Goal: Task Accomplishment & Management: Manage account settings

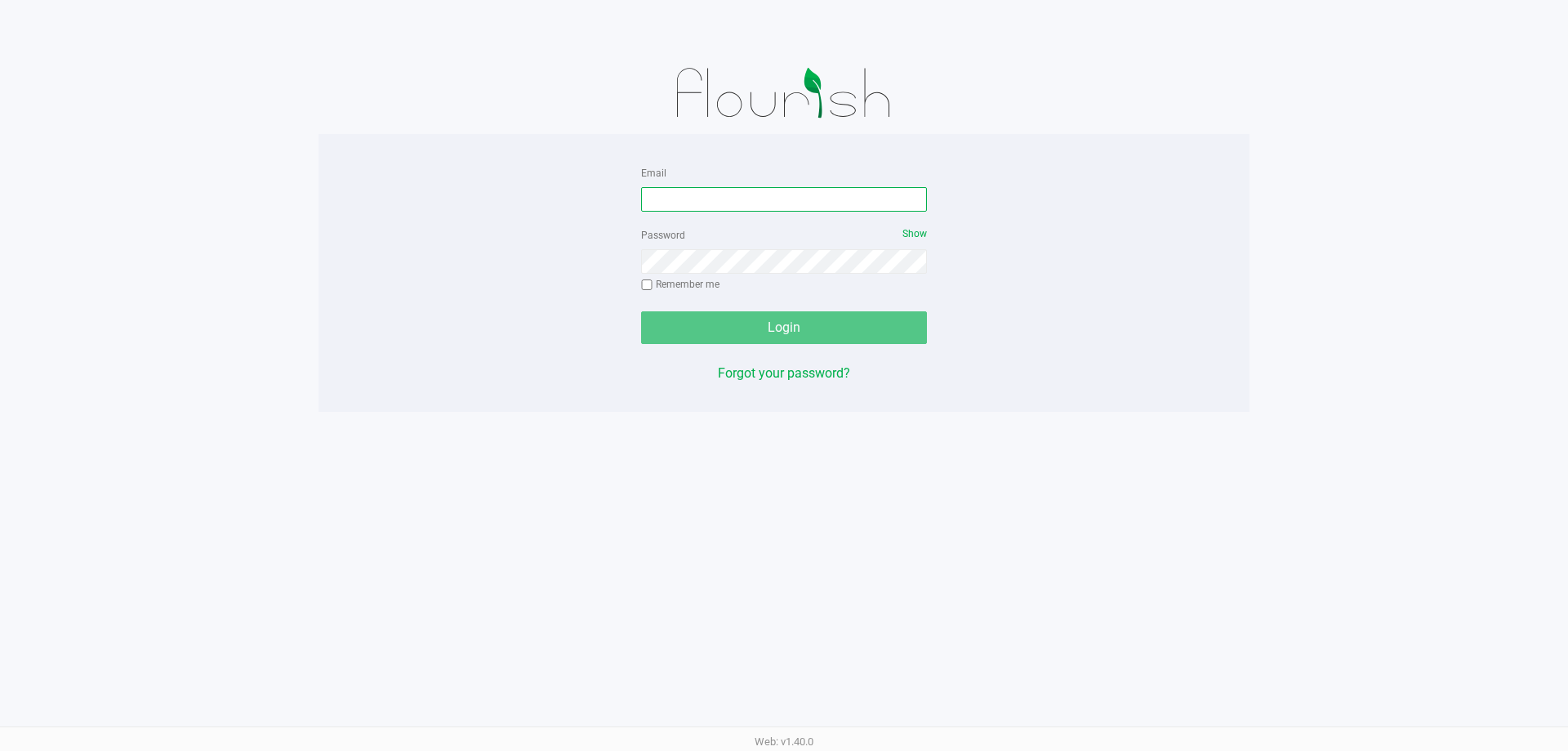
click at [713, 196] on input "Email" at bounding box center [784, 199] width 286 height 24
type input "niflores@liveparallel.com"
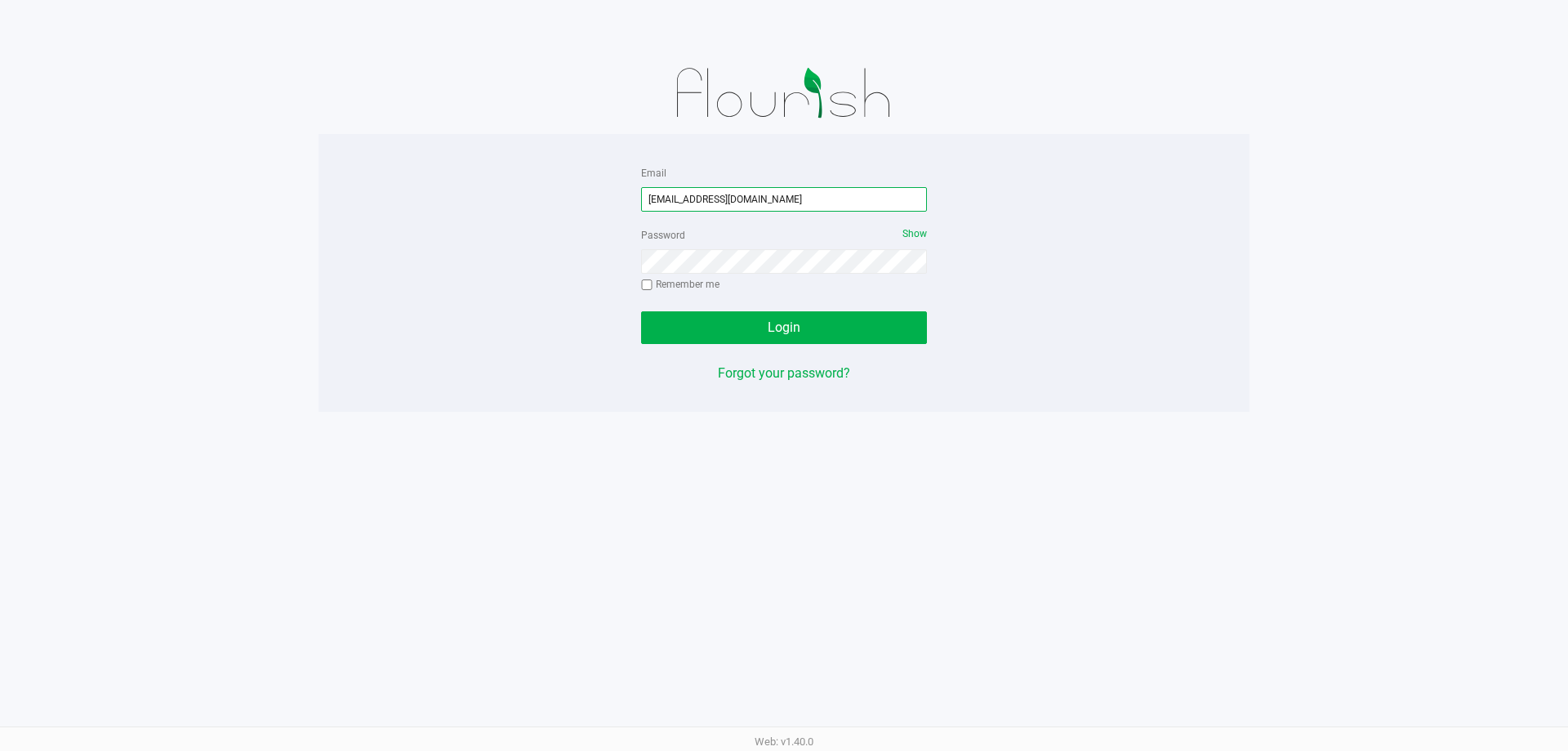
drag, startPoint x: 773, startPoint y: 203, endPoint x: 520, endPoint y: 243, distance: 256.1
click at [531, 243] on div "Email niflores@liveparallel.com Password Show Remember me Login Forgot your pas…" at bounding box center [784, 273] width 931 height 221
drag, startPoint x: 586, startPoint y: 258, endPoint x: 605, endPoint y: 251, distance: 20.2
click at [586, 259] on div "Email niflores@liveparallel.com Password Show Remember me Login Forgot your pas…" at bounding box center [784, 273] width 931 height 221
click at [671, 271] on div "Password Show Remember me" at bounding box center [784, 261] width 286 height 73
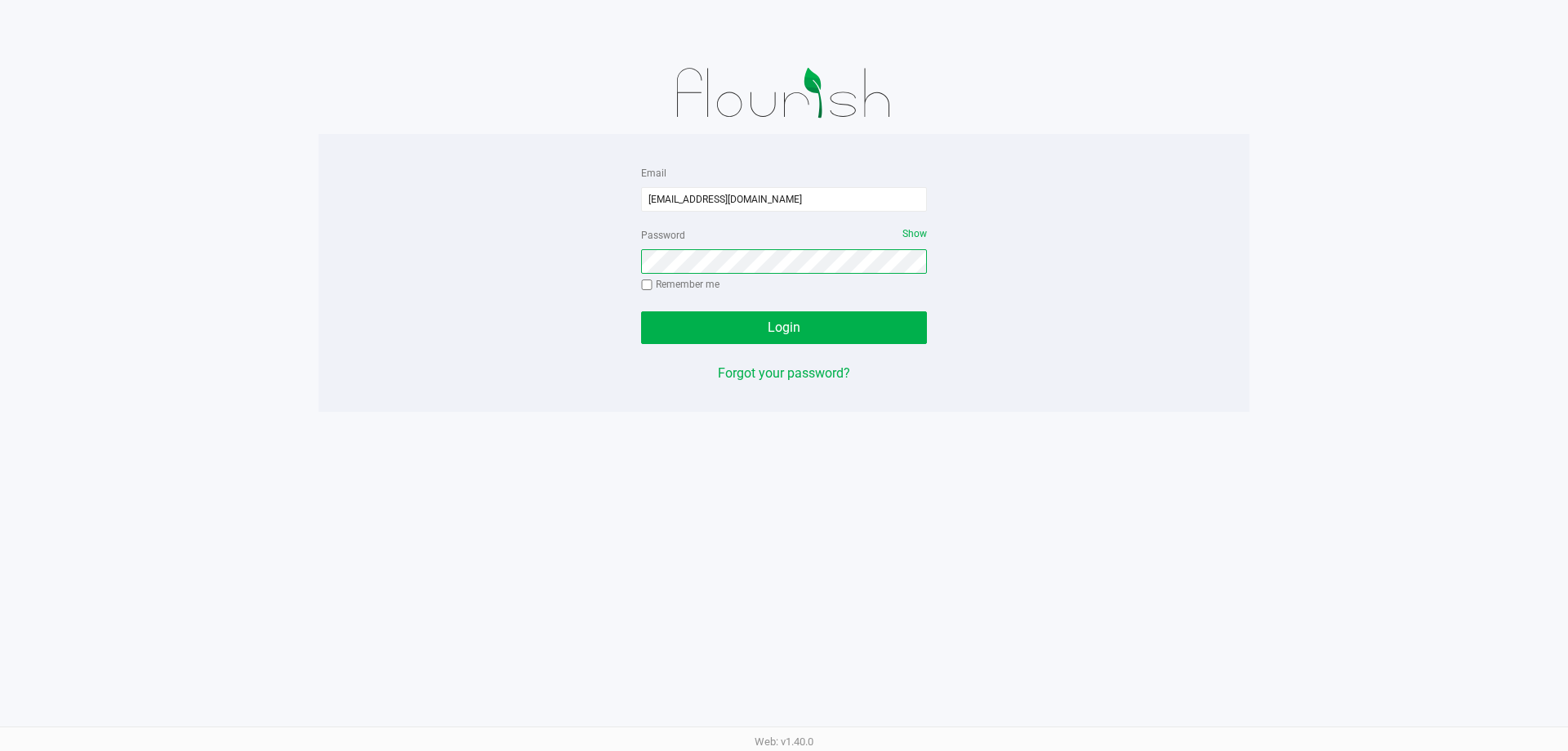
drag, startPoint x: 778, startPoint y: 275, endPoint x: 463, endPoint y: 309, distance: 316.8
click at [470, 306] on div "Email niflores@liveparallel.com Password Show Remember me Login Forgot your pas…" at bounding box center [784, 273] width 931 height 221
click at [641, 311] on button "Login" at bounding box center [784, 328] width 286 height 33
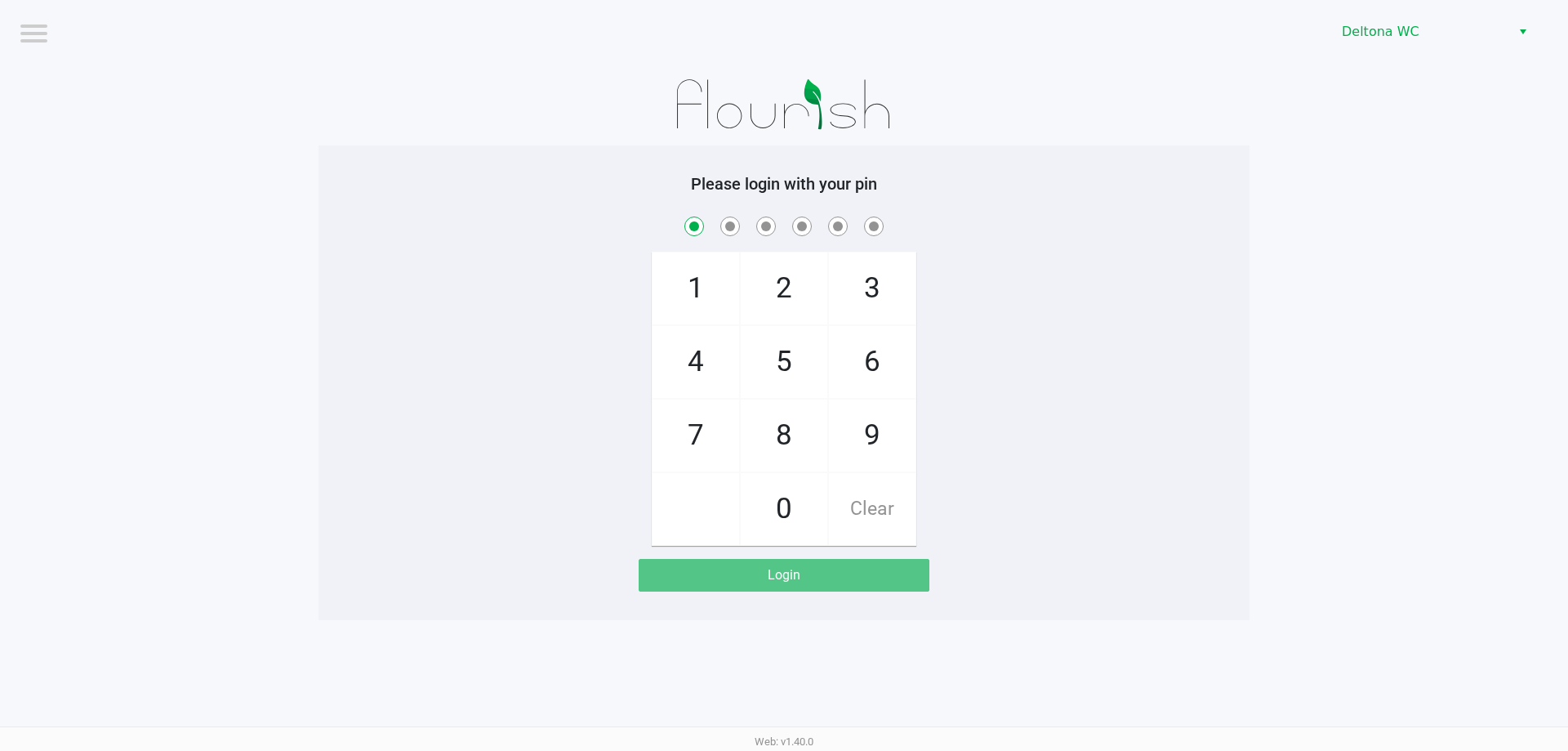
checkbox input "true"
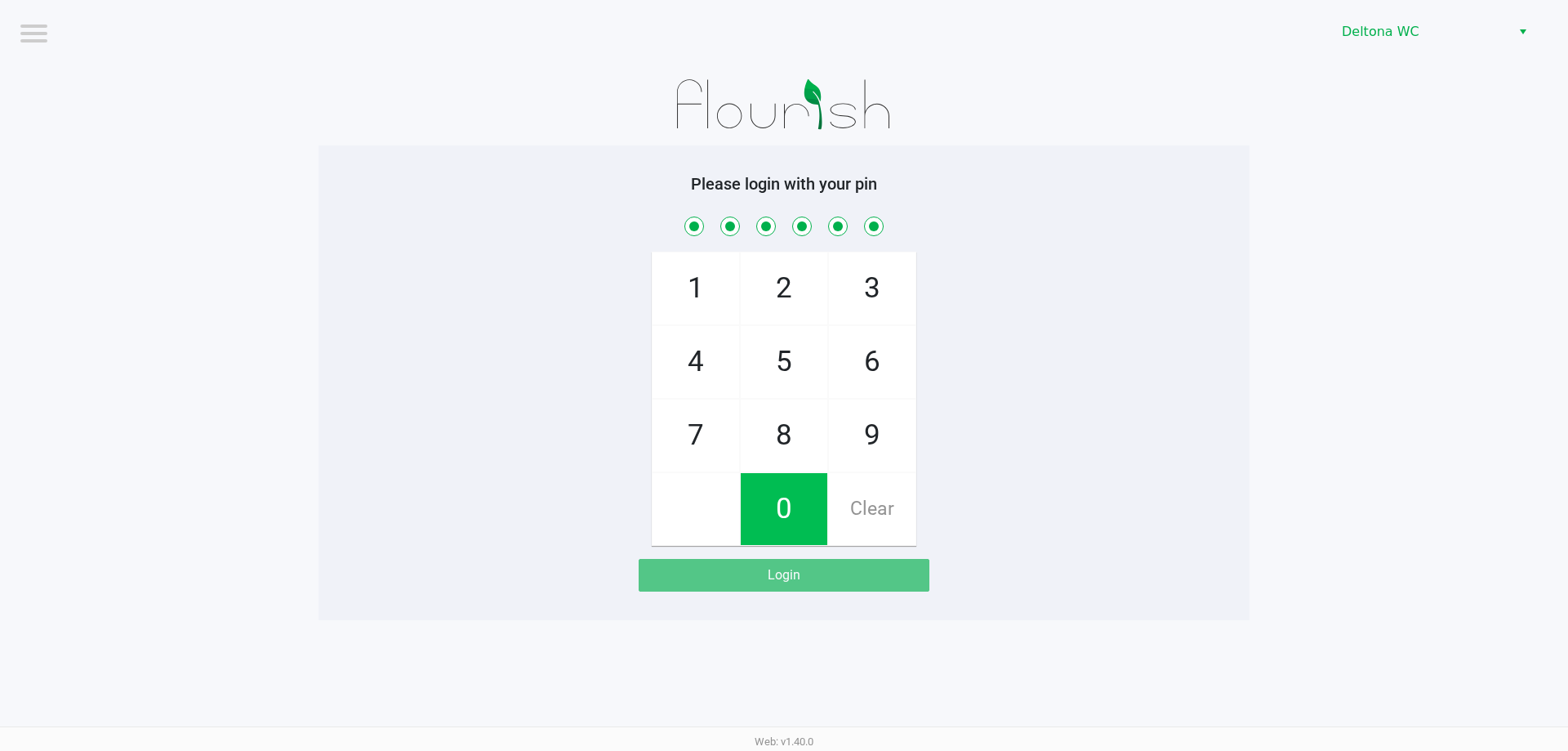
checkbox input "true"
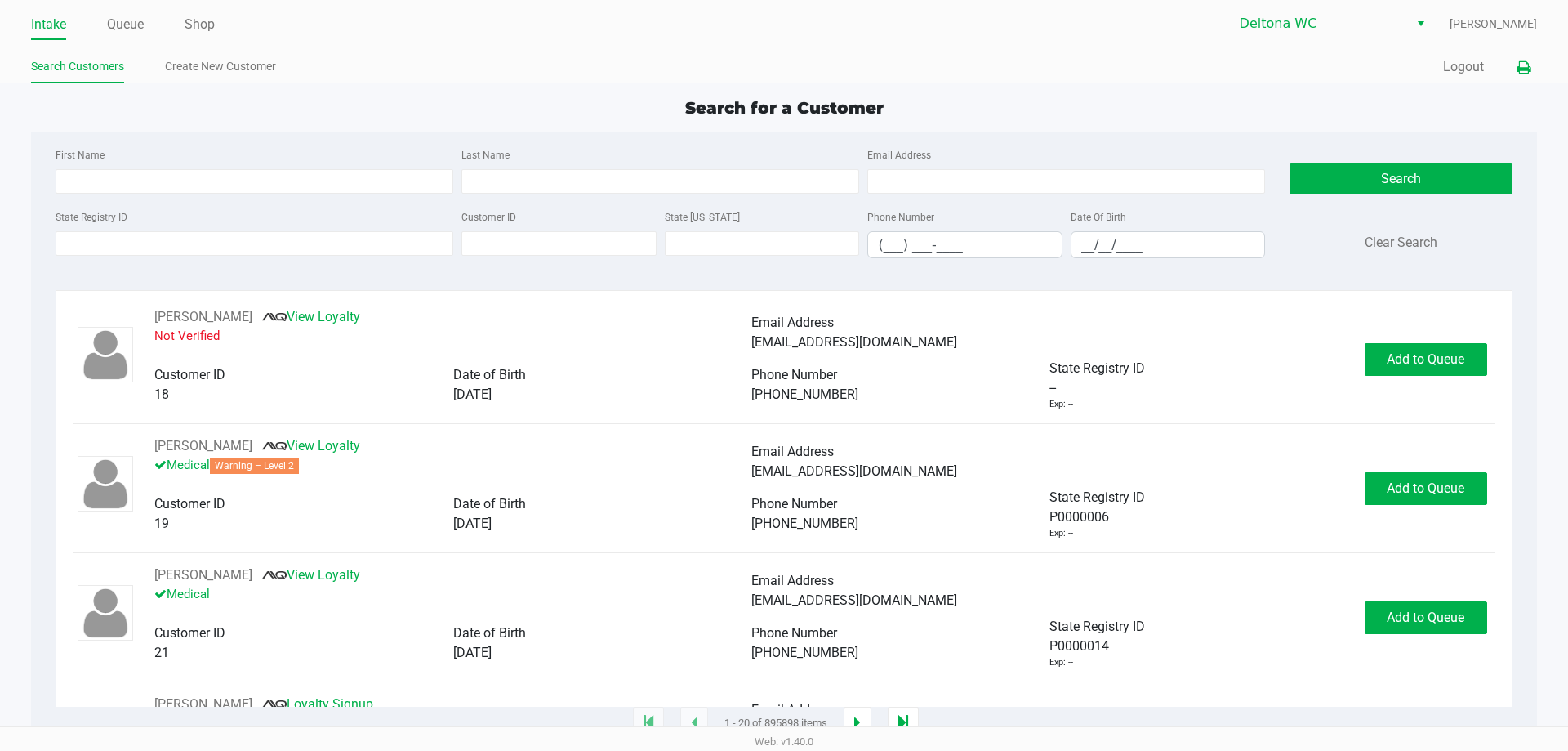
click at [1513, 65] on button at bounding box center [1524, 67] width 27 height 30
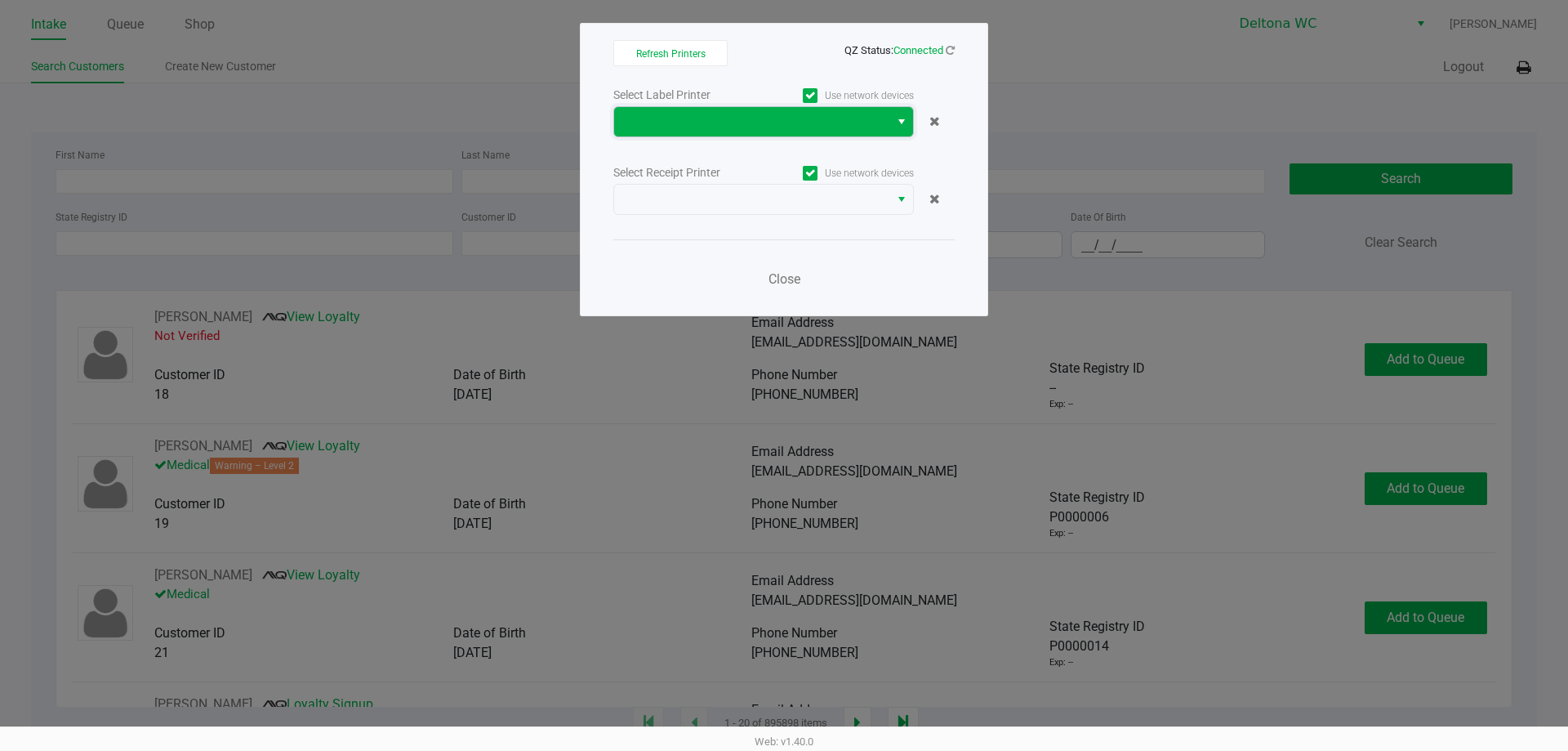
click at [811, 125] on span at bounding box center [751, 121] width 255 height 19
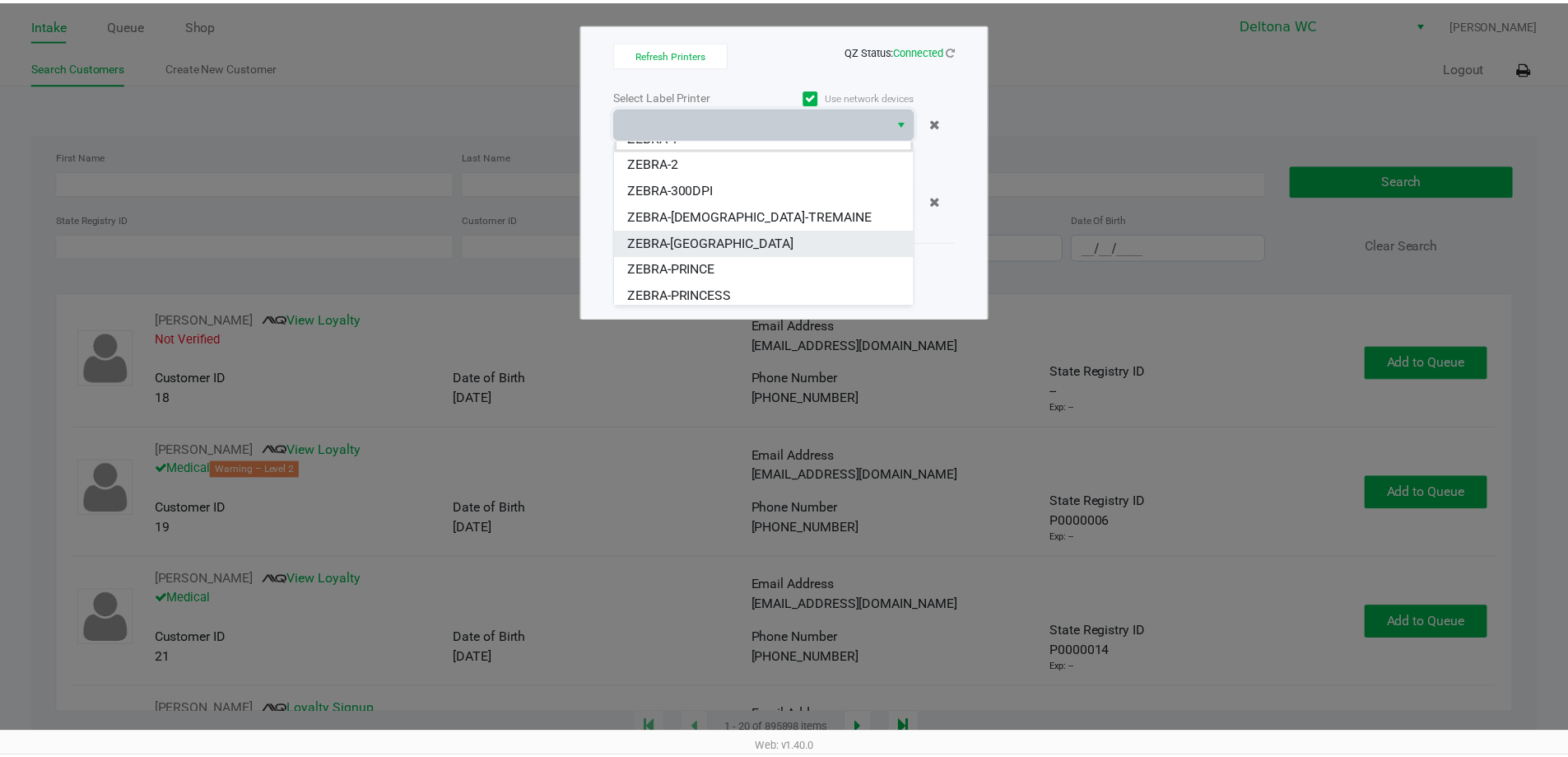
scroll to position [19, 0]
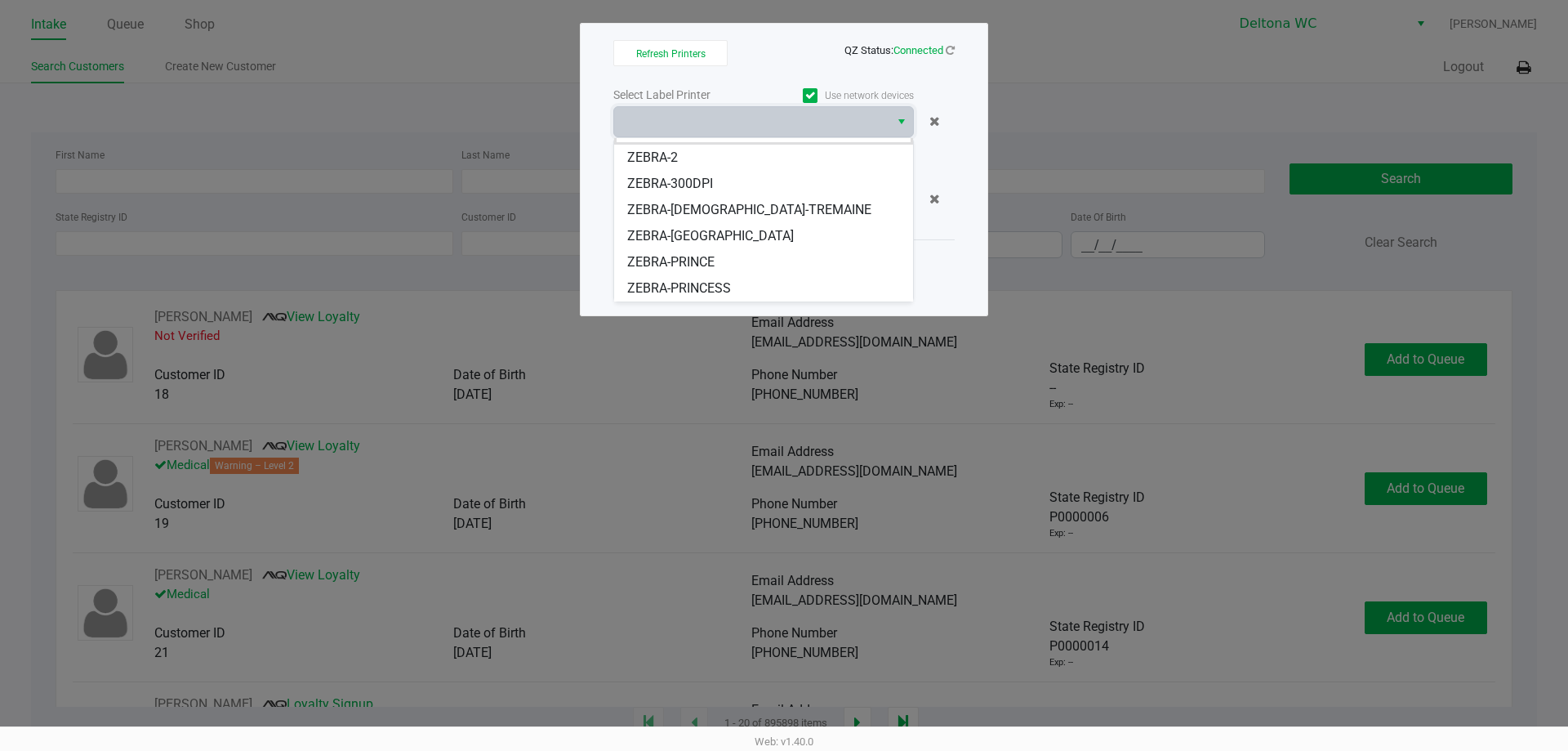
click at [706, 282] on span "ZEBRA-PRINCESS" at bounding box center [679, 288] width 104 height 19
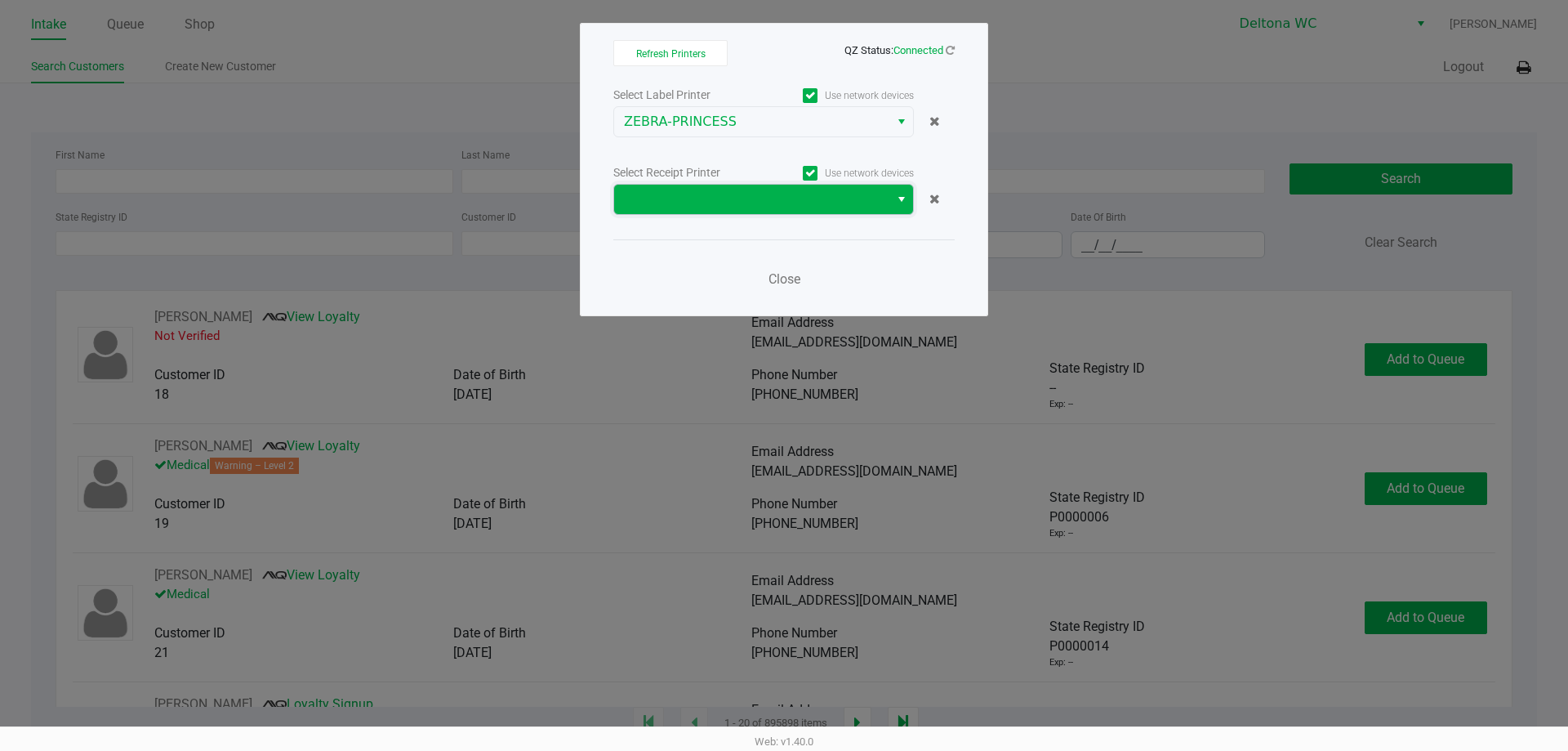
click at [774, 203] on span at bounding box center [751, 200] width 255 height 19
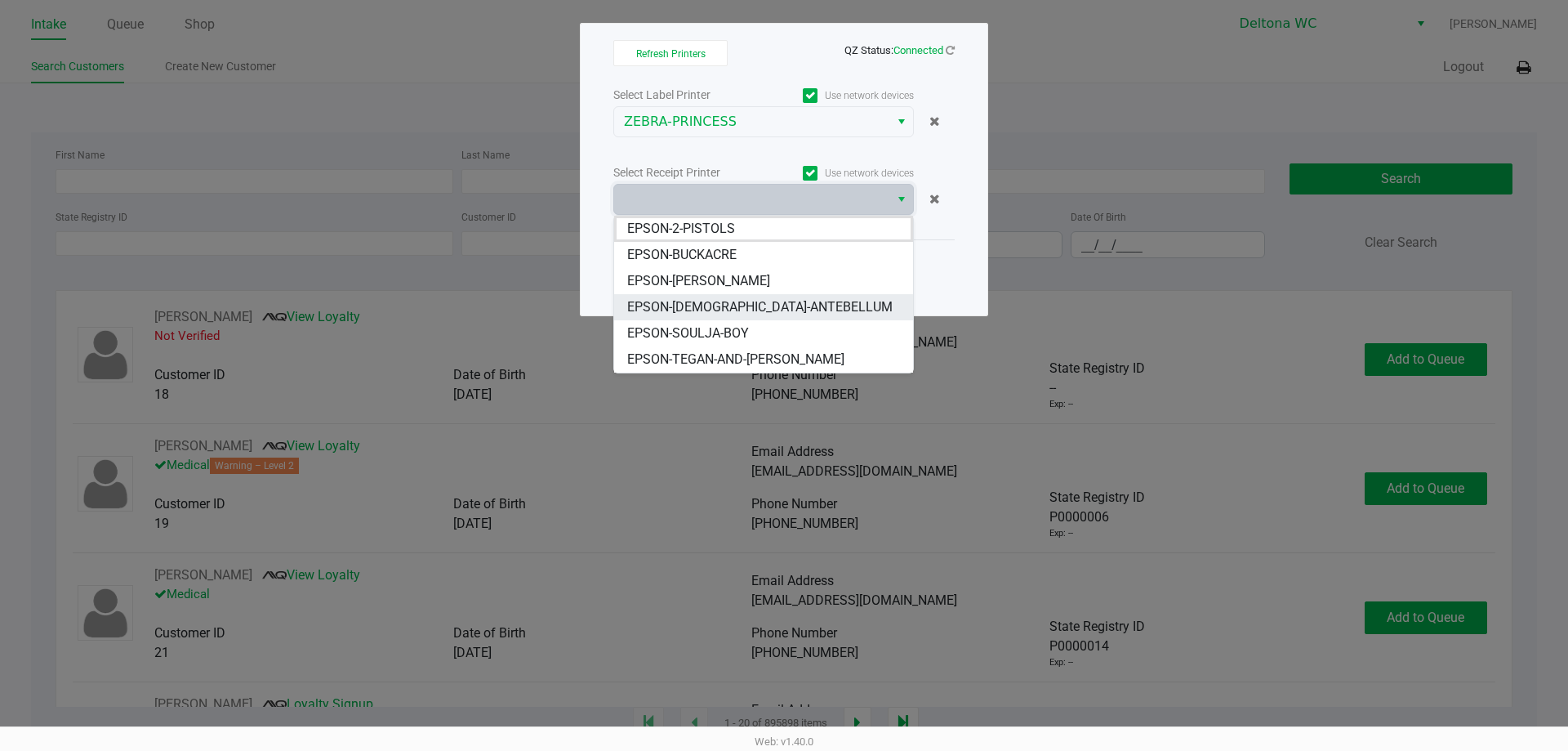
click at [741, 308] on span "EPSON-[DEMOGRAPHIC_DATA]-ANTEBELLUM" at bounding box center [759, 307] width 265 height 19
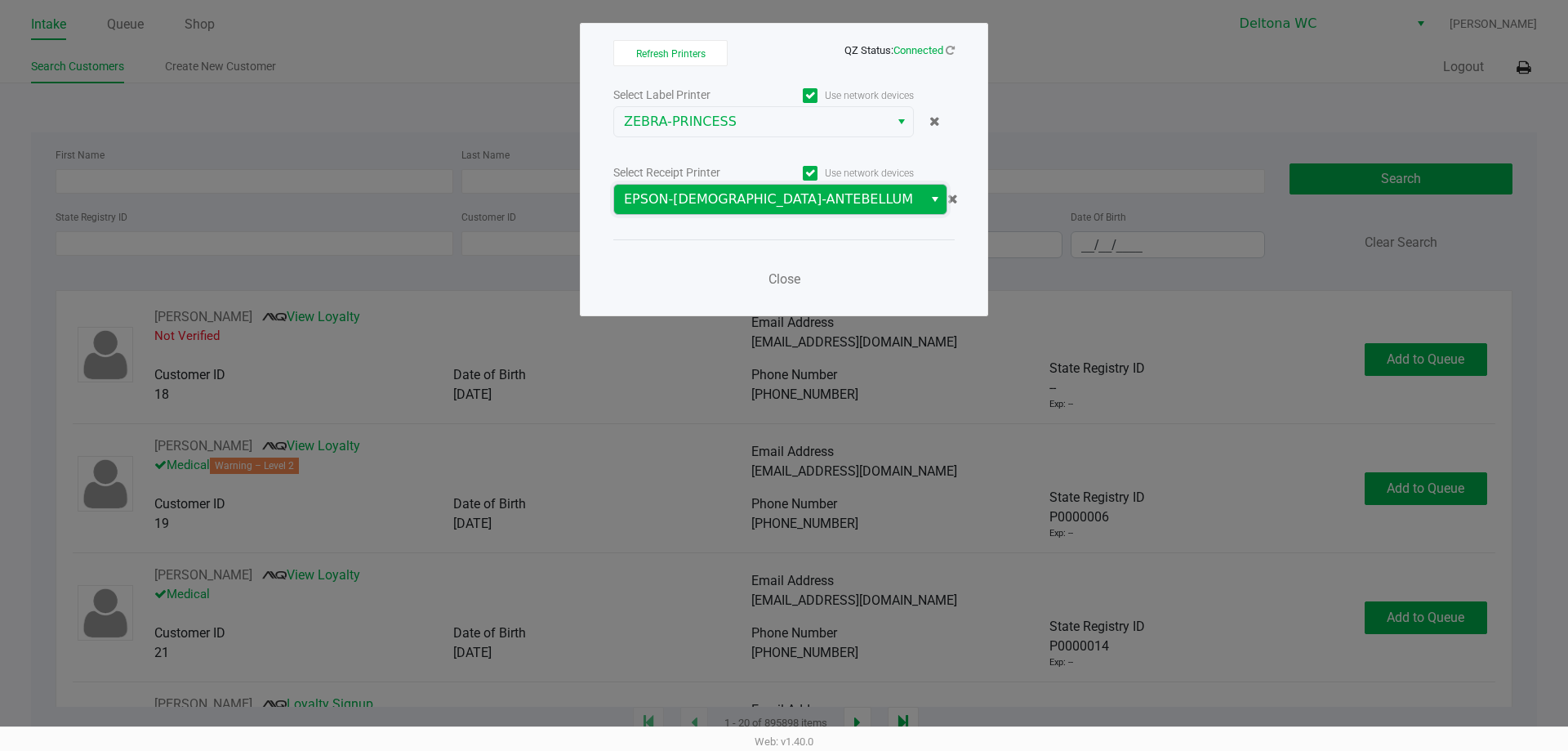
click at [733, 204] on span "EPSON-[DEMOGRAPHIC_DATA]-ANTEBELLUM" at bounding box center [768, 200] width 289 height 19
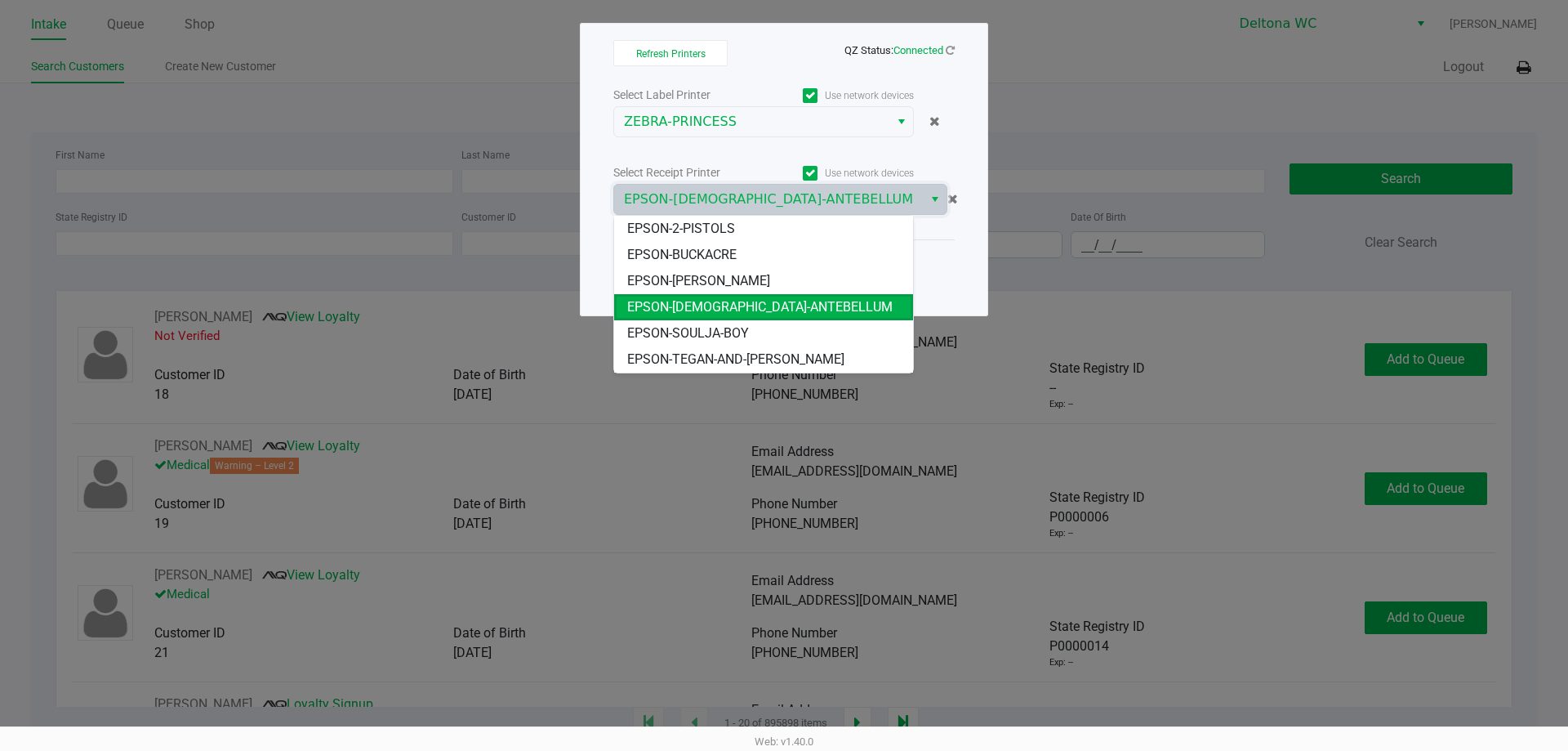
click at [718, 357] on span "EPSON-TEGAN-AND-[PERSON_NAME]" at bounding box center [735, 360] width 217 height 19
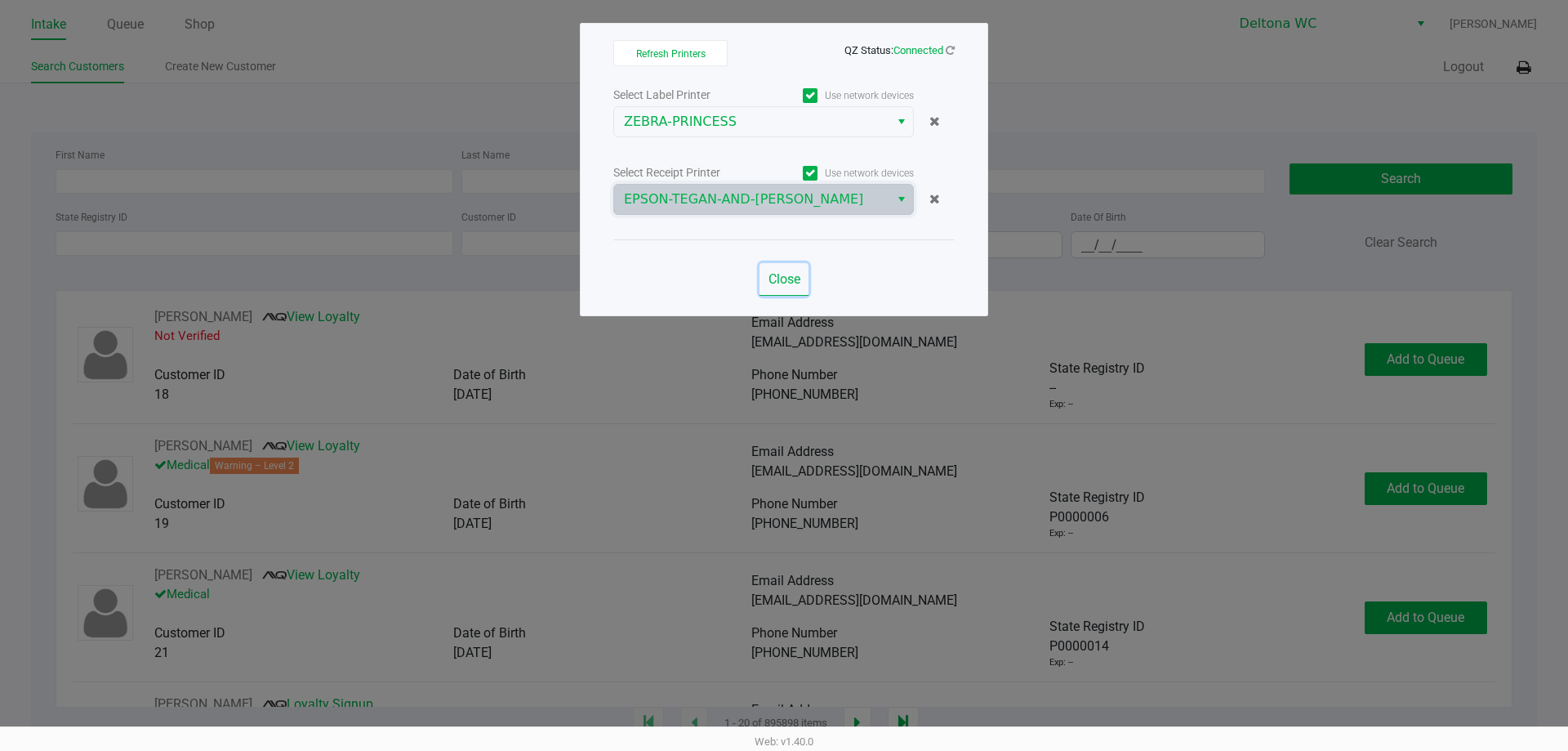
click at [785, 270] on button "Close" at bounding box center [784, 280] width 49 height 33
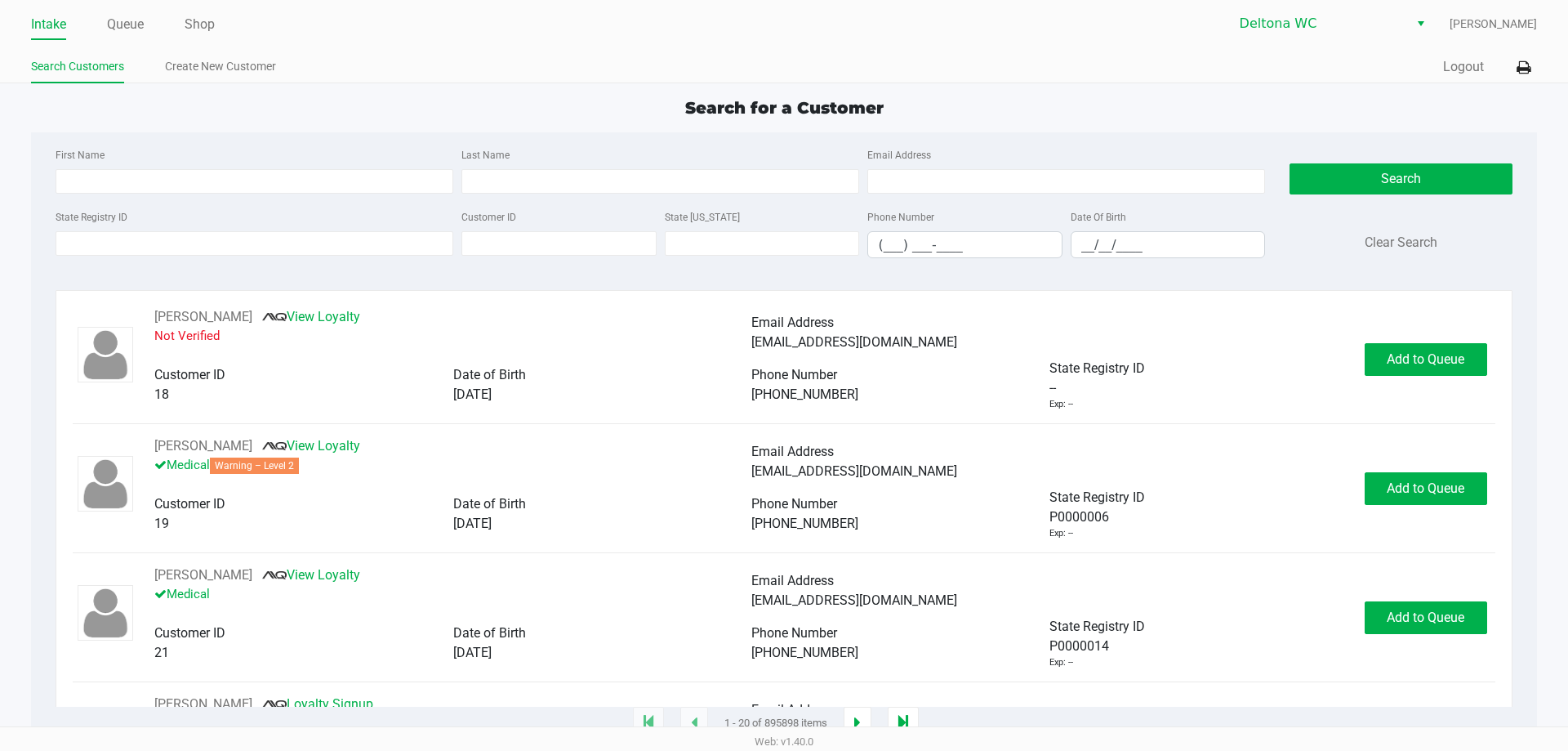
click at [217, 18] on ul "Intake Queue Shop" at bounding box center [407, 25] width 753 height 28
drag, startPoint x: 214, startPoint y: 19, endPoint x: 232, endPoint y: 30, distance: 21.1
click at [215, 19] on link "Shop" at bounding box center [199, 25] width 30 height 23
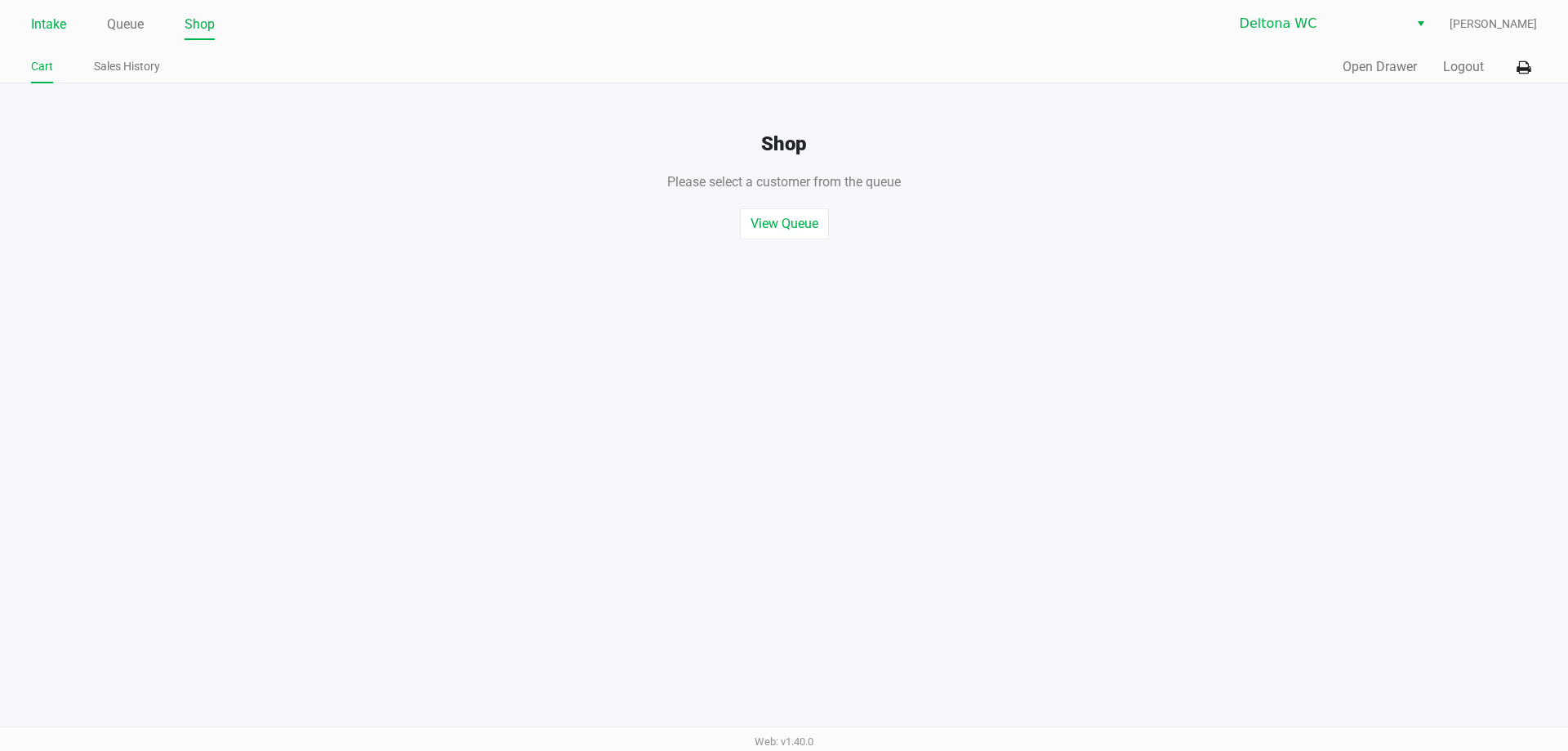
click at [55, 21] on link "Intake" at bounding box center [48, 25] width 35 height 23
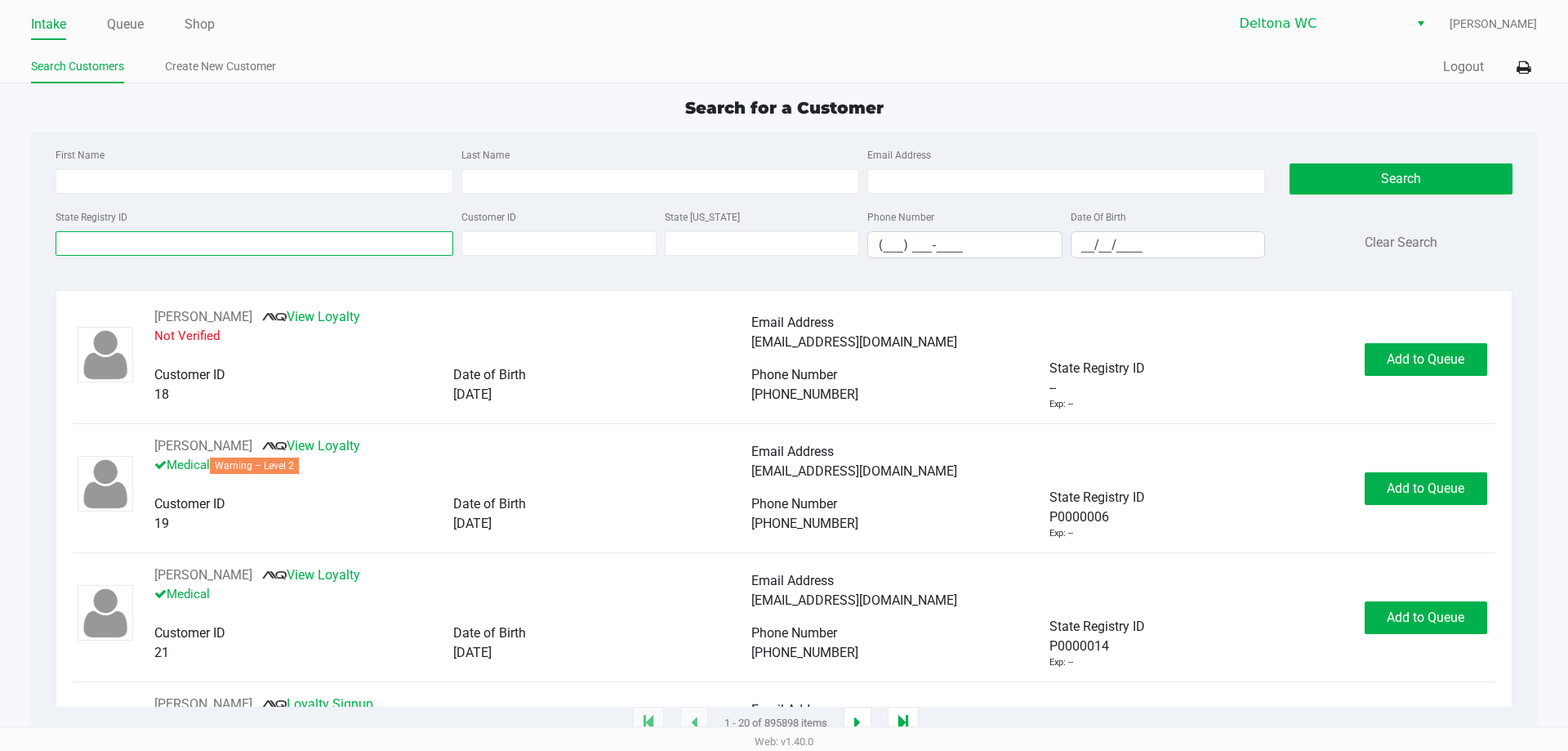
click at [342, 234] on input "State Registry ID" at bounding box center [254, 243] width 398 height 24
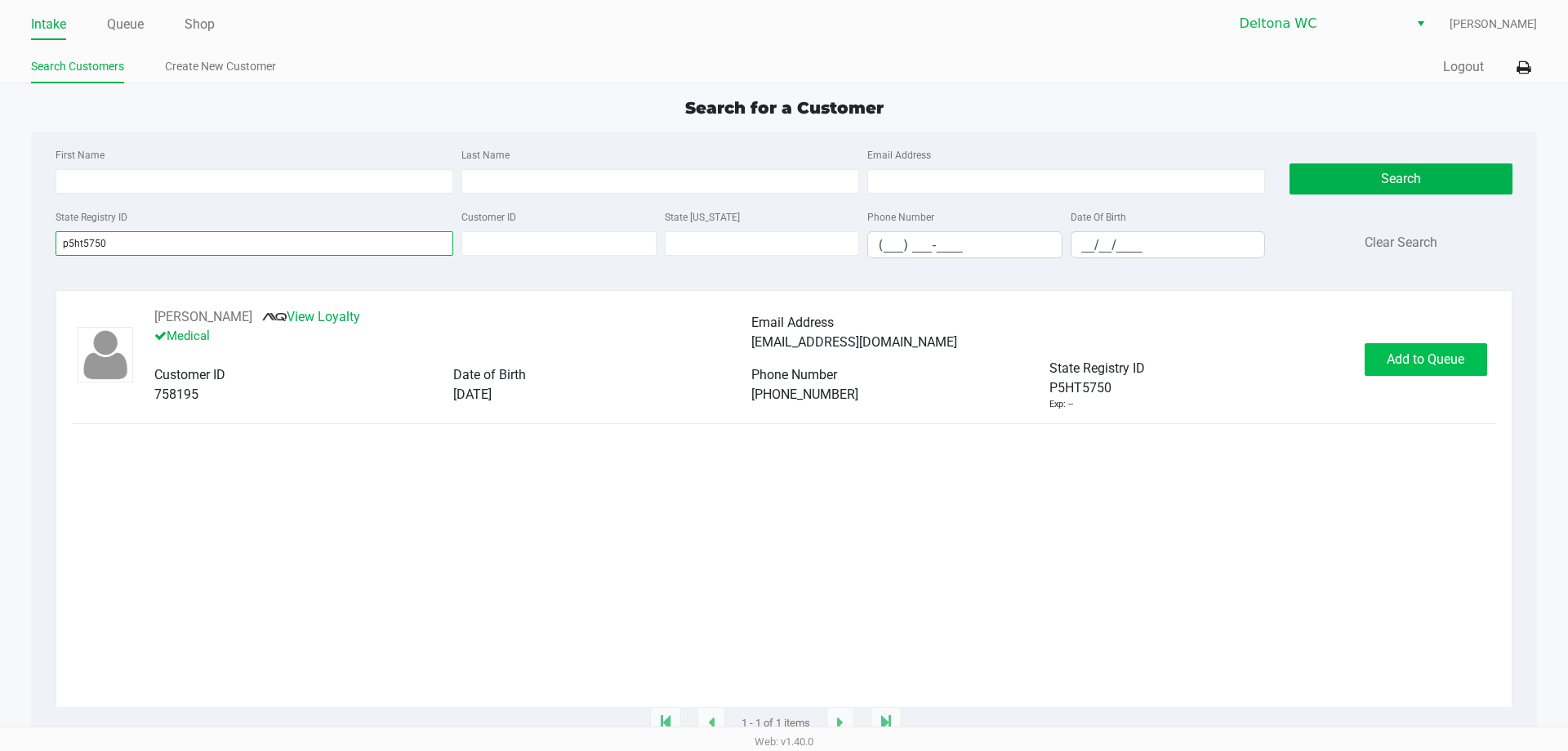
type input "p5ht5750"
click at [1421, 365] on span "Add to Queue" at bounding box center [1425, 359] width 77 height 15
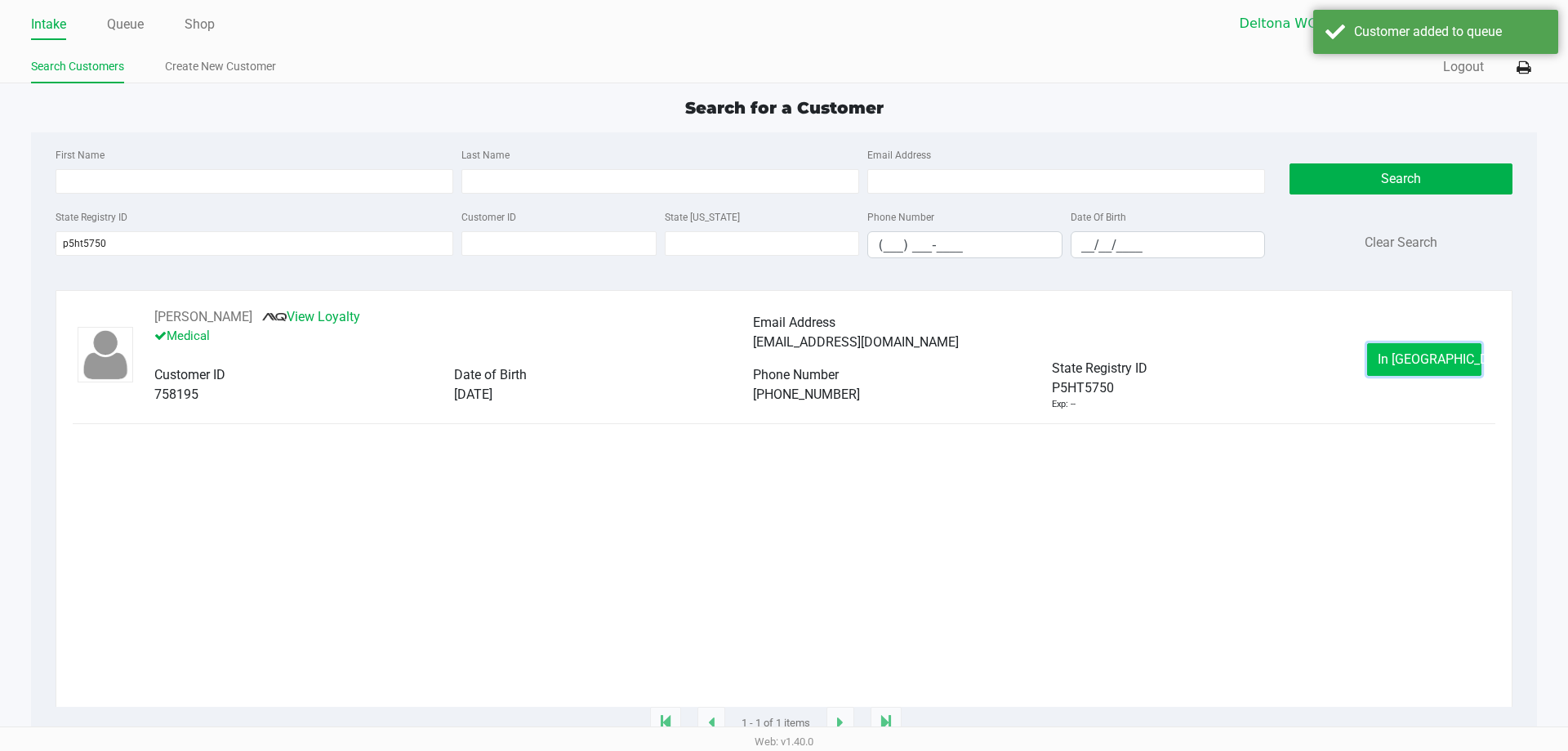
click at [1377, 373] on button "In Queue" at bounding box center [1423, 360] width 115 height 33
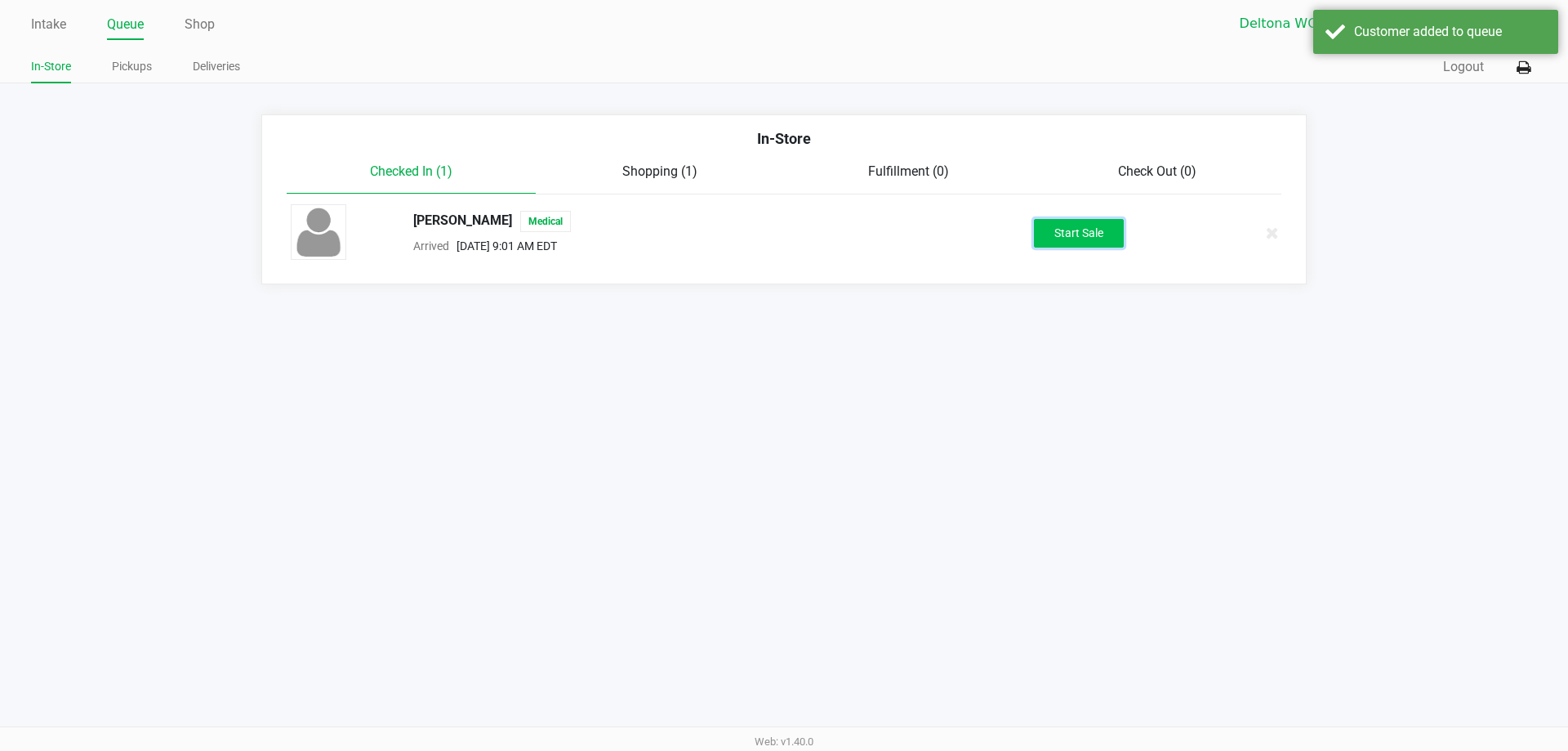
click at [1072, 239] on button "Start Sale" at bounding box center [1078, 233] width 90 height 29
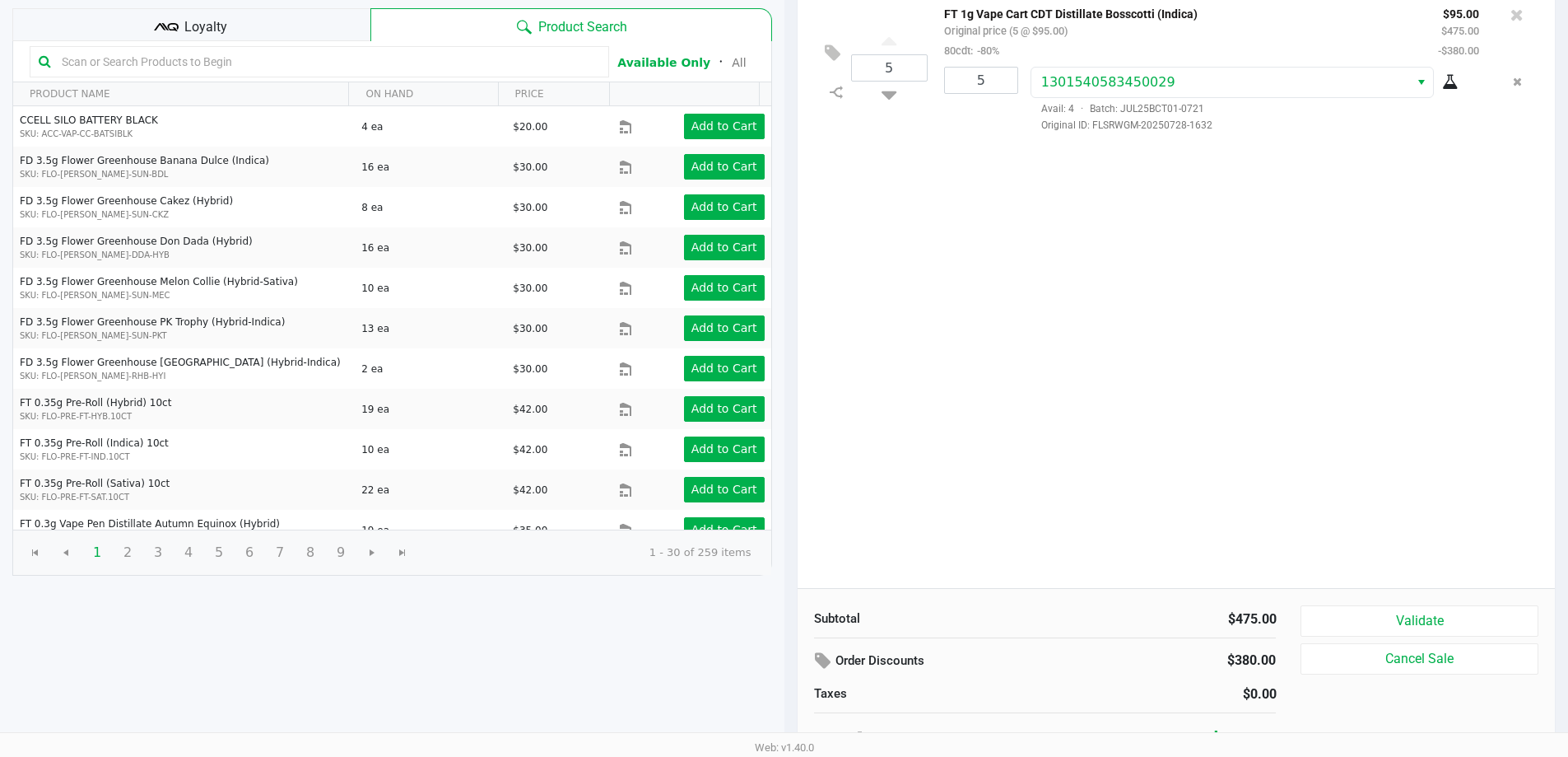
scroll to position [169, 0]
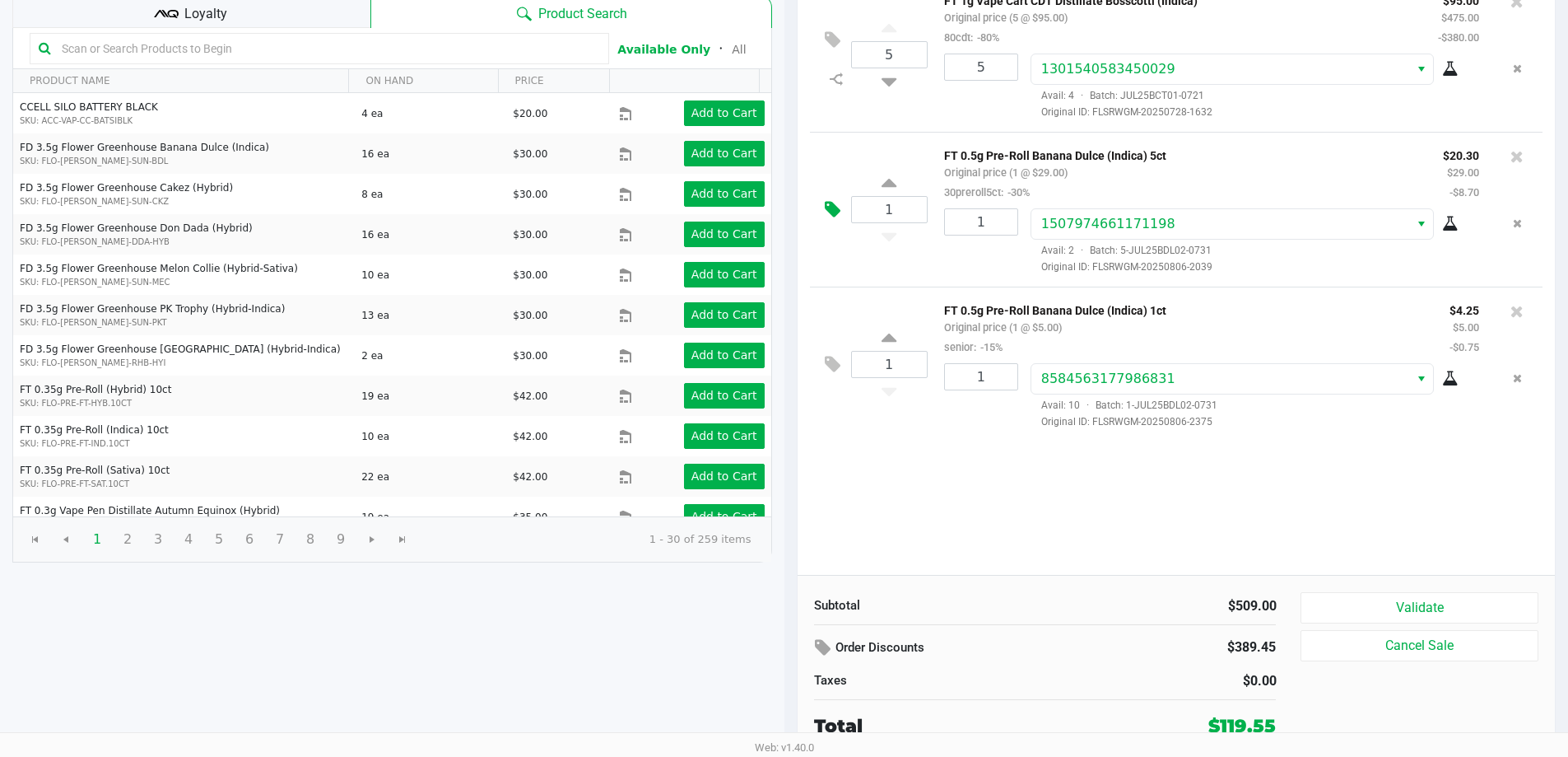
click at [832, 206] on icon at bounding box center [833, 209] width 16 height 18
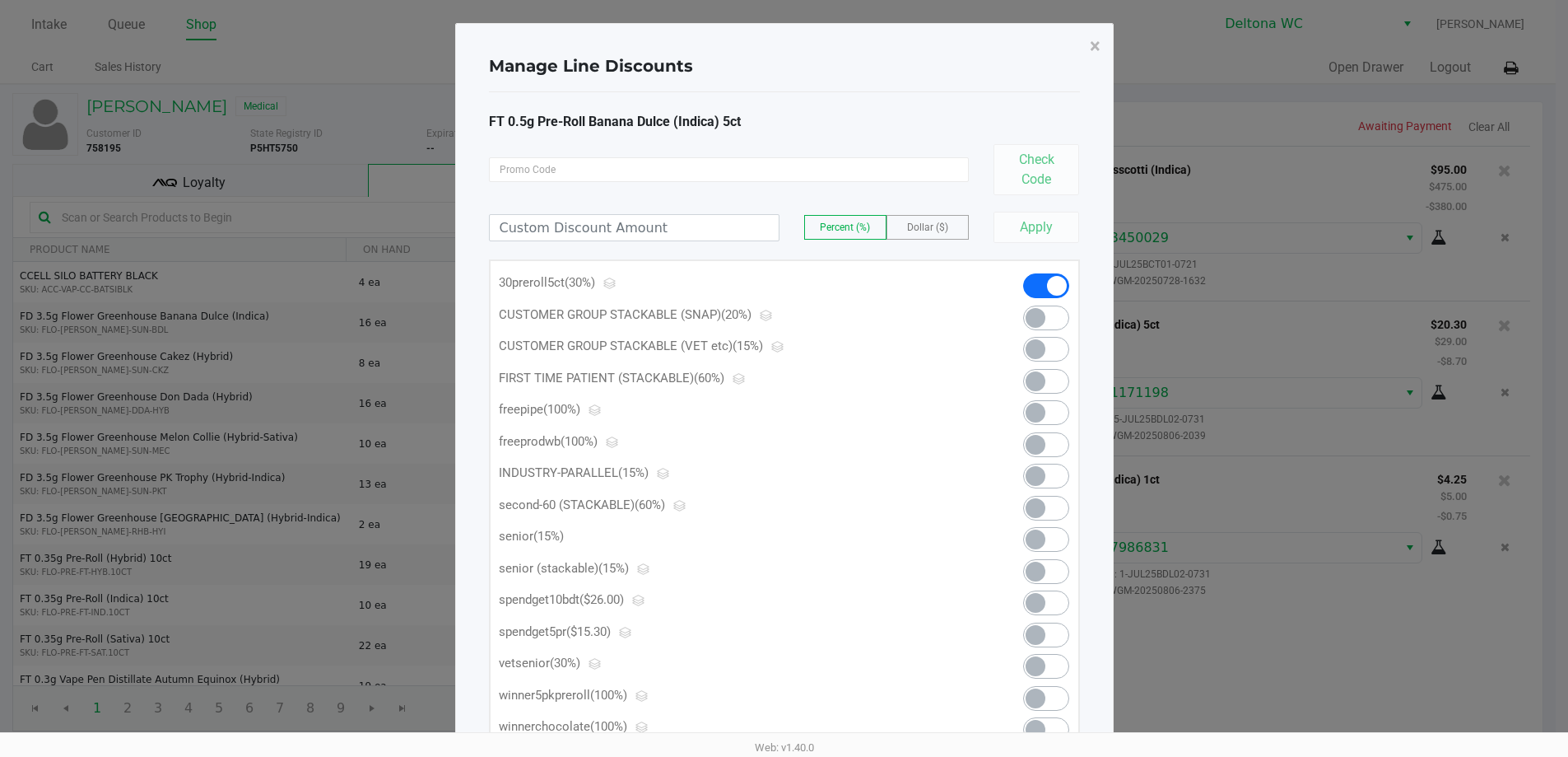
scroll to position [0, 0]
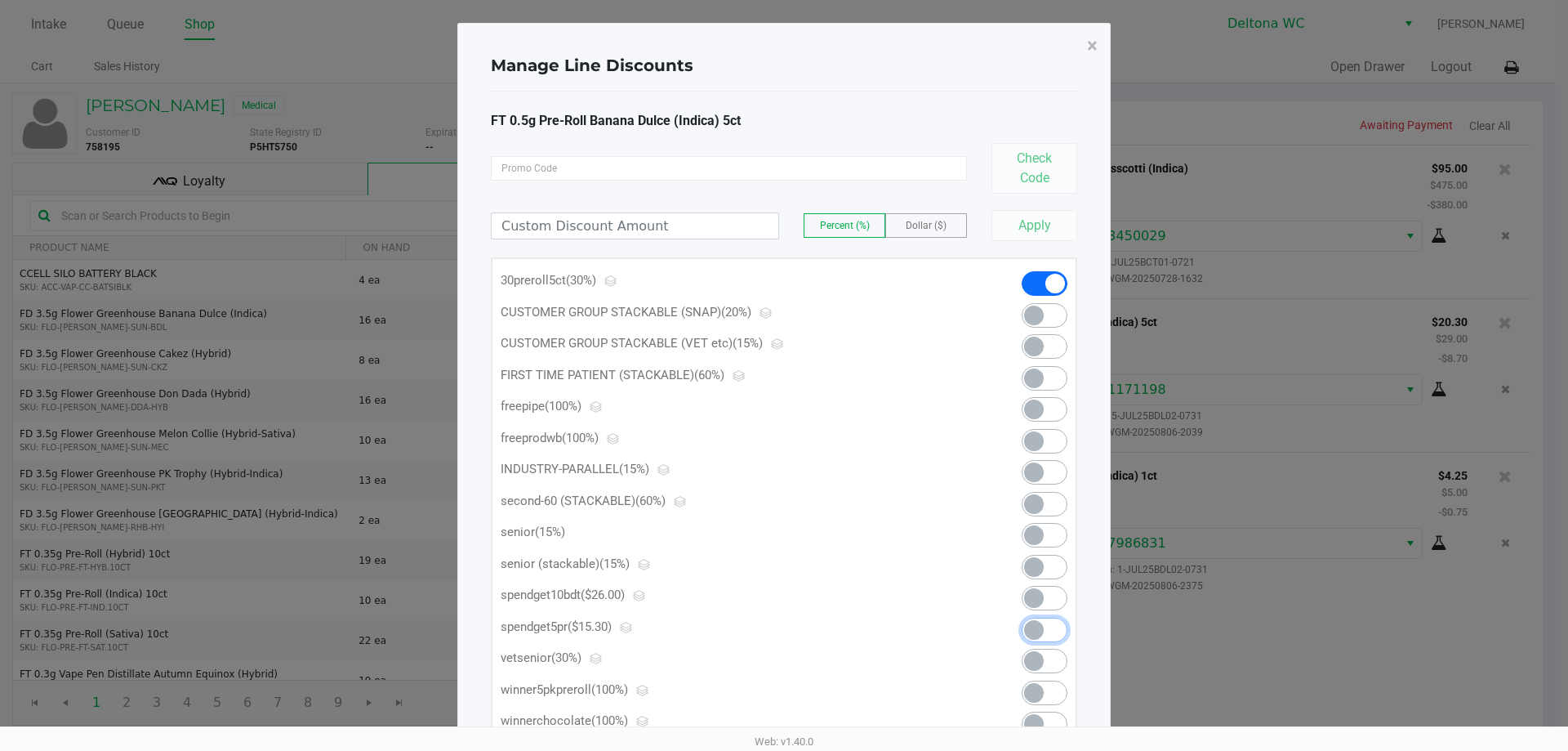
click at [1040, 629] on span at bounding box center [1033, 630] width 19 height 19
click at [1096, 40] on span "×" at bounding box center [1092, 46] width 11 height 23
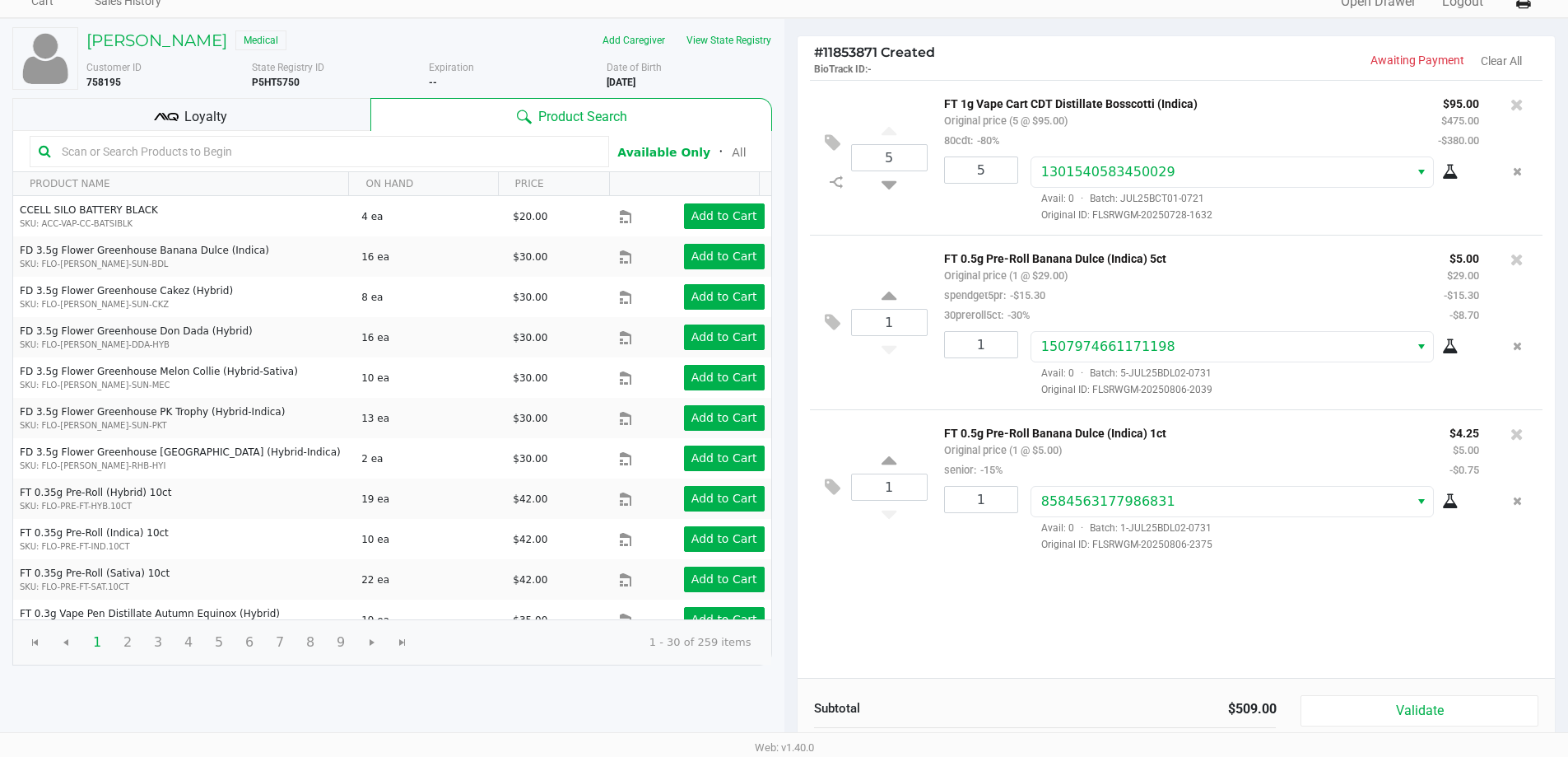
scroll to position [169, 0]
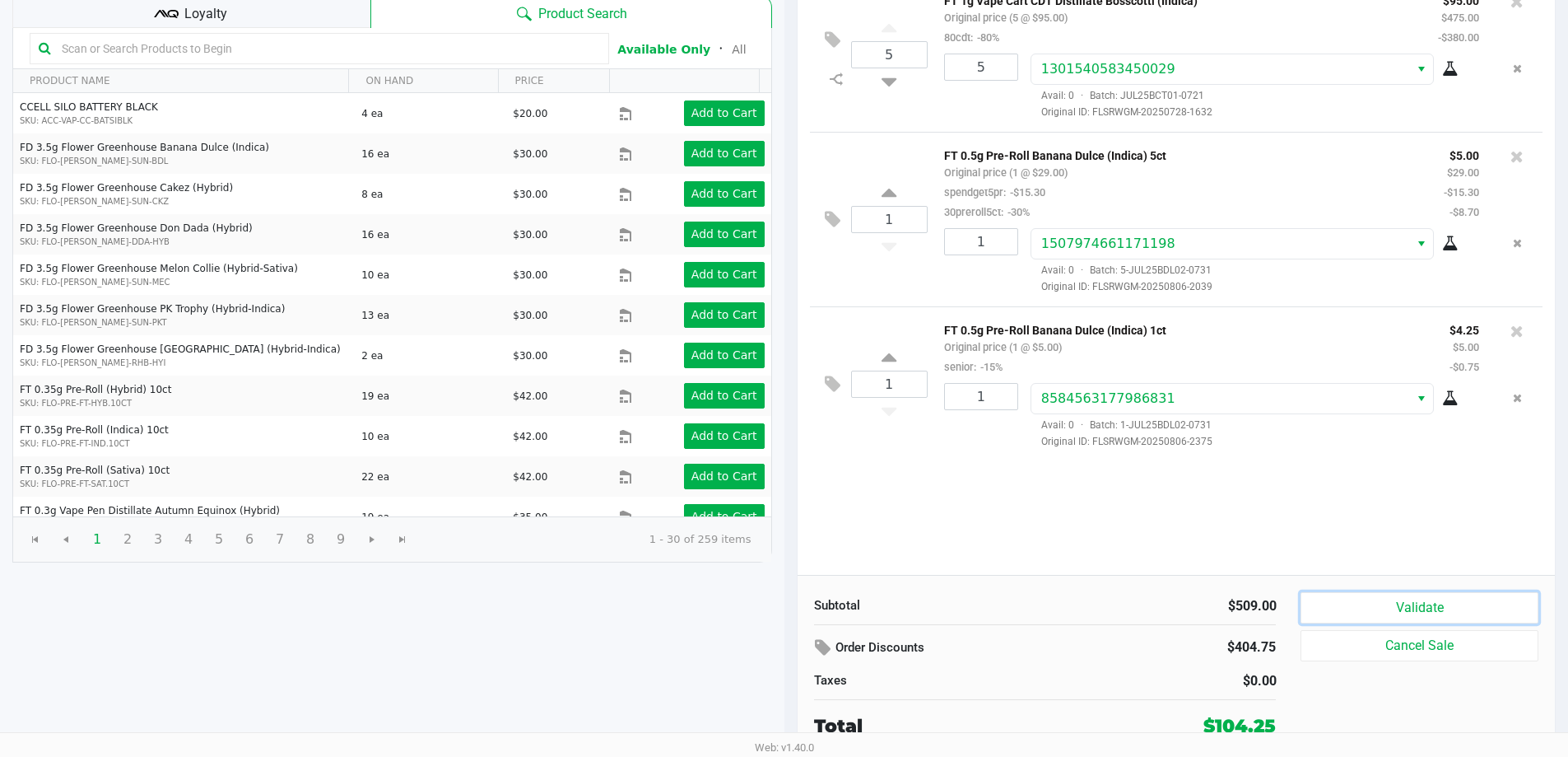
click at [1417, 601] on button "Validate" at bounding box center [1419, 607] width 237 height 31
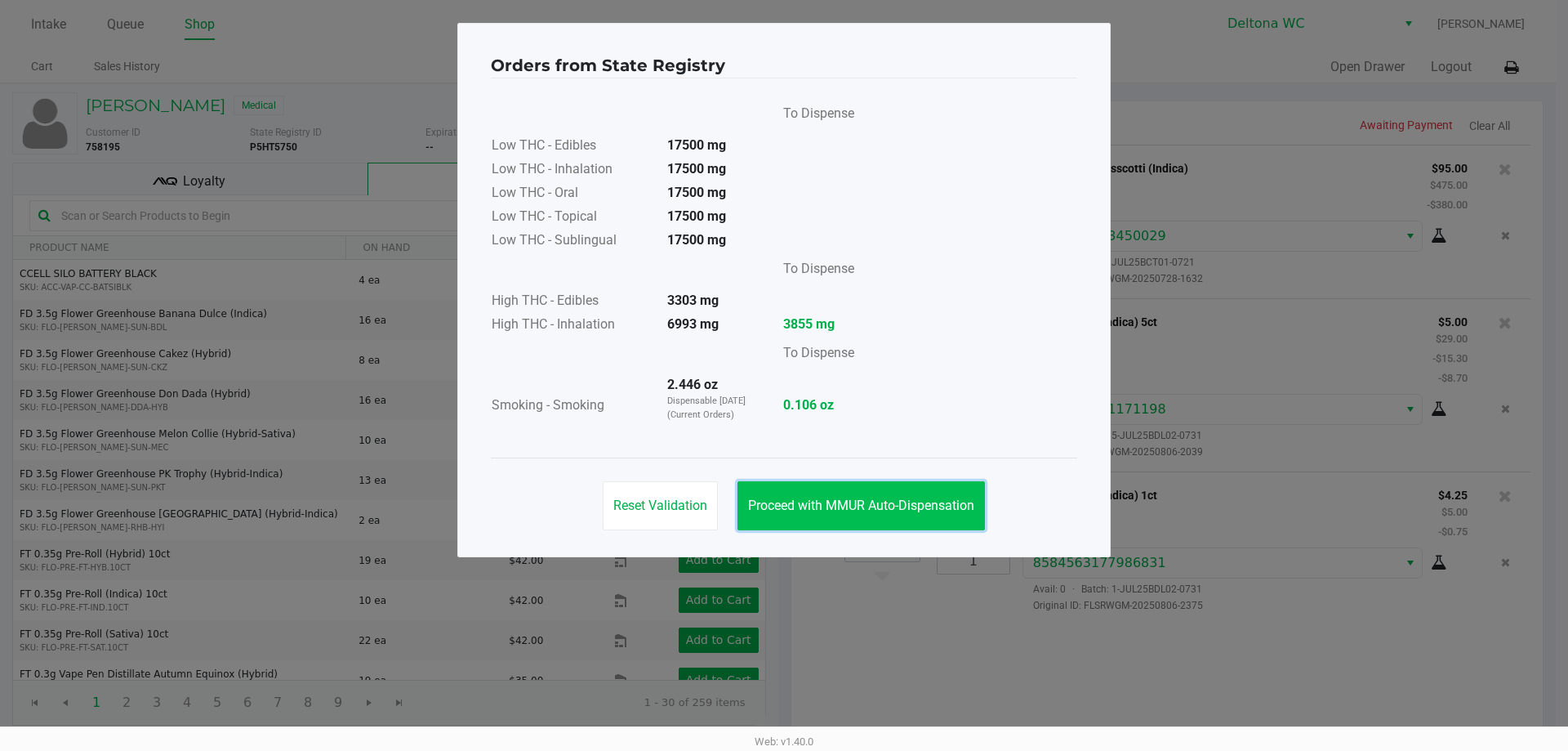
drag, startPoint x: 915, startPoint y: 513, endPoint x: 939, endPoint y: 515, distance: 24.1
click at [917, 511] on button "Proceed with MMUR Auto-Dispensation" at bounding box center [861, 505] width 248 height 49
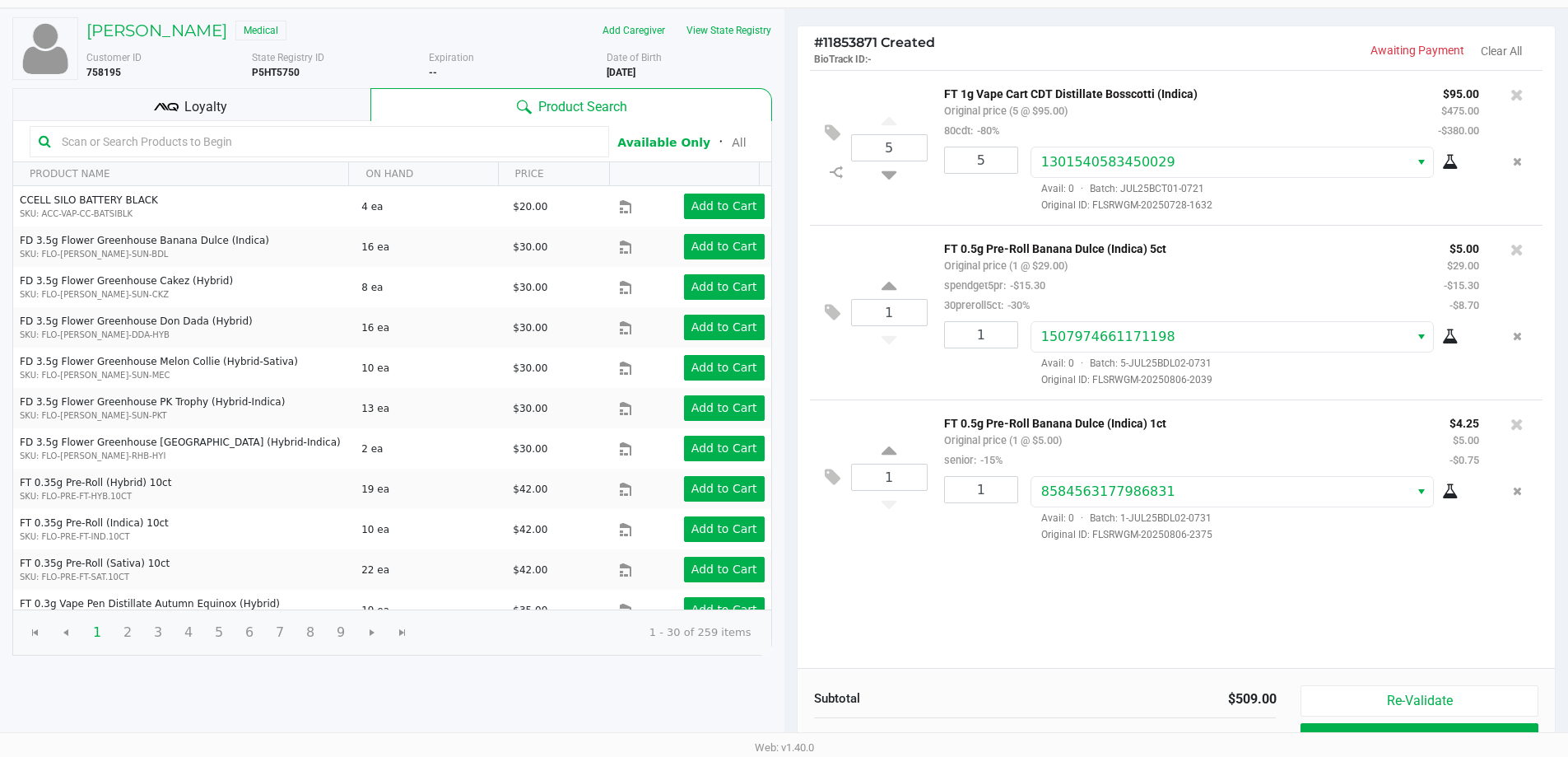
scroll to position [169, 0]
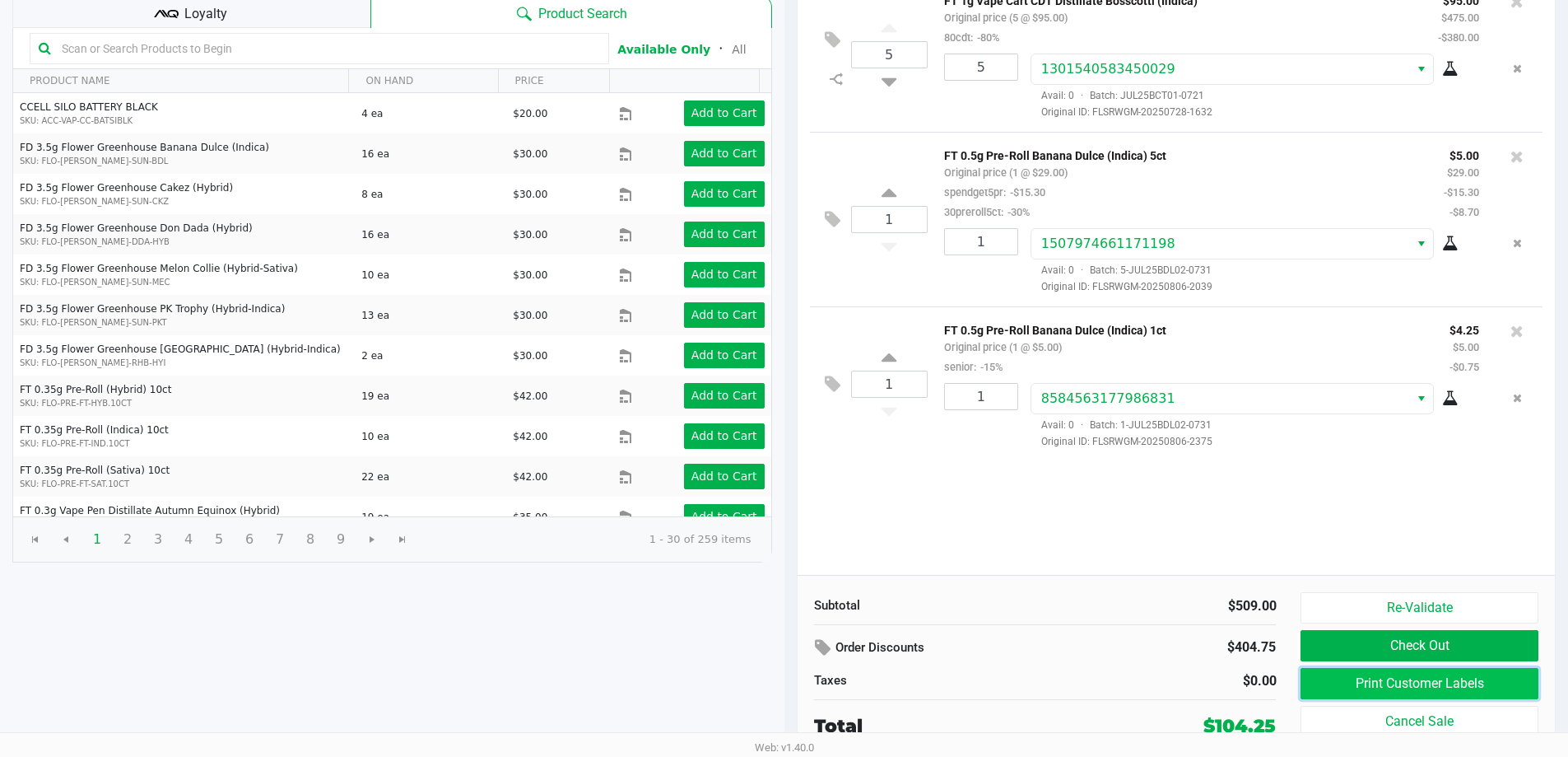
click at [1367, 682] on button "Print Customer Labels" at bounding box center [1419, 683] width 237 height 31
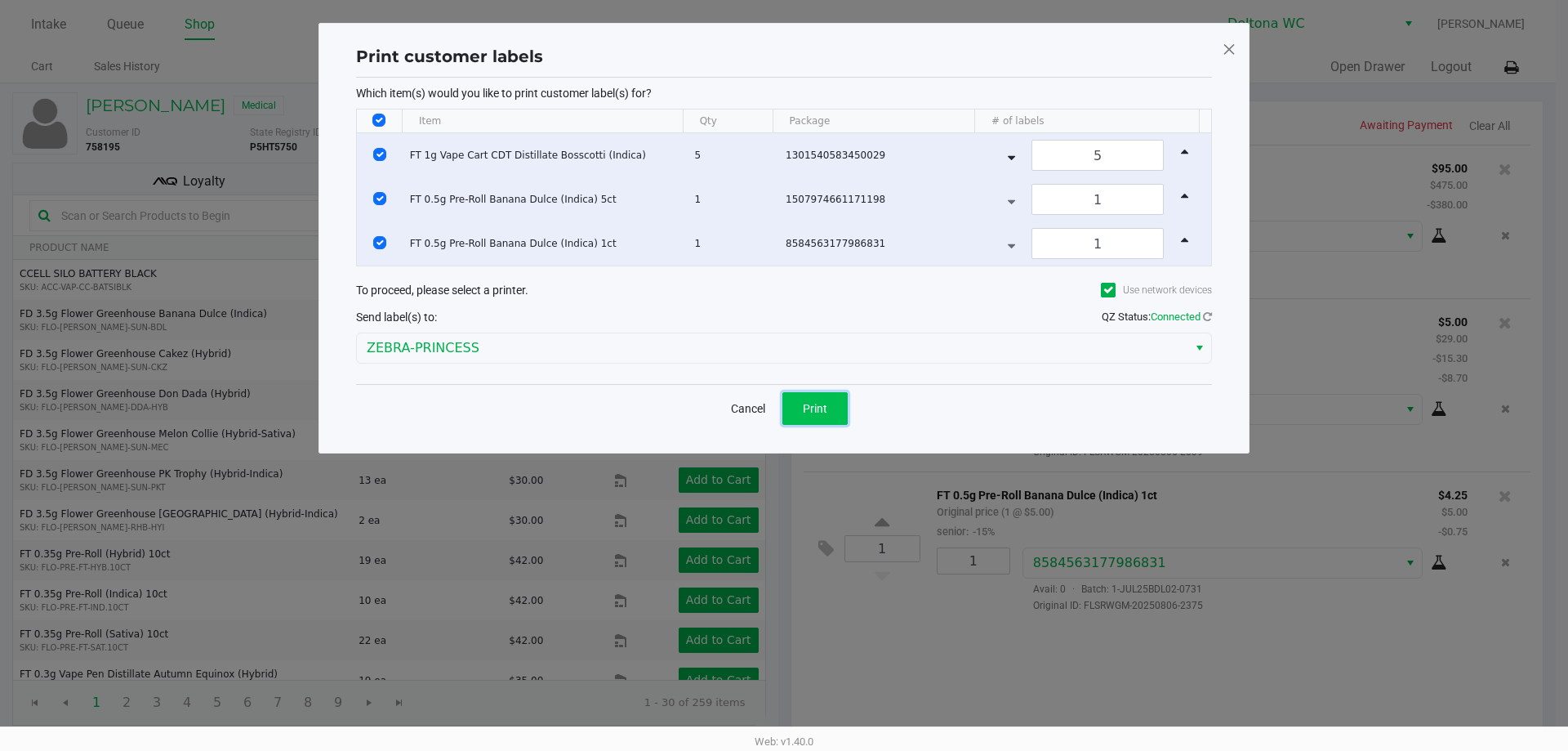
click at [838, 412] on button "Print" at bounding box center [815, 409] width 66 height 33
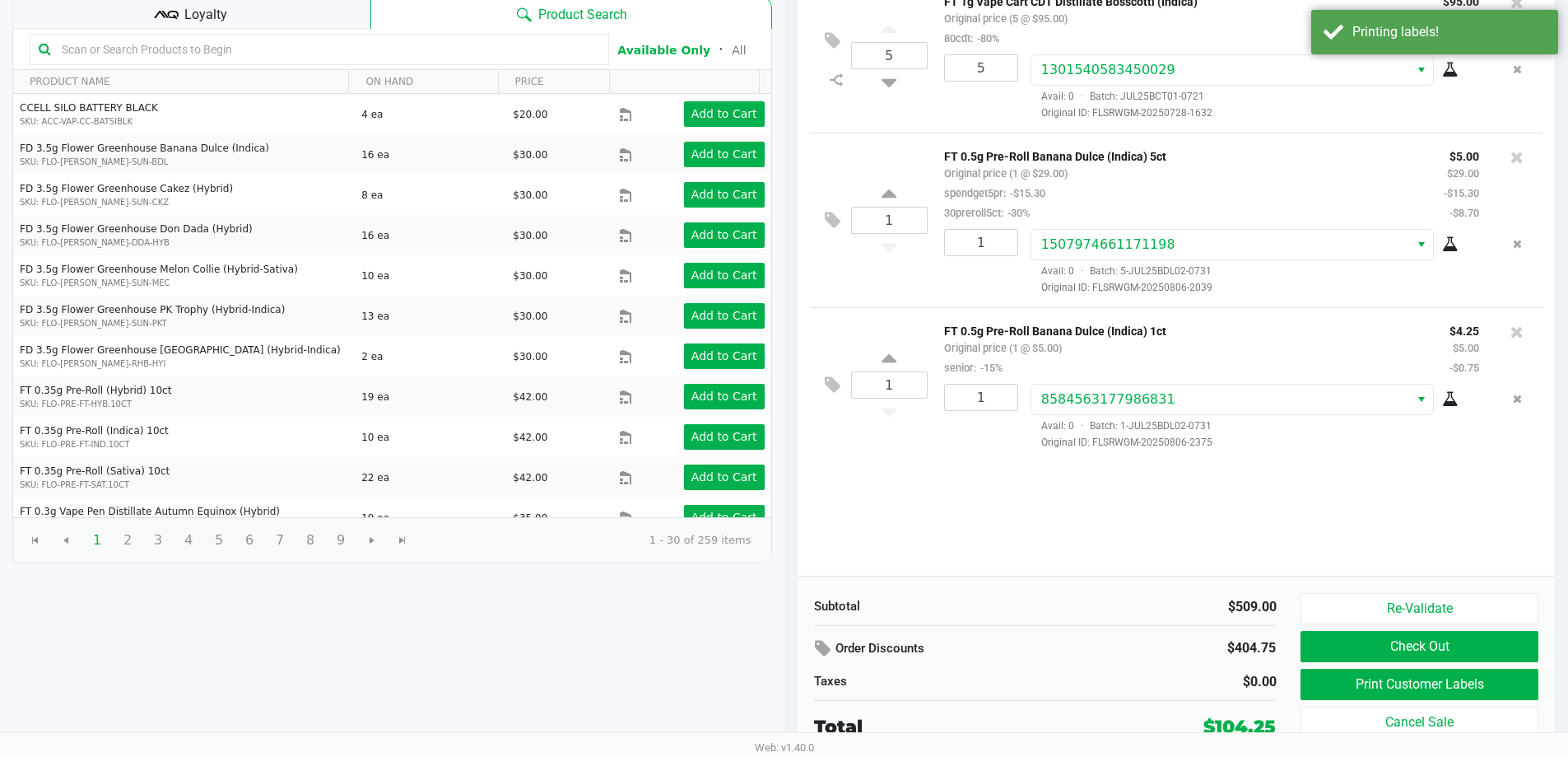
scroll to position [169, 0]
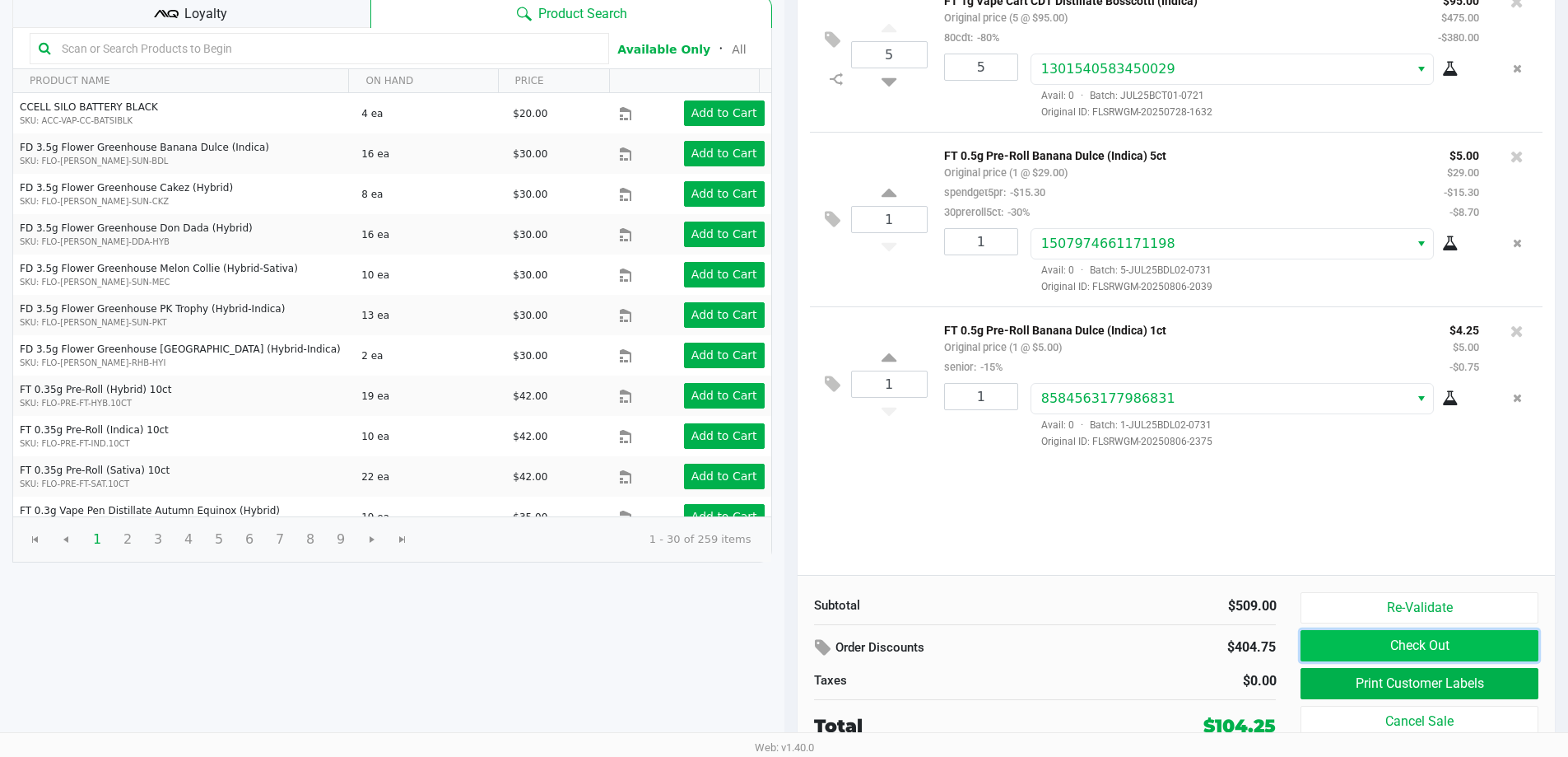
click at [1403, 642] on button "Check Out" at bounding box center [1419, 645] width 237 height 31
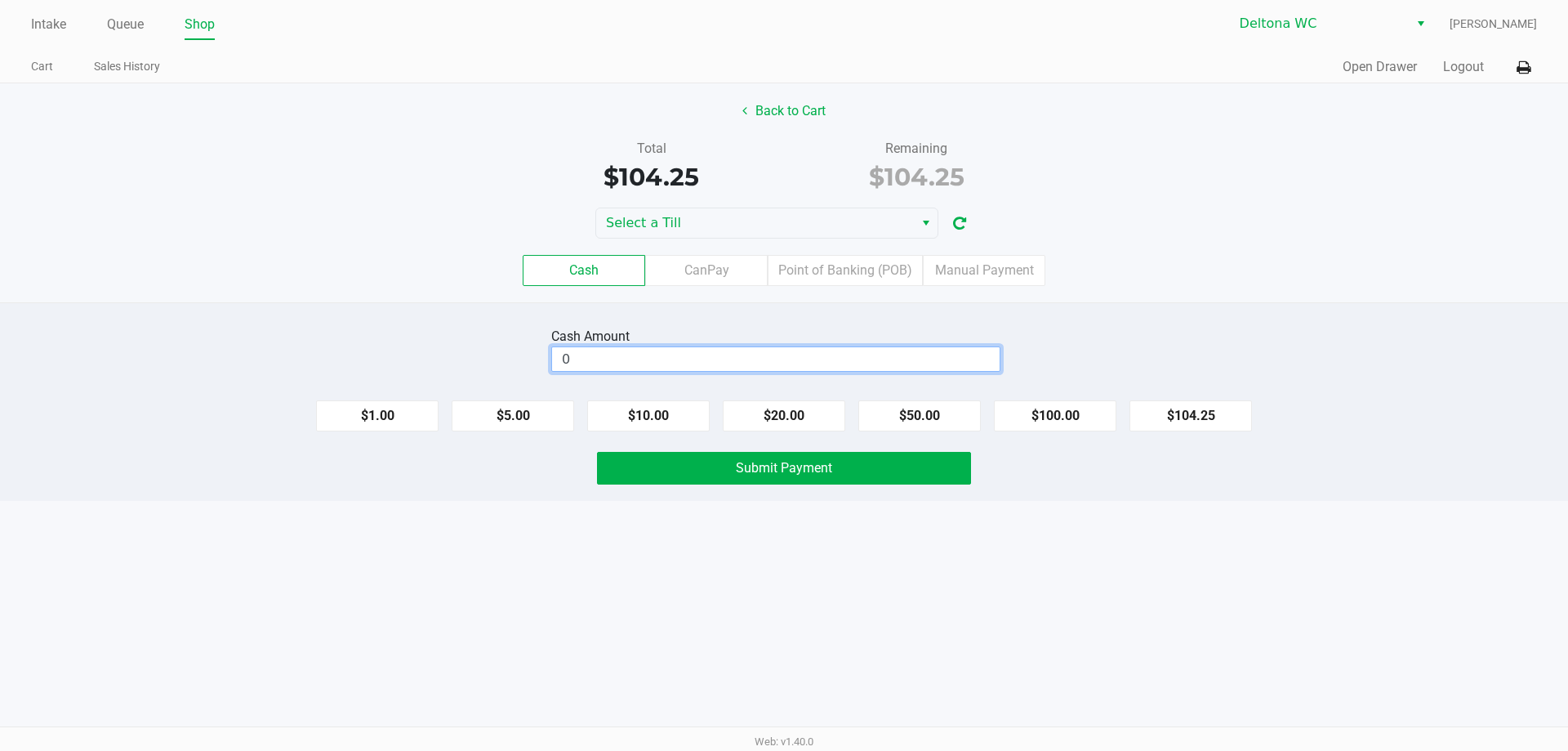
click at [803, 364] on input "0" at bounding box center [776, 359] width 447 height 24
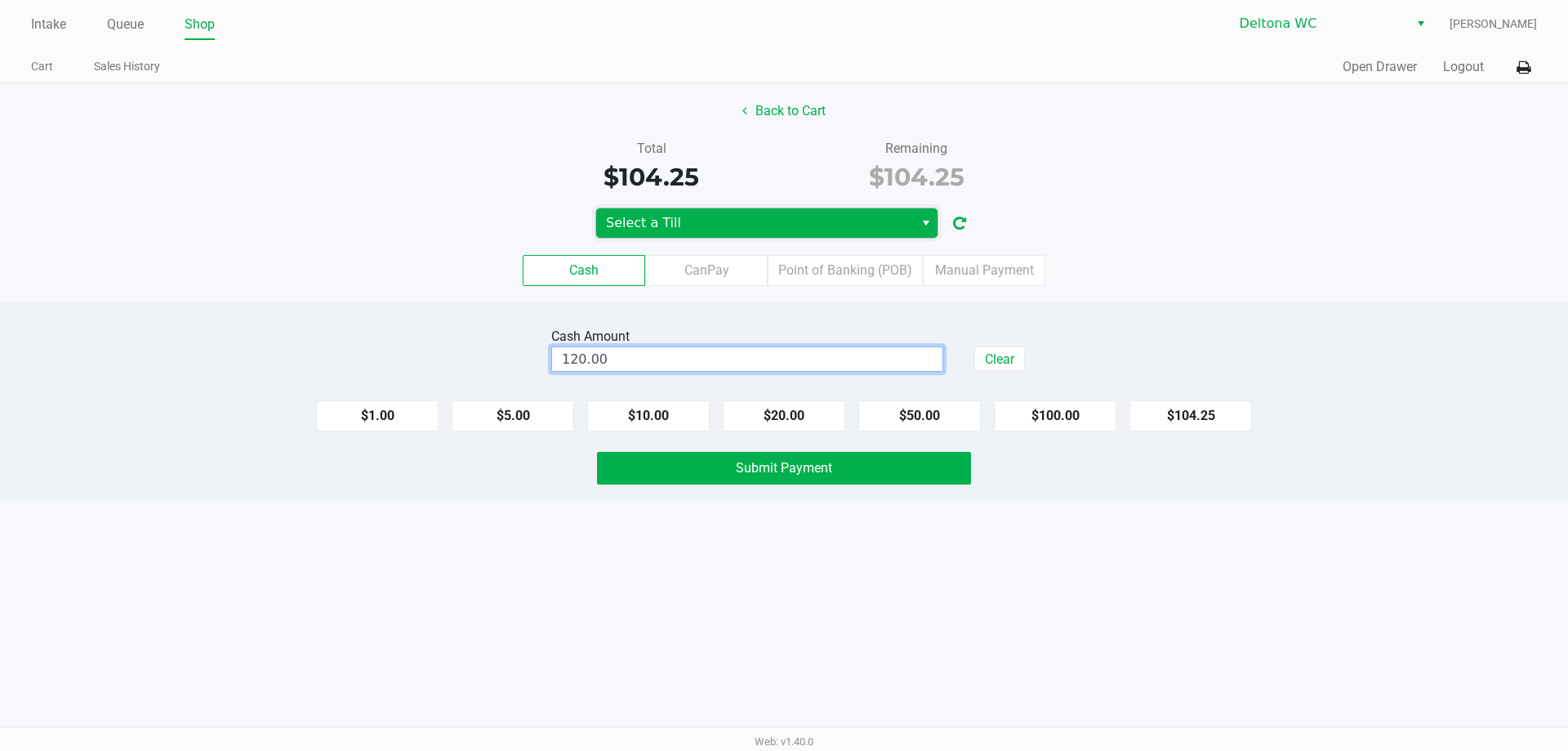
type input "$120.00"
click at [819, 217] on span "Select a Till" at bounding box center [755, 223] width 298 height 19
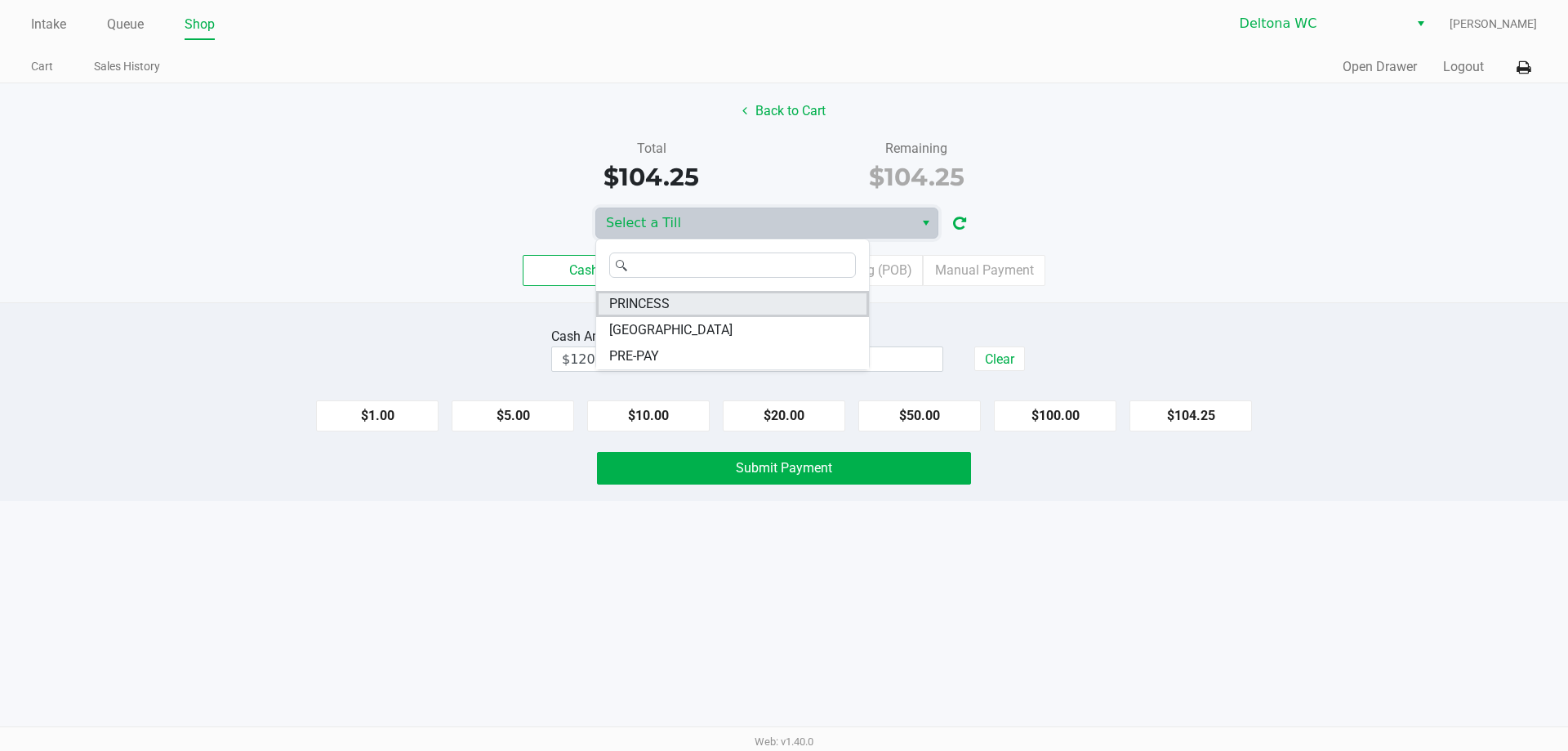
click at [673, 306] on li "PRINCESS" at bounding box center [732, 304] width 273 height 26
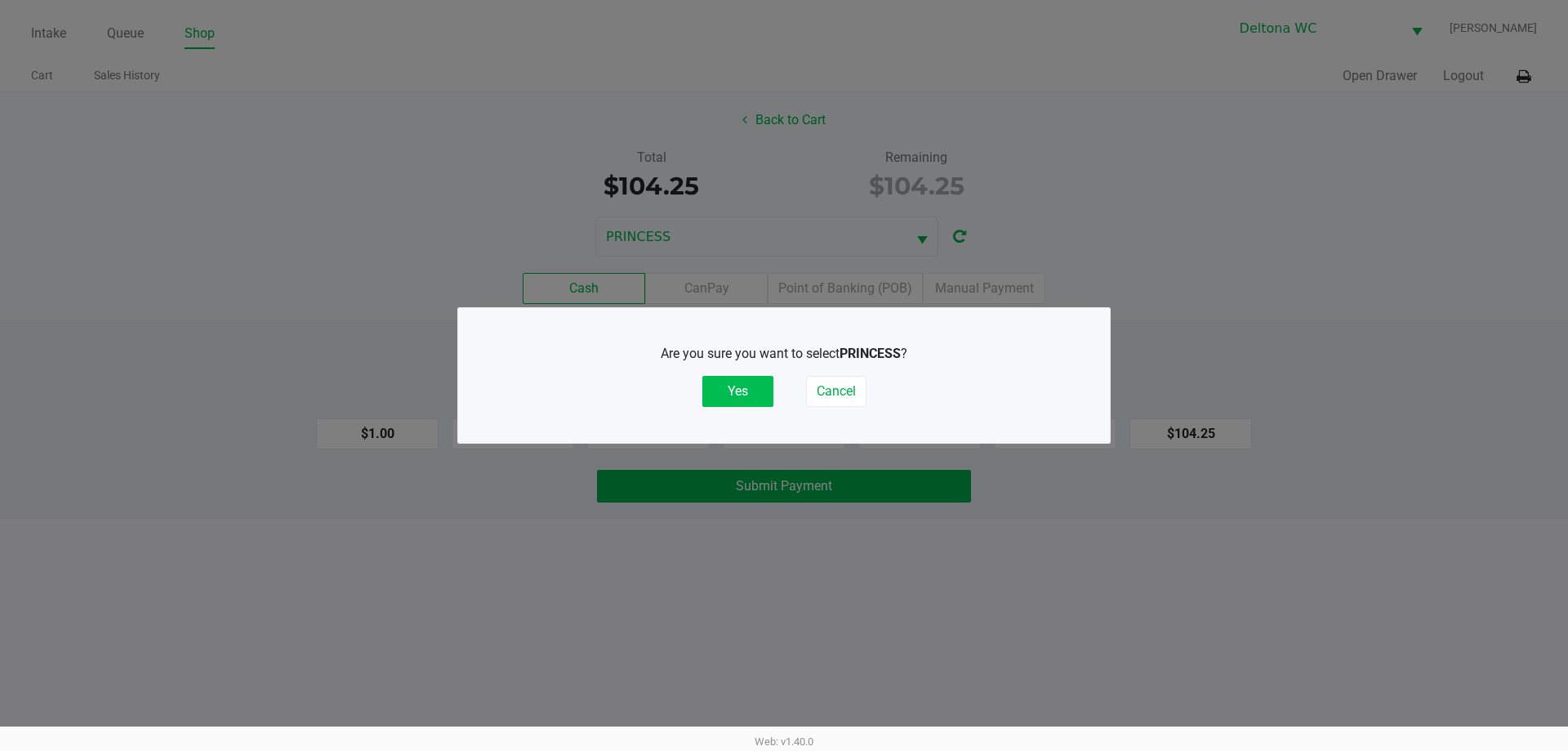
click at [730, 383] on button "Yes" at bounding box center [738, 391] width 71 height 31
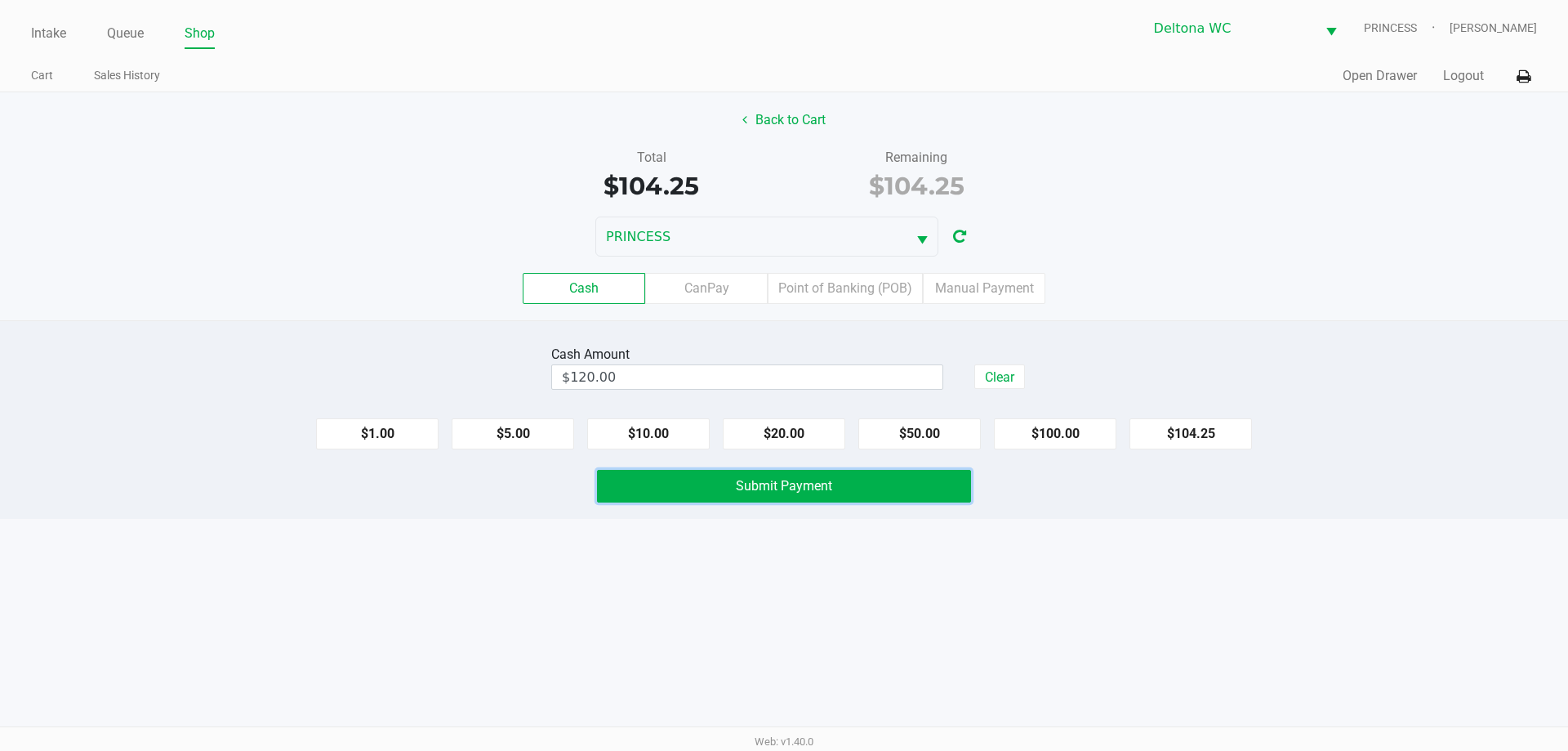
click at [774, 481] on span "Submit Payment" at bounding box center [784, 486] width 96 height 15
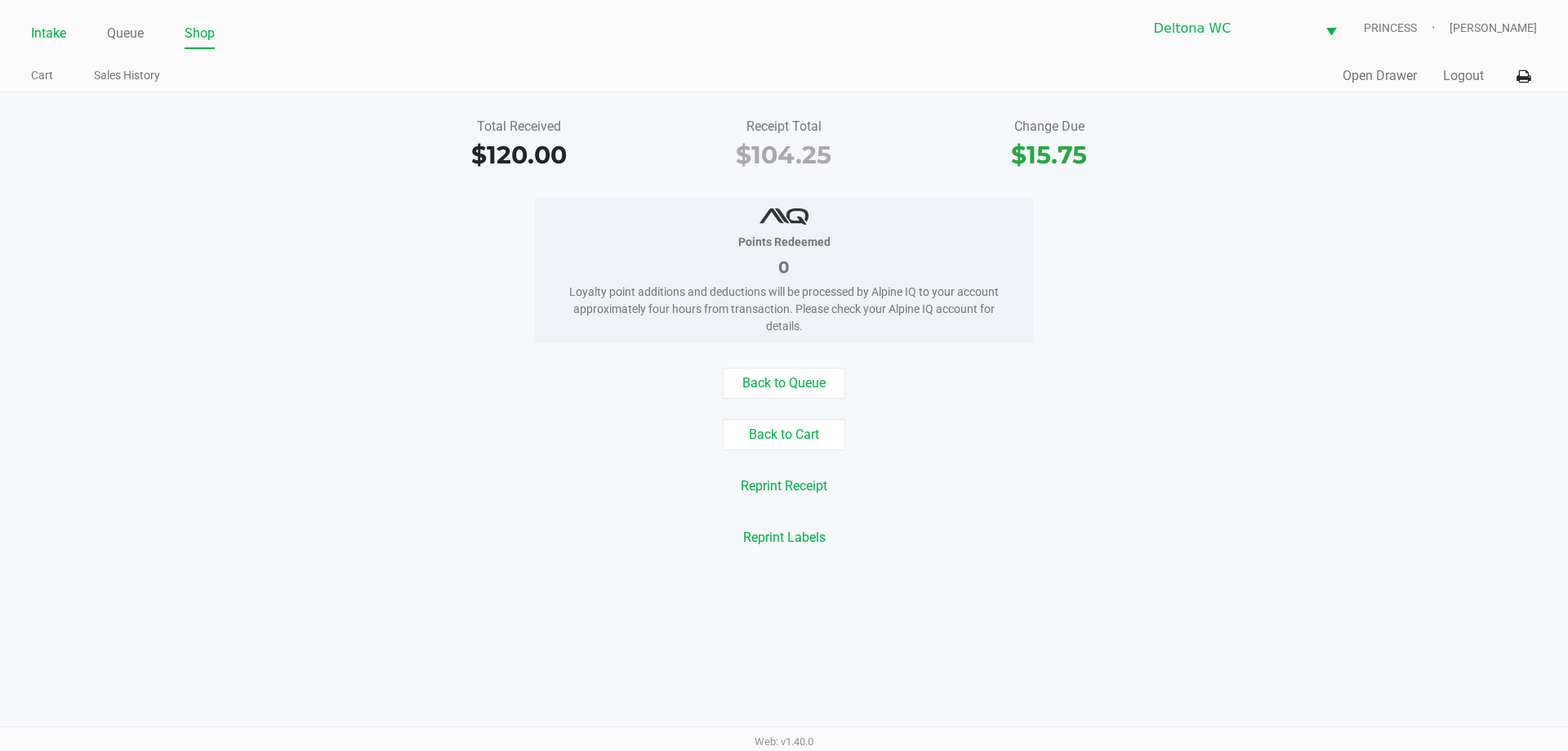
click at [51, 36] on link "Intake" at bounding box center [48, 34] width 35 height 23
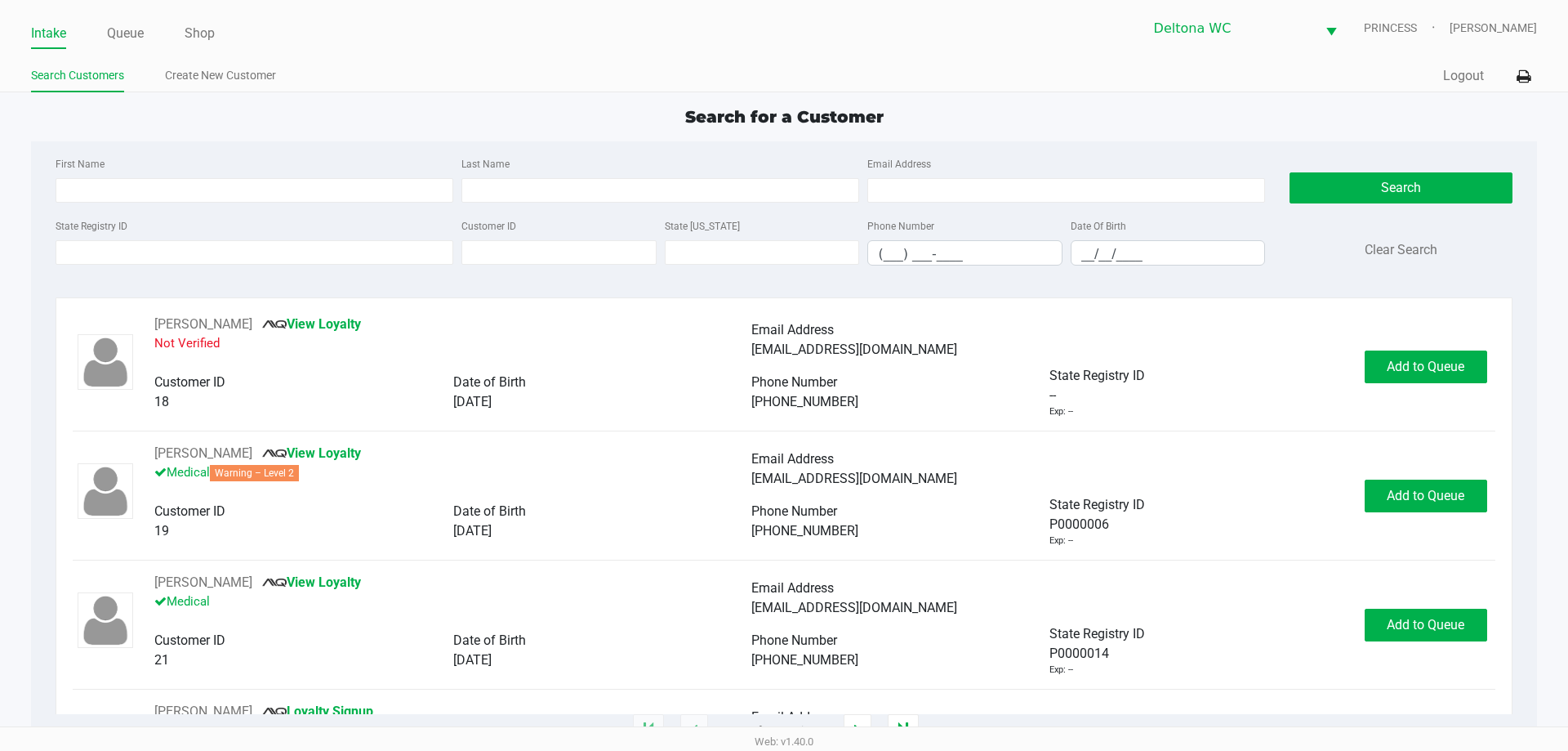
click at [565, 74] on ul "Search Customers Create New Customer" at bounding box center [407, 77] width 753 height 28
click at [264, 188] on input "First Name" at bounding box center [254, 190] width 398 height 24
type input "peter"
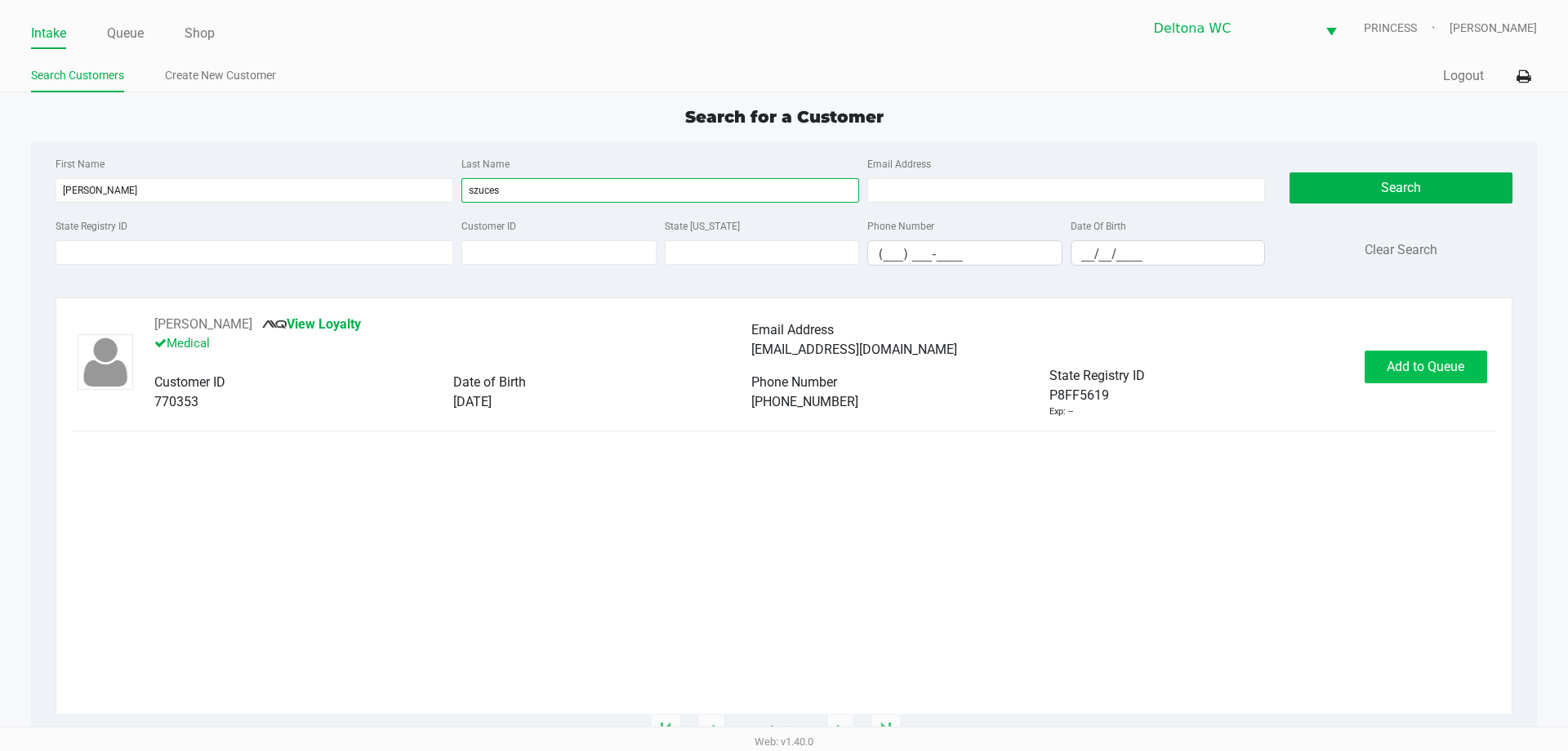
type input "szuces"
click at [1409, 364] on span "Add to Queue" at bounding box center [1425, 366] width 77 height 15
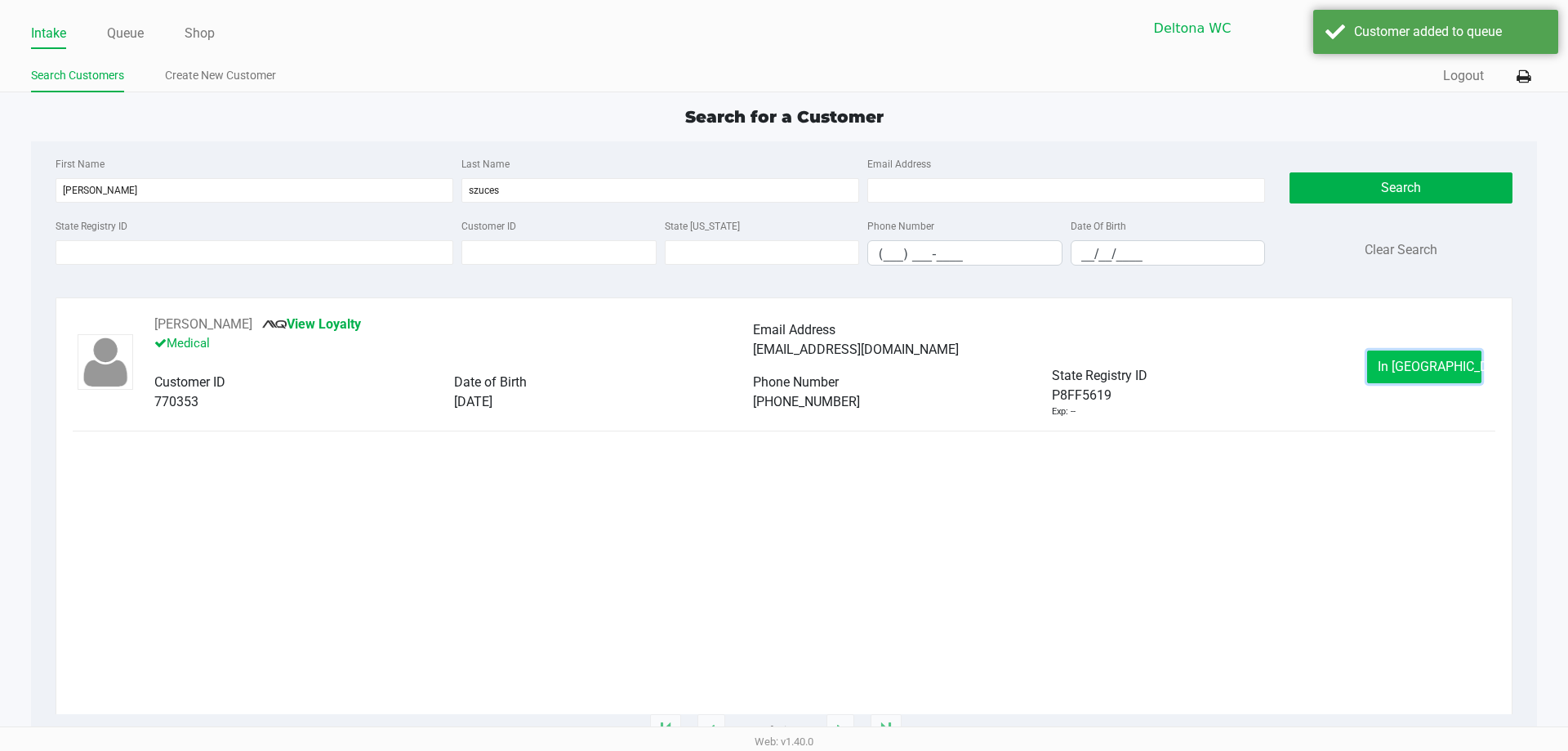
click at [1397, 369] on button "In Queue" at bounding box center [1423, 366] width 115 height 33
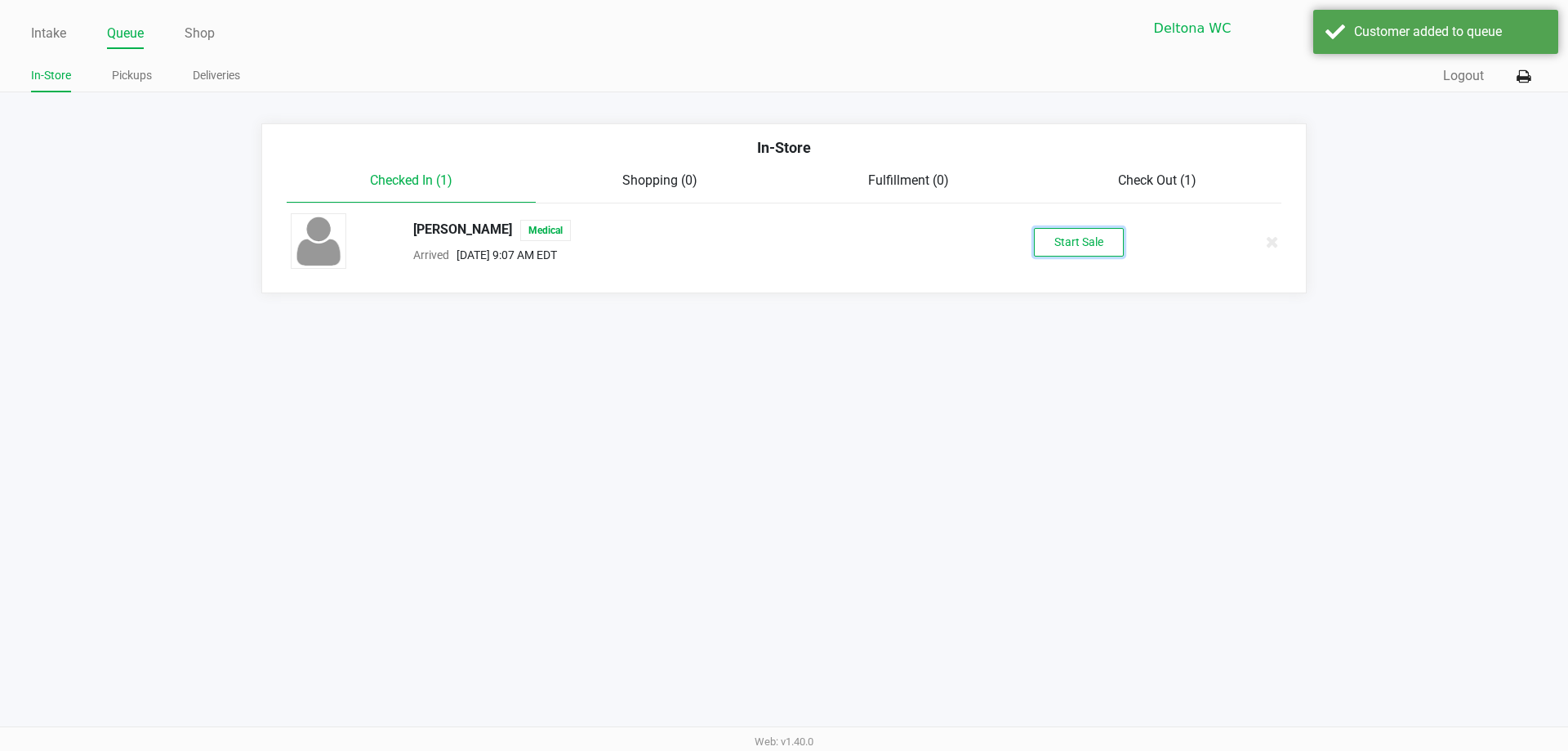
drag, startPoint x: 1070, startPoint y: 244, endPoint x: 1080, endPoint y: 249, distance: 11.2
click at [1070, 243] on button "Start Sale" at bounding box center [1078, 242] width 90 height 29
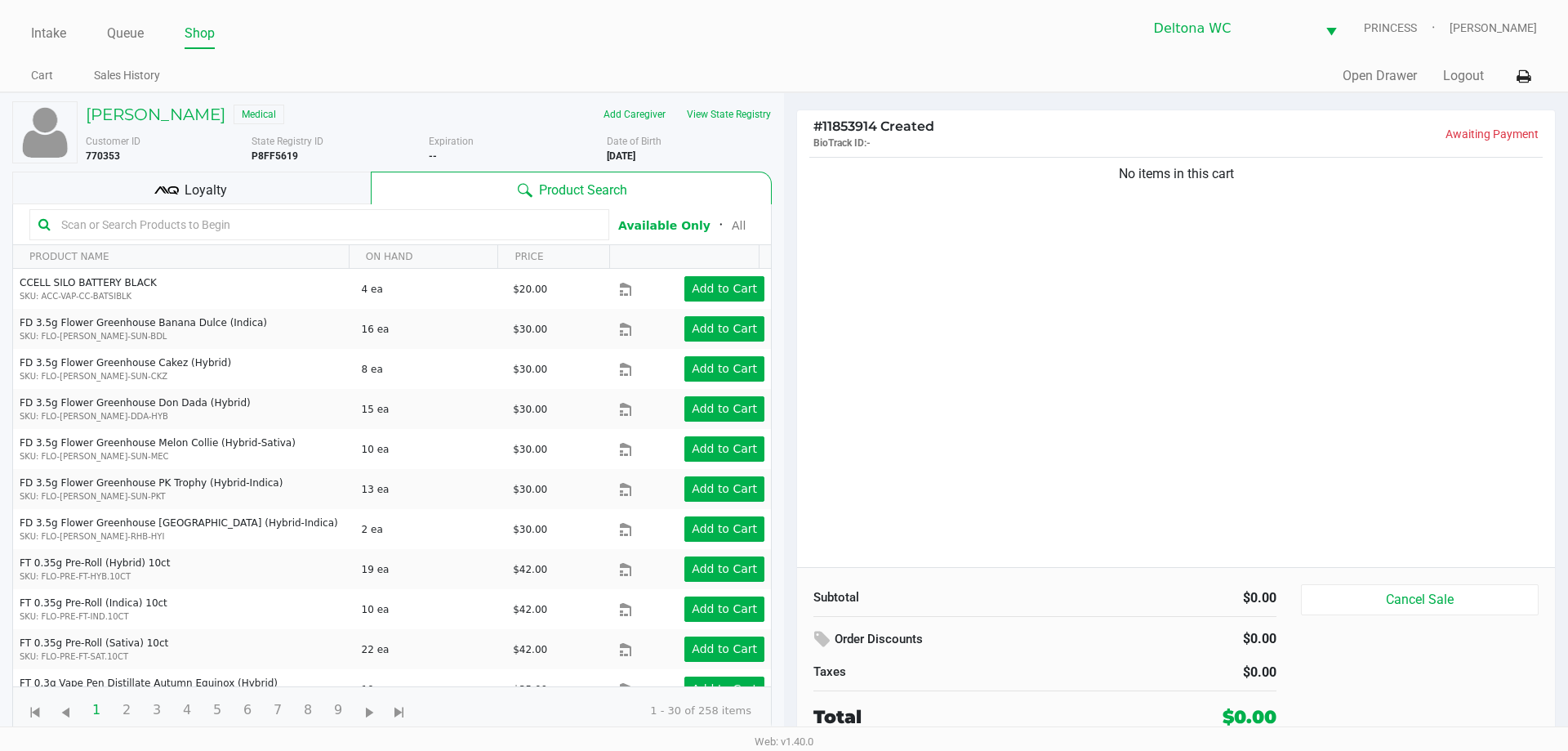
click at [1295, 487] on div "No items in this cart" at bounding box center [1176, 360] width 757 height 414
drag, startPoint x: 158, startPoint y: 119, endPoint x: 159, endPoint y: 133, distance: 14.0
click at [157, 125] on div "PETER SZUCES Medical" at bounding box center [251, 114] width 356 height 26
click at [170, 108] on h5 "PETER SZUCES" at bounding box center [155, 114] width 140 height 19
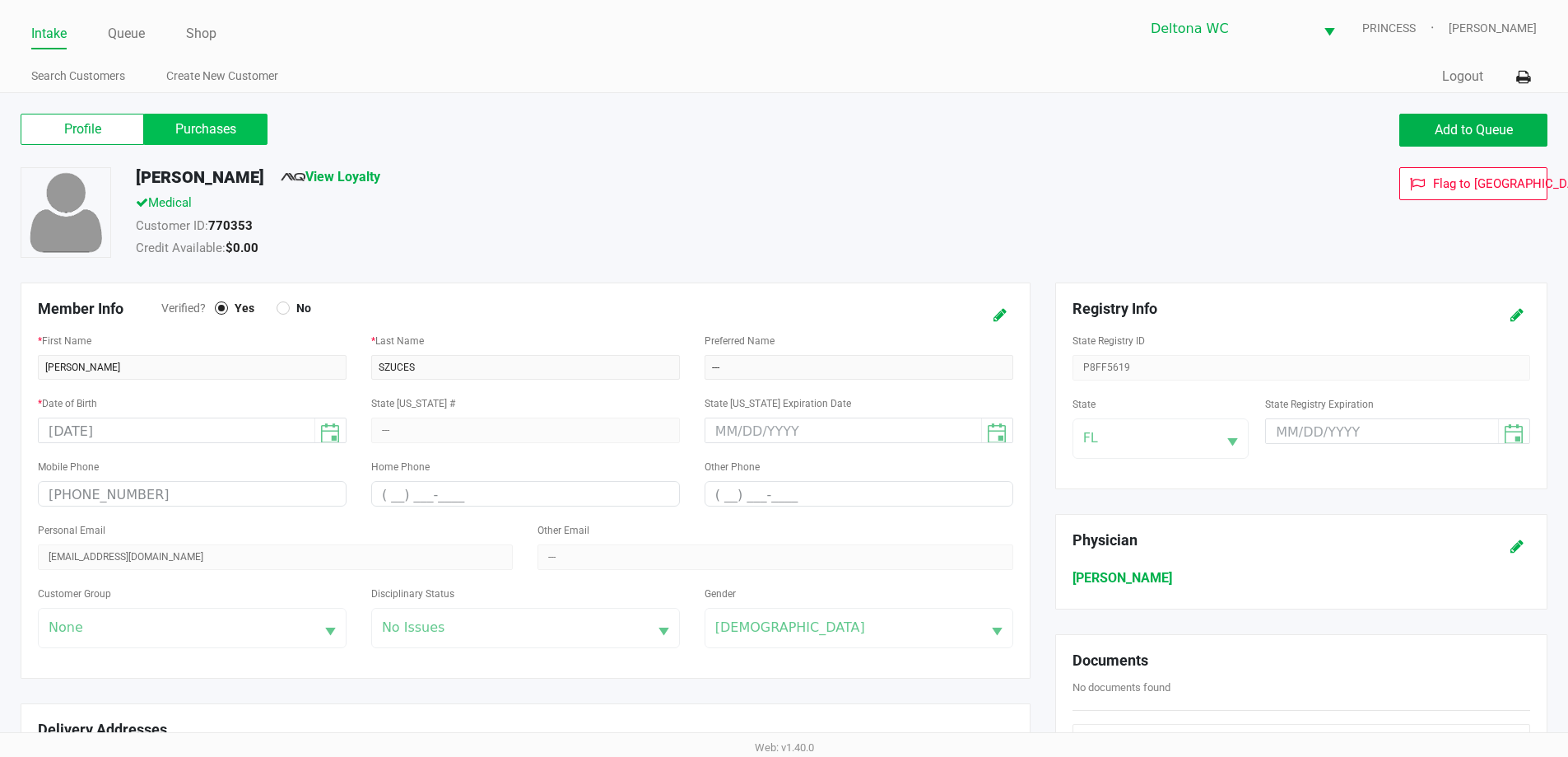
click at [202, 138] on label "Purchases" at bounding box center [205, 129] width 123 height 31
click at [0, 0] on 1 "Purchases" at bounding box center [0, 0] width 0 height 0
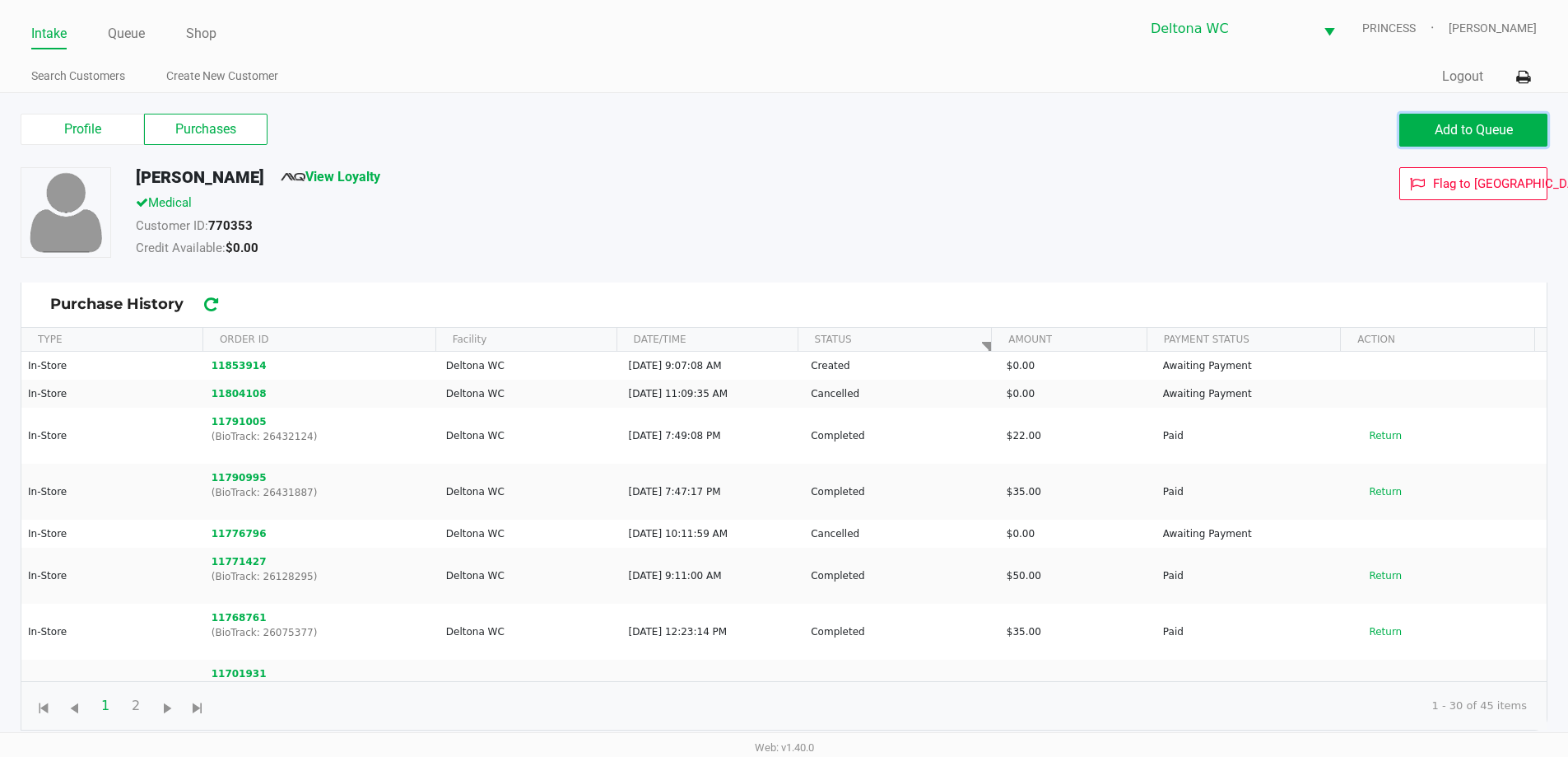
drag, startPoint x: 1519, startPoint y: 131, endPoint x: 1500, endPoint y: 130, distance: 19.0
click at [1517, 127] on button "Add to Queue" at bounding box center [1473, 130] width 149 height 33
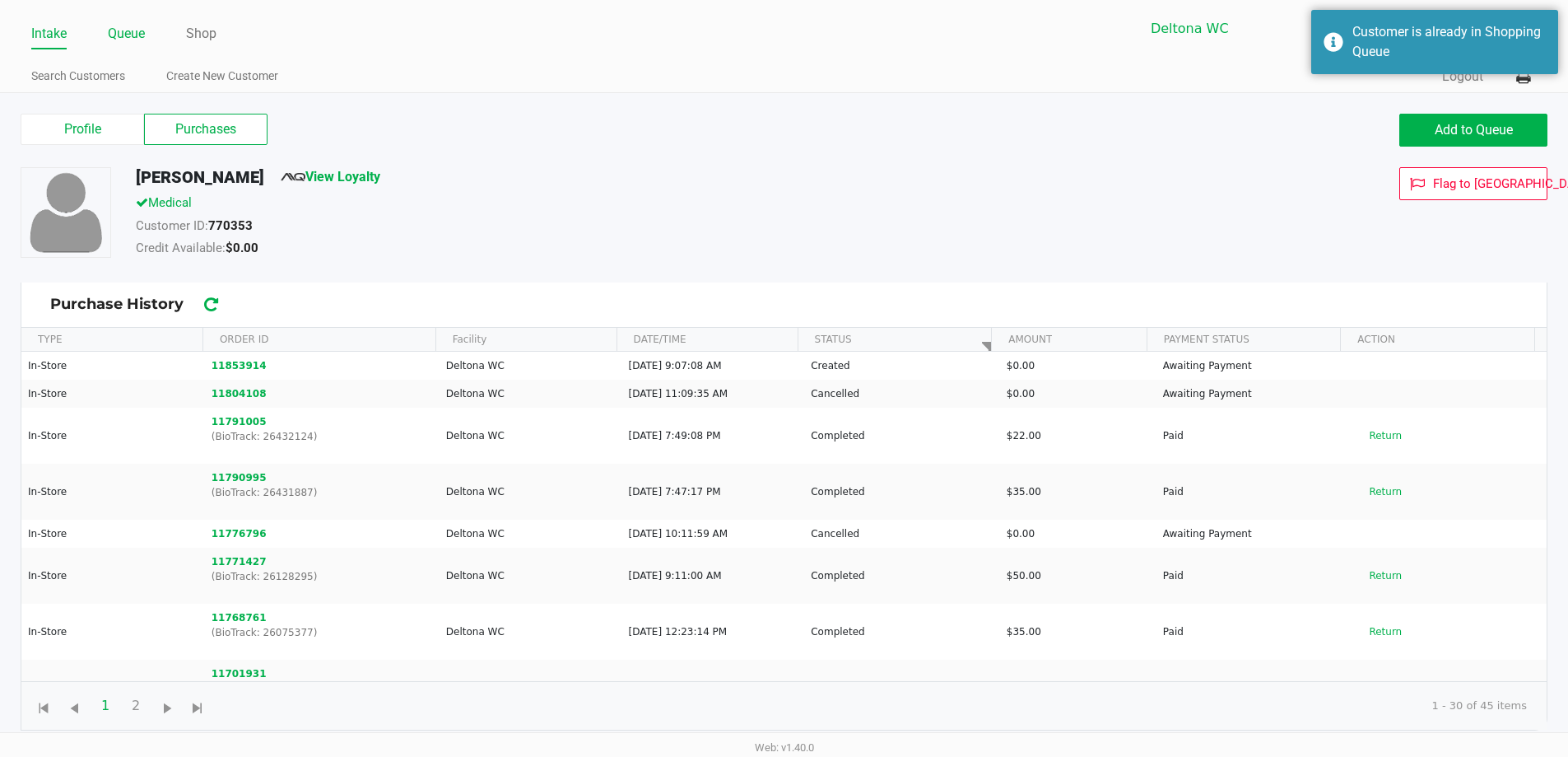
click at [123, 40] on link "Queue" at bounding box center [126, 34] width 37 height 23
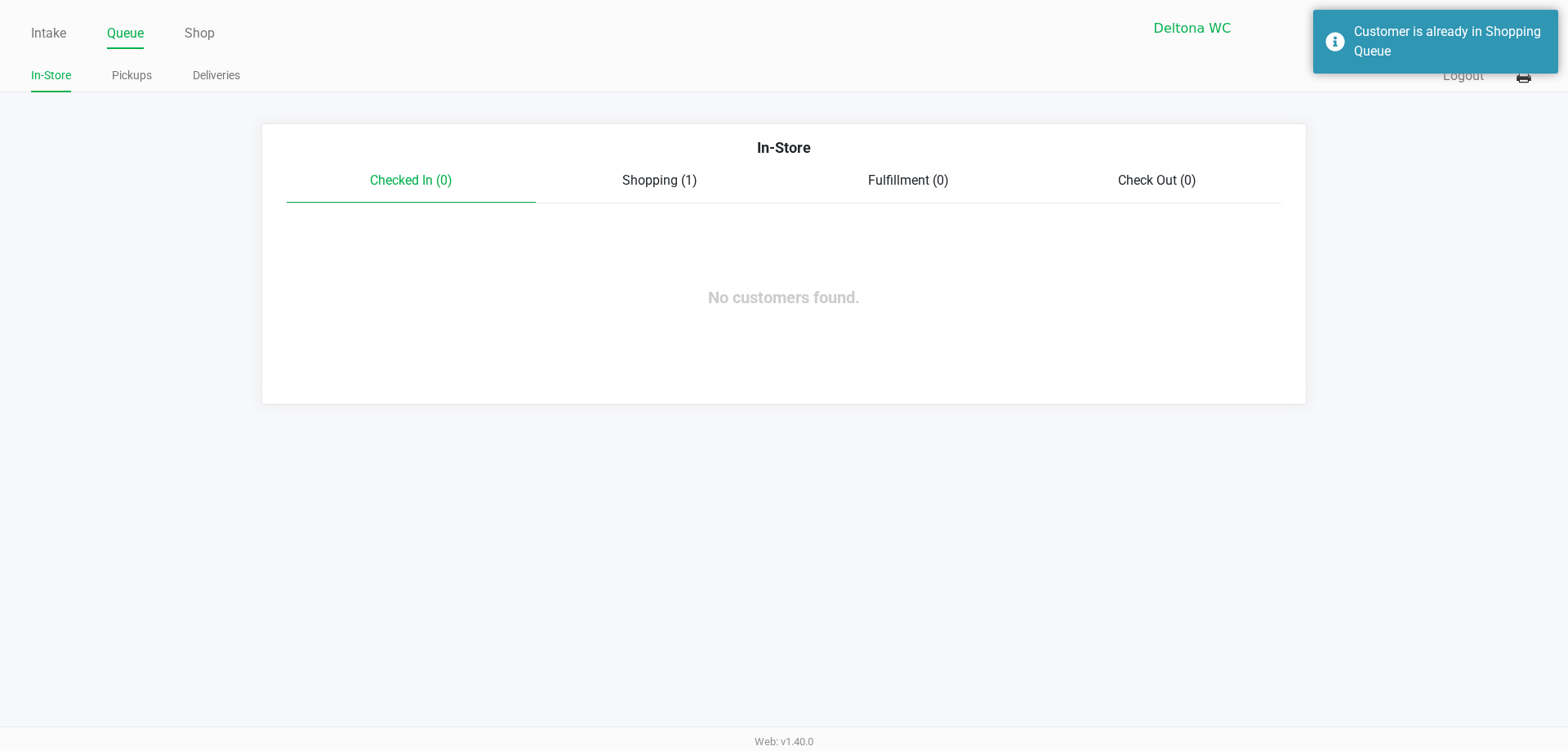
drag, startPoint x: 670, startPoint y: 173, endPoint x: 662, endPoint y: 167, distance: 10.0
click at [667, 169] on div "In-Store Checked In (0) Shopping (1) Fulfillment (0) Check Out (0) No customers…" at bounding box center [784, 263] width 1046 height 281
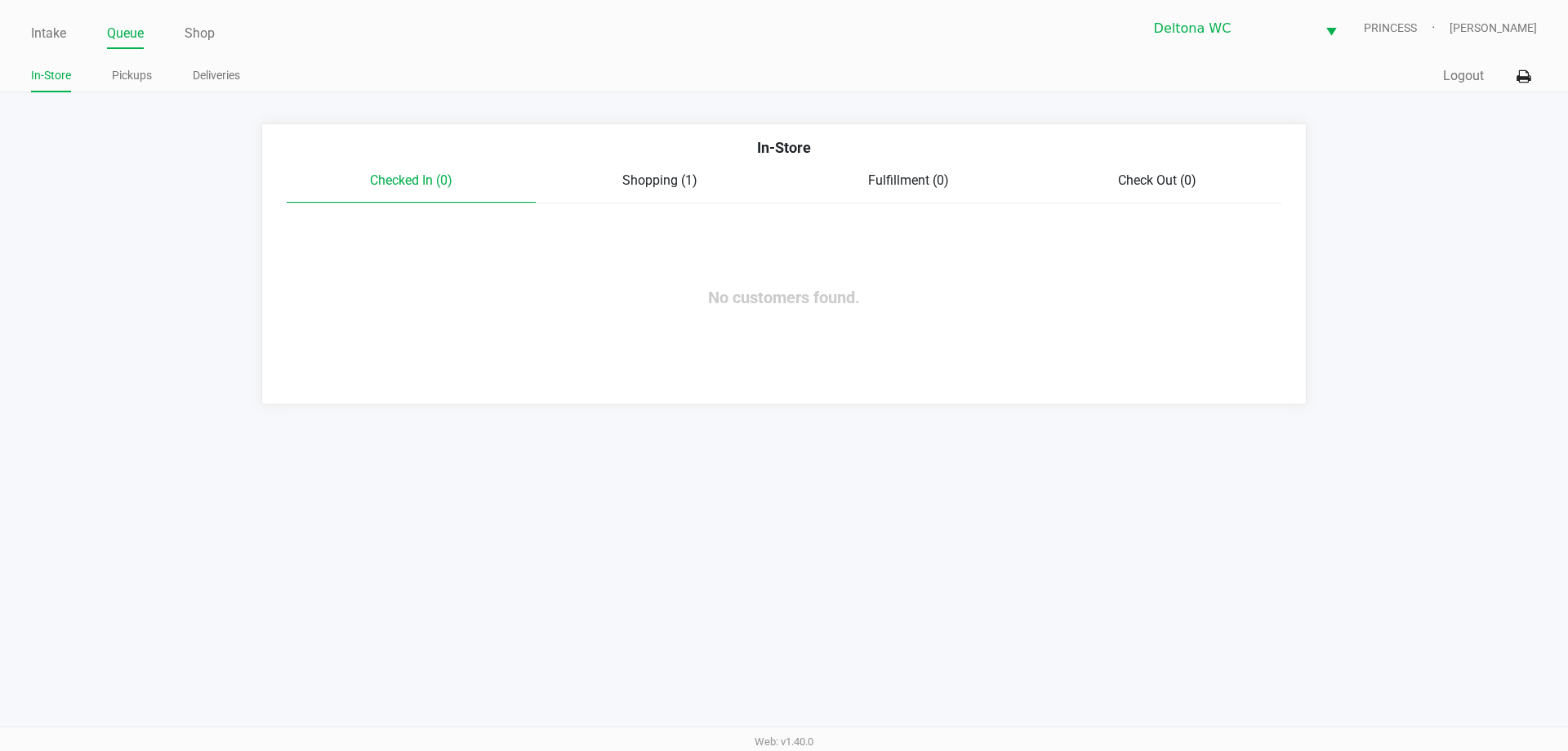
click at [680, 173] on span "Shopping (1)" at bounding box center [660, 180] width 75 height 15
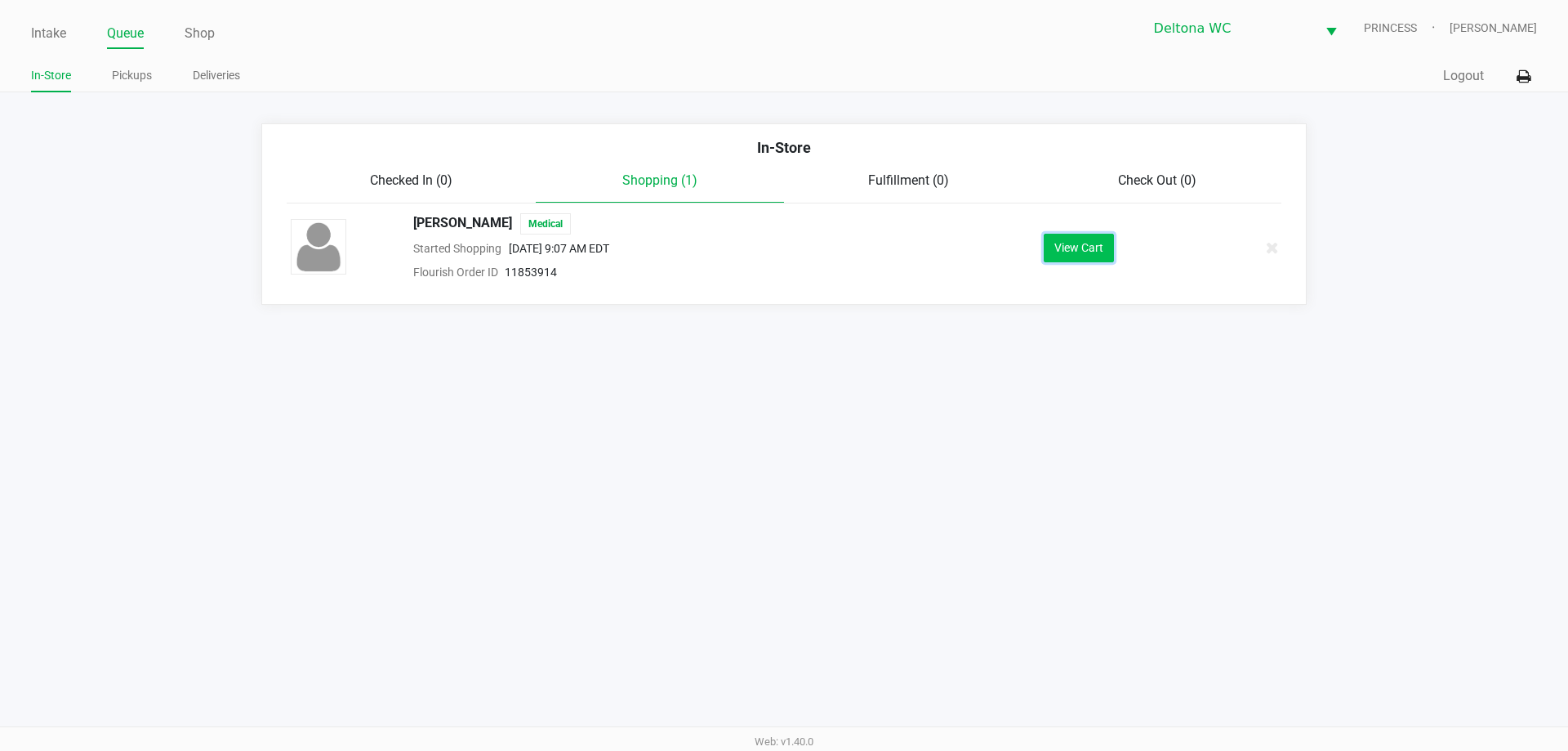
drag, startPoint x: 1047, startPoint y: 252, endPoint x: 1055, endPoint y: 255, distance: 8.5
click at [1055, 255] on button "View Cart" at bounding box center [1078, 248] width 70 height 29
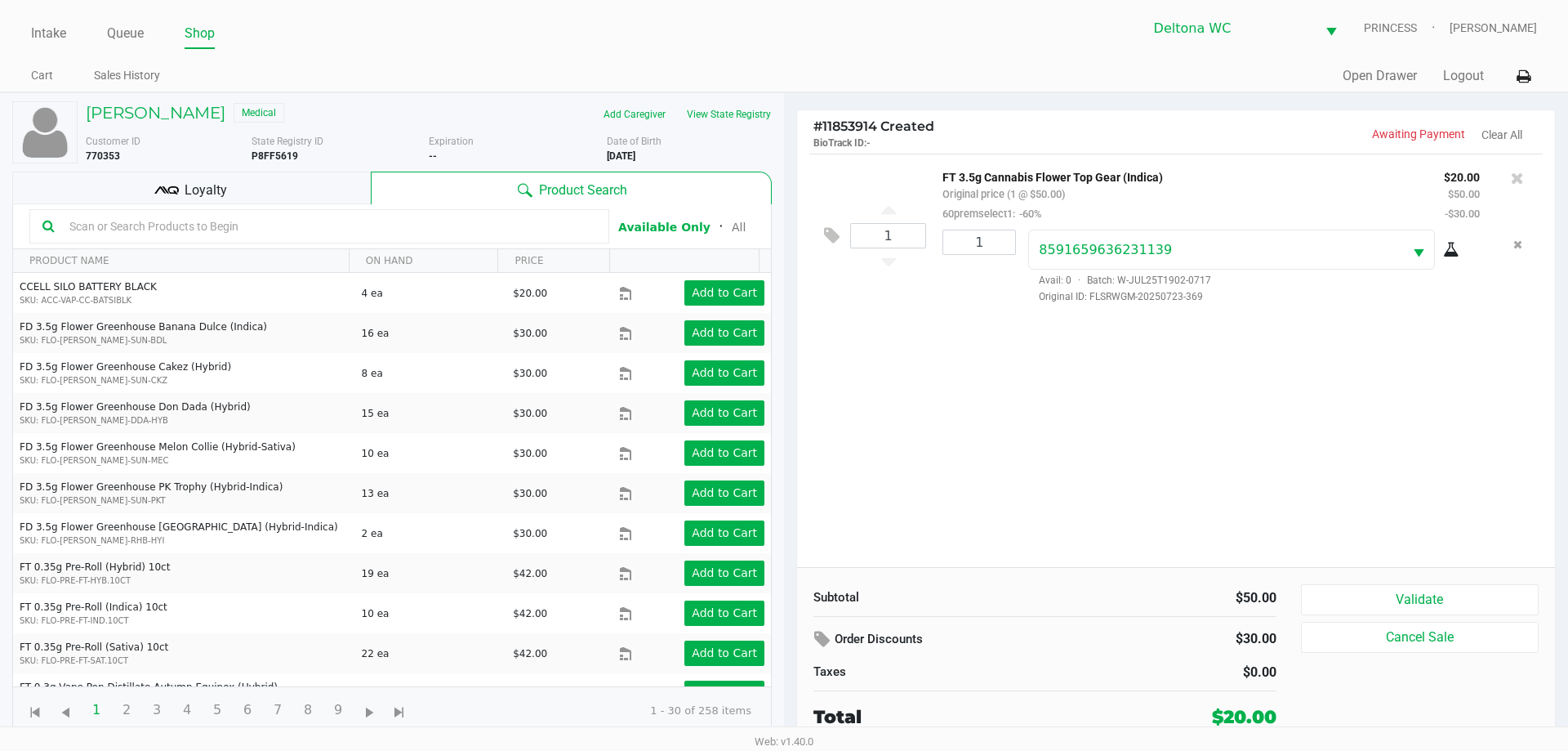
click at [975, 345] on div "1 FT 3.5g Cannabis Flower Top Gear (Indica) Original price (1 @ $50.00) 60prems…" at bounding box center [1176, 360] width 757 height 414
drag, startPoint x: 1442, startPoint y: 603, endPoint x: 1441, endPoint y: 585, distance: 18.0
click at [1441, 596] on button "Validate" at bounding box center [1420, 600] width 238 height 31
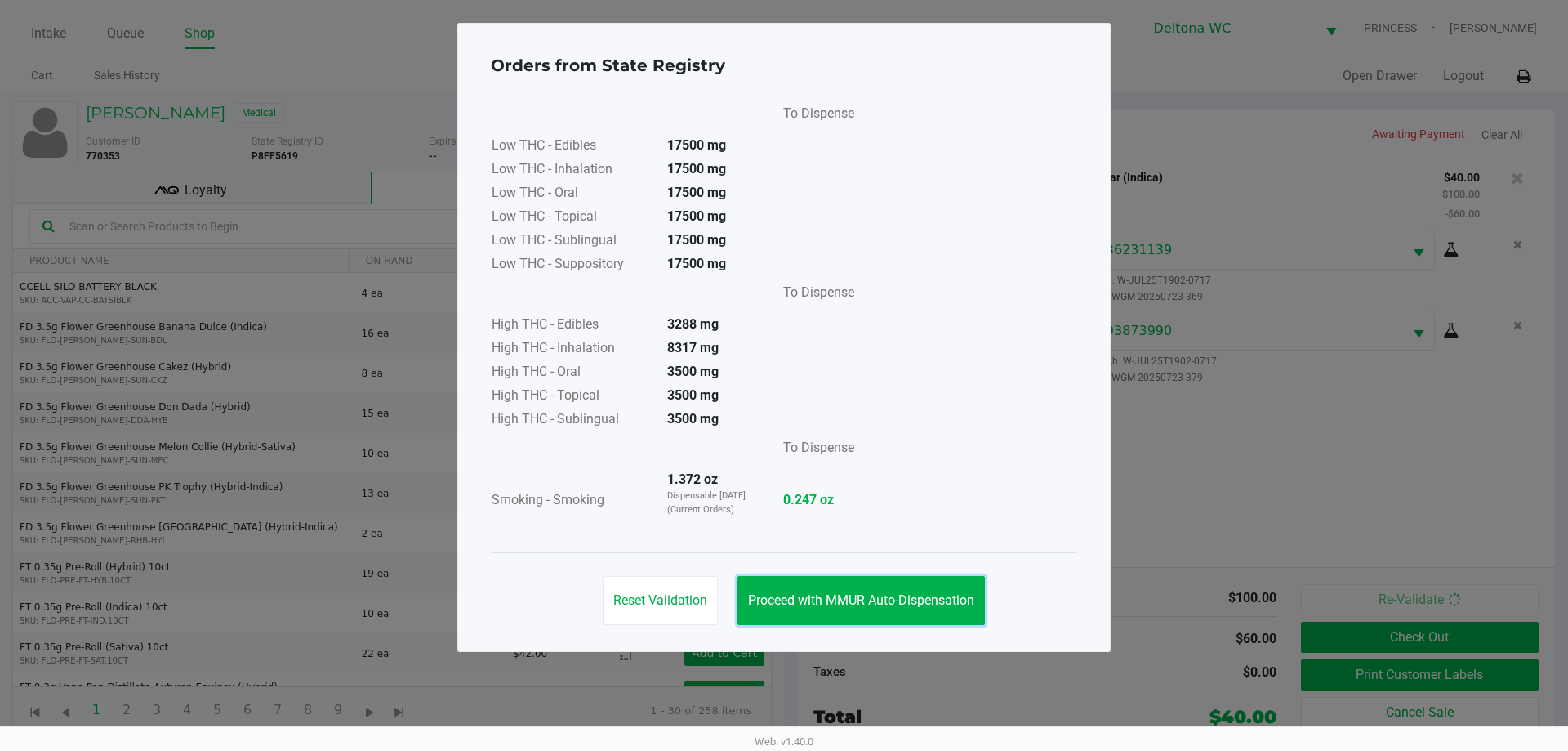
drag, startPoint x: 872, startPoint y: 601, endPoint x: 1144, endPoint y: 572, distance: 273.5
click at [872, 600] on span "Proceed with MMUR Auto-Dispensation" at bounding box center [861, 600] width 226 height 15
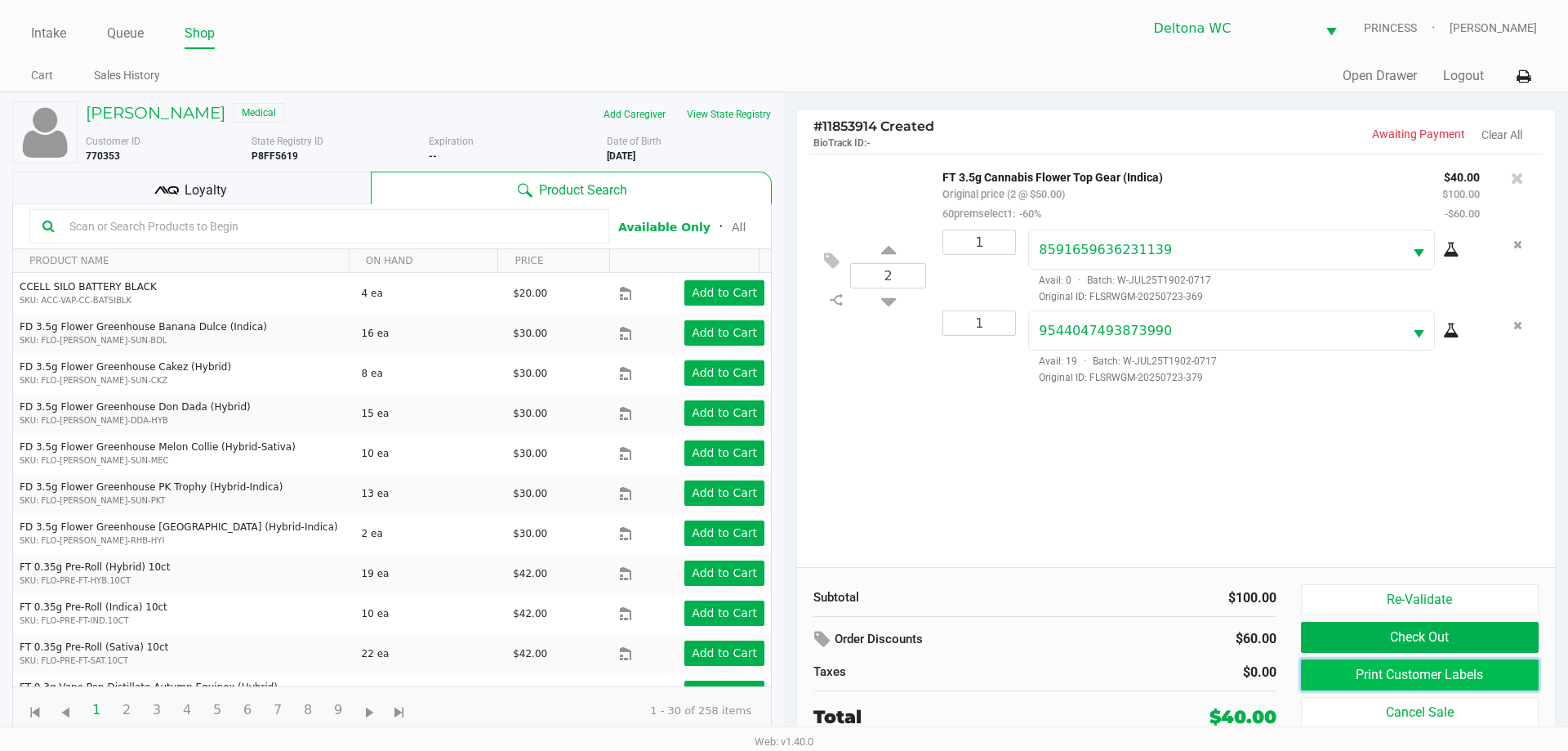
click at [1328, 666] on button "Print Customer Labels" at bounding box center [1420, 675] width 238 height 31
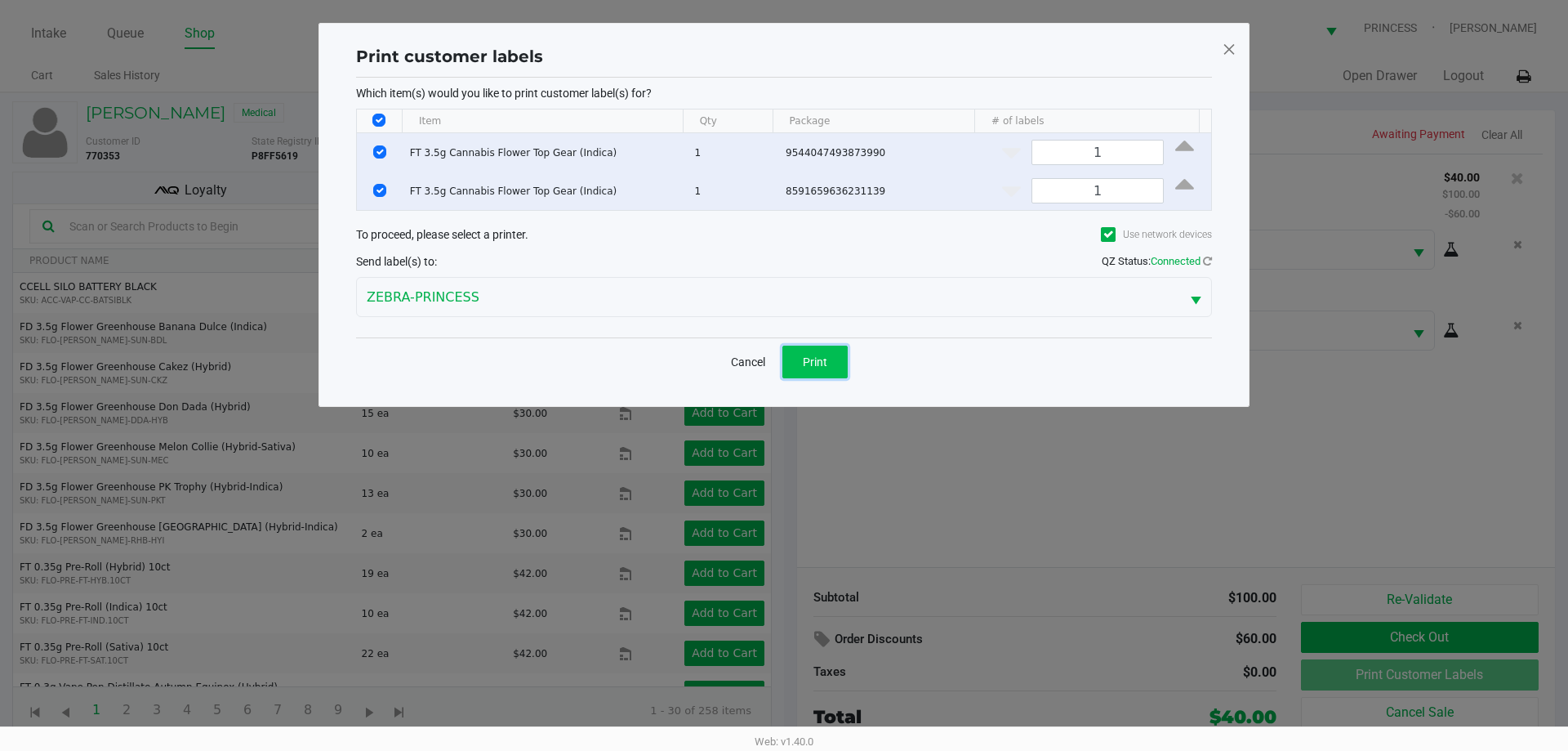
click at [826, 356] on span "Print" at bounding box center [814, 362] width 24 height 13
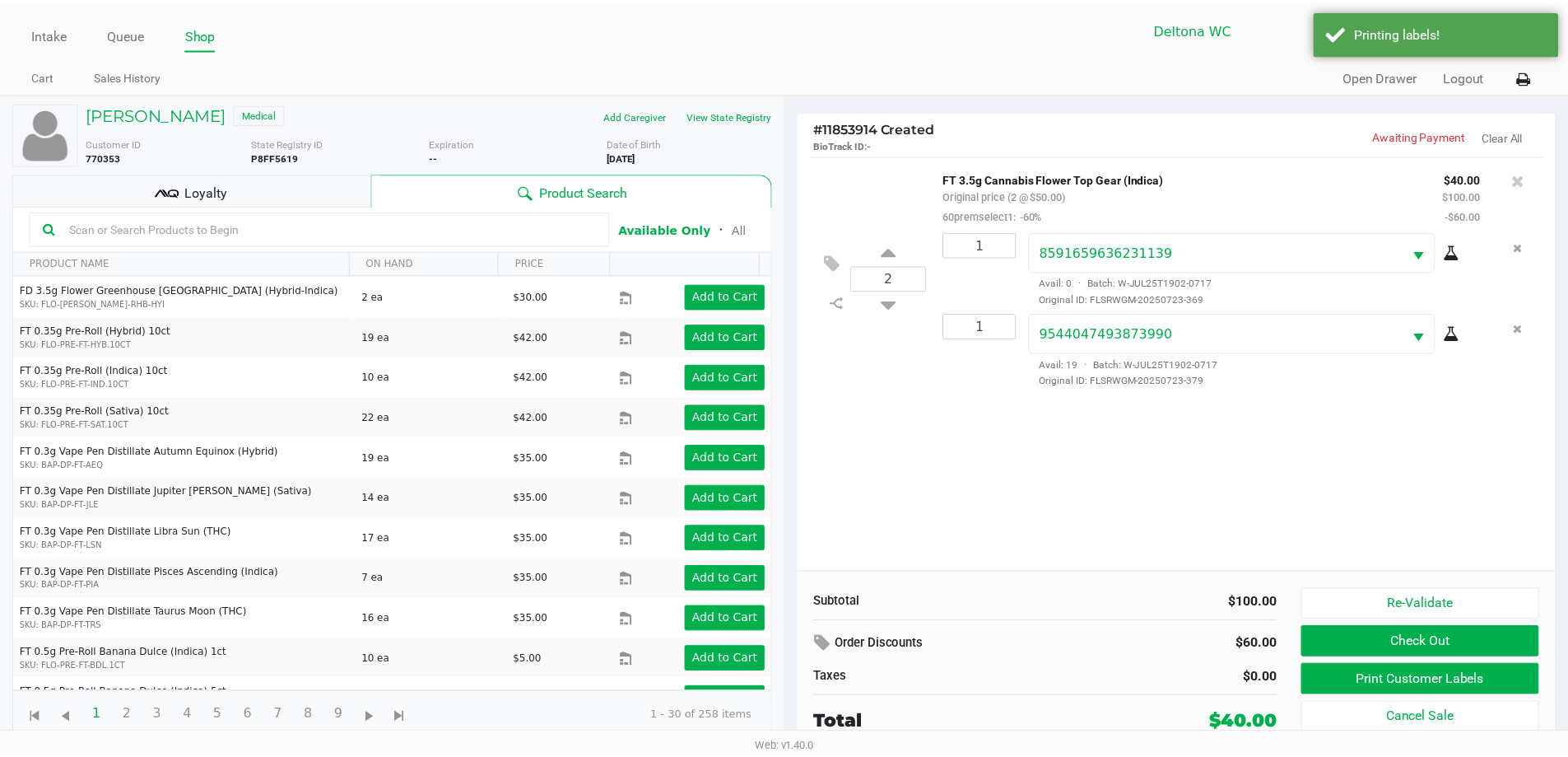
scroll to position [412, 0]
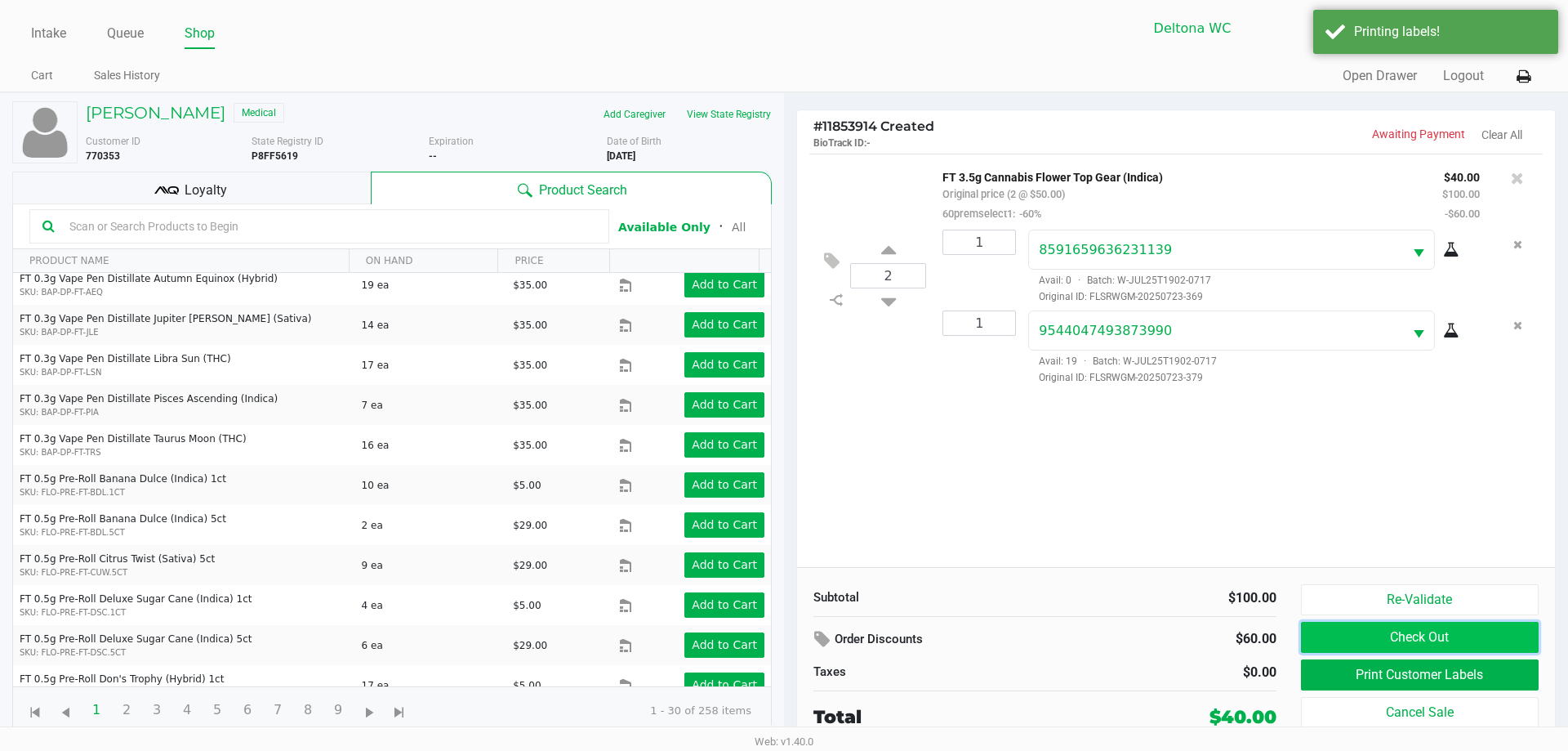
click at [1487, 639] on button "Check Out" at bounding box center [1420, 637] width 238 height 31
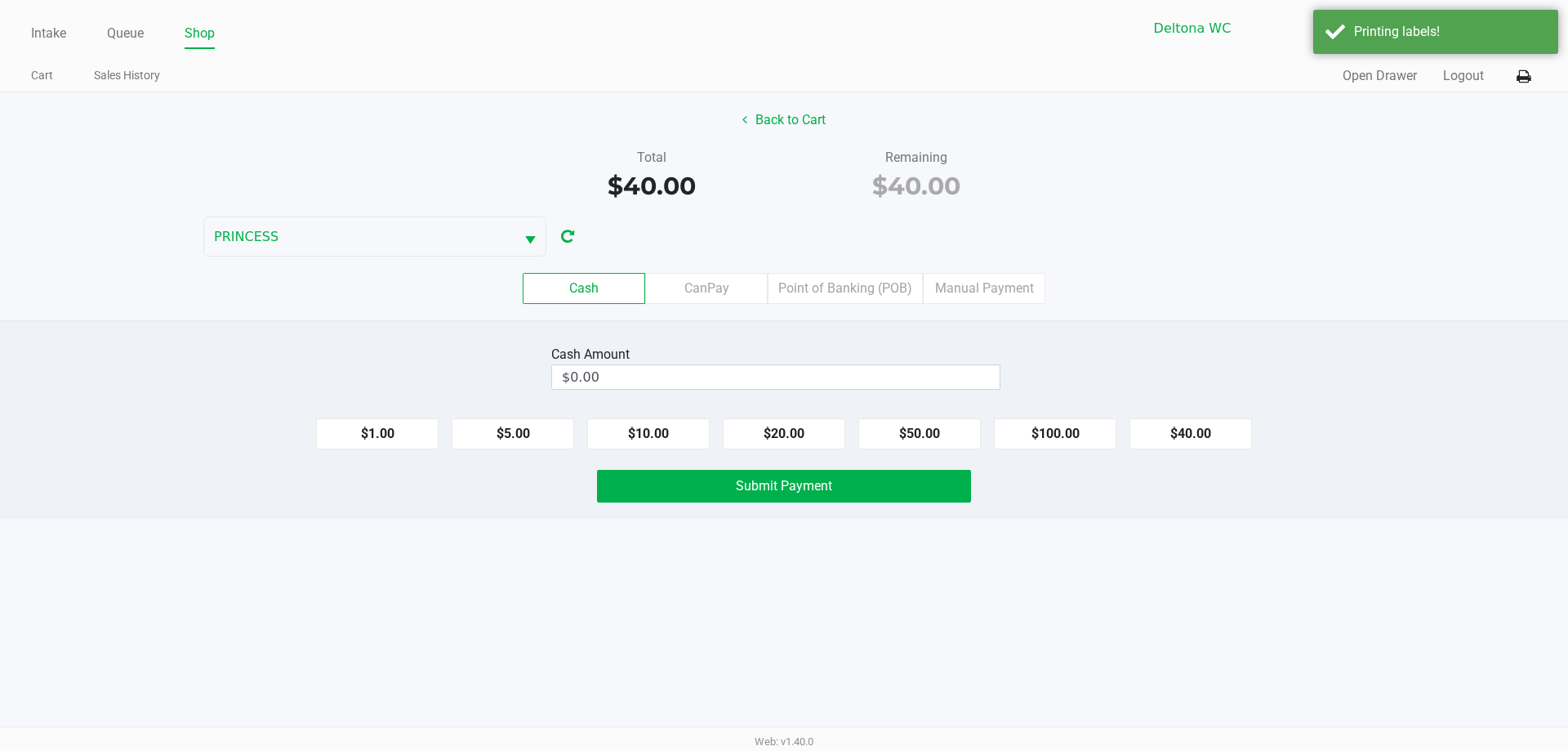
click at [922, 431] on button "$50.00" at bounding box center [918, 434] width 122 height 31
type input "$50.00"
click at [772, 497] on button "Submit Payment" at bounding box center [784, 486] width 374 height 33
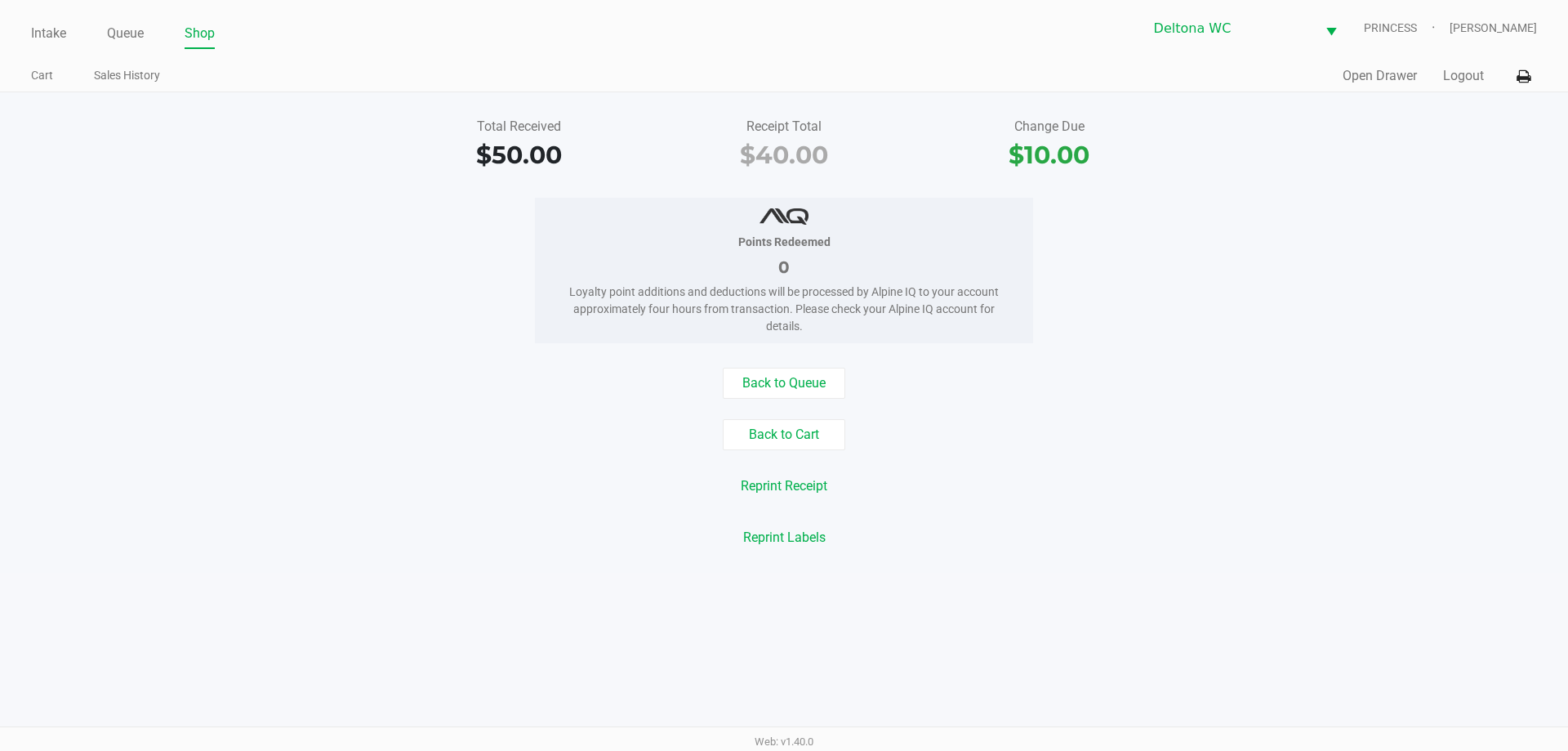
drag, startPoint x: 42, startPoint y: 36, endPoint x: 75, endPoint y: 49, distance: 35.5
click at [41, 35] on link "Intake" at bounding box center [48, 34] width 35 height 23
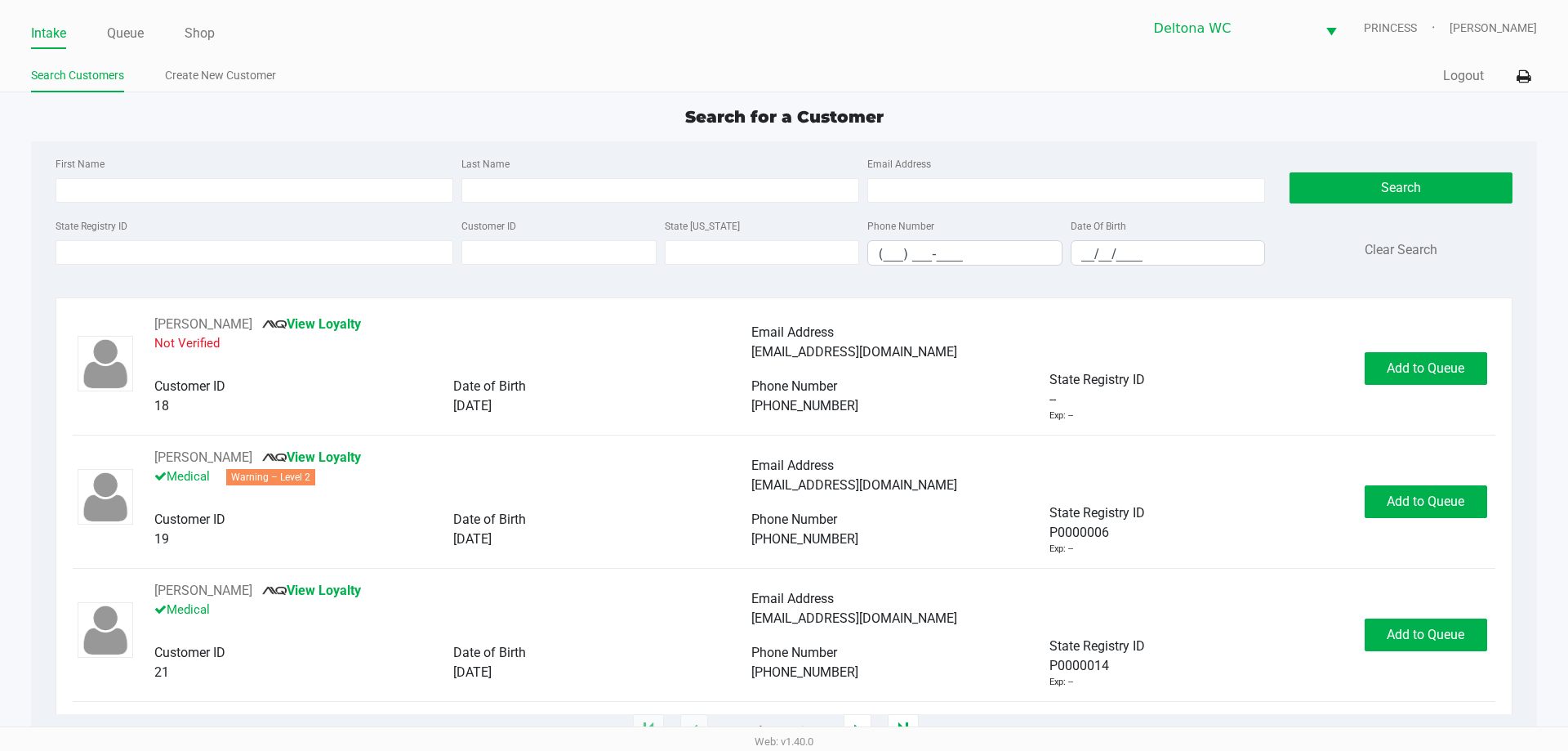
click at [348, 37] on ul "Intake Queue Shop" at bounding box center [407, 34] width 753 height 28
click at [211, 262] on input "State Registry ID" at bounding box center [254, 252] width 398 height 24
click at [131, 188] on input "First Name" at bounding box center [254, 190] width 398 height 24
type input "xavier"
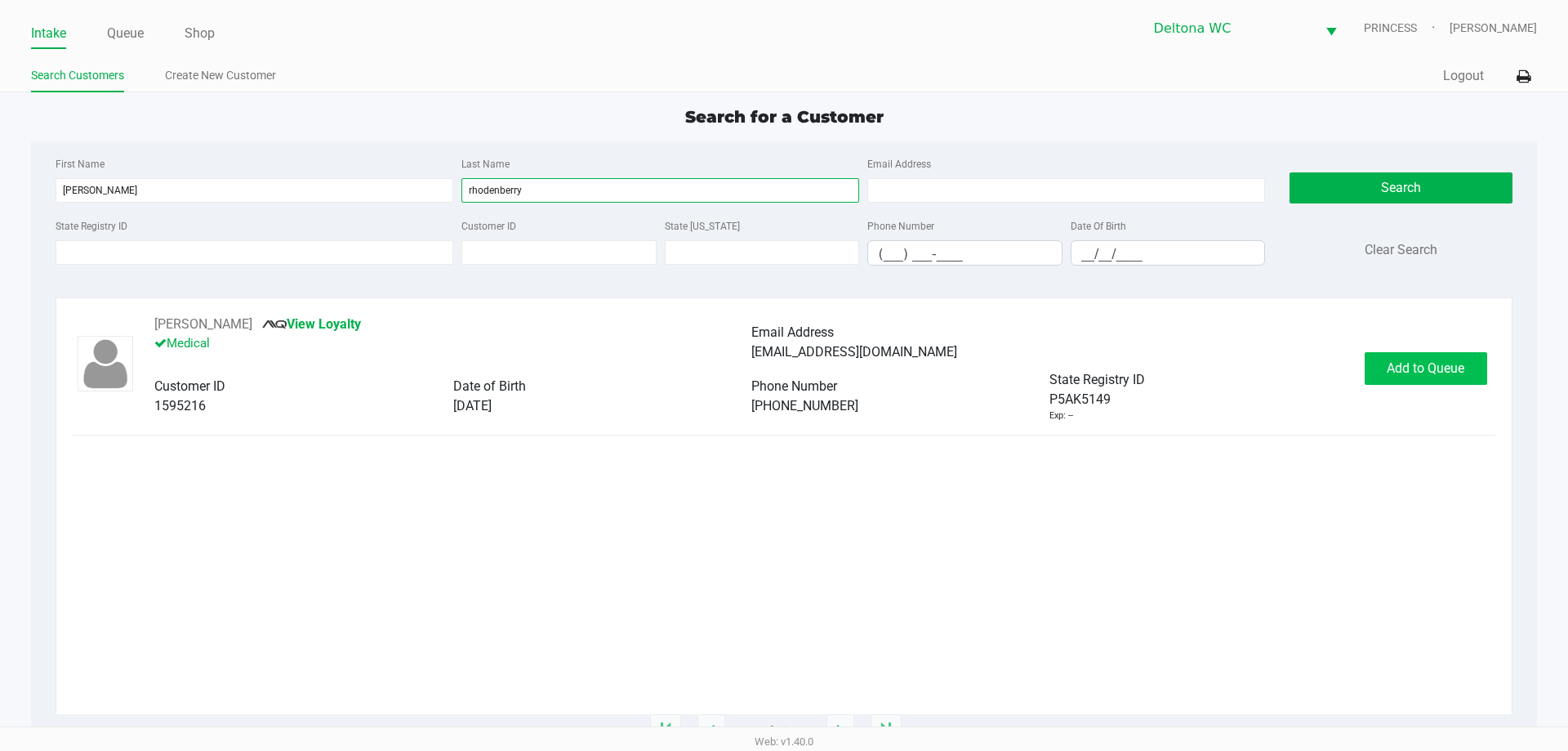
type input "rhodenberry"
click at [1409, 362] on span "Add to Queue" at bounding box center [1425, 368] width 77 height 15
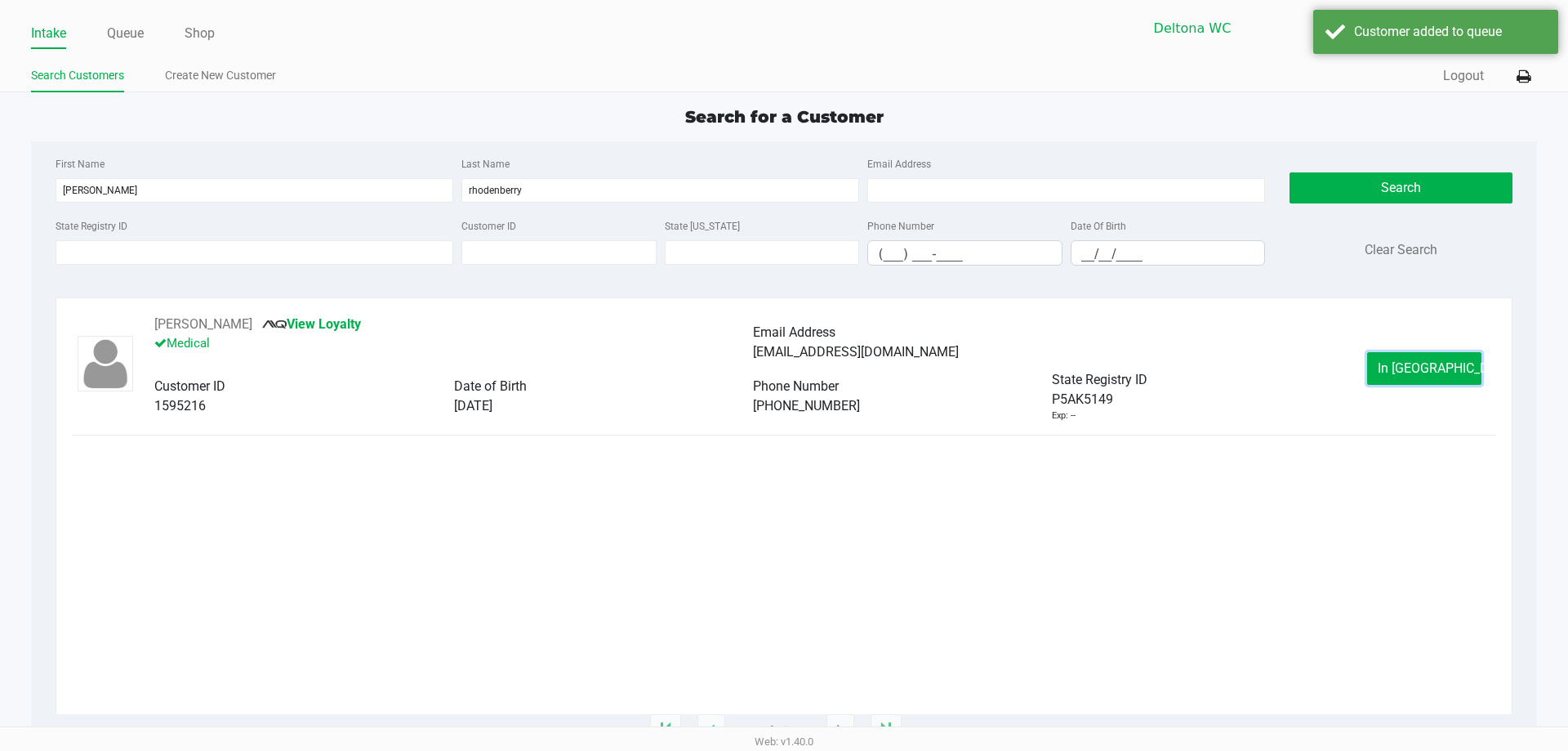
click at [1403, 366] on span "In Queue" at bounding box center [1446, 368] width 137 height 15
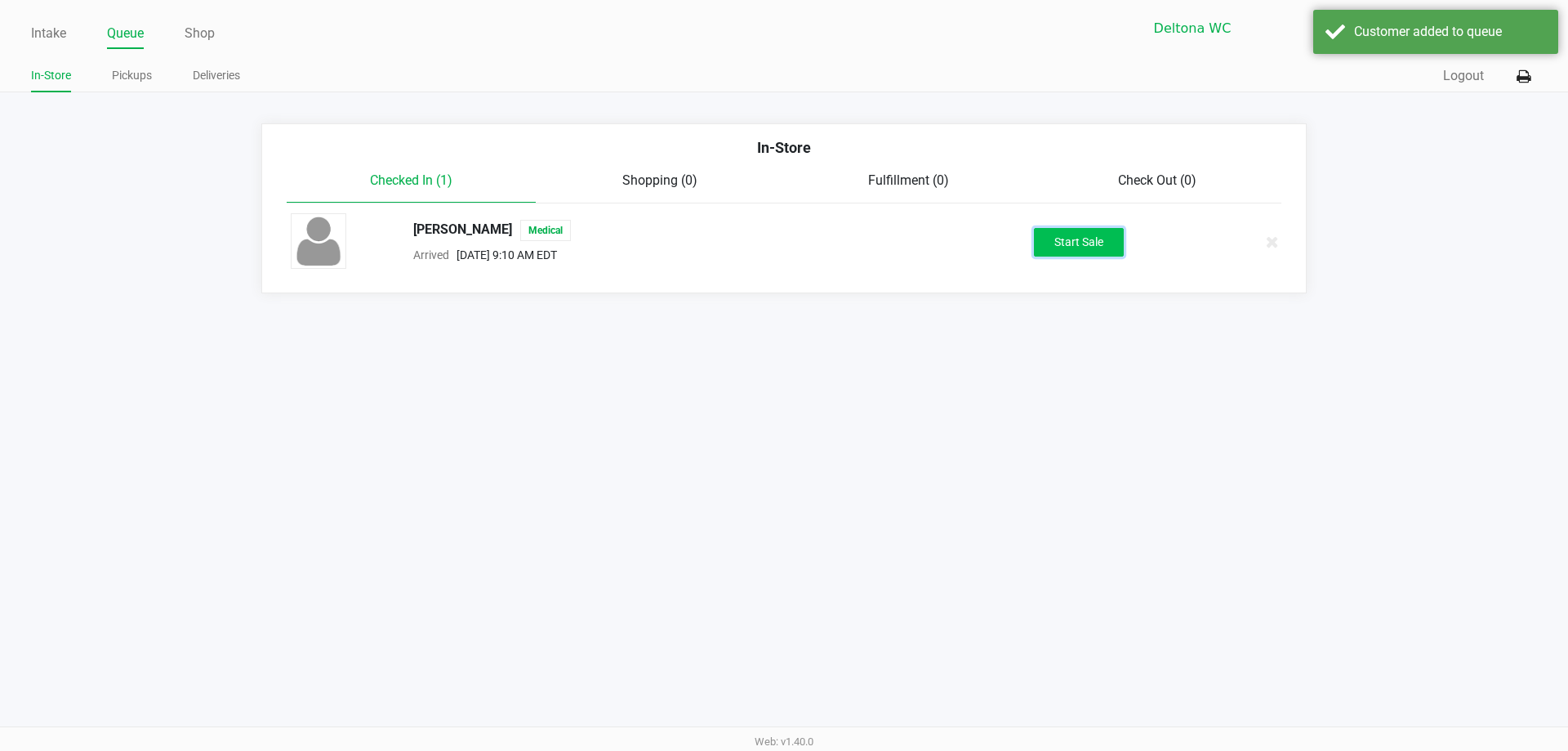
click at [1088, 252] on button "Start Sale" at bounding box center [1078, 242] width 90 height 29
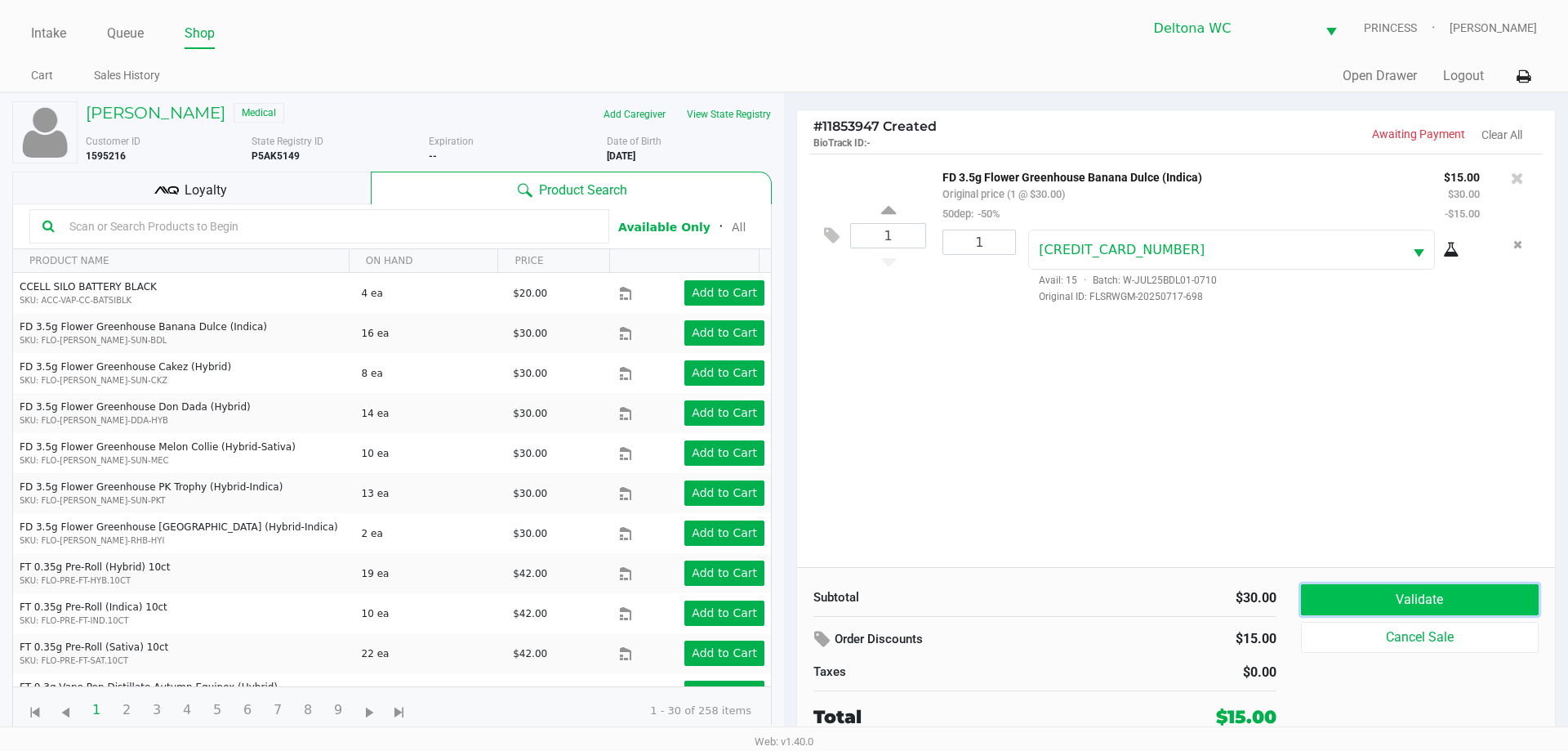
click at [1369, 600] on button "Validate" at bounding box center [1420, 600] width 238 height 31
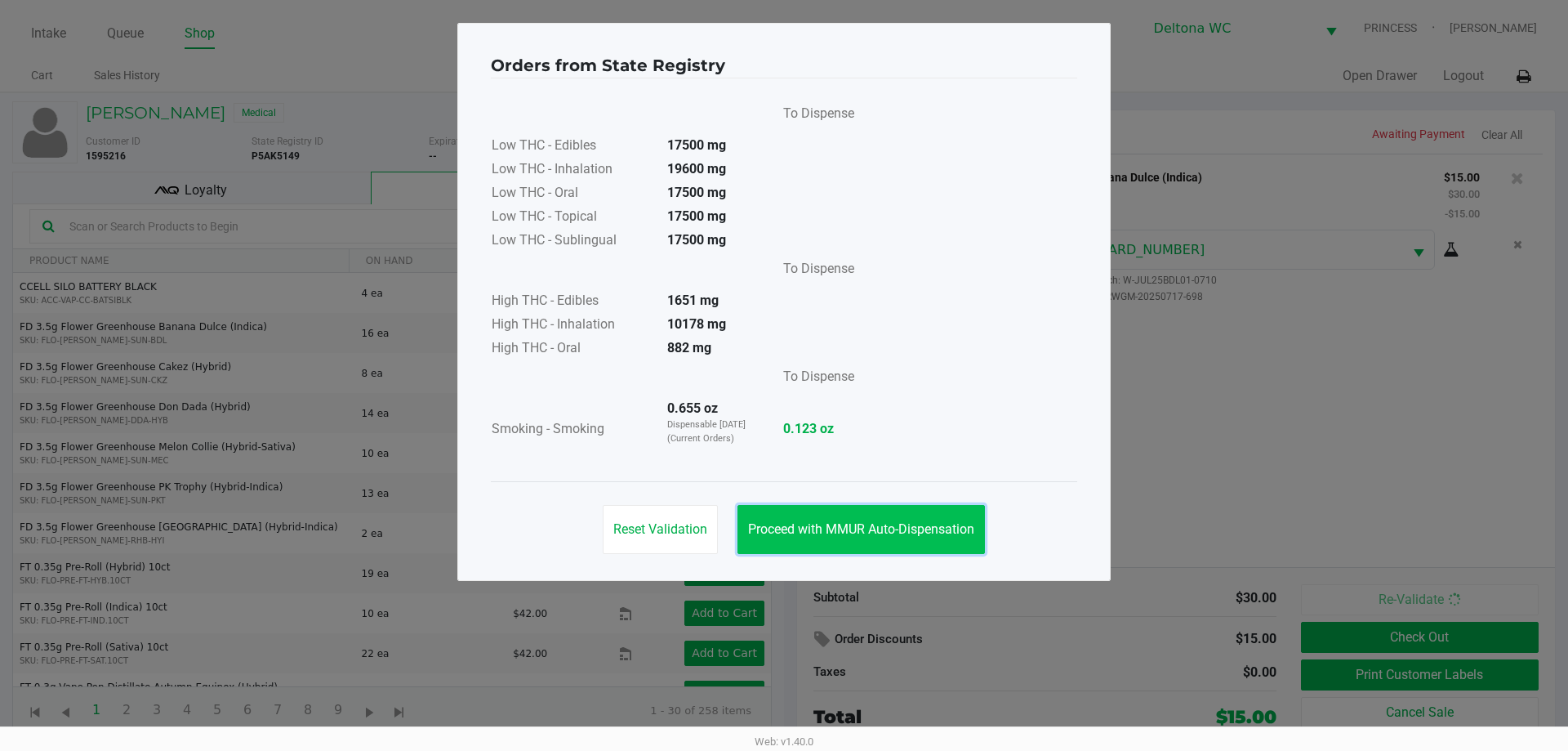
drag, startPoint x: 846, startPoint y: 532, endPoint x: 916, endPoint y: 535, distance: 70.1
click at [849, 532] on span "Proceed with MMUR Auto-Dispensation" at bounding box center [861, 529] width 226 height 15
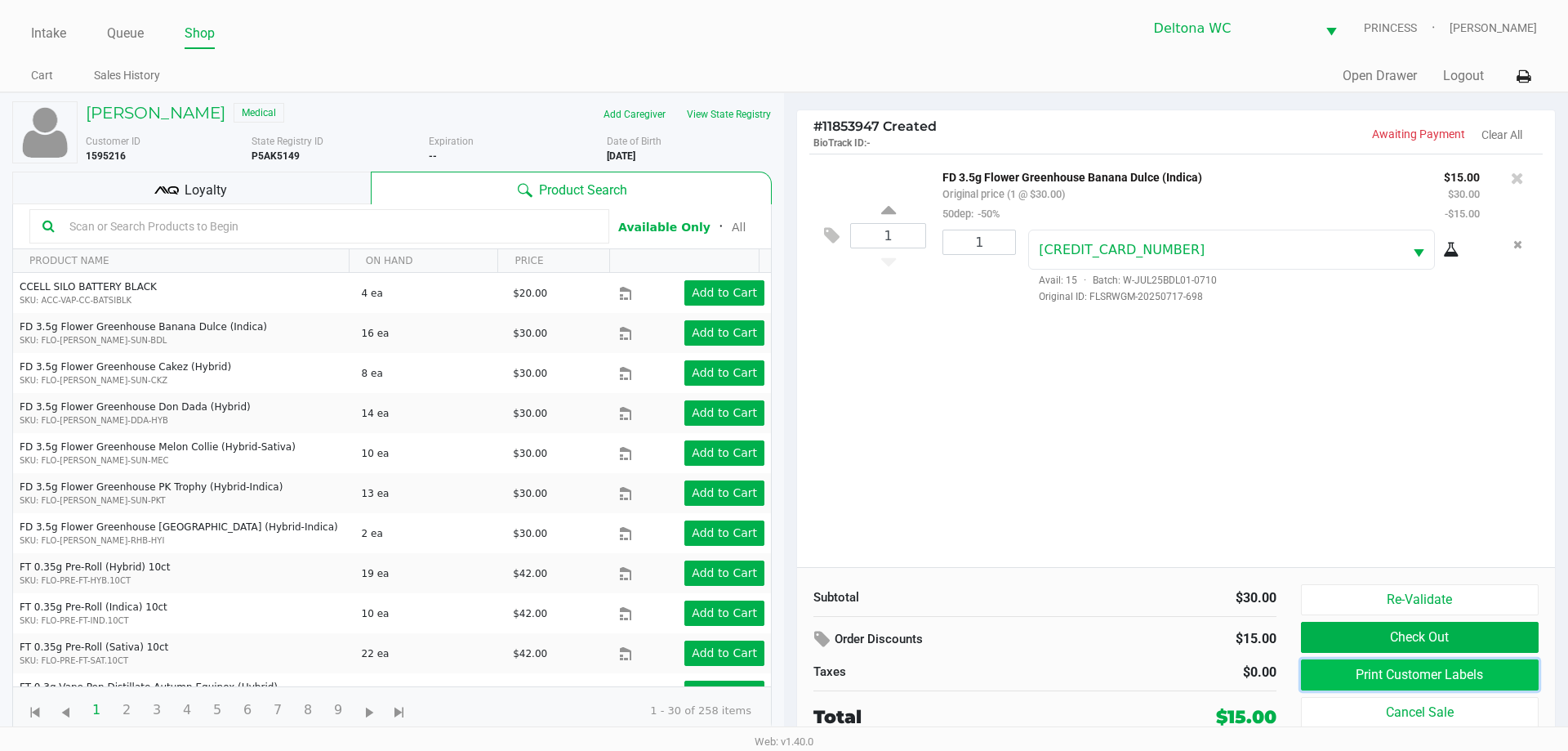
click at [1397, 671] on button "Print Customer Labels" at bounding box center [1420, 675] width 238 height 31
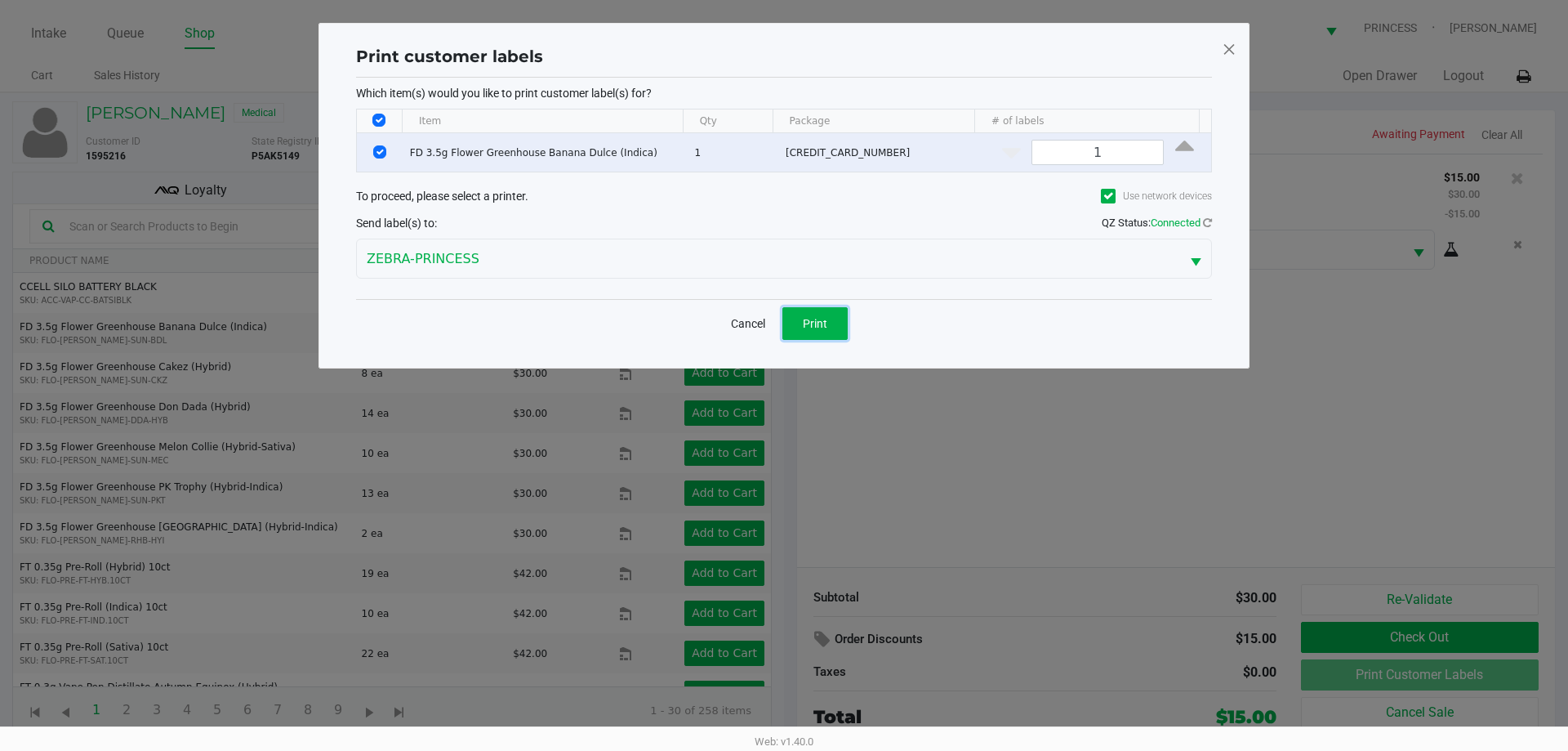
drag, startPoint x: 832, startPoint y: 324, endPoint x: 848, endPoint y: 329, distance: 16.8
click at [835, 324] on button "Print" at bounding box center [815, 324] width 66 height 33
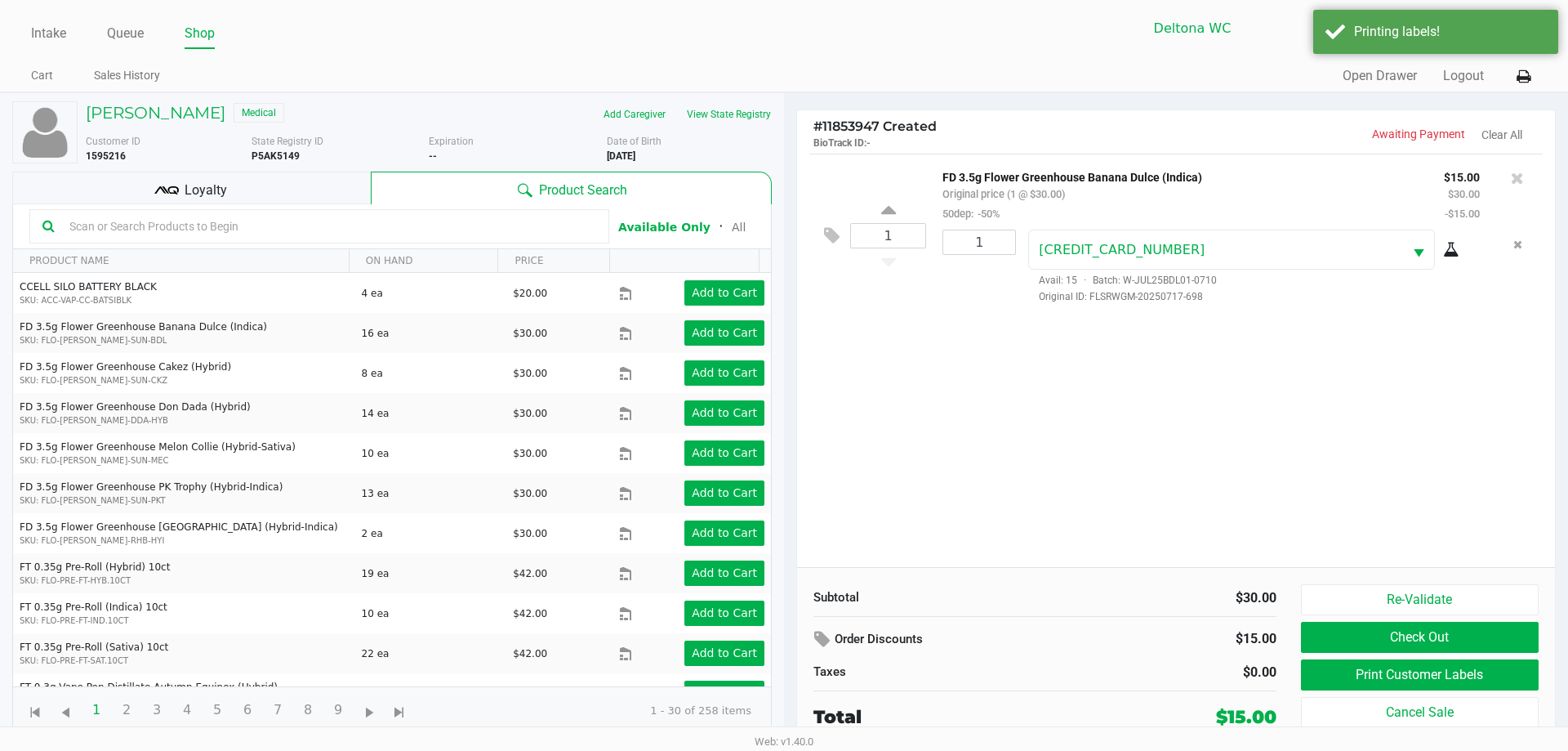
click at [206, 189] on span "Loyalty" at bounding box center [205, 190] width 42 height 19
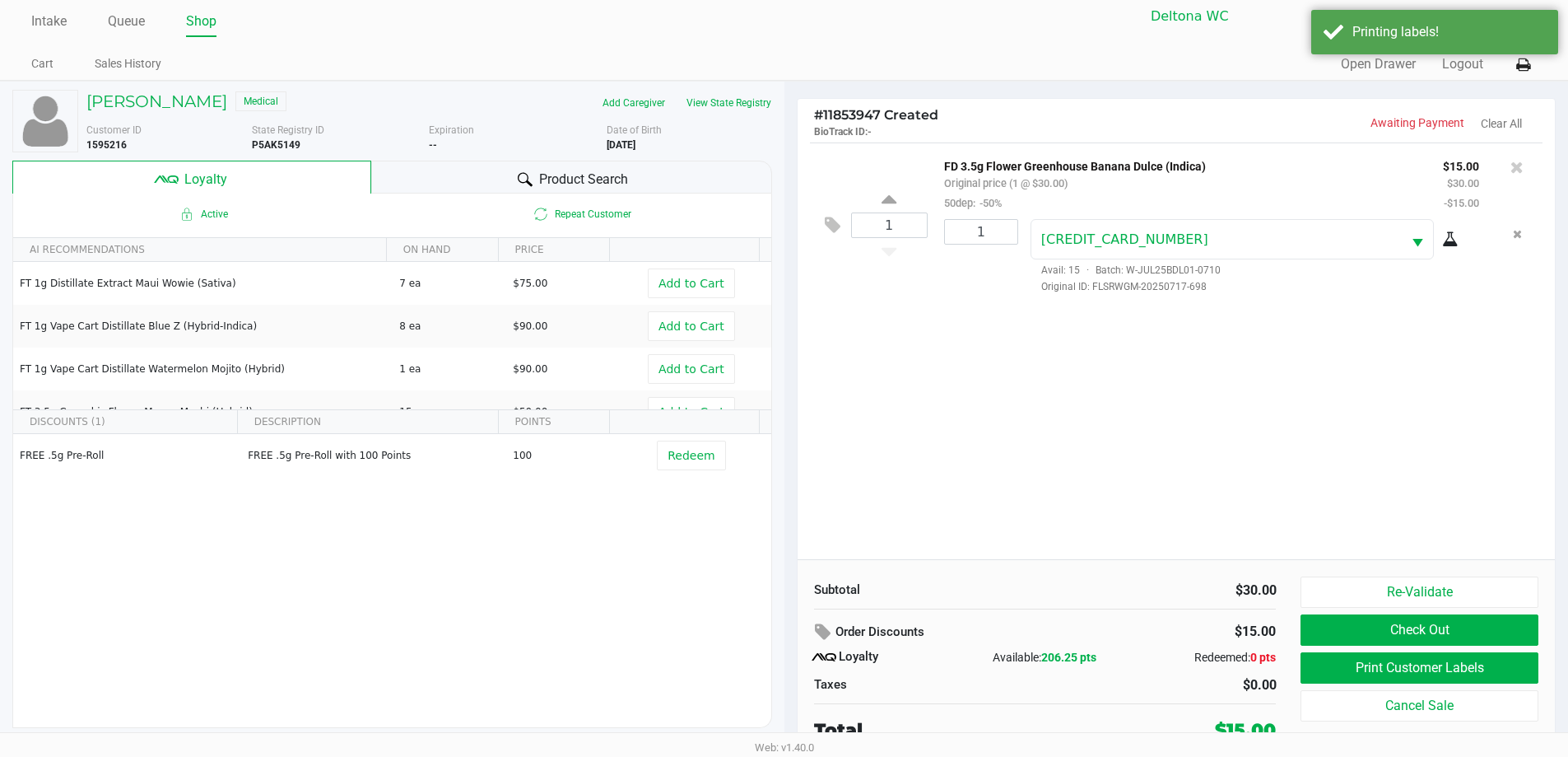
scroll to position [17, 0]
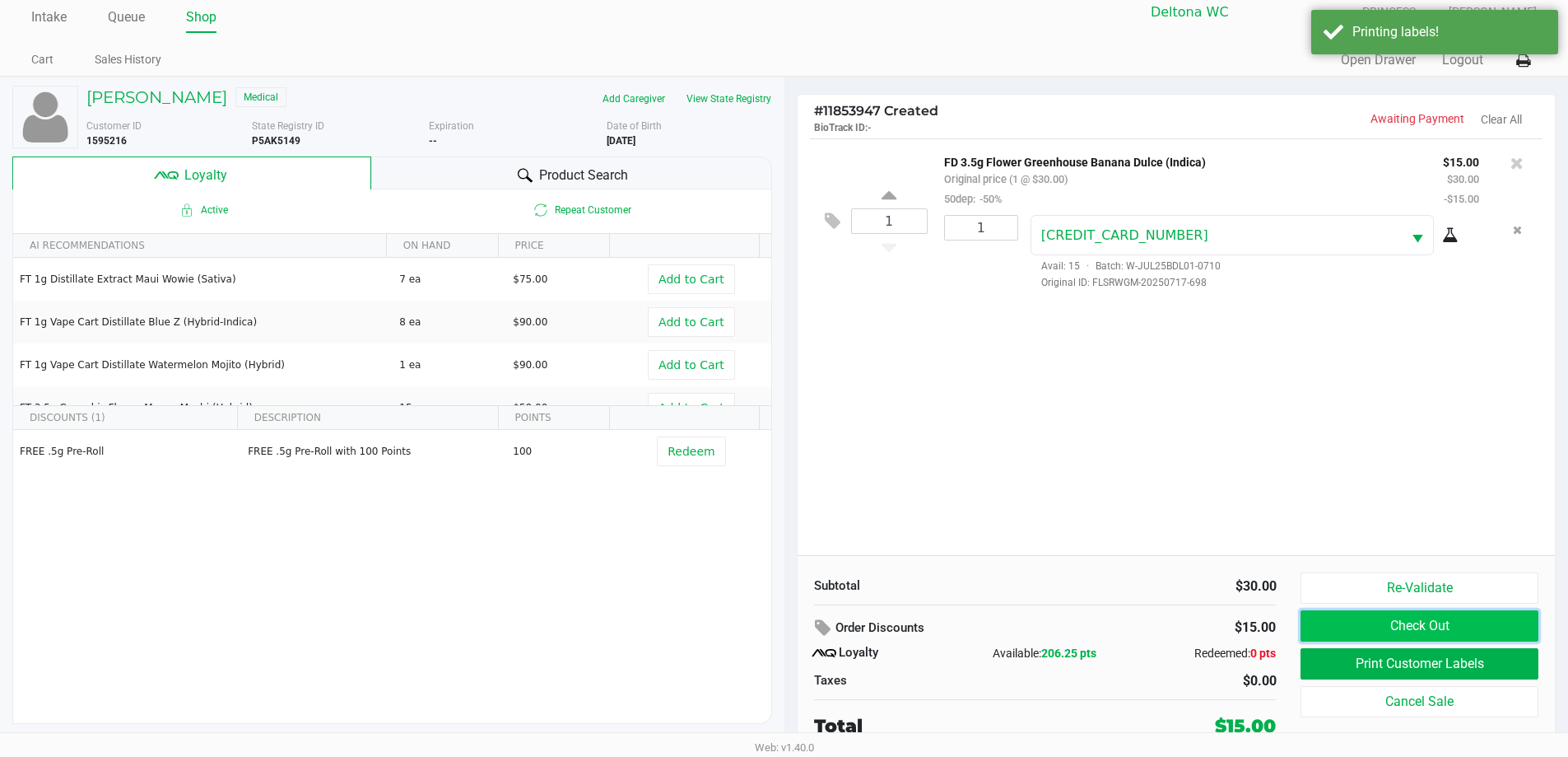
click at [1403, 619] on button "Check Out" at bounding box center [1419, 626] width 237 height 31
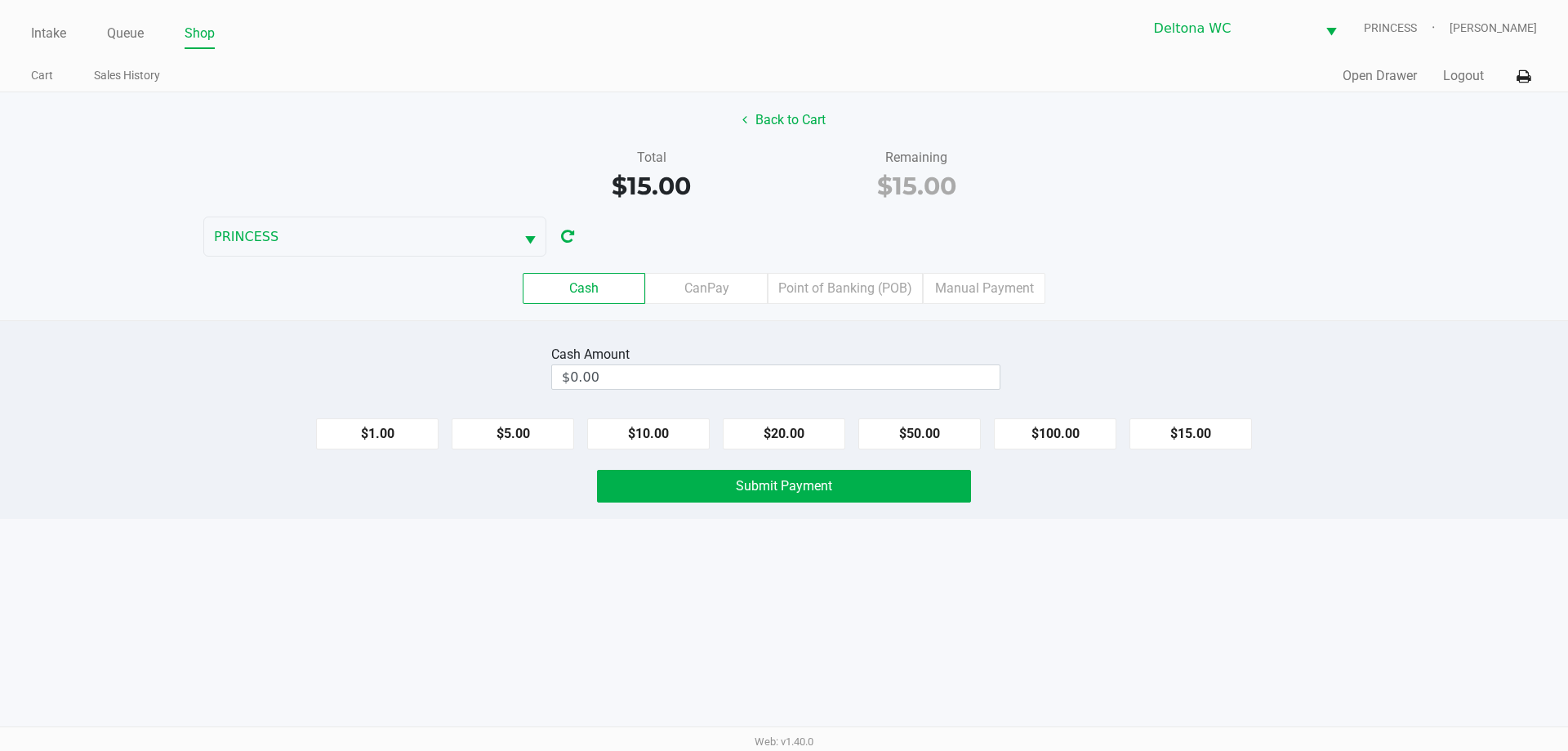
click at [787, 436] on button "$20.00" at bounding box center [784, 434] width 122 height 31
type input "$20.00"
click at [796, 486] on span "Submit Payment" at bounding box center [784, 486] width 96 height 15
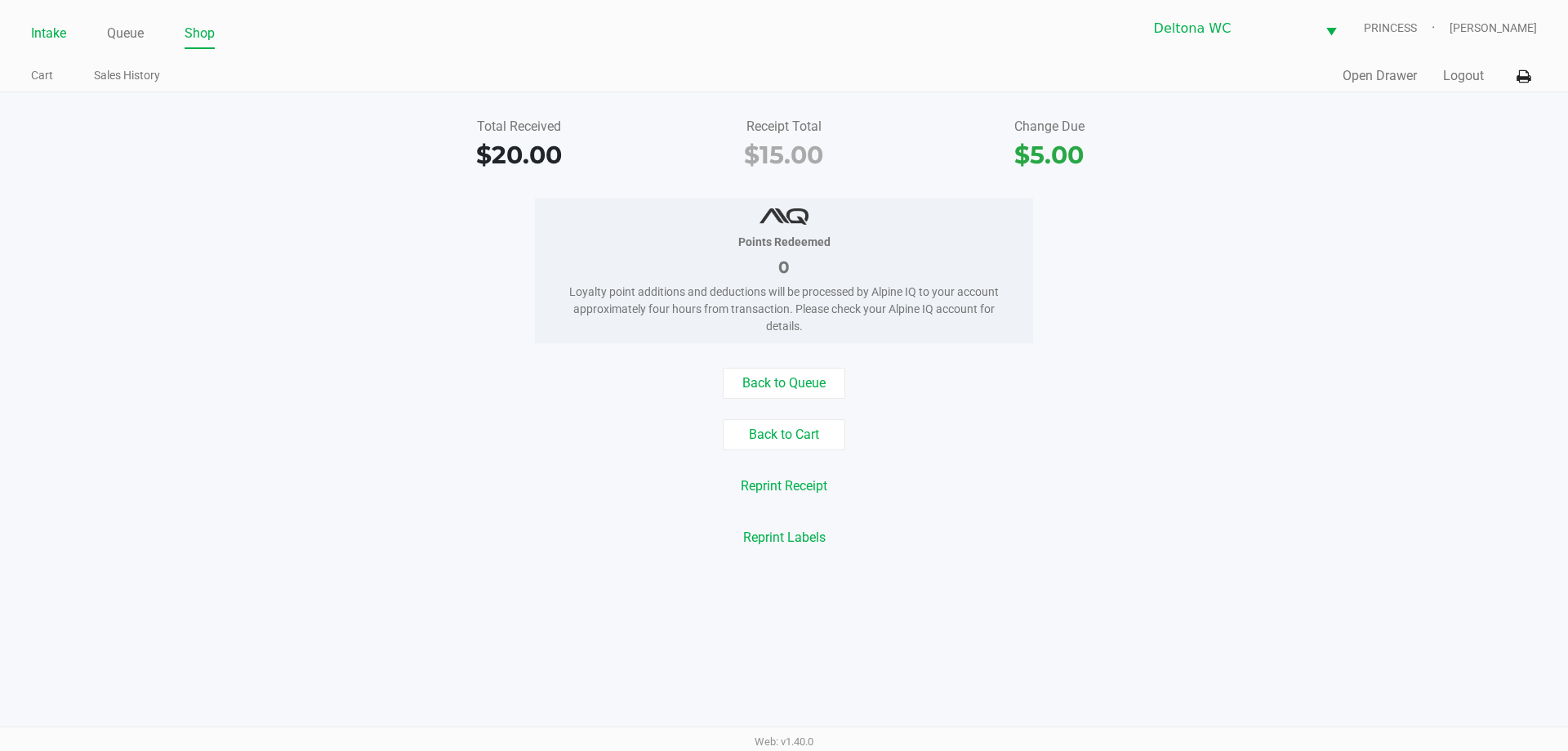
click at [45, 40] on link "Intake" at bounding box center [48, 34] width 35 height 23
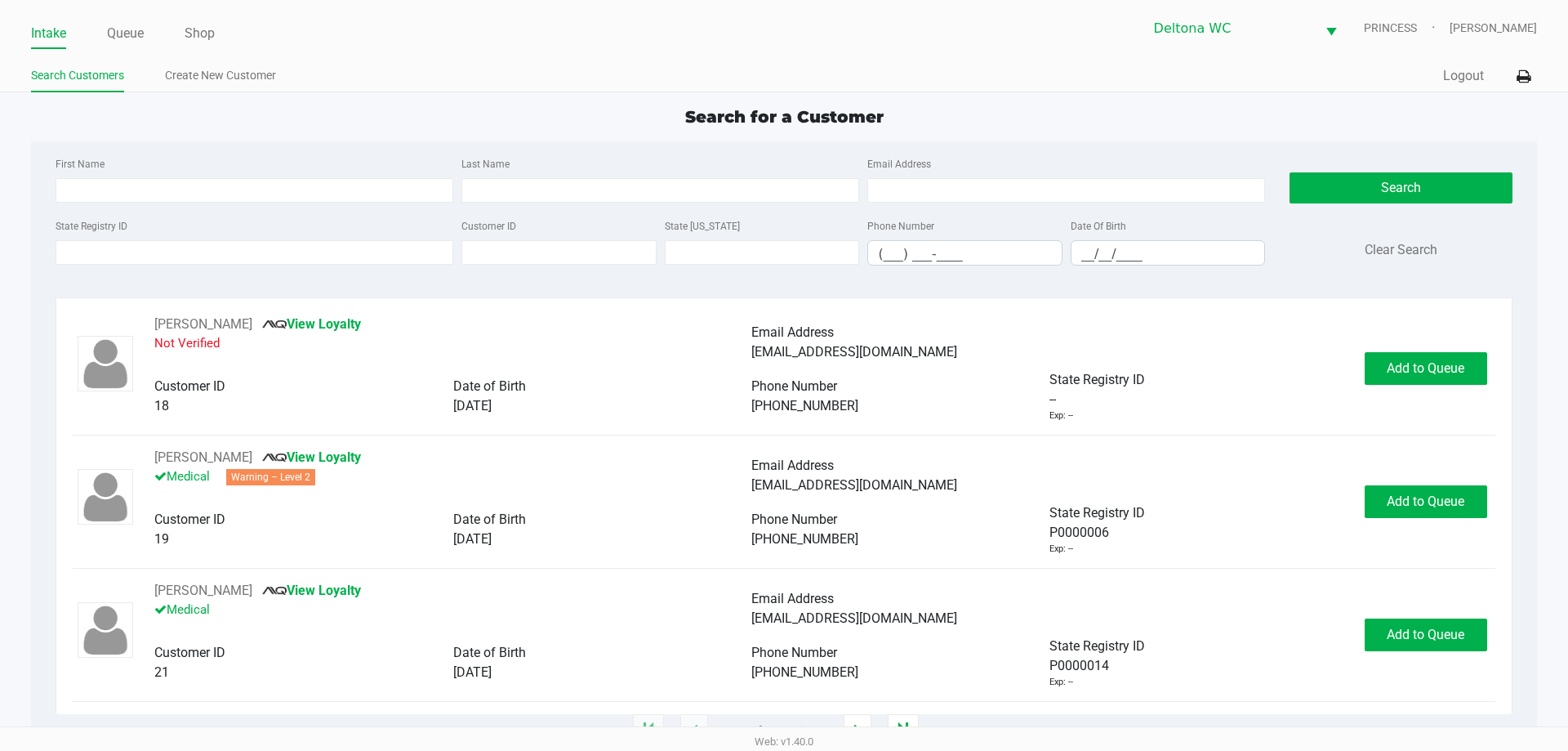
drag, startPoint x: 638, startPoint y: 63, endPoint x: 656, endPoint y: 73, distance: 20.6
click at [640, 66] on div "Search Customers Create New Customer" at bounding box center [407, 76] width 753 height 30
drag, startPoint x: 223, startPoint y: 192, endPoint x: 217, endPoint y: 184, distance: 10.0
click at [217, 184] on input "First Name" at bounding box center [254, 190] width 398 height 24
type input "j"
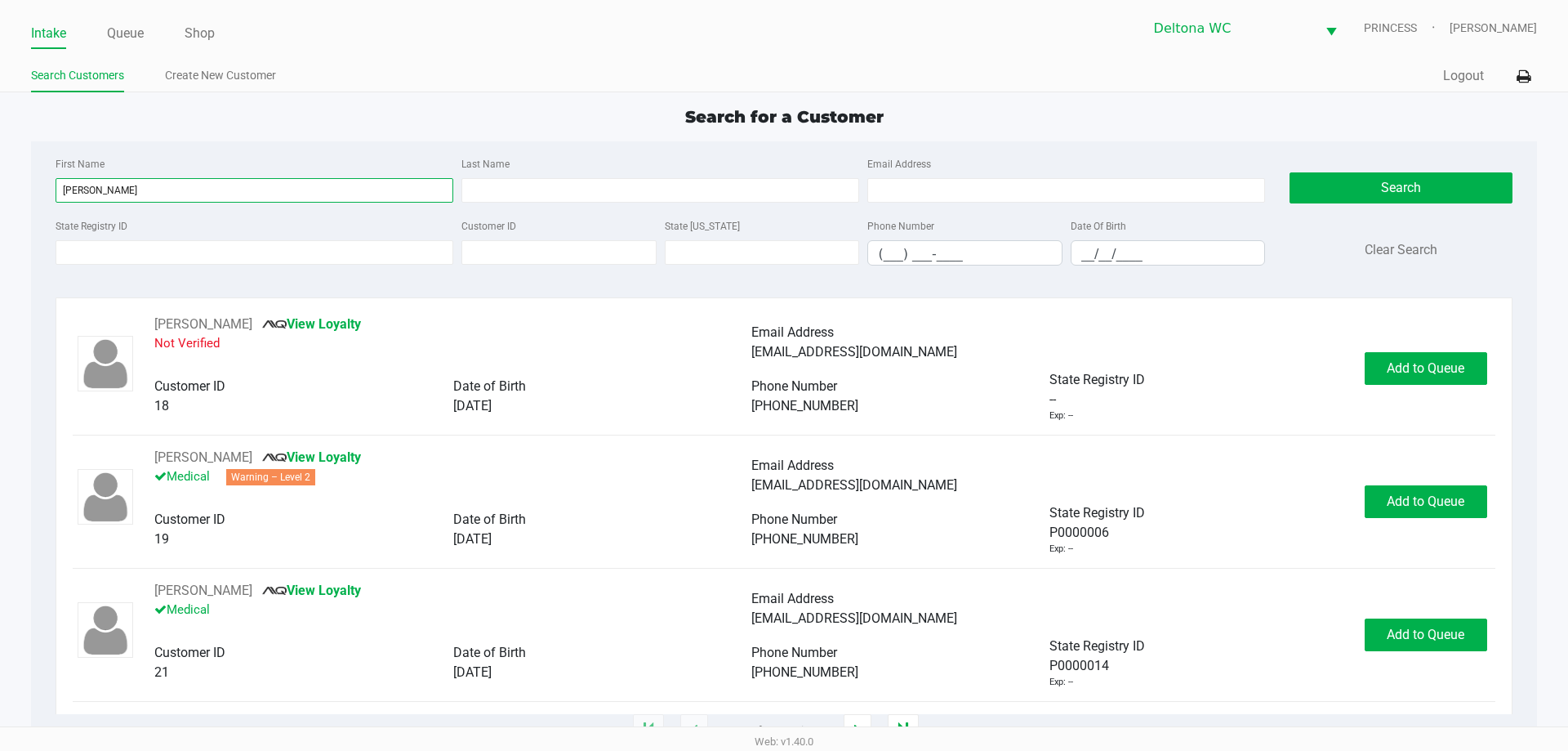
type input "karl"
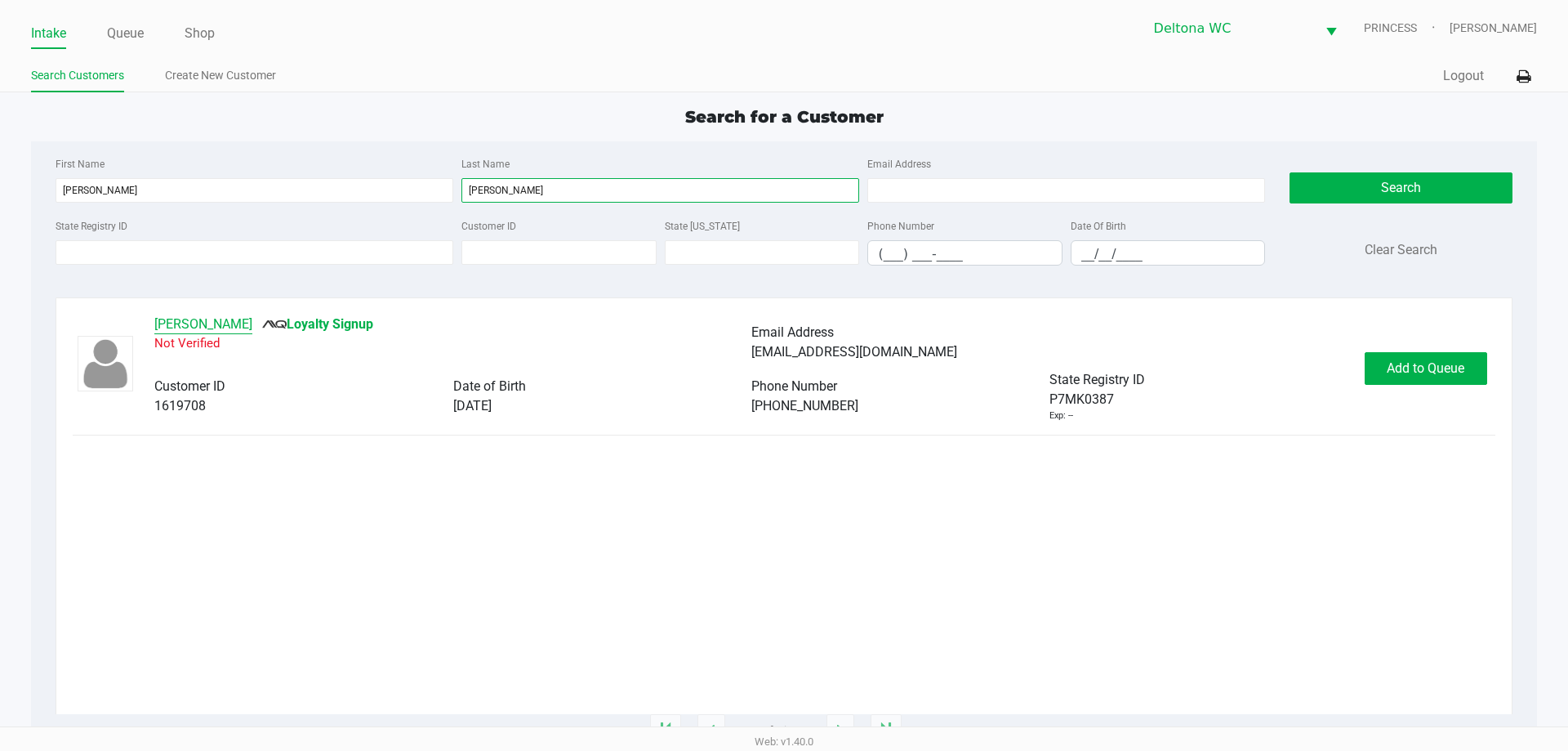
type input "lepak"
click at [185, 325] on button "Karl LePak" at bounding box center [203, 324] width 98 height 19
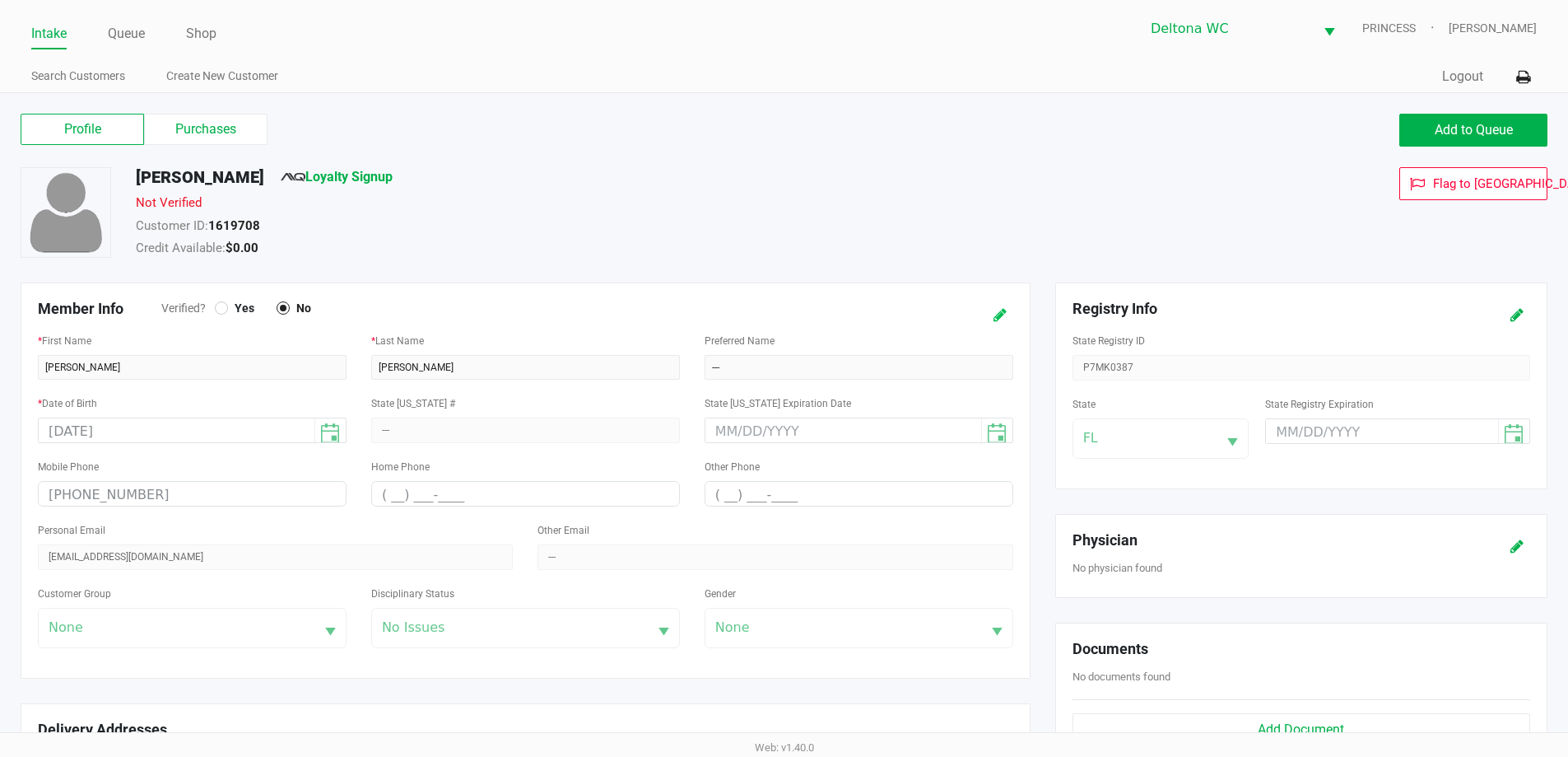
click at [1006, 314] on icon at bounding box center [1001, 316] width 14 height 12
click at [220, 310] on div at bounding box center [222, 307] width 7 height 7
click at [983, 311] on icon at bounding box center [984, 316] width 14 height 12
click at [1449, 136] on span "Add to Queue" at bounding box center [1474, 129] width 78 height 16
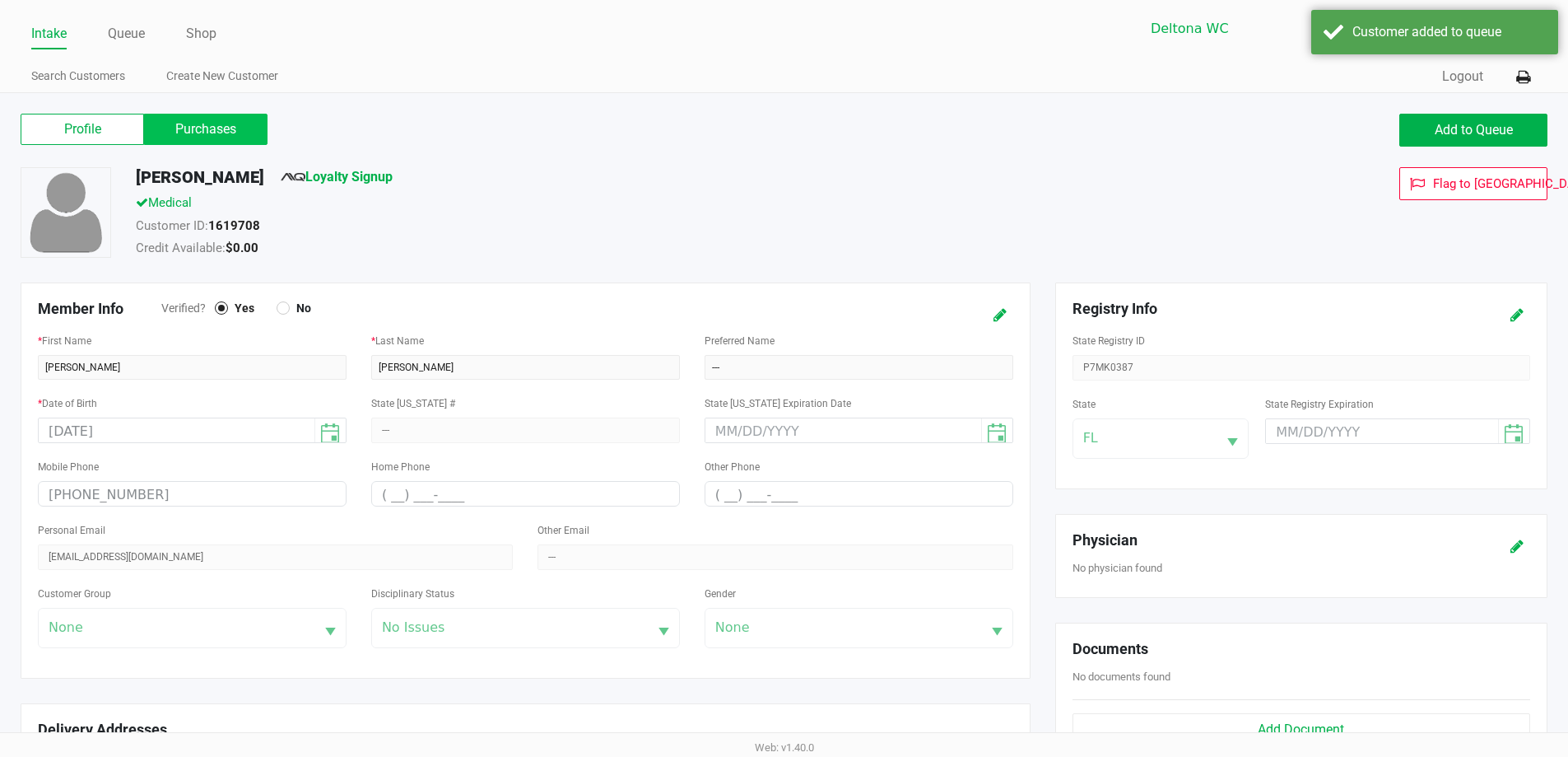
click at [209, 134] on label "Purchases" at bounding box center [205, 129] width 123 height 31
click at [0, 0] on 1 "Purchases" at bounding box center [0, 0] width 0 height 0
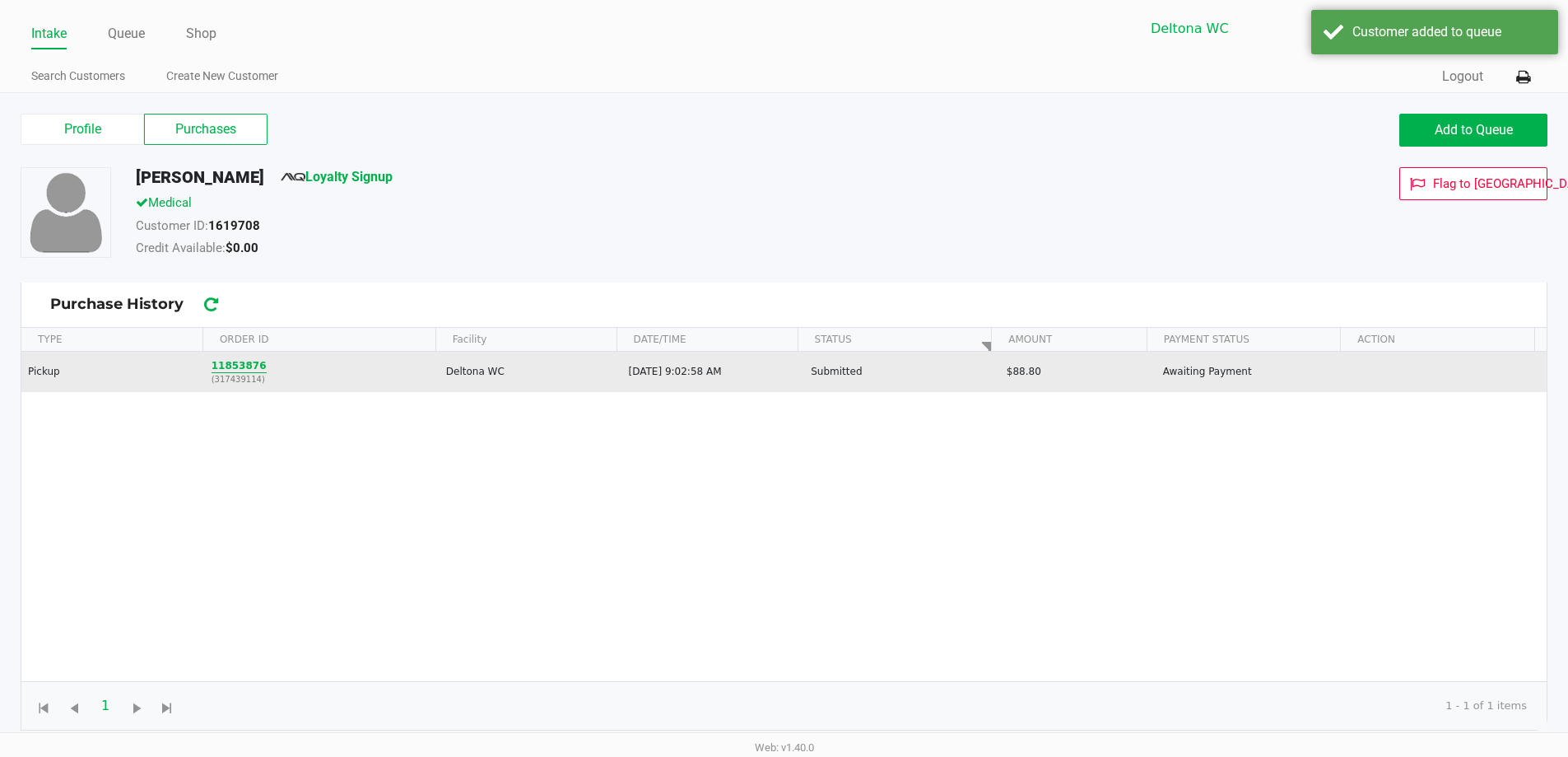
click at [233, 360] on button "11853876" at bounding box center [239, 365] width 55 height 15
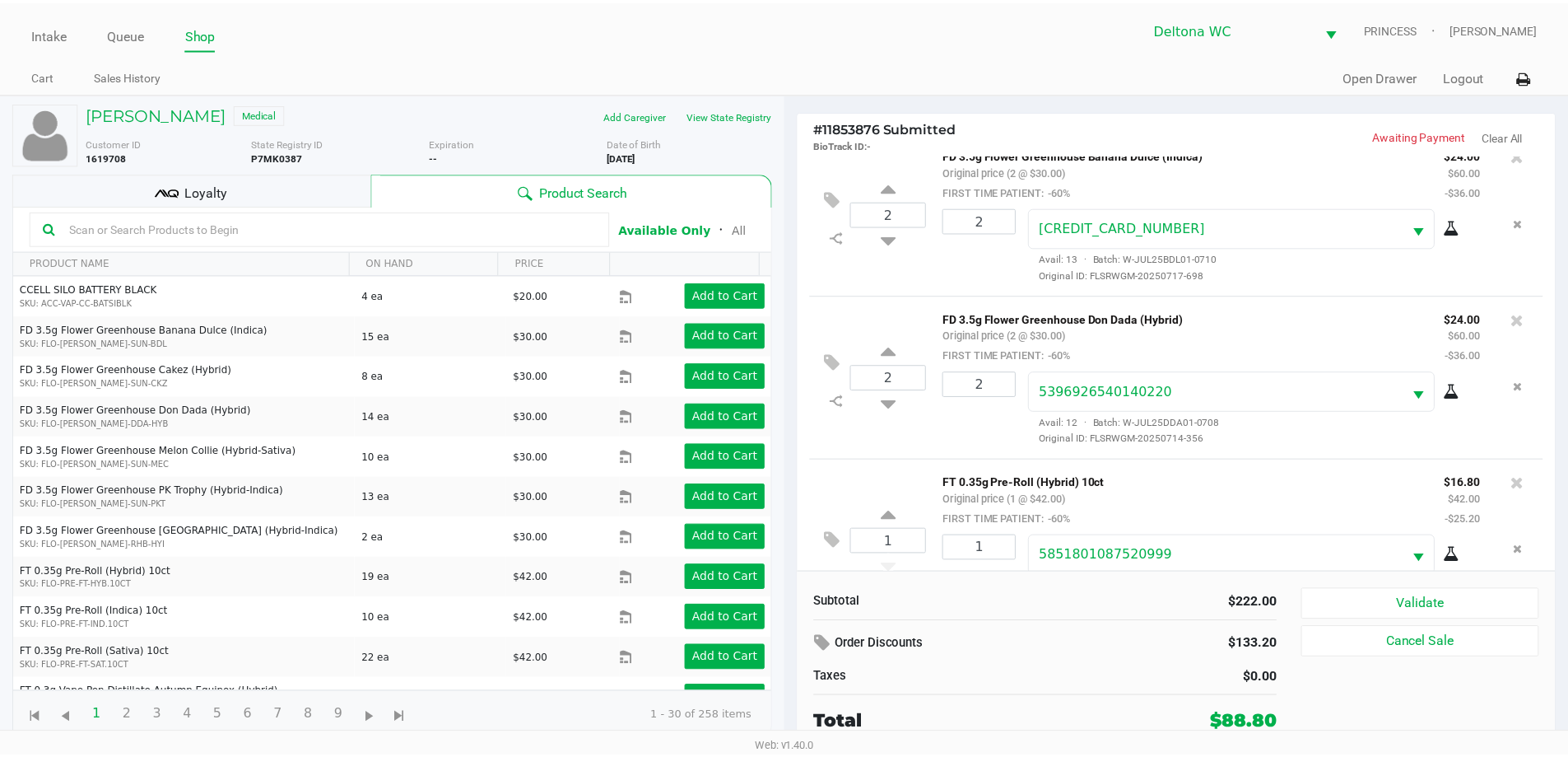
scroll to position [242, 0]
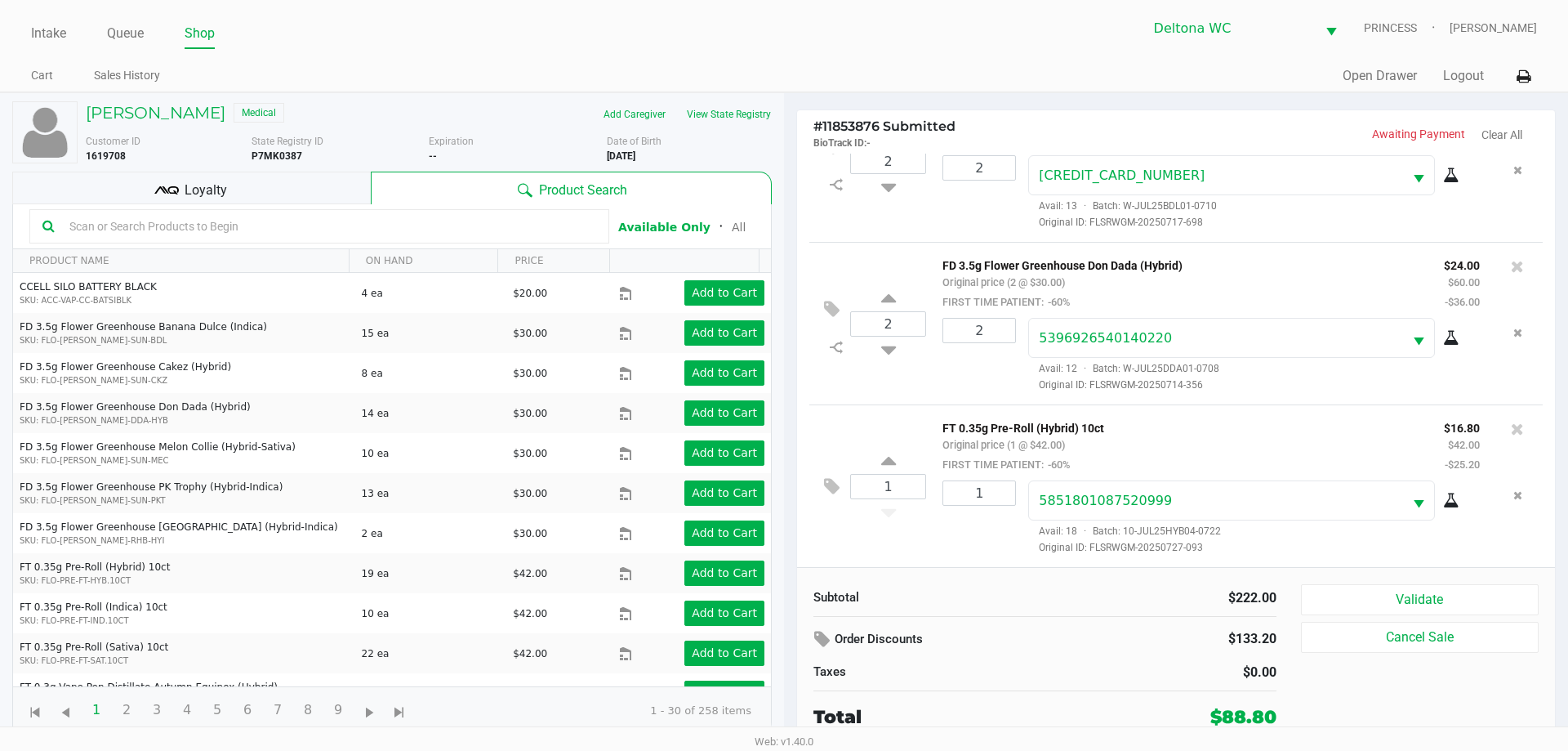
click at [322, 188] on div "Loyalty" at bounding box center [192, 188] width 359 height 33
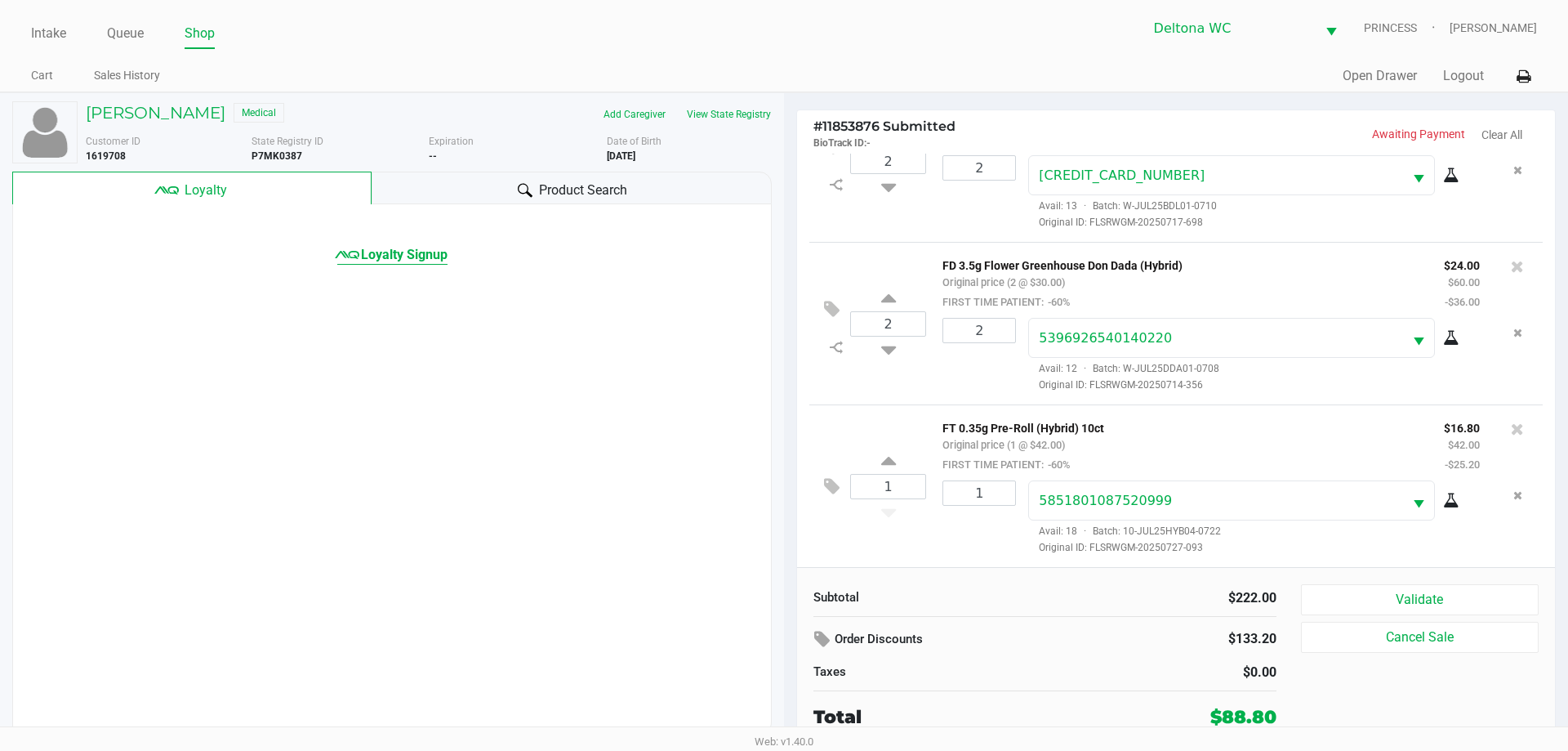
click at [434, 249] on span "Loyalty Signup" at bounding box center [404, 255] width 87 height 19
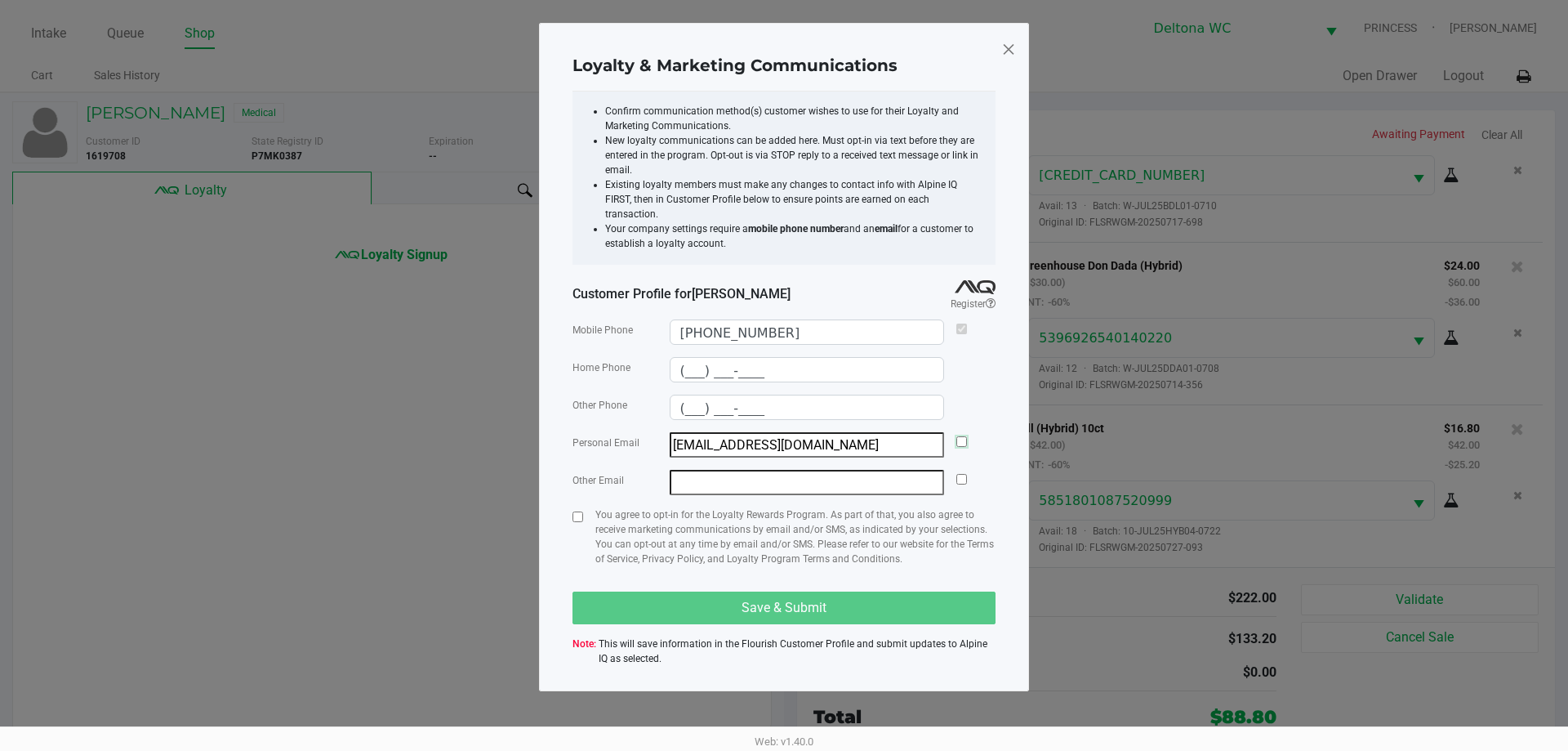
click at [958, 436] on input "checkbox" at bounding box center [961, 441] width 11 height 11
checkbox input "true"
click at [578, 511] on input "checkbox" at bounding box center [577, 516] width 11 height 11
checkbox input "true"
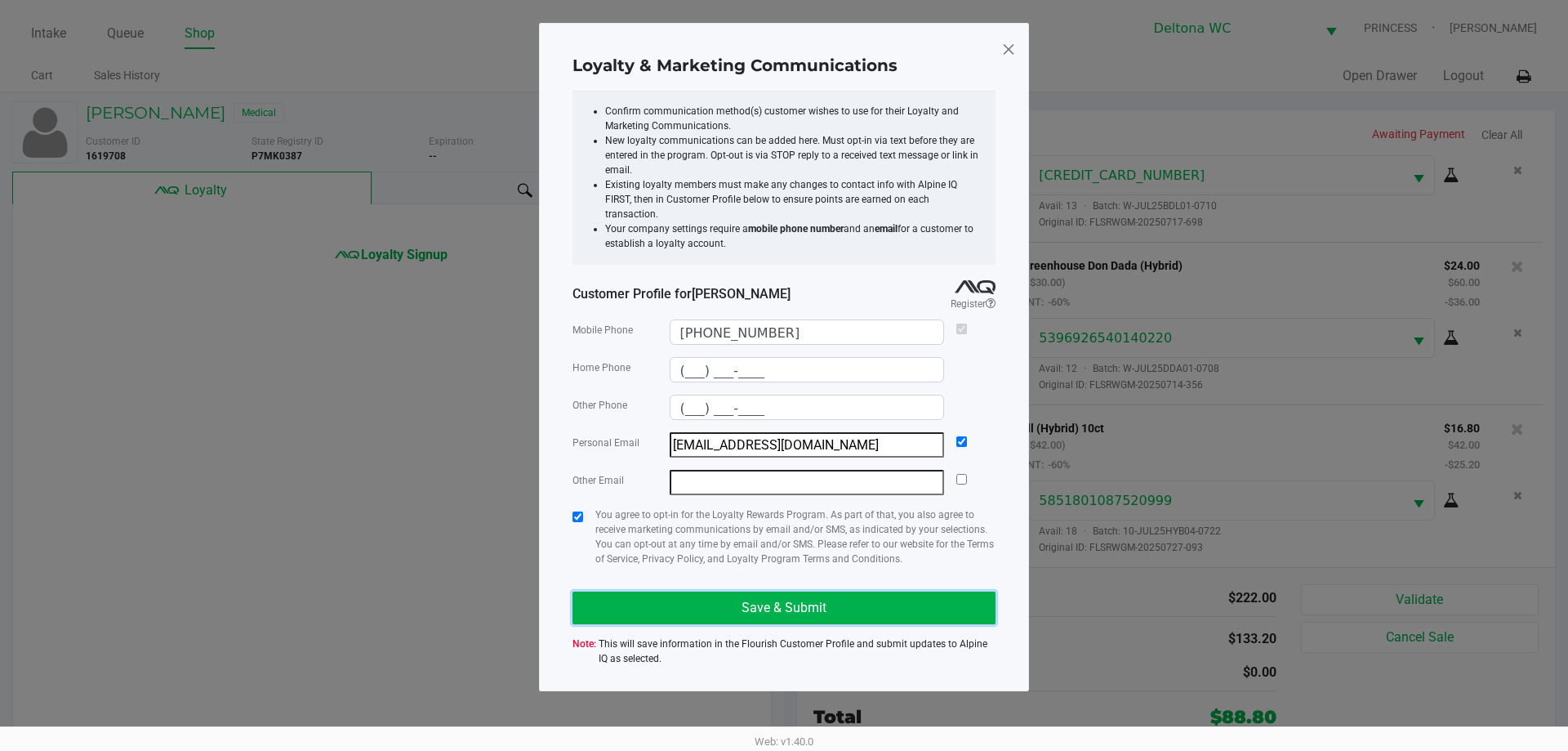
drag, startPoint x: 723, startPoint y: 591, endPoint x: 715, endPoint y: 602, distance: 13.6
click at [721, 591] on button "Save & Submit" at bounding box center [784, 607] width 423 height 33
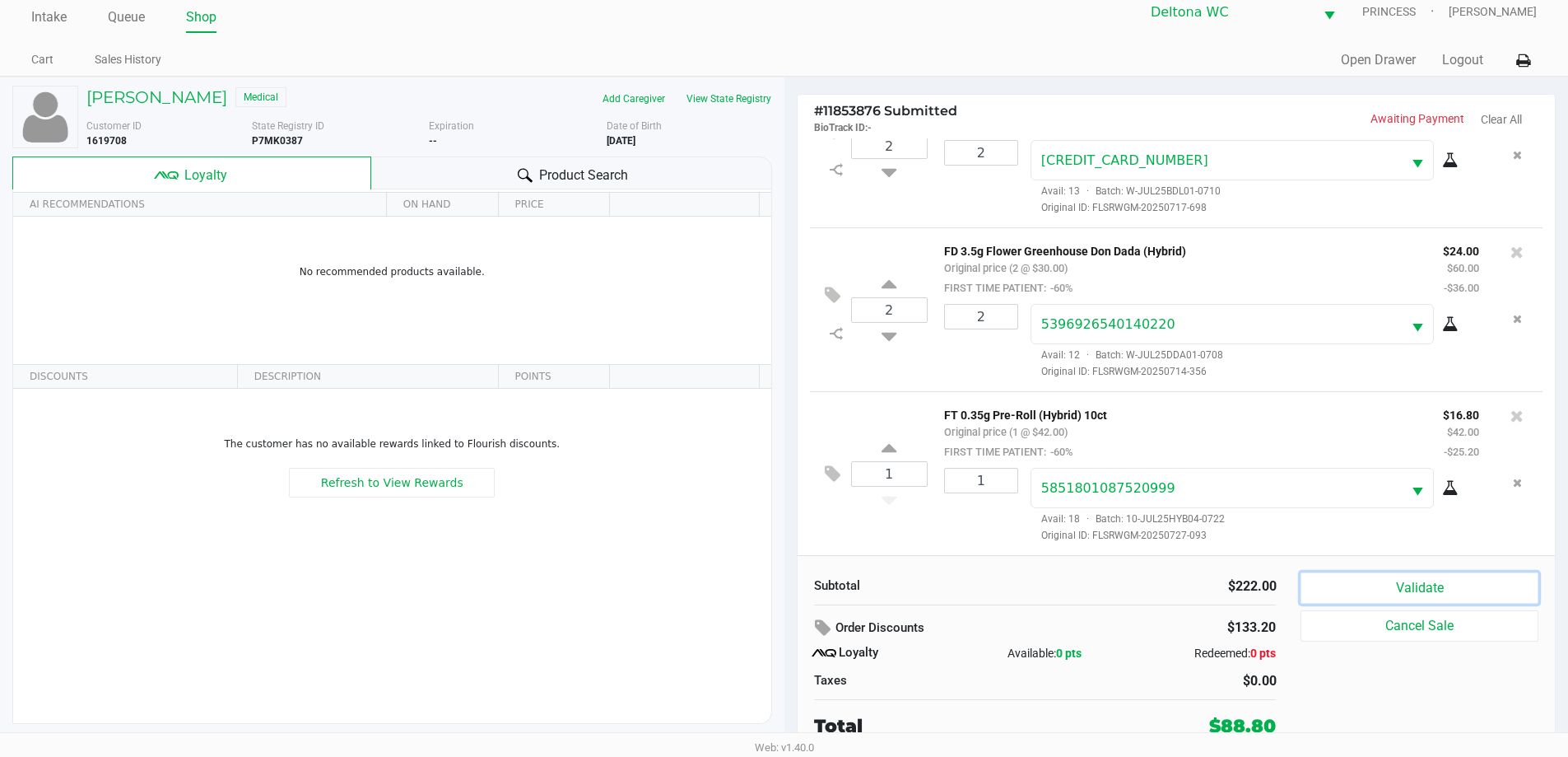
click at [1391, 591] on button "Validate" at bounding box center [1419, 588] width 237 height 31
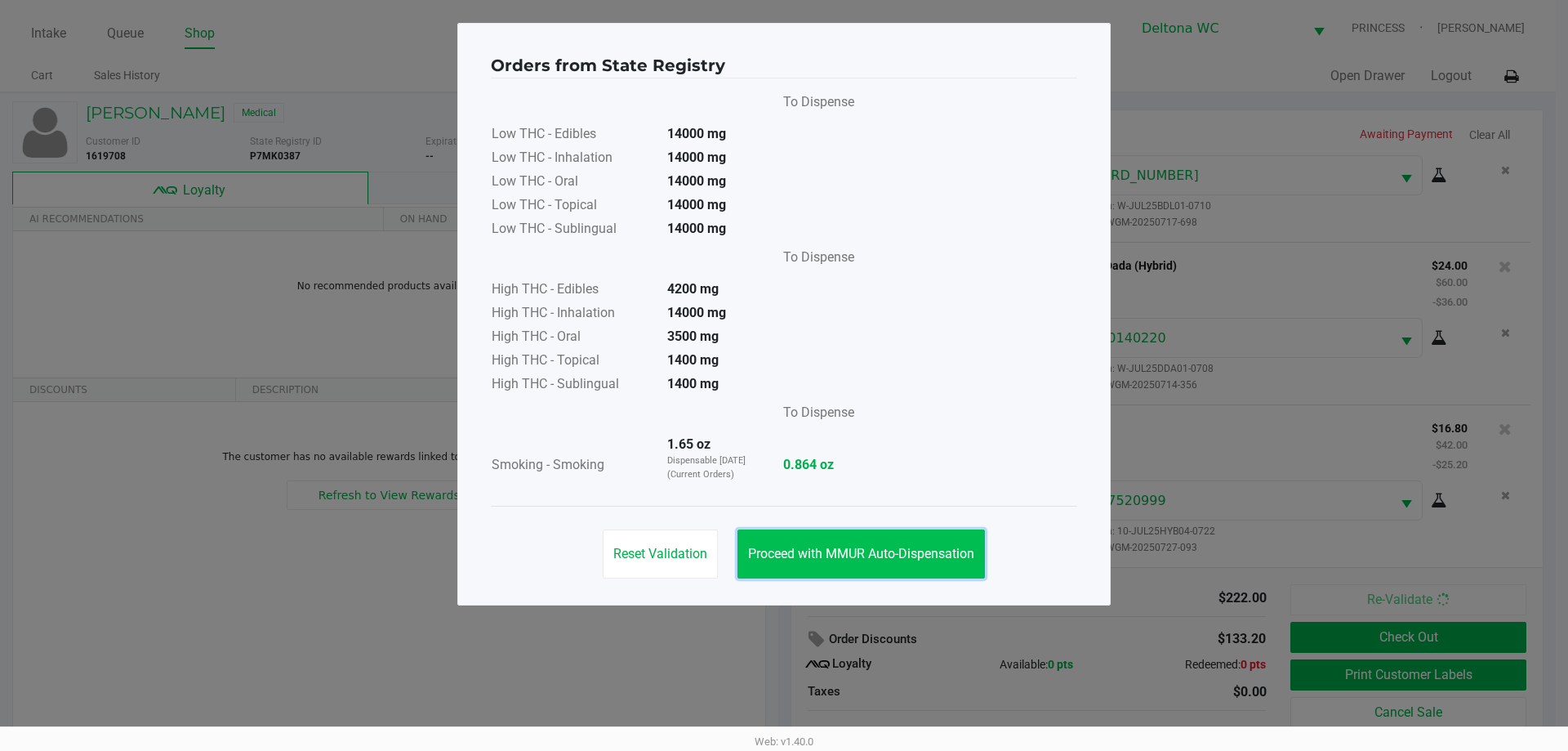
drag, startPoint x: 905, startPoint y: 558, endPoint x: 915, endPoint y: 548, distance: 14.1
click at [906, 556] on span "Proceed with MMUR Auto-Dispensation" at bounding box center [861, 553] width 226 height 15
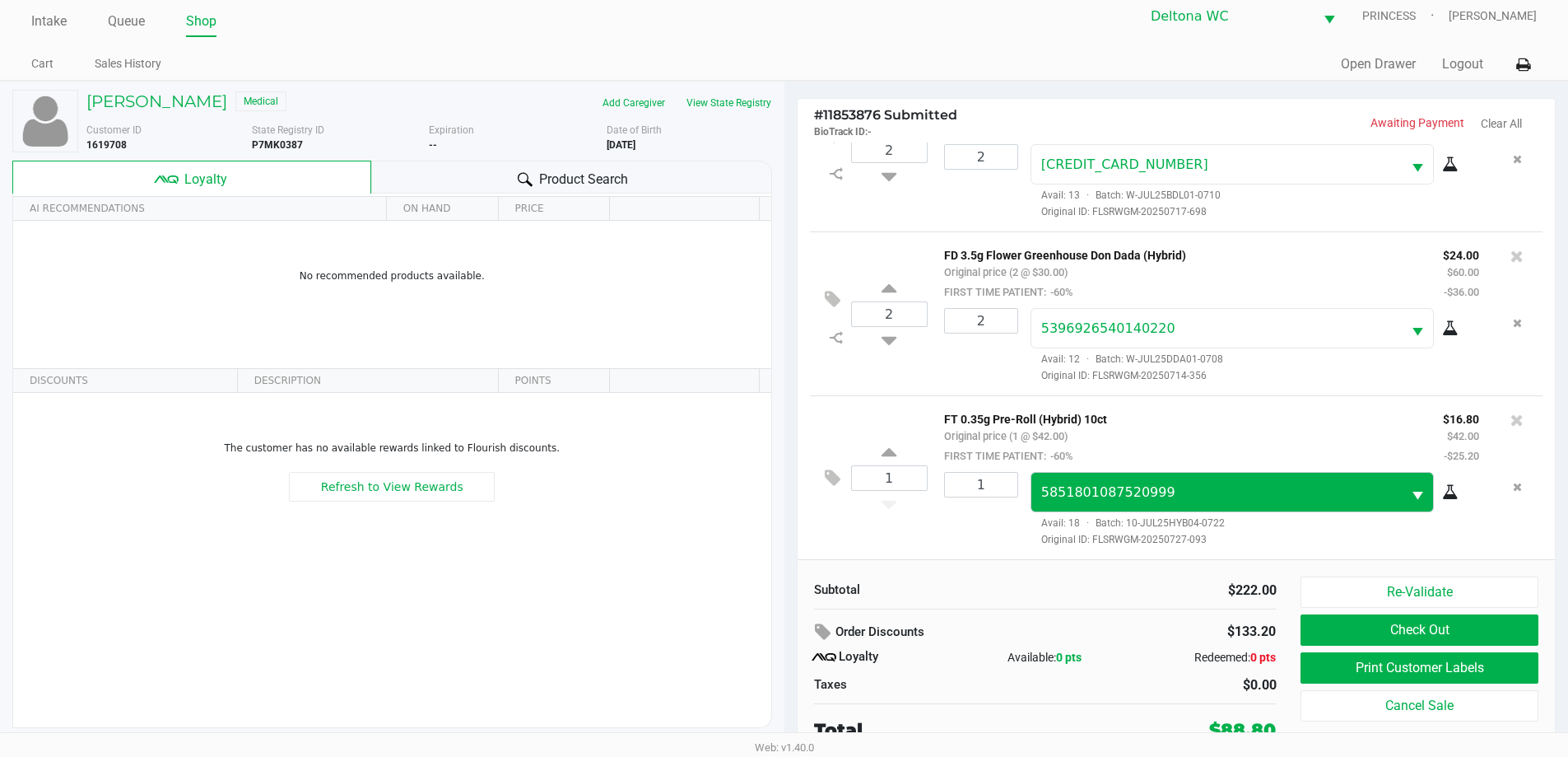
scroll to position [17, 0]
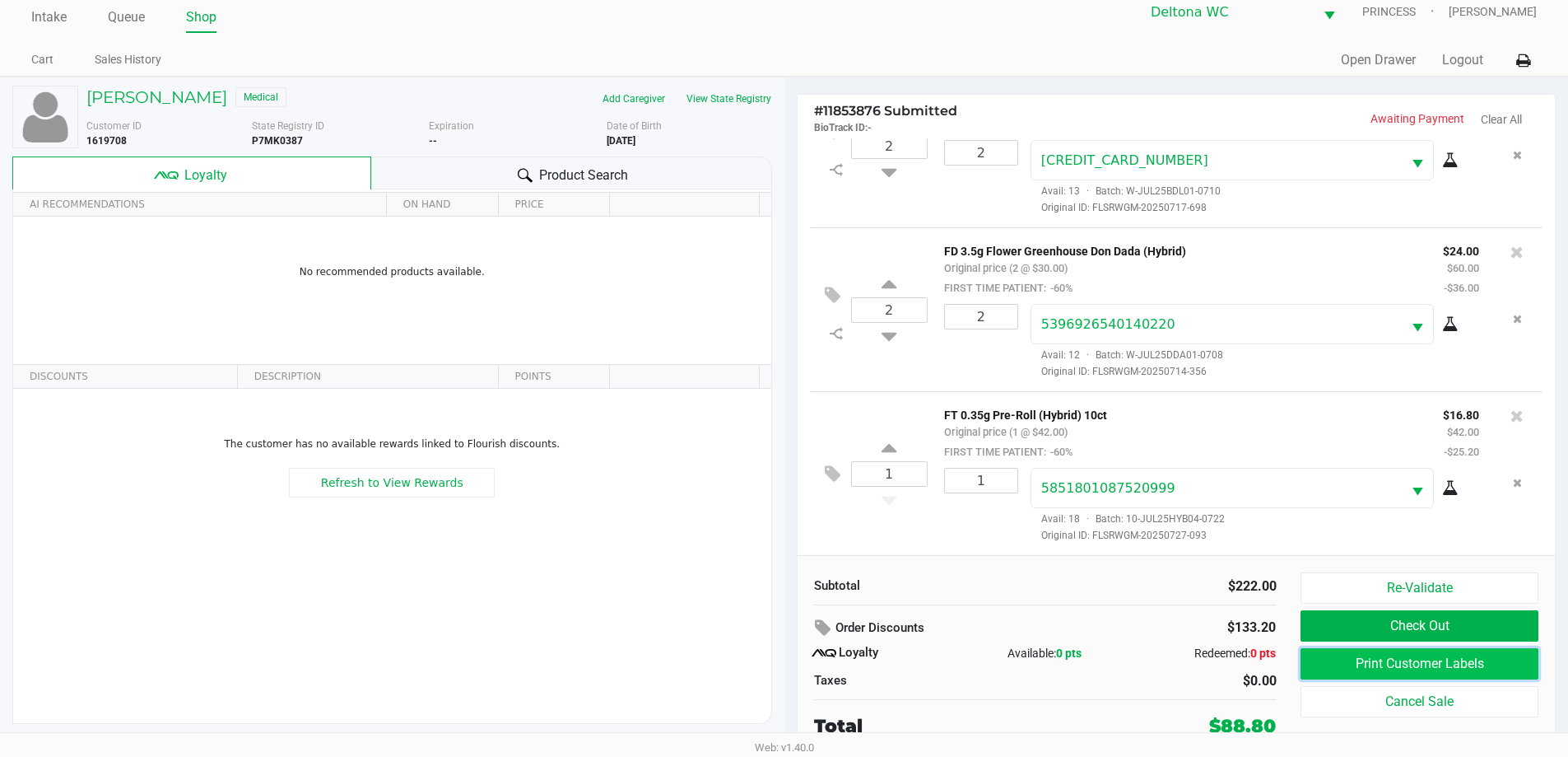
click at [1375, 667] on button "Print Customer Labels" at bounding box center [1419, 664] width 237 height 31
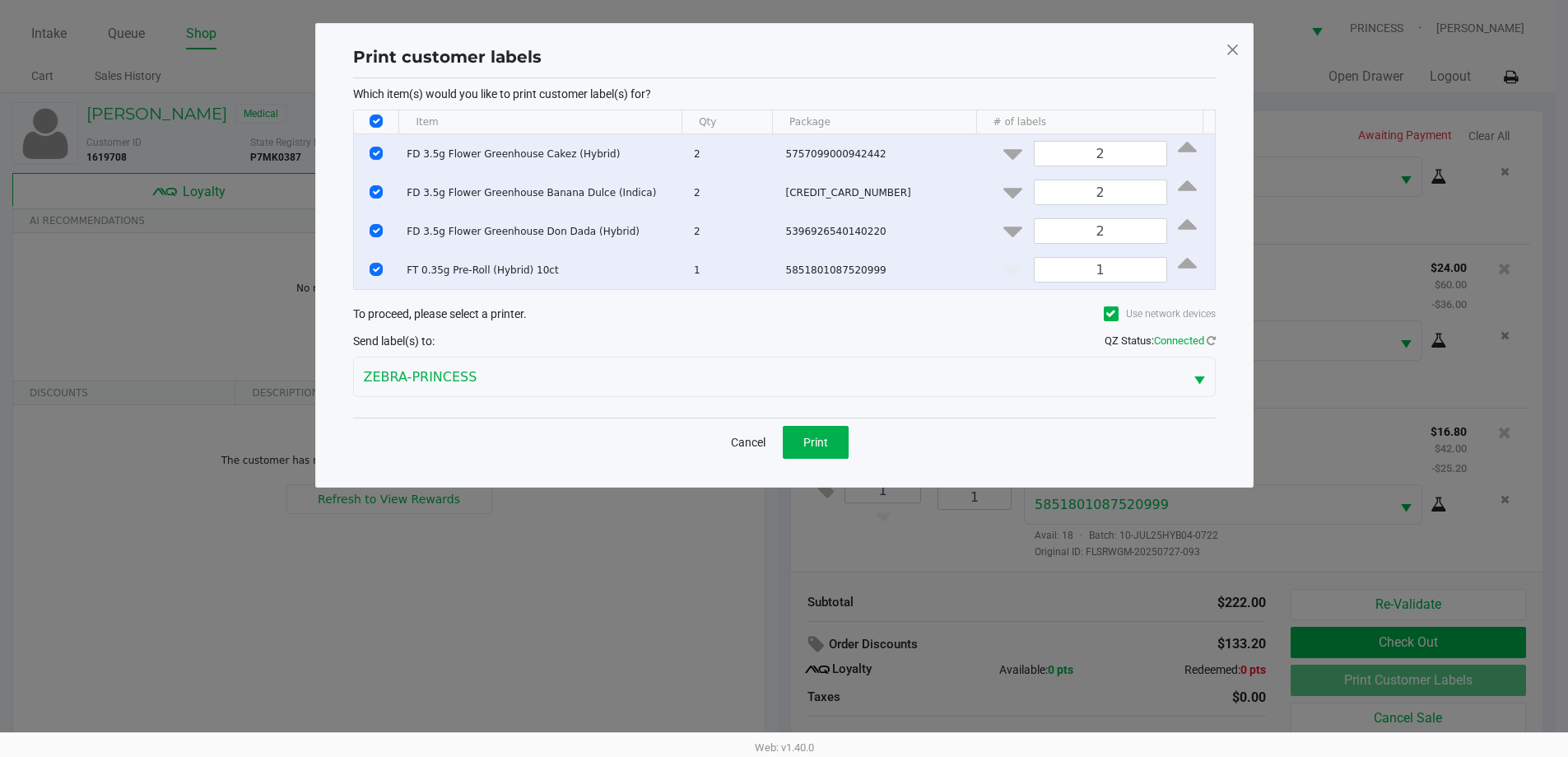
scroll to position [0, 0]
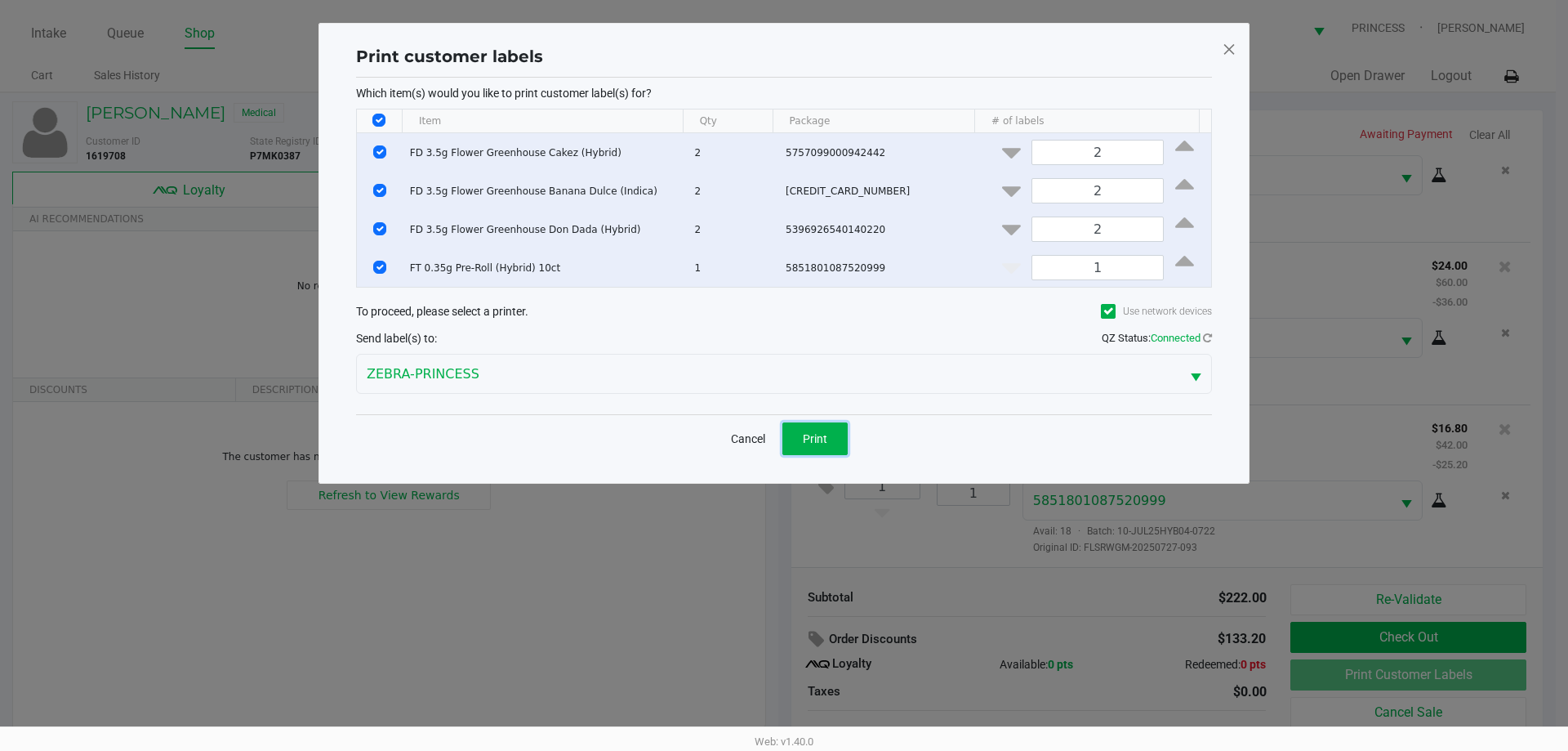
click at [815, 447] on button "Print" at bounding box center [815, 439] width 66 height 33
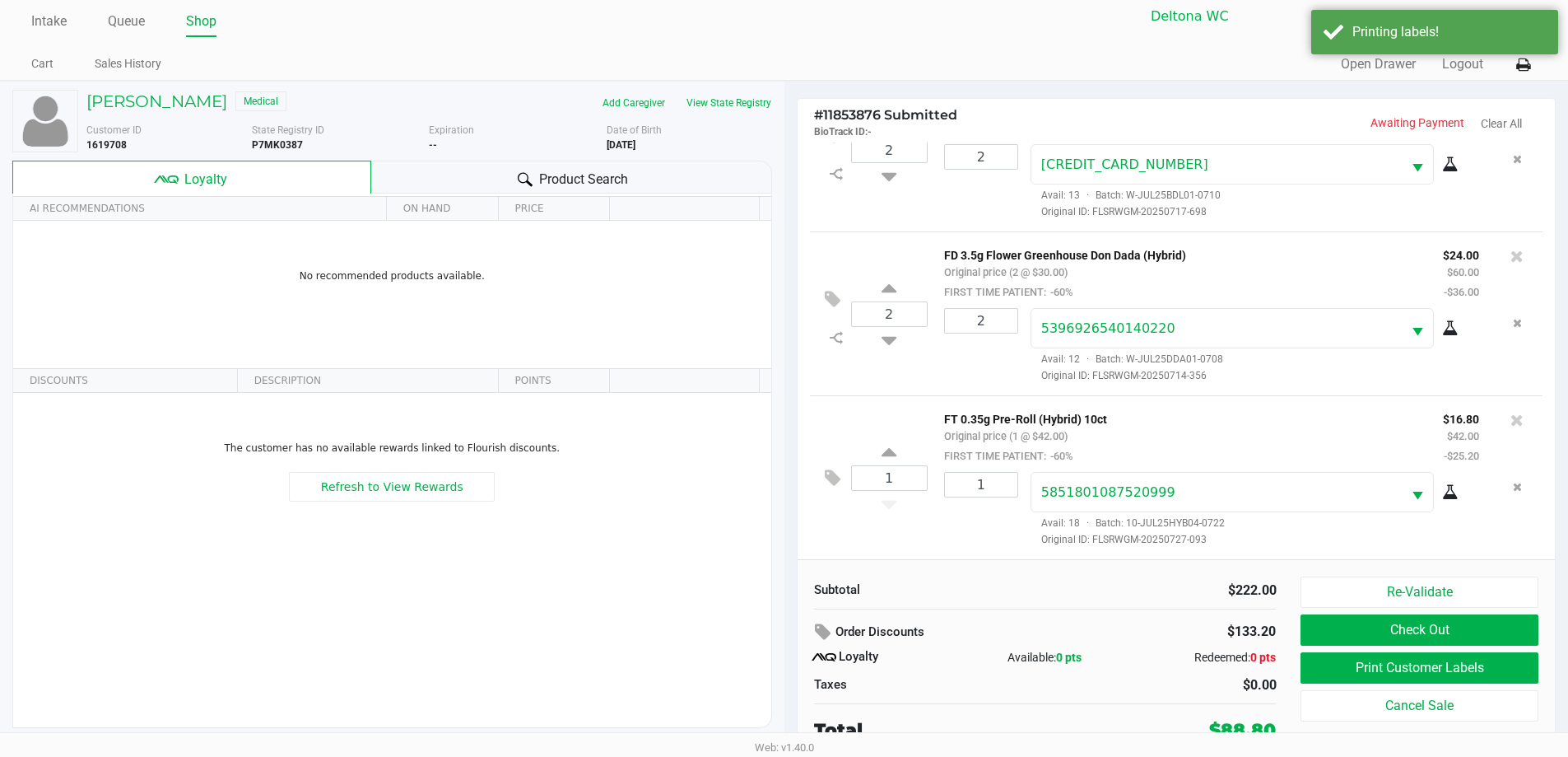
scroll to position [17, 0]
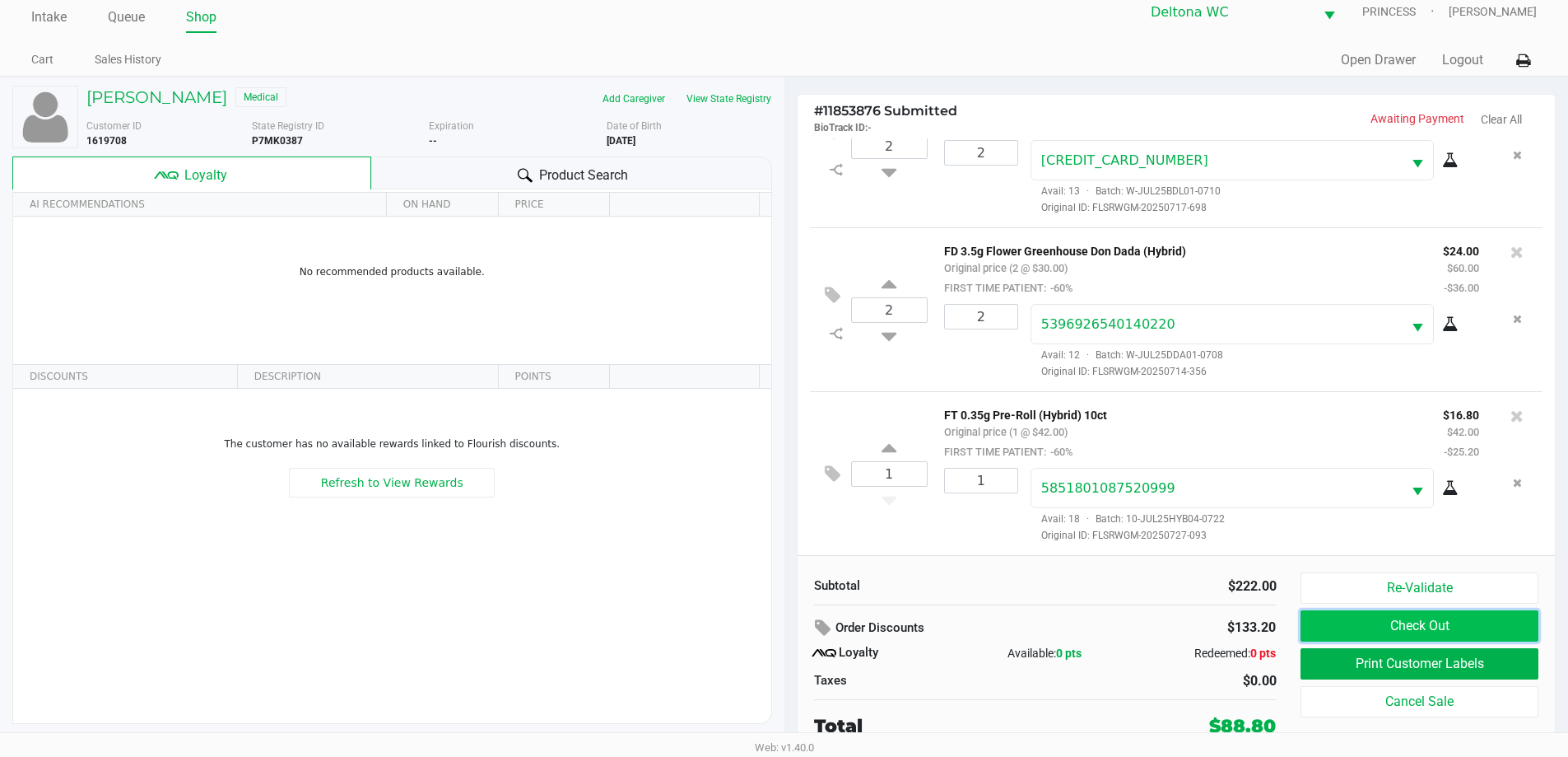
click at [1452, 625] on button "Check Out" at bounding box center [1419, 626] width 237 height 31
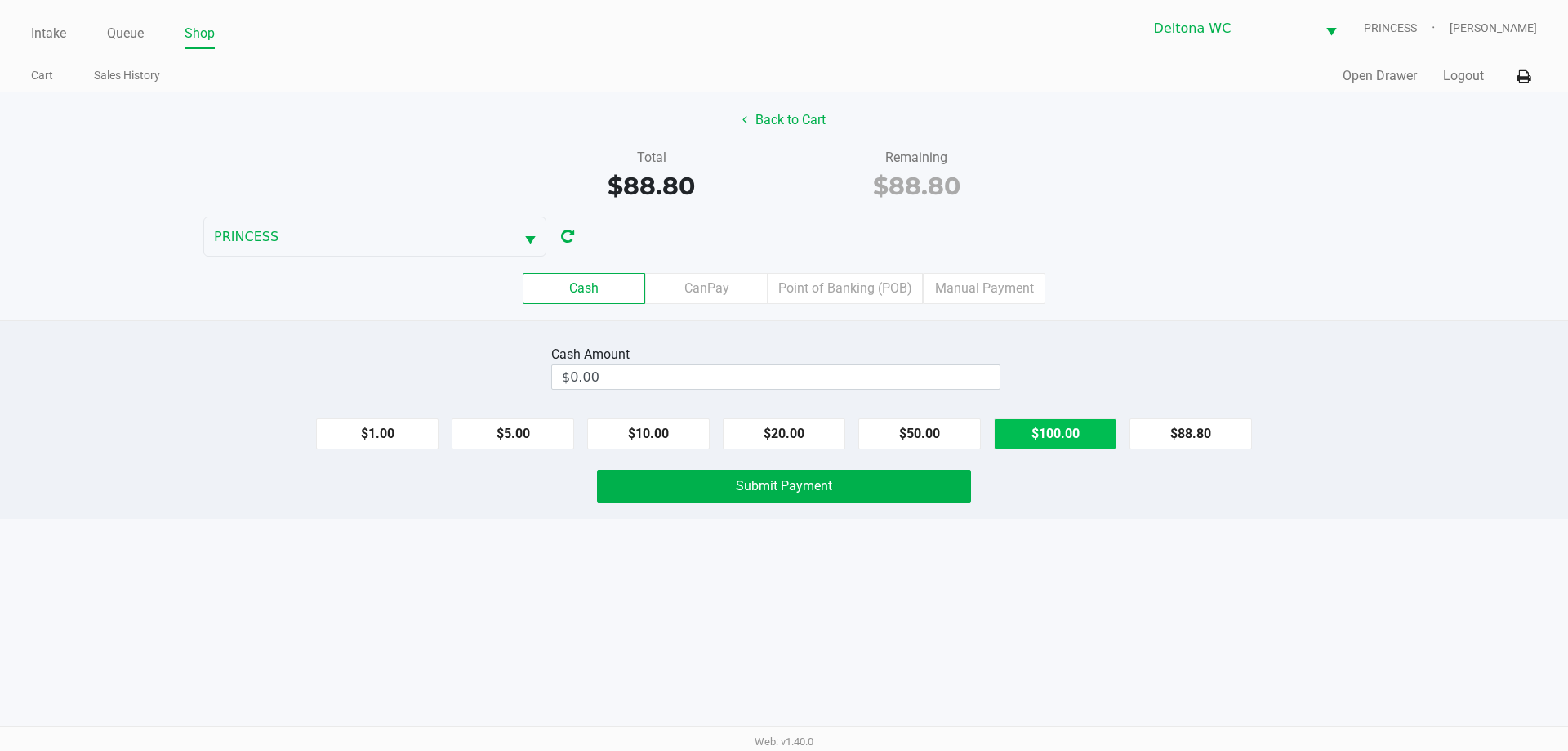
click at [1076, 435] on button "$100.00" at bounding box center [1054, 434] width 122 height 31
type input "$100.00"
click at [847, 484] on button "Submit Payment" at bounding box center [784, 486] width 374 height 33
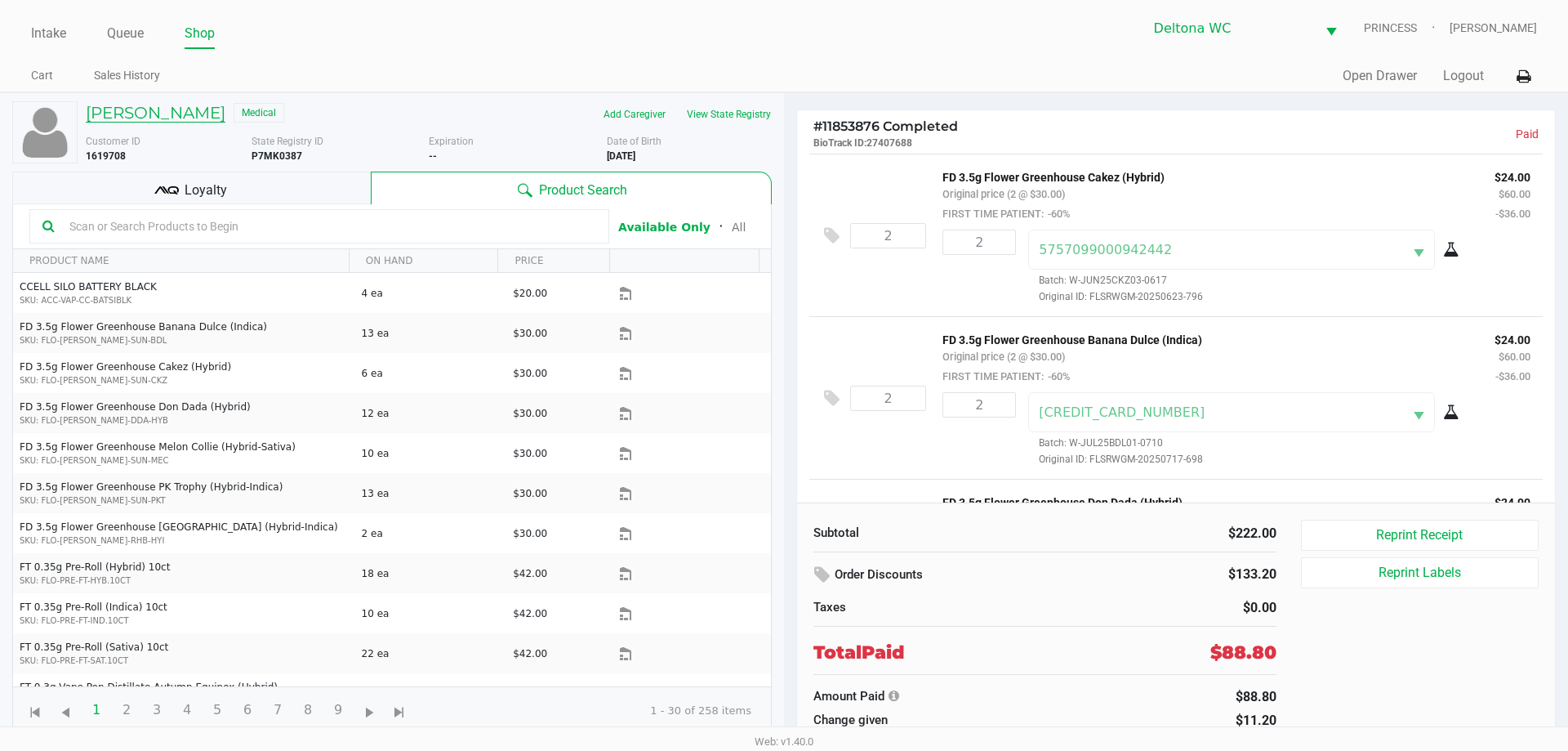
click at [148, 115] on h5 "Karl LePak" at bounding box center [155, 113] width 140 height 19
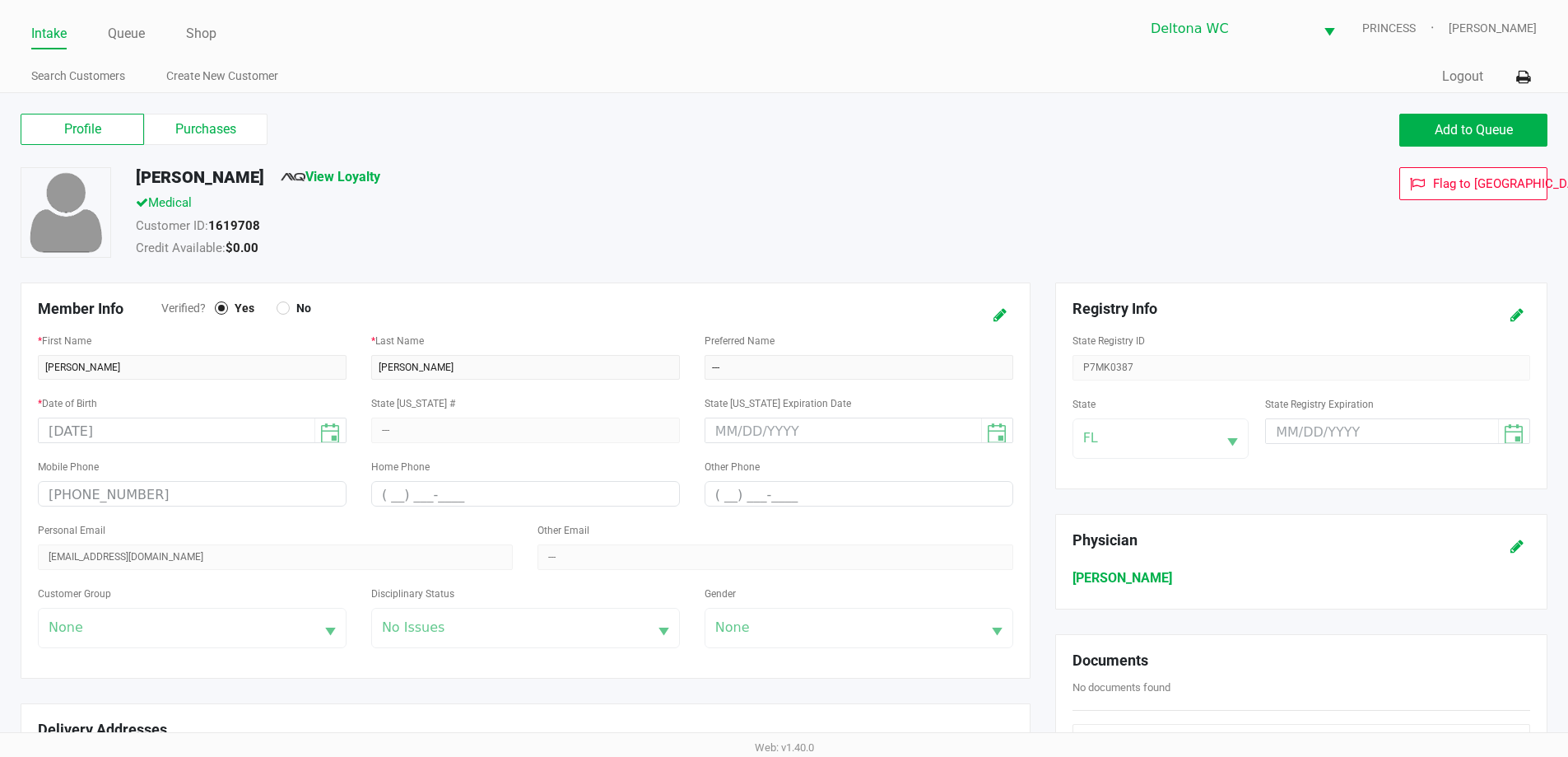
click at [230, 638] on div "Customer Group None" at bounding box center [192, 615] width 309 height 65
click at [1004, 316] on icon at bounding box center [1001, 316] width 14 height 12
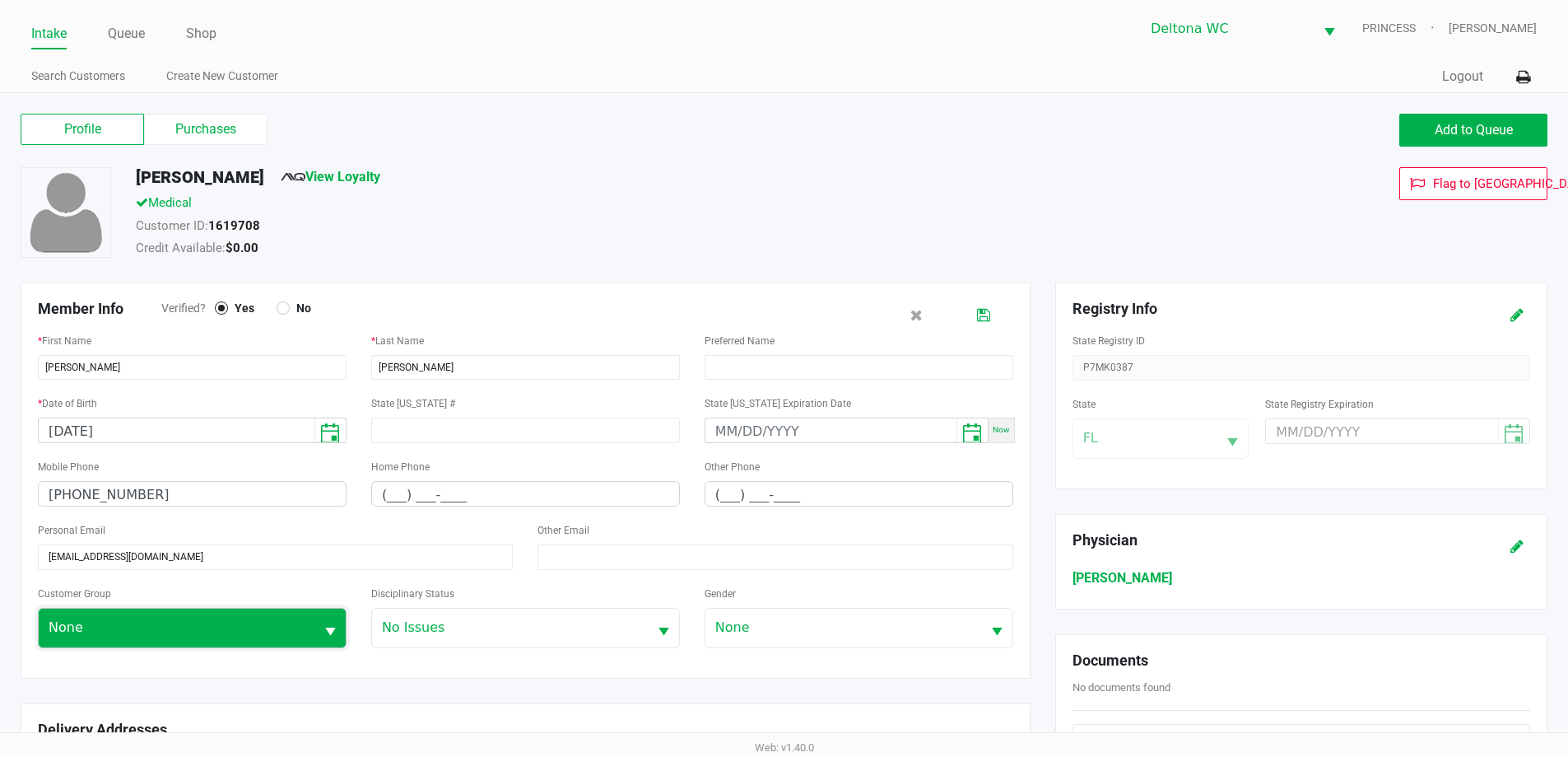
click at [280, 625] on span "None" at bounding box center [177, 627] width 256 height 19
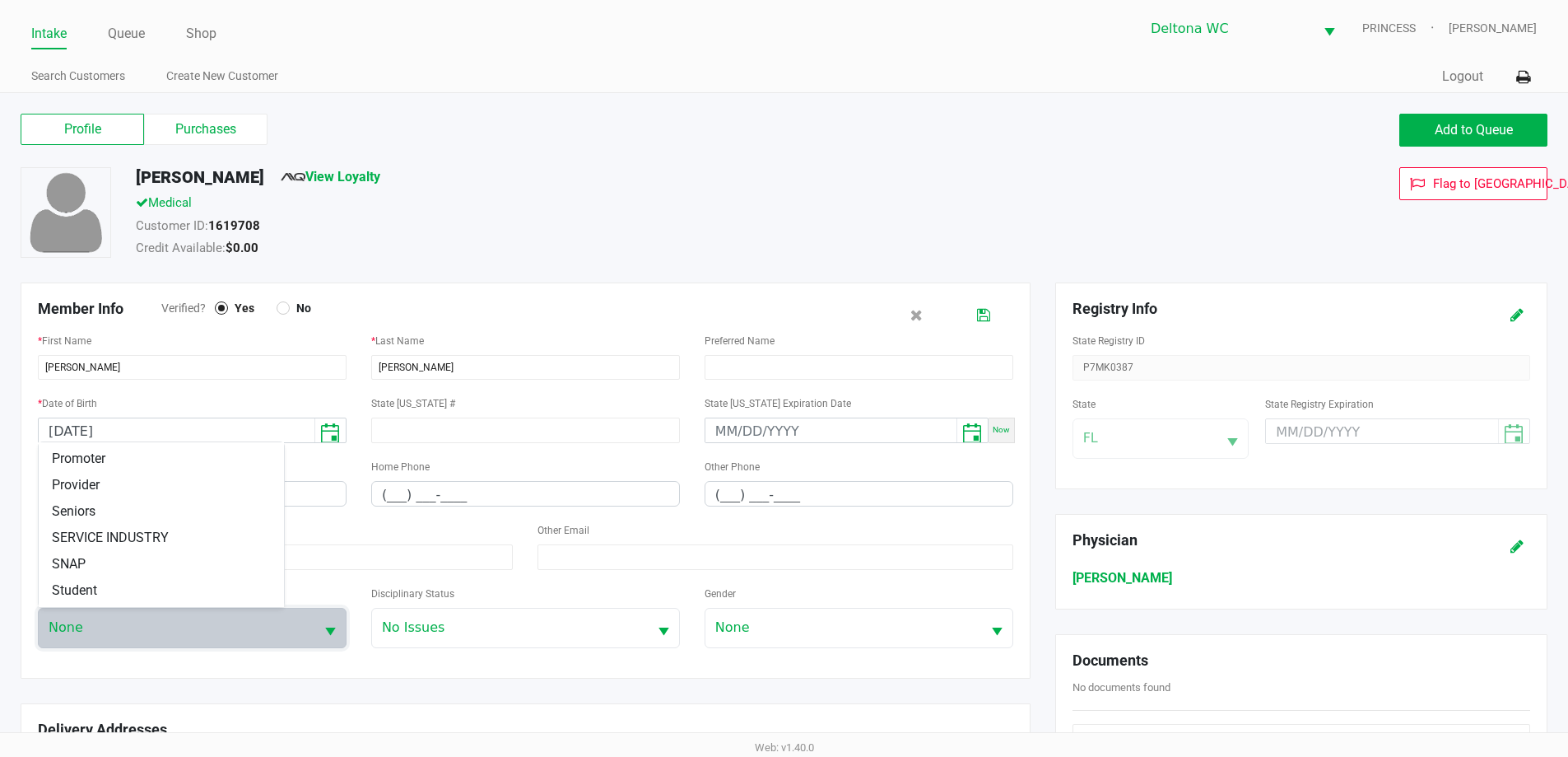
scroll to position [230, 0]
click at [152, 589] on li "Veteran" at bounding box center [161, 593] width 245 height 26
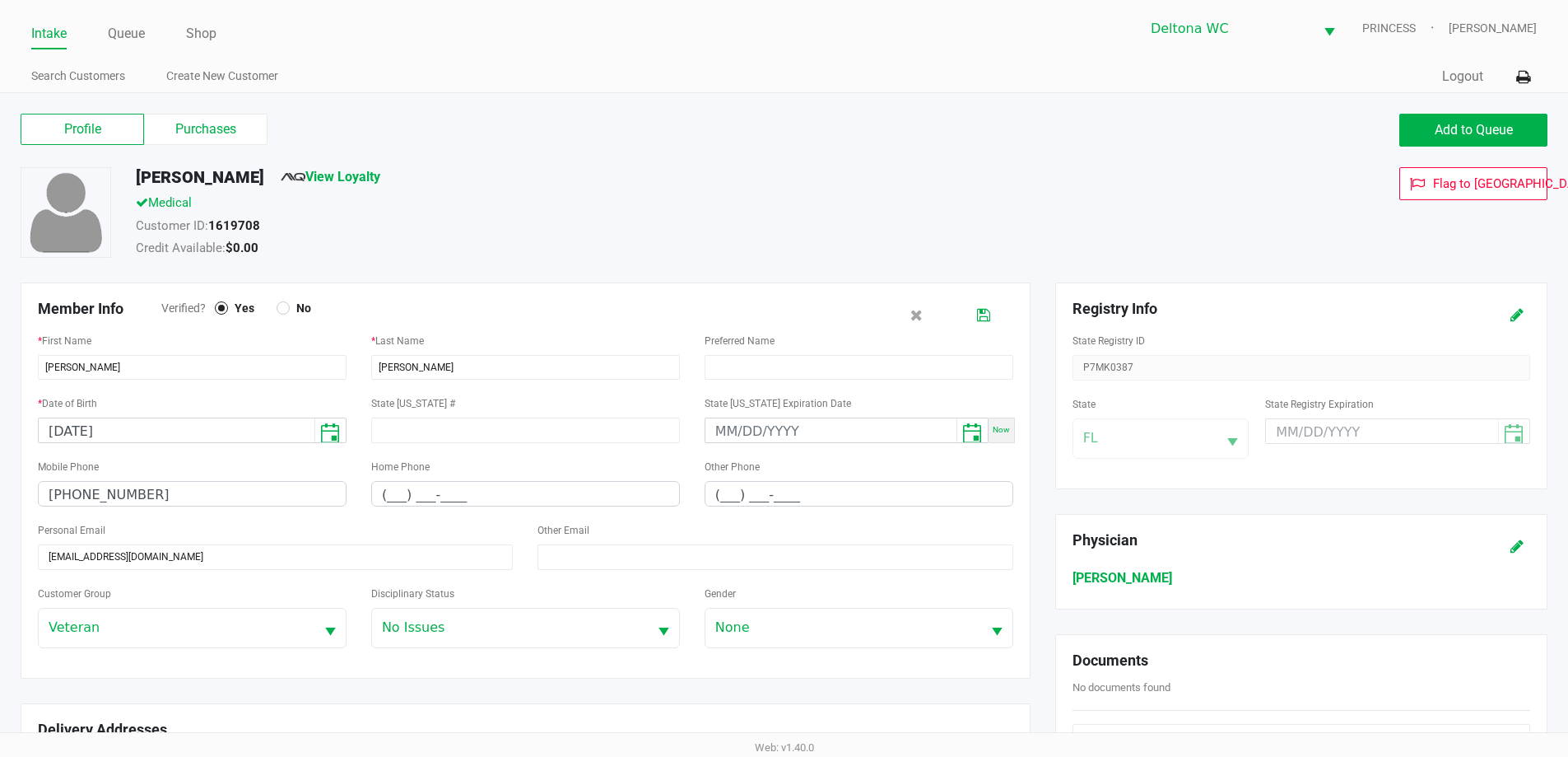
drag, startPoint x: 693, startPoint y: 245, endPoint x: 1087, endPoint y: 125, distance: 411.9
click at [694, 245] on div "Credit Available: $0.00" at bounding box center [601, 251] width 957 height 23
click at [982, 317] on icon at bounding box center [984, 316] width 14 height 12
click at [55, 34] on link "Intake" at bounding box center [49, 34] width 35 height 23
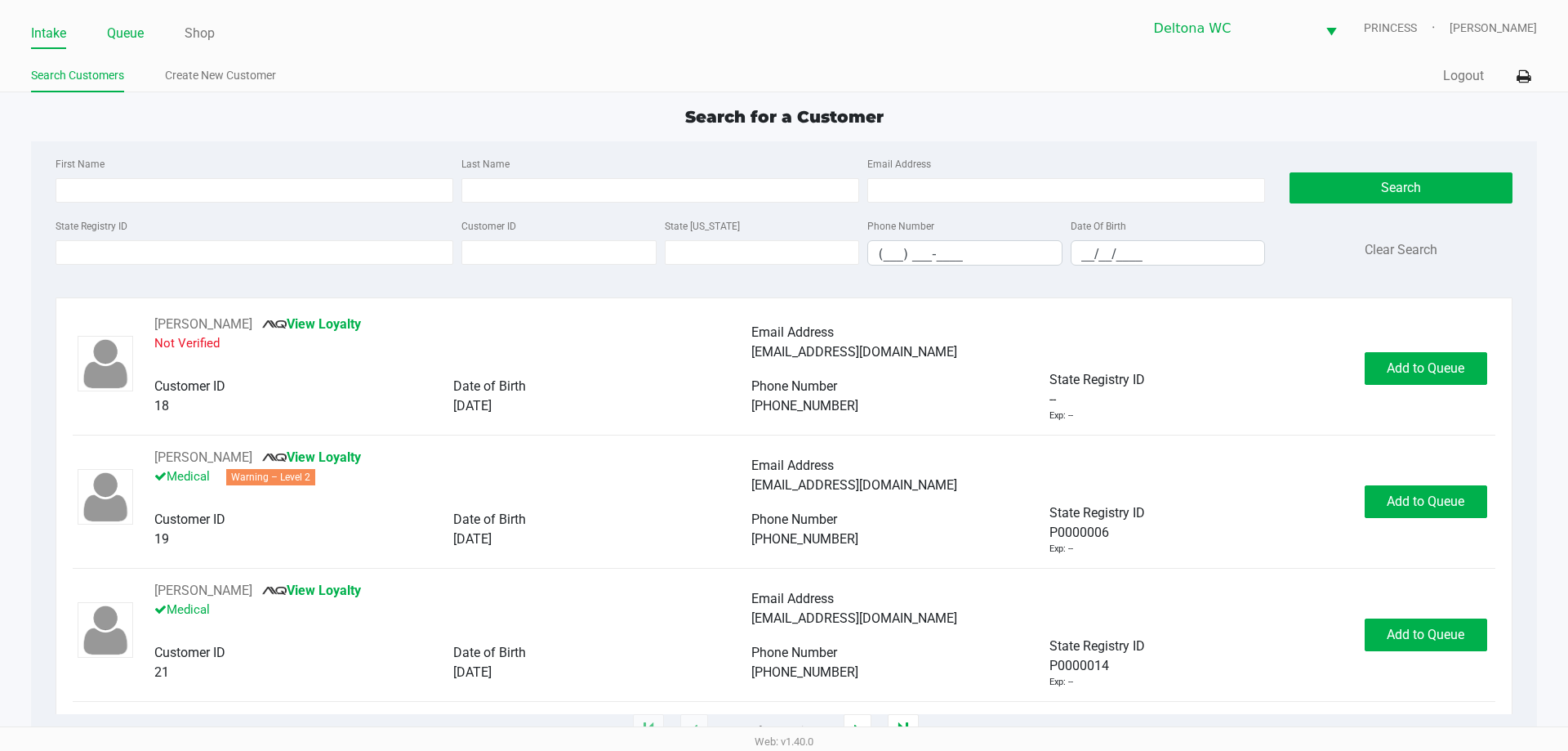
click at [125, 32] on link "Queue" at bounding box center [125, 34] width 37 height 23
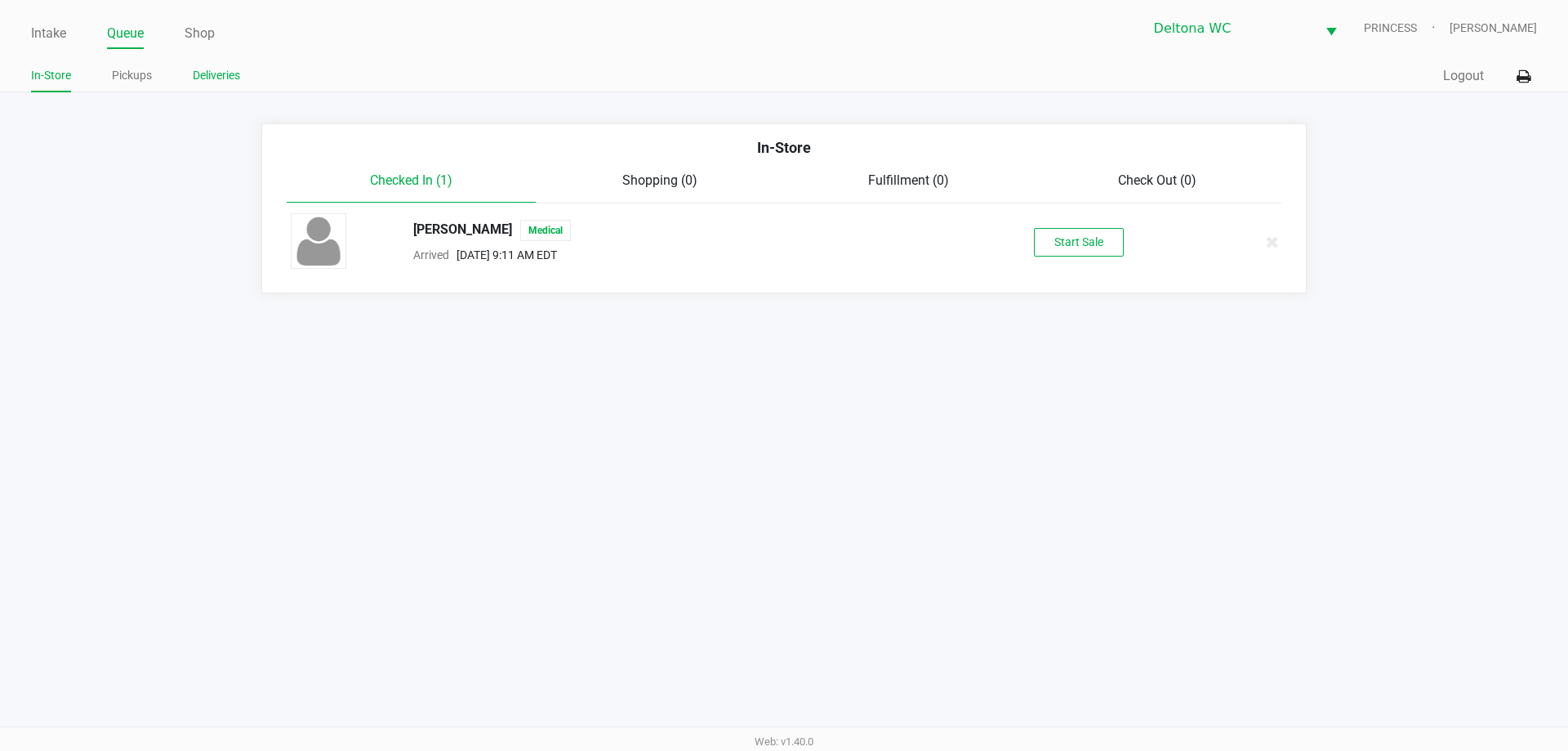
click at [238, 68] on link "Deliveries" at bounding box center [216, 75] width 47 height 20
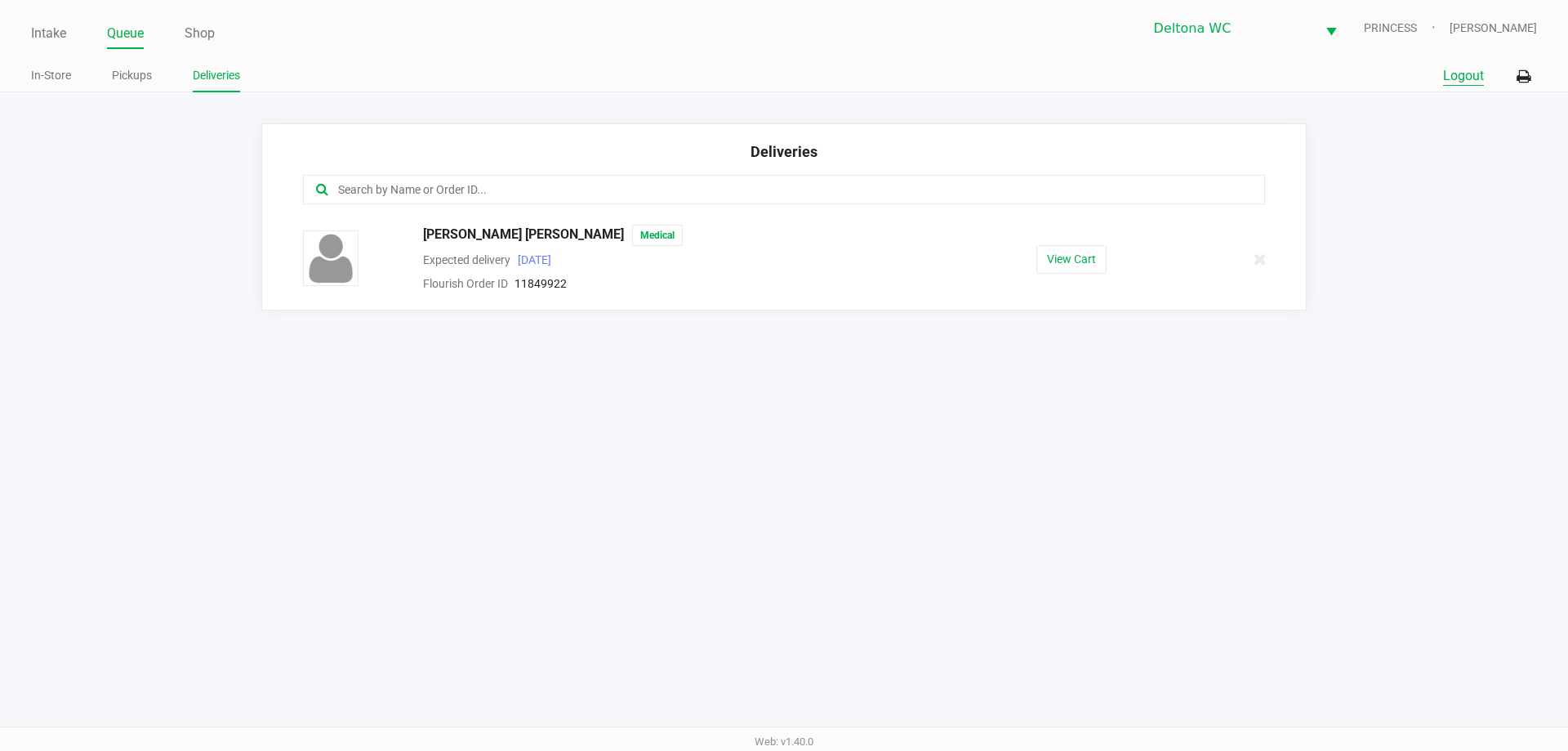
click at [1455, 81] on button "Logout" at bounding box center [1463, 76] width 40 height 19
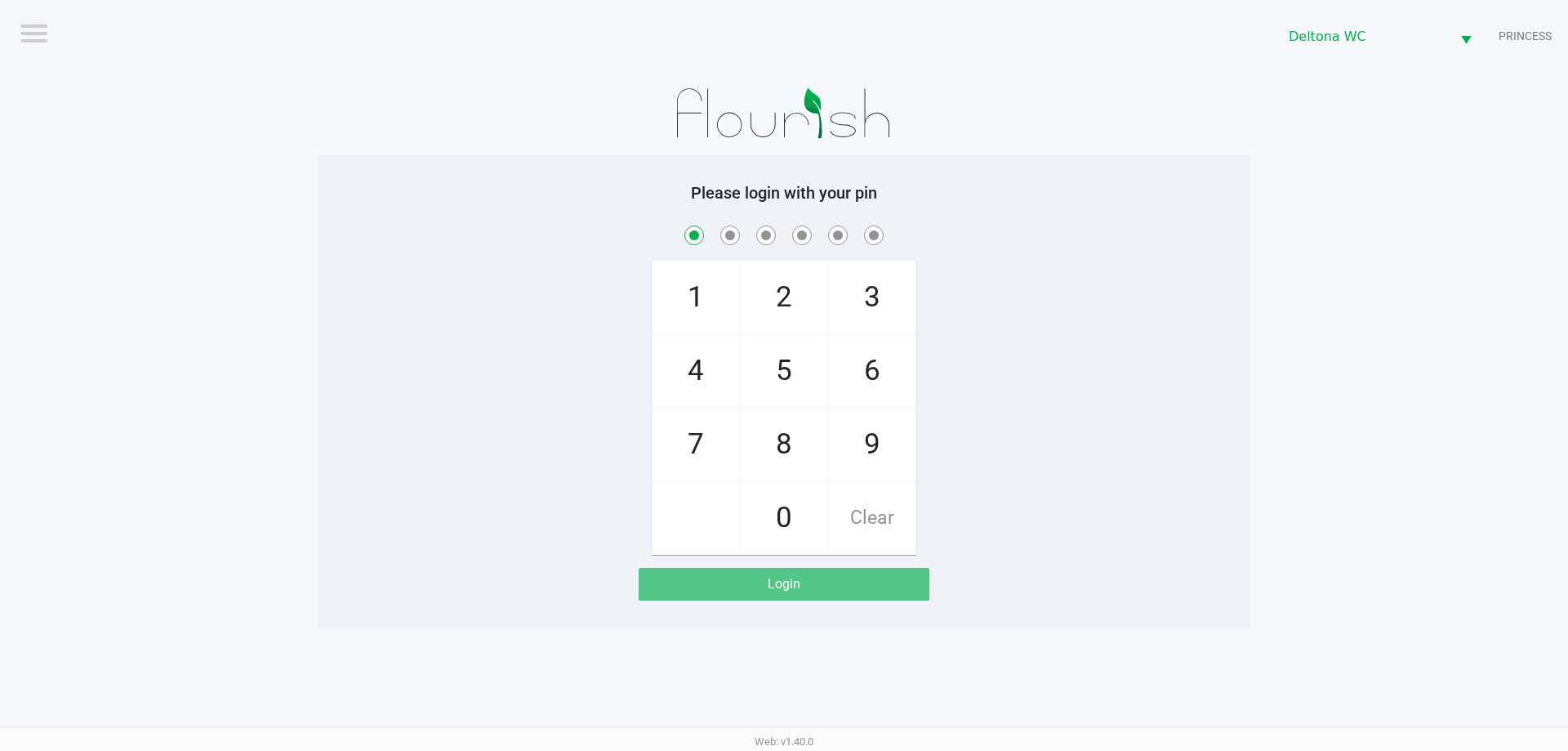
checkbox input "true"
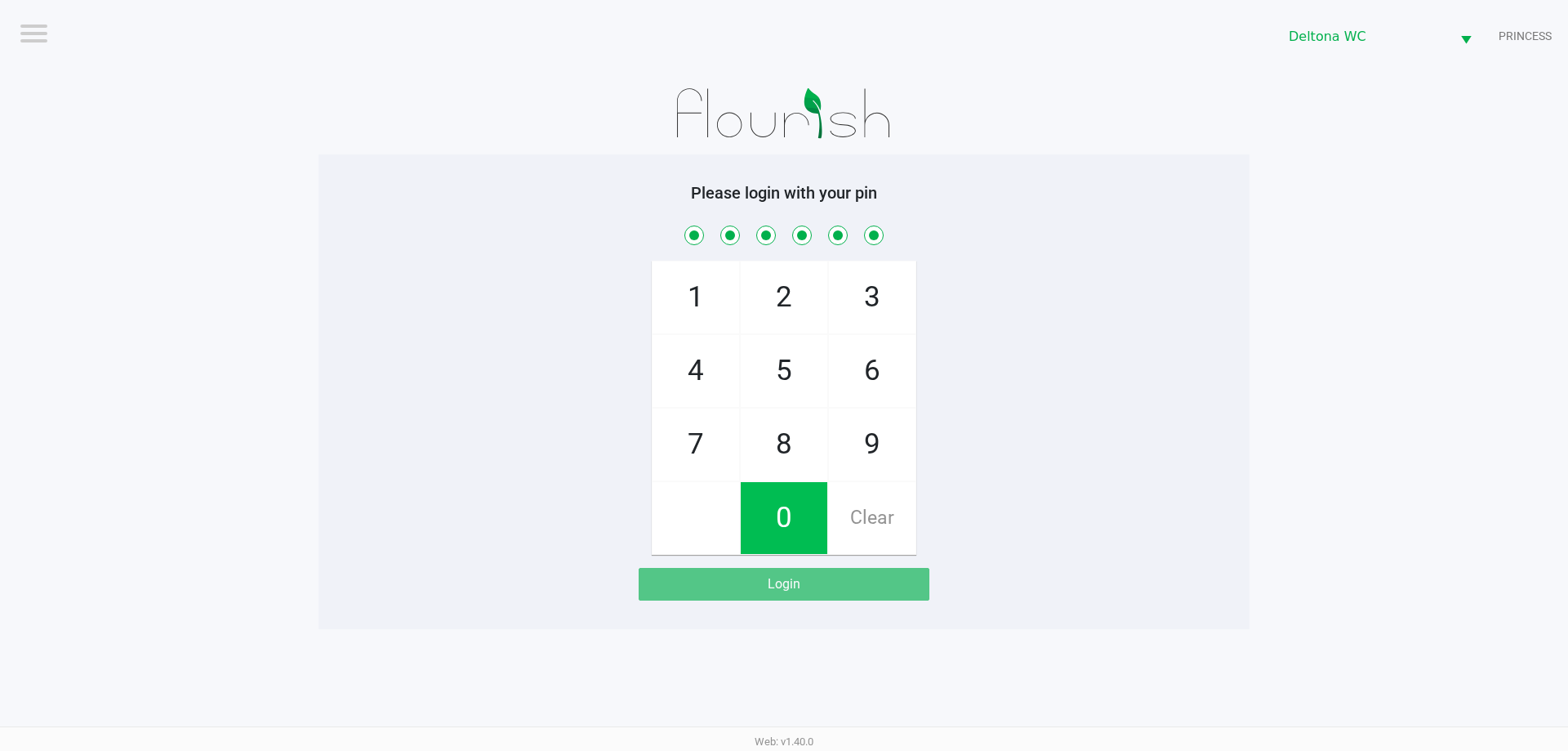
checkbox input "true"
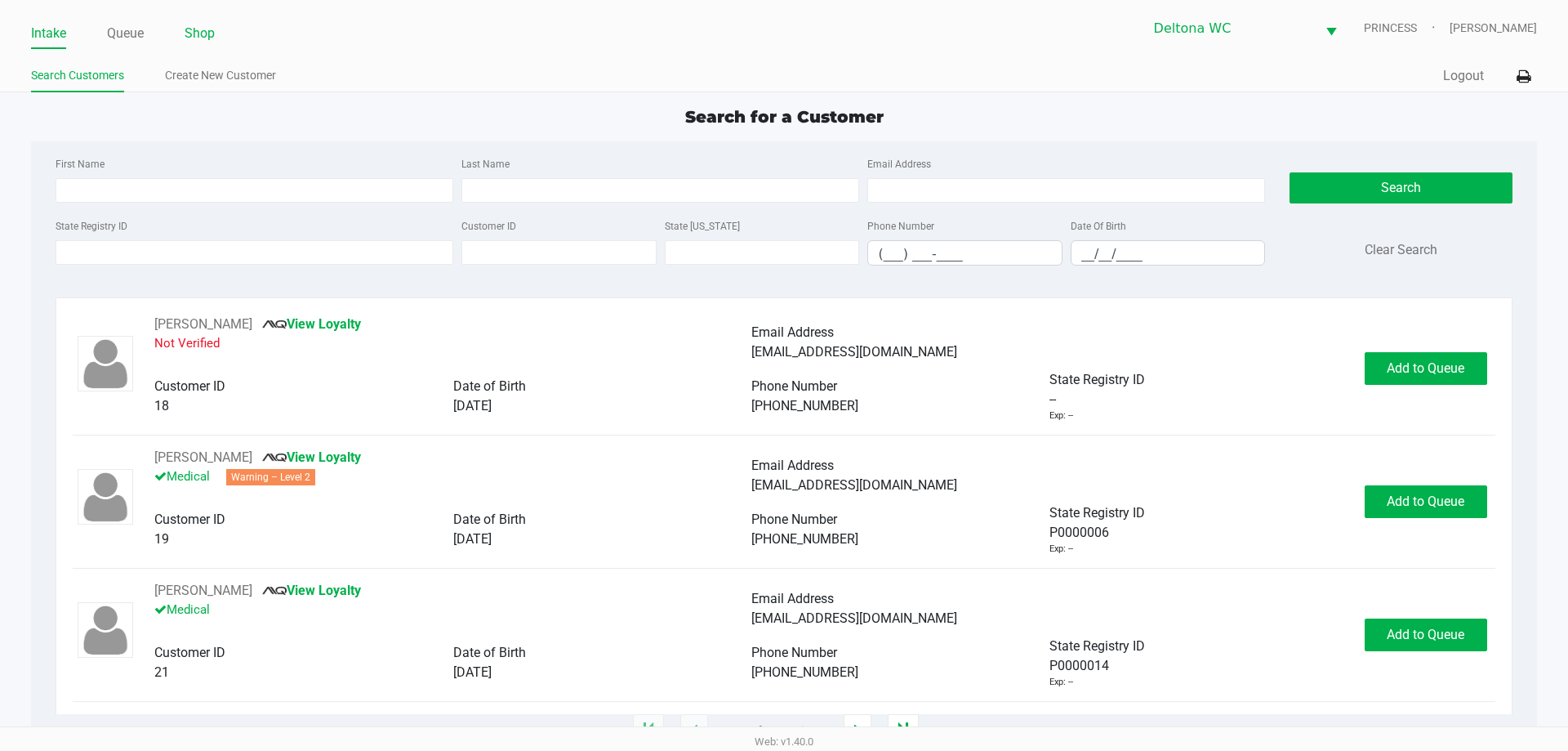
click at [205, 36] on link "Shop" at bounding box center [199, 34] width 30 height 23
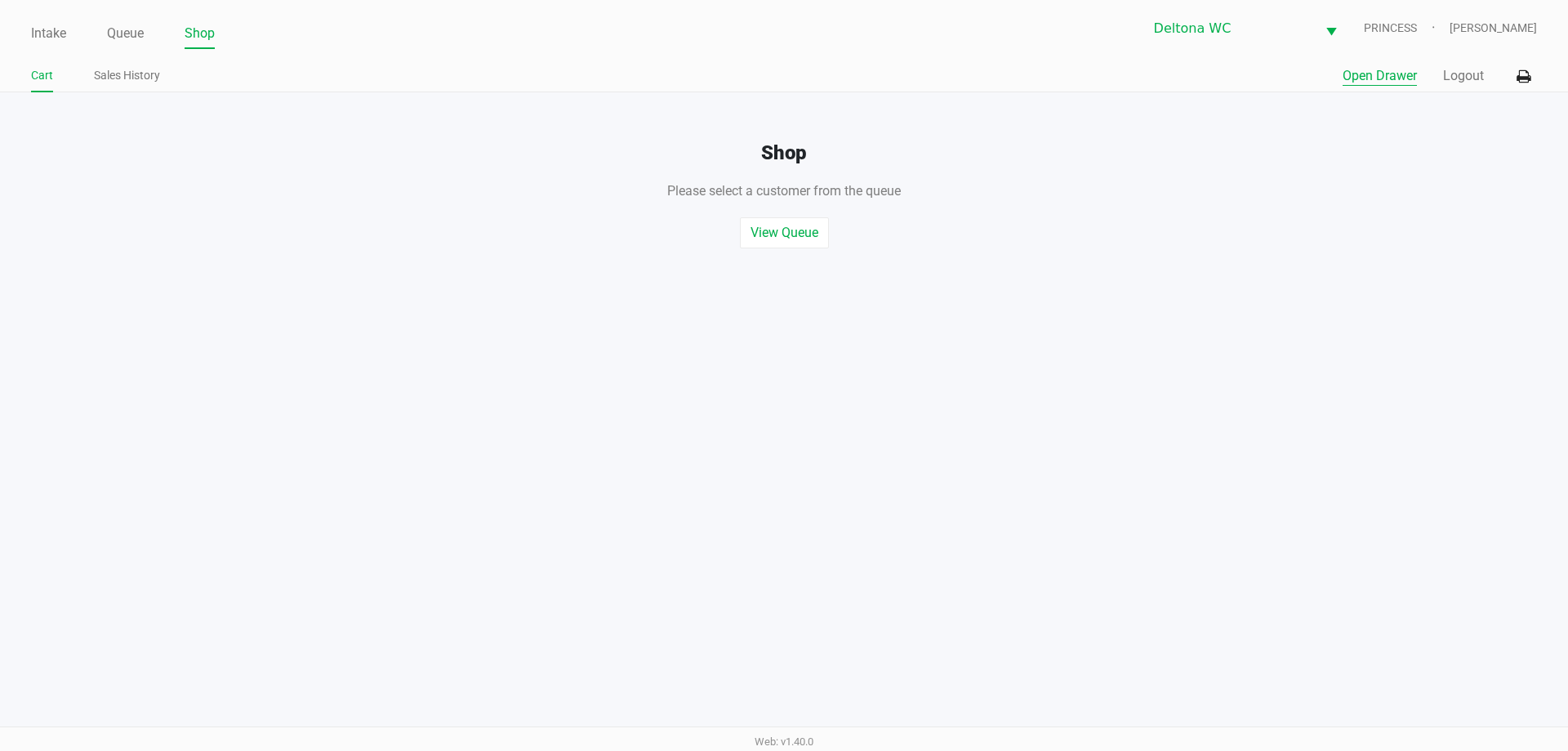
click at [1388, 76] on button "Open Drawer" at bounding box center [1379, 76] width 74 height 19
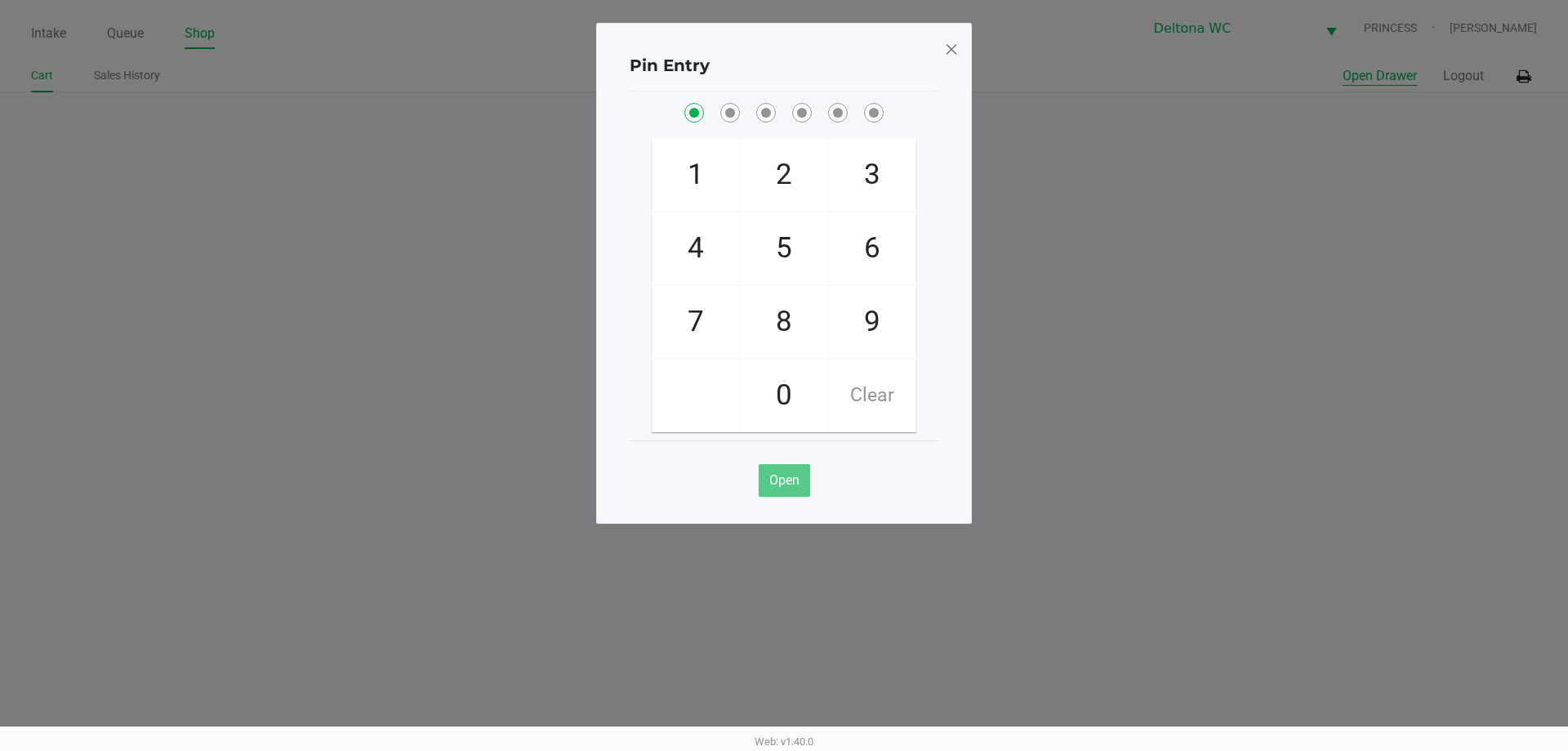
checkbox input "true"
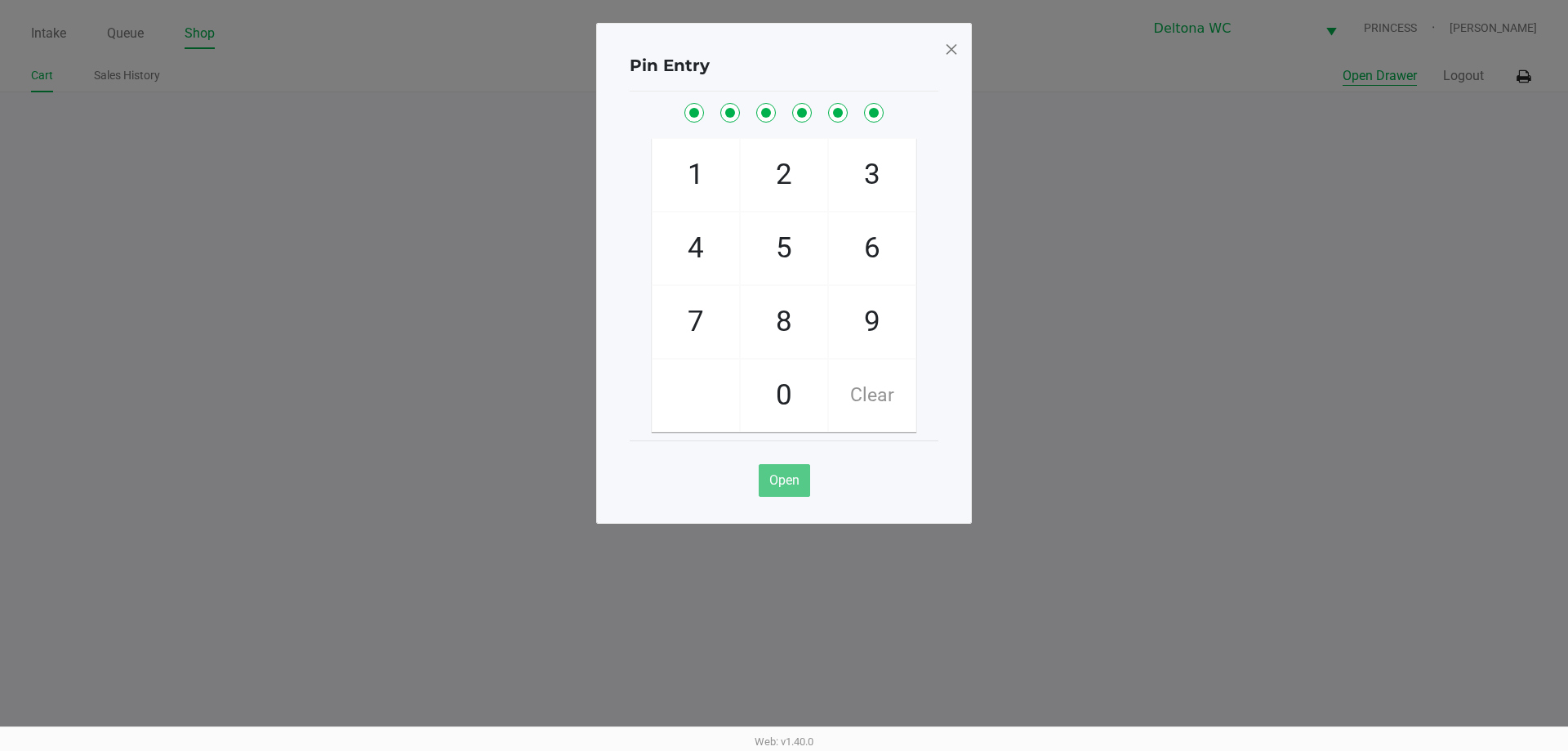
checkbox input "true"
click at [954, 53] on span at bounding box center [950, 48] width 14 height 26
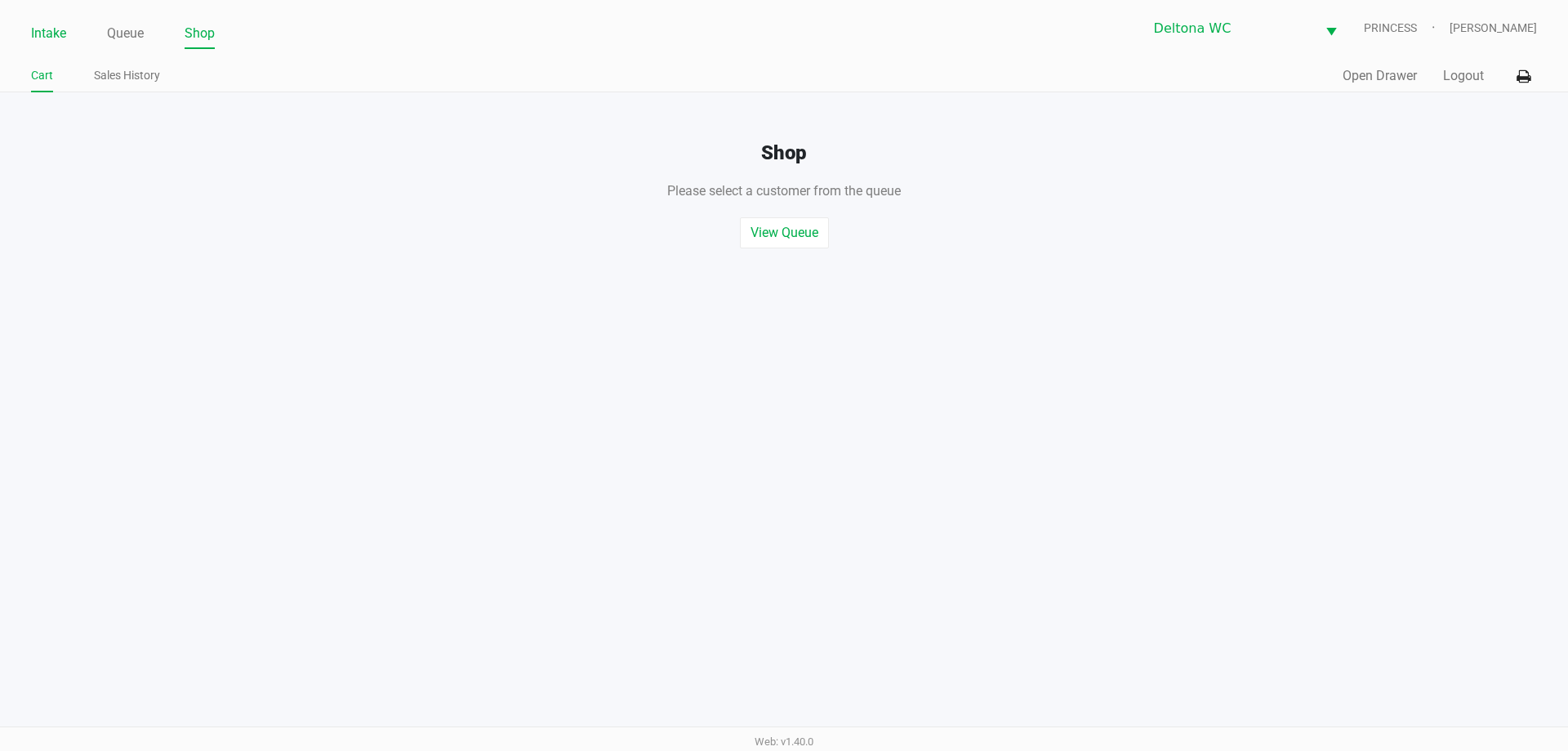
click at [50, 35] on link "Intake" at bounding box center [48, 34] width 35 height 23
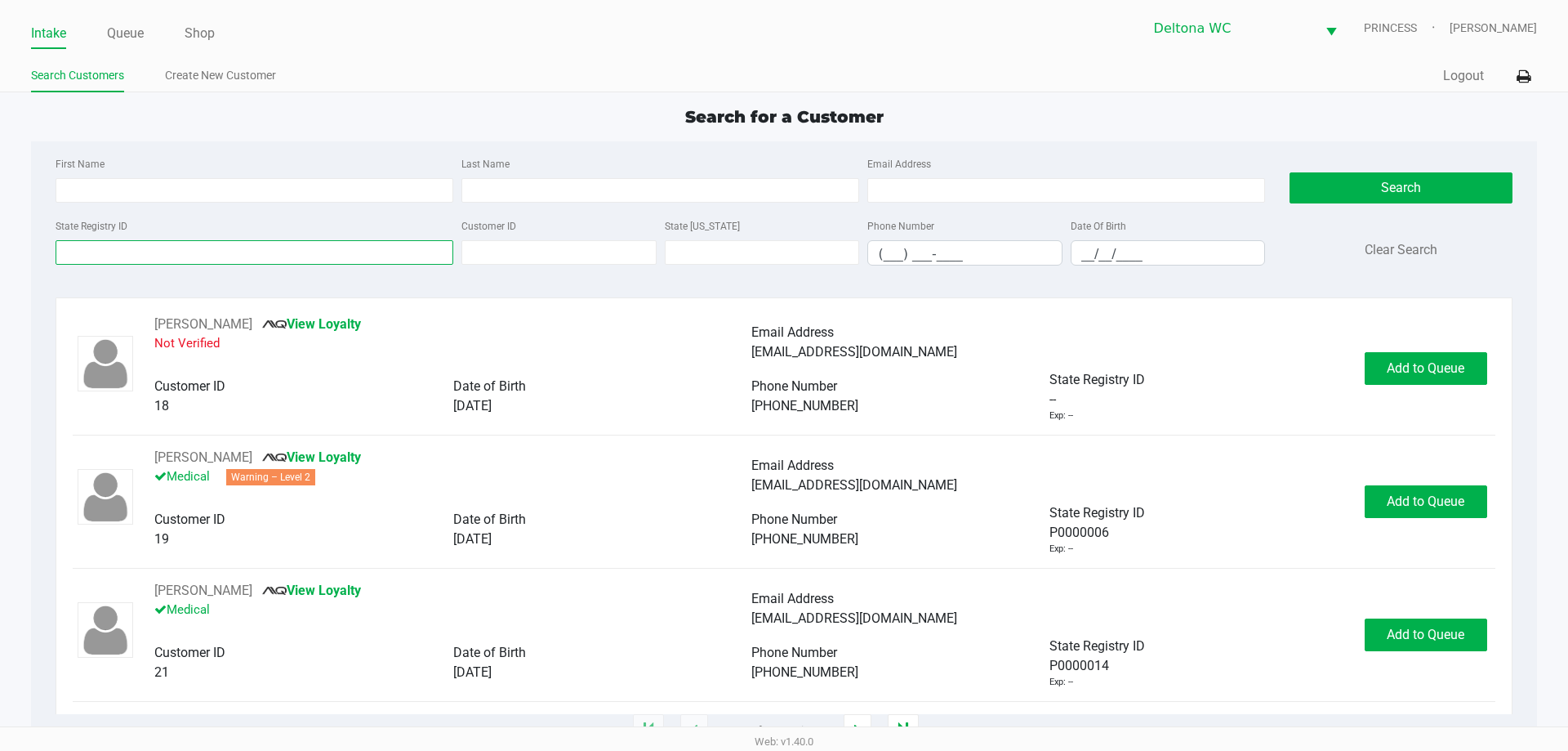
click at [185, 255] on input "State Registry ID" at bounding box center [254, 252] width 398 height 24
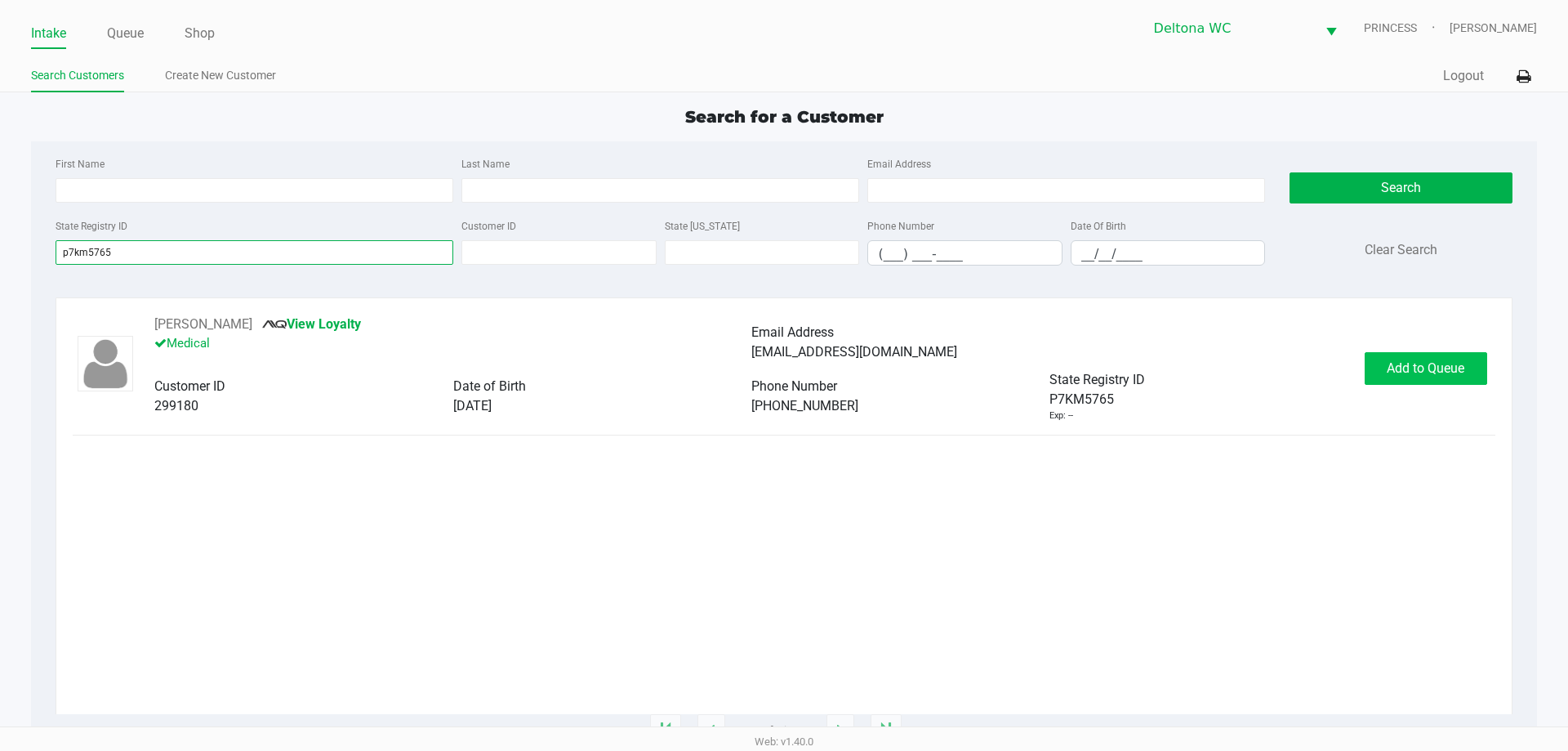
type input "p7km5765"
click at [1409, 364] on span "Add to Queue" at bounding box center [1425, 368] width 77 height 15
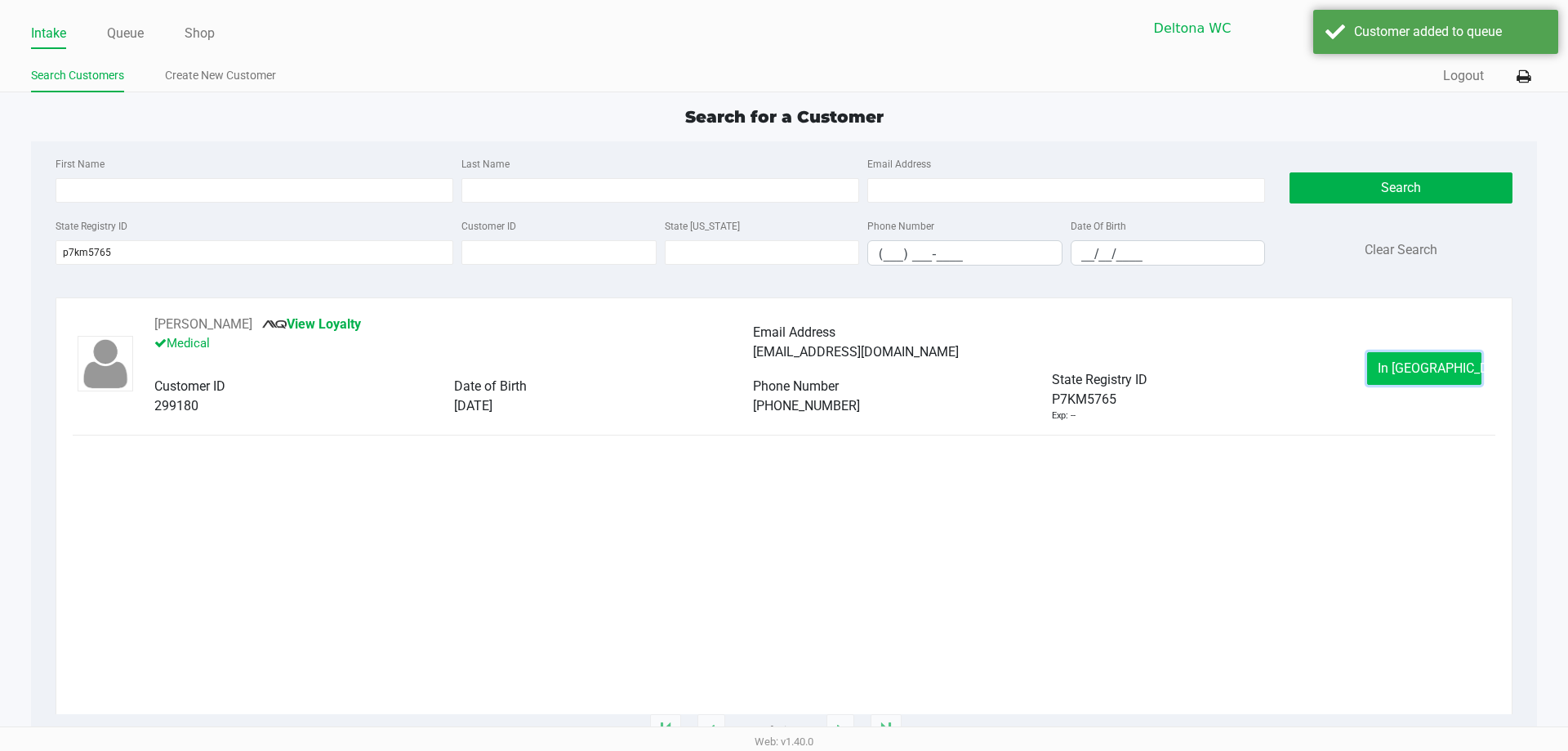
click at [1409, 364] on span "In Queue" at bounding box center [1446, 368] width 137 height 15
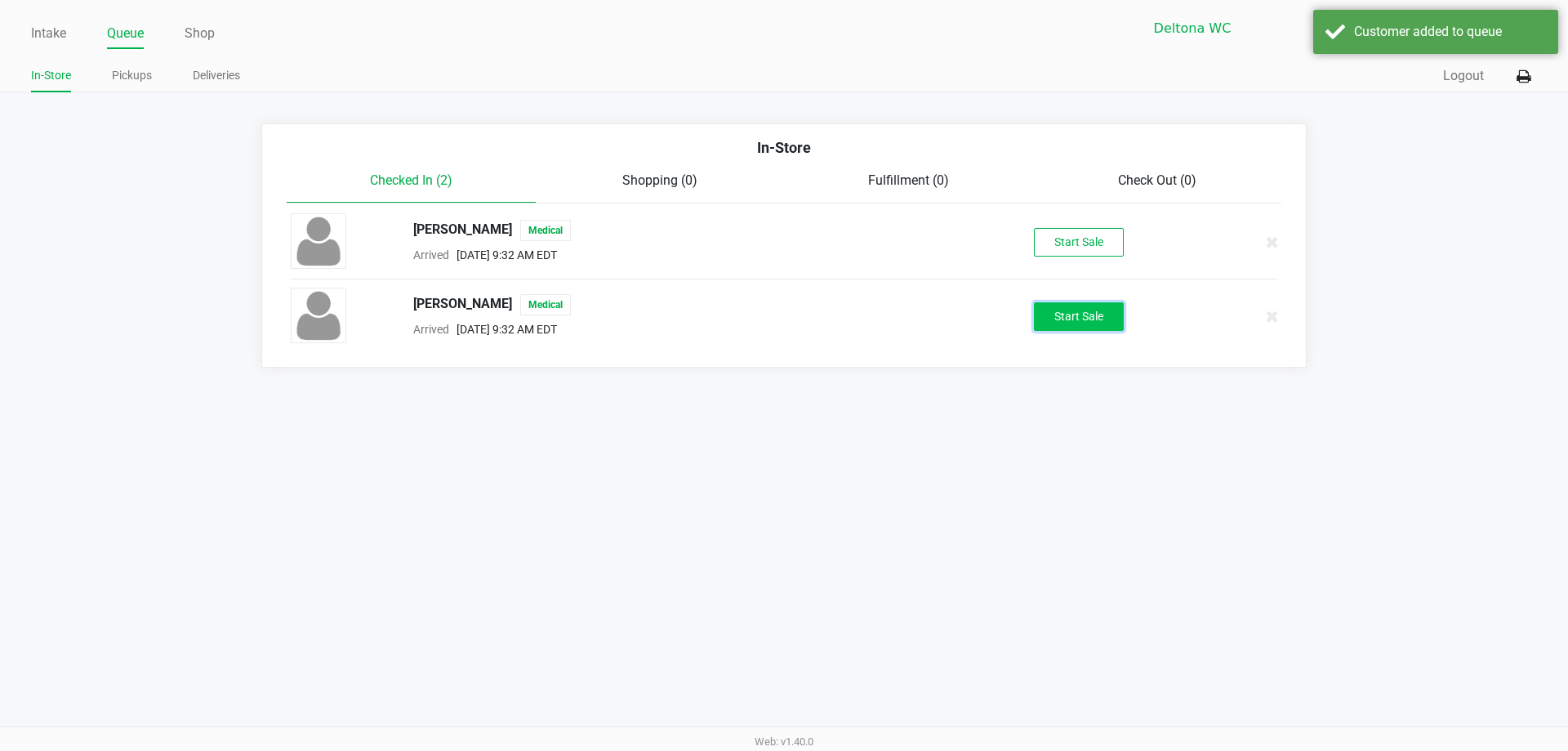
click at [1053, 313] on button "Start Sale" at bounding box center [1078, 316] width 90 height 29
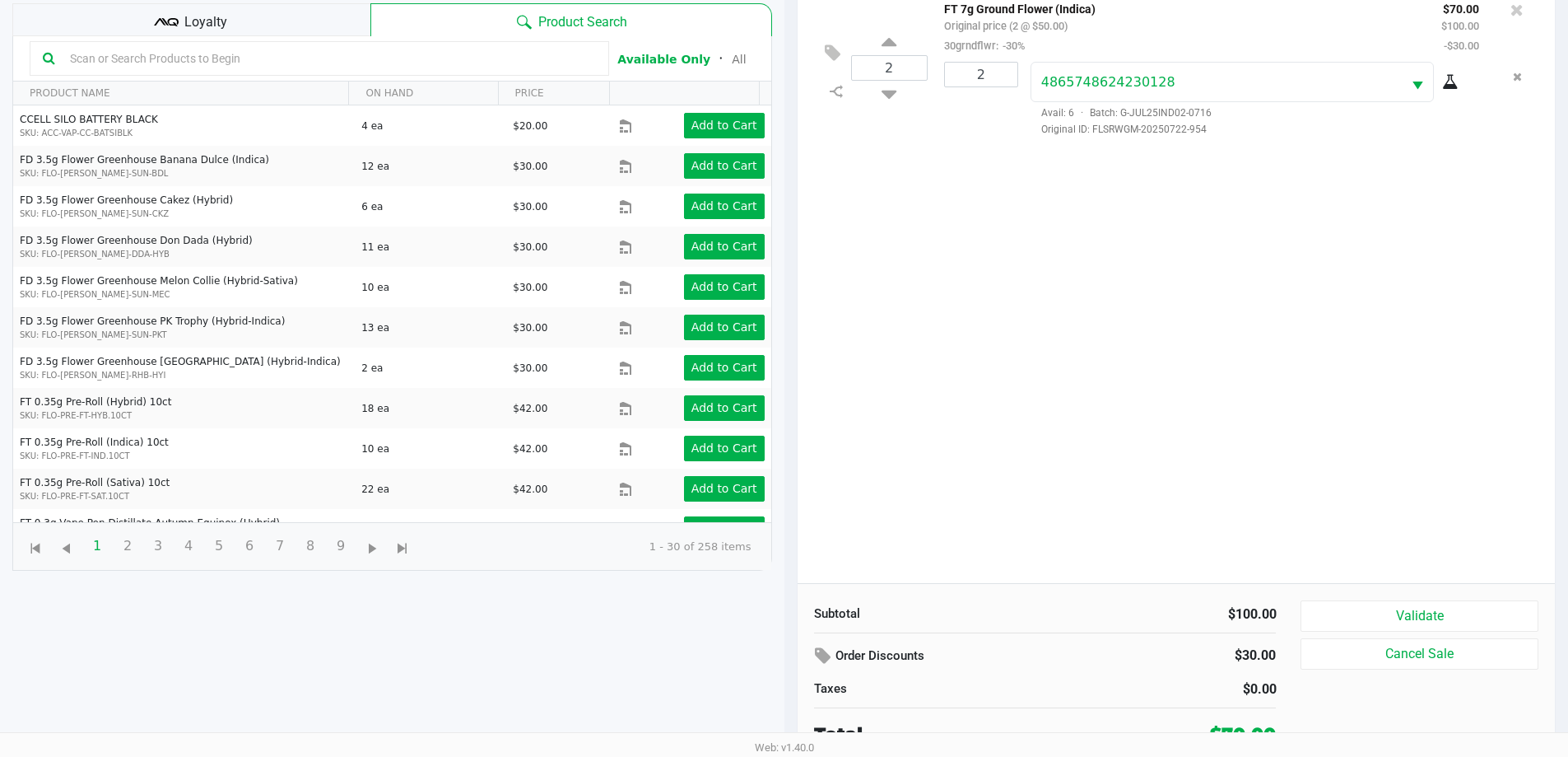
scroll to position [178, 0]
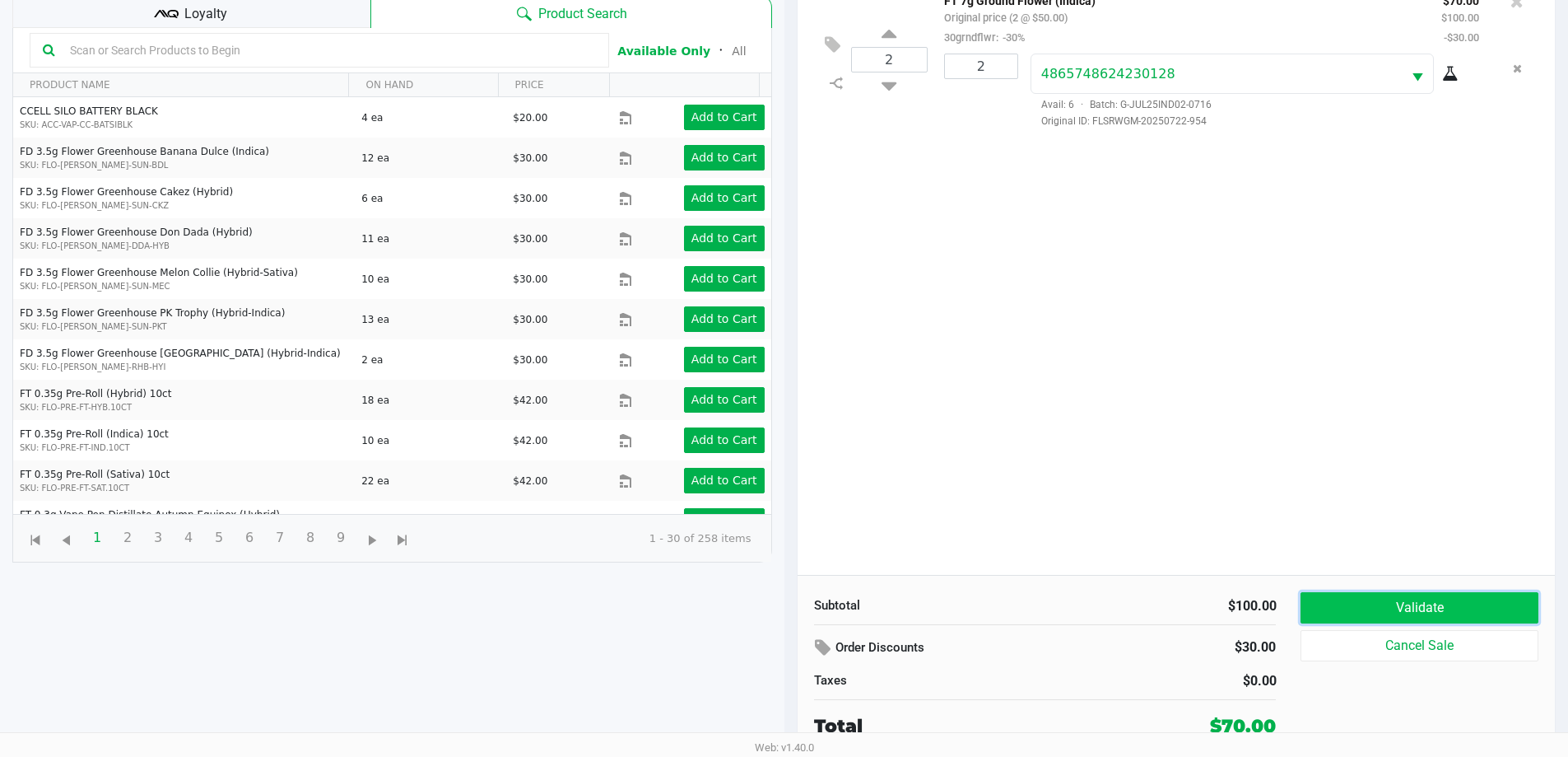
click at [1369, 597] on button "Validate" at bounding box center [1419, 607] width 237 height 31
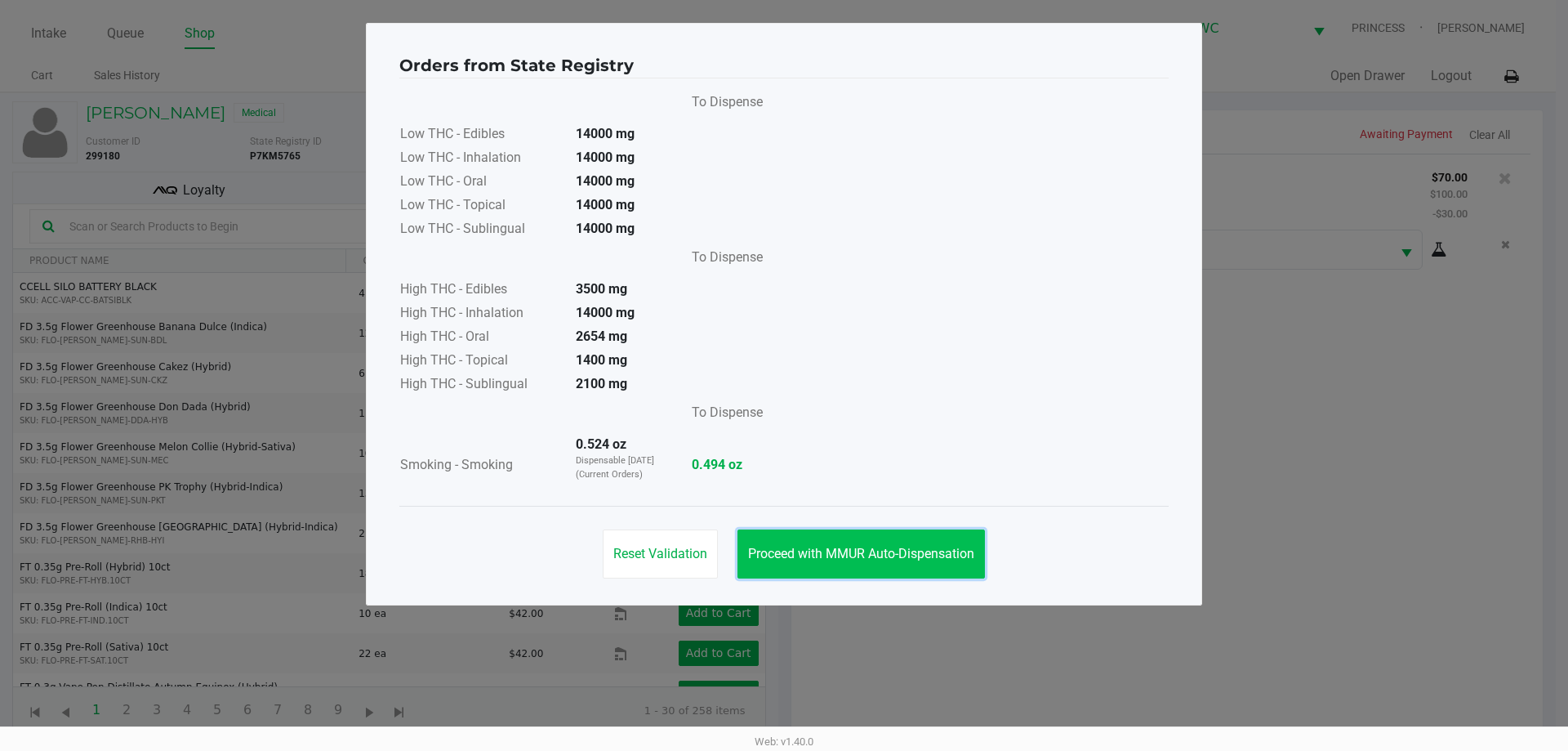
click at [935, 546] on span "Proceed with MMUR Auto-Dispensation" at bounding box center [861, 553] width 226 height 15
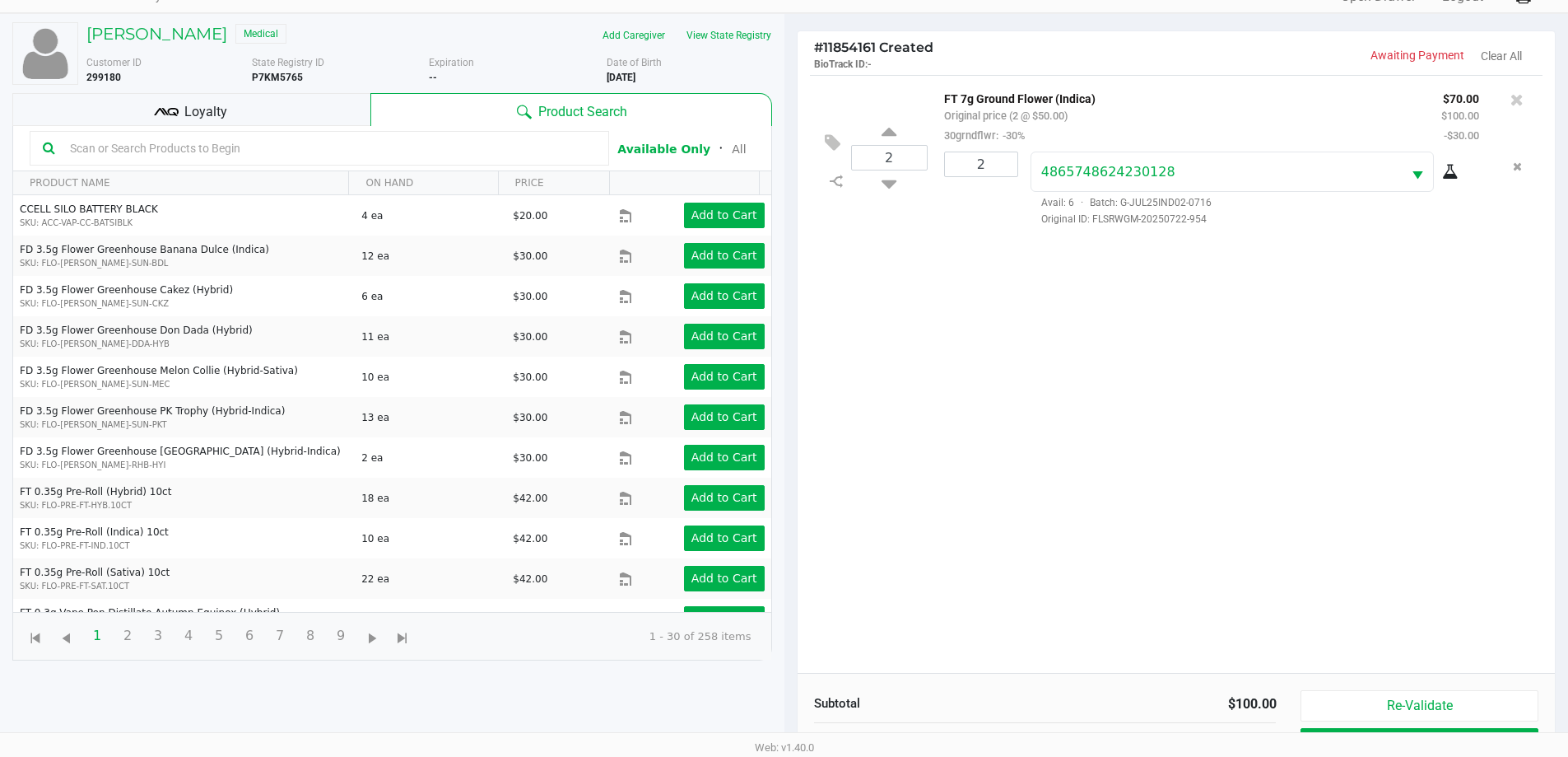
scroll to position [178, 0]
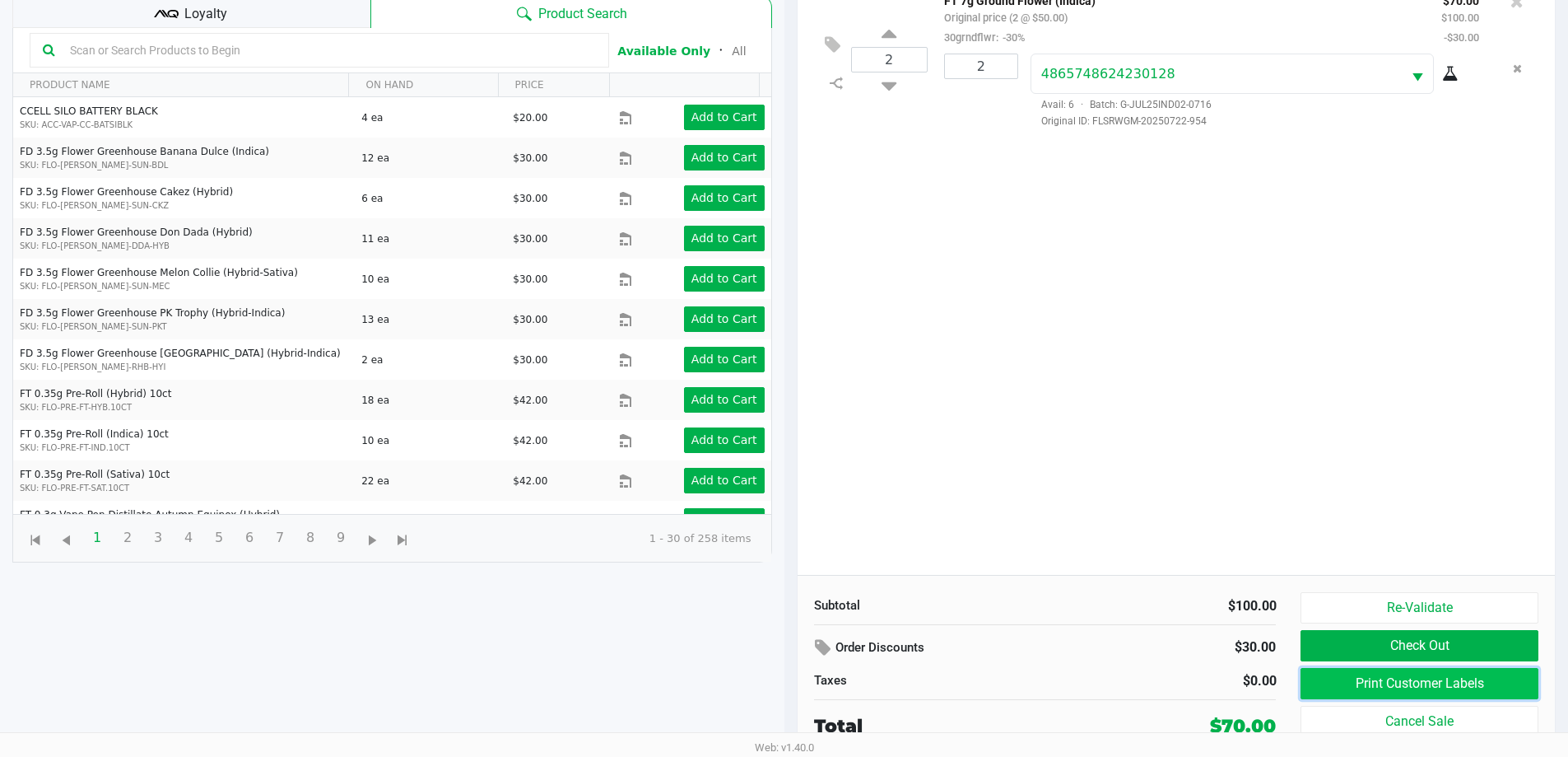
click at [1428, 682] on button "Print Customer Labels" at bounding box center [1419, 683] width 237 height 31
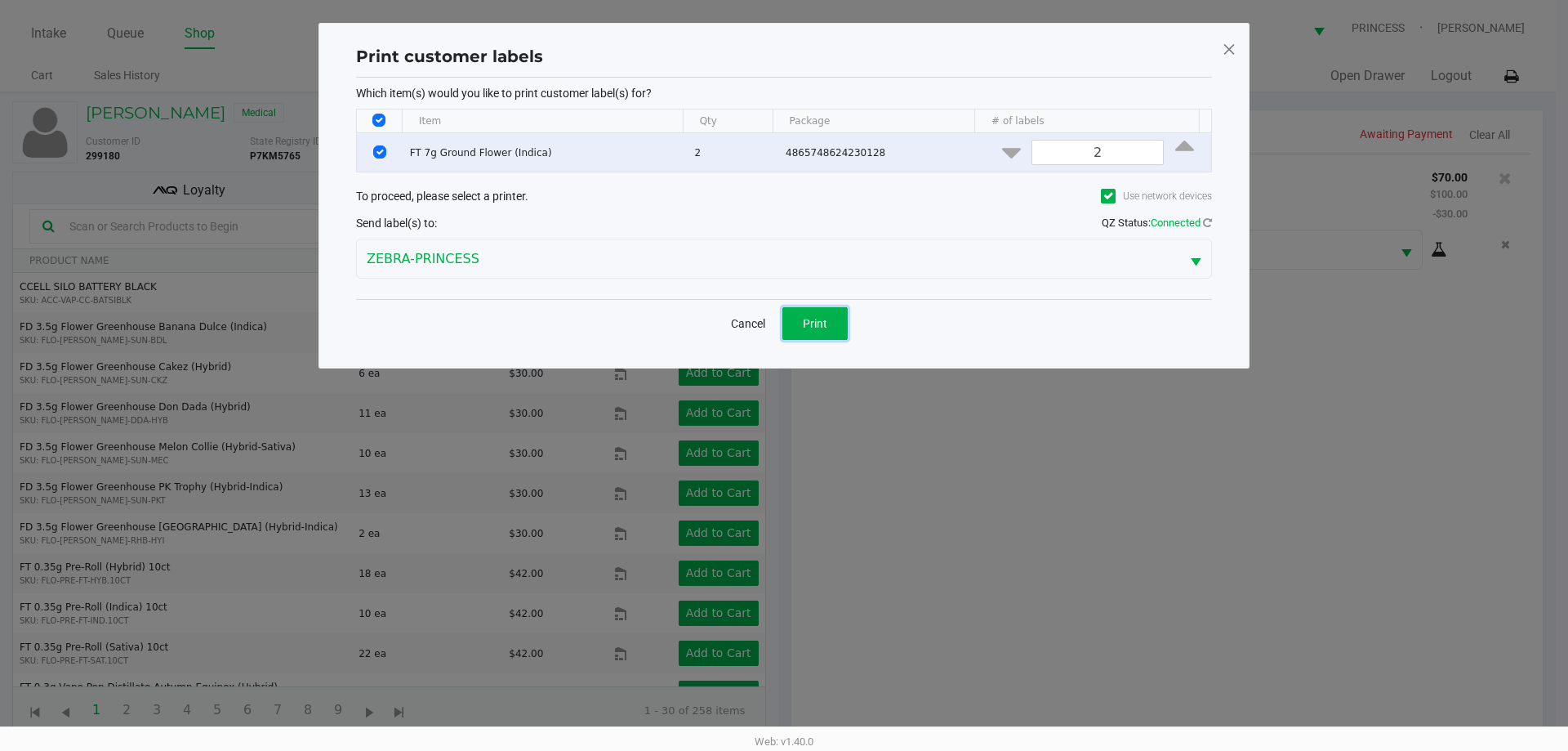
click at [844, 319] on button "Print" at bounding box center [815, 324] width 66 height 33
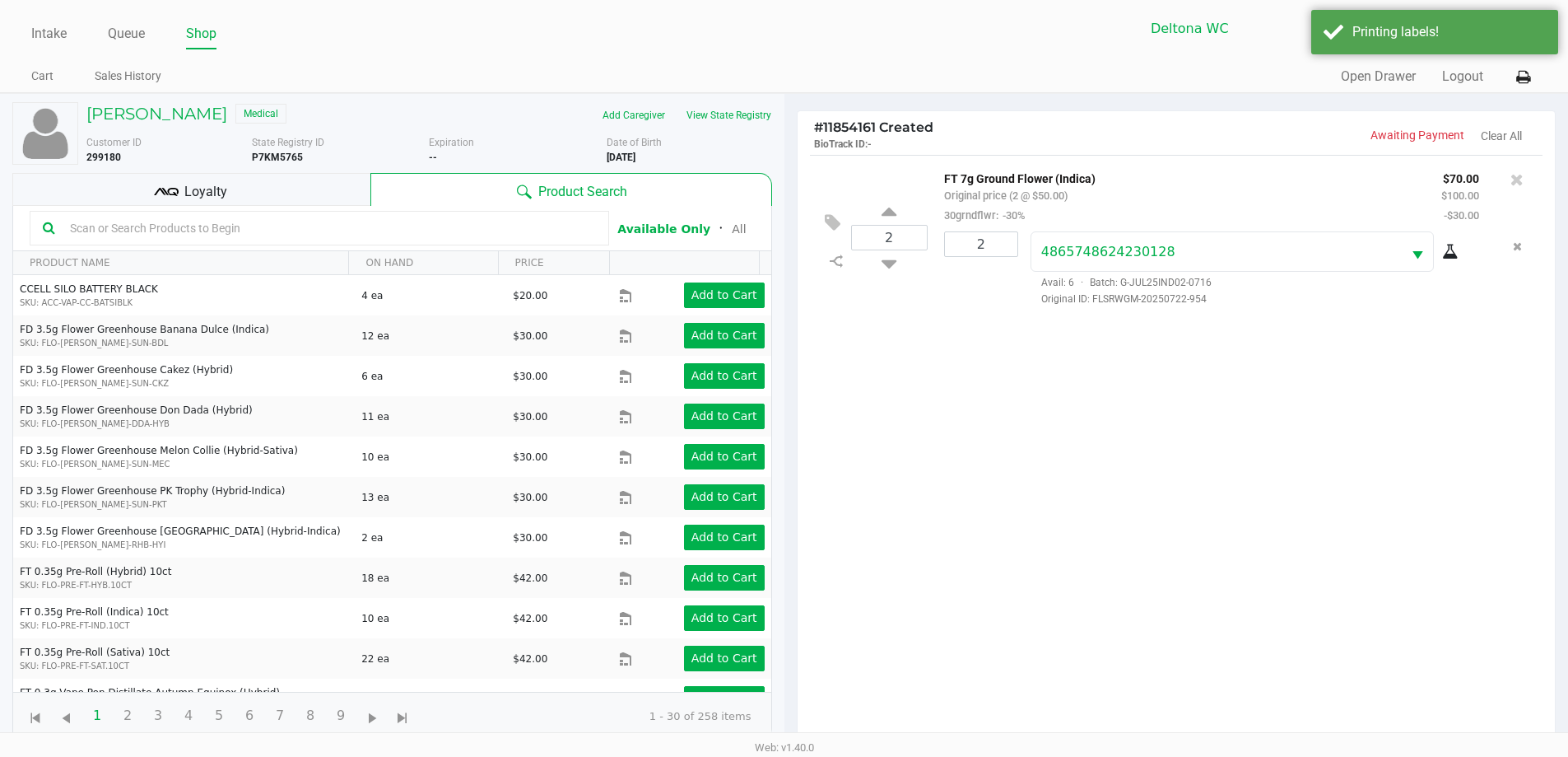
drag, startPoint x: 229, startPoint y: 189, endPoint x: 241, endPoint y: 189, distance: 12.0
click at [234, 187] on div "Loyalty" at bounding box center [191, 189] width 358 height 33
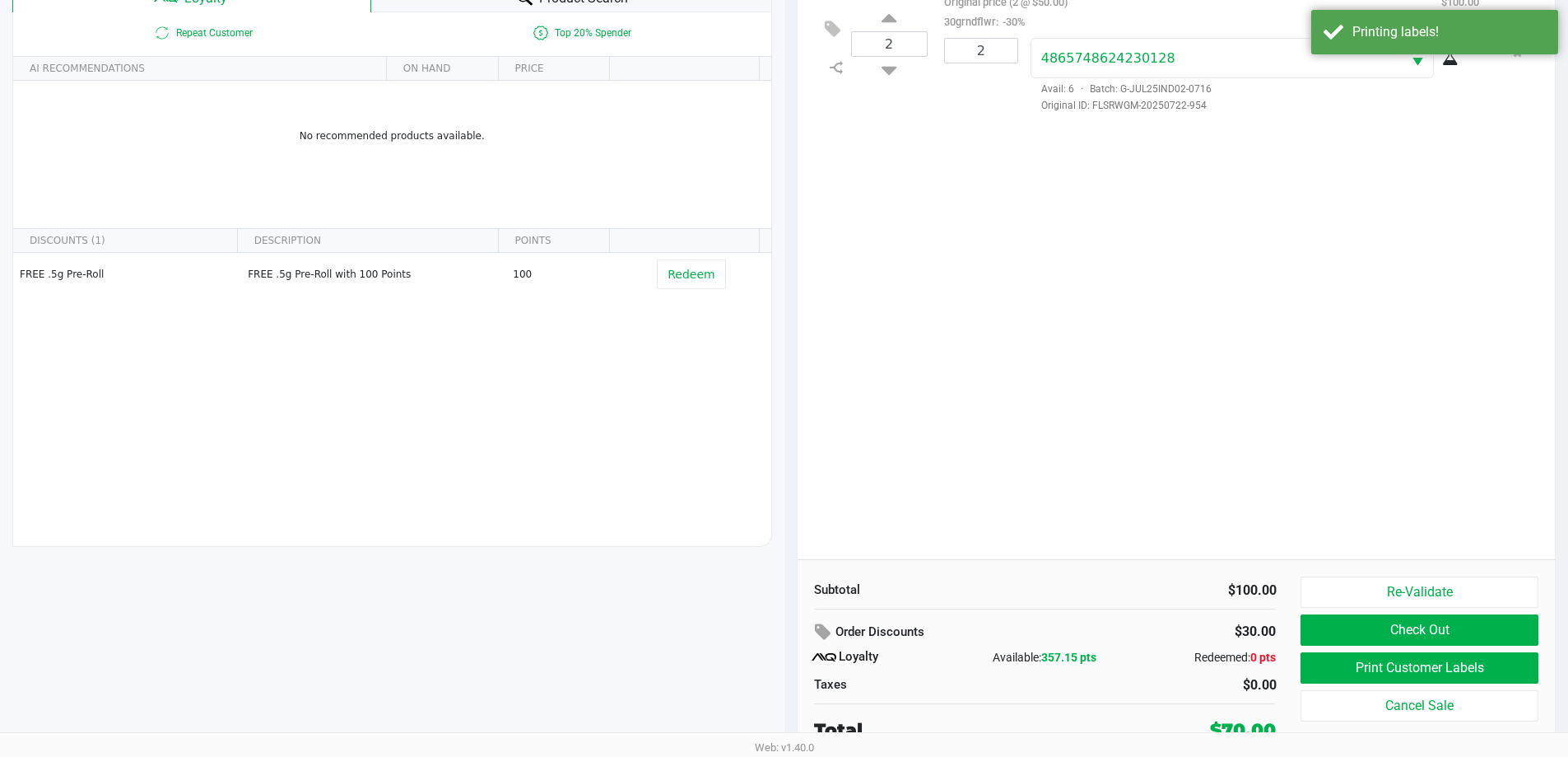
scroll to position [197, 0]
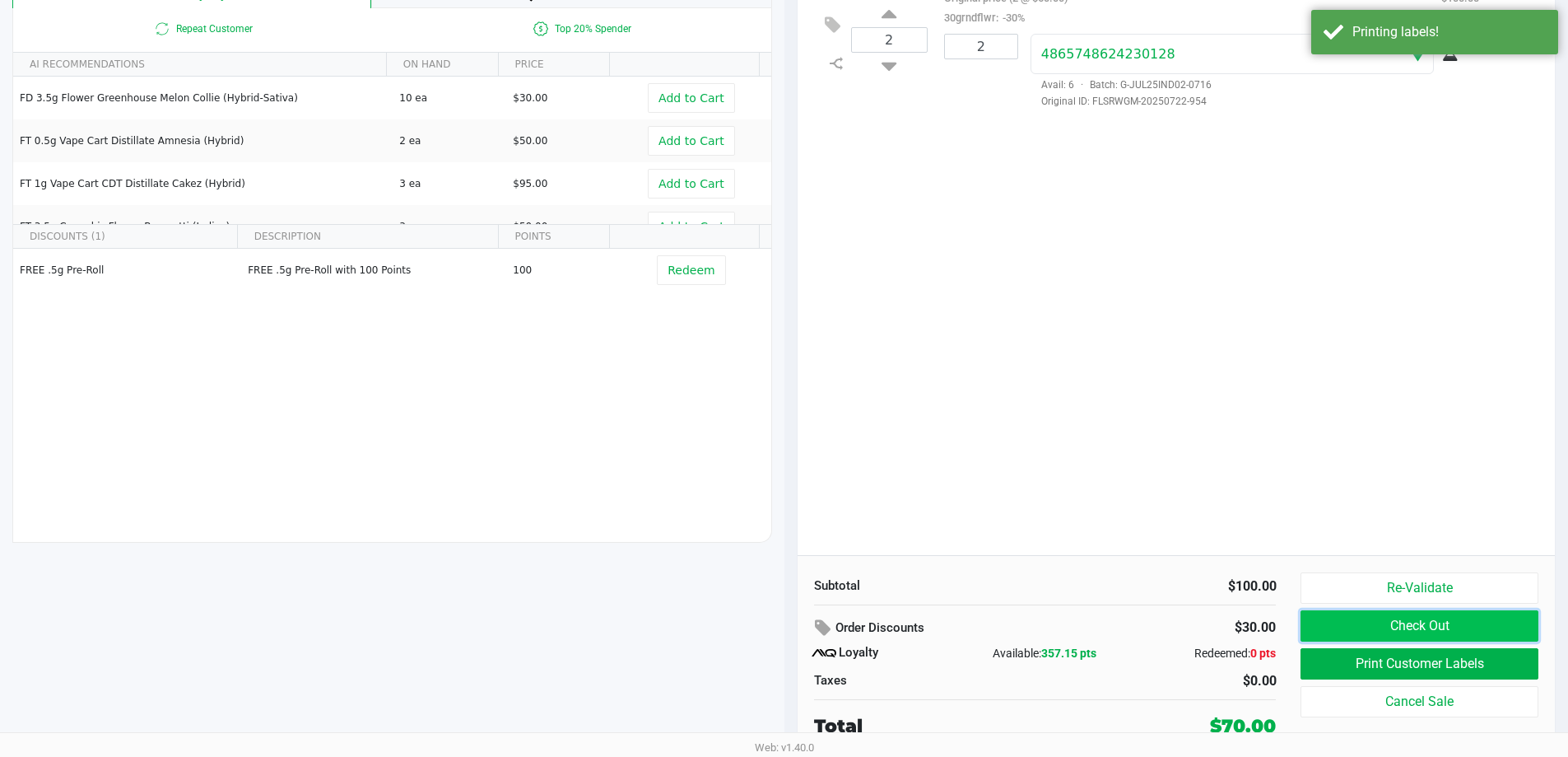
drag, startPoint x: 1392, startPoint y: 637, endPoint x: 1383, endPoint y: 617, distance: 21.9
click at [1392, 636] on button "Check Out" at bounding box center [1419, 626] width 237 height 31
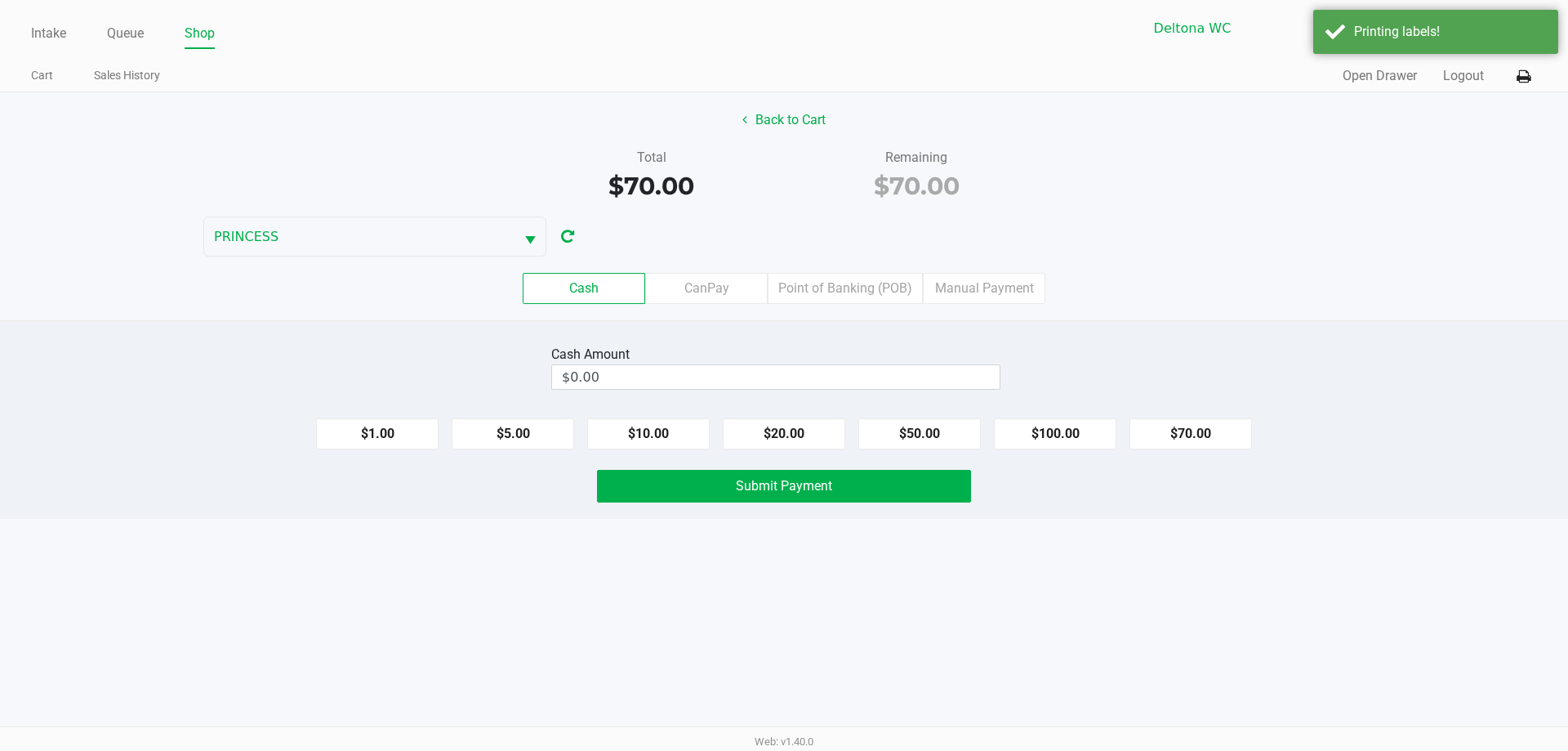
drag, startPoint x: 825, startPoint y: 261, endPoint x: 829, endPoint y: 270, distance: 9.8
click at [826, 262] on div "Cash CanPay Point of Banking (POB) Manual Payment" at bounding box center [784, 288] width 1592 height 64
click at [832, 278] on label "Point of Banking (POB)" at bounding box center [844, 288] width 155 height 31
click at [0, 0] on 7 "Point of Banking (POB)" at bounding box center [0, 0] width 0 height 0
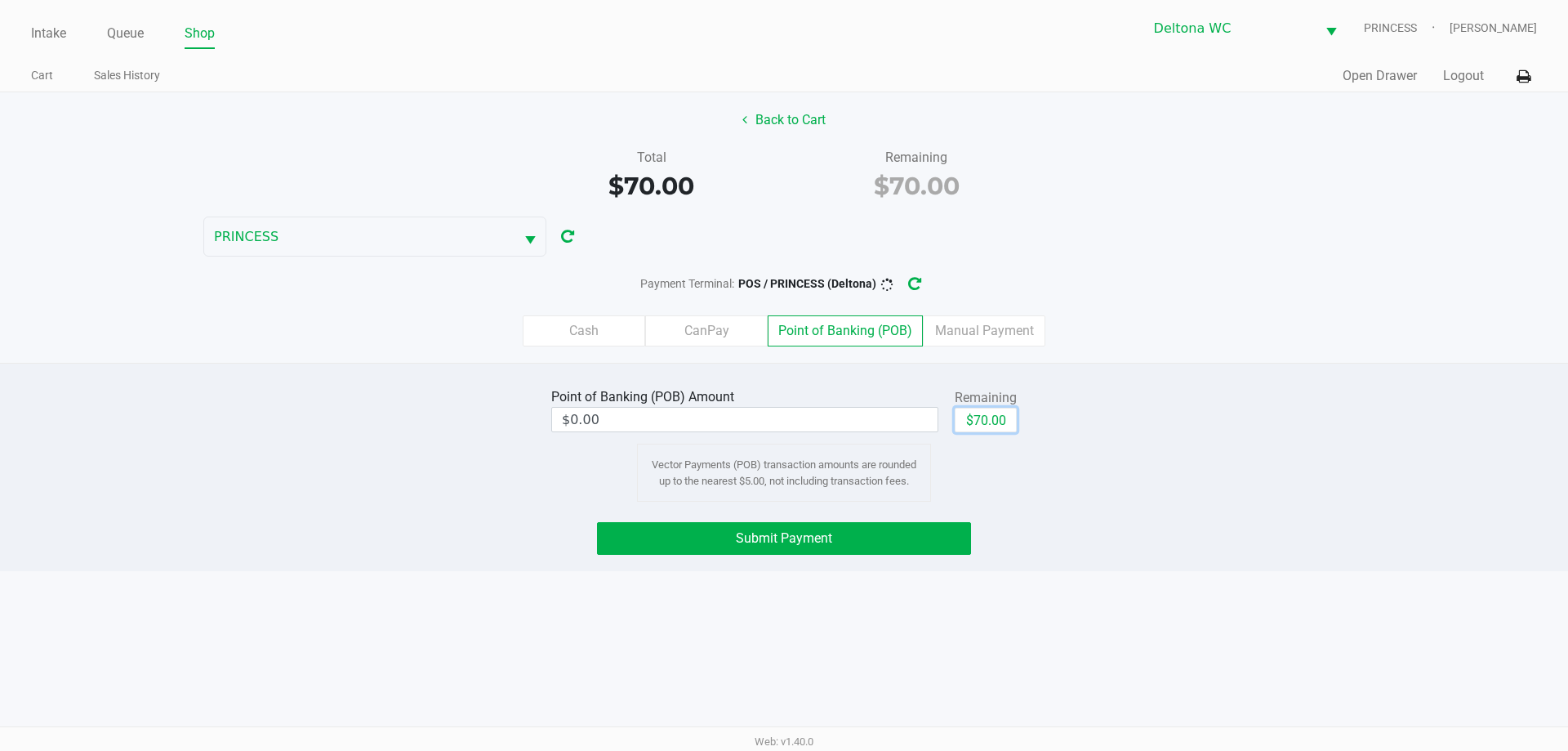
drag, startPoint x: 969, startPoint y: 415, endPoint x: 962, endPoint y: 438, distance: 24.0
click at [970, 416] on button "$70.00" at bounding box center [985, 419] width 62 height 24
type input "$70.00"
click at [930, 540] on button "Submit Payment" at bounding box center [784, 538] width 374 height 33
click at [920, 290] on button "button" at bounding box center [927, 283] width 26 height 30
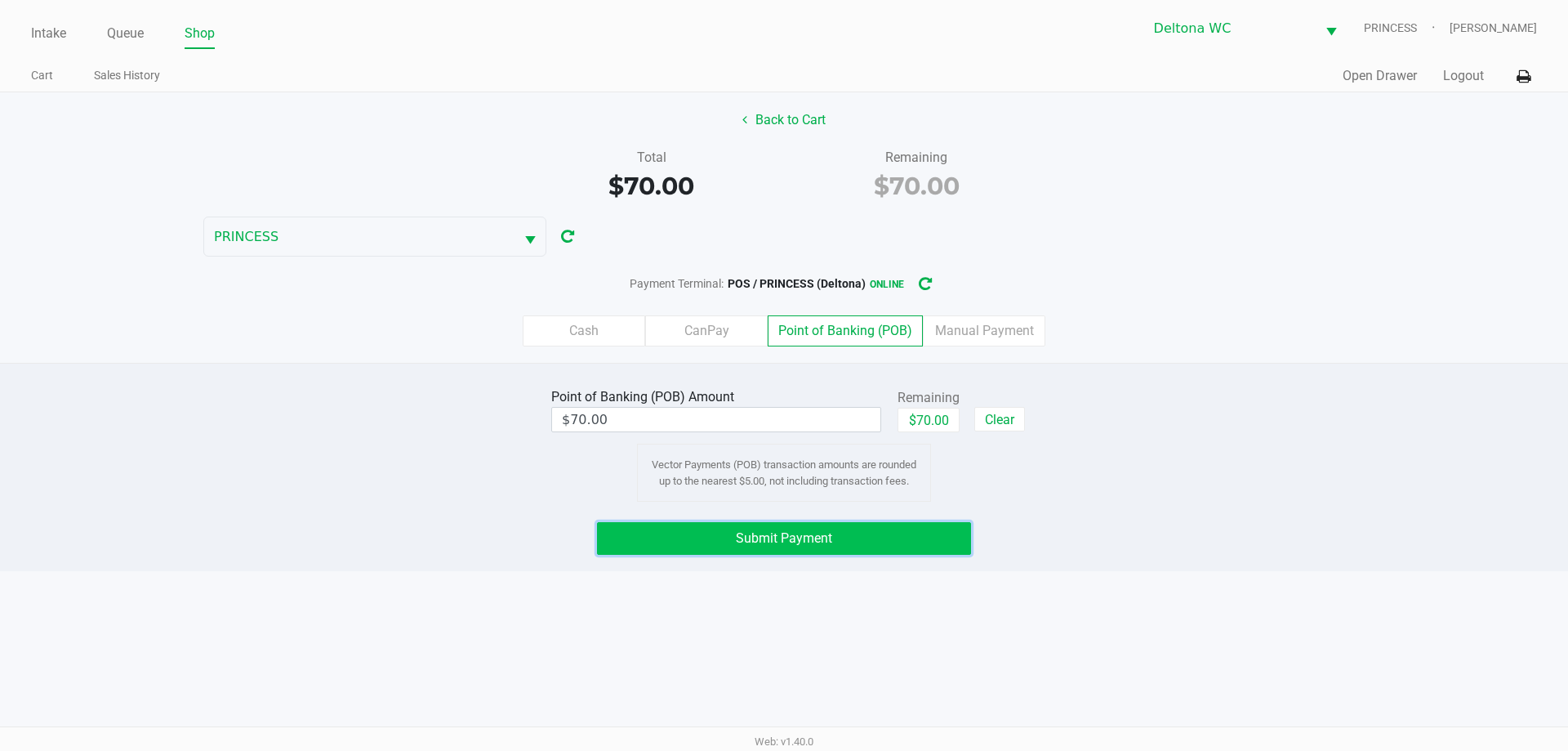
click at [941, 543] on button "Submit Payment" at bounding box center [784, 538] width 374 height 33
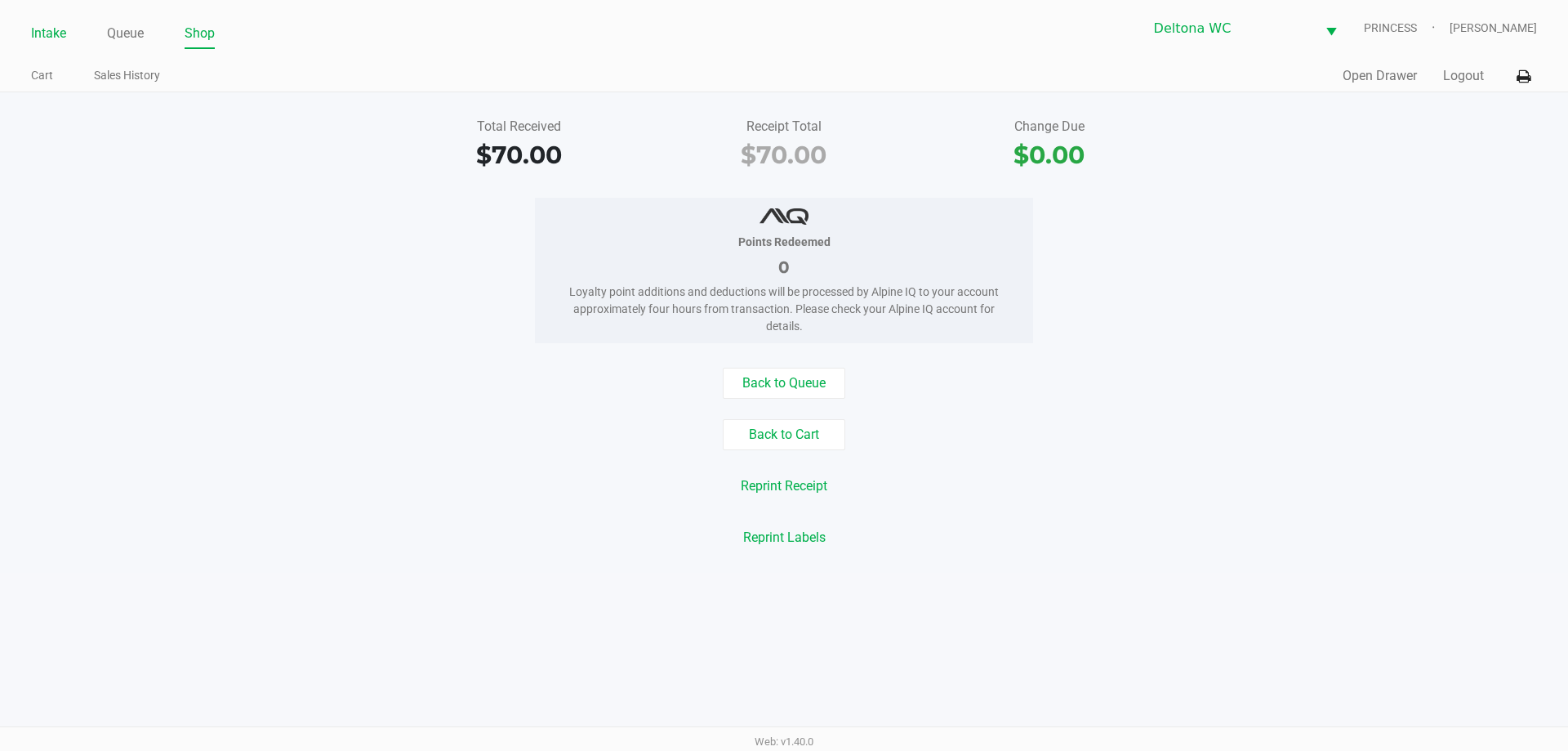
drag, startPoint x: 45, startPoint y: 31, endPoint x: 56, endPoint y: 45, distance: 17.8
click at [47, 32] on link "Intake" at bounding box center [48, 34] width 35 height 23
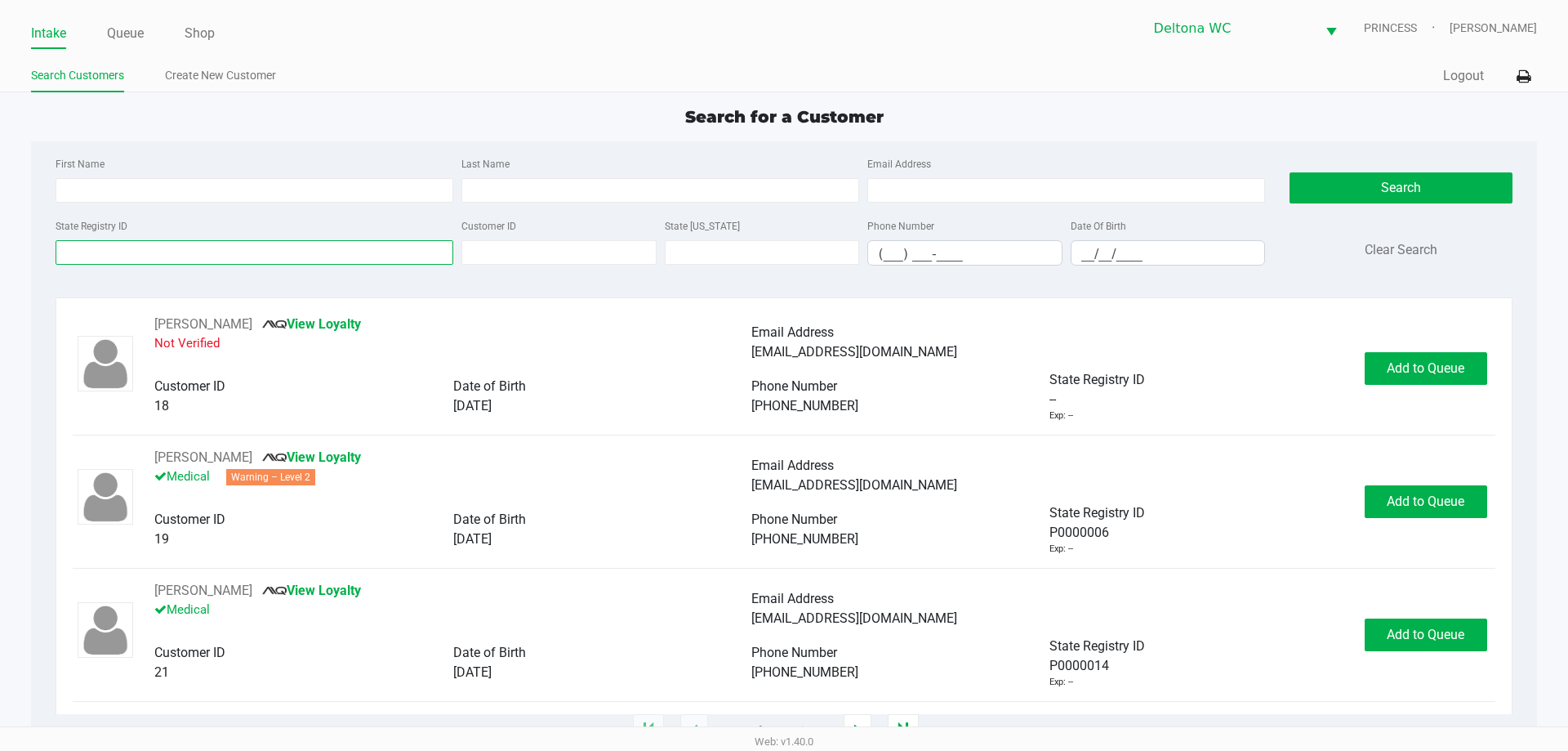
click at [217, 244] on input "State Registry ID" at bounding box center [254, 252] width 398 height 24
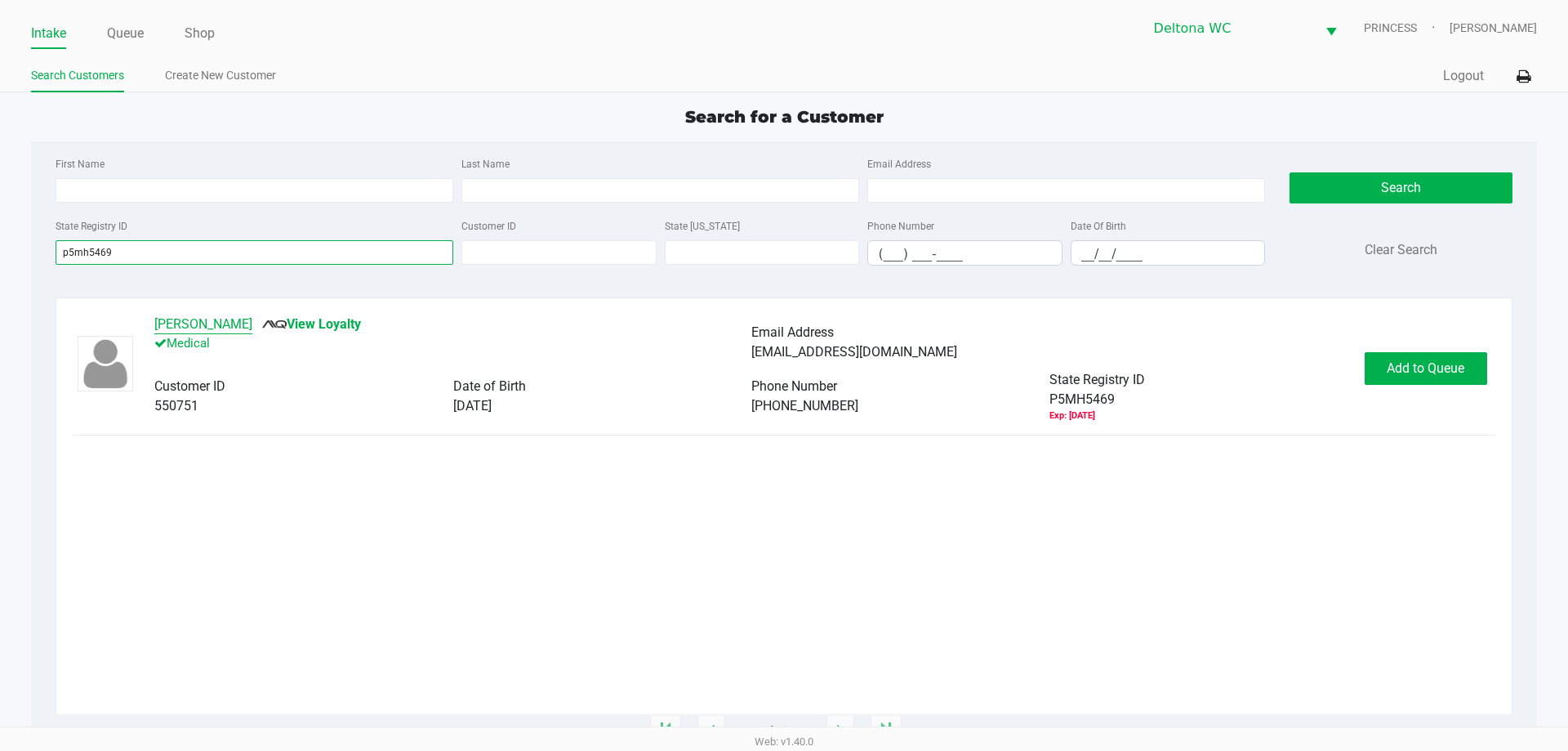
type input "p5mh5469"
click at [168, 325] on button "Kathryn Wilder" at bounding box center [203, 324] width 98 height 19
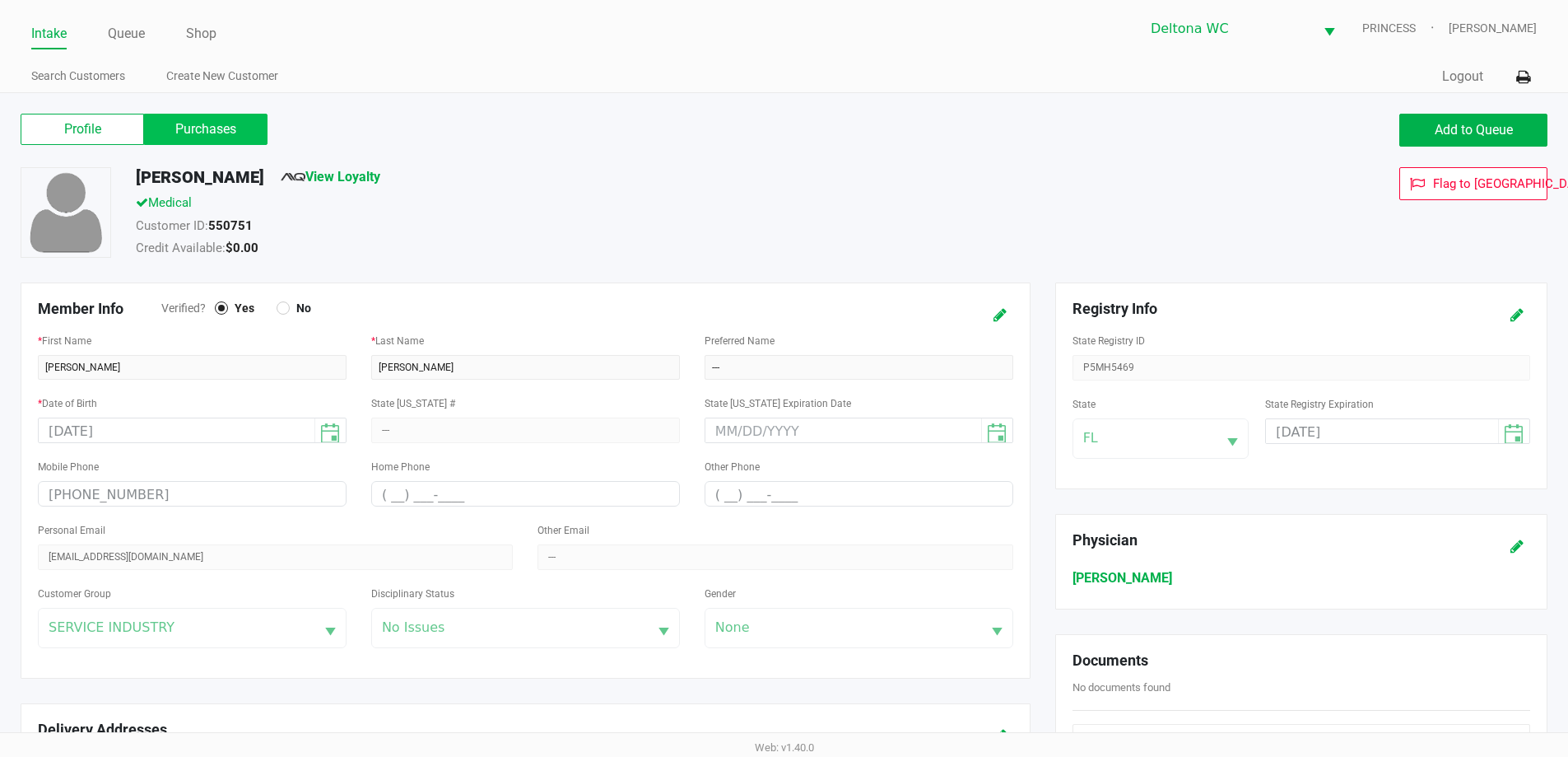
click at [228, 132] on label "Purchases" at bounding box center [205, 129] width 123 height 31
click at [0, 0] on 1 "Purchases" at bounding box center [0, 0] width 0 height 0
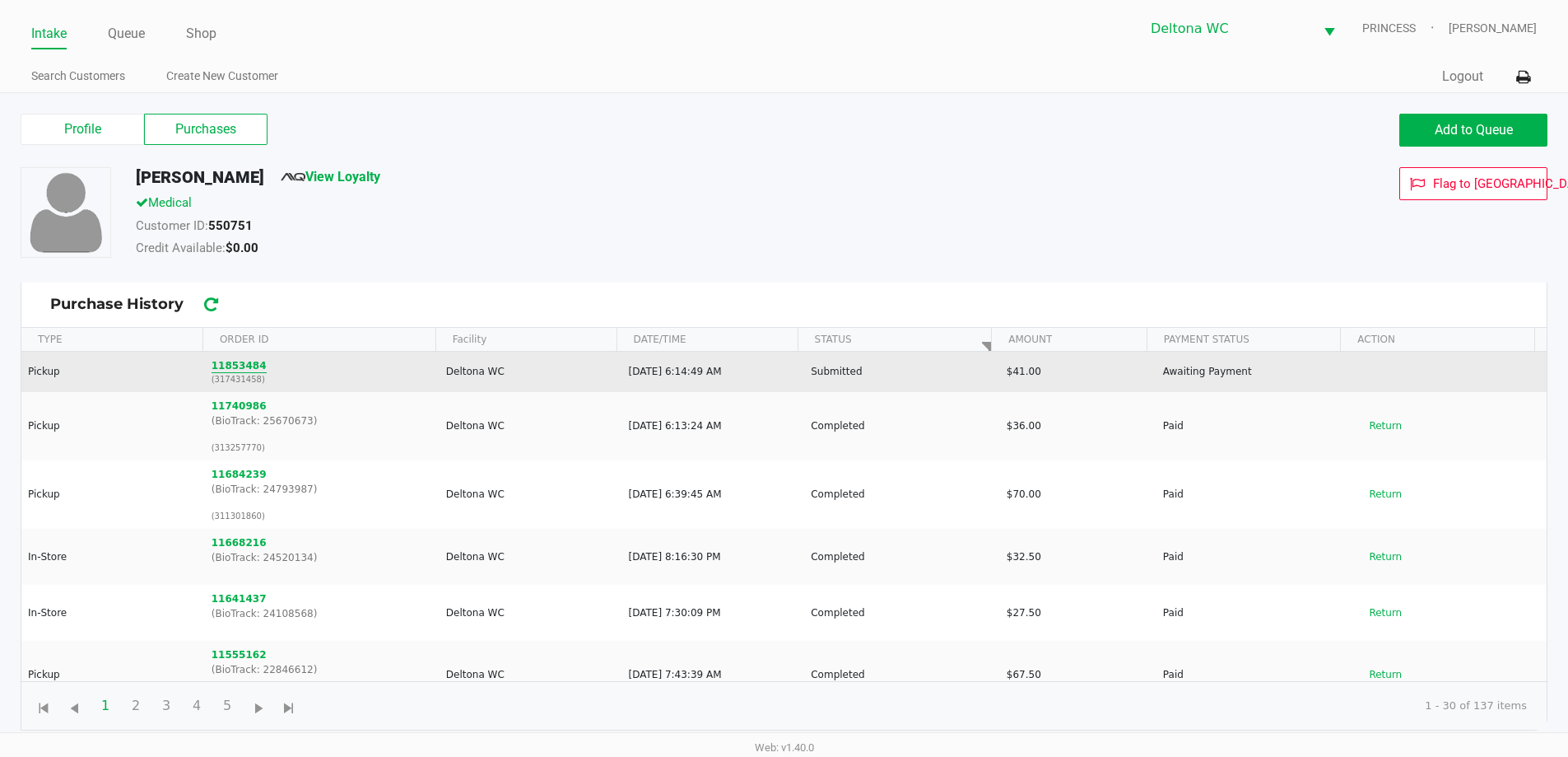
click at [246, 366] on button "11853484" at bounding box center [239, 365] width 55 height 15
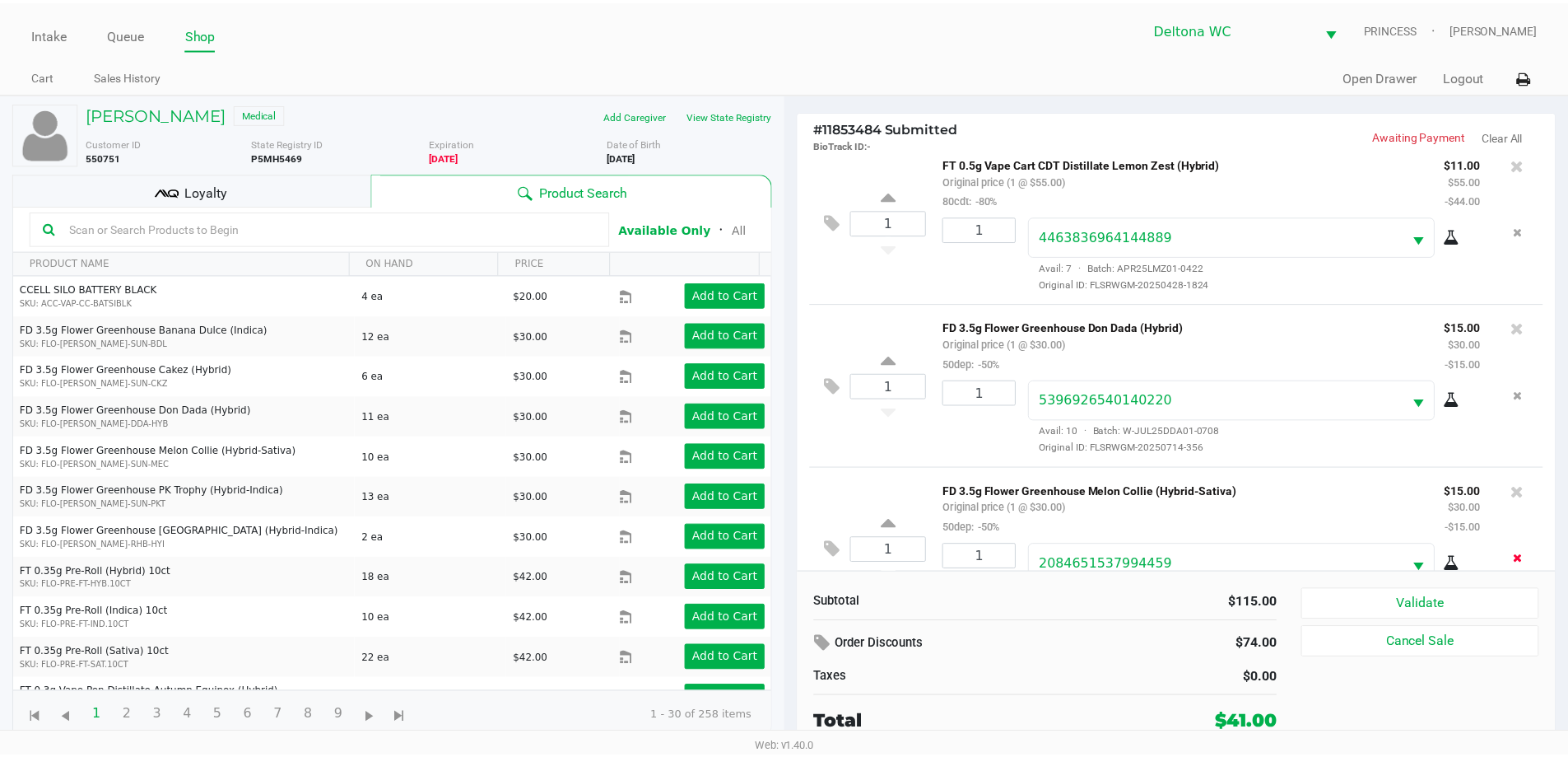
scroll to position [78, 0]
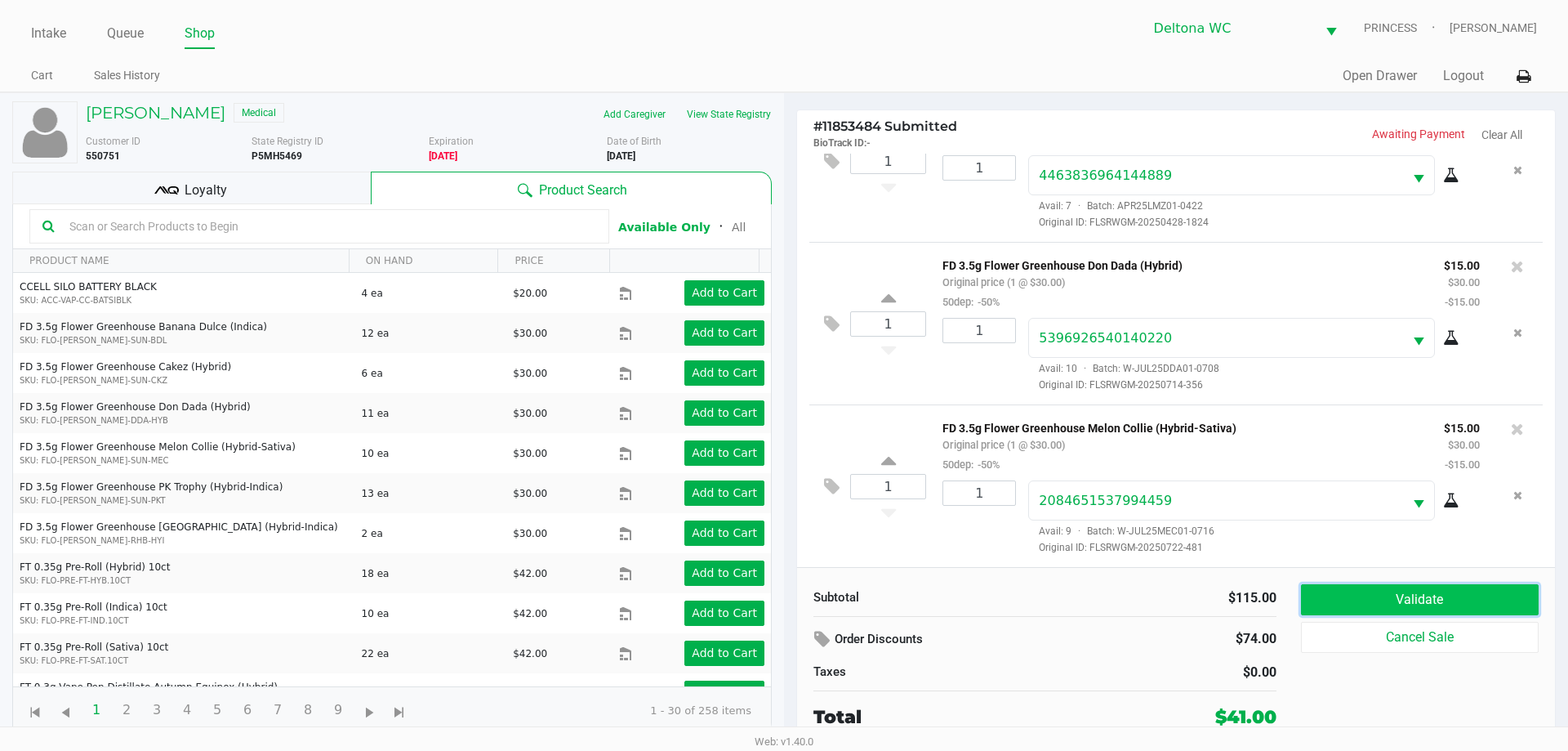
click at [1448, 602] on button "Validate" at bounding box center [1420, 600] width 238 height 31
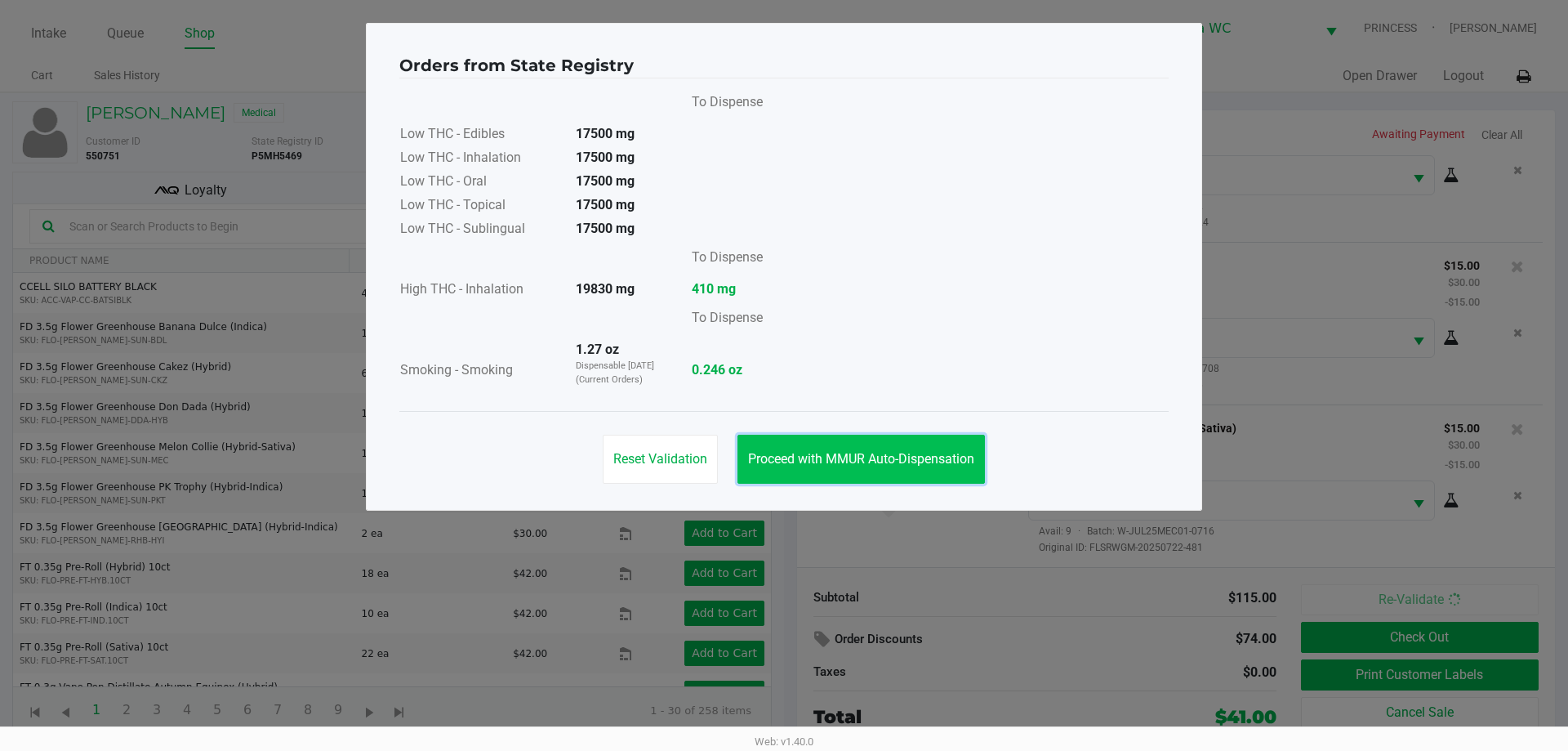
click at [929, 462] on span "Proceed with MMUR Auto-Dispensation" at bounding box center [861, 459] width 226 height 15
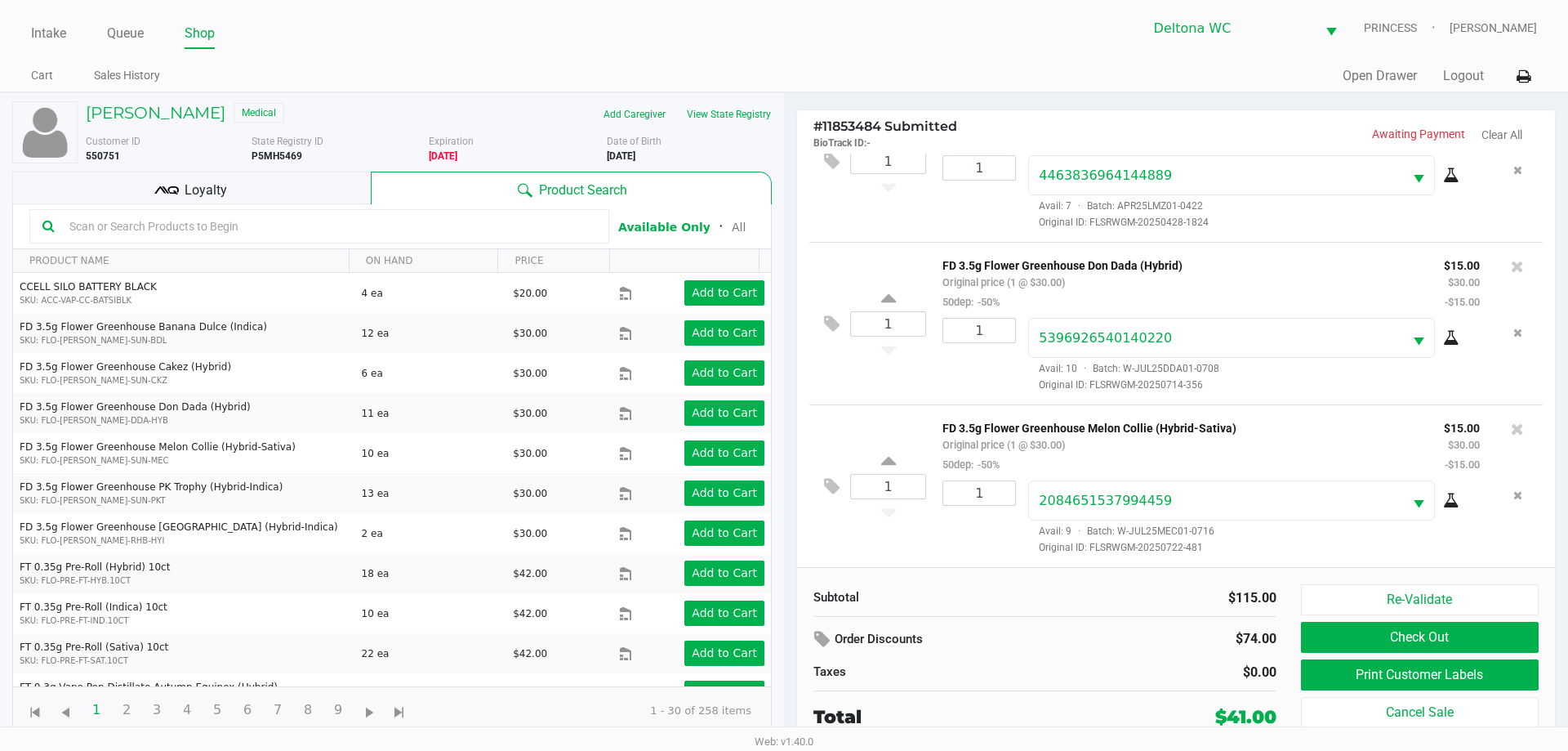
click at [286, 184] on div "Loyalty" at bounding box center [192, 188] width 359 height 33
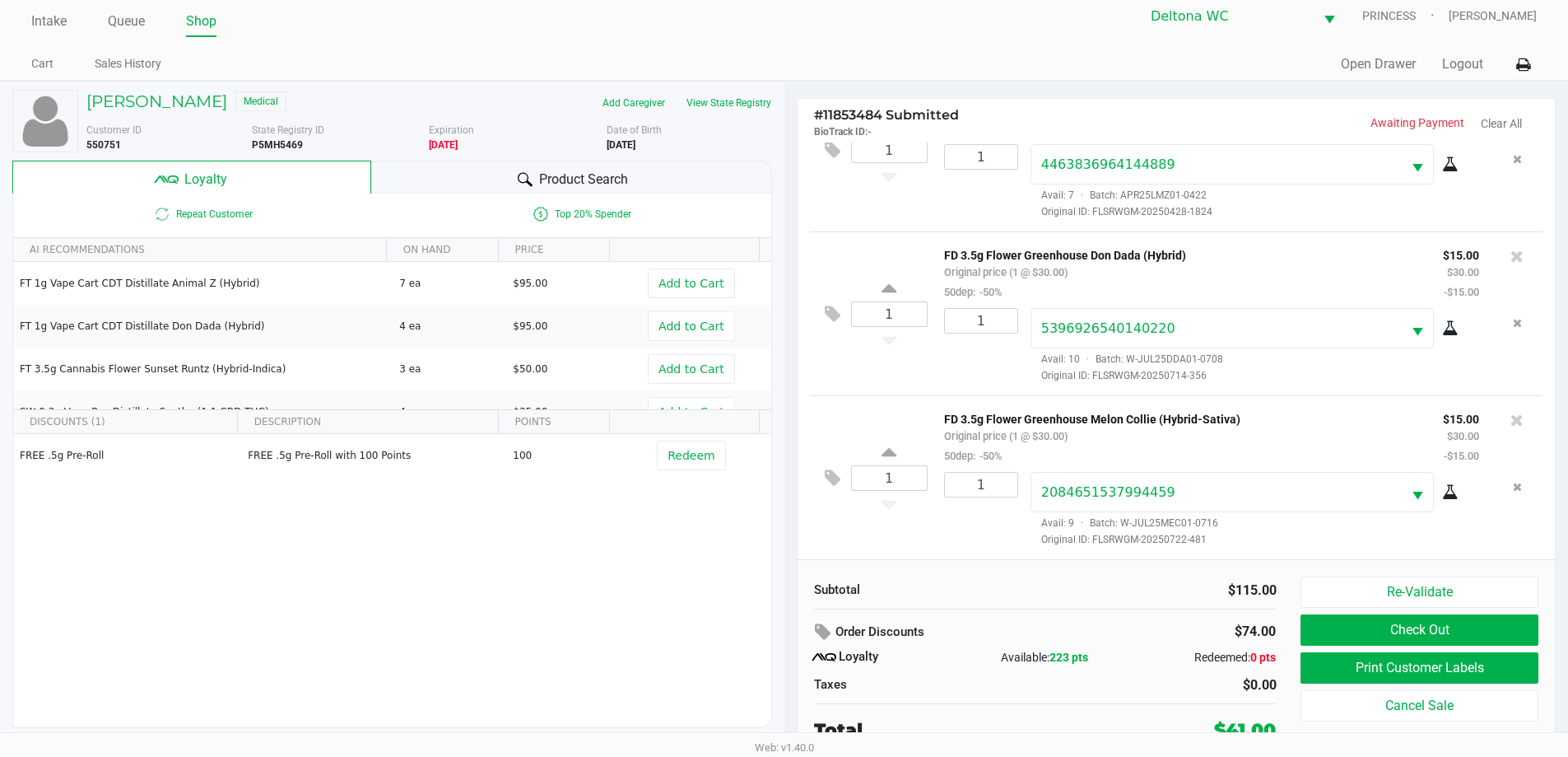
scroll to position [17, 0]
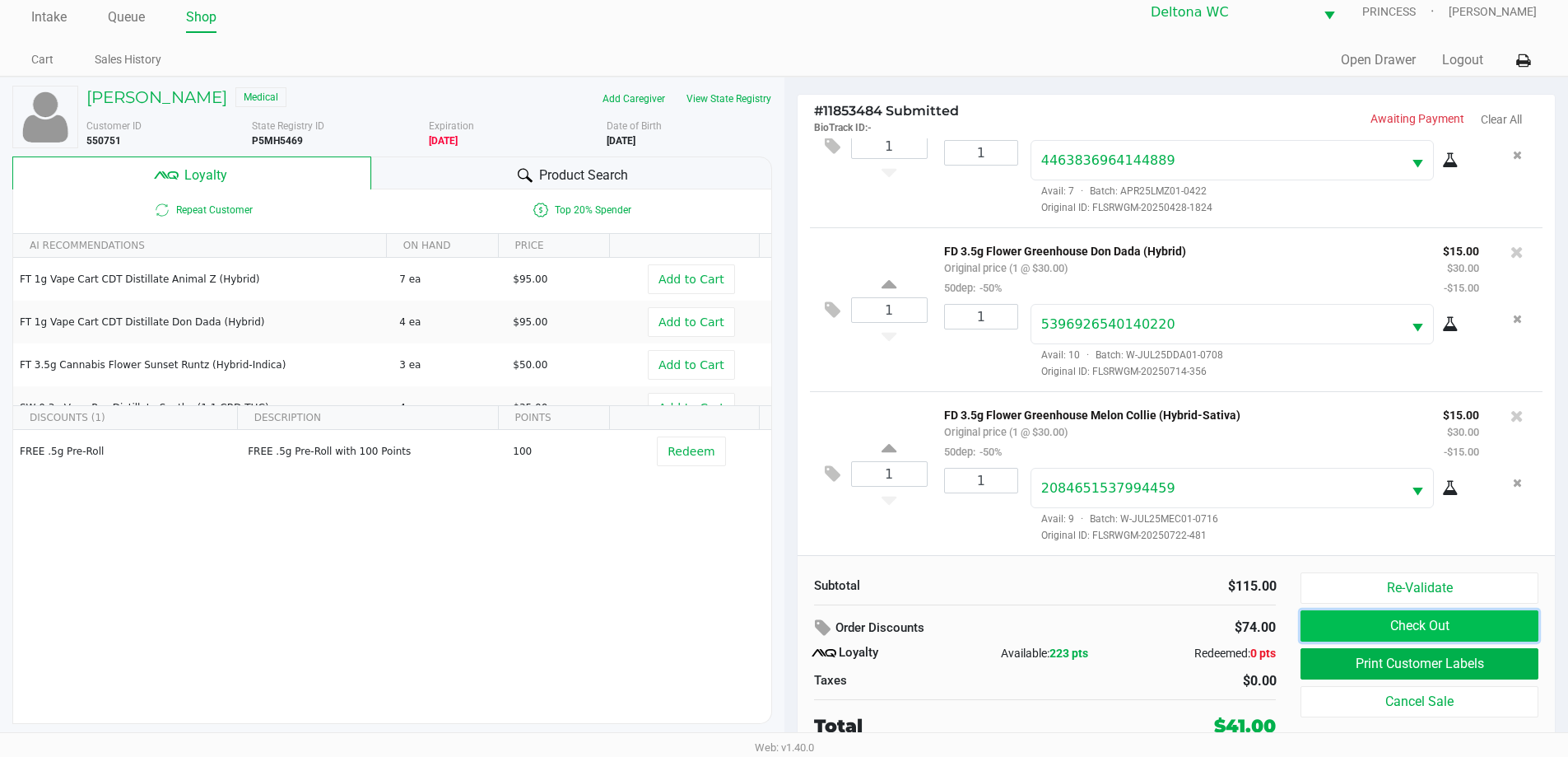
click at [1366, 627] on button "Check Out" at bounding box center [1419, 626] width 237 height 31
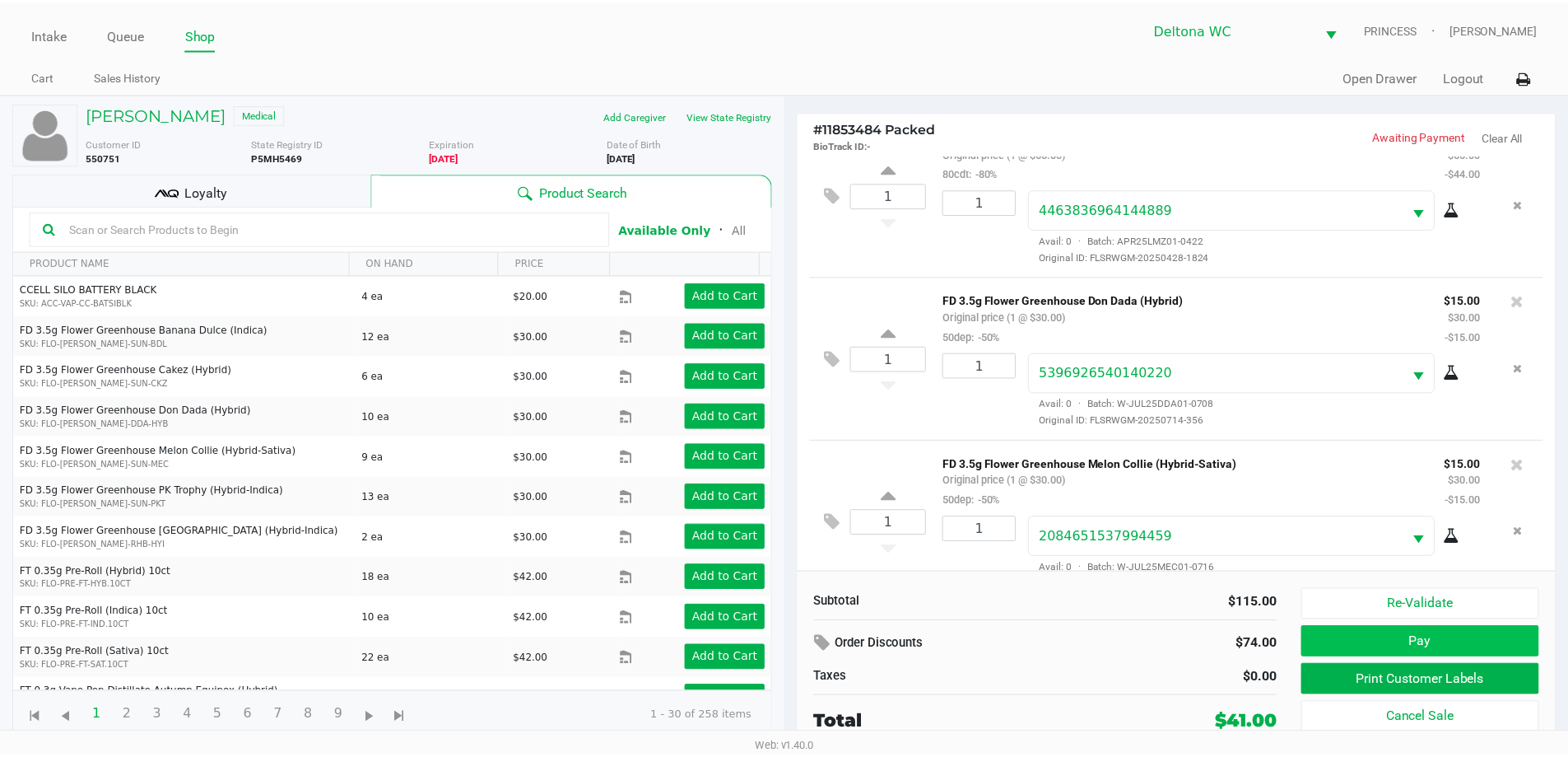
scroll to position [78, 0]
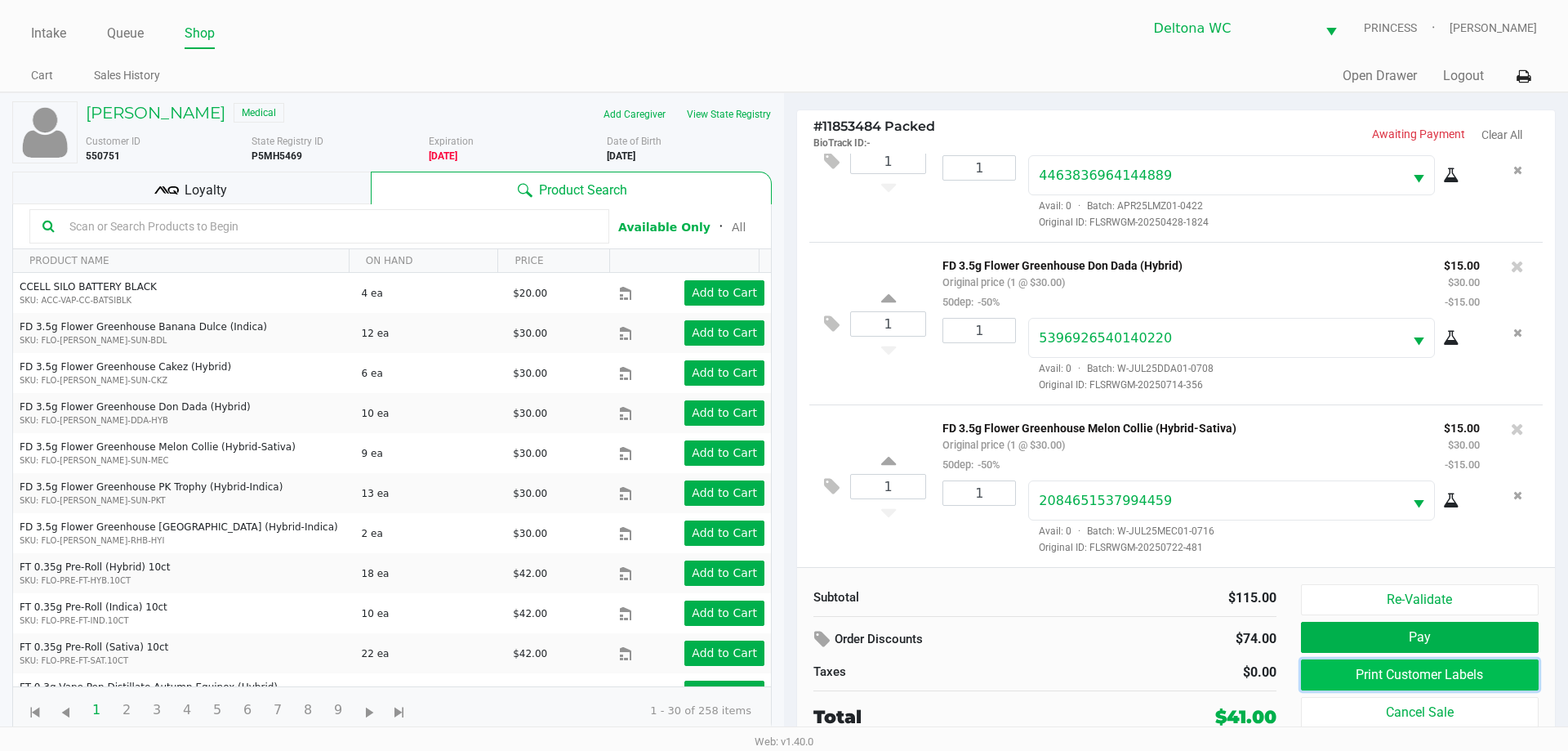
click at [1420, 669] on button "Print Customer Labels" at bounding box center [1420, 675] width 238 height 31
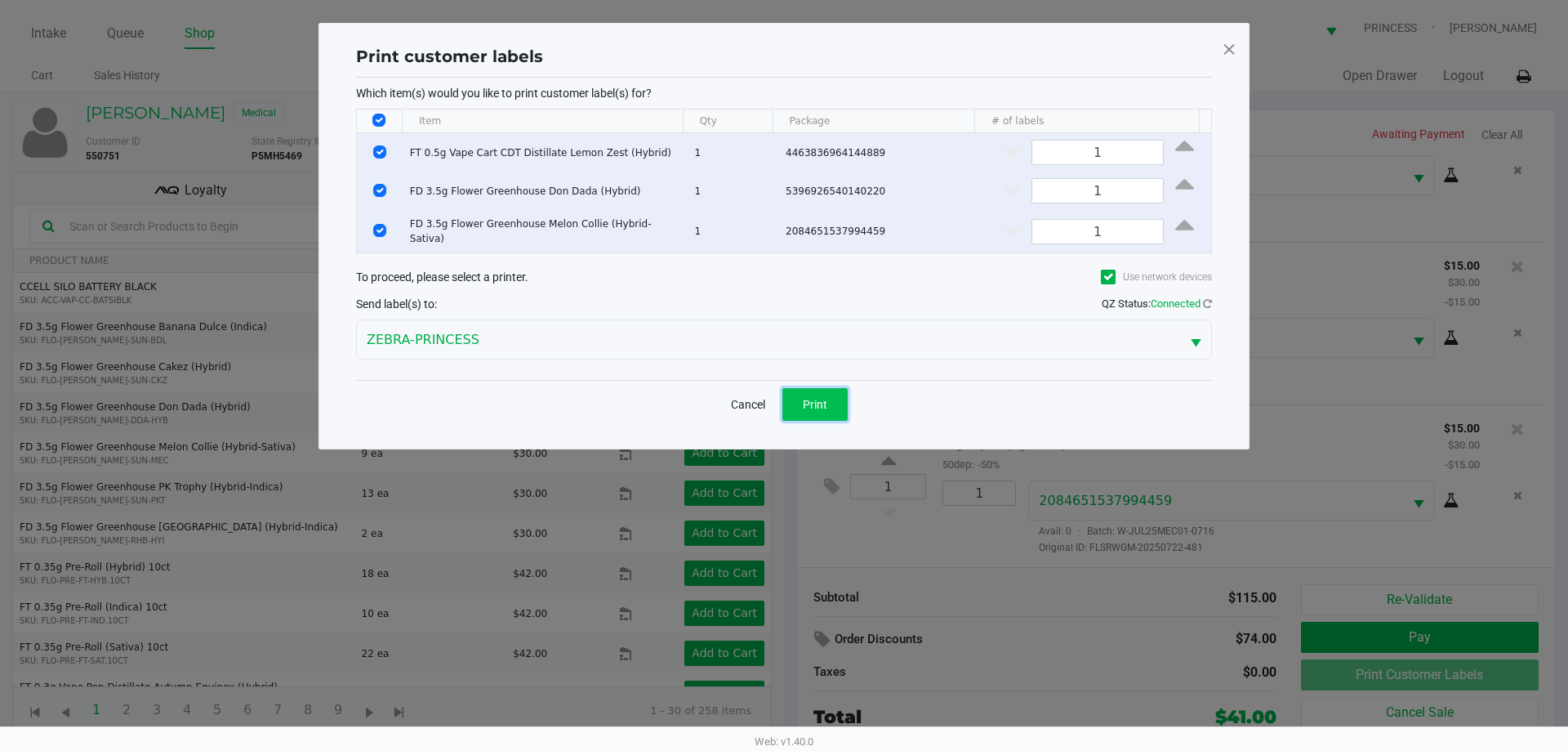
click at [831, 409] on button "Print" at bounding box center [815, 404] width 66 height 33
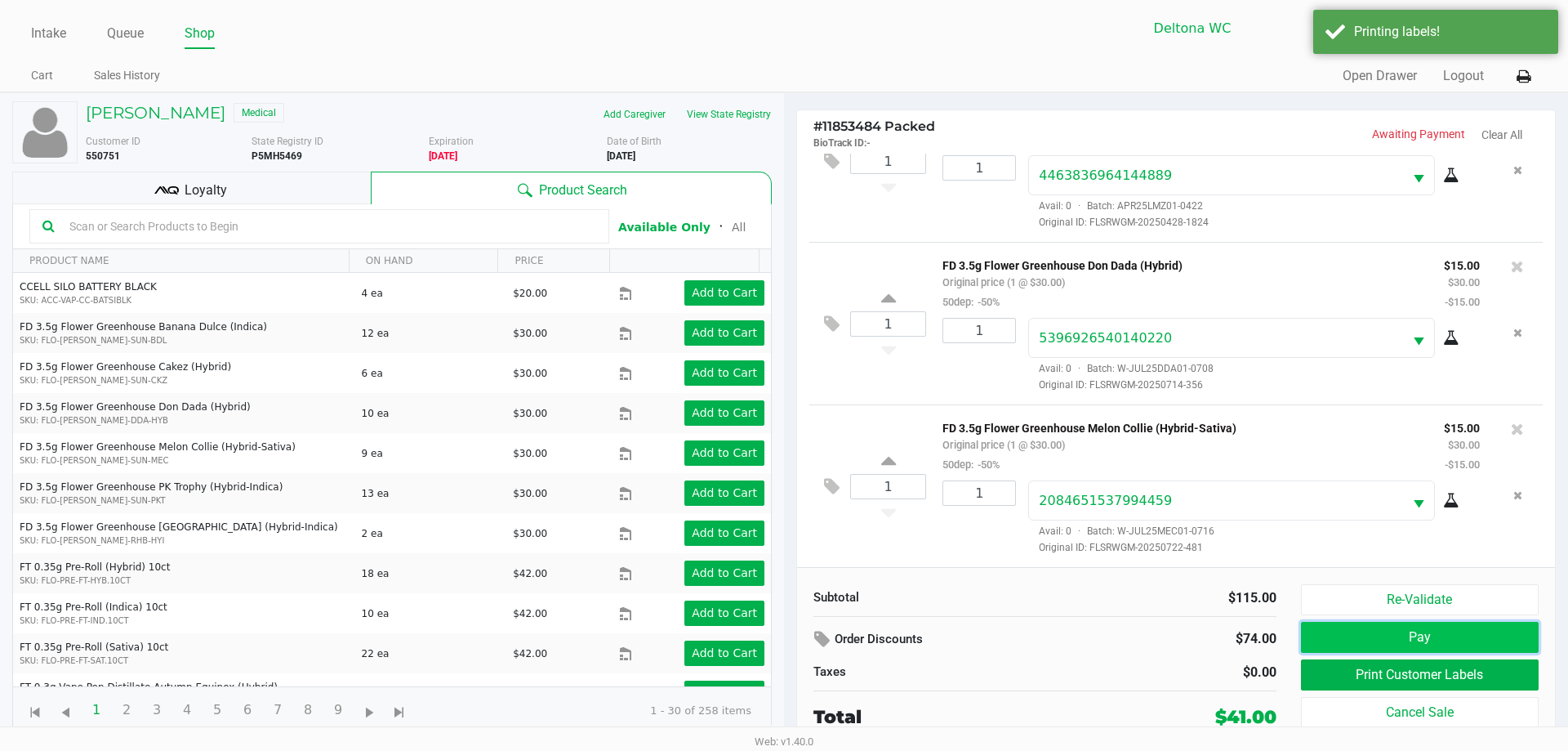
drag, startPoint x: 1369, startPoint y: 634, endPoint x: 1380, endPoint y: 630, distance: 11.7
click at [1380, 630] on button "Pay" at bounding box center [1420, 637] width 238 height 31
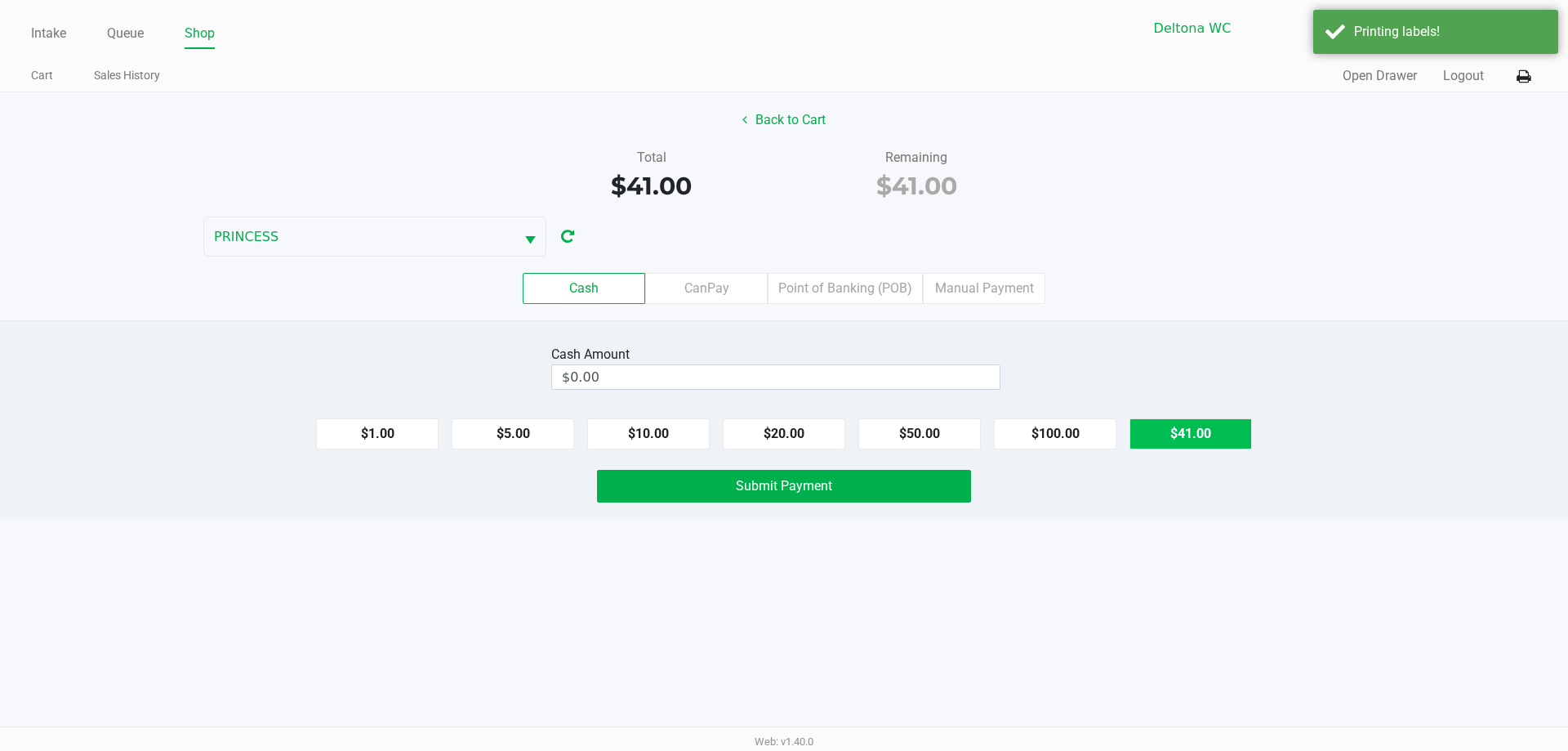
click at [1180, 436] on button "$41.00" at bounding box center [1190, 434] width 122 height 31
type input "$41.00"
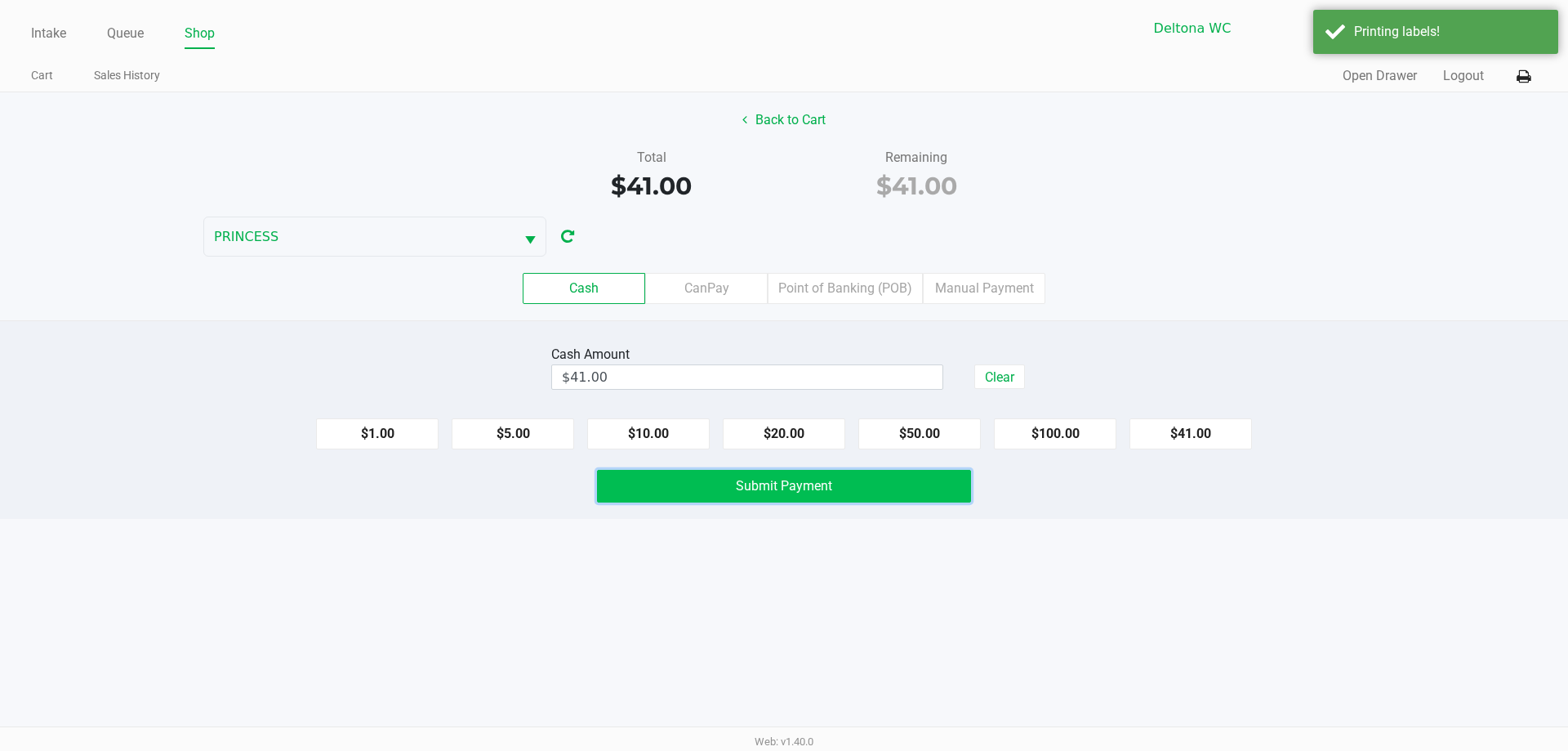
click at [918, 482] on button "Submit Payment" at bounding box center [784, 486] width 374 height 33
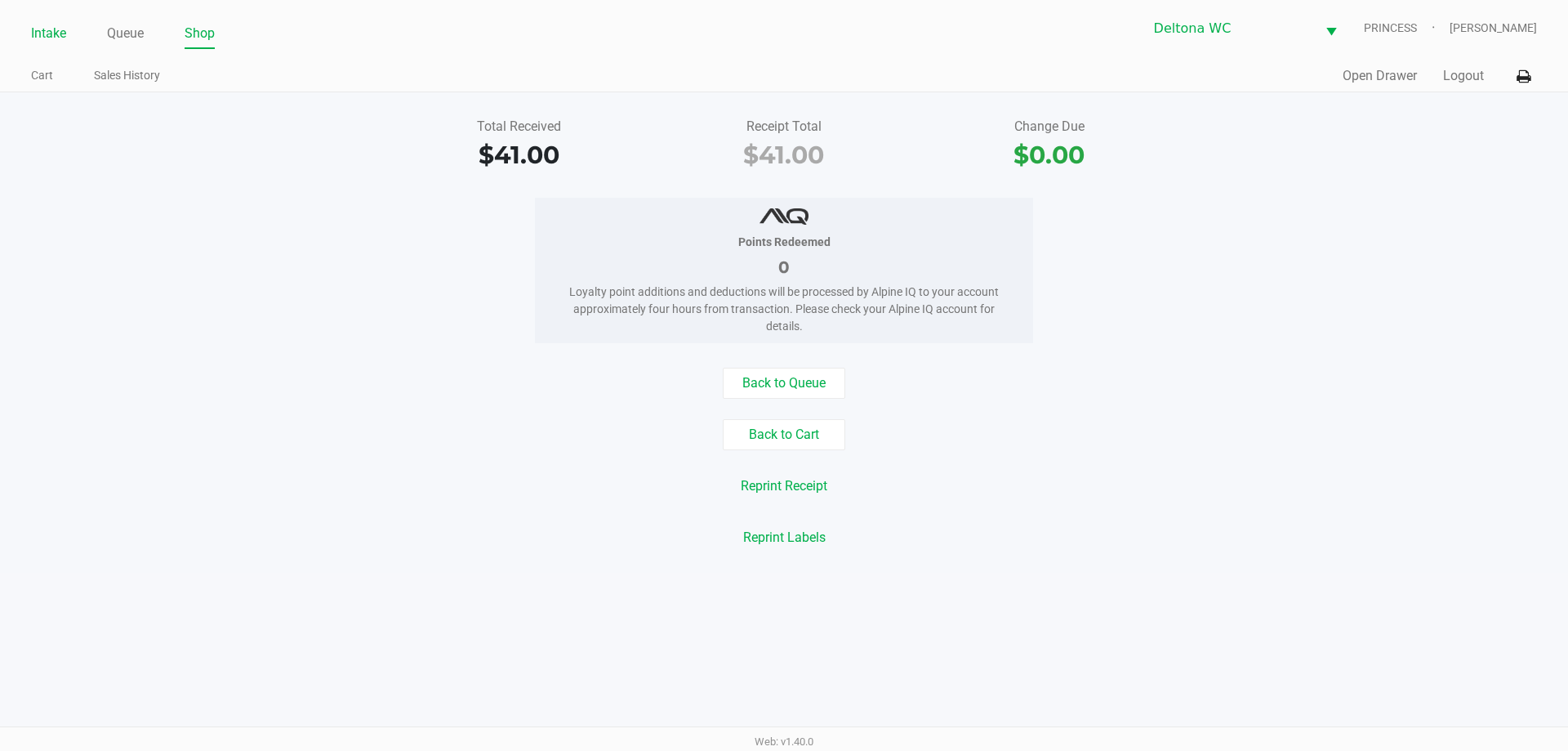
click at [59, 36] on link "Intake" at bounding box center [48, 34] width 35 height 23
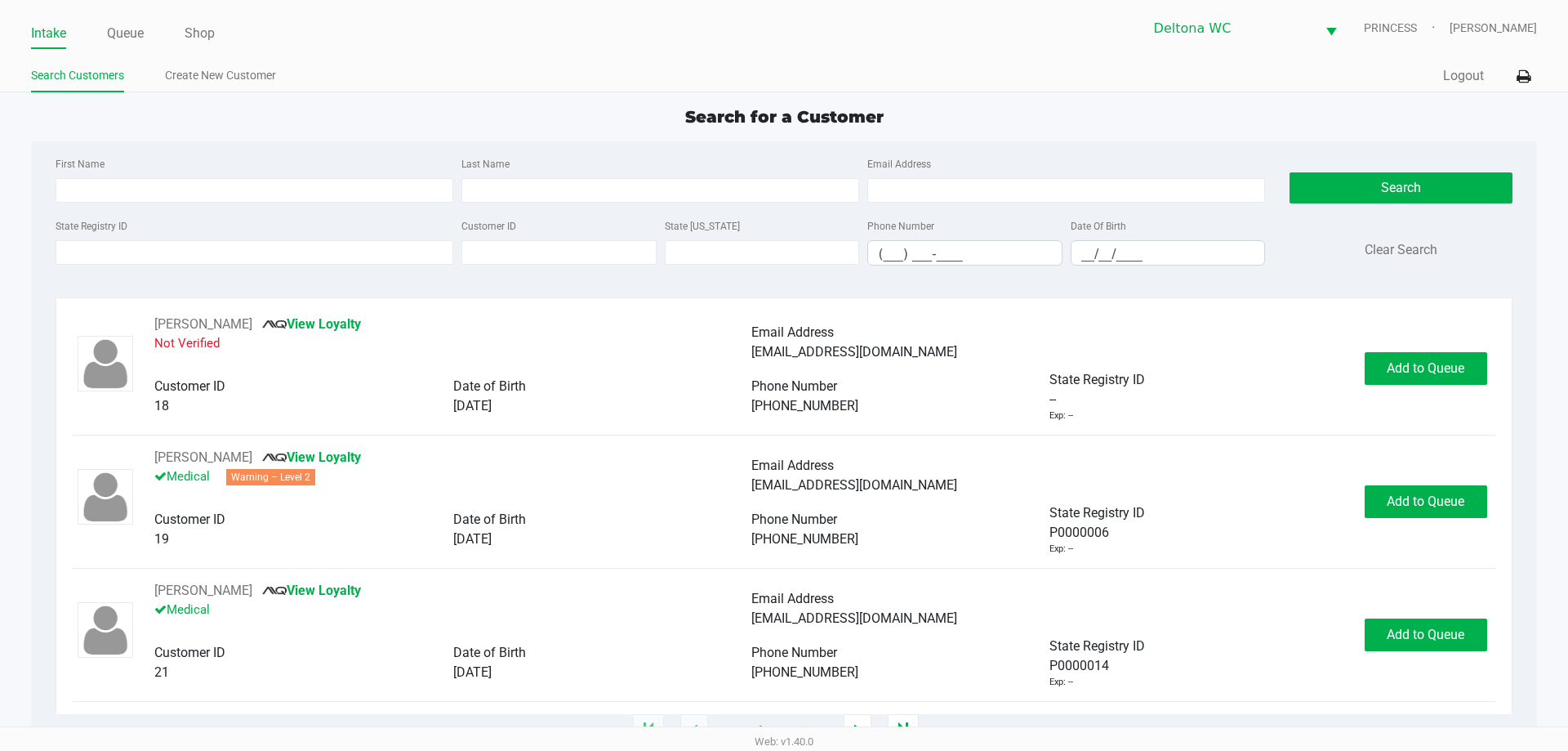
click at [386, 54] on div "Intake Queue Shop Deltona WC PRINCESS Nicole Flores Search Customers Create New…" at bounding box center [784, 46] width 1568 height 93
click at [270, 250] on input "State Registry ID" at bounding box center [254, 252] width 398 height 24
type input "p"
click at [212, 206] on div "First Name Last Name Email Address" at bounding box center [659, 184] width 1217 height 62
click at [220, 190] on input "First Name" at bounding box center [254, 190] width 398 height 24
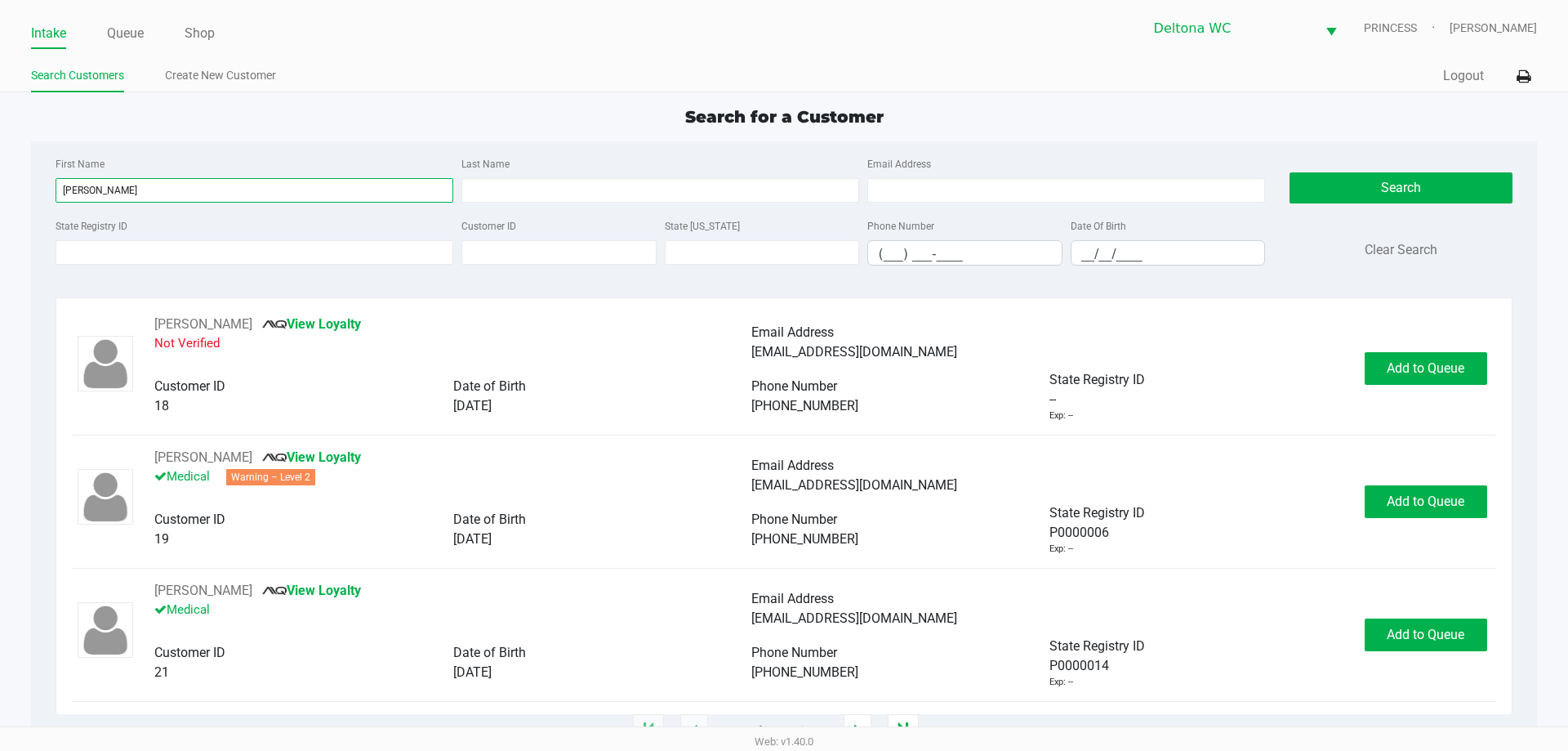
type input "bryan"
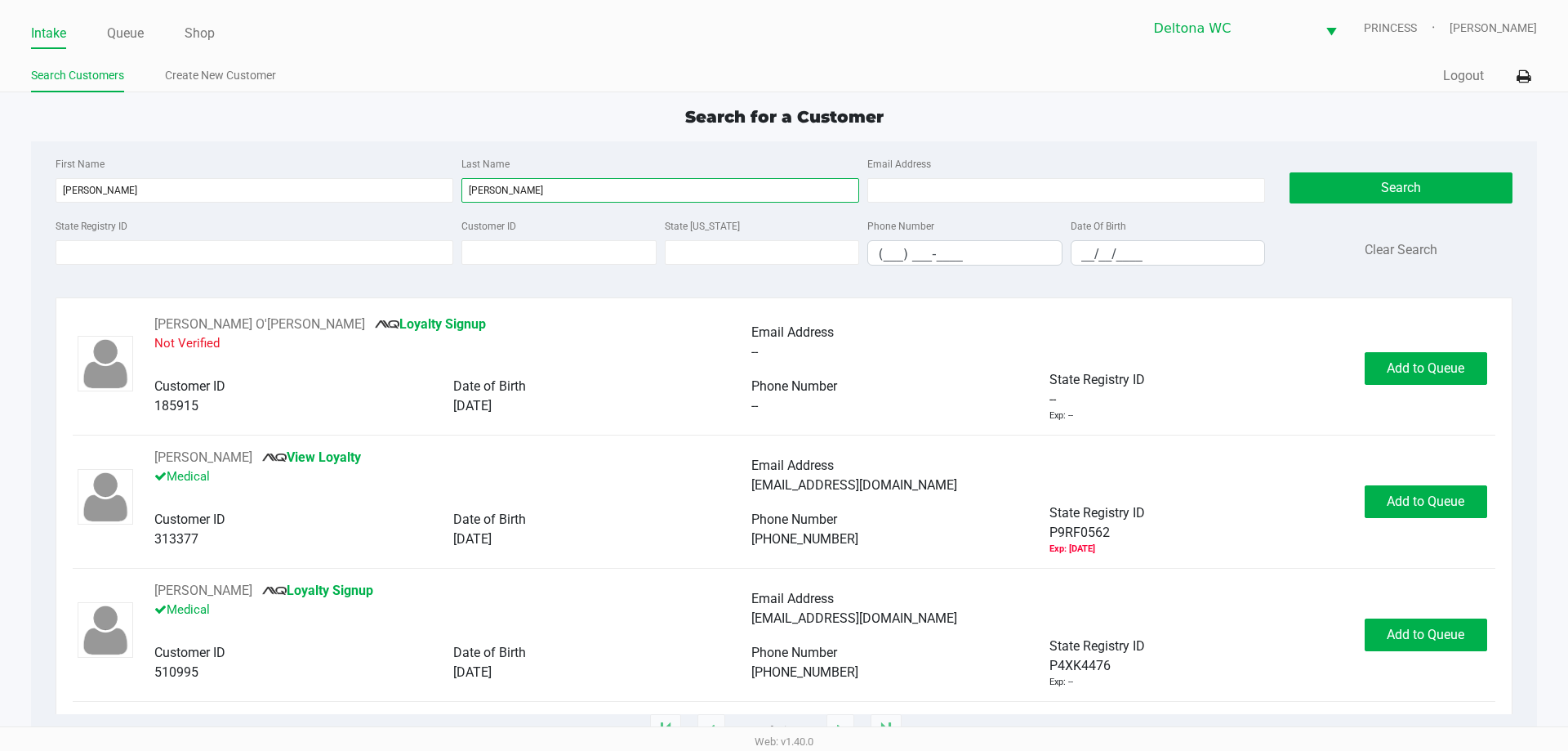
type input "thompson"
click at [1184, 256] on input "__/__/____" at bounding box center [1168, 254] width 194 height 25
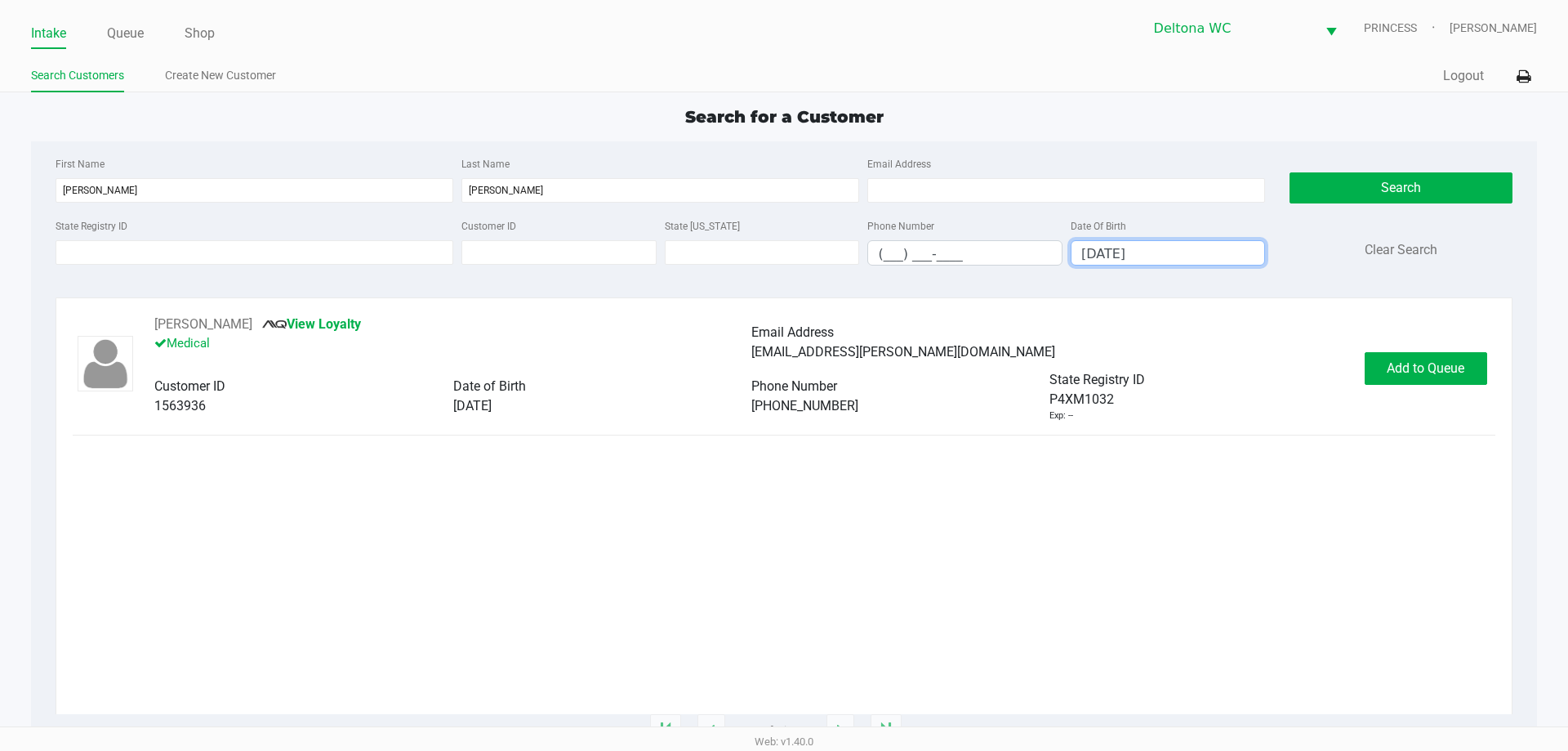
type input "08/25/1991"
click at [1418, 364] on span "Add to Queue" at bounding box center [1425, 368] width 77 height 15
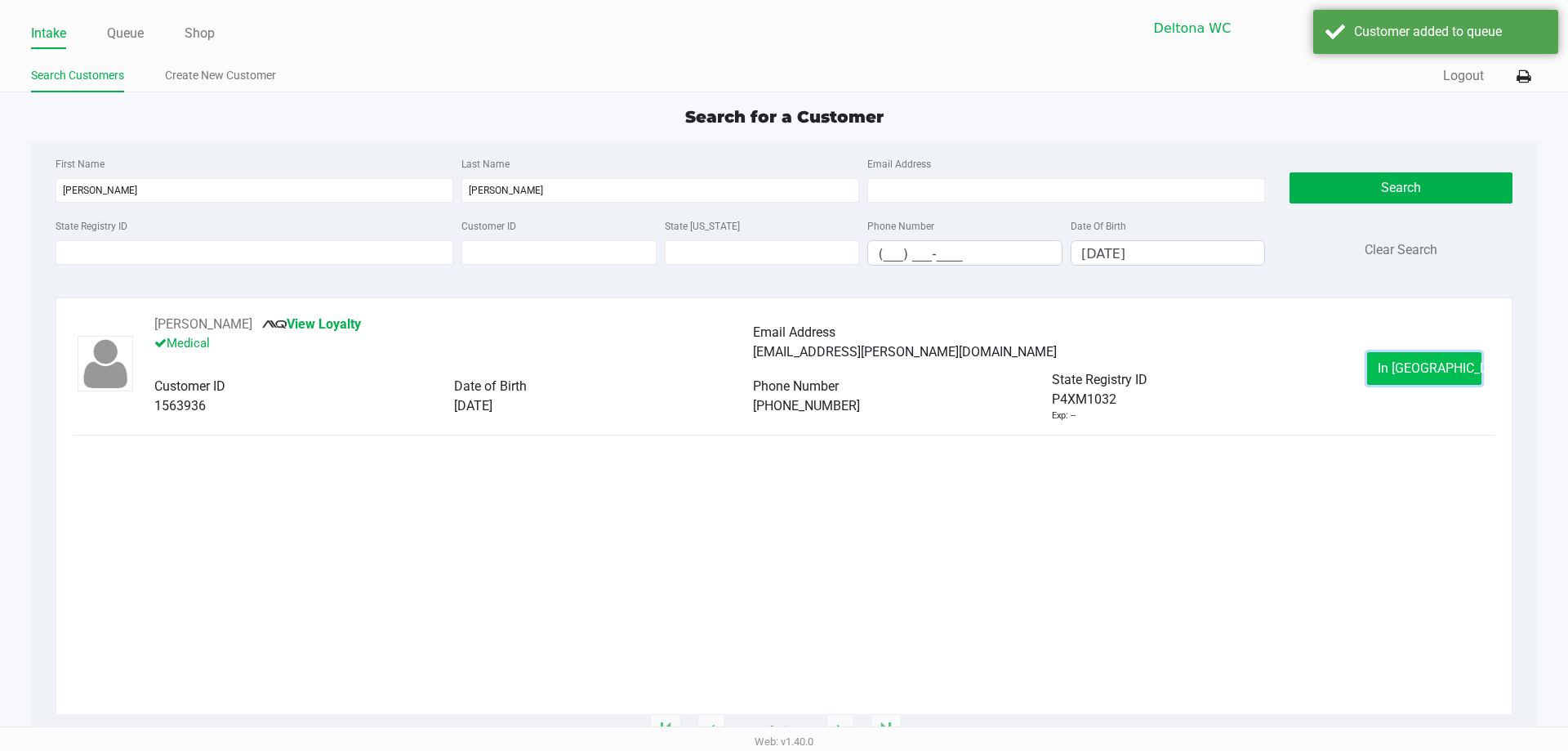
click at [1419, 365] on span "In Queue" at bounding box center [1446, 368] width 137 height 15
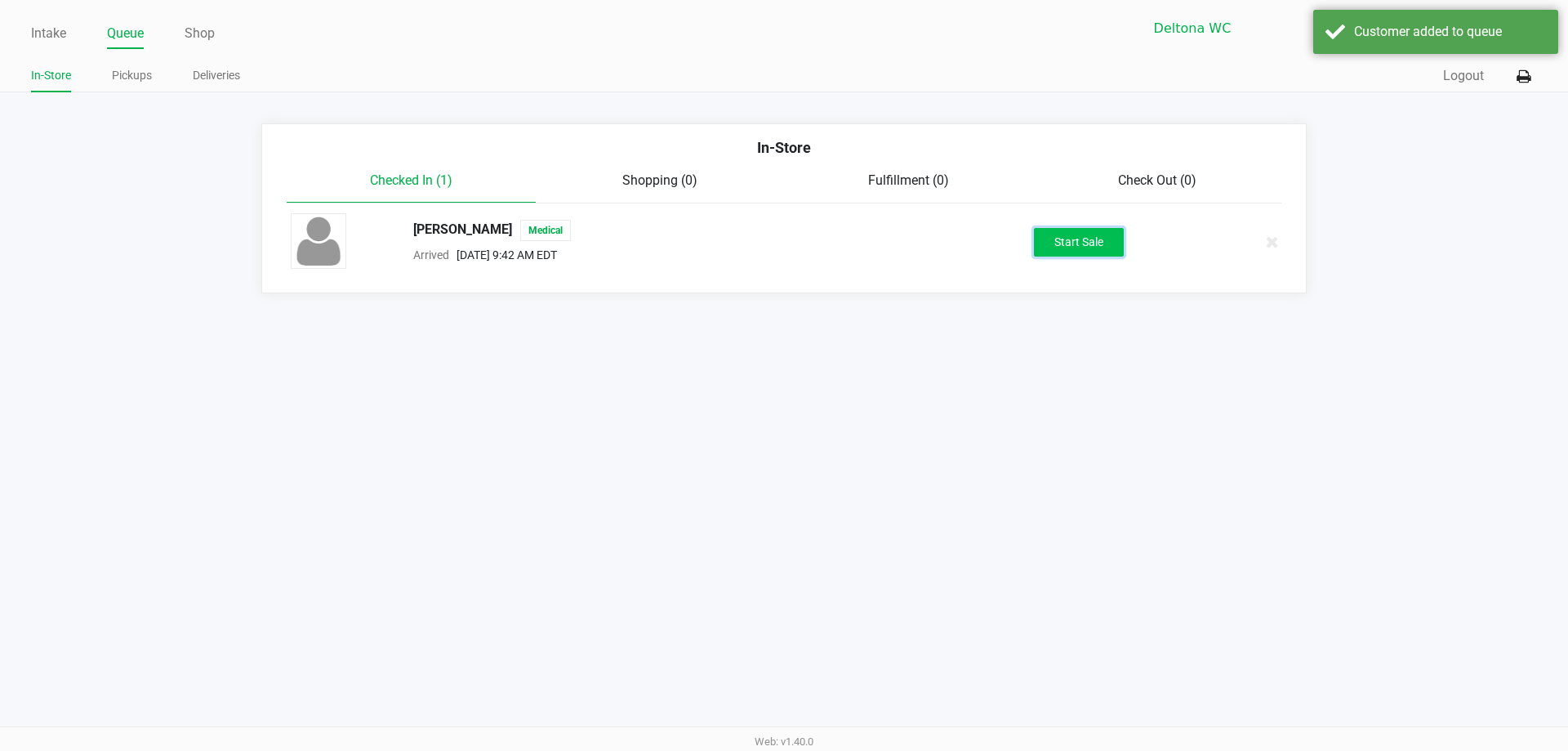
click at [1066, 244] on button "Start Sale" at bounding box center [1078, 242] width 90 height 29
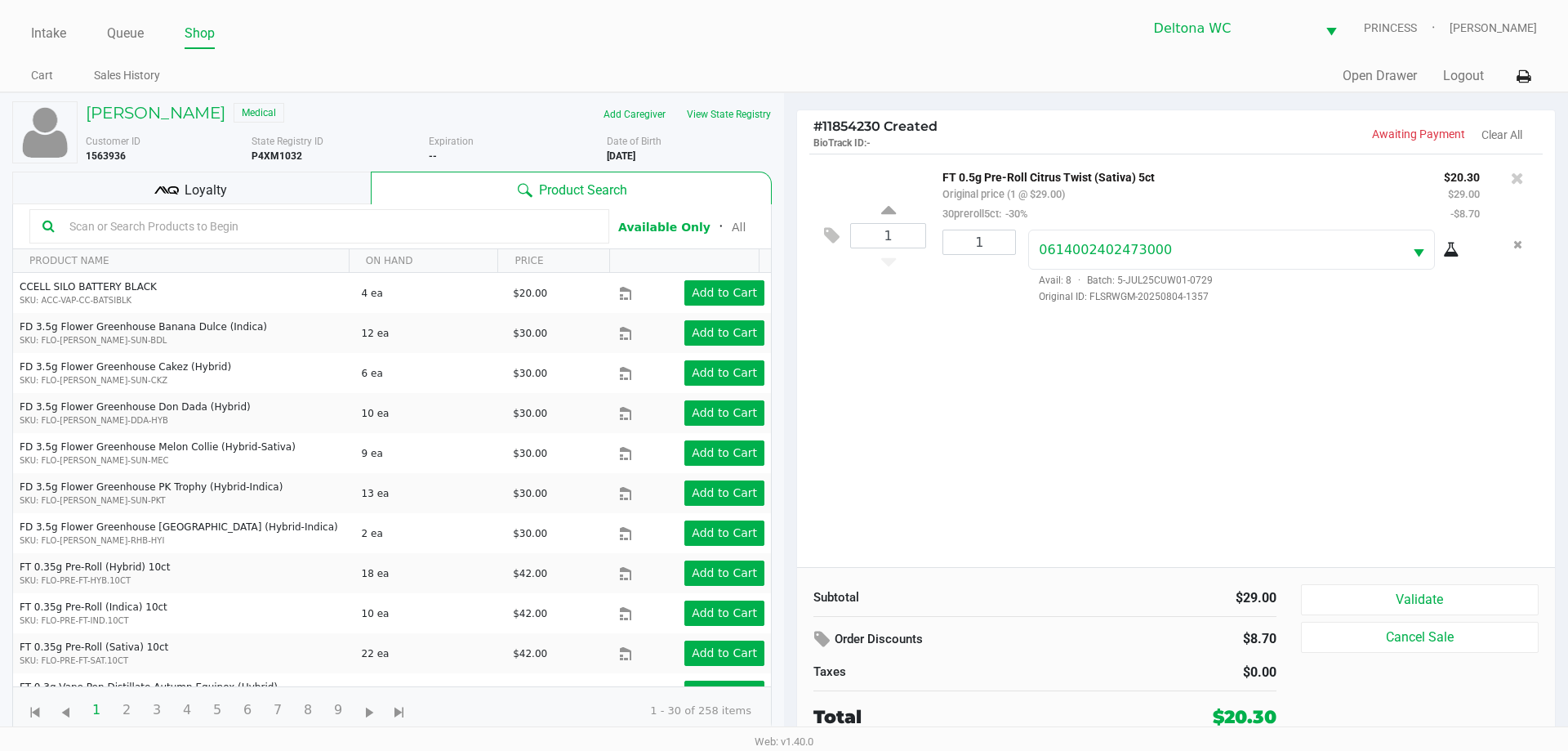
click at [334, 189] on div "Loyalty" at bounding box center [192, 188] width 359 height 33
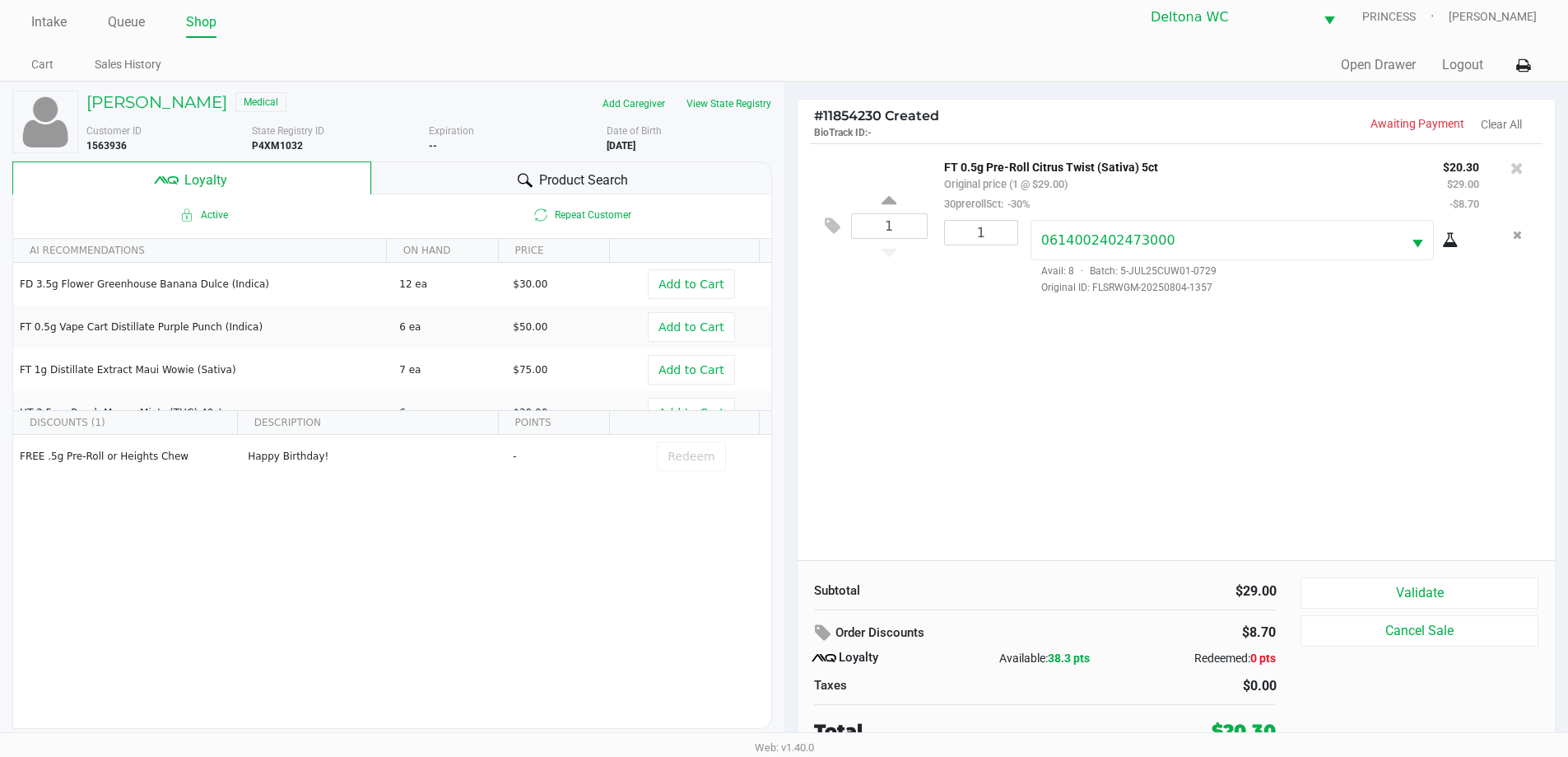
scroll to position [17, 0]
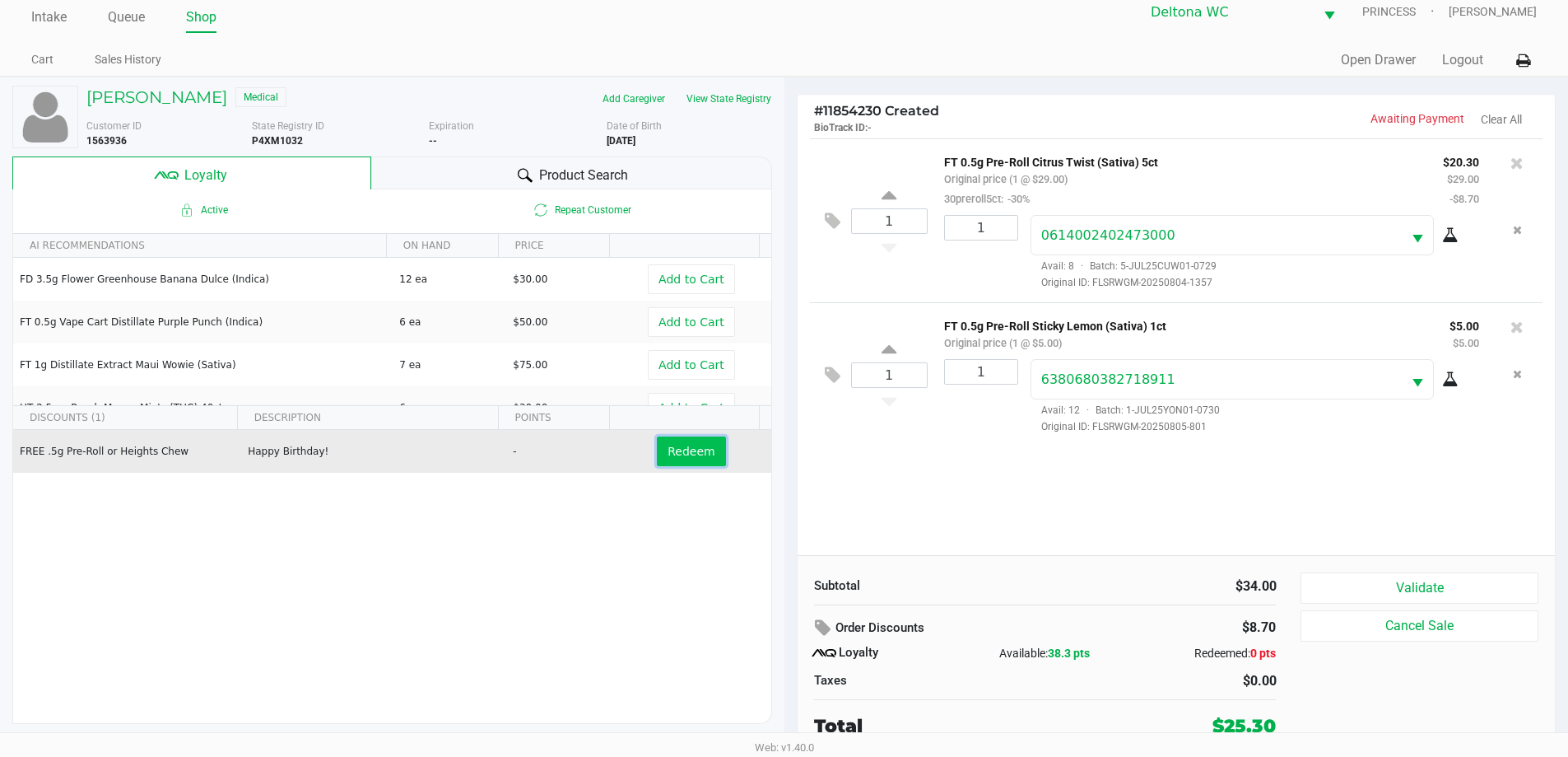
click at [692, 455] on span "Redeem" at bounding box center [691, 452] width 47 height 14
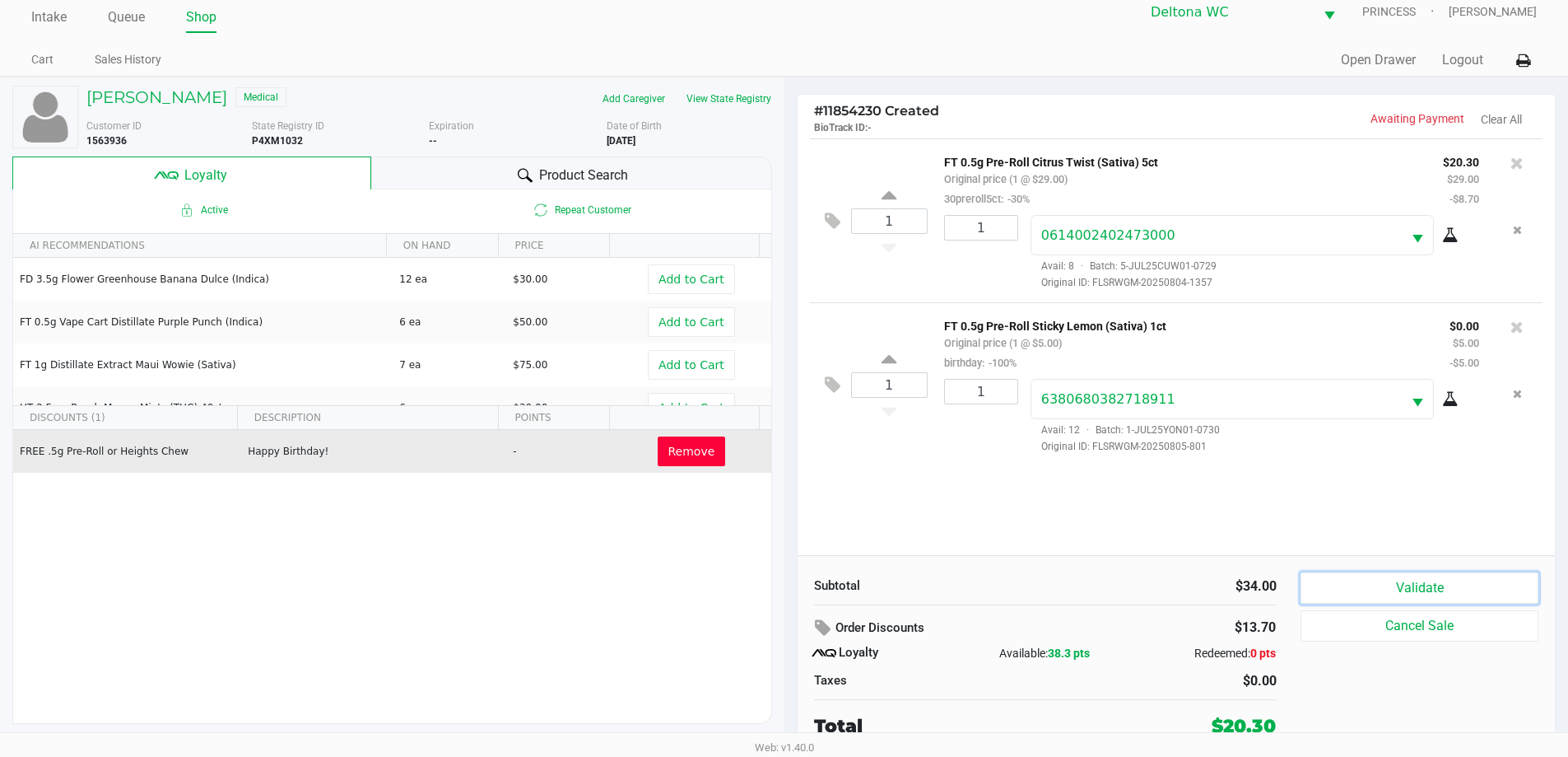
click at [1343, 588] on button "Validate" at bounding box center [1419, 588] width 237 height 31
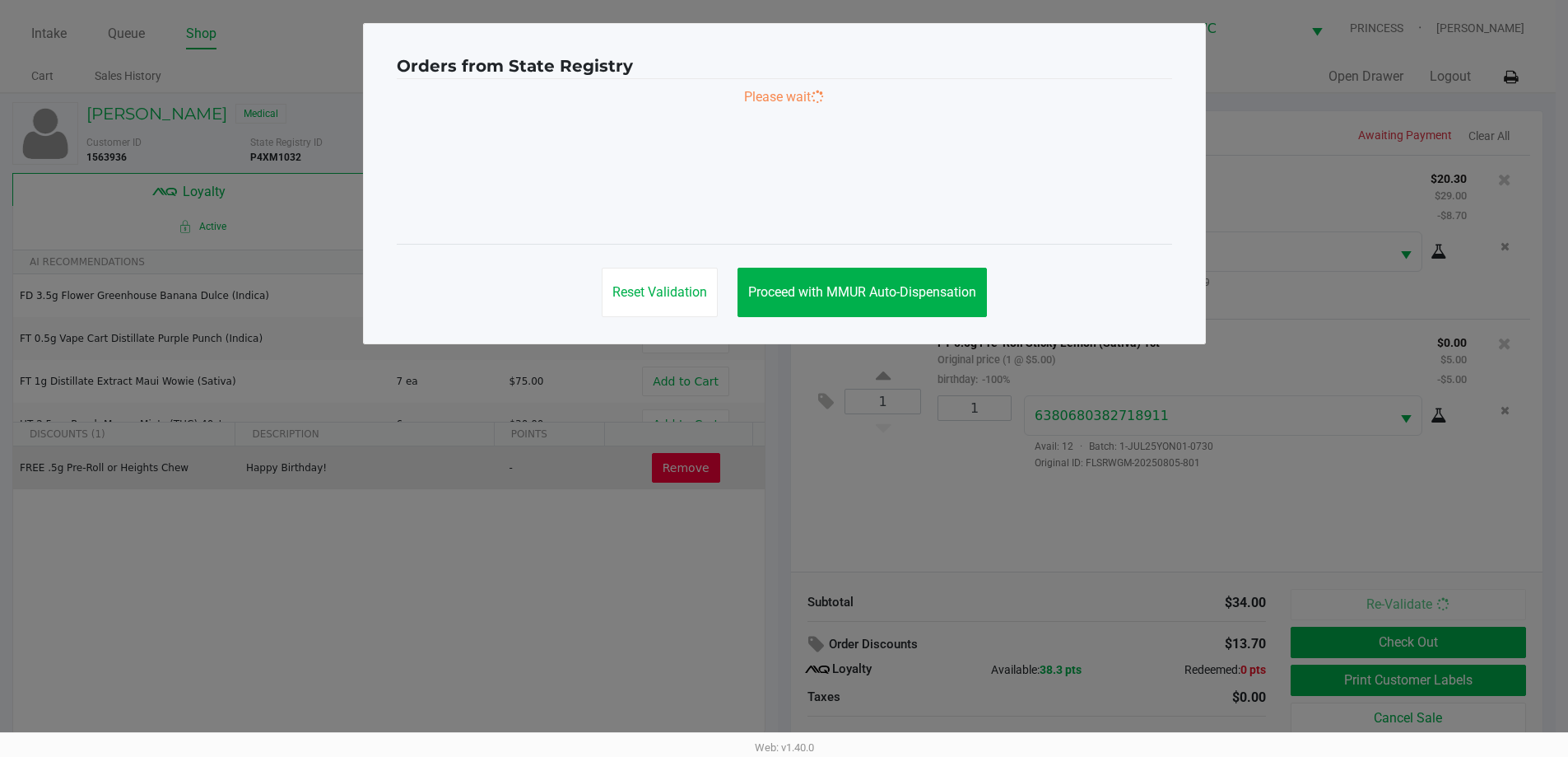
scroll to position [0, 0]
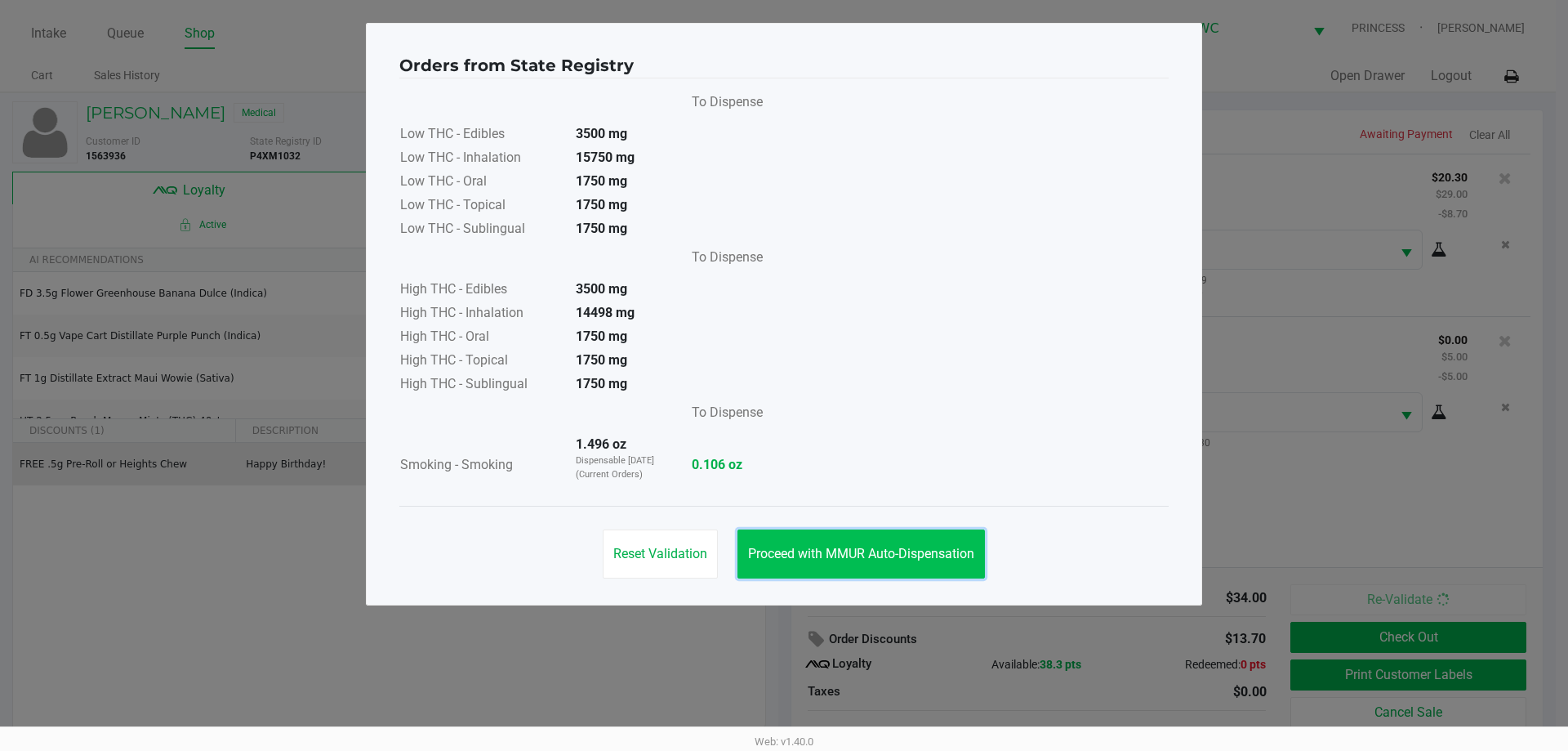
click at [925, 542] on button "Proceed with MMUR Auto-Dispensation" at bounding box center [861, 553] width 248 height 49
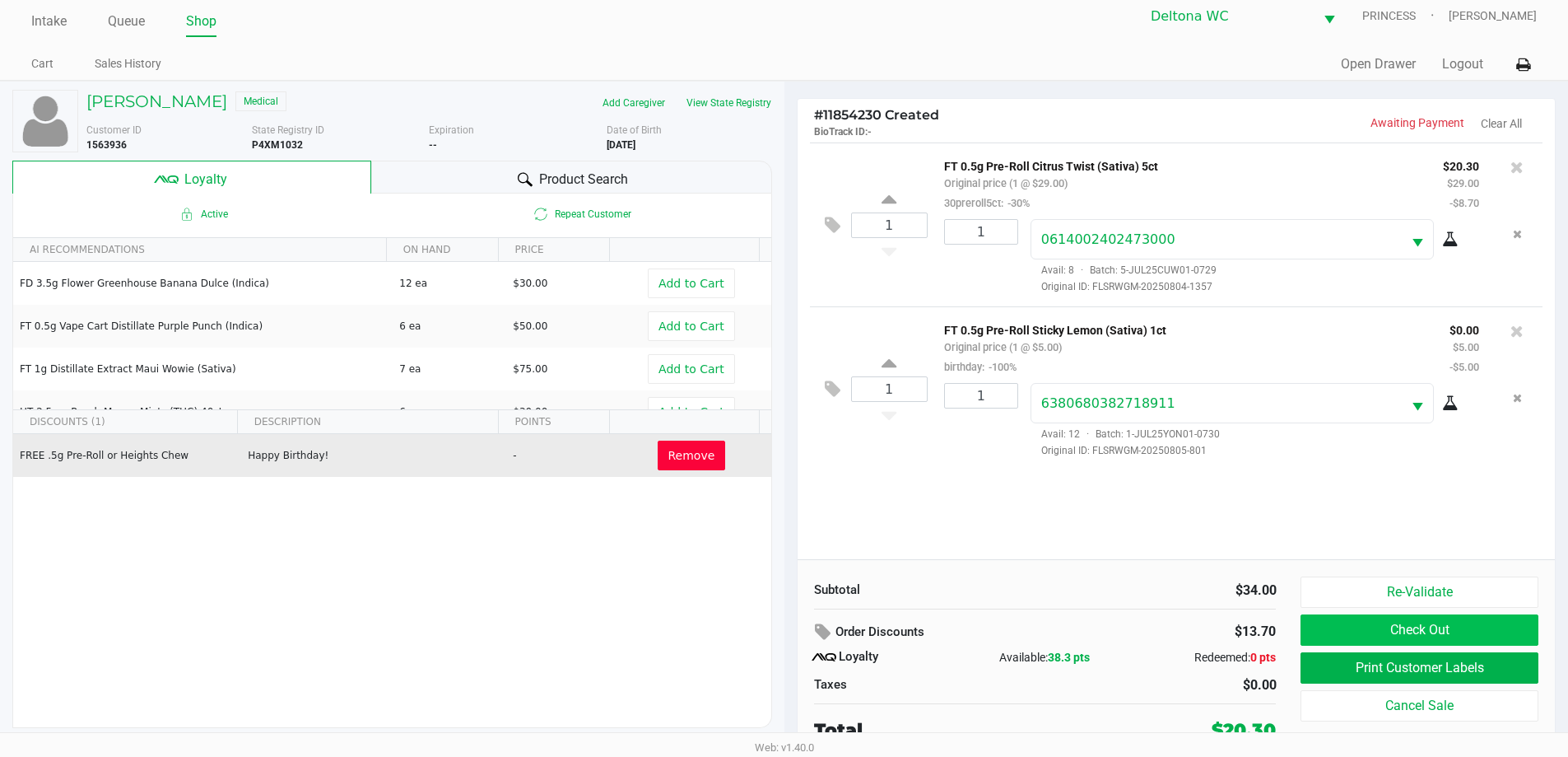
scroll to position [17, 0]
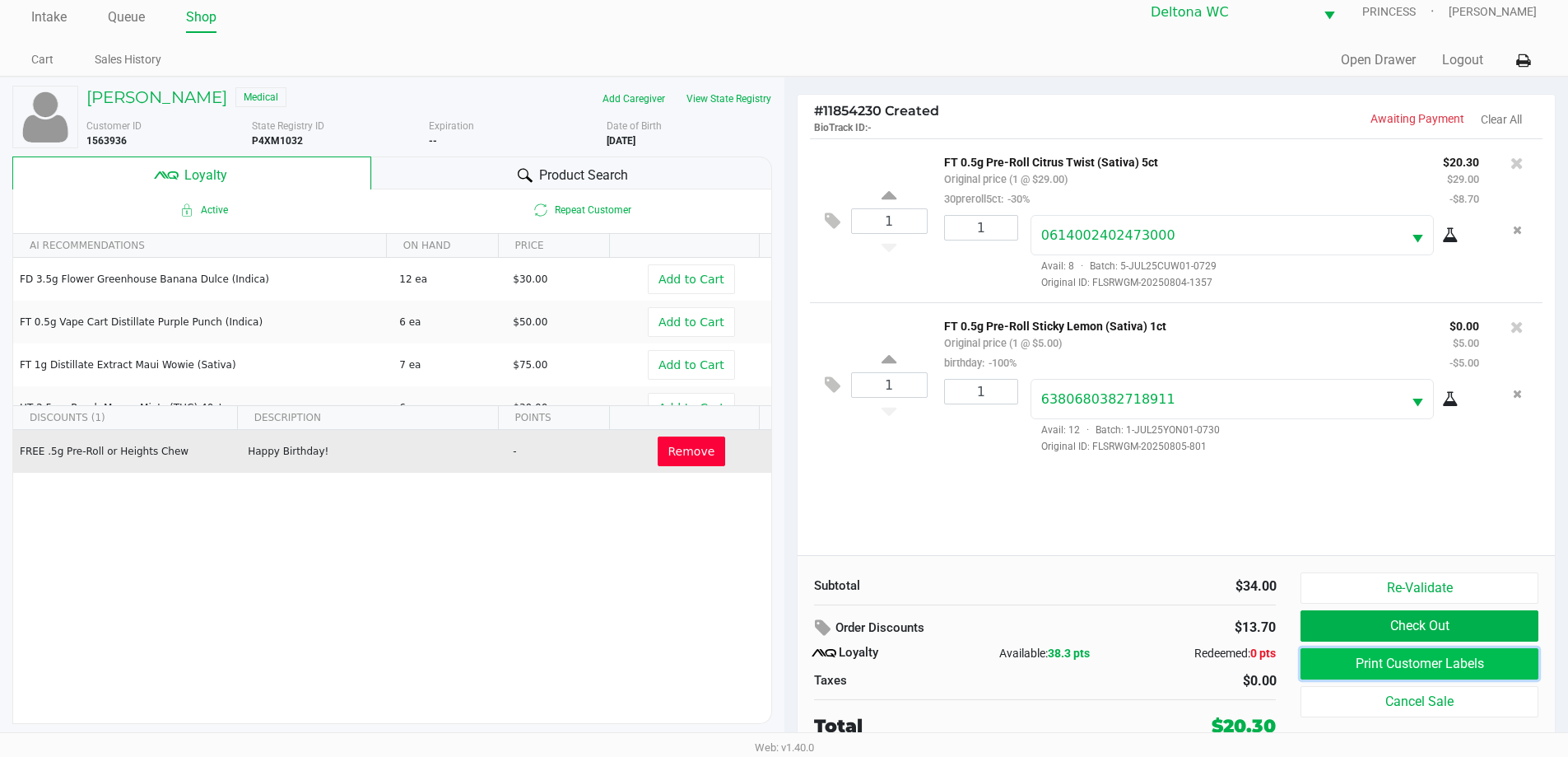
click at [1365, 666] on button "Print Customer Labels" at bounding box center [1419, 664] width 237 height 31
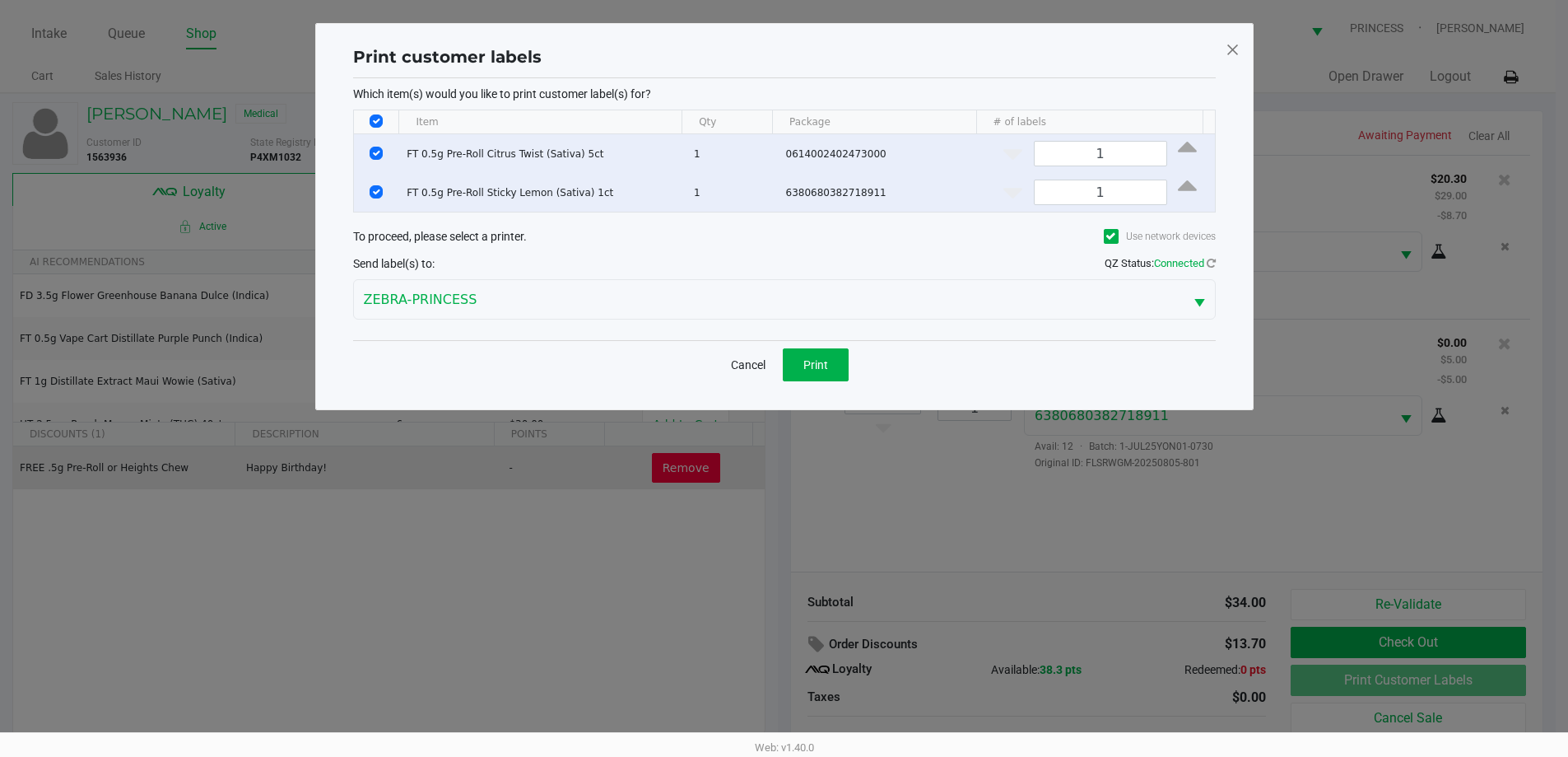
scroll to position [0, 0]
click at [840, 363] on button "Print" at bounding box center [822, 364] width 66 height 33
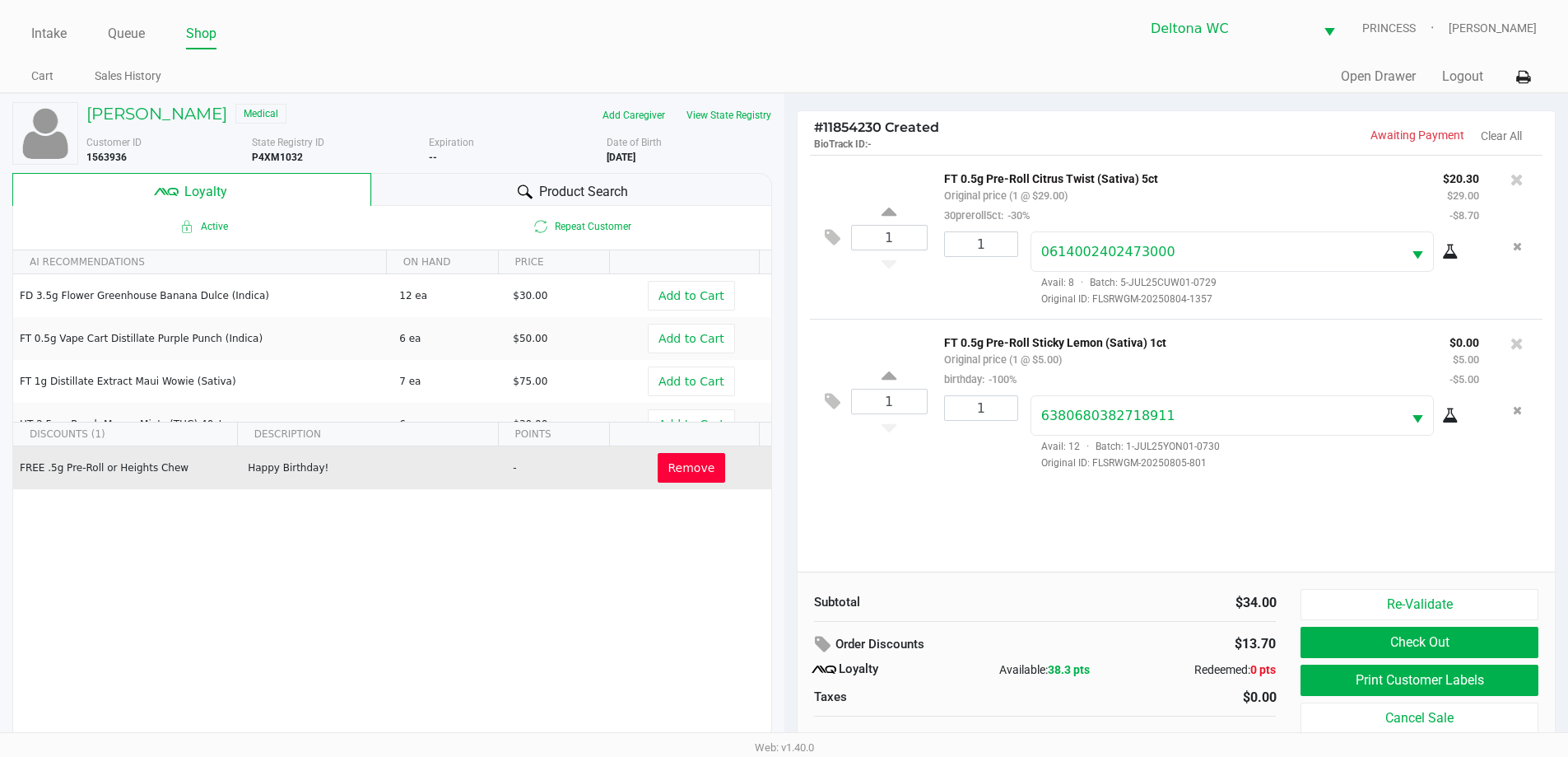
scroll to position [17, 0]
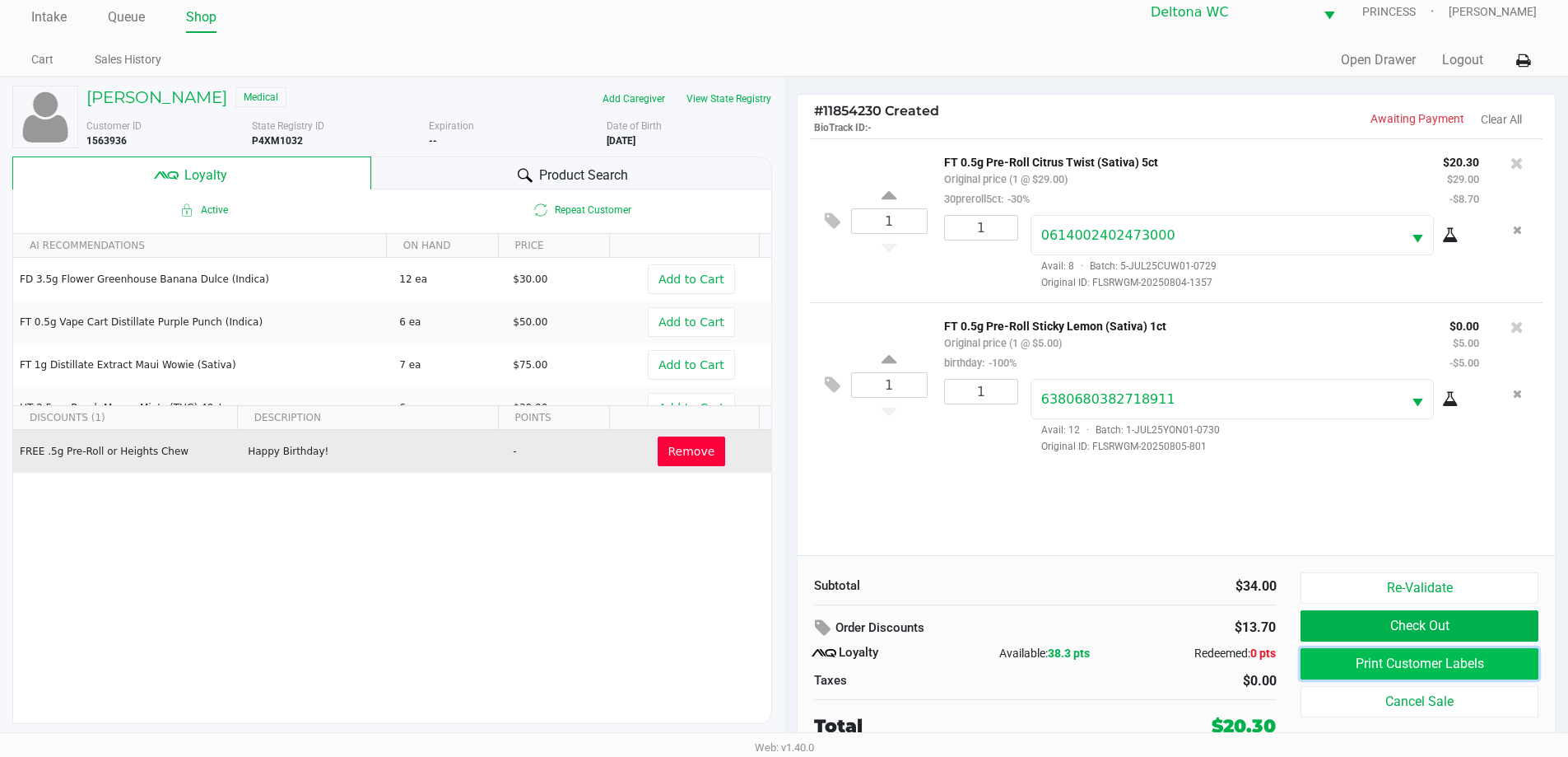
click at [1410, 658] on button "Print Customer Labels" at bounding box center [1419, 664] width 237 height 31
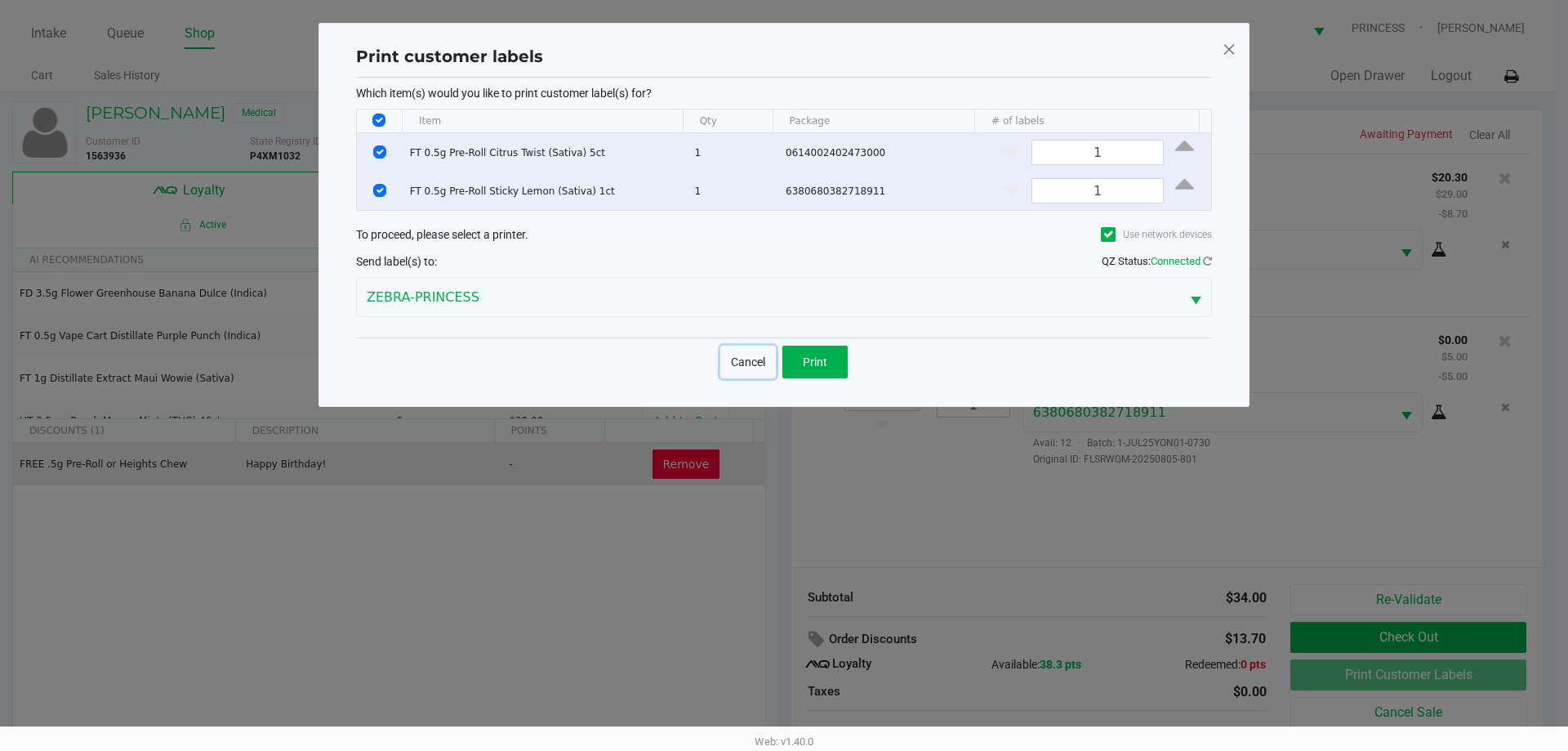
drag, startPoint x: 753, startPoint y: 358, endPoint x: 861, endPoint y: 398, distance: 115.2
click at [753, 357] on button "Cancel" at bounding box center [748, 362] width 56 height 33
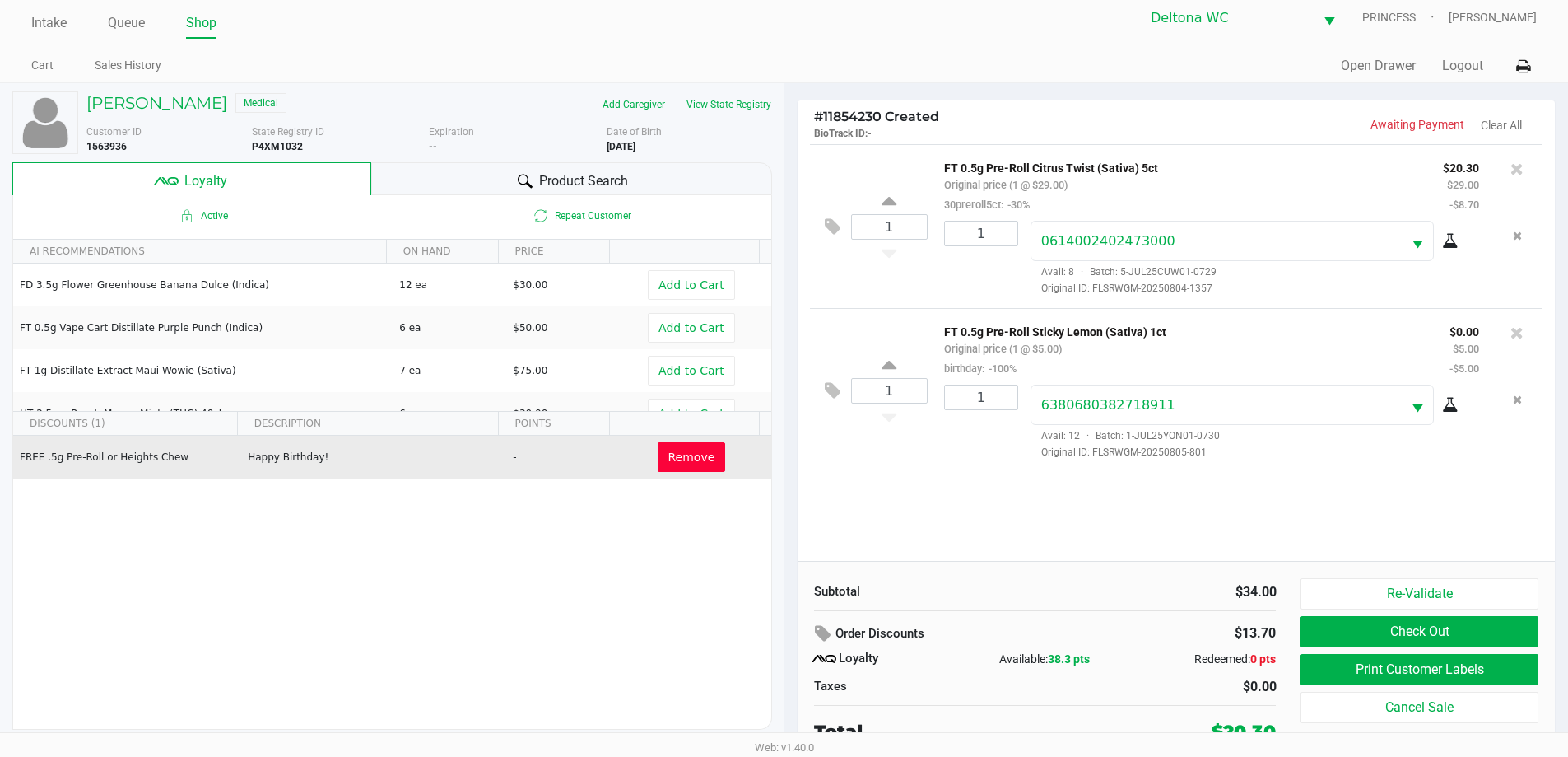
scroll to position [17, 0]
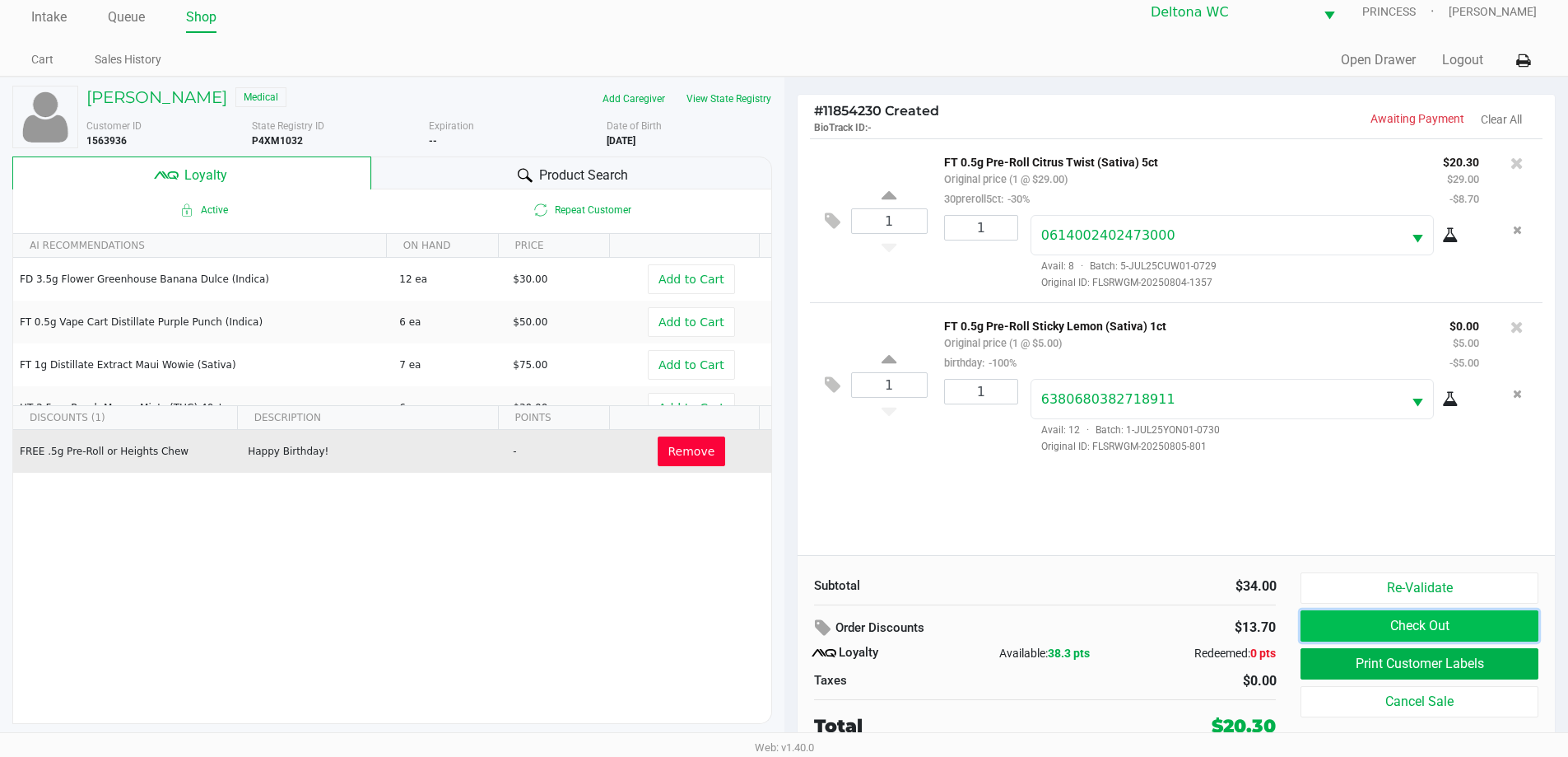
click at [1498, 633] on button "Check Out" at bounding box center [1419, 626] width 237 height 31
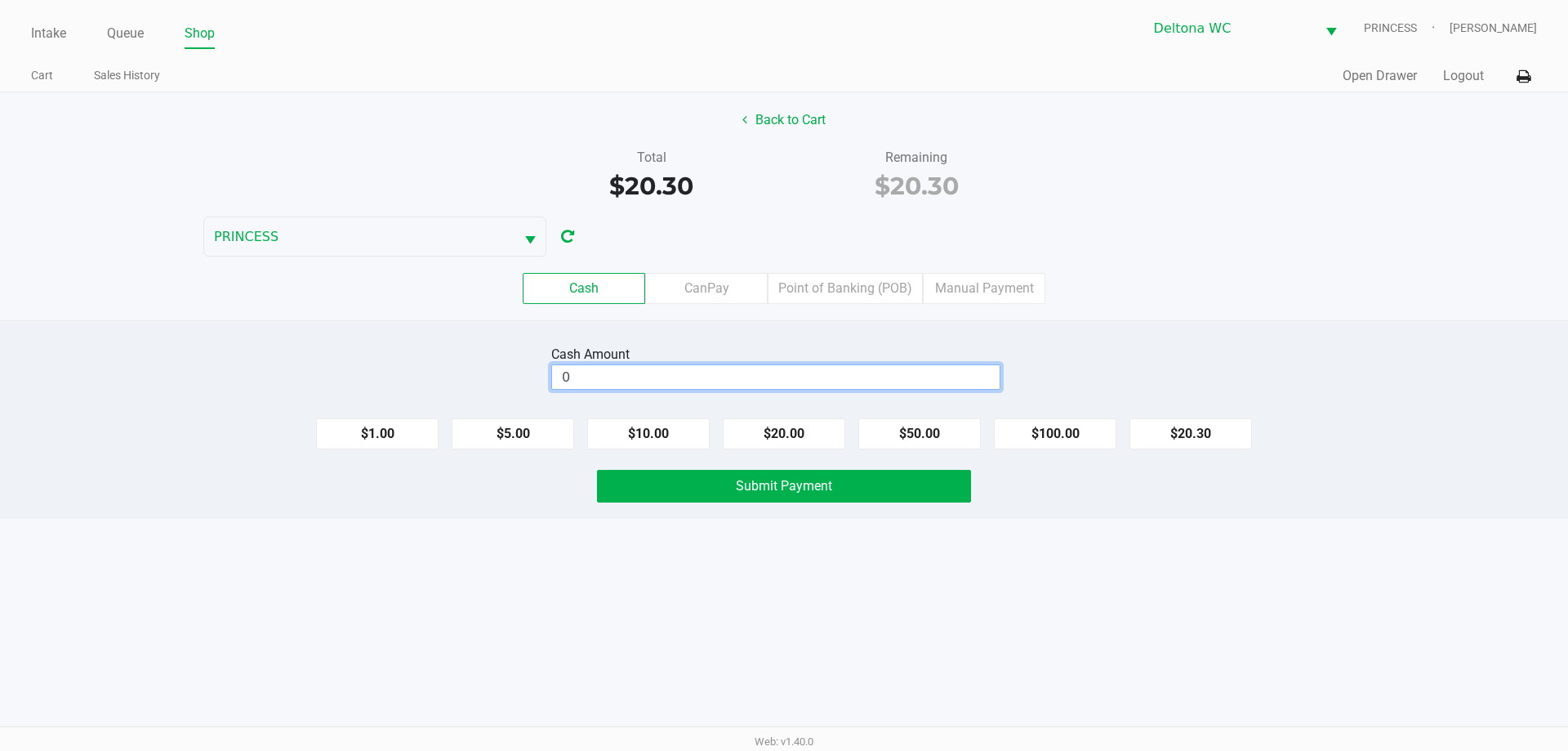
click at [940, 376] on input "0" at bounding box center [776, 377] width 447 height 24
type input "$21.00"
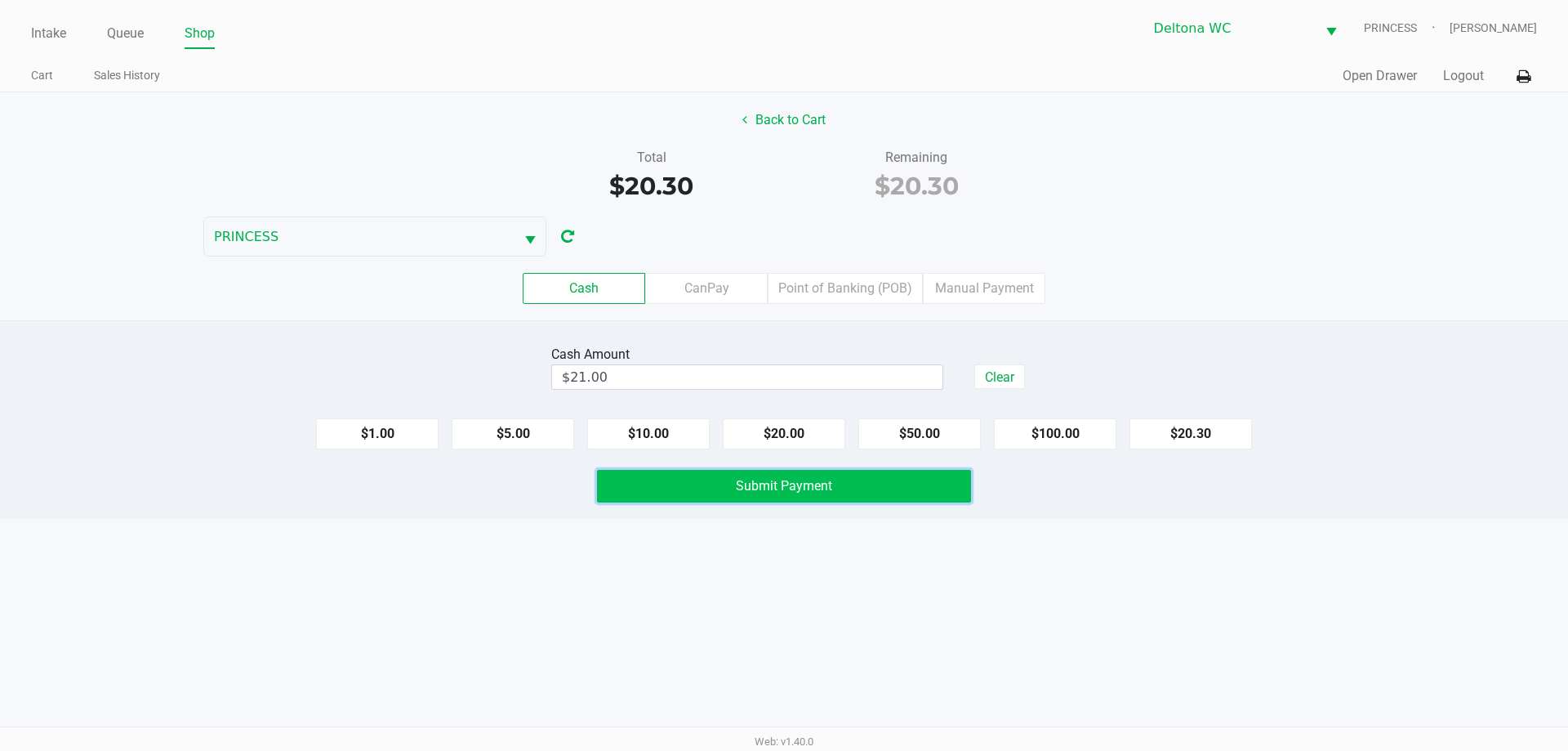
click at [912, 478] on button "Submit Payment" at bounding box center [784, 486] width 374 height 33
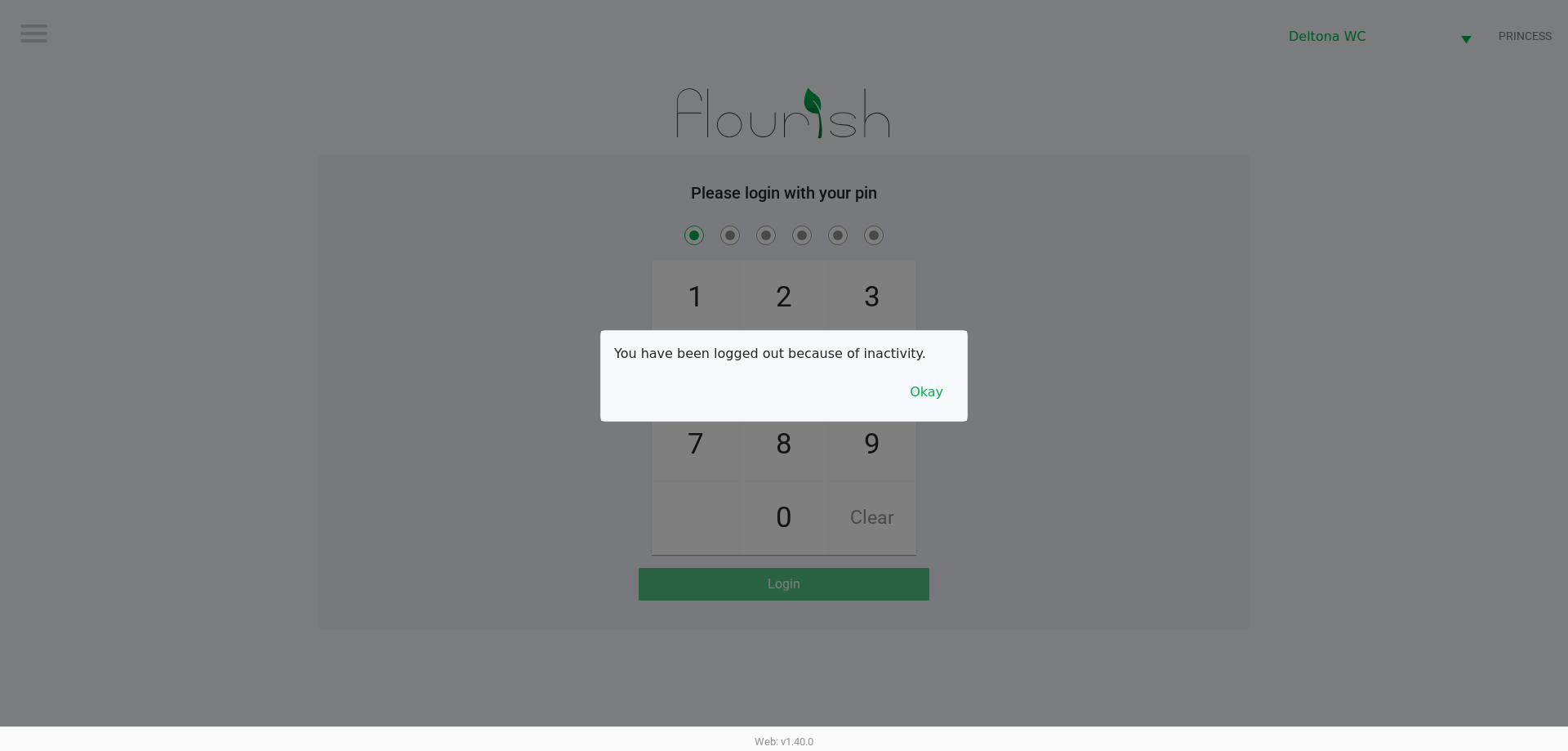
checkbox input "true"
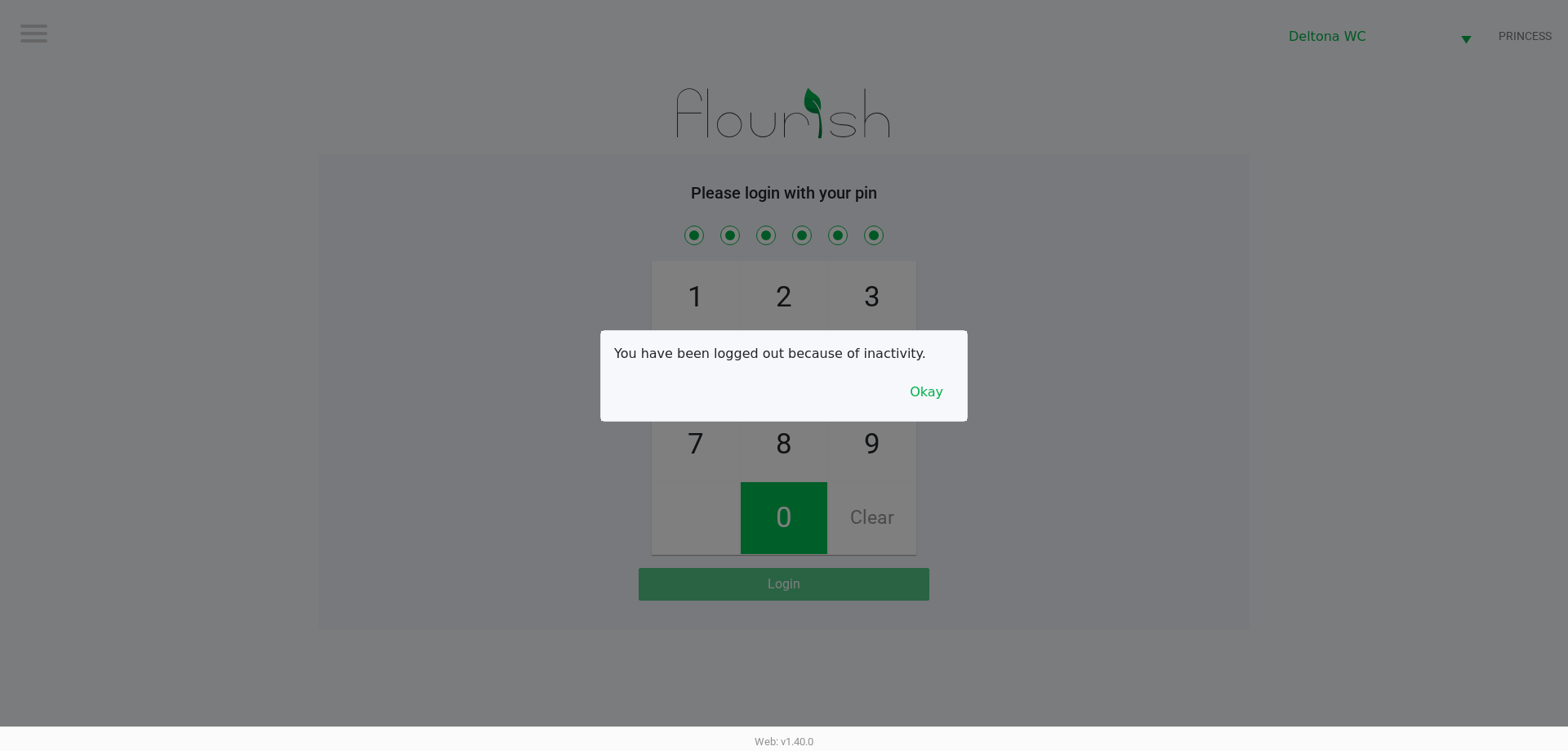
checkbox input "true"
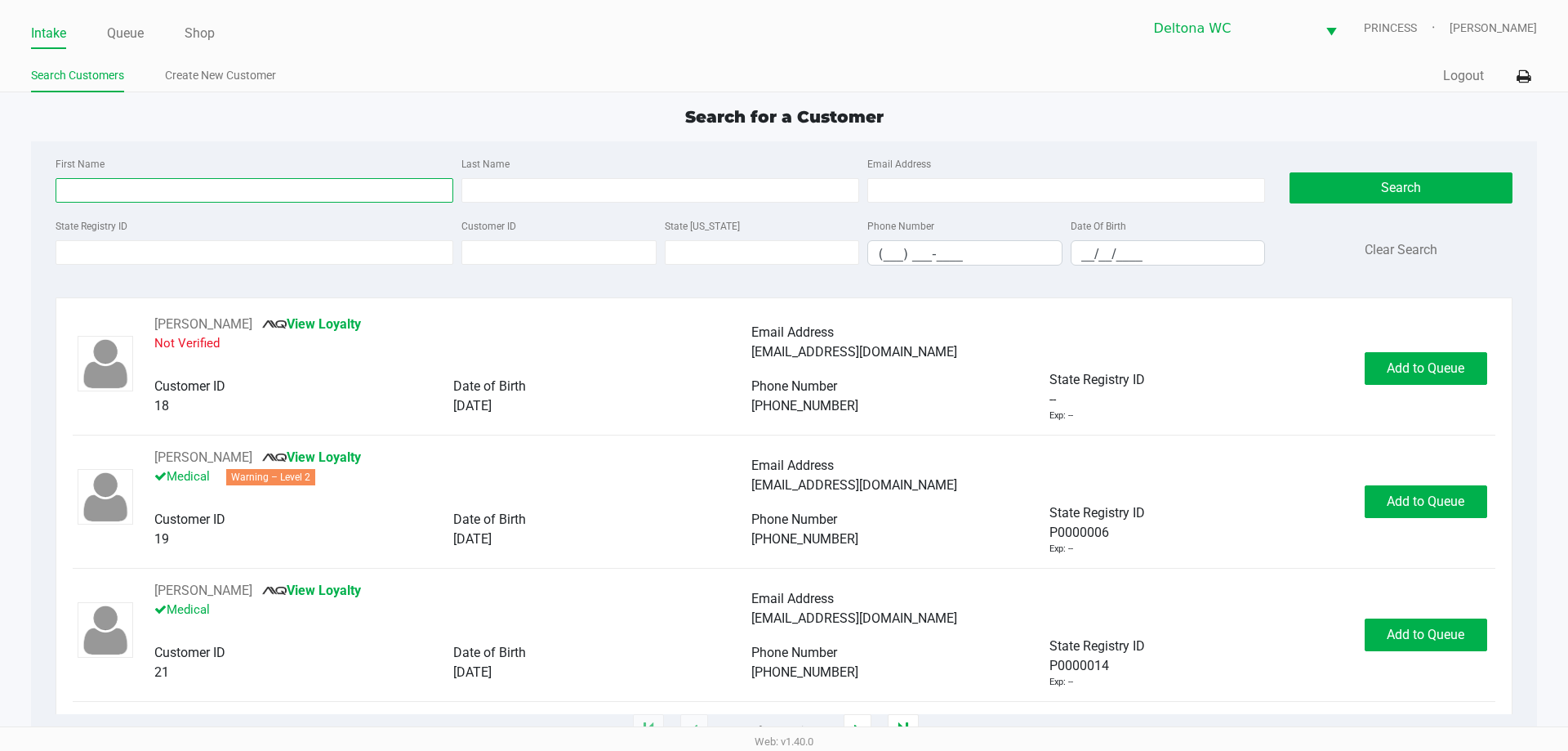
click at [158, 184] on input "First Name" at bounding box center [254, 190] width 398 height 24
type input "ki"
click at [137, 33] on link "Queue" at bounding box center [125, 34] width 37 height 23
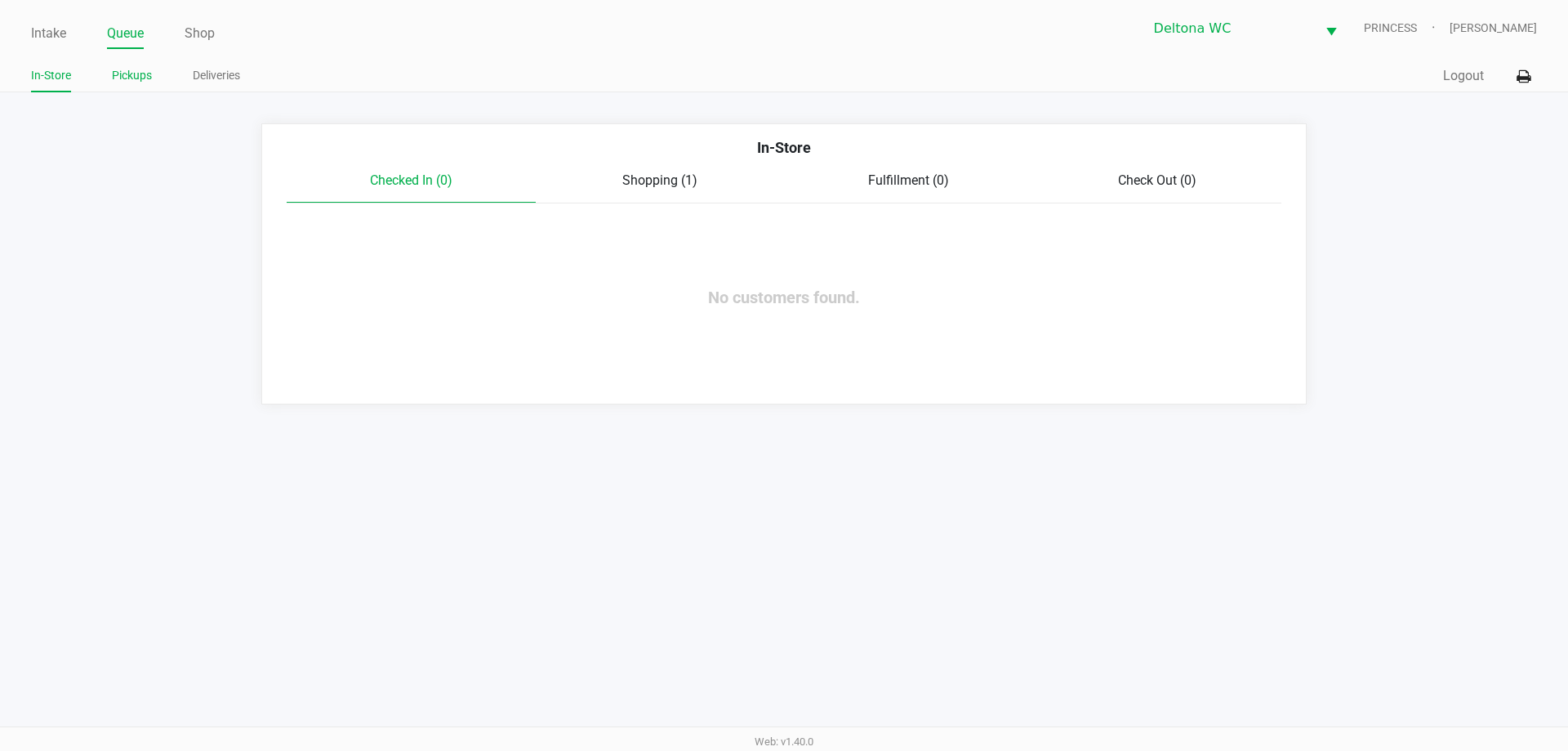
click at [133, 73] on link "Pickups" at bounding box center [132, 75] width 40 height 20
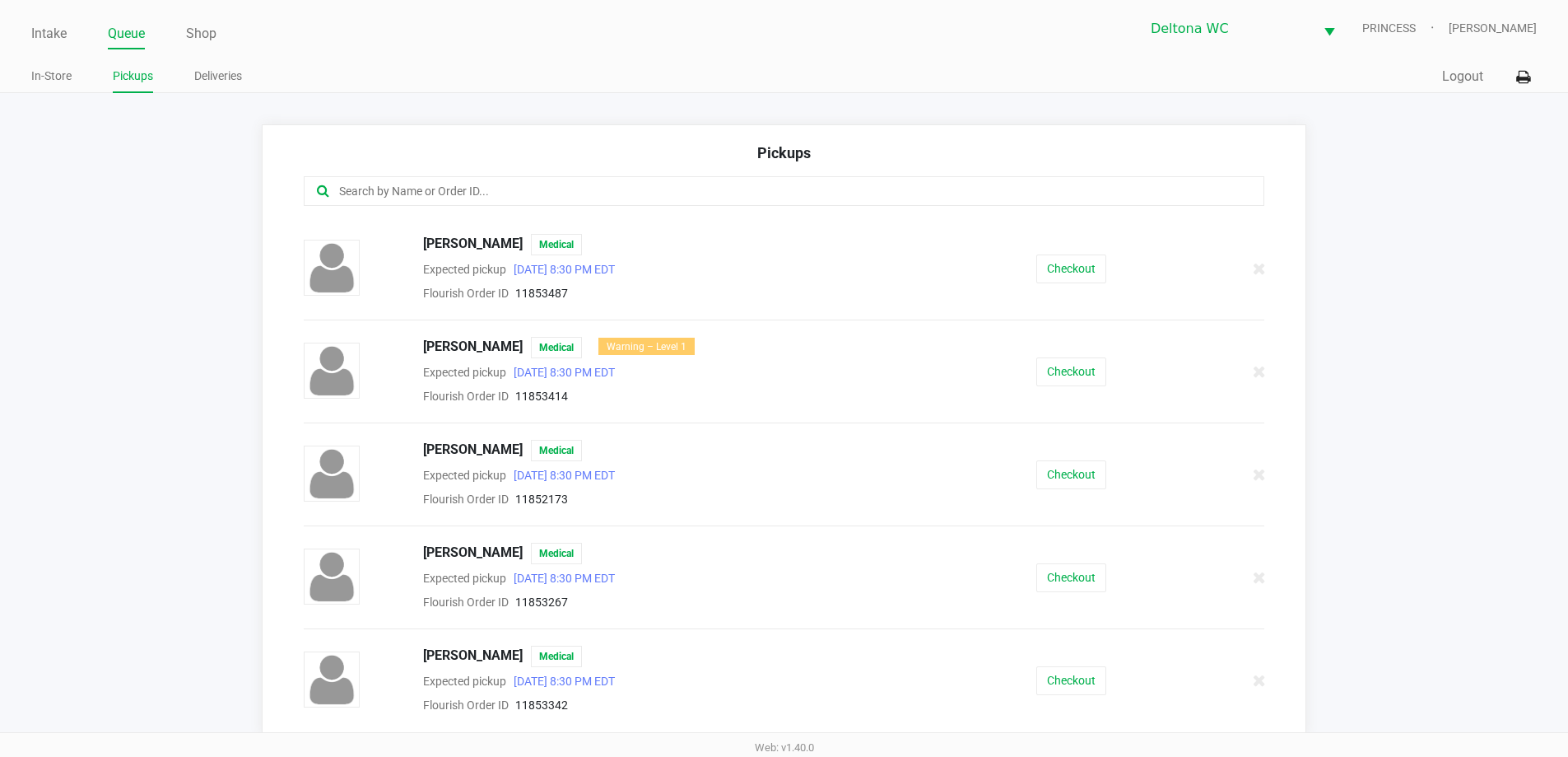
scroll to position [401, 0]
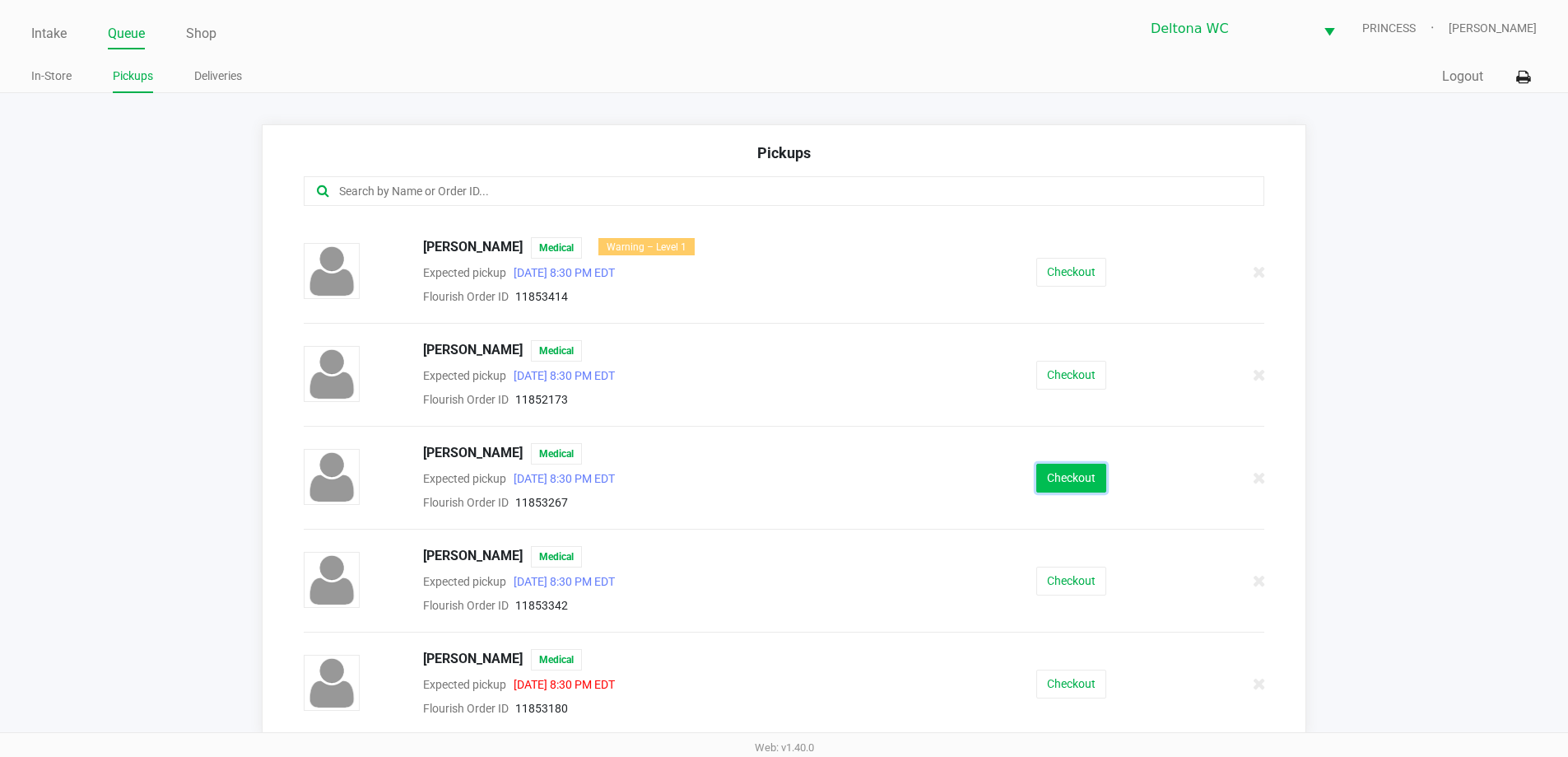
click at [1061, 468] on button "Checkout" at bounding box center [1072, 478] width 70 height 29
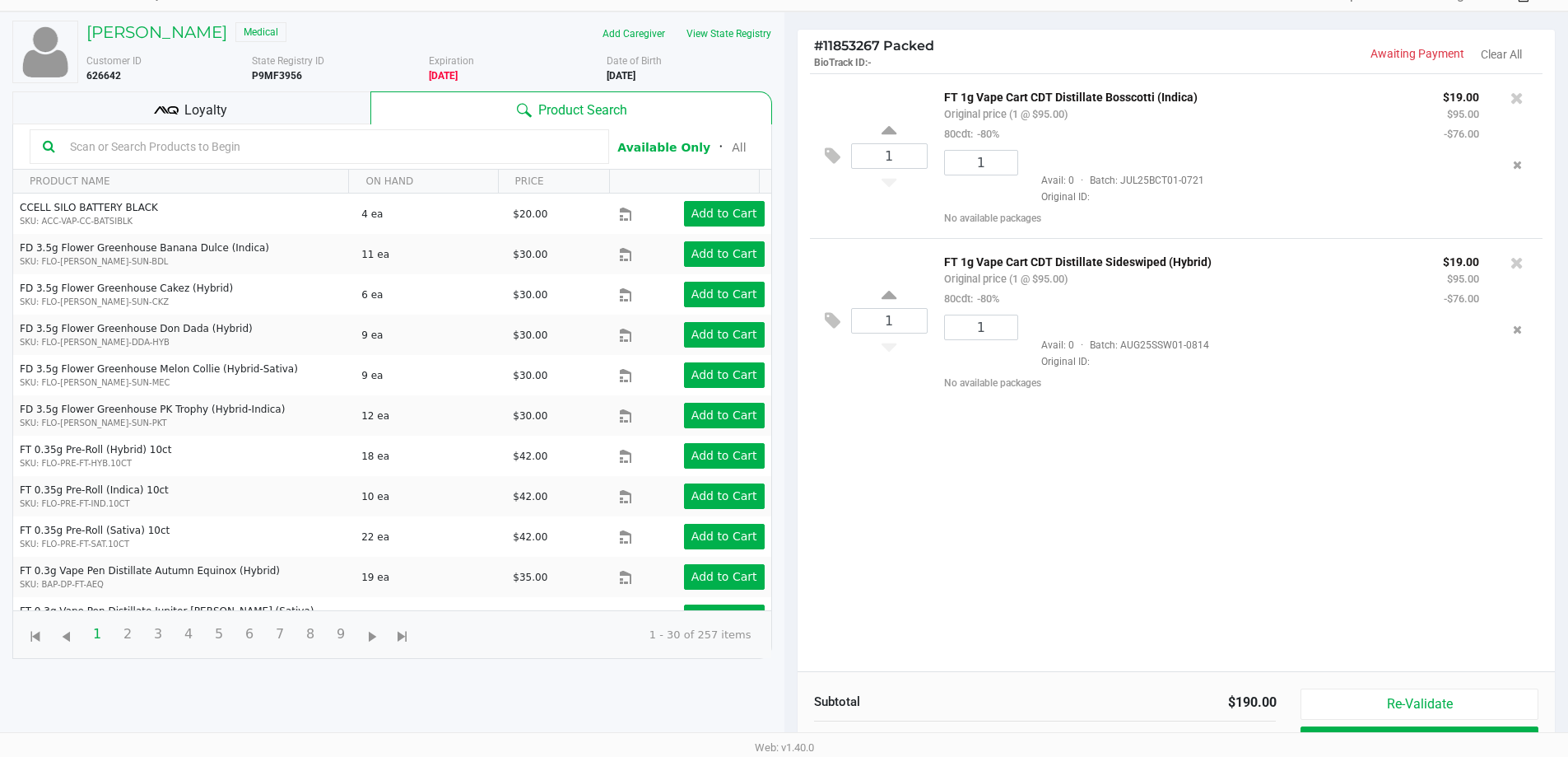
scroll to position [178, 0]
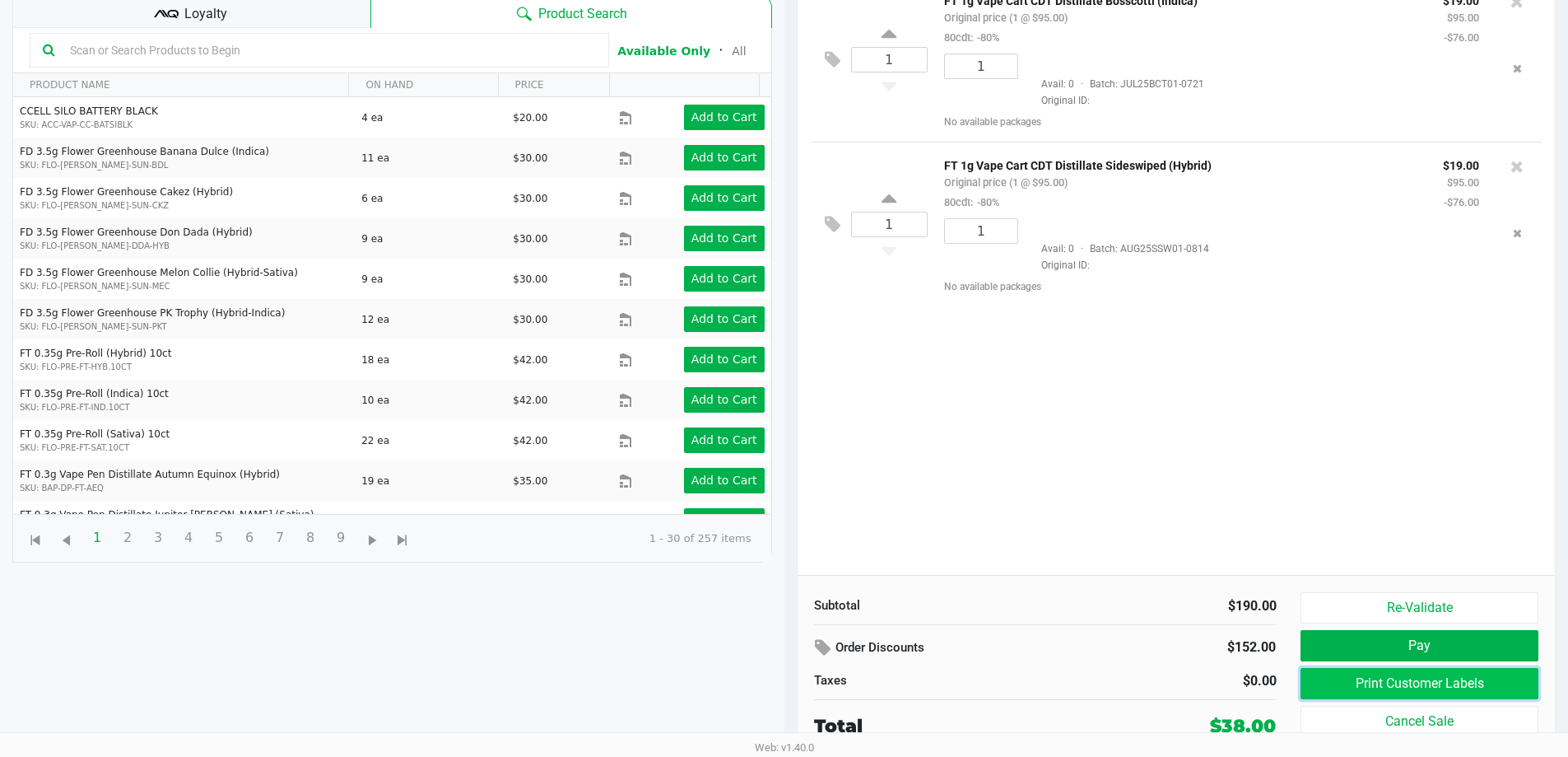
click at [1418, 683] on button "Print Customer Labels" at bounding box center [1419, 683] width 237 height 31
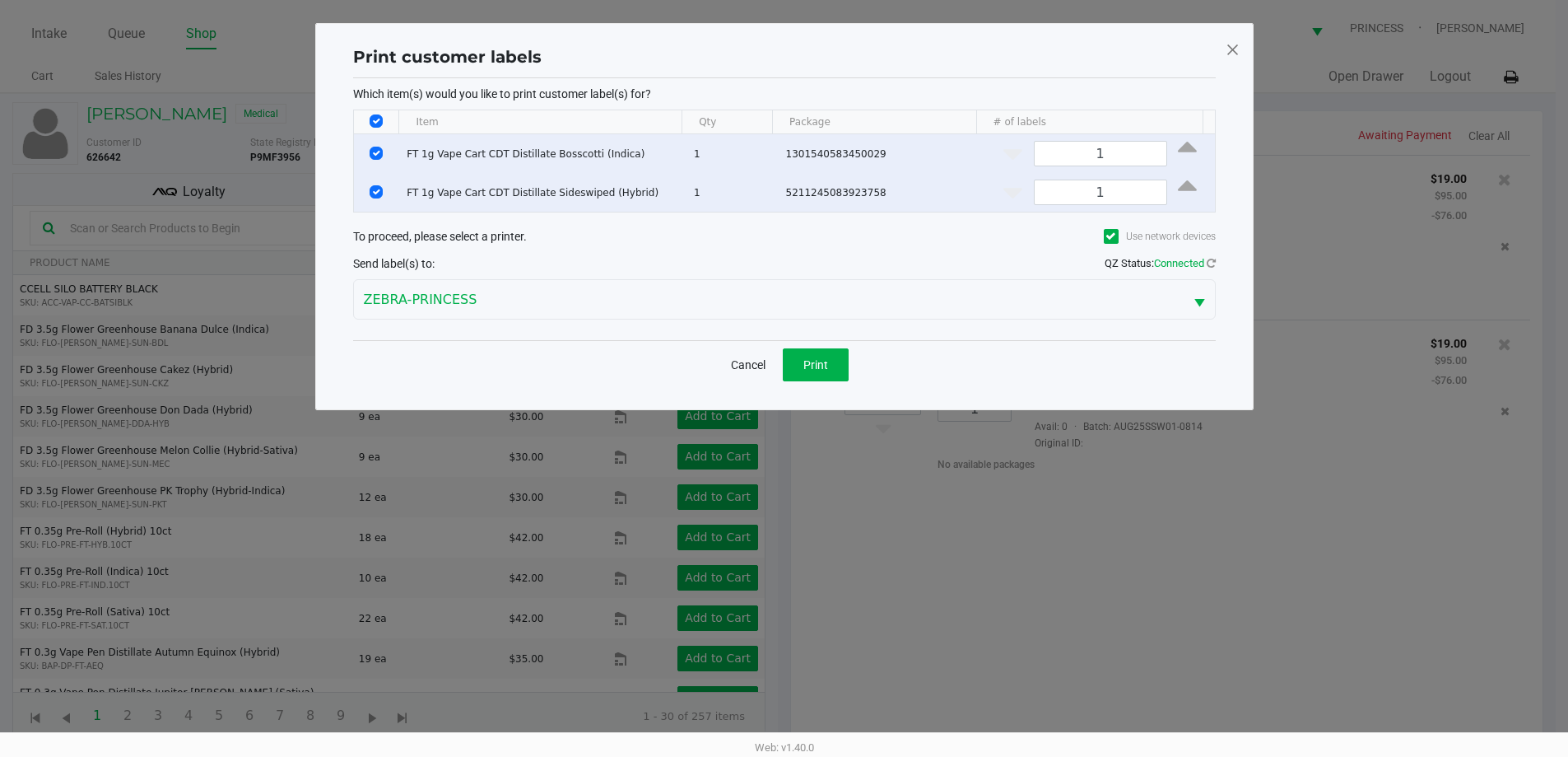
scroll to position [0, 0]
click at [823, 371] on button "Print" at bounding box center [822, 364] width 66 height 33
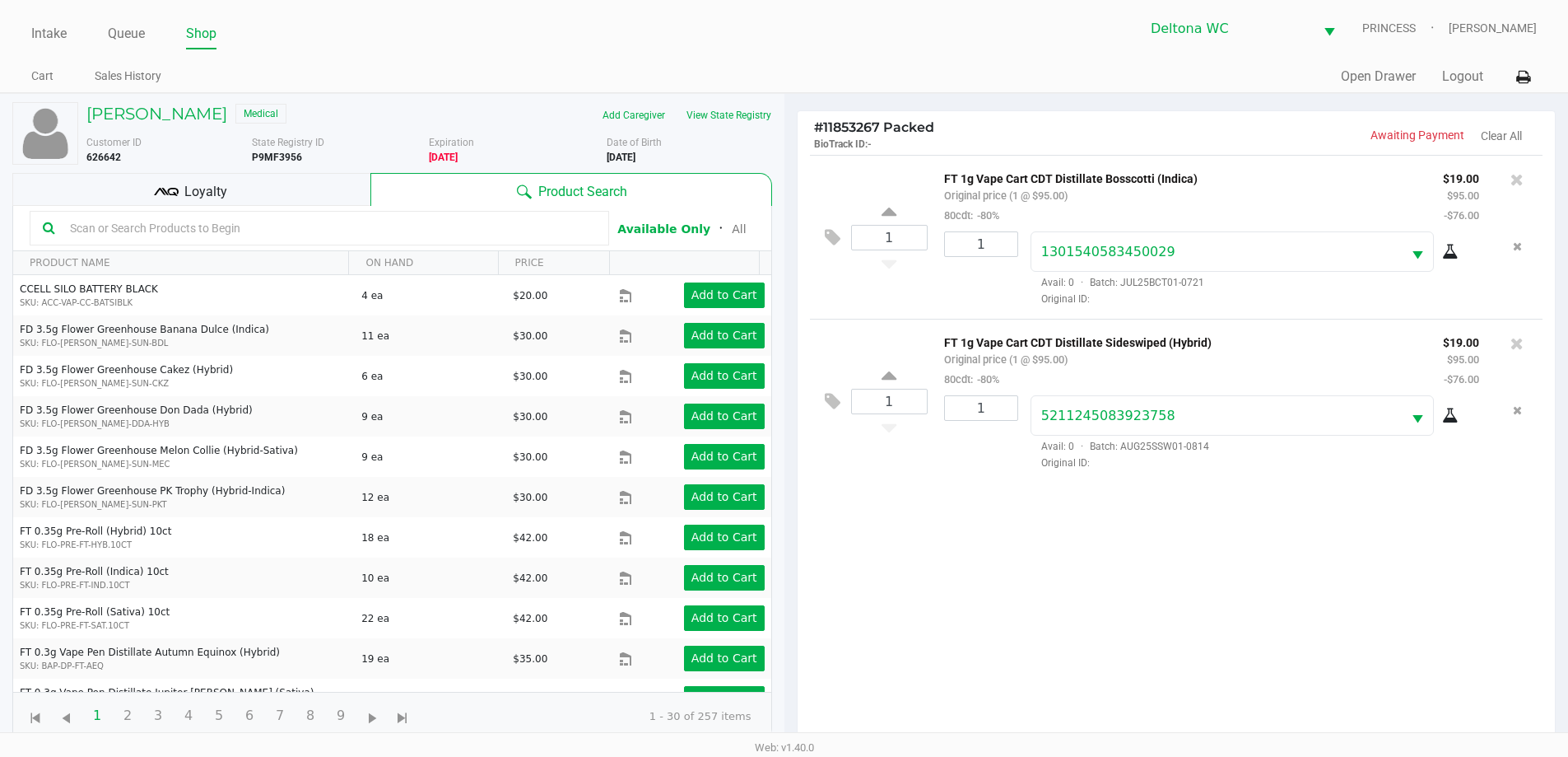
click at [1269, 628] on div "1 FT 1g Vape Cart CDT Distillate Bosscotti (Indica) Original price (1 @ $95.00)…" at bounding box center [1176, 453] width 758 height 598
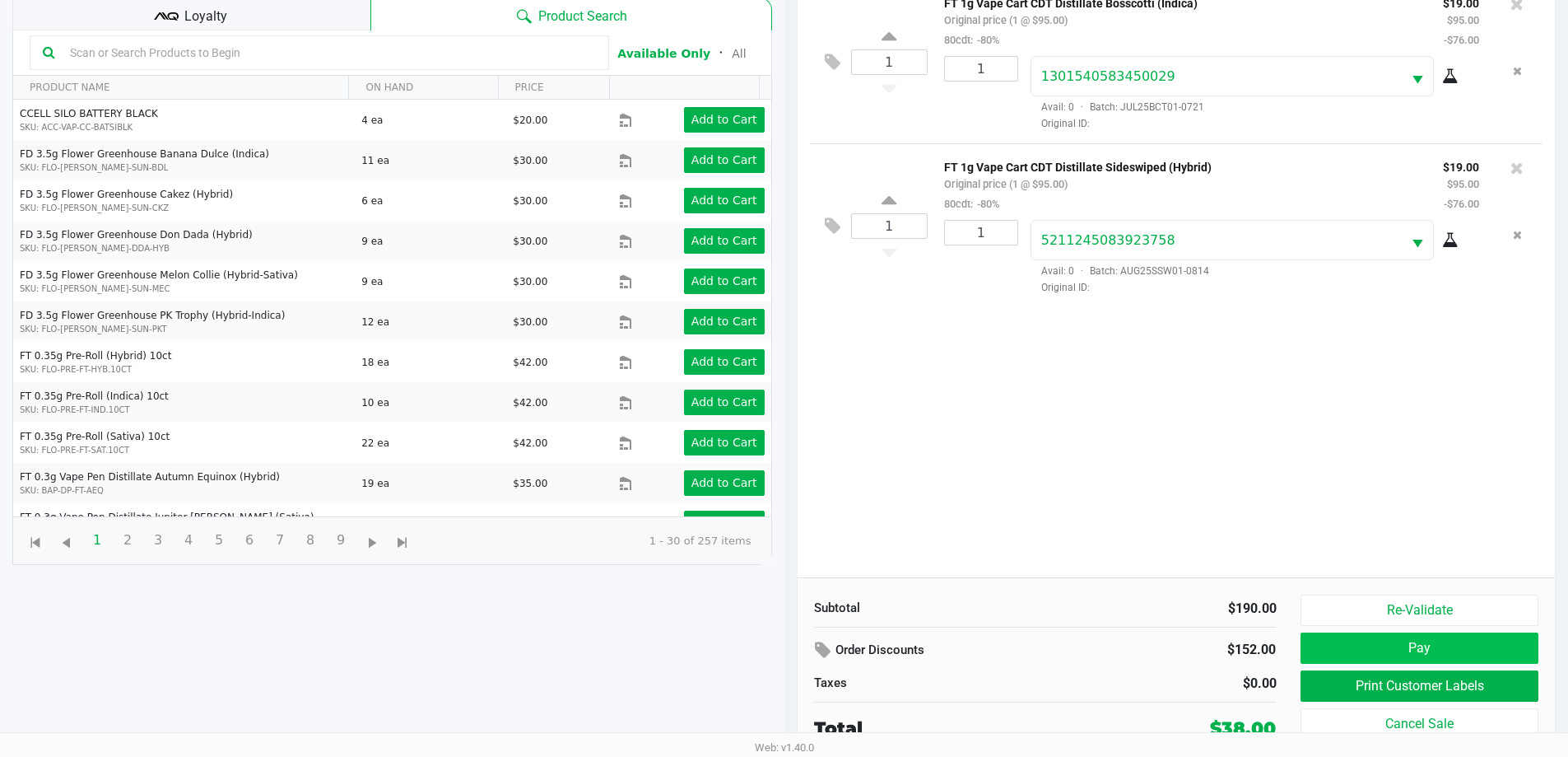
scroll to position [178, 0]
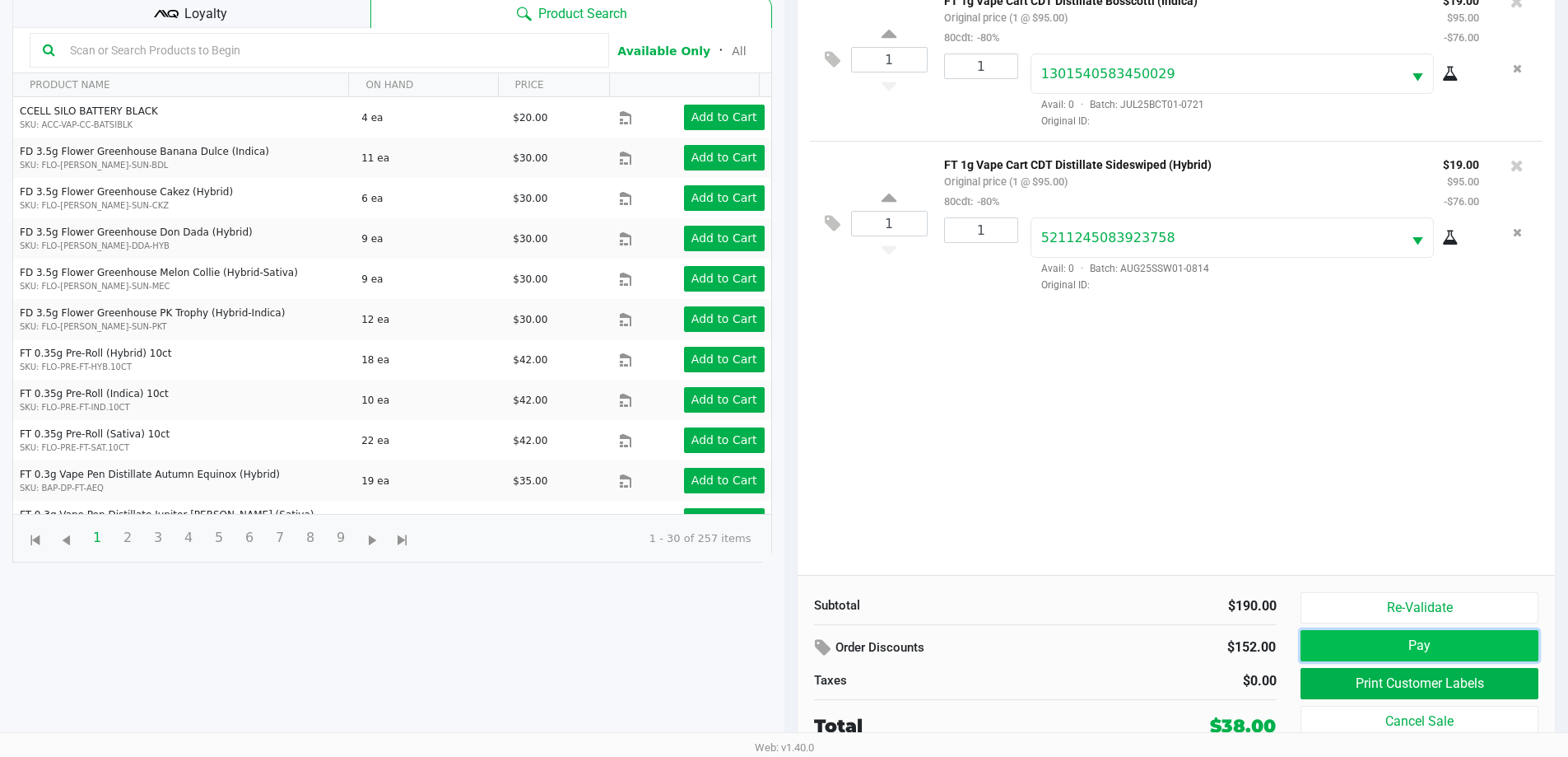
click at [1361, 661] on button "Pay" at bounding box center [1419, 645] width 237 height 31
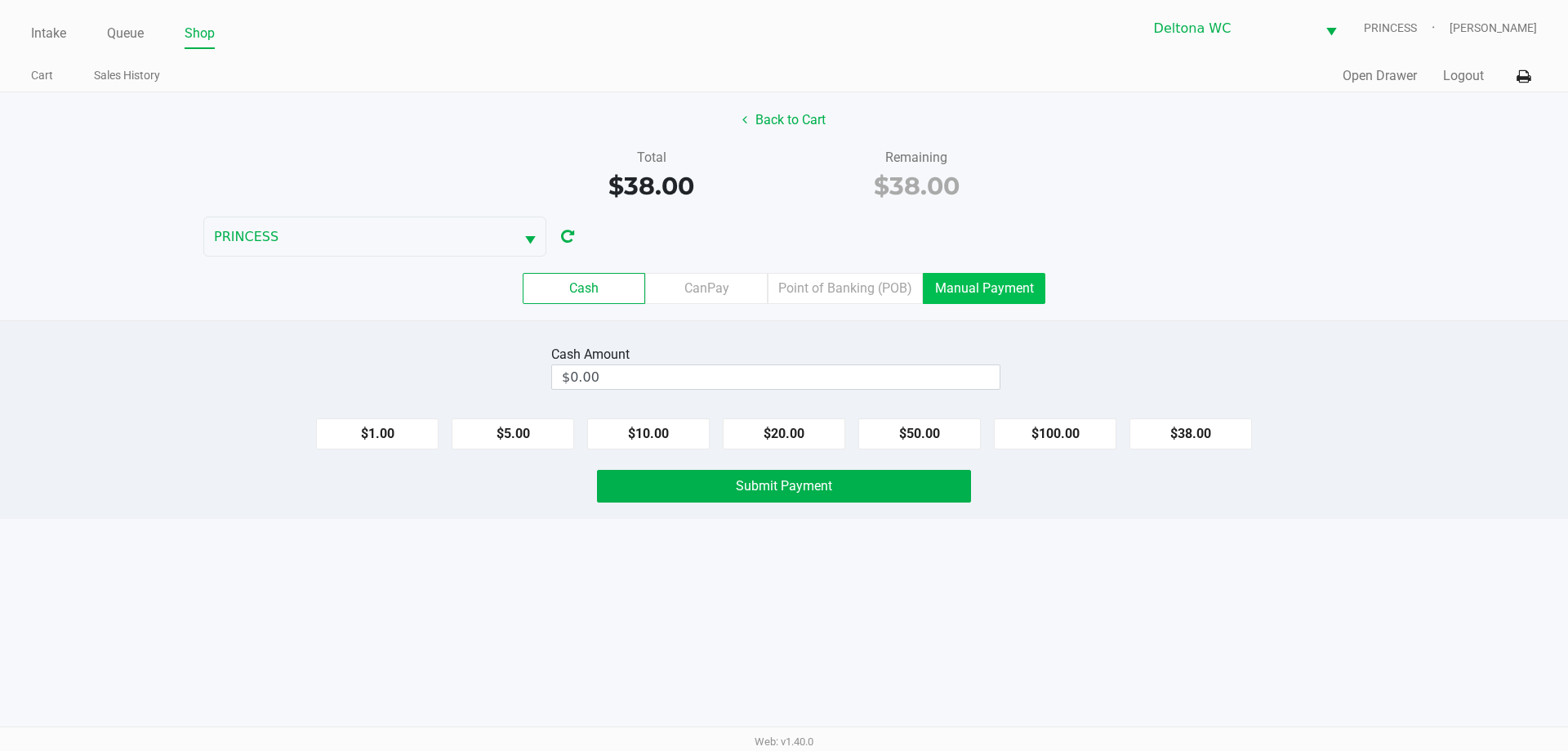
drag, startPoint x: 985, startPoint y: 275, endPoint x: 757, endPoint y: 352, distance: 240.7
click at [983, 276] on label "Manual Payment" at bounding box center [983, 288] width 122 height 31
click at [0, 0] on 8 "Manual Payment" at bounding box center [0, 0] width 0 height 0
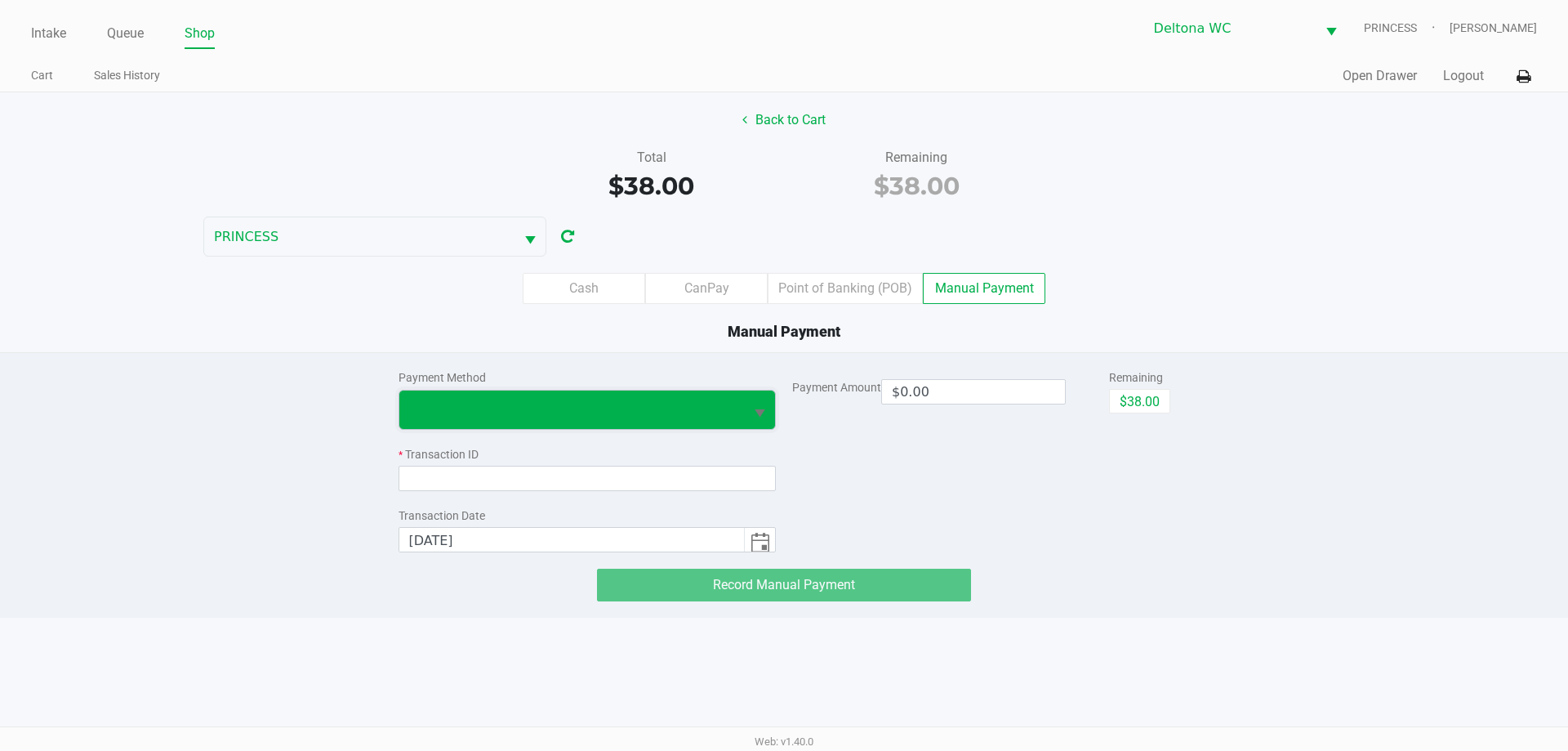
click at [546, 411] on span at bounding box center [571, 409] width 326 height 19
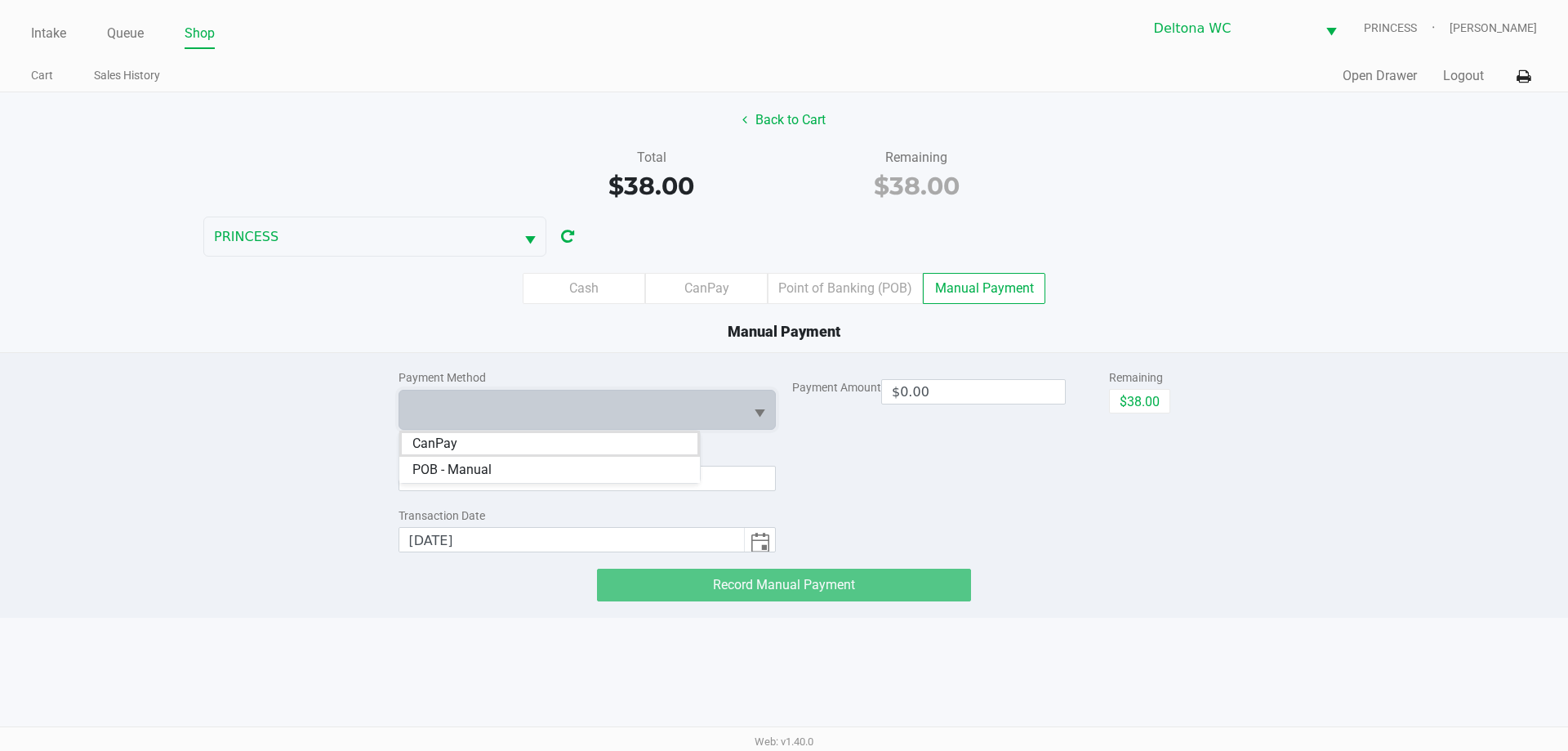
drag, startPoint x: 452, startPoint y: 443, endPoint x: 457, endPoint y: 452, distance: 10.3
click at [452, 443] on span "CanPay" at bounding box center [435, 443] width 45 height 19
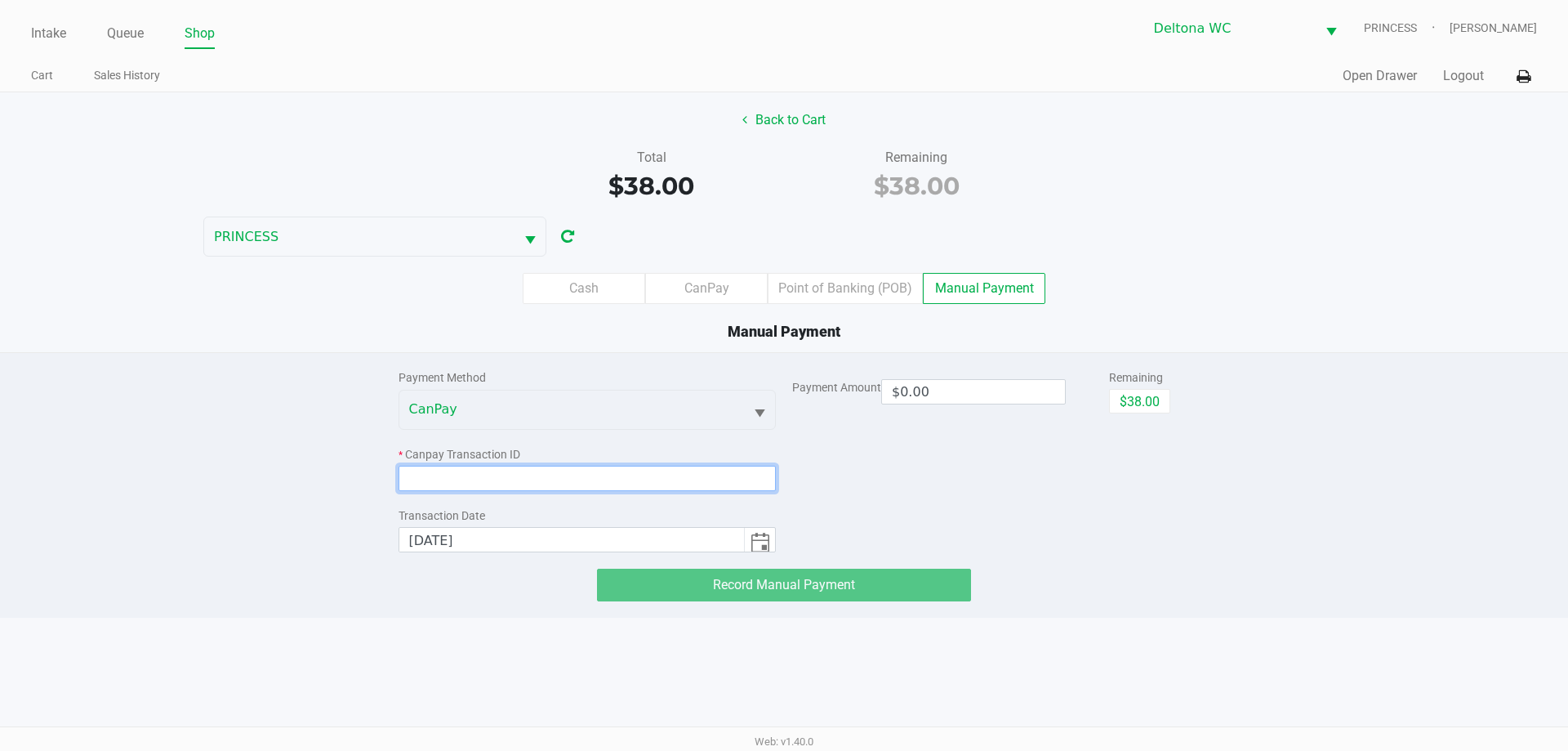
click at [468, 469] on input at bounding box center [587, 478] width 378 height 25
paste input "EGAYEXIME3IX"
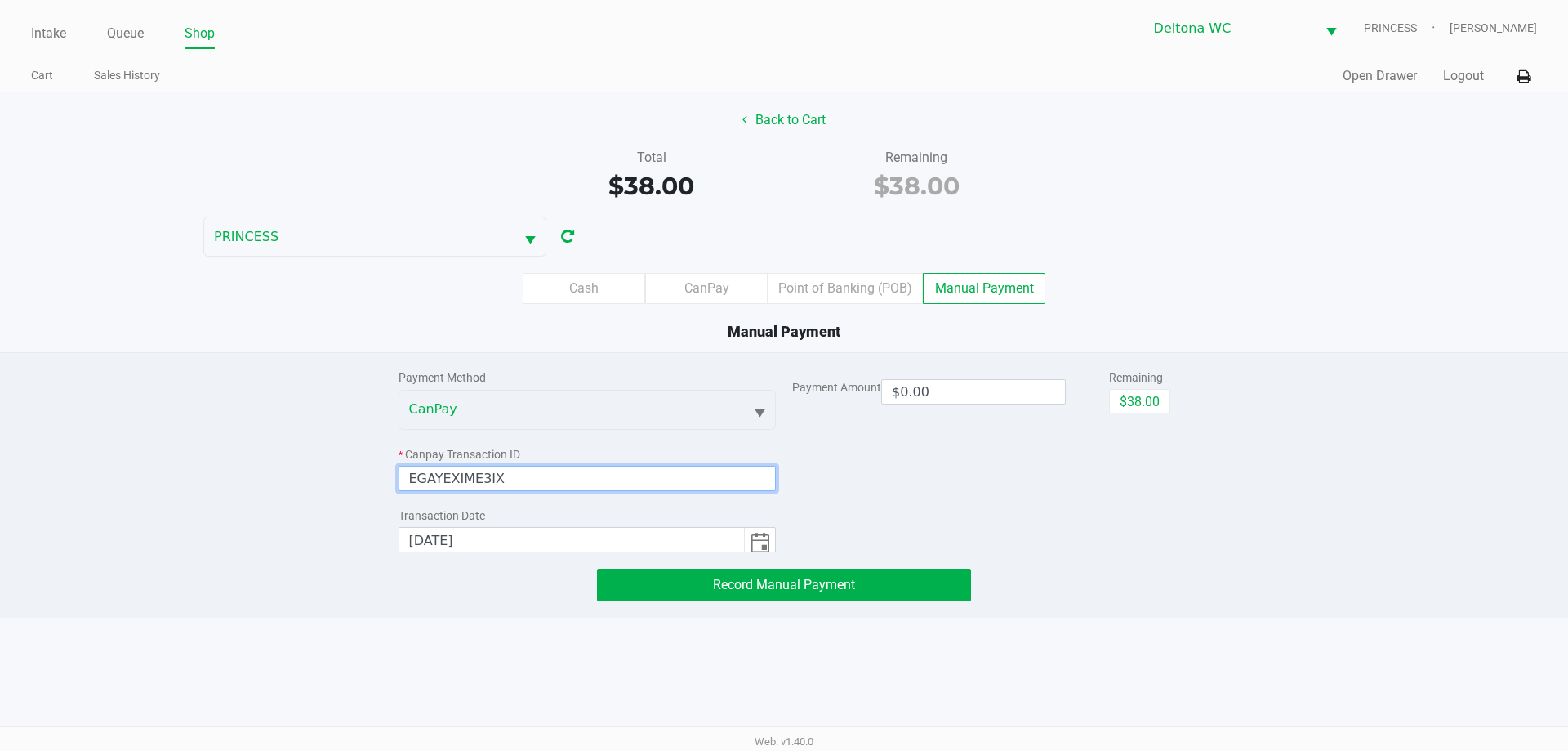
type input "EGAYEXIME3IX"
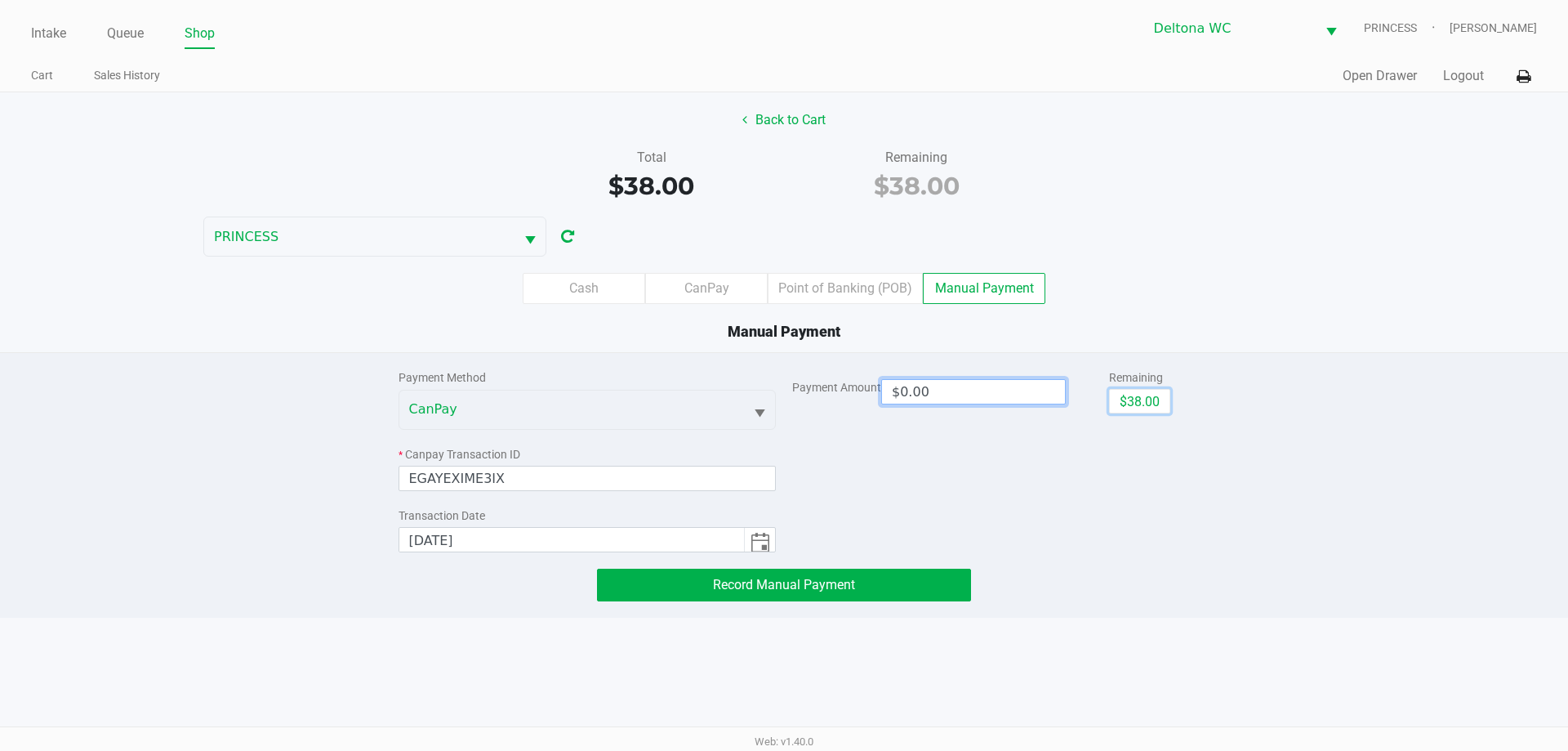
drag, startPoint x: 1121, startPoint y: 404, endPoint x: 1103, endPoint y: 418, distance: 22.8
click at [1121, 404] on button "$38.00" at bounding box center [1140, 400] width 62 height 24
type input "$38.00"
click at [869, 595] on button "Record Manual Payment" at bounding box center [784, 585] width 374 height 33
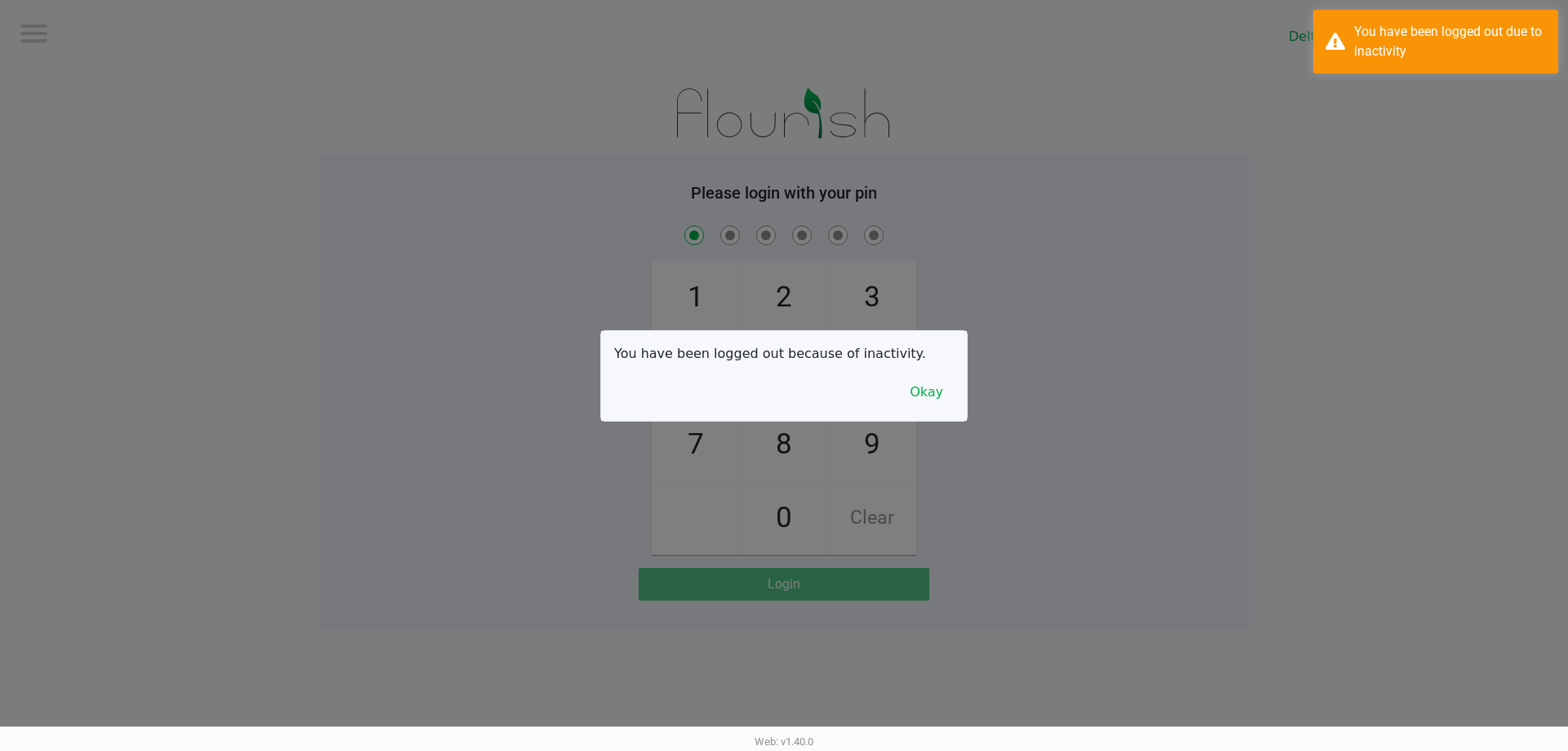
checkbox input "true"
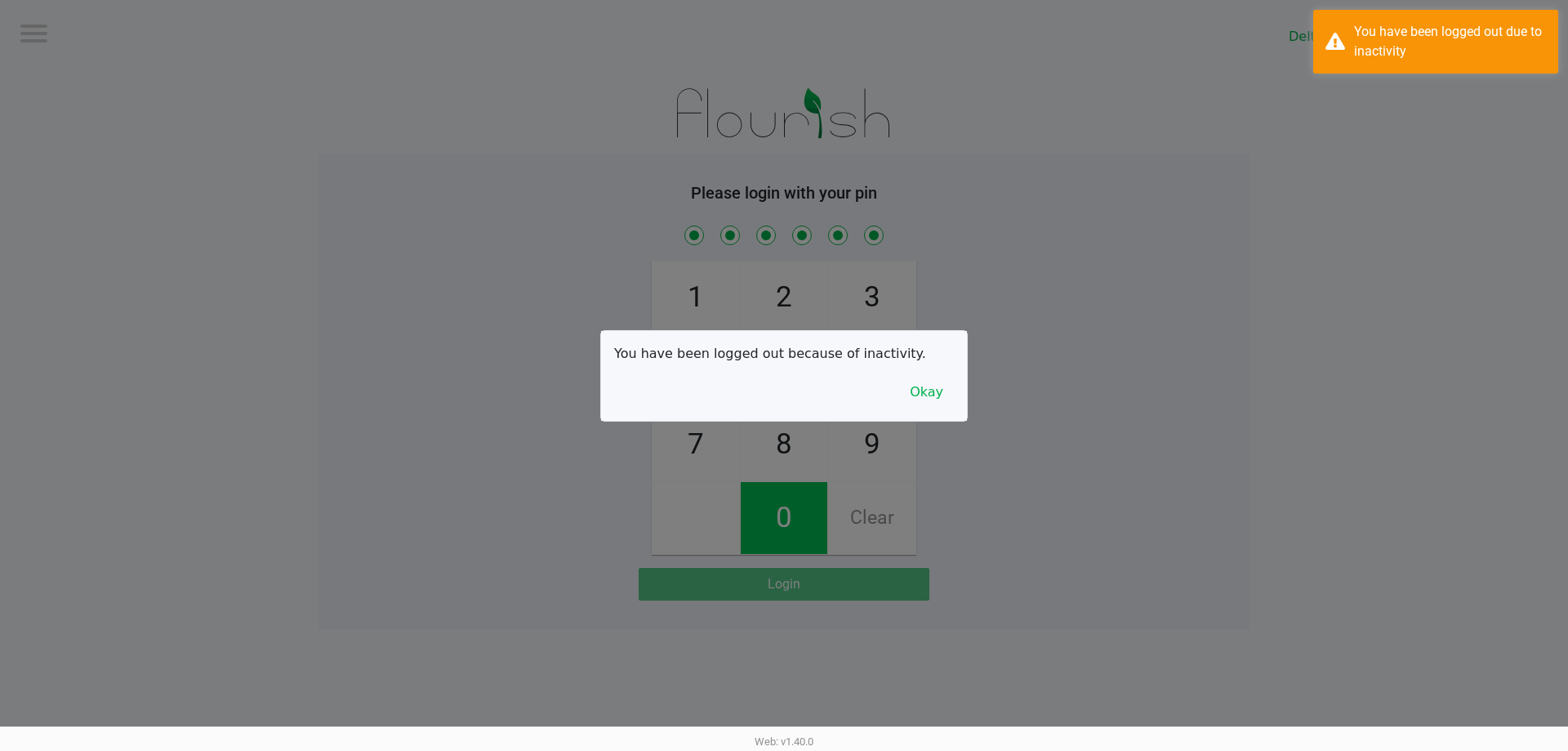
checkbox input "true"
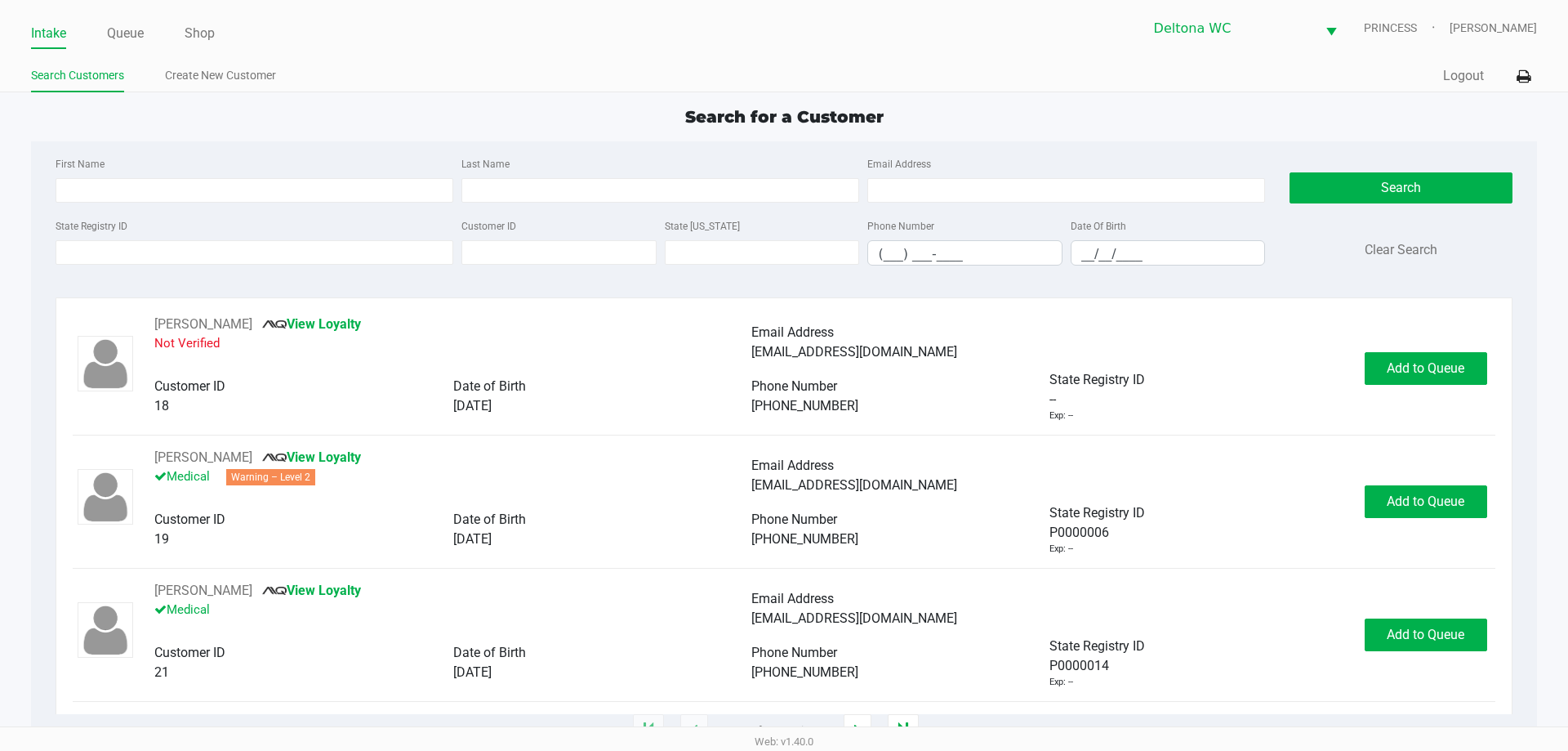
click at [286, 267] on div "State Registry ID Customer ID State ID Phone Number (___) ___-____ Date Of Birt…" at bounding box center [659, 247] width 1217 height 63
click at [290, 251] on input "State Registry ID" at bounding box center [254, 252] width 398 height 24
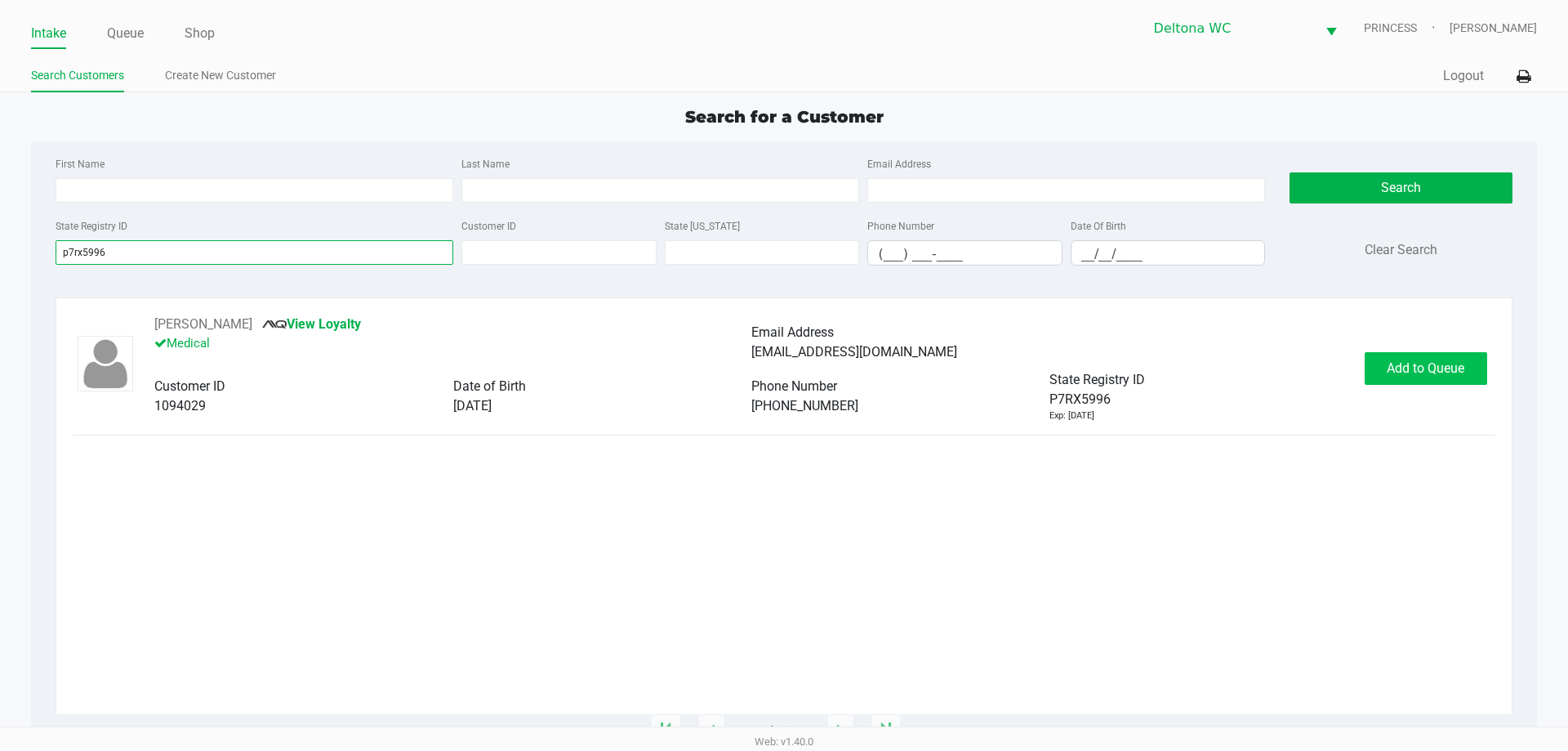
type input "p7rx5996"
click at [1408, 363] on span "Add to Queue" at bounding box center [1425, 368] width 77 height 15
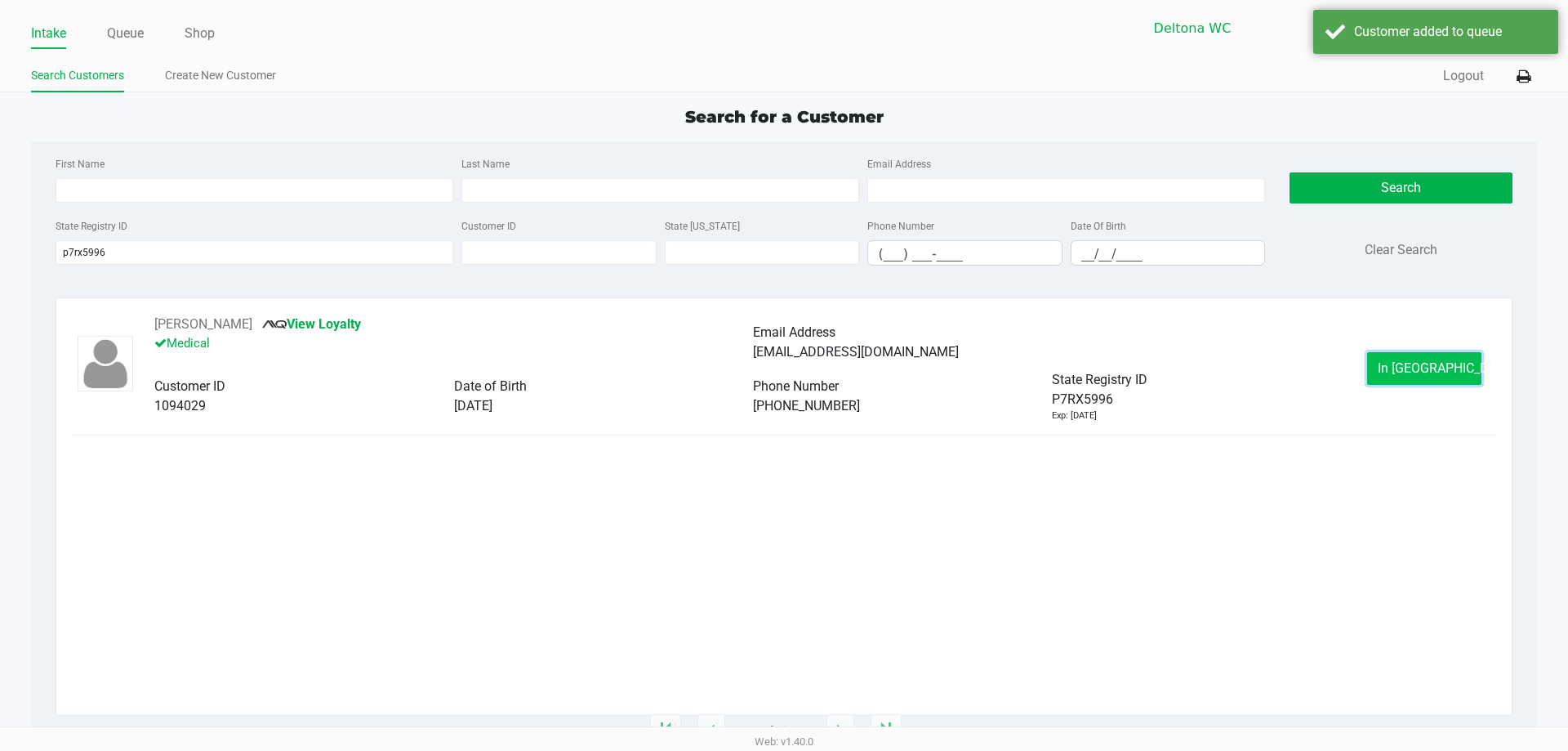
click at [1385, 369] on button "In Queue" at bounding box center [1423, 368] width 115 height 33
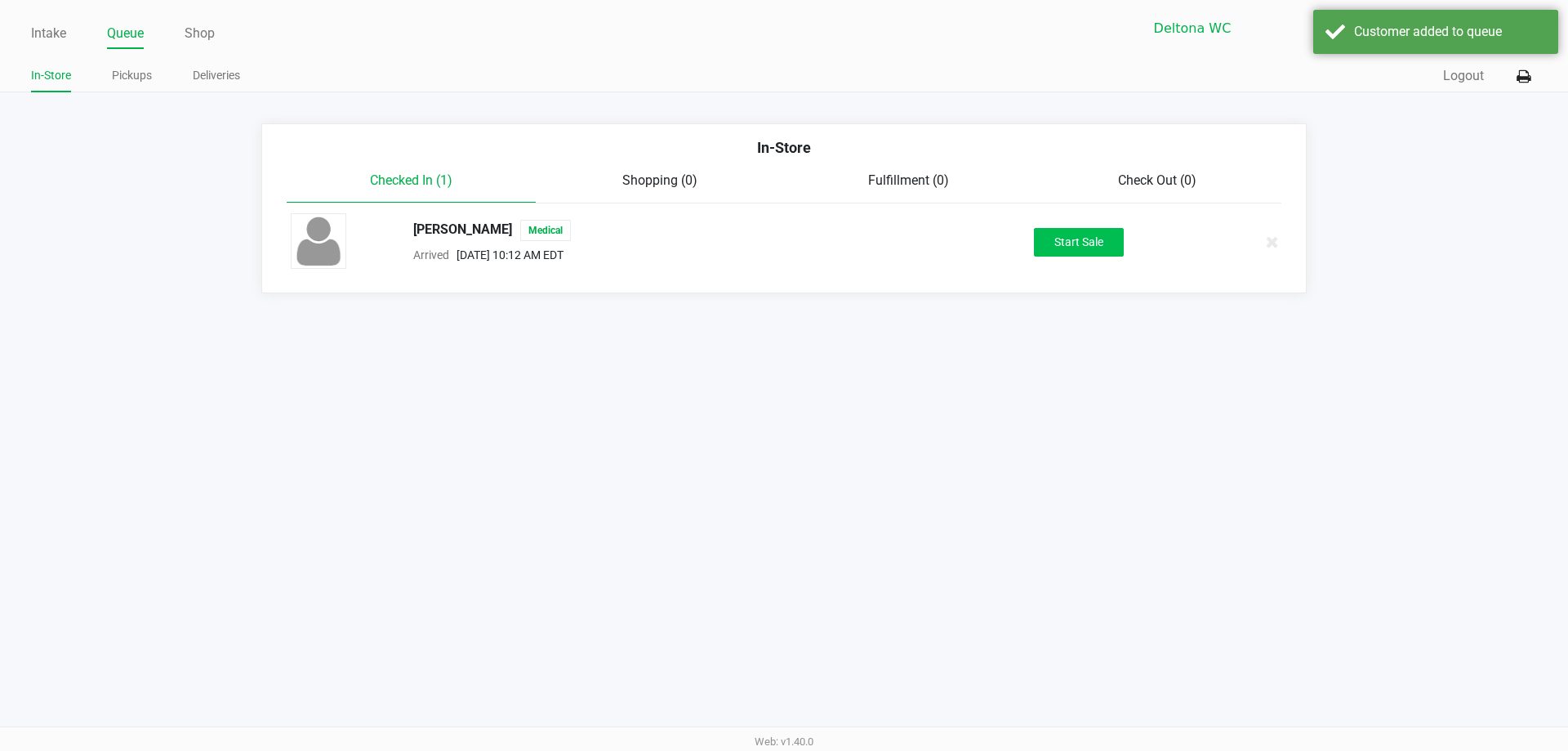
drag, startPoint x: 1059, startPoint y: 223, endPoint x: 1065, endPoint y: 232, distance: 10.8
click at [1065, 231] on div "RUALDO GARCIA Medical Arrived Aug 27, 2025 10:12 AM EDT Start Sale" at bounding box center [784, 241] width 1011 height 57
click at [1067, 238] on button "Start Sale" at bounding box center [1078, 242] width 90 height 29
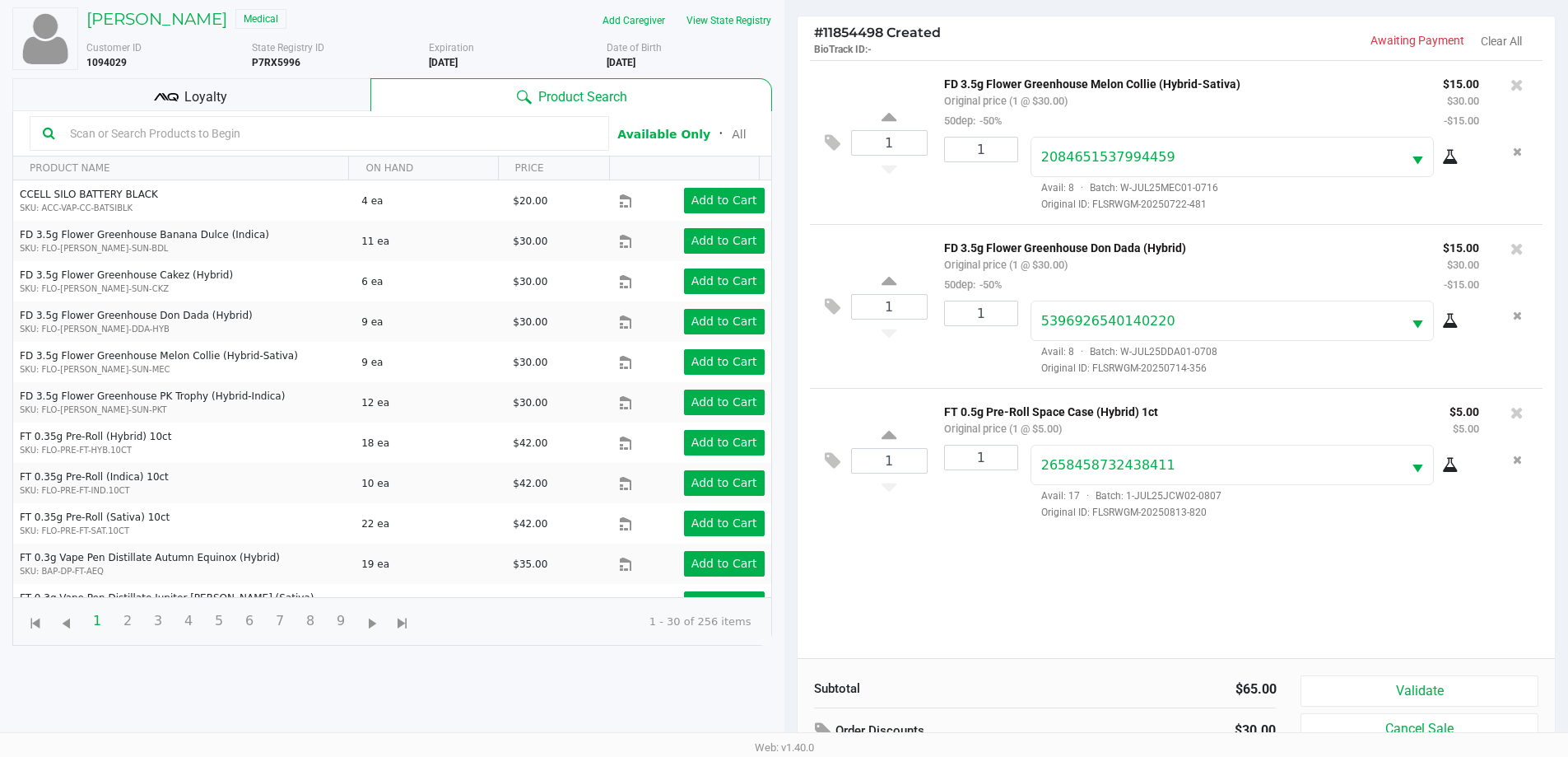
scroll to position [178, 0]
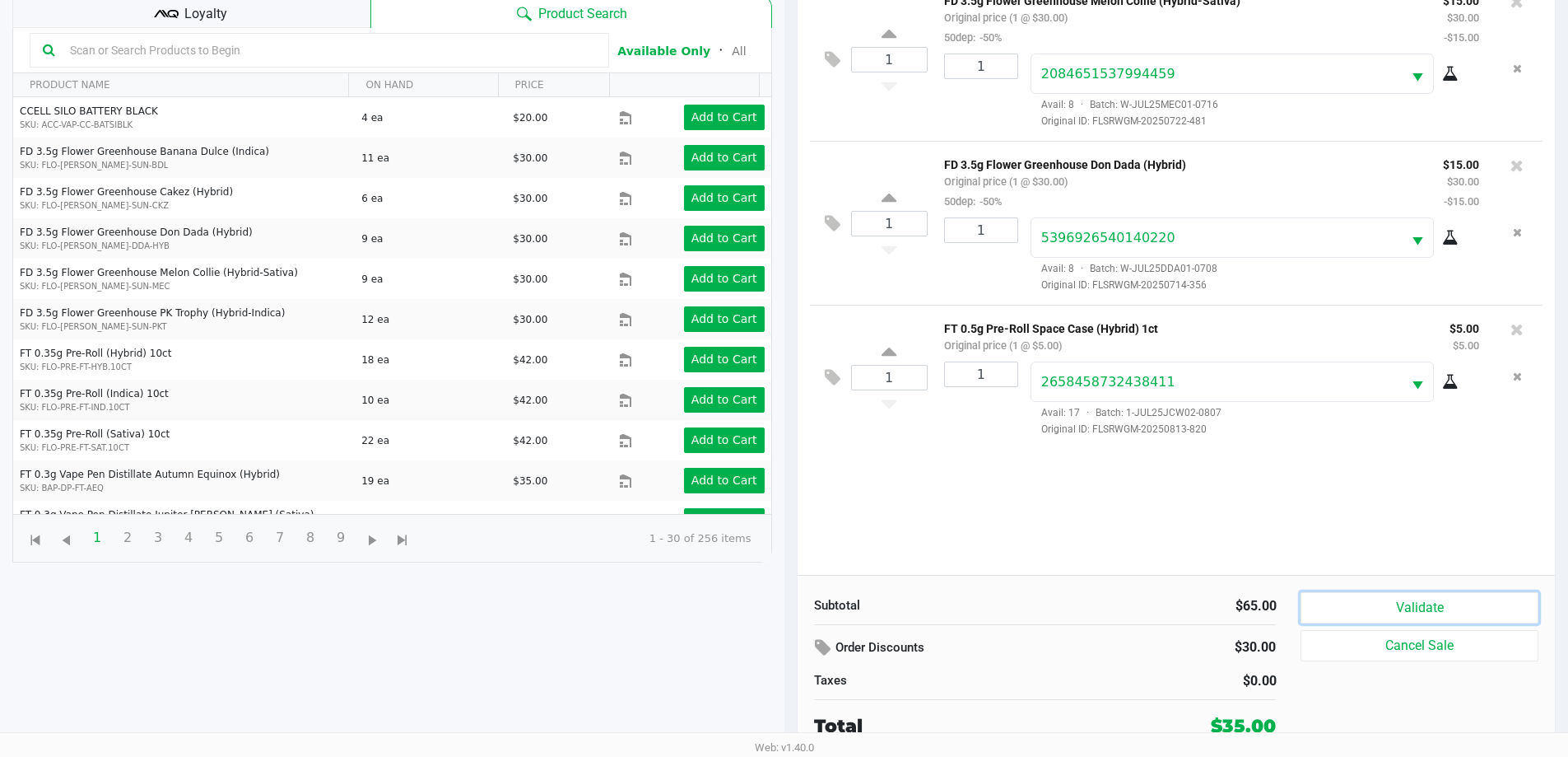
drag, startPoint x: 1412, startPoint y: 615, endPoint x: 1425, endPoint y: 602, distance: 18.4
click at [1413, 614] on button "Validate" at bounding box center [1419, 607] width 237 height 31
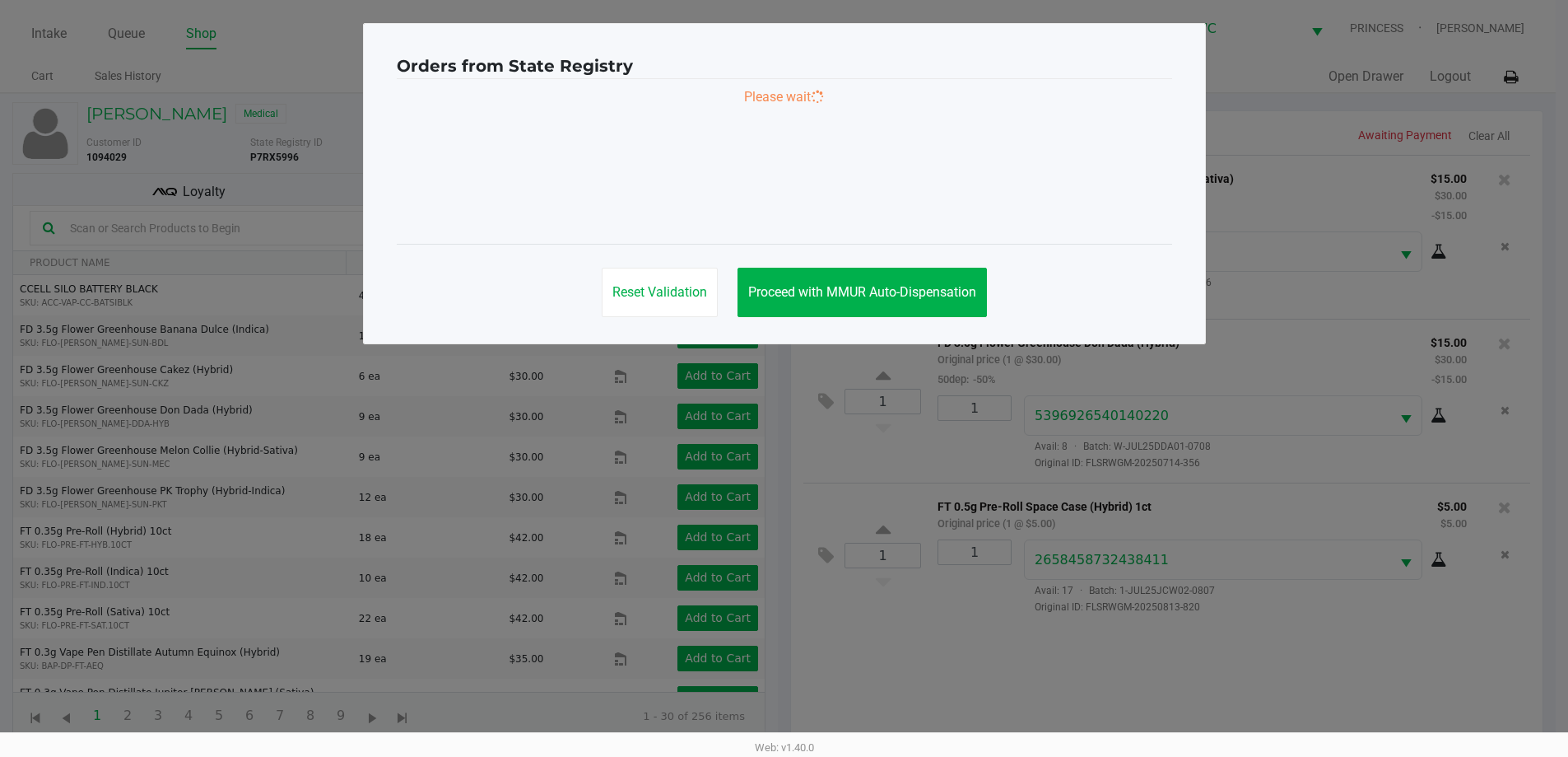
scroll to position [0, 0]
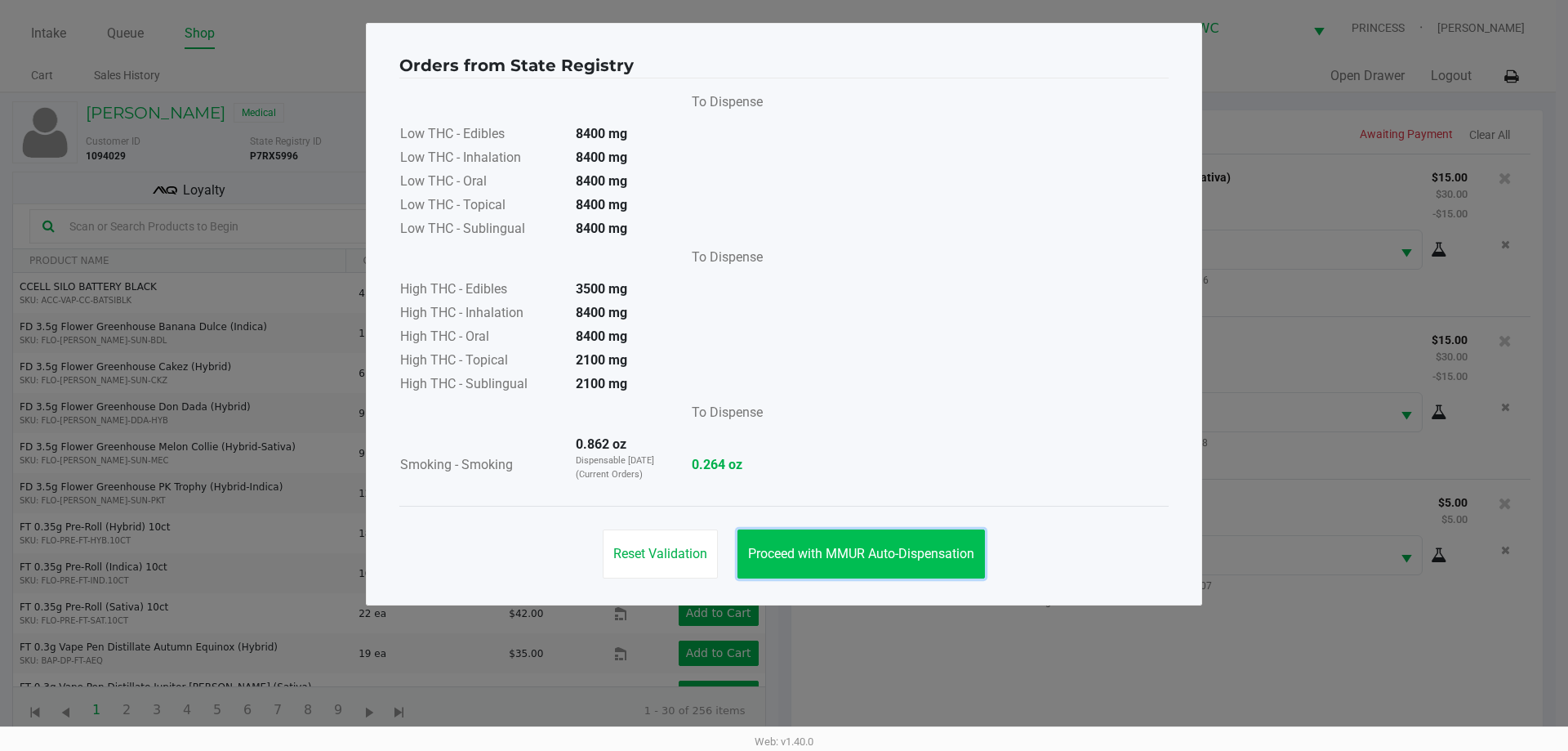
drag, startPoint x: 827, startPoint y: 543, endPoint x: 823, endPoint y: 529, distance: 14.6
click at [824, 532] on button "Proceed with MMUR Auto-Dispensation" at bounding box center [861, 553] width 248 height 49
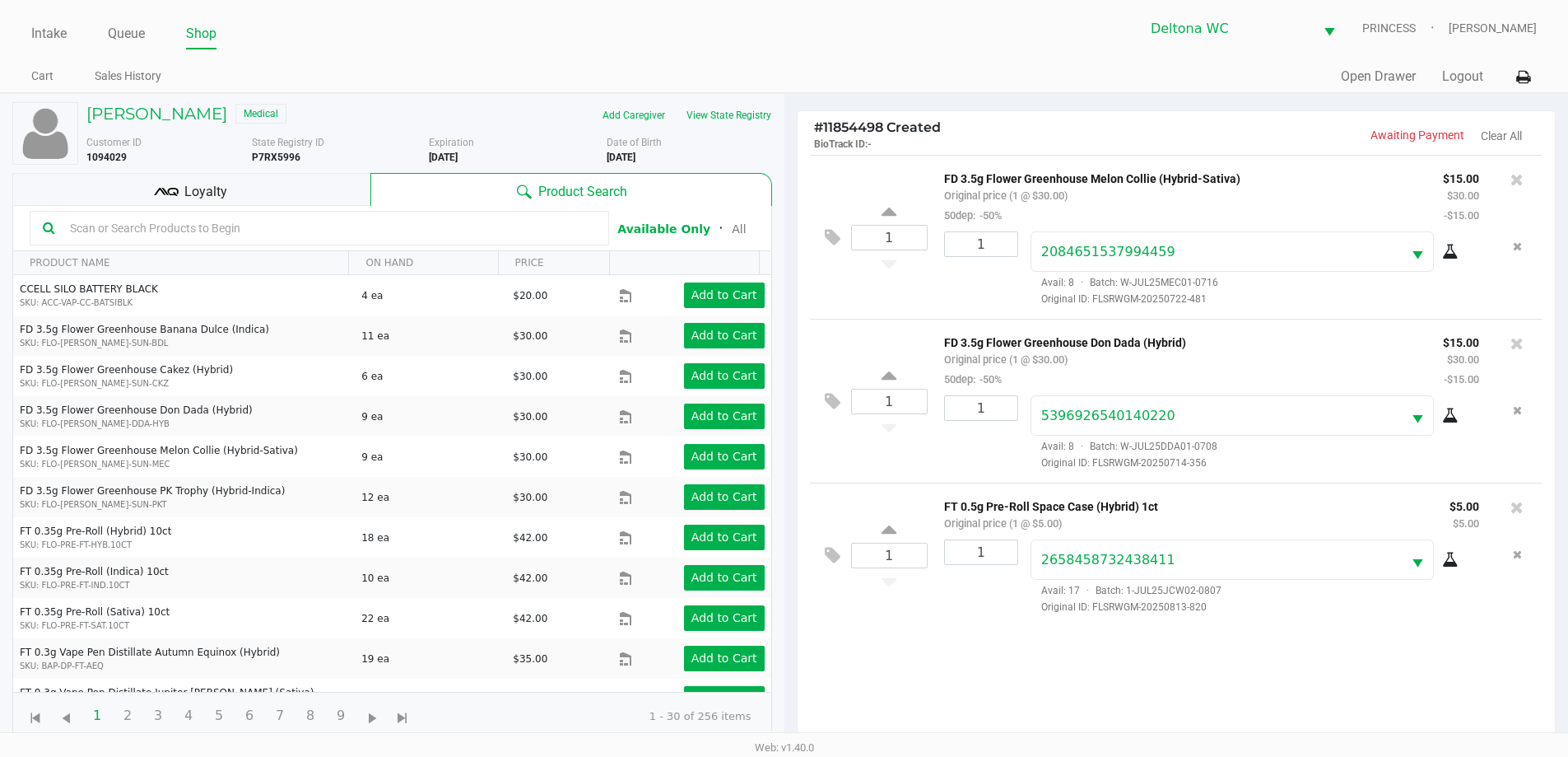
click at [295, 183] on div "Loyalty" at bounding box center [191, 189] width 358 height 33
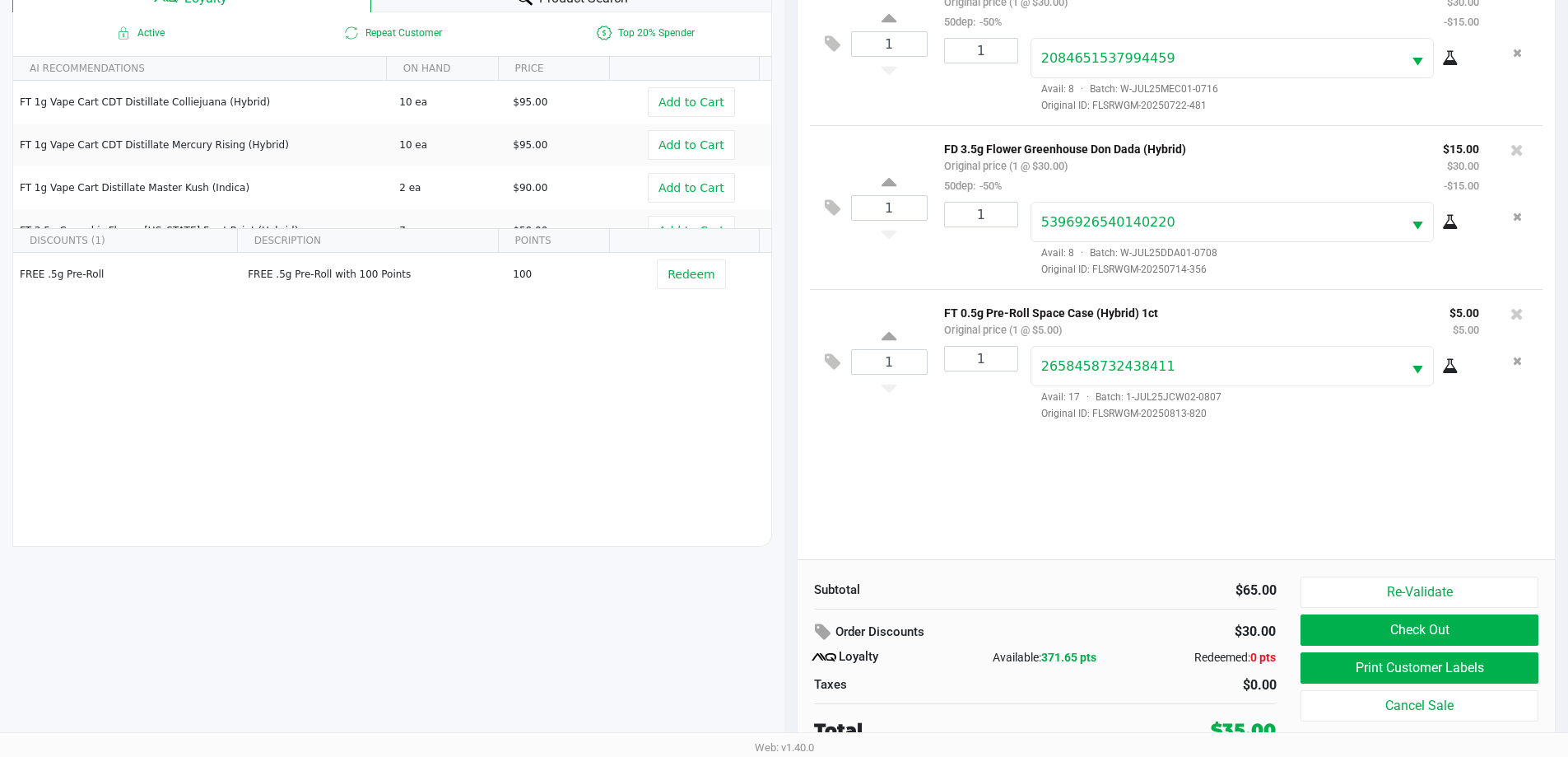
scroll to position [197, 0]
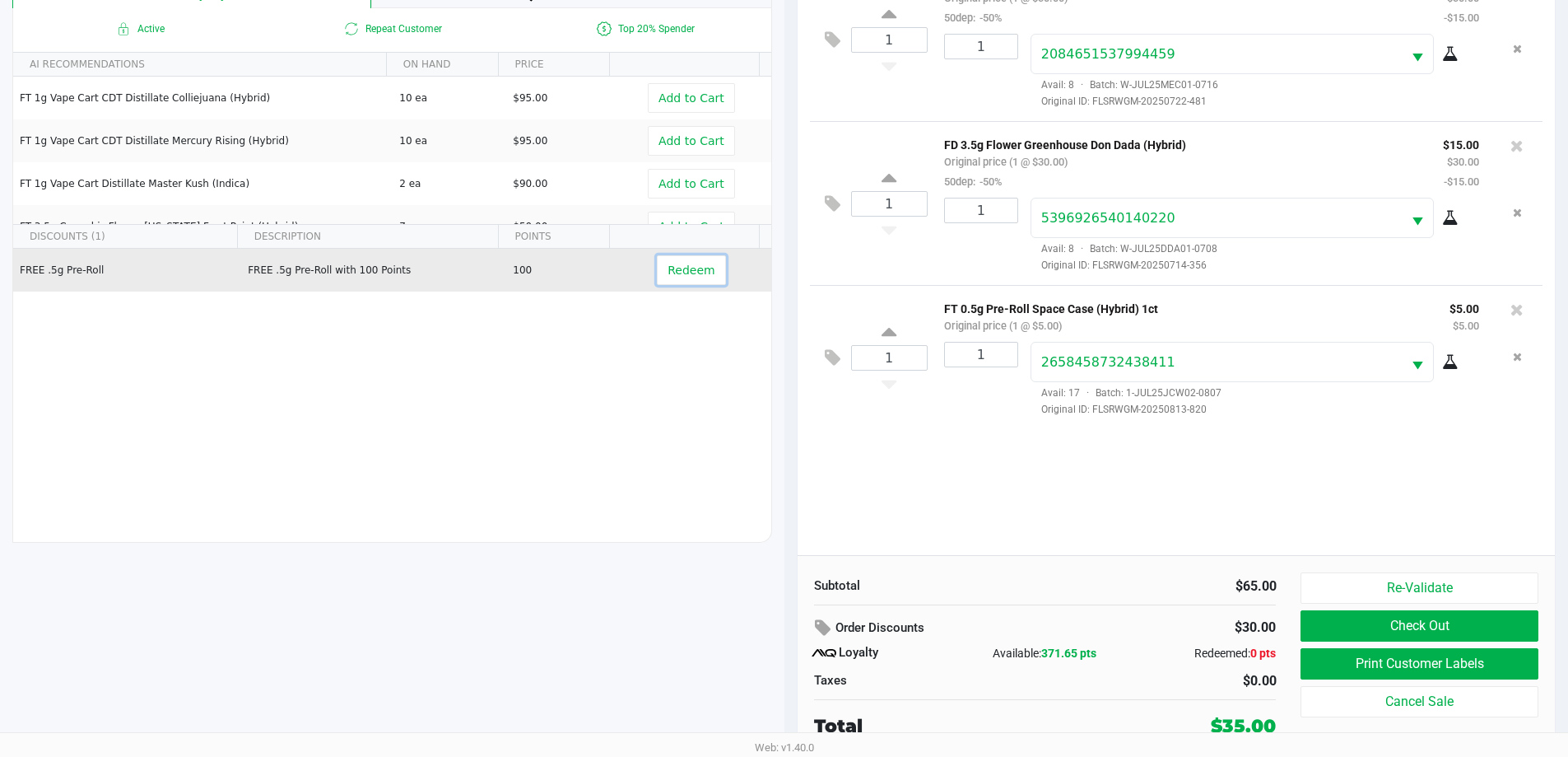
drag, startPoint x: 669, startPoint y: 275, endPoint x: 730, endPoint y: 278, distance: 61.1
click at [669, 275] on span "Redeem" at bounding box center [691, 270] width 47 height 14
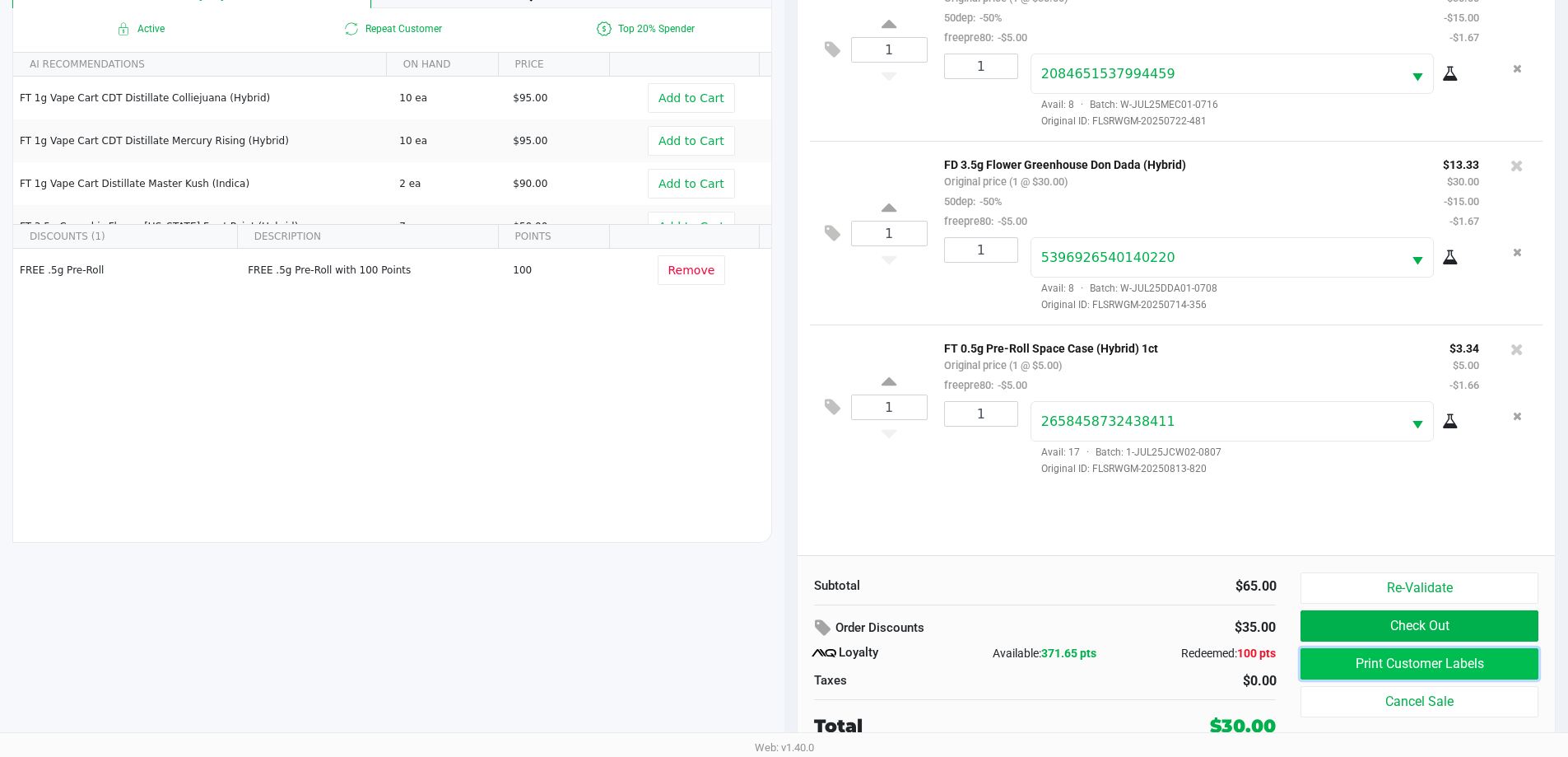
click at [1367, 664] on button "Print Customer Labels" at bounding box center [1419, 664] width 237 height 31
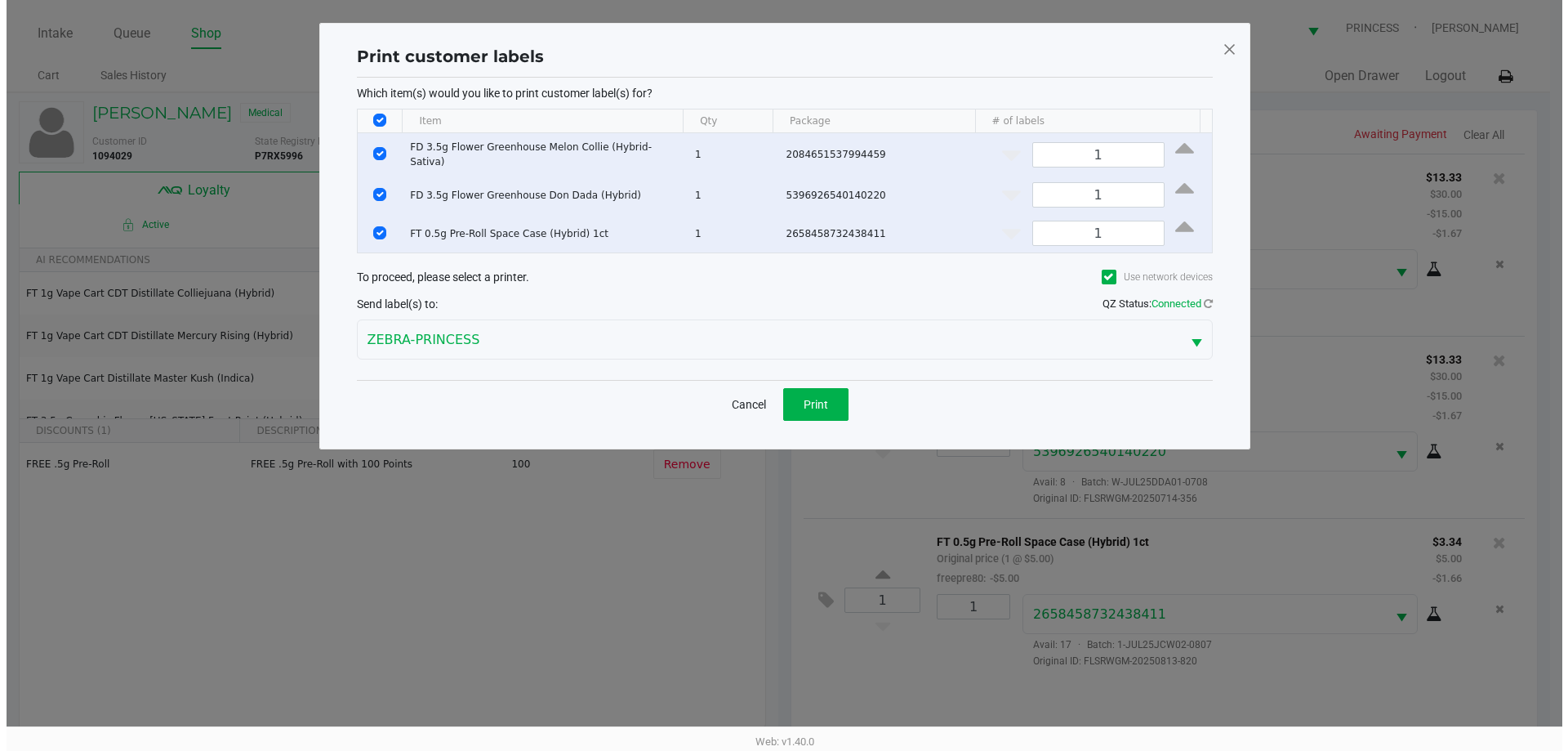
scroll to position [0, 0]
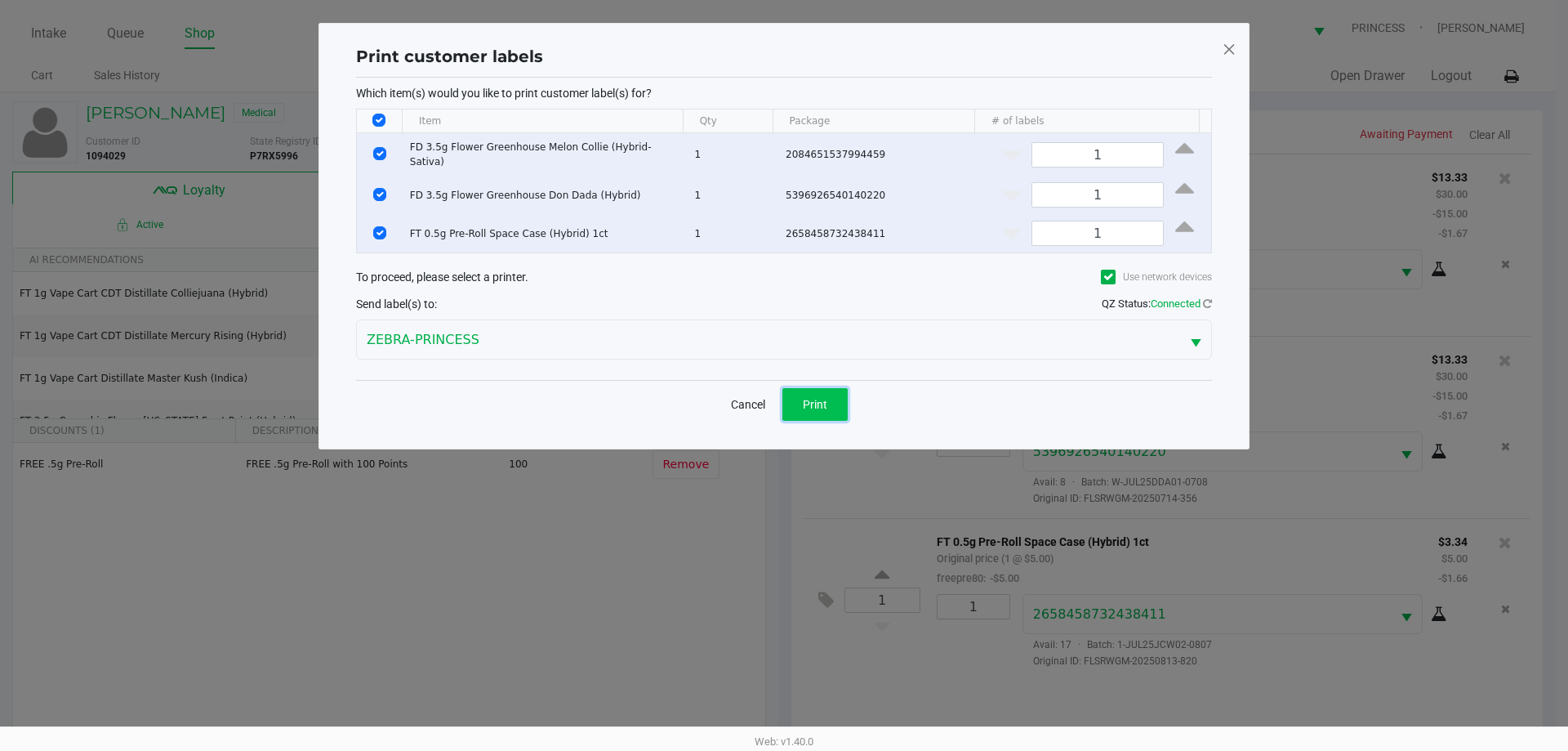
drag, startPoint x: 810, startPoint y: 388, endPoint x: 927, endPoint y: 402, distance: 117.8
click at [816, 388] on button "Print" at bounding box center [815, 404] width 66 height 33
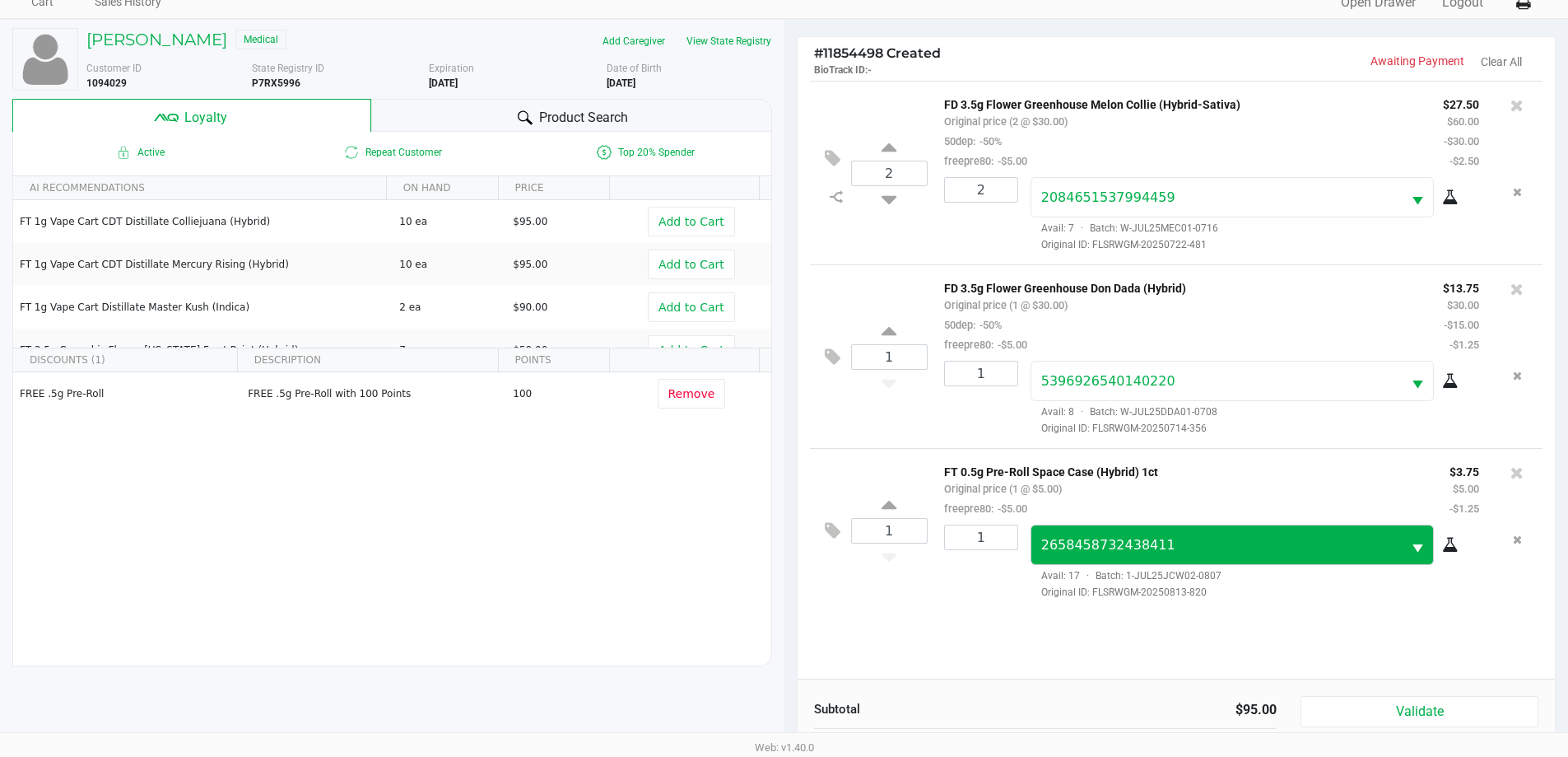
scroll to position [197, 0]
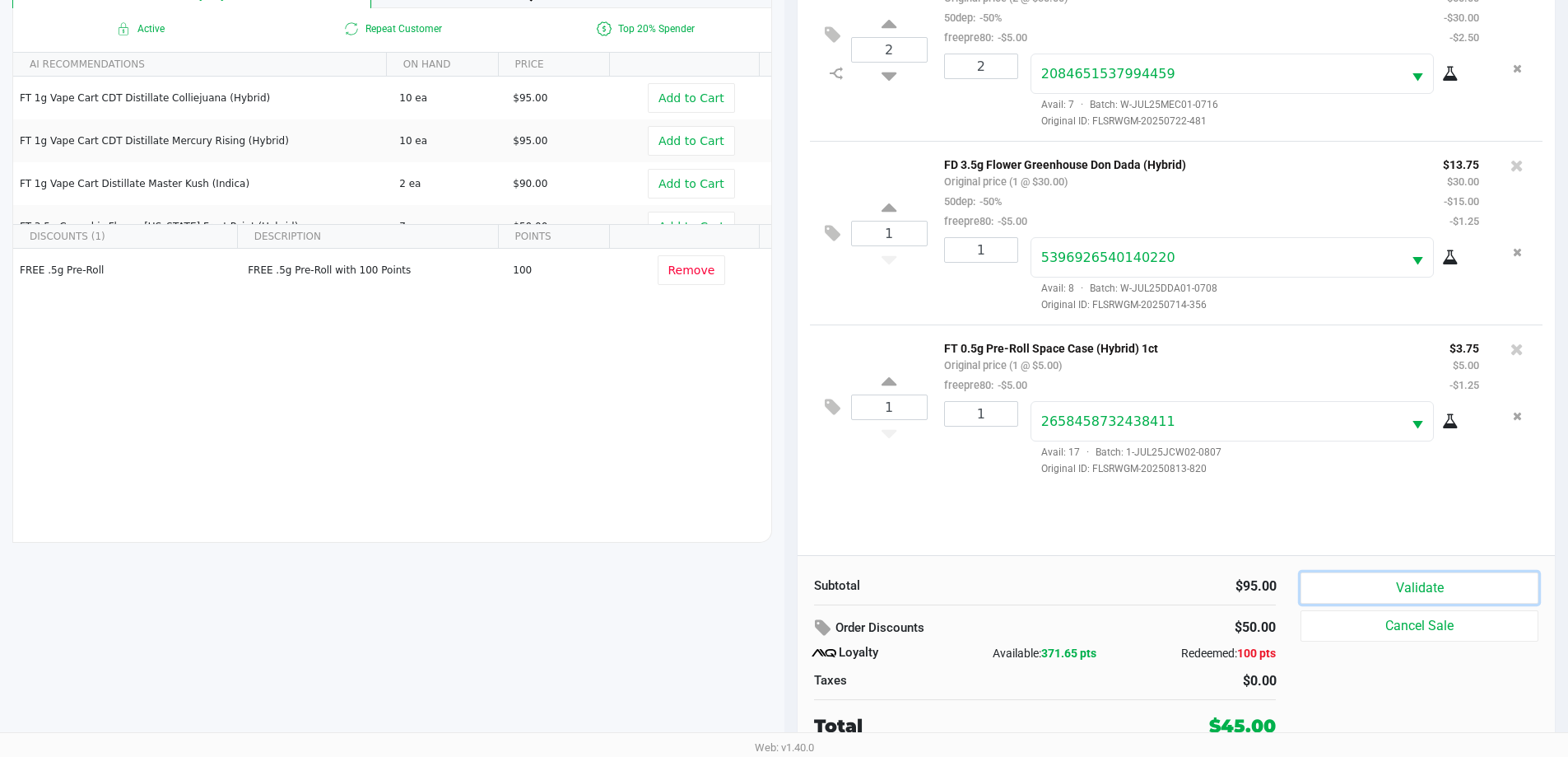
drag, startPoint x: 1409, startPoint y: 578, endPoint x: 1483, endPoint y: 542, distance: 82.3
click at [1410, 578] on button "Validate" at bounding box center [1419, 588] width 237 height 31
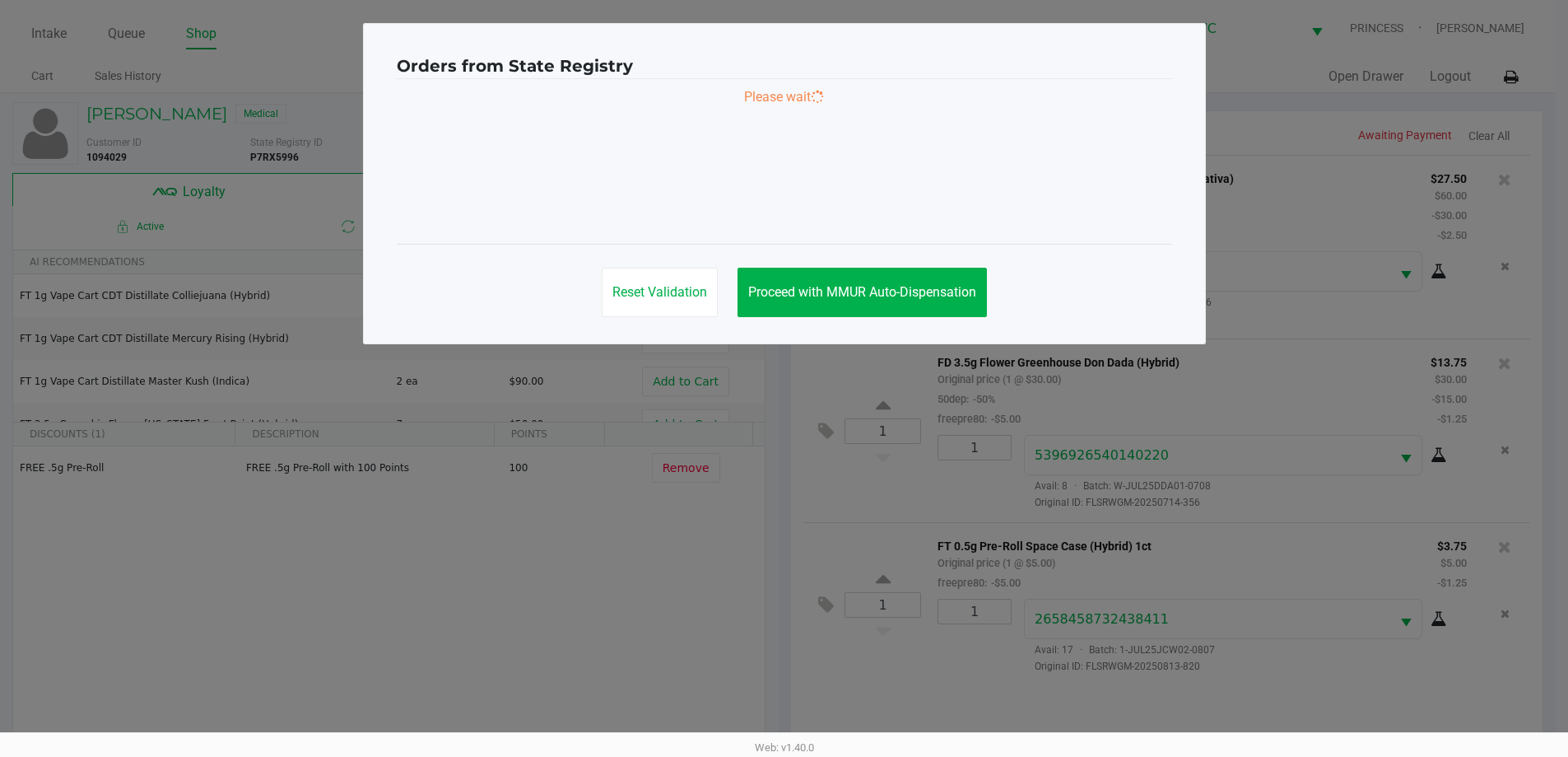
scroll to position [0, 0]
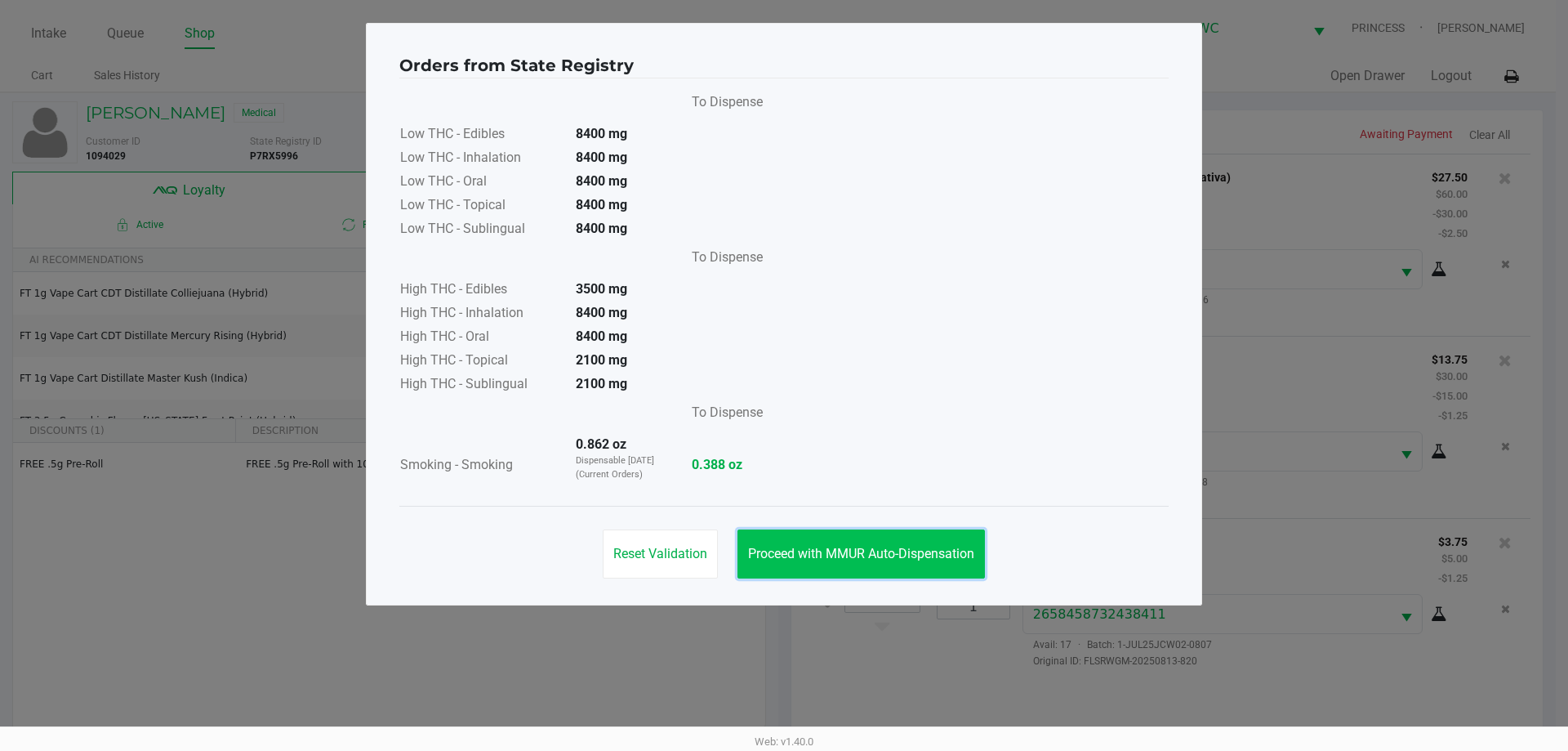
click at [917, 558] on span "Proceed with MMUR Auto-Dispensation" at bounding box center [861, 553] width 226 height 15
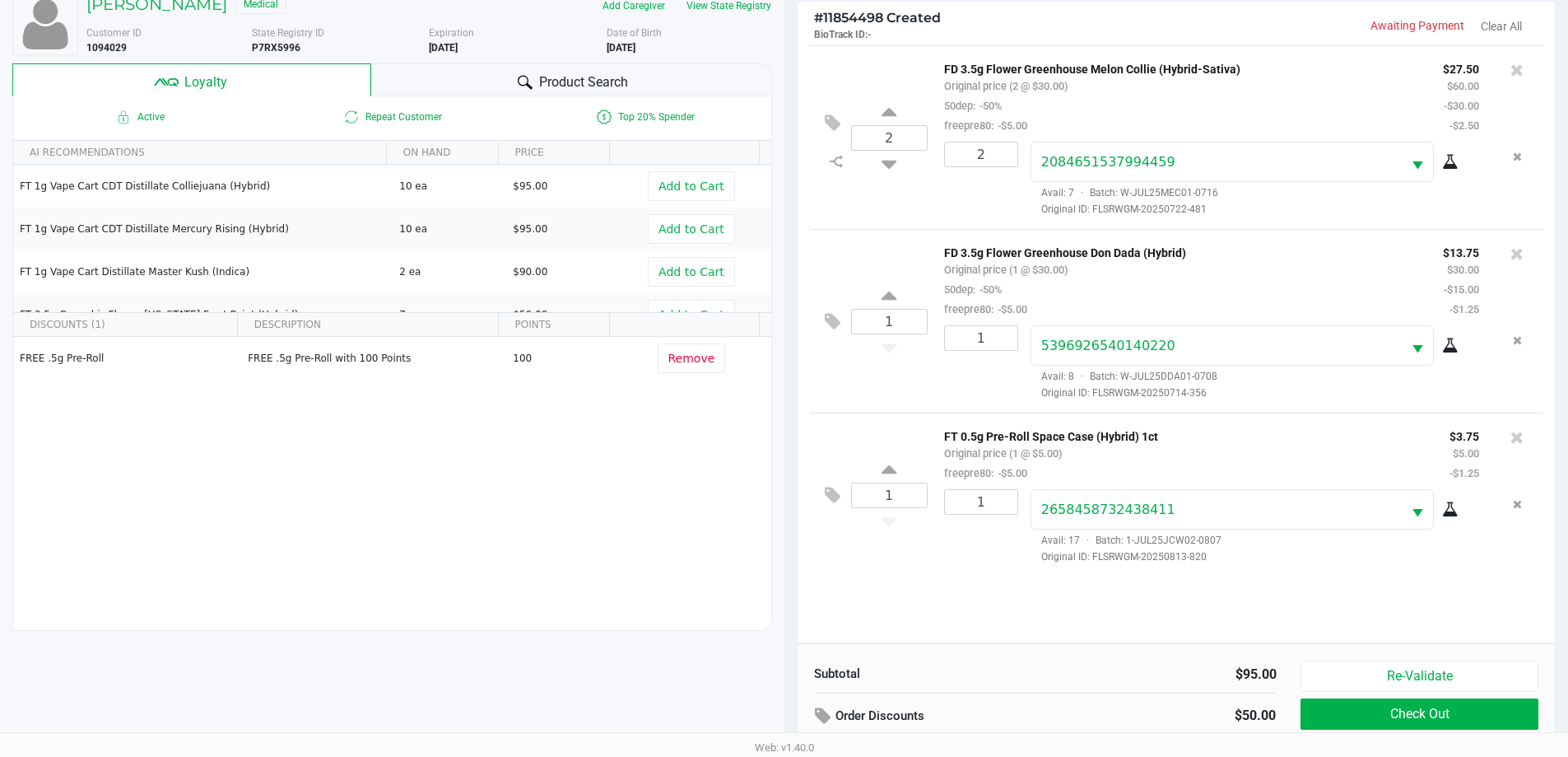
scroll to position [197, 0]
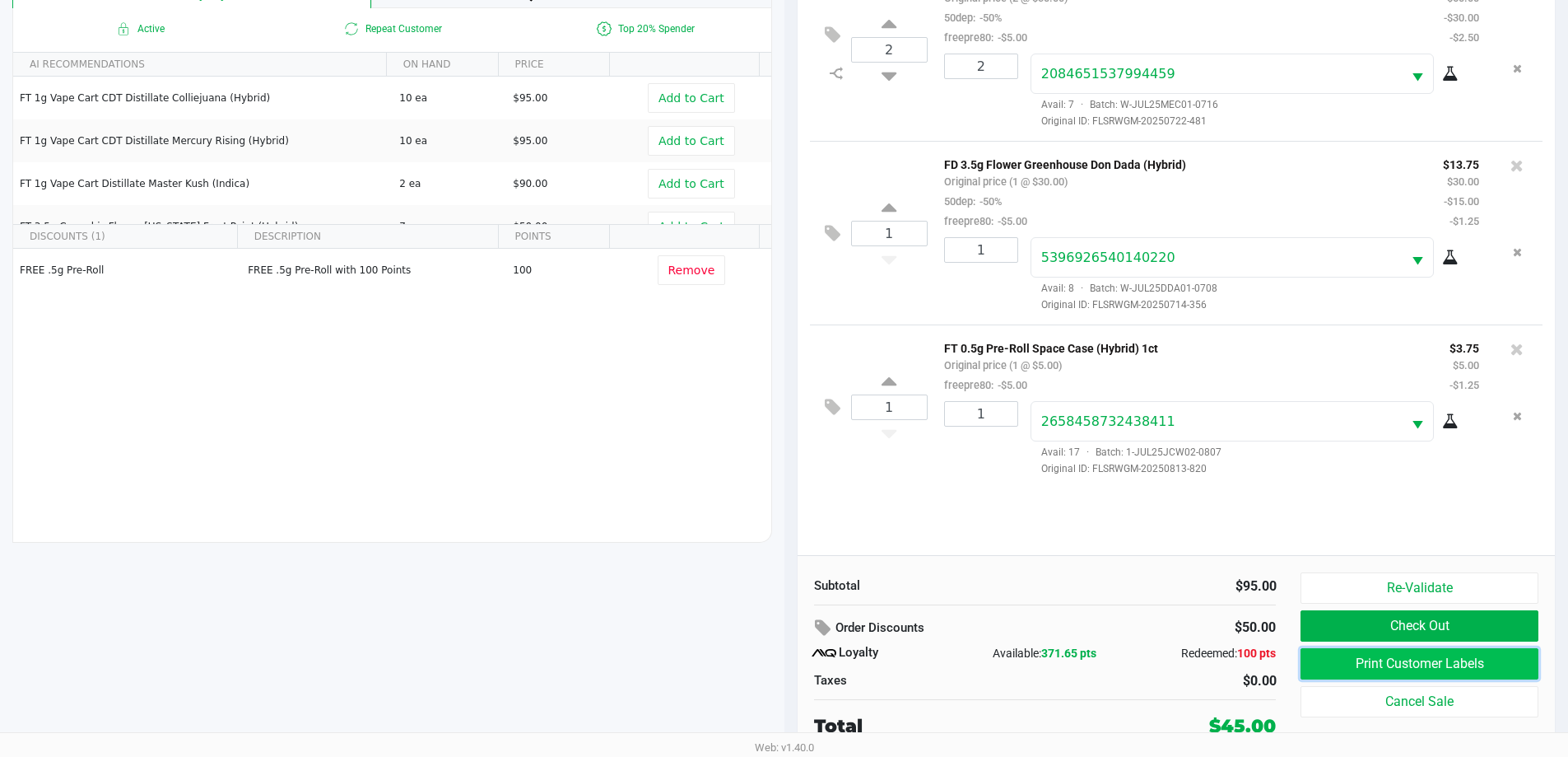
drag, startPoint x: 1339, startPoint y: 660, endPoint x: 1334, endPoint y: 650, distance: 11.2
click at [1334, 650] on button "Print Customer Labels" at bounding box center [1419, 664] width 237 height 31
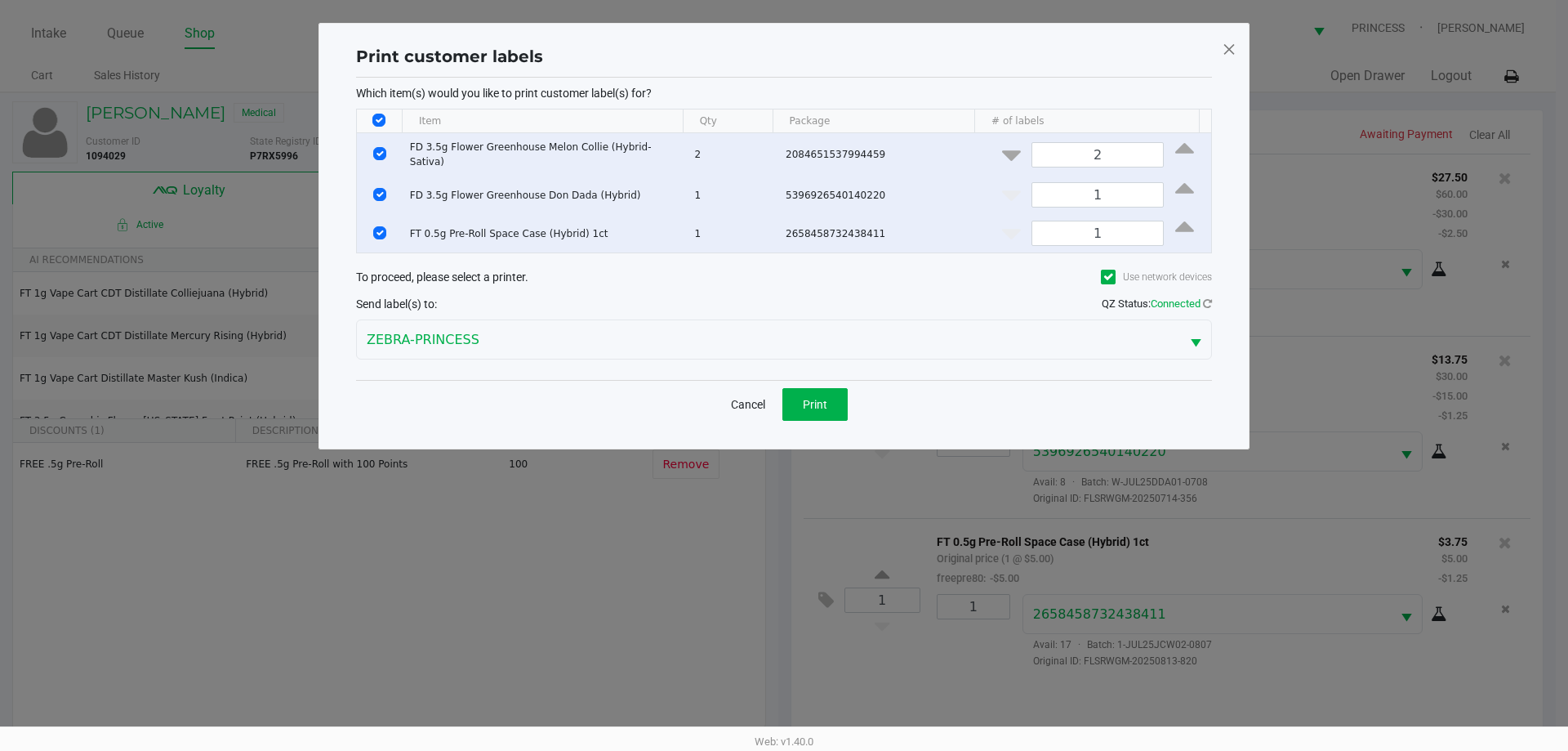
click at [387, 121] on th "Data table" at bounding box center [379, 121] width 45 height 24
click at [374, 121] on input "Select All Rows" at bounding box center [379, 121] width 13 height 13
checkbox input "false"
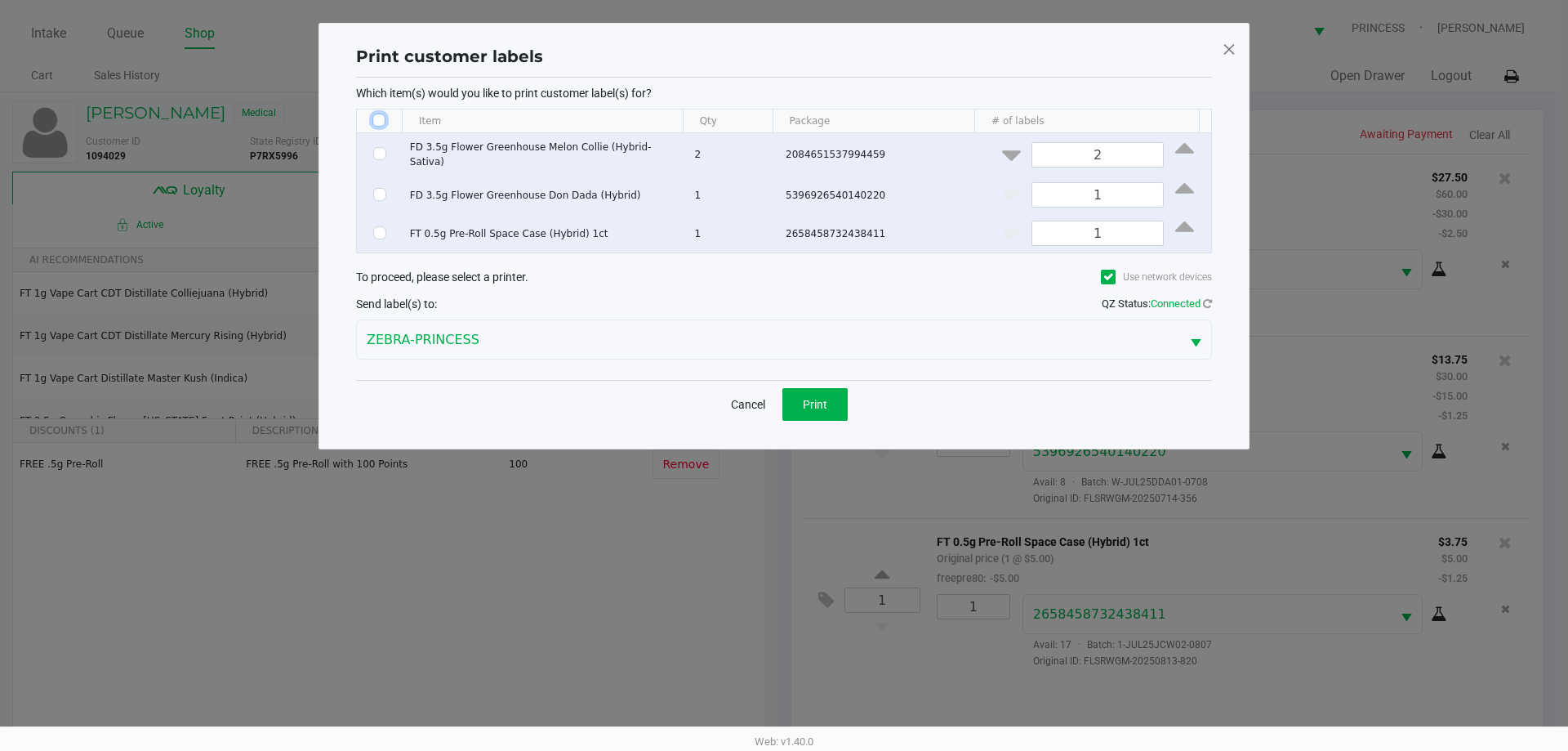
checkbox input "false"
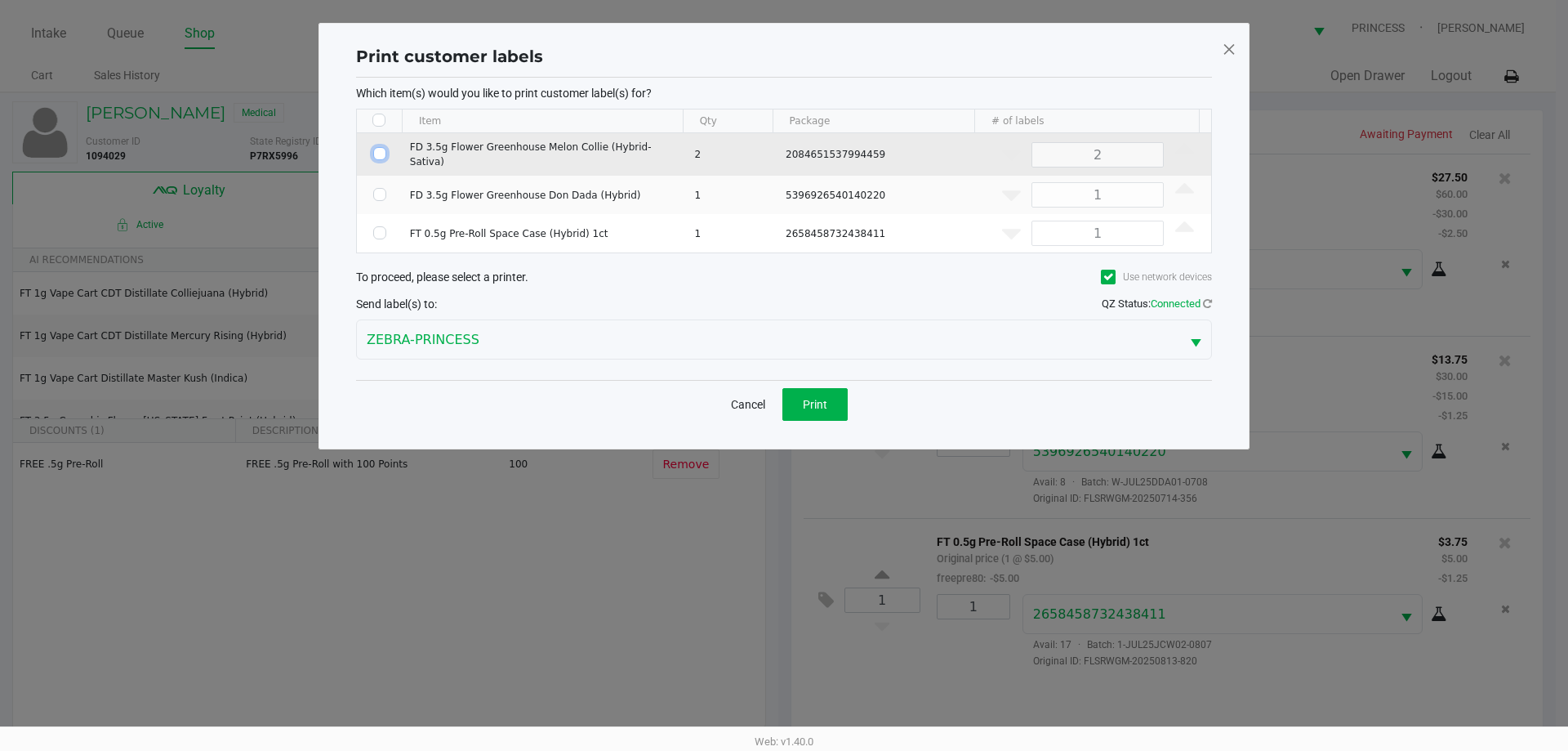
drag, startPoint x: 374, startPoint y: 149, endPoint x: 396, endPoint y: 158, distance: 23.8
click at [377, 149] on input "Select Row" at bounding box center [380, 154] width 13 height 13
checkbox input "true"
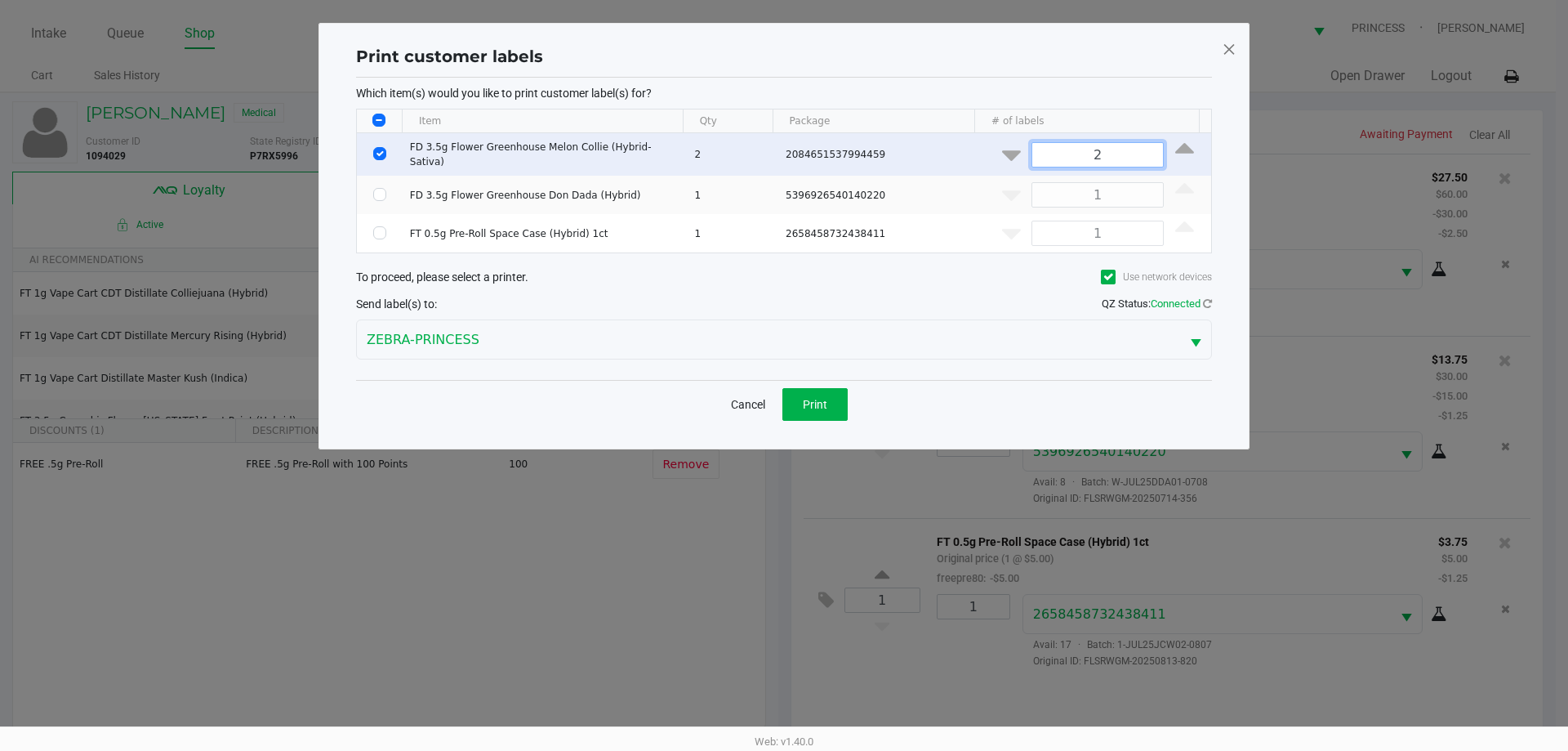
click at [1112, 149] on input "2" at bounding box center [1098, 154] width 131 height 24
type input "1"
click at [832, 397] on button "Print" at bounding box center [815, 404] width 66 height 33
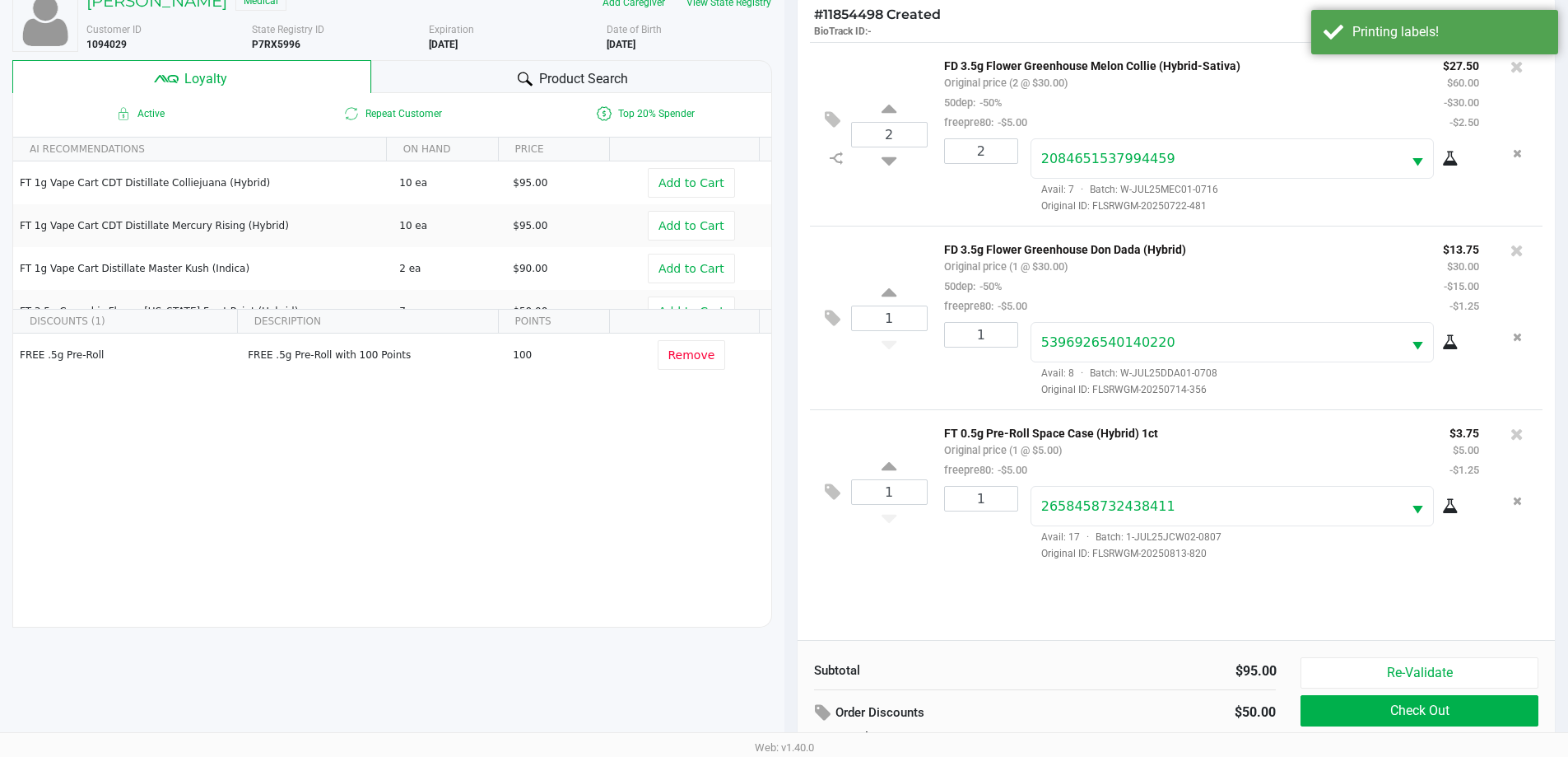
scroll to position [197, 0]
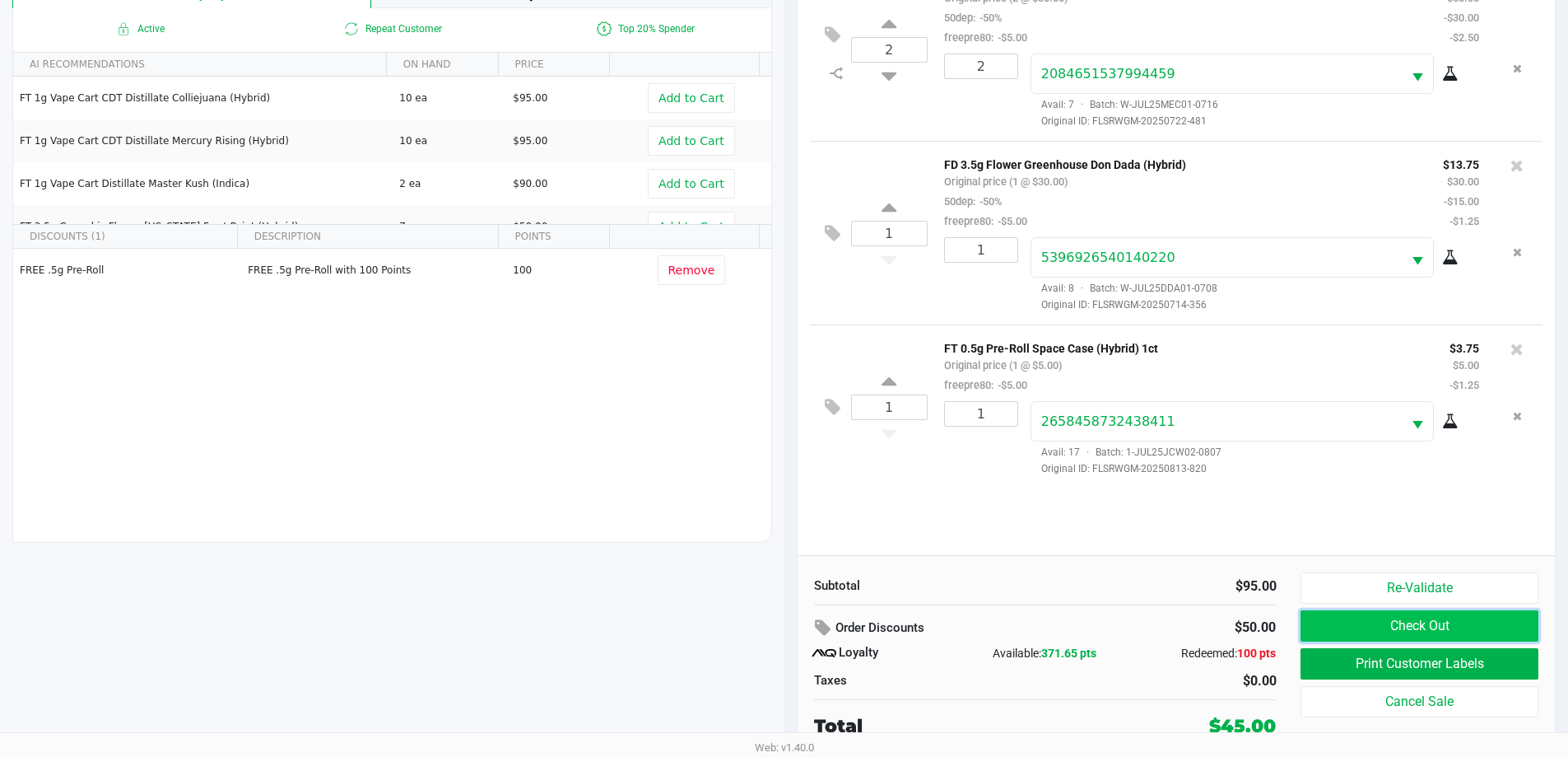
click at [1431, 623] on button "Check Out" at bounding box center [1419, 626] width 237 height 31
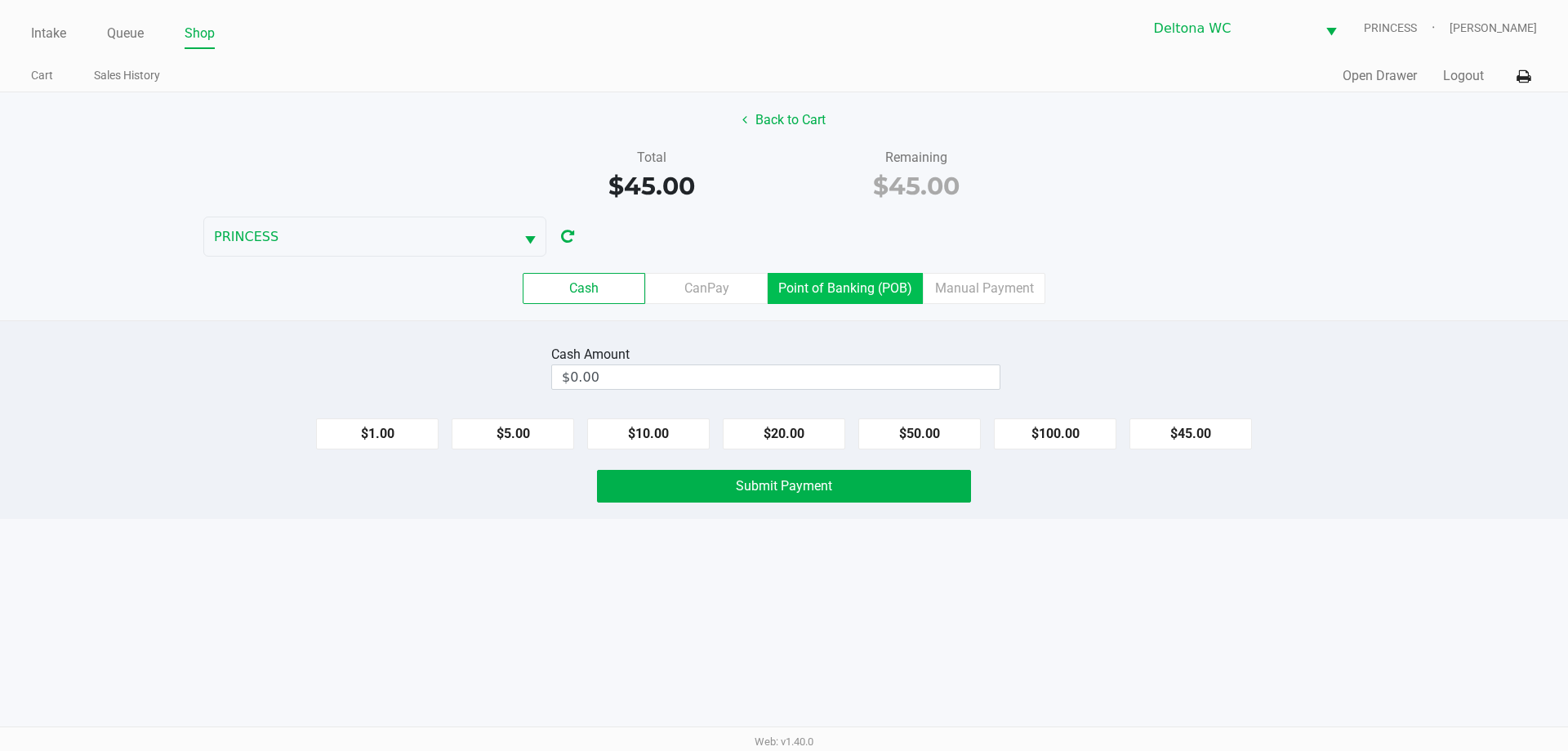
click at [889, 278] on label "Point of Banking (POB)" at bounding box center [844, 288] width 155 height 31
click at [0, 0] on 7 "Point of Banking (POB)" at bounding box center [0, 0] width 0 height 0
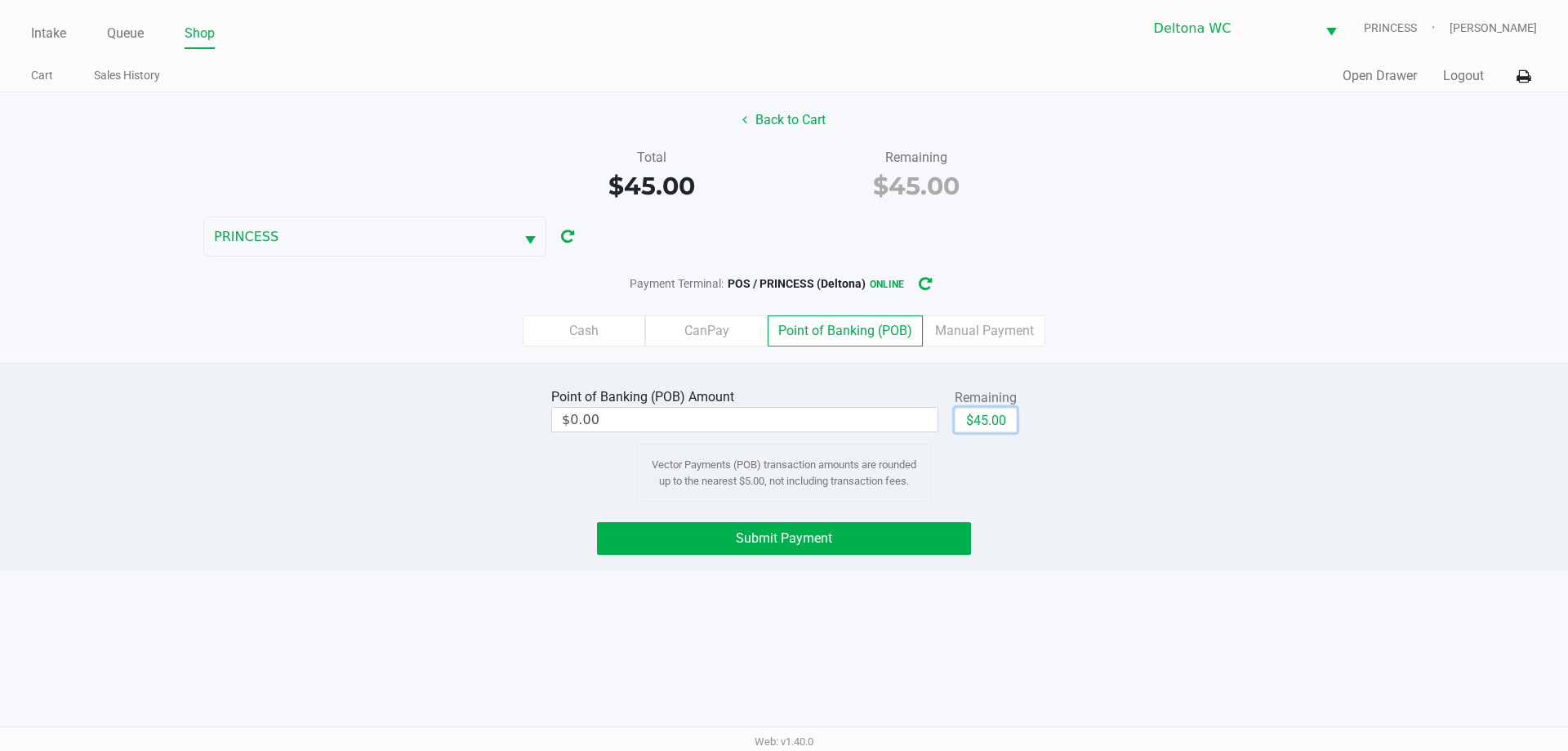
drag, startPoint x: 1001, startPoint y: 424, endPoint x: 997, endPoint y: 432, distance: 8.9
click at [998, 424] on button "$45.00" at bounding box center [985, 419] width 62 height 24
type input "$45.00"
click at [890, 539] on button "Submit Payment" at bounding box center [784, 538] width 374 height 33
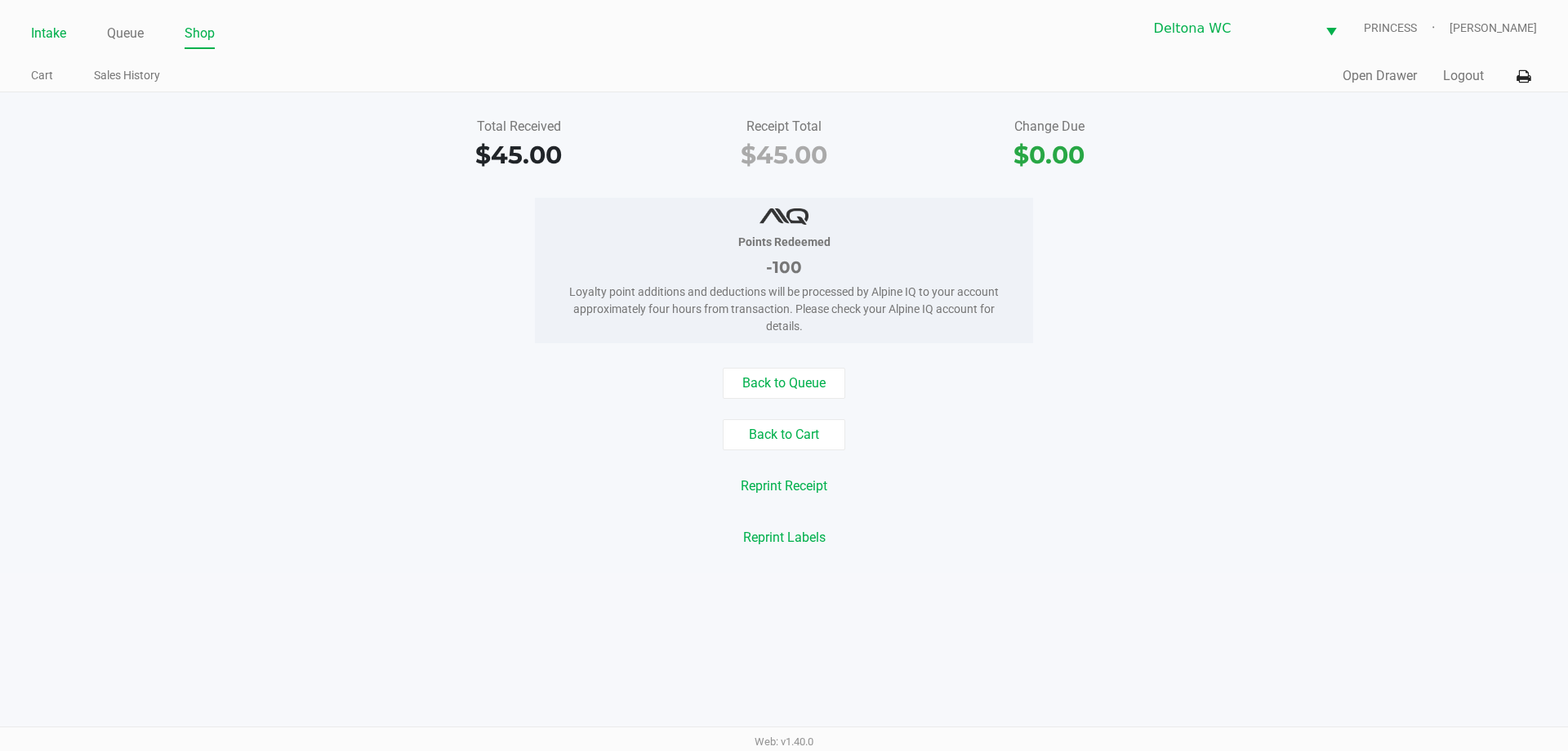
click at [66, 36] on link "Intake" at bounding box center [48, 34] width 35 height 23
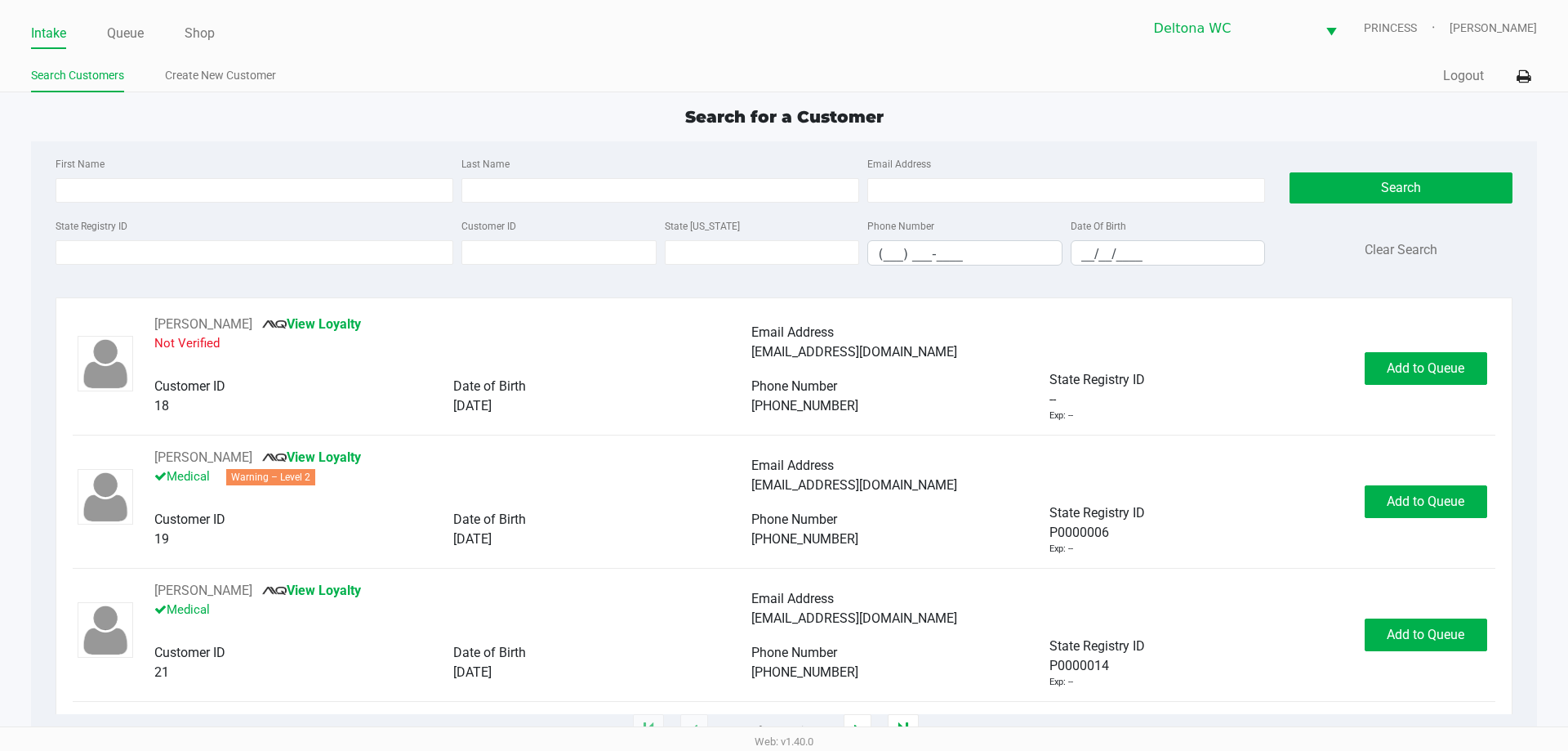
click at [457, 70] on ul "Search Customers Create New Customer" at bounding box center [407, 77] width 753 height 28
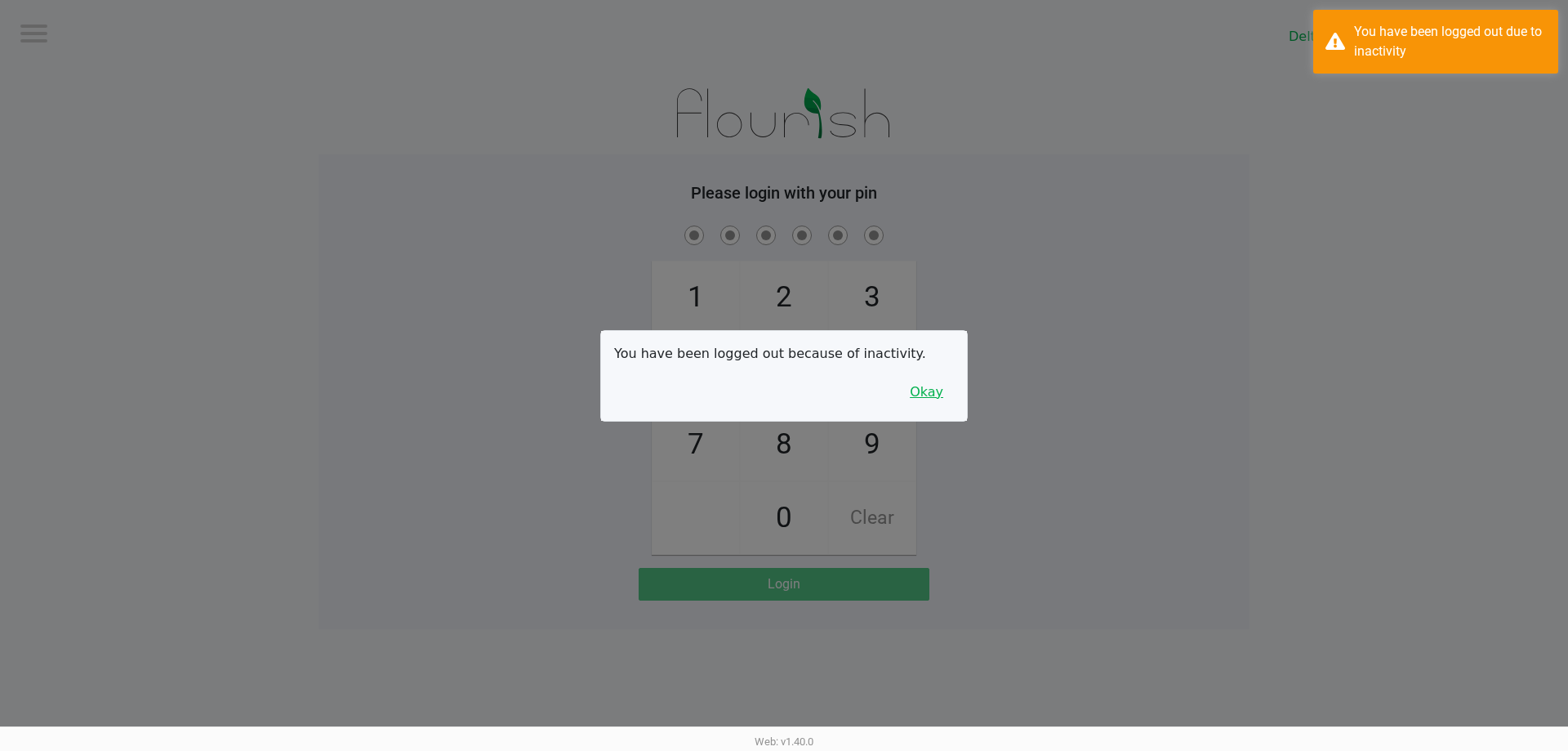
click at [936, 394] on button "Okay" at bounding box center [926, 392] width 55 height 31
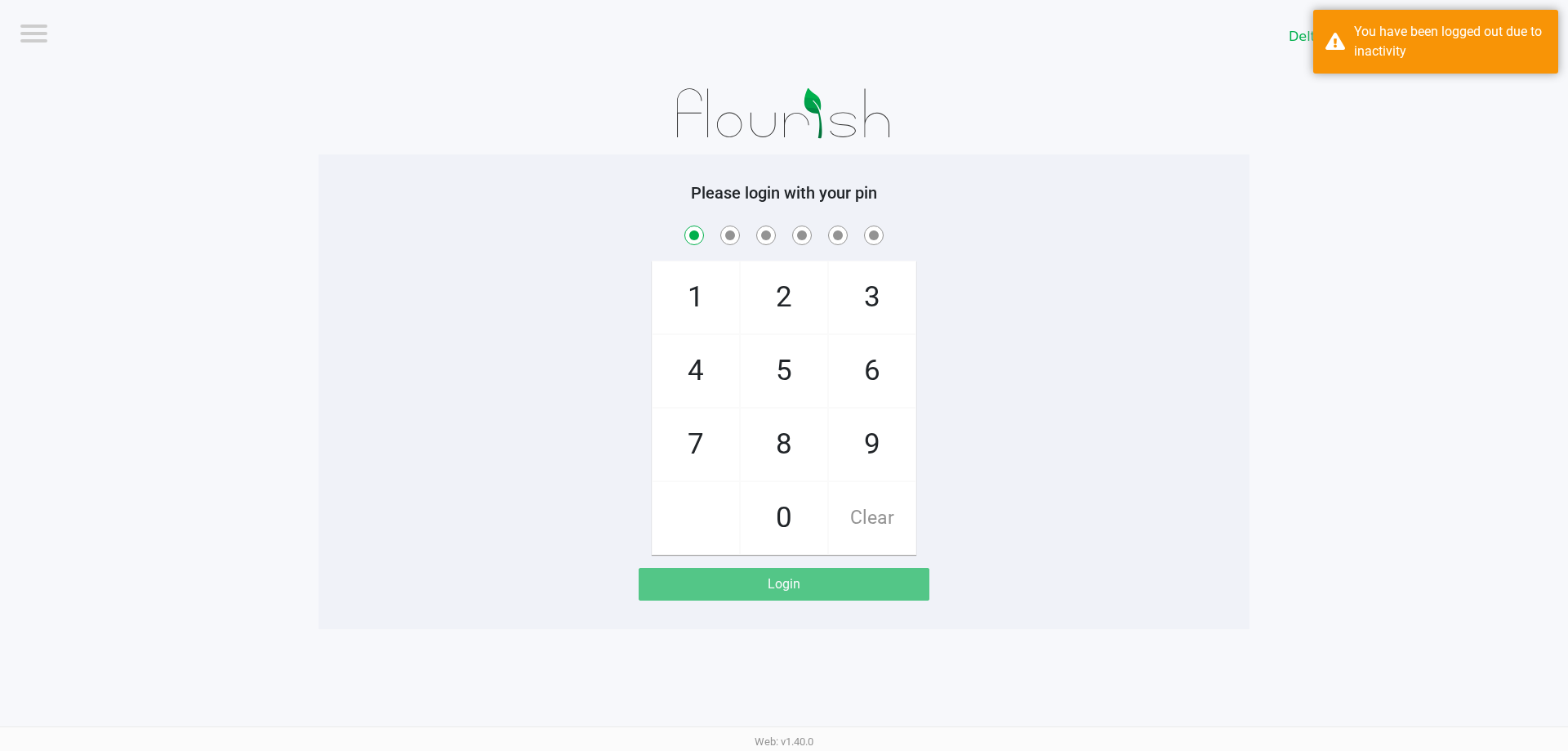
checkbox input "true"
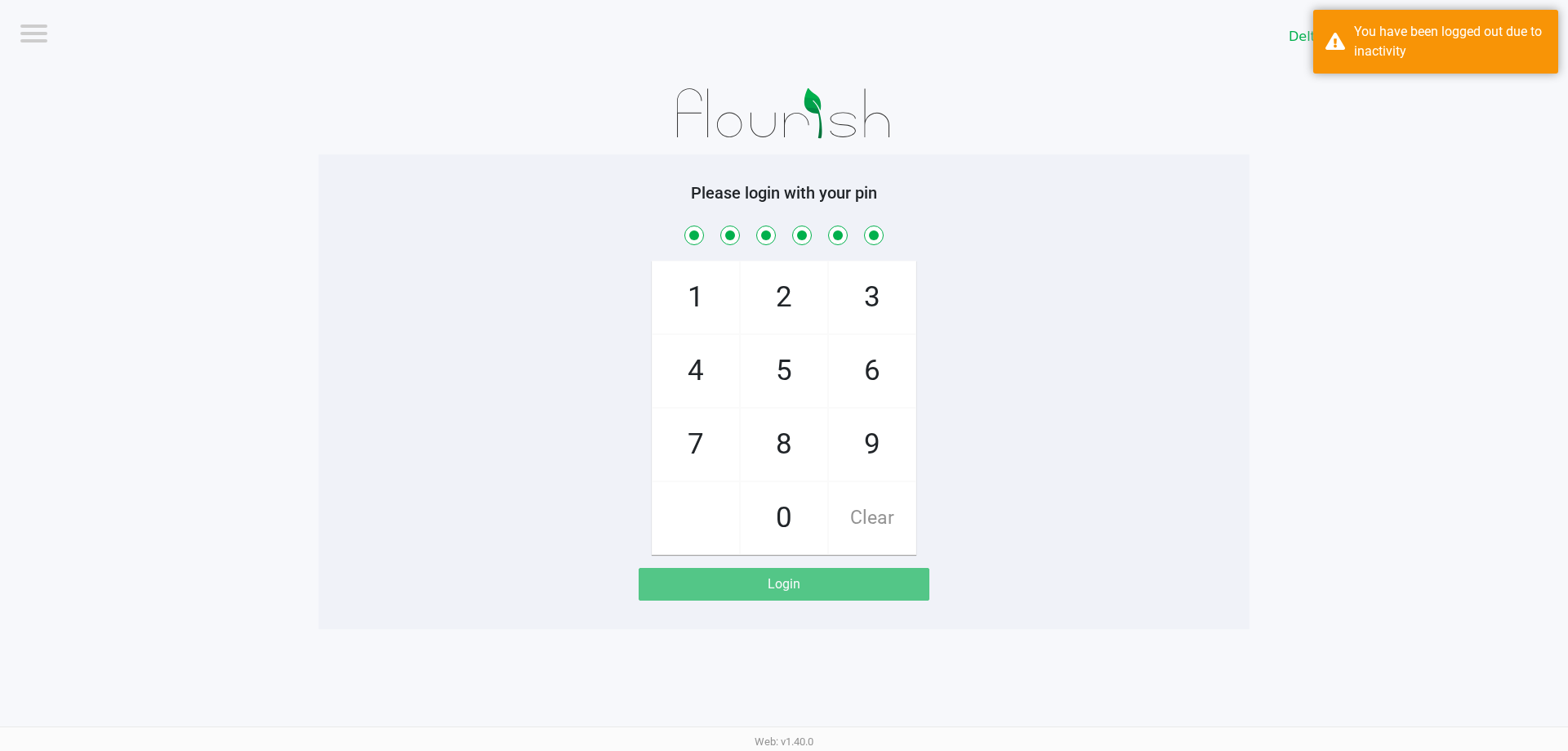
checkbox input "true"
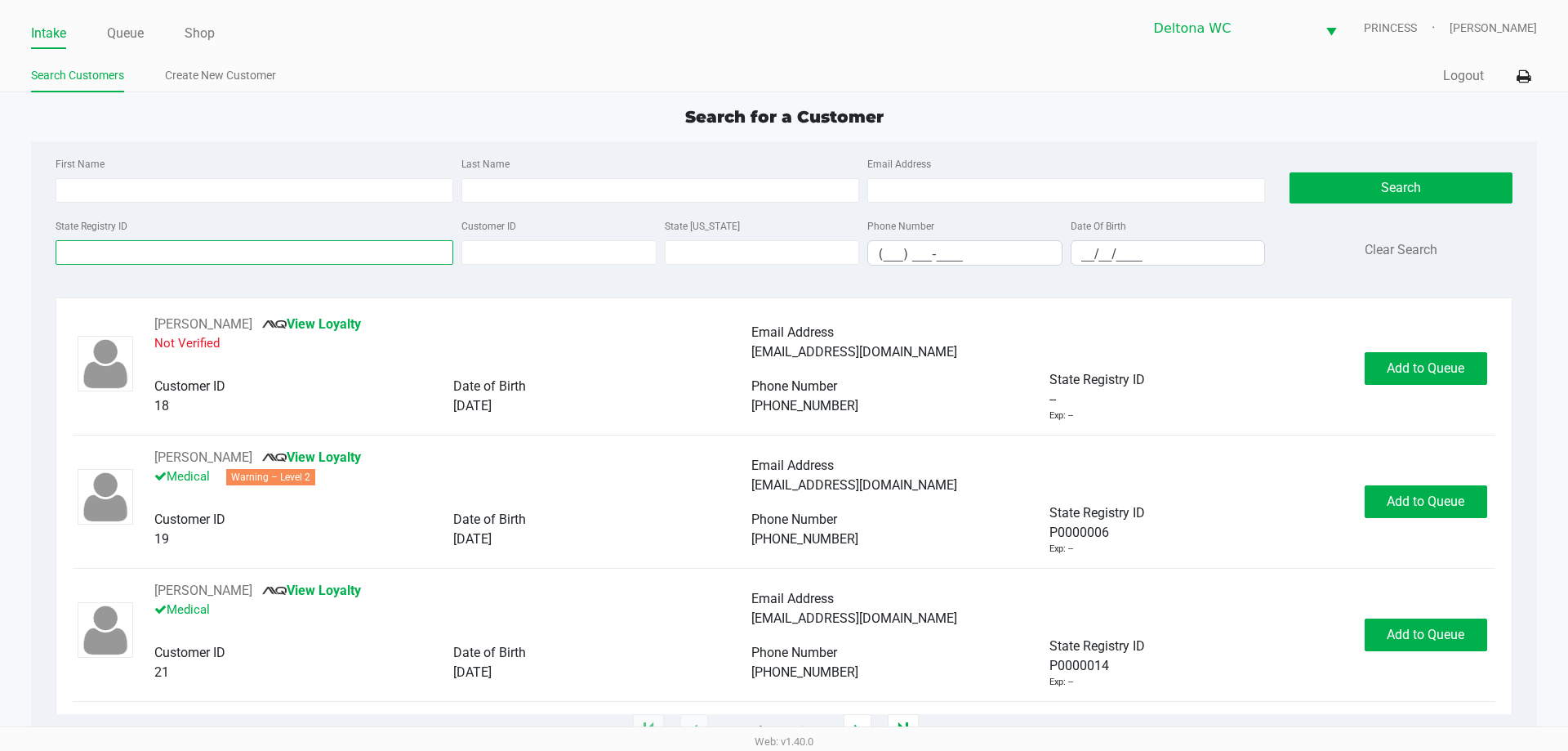
click at [227, 258] on input "State Registry ID" at bounding box center [254, 252] width 398 height 24
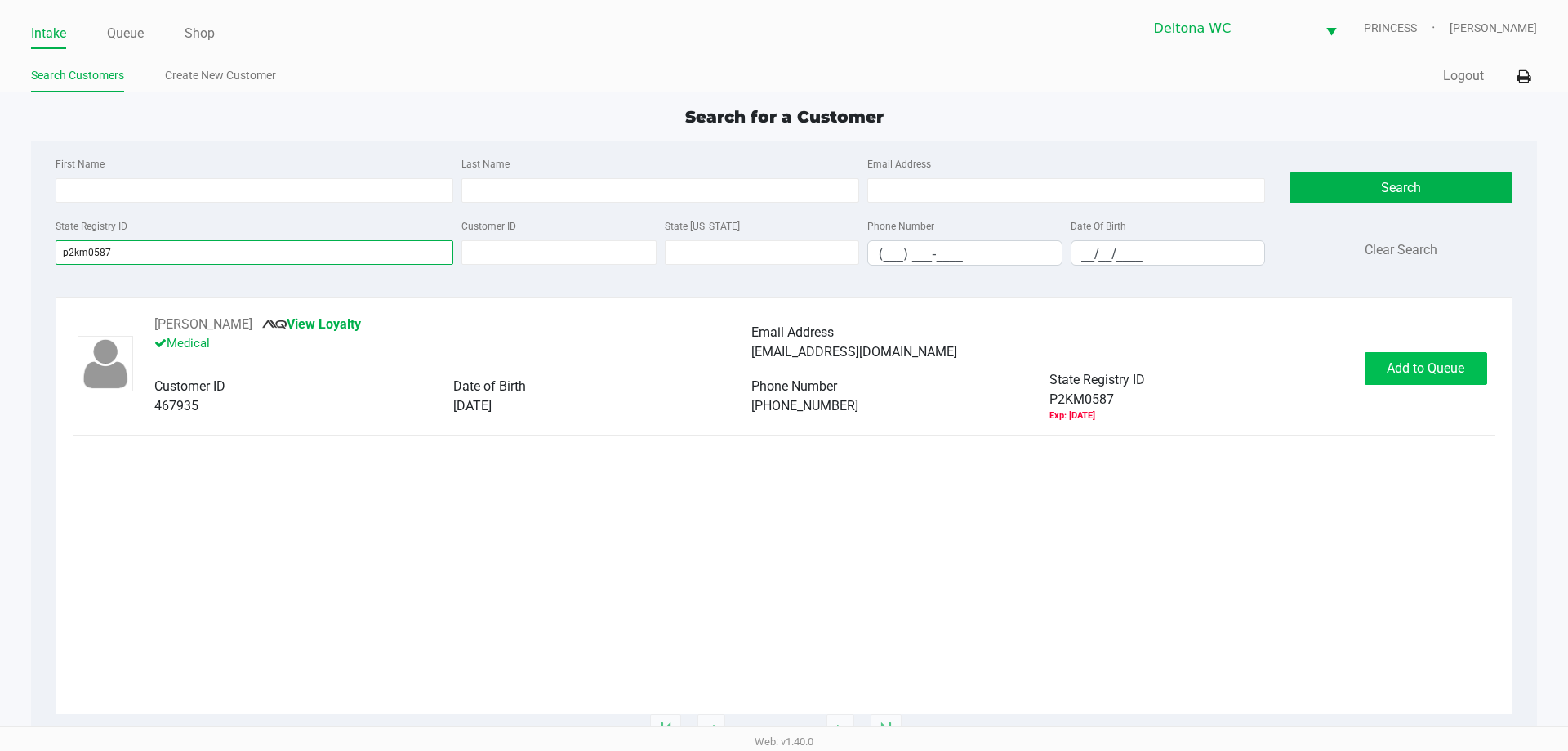
type input "p2km0587"
click at [1451, 374] on span "Add to Queue" at bounding box center [1425, 368] width 77 height 15
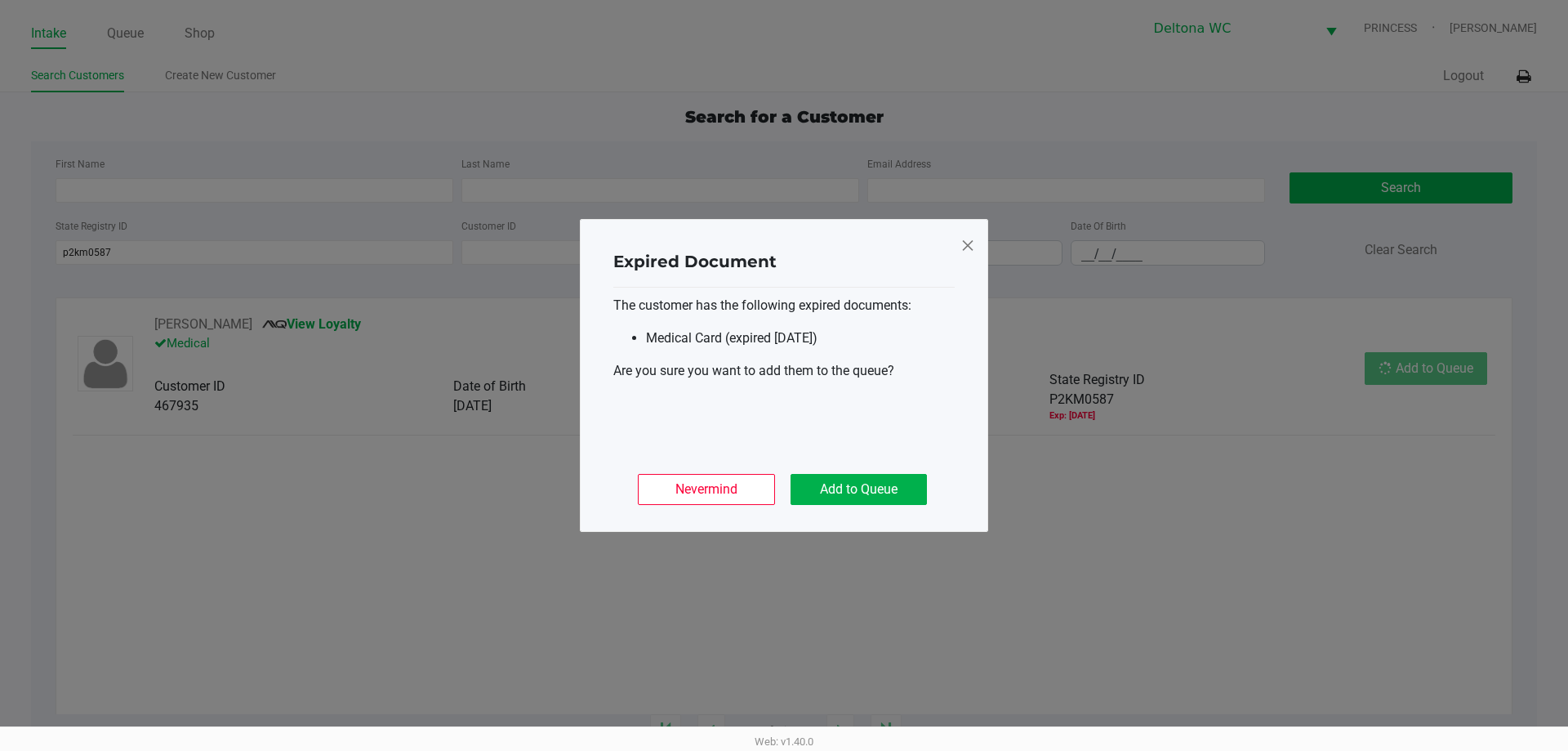
drag, startPoint x: 1451, startPoint y: 374, endPoint x: 1342, endPoint y: 411, distance: 115.1
click at [1451, 374] on ngb-modal-window "Expired Document The customer has the following expired documents: Medical Card…" at bounding box center [784, 375] width 1568 height 751
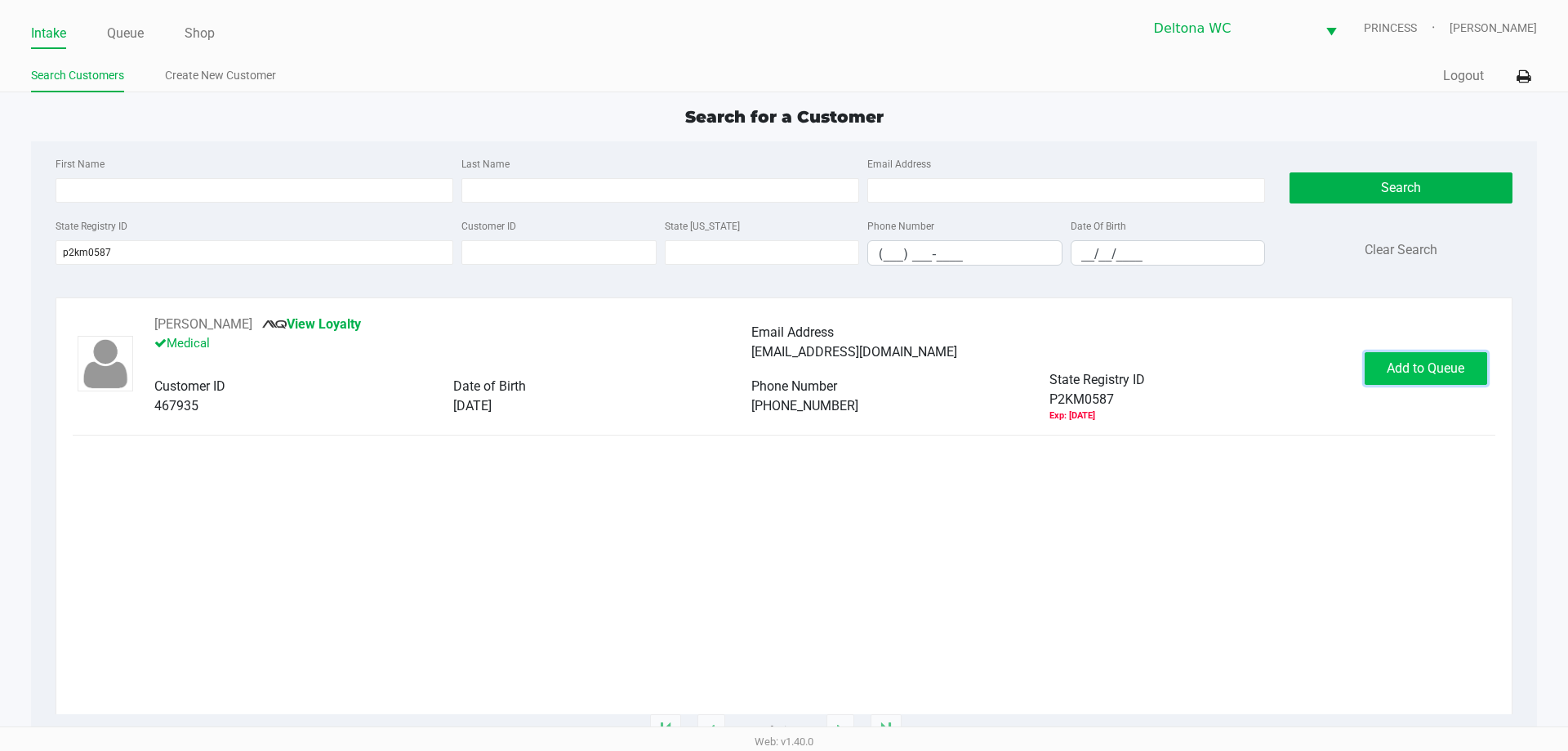
click at [1431, 364] on span "Add to Queue" at bounding box center [1425, 368] width 77 height 15
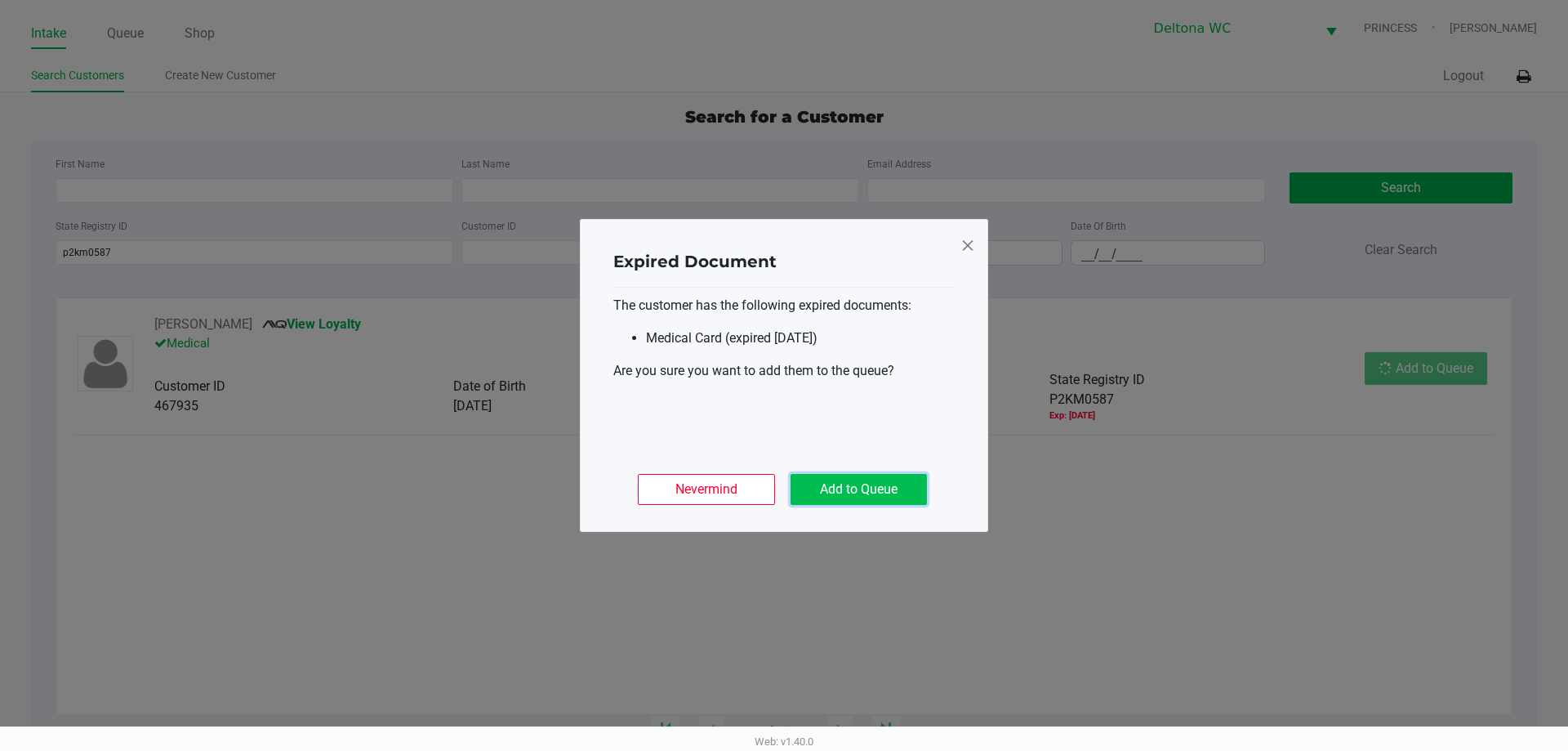
click at [890, 495] on button "Add to Queue" at bounding box center [858, 489] width 136 height 31
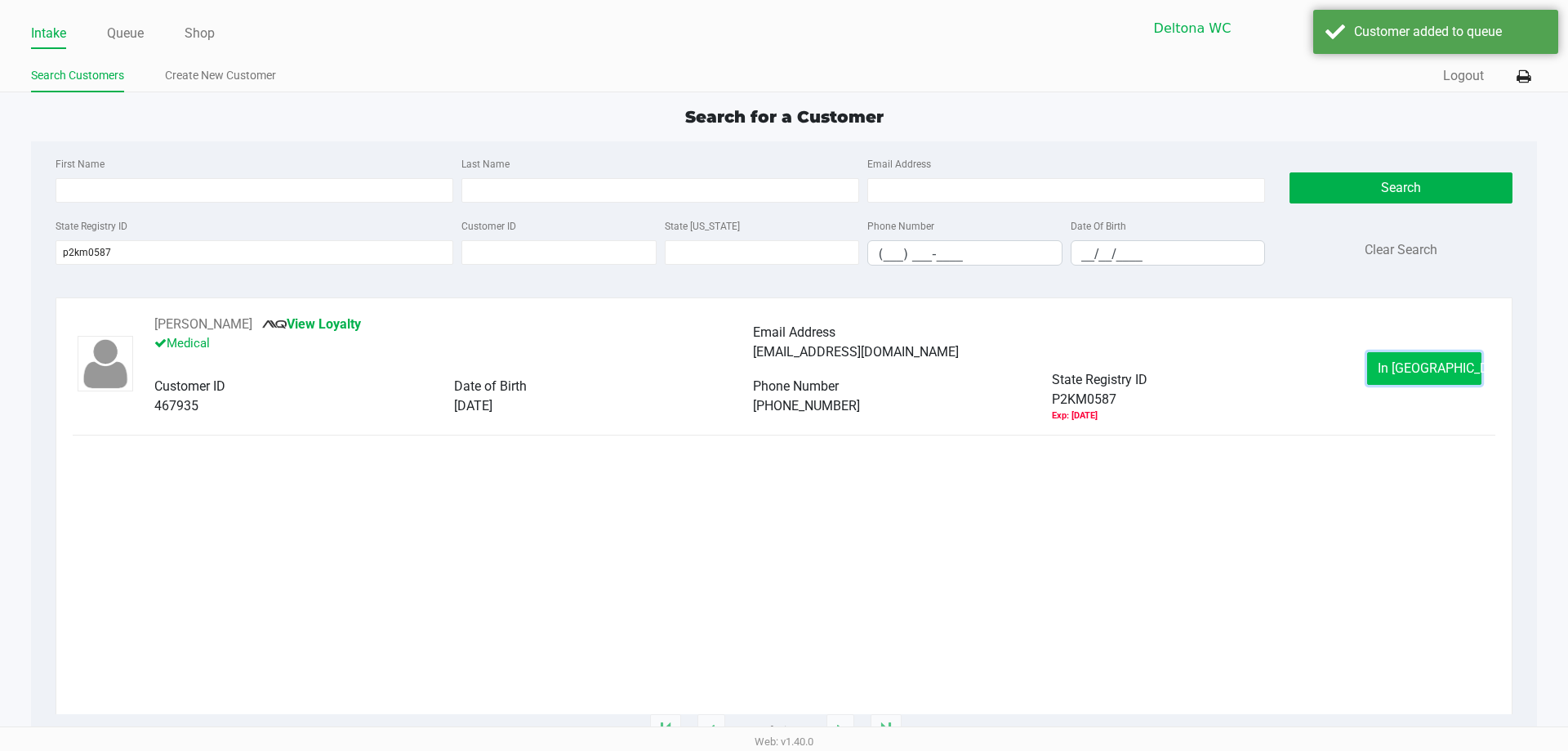
click at [1423, 371] on span "In Queue" at bounding box center [1446, 368] width 137 height 15
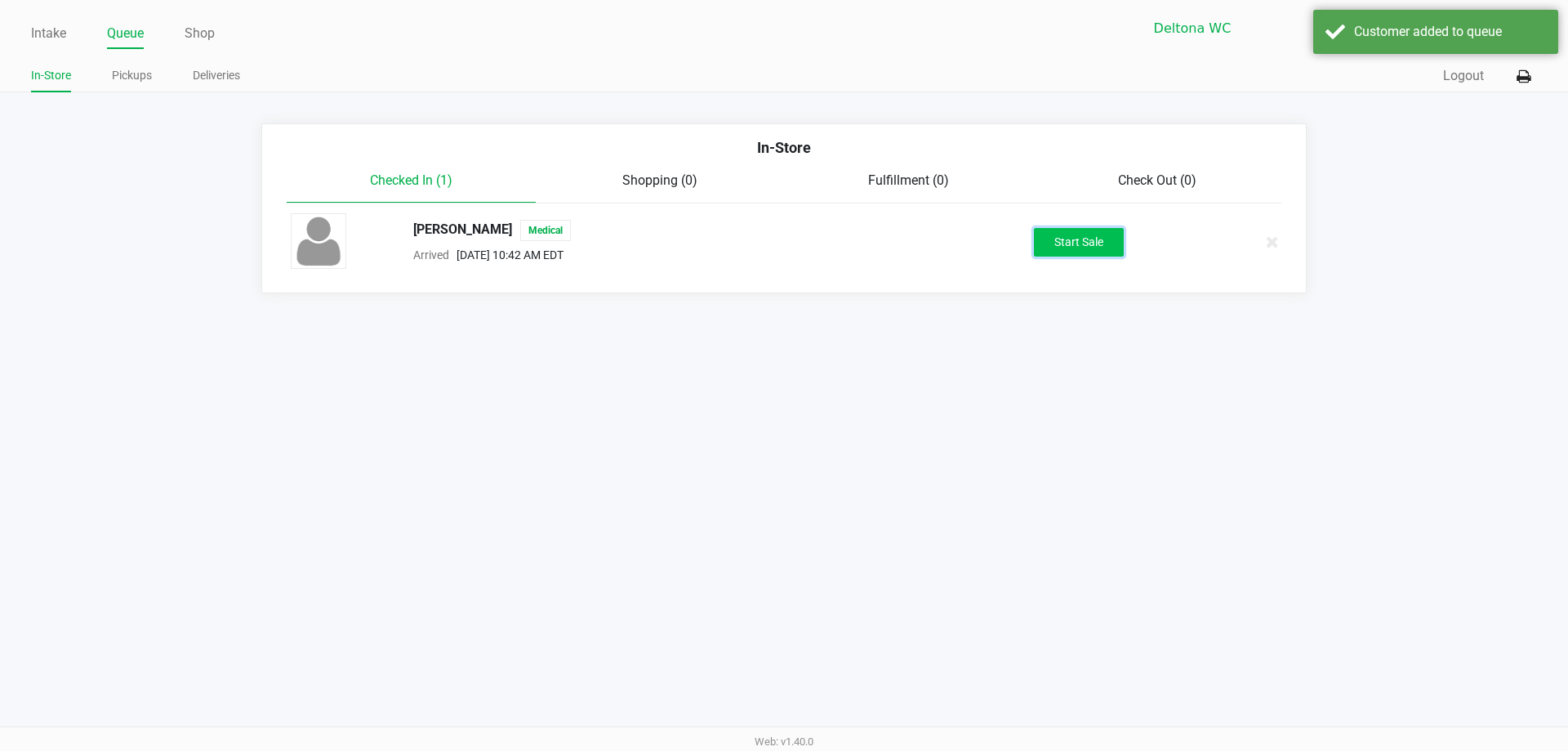
click at [1081, 235] on button "Start Sale" at bounding box center [1078, 242] width 90 height 29
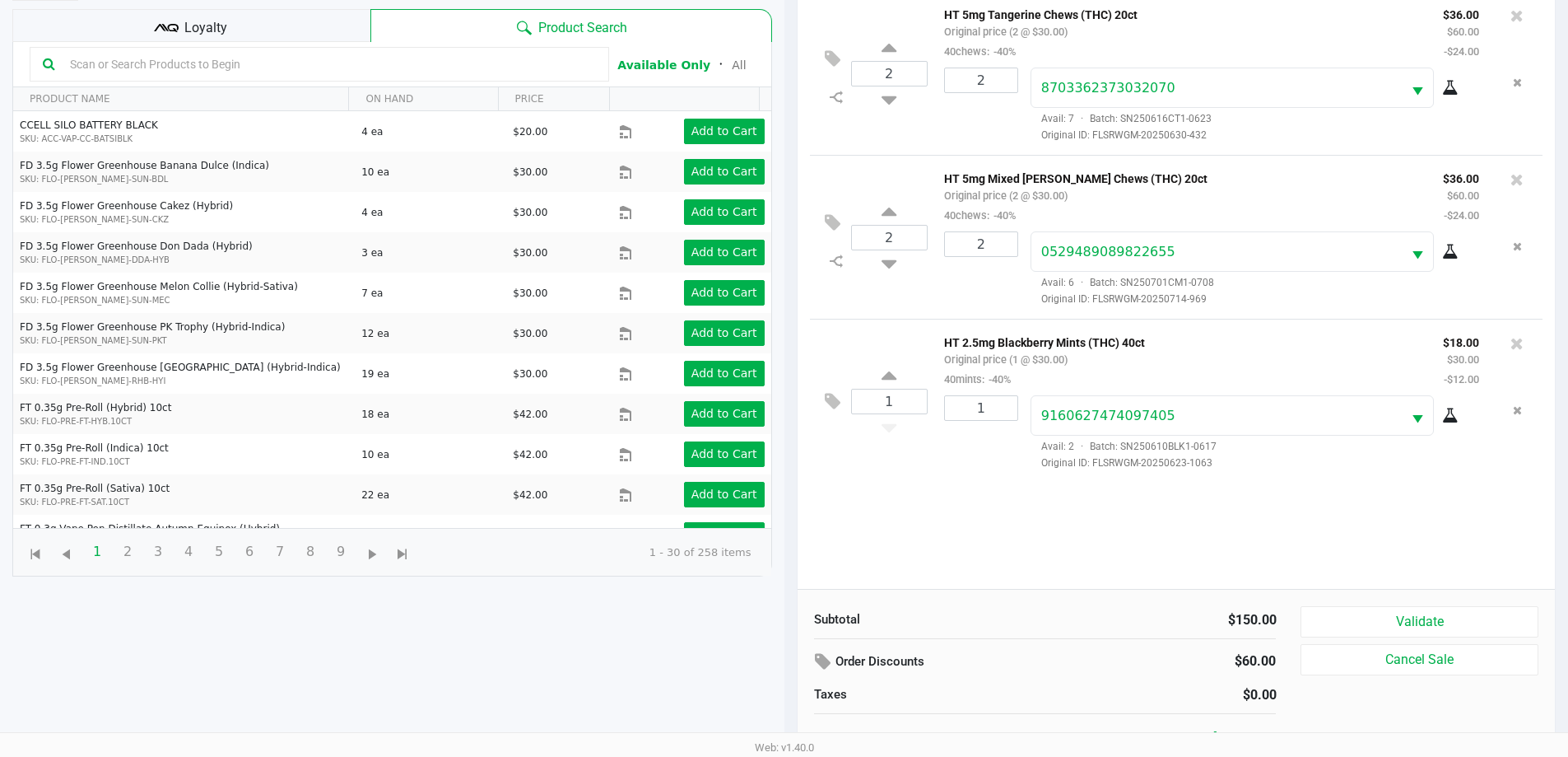
scroll to position [178, 0]
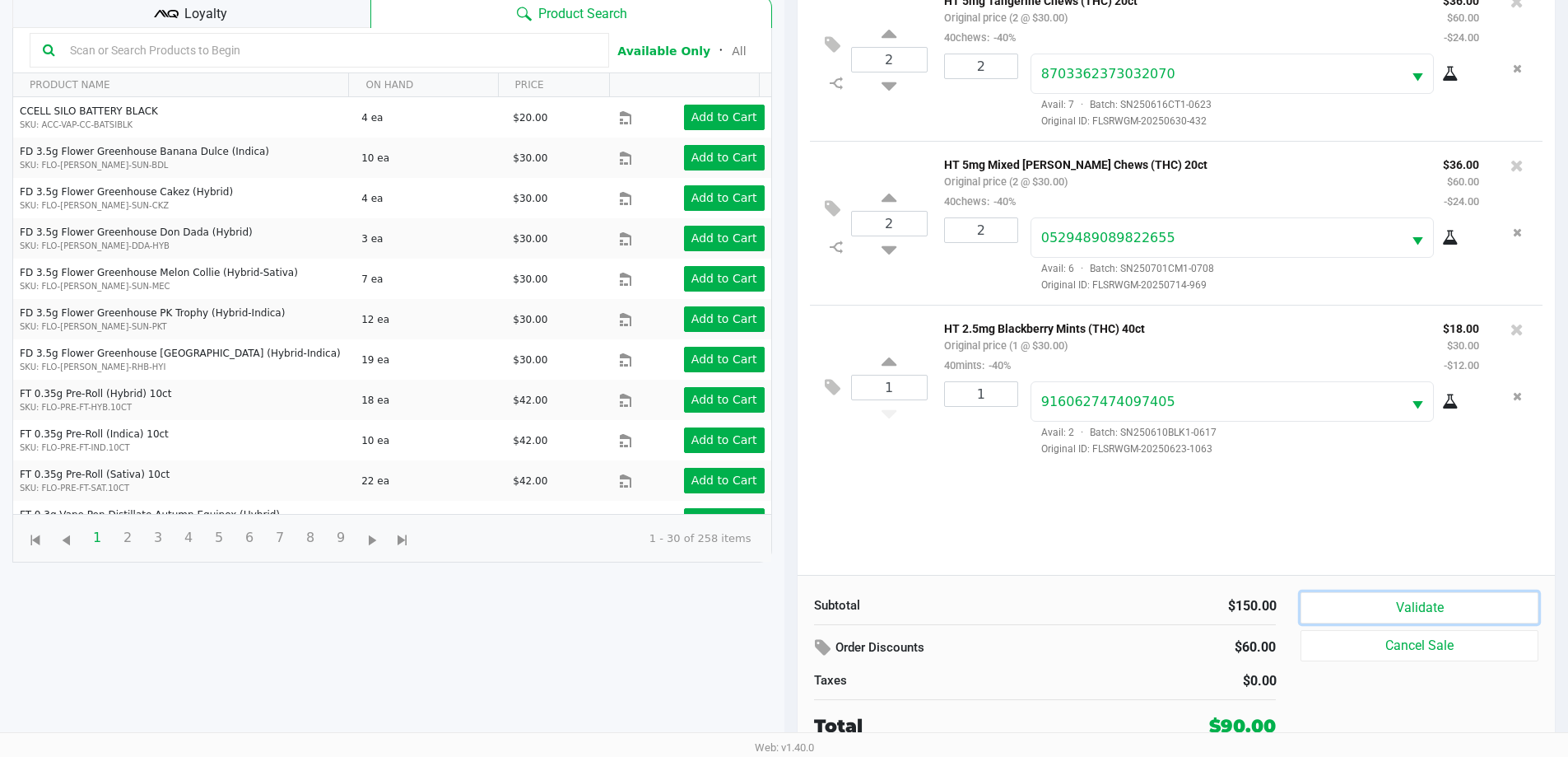
drag, startPoint x: 1372, startPoint y: 606, endPoint x: 1386, endPoint y: 616, distance: 17.2
click at [1374, 607] on button "Validate" at bounding box center [1419, 607] width 237 height 31
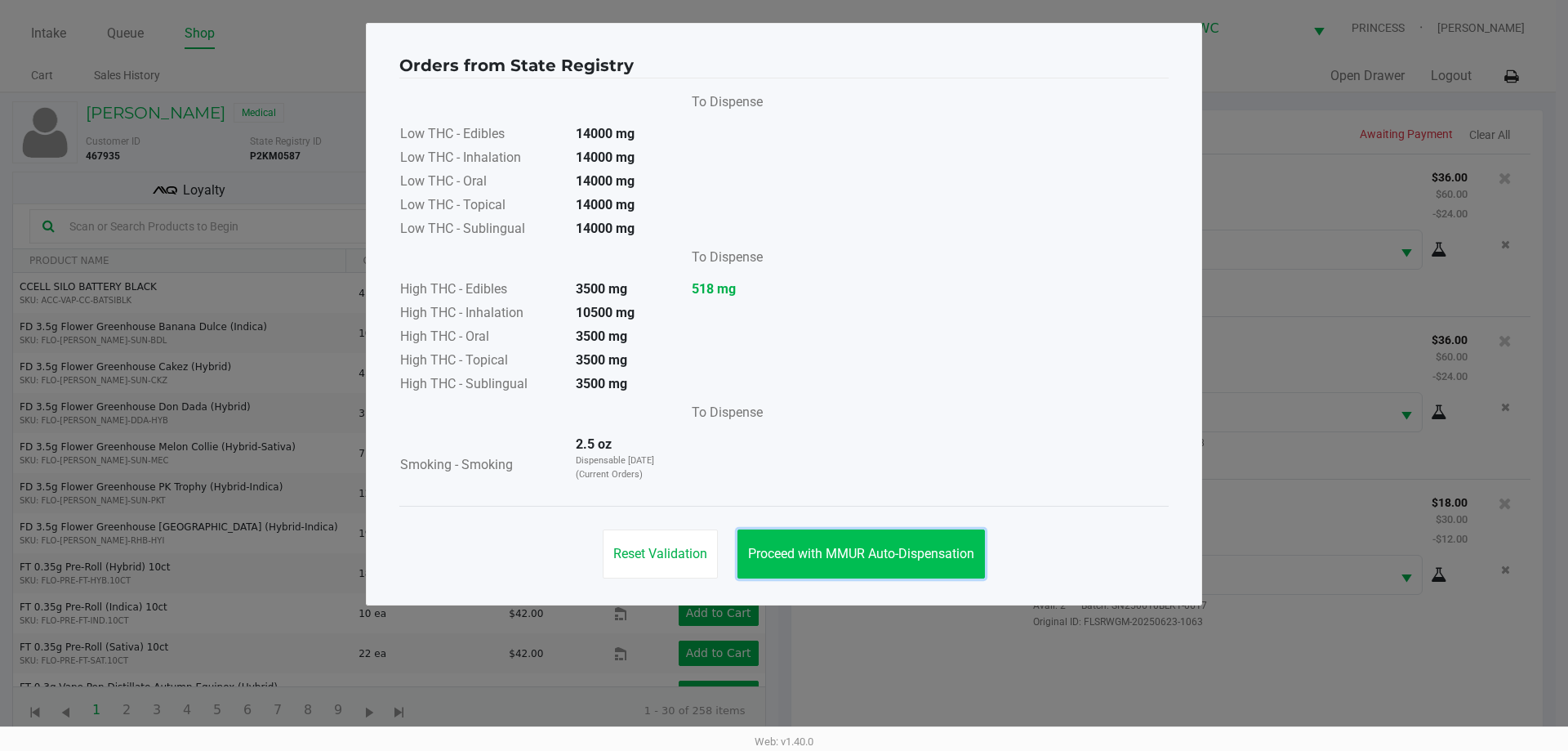
drag, startPoint x: 967, startPoint y: 570, endPoint x: 959, endPoint y: 554, distance: 17.9
click at [967, 568] on button "Proceed with MMUR Auto-Dispensation" at bounding box center [861, 553] width 248 height 49
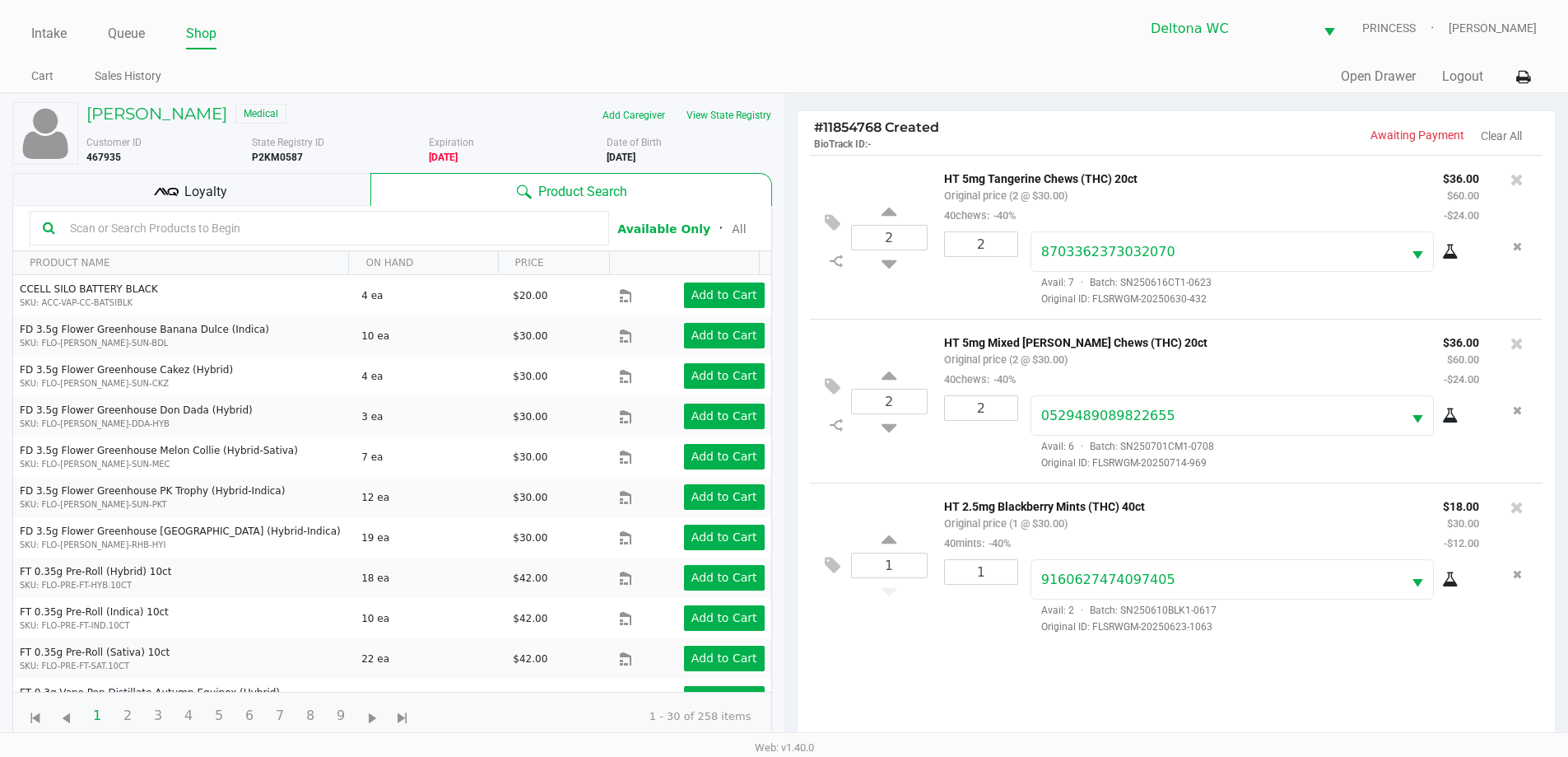
drag, startPoint x: 204, startPoint y: 182, endPoint x: 208, endPoint y: 194, distance: 12.6
click at [206, 182] on span "Loyalty" at bounding box center [206, 191] width 43 height 19
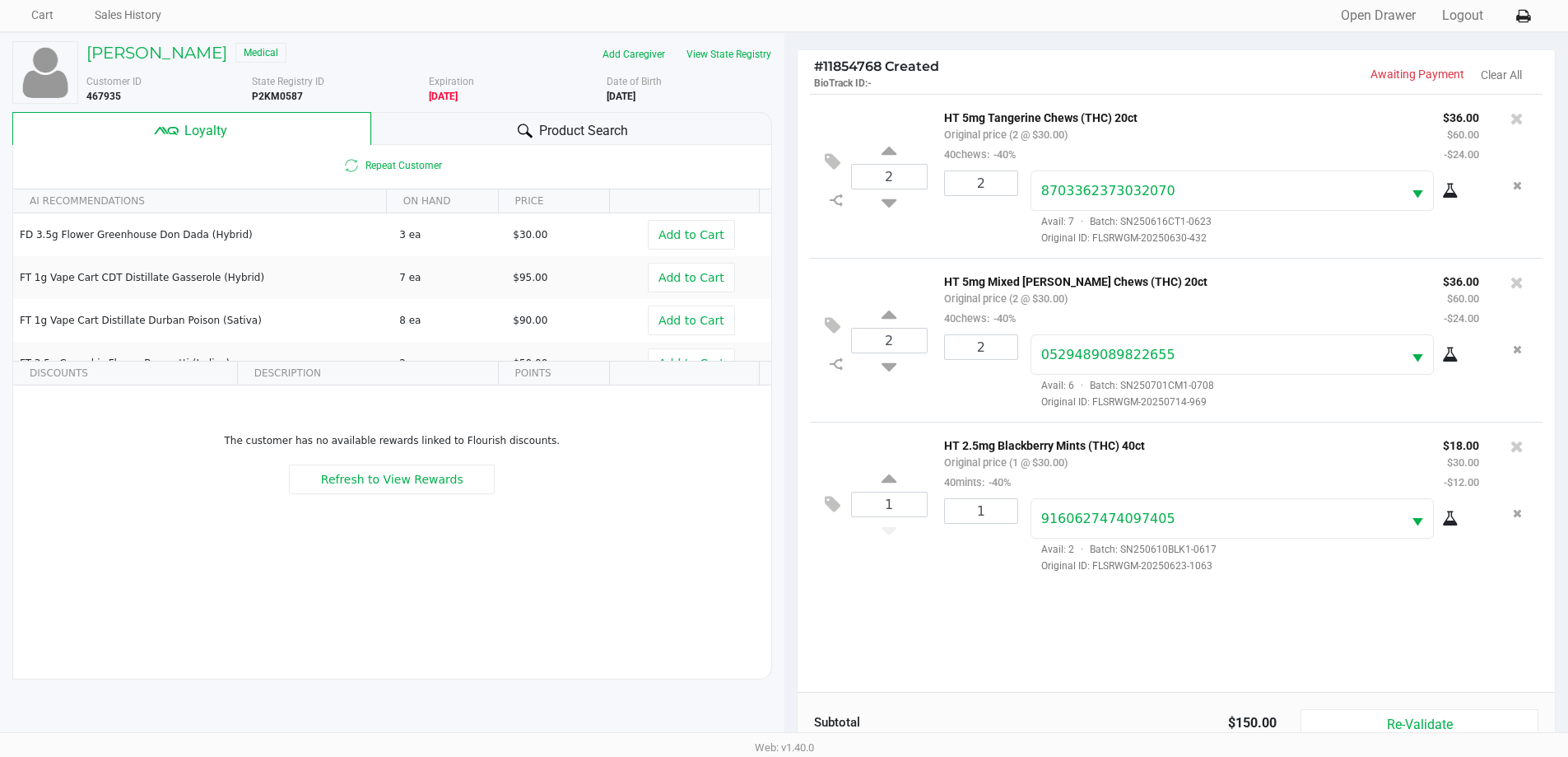
scroll to position [164, 0]
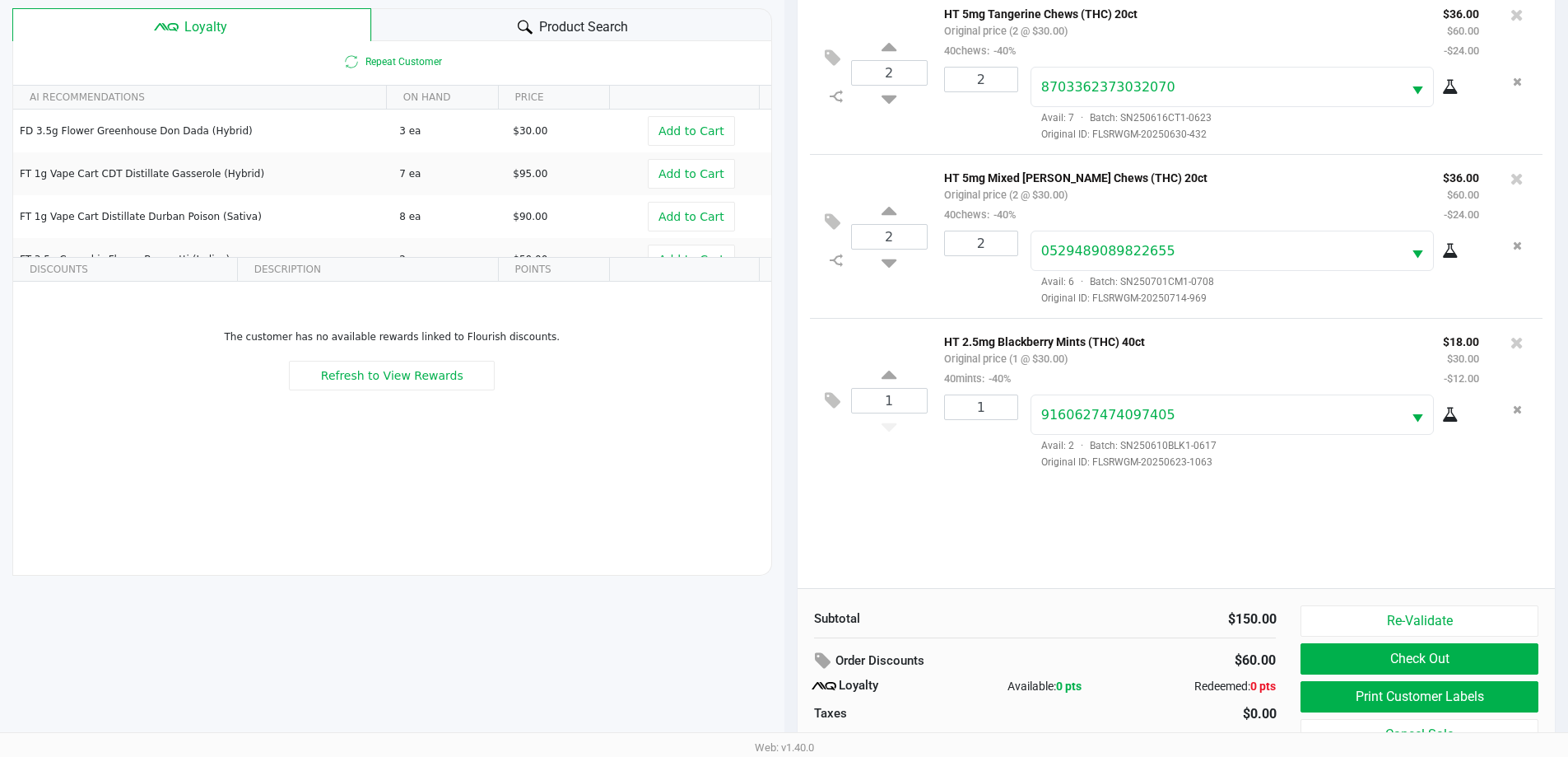
click at [1033, 496] on div "2 HT 5mg Tangerine Chews (THC) 20ct Original price (2 @ $30.00) 40chews: -40% $…" at bounding box center [1176, 289] width 758 height 598
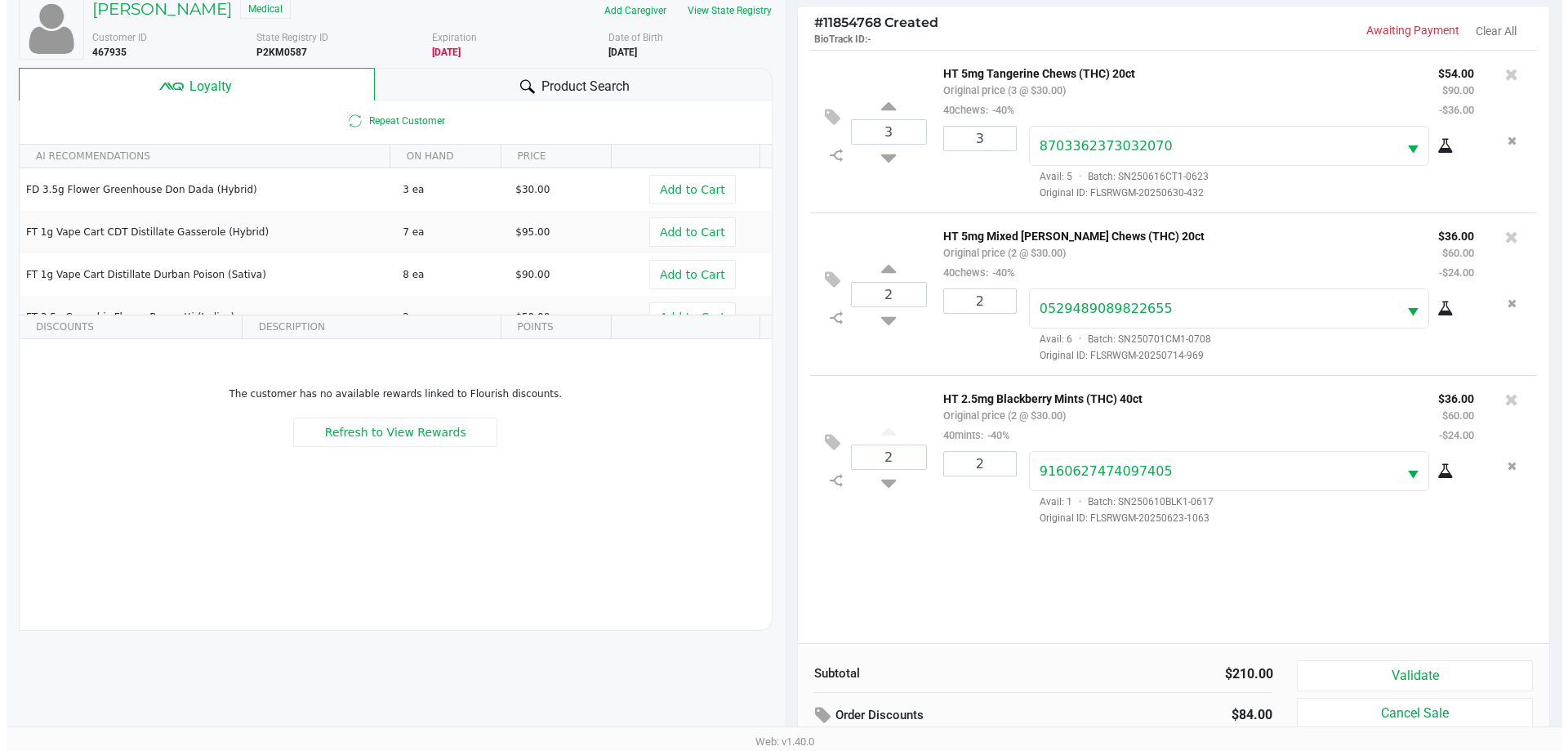
scroll to position [0, 0]
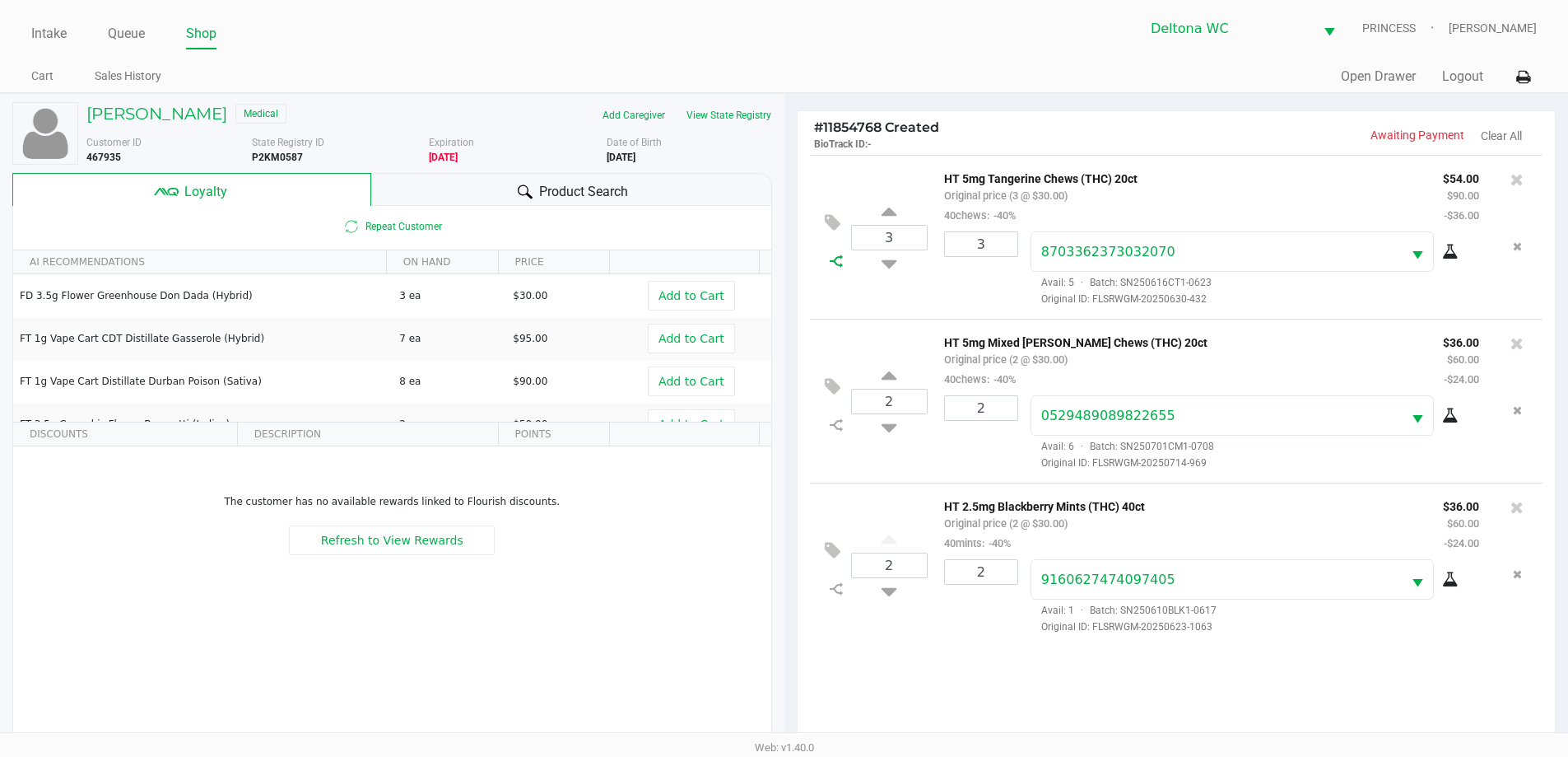
click at [842, 258] on icon at bounding box center [836, 261] width 14 height 14
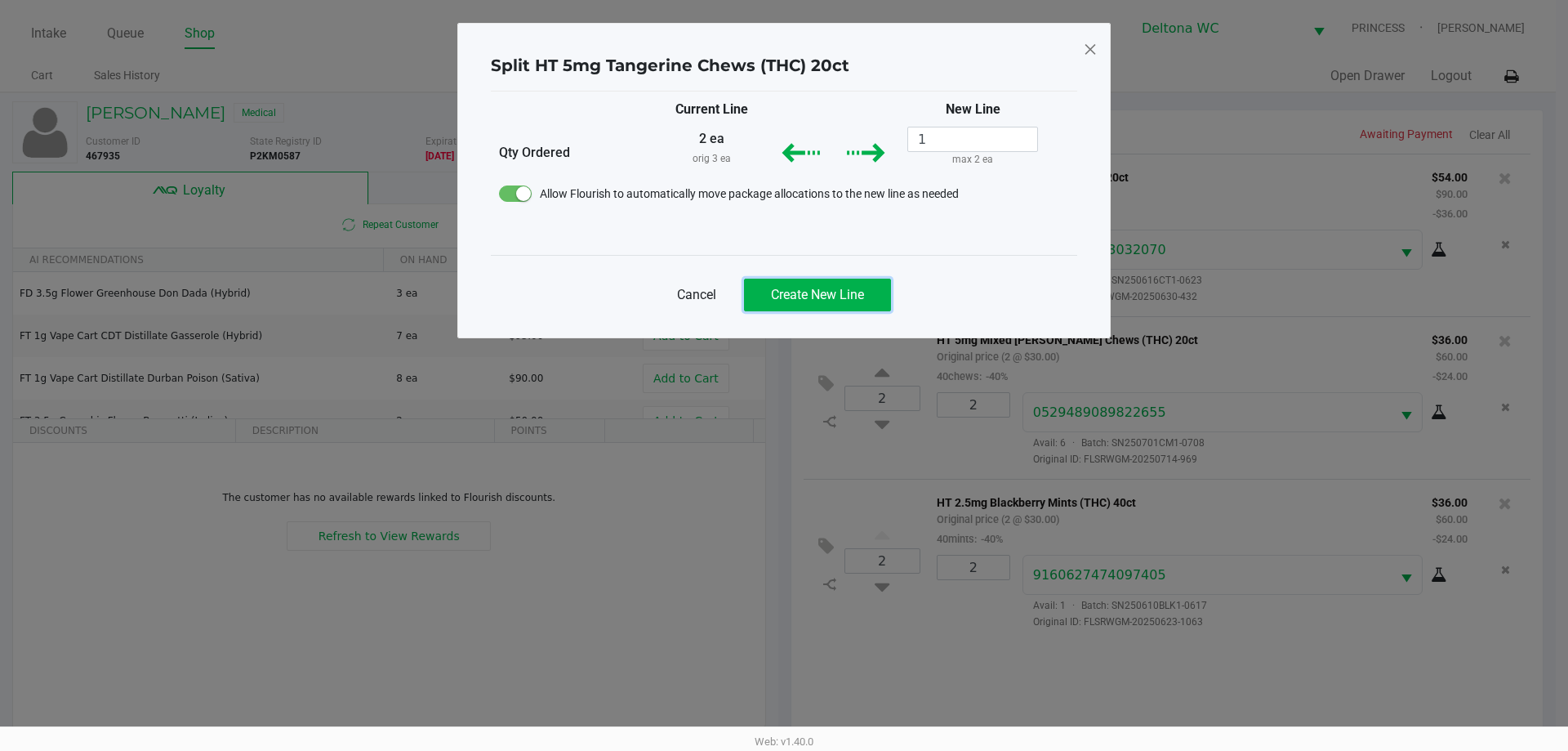
click at [855, 285] on button "Create New Line" at bounding box center [817, 295] width 147 height 33
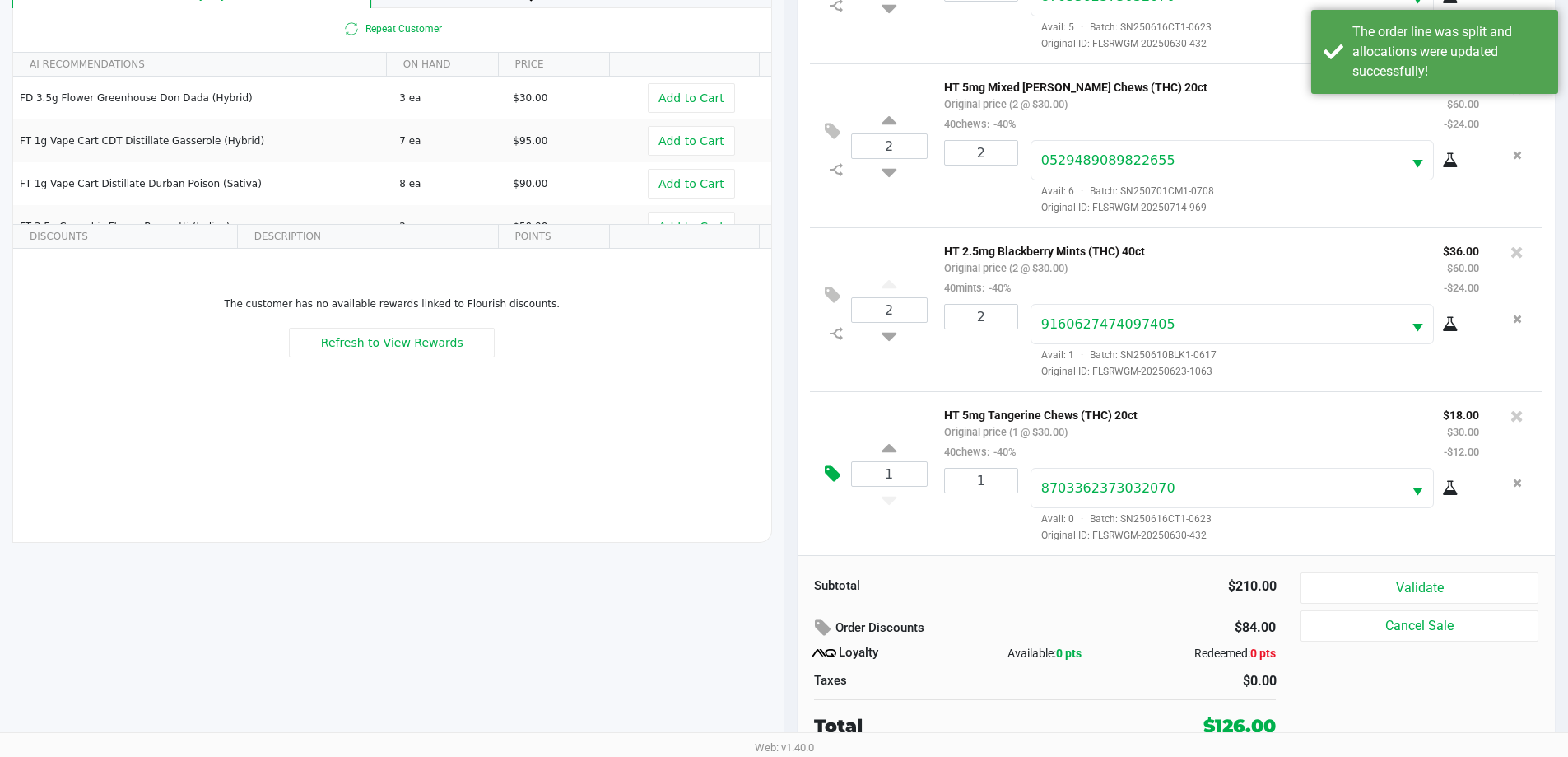
scroll to position [61, 0]
click at [826, 470] on icon at bounding box center [833, 473] width 16 height 18
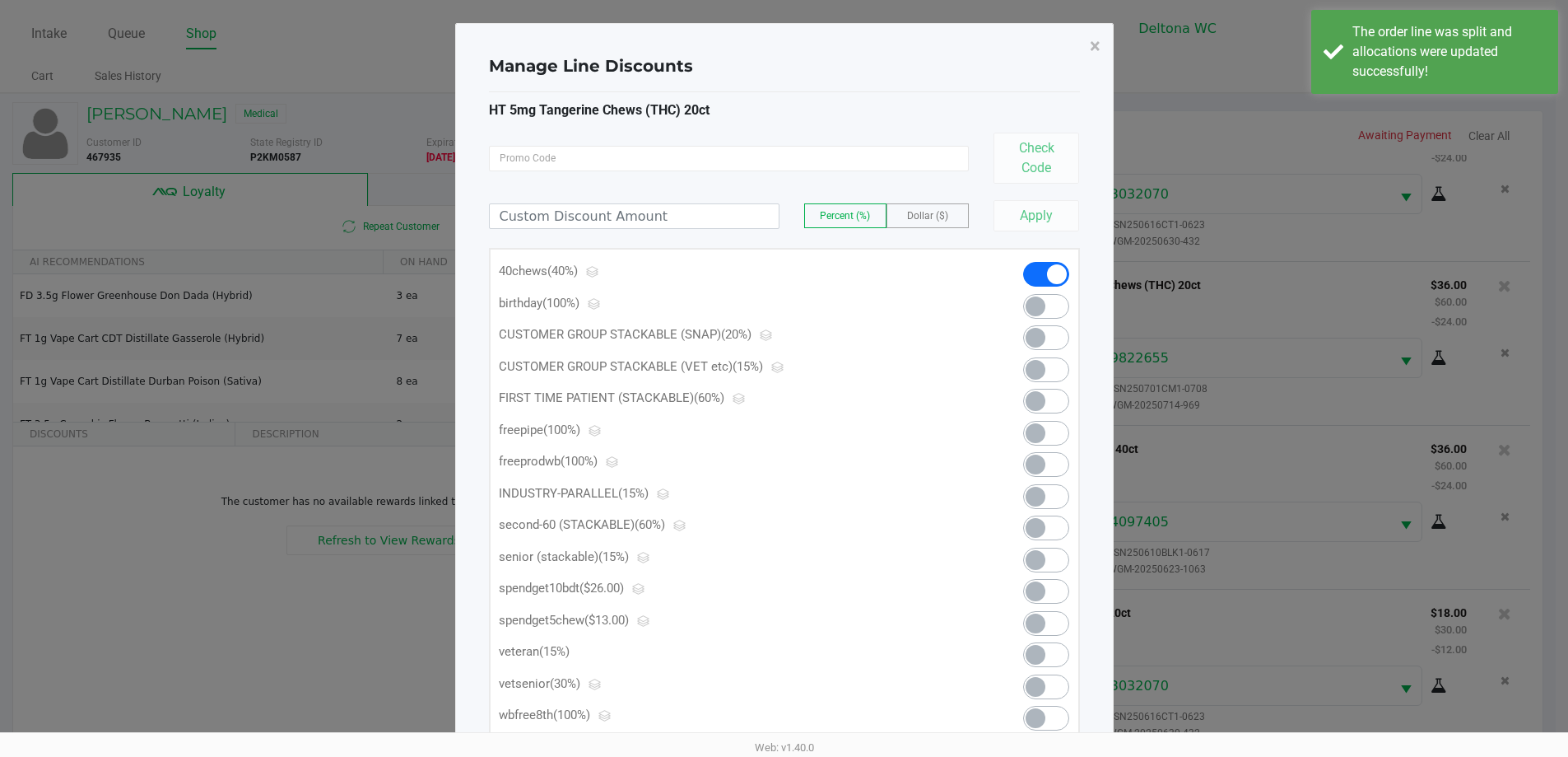
scroll to position [0, 0]
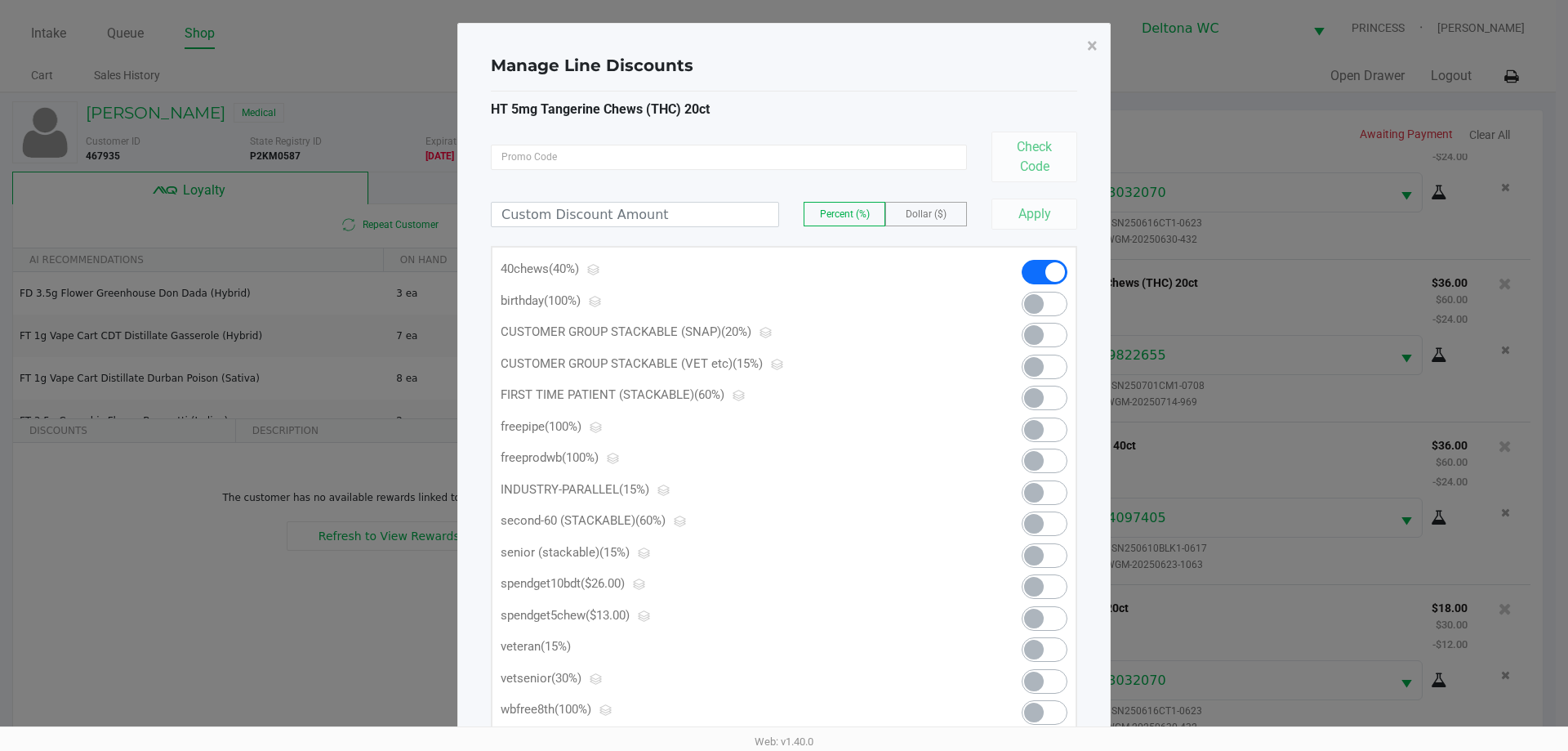
click at [1048, 619] on span at bounding box center [1044, 618] width 45 height 24
drag, startPoint x: 1096, startPoint y: 44, endPoint x: 1106, endPoint y: 56, distance: 15.6
click at [1096, 43] on span "×" at bounding box center [1092, 46] width 11 height 23
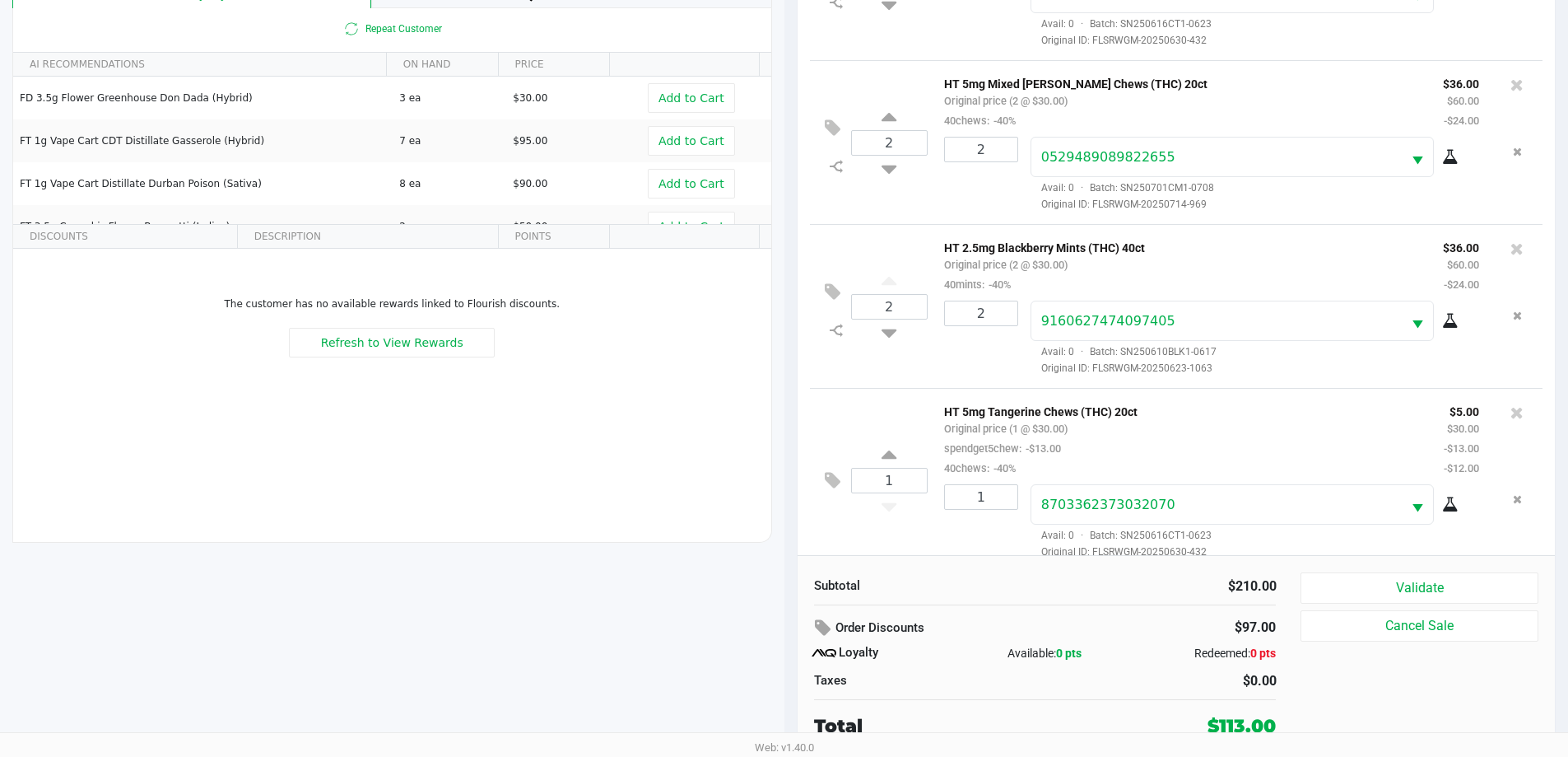
scroll to position [81, 0]
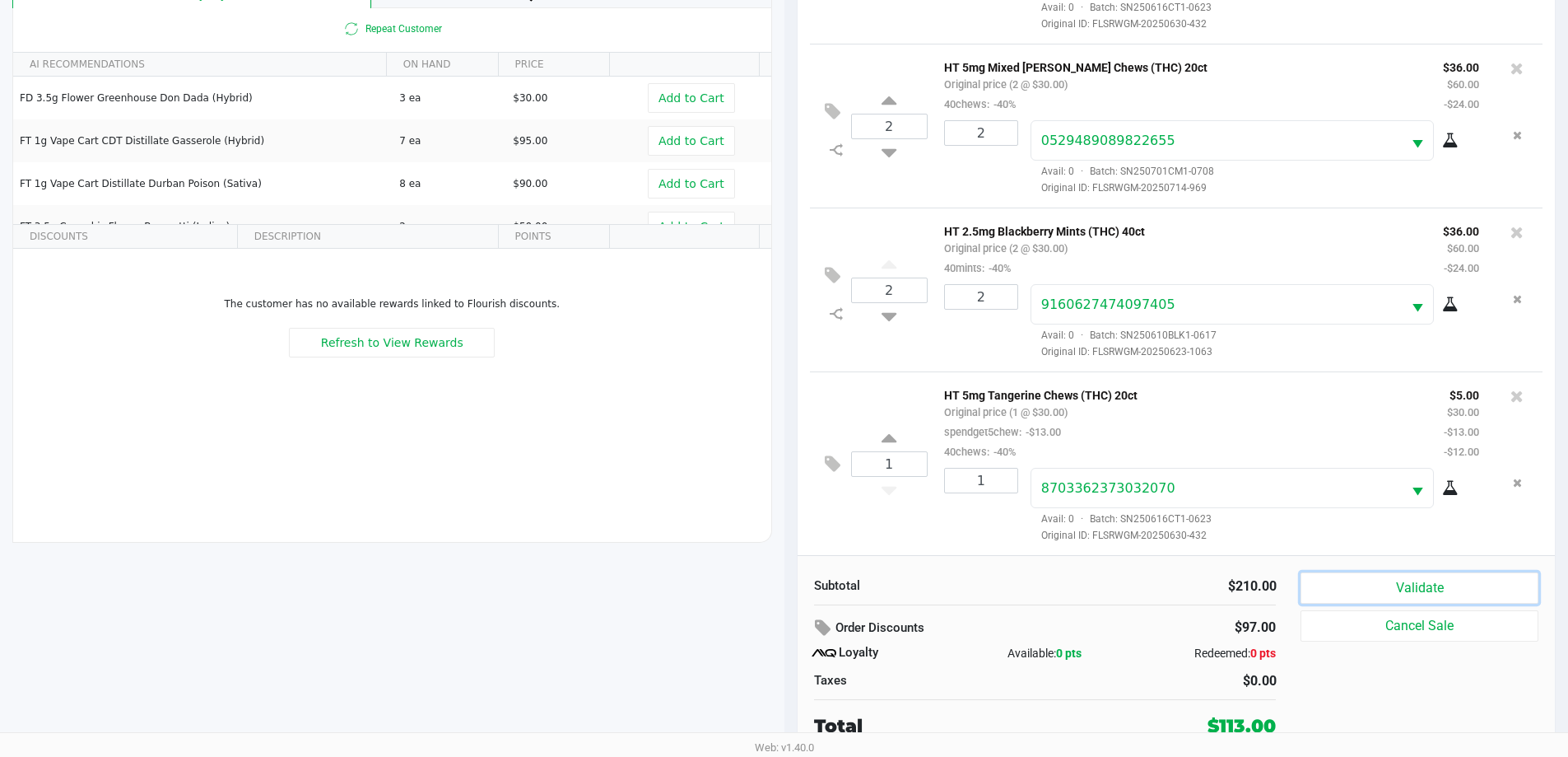
click at [1368, 590] on button "Validate" at bounding box center [1419, 588] width 237 height 31
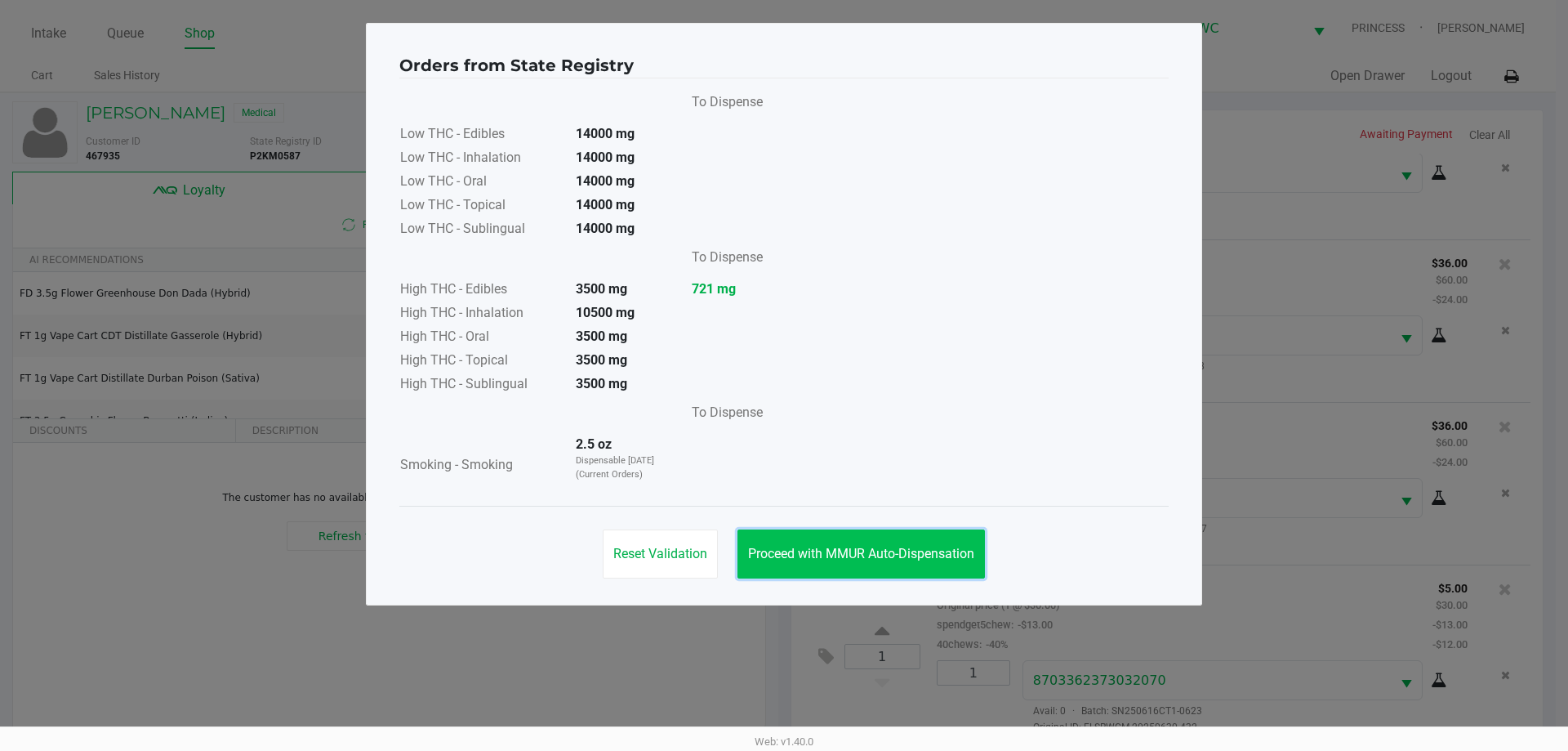
click at [830, 552] on span "Proceed with MMUR Auto-Dispensation" at bounding box center [861, 553] width 226 height 15
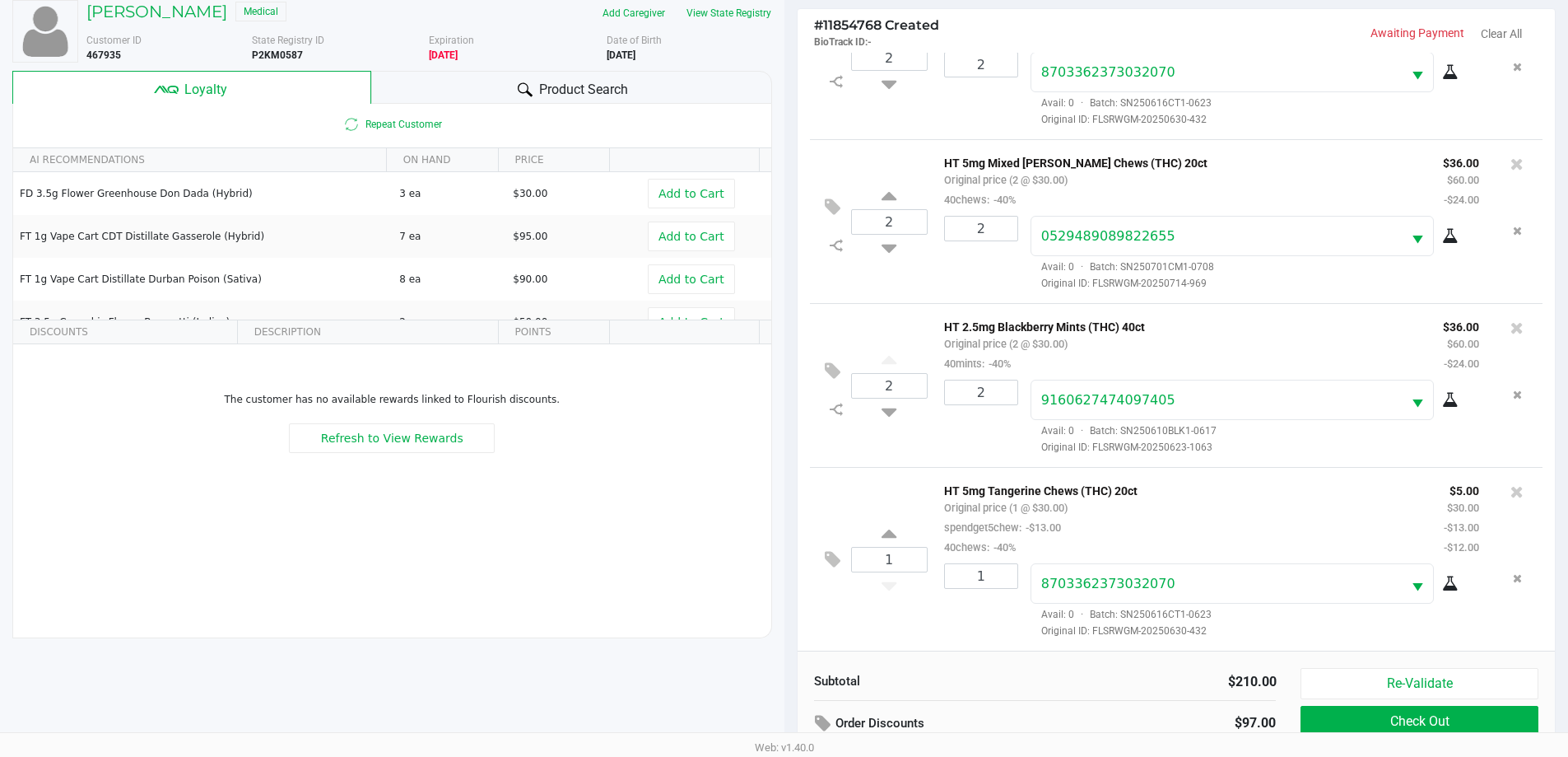
scroll to position [197, 0]
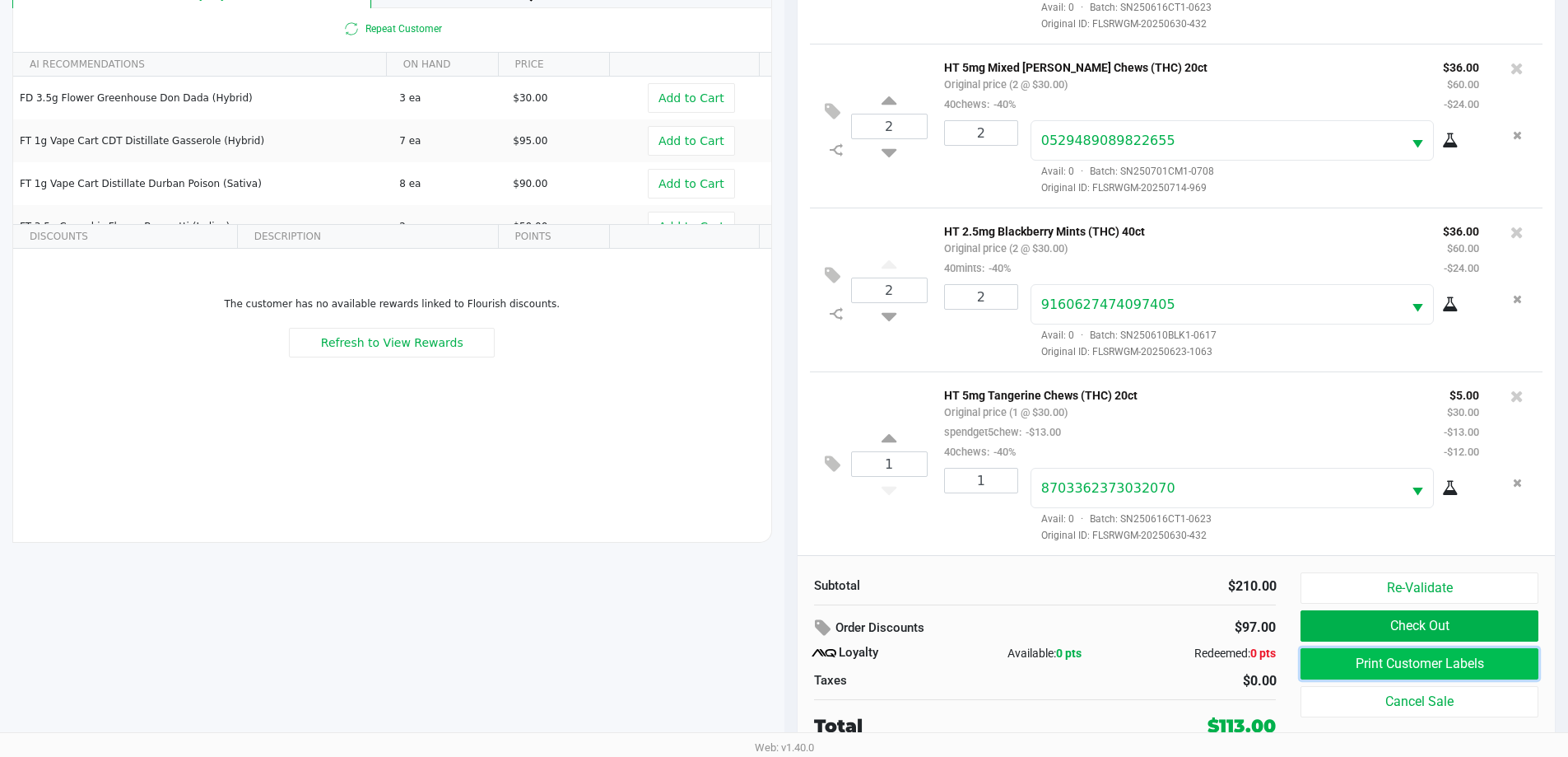
click at [1397, 664] on button "Print Customer Labels" at bounding box center [1419, 664] width 237 height 31
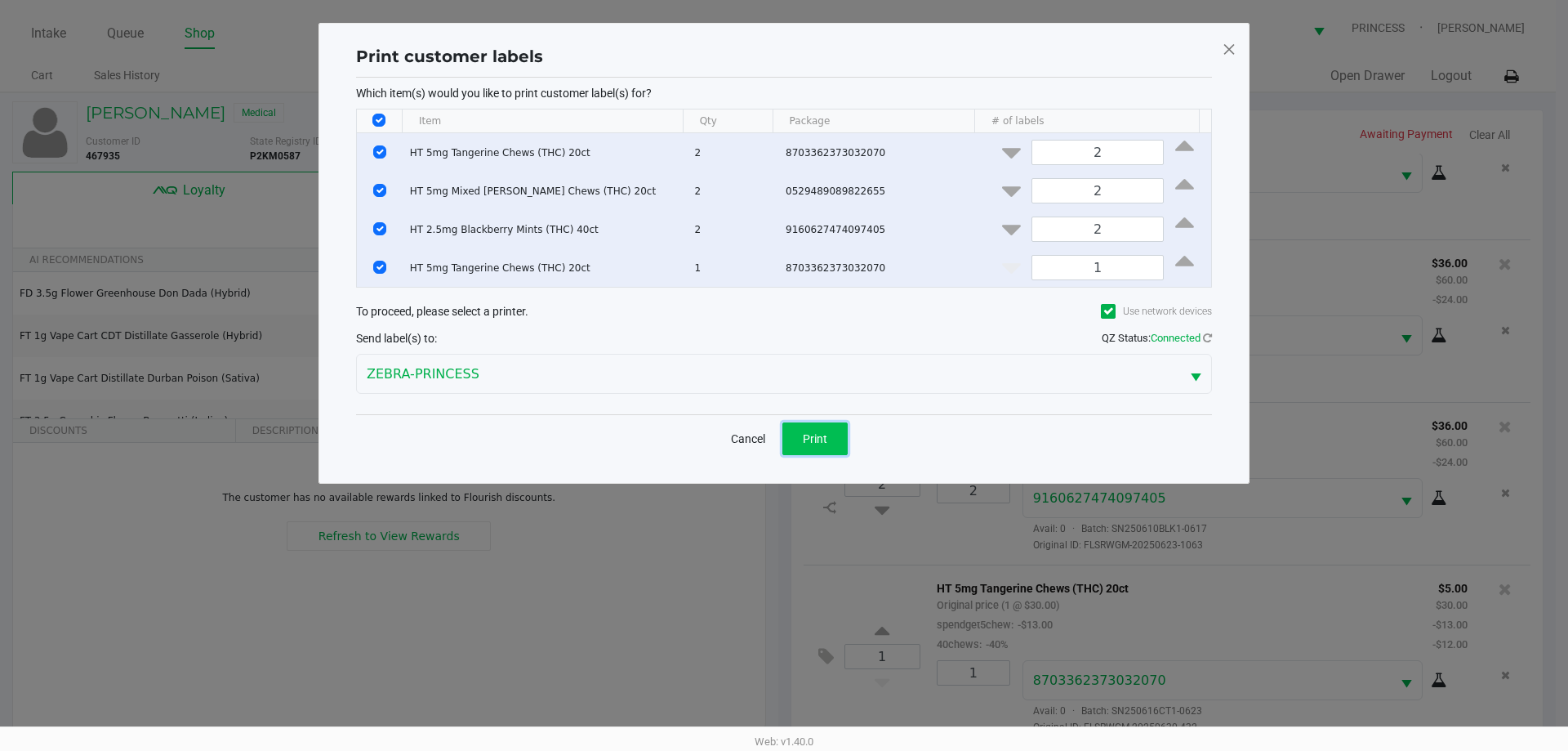
click at [836, 432] on button "Print" at bounding box center [815, 439] width 66 height 33
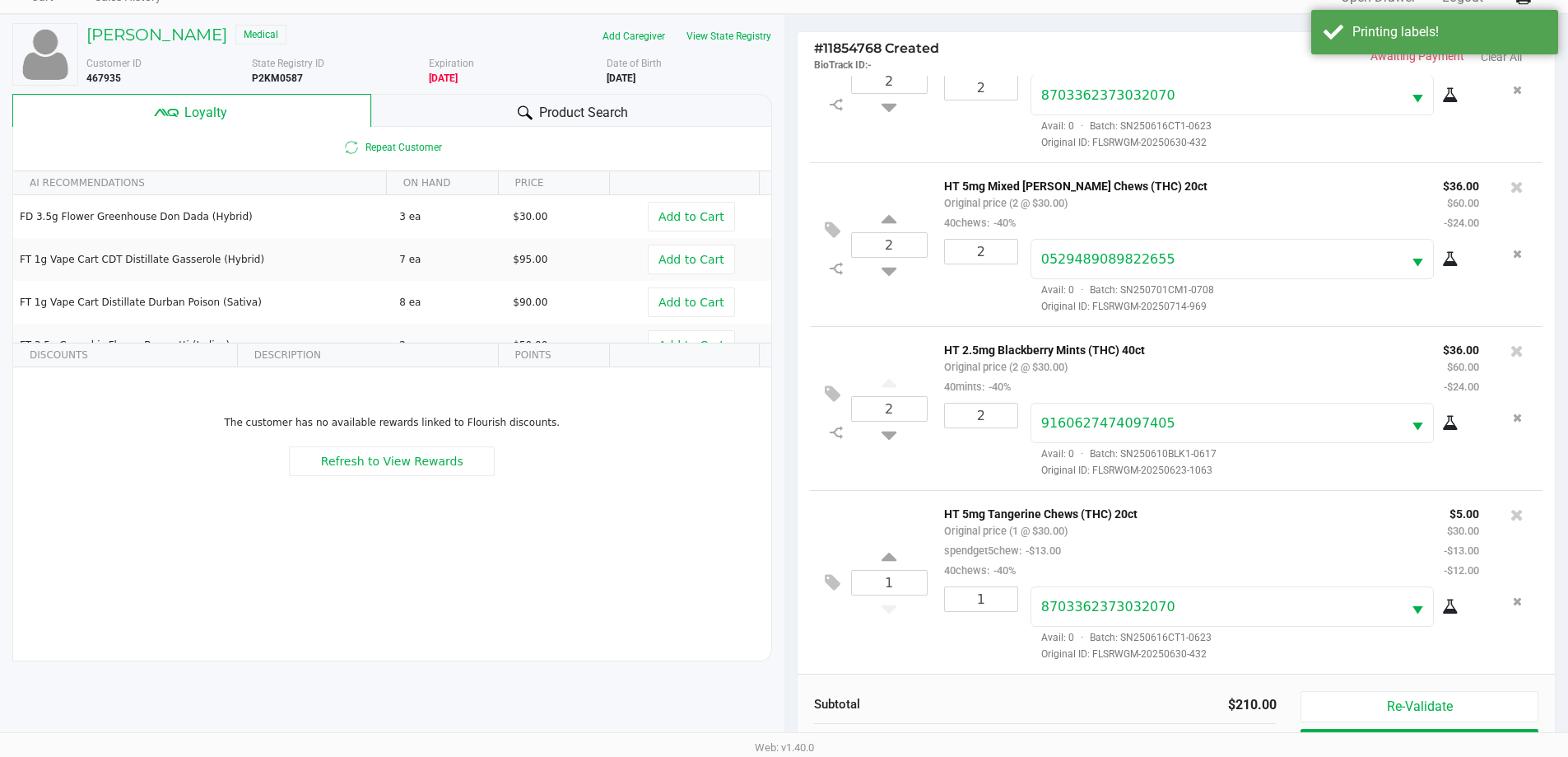
scroll to position [197, 0]
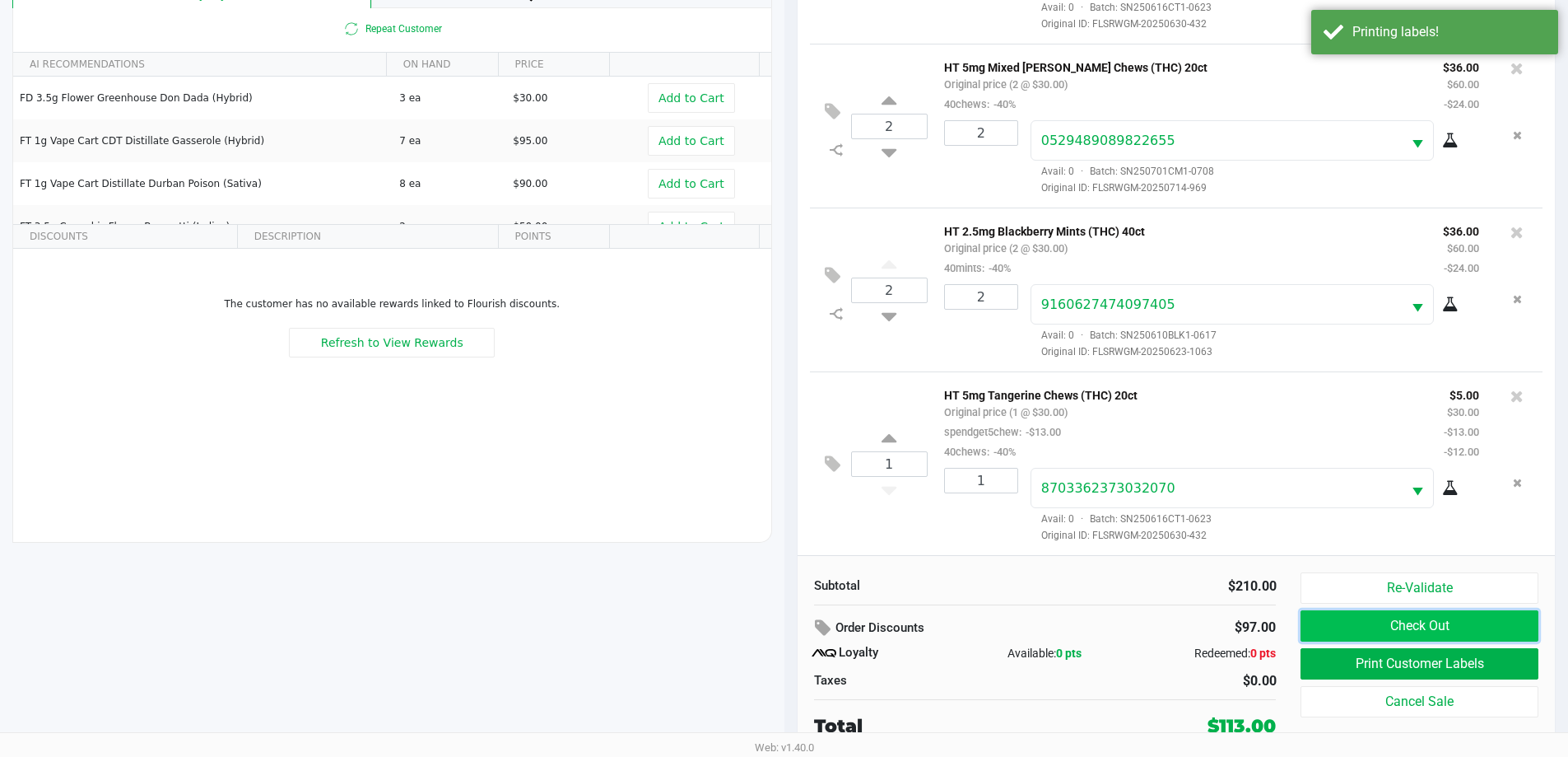
click at [1361, 626] on button "Check Out" at bounding box center [1419, 626] width 237 height 31
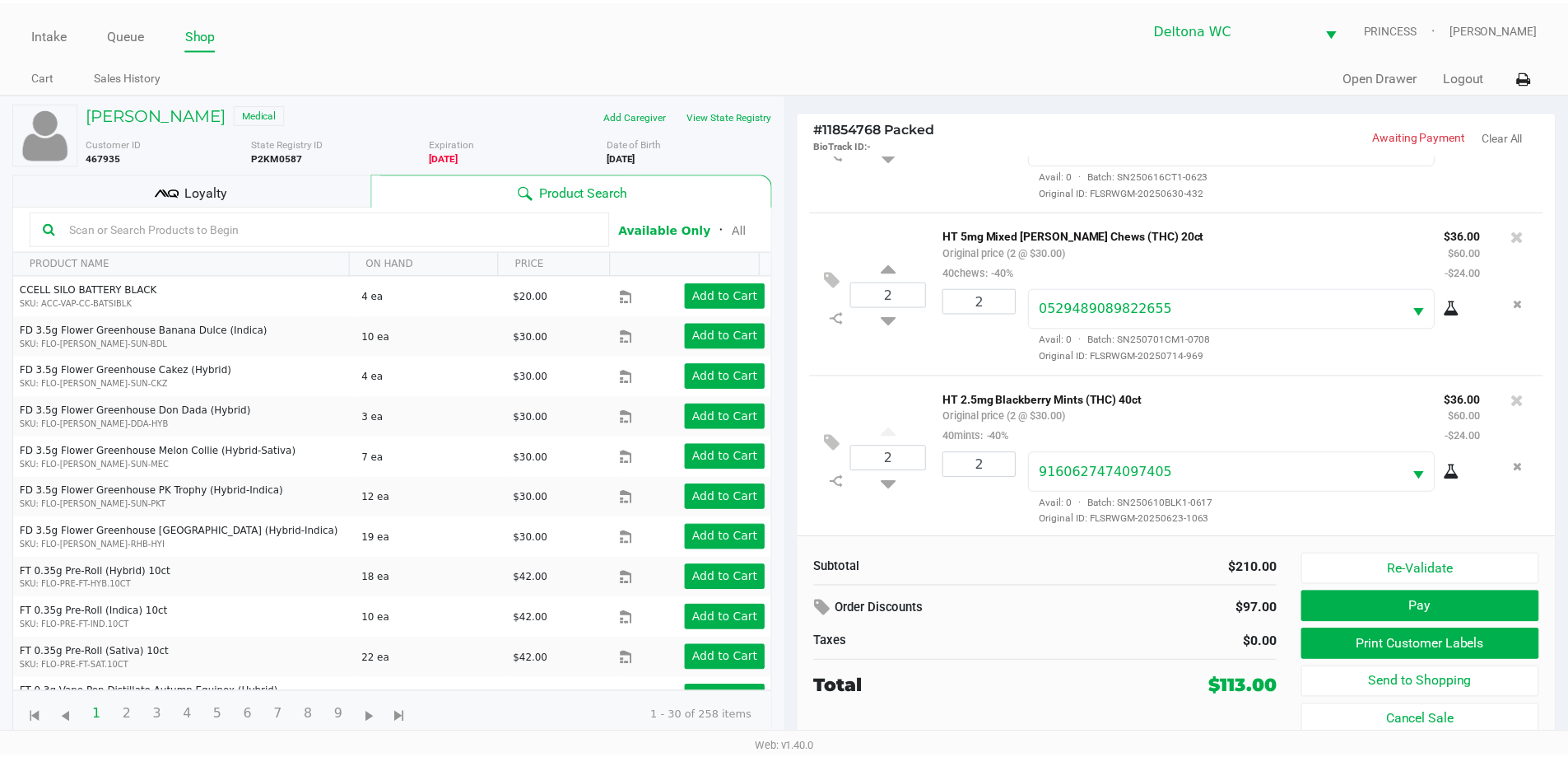
scroll to position [297, 0]
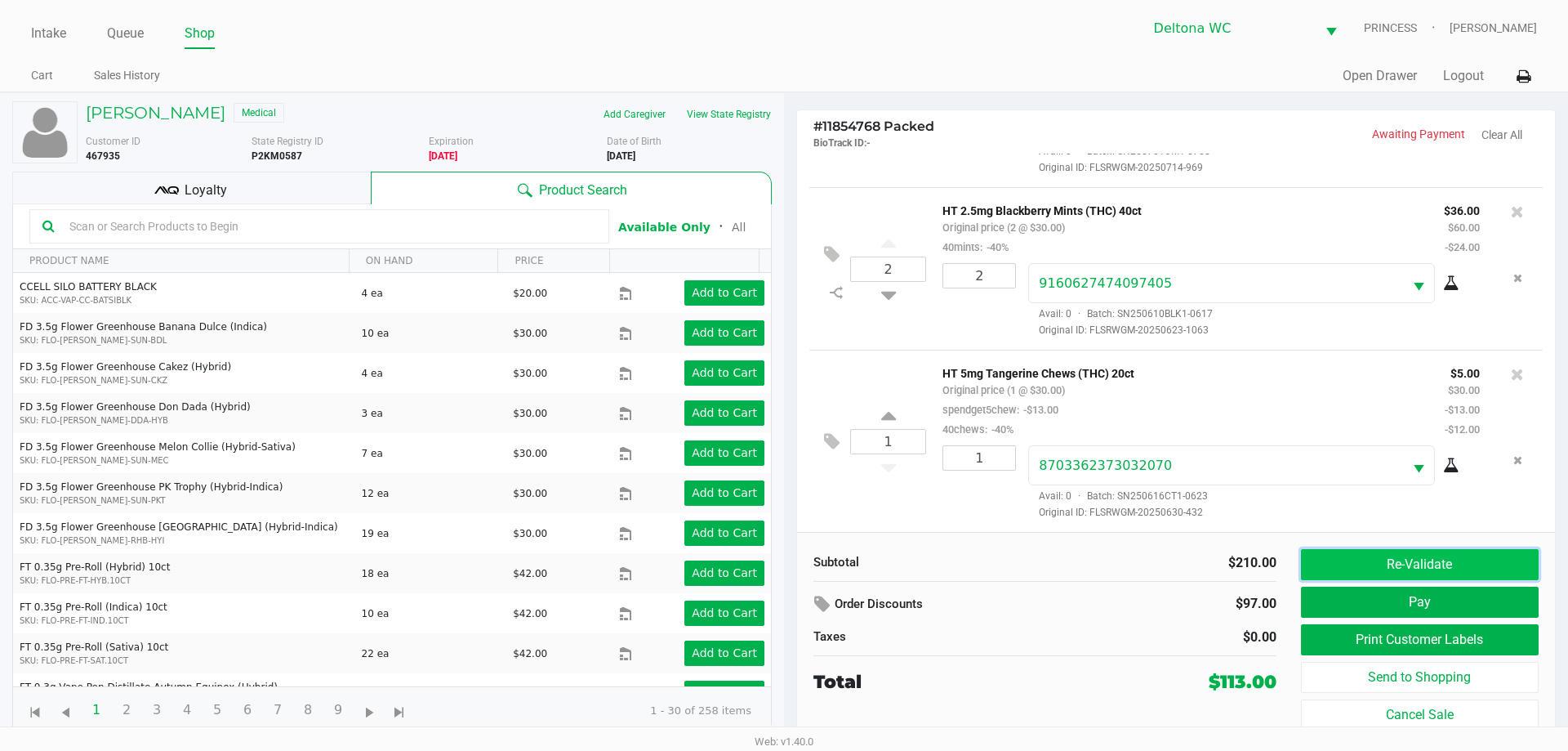
click at [1371, 564] on button "Re-Validate" at bounding box center [1420, 564] width 238 height 31
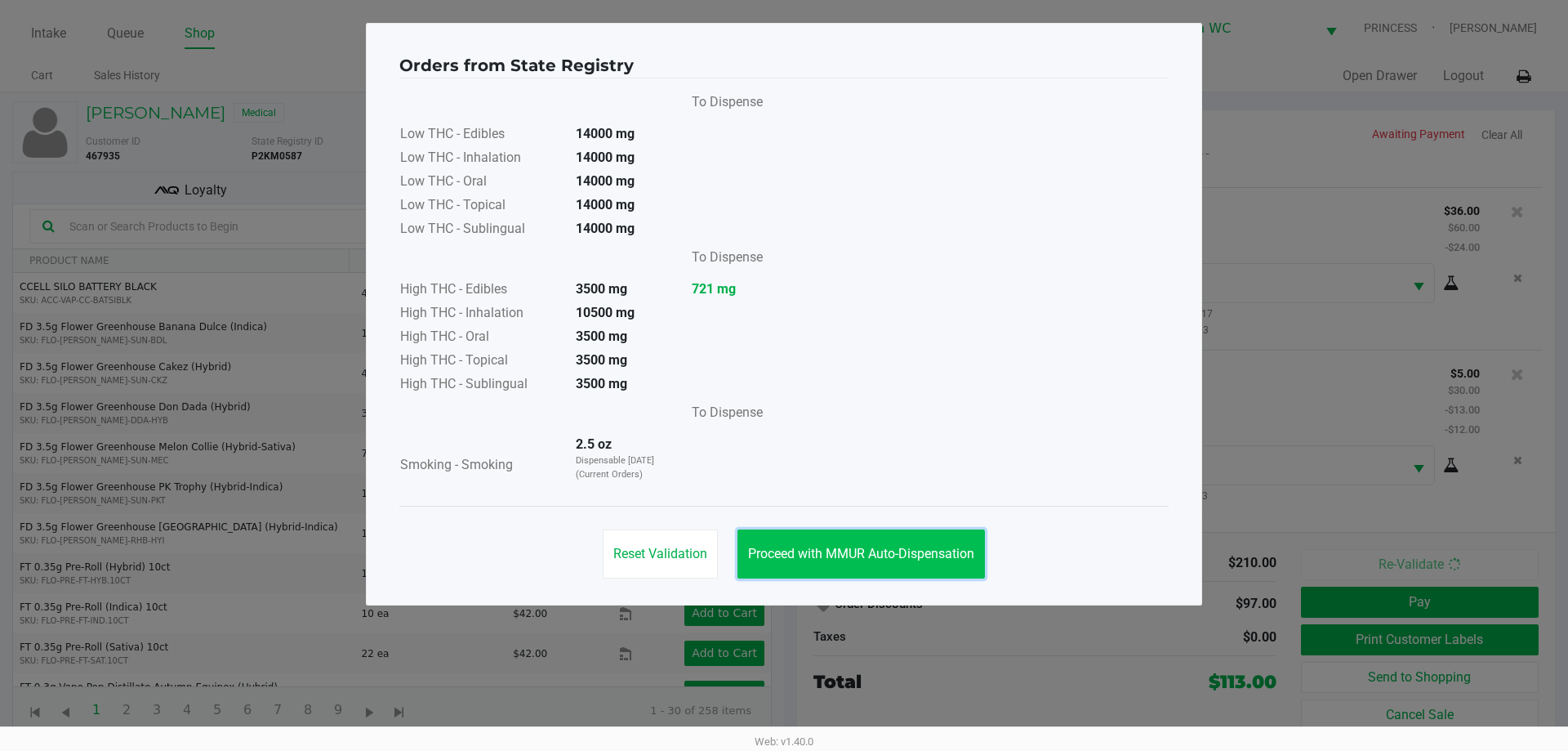
drag, startPoint x: 835, startPoint y: 552, endPoint x: 981, endPoint y: 557, distance: 146.1
click at [837, 550] on span "Proceed with MMUR Auto-Dispensation" at bounding box center [861, 553] width 226 height 15
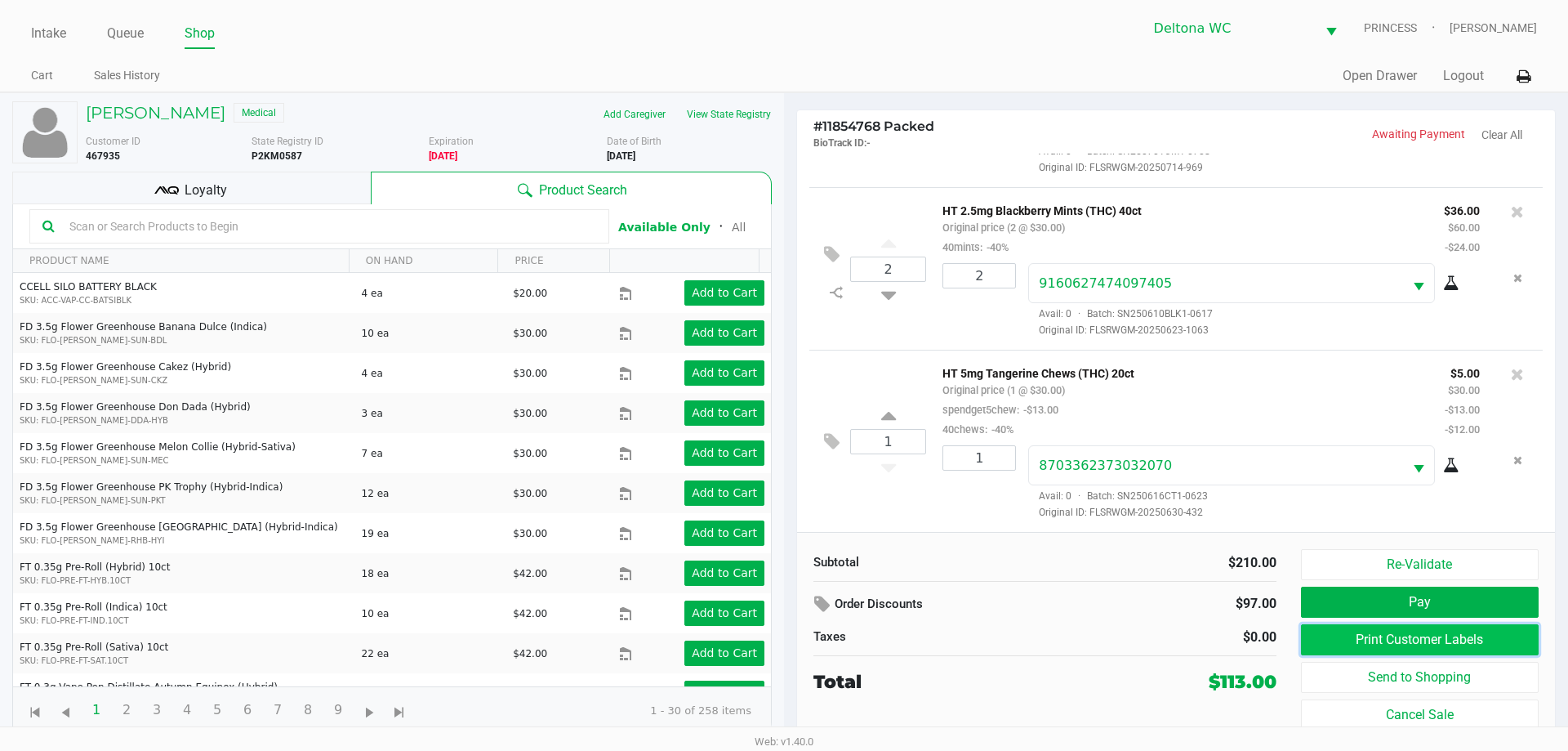
drag, startPoint x: 1413, startPoint y: 637, endPoint x: 1401, endPoint y: 630, distance: 13.9
click at [1401, 630] on button "Print Customer Labels" at bounding box center [1420, 639] width 238 height 31
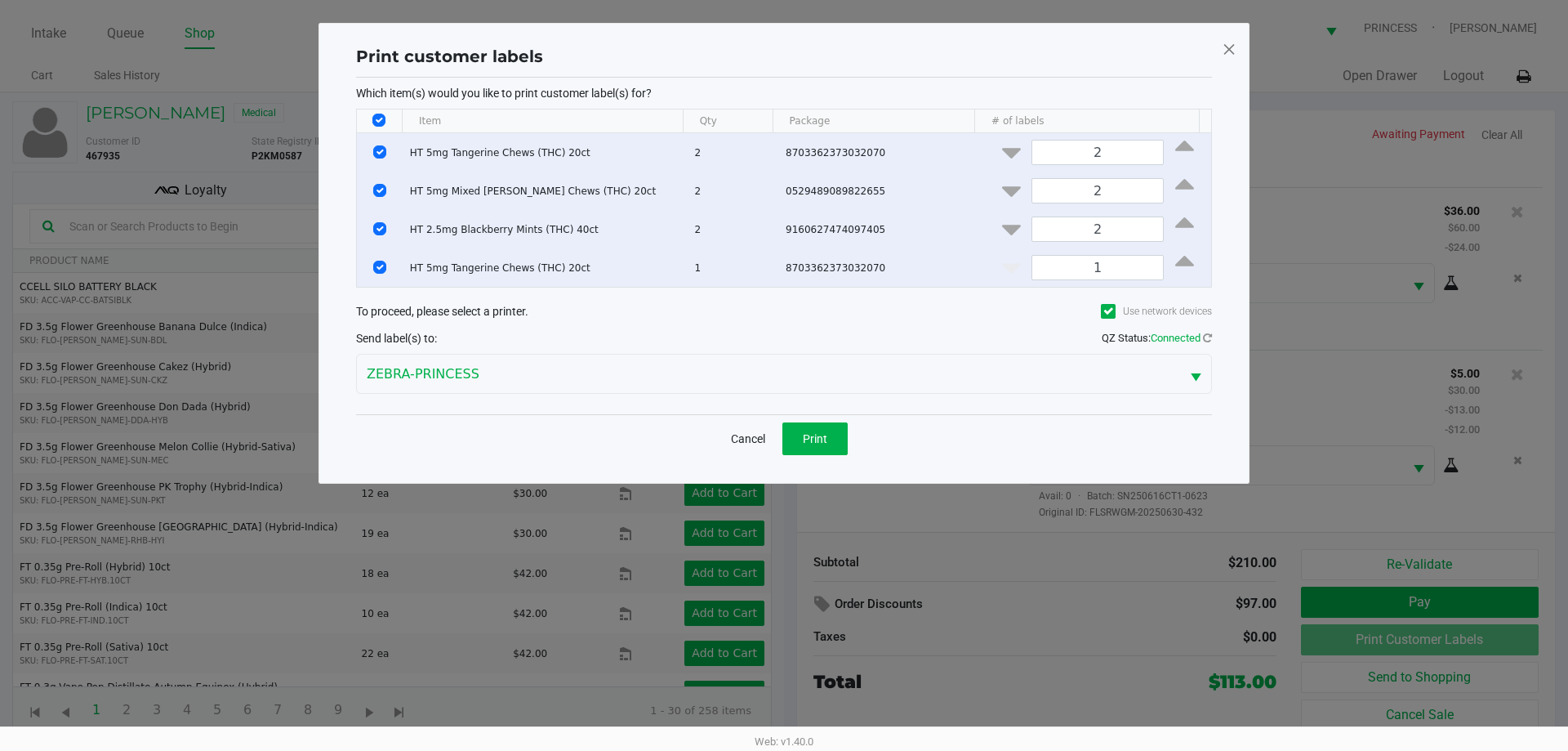
click at [379, 120] on input "Select All Rows" at bounding box center [379, 121] width 13 height 13
checkbox input "false"
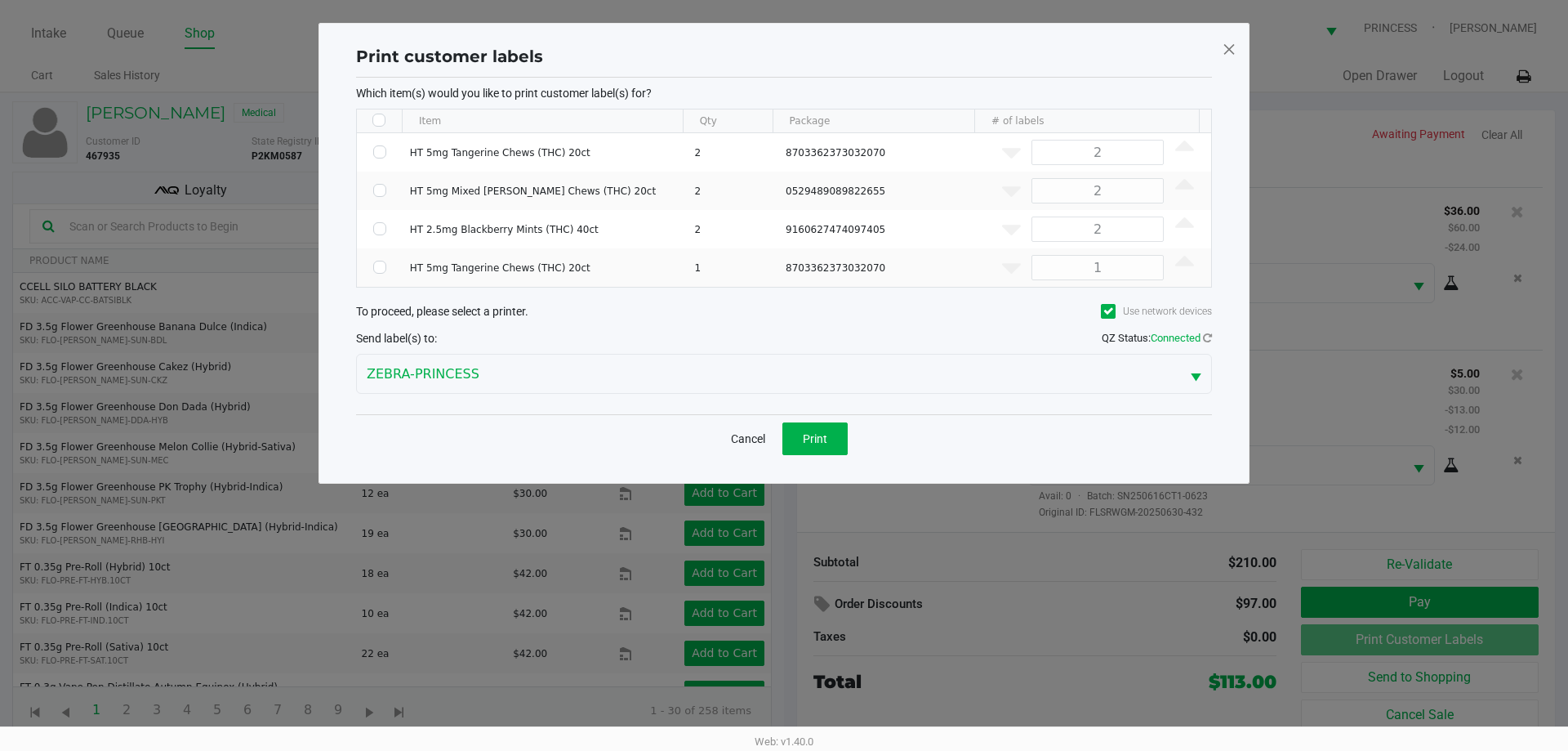
checkbox input "false"
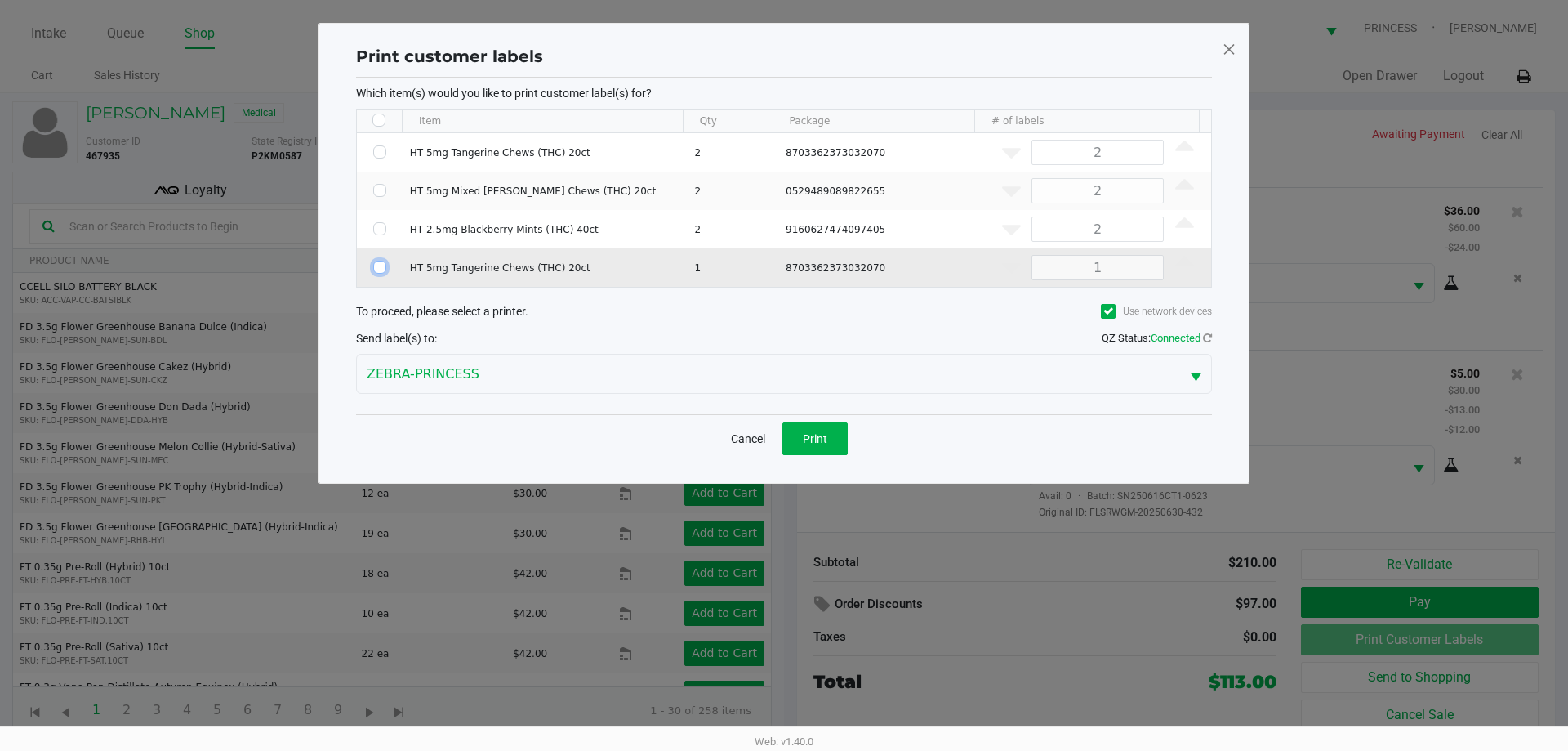
drag, startPoint x: 382, startPoint y: 268, endPoint x: 657, endPoint y: 359, distance: 289.7
click at [382, 269] on input "Select Row" at bounding box center [380, 267] width 13 height 13
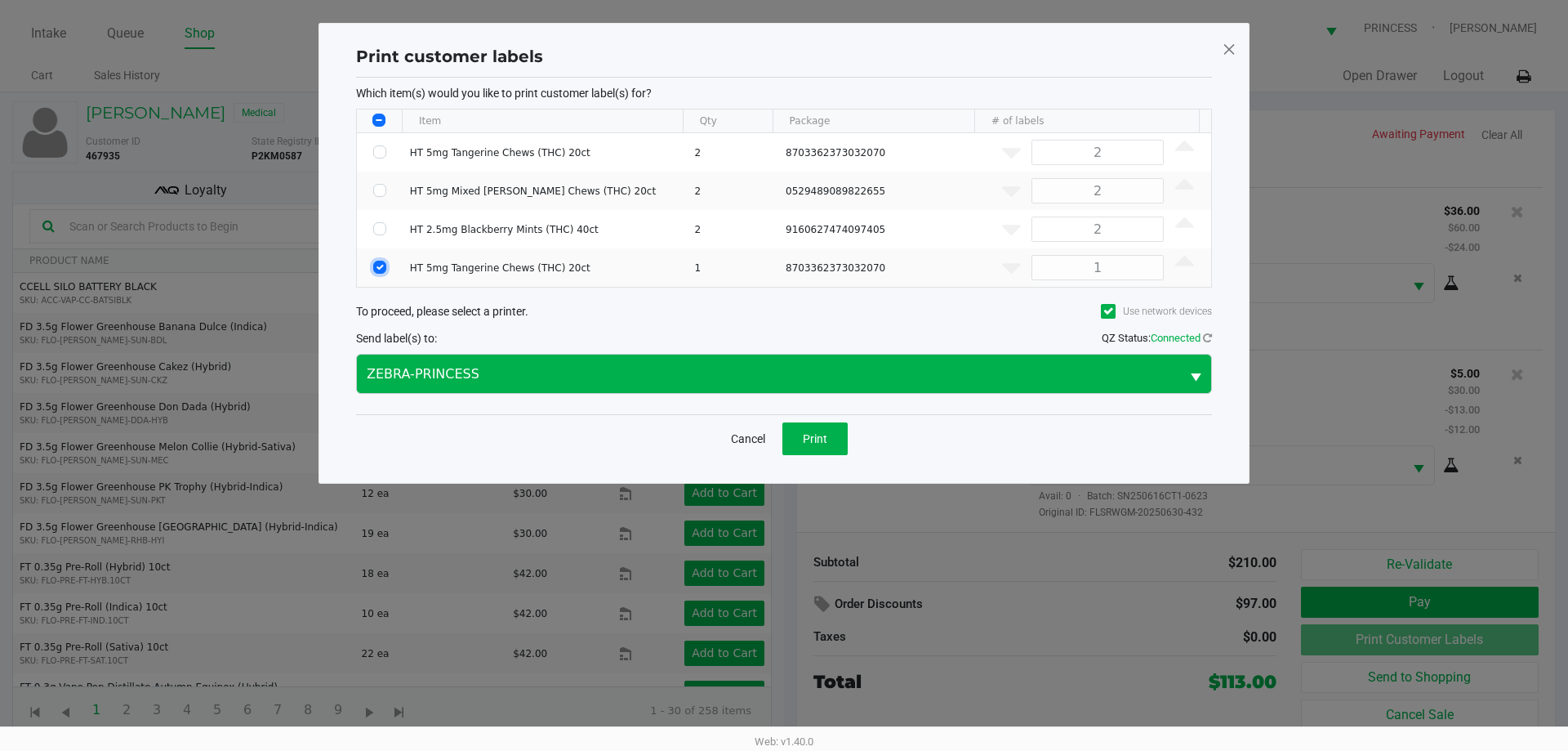
checkbox input "true"
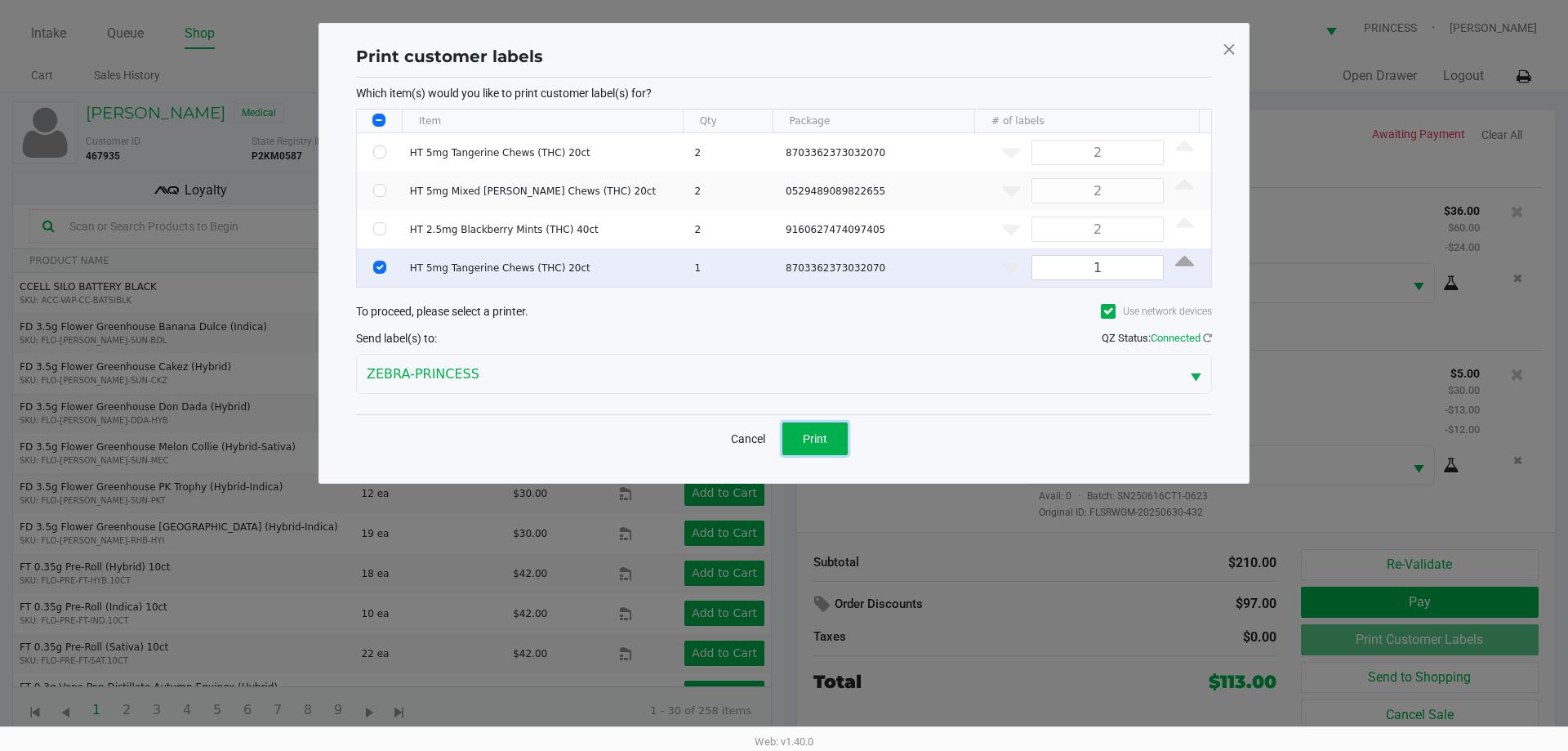
click at [808, 430] on button "Print" at bounding box center [815, 439] width 66 height 33
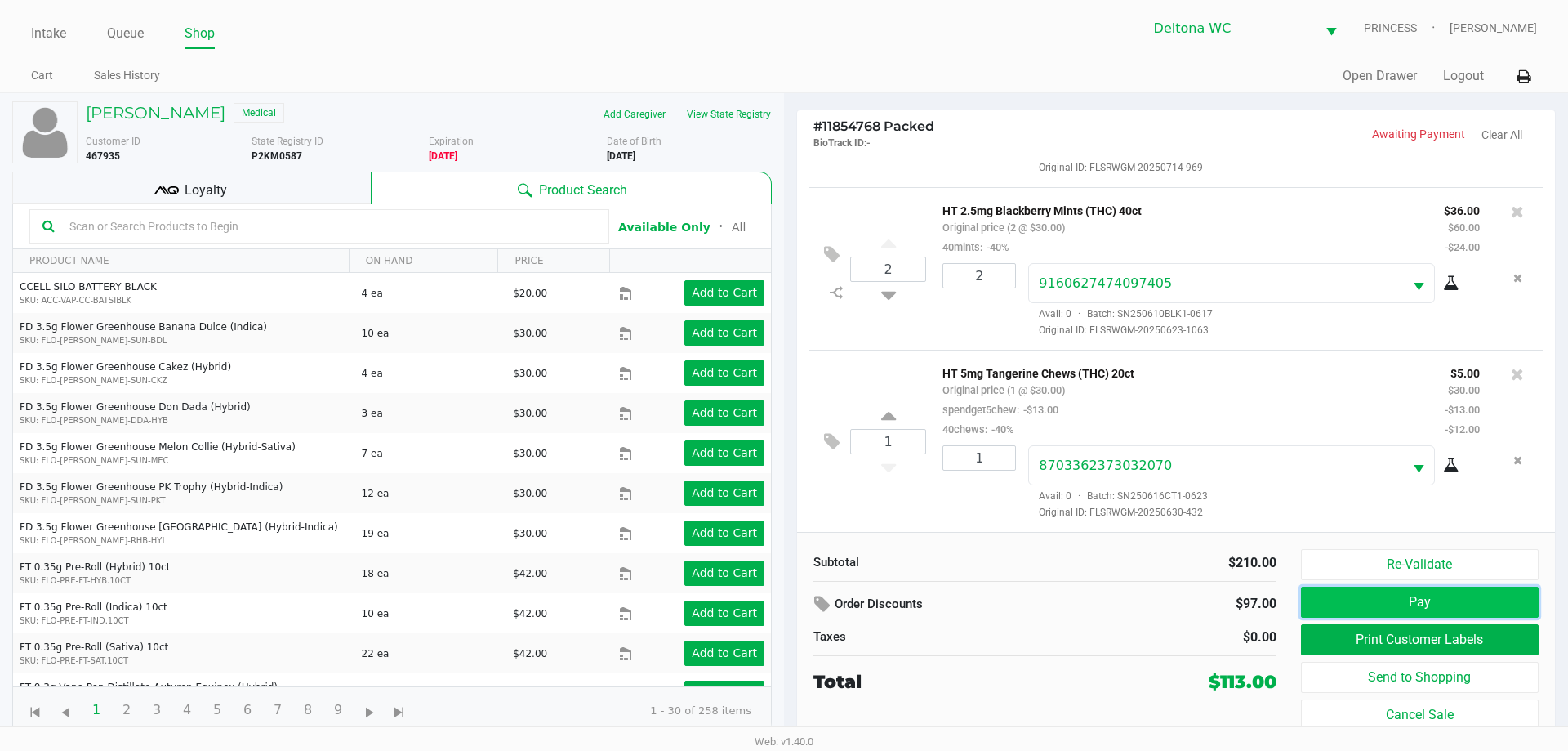
click at [1426, 602] on button "Pay" at bounding box center [1420, 602] width 238 height 31
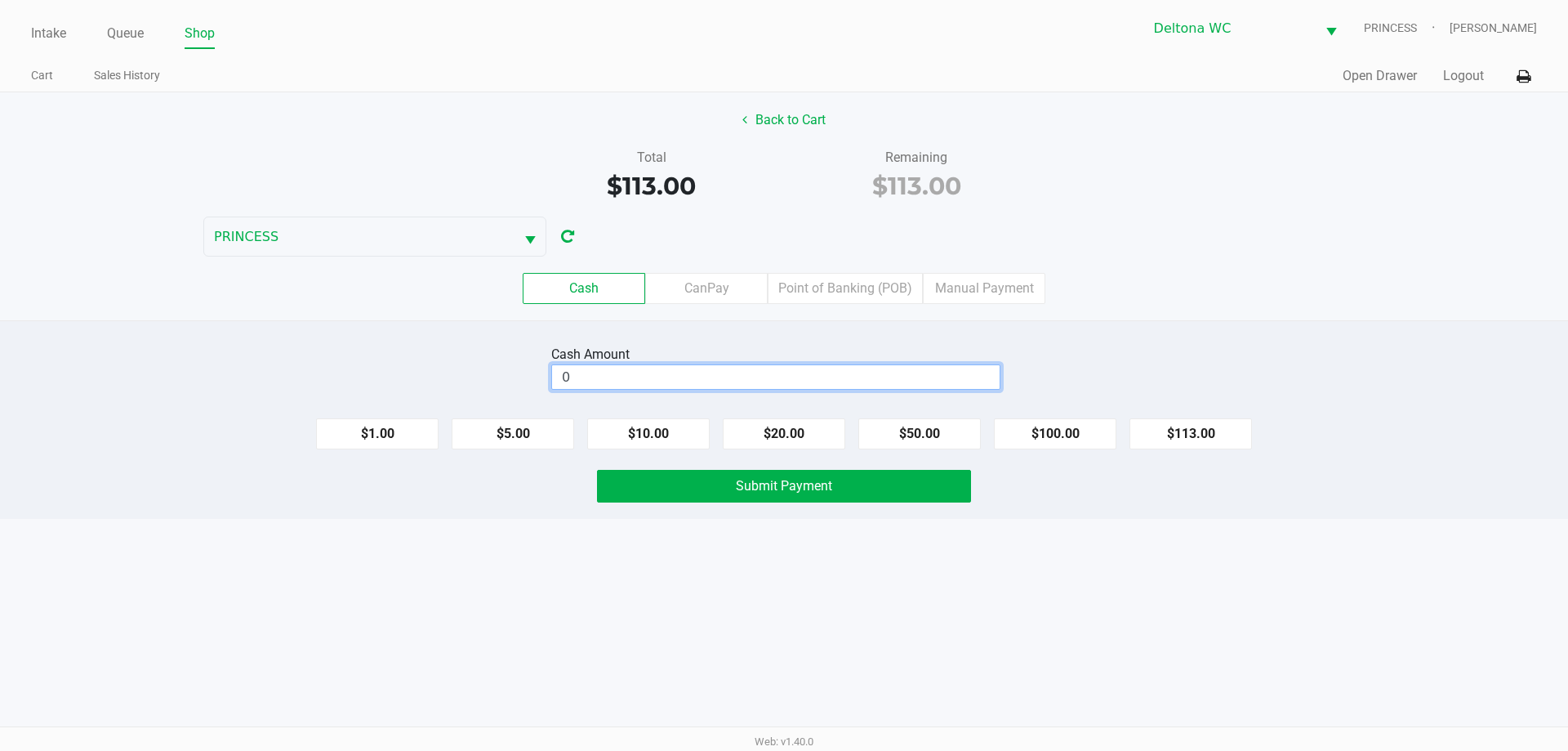
click at [962, 382] on input "0" at bounding box center [776, 377] width 447 height 24
type input "$120.00"
drag, startPoint x: 777, startPoint y: 480, endPoint x: 761, endPoint y: 489, distance: 18.4
click at [774, 482] on span "Submit Payment" at bounding box center [784, 486] width 96 height 15
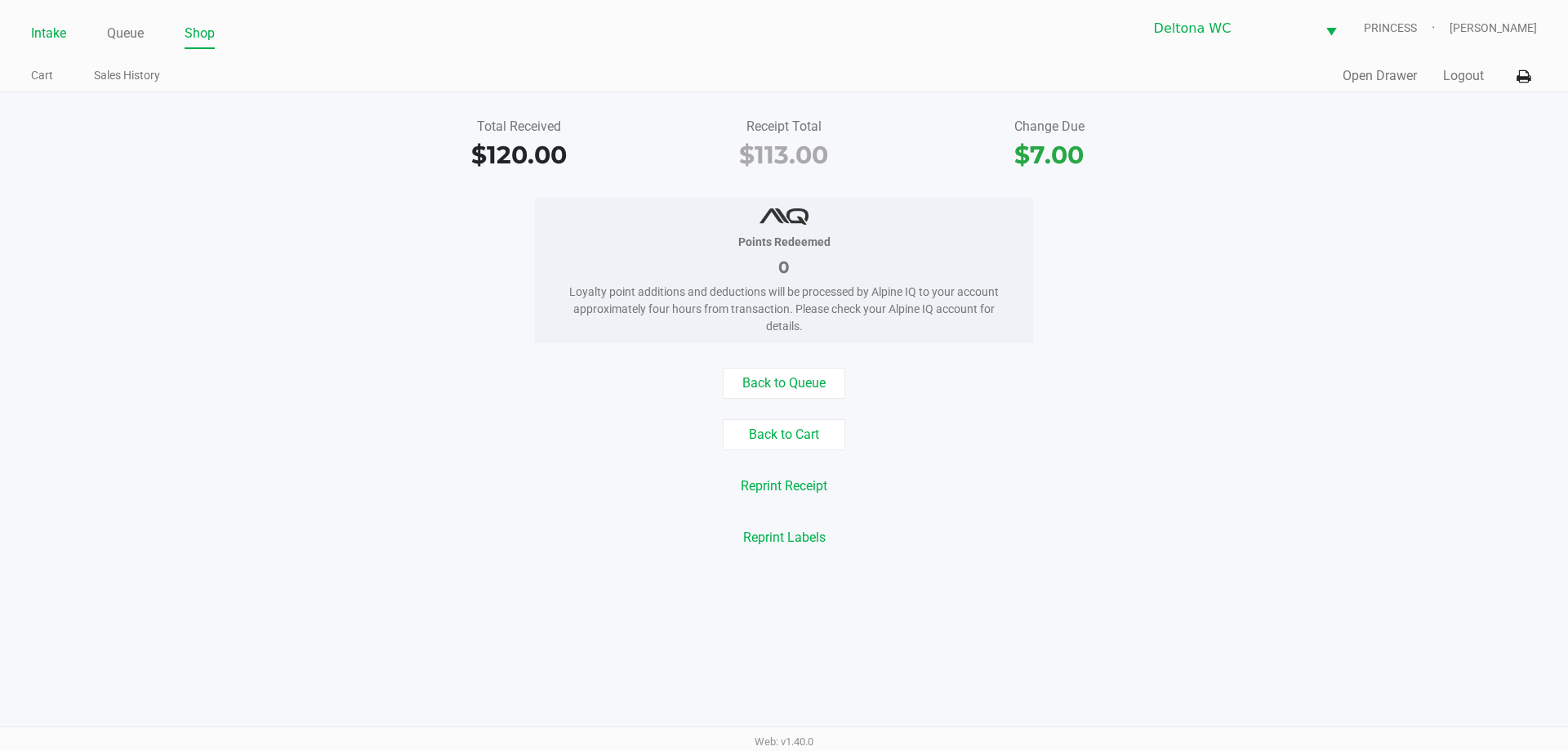
click at [50, 35] on link "Intake" at bounding box center [48, 34] width 35 height 23
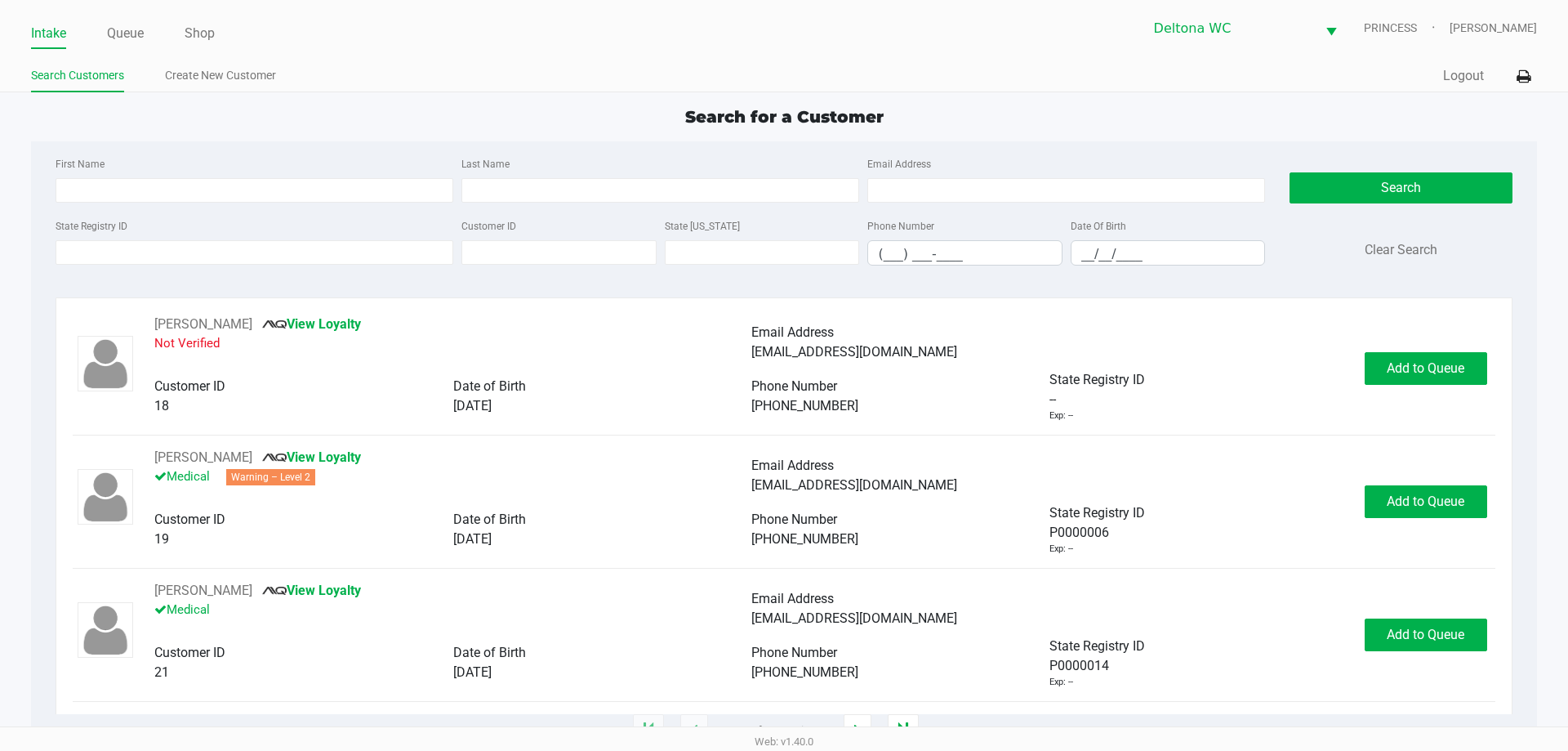
drag, startPoint x: 573, startPoint y: 79, endPoint x: 597, endPoint y: 72, distance: 25.0
click at [574, 78] on ul "Search Customers Create New Customer" at bounding box center [407, 77] width 753 height 28
click at [423, 45] on div "Intake Queue Shop Deltona WC PRINCESS Nicole Flores Search Customers Create New…" at bounding box center [784, 46] width 1568 height 93
drag, startPoint x: 512, startPoint y: 147, endPoint x: 505, endPoint y: 130, distance: 18.4
click at [509, 142] on div "First Name Last Name Email Address State Registry ID Customer ID State ID Phone…" at bounding box center [784, 216] width 1480 height 149
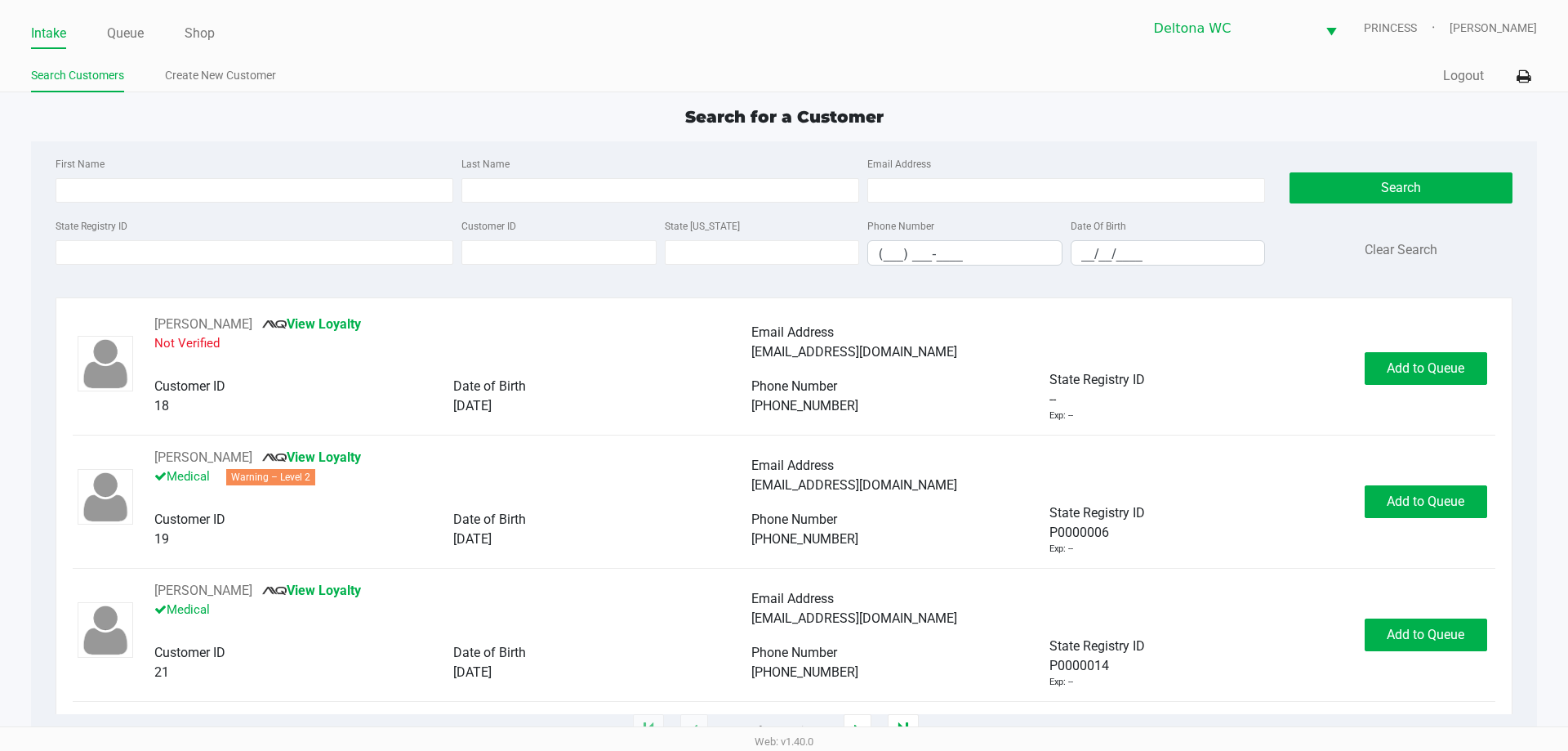
click at [493, 80] on ul "Search Customers Create New Customer" at bounding box center [407, 77] width 753 height 28
click at [313, 252] on input "State Registry ID" at bounding box center [254, 252] width 398 height 24
click at [606, 56] on div "Intake Queue Shop Deltona WC PRINCESS Nicole Flores Search Customers Create New…" at bounding box center [784, 46] width 1568 height 93
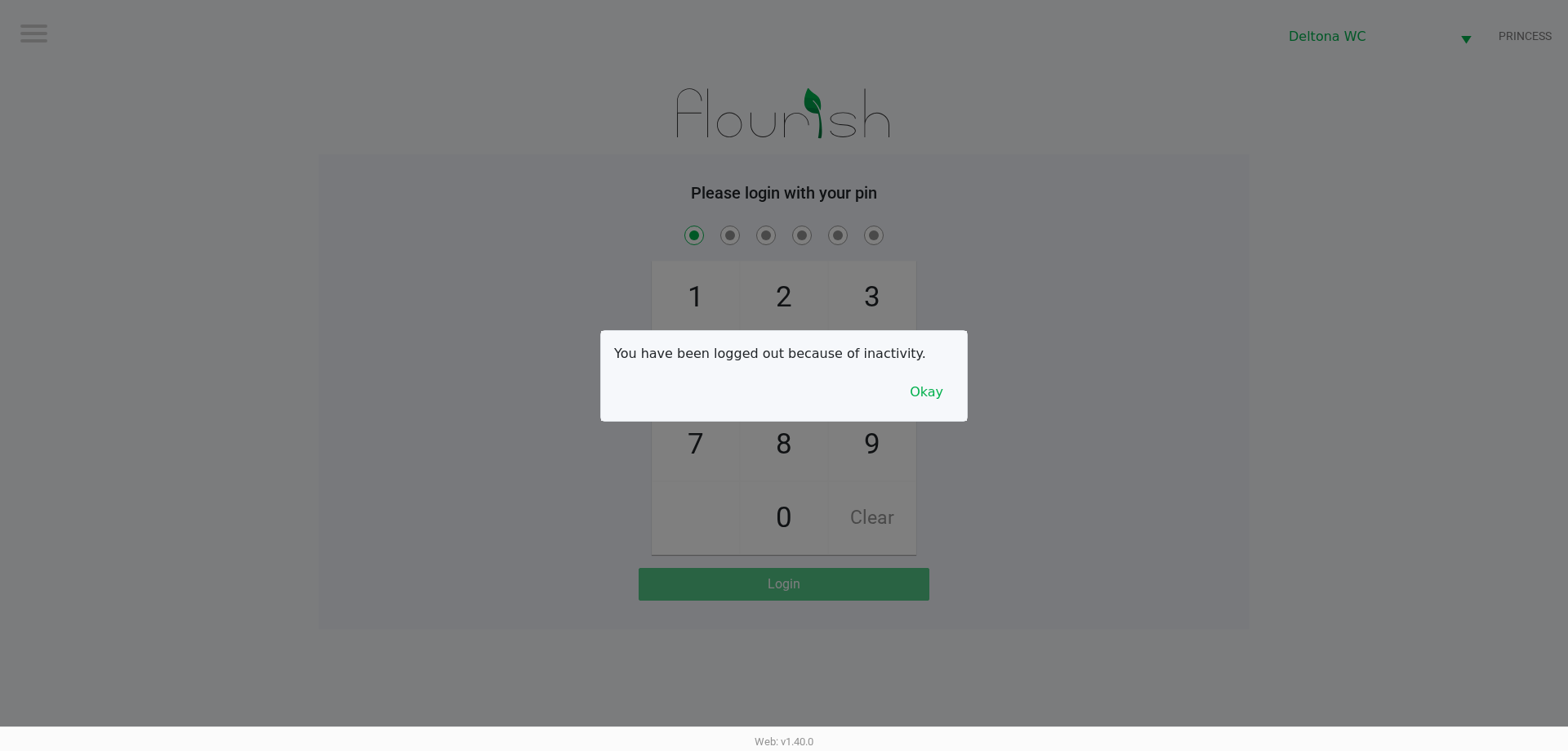
checkbox input "true"
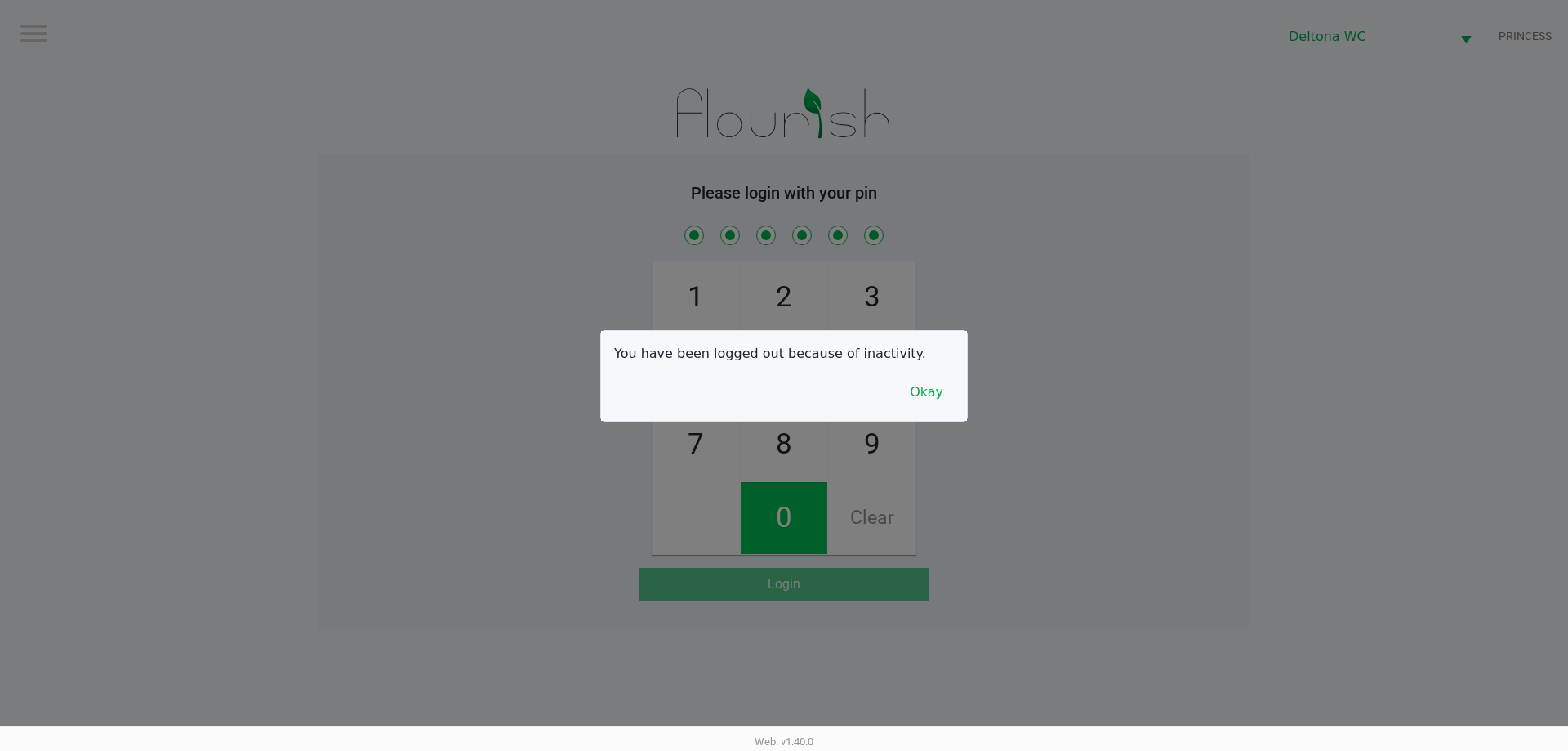
checkbox input "true"
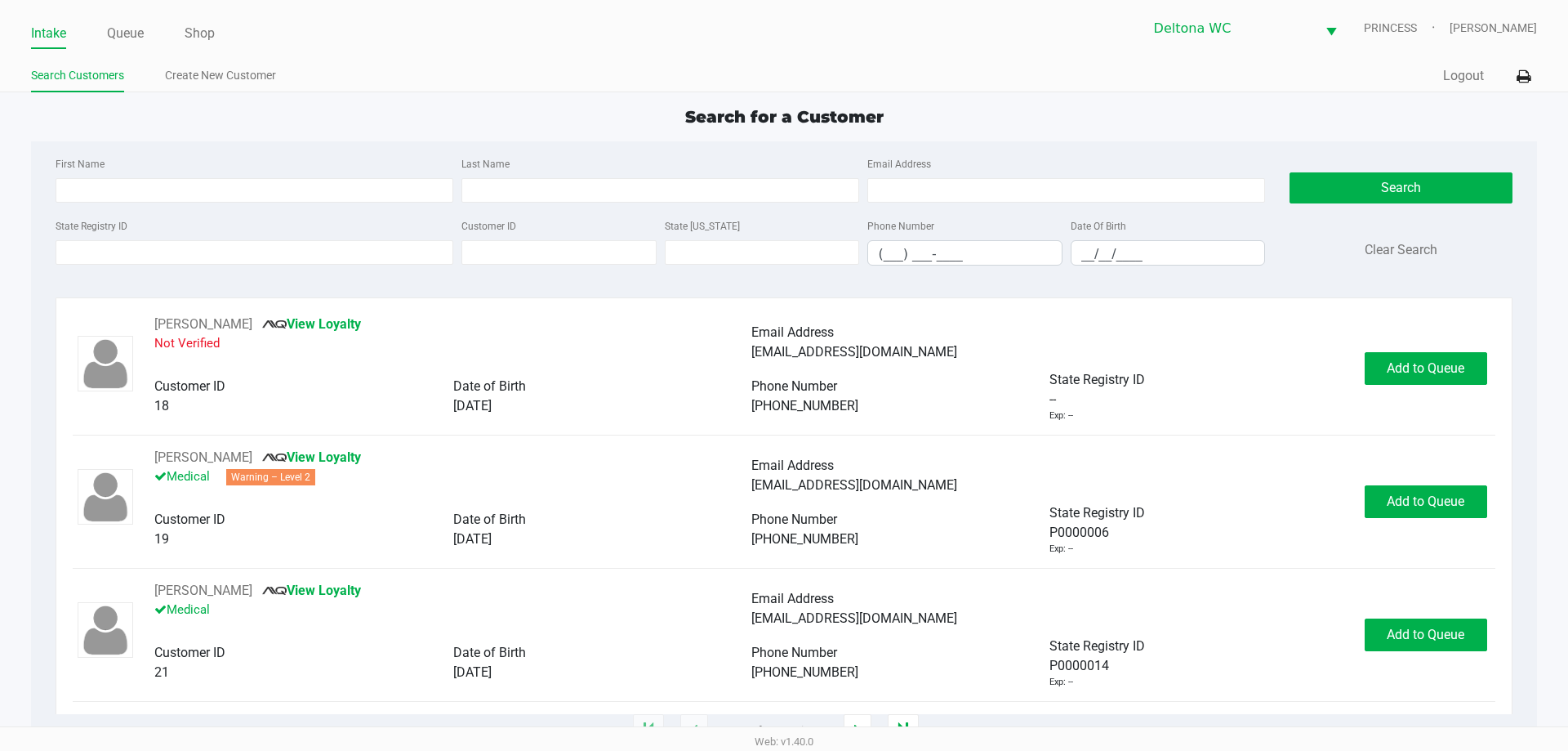
click at [604, 80] on ul "Search Customers Create New Customer" at bounding box center [407, 77] width 753 height 28
click at [351, 91] on div "Intake Queue Shop Deltona WC PRINCESS Nicole Flores Search Customers Create New…" at bounding box center [784, 46] width 1568 height 93
click at [389, 115] on div "Search for a Customer" at bounding box center [783, 116] width 1529 height 24
click at [380, 259] on input "State Registry ID" at bounding box center [254, 252] width 398 height 24
click at [238, 190] on input "First Name" at bounding box center [254, 190] width 398 height 24
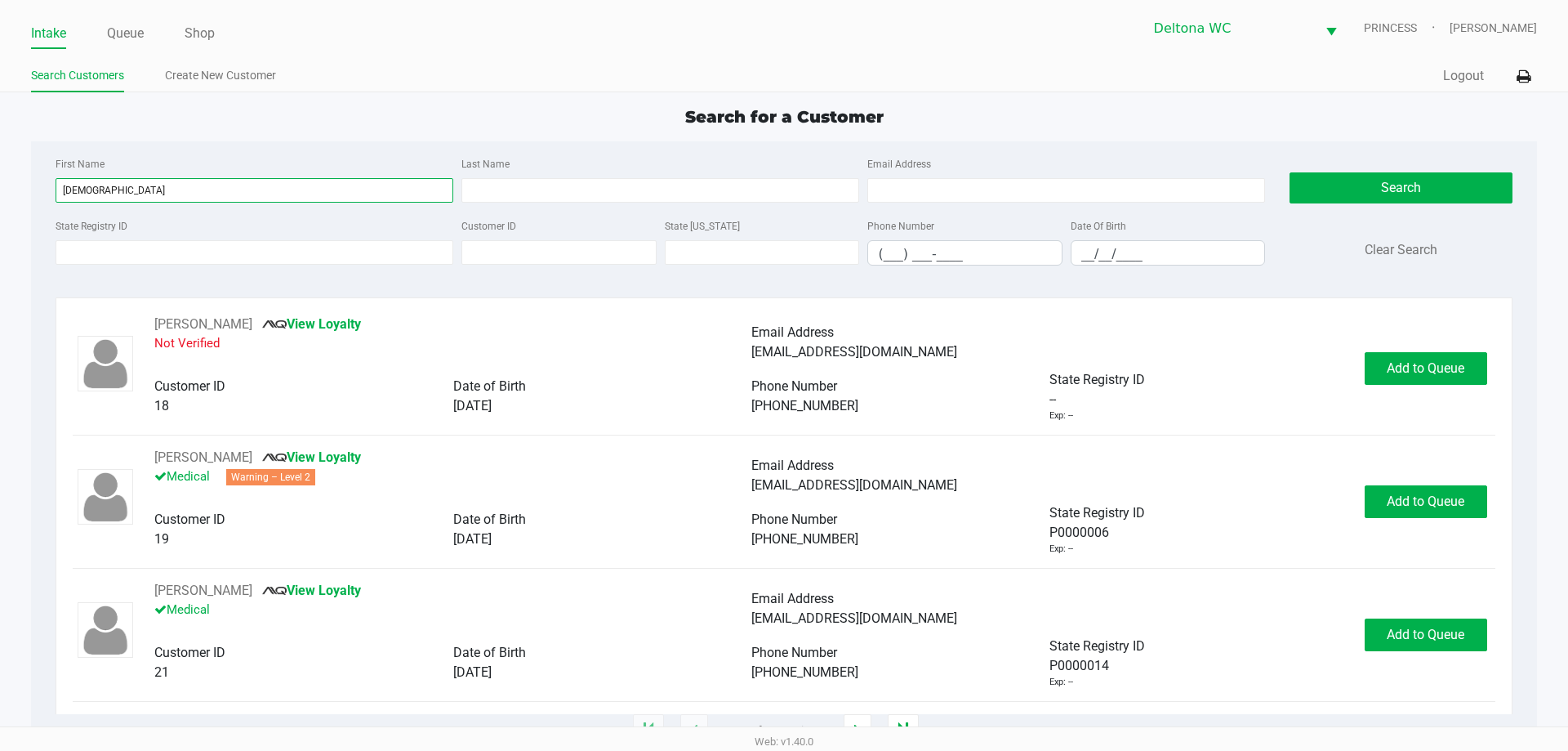
type input "isaiah"
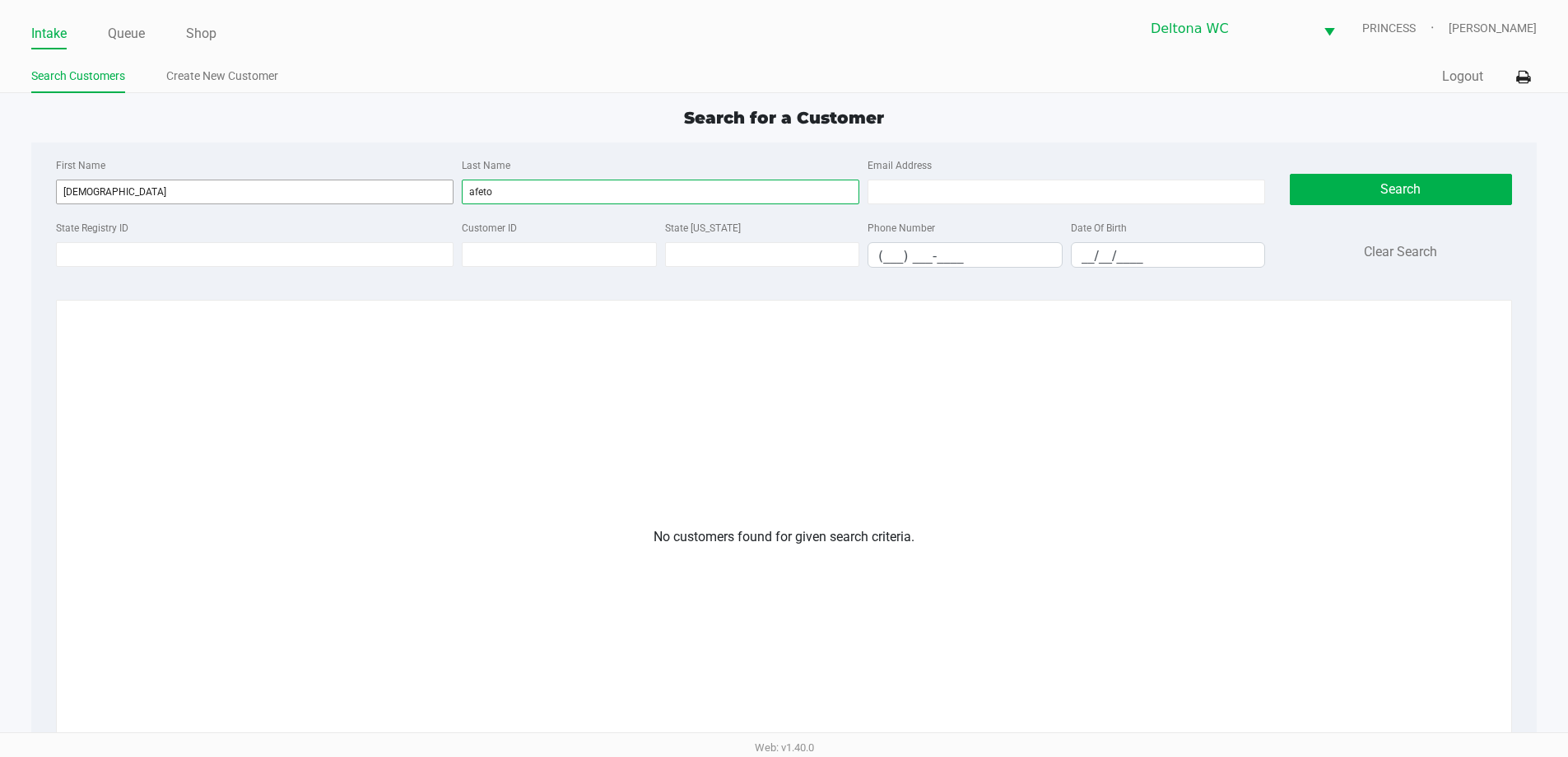
drag, startPoint x: 516, startPoint y: 189, endPoint x: 410, endPoint y: 198, distance: 106.4
click at [410, 199] on div "First Name isaiah Last Name afeto Email Address" at bounding box center [660, 186] width 1217 height 62
type input "afeto"
click at [212, 67] on link "Create New Customer" at bounding box center [222, 76] width 112 height 20
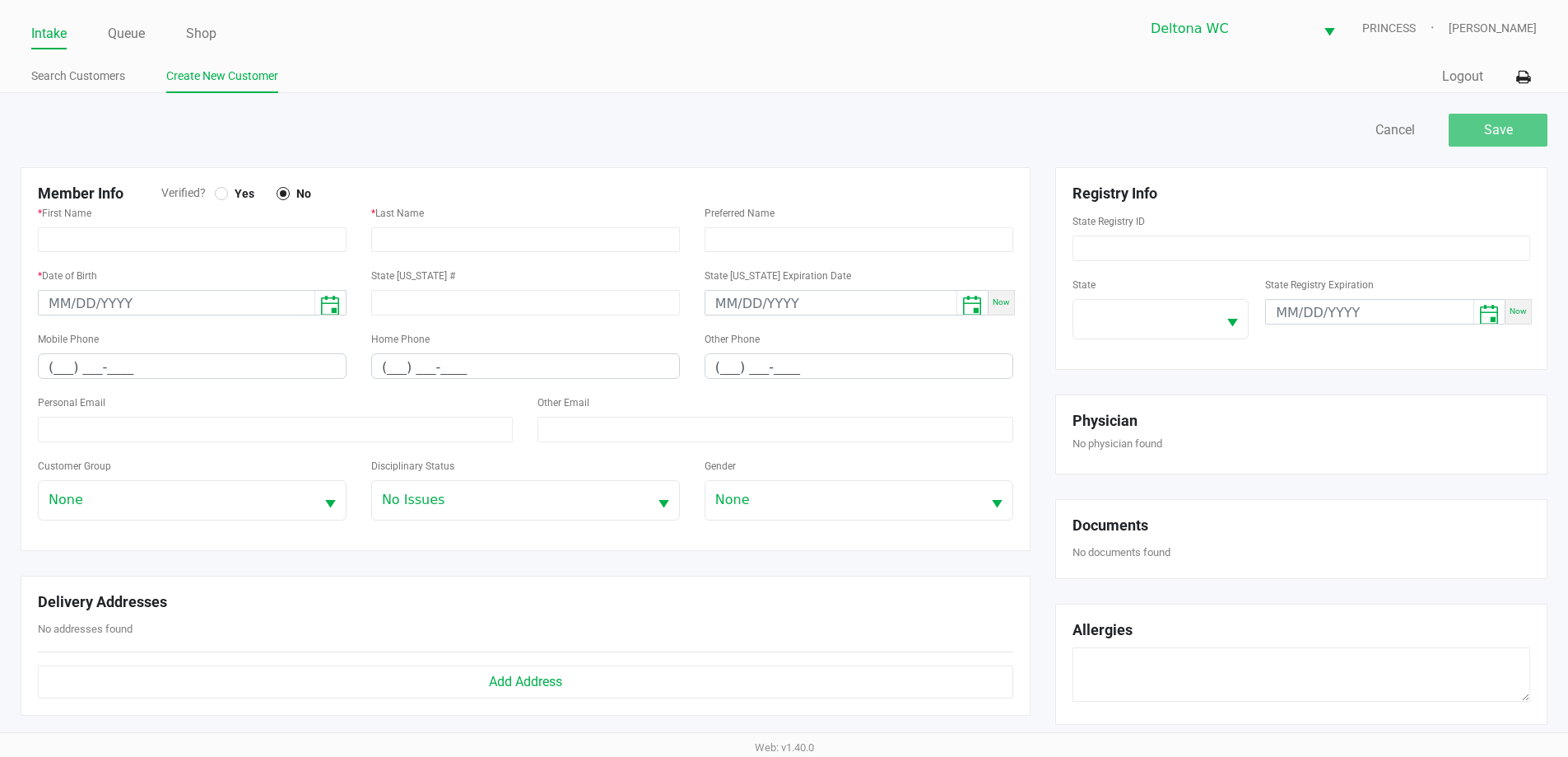
click at [223, 187] on div at bounding box center [222, 193] width 14 height 14
click at [227, 233] on input "text" at bounding box center [192, 239] width 309 height 24
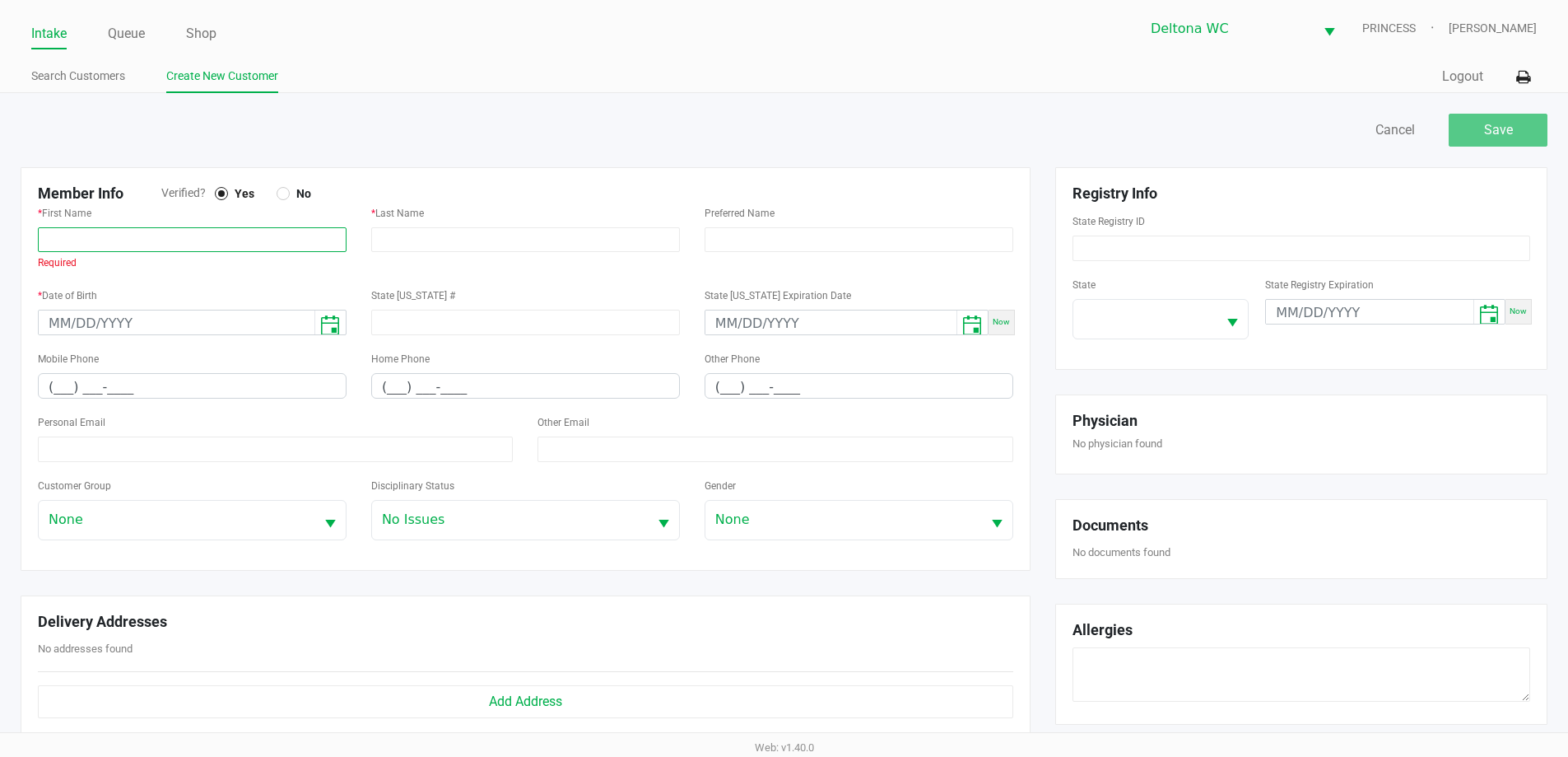
paste input "ISAIAH"
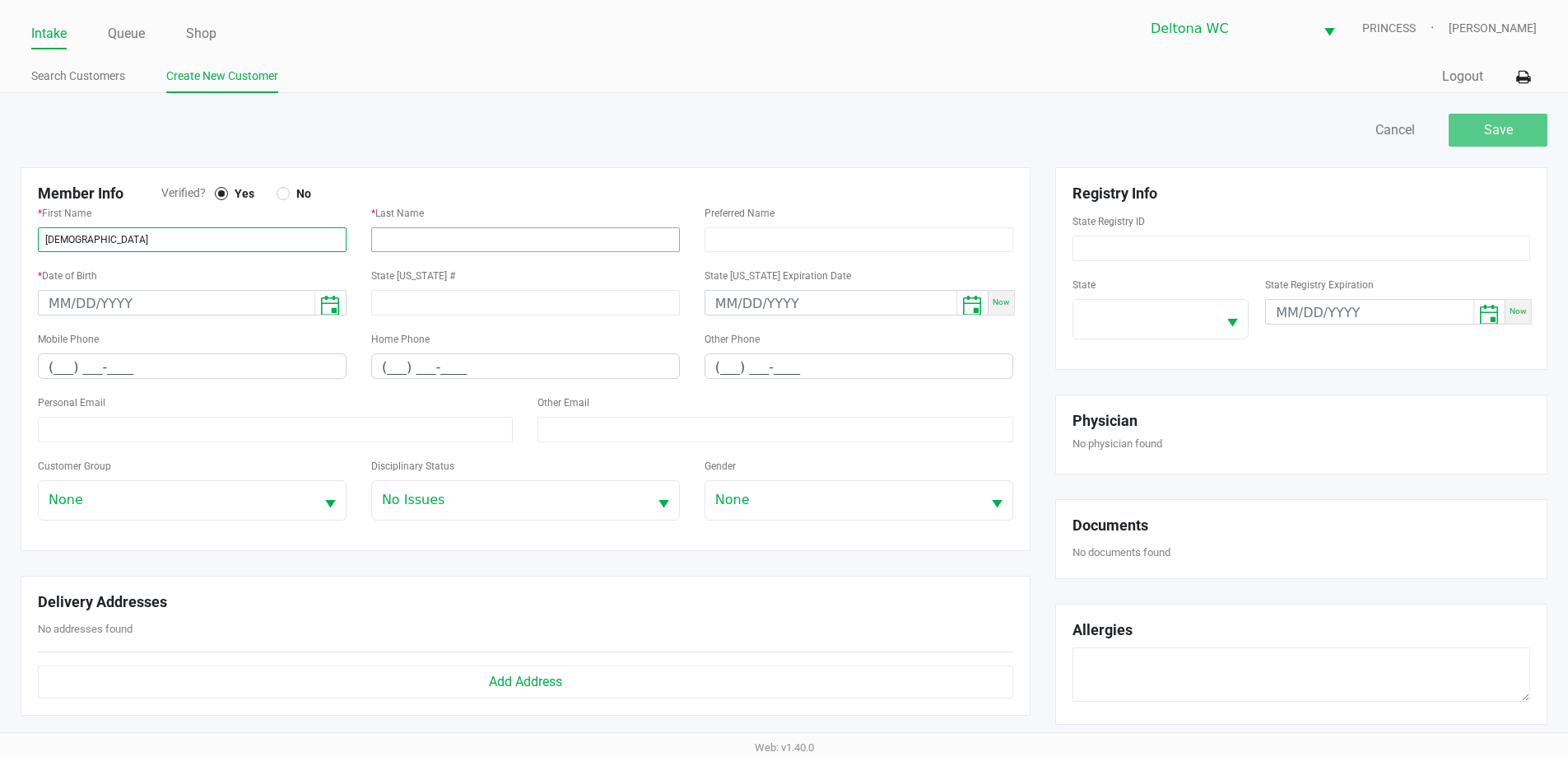
type input "ISAIAH"
click at [392, 242] on input "text" at bounding box center [526, 239] width 309 height 24
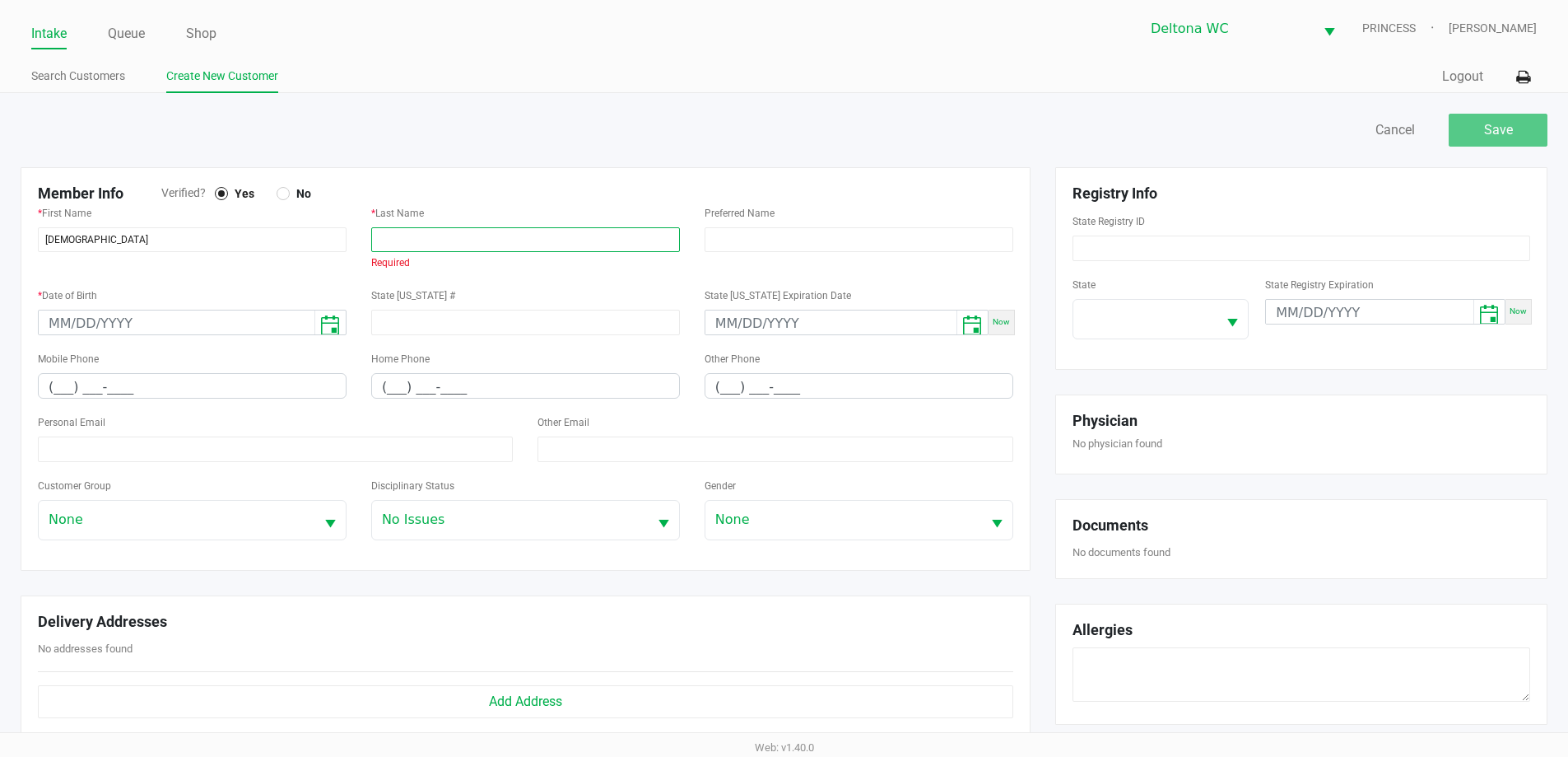
paste input "AFETO"
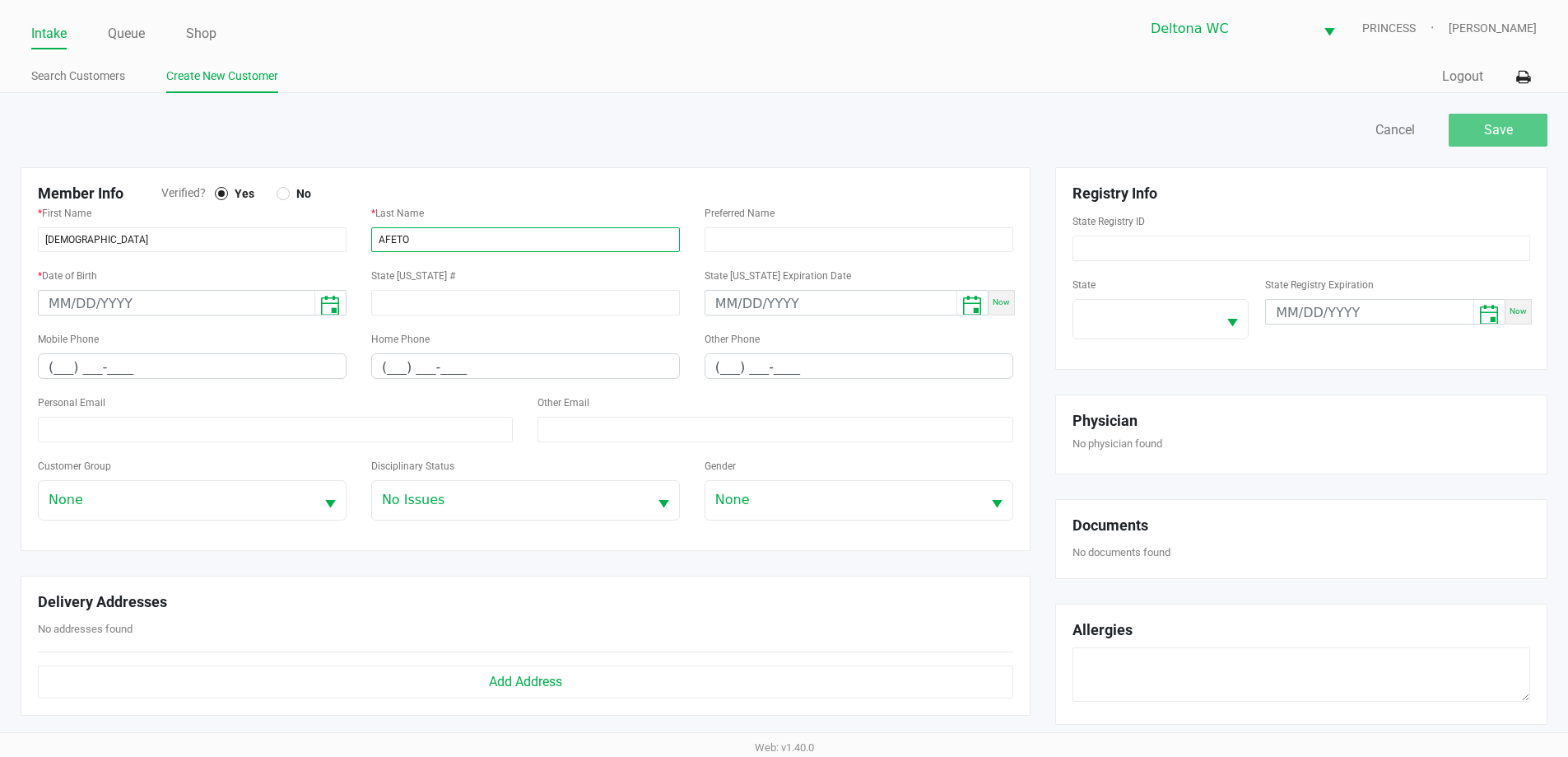
type input "AFETO"
type input "month/day/year"
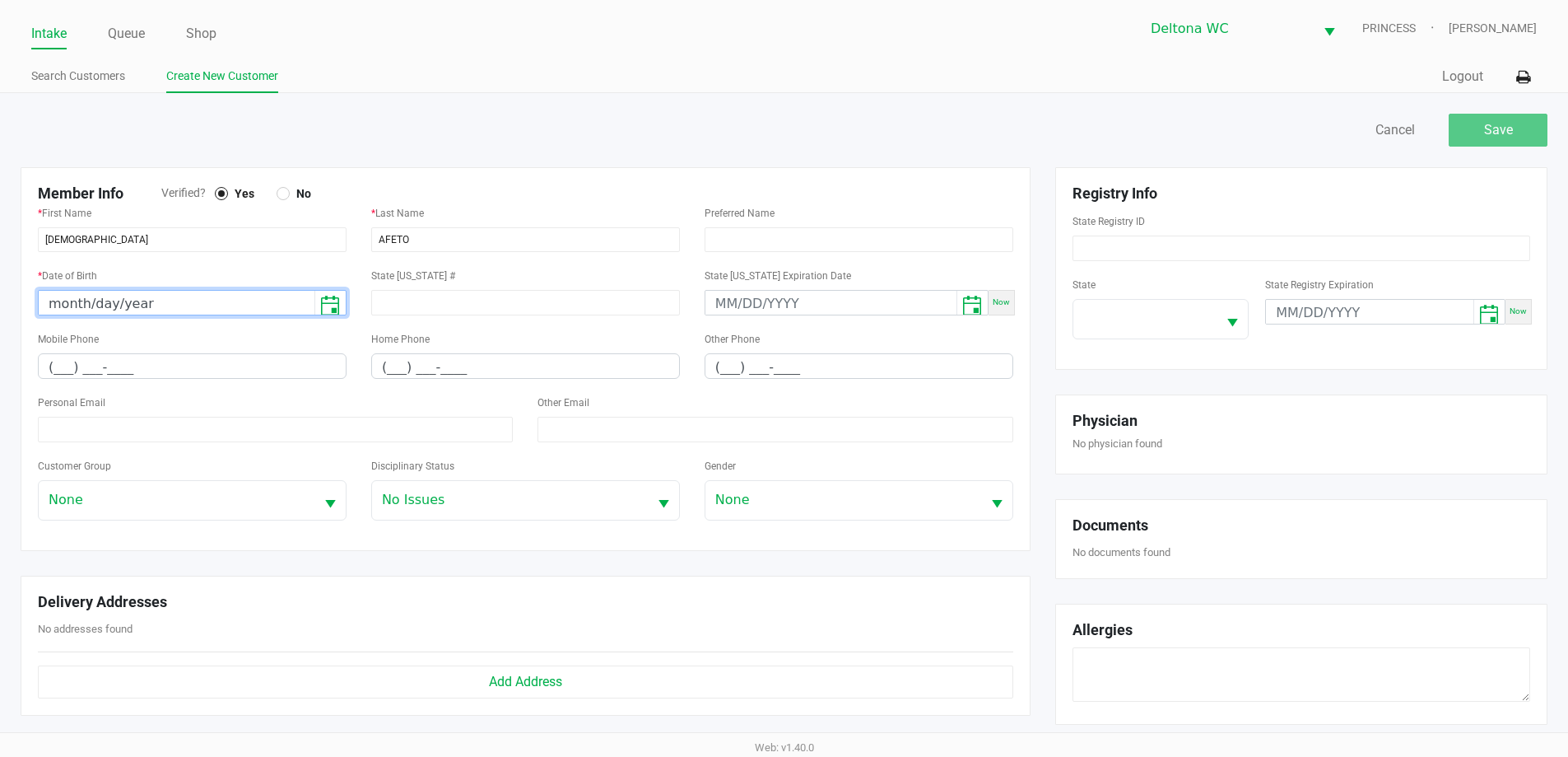
click at [177, 301] on input "month/day/year" at bounding box center [177, 303] width 276 height 25
paste input "12/30/2006"
type input "12/30/2006"
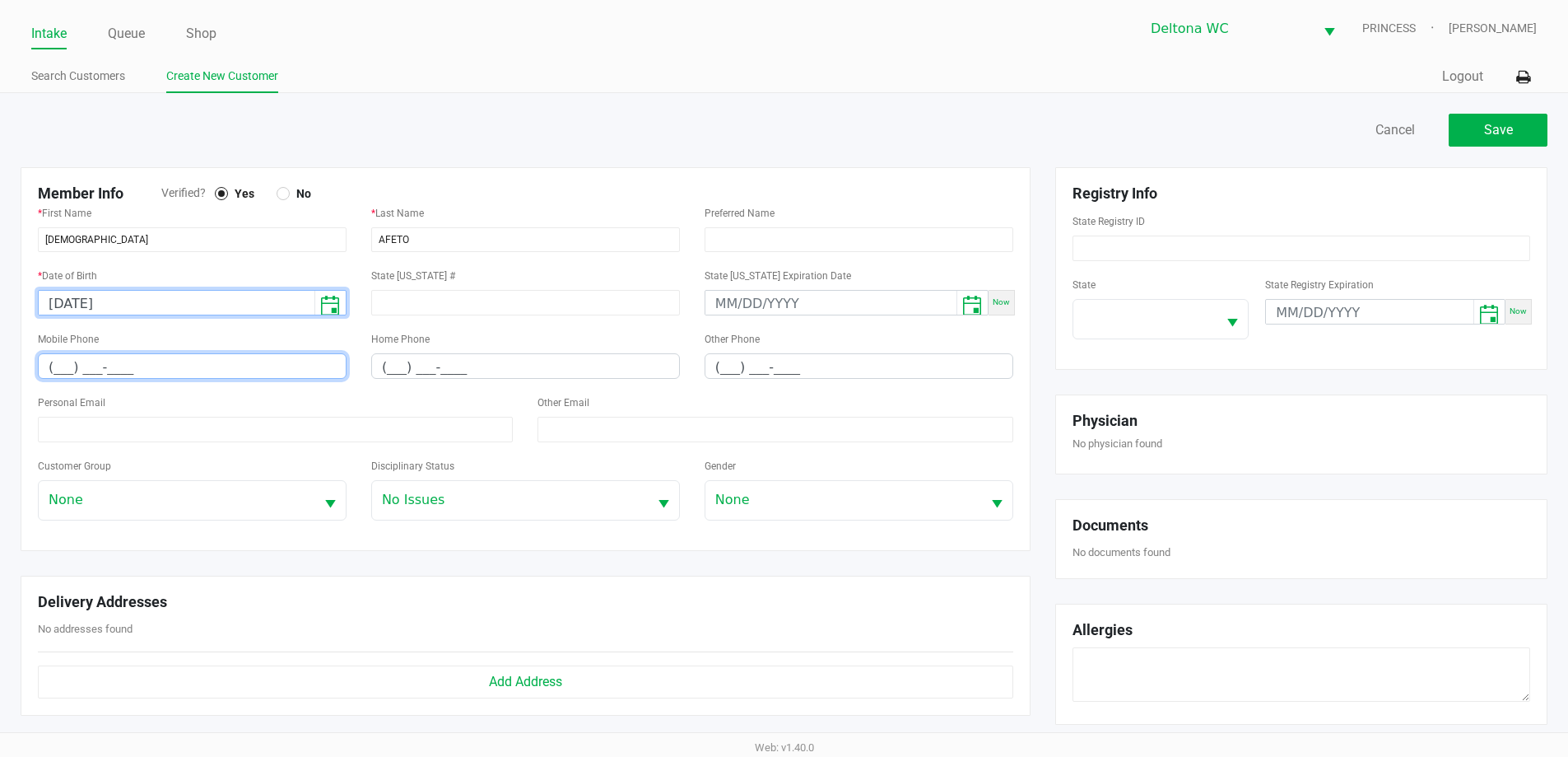
drag, startPoint x: 236, startPoint y: 363, endPoint x: 236, endPoint y: 353, distance: 10.0
click at [236, 362] on input "(___) ___-____" at bounding box center [192, 366] width 307 height 25
paste input "407) 779-2559"
type input "(407) 779-2559"
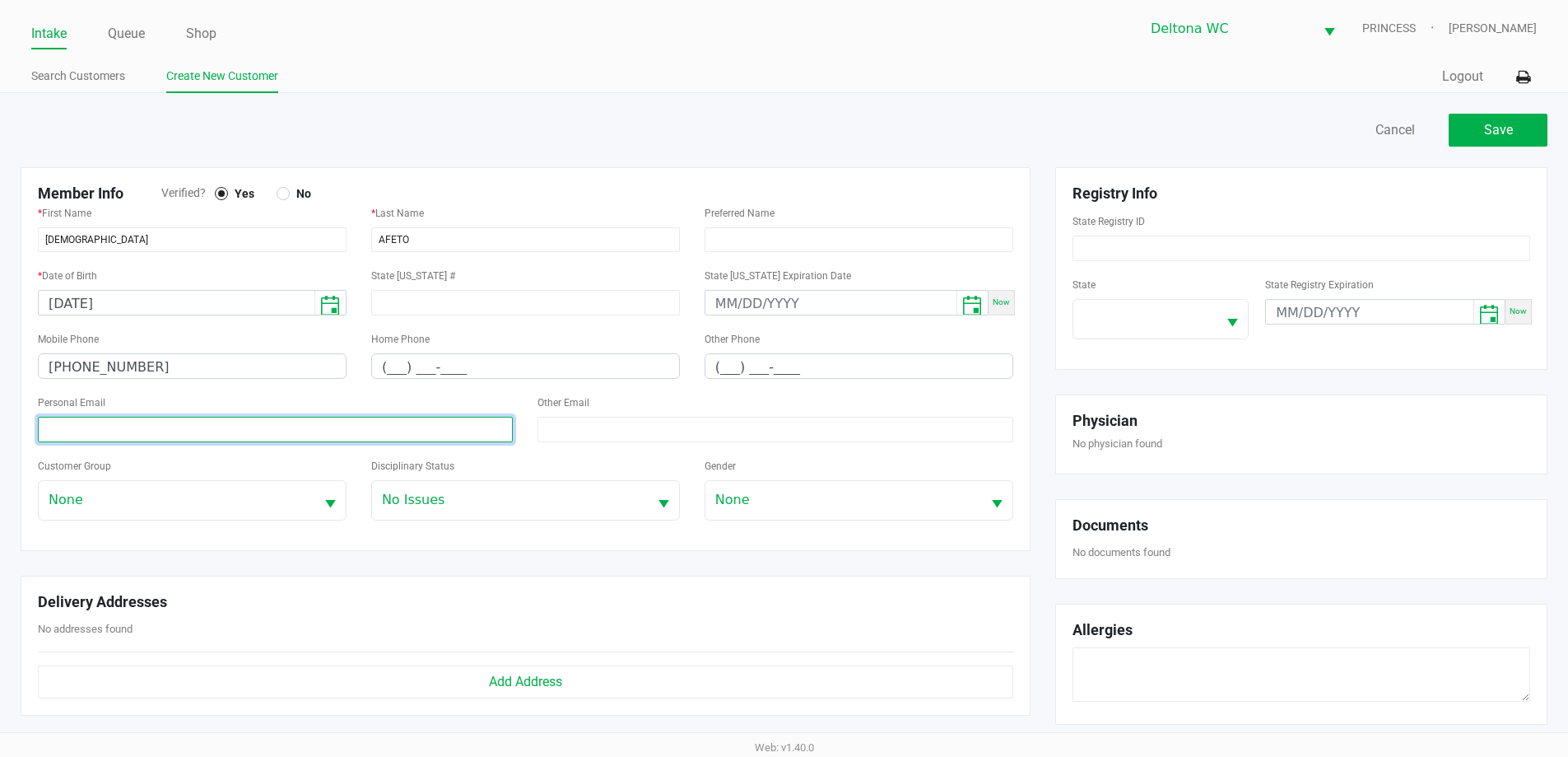
click at [247, 434] on input at bounding box center [275, 430] width 475 height 25
paste input "ixcyzay@gmail.com"
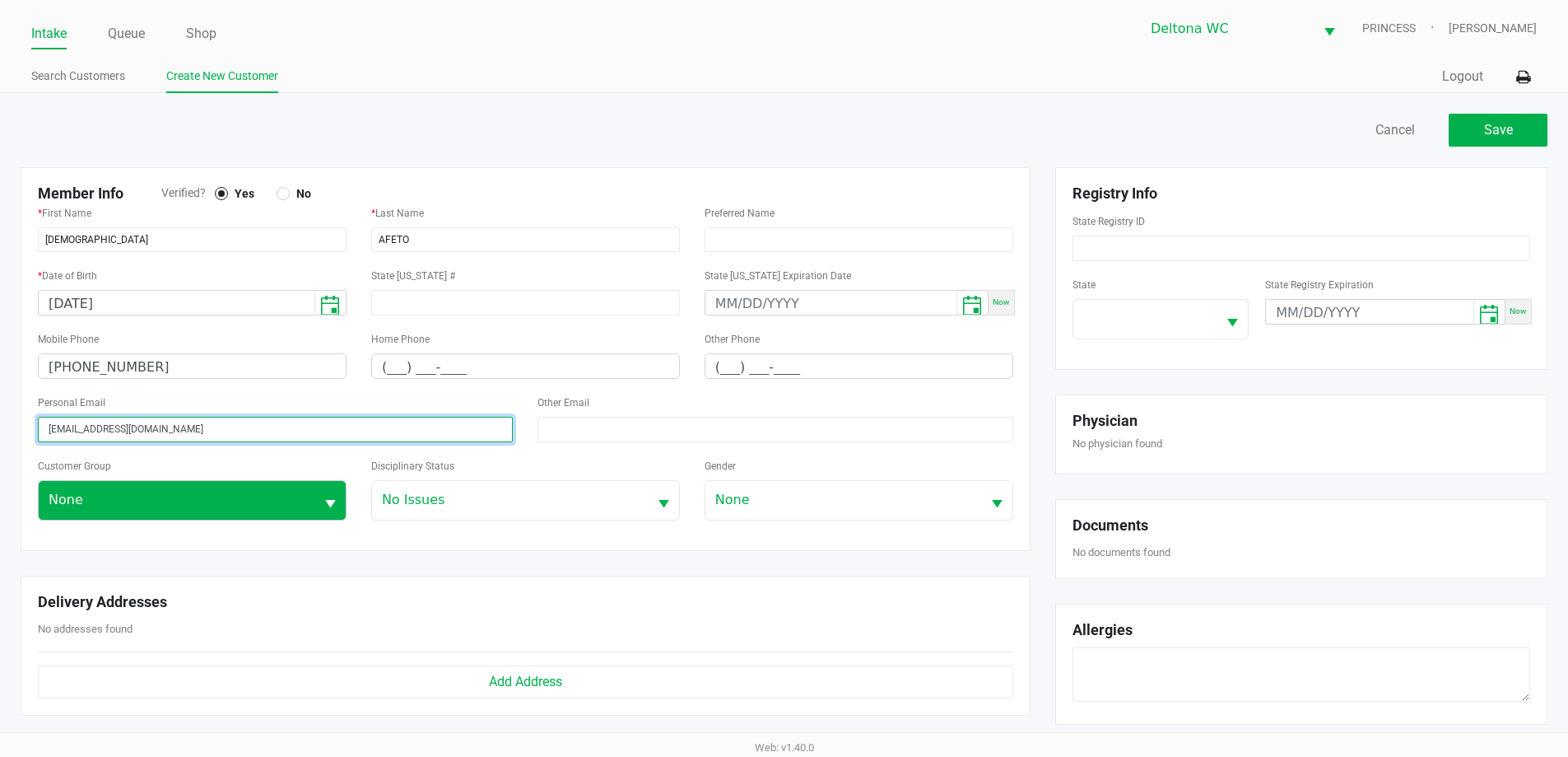
type input "ixcyzay@gmail.com"
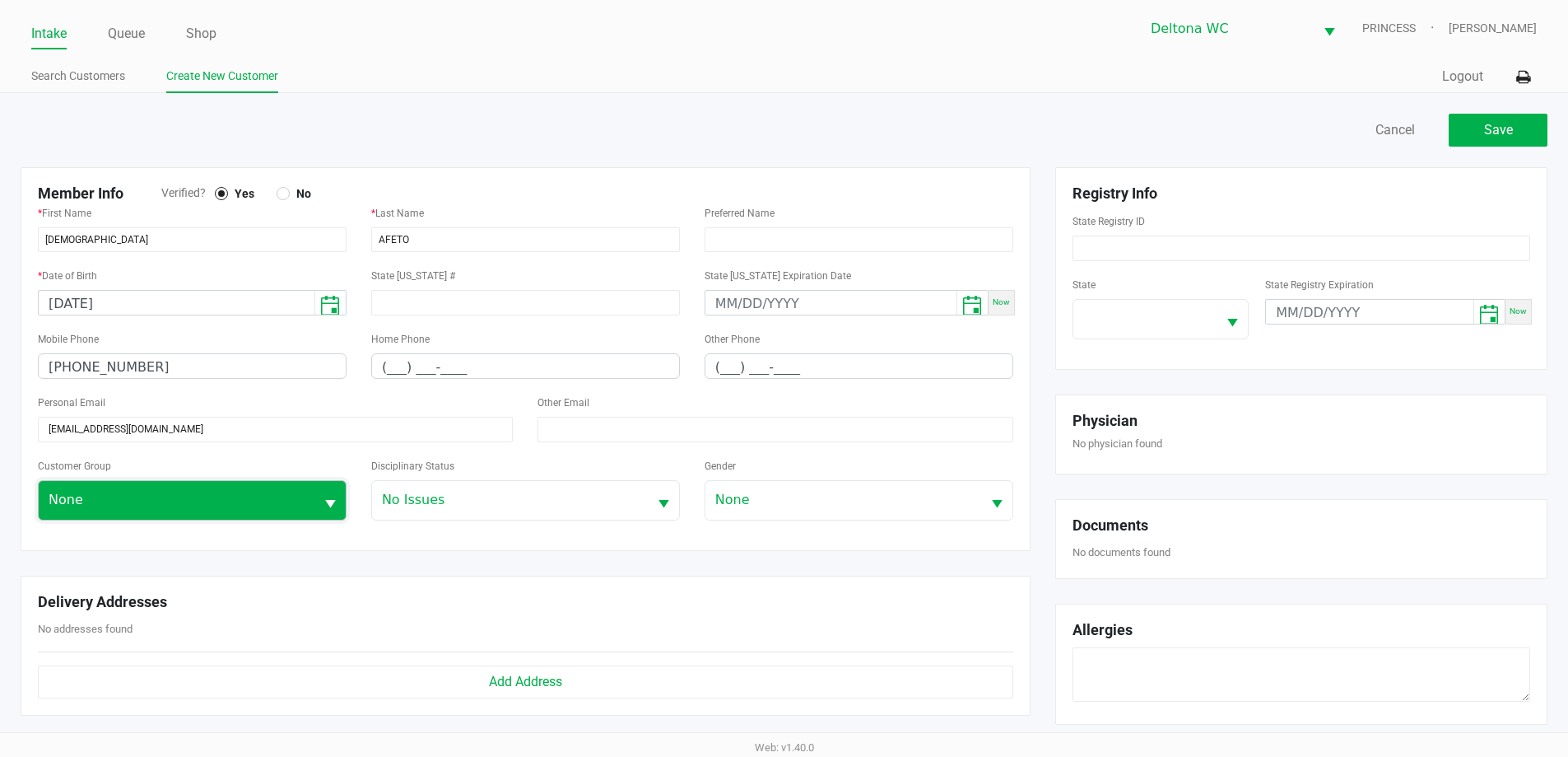
click at [216, 509] on span "None" at bounding box center [177, 499] width 256 height 19
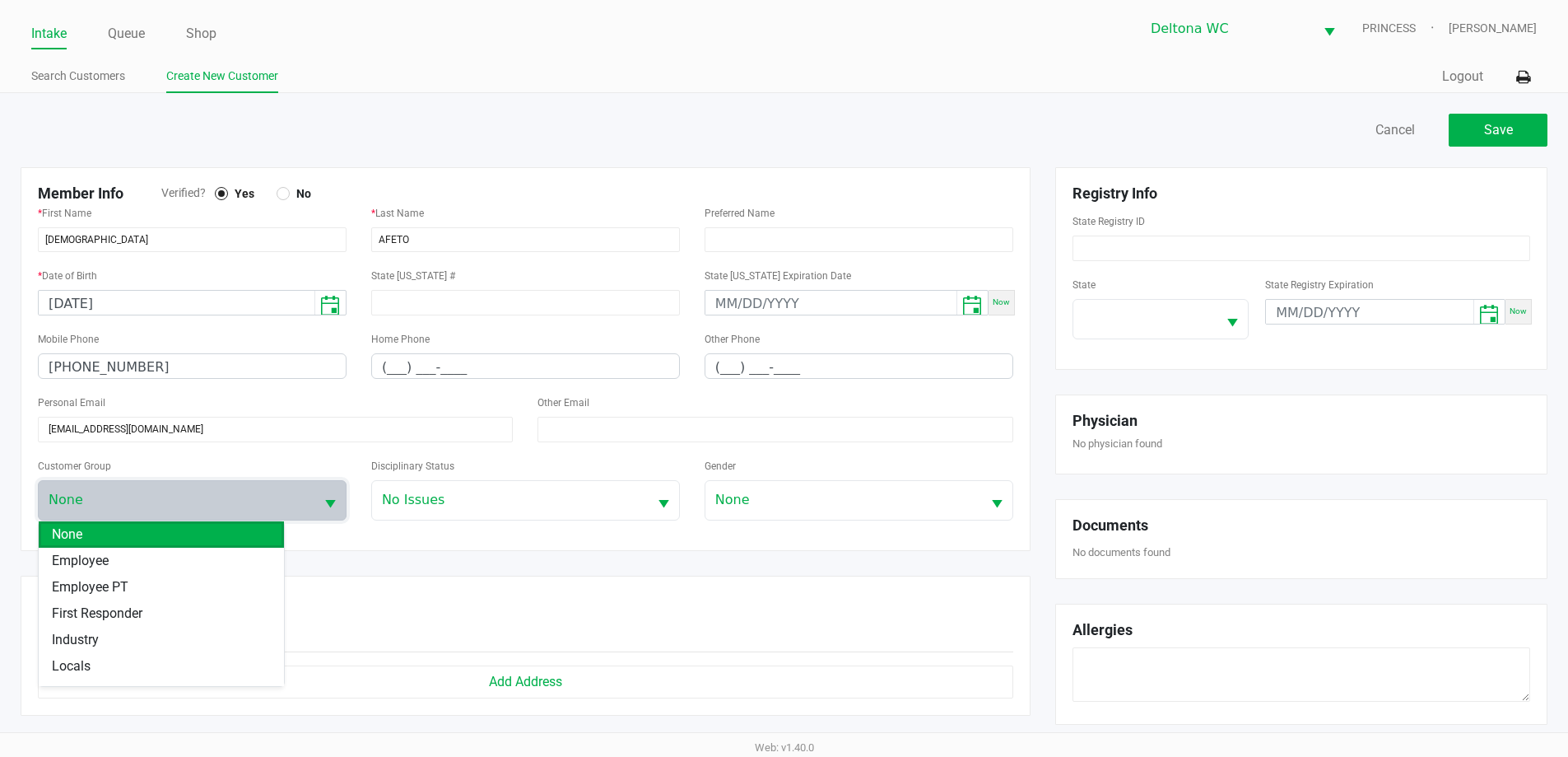
click at [502, 120] on div at bounding box center [395, 130] width 776 height 33
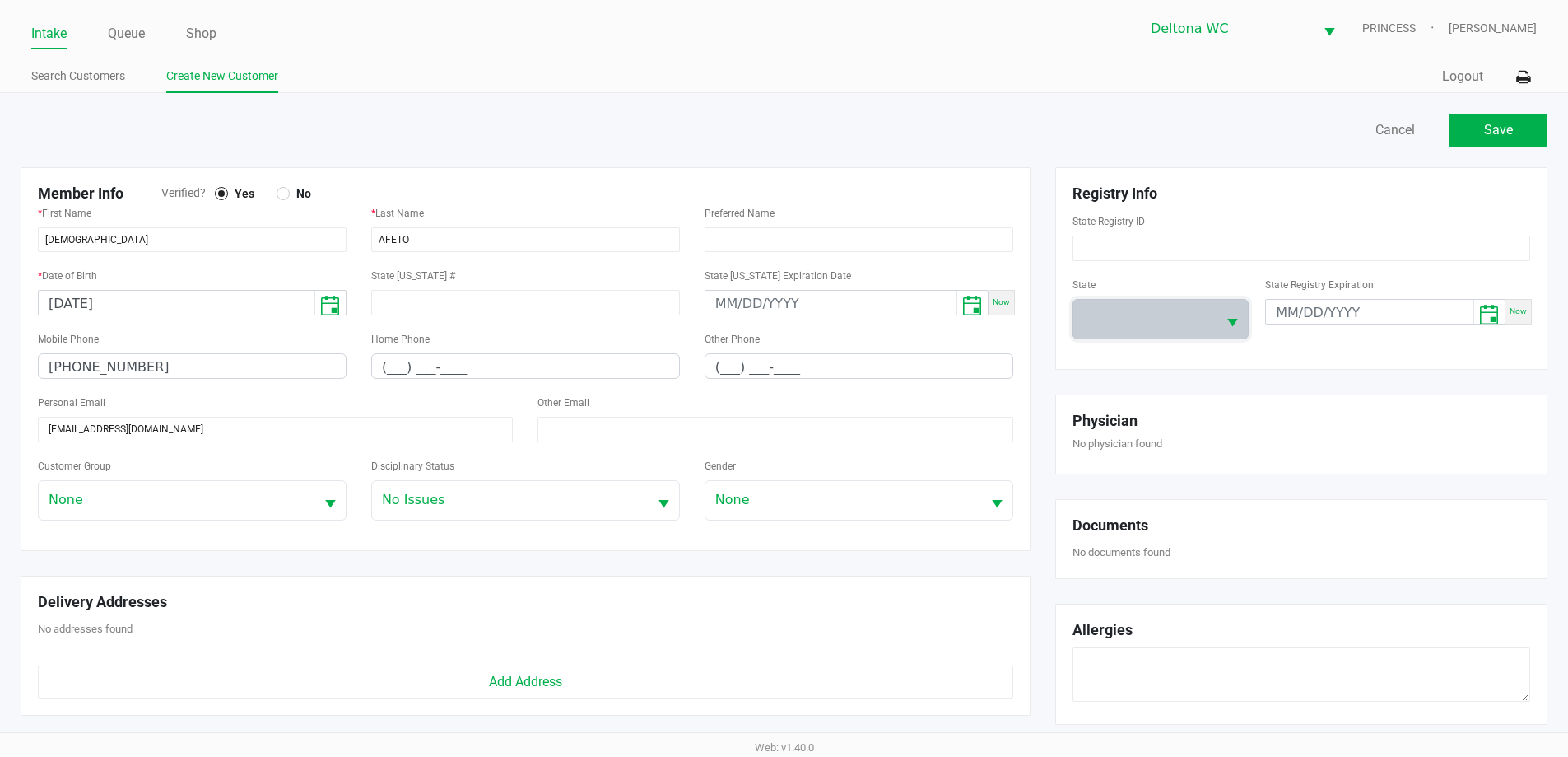
drag, startPoint x: 1118, startPoint y: 313, endPoint x: 1036, endPoint y: 361, distance: 95.0
click at [1111, 313] on span at bounding box center [1145, 319] width 124 height 19
click at [1125, 450] on li "FL" at bounding box center [1143, 452] width 140 height 26
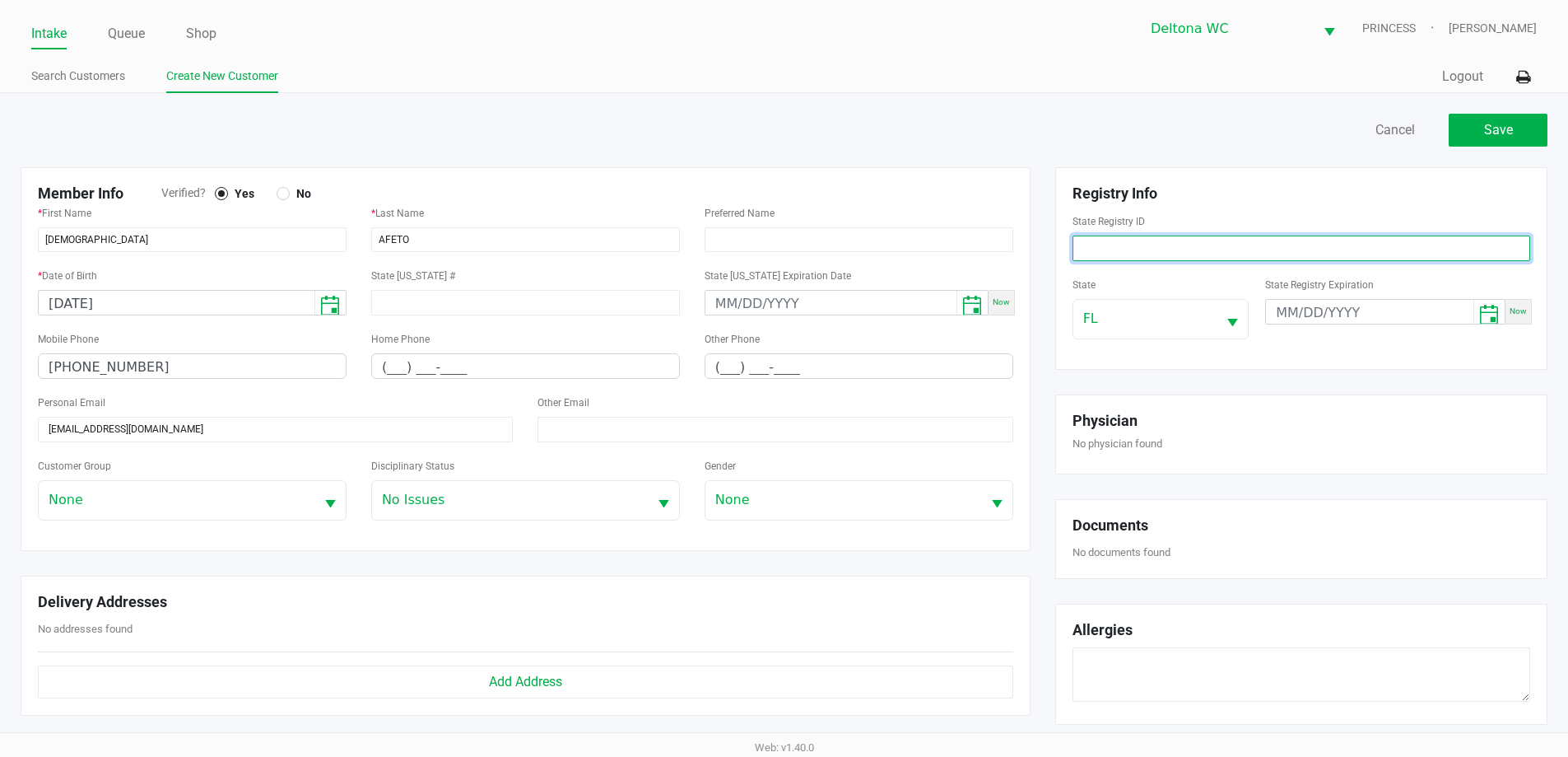
drag, startPoint x: 1122, startPoint y: 254, endPoint x: 1142, endPoint y: 267, distance: 23.9
click at [1122, 257] on input at bounding box center [1301, 248] width 458 height 25
paste input "P9VV6353"
type input "P9VV6353"
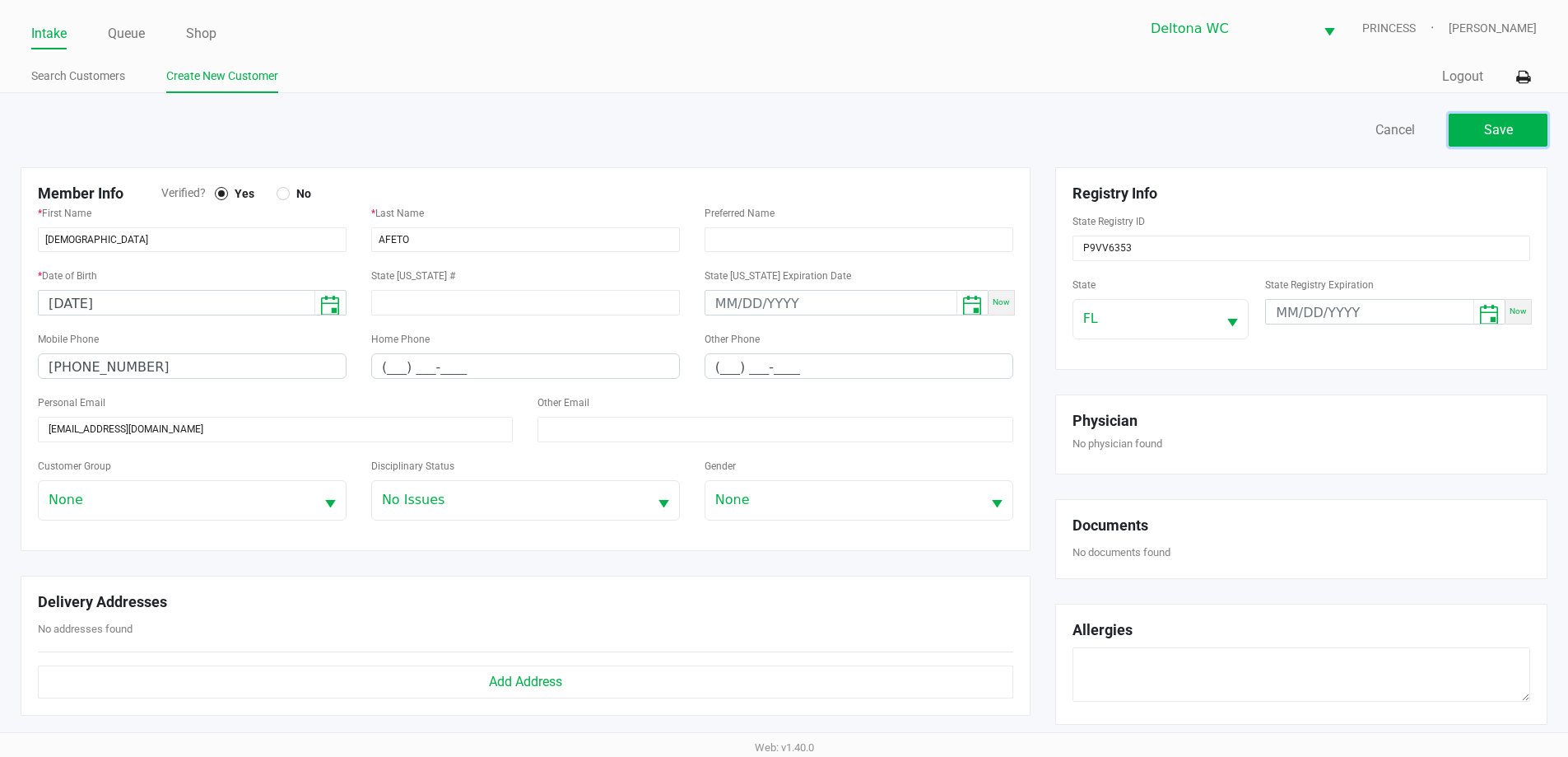
drag, startPoint x: 1520, startPoint y: 139, endPoint x: 1509, endPoint y: 158, distance: 22.0
click at [1519, 140] on button "Save" at bounding box center [1498, 130] width 99 height 33
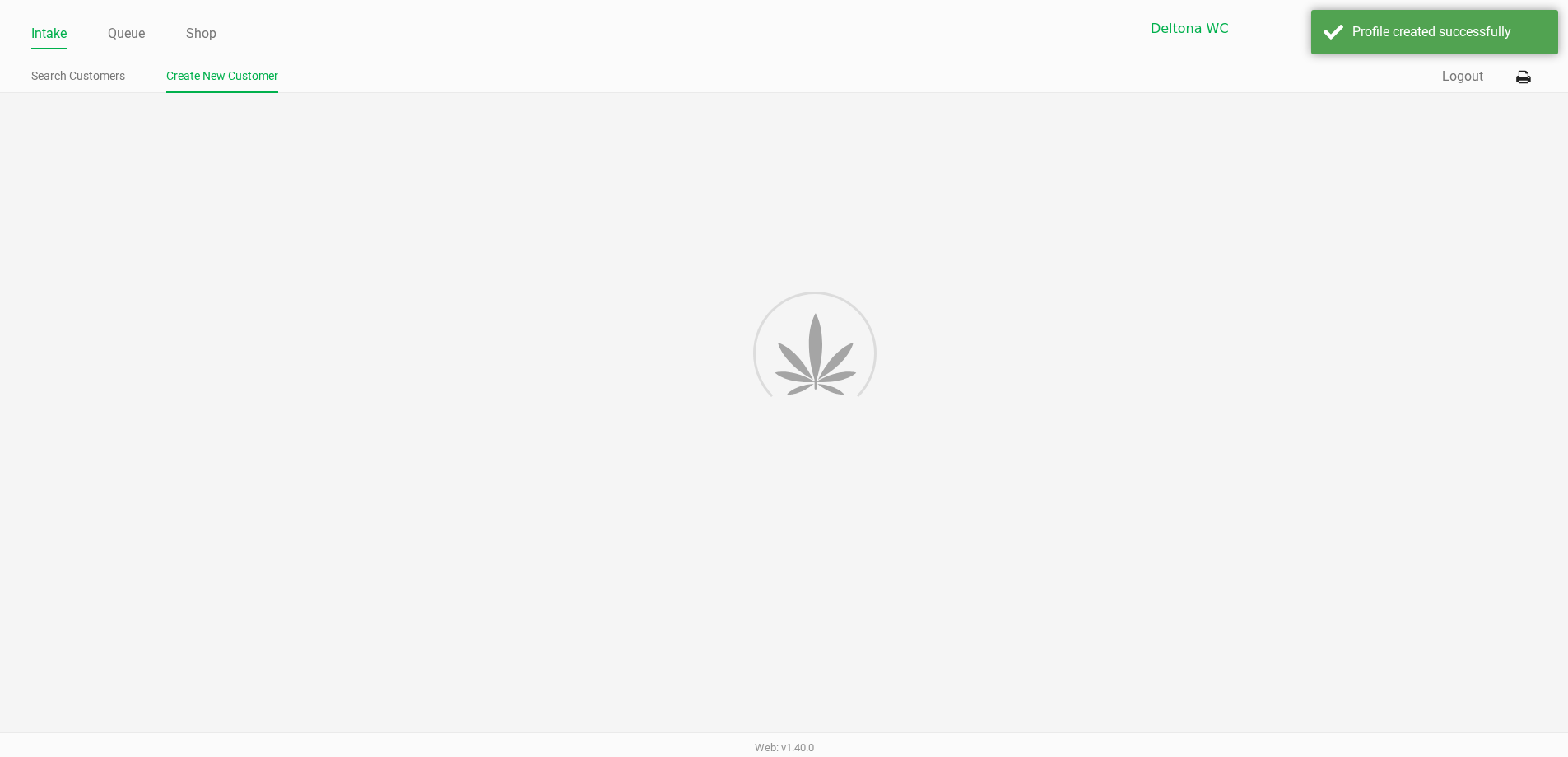
type input "---"
type input "( __) ___-____"
type input "---"
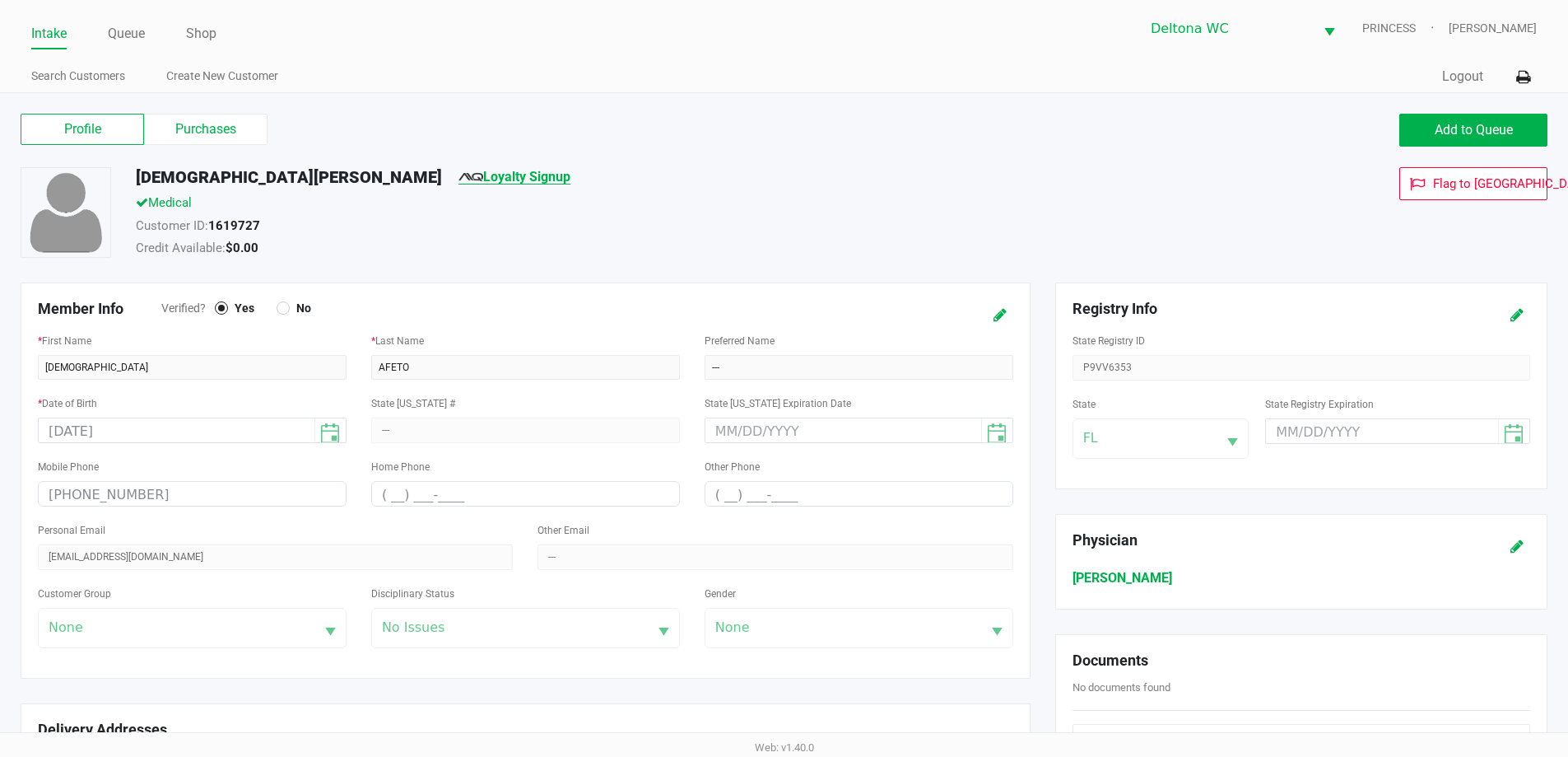
click at [459, 181] on link "Loyalty Signup" at bounding box center [514, 177] width 112 height 16
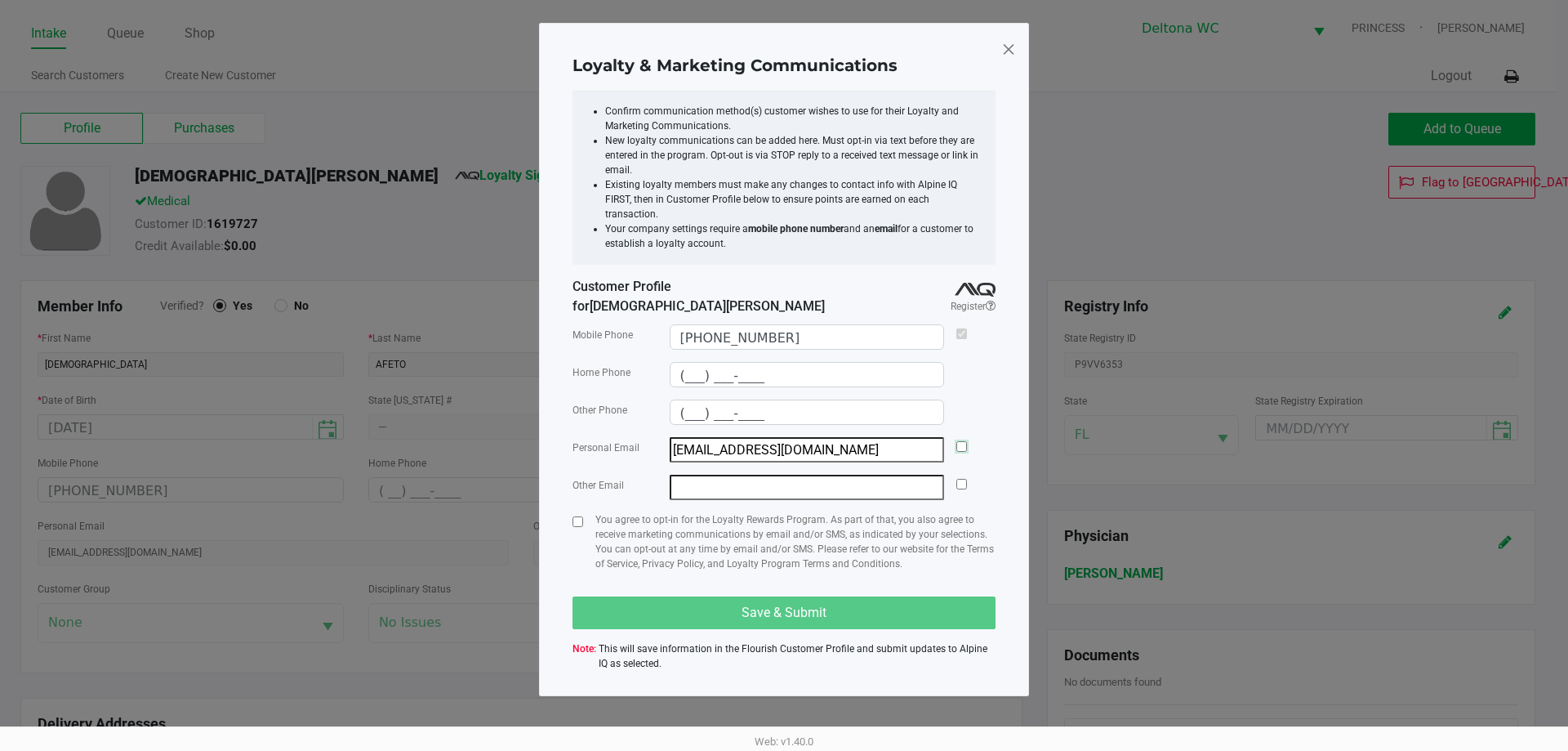
click at [960, 442] on input "checkbox" at bounding box center [961, 446] width 11 height 11
checkbox input "true"
click at [580, 516] on input "checkbox" at bounding box center [577, 521] width 11 height 11
checkbox input "true"
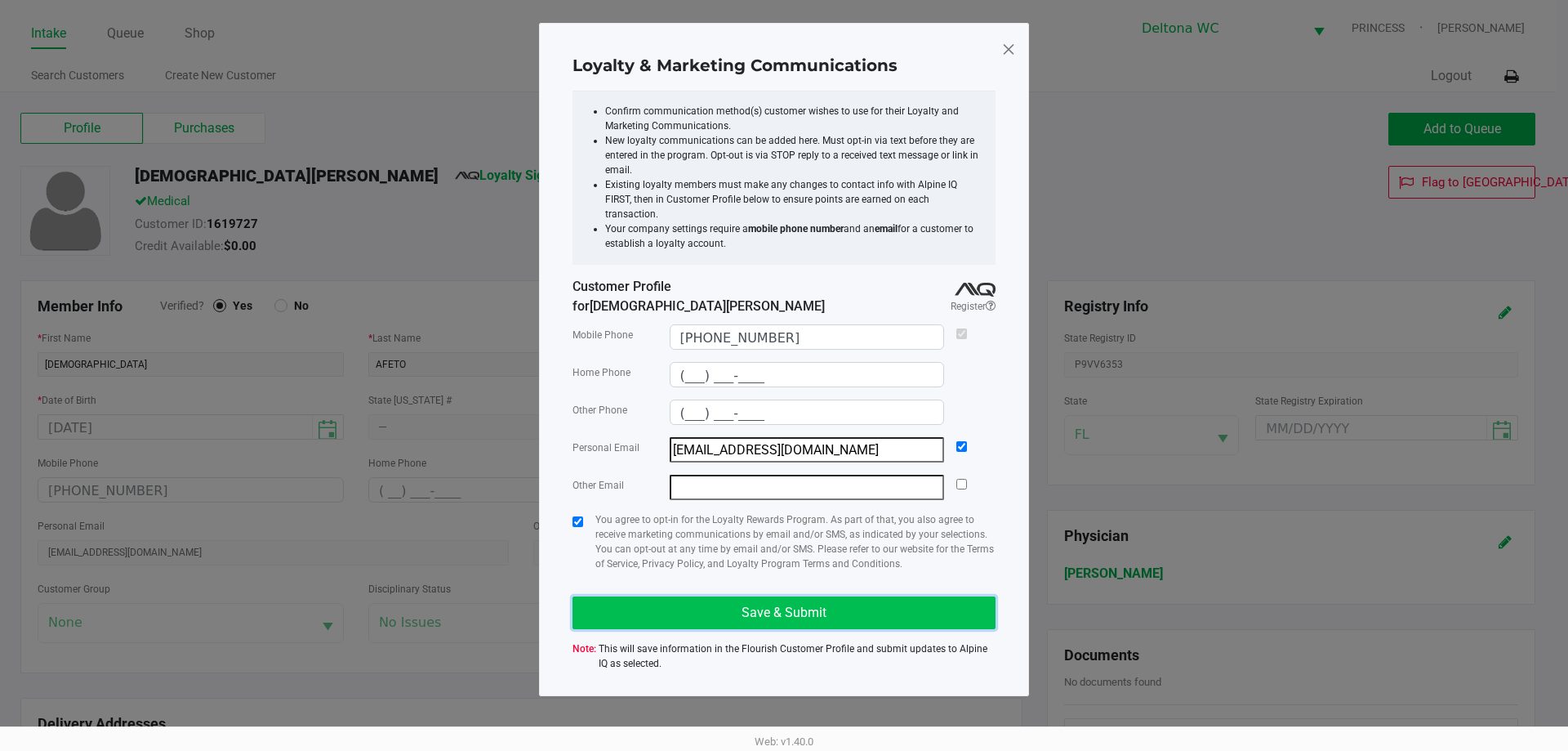
click at [725, 597] on button "Save & Submit" at bounding box center [784, 613] width 423 height 33
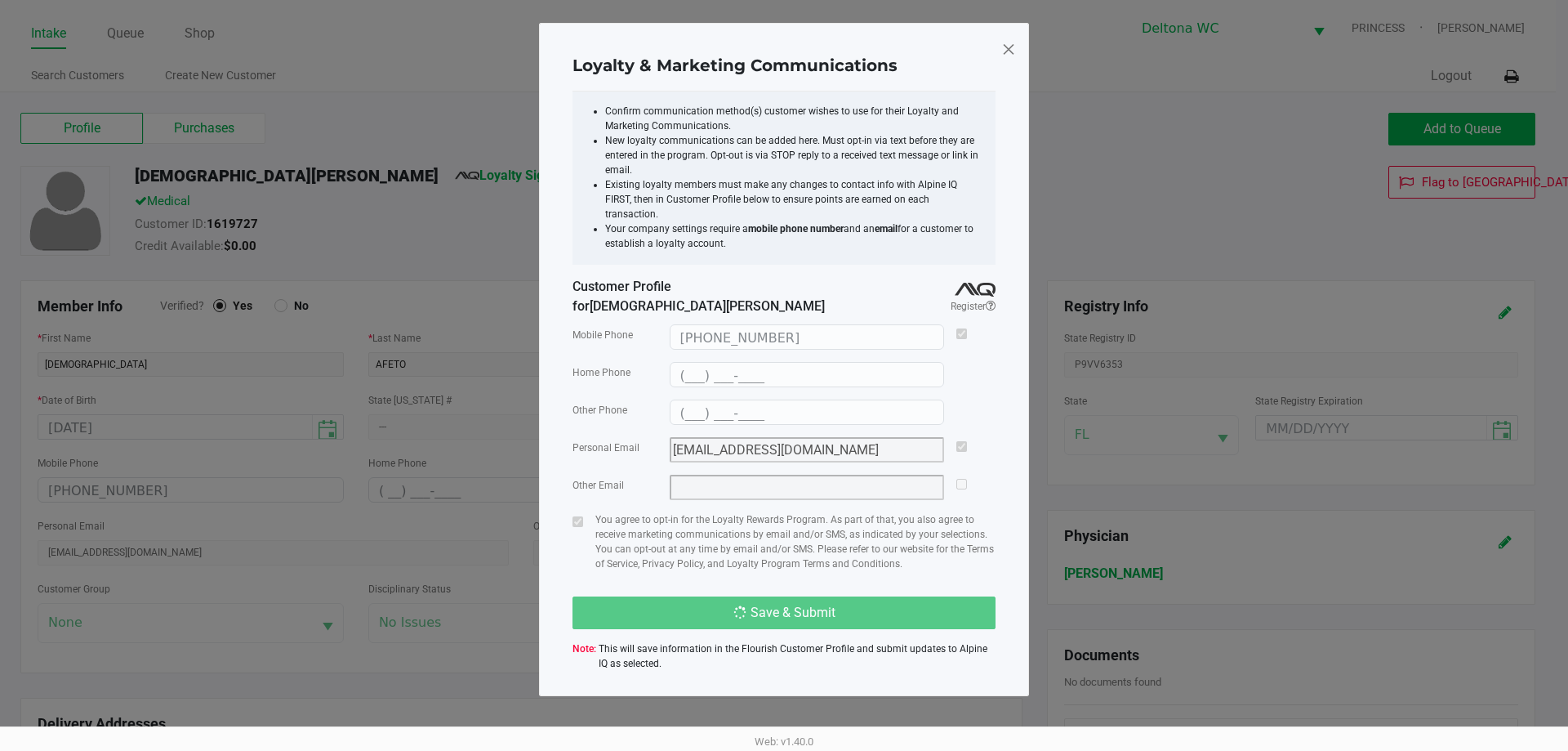
type input "(___) ___-____"
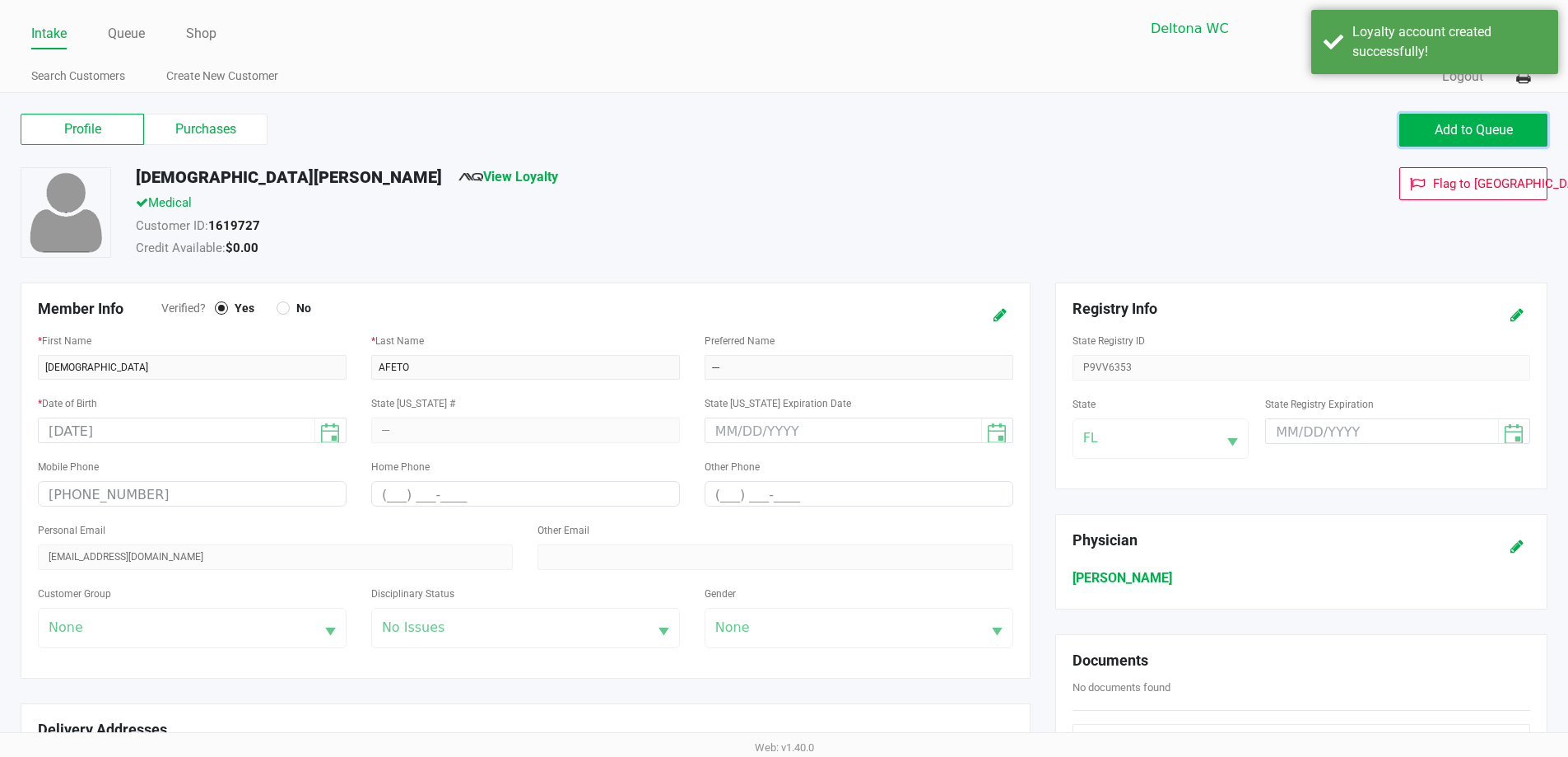
click at [1411, 134] on button "Add to Queue" at bounding box center [1473, 130] width 149 height 33
drag, startPoint x: 1456, startPoint y: 116, endPoint x: 1412, endPoint y: 116, distance: 44.0
click at [1451, 115] on button "Add to Queue" at bounding box center [1473, 130] width 149 height 33
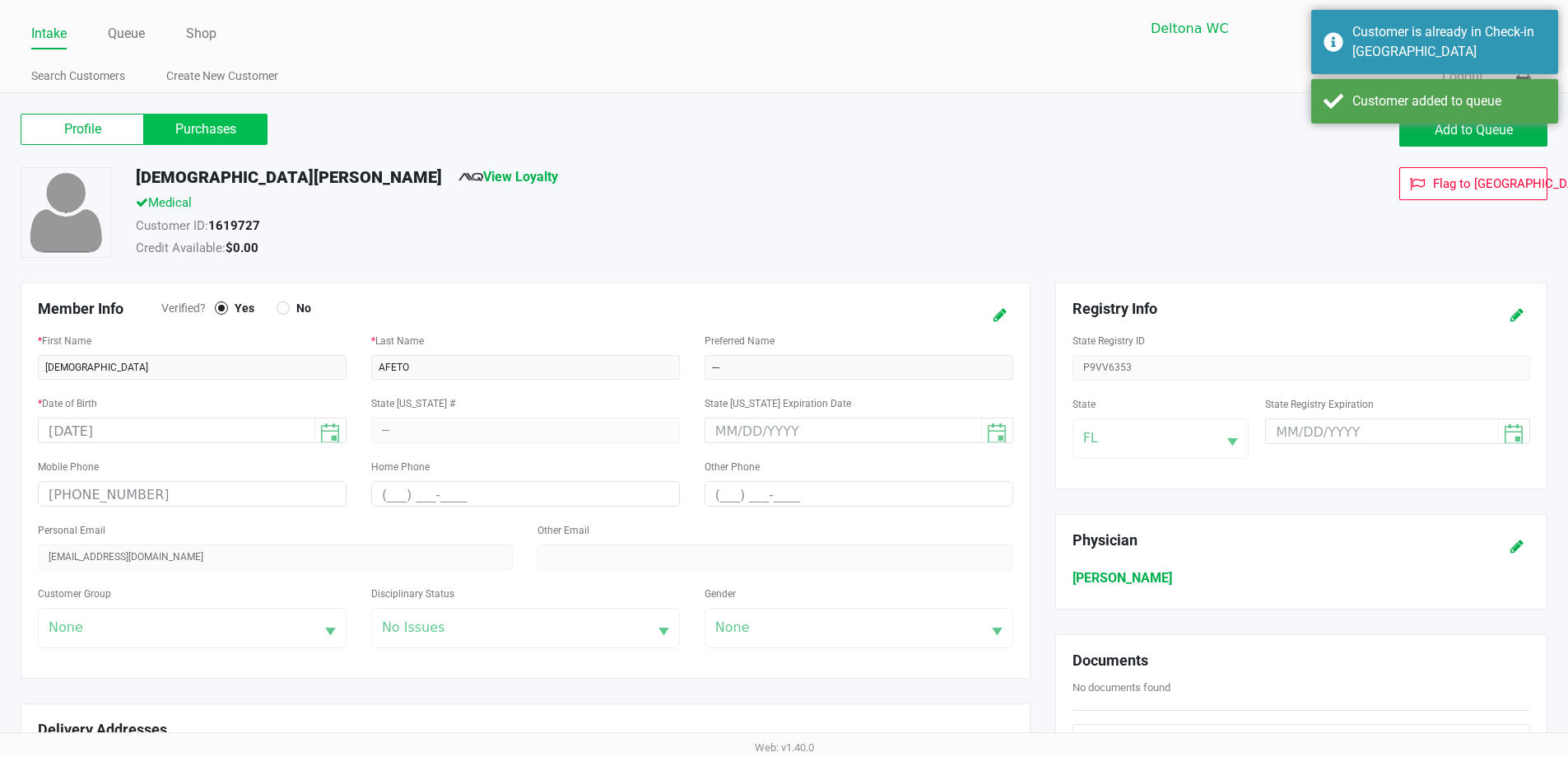
click at [265, 121] on label "Purchases" at bounding box center [205, 129] width 123 height 31
click at [0, 0] on 1 "Purchases" at bounding box center [0, 0] width 0 height 0
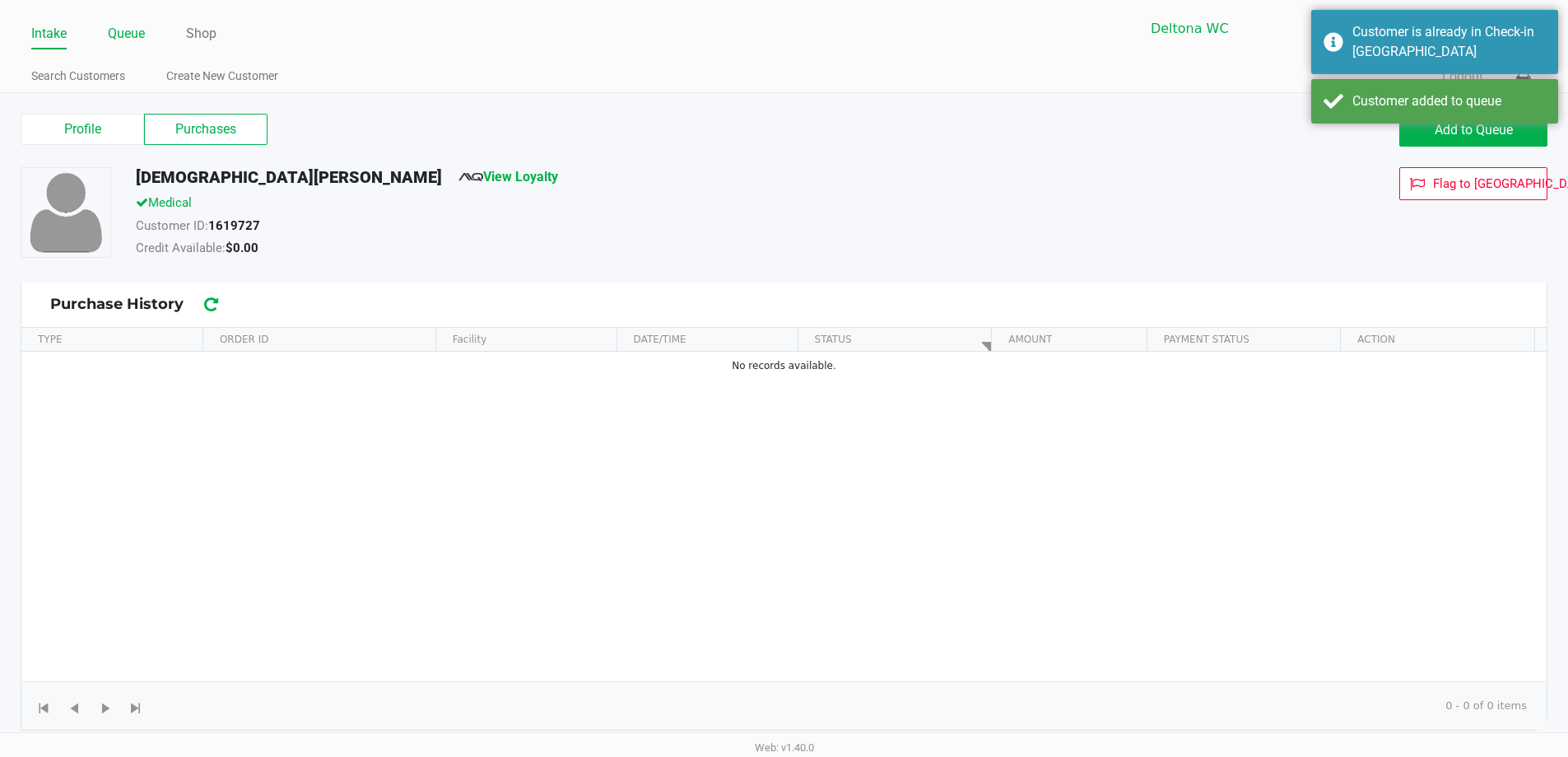
click at [137, 39] on link "Queue" at bounding box center [126, 34] width 37 height 23
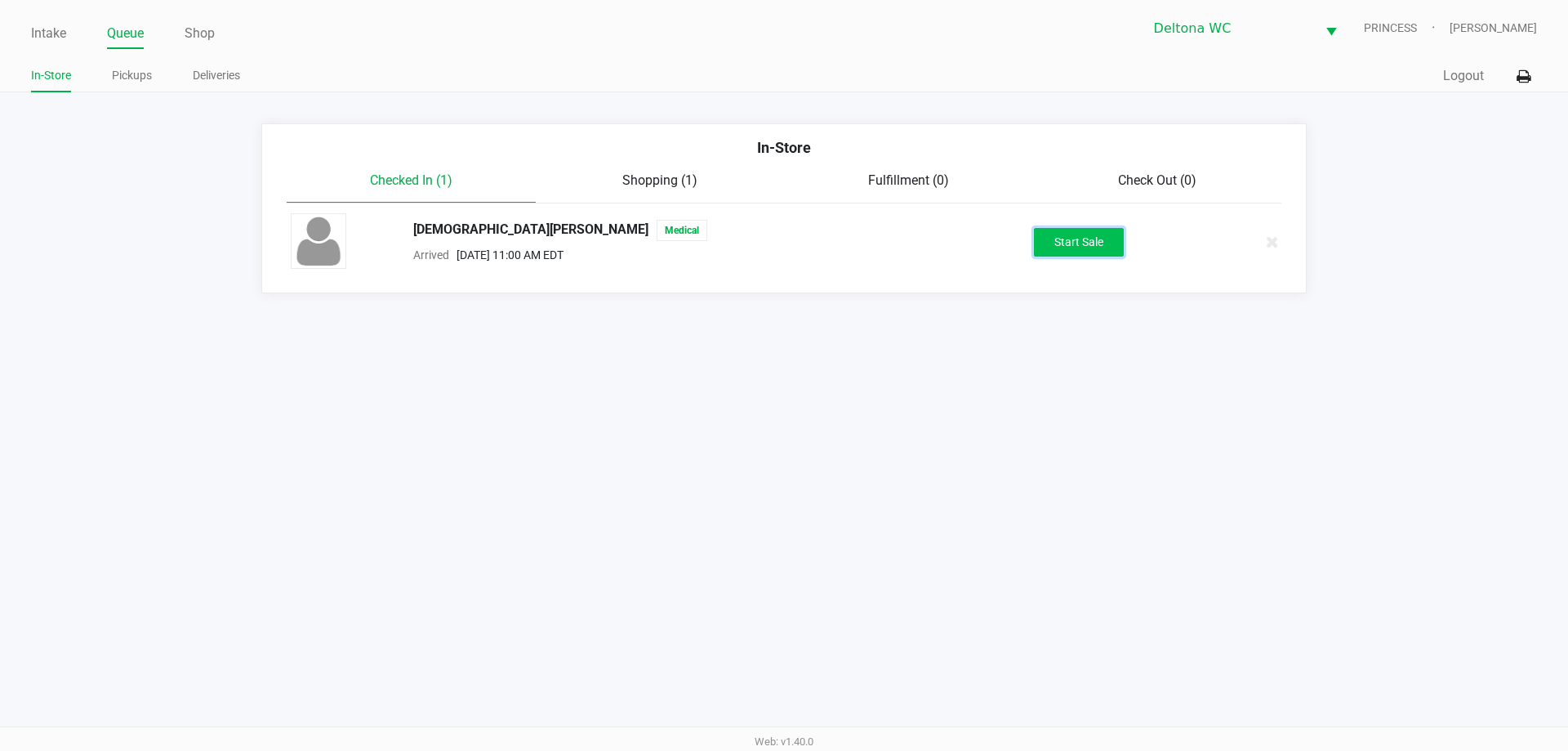
drag, startPoint x: 1053, startPoint y: 236, endPoint x: 1050, endPoint y: 224, distance: 12.4
click at [1054, 236] on button "Start Sale" at bounding box center [1078, 242] width 90 height 29
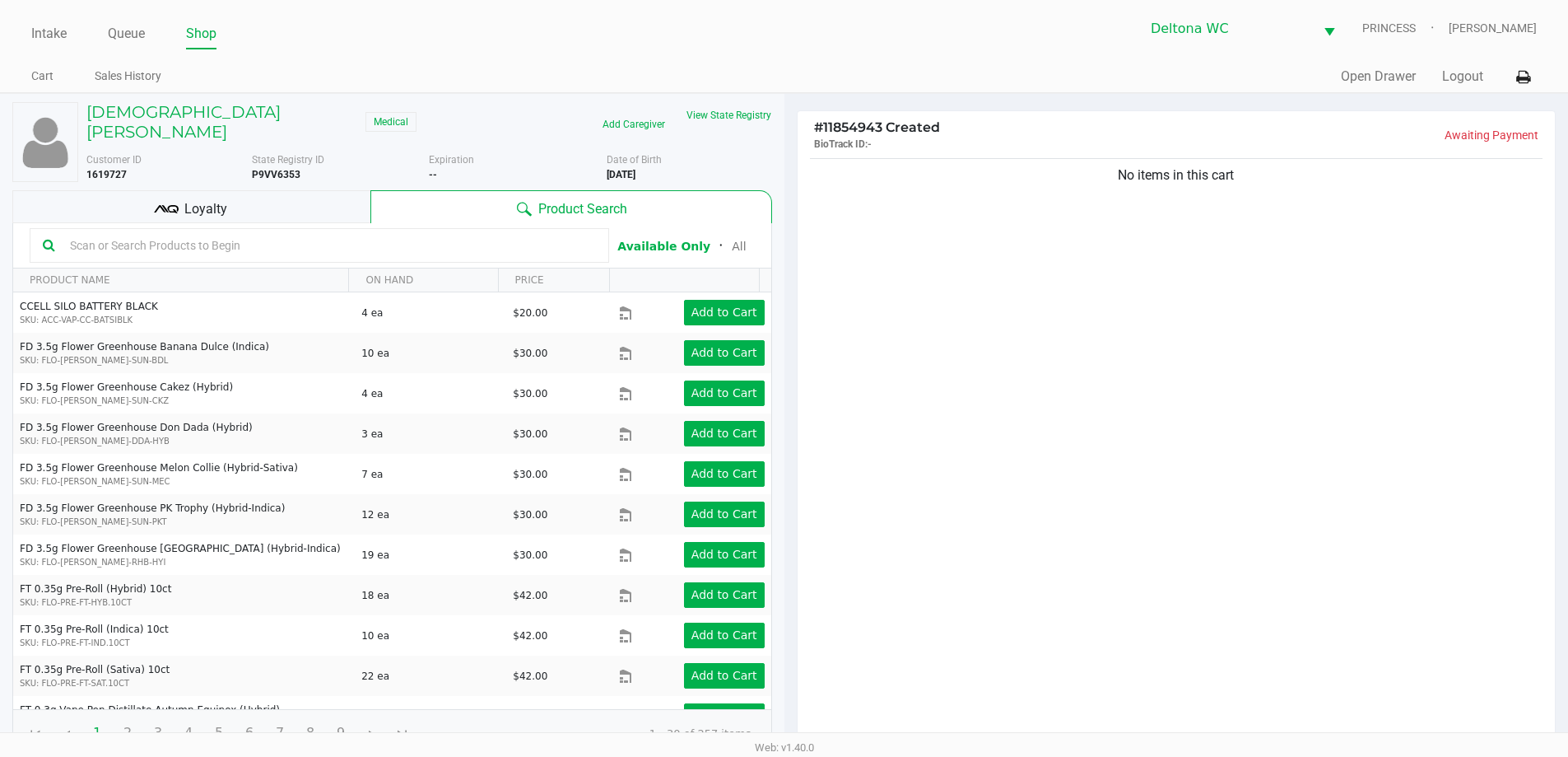
click at [282, 233] on input "text" at bounding box center [329, 245] width 532 height 24
type input "pufco"
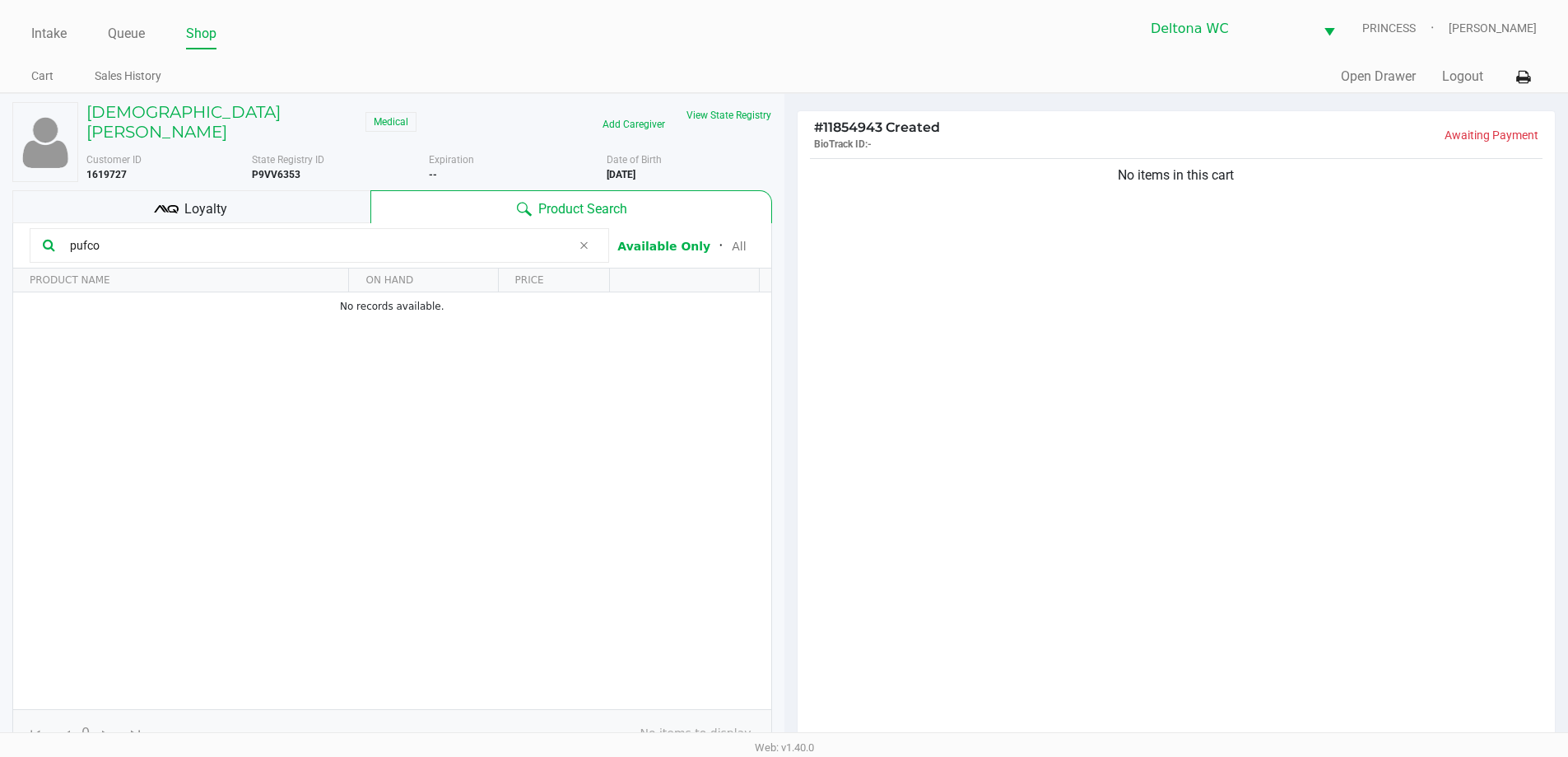
drag, startPoint x: 1043, startPoint y: 278, endPoint x: 1018, endPoint y: 267, distance: 27.3
click at [1042, 272] on div "No items in this cart" at bounding box center [1176, 453] width 758 height 598
click at [264, 190] on div "Loyalty" at bounding box center [191, 207] width 358 height 33
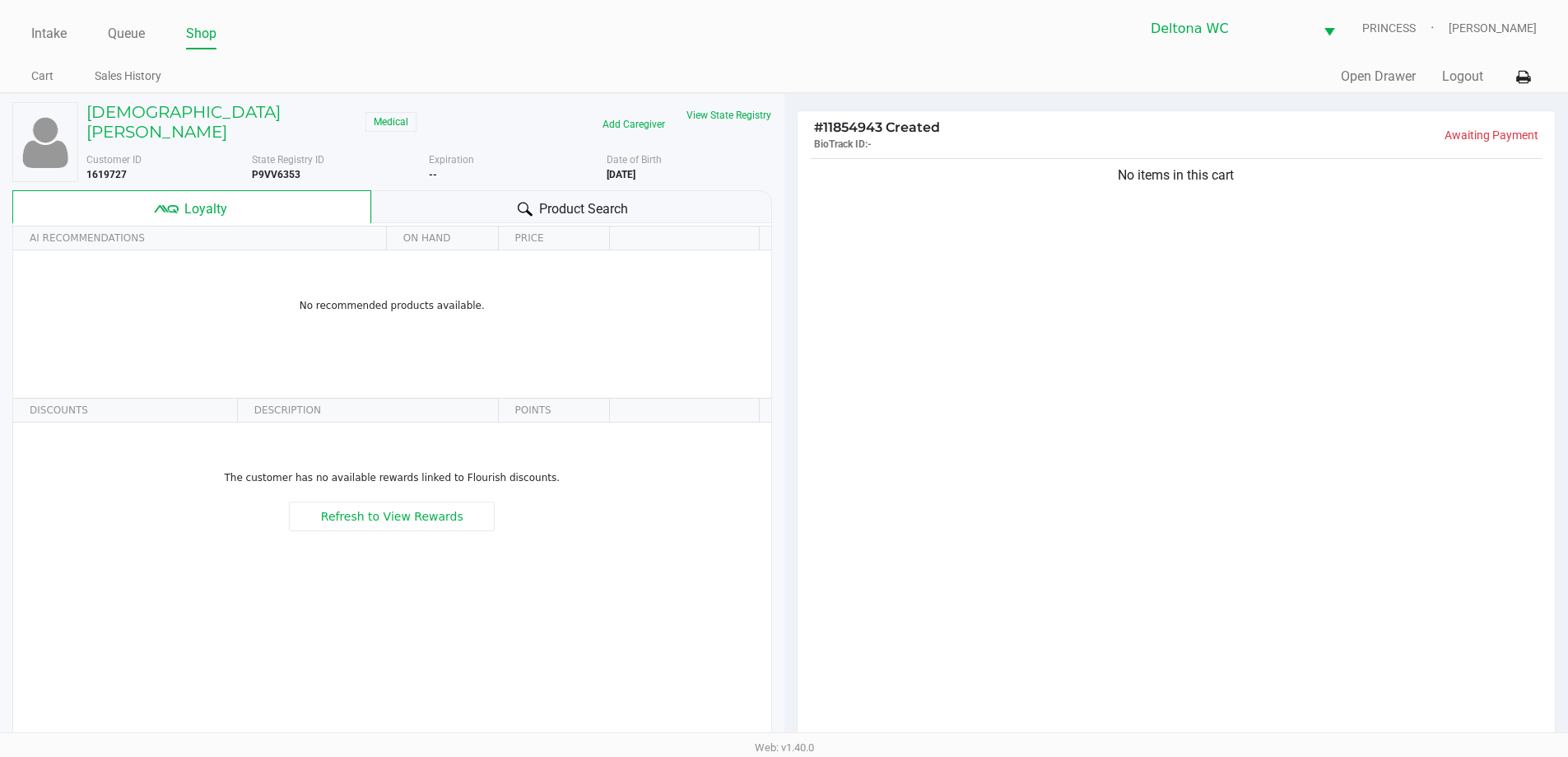
click at [983, 281] on div "No items in this cart" at bounding box center [1176, 453] width 758 height 598
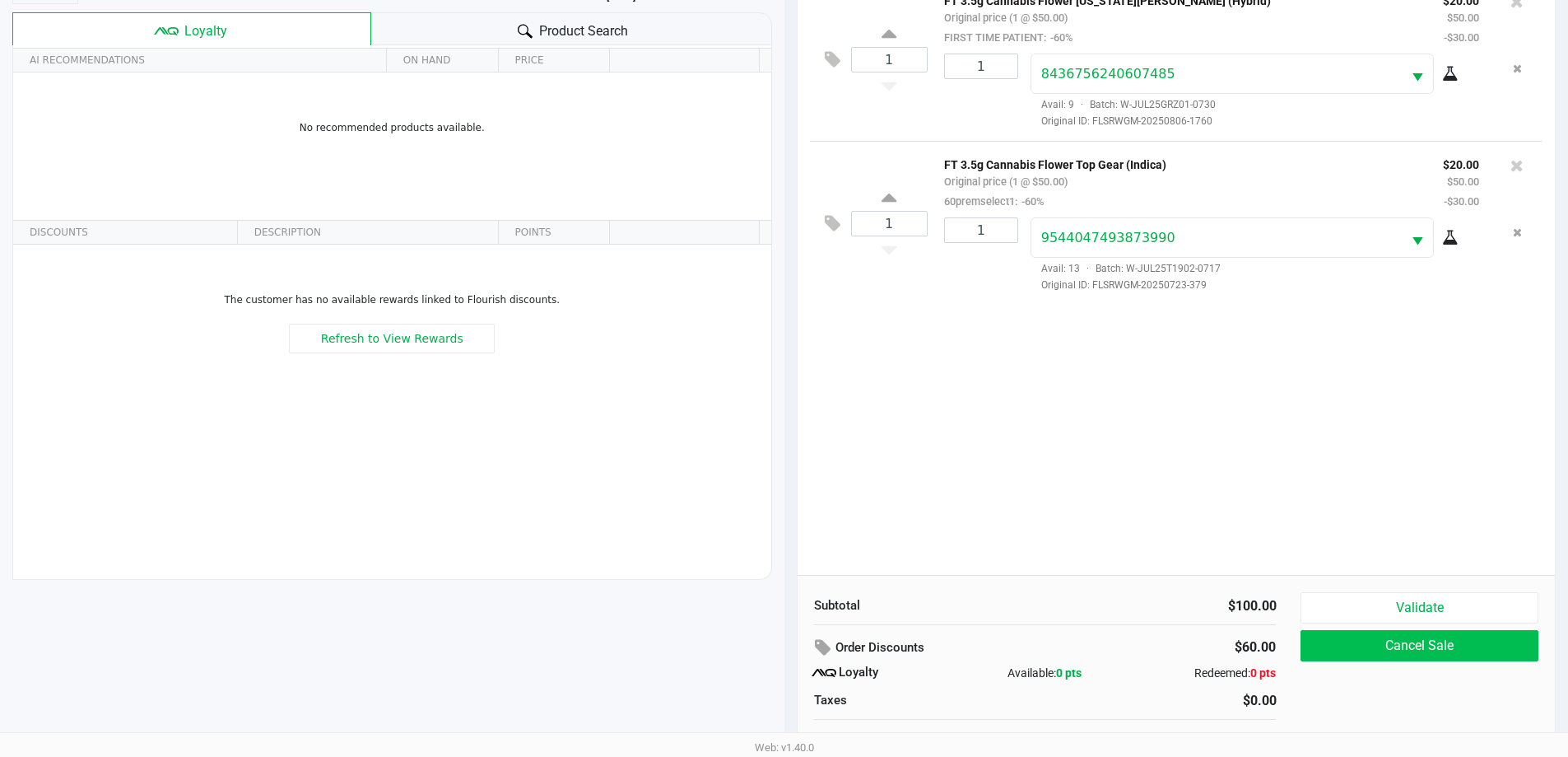
scroll to position [197, 0]
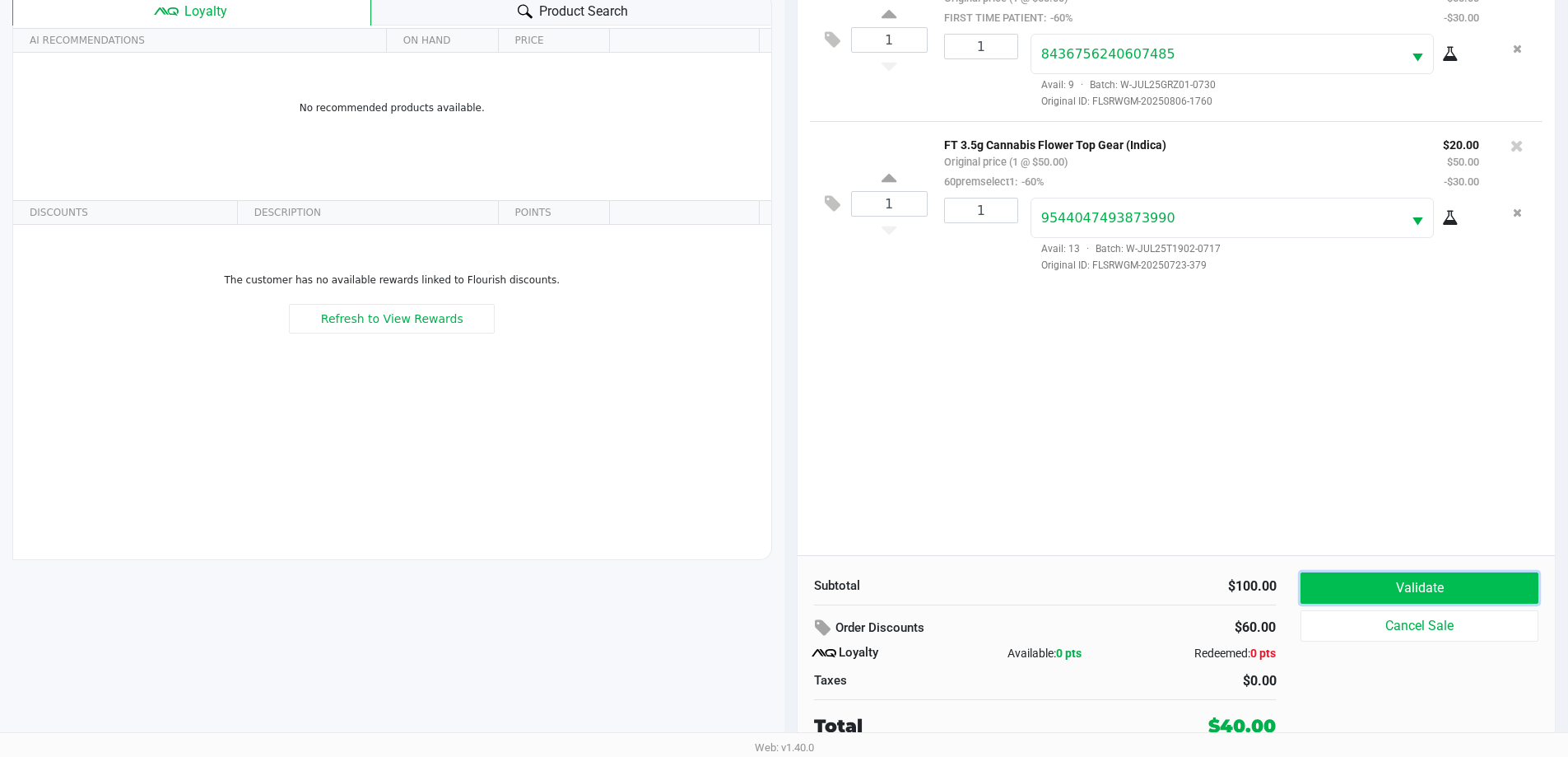
click at [1383, 584] on button "Validate" at bounding box center [1419, 588] width 237 height 31
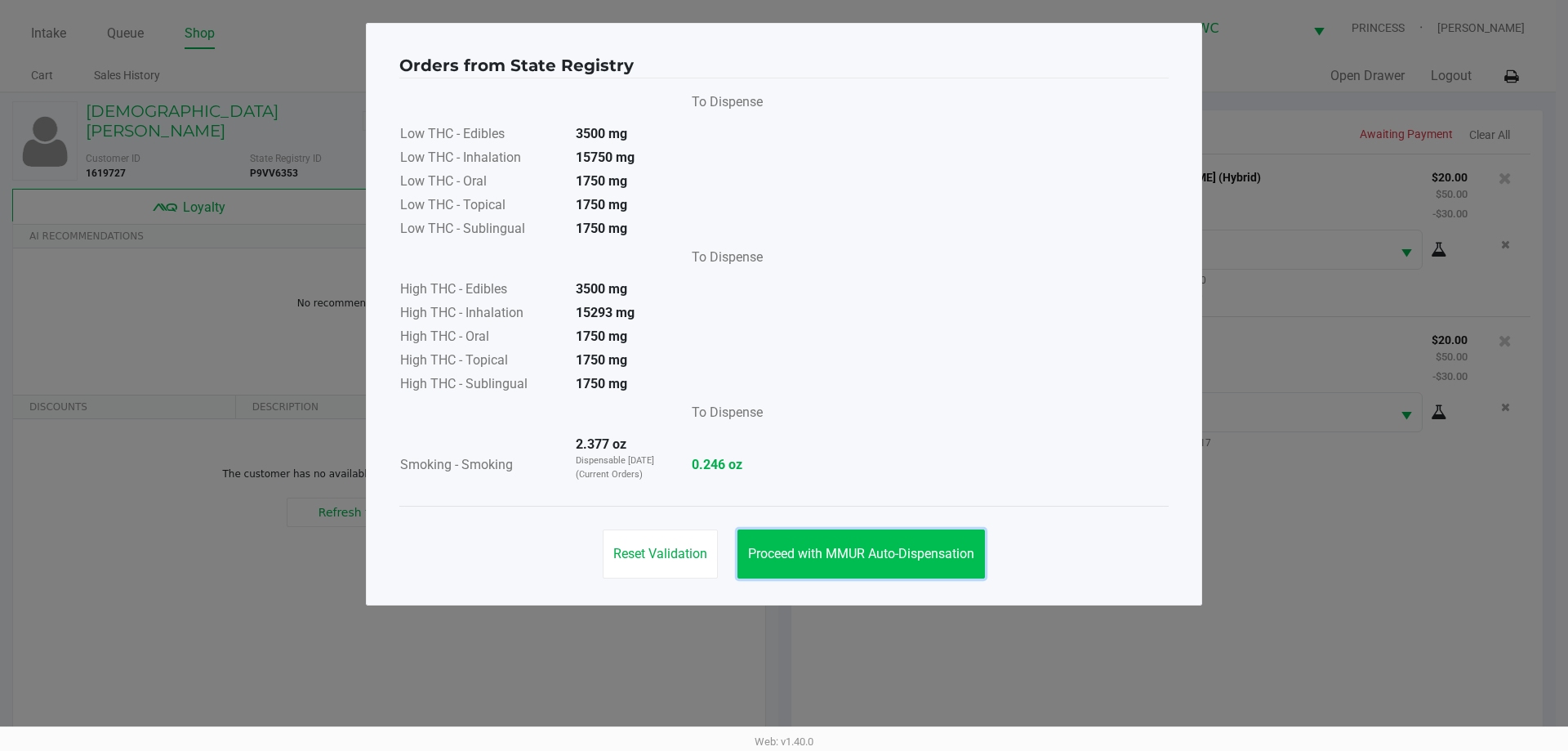
drag, startPoint x: 908, startPoint y: 553, endPoint x: 943, endPoint y: 554, distance: 35.0
click at [908, 552] on span "Proceed with MMUR Auto-Dispensation" at bounding box center [861, 553] width 226 height 15
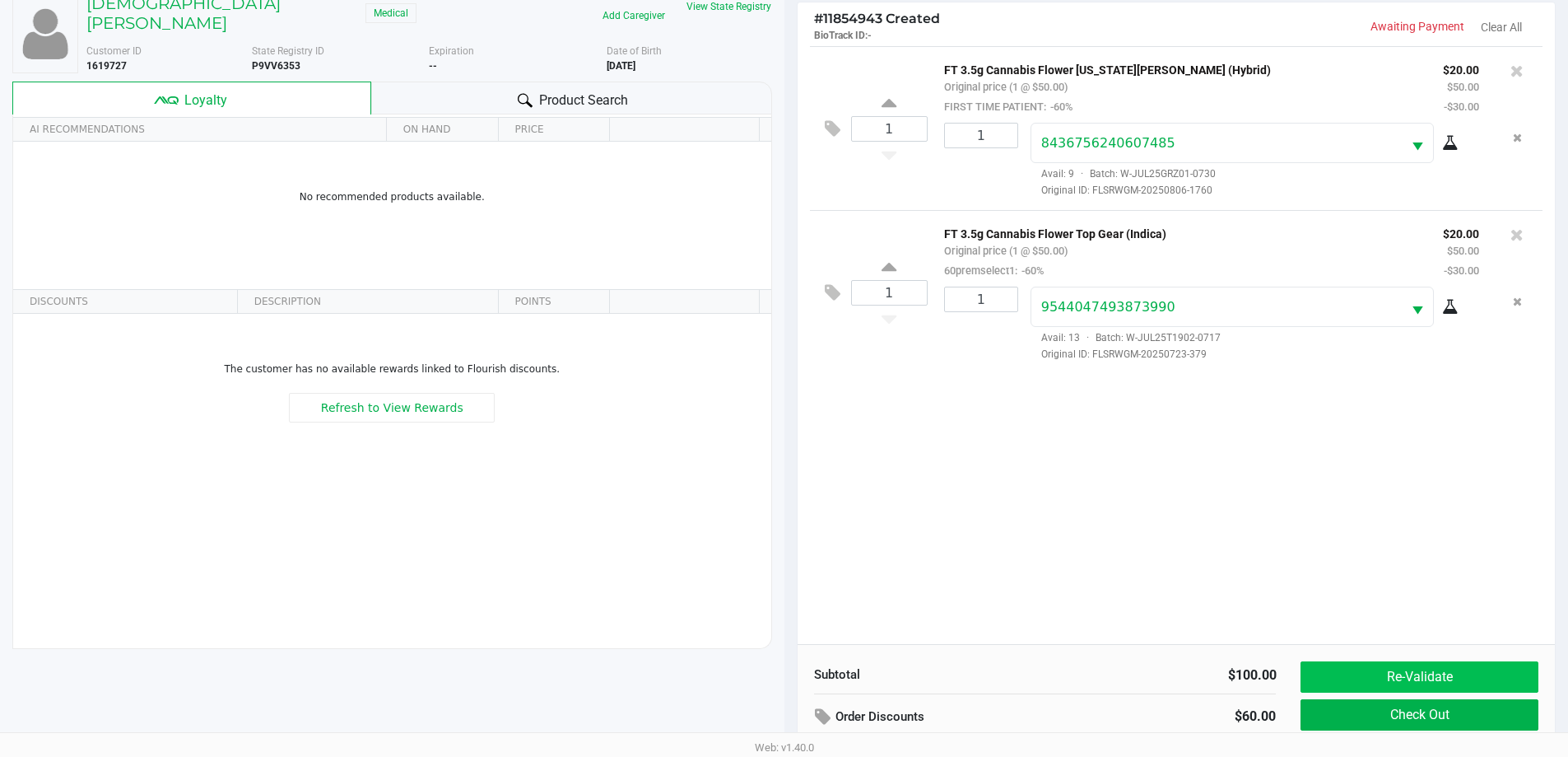
scroll to position [197, 0]
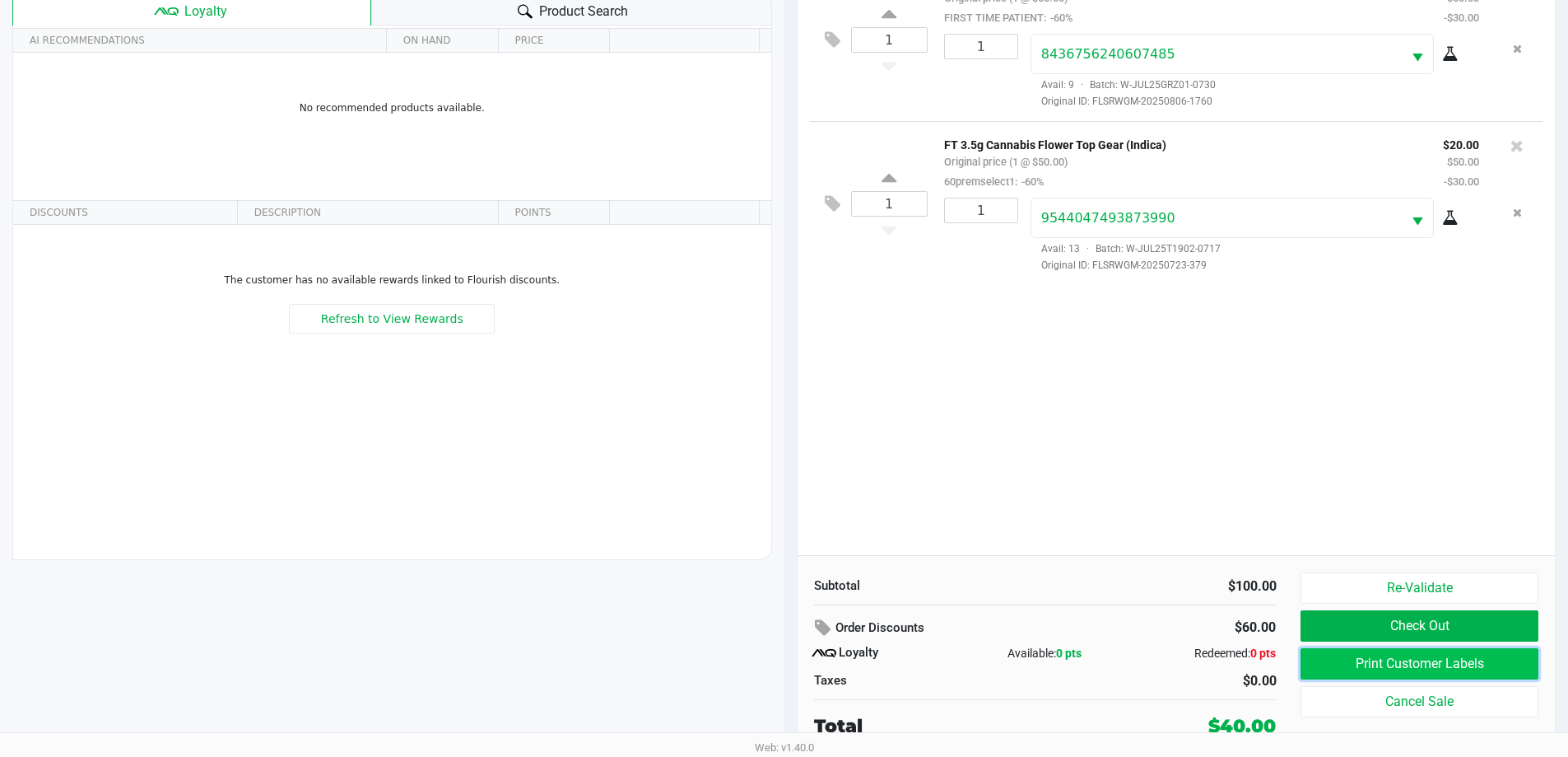
click at [1473, 652] on button "Print Customer Labels" at bounding box center [1419, 664] width 237 height 31
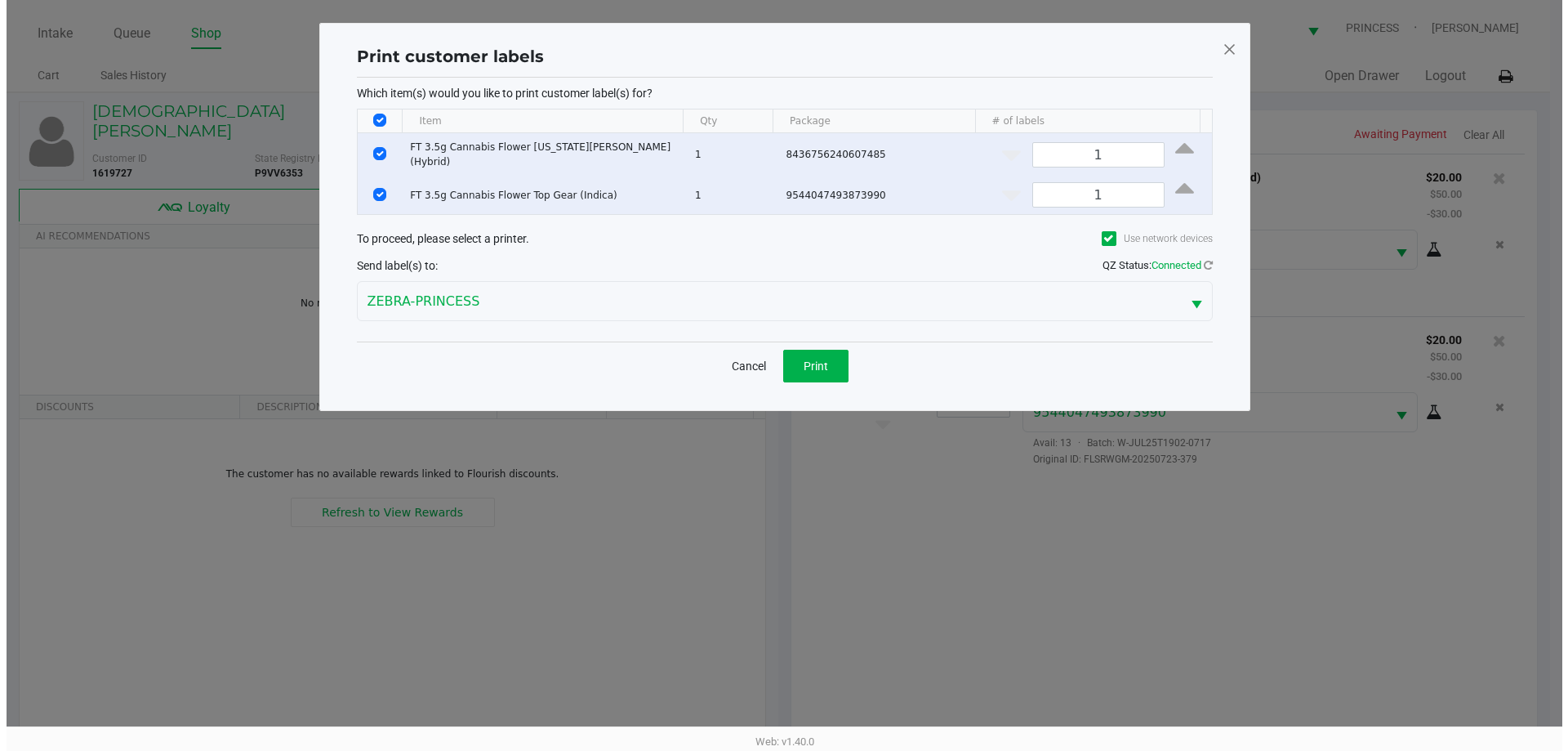
scroll to position [0, 0]
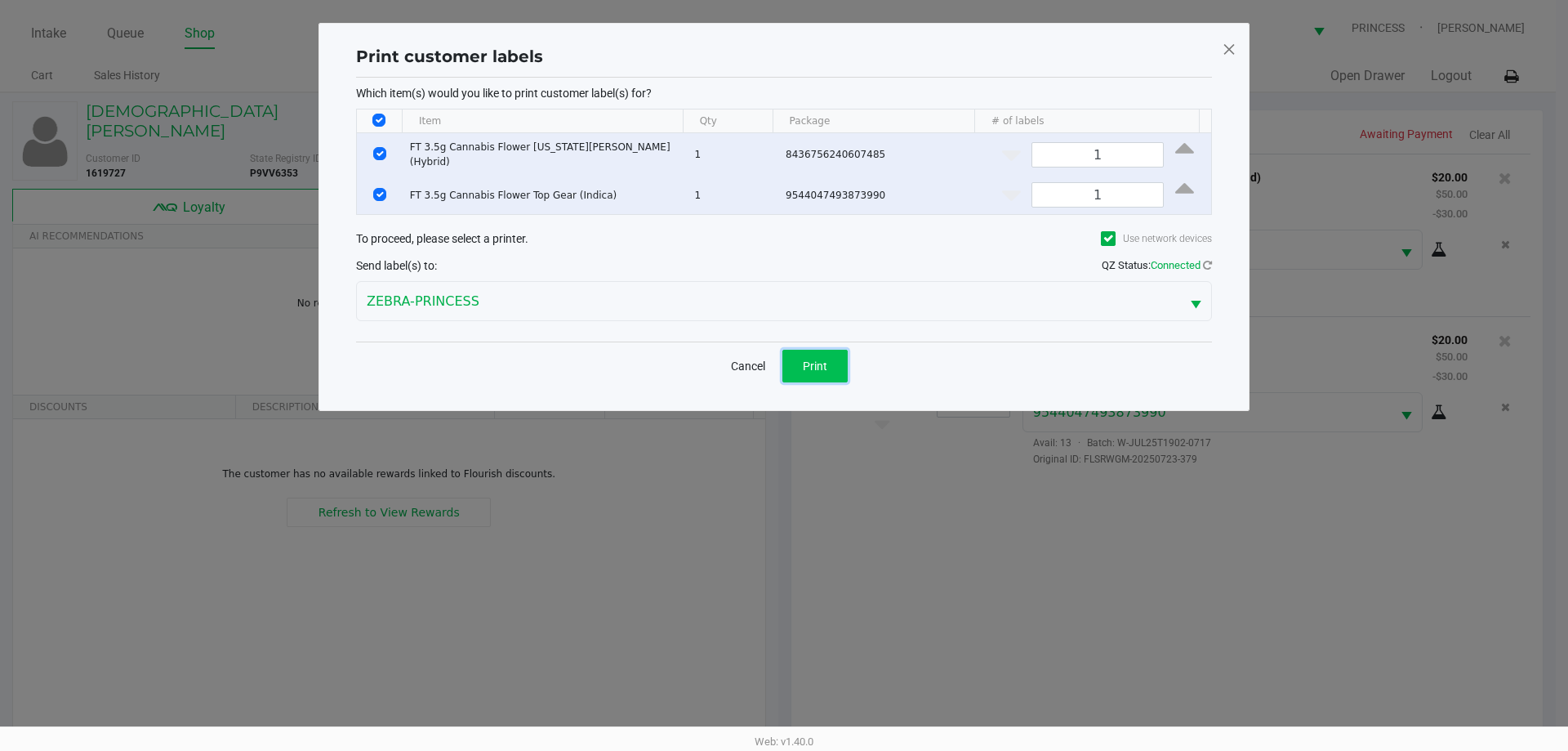
drag, startPoint x: 846, startPoint y: 359, endPoint x: 858, endPoint y: 363, distance: 12.6
click at [847, 358] on button "Print" at bounding box center [815, 366] width 66 height 33
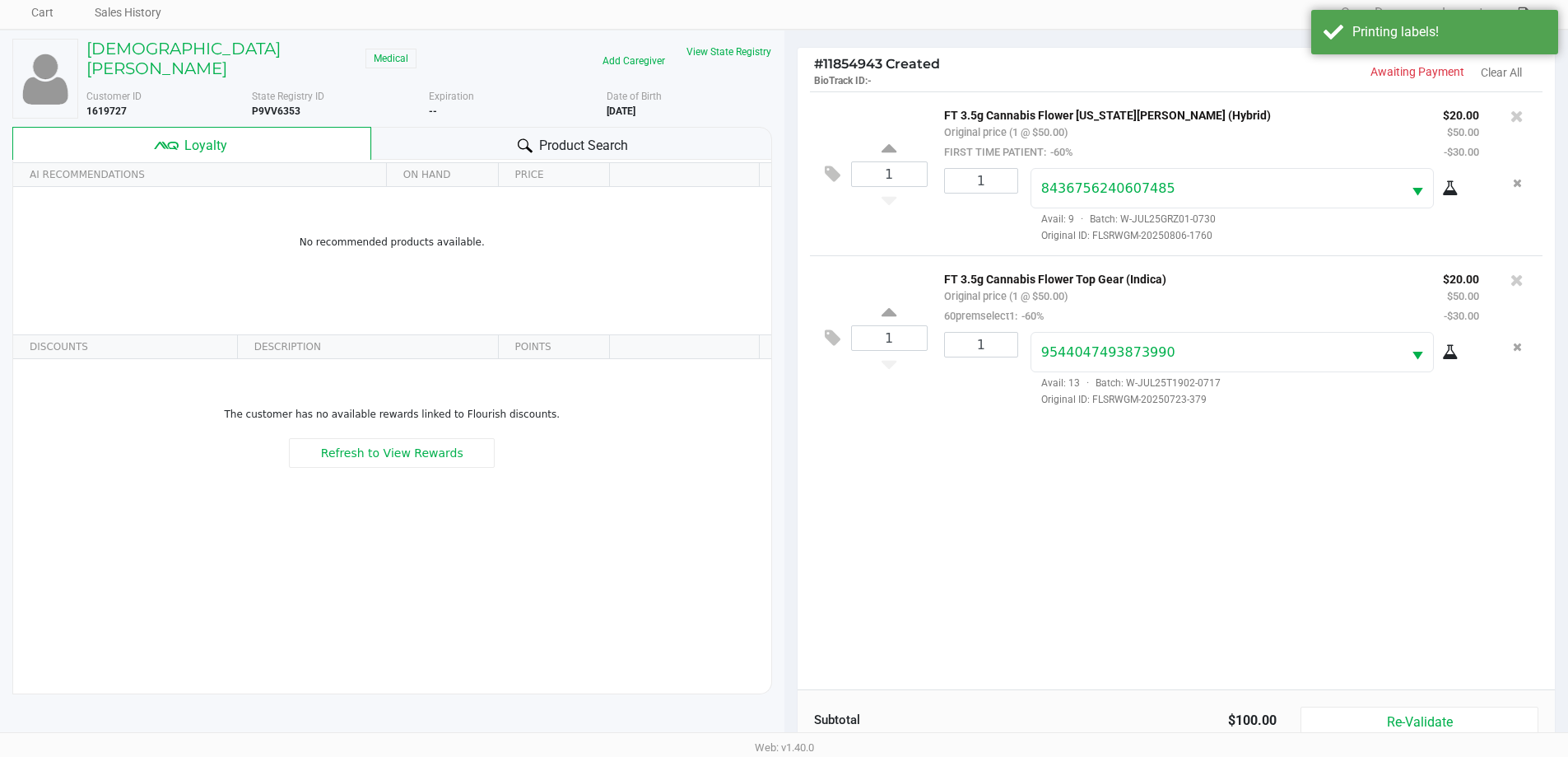
scroll to position [197, 0]
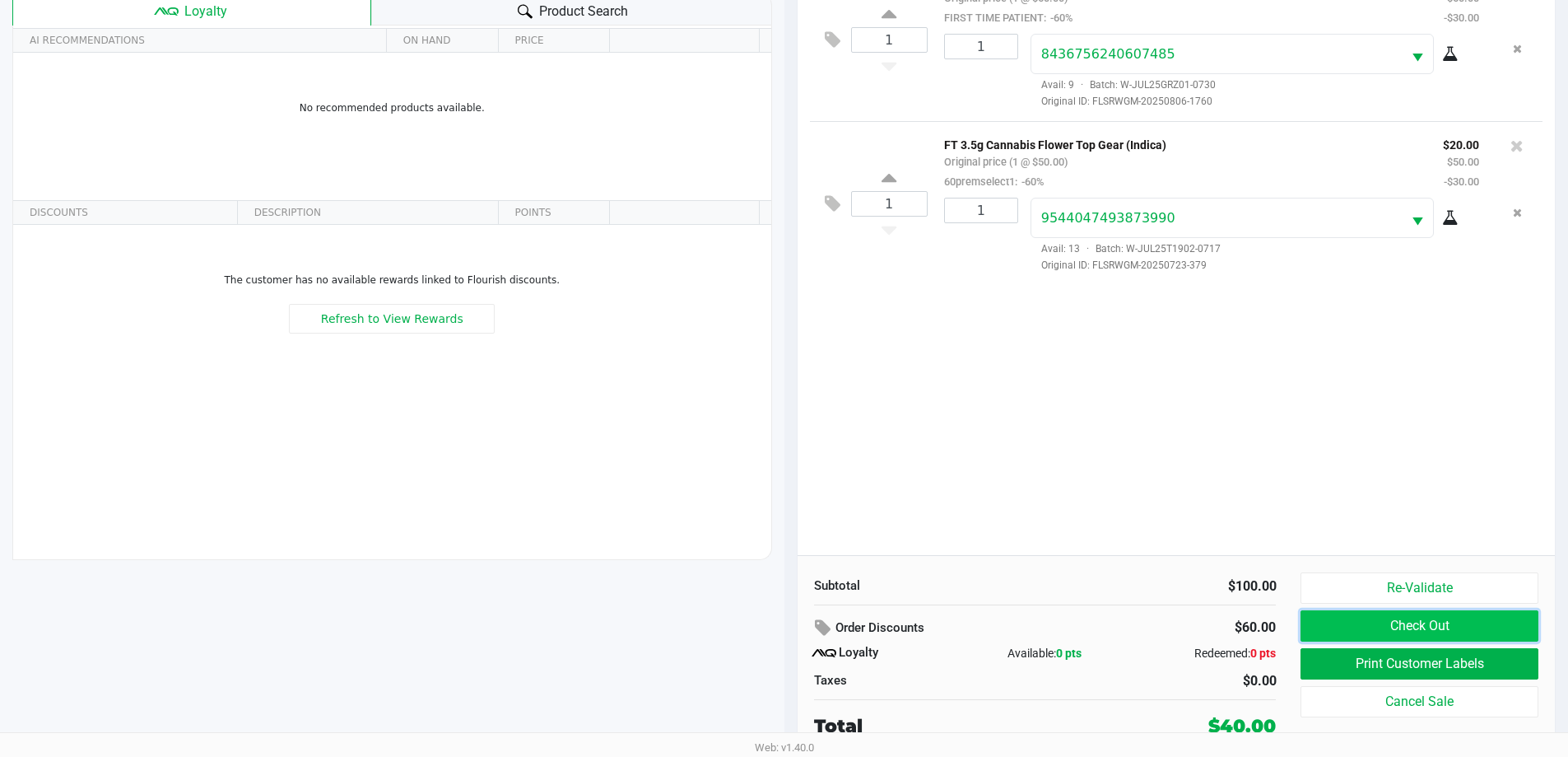
drag, startPoint x: 1483, startPoint y: 628, endPoint x: 1482, endPoint y: 637, distance: 9.1
click at [1483, 630] on button "Check Out" at bounding box center [1419, 626] width 237 height 31
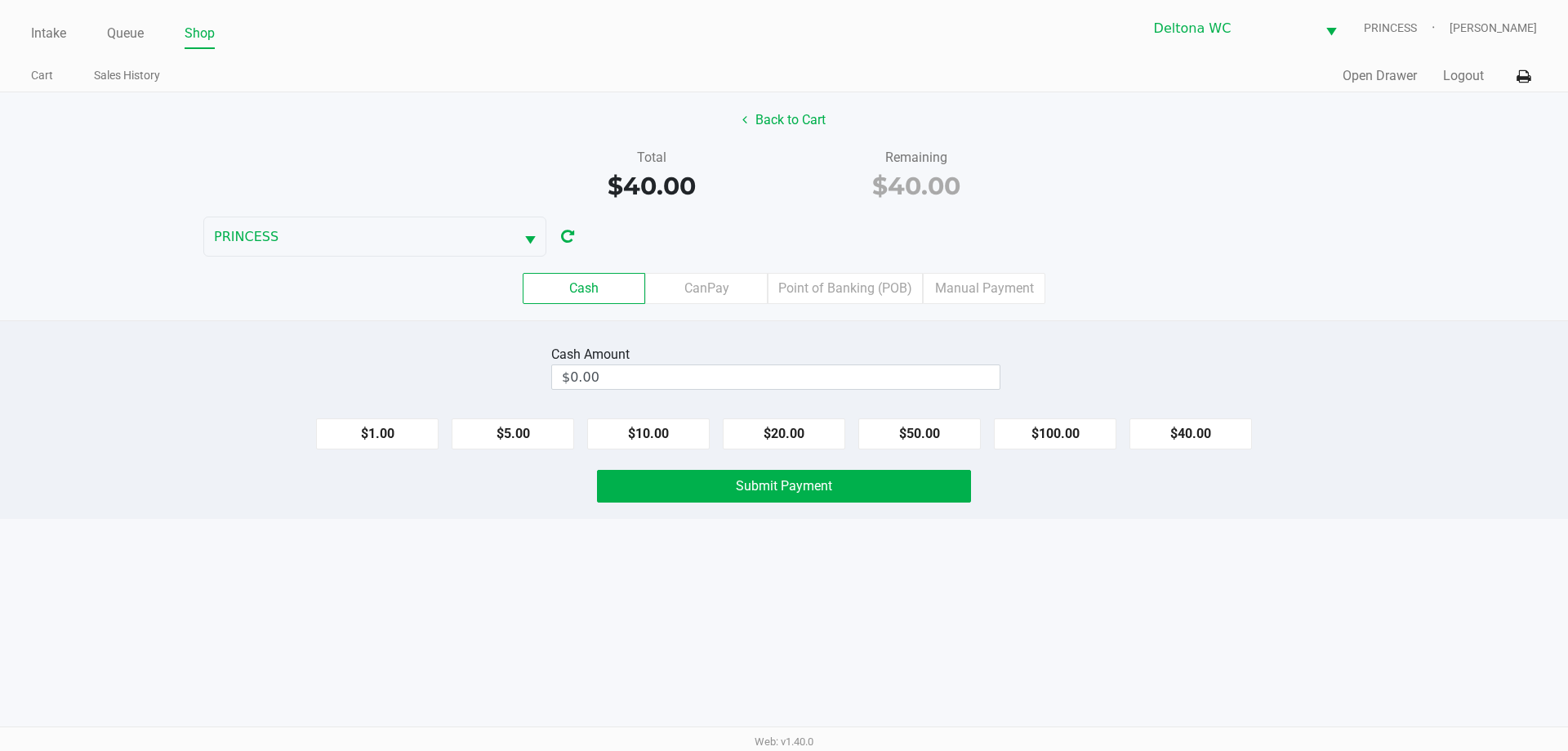
click at [865, 272] on div "Cash CanPay Point of Banking (POB) Manual Payment" at bounding box center [784, 288] width 1592 height 64
click at [892, 280] on label "Point of Banking (POB)" at bounding box center [844, 288] width 155 height 31
click at [0, 0] on 7 "Point of Banking (POB)" at bounding box center [0, 0] width 0 height 0
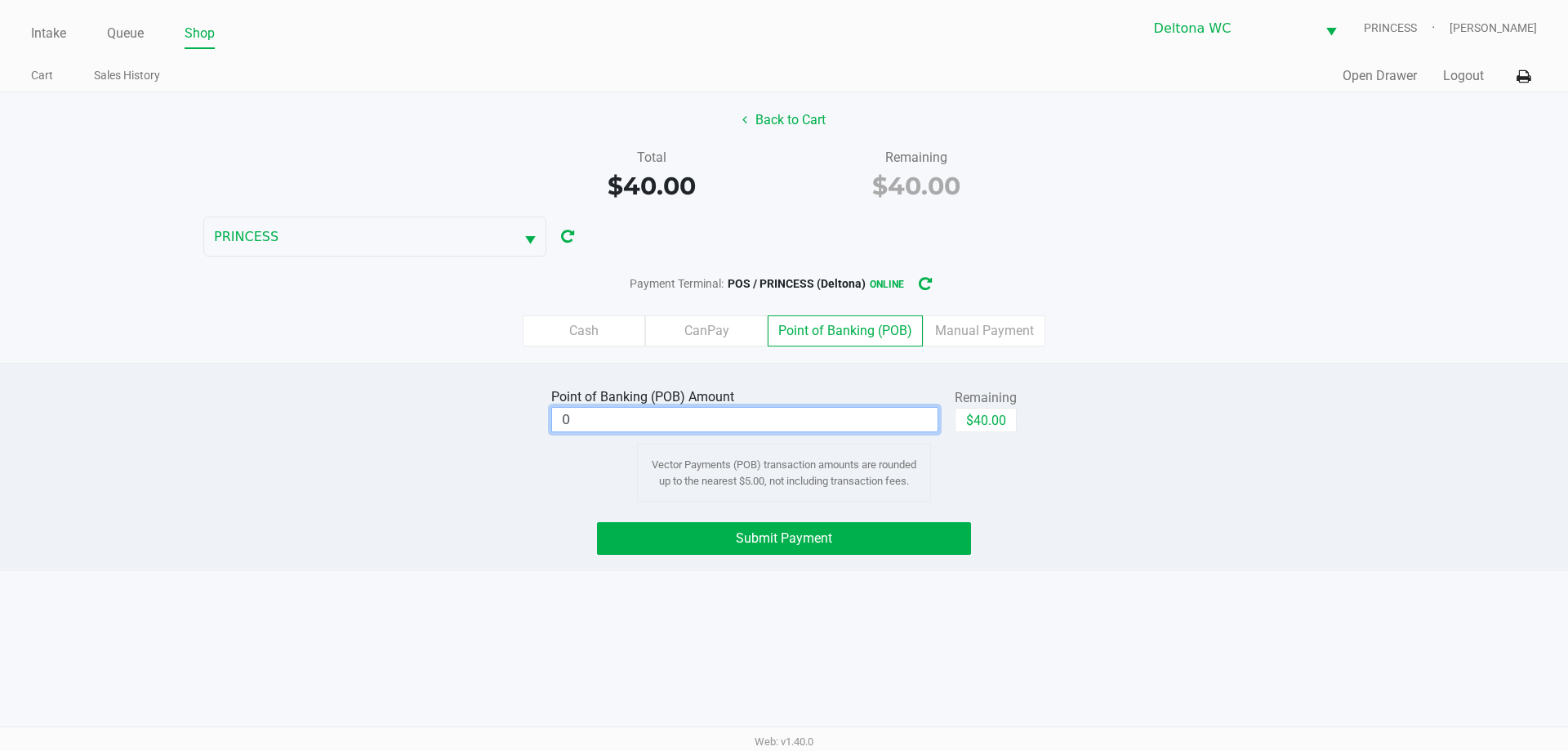
click at [868, 413] on input "0" at bounding box center [745, 419] width 385 height 24
click at [1108, 397] on div "Point of Banking (POB) Amount $20.00 Remaining $40.00 Clear Vector Payments (PO…" at bounding box center [784, 443] width 1592 height 118
click at [383, 558] on div "Point of Banking (POB) Amount $20.00 Remaining $40.00 Clear Vector Payments (PO…" at bounding box center [784, 467] width 1568 height 208
click at [938, 530] on button "Submit Payment" at bounding box center [784, 538] width 374 height 33
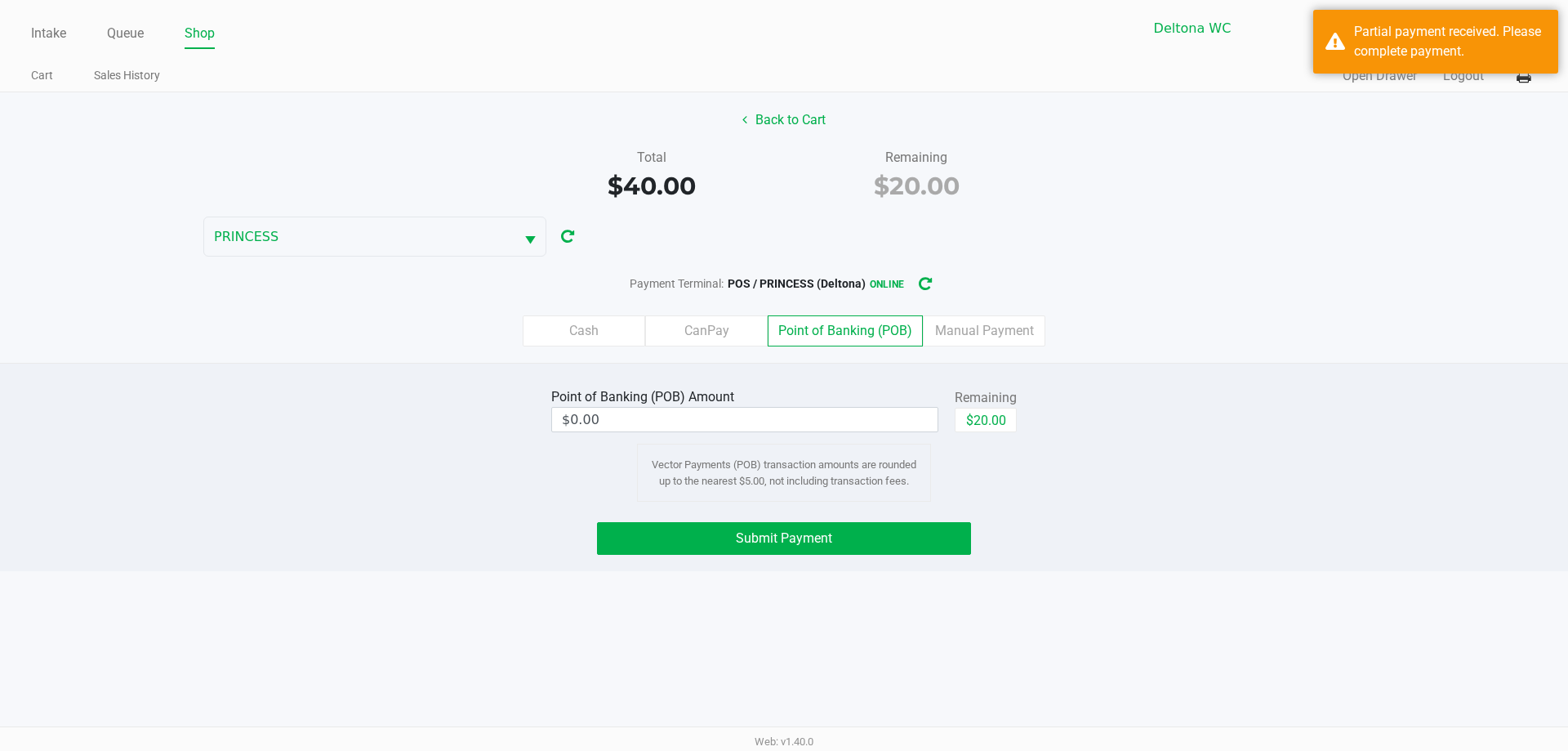
drag, startPoint x: 570, startPoint y: 333, endPoint x: 635, endPoint y: 325, distance: 65.5
click at [573, 329] on label "Cash" at bounding box center [583, 331] width 122 height 31
click at [0, 0] on 0 "Cash" at bounding box center [0, 0] width 0 height 0
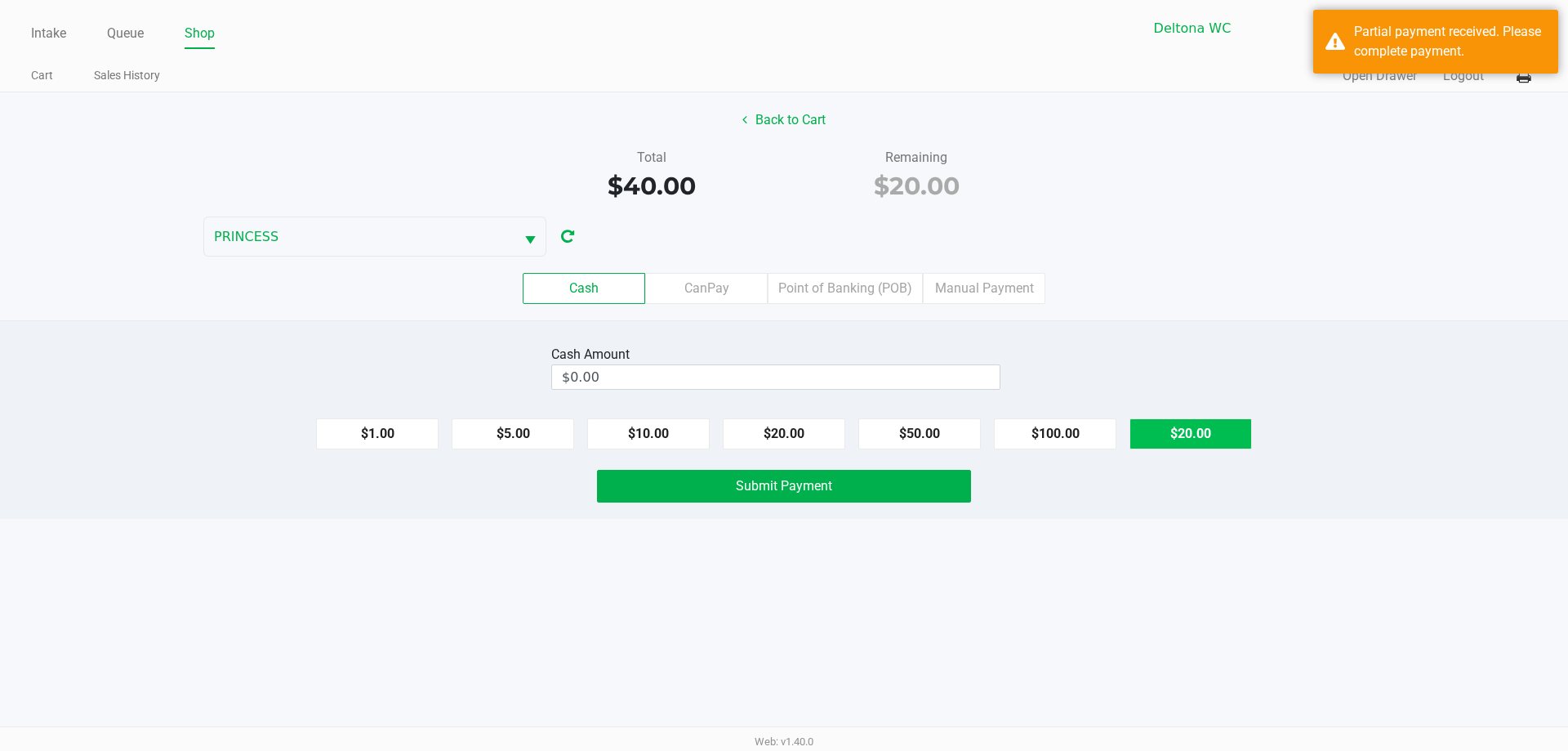
click at [1180, 425] on button "$20.00" at bounding box center [1190, 434] width 122 height 31
type input "$20.00"
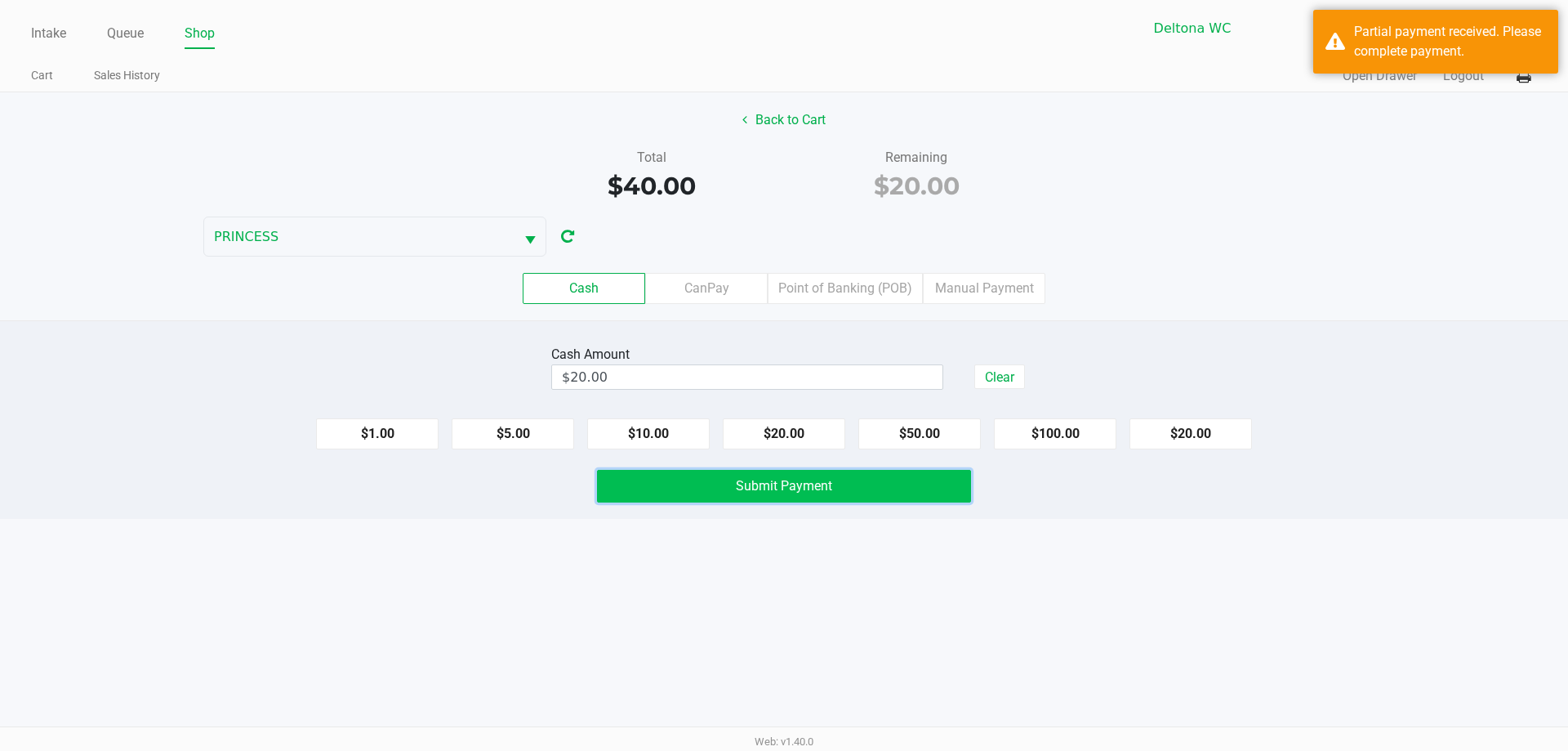
click at [953, 480] on button "Submit Payment" at bounding box center [784, 486] width 374 height 33
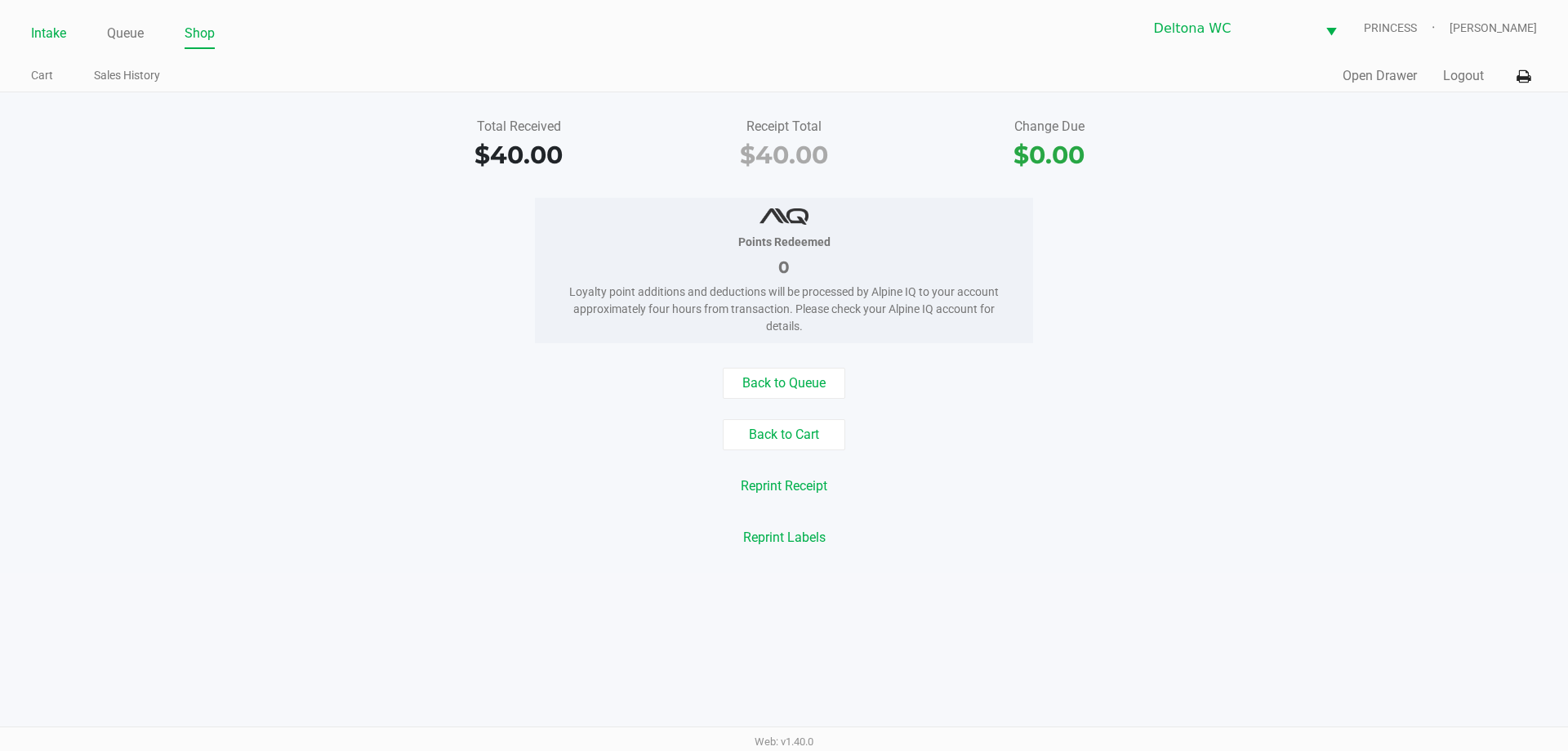
click at [48, 34] on link "Intake" at bounding box center [48, 34] width 35 height 23
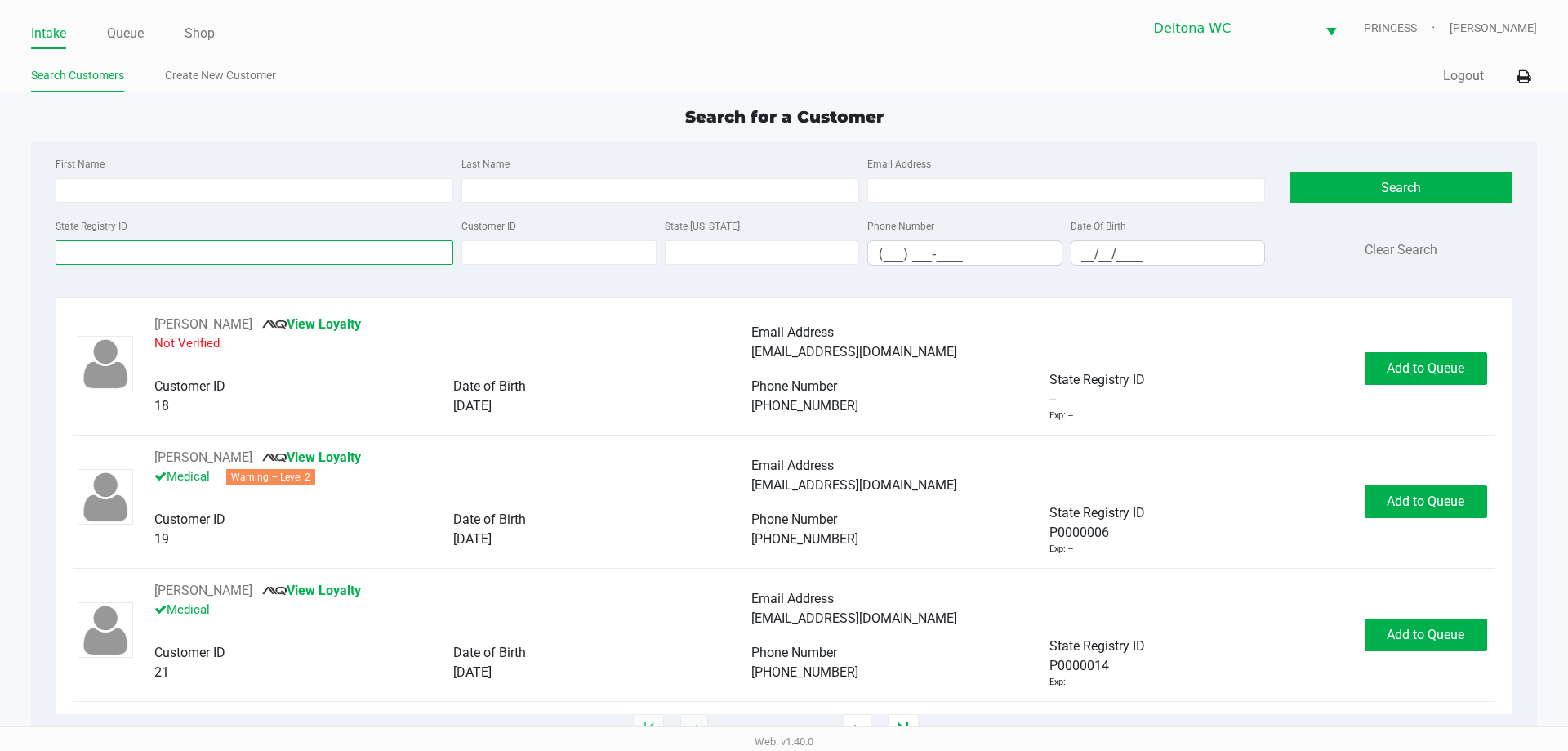
click at [414, 242] on input "State Registry ID" at bounding box center [254, 252] width 398 height 24
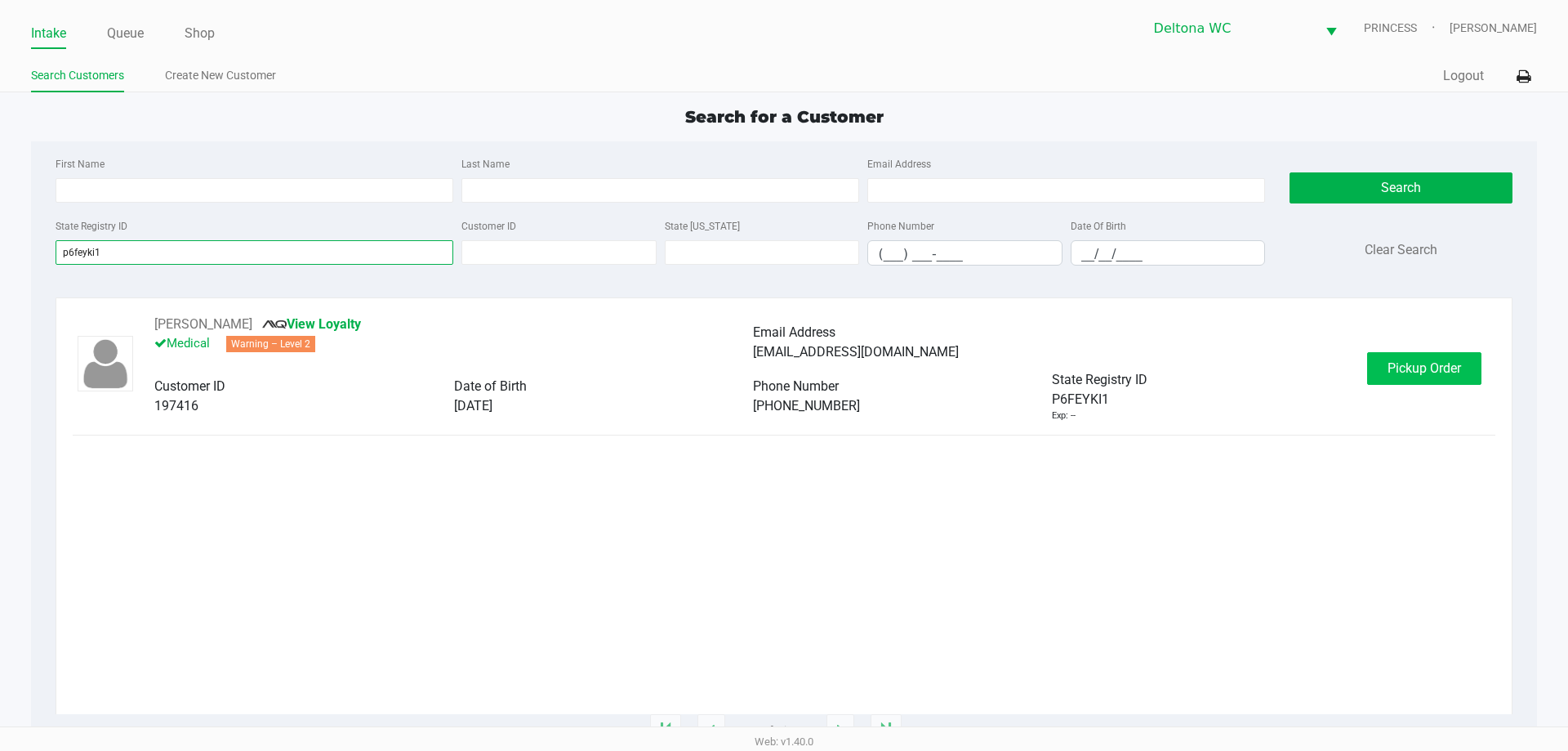
type input "p6feyki1"
click at [1462, 364] on button "Pickup Order" at bounding box center [1423, 368] width 115 height 33
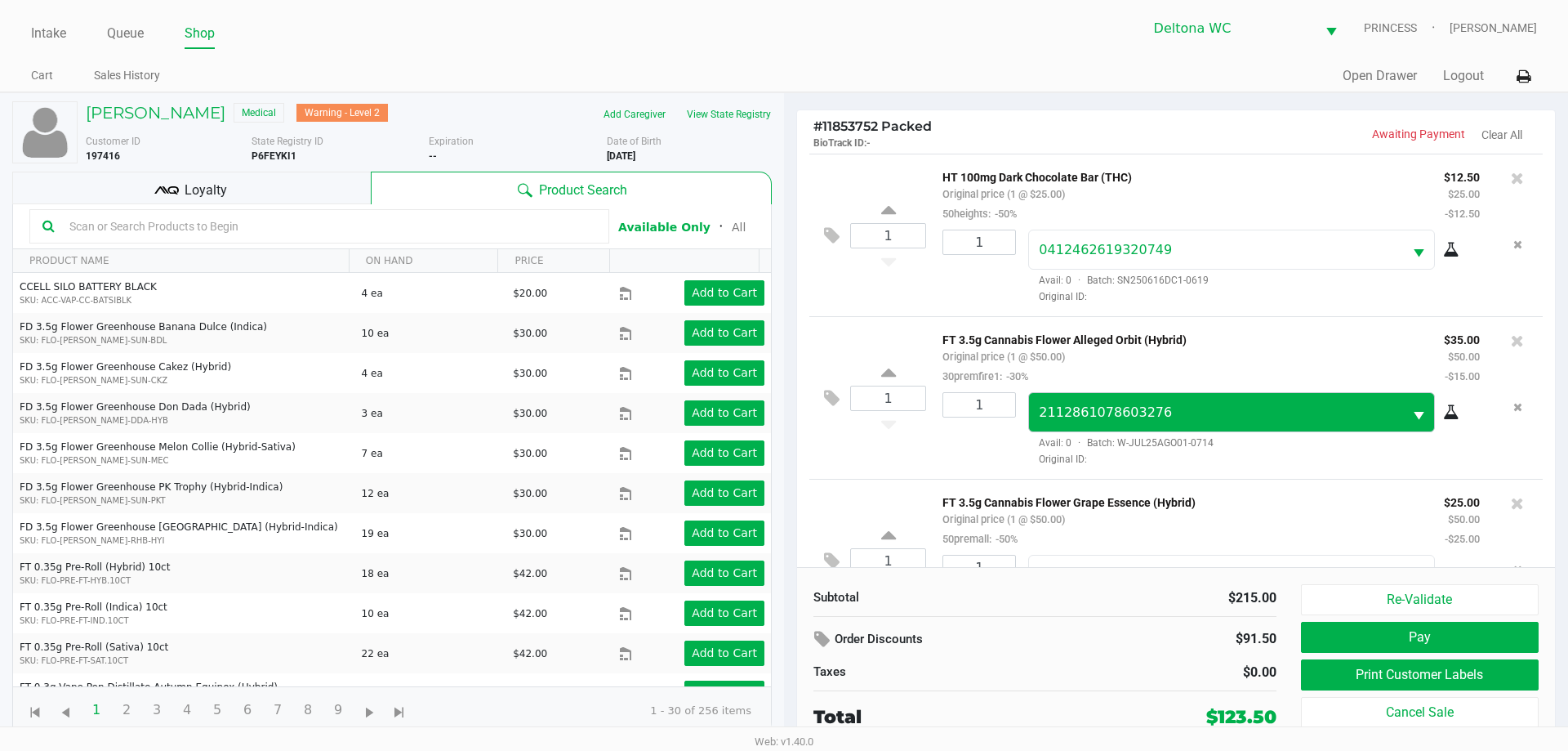
scroll to position [409, 0]
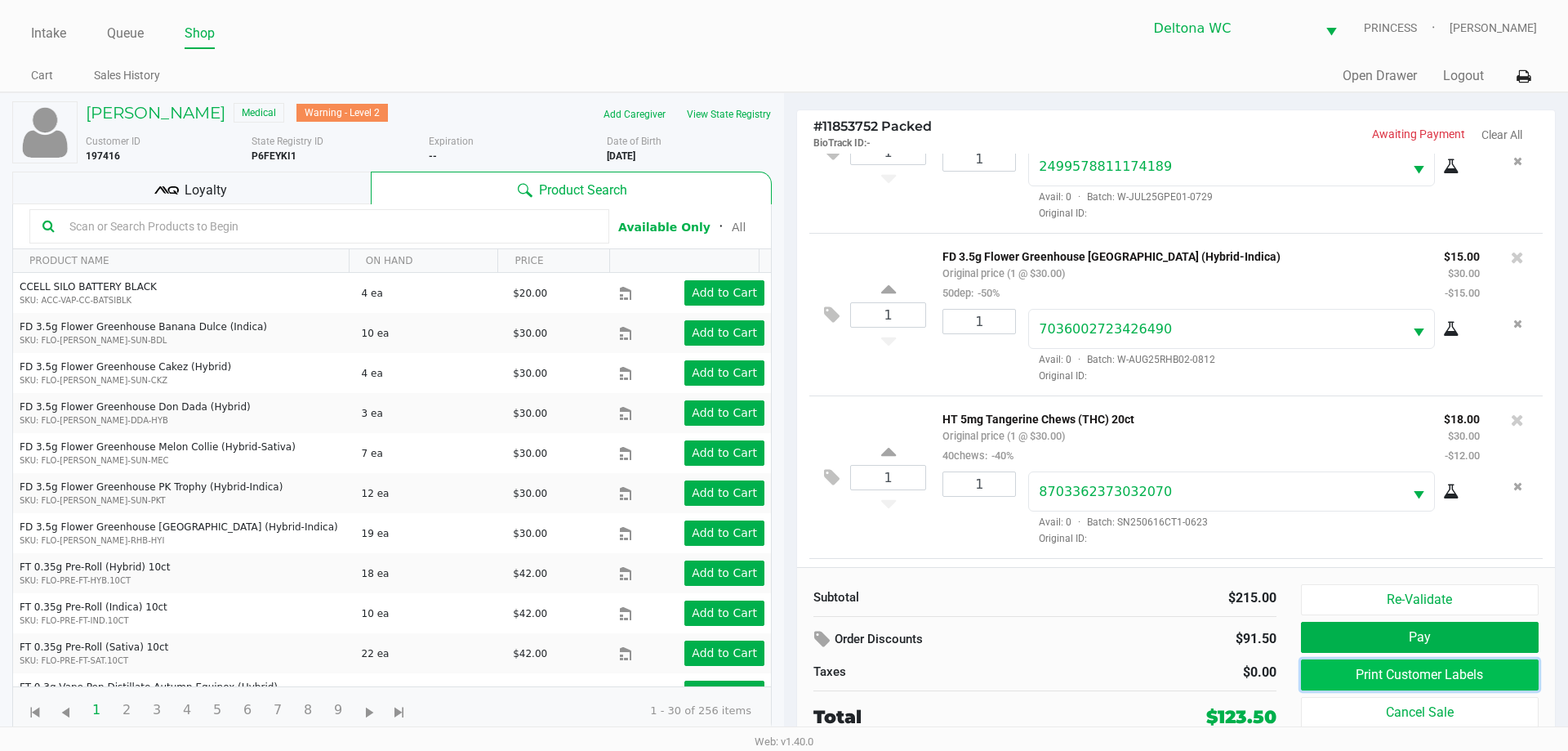
click at [1425, 668] on button "Print Customer Labels" at bounding box center [1420, 675] width 238 height 31
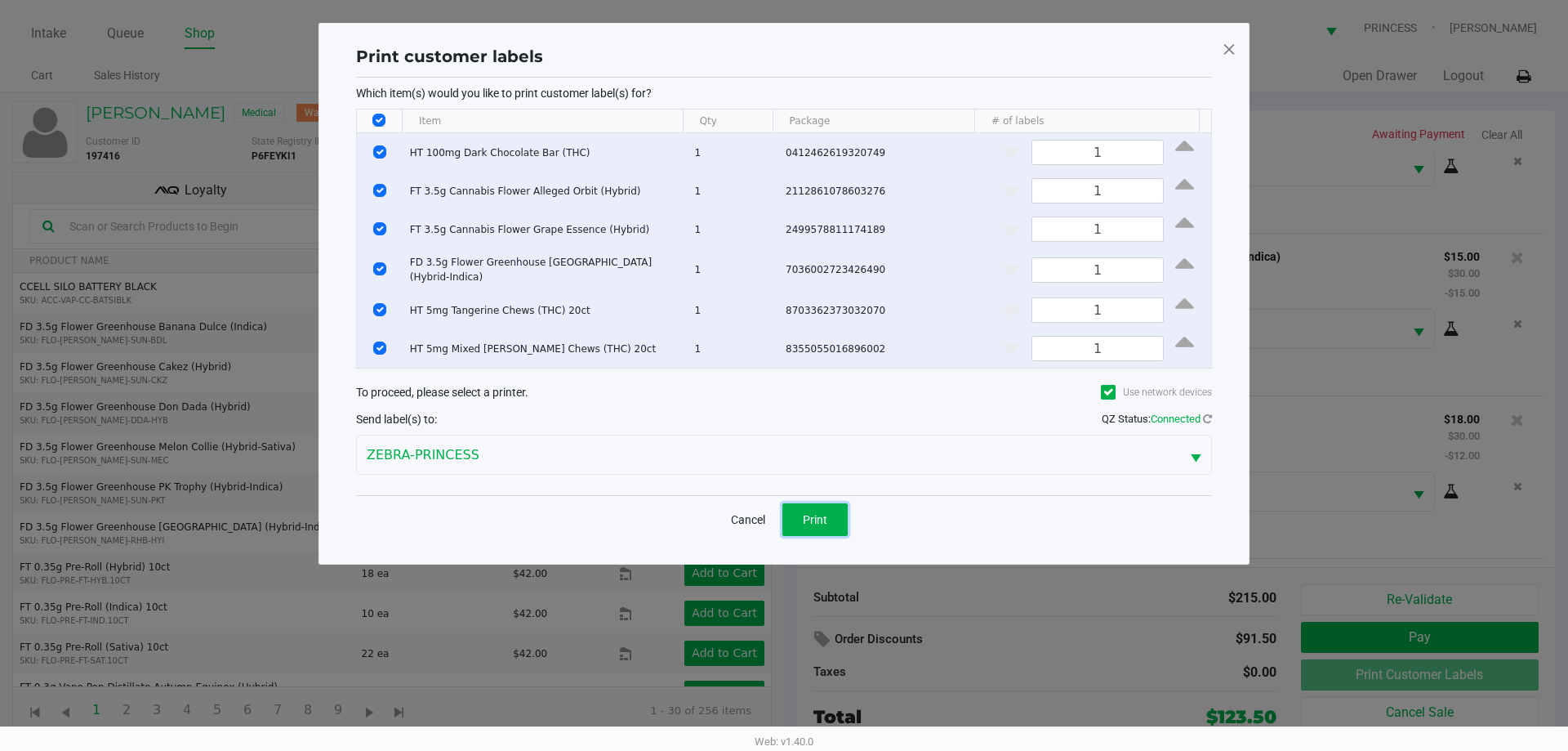
click at [819, 495] on div "Cancel Print" at bounding box center [784, 519] width 856 height 48
click at [826, 518] on span "Print" at bounding box center [814, 520] width 24 height 13
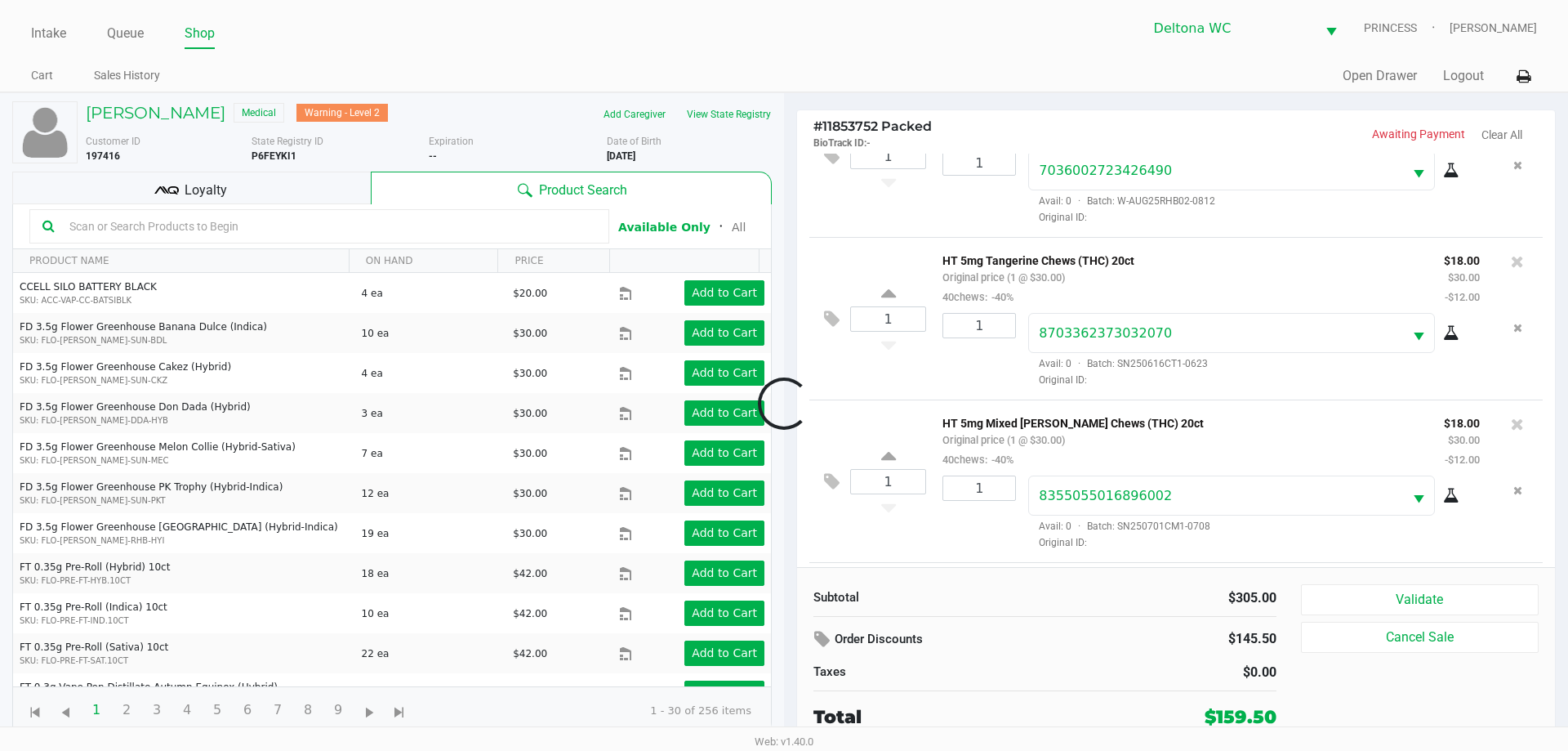
scroll to position [730, 0]
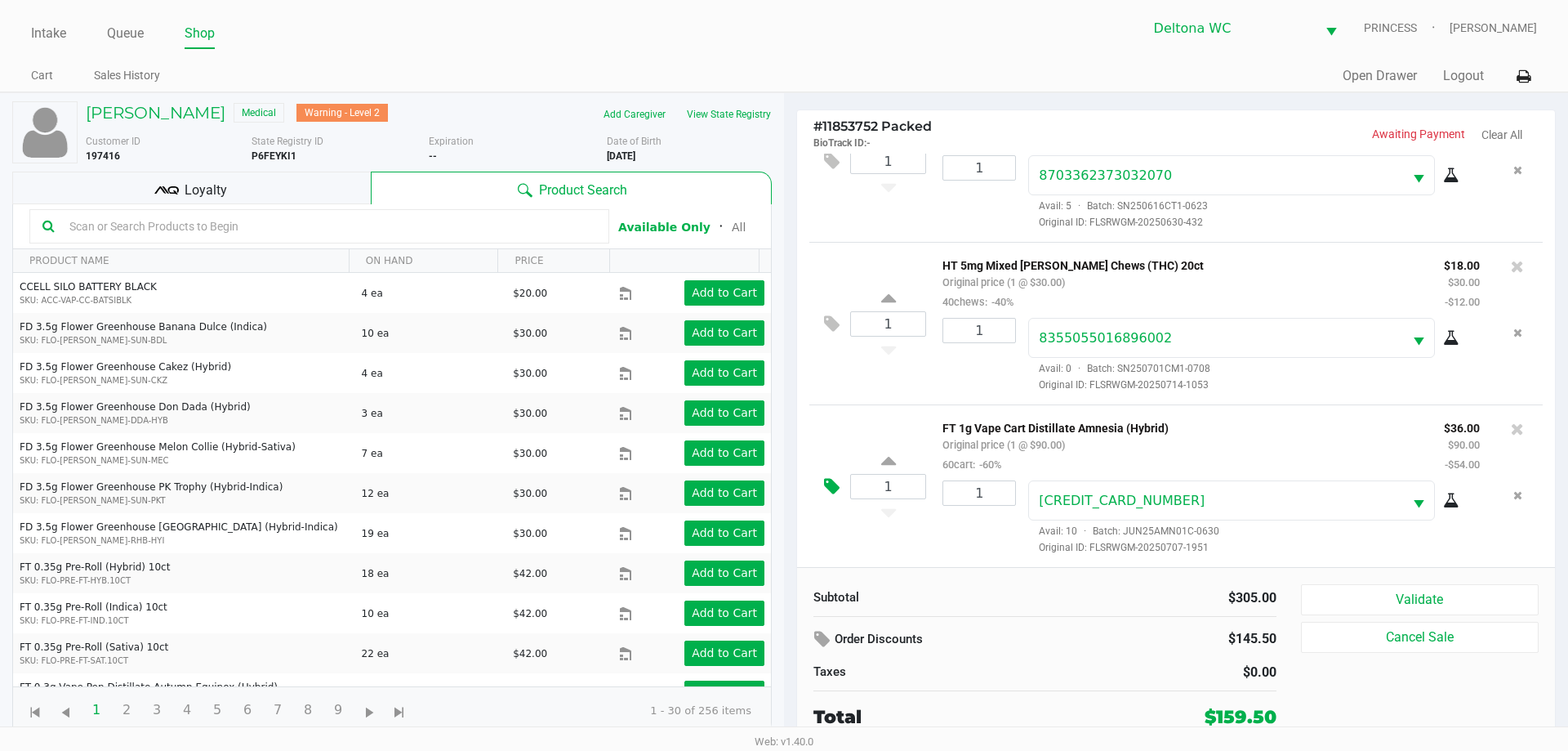
click at [832, 480] on icon at bounding box center [832, 486] width 15 height 18
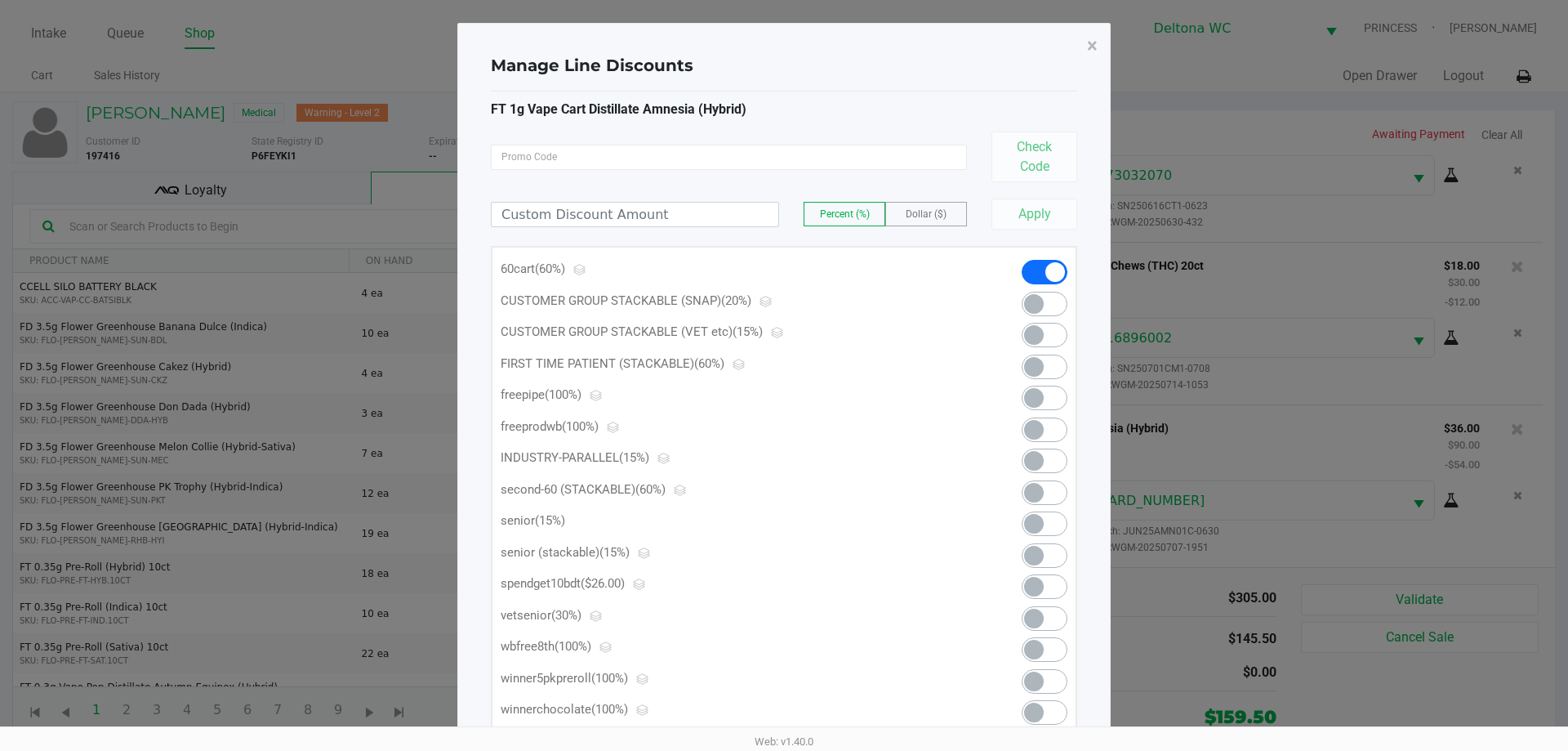
click at [1060, 575] on span at bounding box center [1044, 586] width 45 height 24
drag, startPoint x: 1084, startPoint y: 45, endPoint x: 1087, endPoint y: 66, distance: 21.2
click at [1084, 47] on button "×" at bounding box center [1092, 45] width 37 height 45
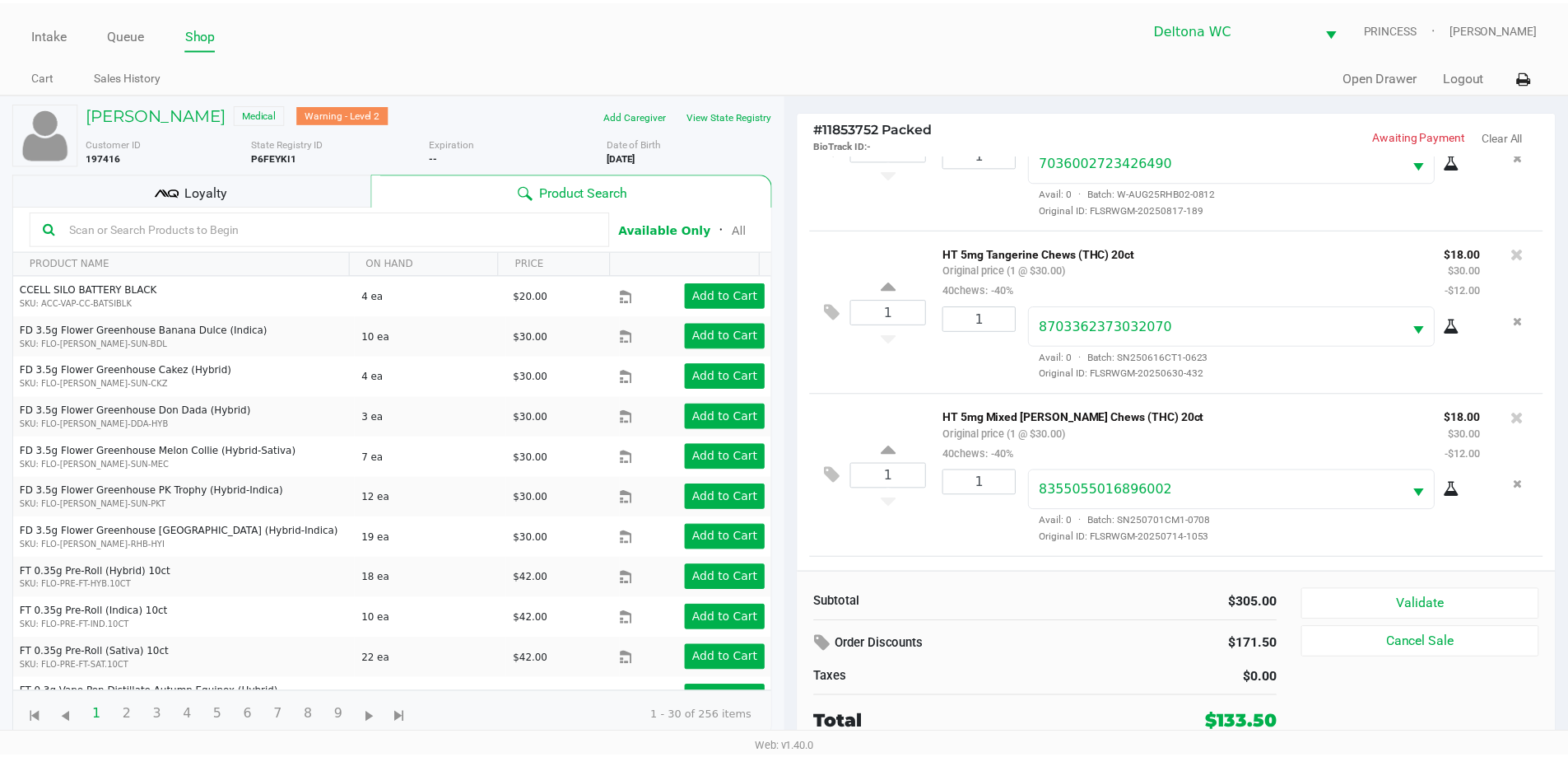
scroll to position [756, 0]
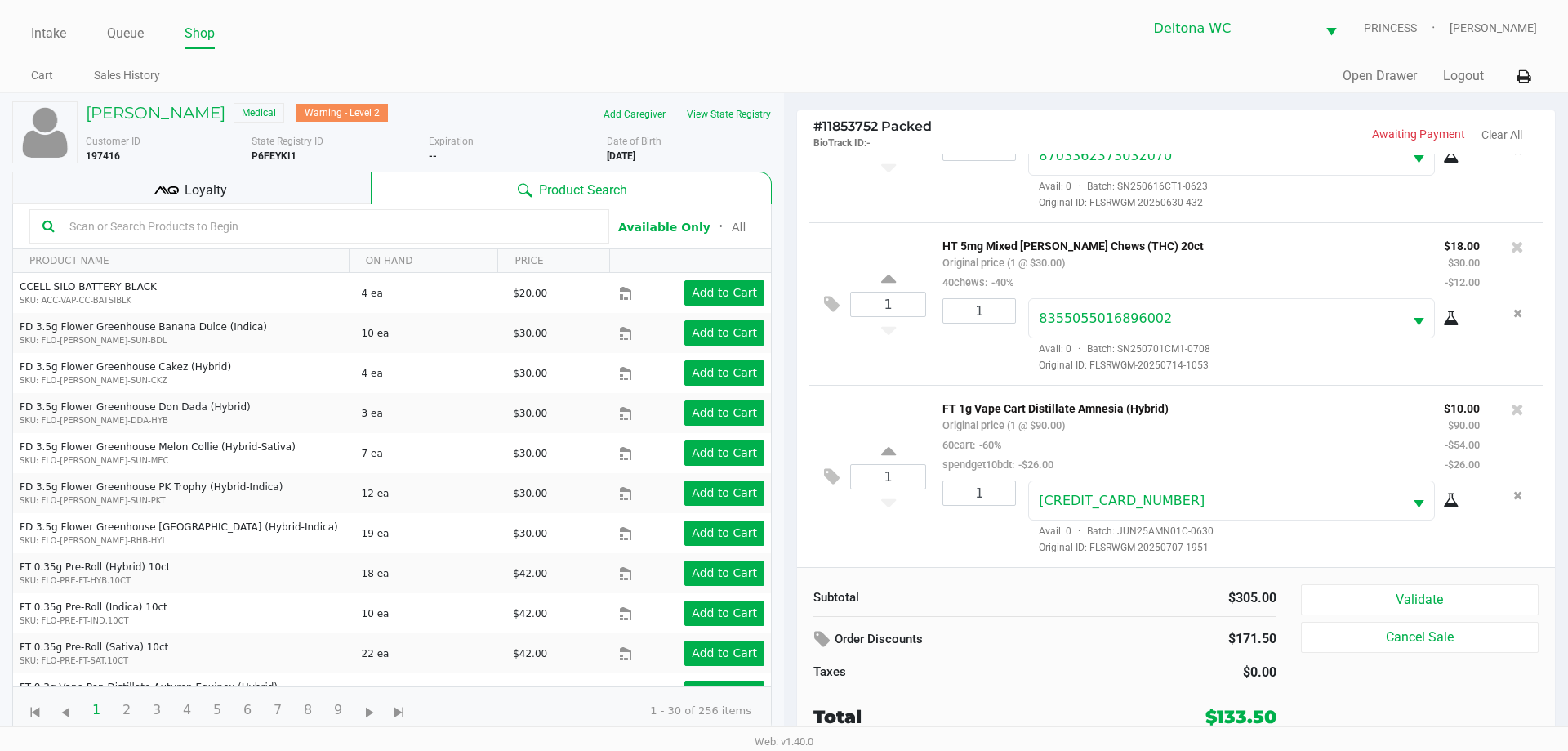
drag, startPoint x: 307, startPoint y: 194, endPoint x: 315, endPoint y: 191, distance: 8.5
click at [307, 193] on div "Loyalty" at bounding box center [192, 188] width 359 height 33
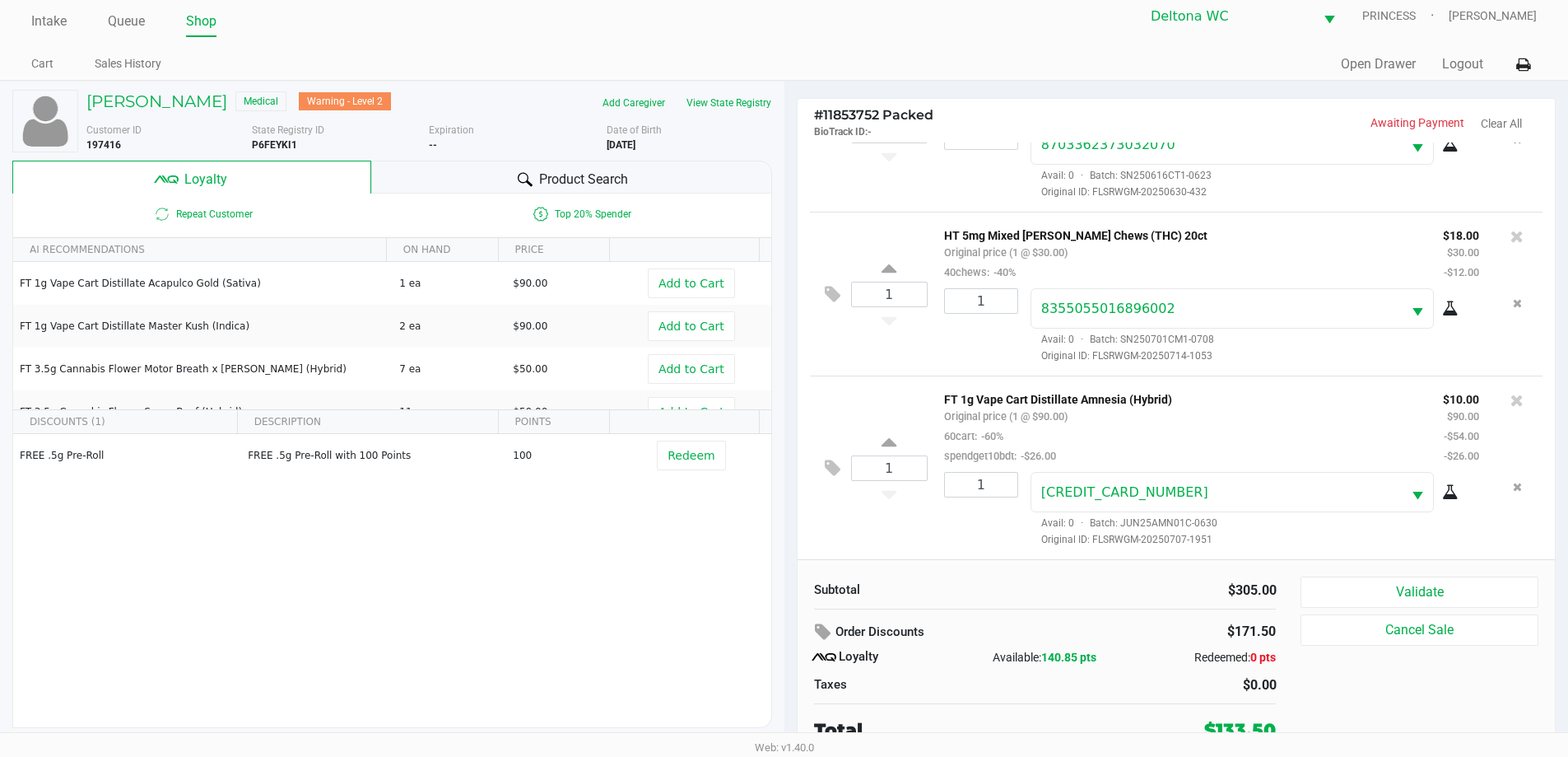
scroll to position [17, 0]
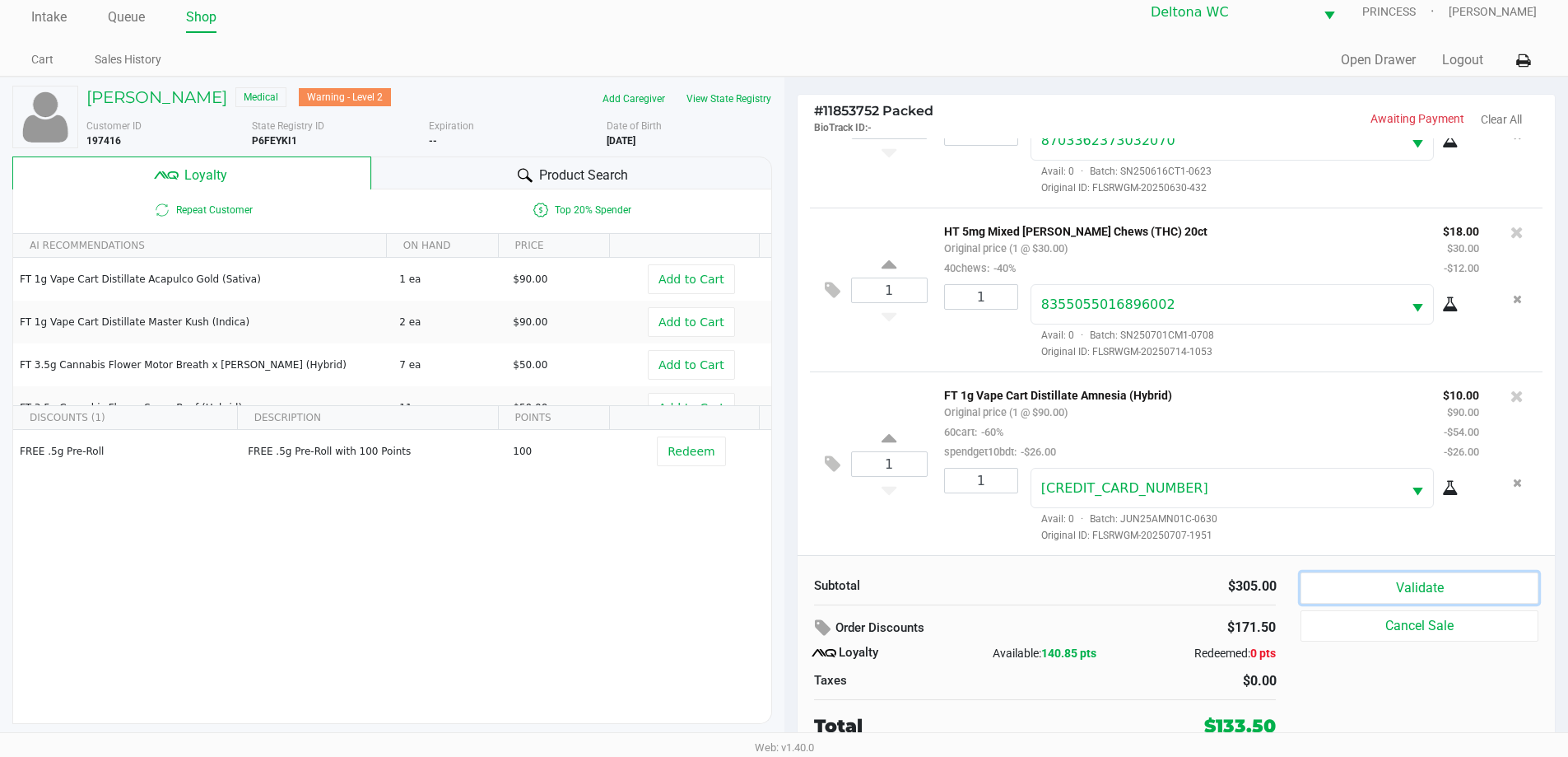
drag, startPoint x: 1404, startPoint y: 594, endPoint x: 1478, endPoint y: 510, distance: 111.9
click at [1403, 593] on button "Validate" at bounding box center [1419, 588] width 237 height 31
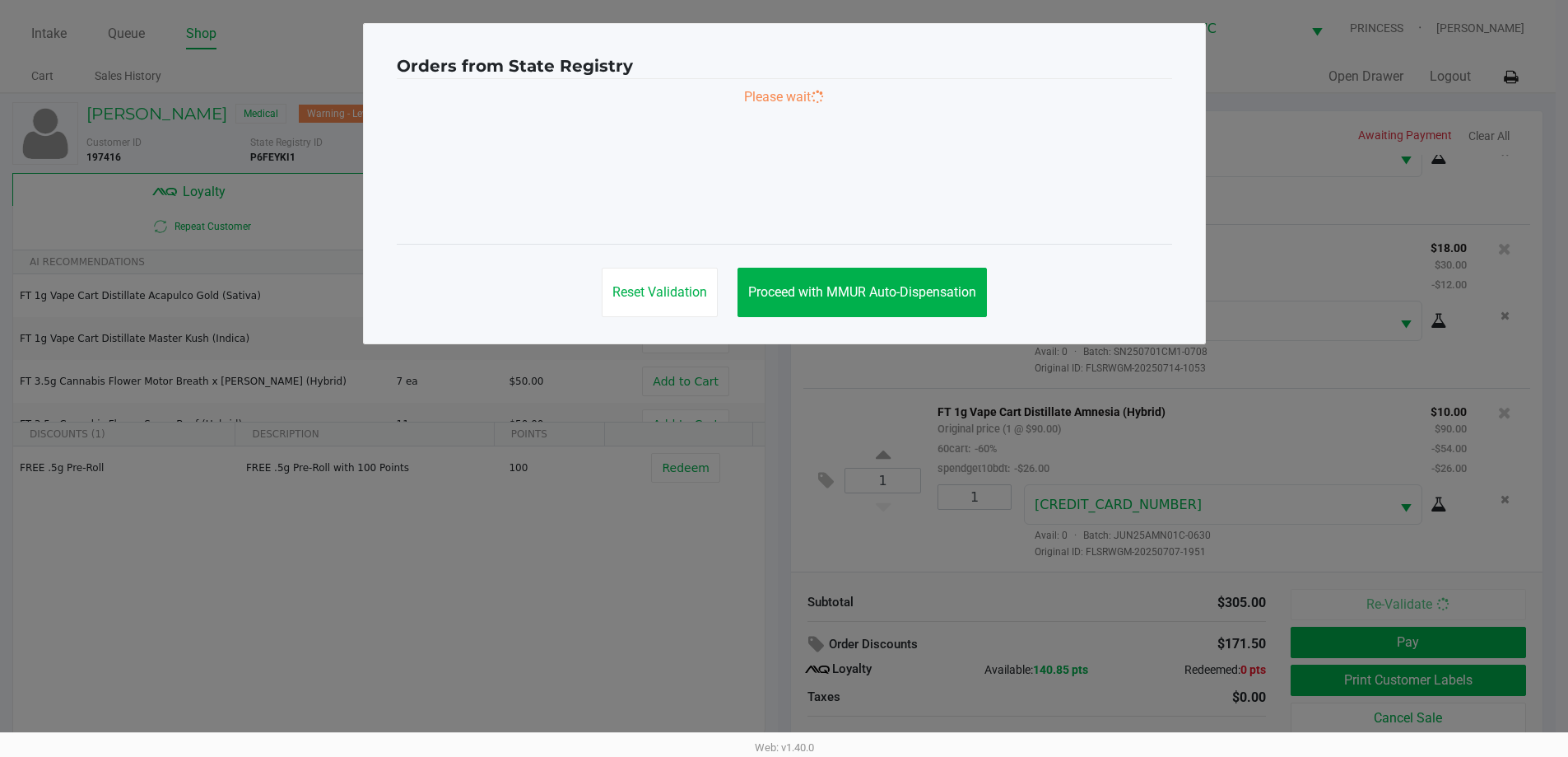
scroll to position [0, 0]
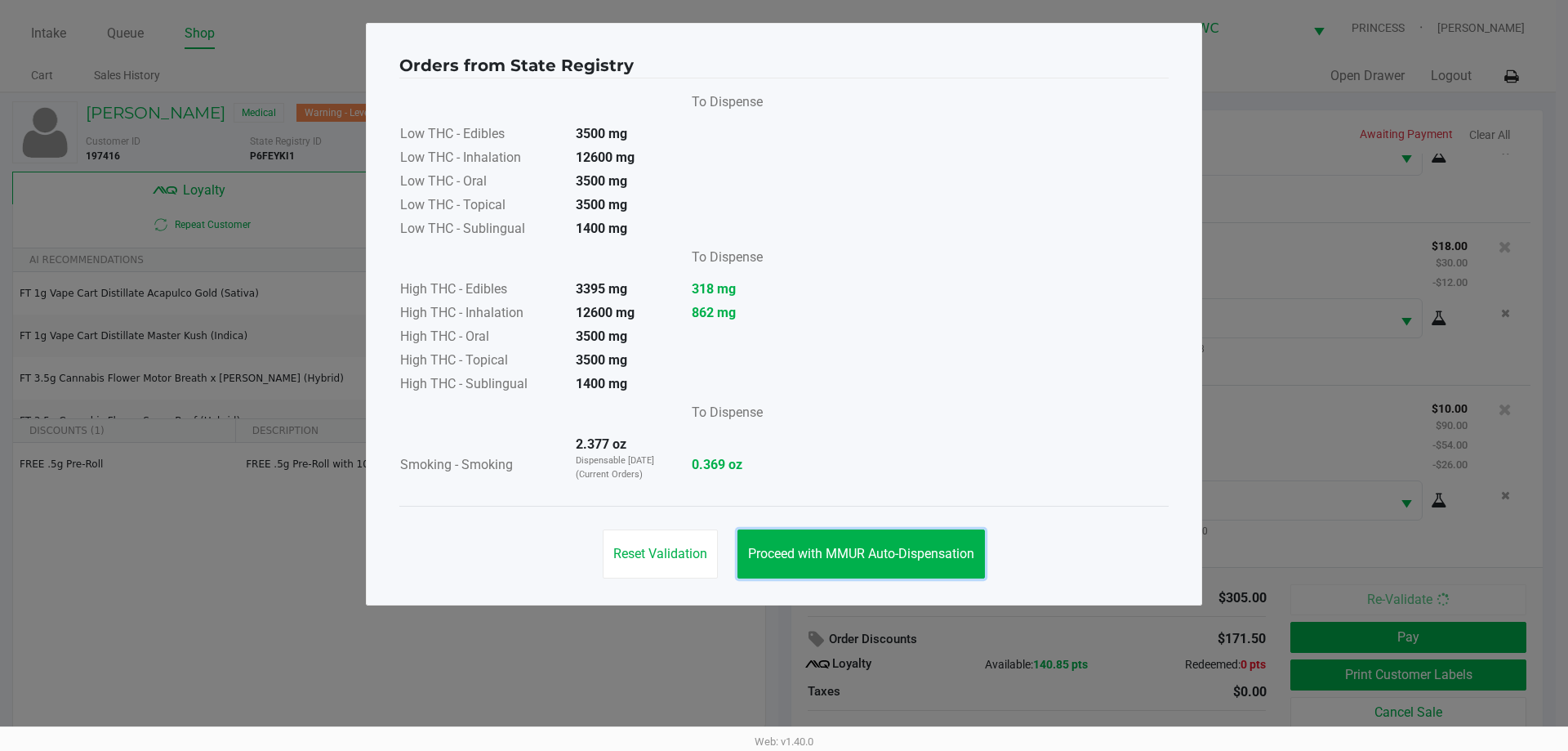
drag, startPoint x: 829, startPoint y: 538, endPoint x: 832, endPoint y: 493, distance: 45.1
click at [835, 534] on button "Proceed with MMUR Auto-Dispensation" at bounding box center [861, 553] width 248 height 49
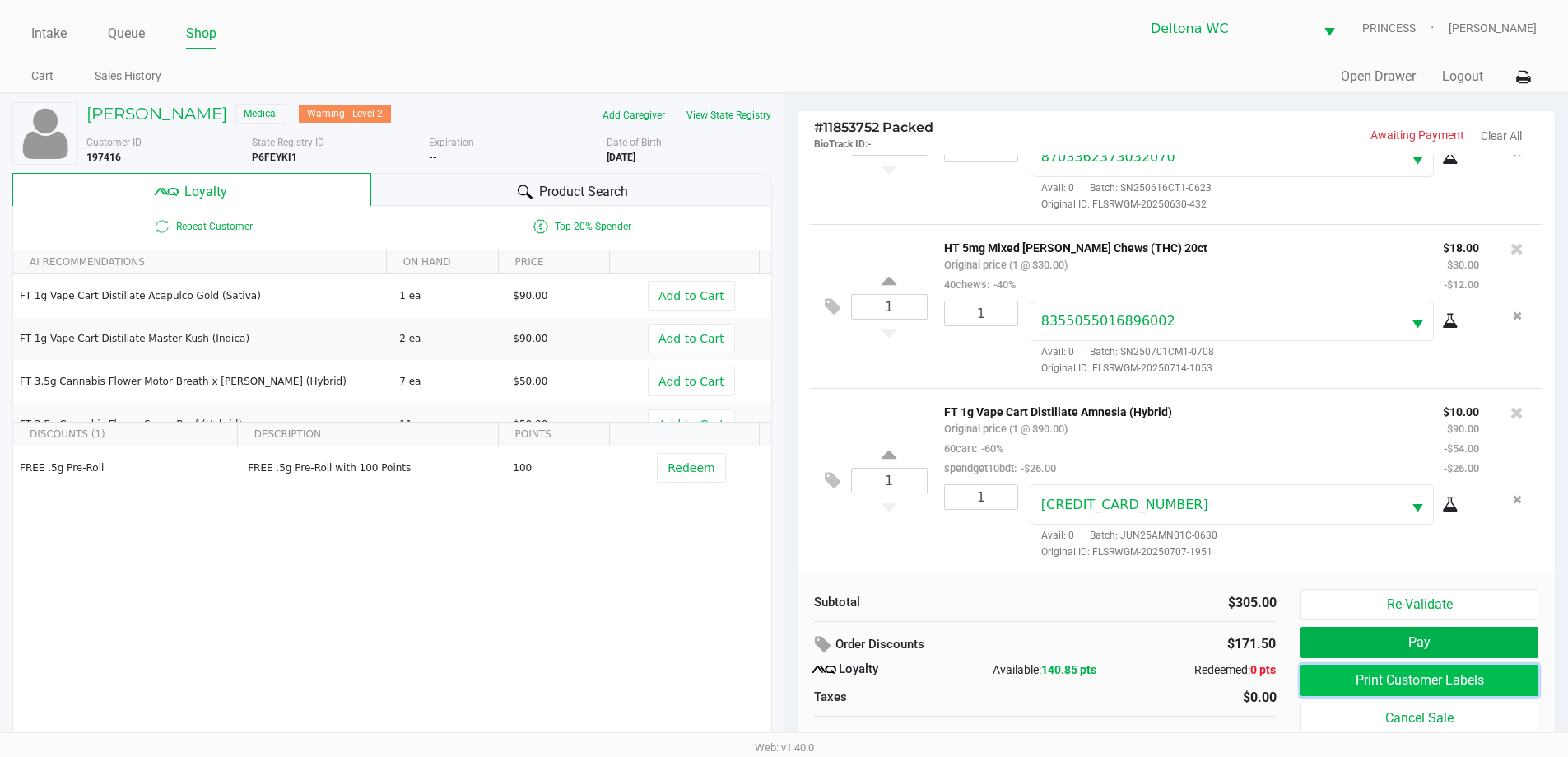
click at [1399, 678] on button "Print Customer Labels" at bounding box center [1419, 680] width 237 height 31
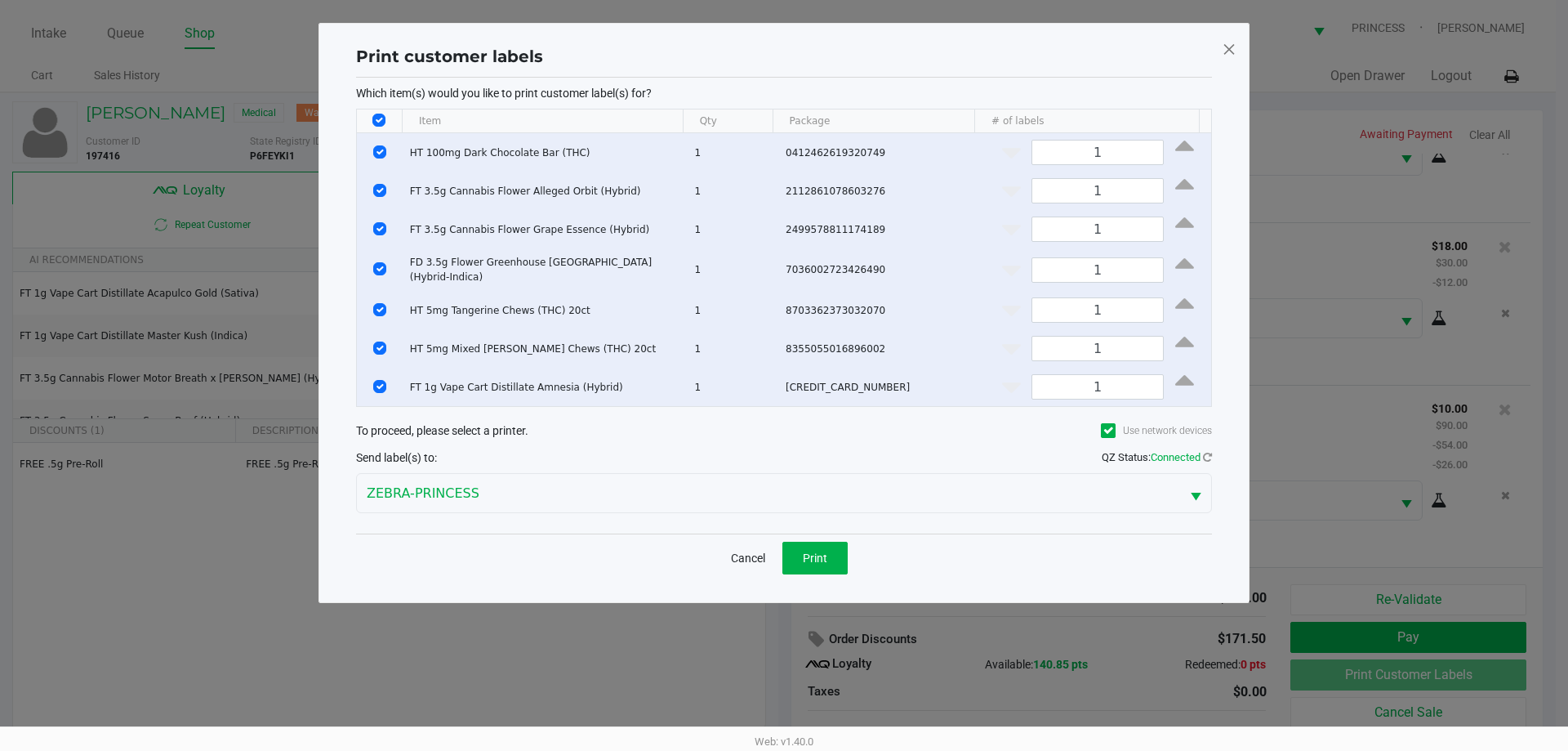
drag, startPoint x: 378, startPoint y: 122, endPoint x: 381, endPoint y: 133, distance: 11.4
click at [378, 123] on input "Select All Rows" at bounding box center [379, 121] width 13 height 13
checkbox input "false"
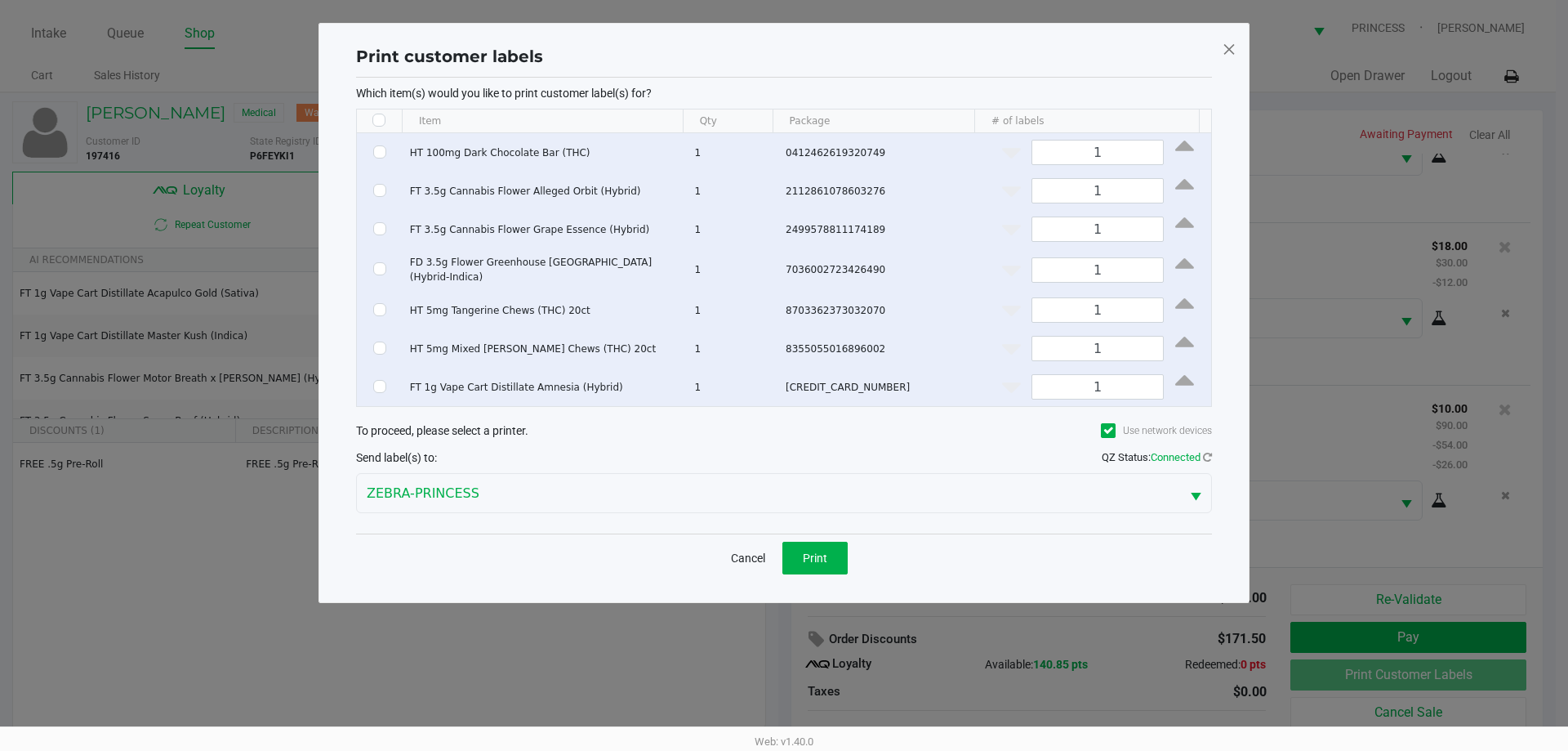
checkbox input "false"
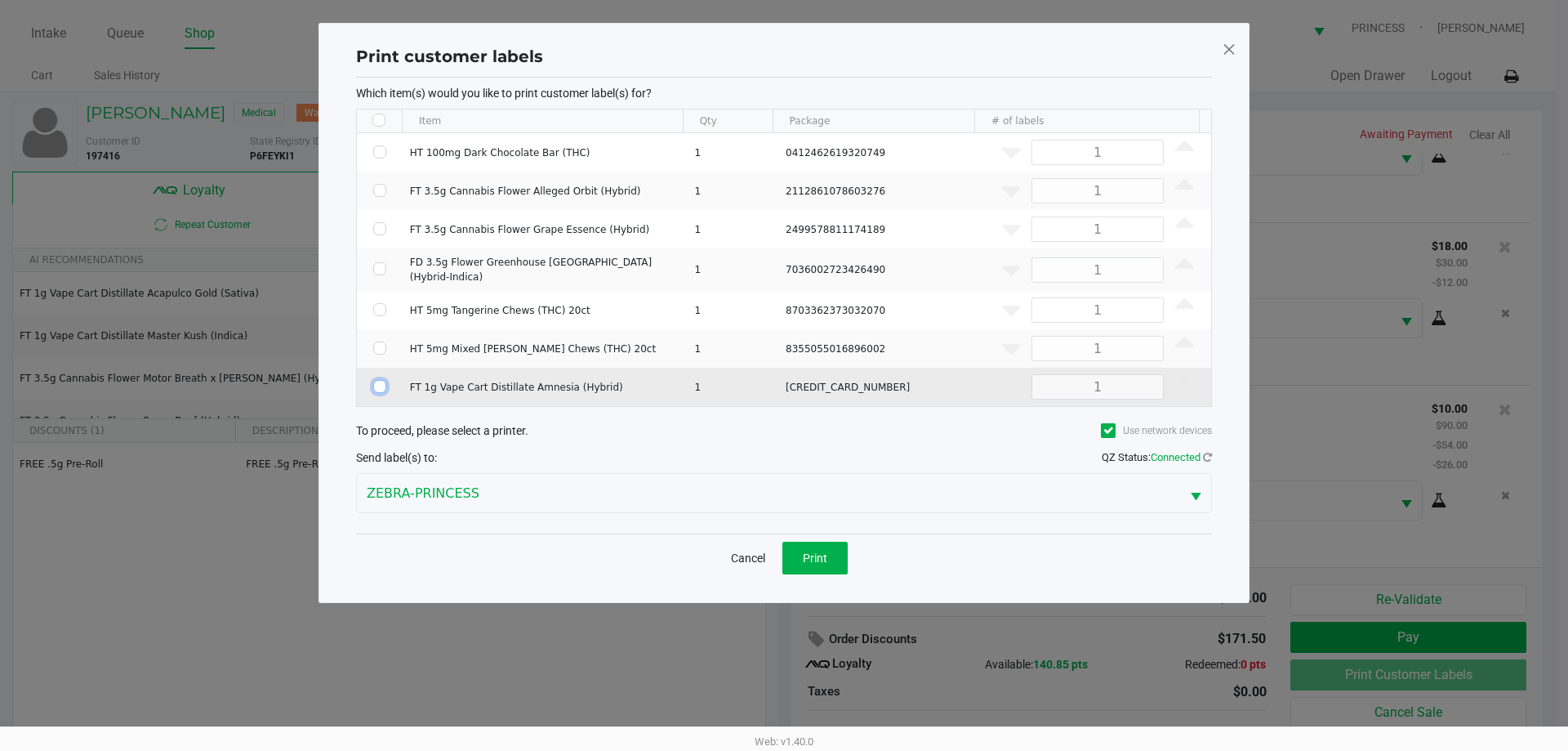
click at [380, 387] on input "Select Row" at bounding box center [380, 387] width 13 height 13
checkbox input "true"
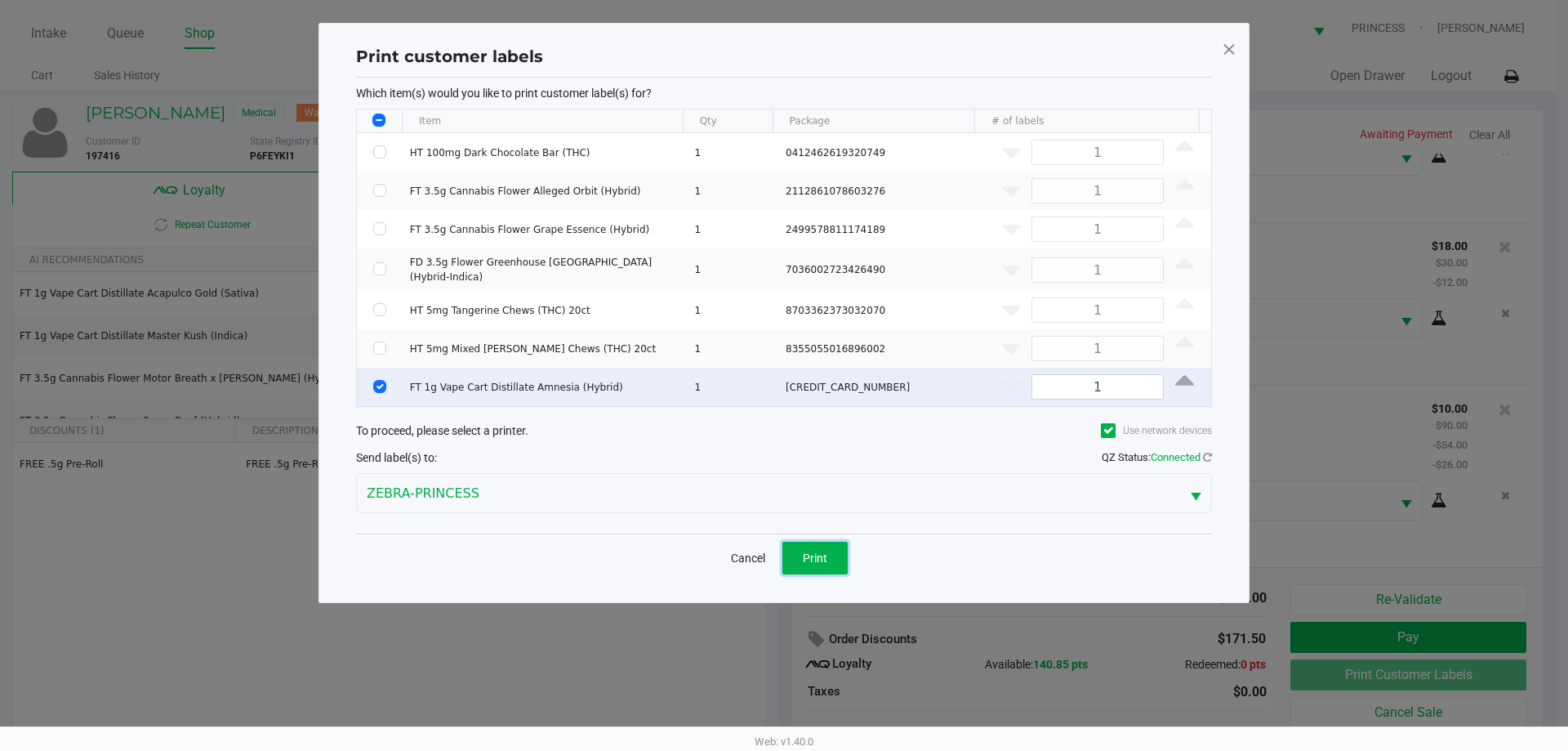
click at [810, 551] on span "Print" at bounding box center [814, 558] width 24 height 13
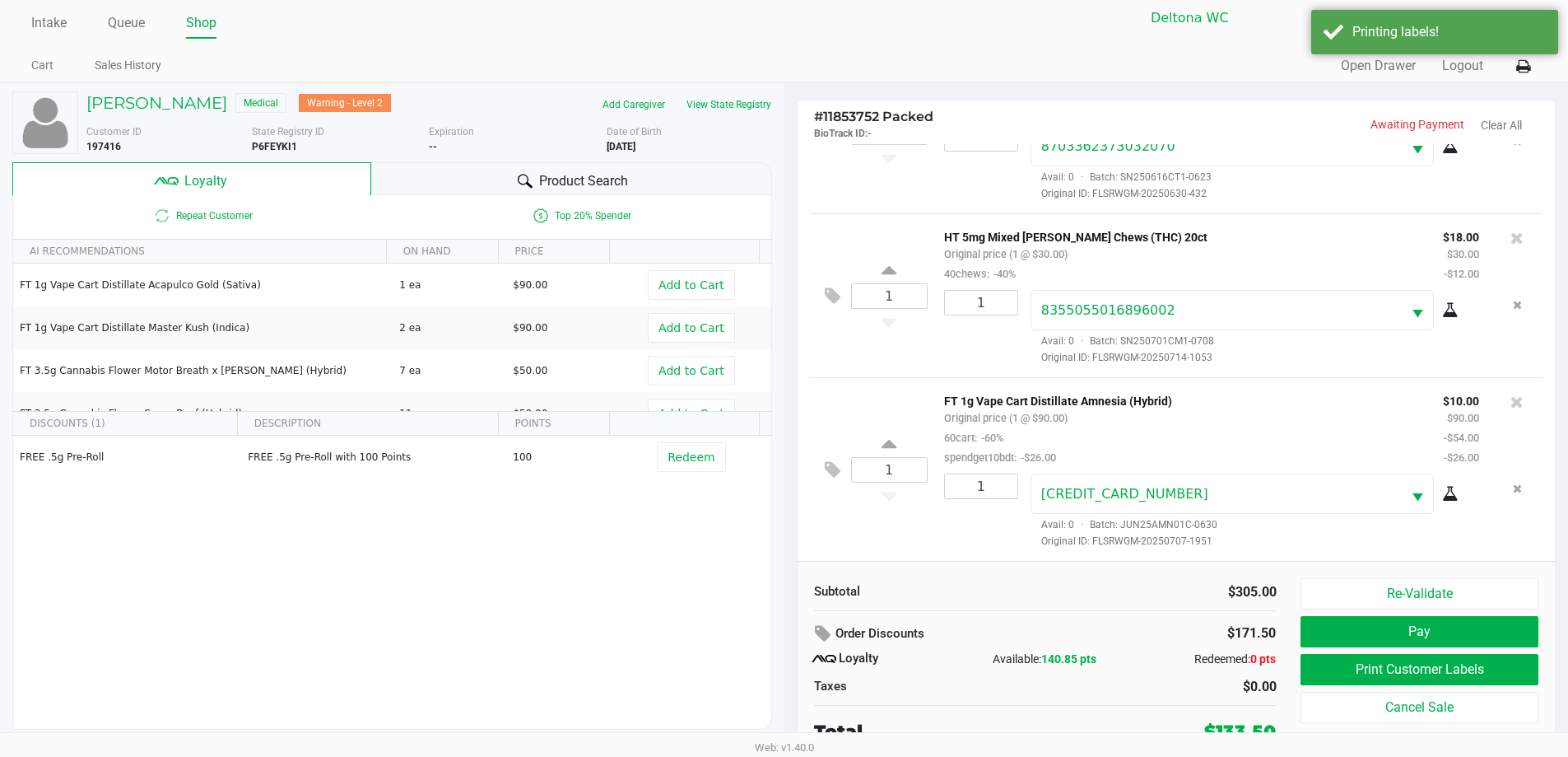
scroll to position [17, 0]
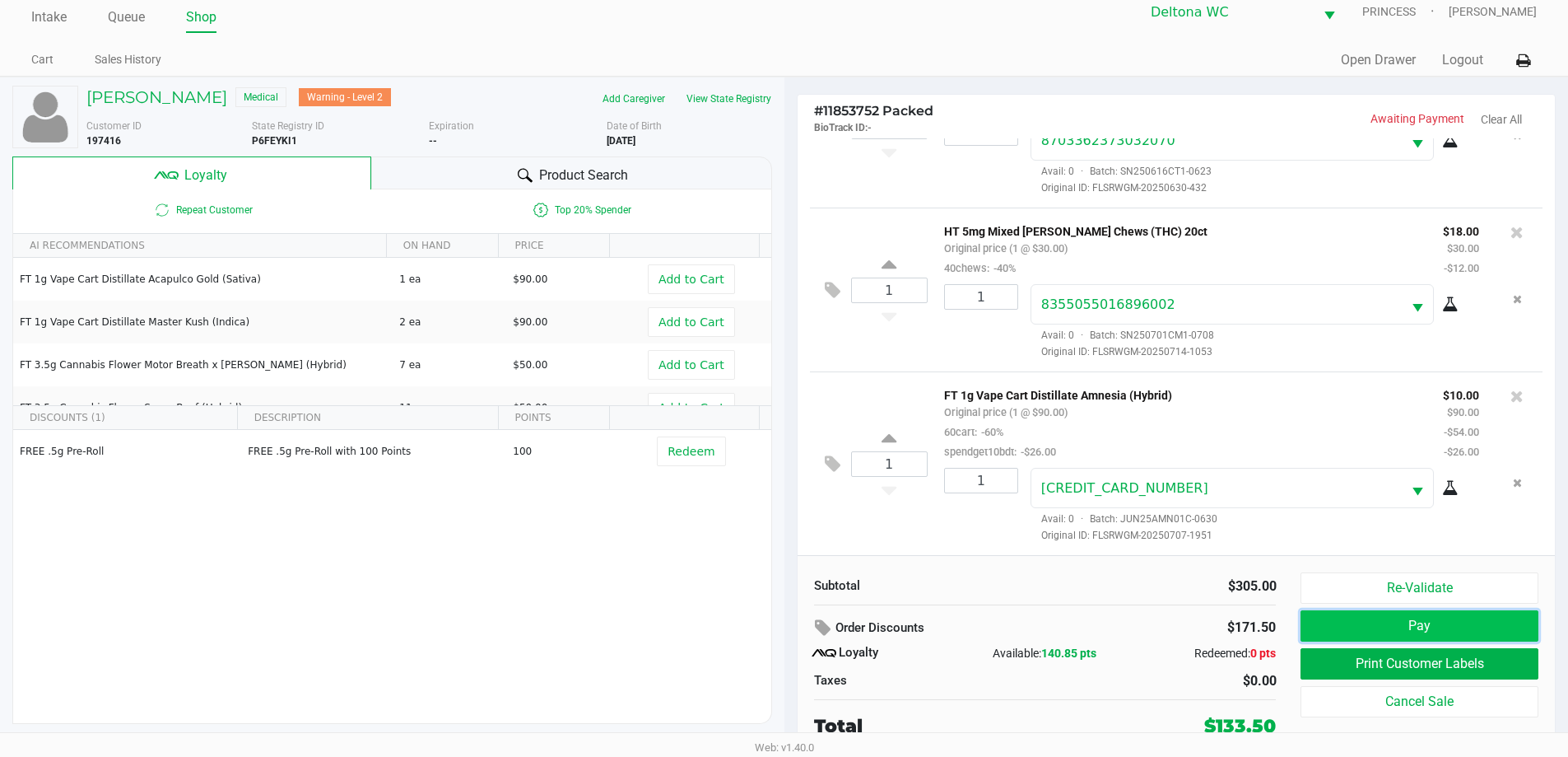
click at [1437, 624] on button "Pay" at bounding box center [1419, 626] width 237 height 31
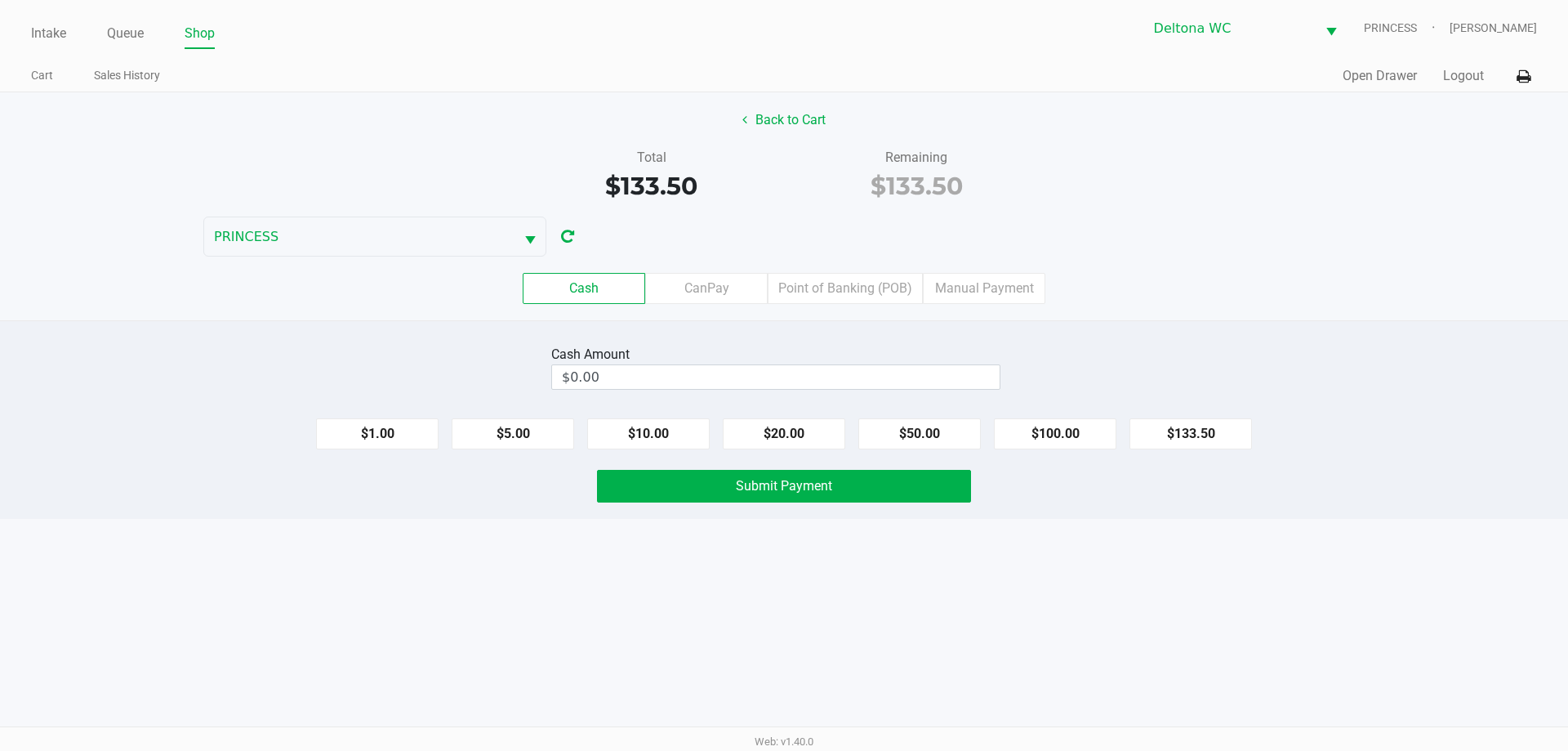
drag, startPoint x: 844, startPoint y: 288, endPoint x: 844, endPoint y: 301, distance: 13.0
click at [844, 290] on label "Point of Banking (POB)" at bounding box center [844, 288] width 155 height 31
click at [0, 0] on 7 "Point of Banking (POB)" at bounding box center [0, 0] width 0 height 0
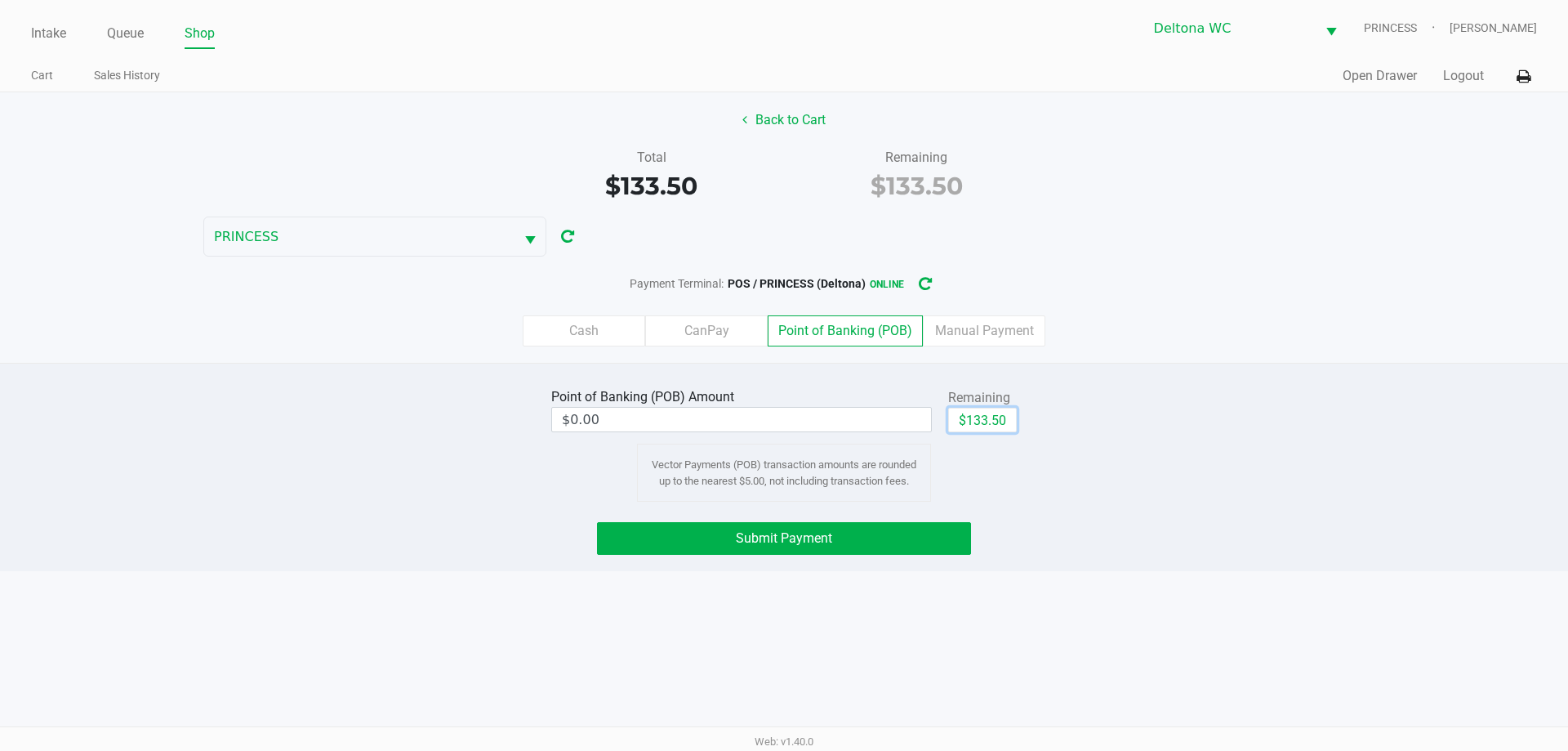
drag, startPoint x: 975, startPoint y: 425, endPoint x: 974, endPoint y: 442, distance: 17.0
click at [975, 424] on button "$133.50" at bounding box center [982, 419] width 68 height 24
type input "$133.50"
click at [933, 532] on button "Submit Payment" at bounding box center [784, 538] width 374 height 33
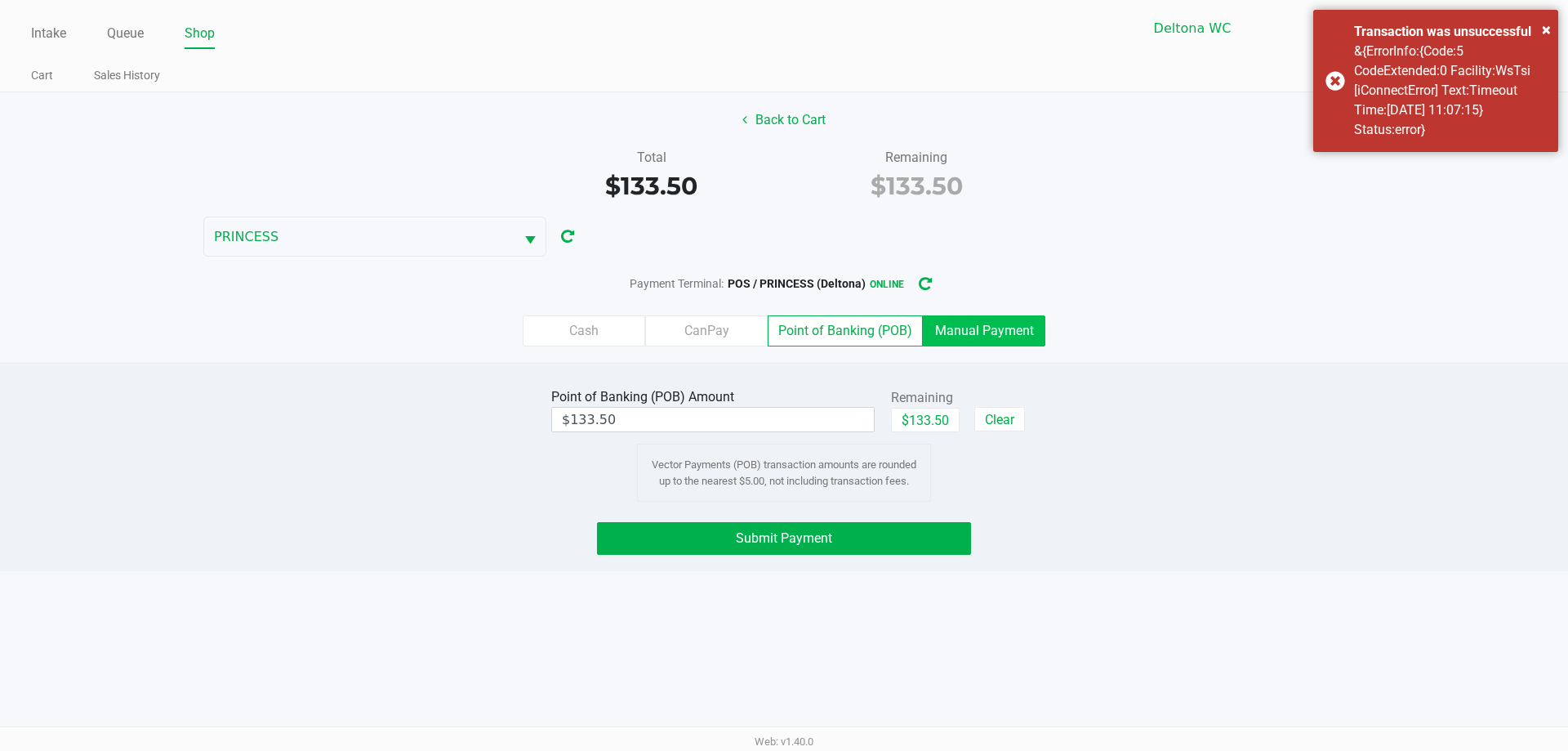
click at [1026, 345] on label "Manual Payment" at bounding box center [983, 331] width 122 height 31
click at [0, 0] on 8 "Manual Payment" at bounding box center [0, 0] width 0 height 0
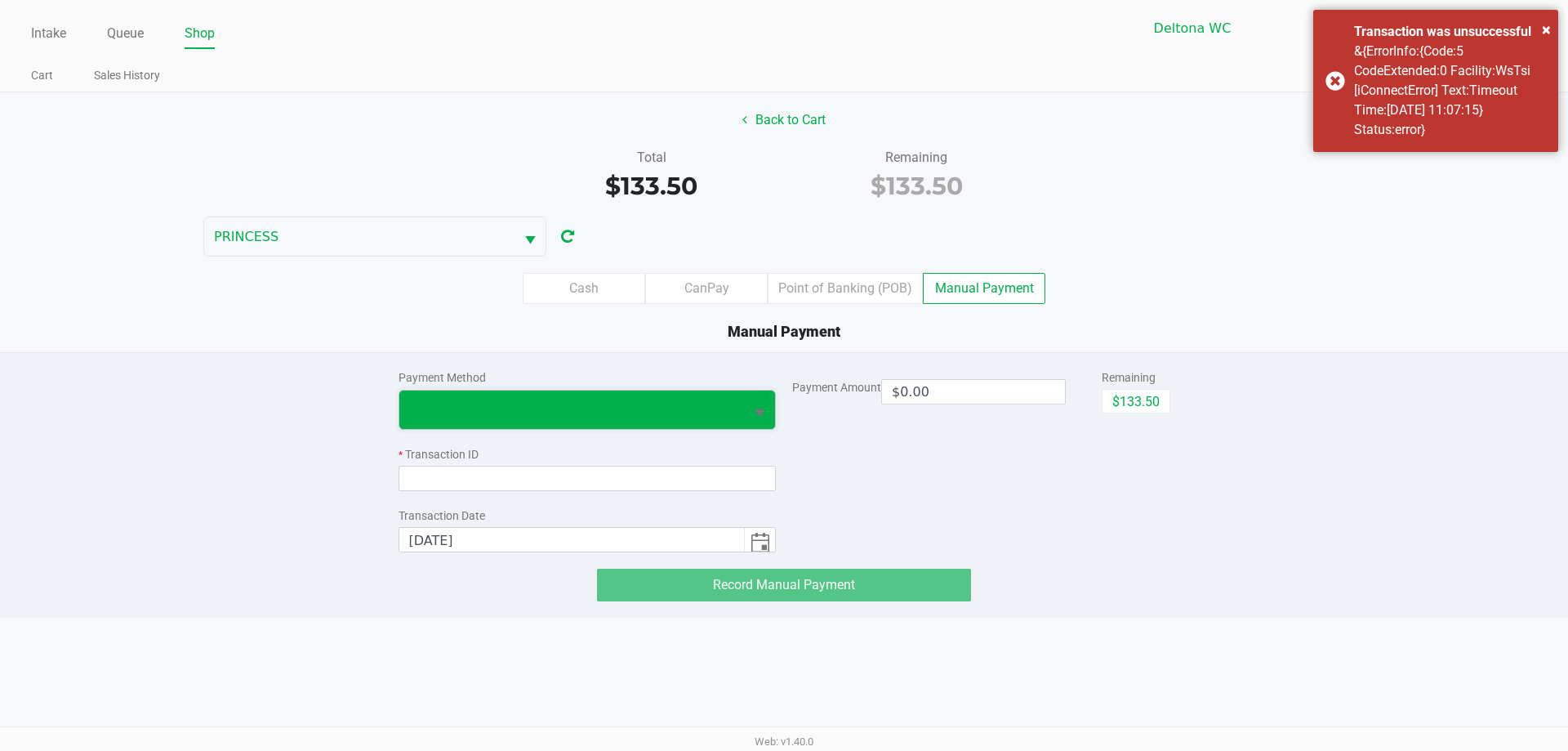
click at [650, 398] on span at bounding box center [571, 410] width 345 height 39
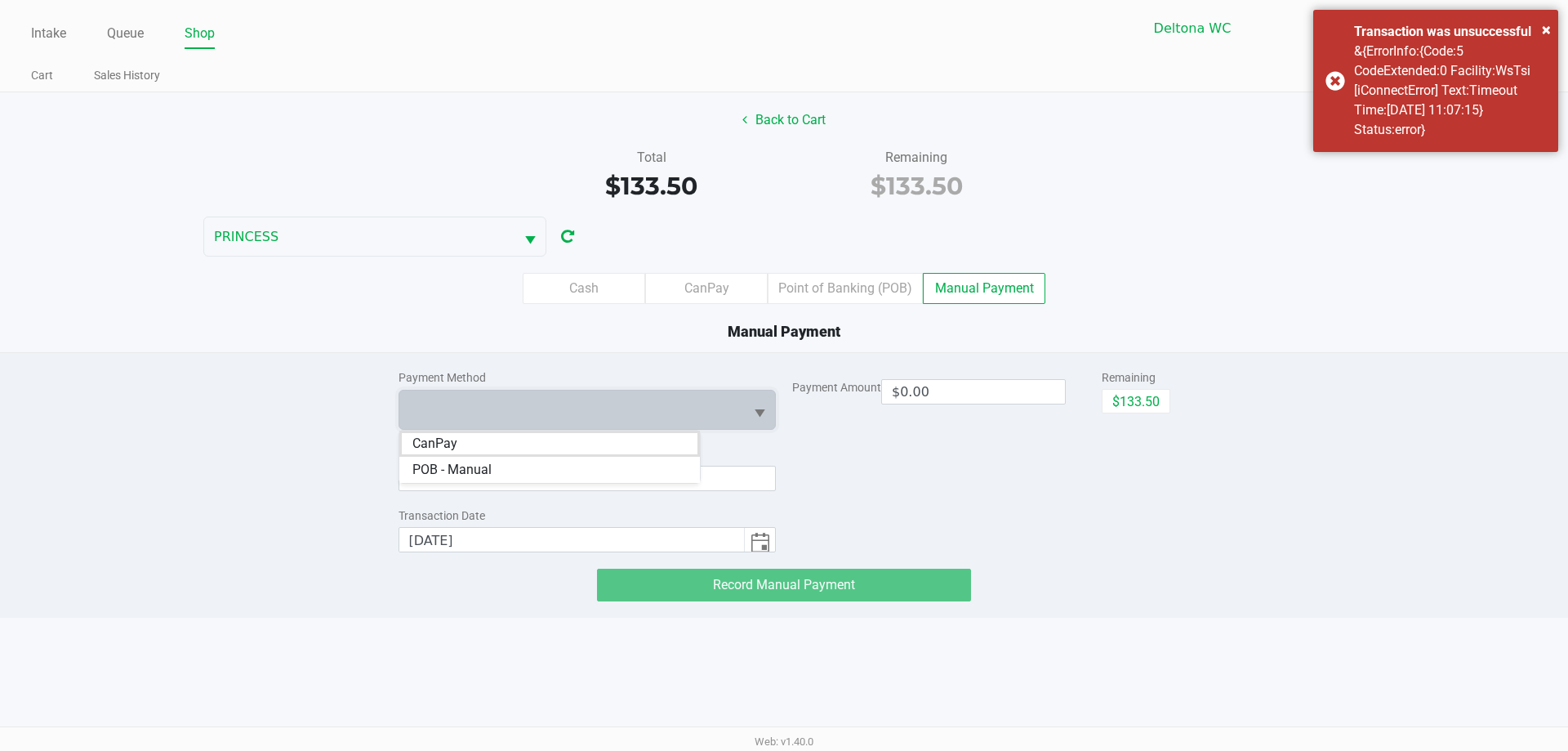
drag, startPoint x: 501, startPoint y: 469, endPoint x: 512, endPoint y: 469, distance: 11.0
click at [508, 469] on Manual "POB - Manual" at bounding box center [549, 469] width 301 height 26
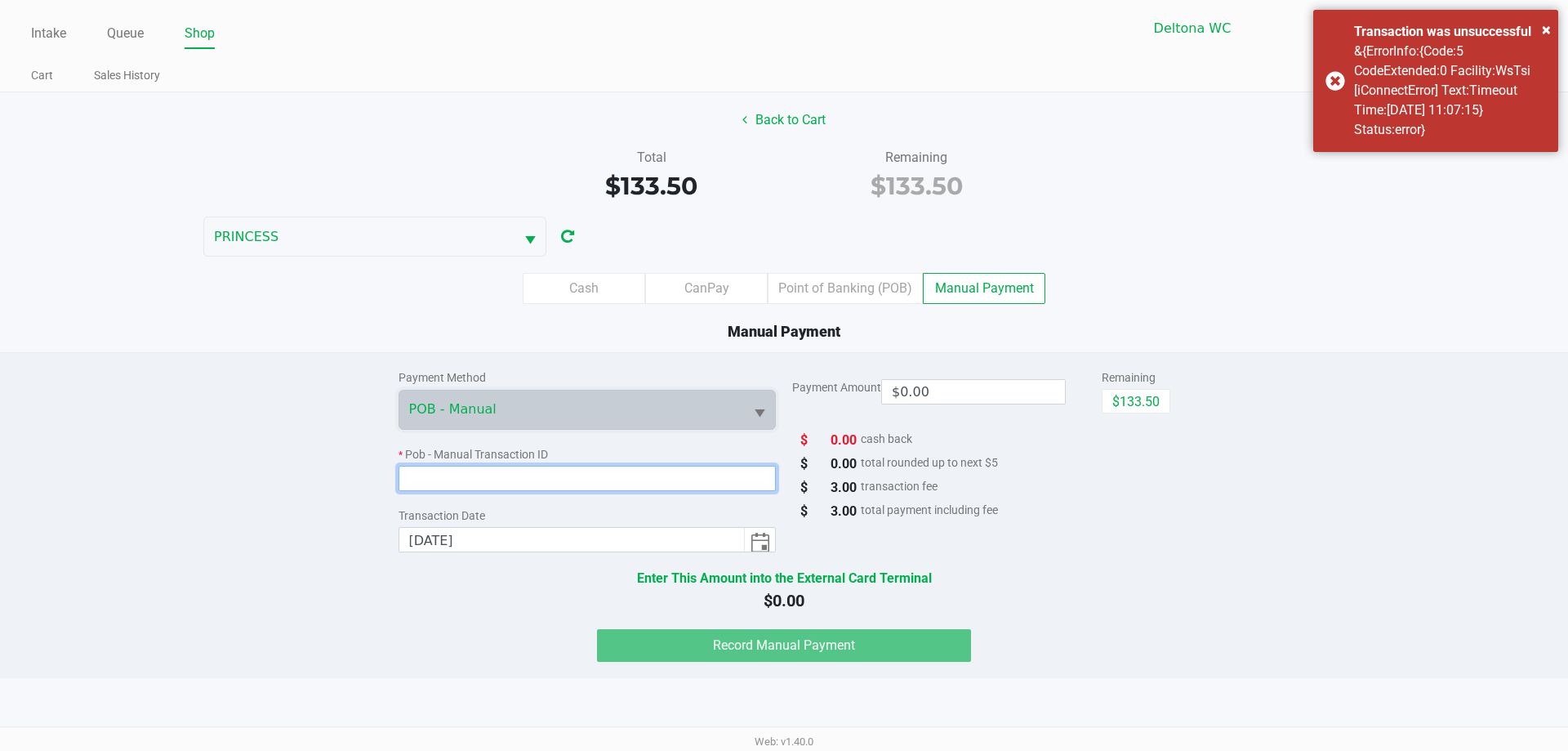
click at [555, 471] on input at bounding box center [587, 478] width 378 height 25
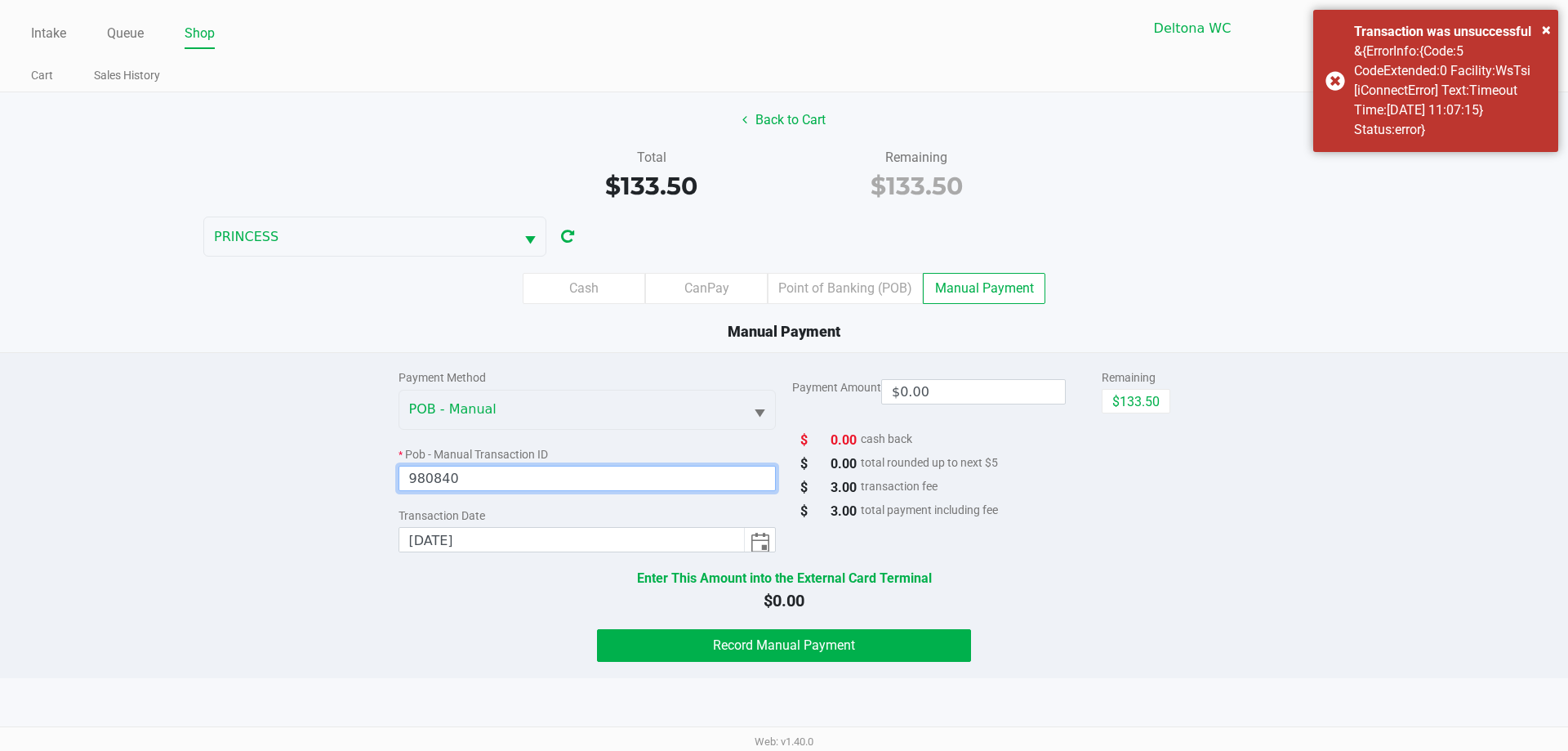
type input "980840"
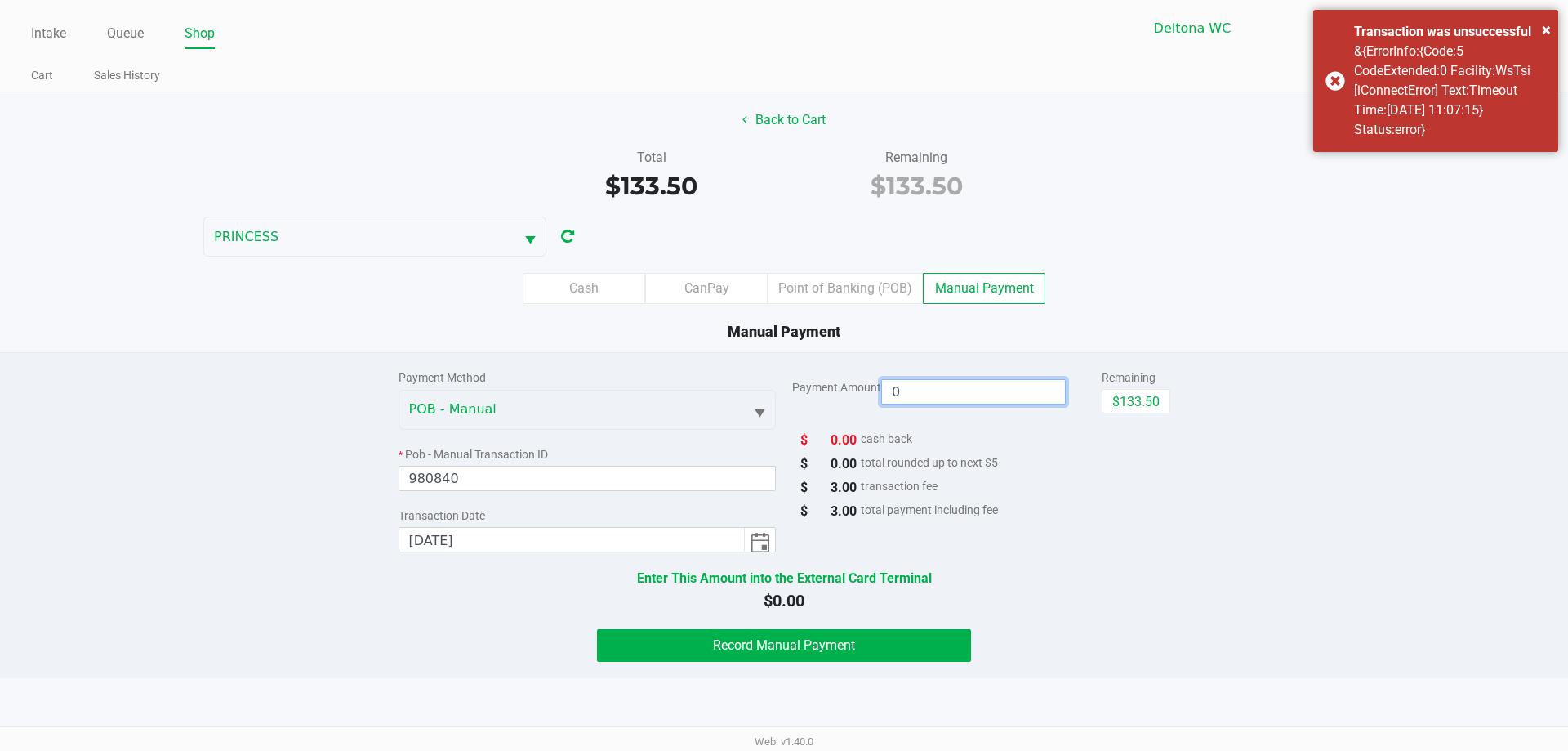
drag, startPoint x: 987, startPoint y: 400, endPoint x: 1052, endPoint y: 389, distance: 65.9
click at [987, 401] on input "0" at bounding box center [973, 391] width 183 height 24
drag, startPoint x: 1114, startPoint y: 403, endPoint x: 908, endPoint y: 609, distance: 291.3
click at [1115, 404] on button "$133.50" at bounding box center [1135, 400] width 68 height 24
type input "$133.50"
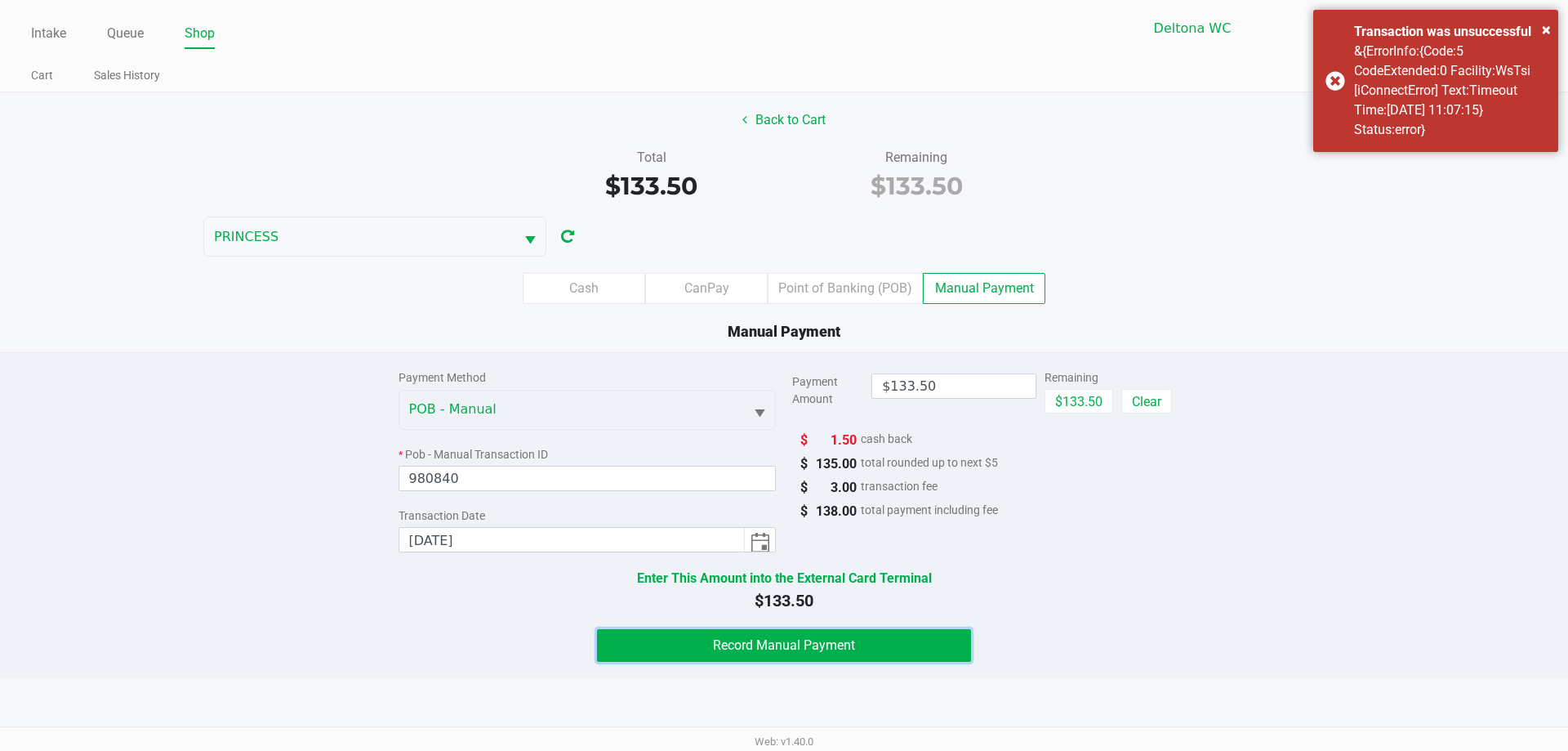
click at [857, 650] on button "Record Manual Payment" at bounding box center [784, 645] width 374 height 33
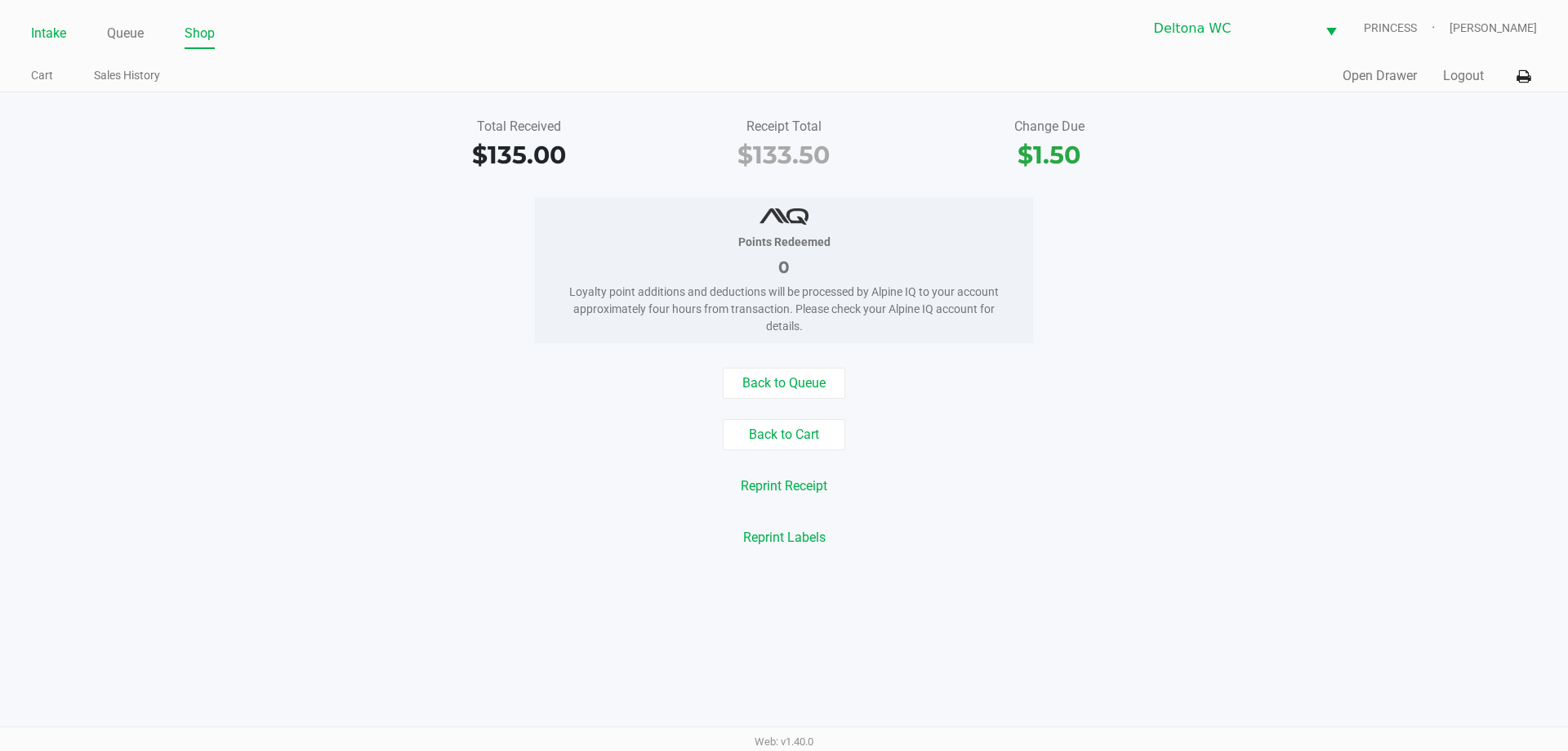
click at [36, 37] on link "Intake" at bounding box center [48, 34] width 35 height 23
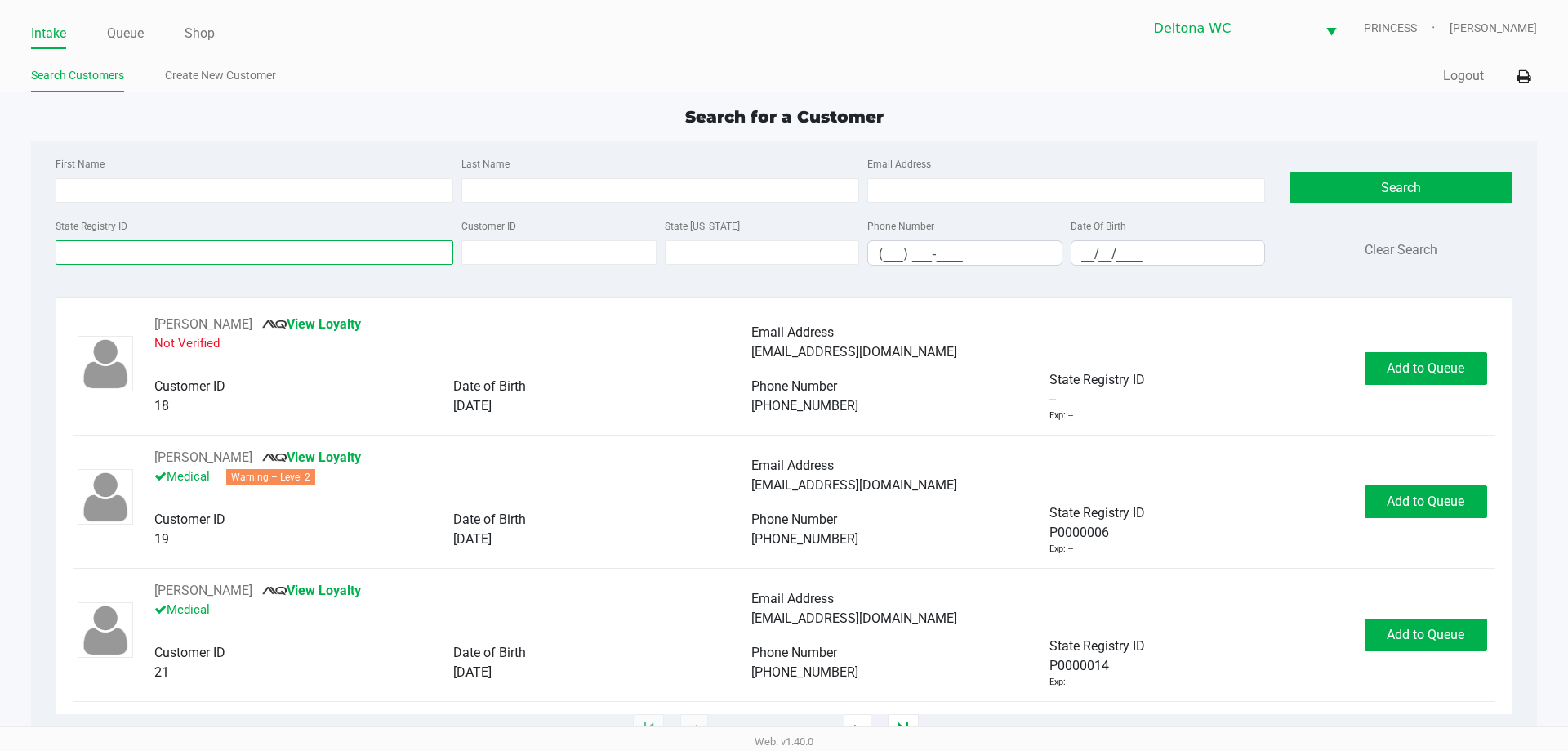
click at [278, 258] on input "State Registry ID" at bounding box center [254, 252] width 398 height 24
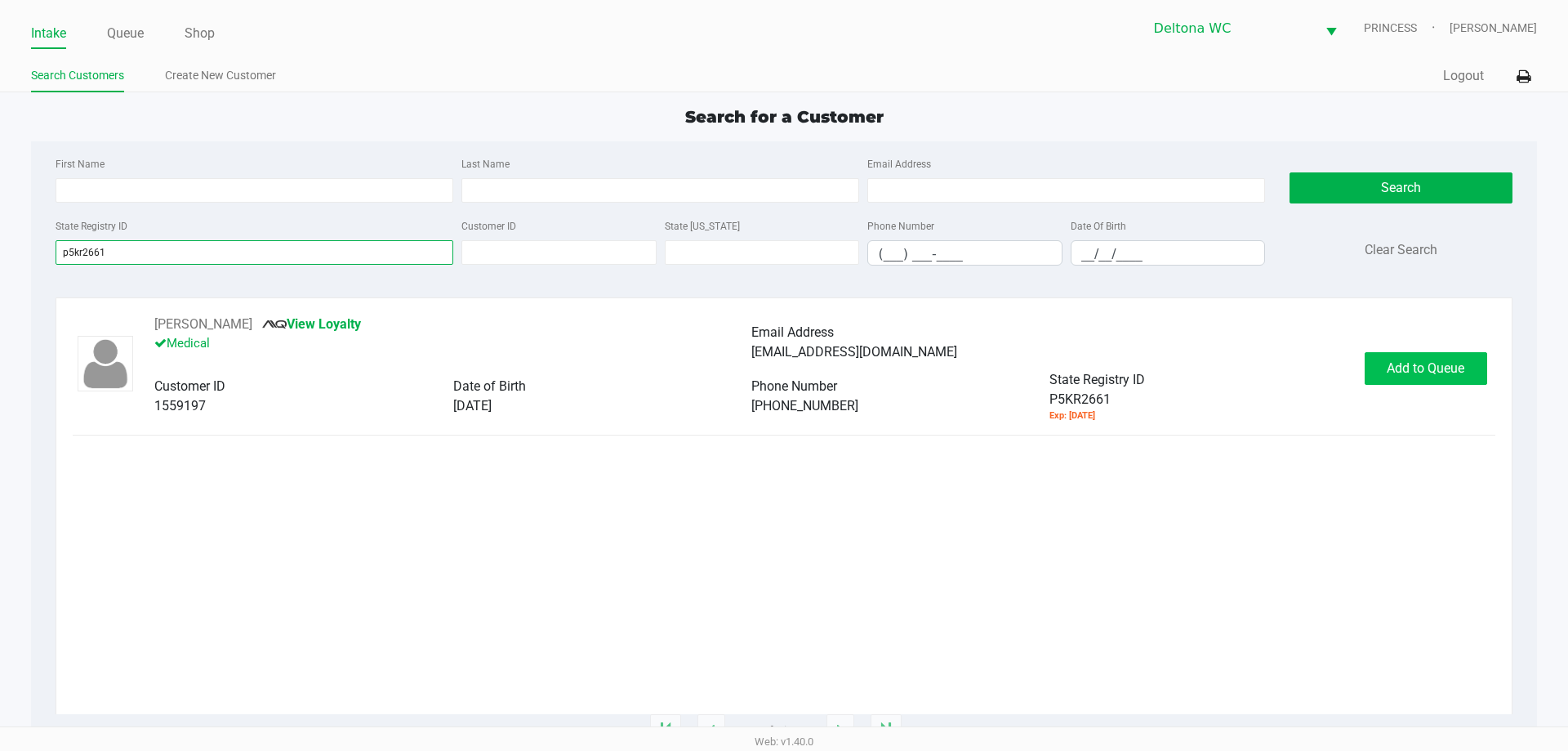
type input "p5kr2661"
click at [1420, 377] on button "Add to Queue" at bounding box center [1425, 368] width 122 height 33
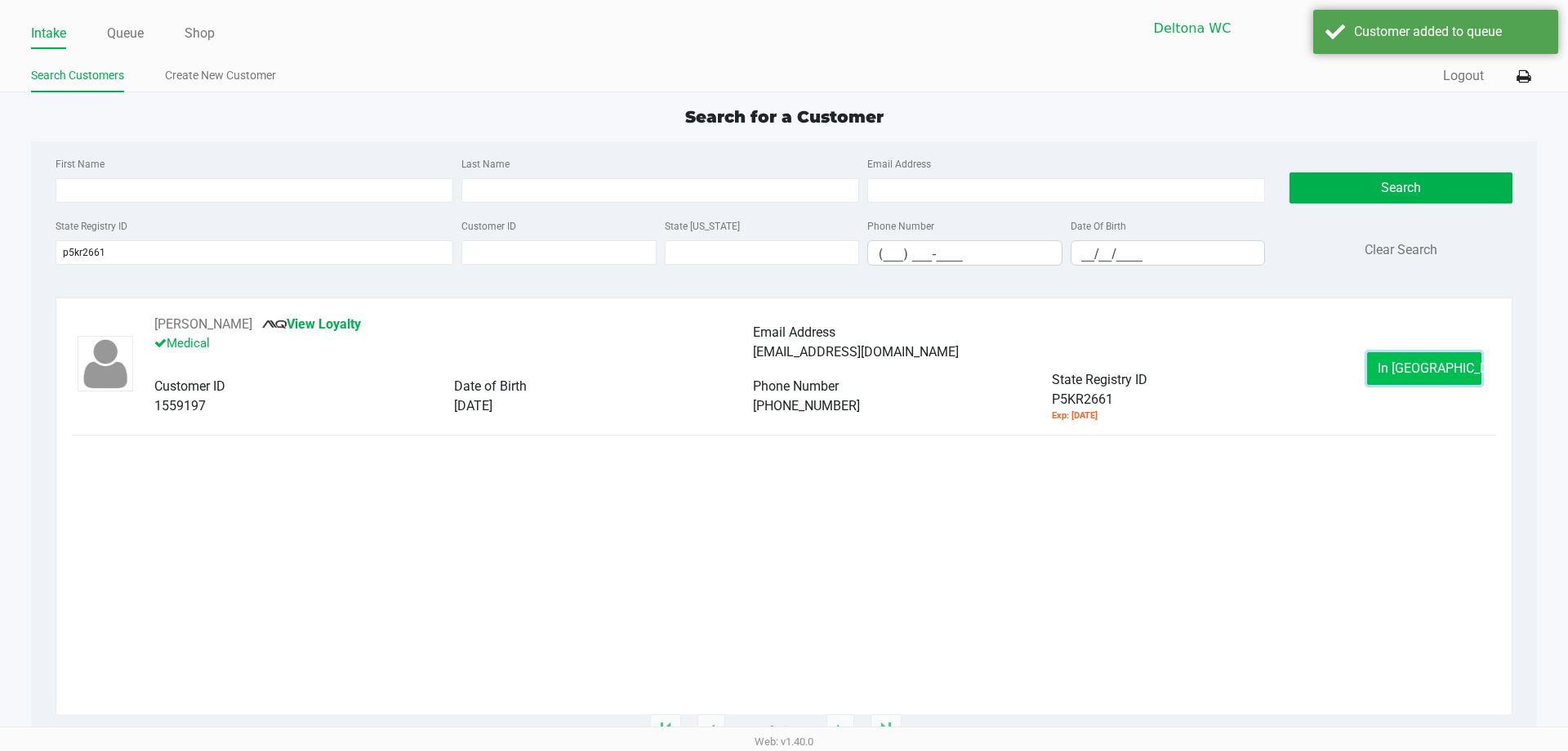
click at [1420, 373] on span "In Queue" at bounding box center [1446, 368] width 137 height 15
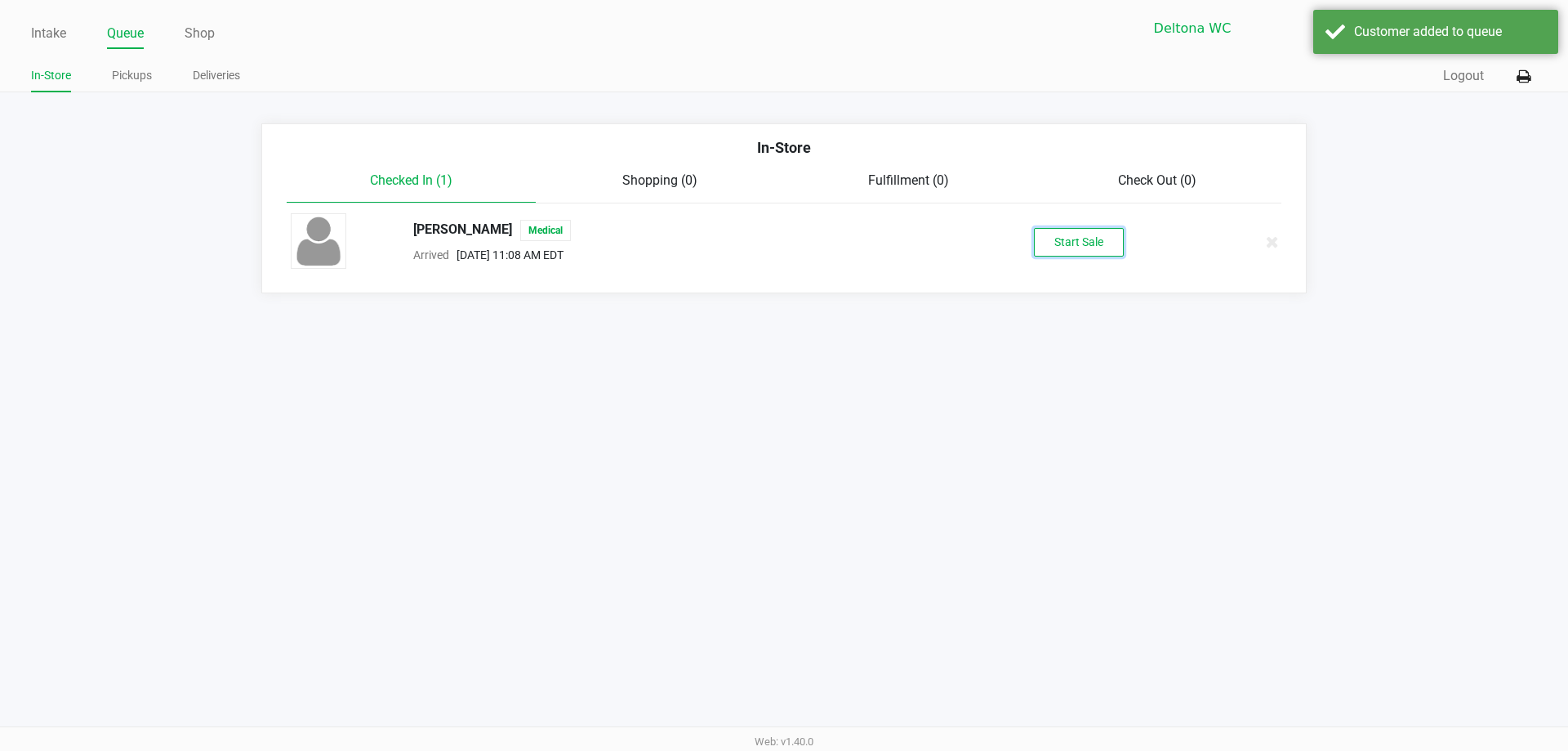
drag, startPoint x: 1110, startPoint y: 236, endPoint x: 1119, endPoint y: 255, distance: 21.0
click at [1112, 238] on button "Start Sale" at bounding box center [1078, 242] width 90 height 29
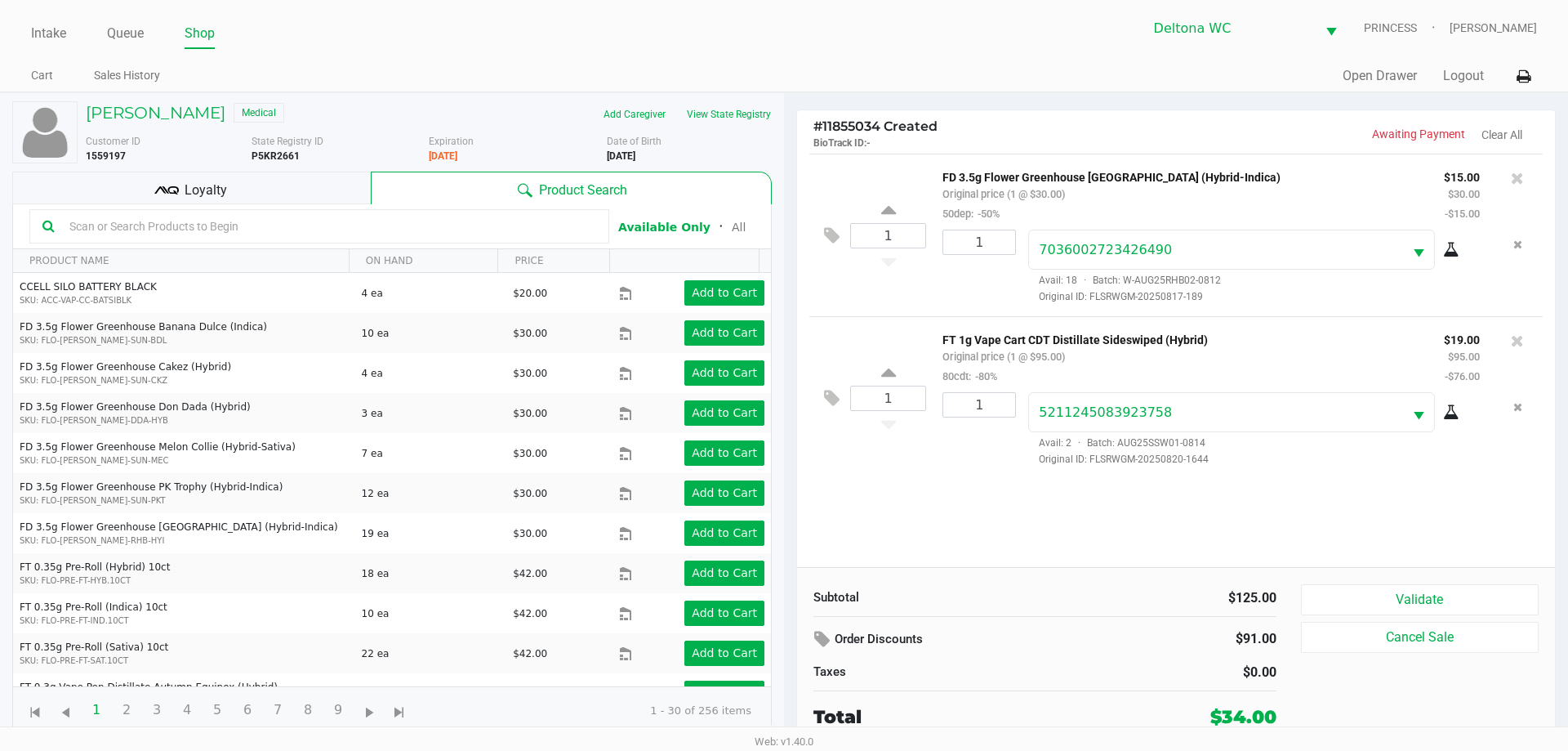
click at [1215, 526] on div "1 FD 3.5g Flower Greenhouse Rainbow Harbor (Hybrid-Indica) Original price (1 @ …" at bounding box center [1176, 360] width 757 height 414
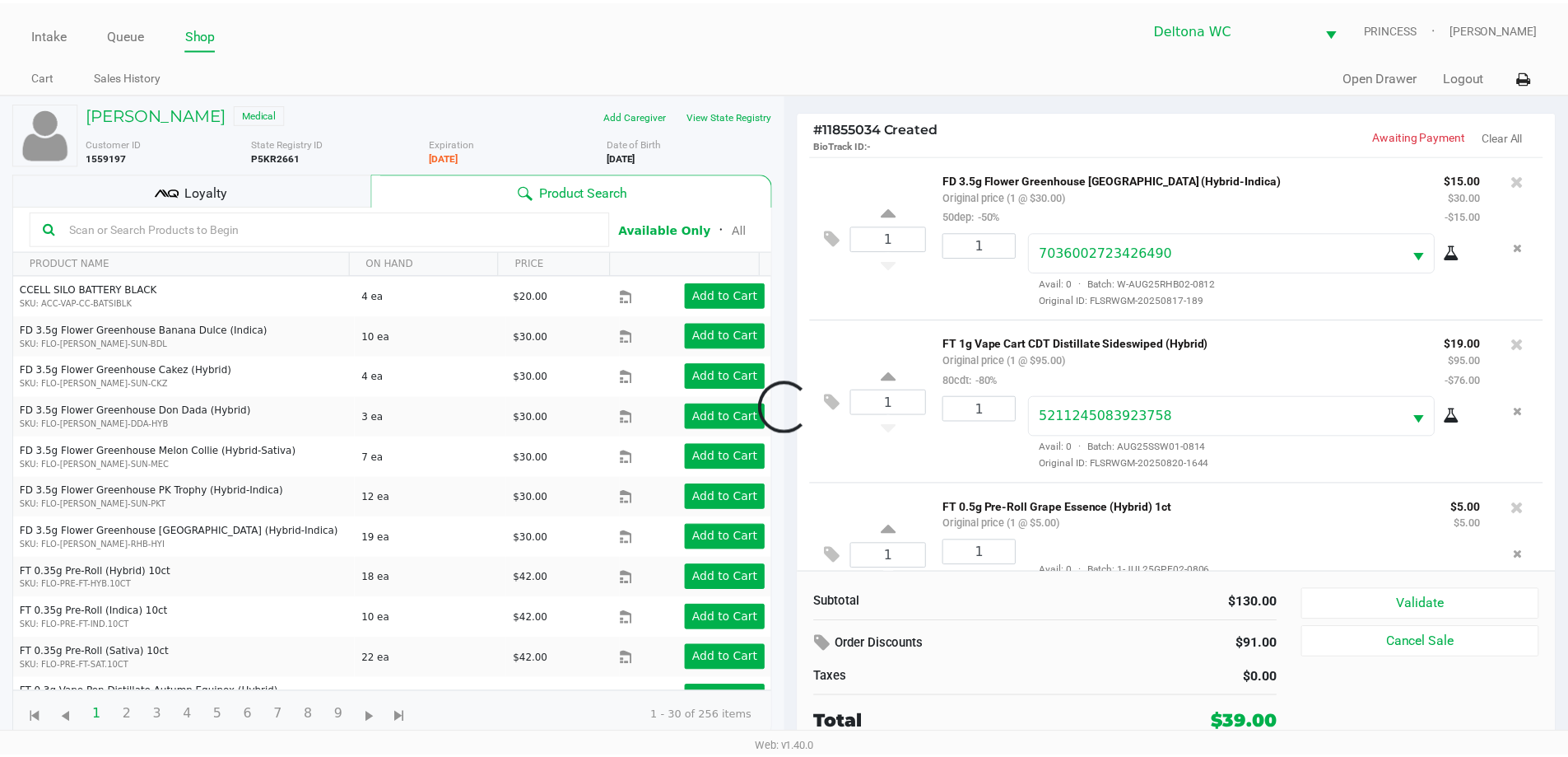
scroll to position [57, 0]
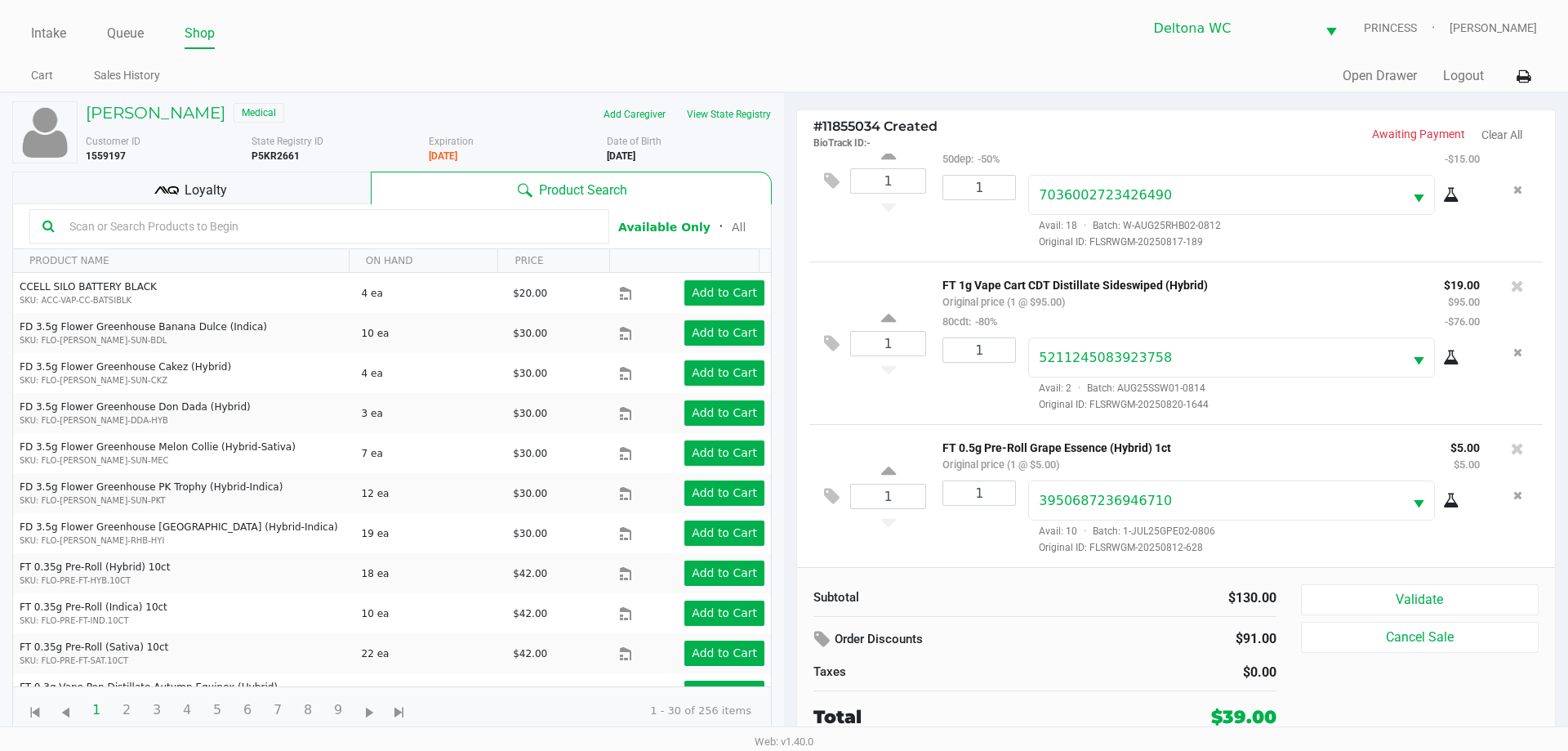
drag, startPoint x: 246, startPoint y: 190, endPoint x: 299, endPoint y: 201, distance: 54.1
click at [246, 190] on div "Loyalty" at bounding box center [192, 188] width 359 height 33
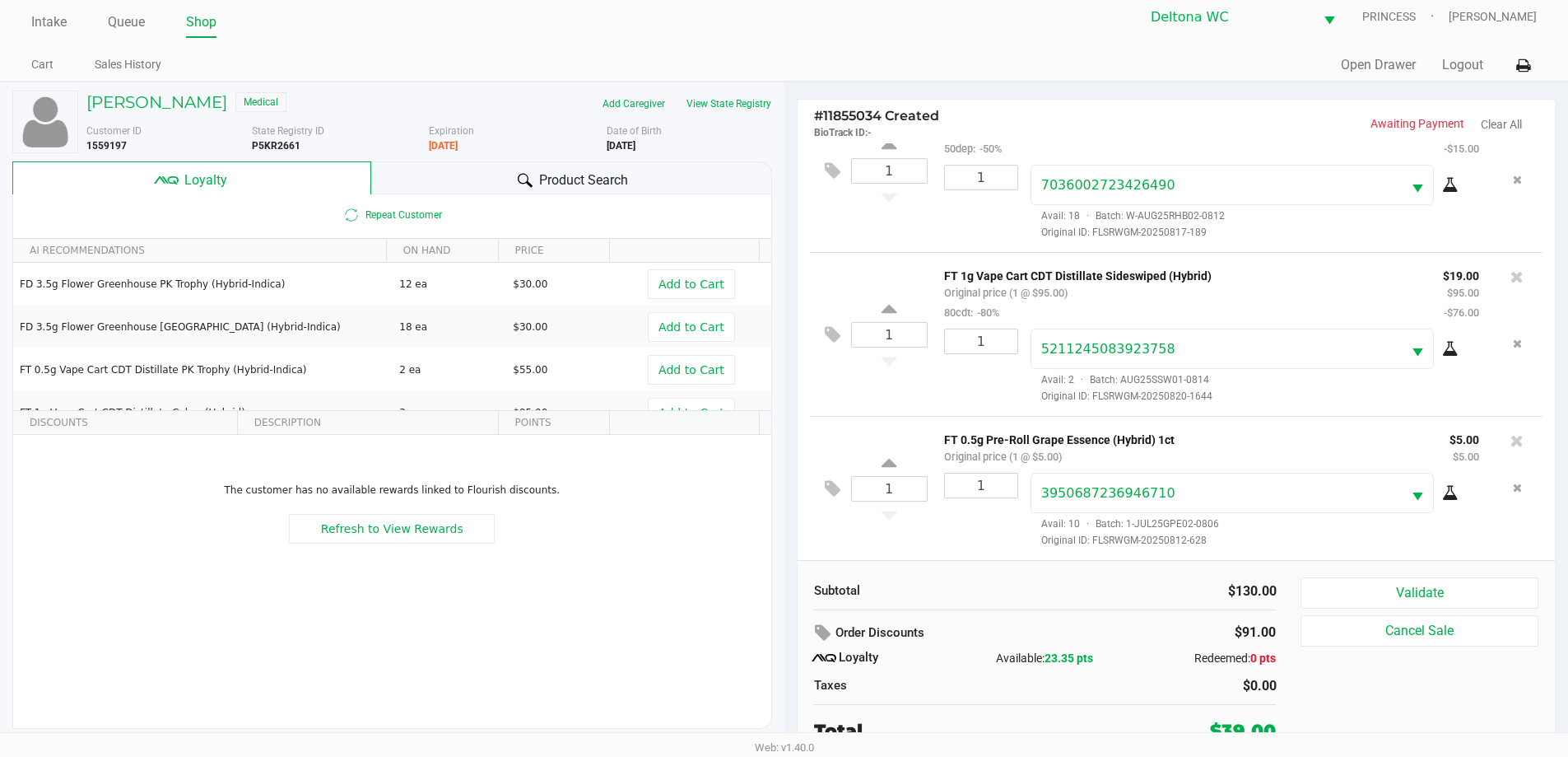
scroll to position [17, 0]
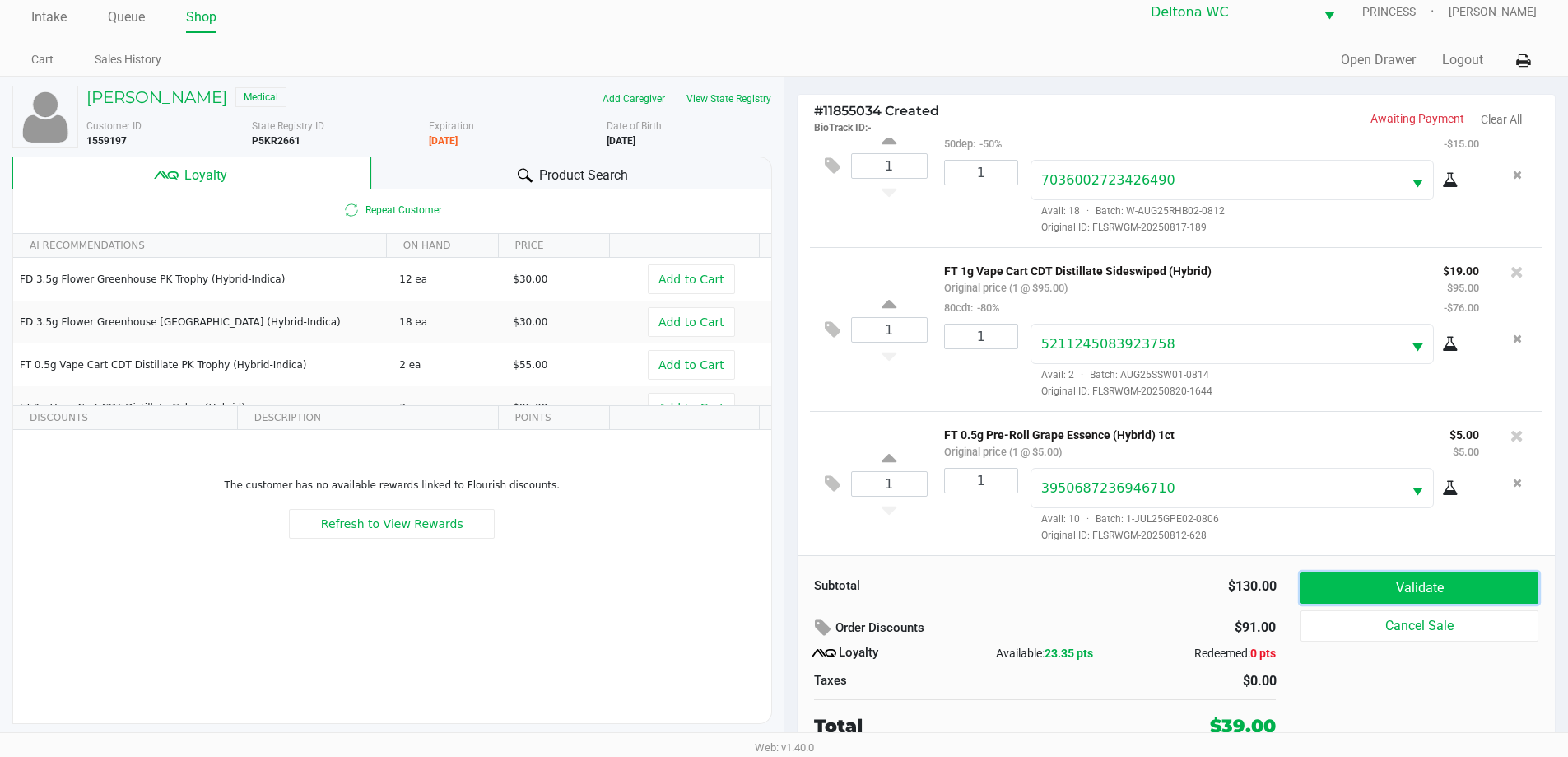
click at [1366, 585] on button "Validate" at bounding box center [1419, 588] width 237 height 31
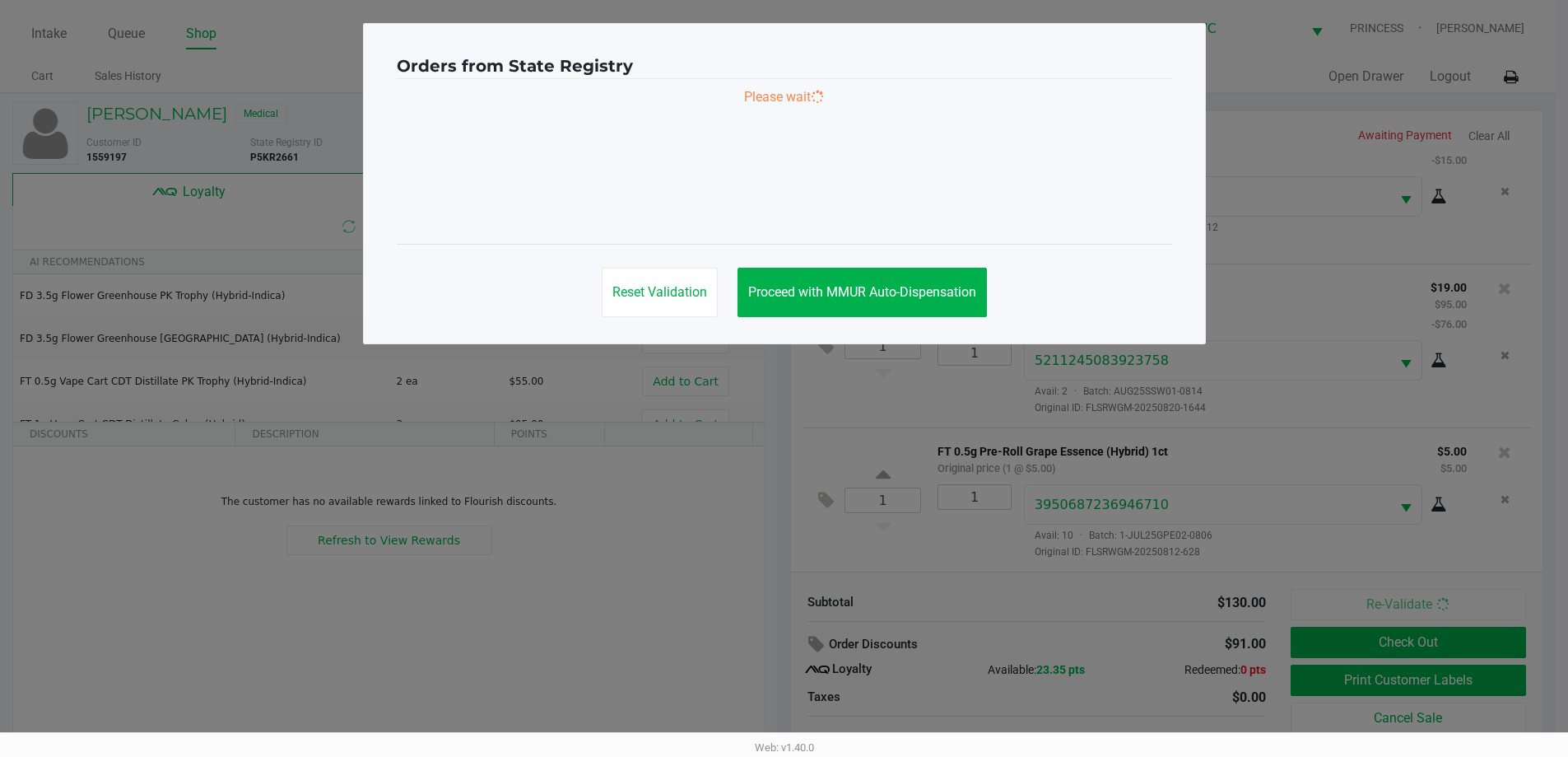
scroll to position [0, 0]
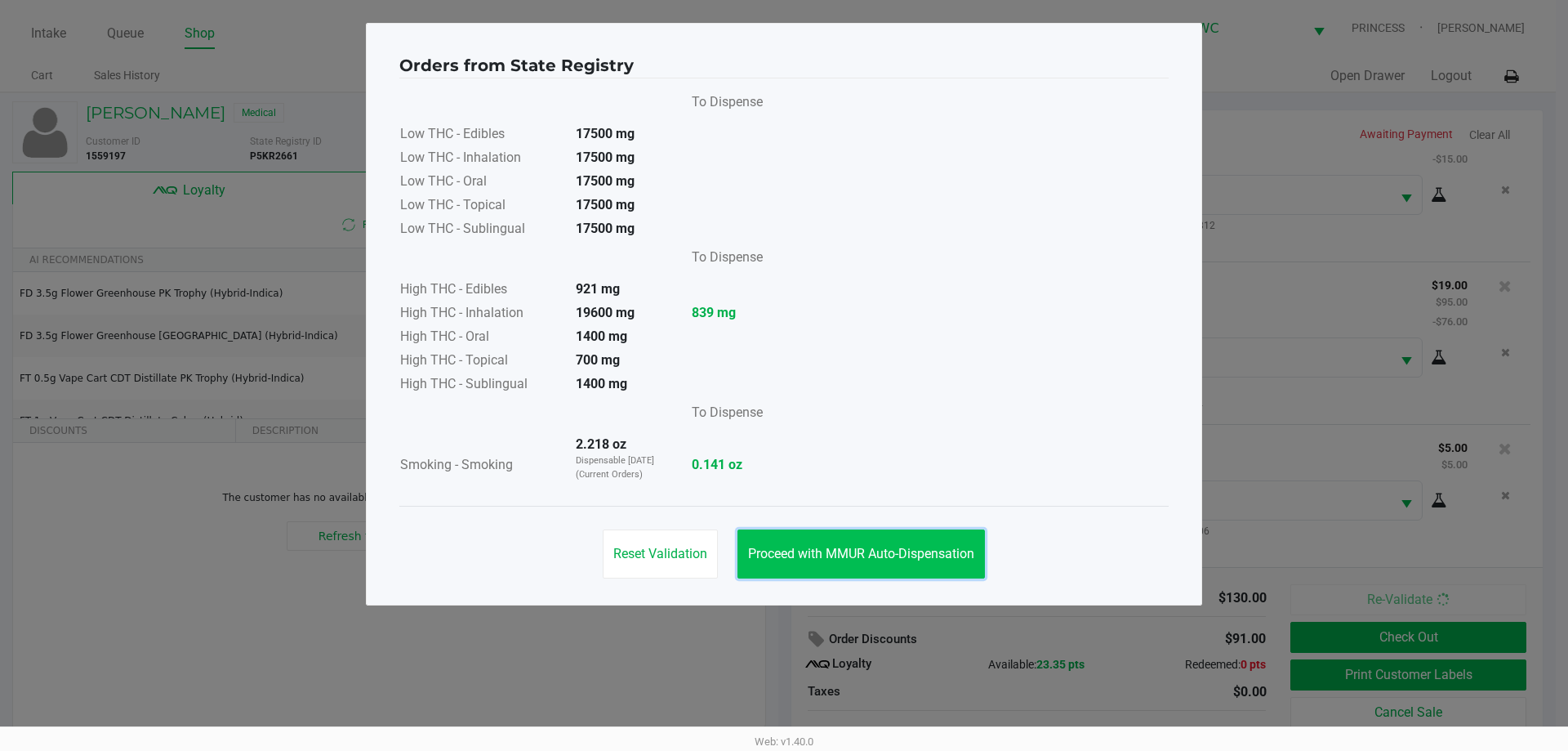
drag, startPoint x: 922, startPoint y: 552, endPoint x: 933, endPoint y: 558, distance: 12.5
click at [923, 552] on span "Proceed with MMUR Auto-Dispensation" at bounding box center [861, 553] width 226 height 15
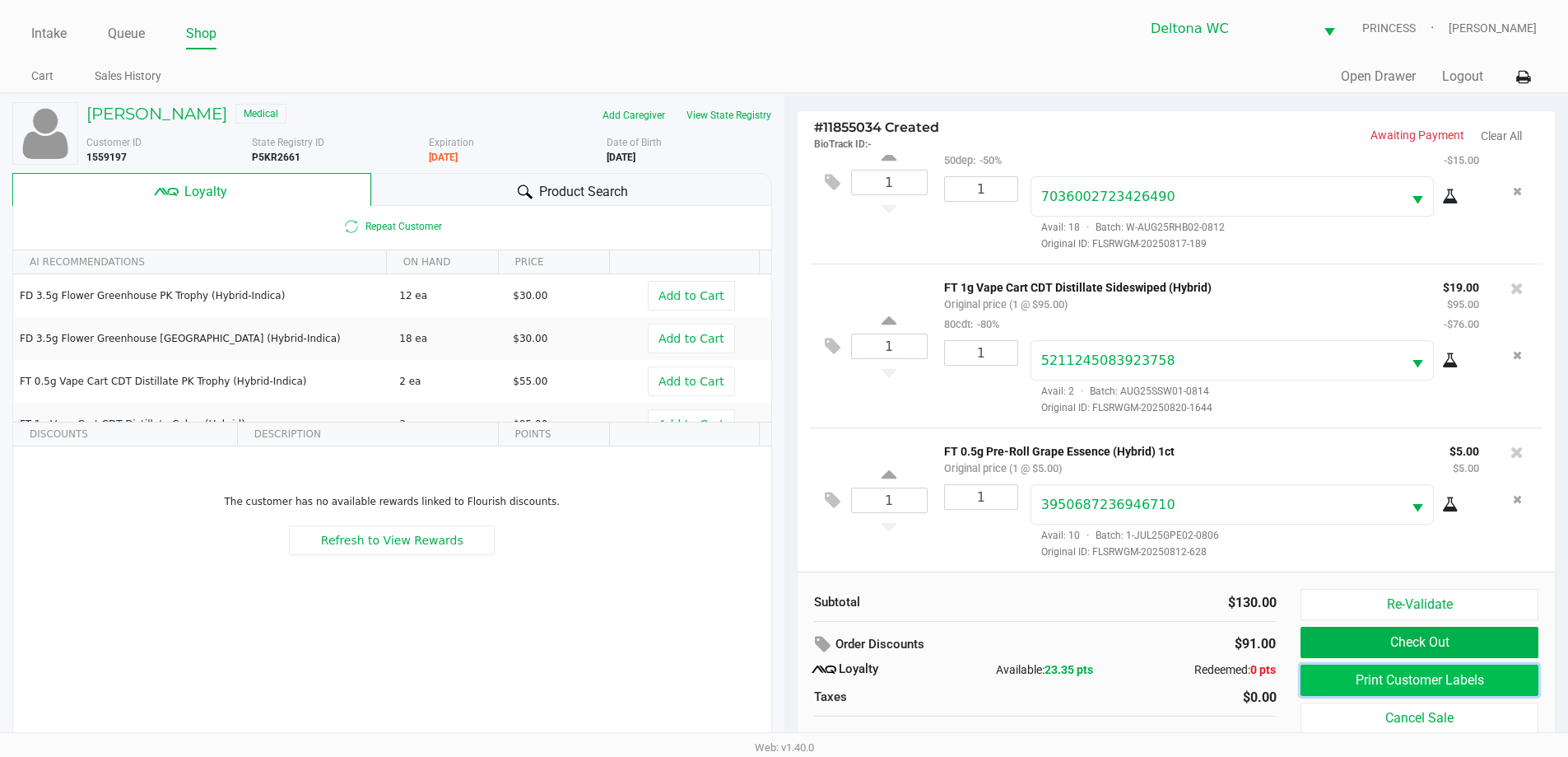
click at [1366, 680] on button "Print Customer Labels" at bounding box center [1419, 680] width 237 height 31
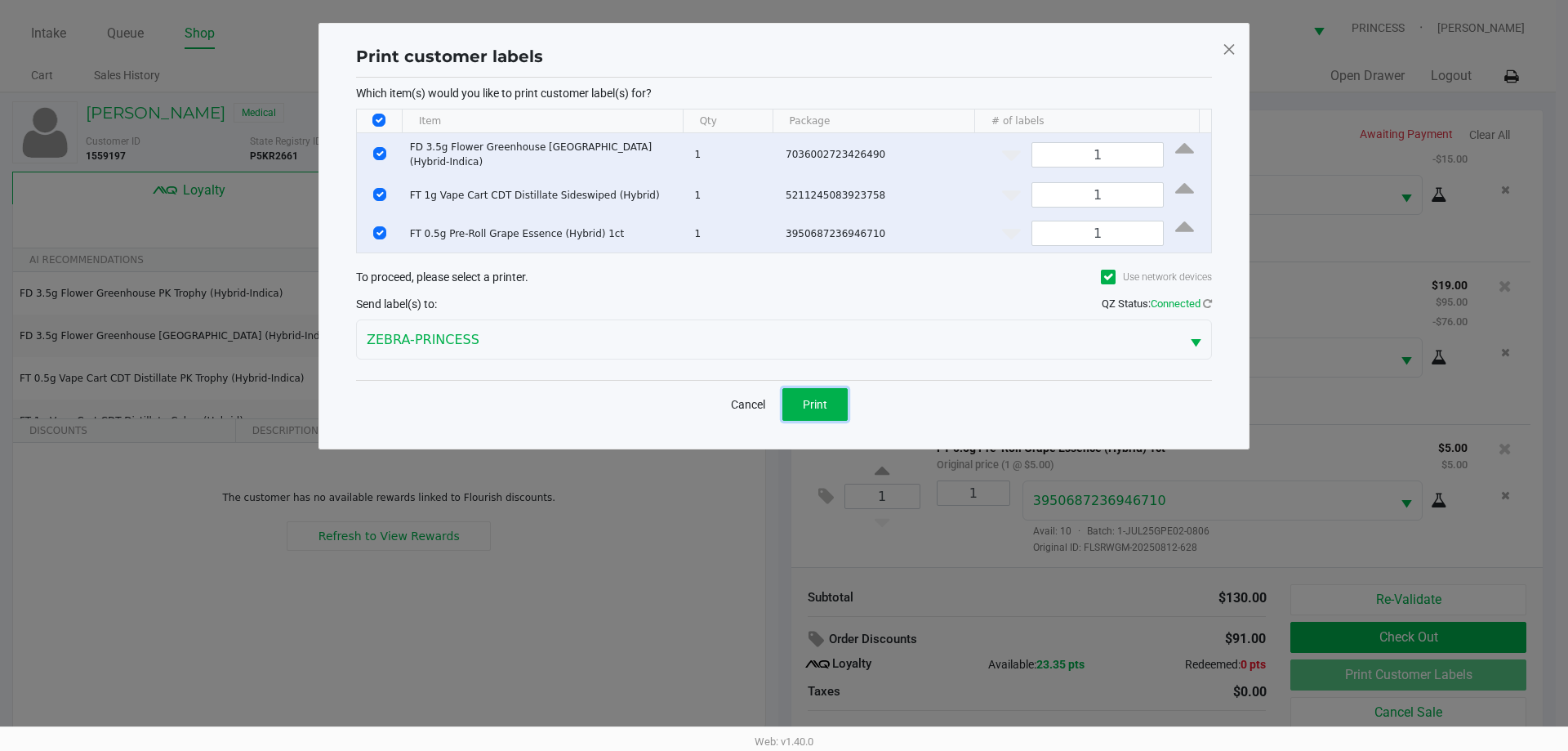
drag, startPoint x: 826, startPoint y: 402, endPoint x: 840, endPoint y: 393, distance: 16.6
click at [826, 401] on span "Print" at bounding box center [814, 405] width 24 height 13
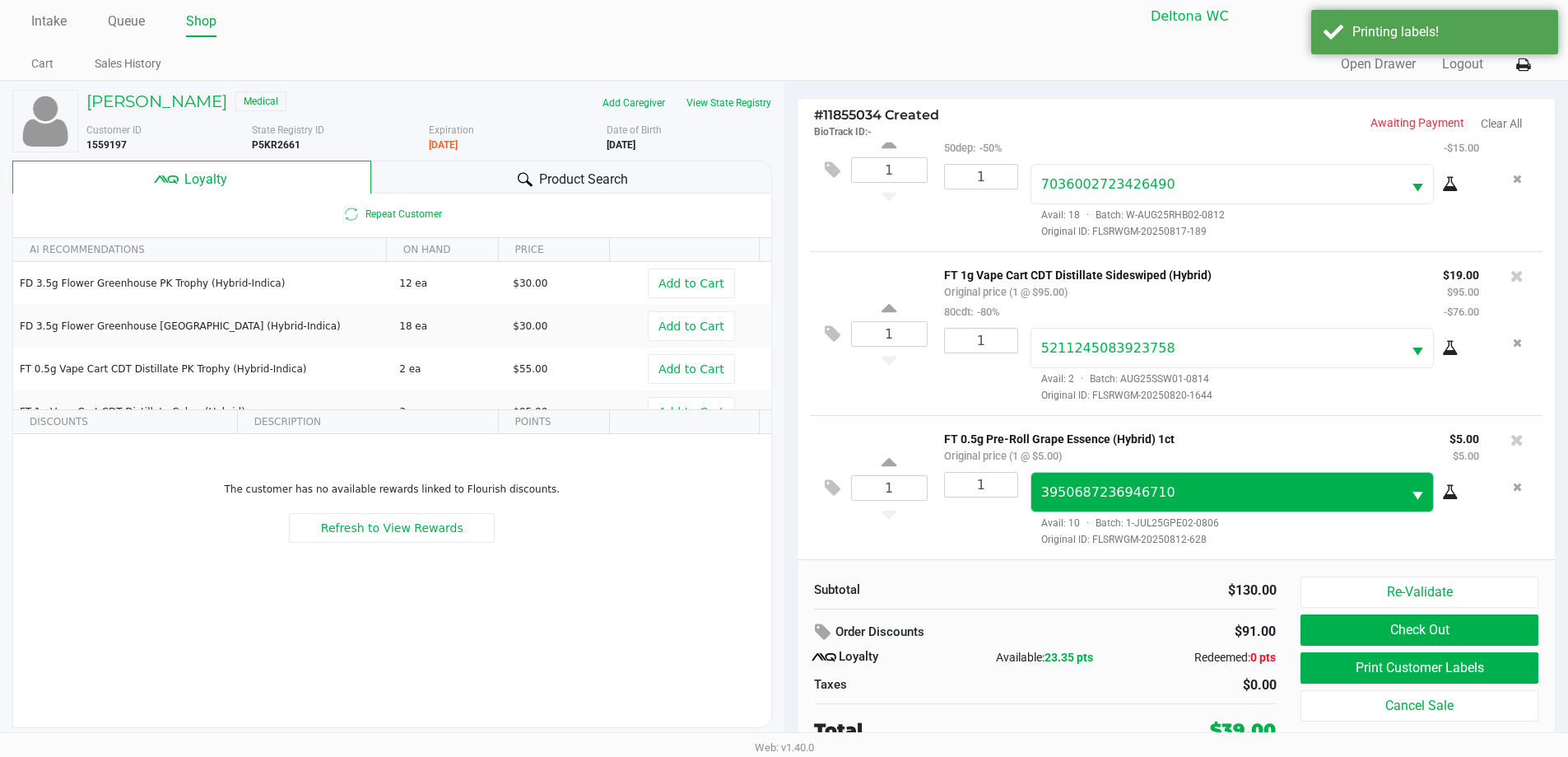
scroll to position [17, 0]
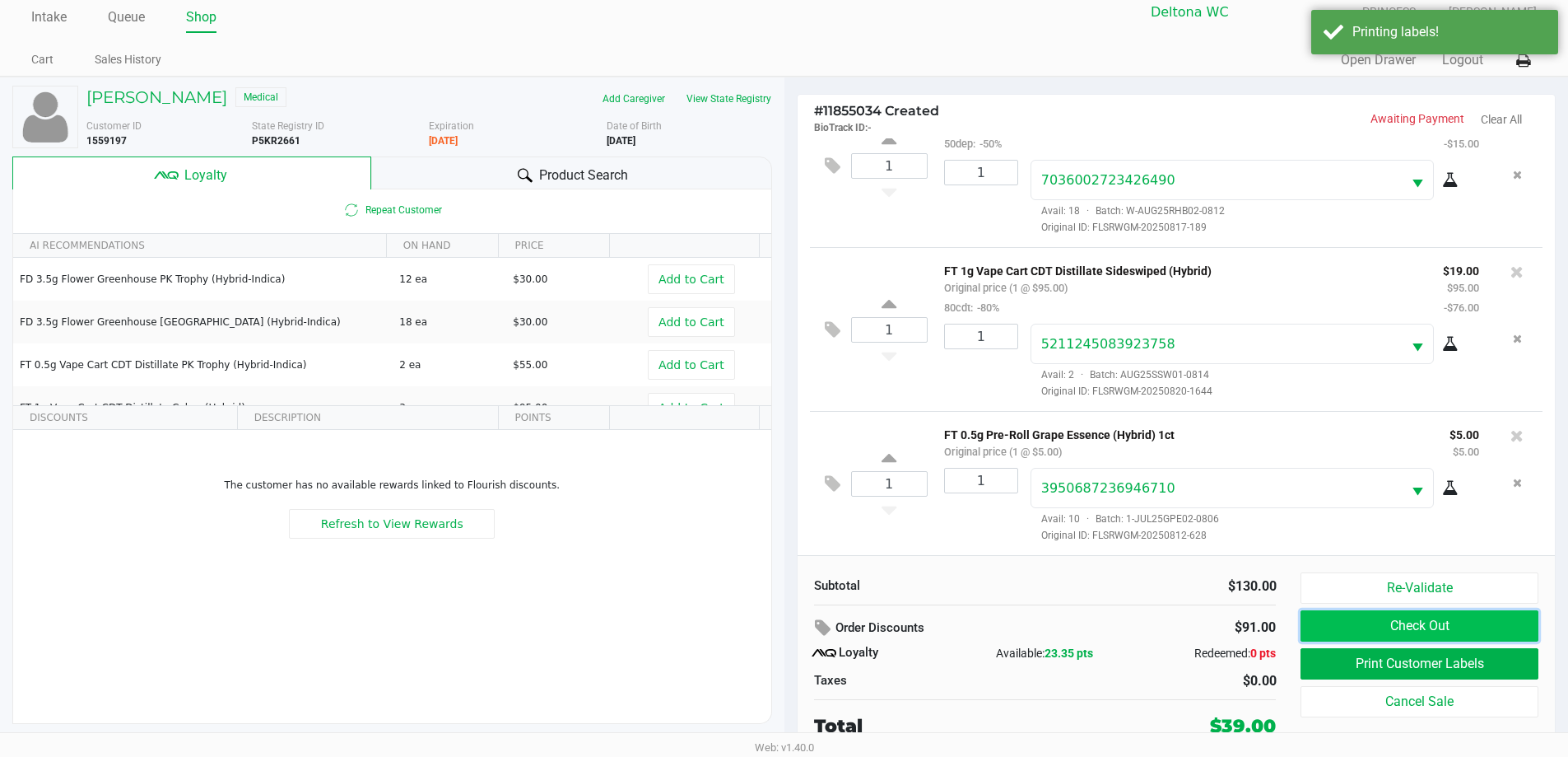
click at [1338, 620] on button "Check Out" at bounding box center [1419, 626] width 237 height 31
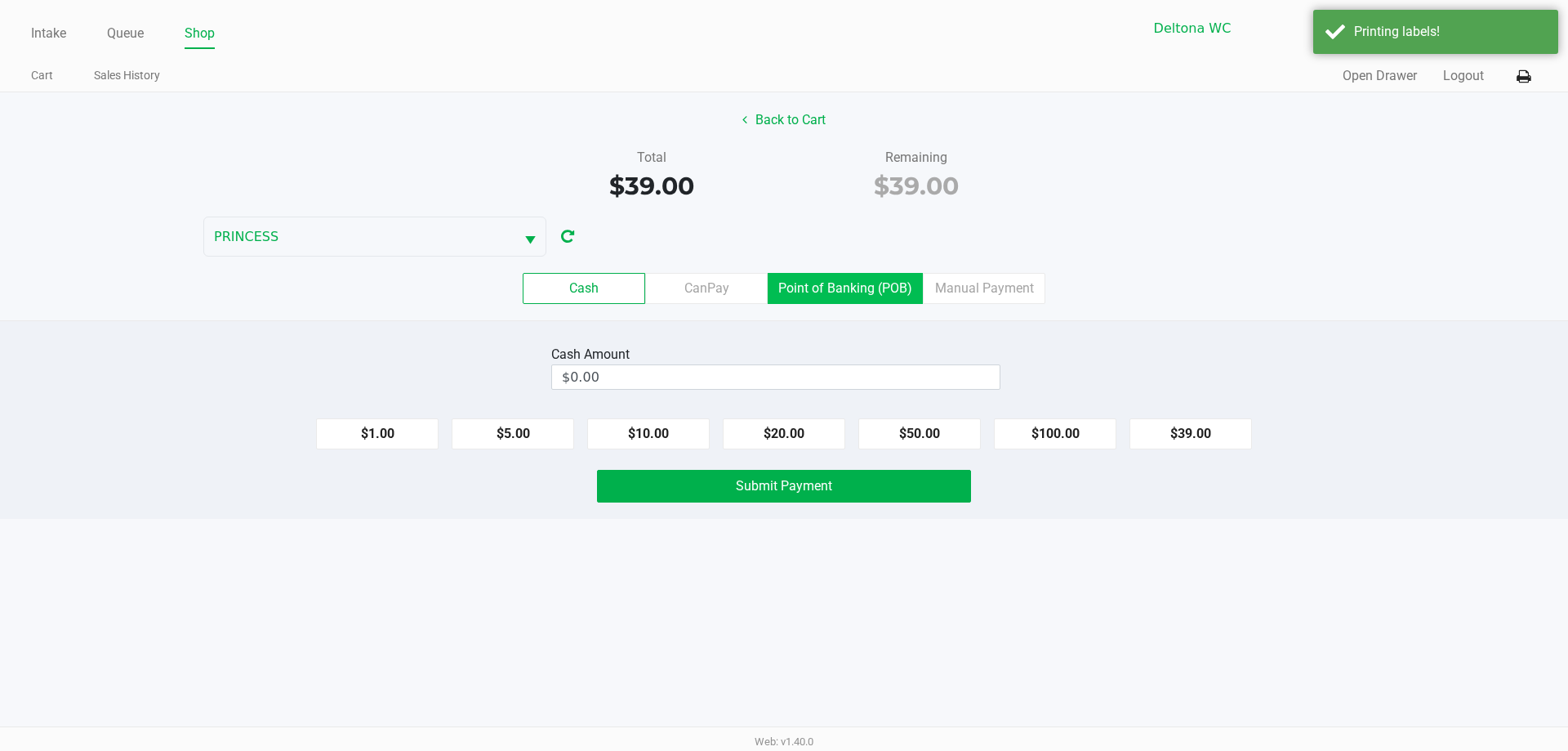
click at [869, 288] on label "Point of Banking (POB)" at bounding box center [844, 288] width 155 height 31
click at [0, 0] on 7 "Point of Banking (POB)" at bounding box center [0, 0] width 0 height 0
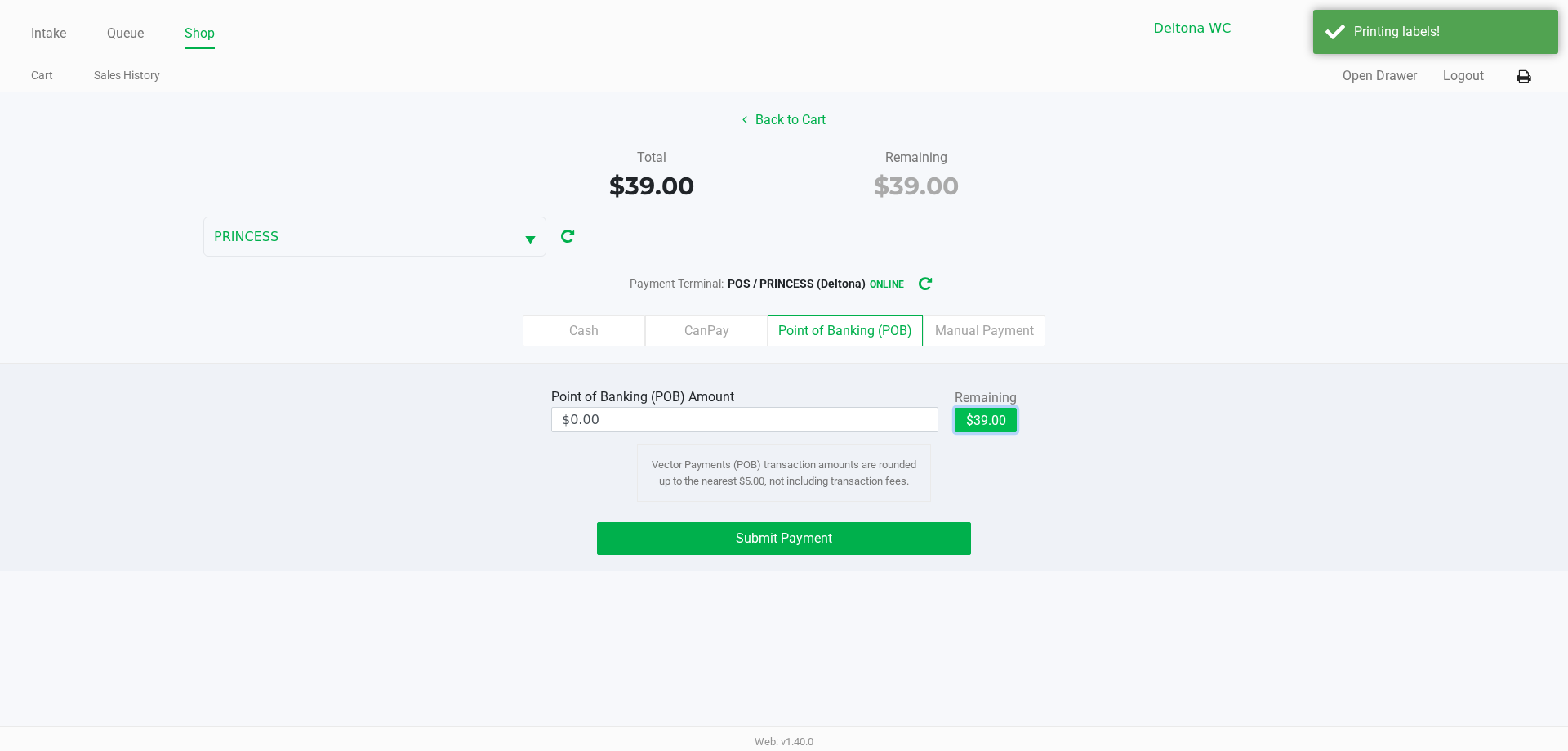
click at [966, 415] on button "$39.00" at bounding box center [985, 419] width 62 height 24
type input "$39.00"
click at [927, 533] on button "Submit Payment" at bounding box center [784, 538] width 374 height 33
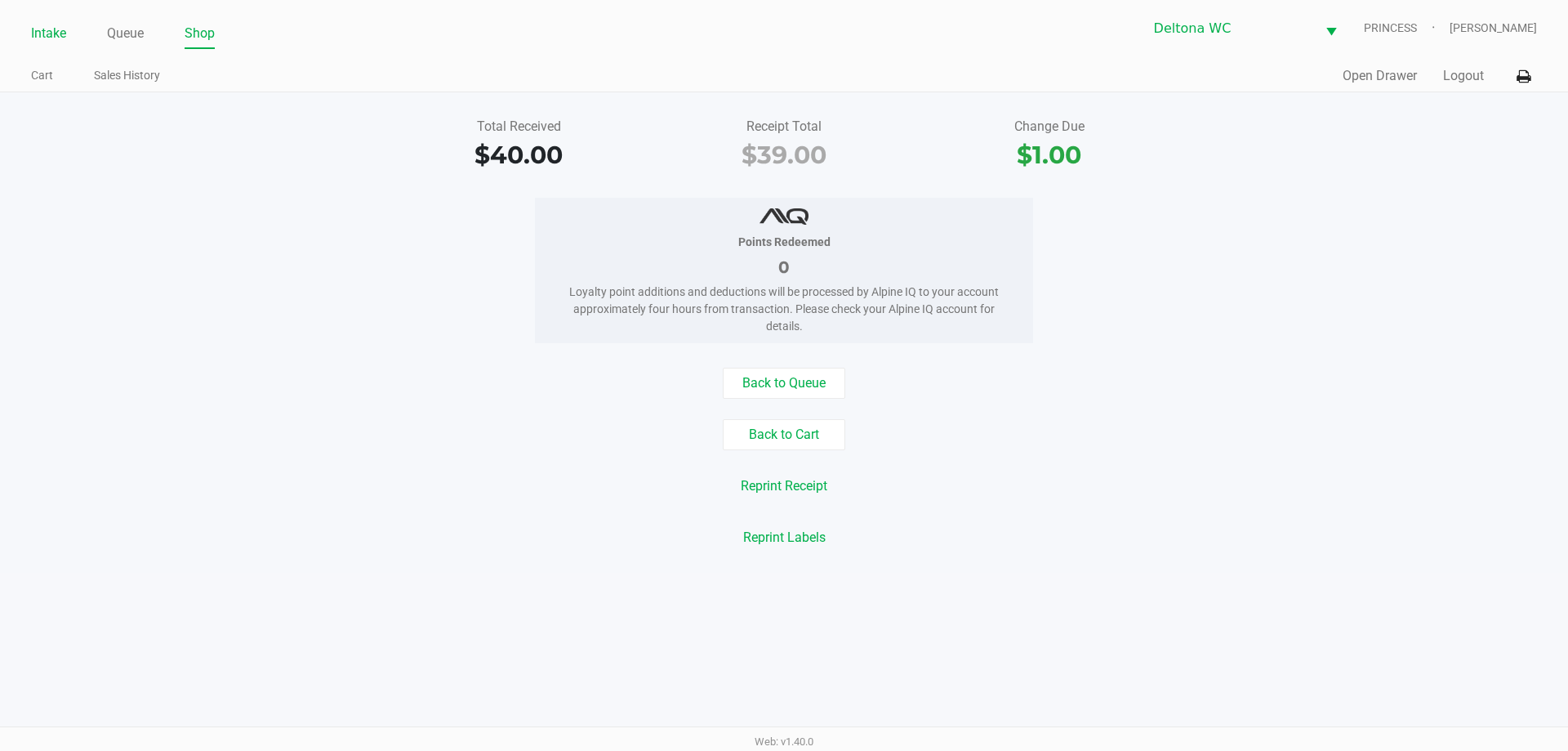
click at [44, 42] on link "Intake" at bounding box center [48, 34] width 35 height 23
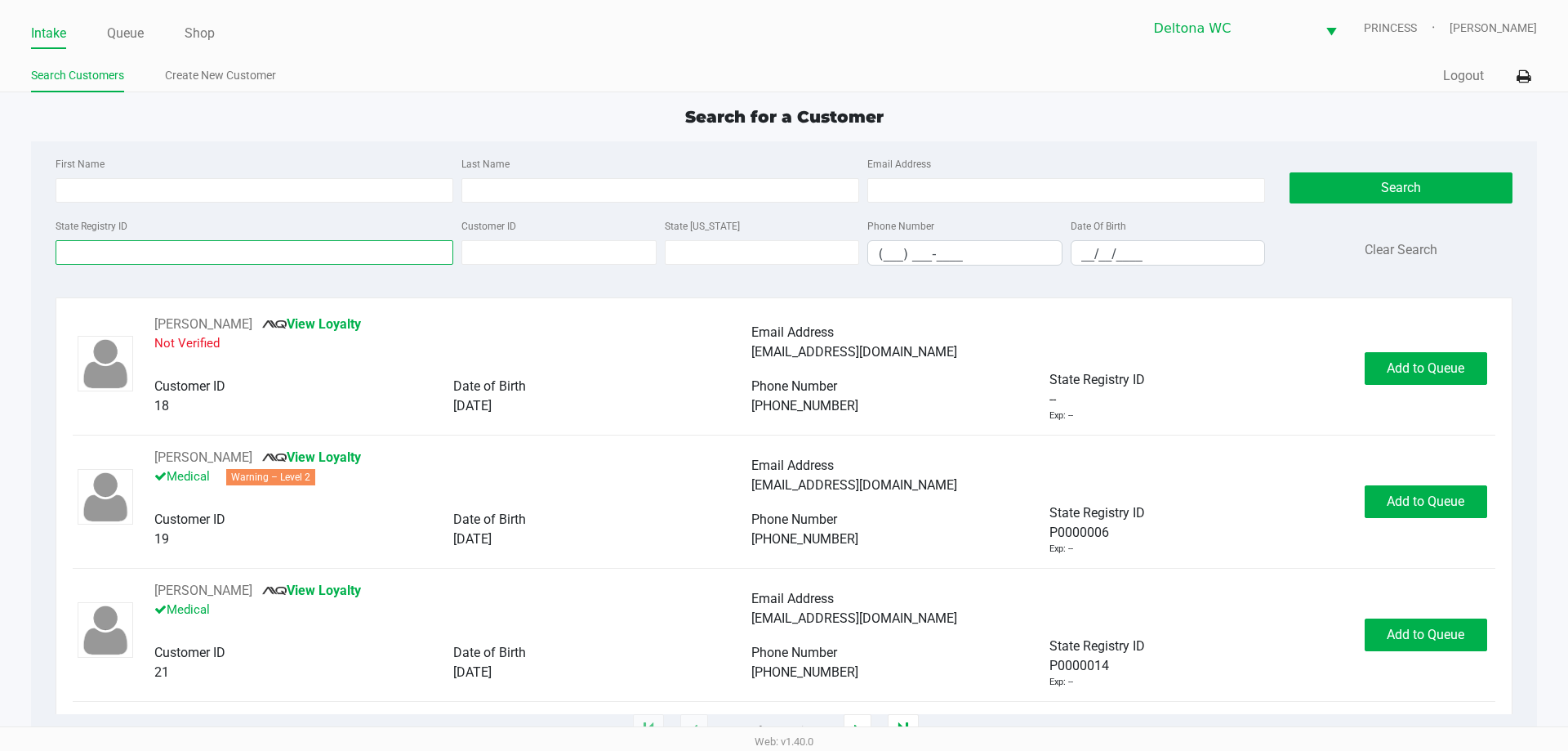
click at [219, 250] on input "State Registry ID" at bounding box center [254, 252] width 398 height 24
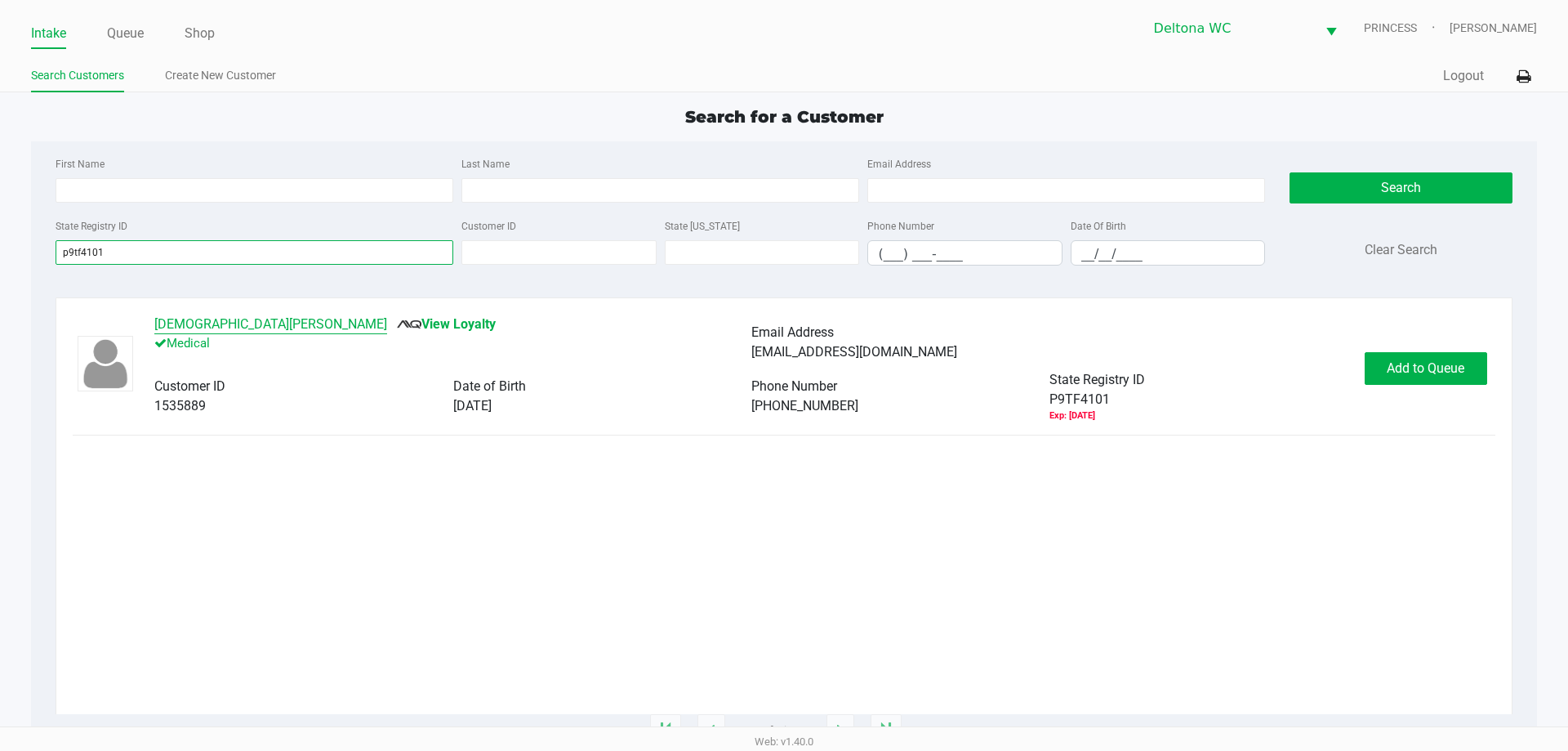
type input "p9tf4101"
click at [222, 333] on button "JESUS DUMOIS JR" at bounding box center [270, 324] width 232 height 19
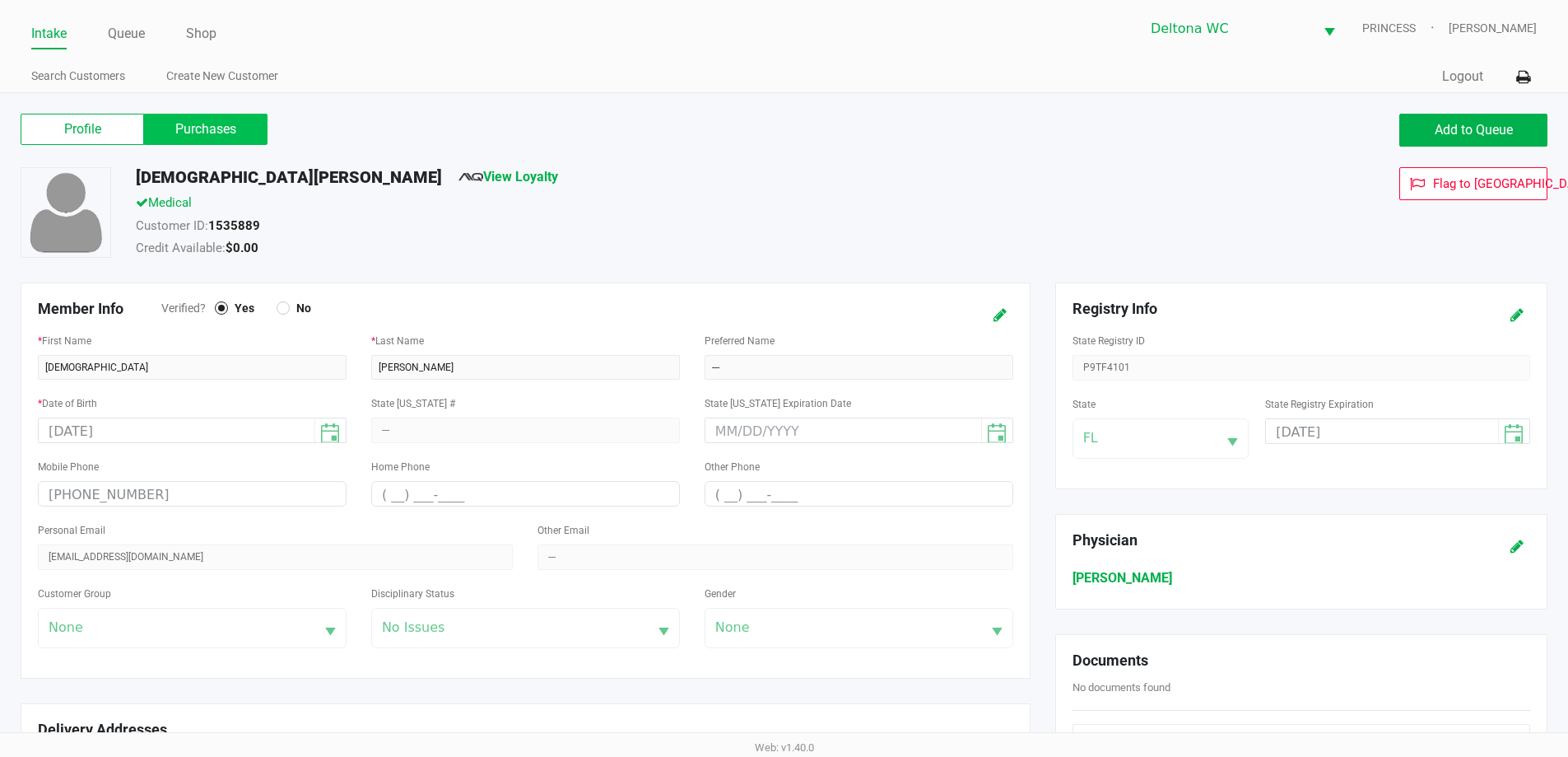
drag, startPoint x: 208, startPoint y: 122, endPoint x: 219, endPoint y: 141, distance: 22.0
click at [210, 122] on label "Purchases" at bounding box center [205, 129] width 123 height 31
click at [0, 0] on 1 "Purchases" at bounding box center [0, 0] width 0 height 0
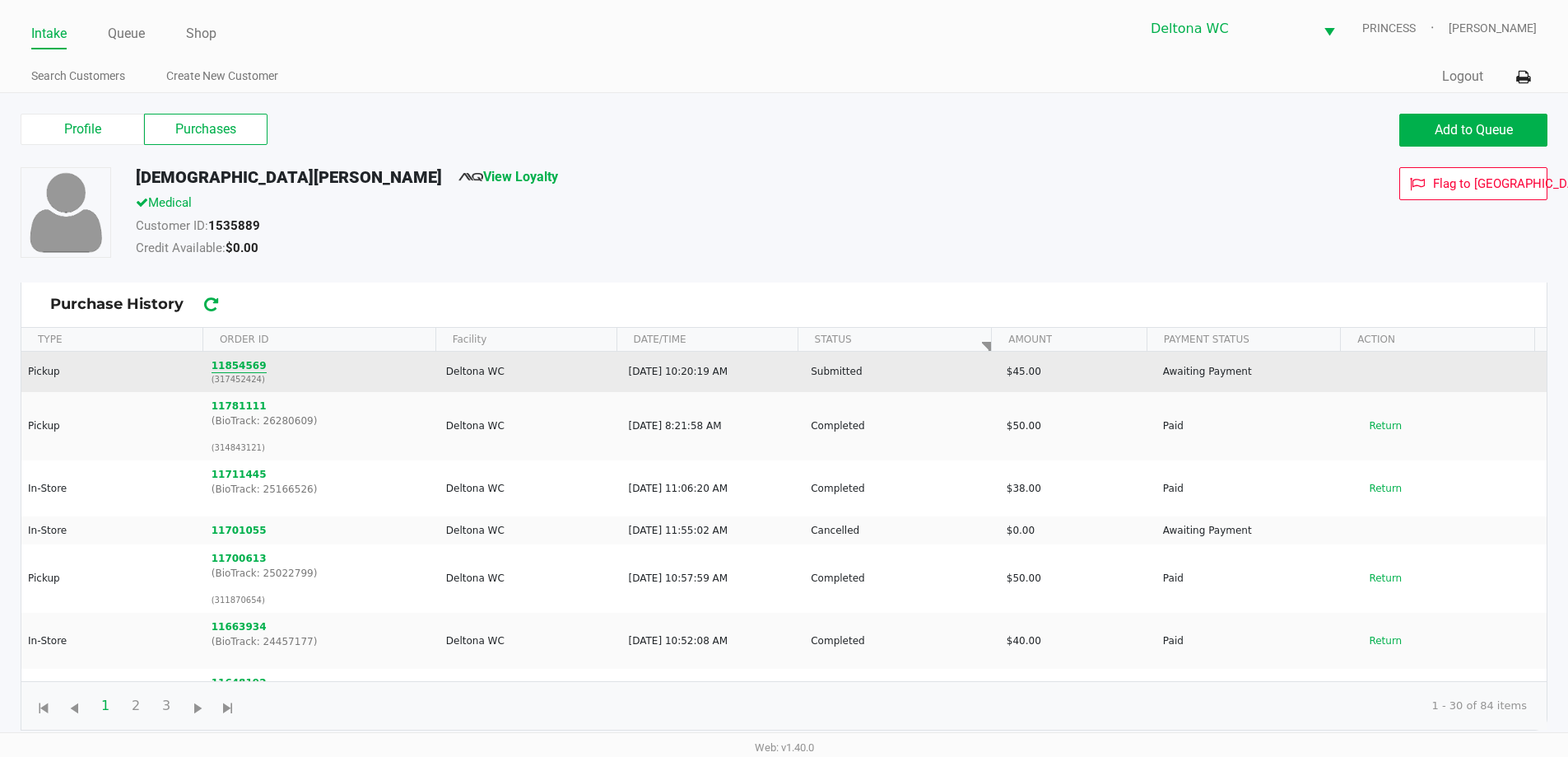
click at [225, 363] on button "11854569" at bounding box center [239, 365] width 55 height 15
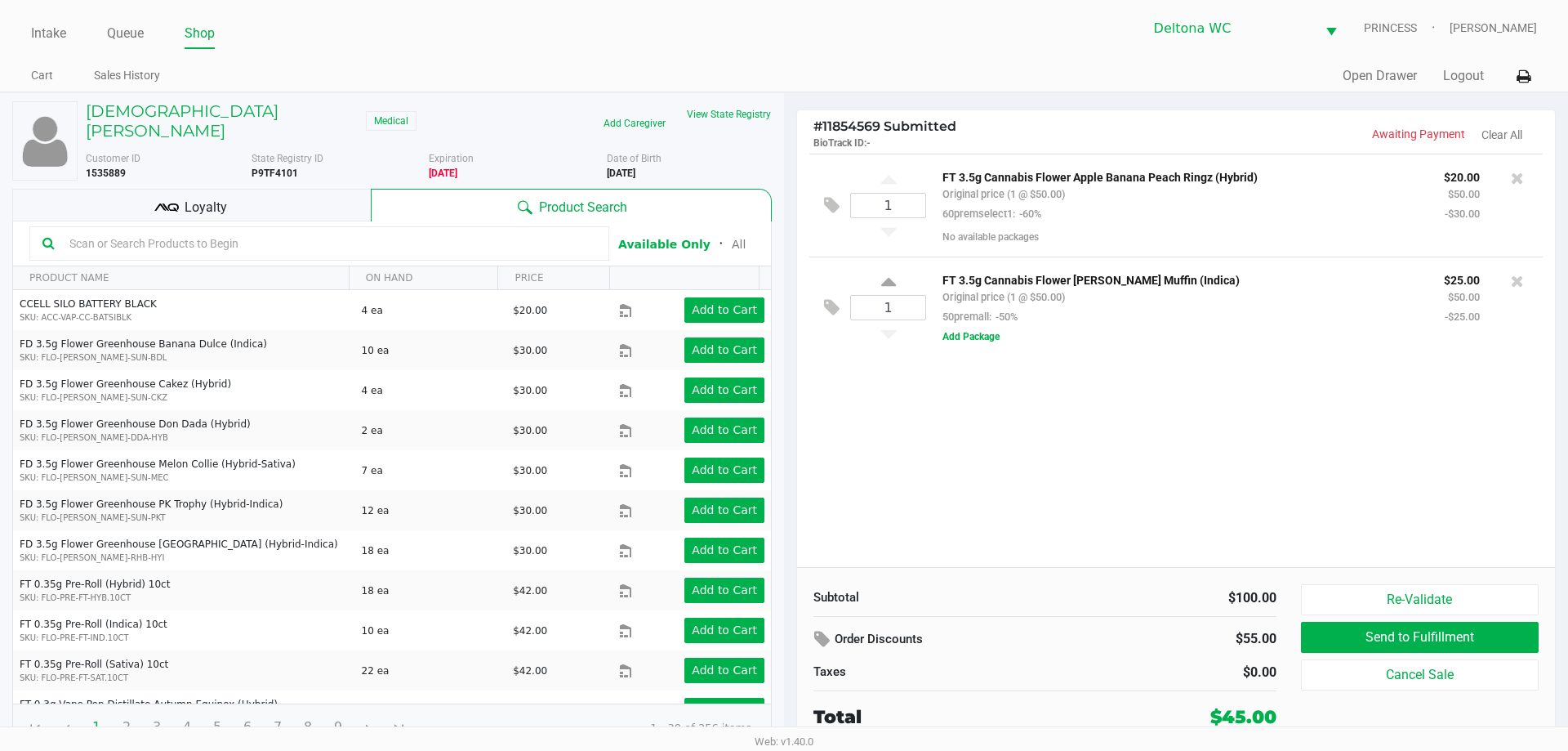
click at [1042, 402] on div "1 FT 3.5g Cannabis Flower Apple Banana Peach Ringz (Hybrid) Original price (1 @…" at bounding box center [1176, 360] width 757 height 414
click at [970, 444] on div "1 FT 3.5g Cannabis Flower Apple Banana Peach Ringz (Hybrid) Original price (1 @…" at bounding box center [1176, 360] width 757 height 414
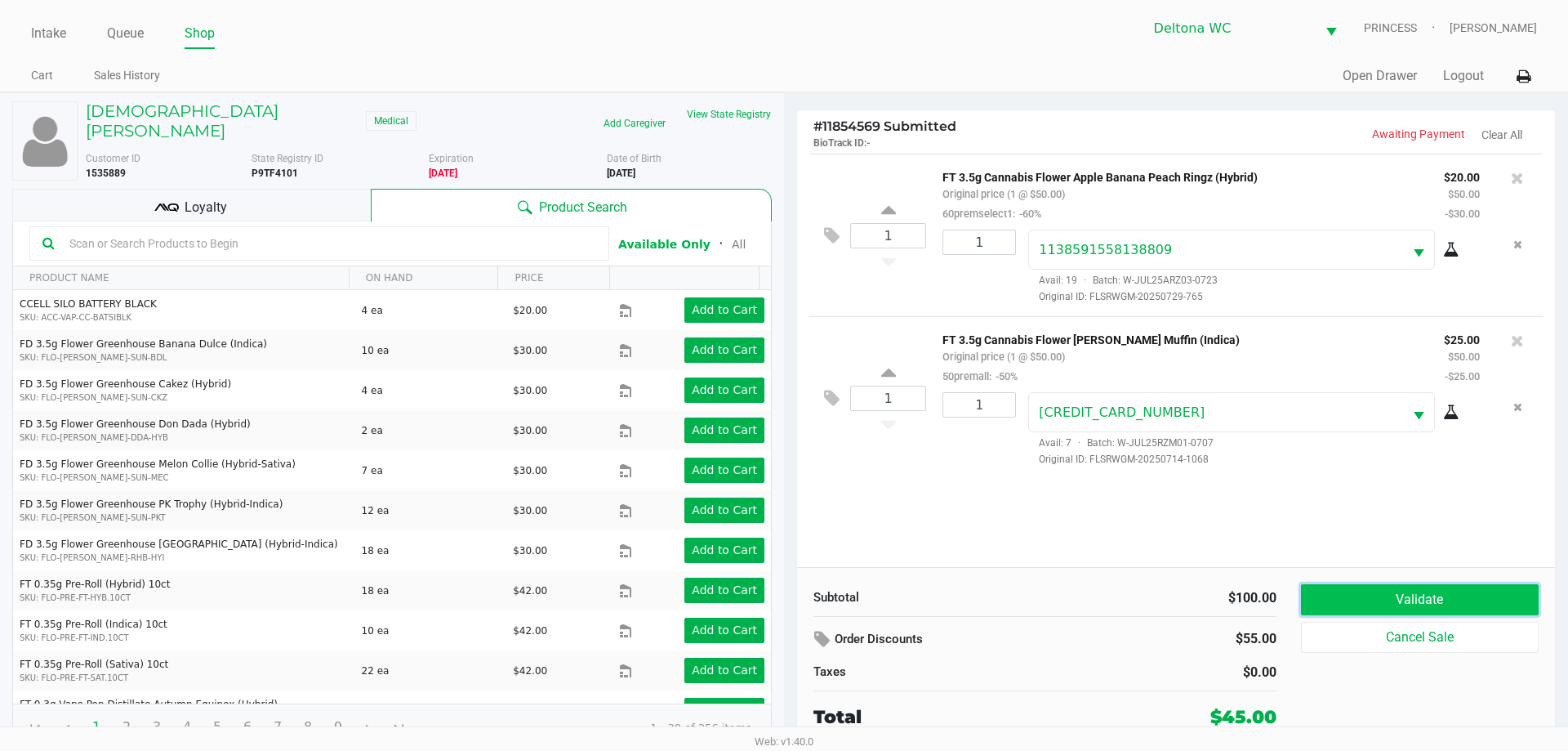
drag, startPoint x: 1387, startPoint y: 604, endPoint x: 1395, endPoint y: 616, distance: 14.4
click at [1388, 603] on button "Validate" at bounding box center [1420, 600] width 238 height 31
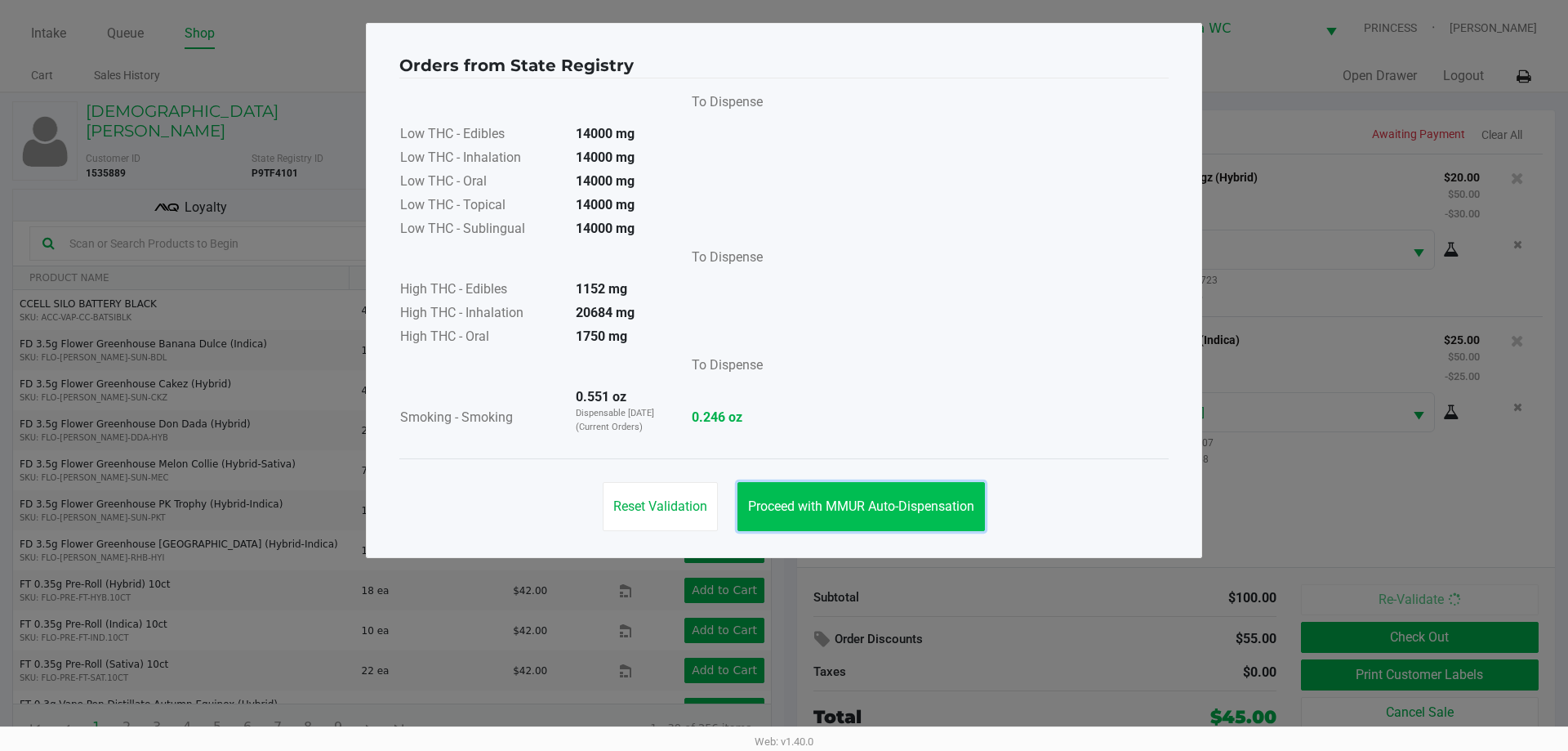
click at [838, 507] on span "Proceed with MMUR Auto-Dispensation" at bounding box center [861, 506] width 226 height 15
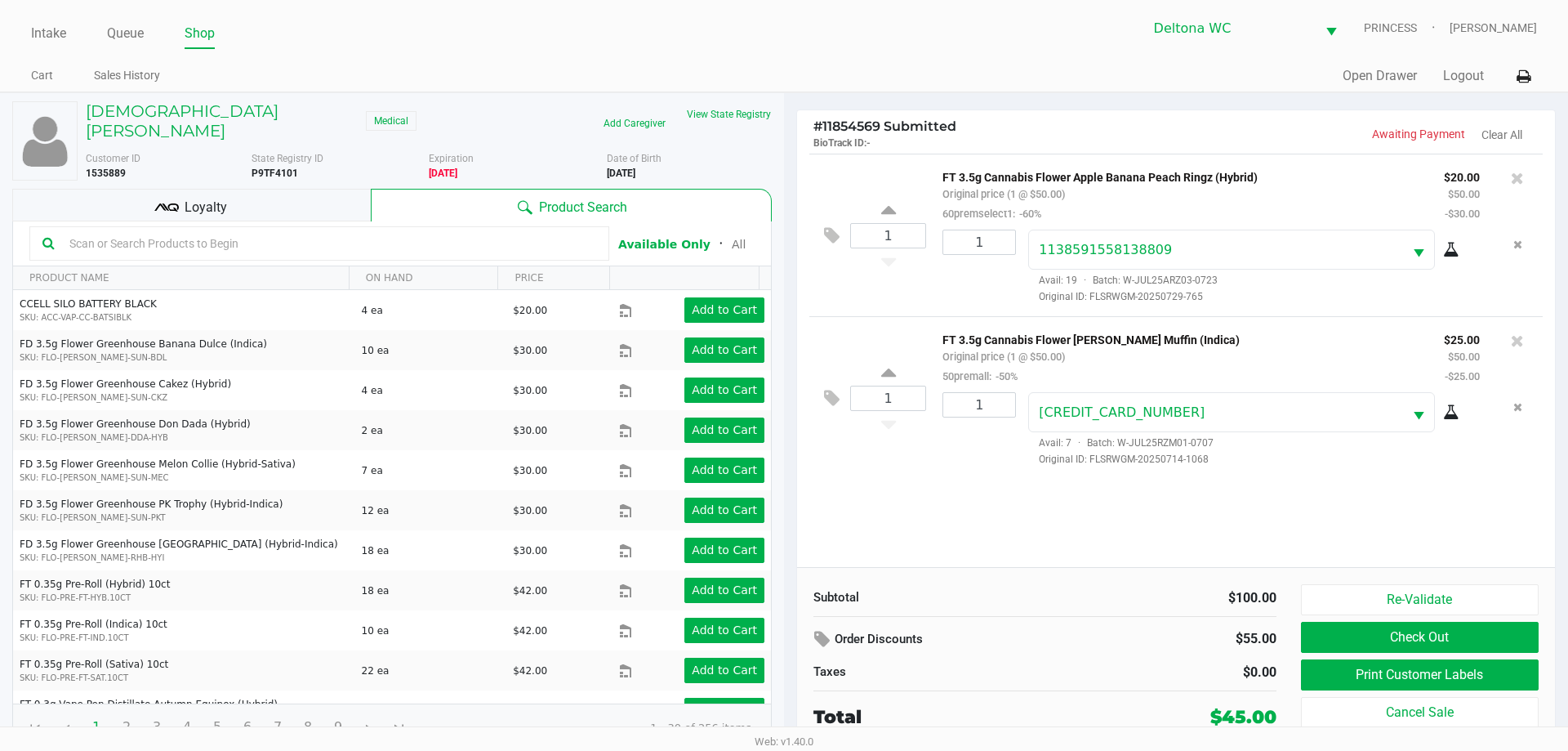
drag, startPoint x: 238, startPoint y: 183, endPoint x: 236, endPoint y: 193, distance: 10.2
click at [239, 189] on div "Loyalty" at bounding box center [192, 205] width 359 height 33
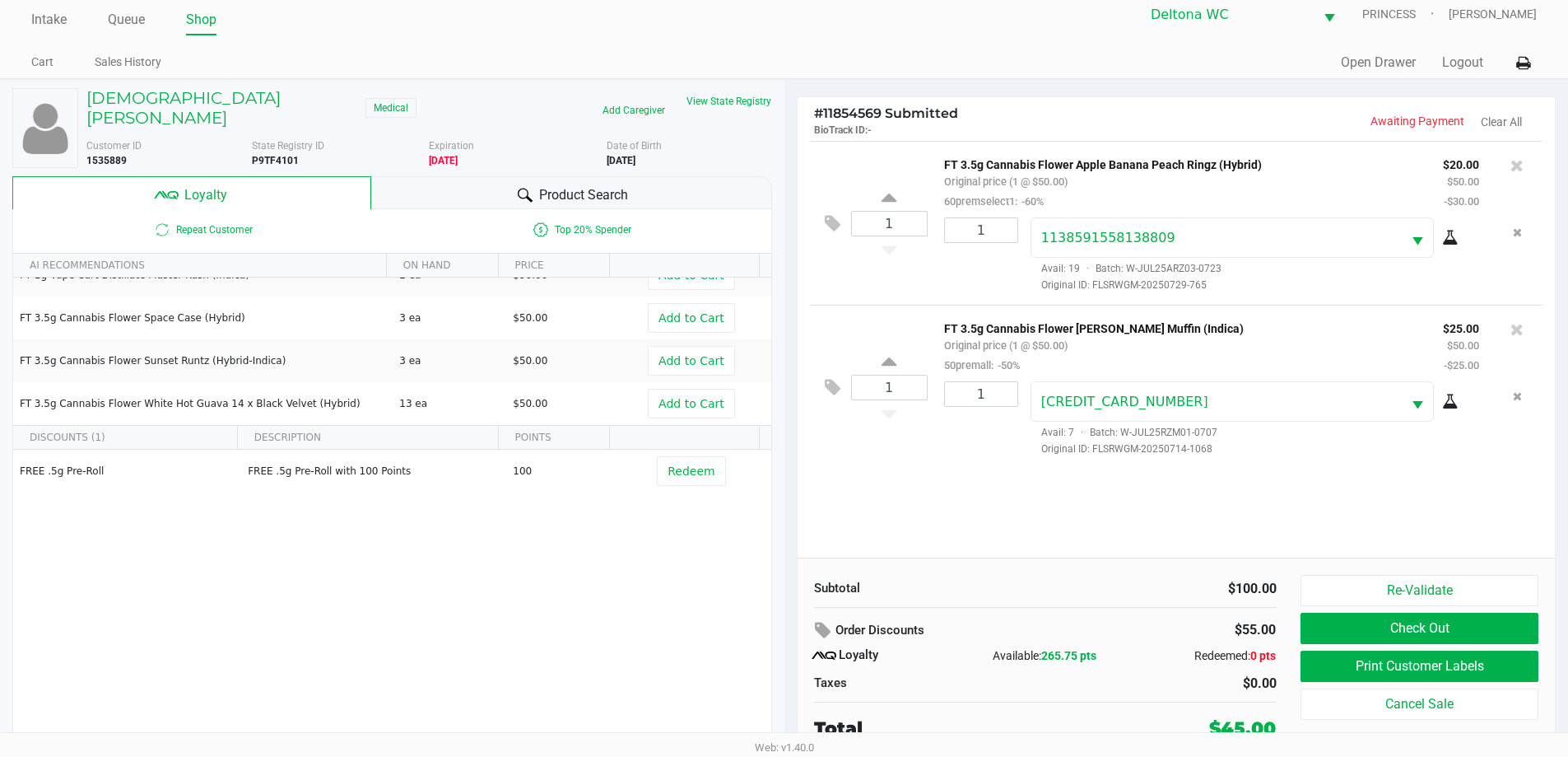
scroll to position [17, 0]
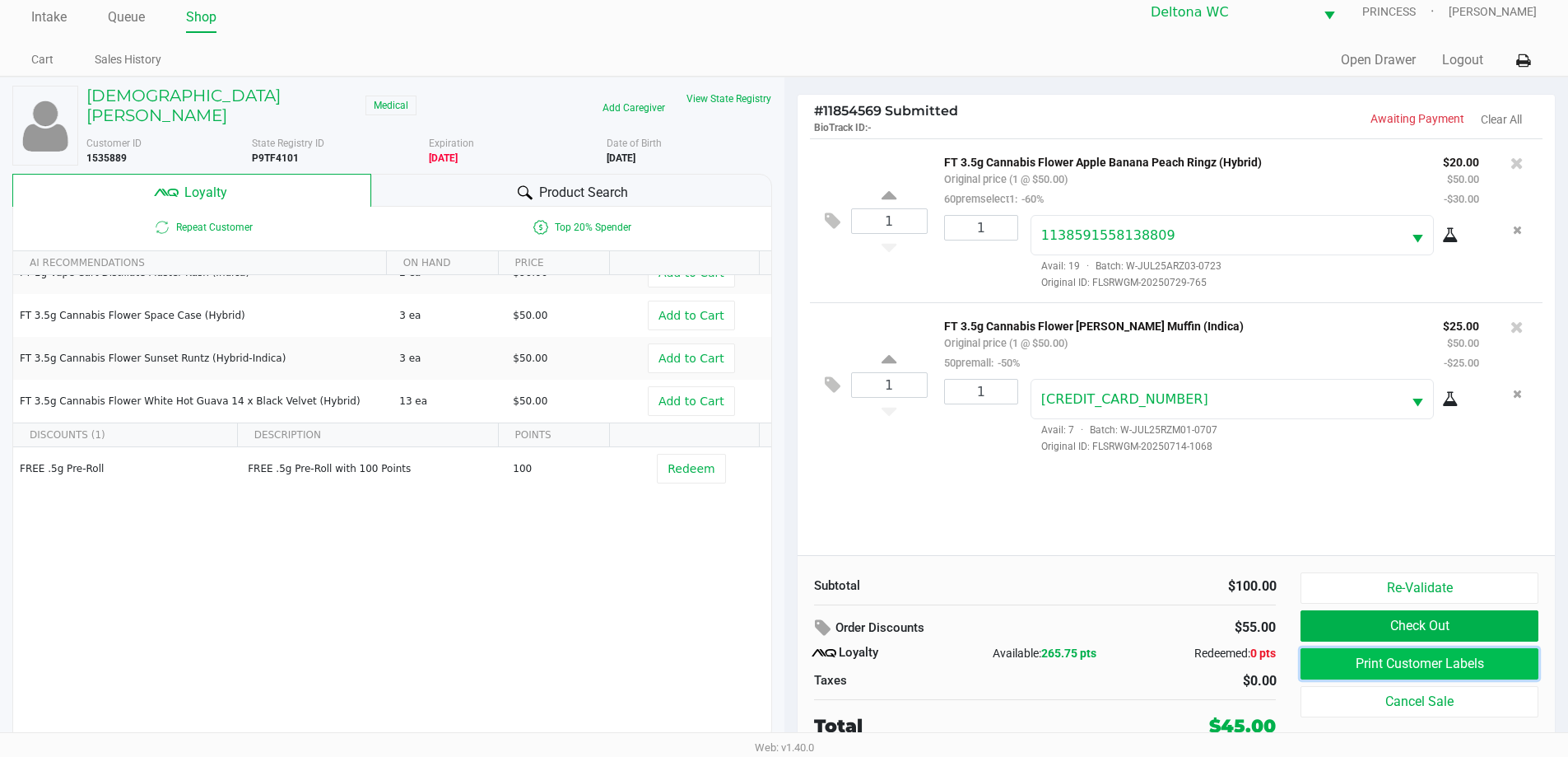
drag, startPoint x: 1440, startPoint y: 657, endPoint x: 1428, endPoint y: 654, distance: 12.4
click at [1428, 654] on button "Print Customer Labels" at bounding box center [1419, 664] width 237 height 31
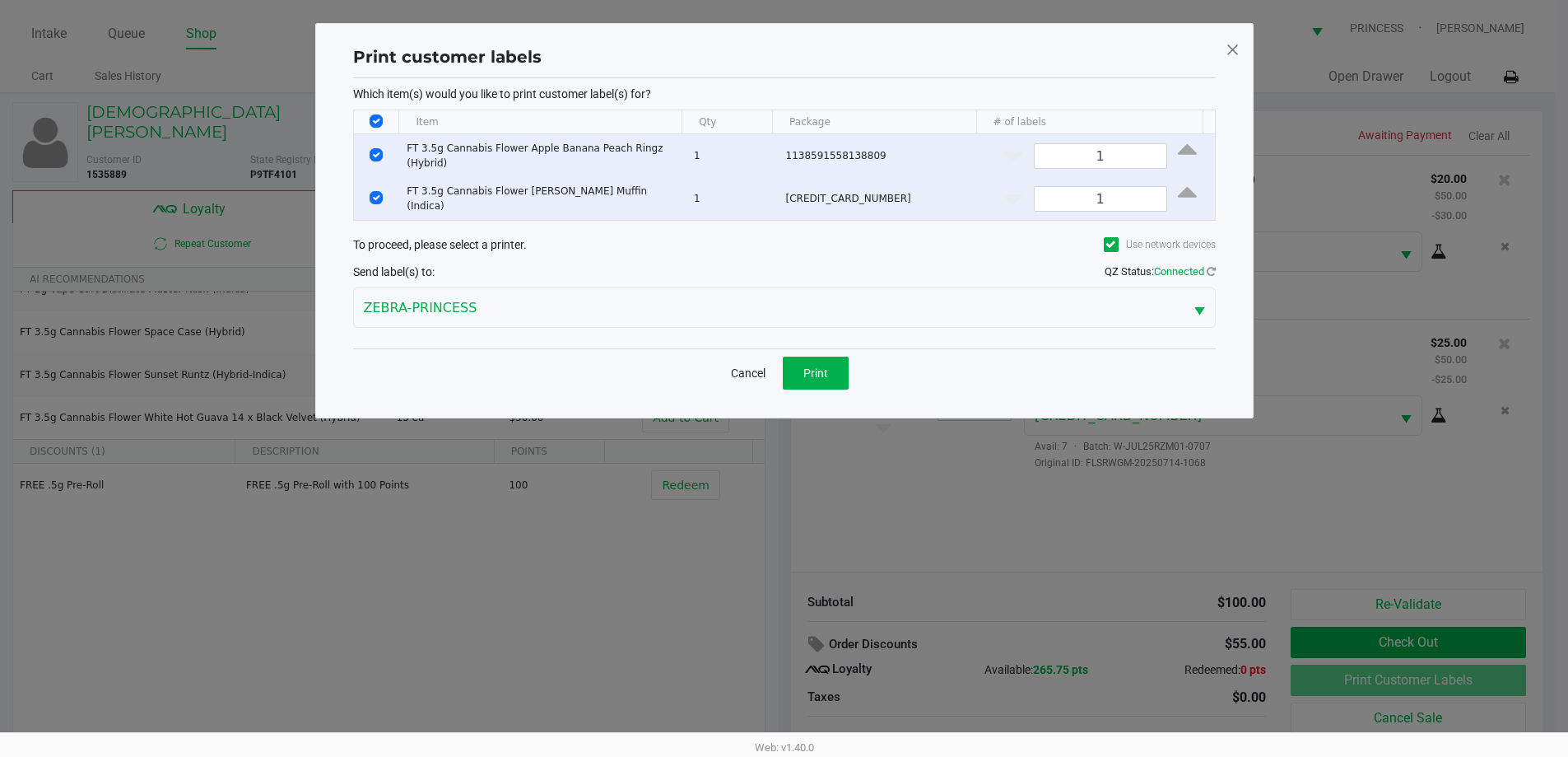
scroll to position [0, 0]
drag, startPoint x: 835, startPoint y: 356, endPoint x: 909, endPoint y: 406, distance: 89.3
click at [835, 358] on button "Print" at bounding box center [822, 373] width 66 height 33
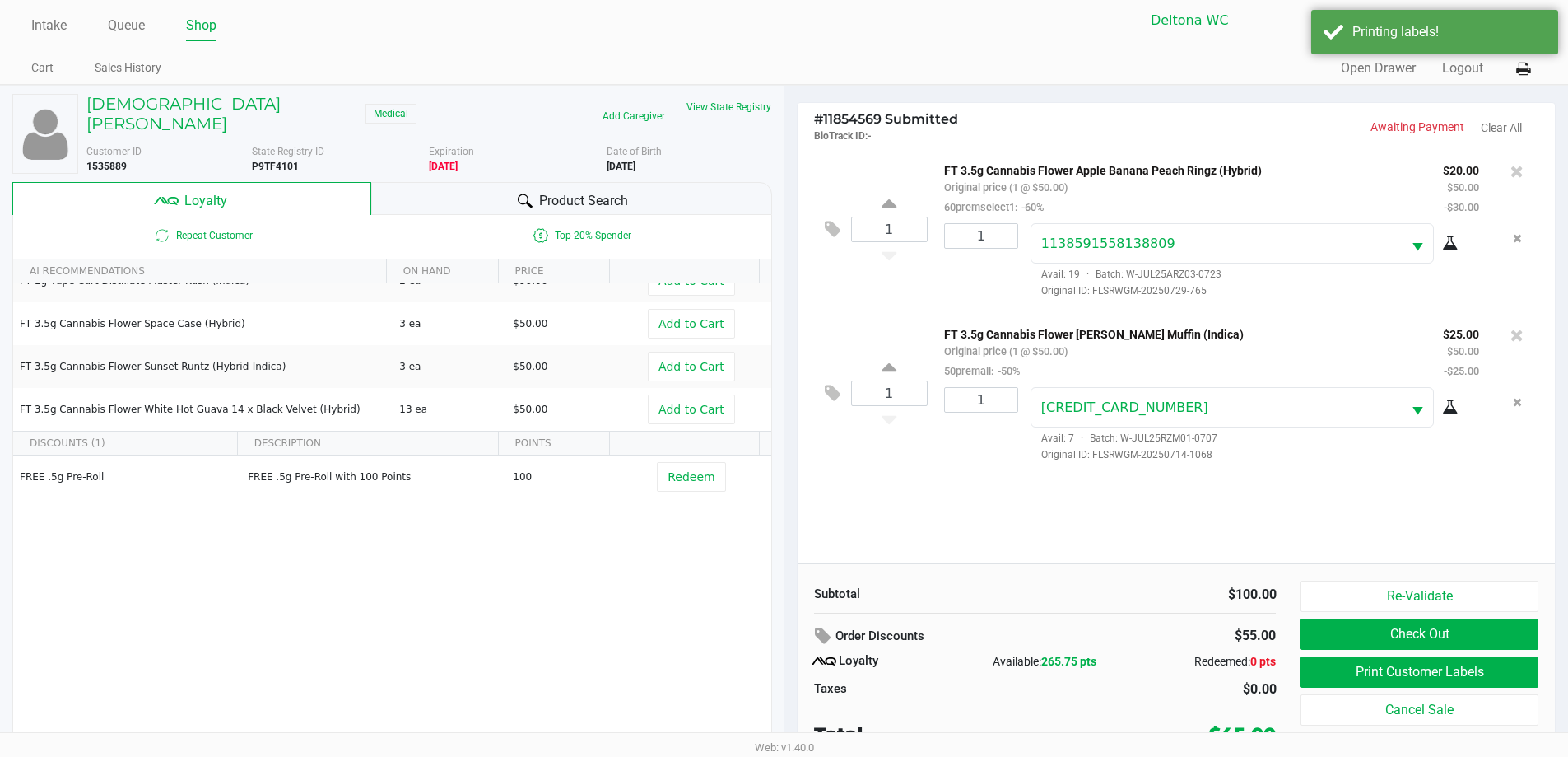
scroll to position [17, 0]
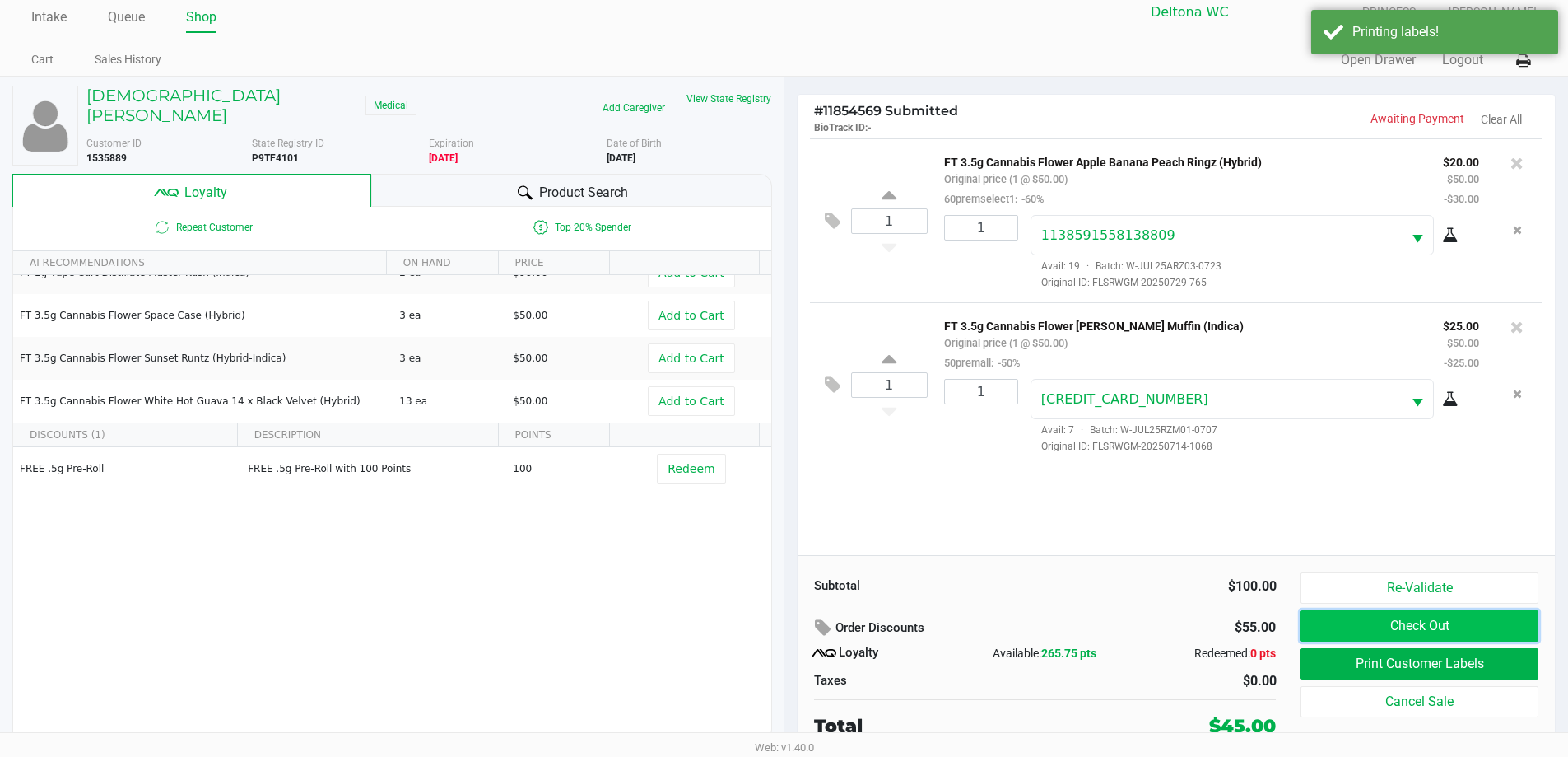
click at [1396, 621] on button "Check Out" at bounding box center [1419, 626] width 237 height 31
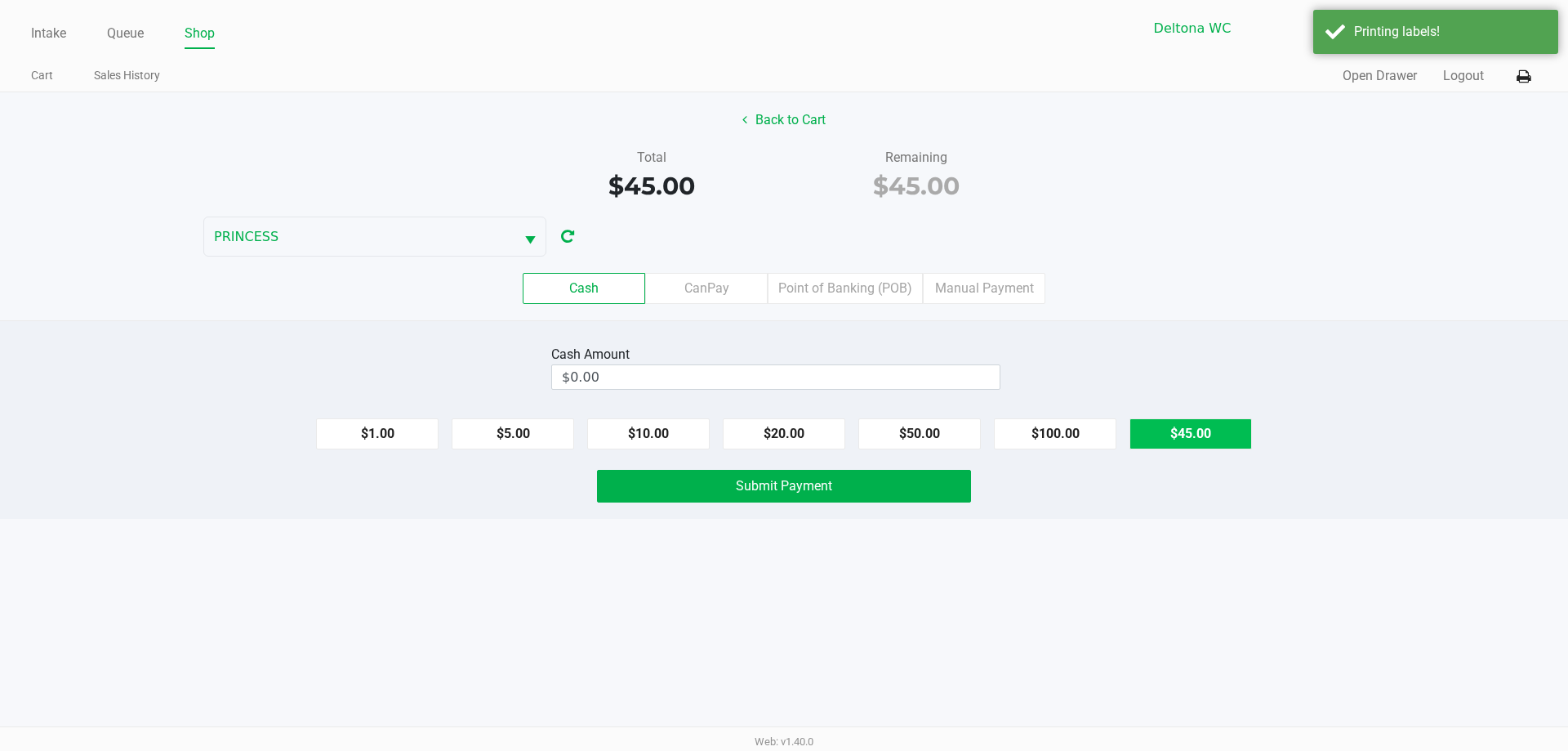
click at [1212, 436] on button "$45.00" at bounding box center [1190, 434] width 122 height 31
type input "$45.00"
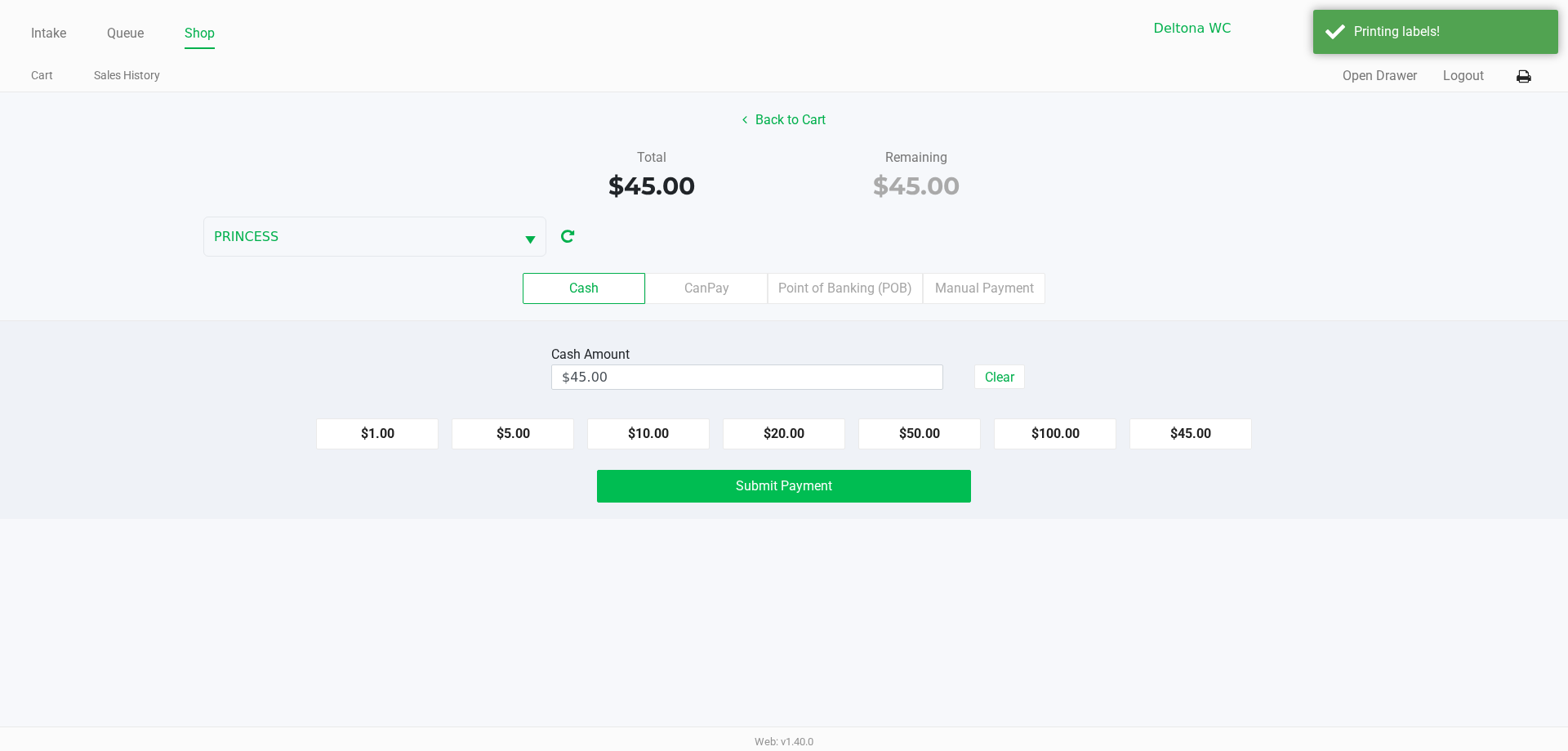
click at [890, 501] on button "Submit Payment" at bounding box center [784, 486] width 374 height 33
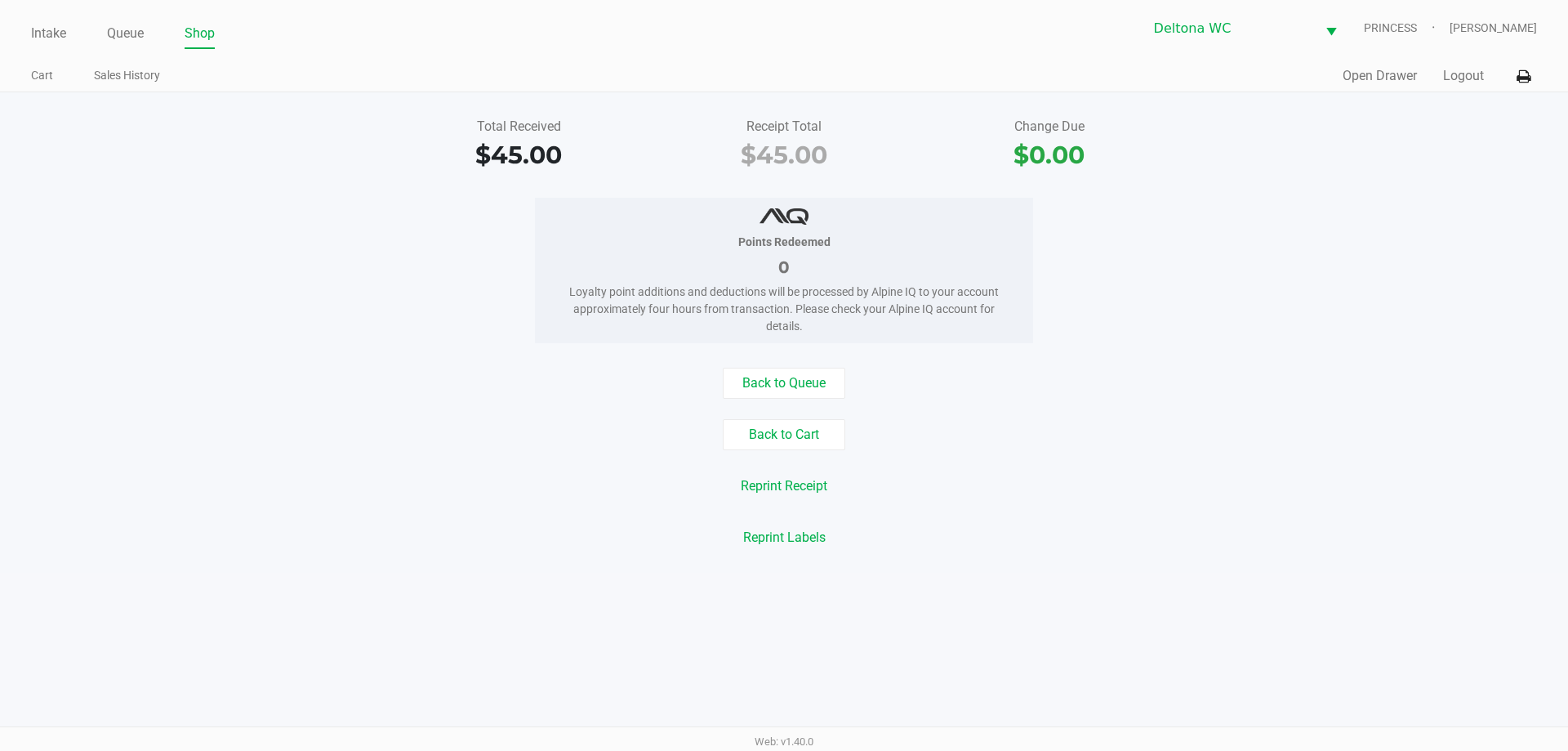
drag, startPoint x: 46, startPoint y: 25, endPoint x: 200, endPoint y: 13, distance: 154.5
click at [46, 26] on link "Intake" at bounding box center [48, 34] width 35 height 23
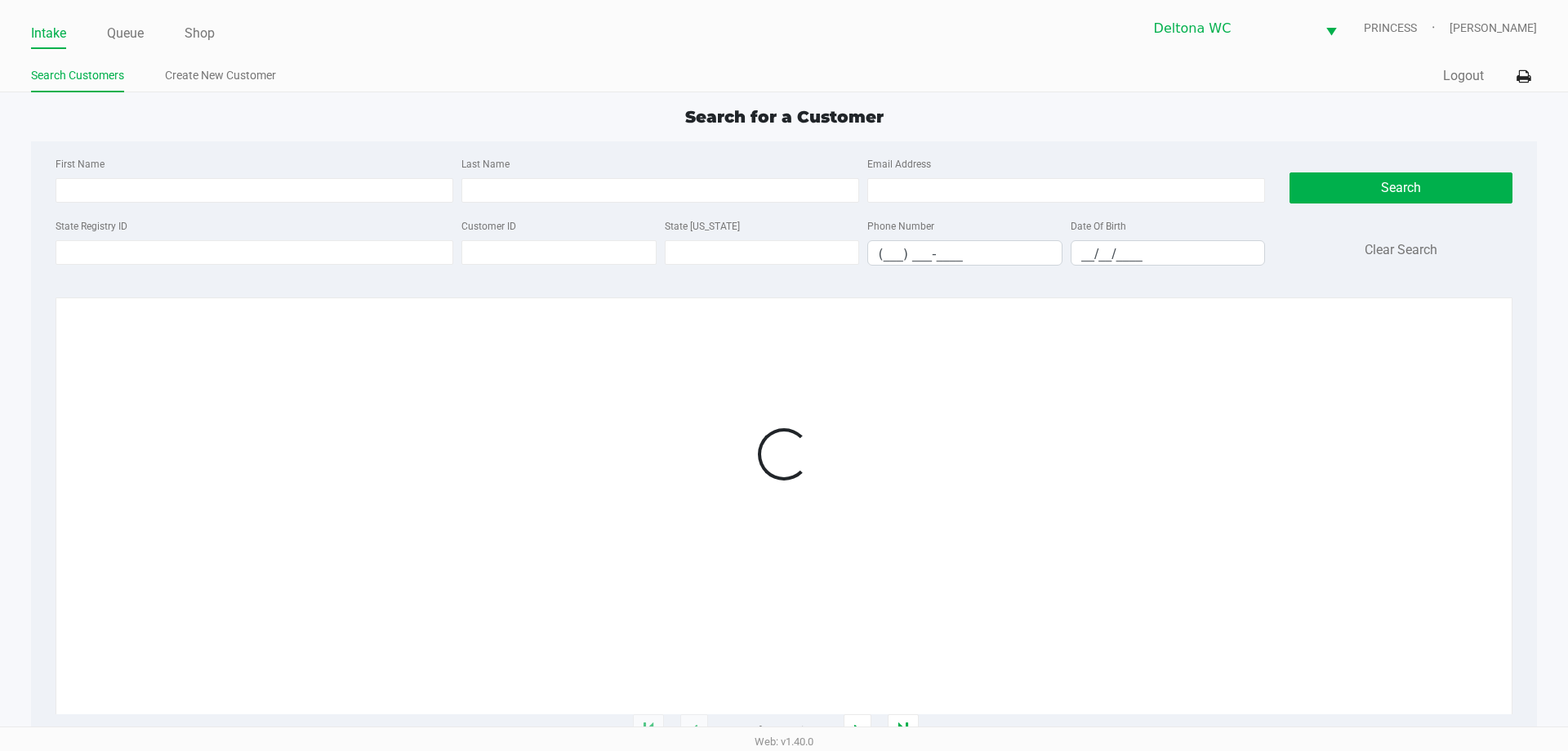
drag, startPoint x: 346, startPoint y: 61, endPoint x: 371, endPoint y: 86, distance: 35.4
click at [353, 62] on div "Search Customers Create New Customer" at bounding box center [407, 76] width 753 height 30
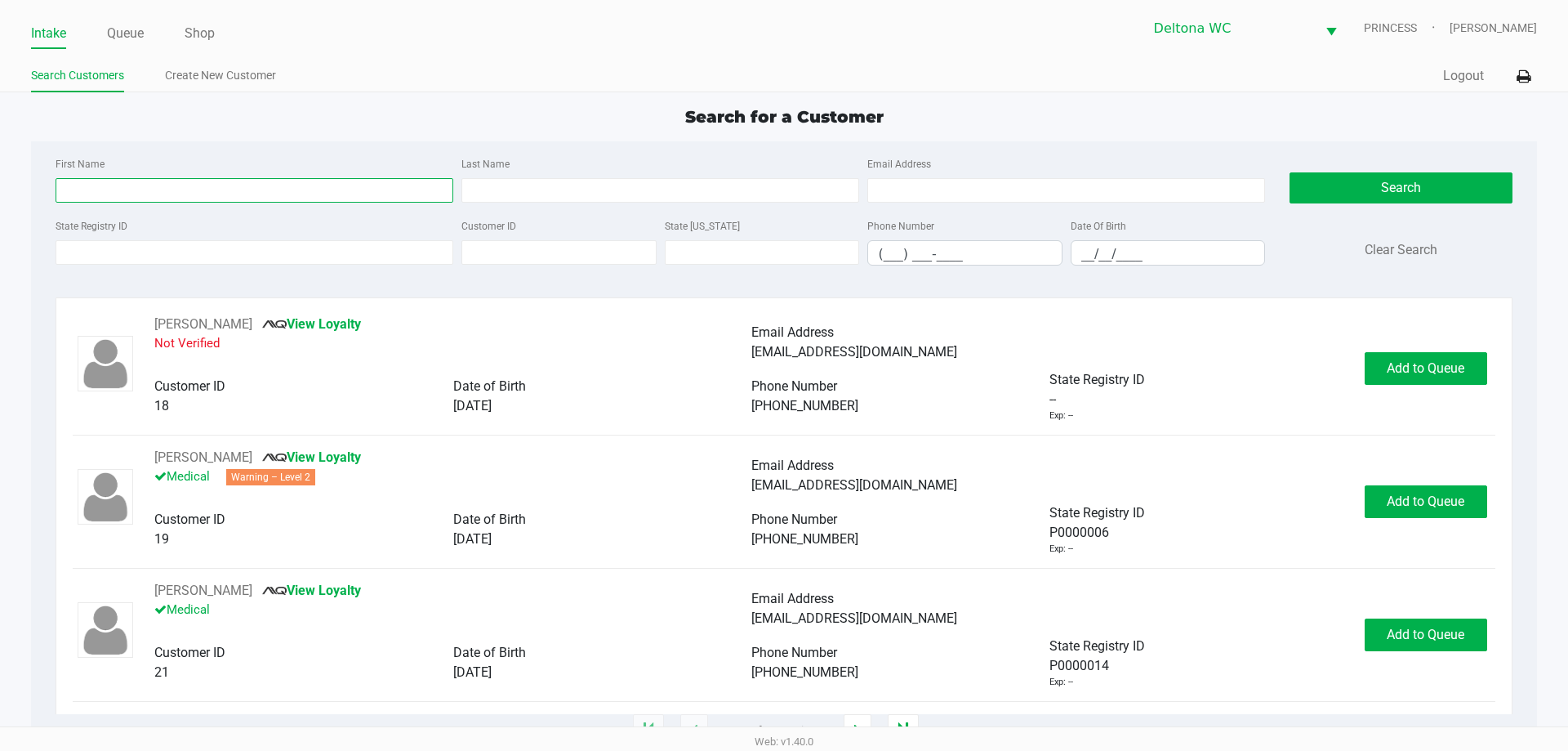
click at [288, 186] on input "First Name" at bounding box center [254, 190] width 398 height 24
click at [315, 246] on input "State Registry ID" at bounding box center [254, 252] width 398 height 24
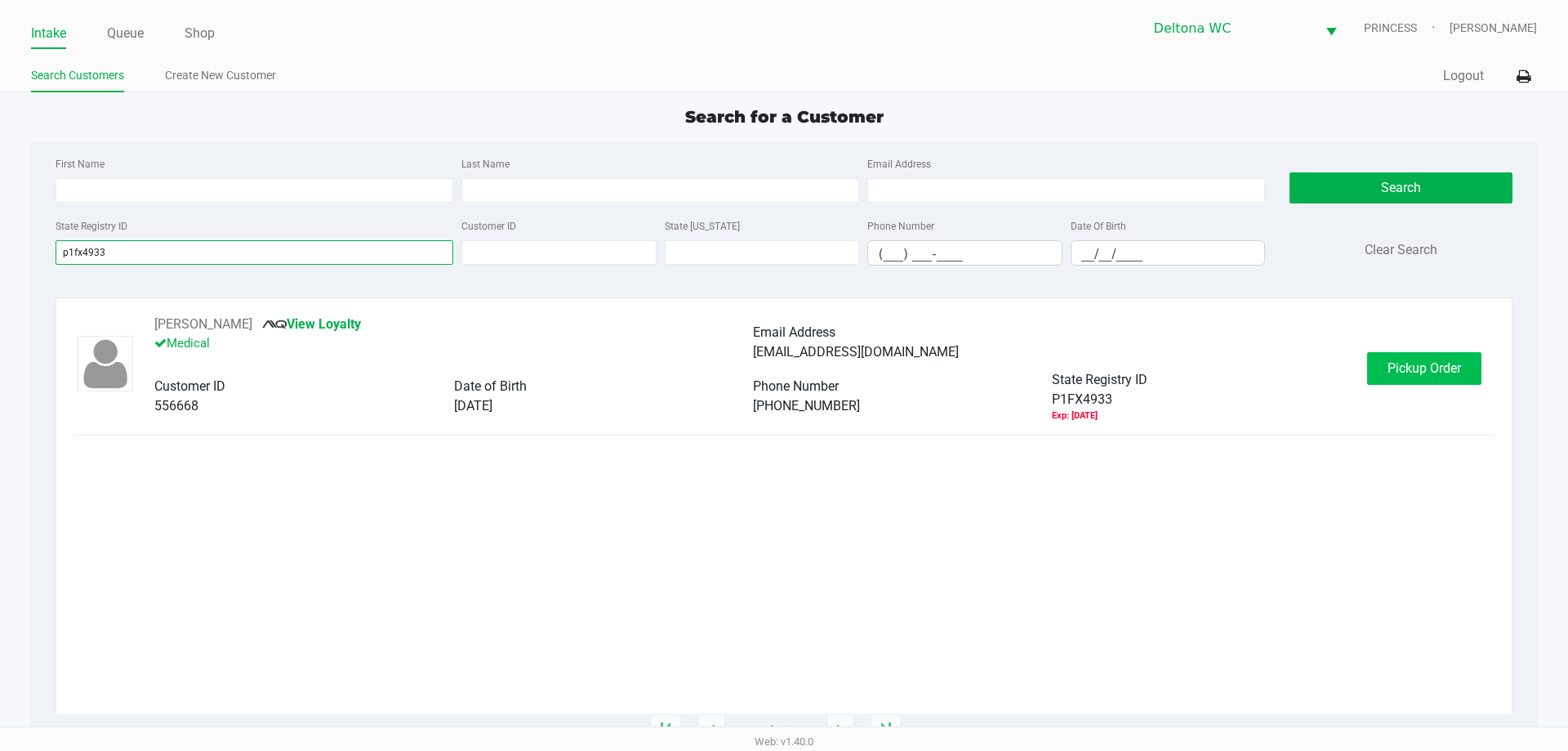
type input "p1fx4933"
click at [1388, 375] on span "Pickup Order" at bounding box center [1424, 368] width 73 height 15
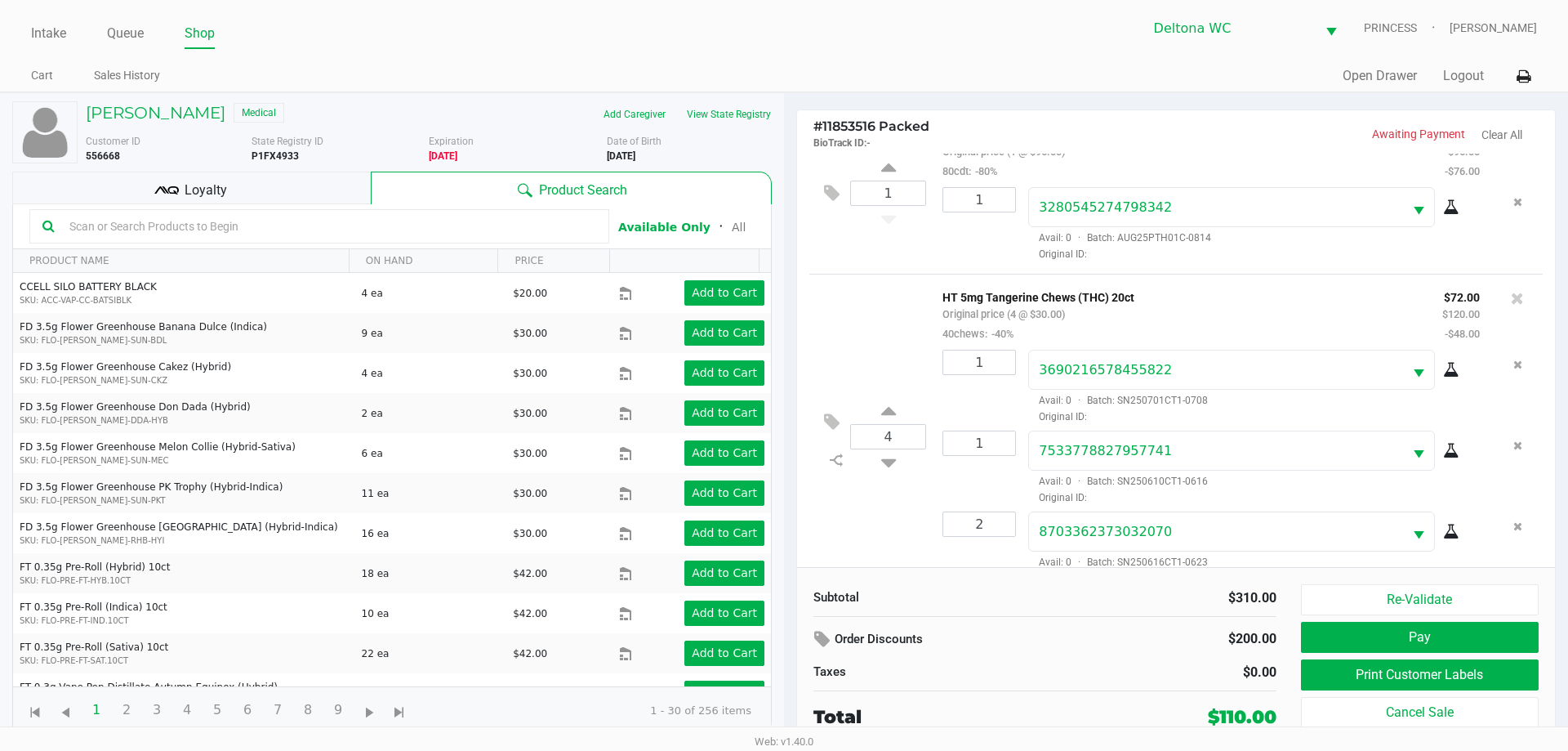
scroll to position [238, 0]
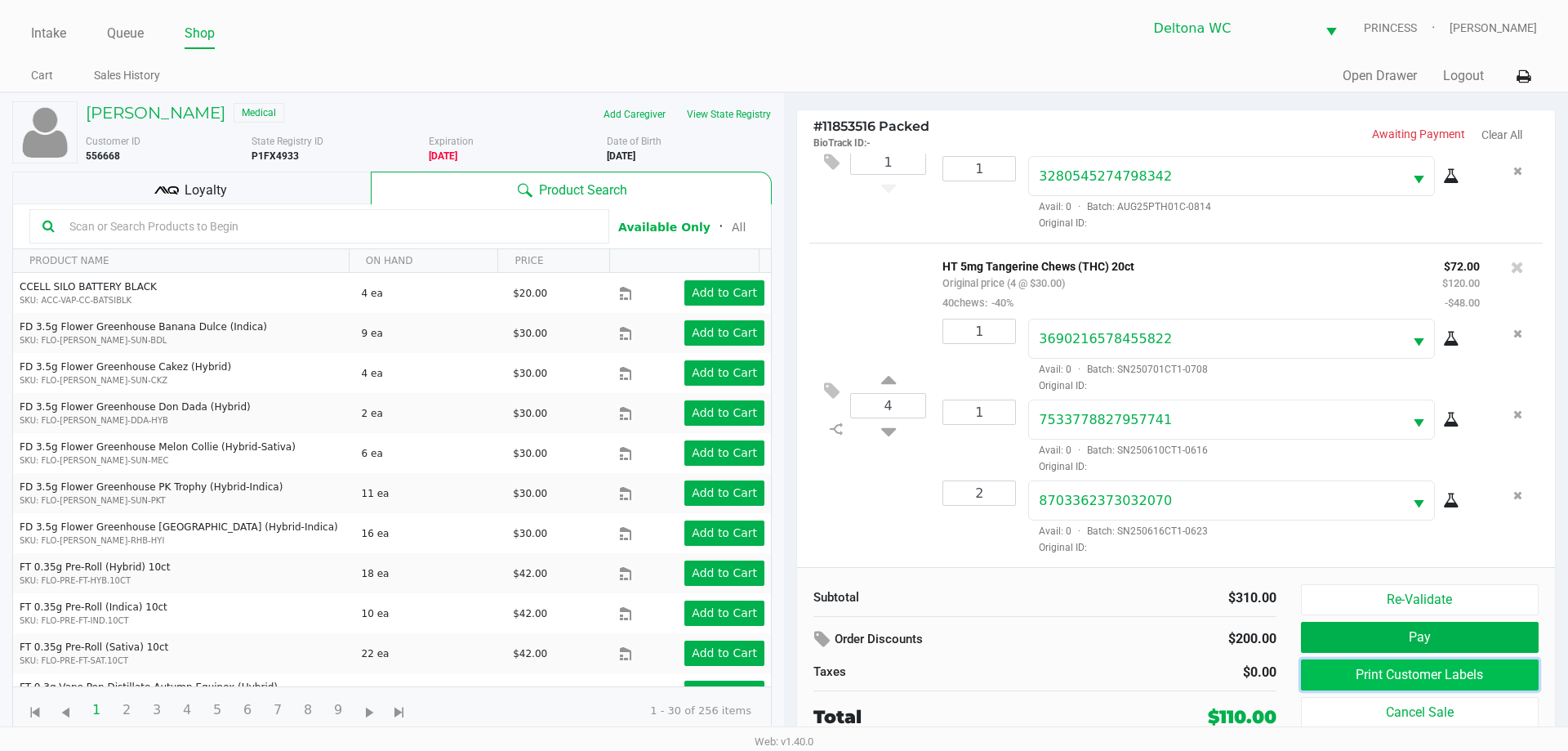
click at [1376, 674] on button "Print Customer Labels" at bounding box center [1420, 675] width 238 height 31
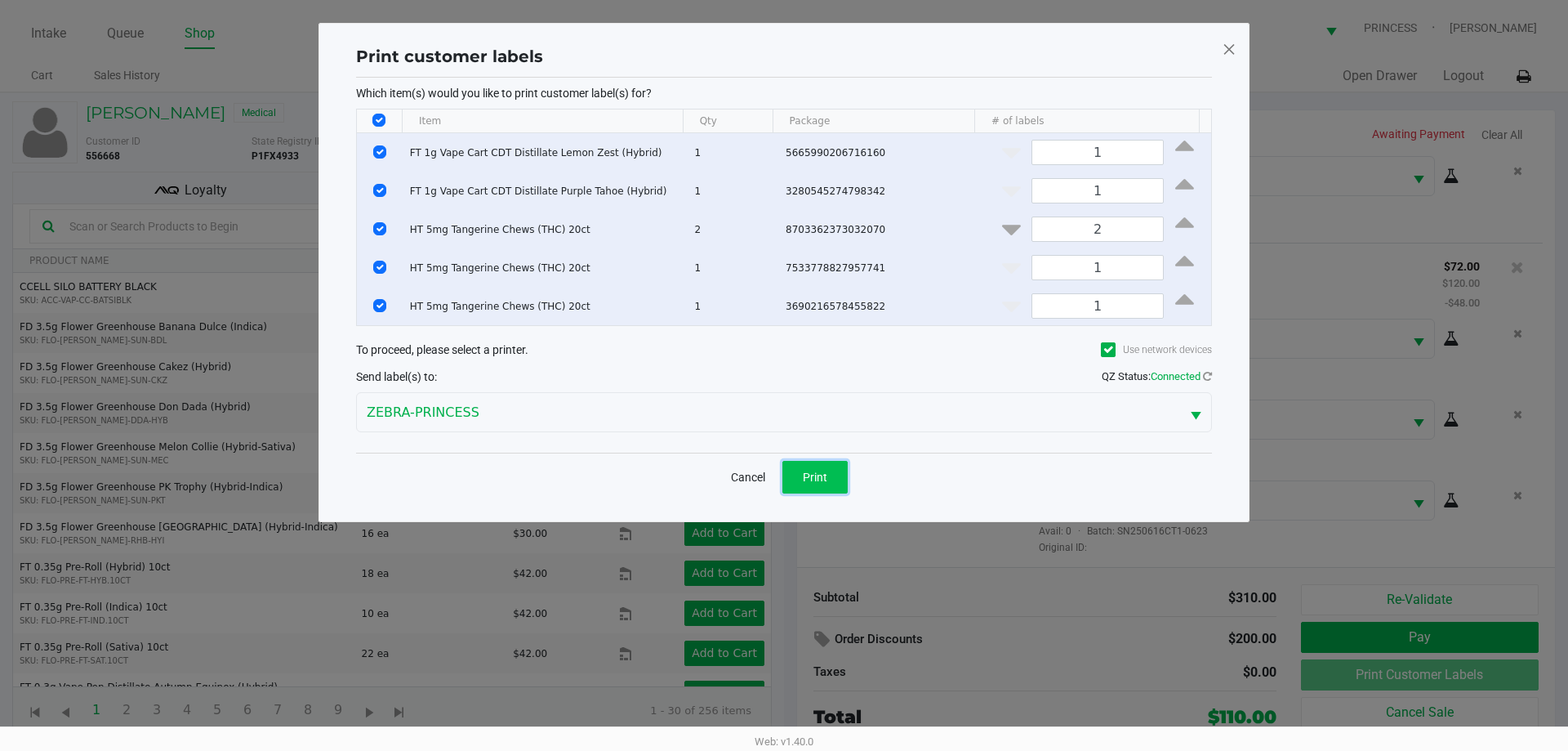
click at [836, 477] on button "Print" at bounding box center [815, 477] width 66 height 33
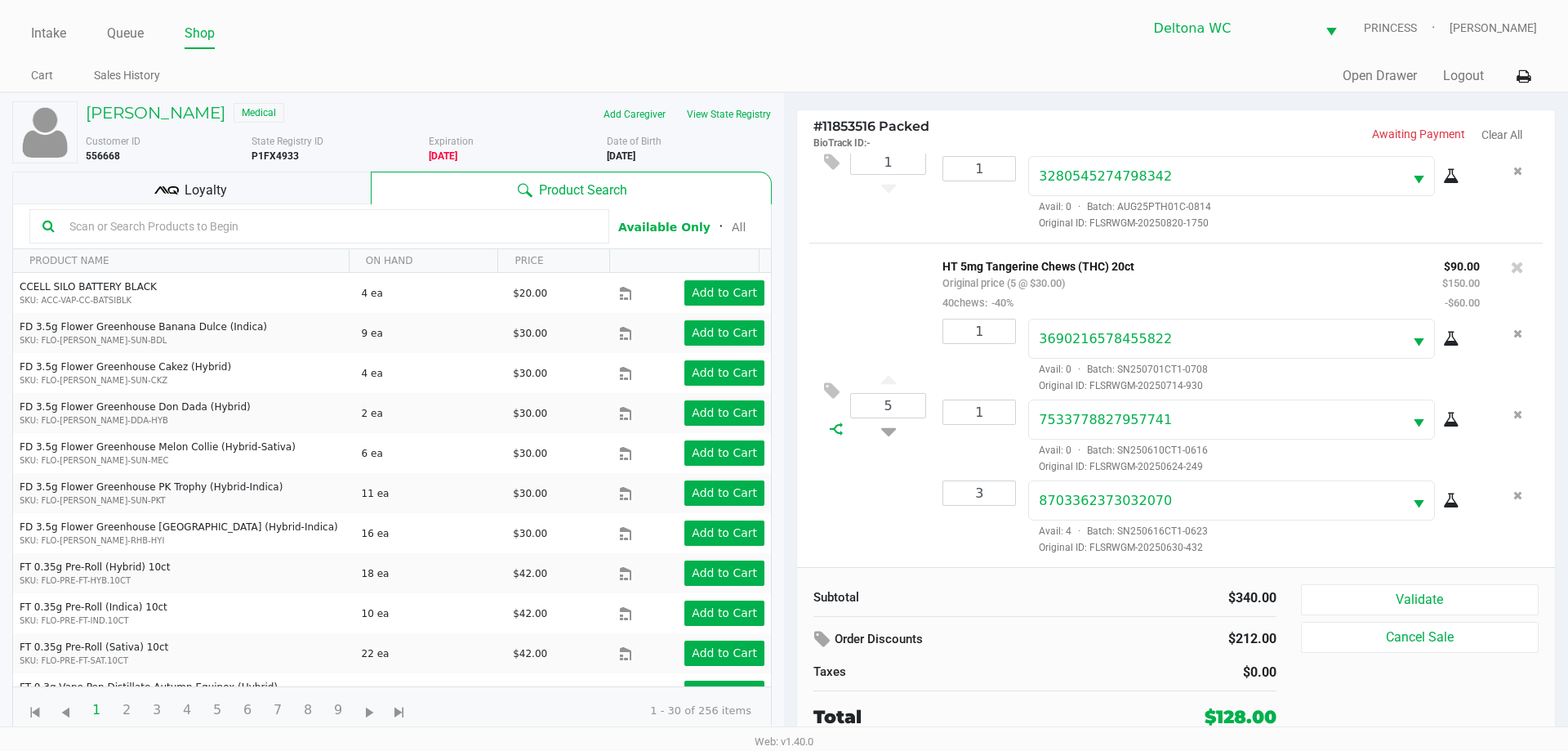
click at [842, 428] on icon at bounding box center [837, 429] width 13 height 13
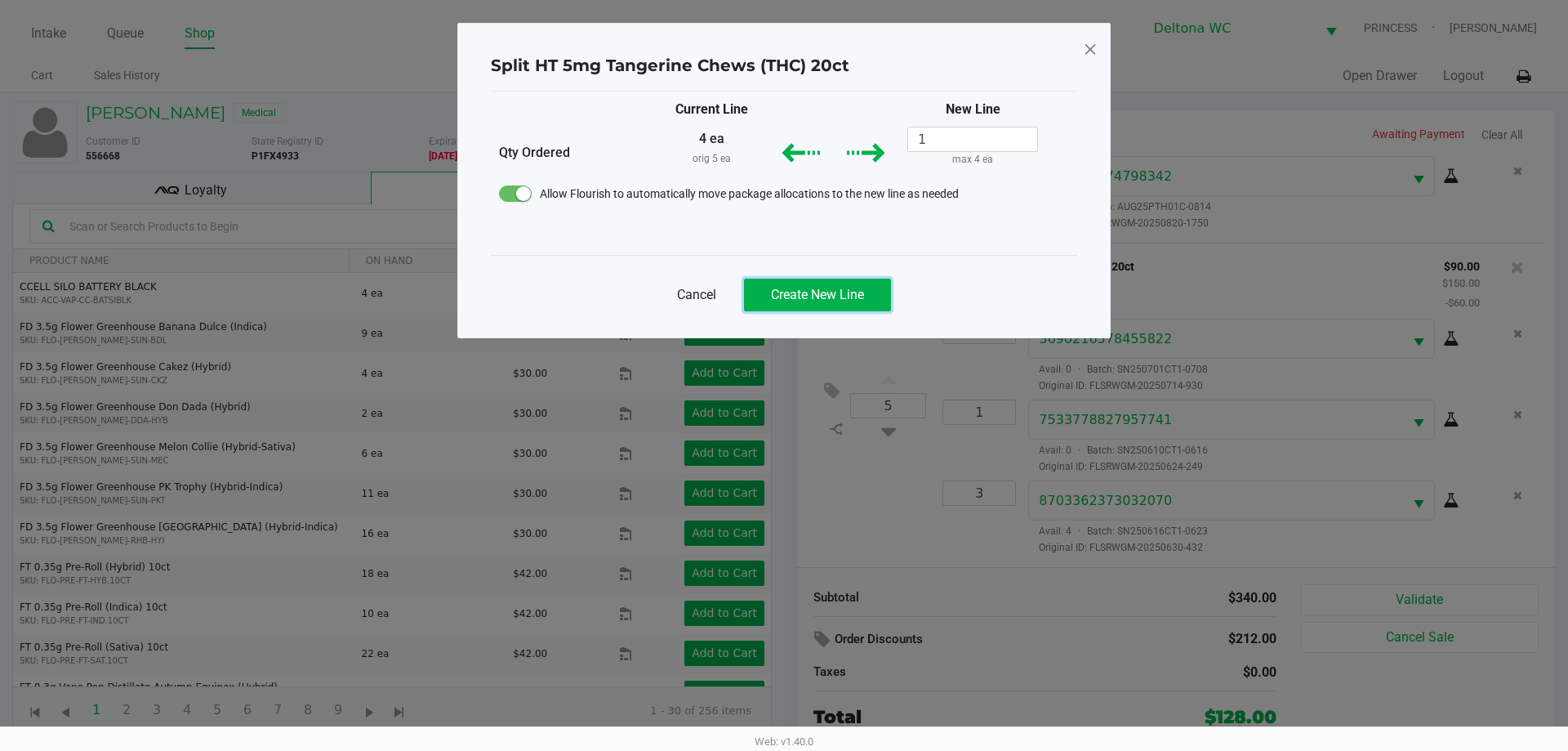
drag, startPoint x: 805, startPoint y: 301, endPoint x: 798, endPoint y: 328, distance: 27.9
click at [805, 300] on span "Create New Line" at bounding box center [817, 294] width 93 height 15
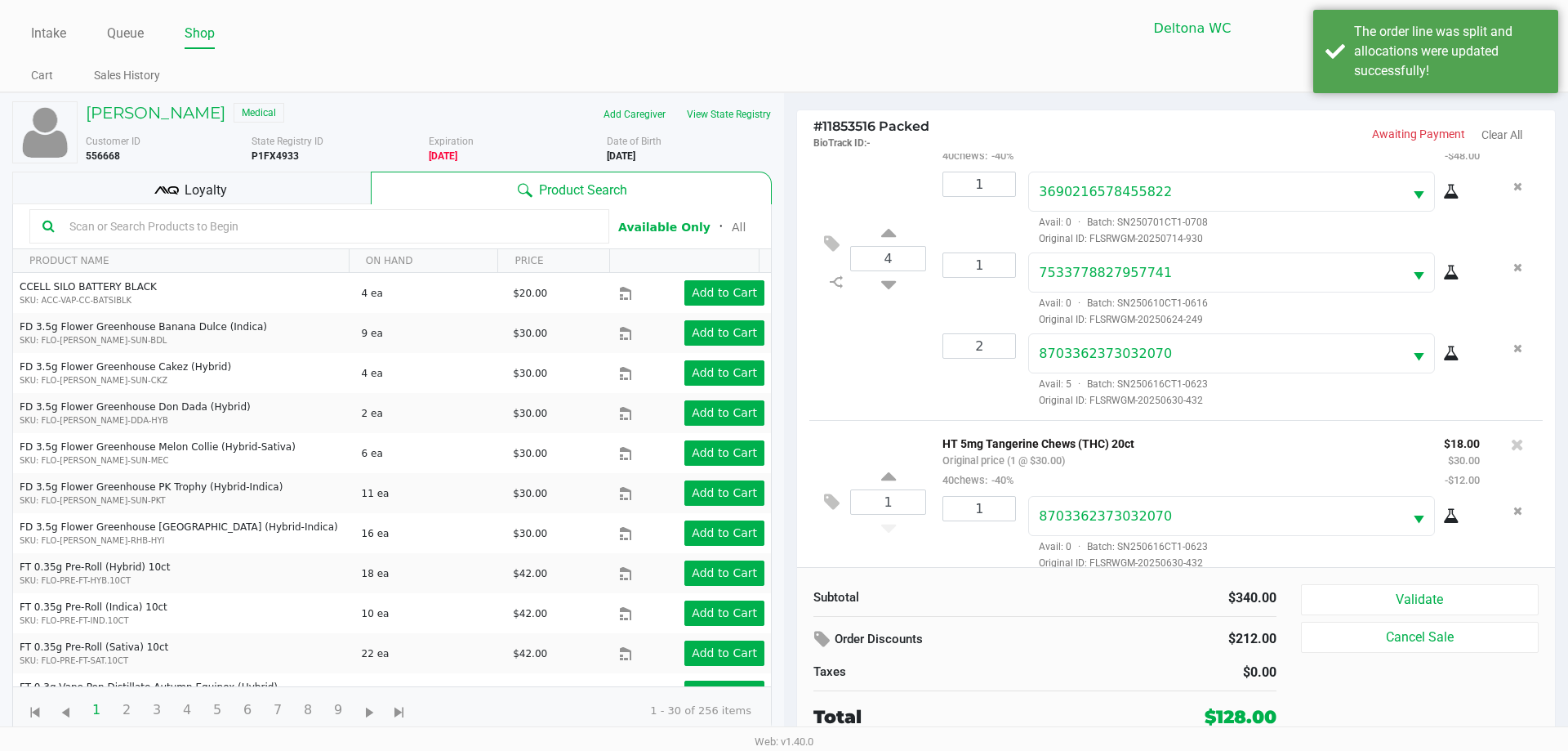
scroll to position [402, 0]
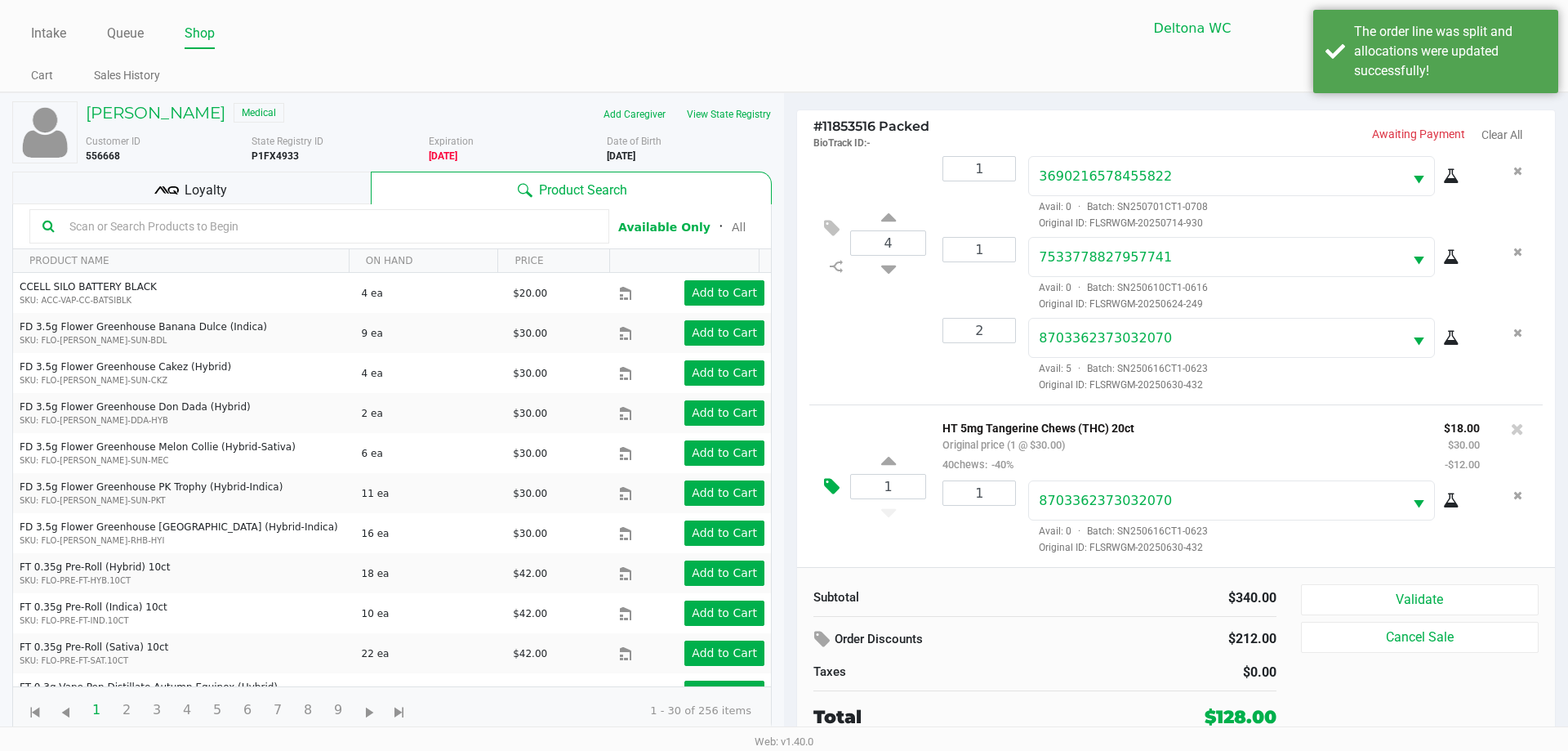
click at [823, 489] on button at bounding box center [836, 487] width 29 height 40
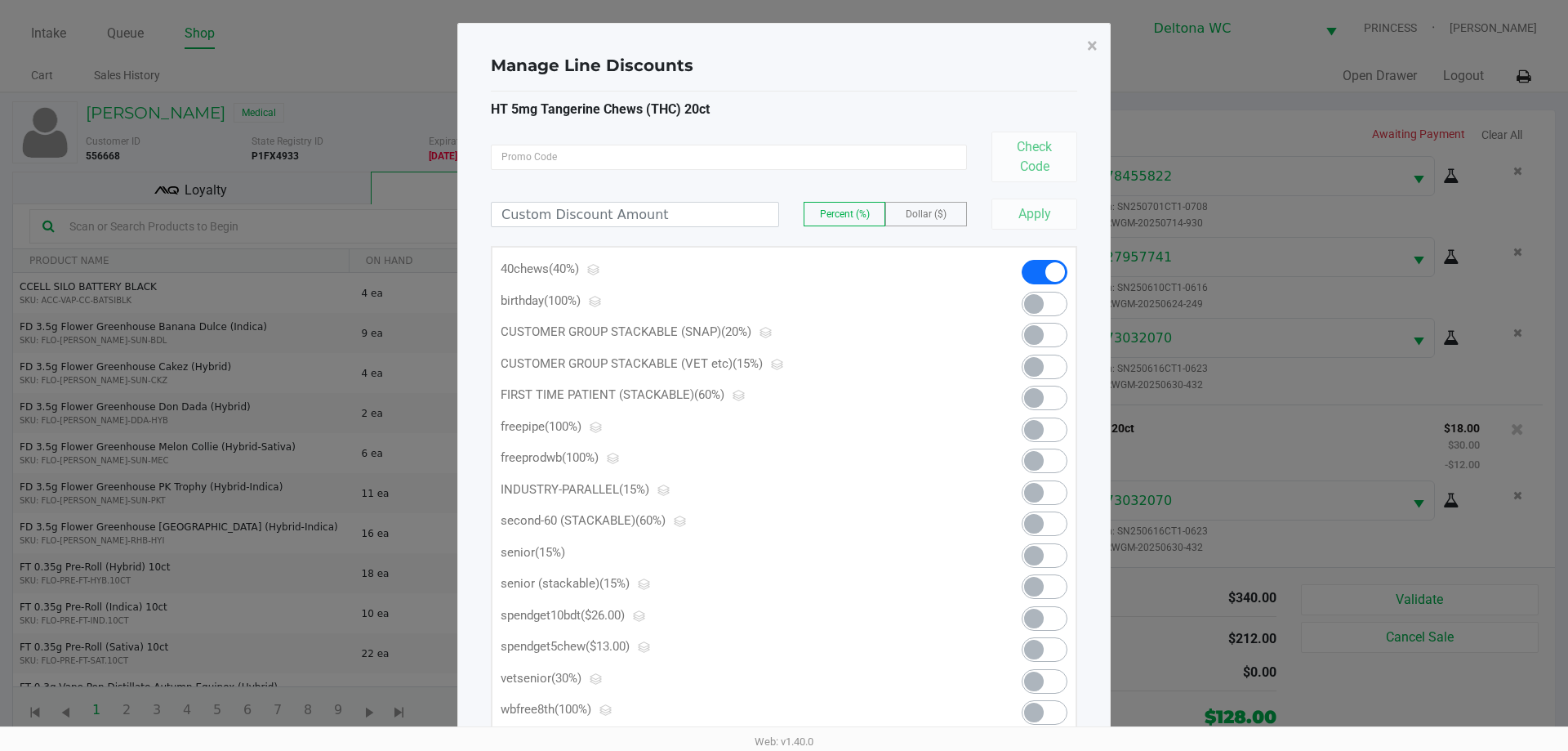
click at [1039, 651] on span at bounding box center [1033, 649] width 19 height 19
drag, startPoint x: 1096, startPoint y: 40, endPoint x: 1105, endPoint y: 48, distance: 12.0
click at [1099, 40] on button "×" at bounding box center [1092, 45] width 37 height 45
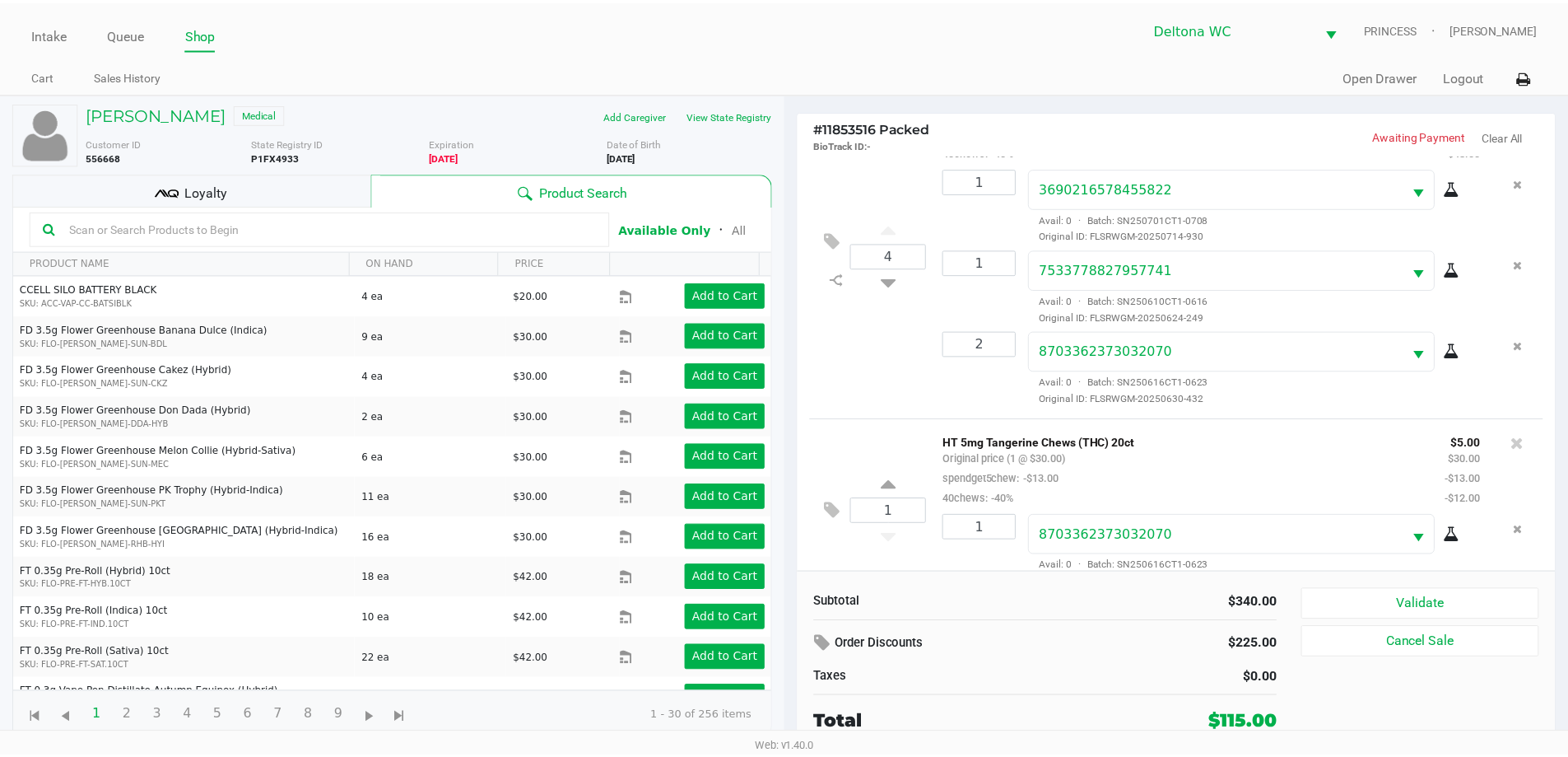
scroll to position [425, 0]
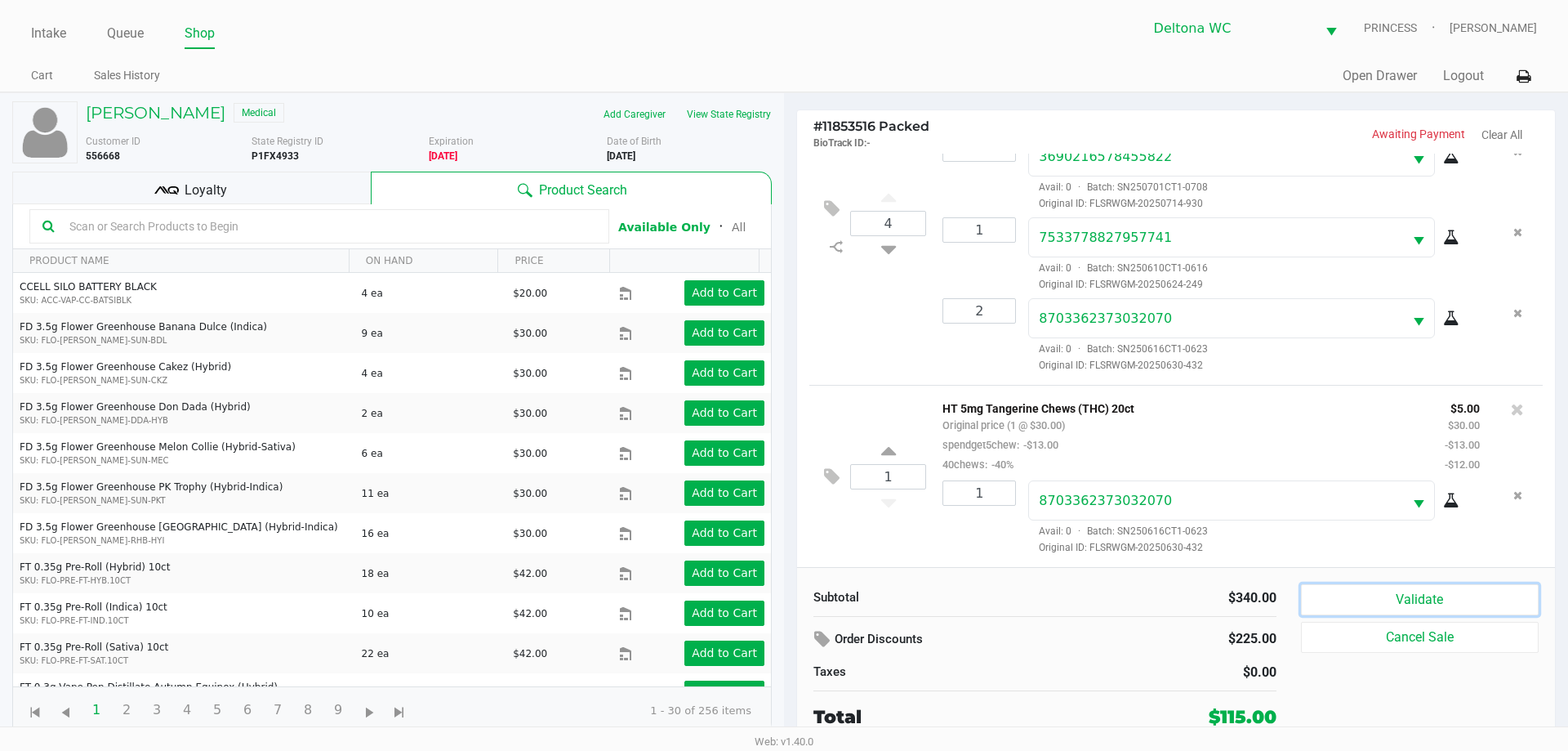
click at [1430, 597] on button "Validate" at bounding box center [1420, 600] width 238 height 31
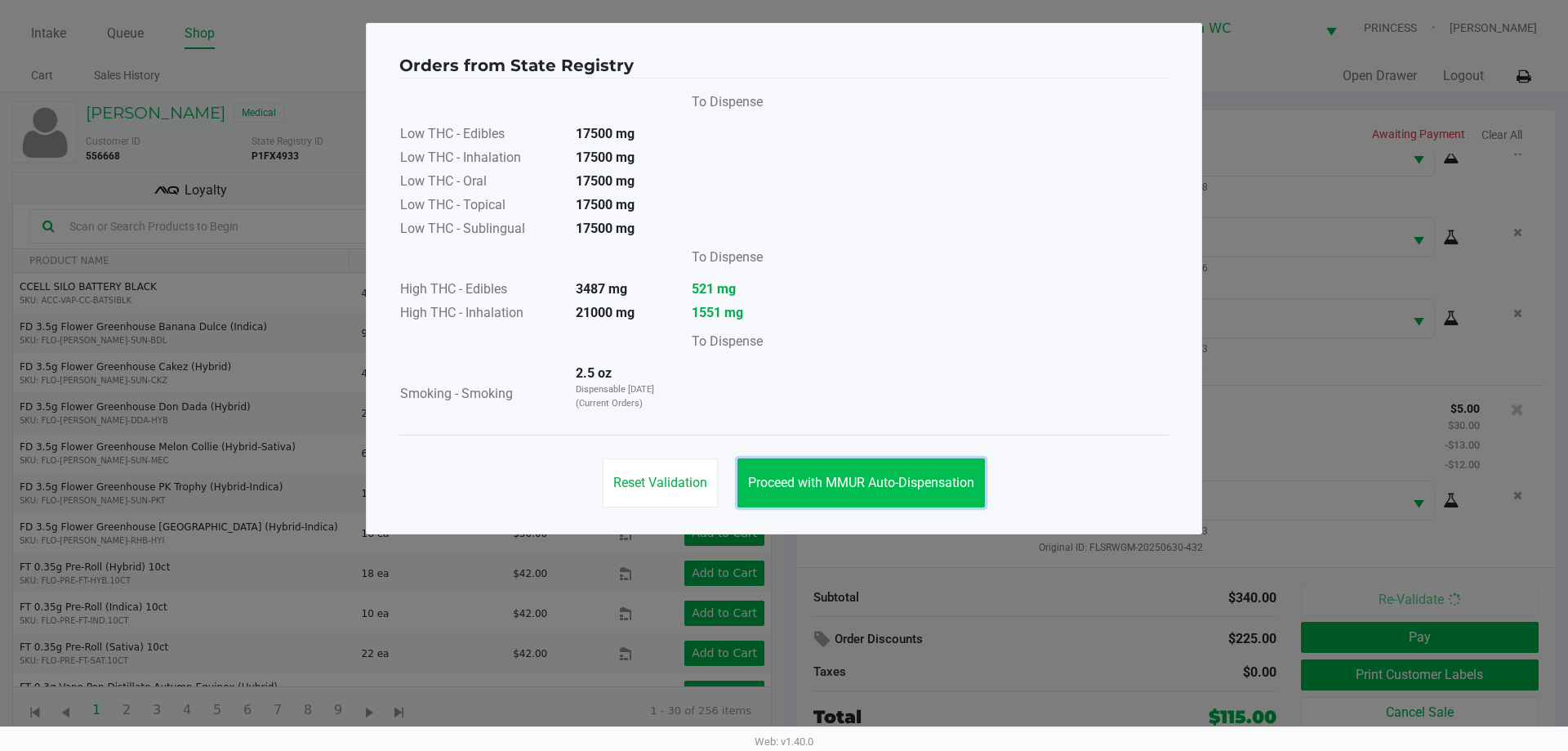
drag, startPoint x: 857, startPoint y: 473, endPoint x: 897, endPoint y: 483, distance: 41.2
click at [858, 471] on button "Proceed with MMUR Auto-Dispensation" at bounding box center [861, 482] width 248 height 49
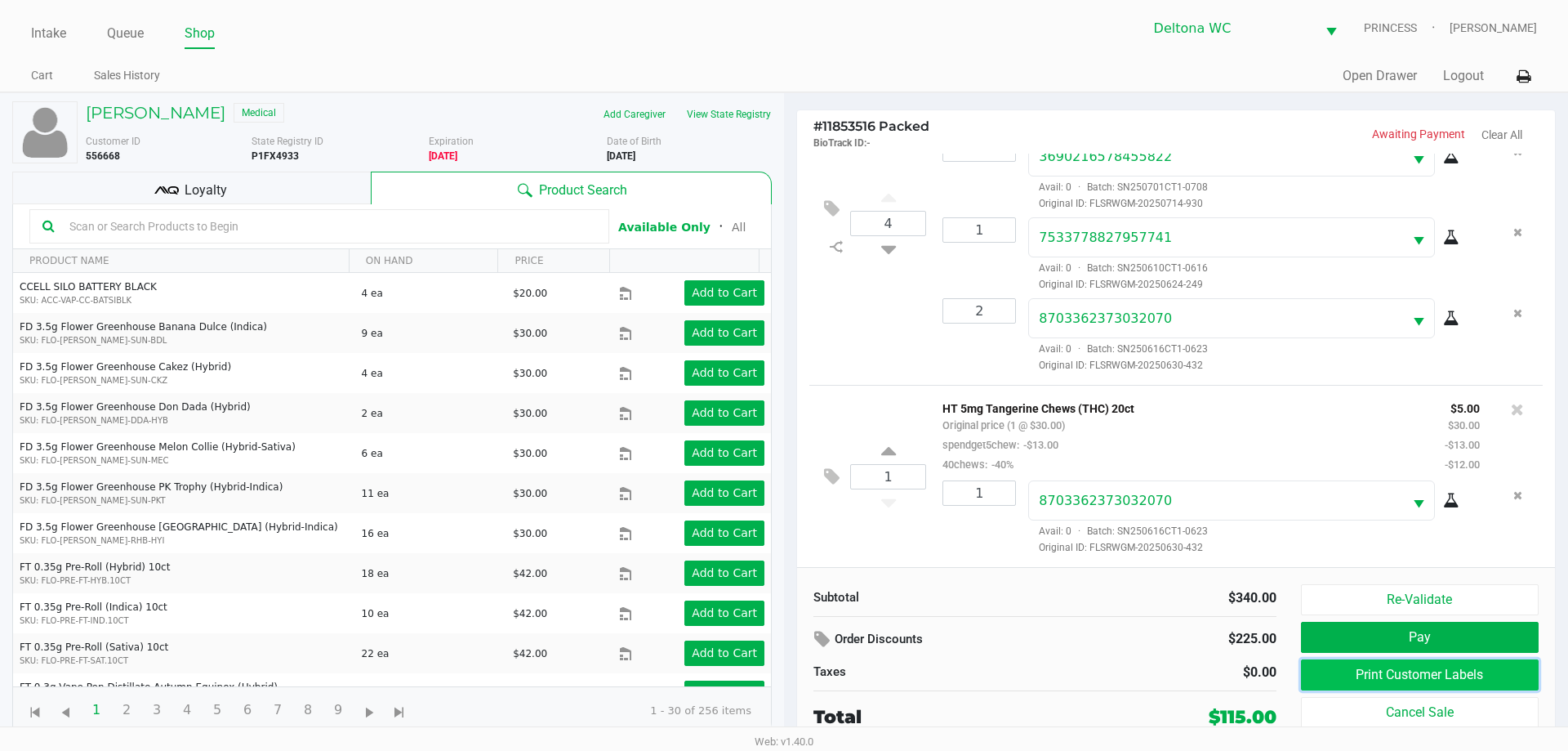
drag, startPoint x: 1483, startPoint y: 668, endPoint x: 1478, endPoint y: 651, distance: 17.7
click at [1481, 651] on div "Re-Validate Pay Print Customer Labels Cancel Sale" at bounding box center [1425, 657] width 250 height 147
click at [1490, 684] on button "Print Customer Labels" at bounding box center [1420, 675] width 238 height 31
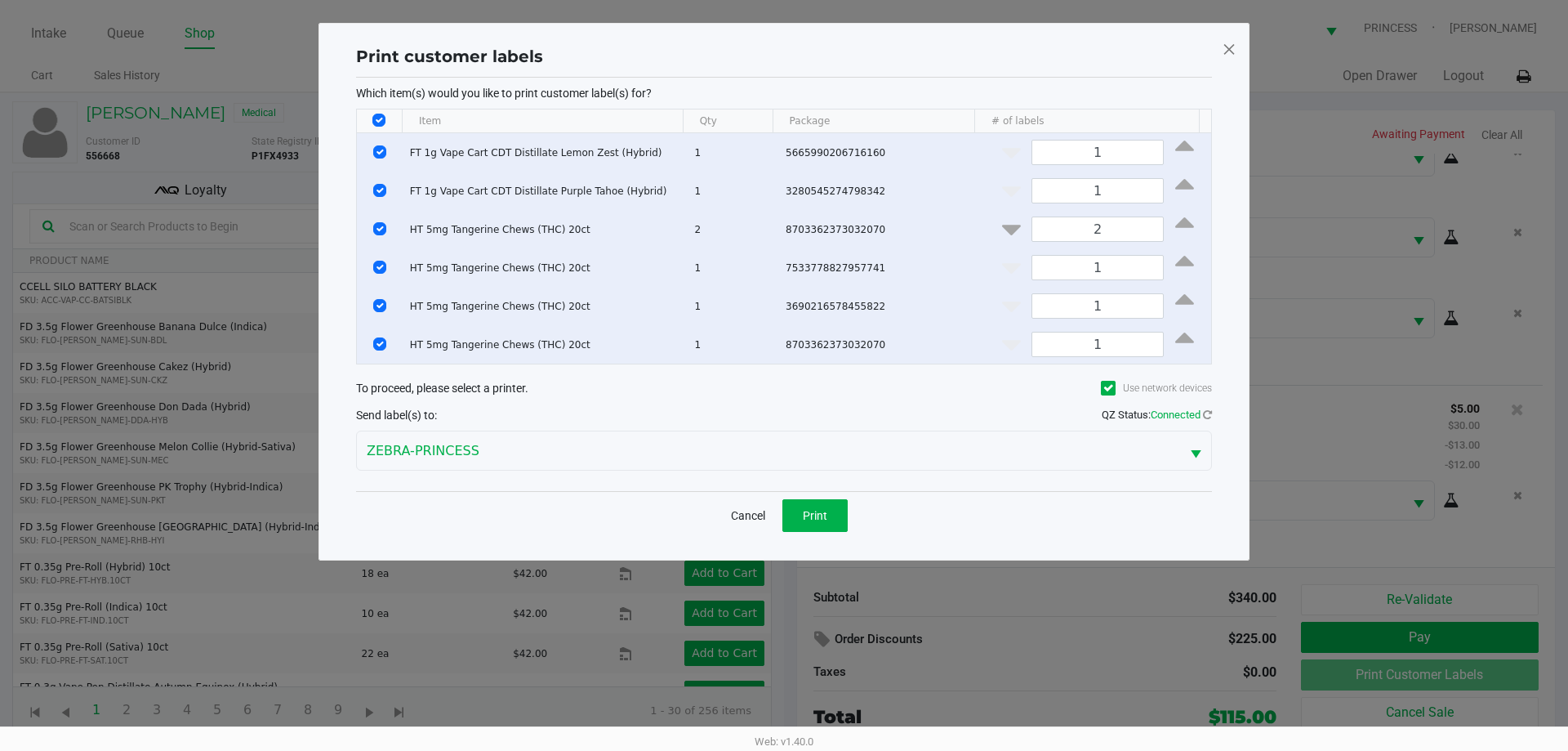
drag, startPoint x: 380, startPoint y: 117, endPoint x: 383, endPoint y: 300, distance: 183.0
click at [380, 122] on input "Select All Rows" at bounding box center [379, 121] width 13 height 13
checkbox input "false"
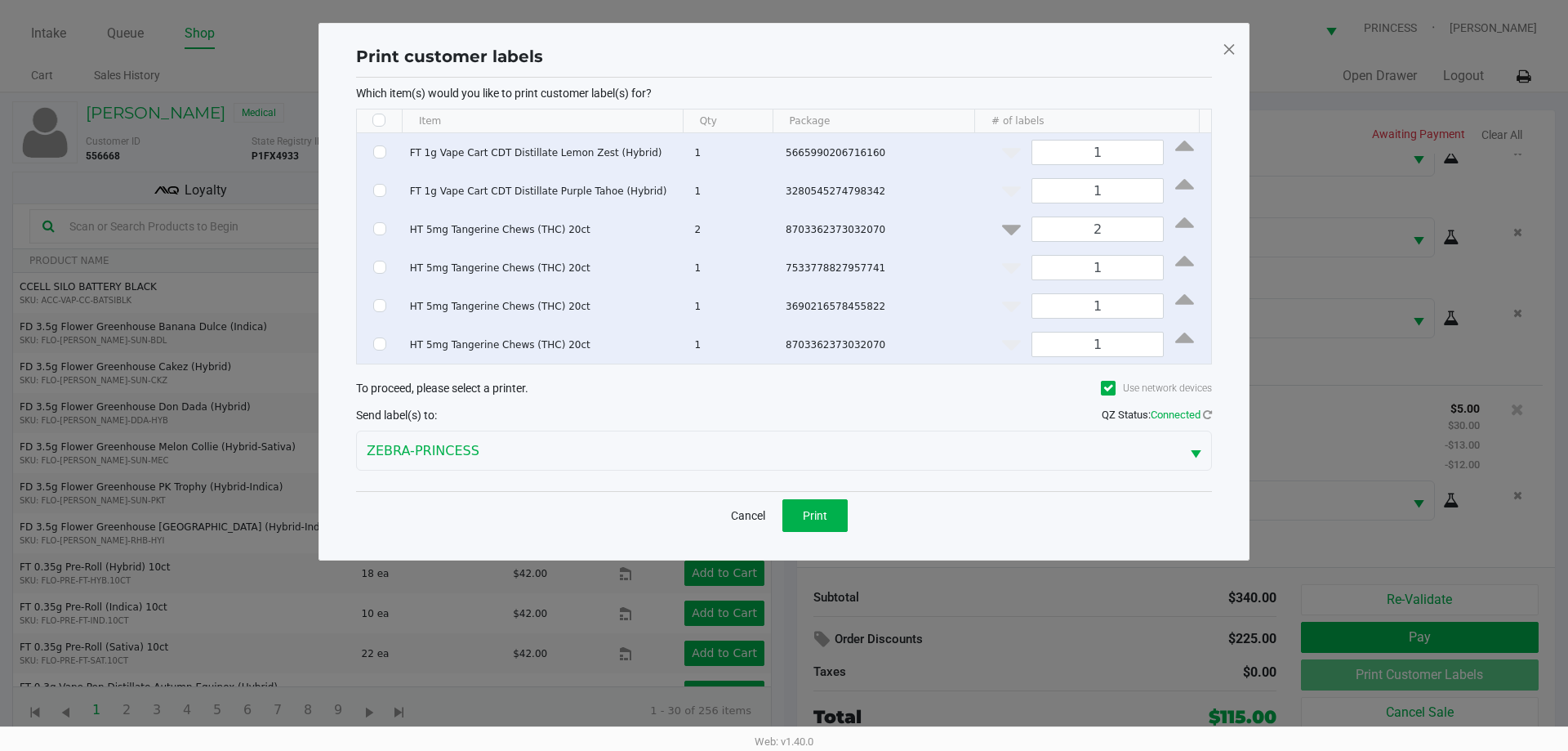
checkbox input "false"
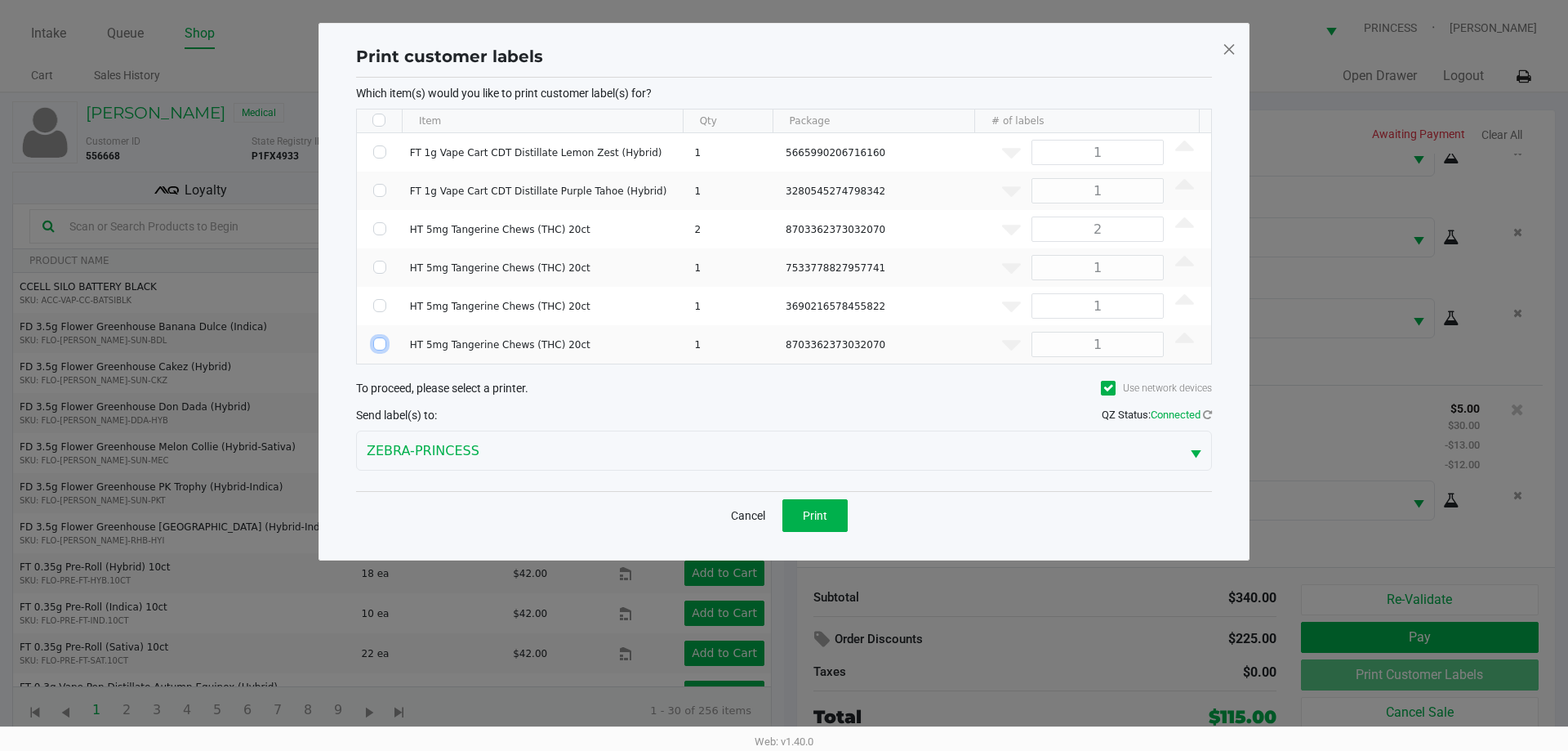
drag, startPoint x: 383, startPoint y: 347, endPoint x: 483, endPoint y: 412, distance: 119.3
click at [383, 350] on input "Select Row" at bounding box center [380, 344] width 13 height 13
checkbox input "true"
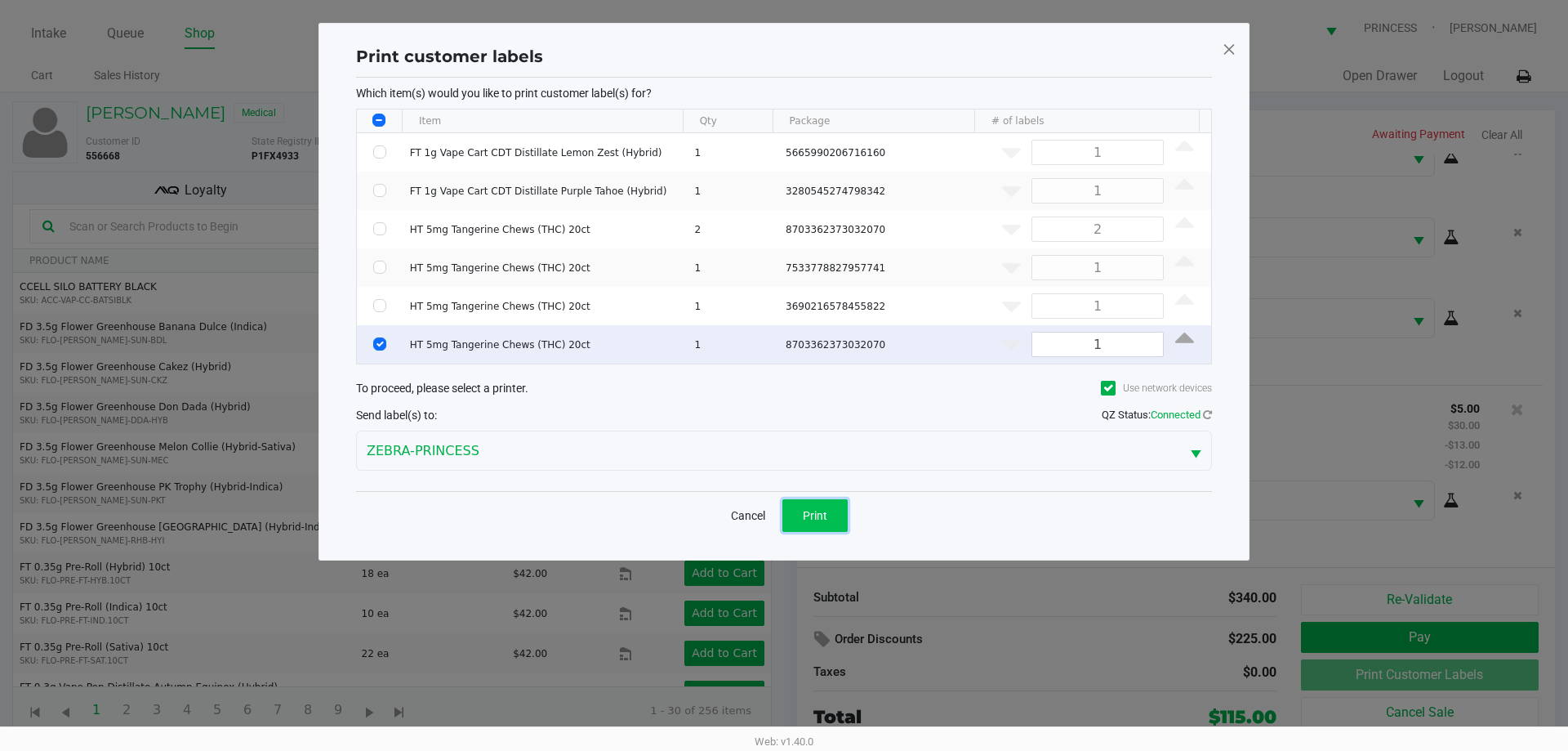
drag, startPoint x: 802, startPoint y: 521, endPoint x: 815, endPoint y: 530, distance: 15.8
click at [804, 521] on button "Print" at bounding box center [815, 516] width 66 height 33
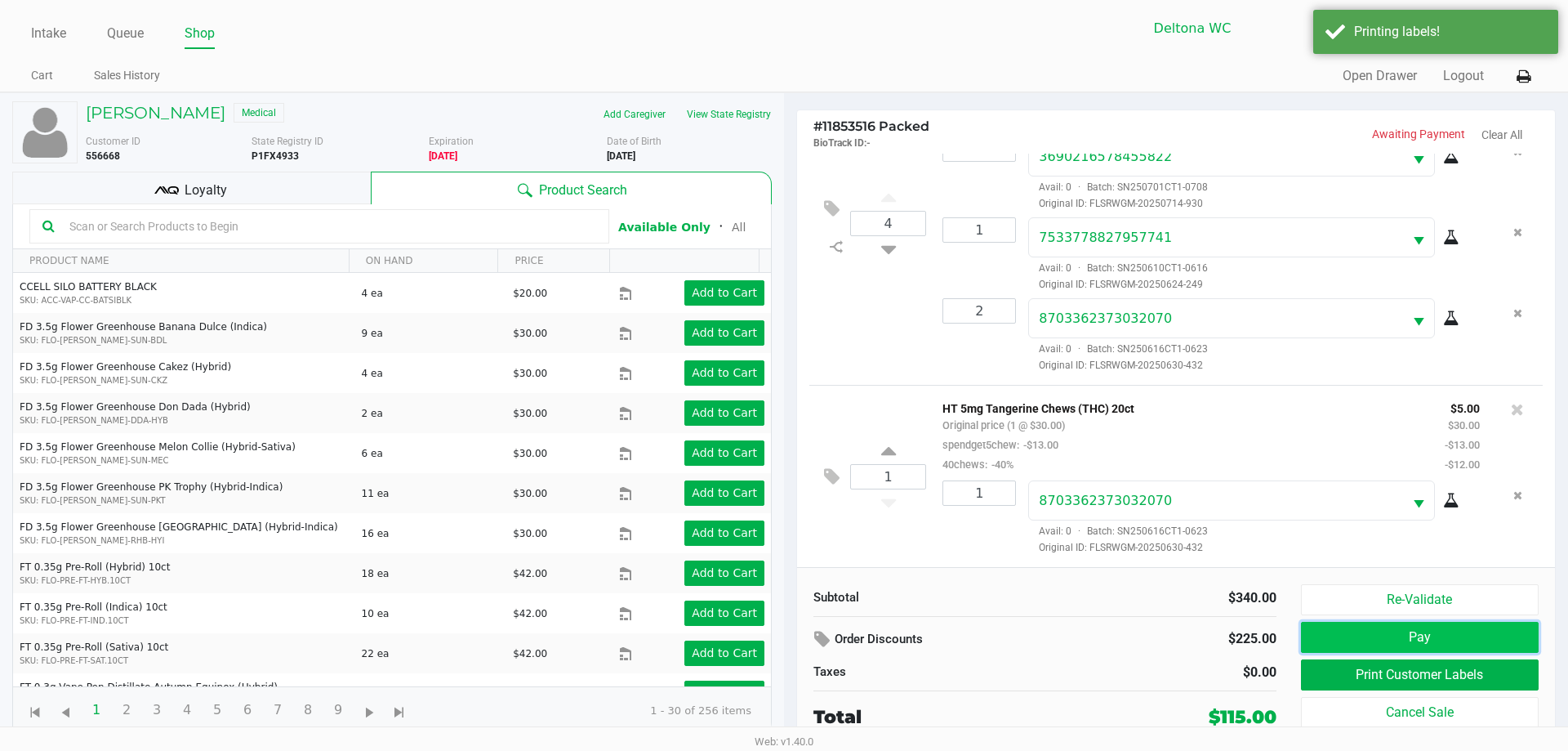
click at [1367, 628] on button "Pay" at bounding box center [1420, 637] width 238 height 31
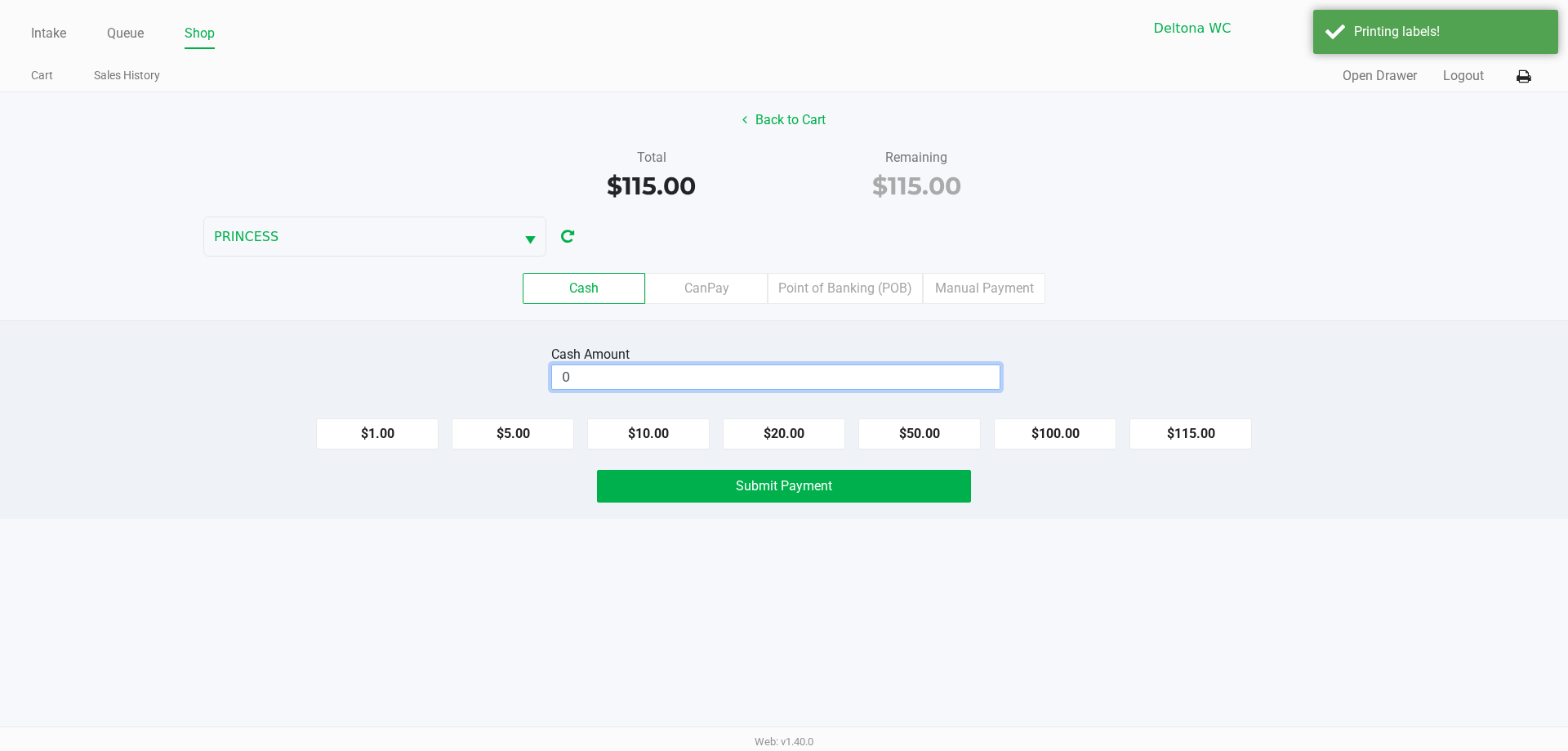
click at [772, 370] on input "0" at bounding box center [776, 377] width 447 height 24
type input "$120.00"
click at [886, 486] on button "Submit Payment" at bounding box center [784, 486] width 374 height 33
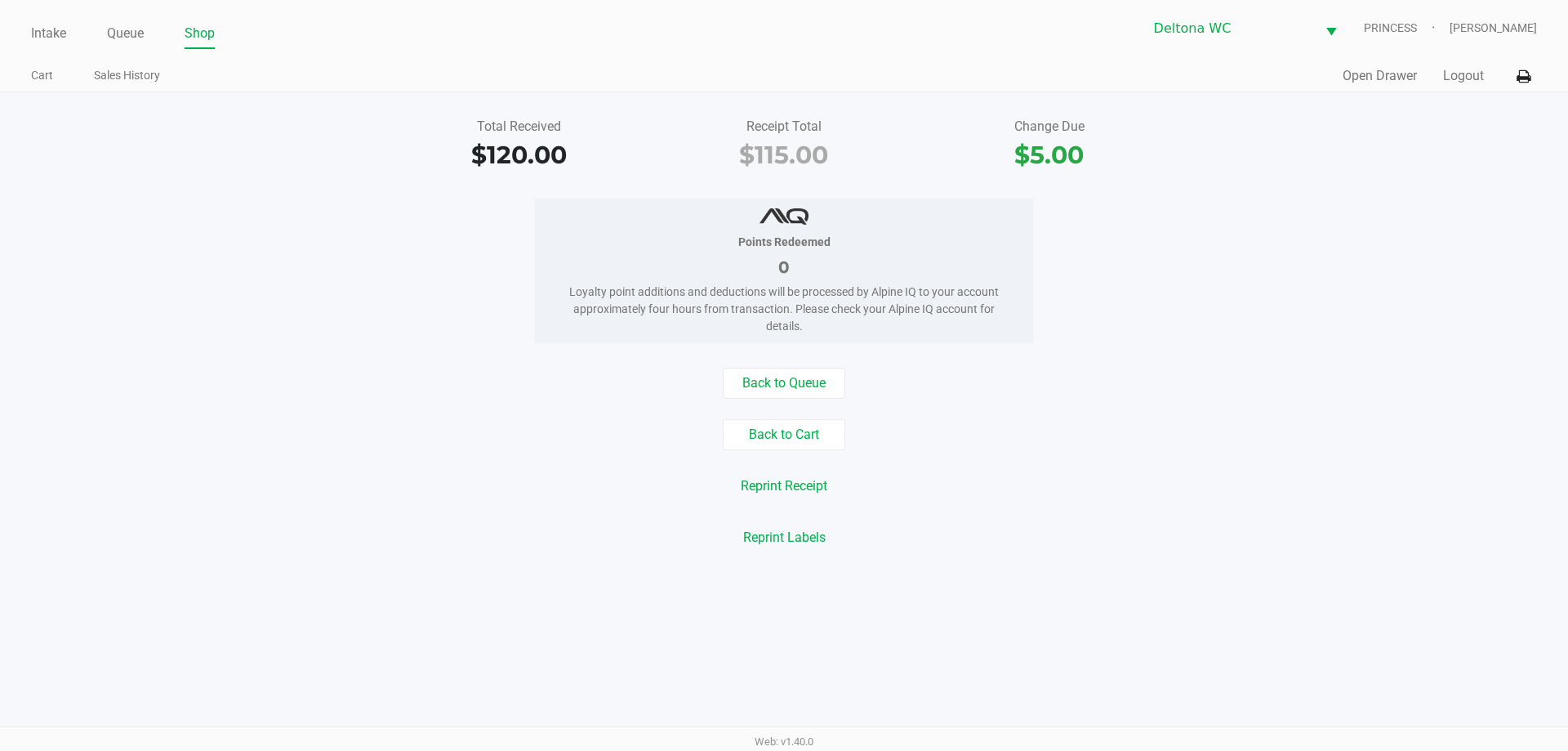
drag, startPoint x: 51, startPoint y: 26, endPoint x: 57, endPoint y: 19, distance: 9.2
click at [51, 25] on link "Intake" at bounding box center [48, 34] width 35 height 23
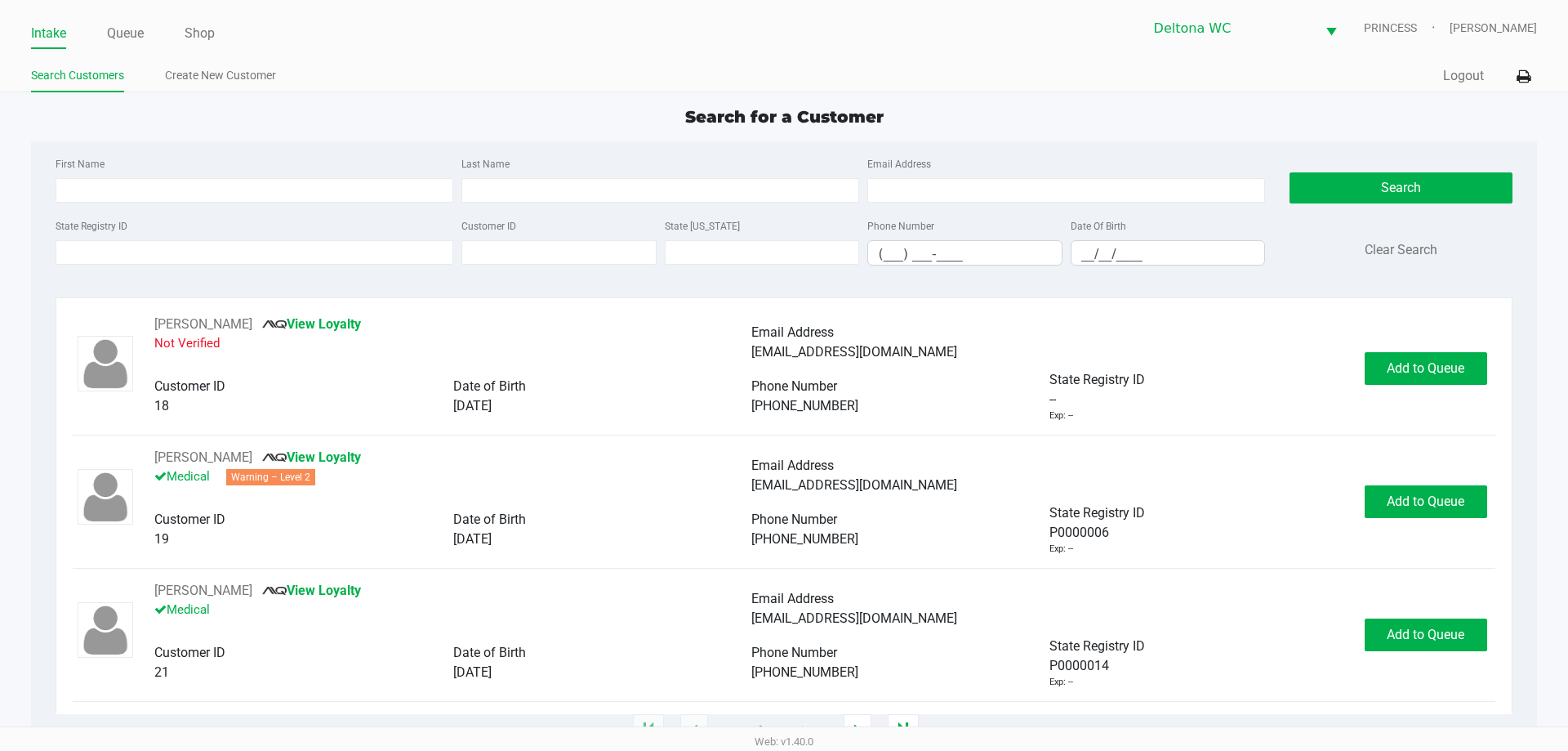
click at [431, 47] on ul "Intake Queue Shop" at bounding box center [407, 34] width 753 height 28
click at [232, 255] on input "State Registry ID" at bounding box center [254, 252] width 398 height 24
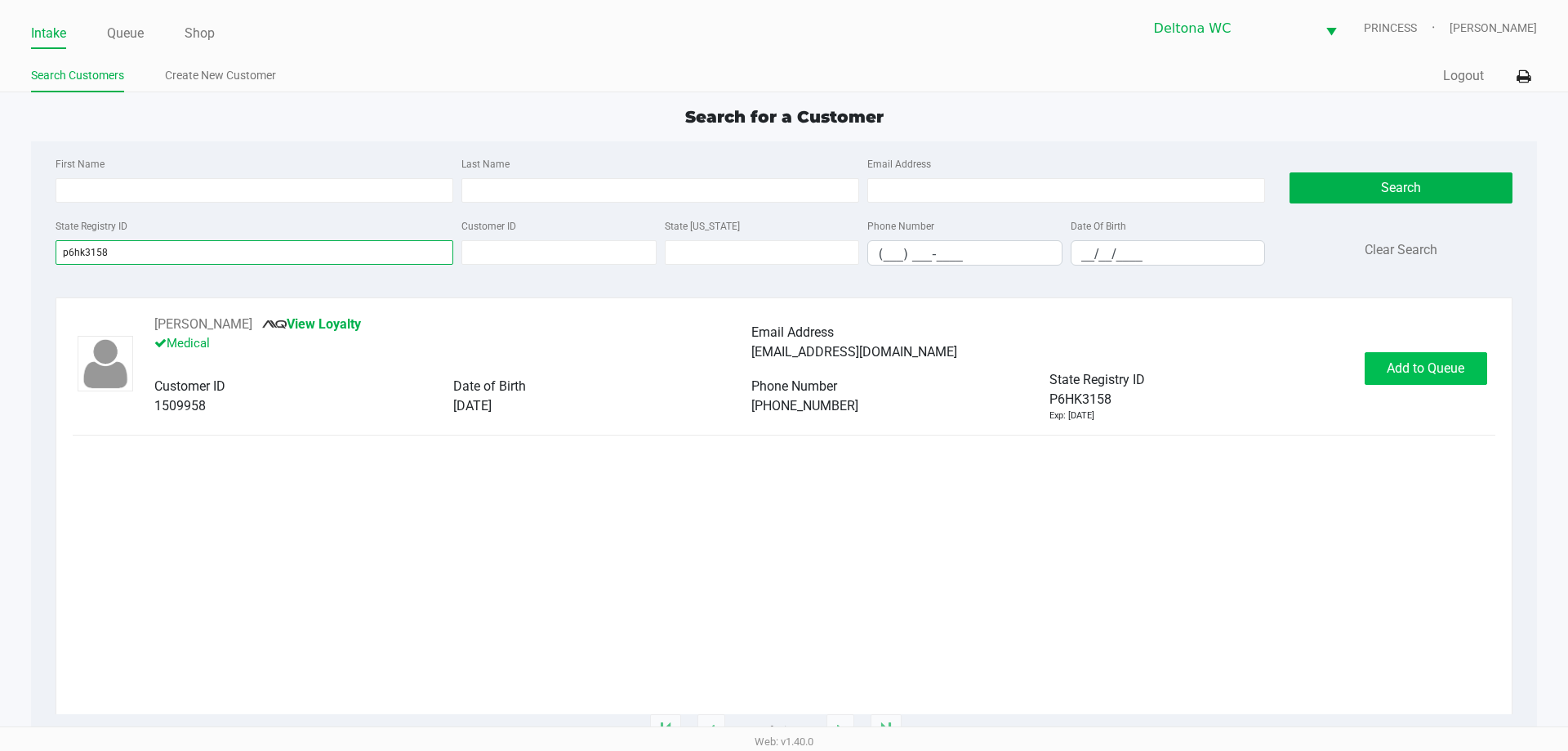
type input "p6hk3158"
click at [1431, 362] on span "Add to Queue" at bounding box center [1425, 368] width 77 height 15
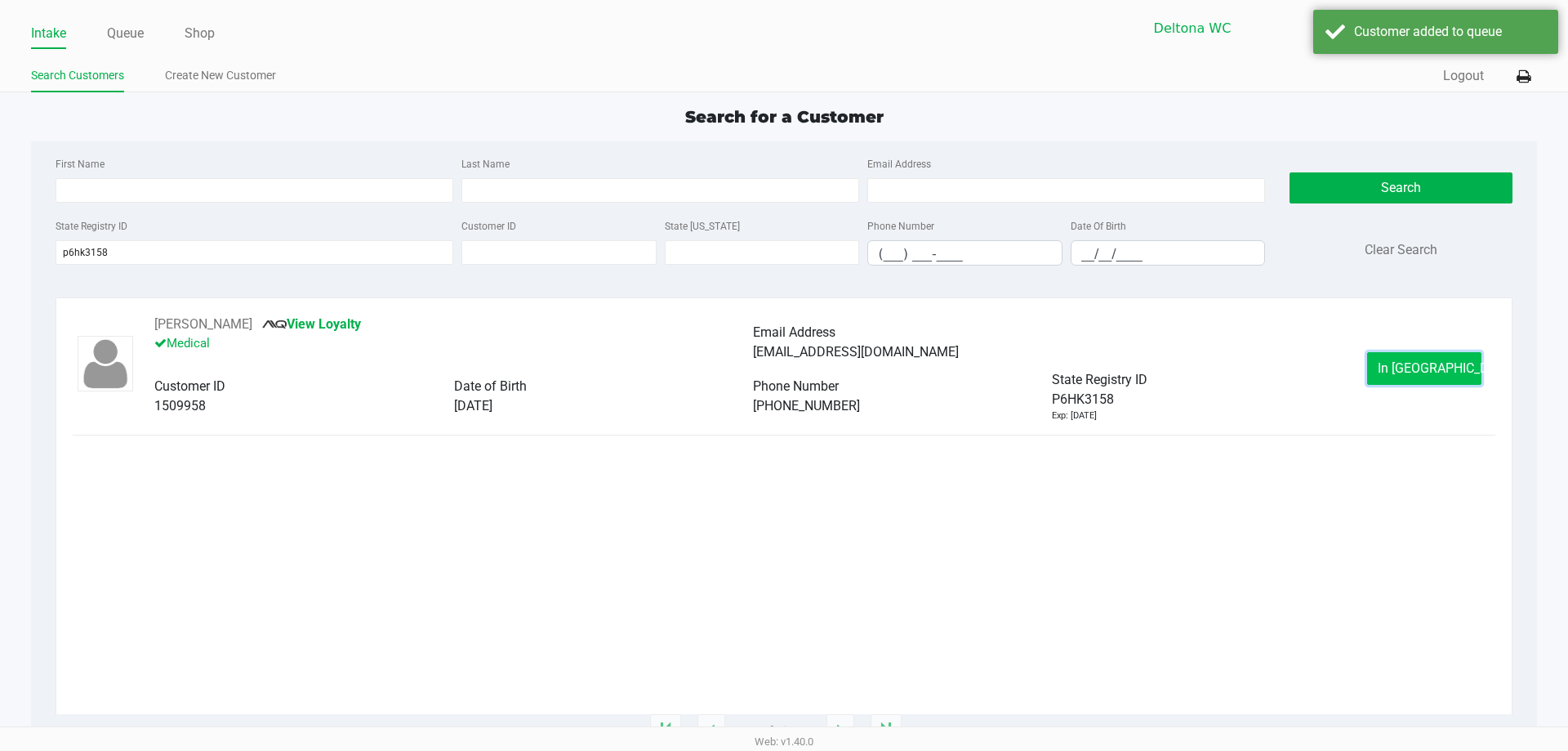
click at [1452, 366] on button "In Queue" at bounding box center [1423, 368] width 115 height 33
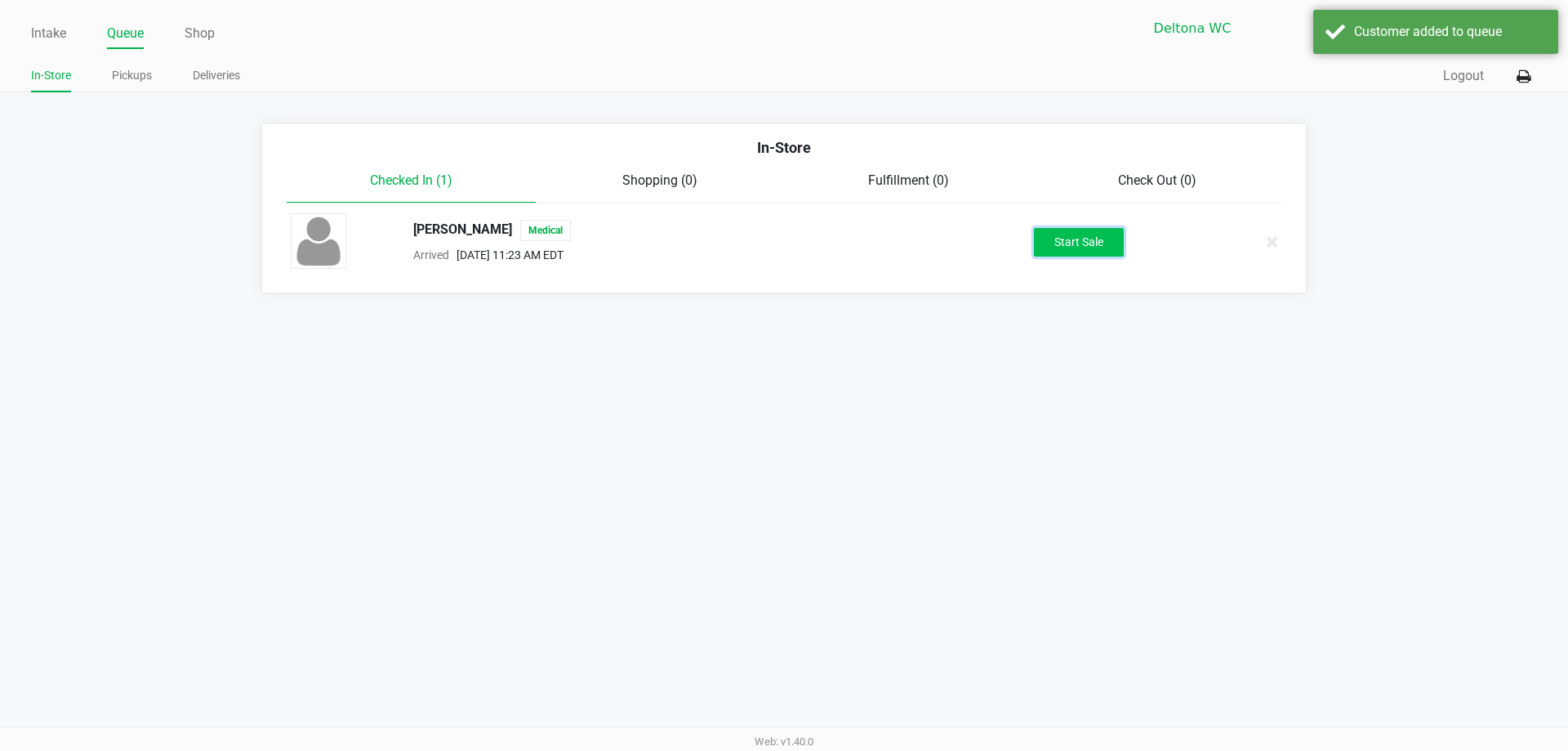
click at [1076, 254] on button "Start Sale" at bounding box center [1078, 242] width 90 height 29
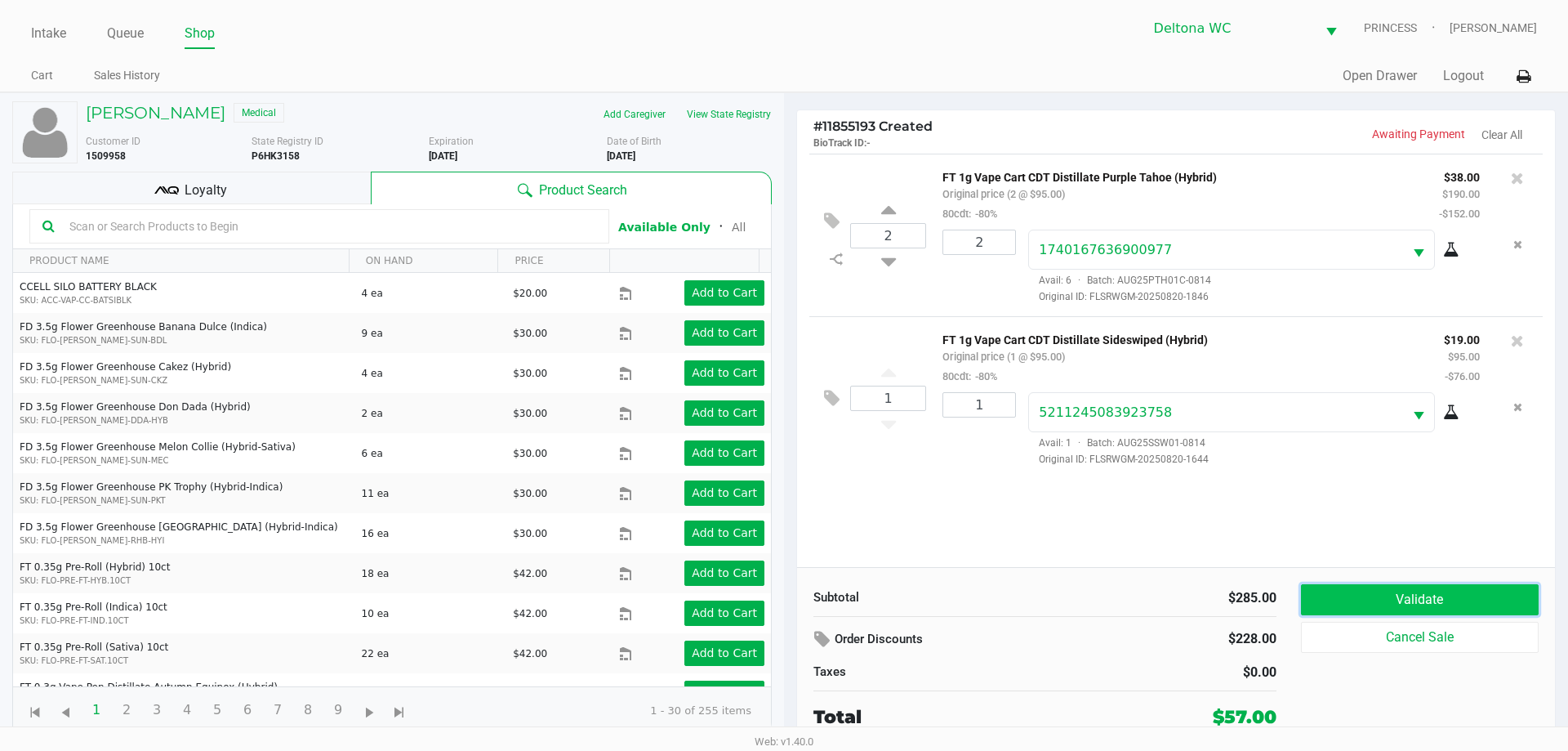
click at [1411, 592] on button "Validate" at bounding box center [1420, 600] width 238 height 31
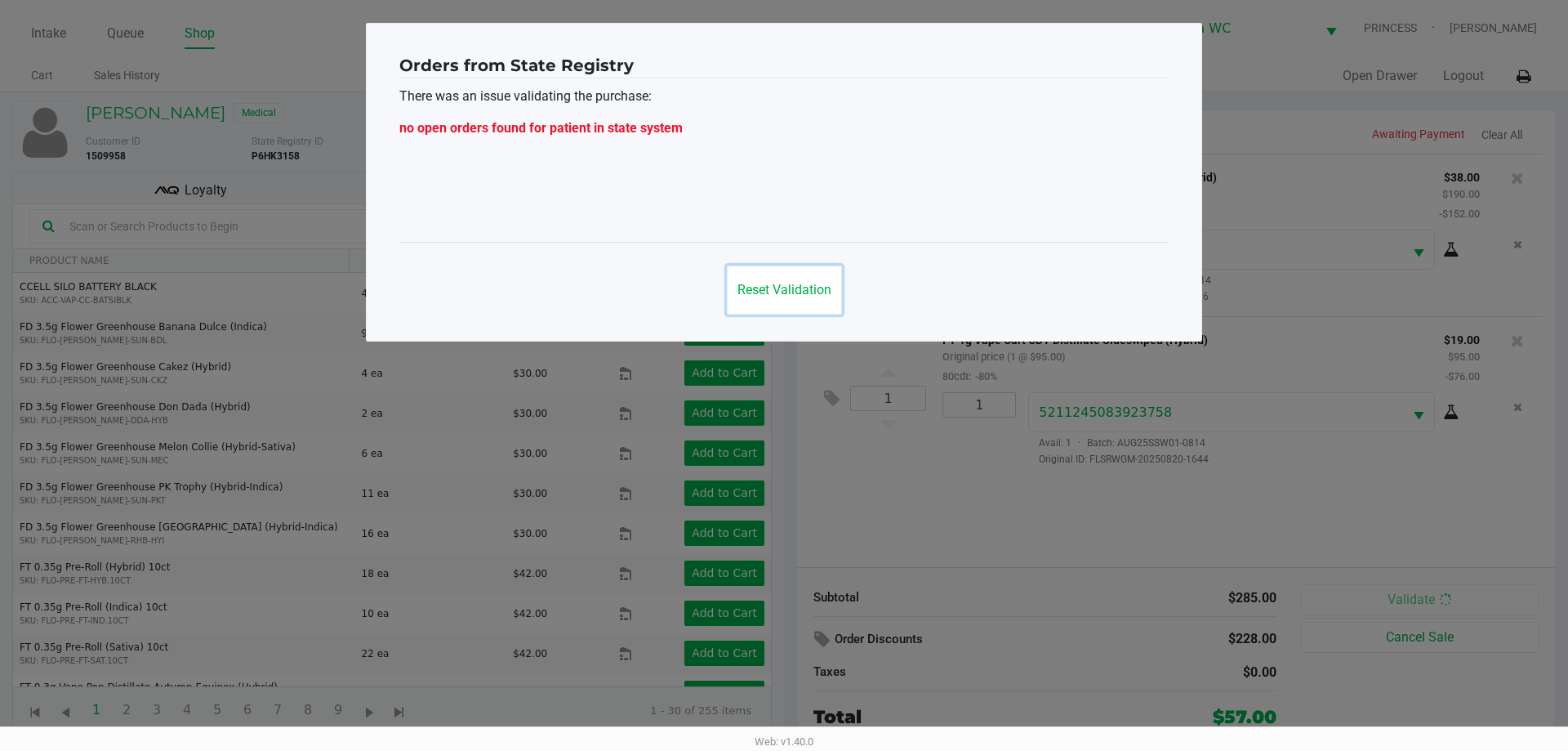
click at [799, 297] on button "Reset Validation" at bounding box center [784, 289] width 115 height 49
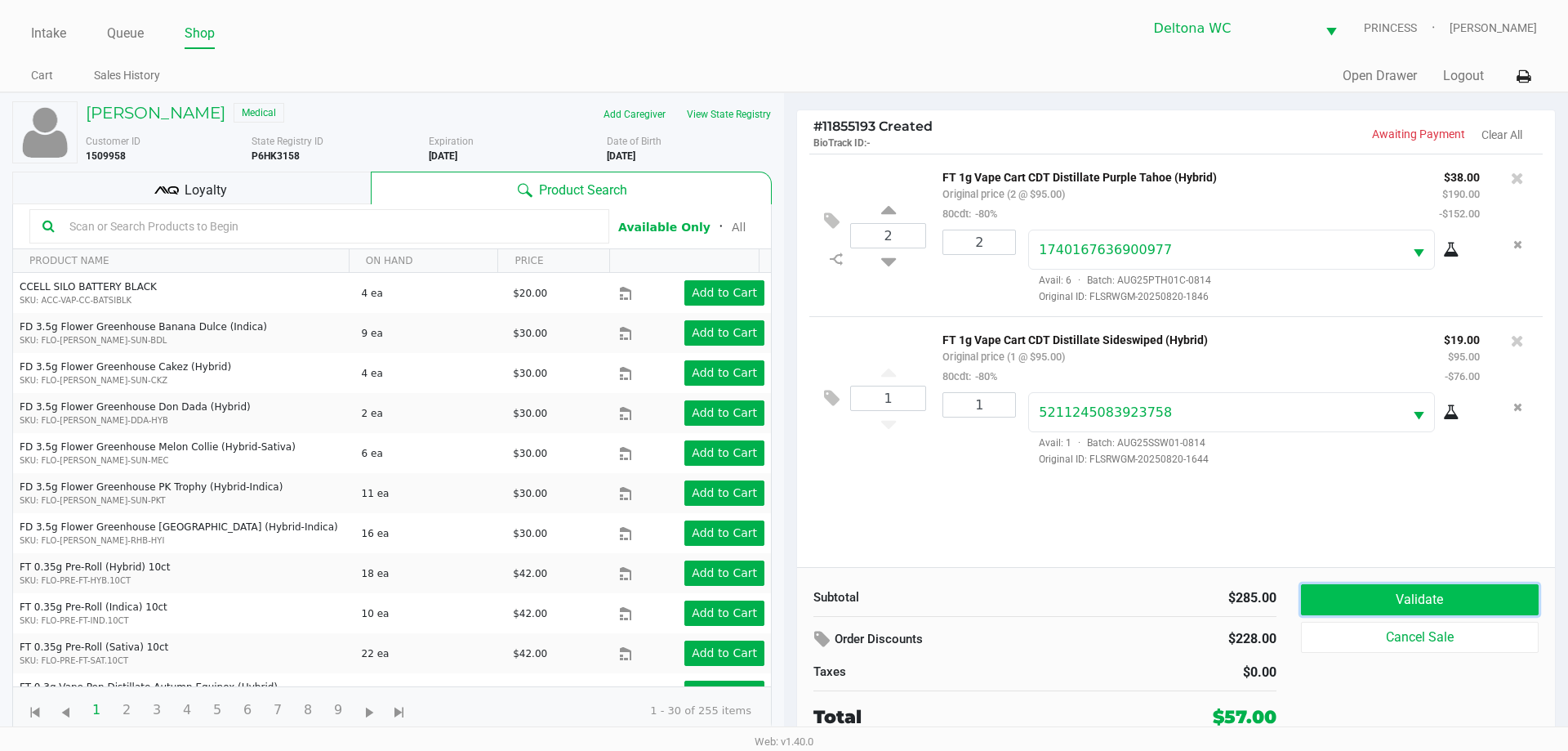
click at [1435, 585] on button "Validate" at bounding box center [1420, 600] width 238 height 31
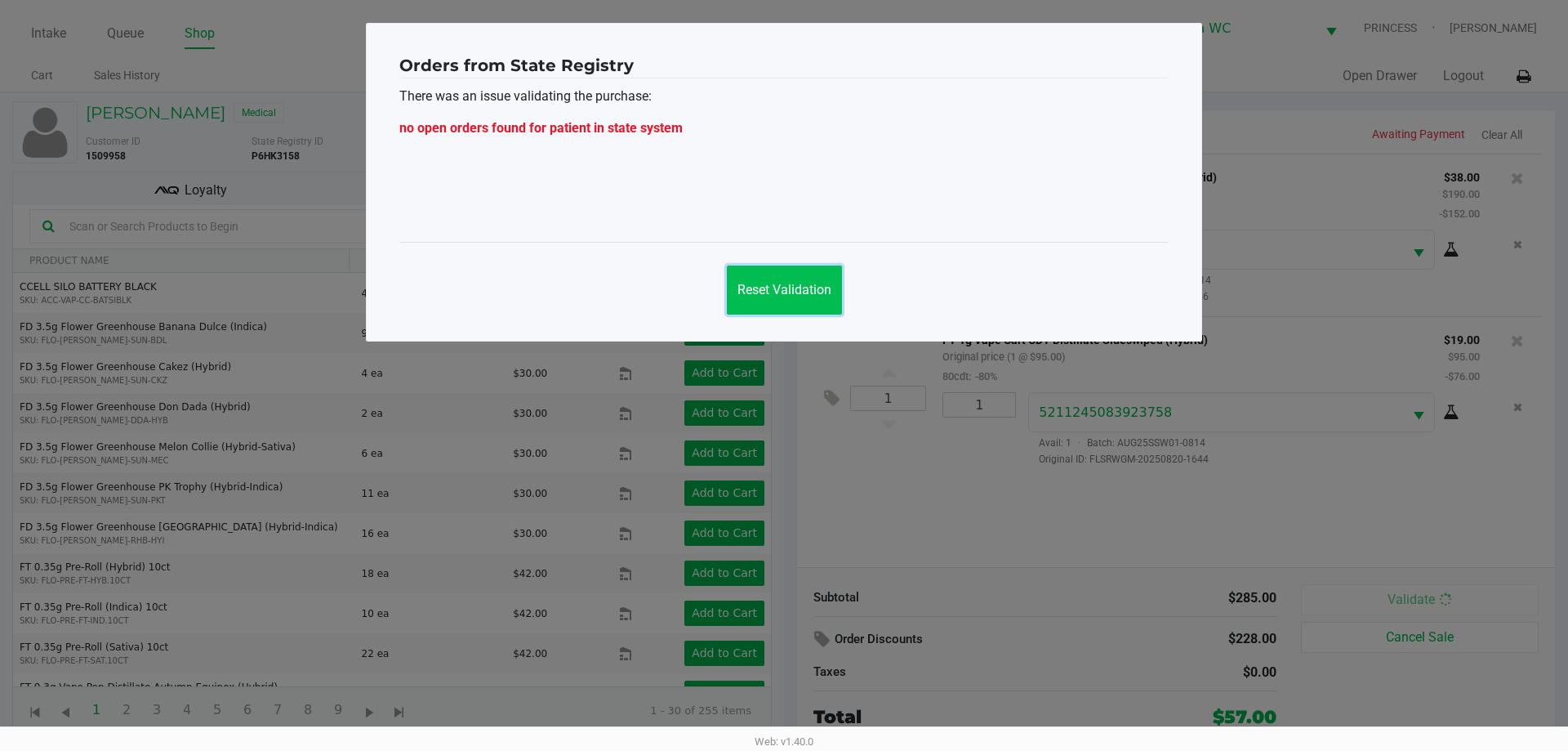
click at [816, 285] on span "Reset Validation" at bounding box center [784, 289] width 93 height 15
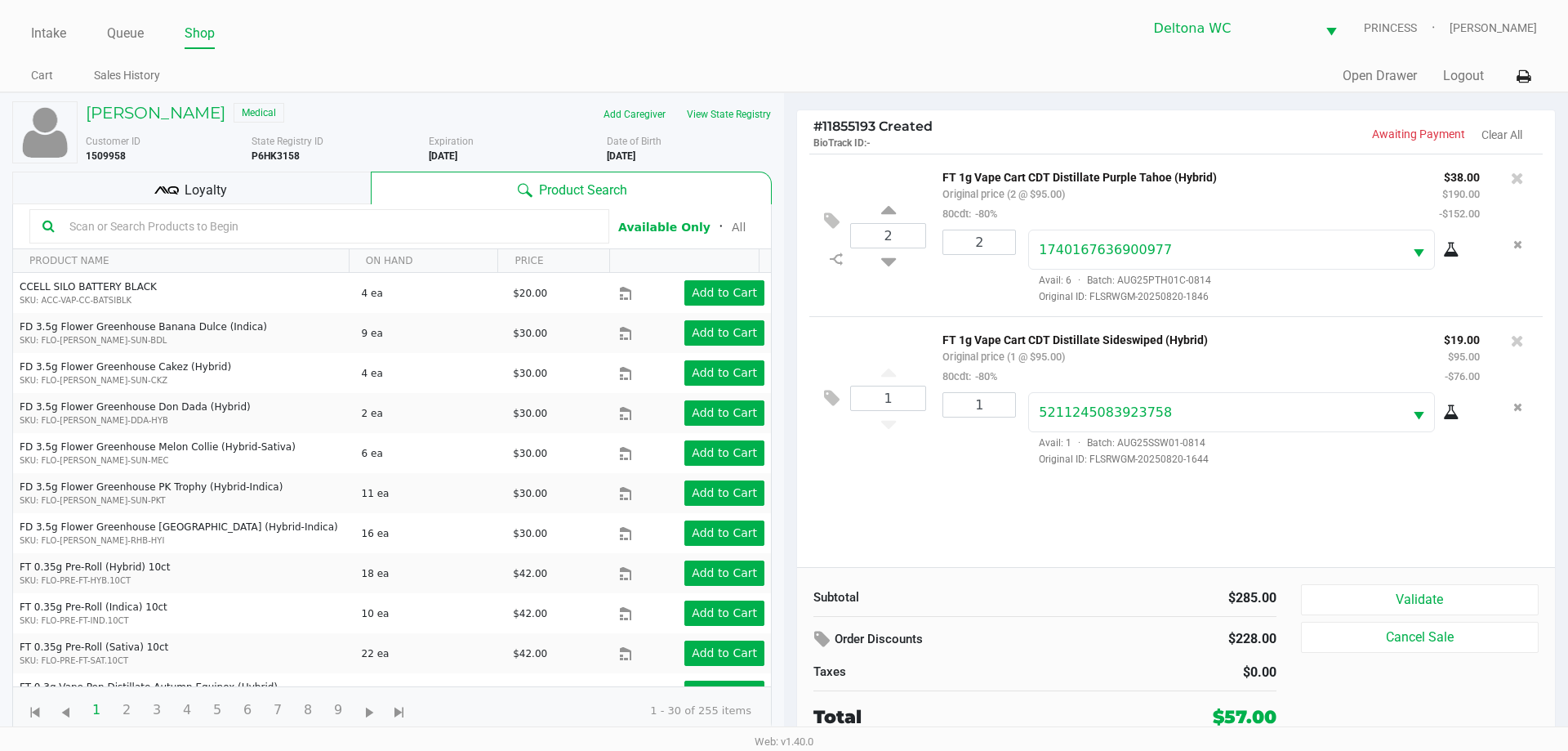
click at [864, 56] on div "Intake Queue Shop Deltona WC PRINCESS Nicole Flores Cart Sales History Quick Sa…" at bounding box center [784, 46] width 1568 height 93
click at [1045, 494] on div "2 FT 1g Vape Cart CDT Distillate Purple Tahoe (Hybrid) Original price (2 @ $95.…" at bounding box center [1176, 360] width 757 height 414
click at [291, 154] on b "P6HK3158" at bounding box center [276, 156] width 48 height 12
copy b "P6HK3158"
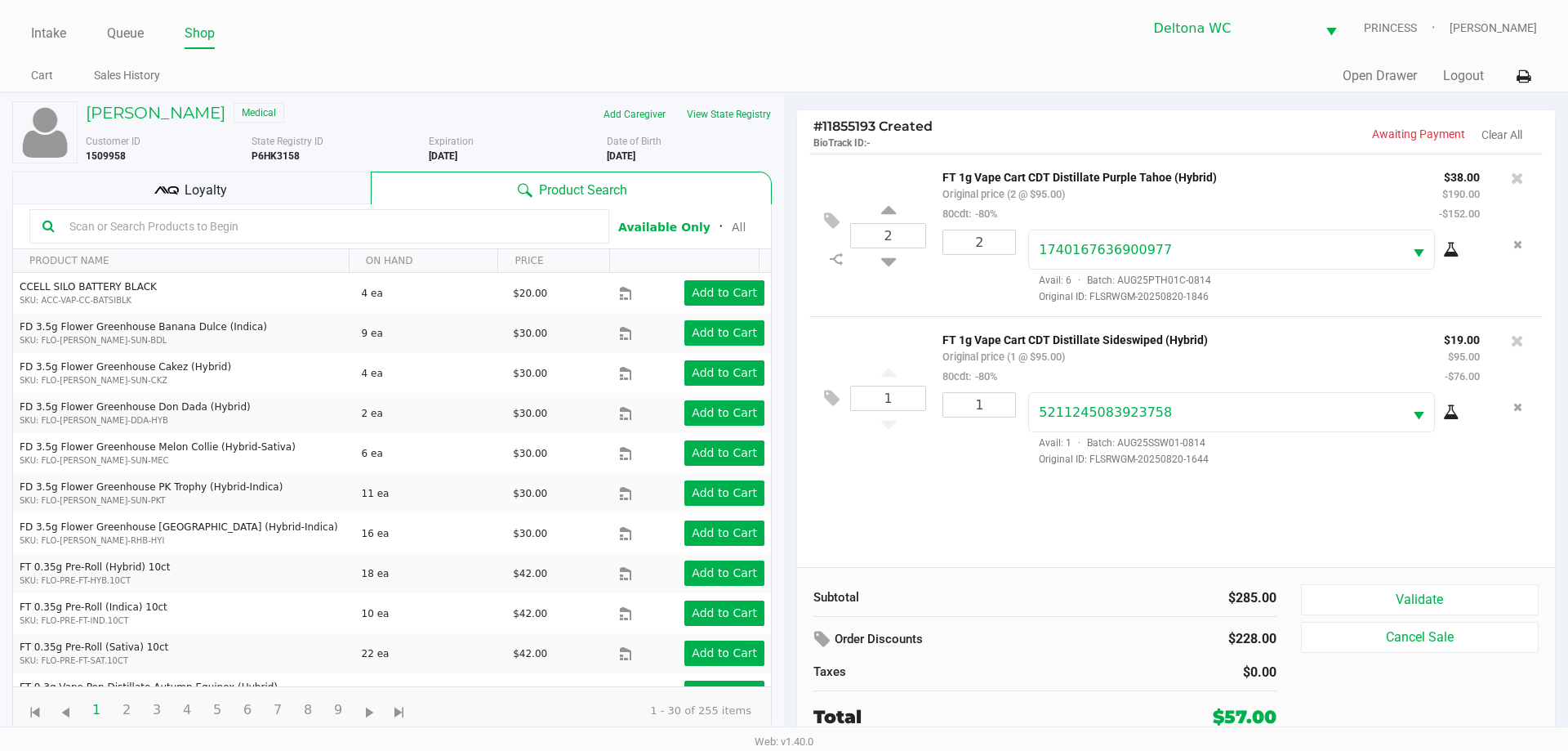
click at [626, 152] on b "9/21/1977" at bounding box center [622, 156] width 29 height 12
click at [627, 151] on b "9/21/1977" at bounding box center [622, 156] width 29 height 12
click at [627, 150] on b "9/21/1977" at bounding box center [622, 156] width 29 height 12
copy div "9/21/1977"
click at [822, 60] on div "Intake Queue Shop Deltona WC PRINCESS Nicole Flores Cart Sales History Quick Sa…" at bounding box center [784, 46] width 1568 height 93
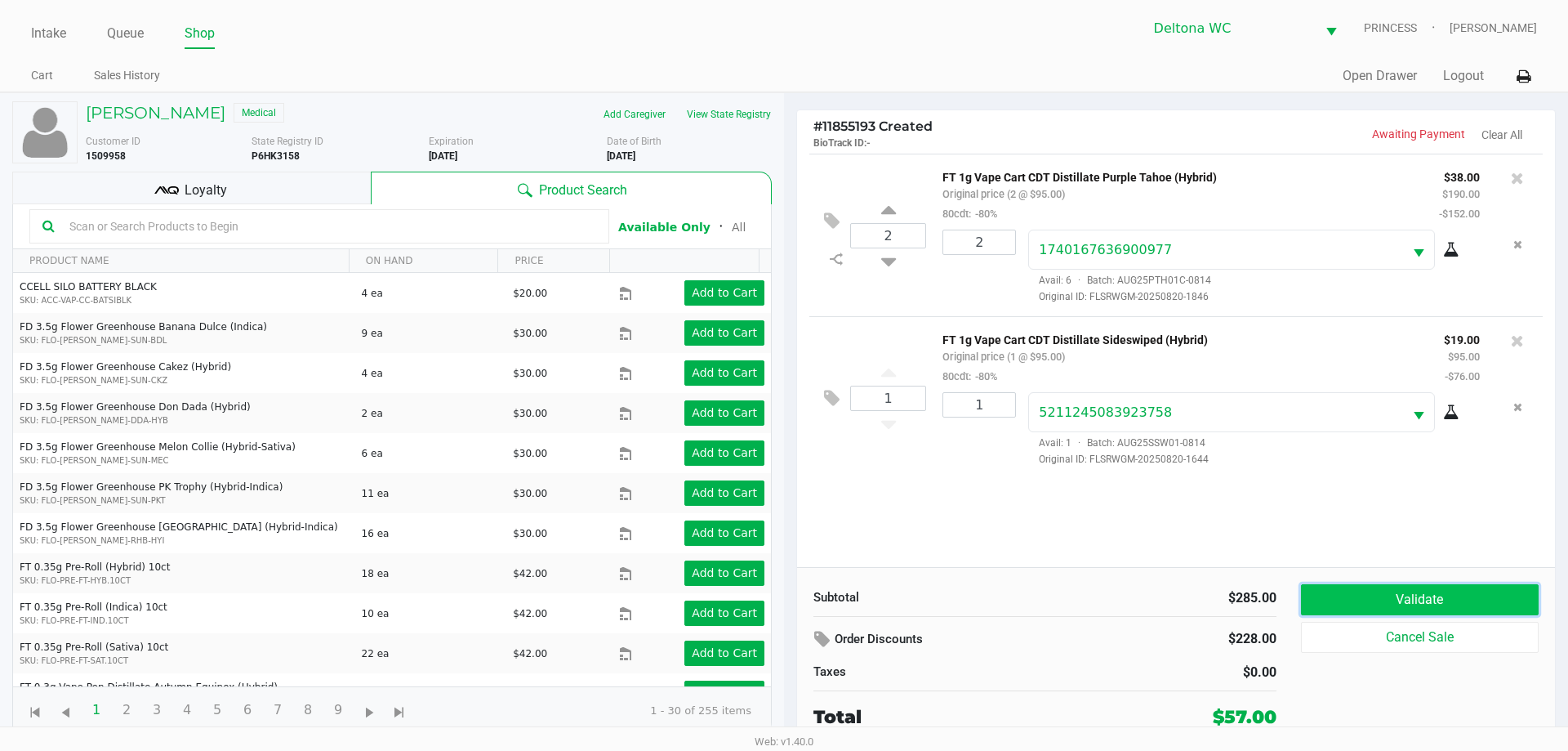
click at [1343, 607] on button "Validate" at bounding box center [1420, 600] width 238 height 31
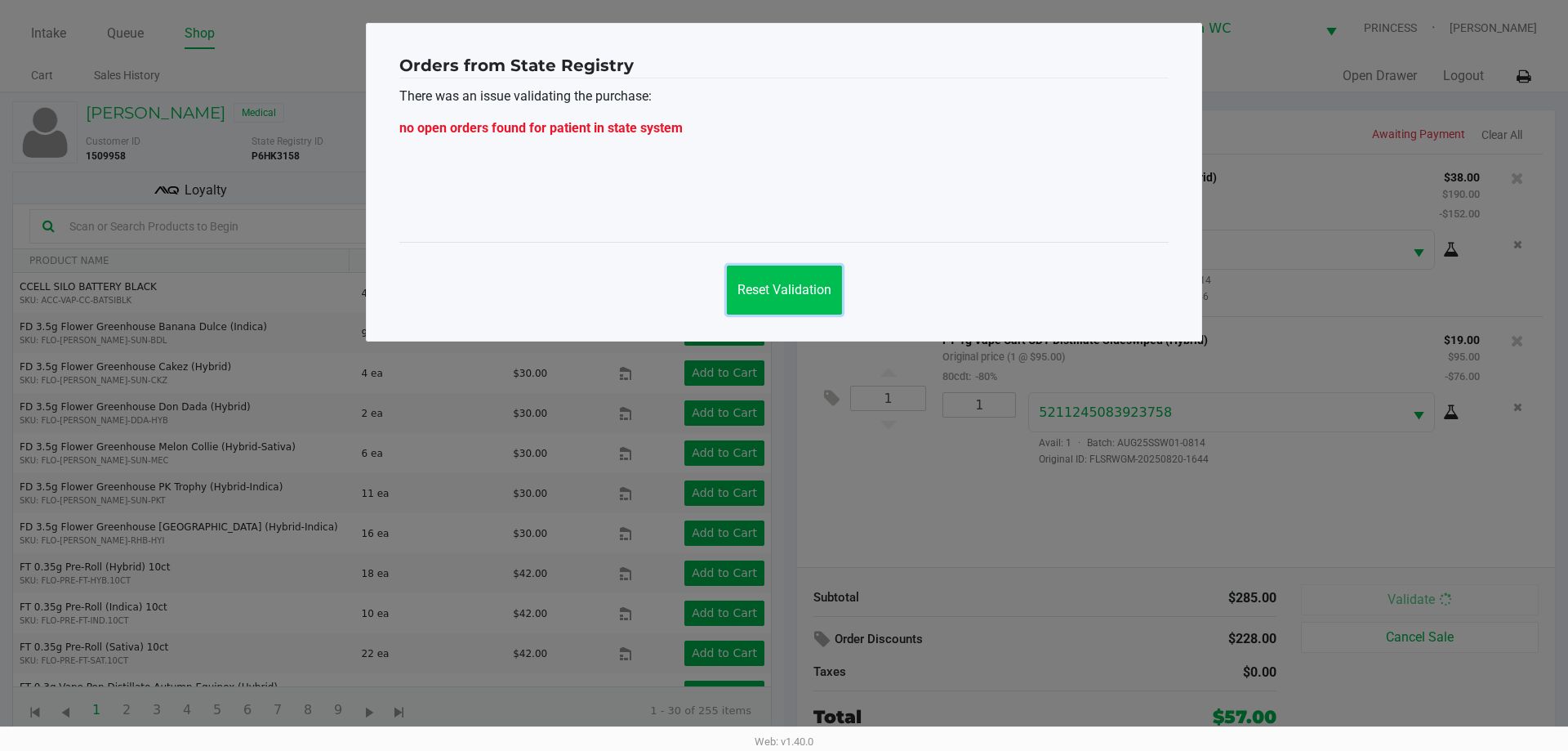
click at [746, 282] on span "Reset Validation" at bounding box center [784, 289] width 93 height 15
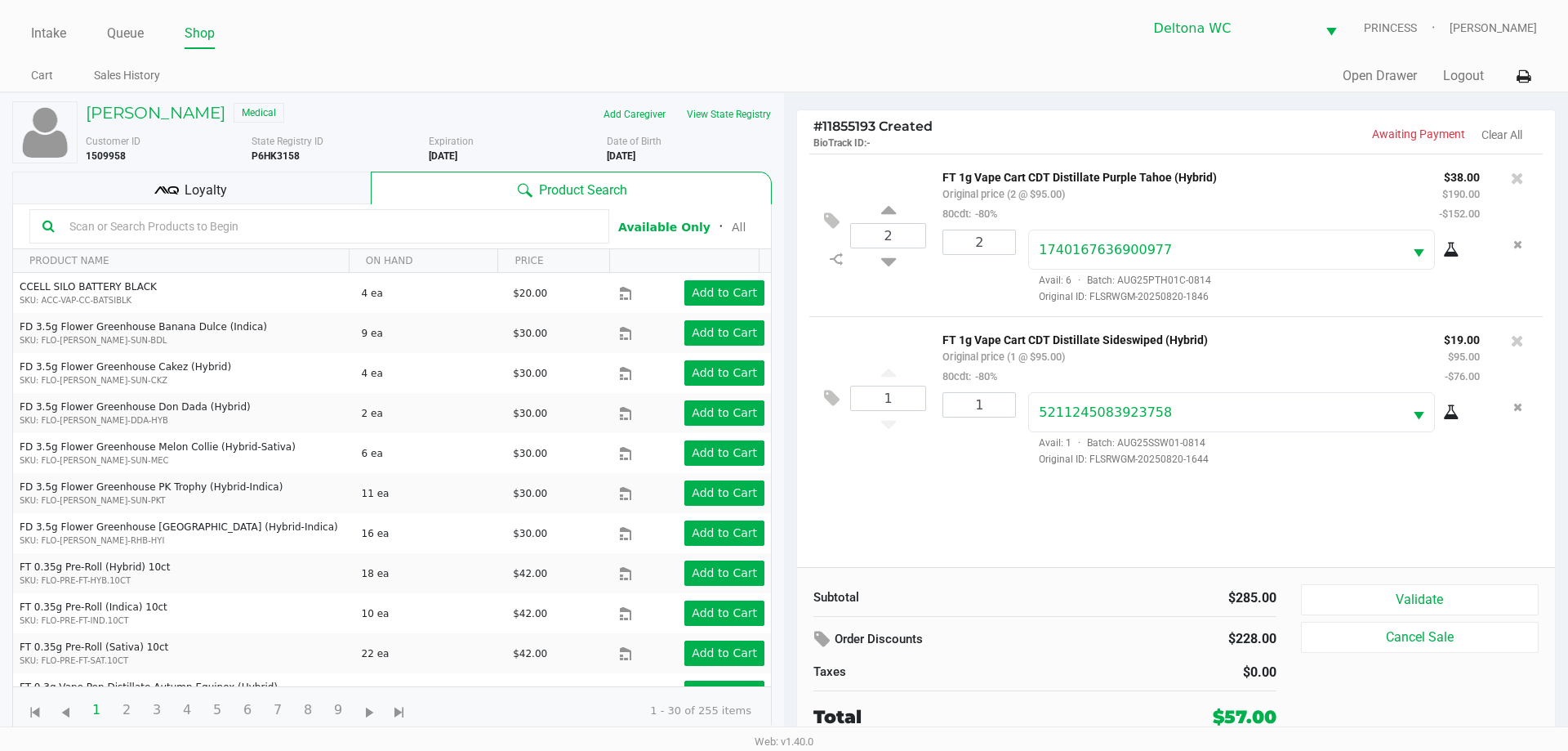
click at [316, 198] on div "Loyalty" at bounding box center [192, 188] width 359 height 33
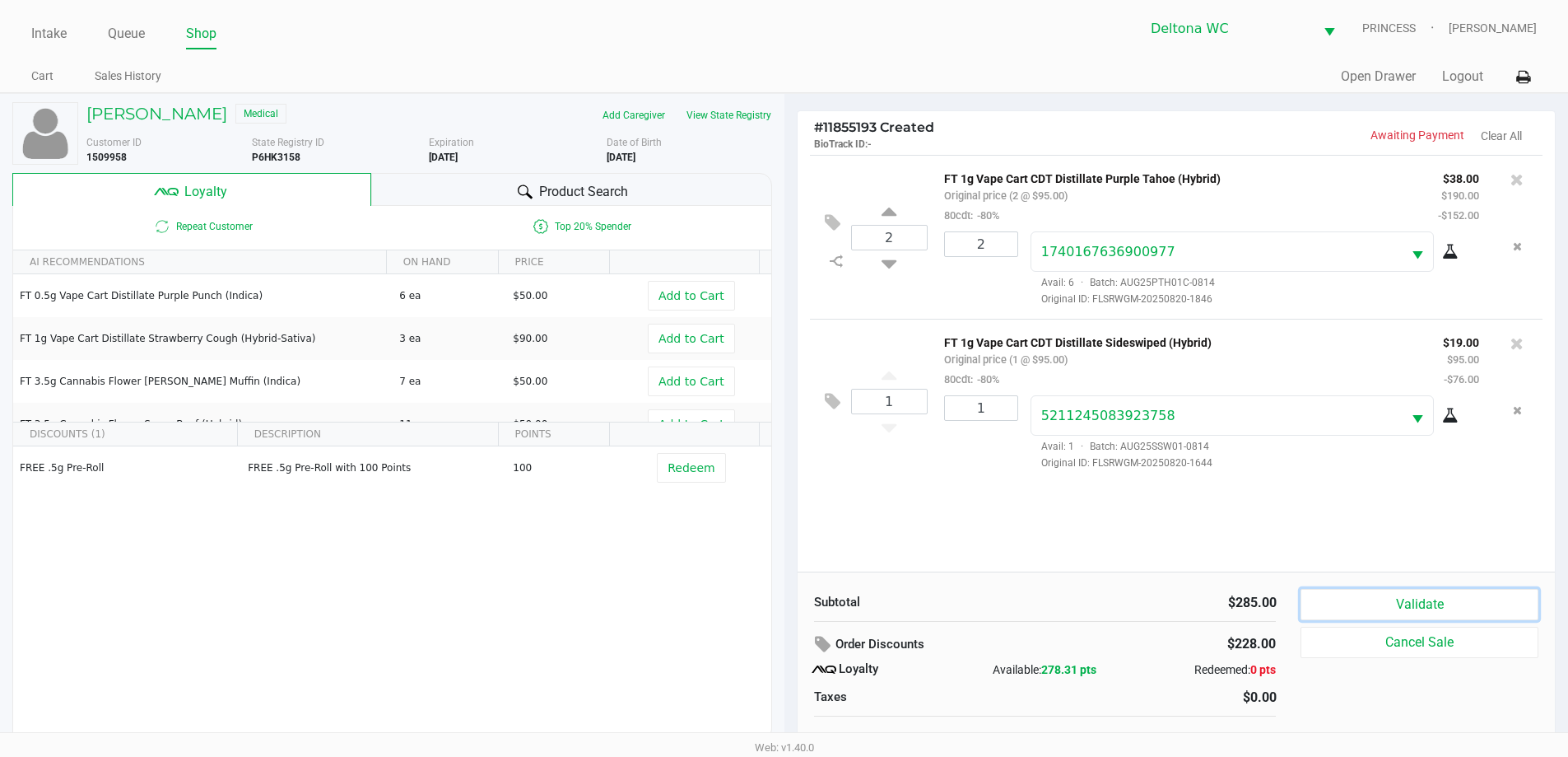
click at [1367, 606] on button "Validate" at bounding box center [1419, 604] width 237 height 31
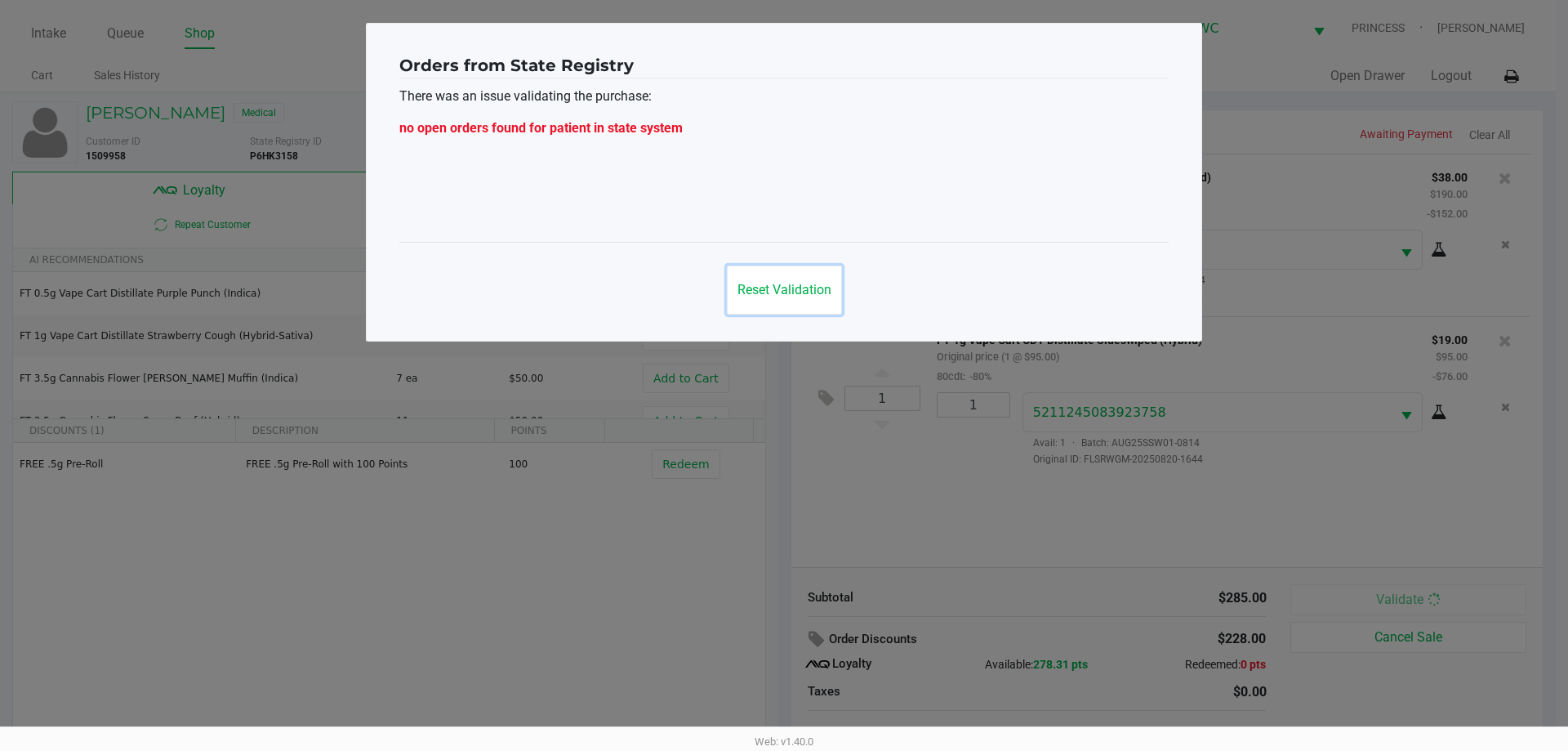
click at [784, 292] on span "Reset Validation" at bounding box center [784, 289] width 93 height 15
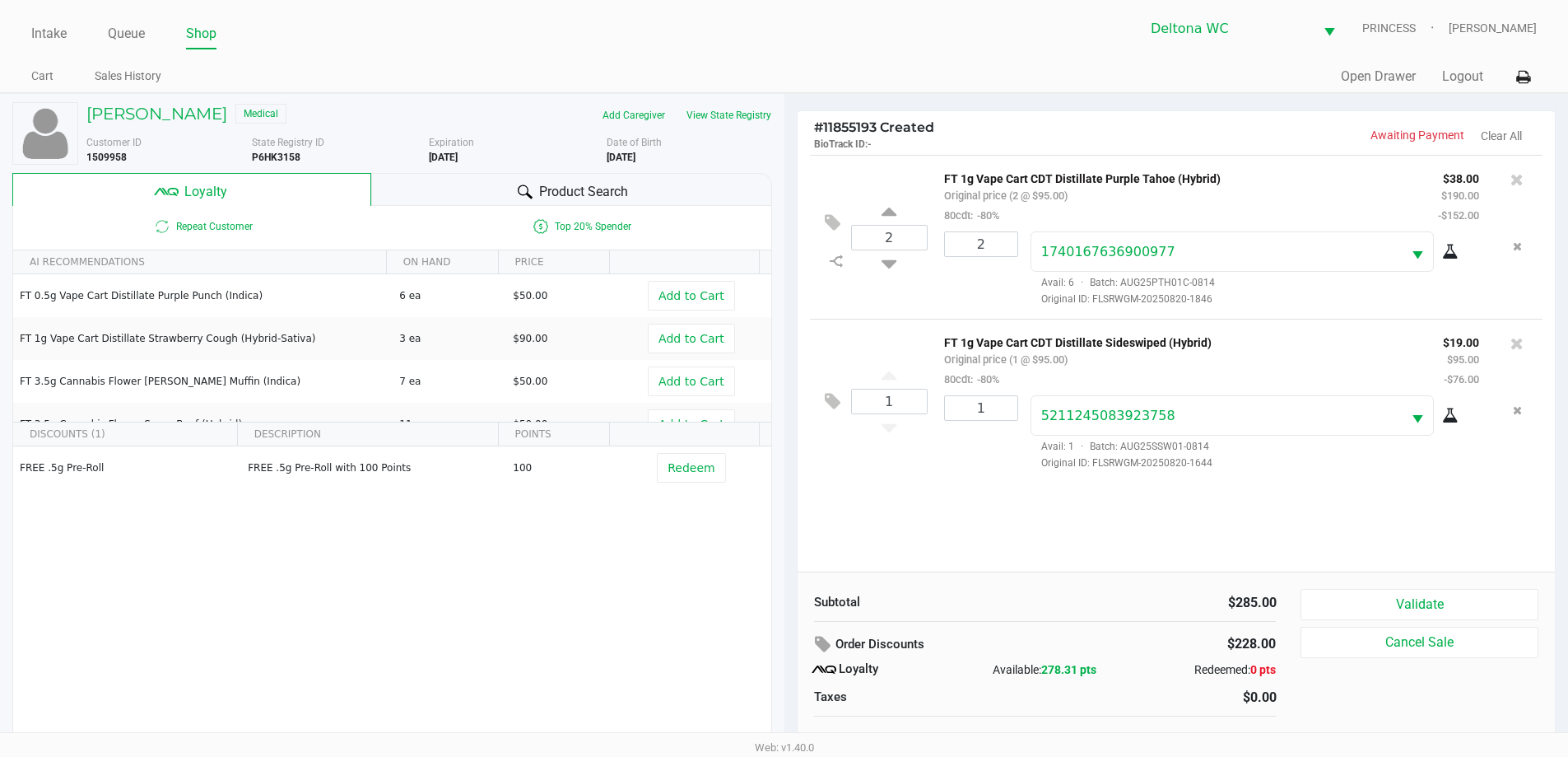
click at [903, 509] on div "2 FT 1g Vape Cart CDT Distillate Purple Tahoe (Hybrid) Original price (2 @ $95.…" at bounding box center [1176, 362] width 758 height 417
click at [1404, 595] on button "Validate" at bounding box center [1419, 604] width 237 height 31
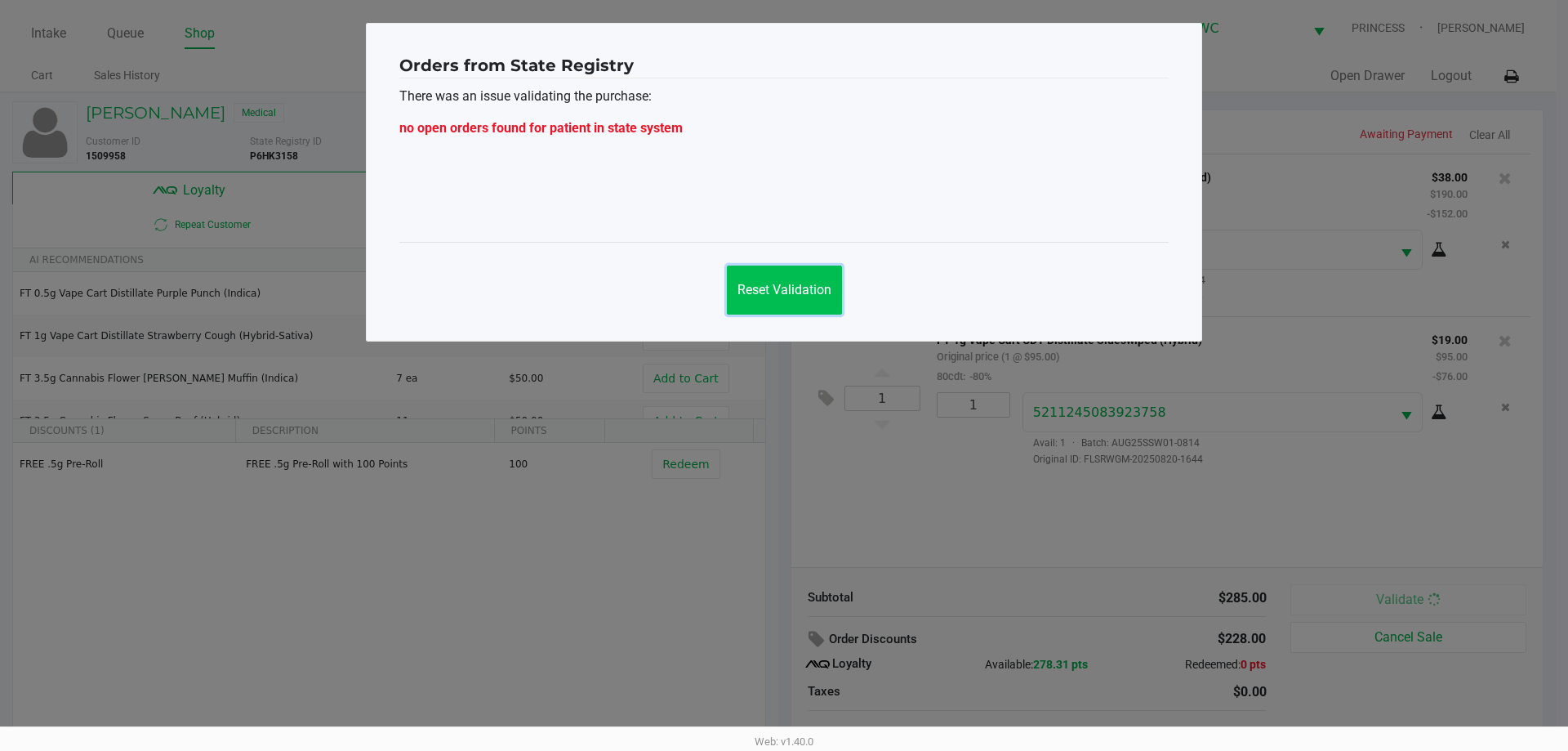
drag, startPoint x: 769, startPoint y: 305, endPoint x: 750, endPoint y: 303, distance: 19.1
click at [768, 305] on button "Reset Validation" at bounding box center [784, 289] width 115 height 49
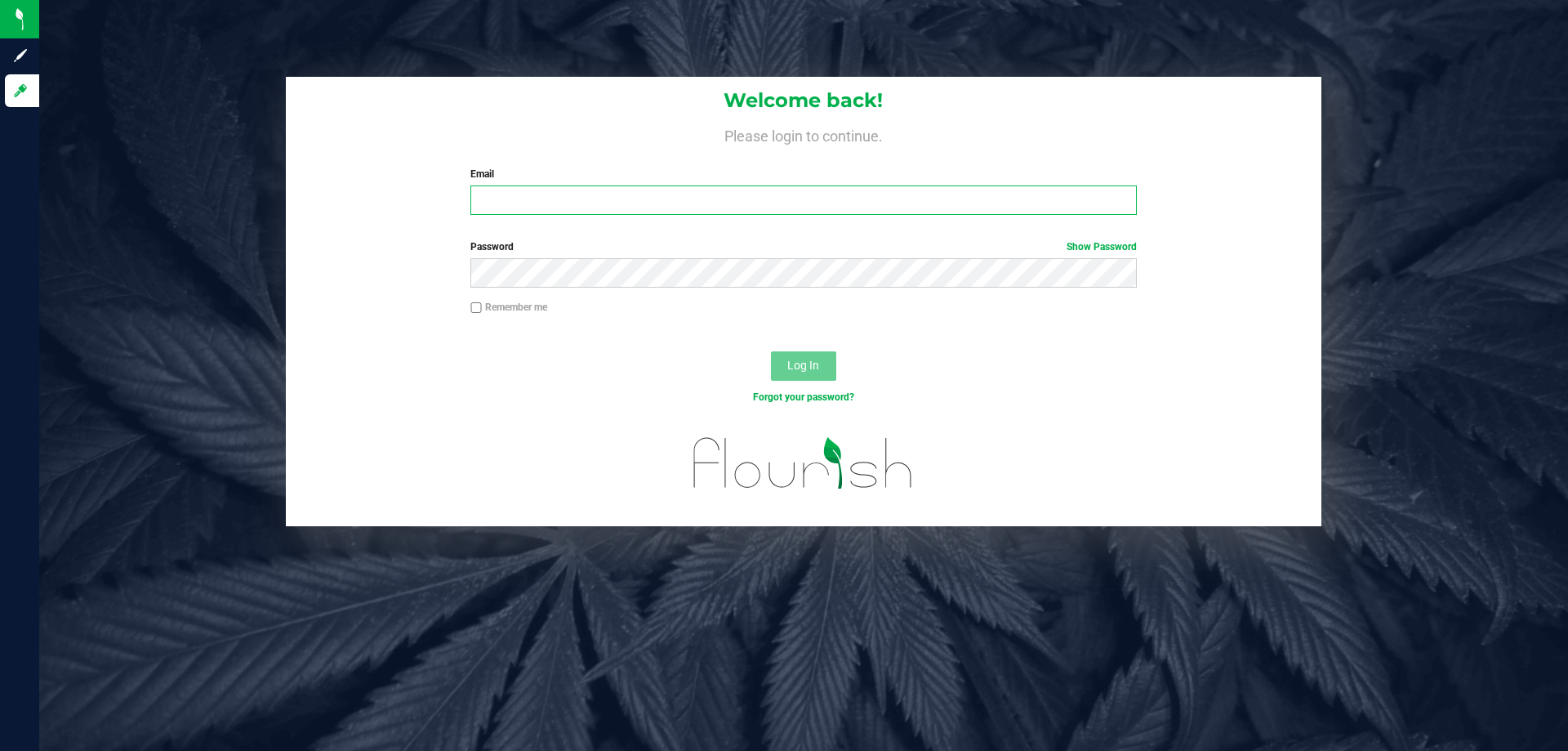
click at [618, 199] on input "Email" at bounding box center [803, 200] width 666 height 30
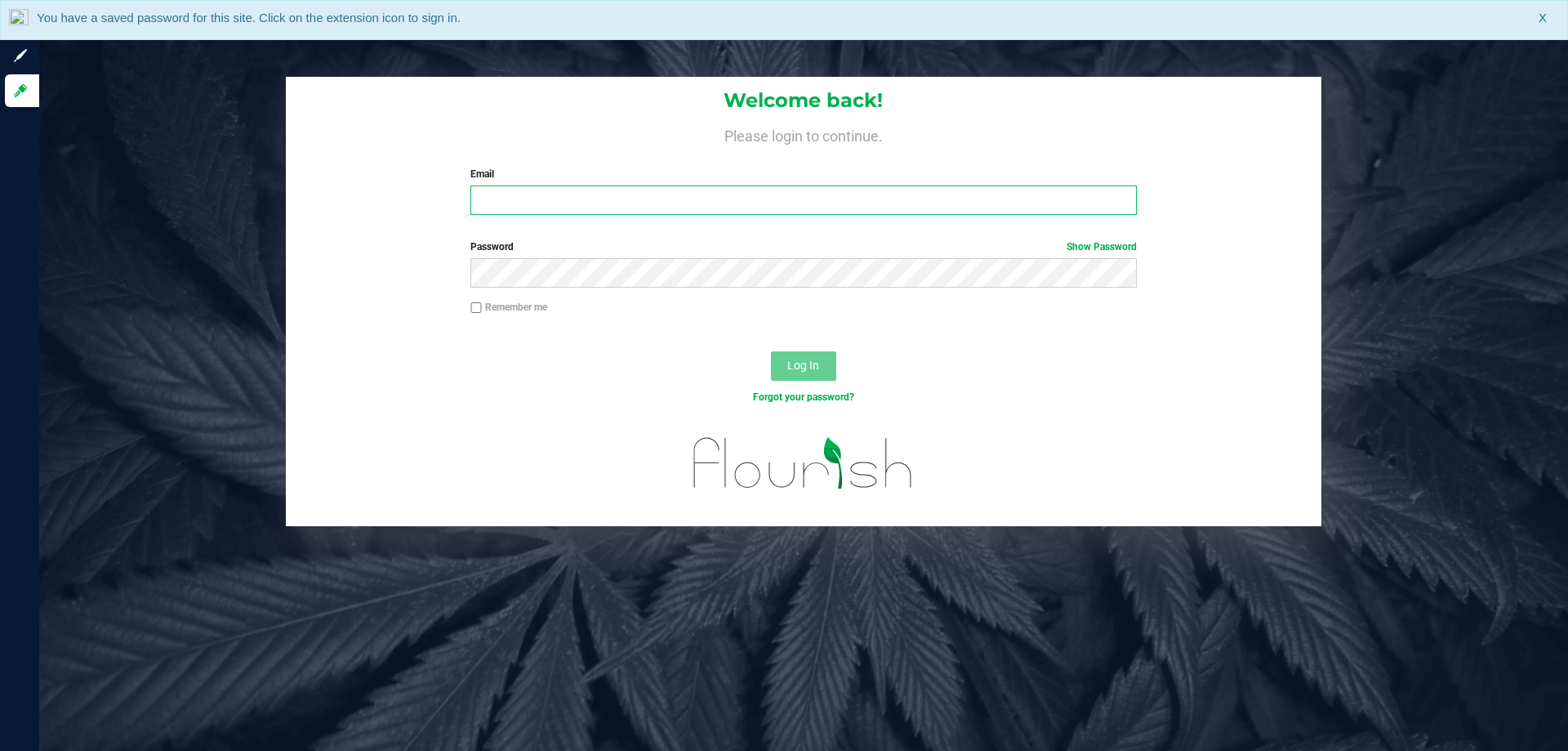
paste input "niflores@liveparallel.com"
type input "[EMAIL_ADDRESS][DOMAIN_NAME]"
click at [633, 257] on div "Password Show Password" at bounding box center [803, 263] width 690 height 48
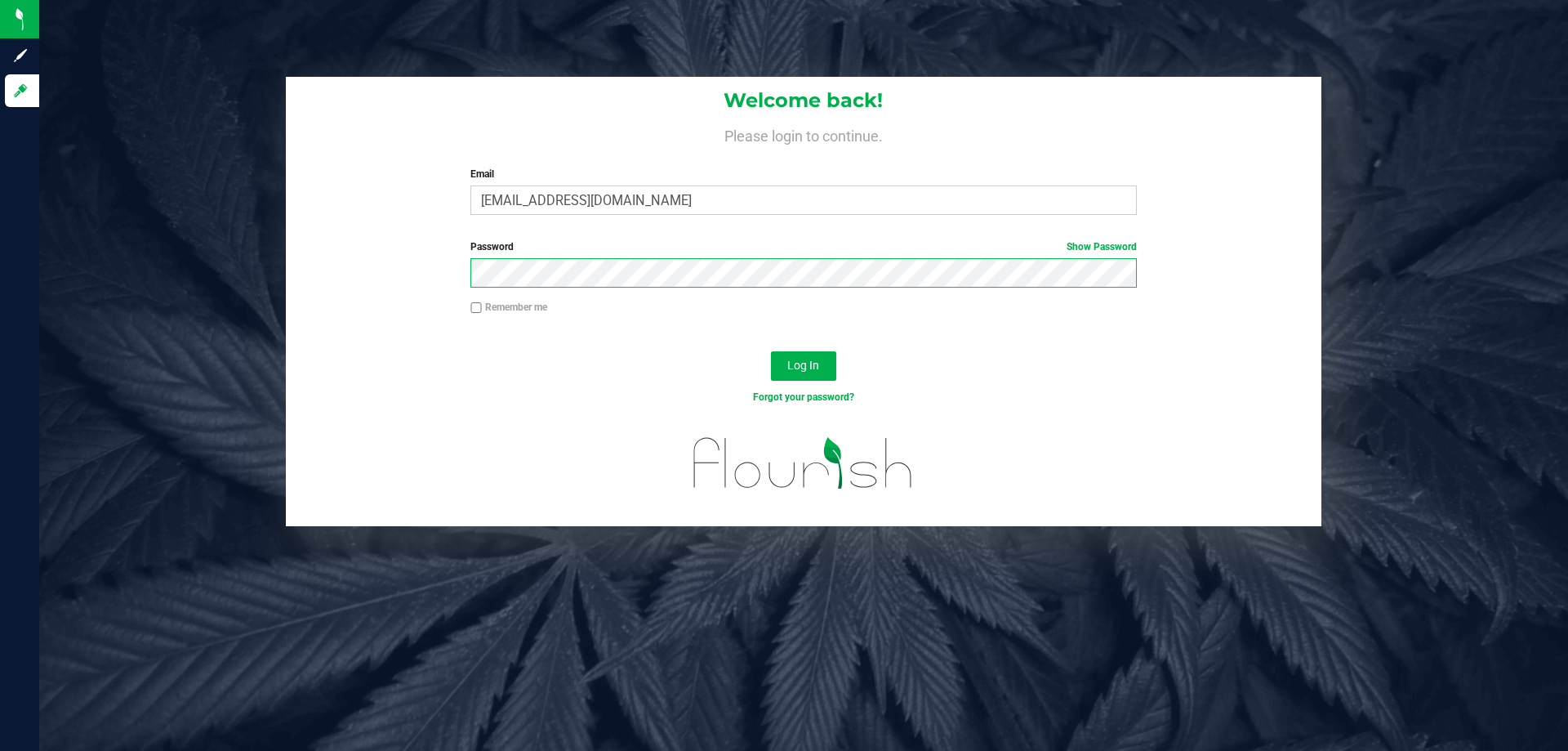
click at [771, 351] on button "Log In" at bounding box center [804, 365] width 66 height 30
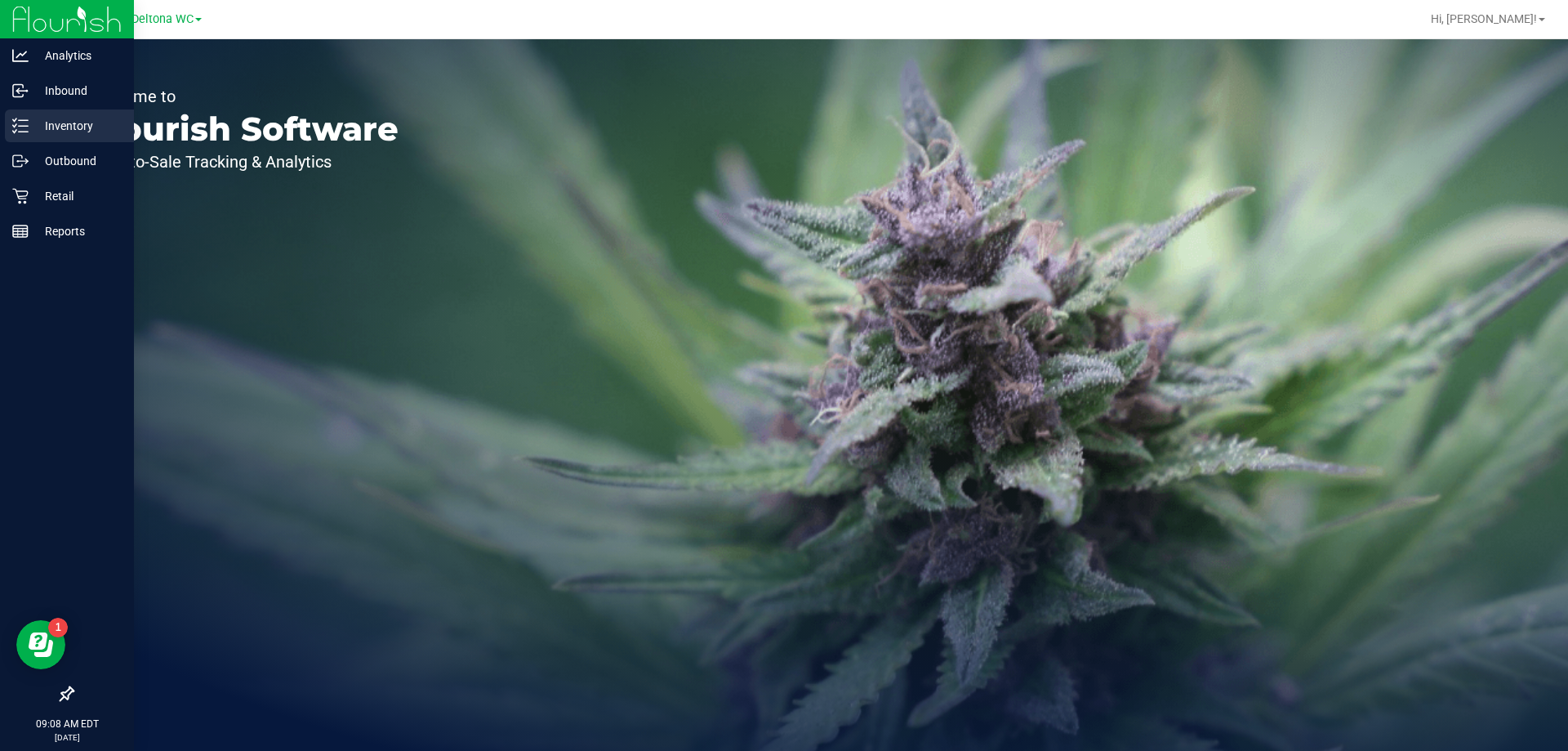
click at [89, 125] on p "Inventory" at bounding box center [78, 125] width 98 height 19
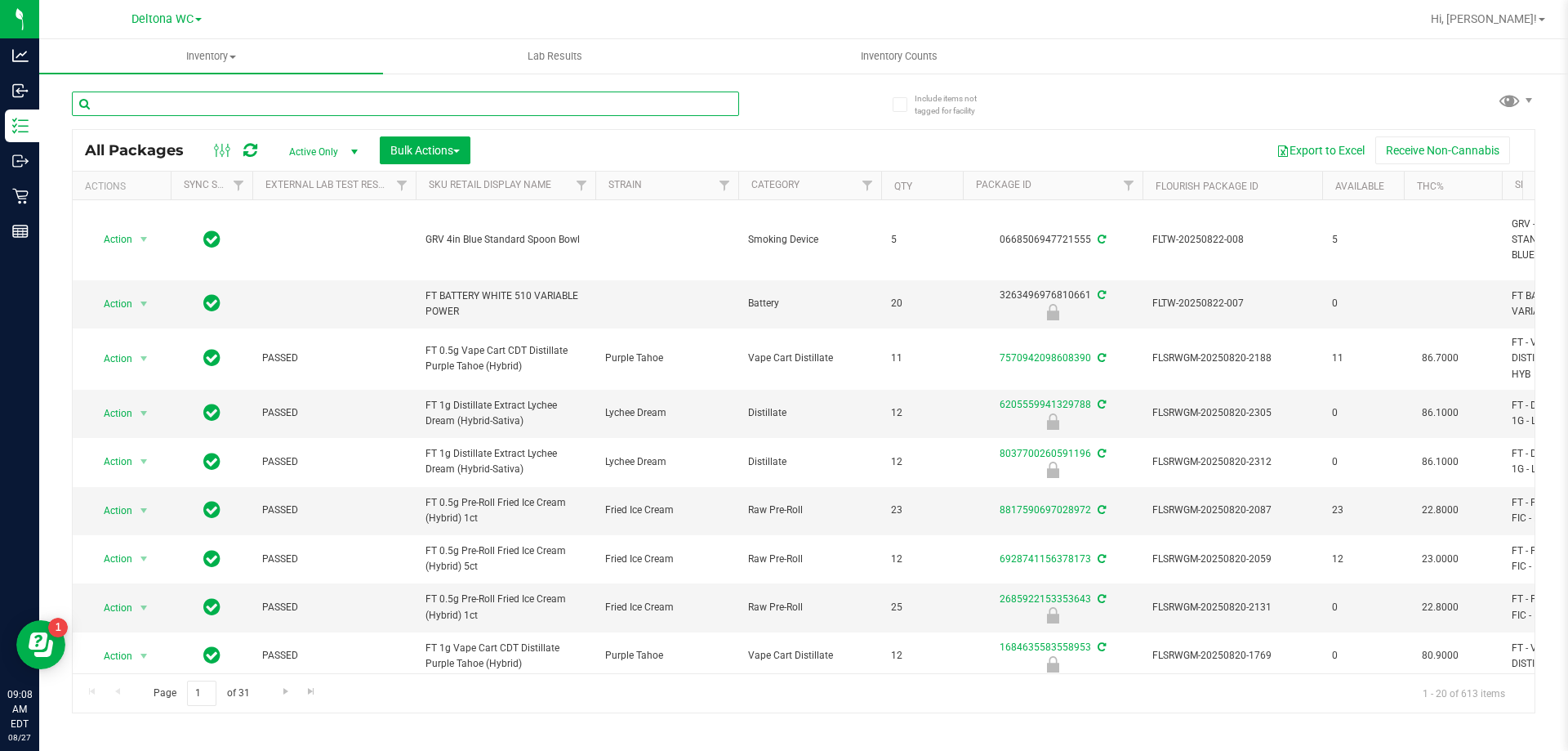
click at [371, 101] on input "text" at bounding box center [406, 103] width 667 height 24
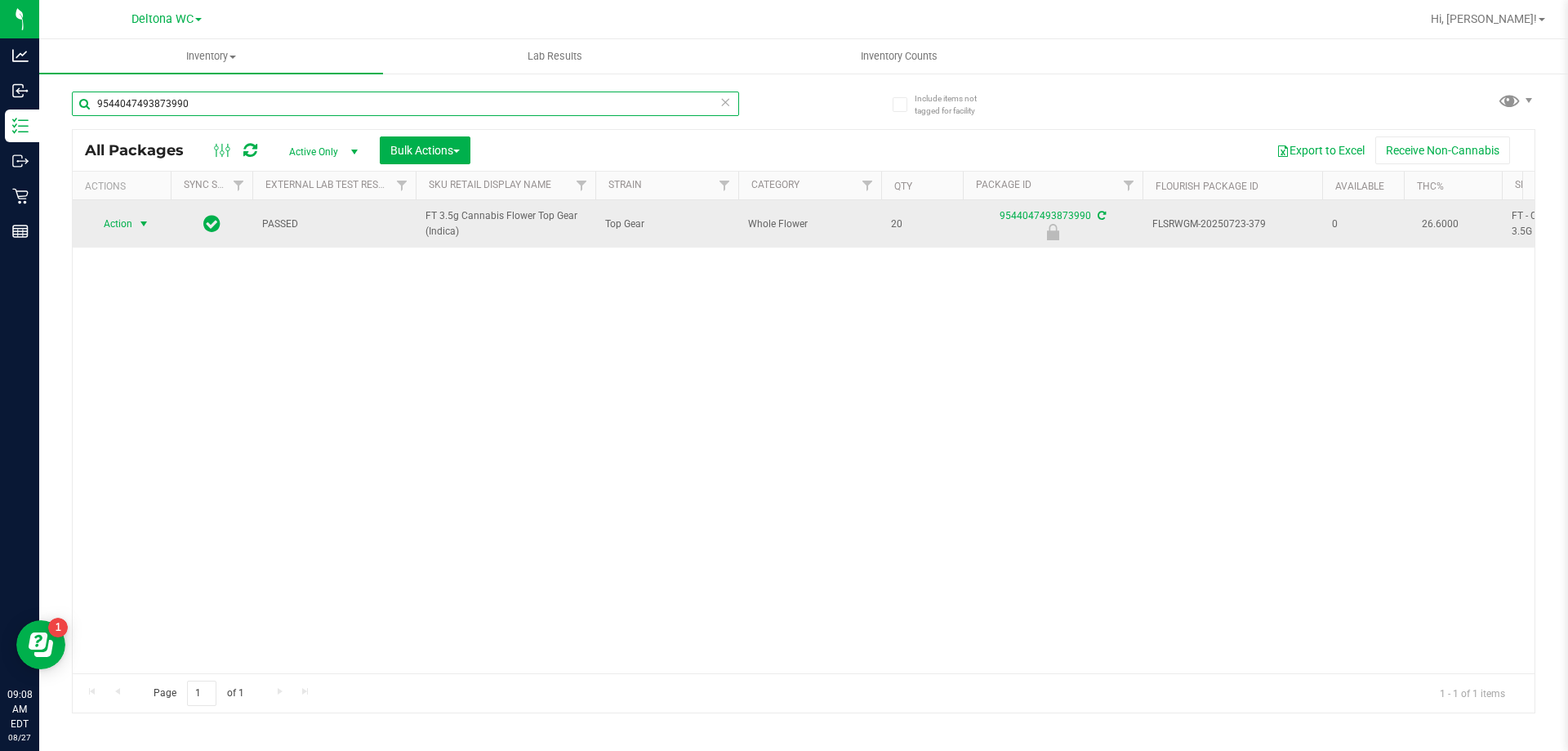
type input "9544047493873990"
click at [126, 217] on span "Action" at bounding box center [111, 224] width 44 height 23
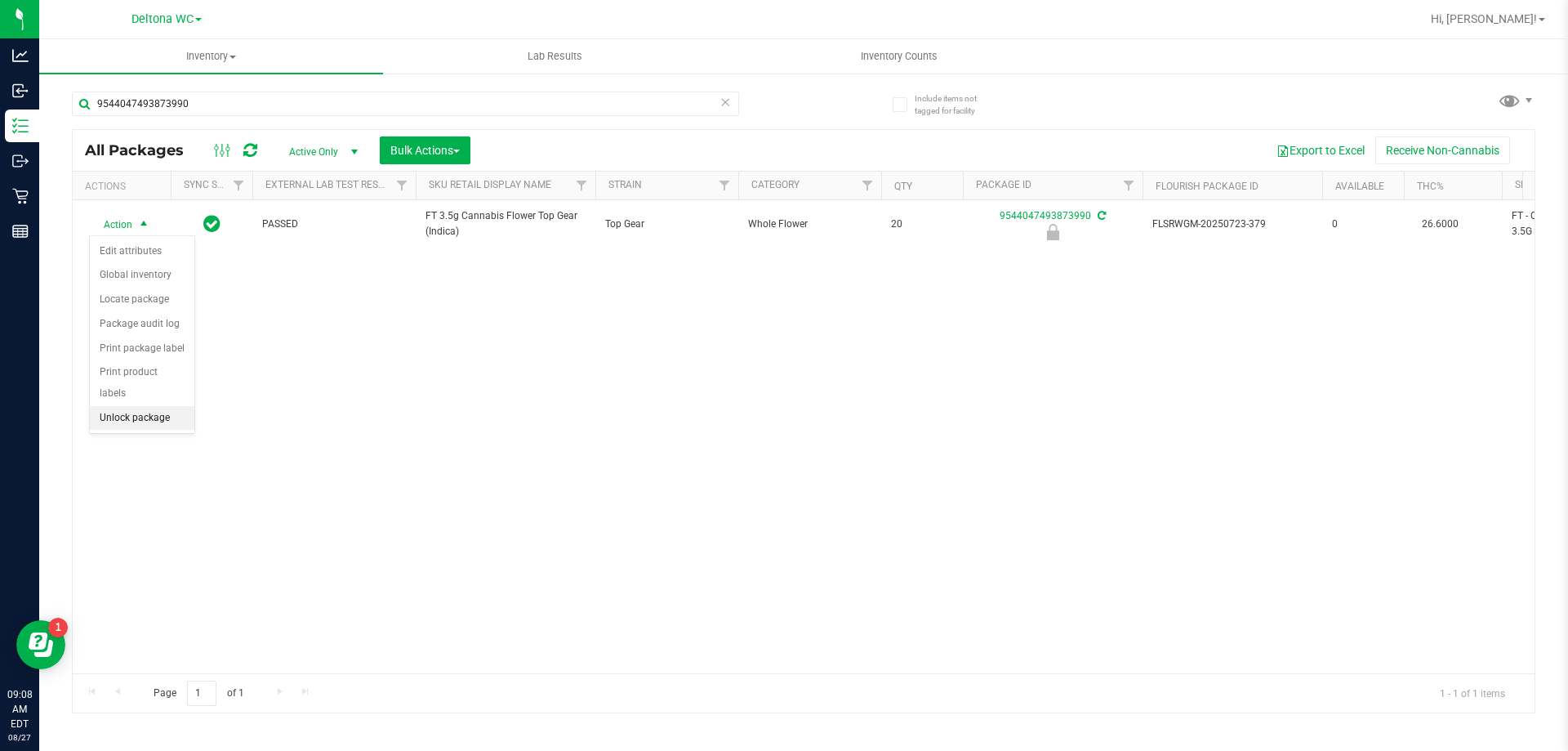
click at [136, 406] on li "Unlock package" at bounding box center [142, 417] width 104 height 24
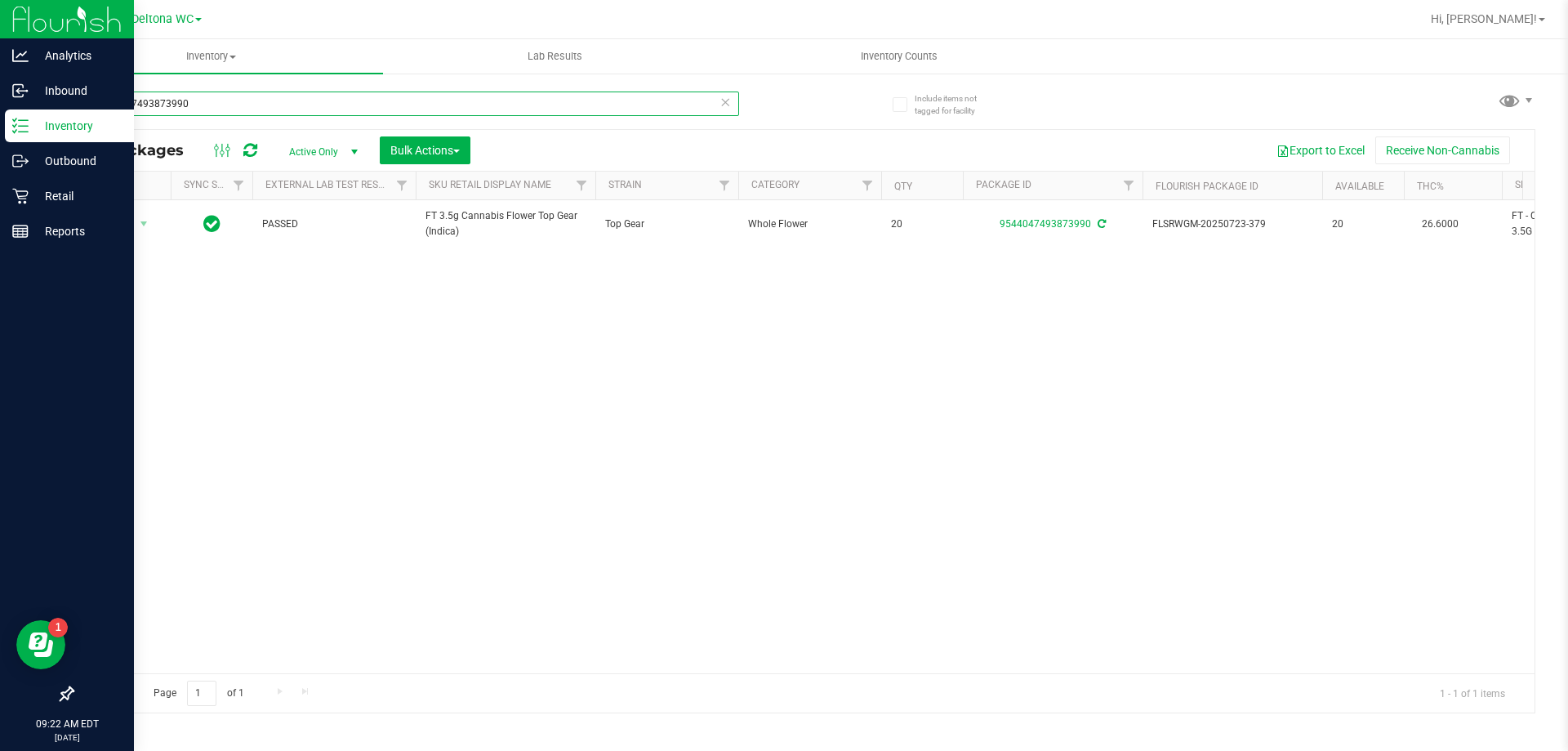
drag, startPoint x: 249, startPoint y: 104, endPoint x: 0, endPoint y: 135, distance: 250.9
click at [0, 135] on div "Analytics Inbound Inventory Outbound Retail Reports 09:22 AM EDT 08/27/2025 08/…" at bounding box center [784, 375] width 1568 height 751
type input "milk"
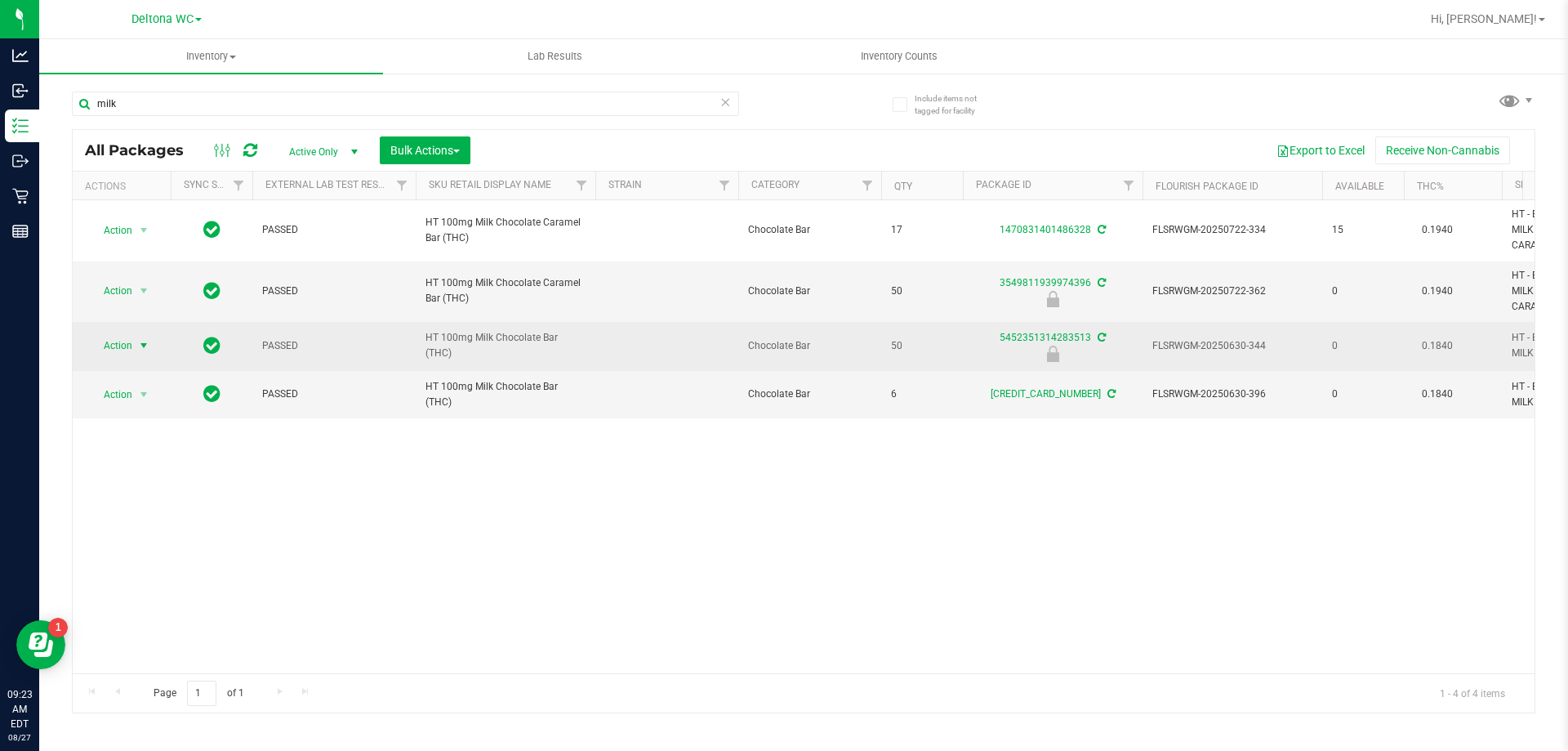
drag, startPoint x: 135, startPoint y: 340, endPoint x: 134, endPoint y: 353, distance: 13.0
click at [135, 343] on span "select" at bounding box center [144, 346] width 20 height 23
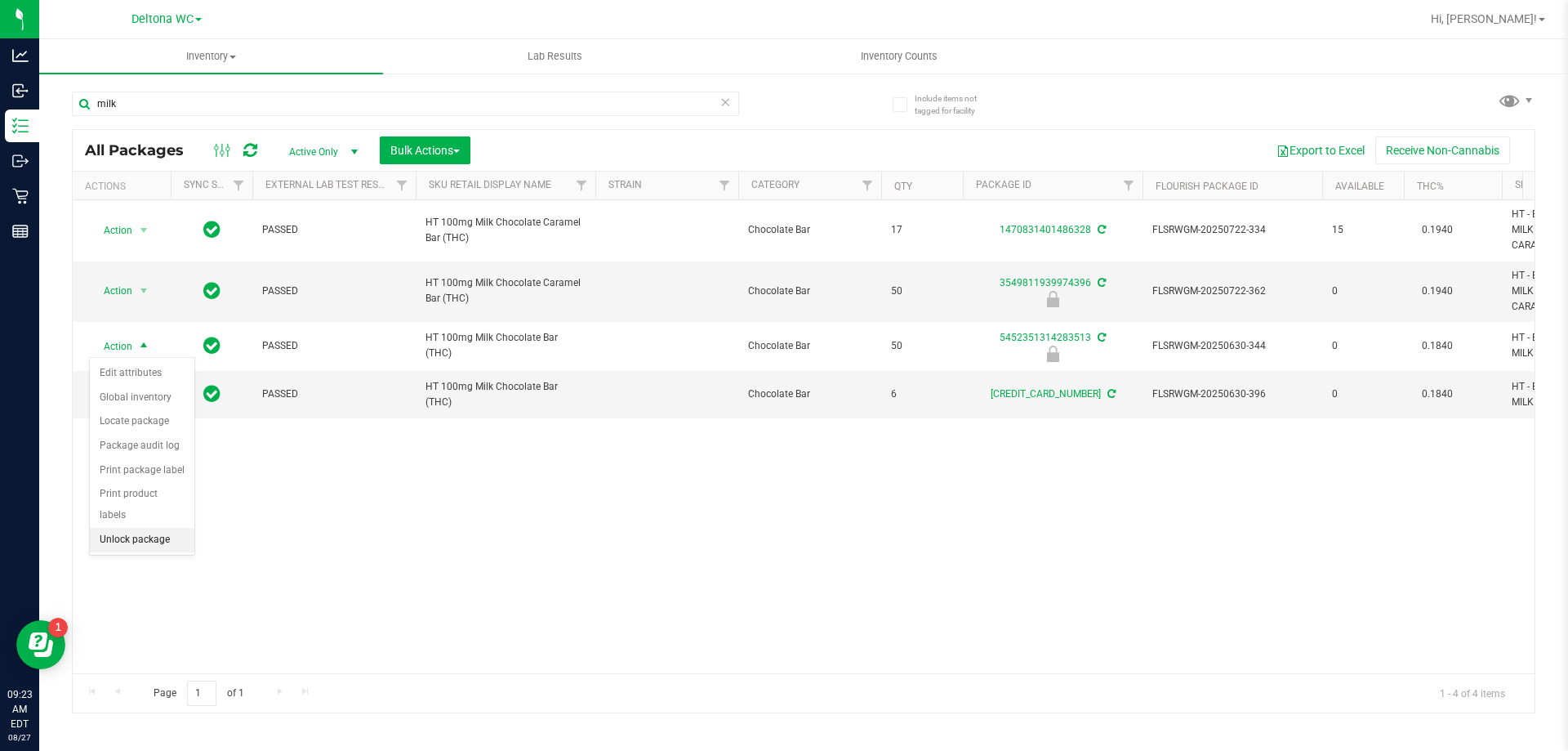
click at [111, 527] on li "Unlock package" at bounding box center [142, 539] width 104 height 24
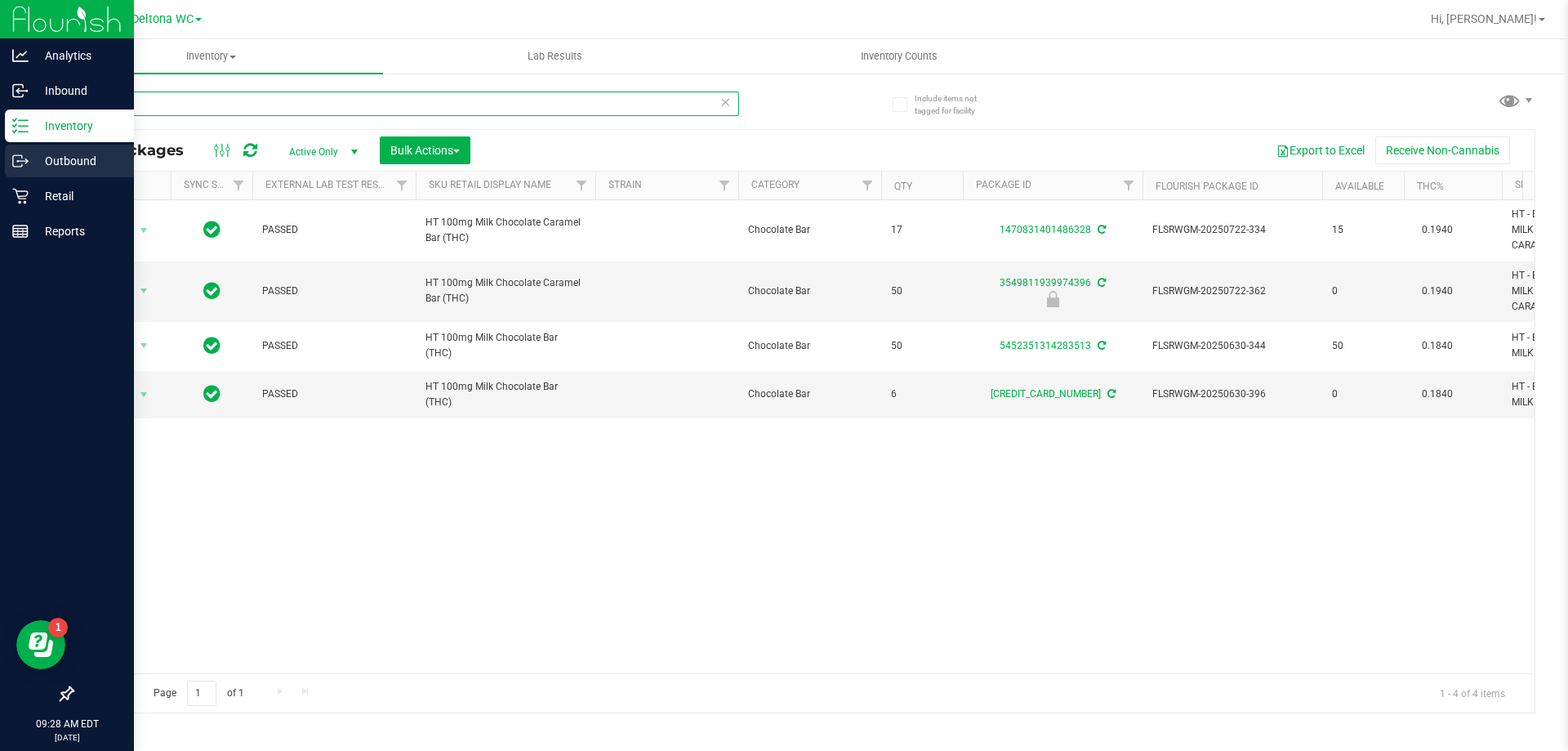
drag, startPoint x: 176, startPoint y: 103, endPoint x: 0, endPoint y: 152, distance: 182.7
click at [0, 148] on div "Analytics Inbound Inventory Outbound Retail Reports 09:28 AM EDT 08/27/2025 08/…" at bounding box center [784, 375] width 1568 height 751
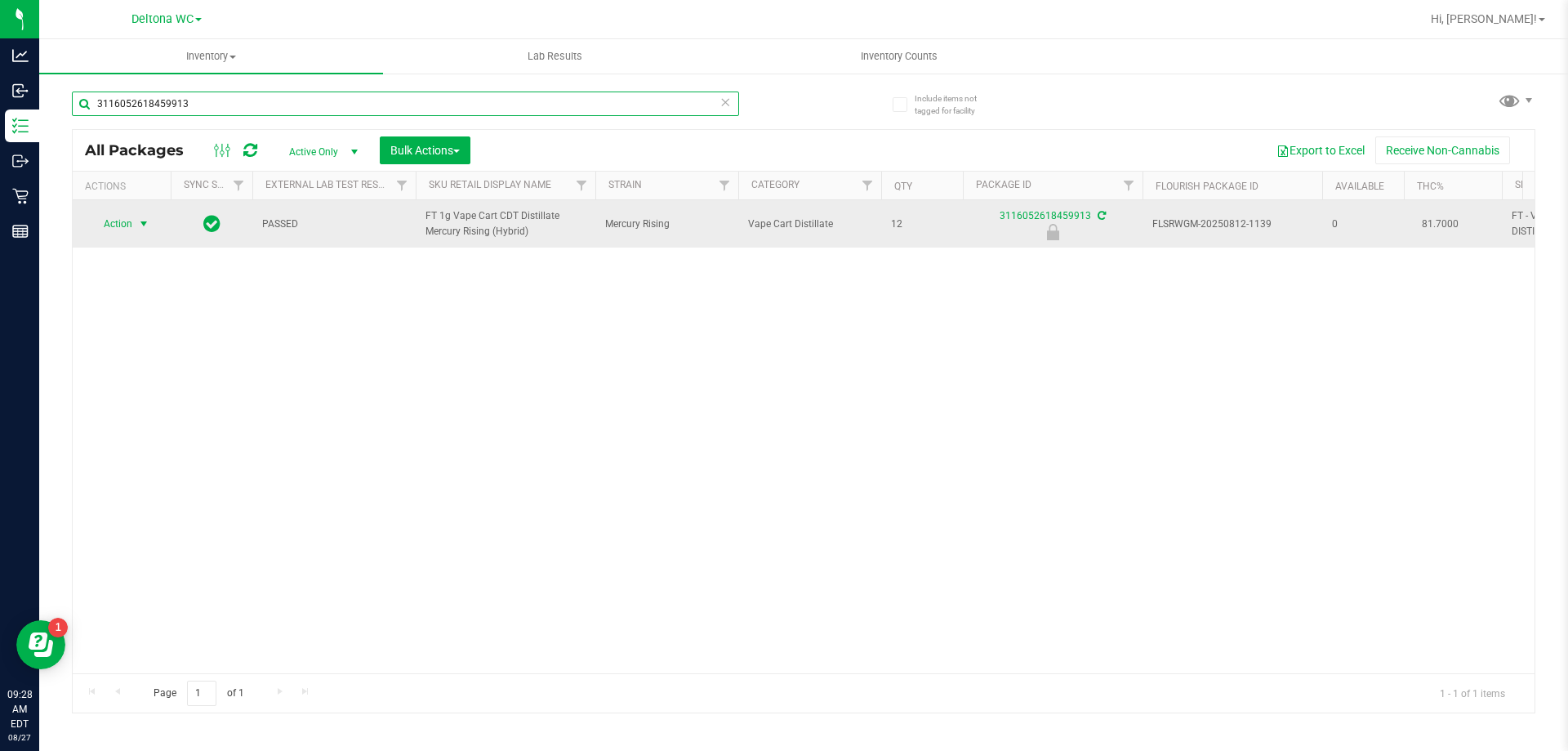
type input "3116052618459913"
click at [134, 223] on span "select" at bounding box center [144, 224] width 20 height 23
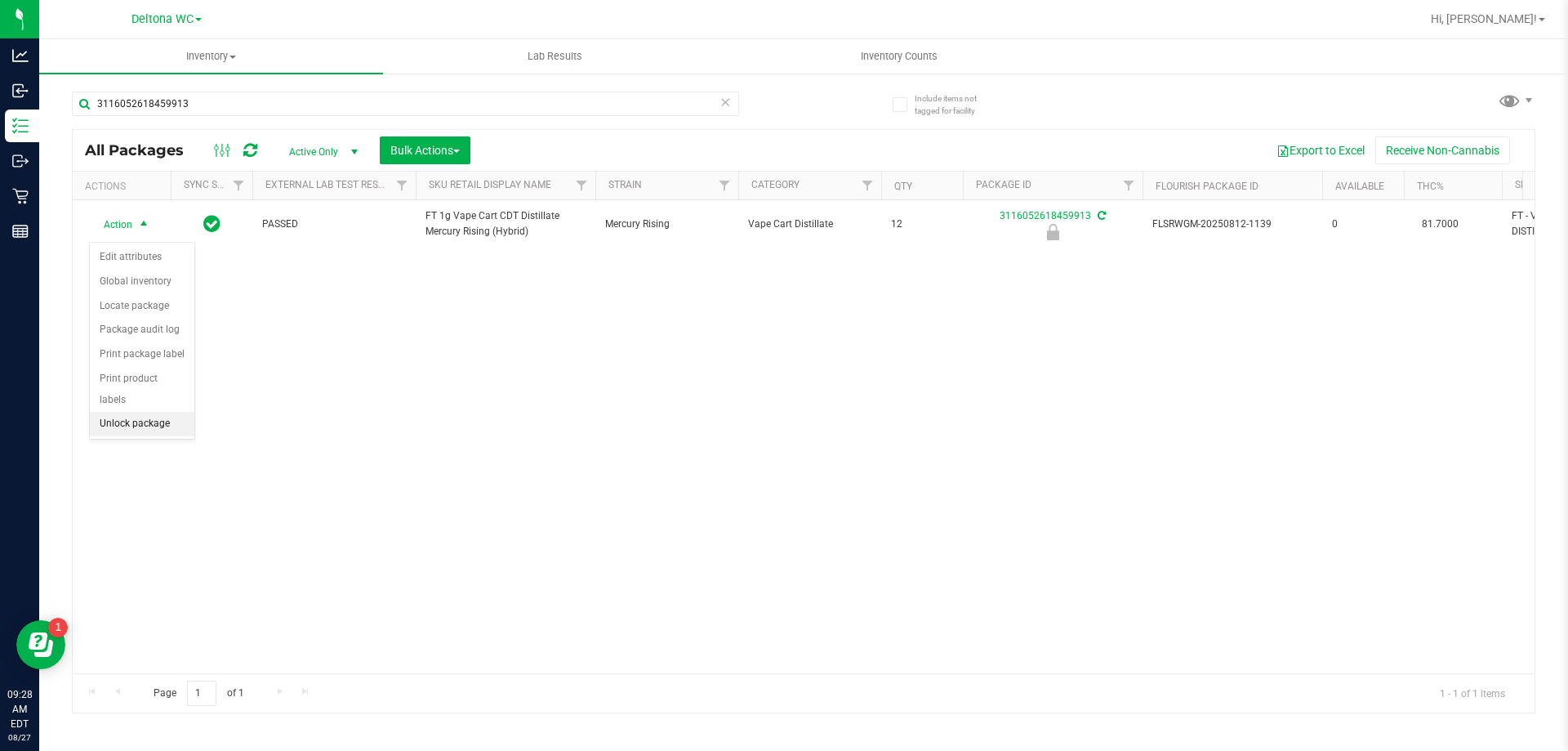
click at [125, 412] on li "Unlock package" at bounding box center [142, 423] width 104 height 24
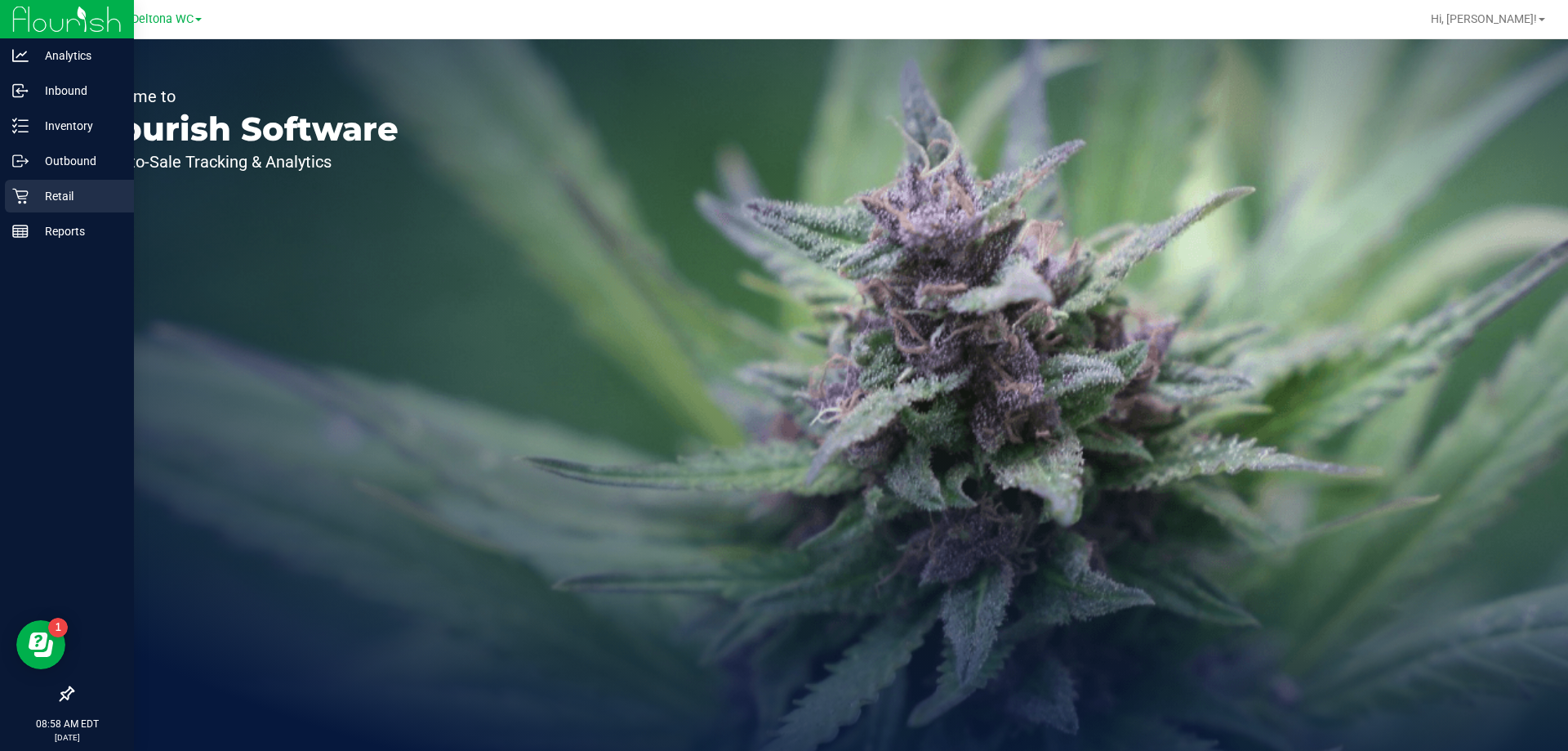
click at [68, 198] on p "Retail" at bounding box center [78, 196] width 98 height 19
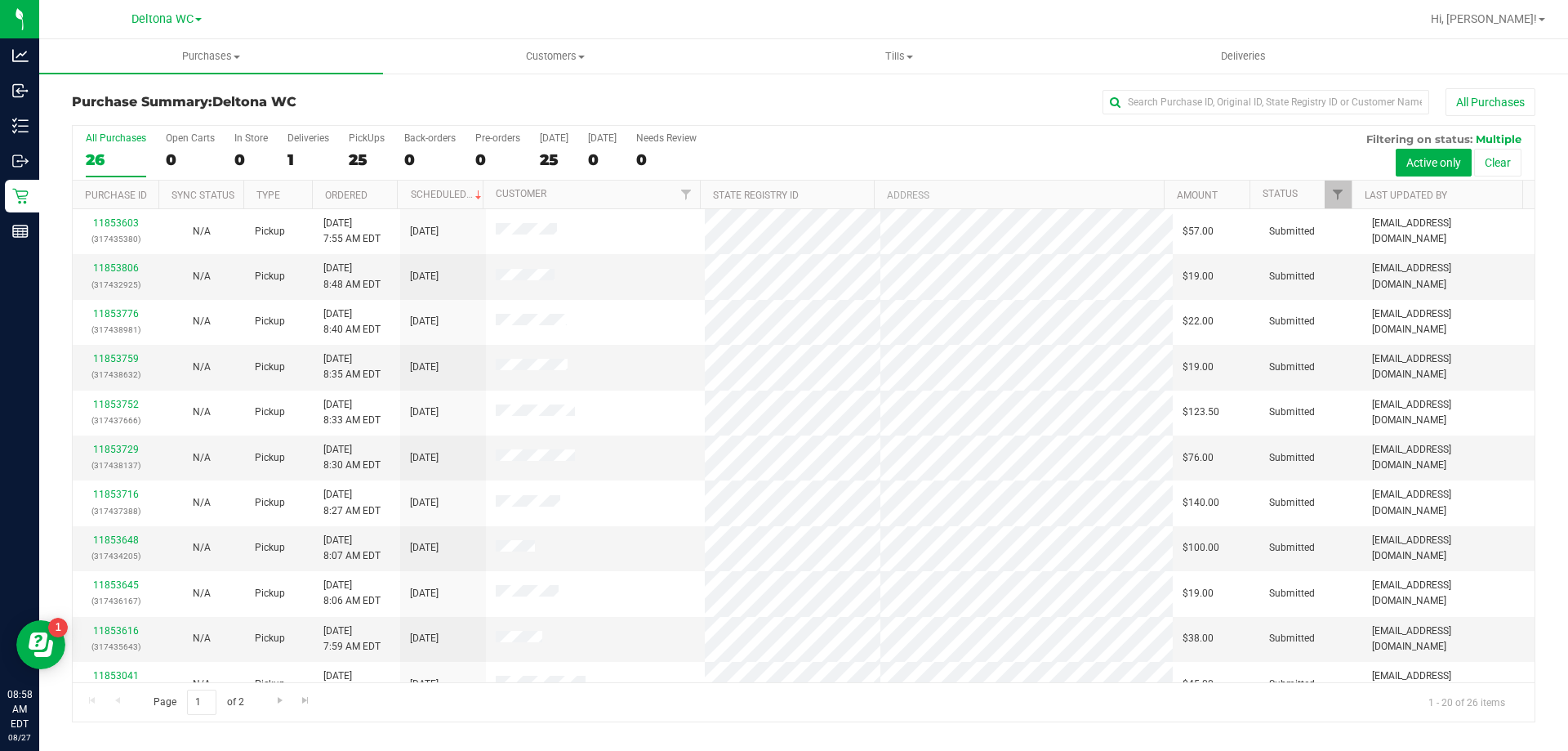
click at [387, 190] on th "Ordered" at bounding box center [355, 195] width 86 height 29
click at [122, 270] on link "11852173" at bounding box center [116, 268] width 45 height 12
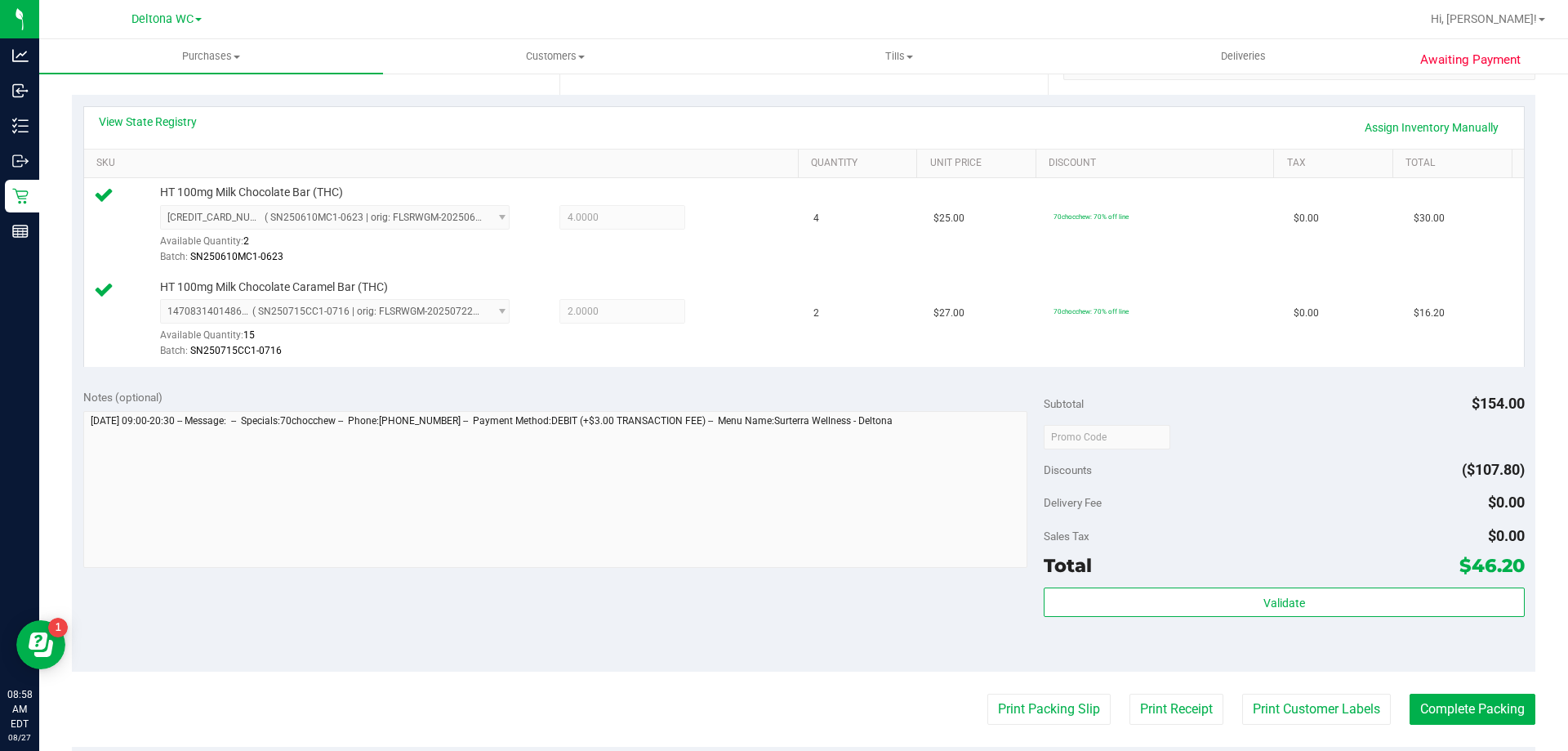
scroll to position [409, 0]
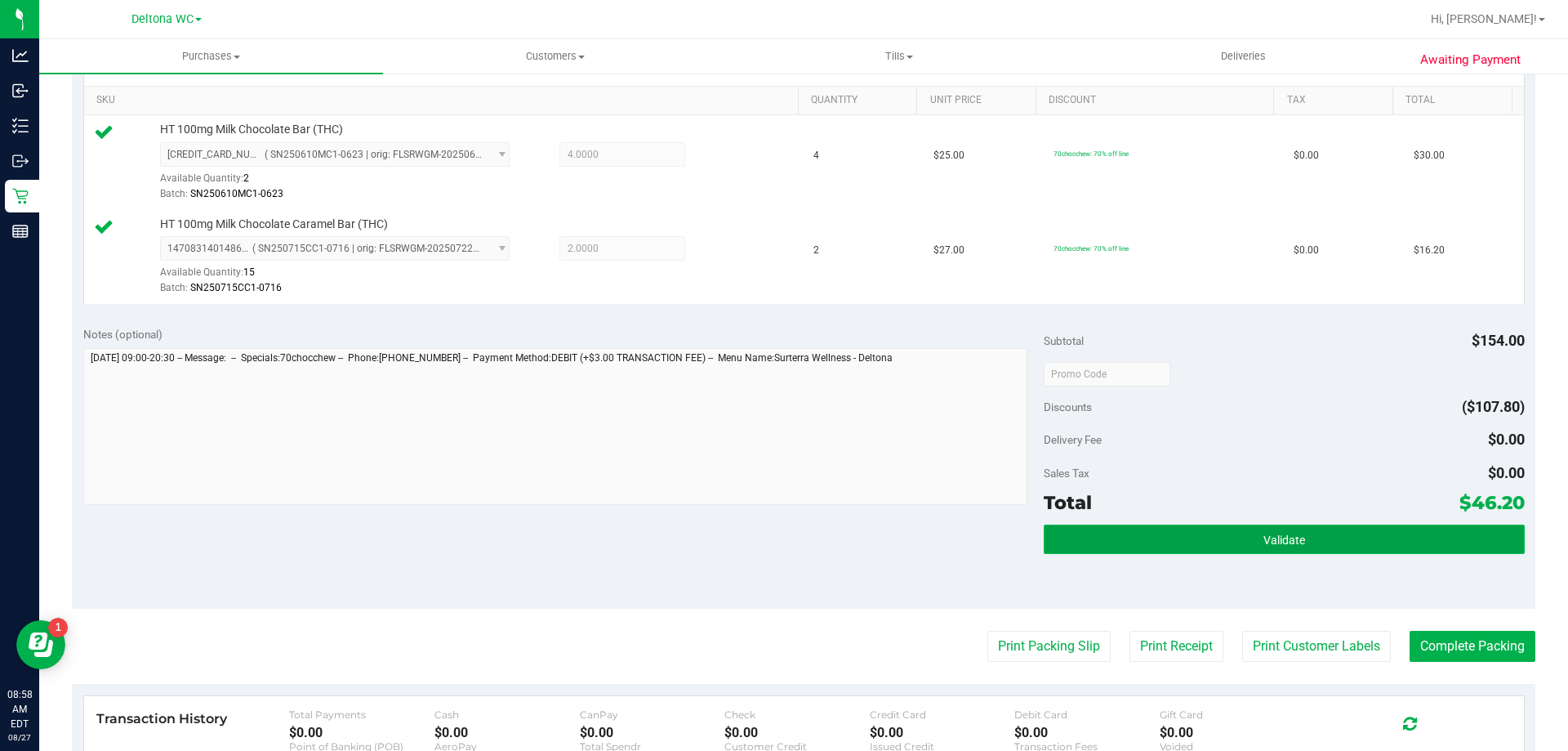
click at [1127, 544] on button "Validate" at bounding box center [1284, 539] width 480 height 30
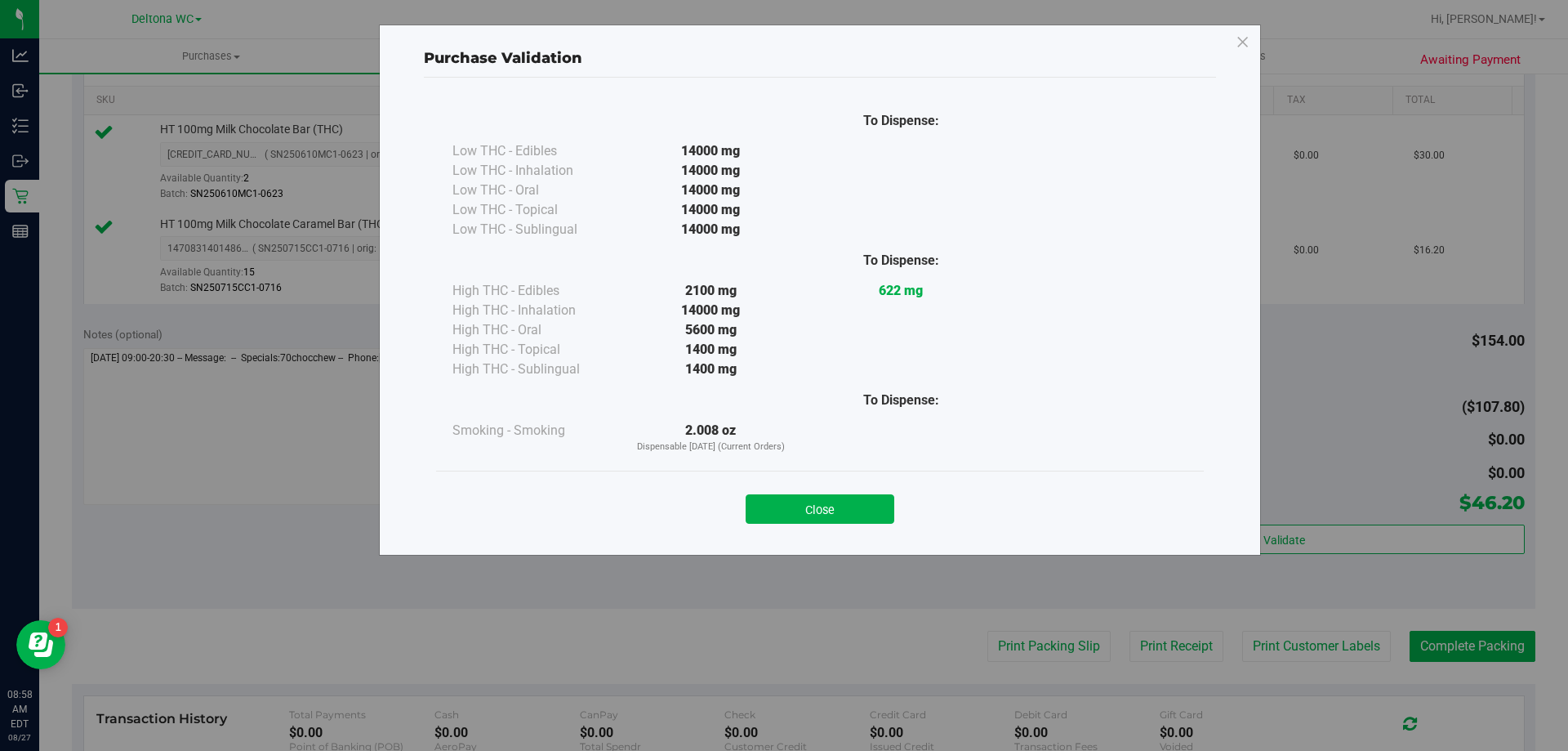
drag, startPoint x: 819, startPoint y: 513, endPoint x: 819, endPoint y: 528, distance: 15.0
click at [821, 511] on button "Close" at bounding box center [820, 509] width 148 height 30
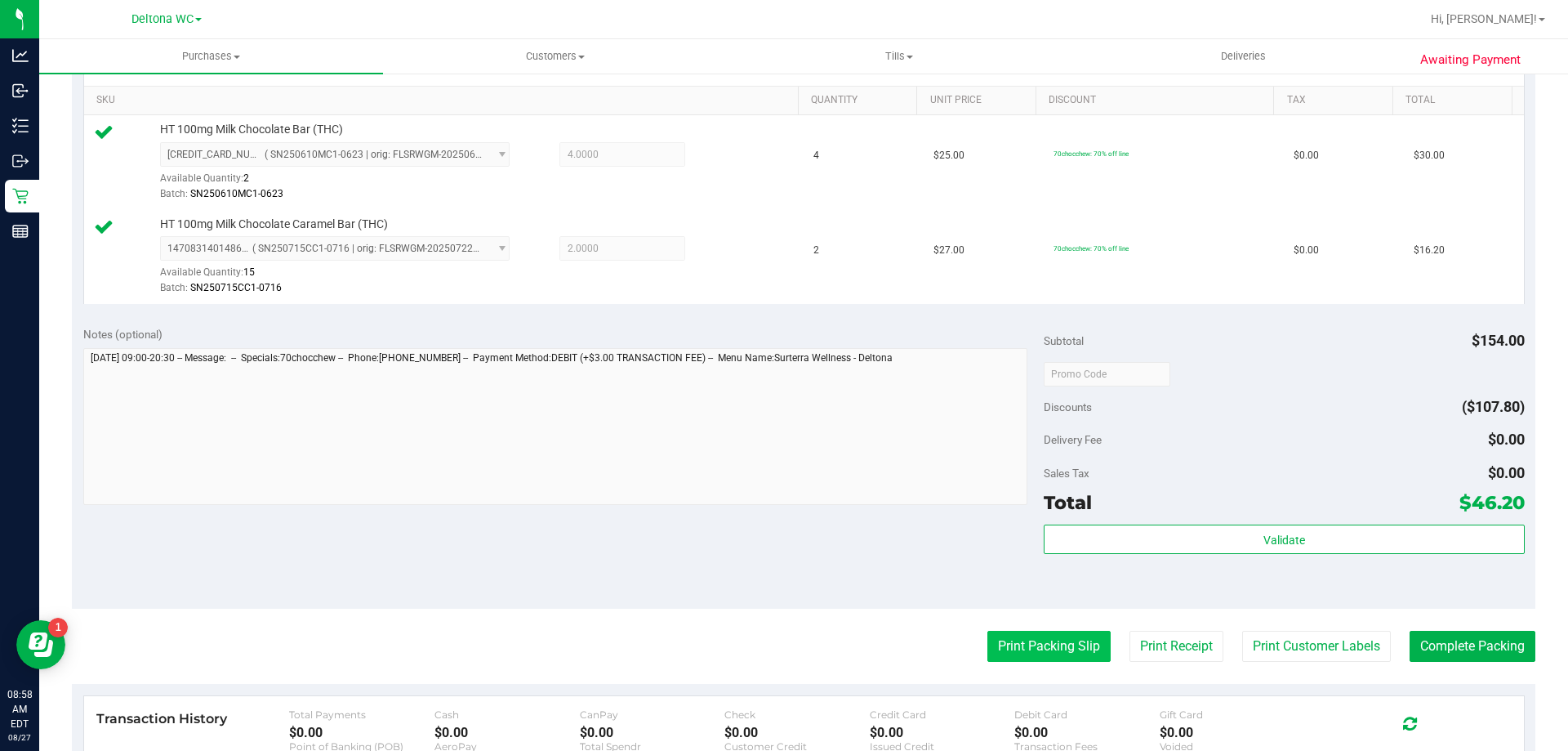
click at [1019, 650] on button "Print Packing Slip" at bounding box center [1049, 646] width 123 height 31
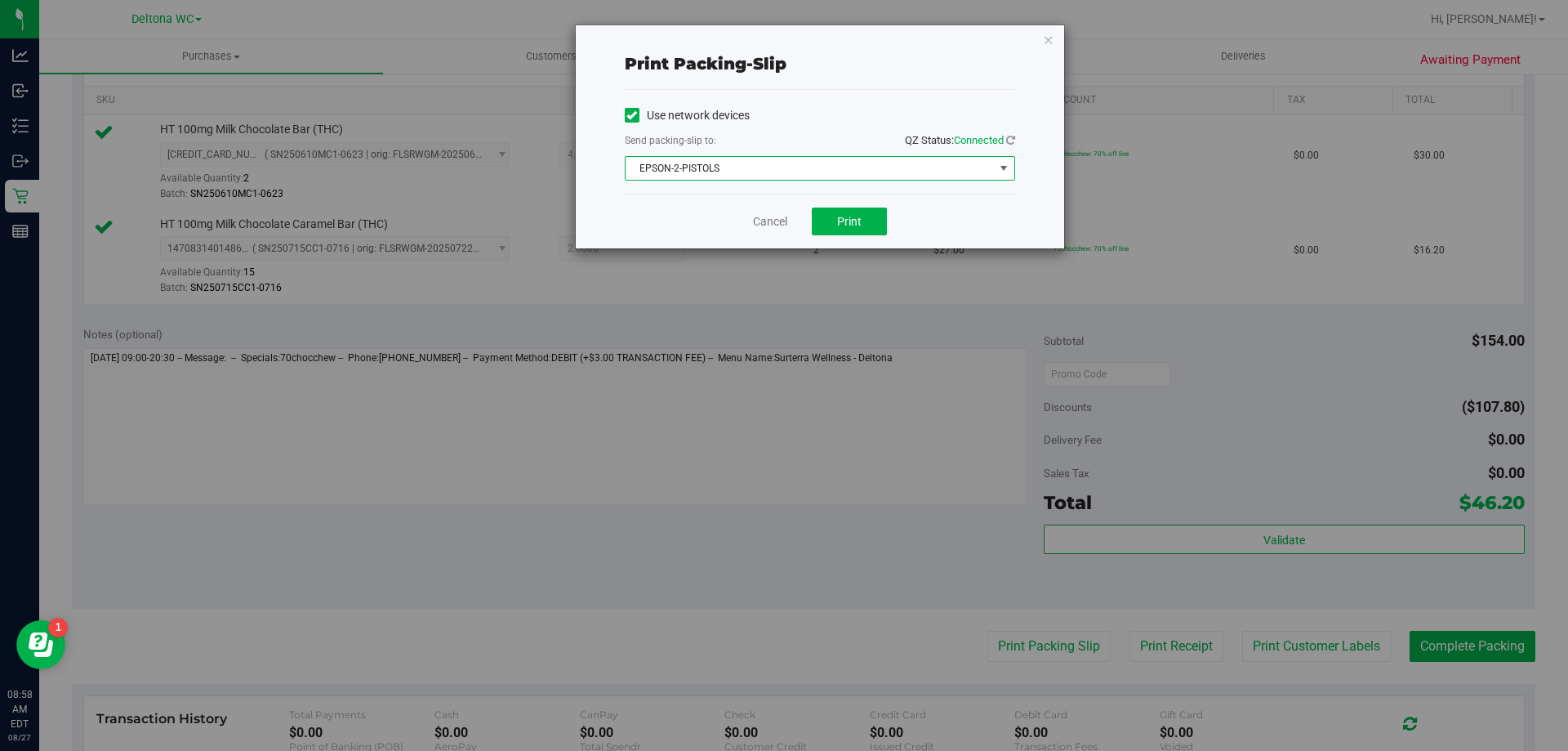
click at [804, 162] on span "EPSON-2-PISTOLS" at bounding box center [810, 169] width 368 height 23
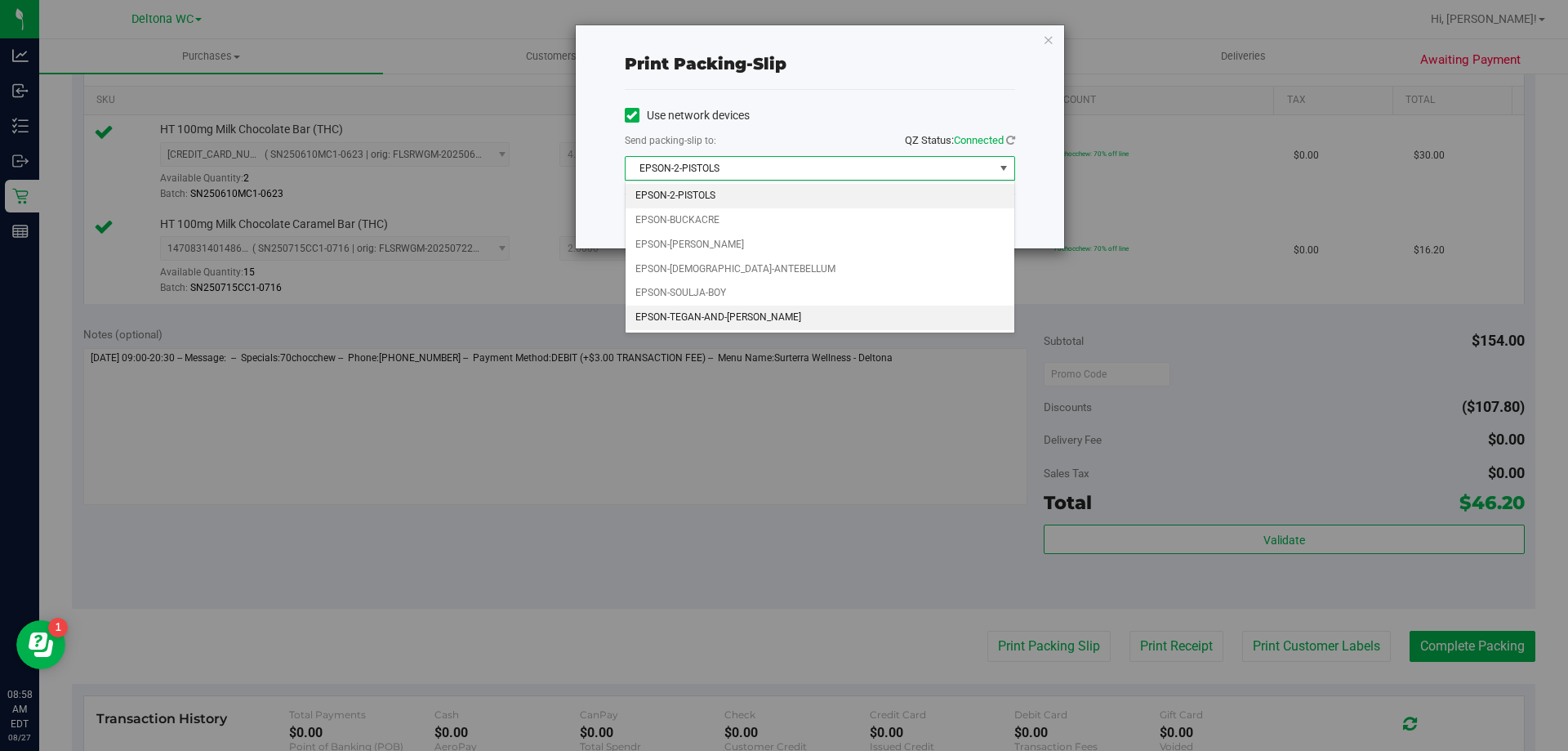
click at [678, 320] on li "EPSON-TEGAN-AND-[PERSON_NAME]" at bounding box center [819, 317] width 388 height 24
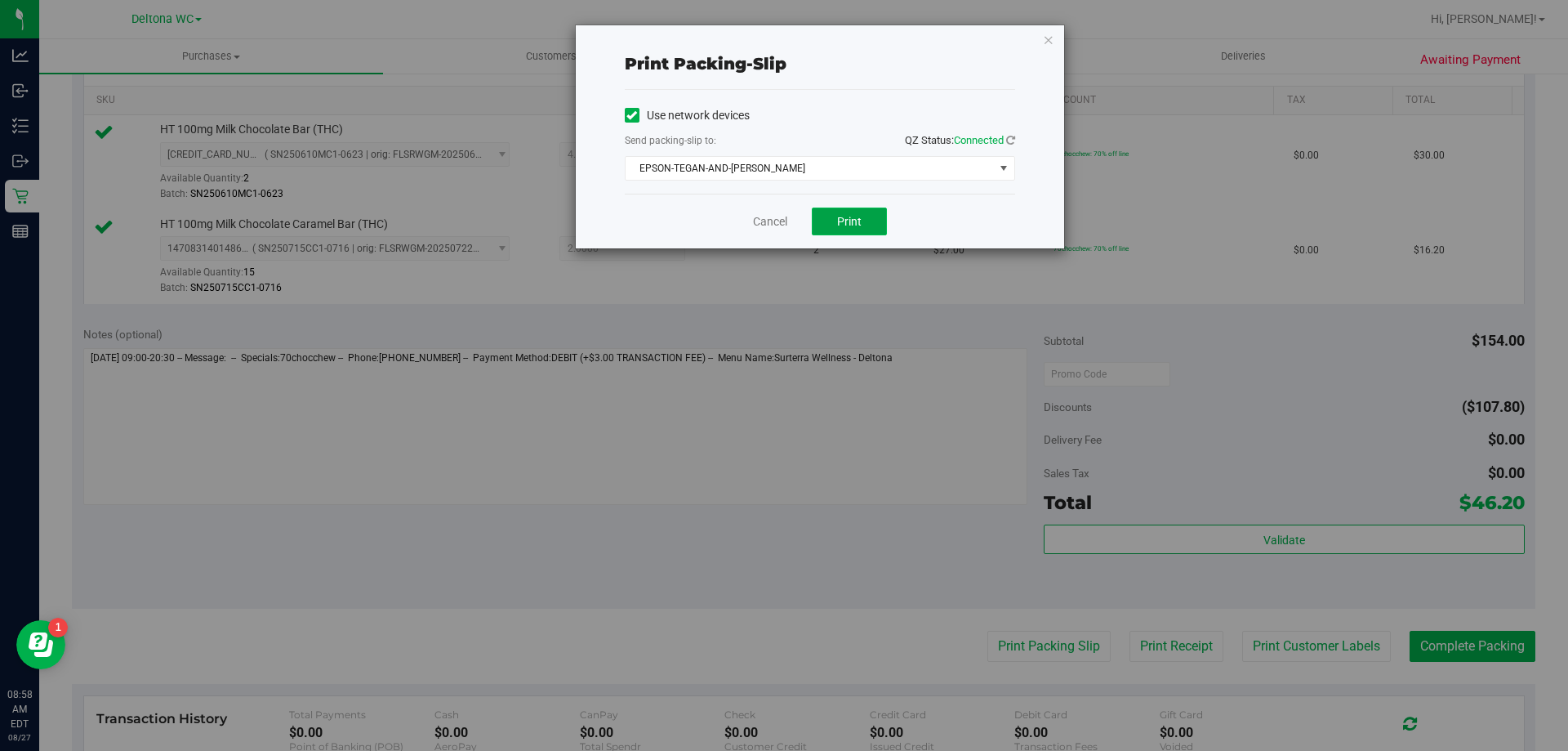
click at [868, 221] on button "Print" at bounding box center [849, 221] width 75 height 28
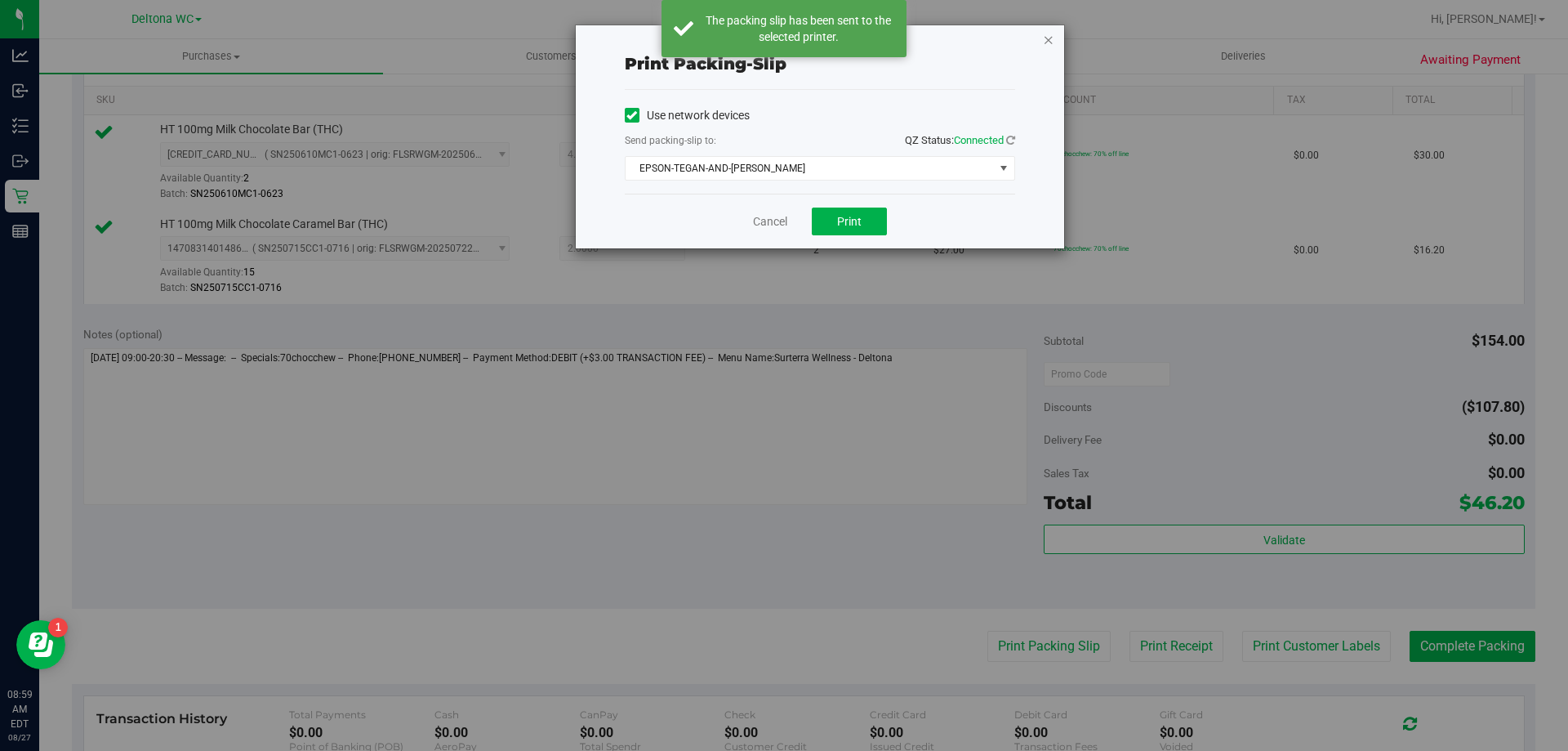
click at [1049, 39] on icon "button" at bounding box center [1049, 40] width 12 height 19
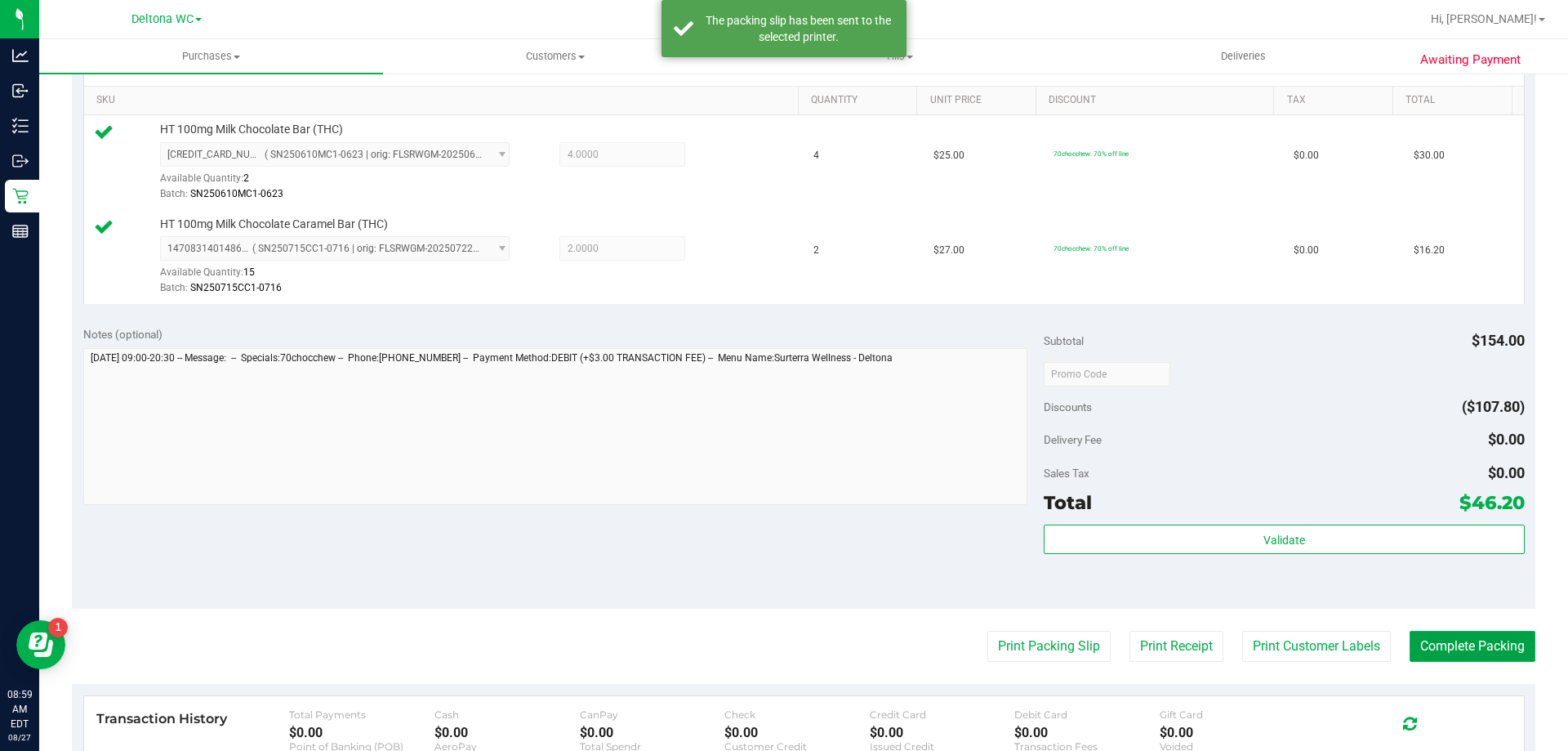
click at [1441, 638] on button "Complete Packing" at bounding box center [1472, 646] width 125 height 31
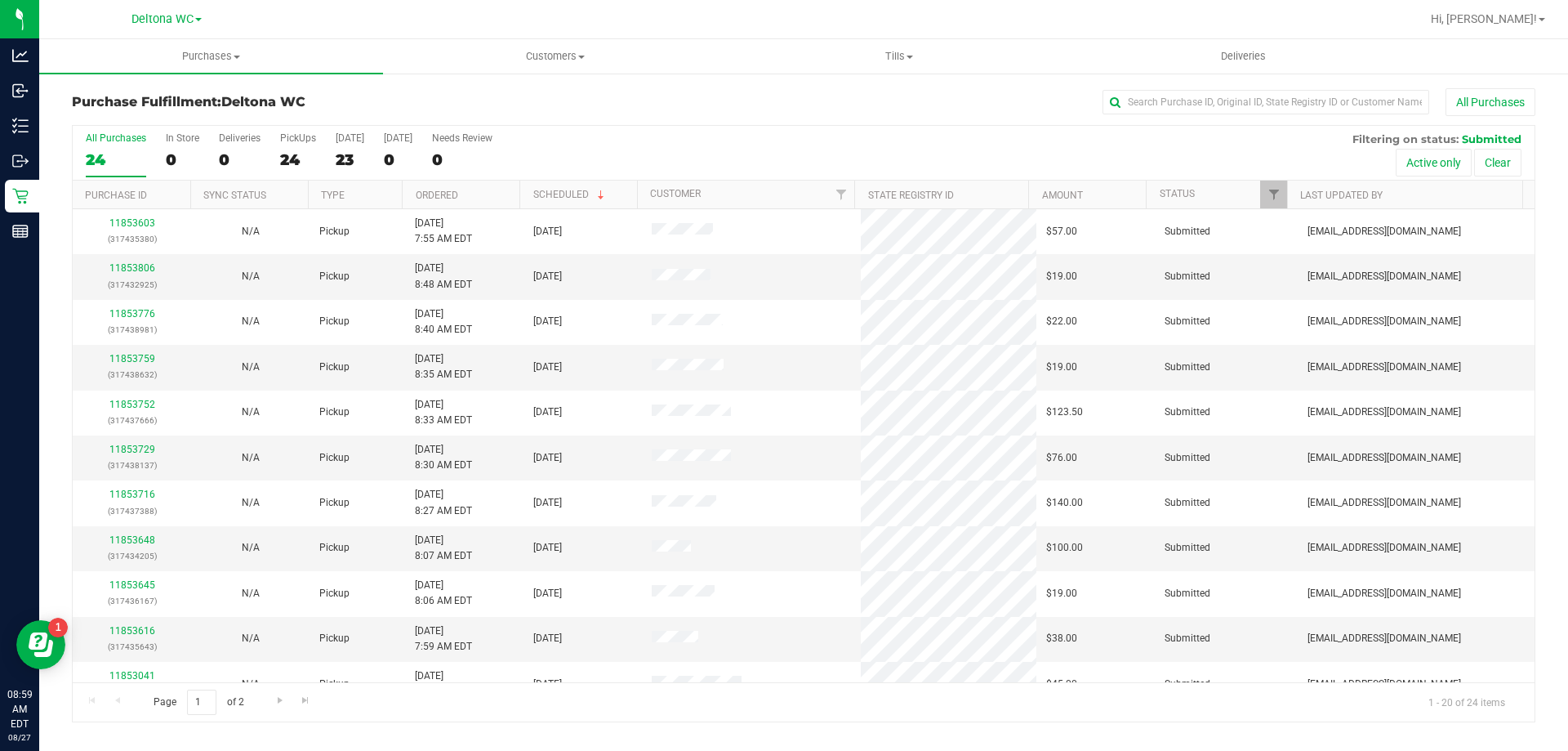
drag, startPoint x: 504, startPoint y: 199, endPoint x: 513, endPoint y: 192, distance: 11.4
click at [513, 192] on th "Ordered" at bounding box center [461, 195] width 118 height 29
click at [138, 270] on link "11853180" at bounding box center [132, 268] width 45 height 12
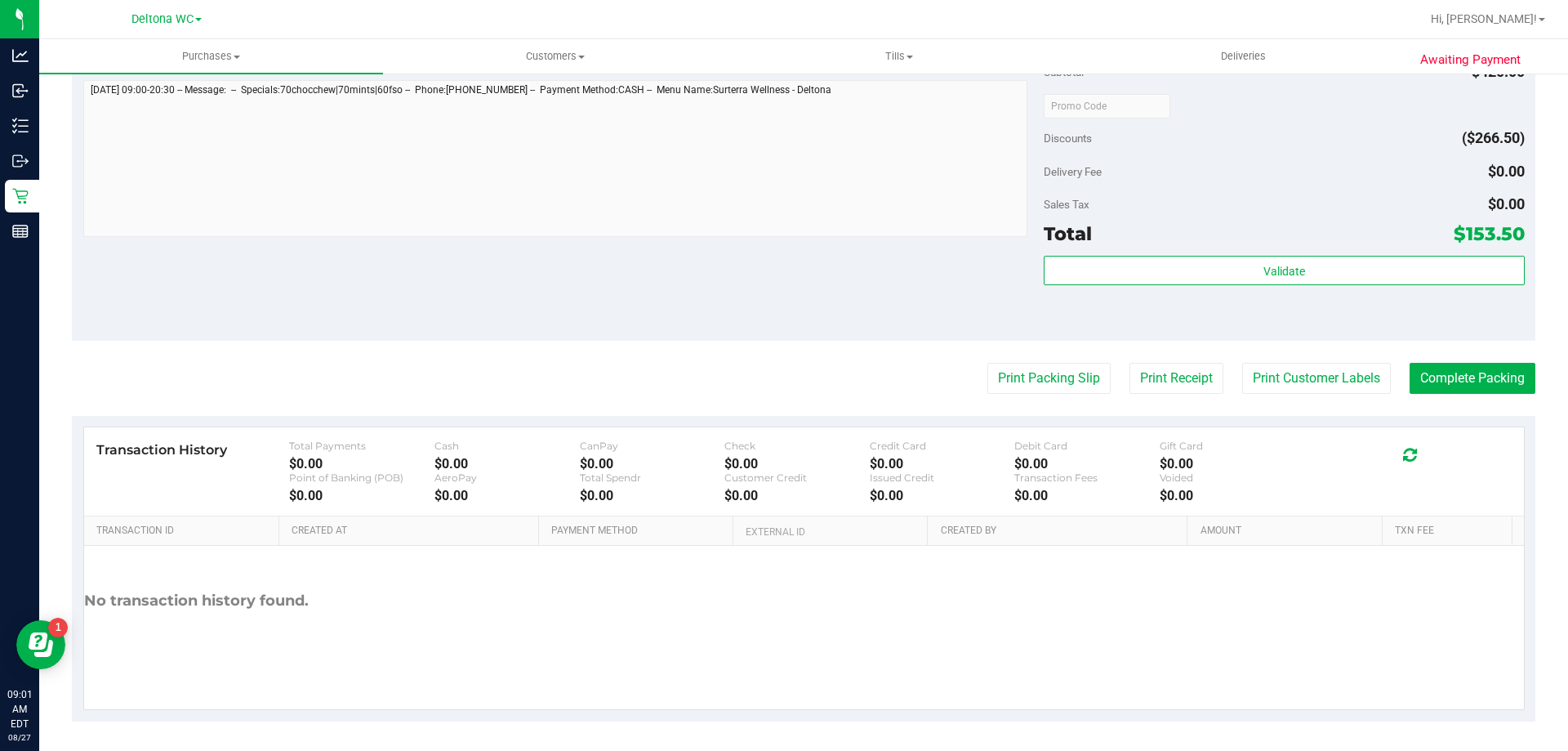
scroll to position [774, 0]
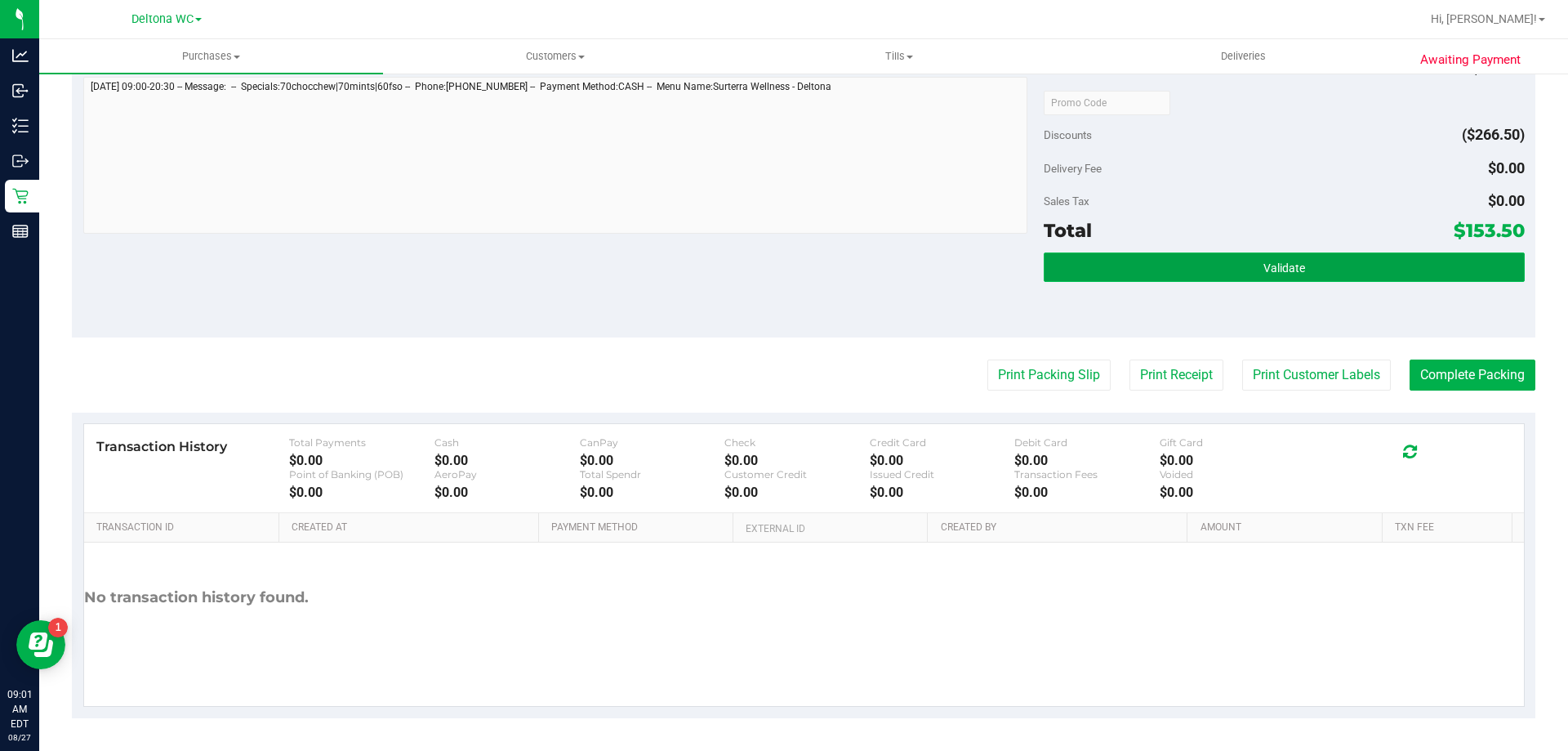
drag, startPoint x: 1248, startPoint y: 272, endPoint x: 1264, endPoint y: 262, distance: 18.9
click at [1248, 269] on button "Validate" at bounding box center [1284, 267] width 480 height 30
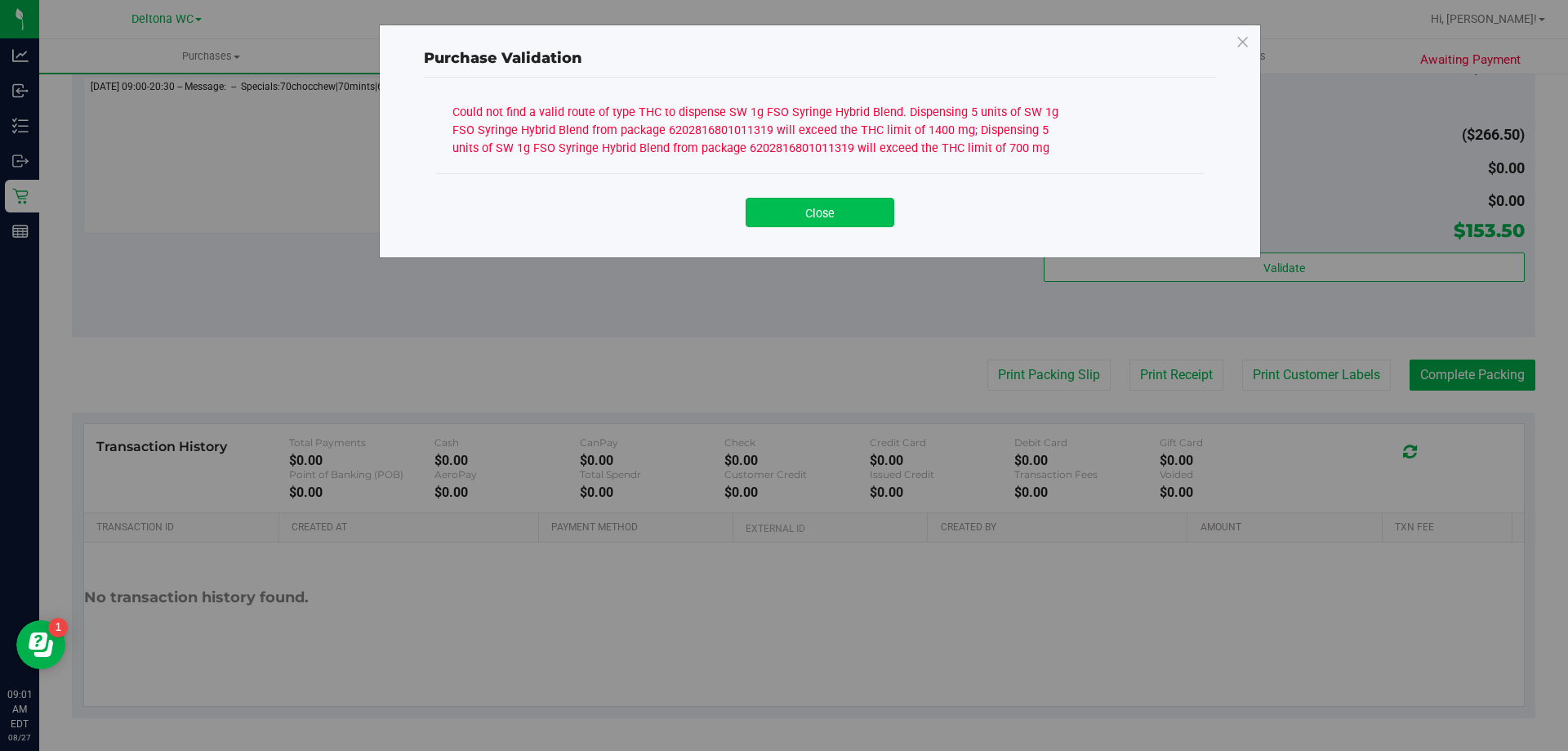
click at [837, 214] on button "Close" at bounding box center [820, 212] width 148 height 30
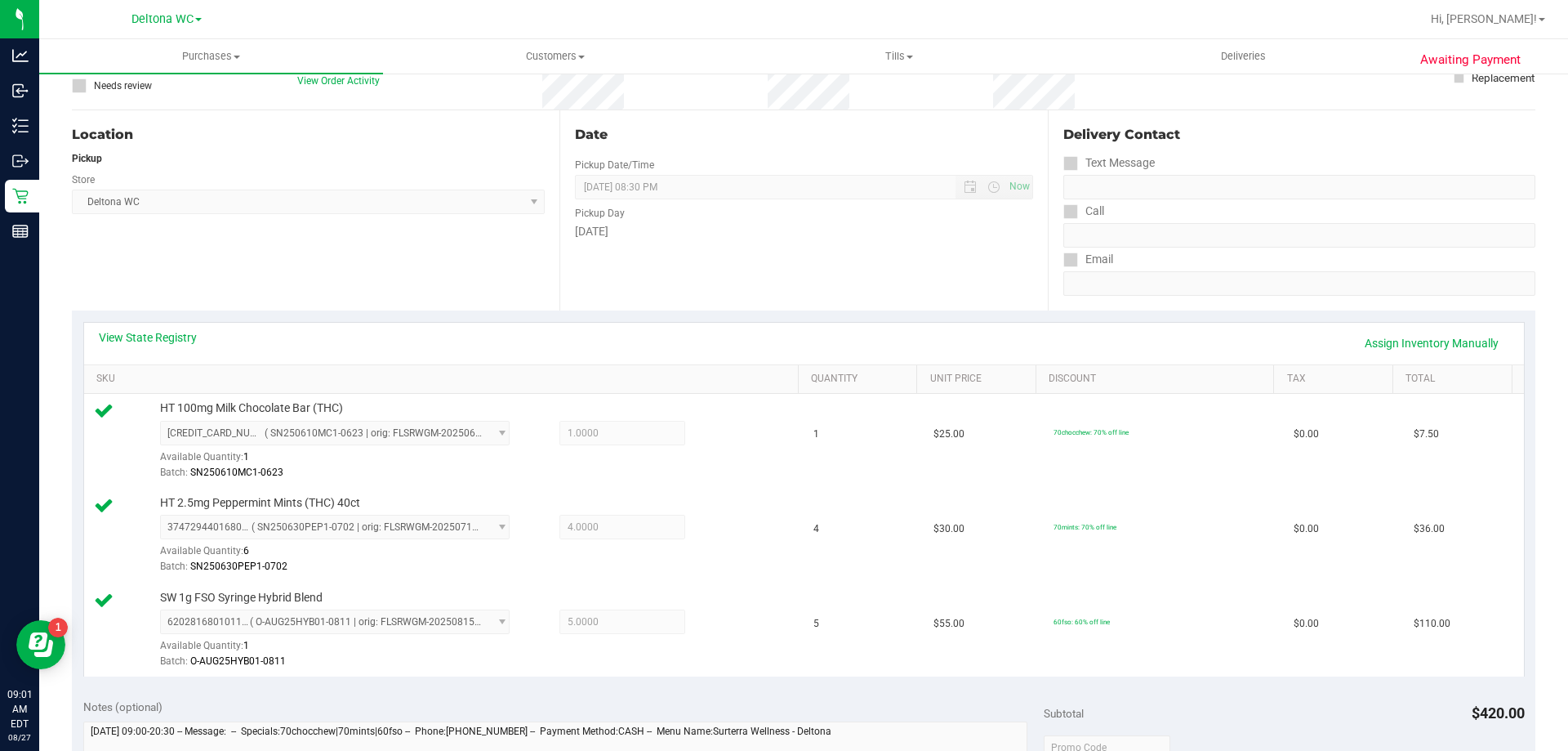
scroll to position [0, 0]
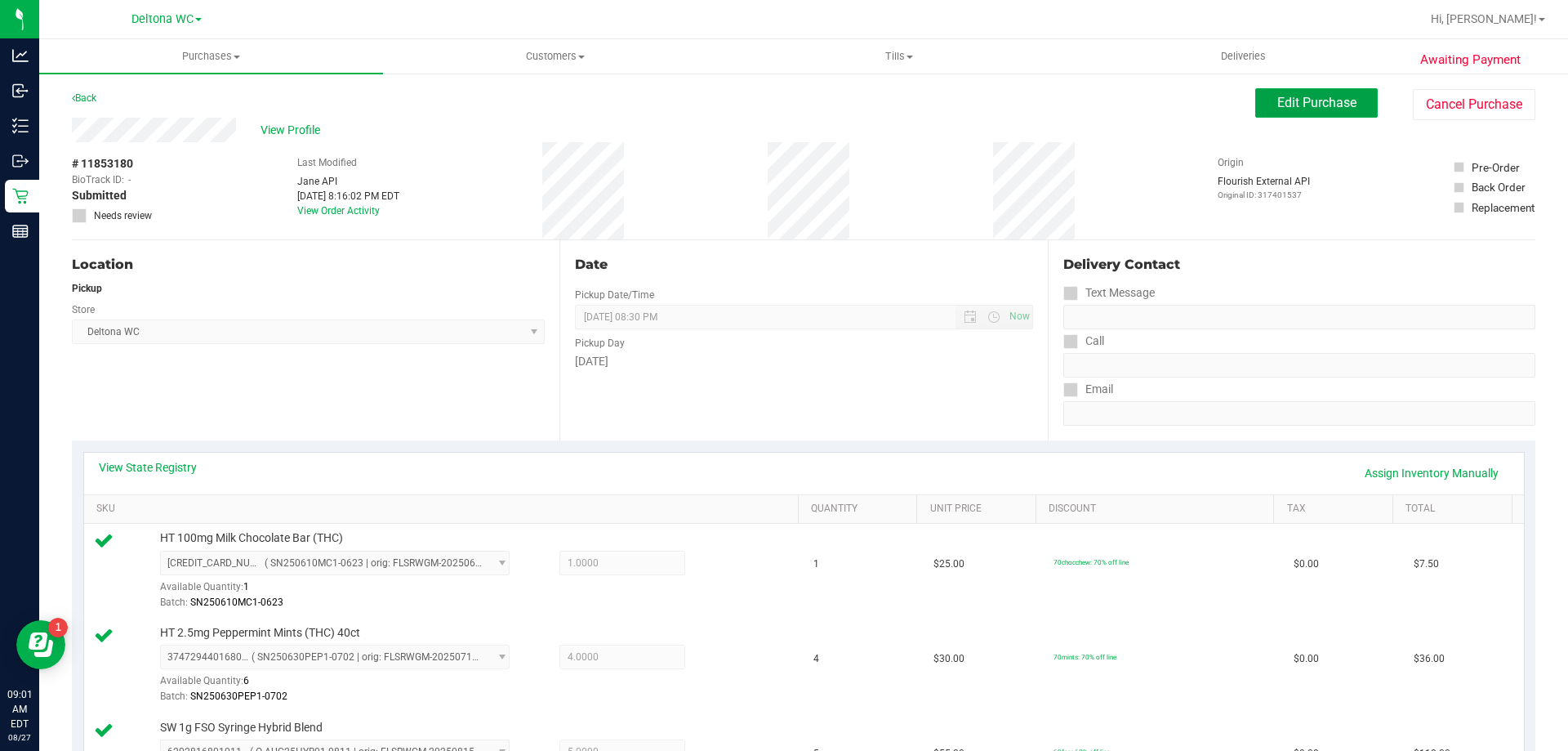
drag, startPoint x: 1331, startPoint y: 105, endPoint x: 1343, endPoint y: 119, distance: 18.4
click at [1331, 110] on span "Edit Purchase" at bounding box center [1316, 102] width 79 height 15
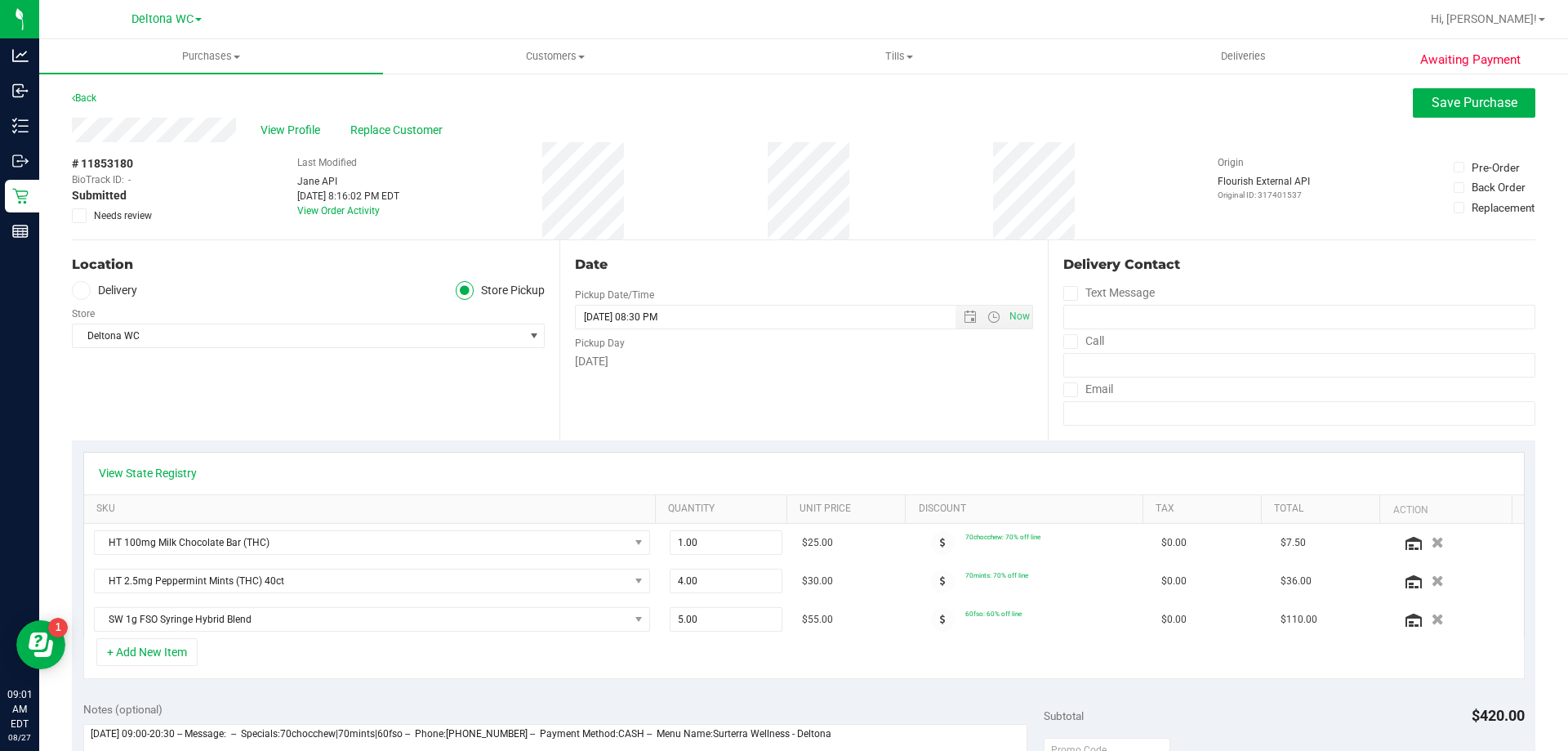
click at [74, 216] on icon at bounding box center [79, 216] width 11 height 0
click at [0, 0] on input "Needs review" at bounding box center [0, 0] width 0 height 0
click at [1413, 113] on button "Save Purchase" at bounding box center [1474, 103] width 122 height 30
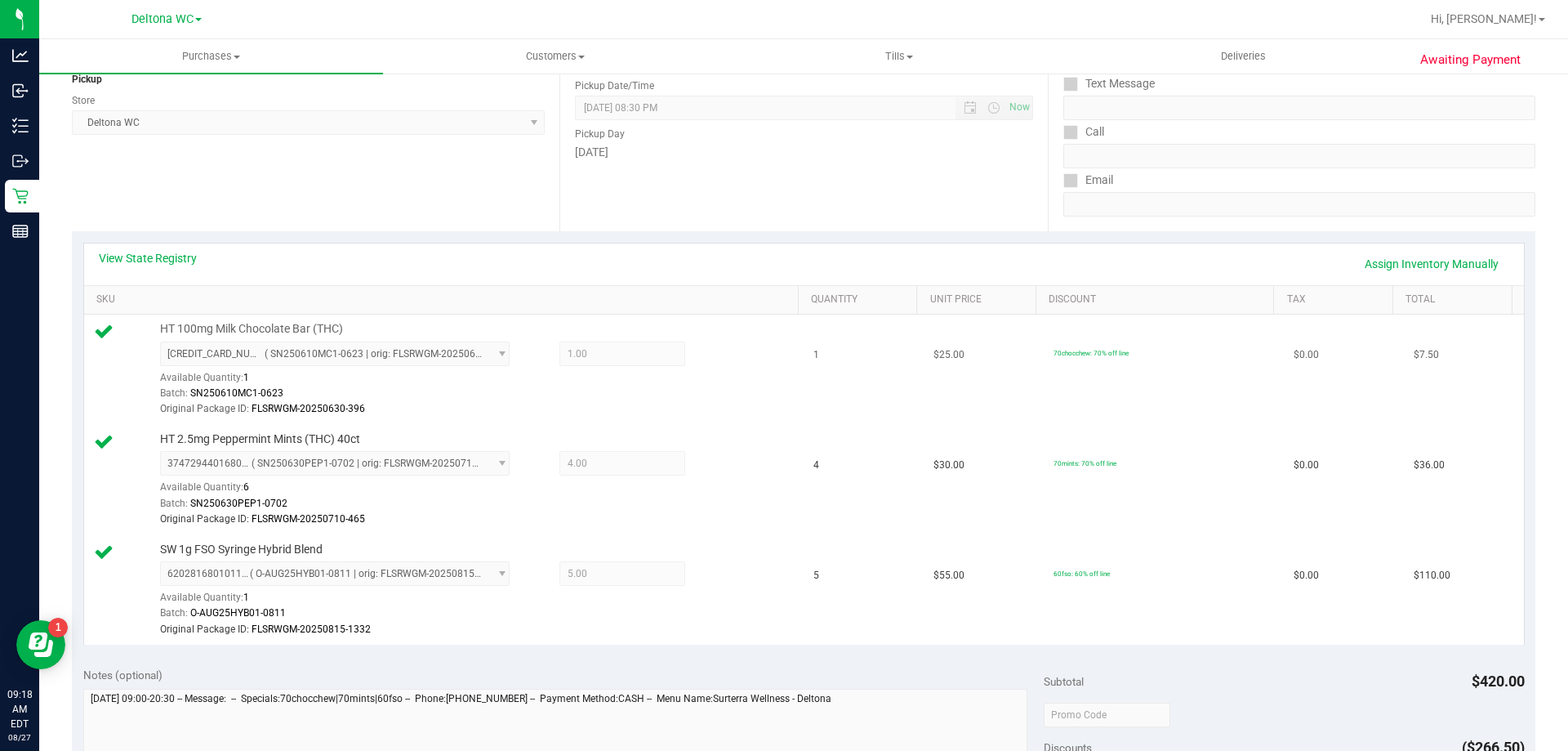
scroll to position [245, 0]
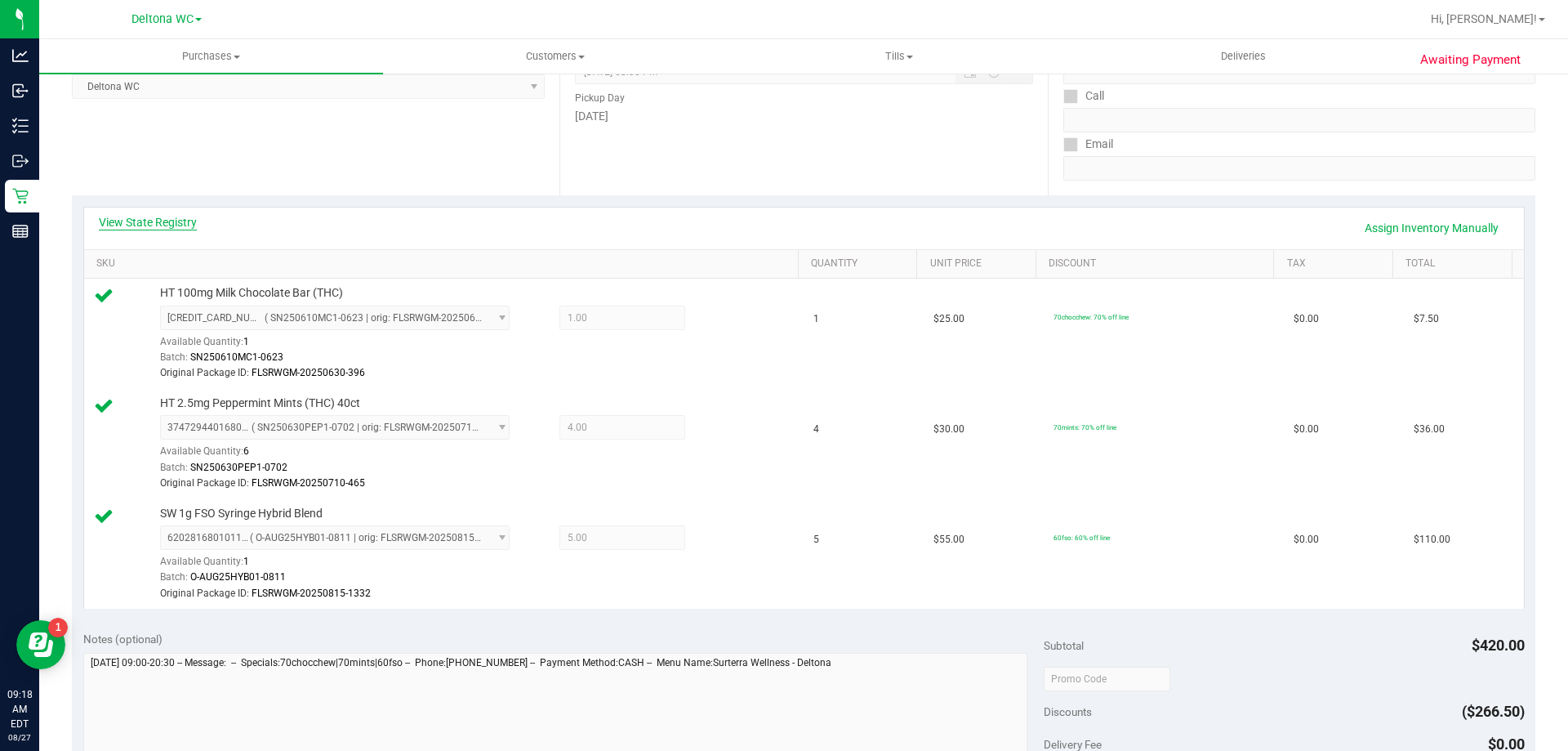
click at [183, 227] on link "View State Registry" at bounding box center [148, 222] width 98 height 16
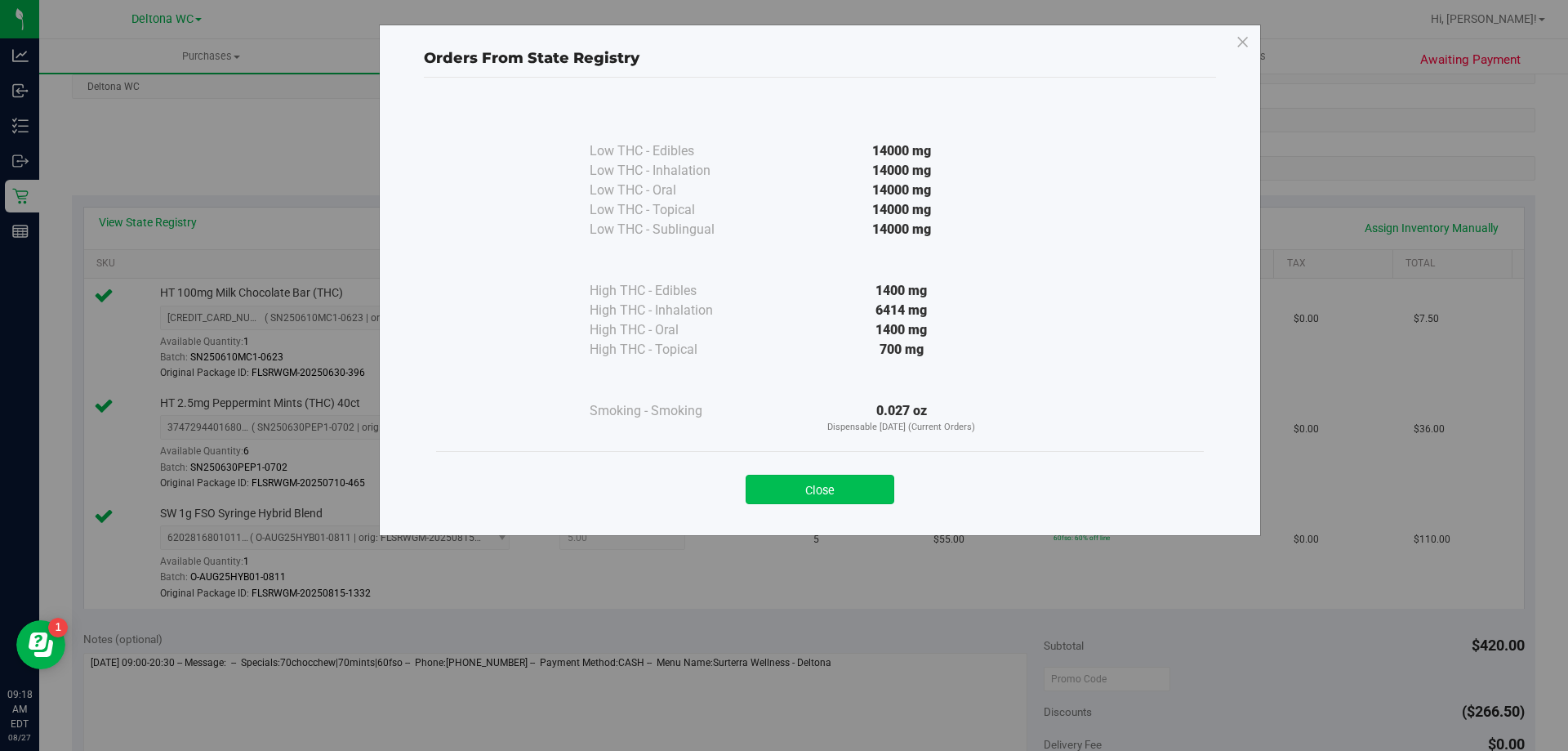
click at [850, 496] on button "Close" at bounding box center [820, 489] width 148 height 30
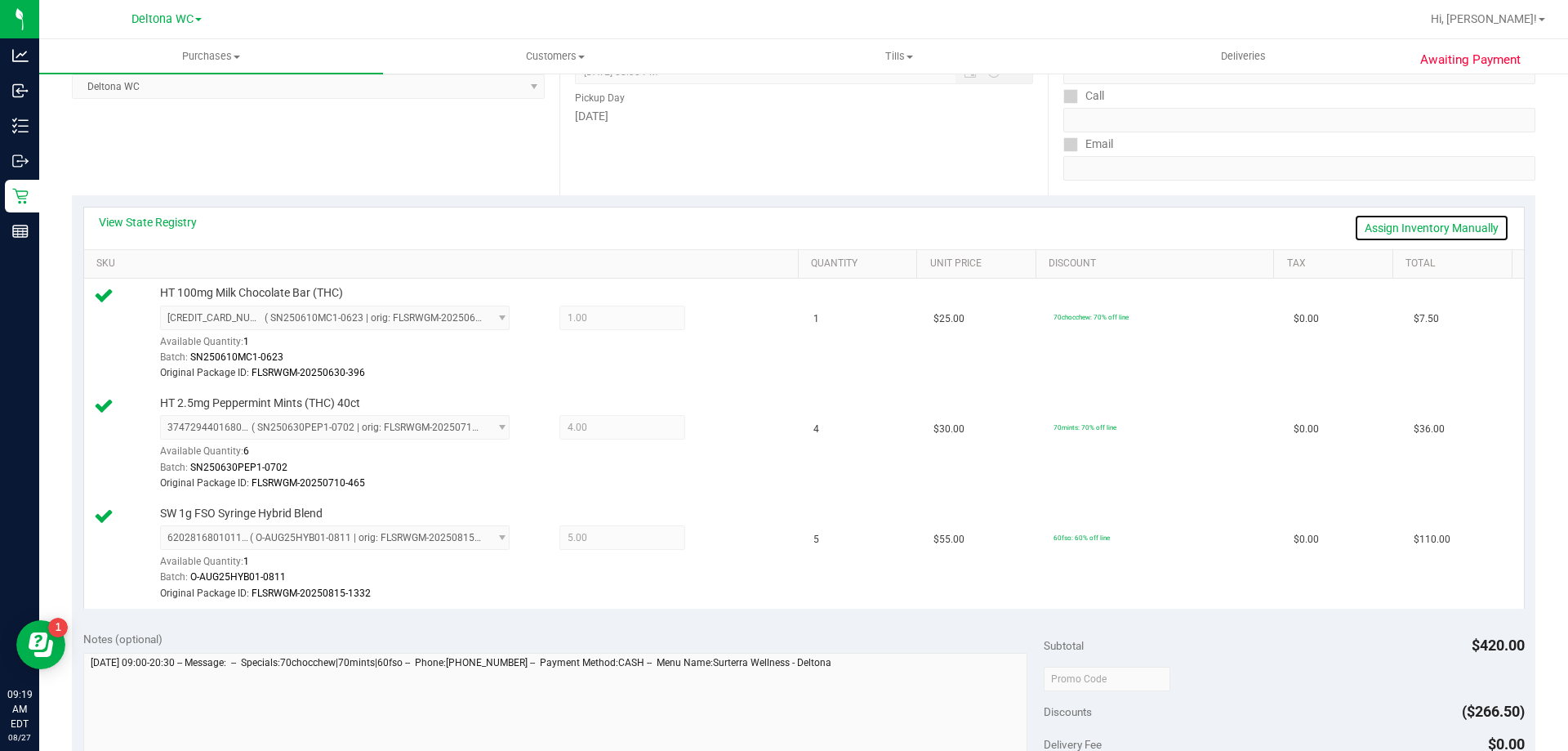
click at [1409, 228] on link "Assign Inventory Manually" at bounding box center [1431, 228] width 155 height 28
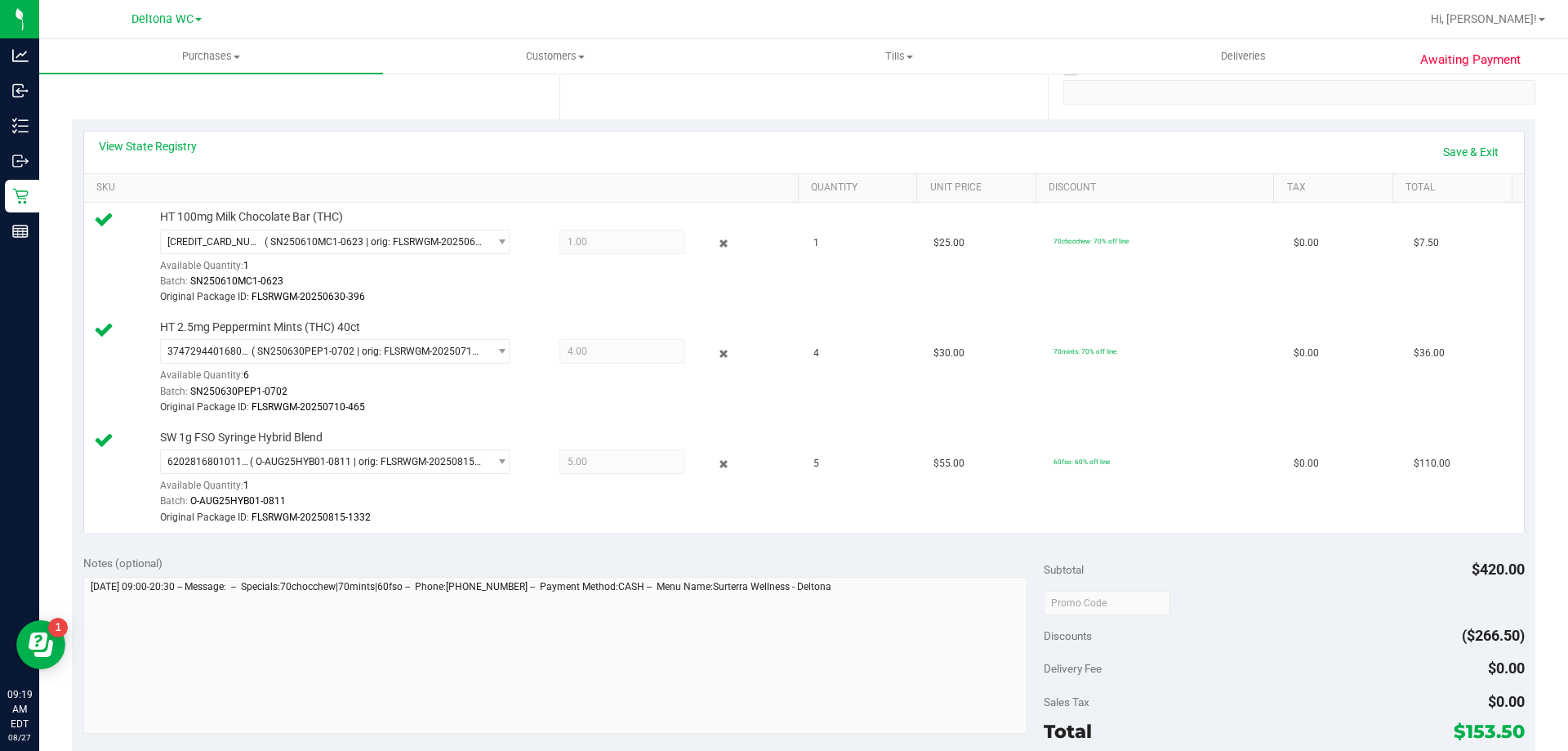
scroll to position [327, 0]
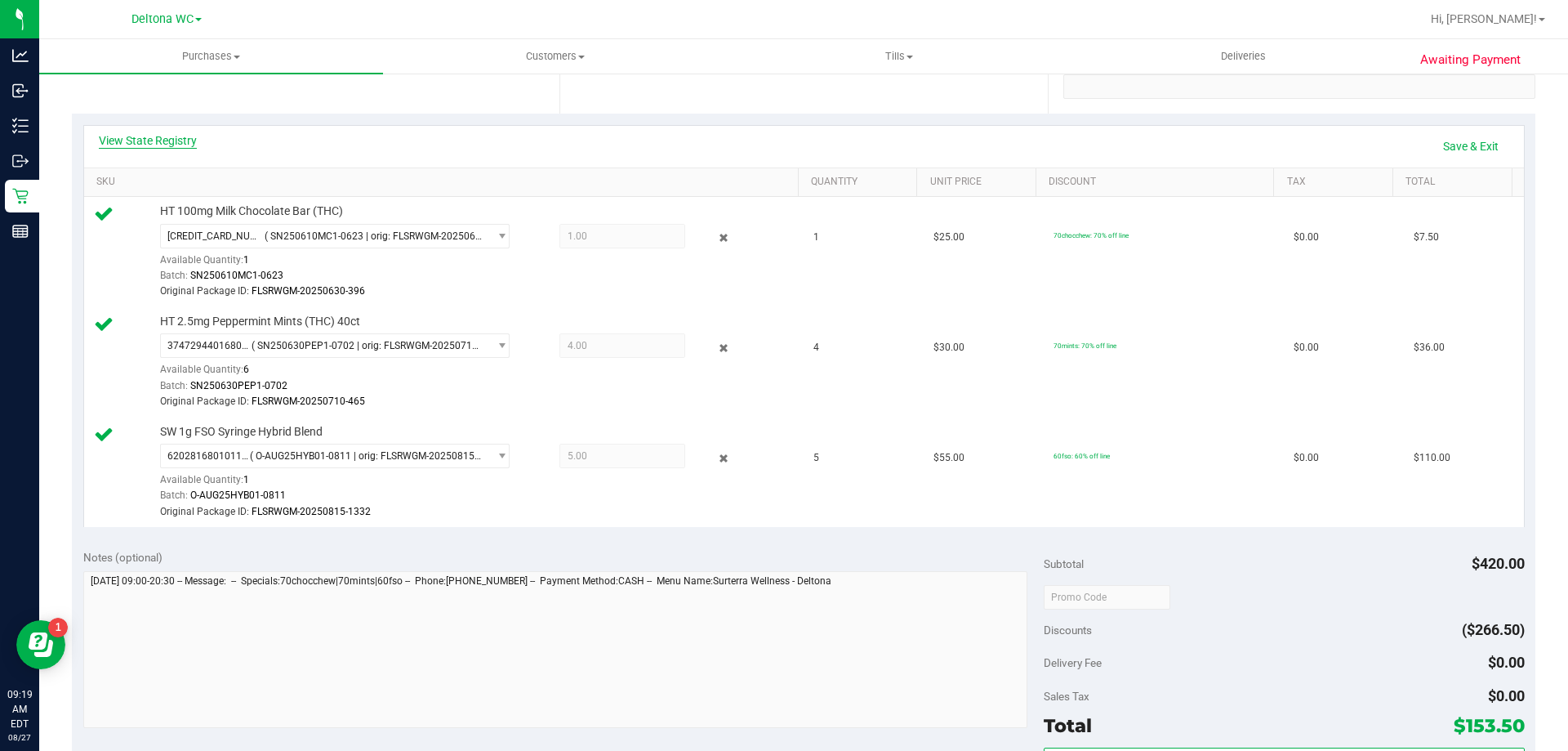
click at [173, 142] on link "View State Registry" at bounding box center [148, 140] width 98 height 16
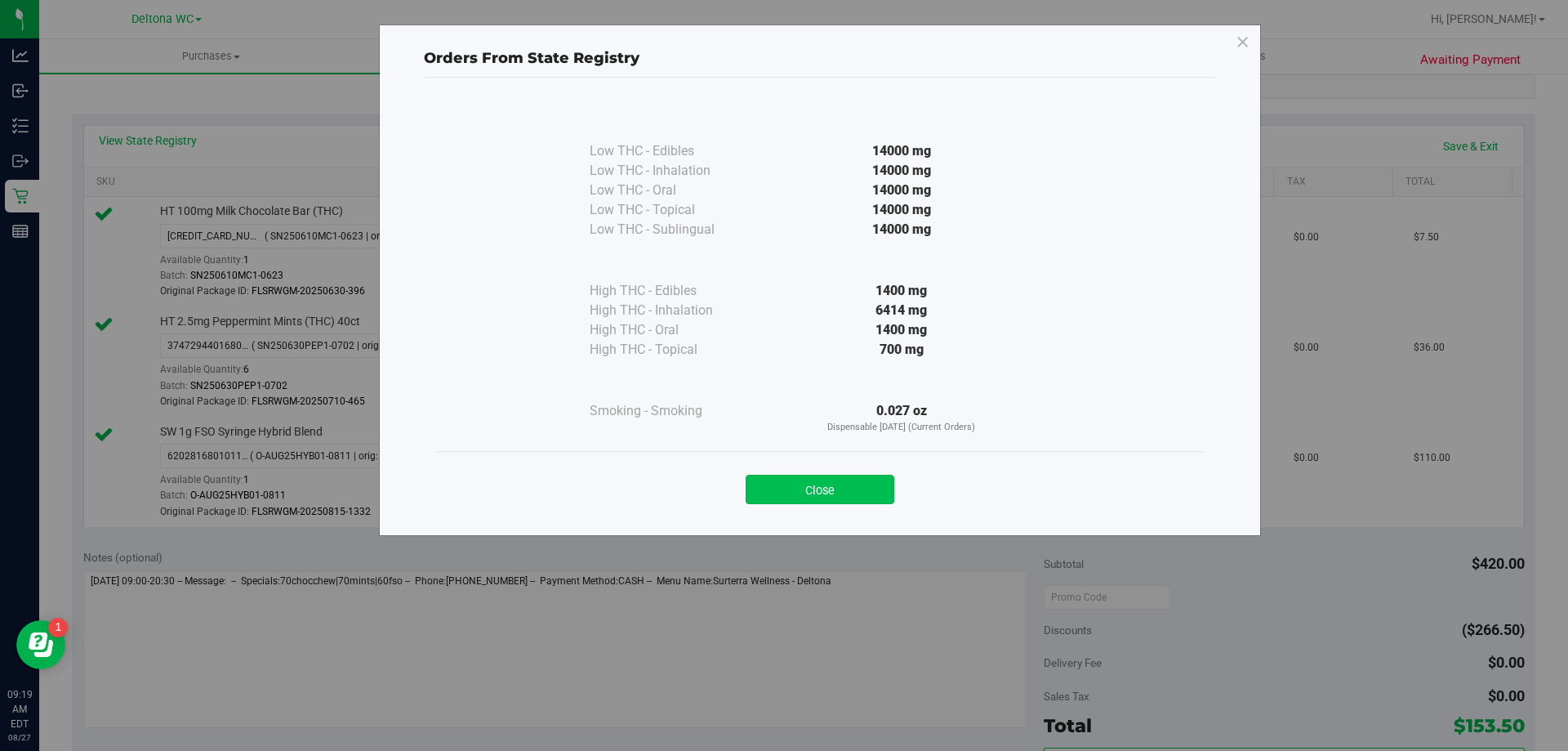
click at [813, 497] on button "Close" at bounding box center [820, 489] width 148 height 30
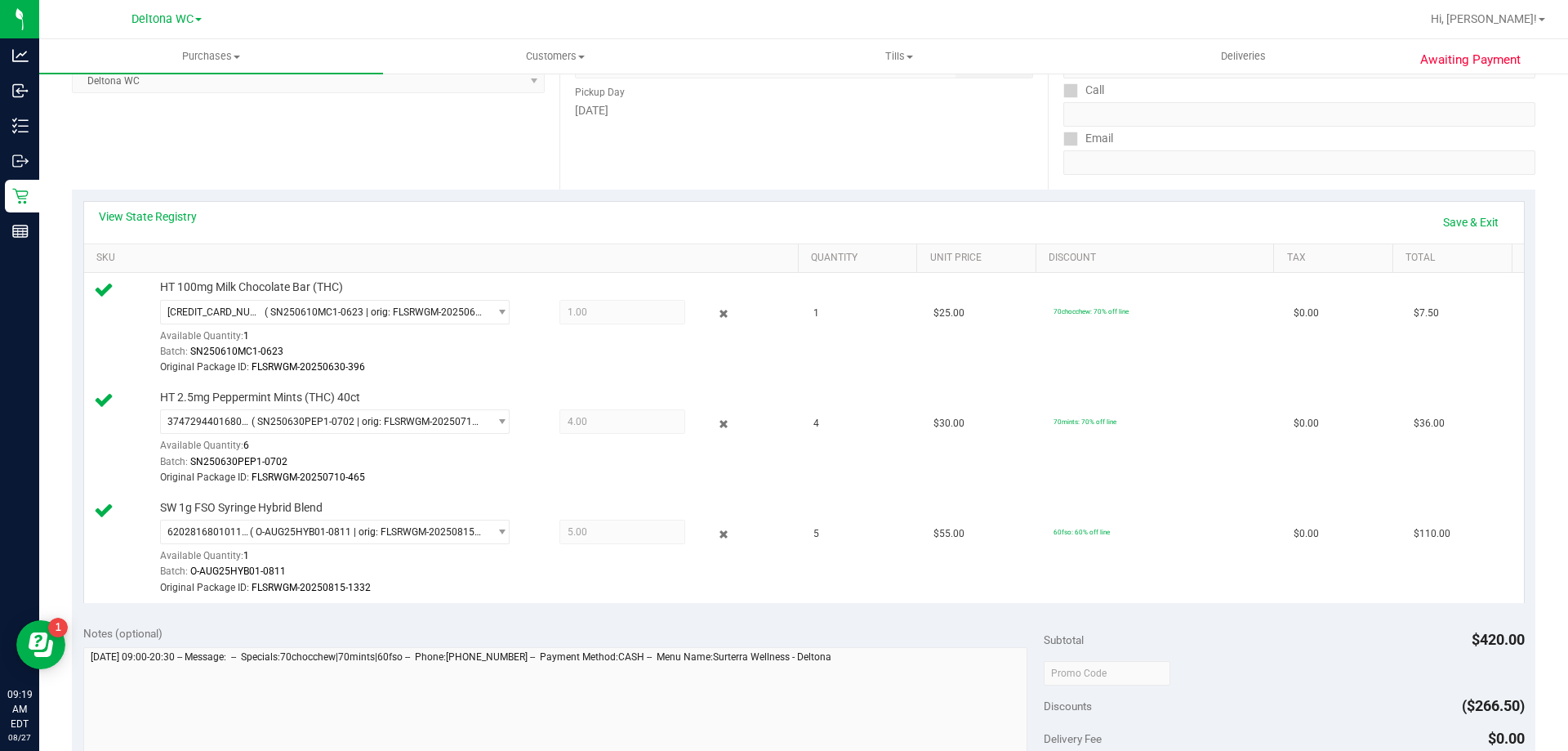
scroll to position [0, 0]
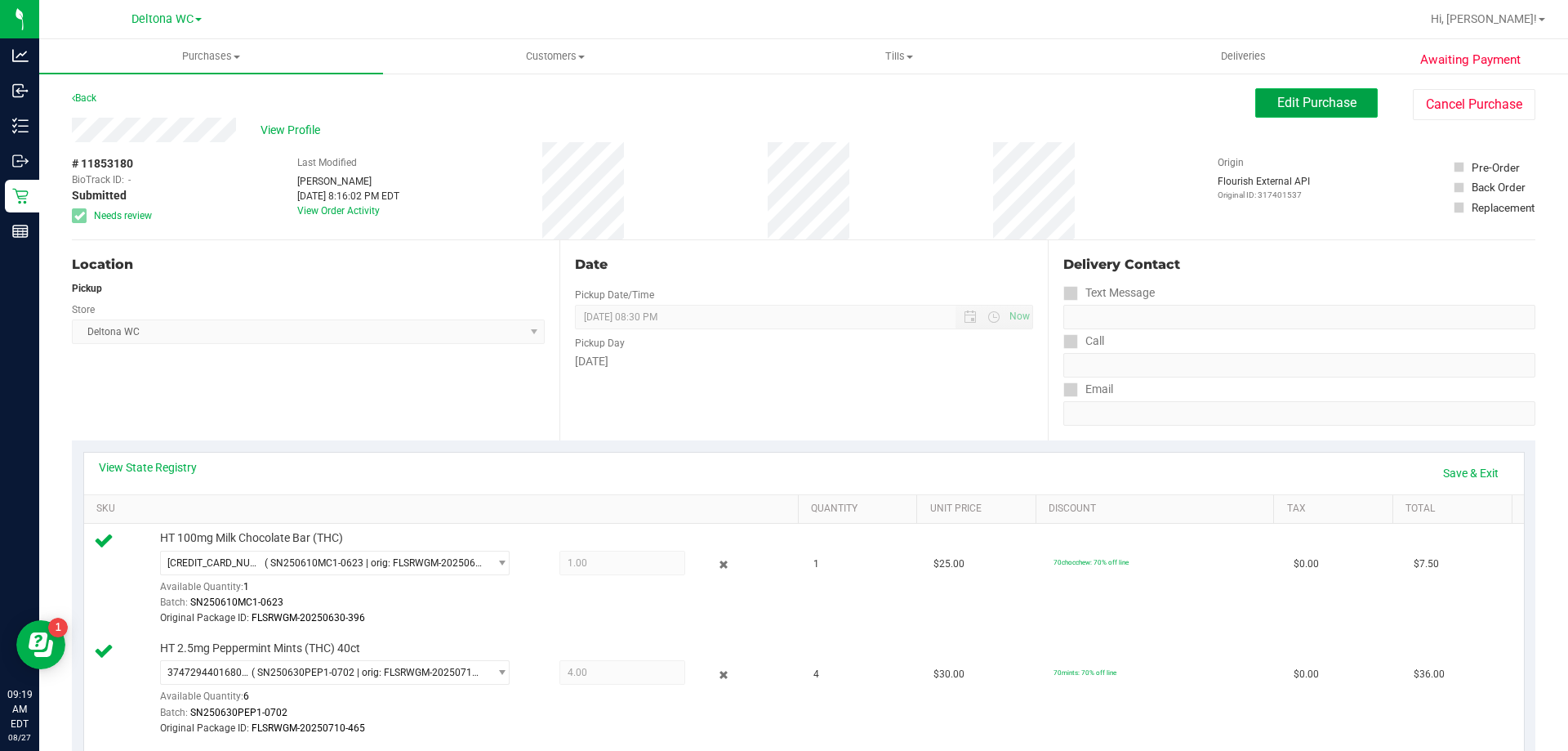
click at [1316, 104] on span "Edit Purchase" at bounding box center [1316, 102] width 79 height 15
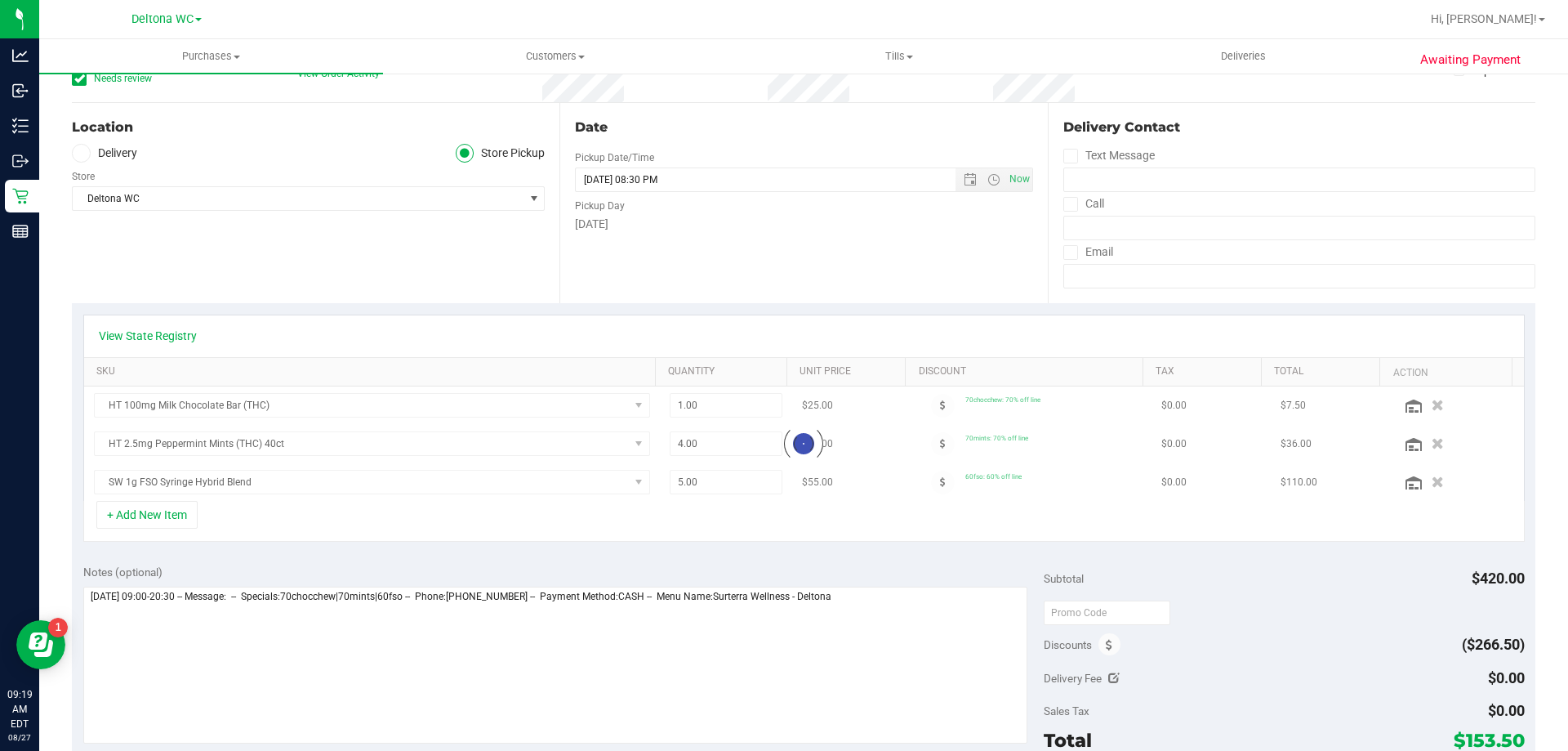
scroll to position [163, 0]
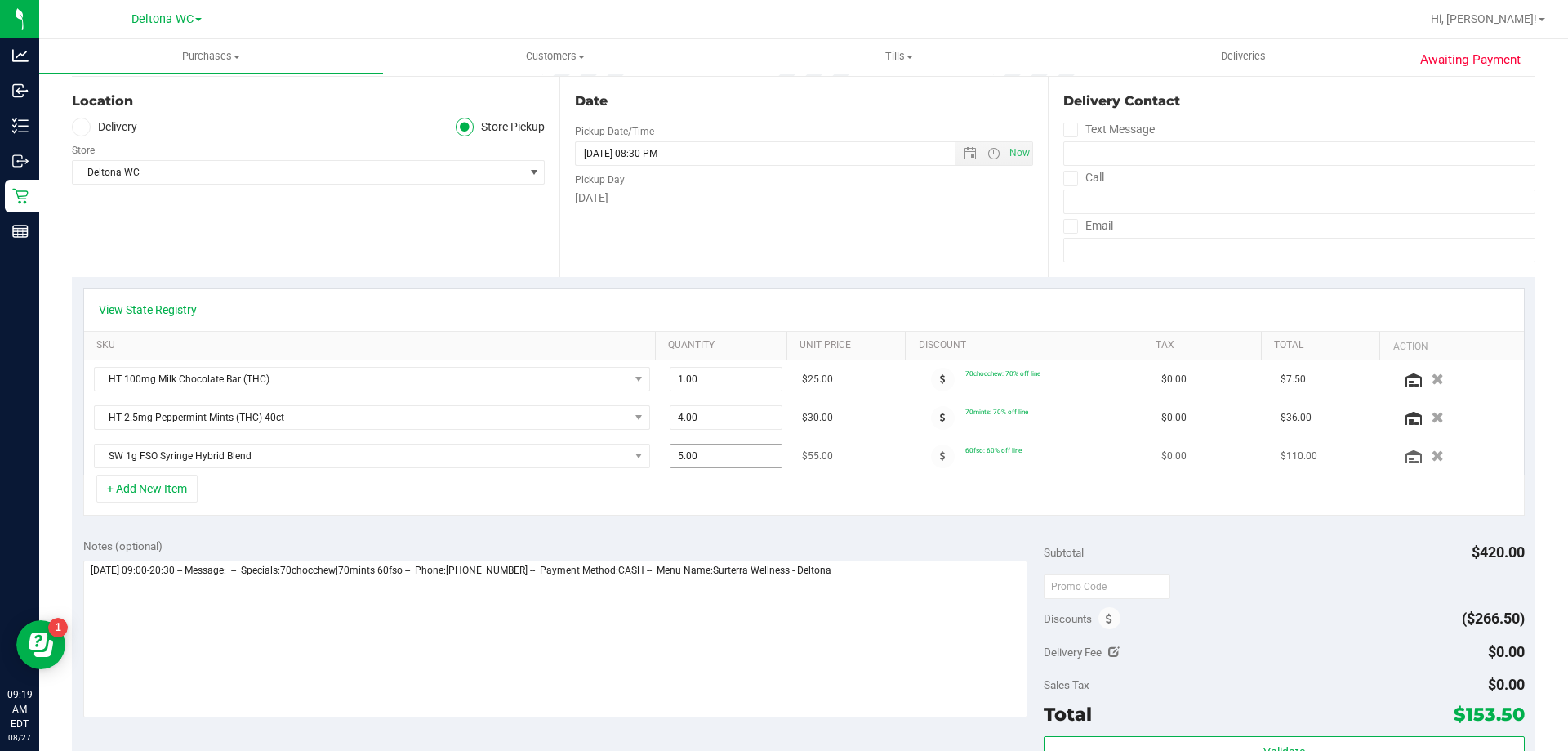
click at [698, 450] on span "5.00 5" at bounding box center [727, 455] width 114 height 24
type input "2"
type input "5.00"
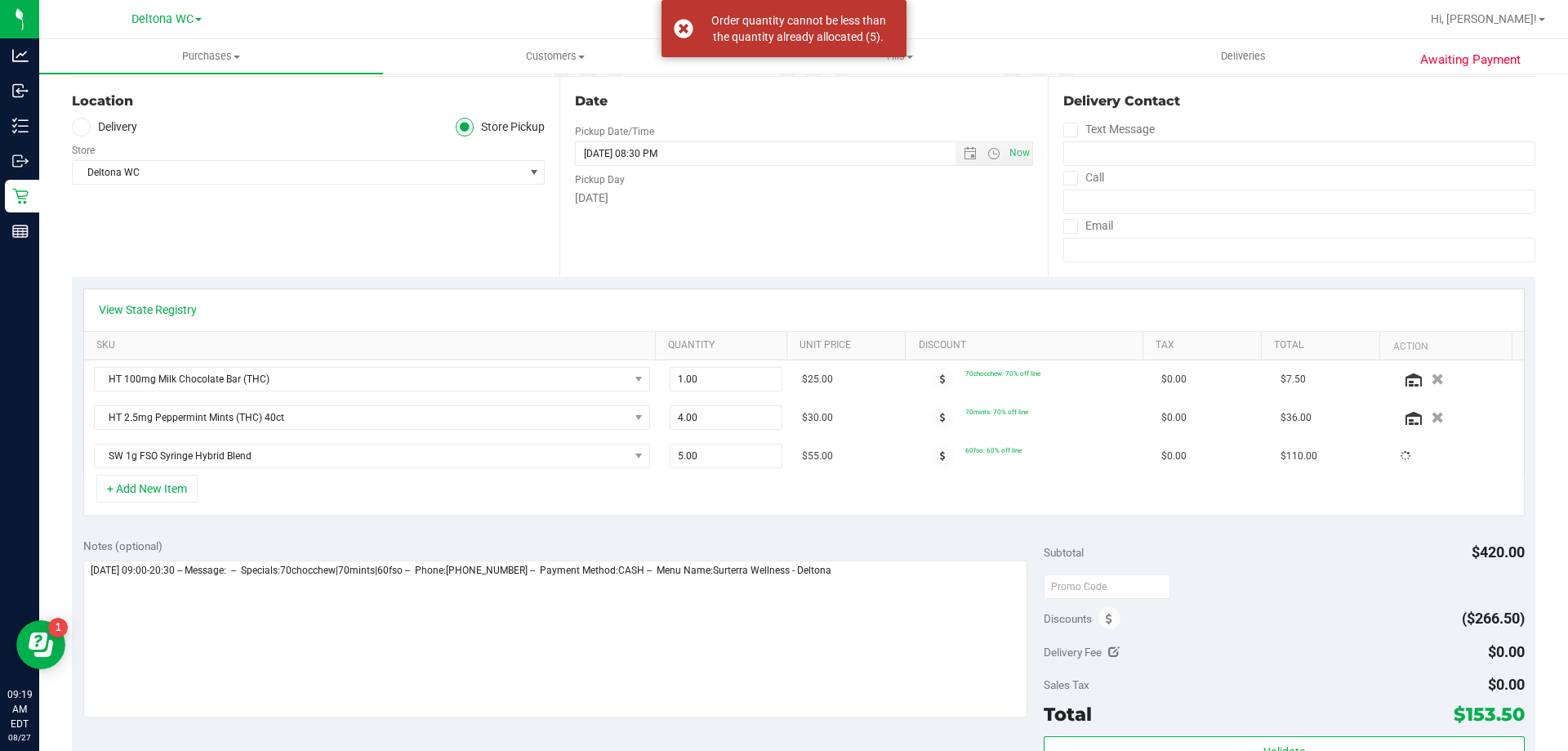
click at [719, 493] on div "+ Add New Item" at bounding box center [803, 495] width 1441 height 40
click at [1430, 452] on icon "button" at bounding box center [1437, 456] width 13 height 13
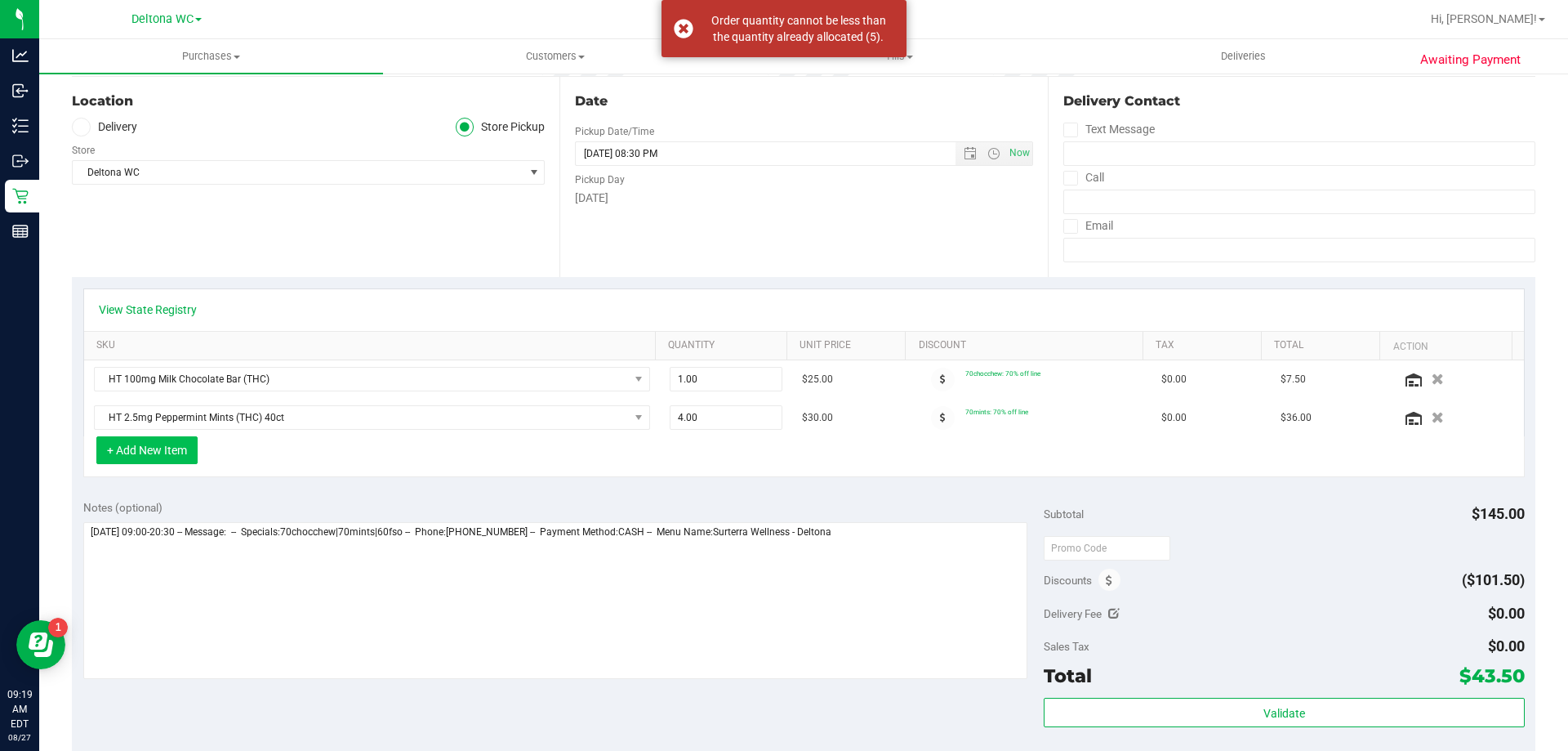
click at [160, 456] on button "+ Add New Item" at bounding box center [146, 449] width 101 height 28
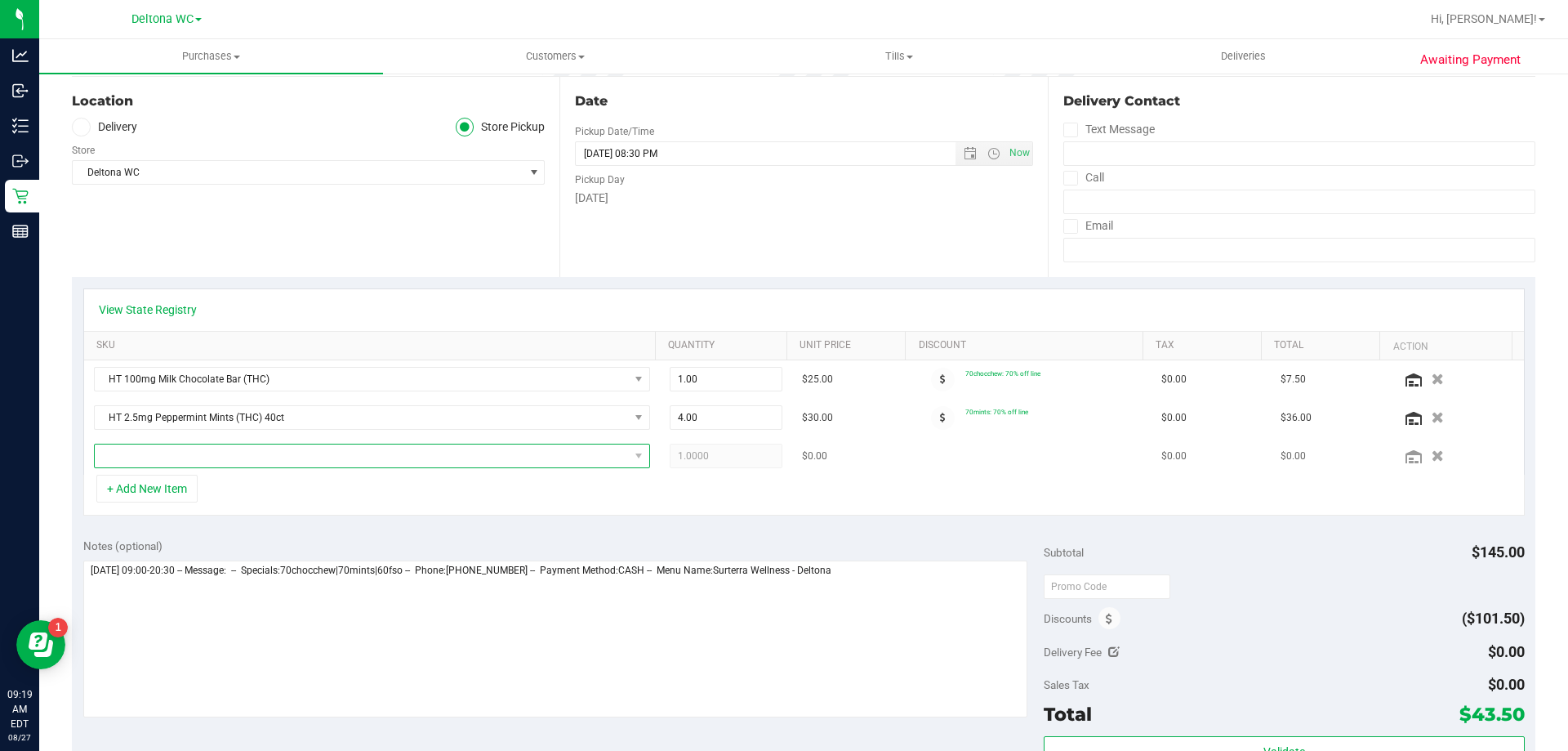
click at [243, 453] on span "NO DATA FOUND" at bounding box center [361, 456] width 534 height 23
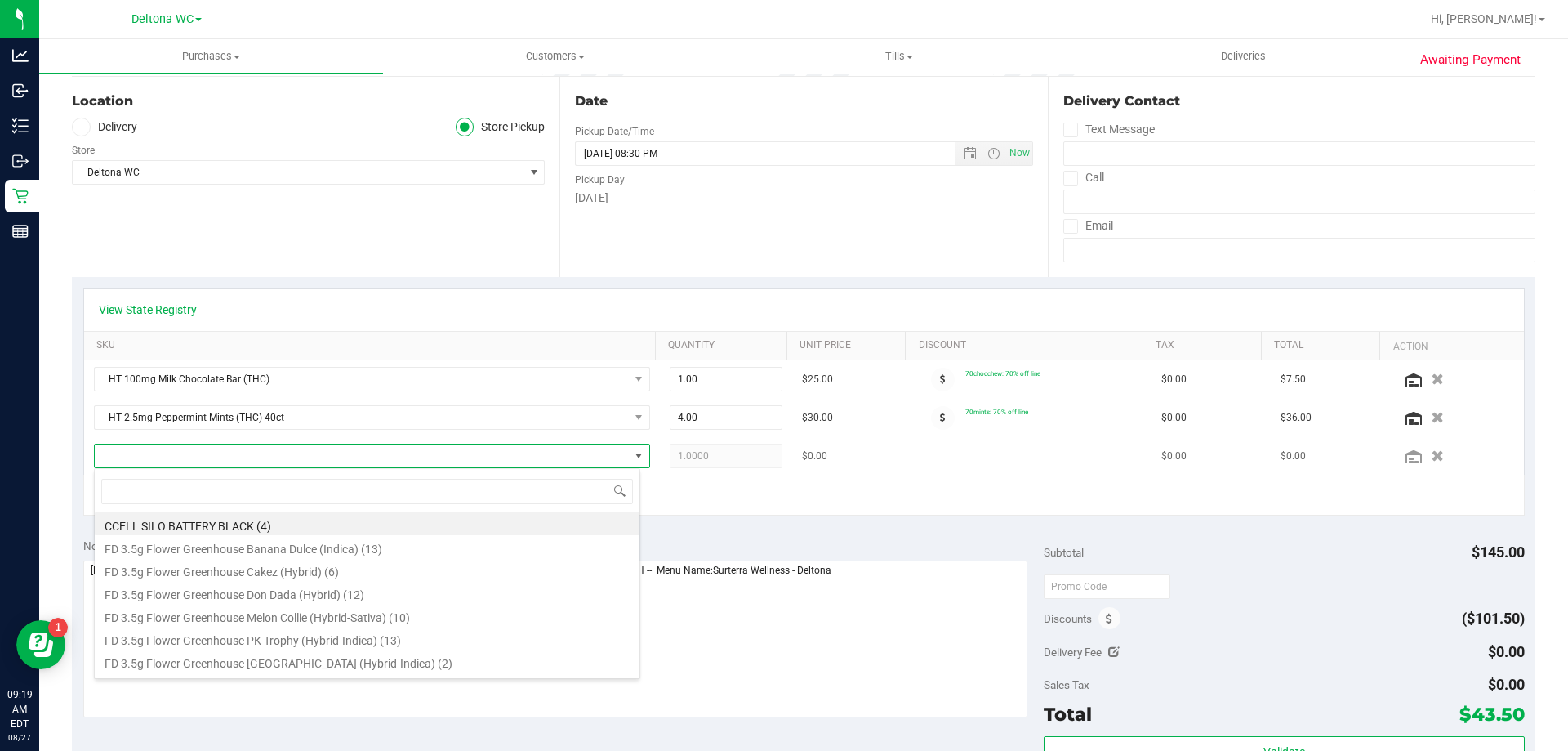
scroll to position [24, 542]
type input "fso"
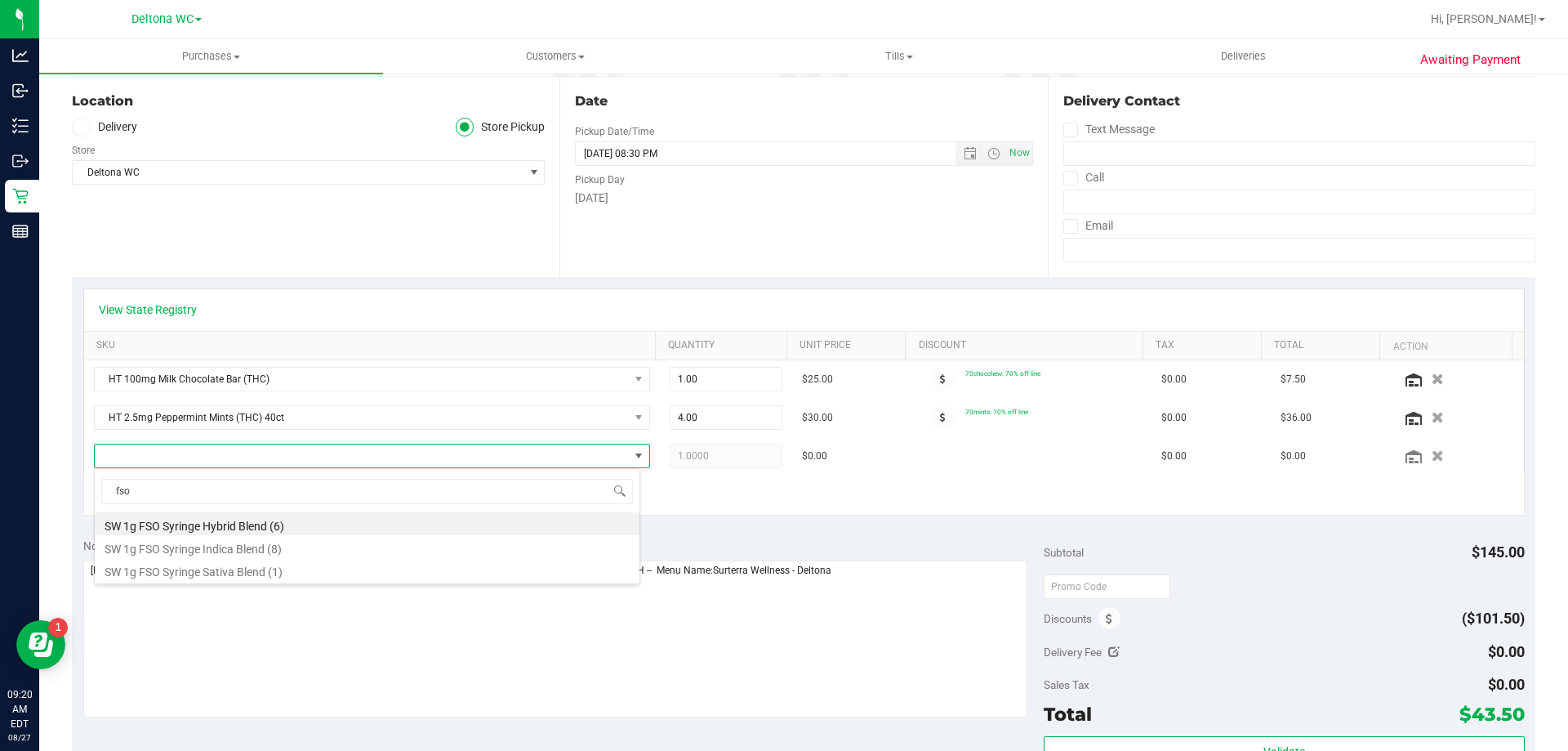
click at [236, 525] on li "SW 1g FSO Syringe Hybrid Blend (6)" at bounding box center [366, 523] width 545 height 23
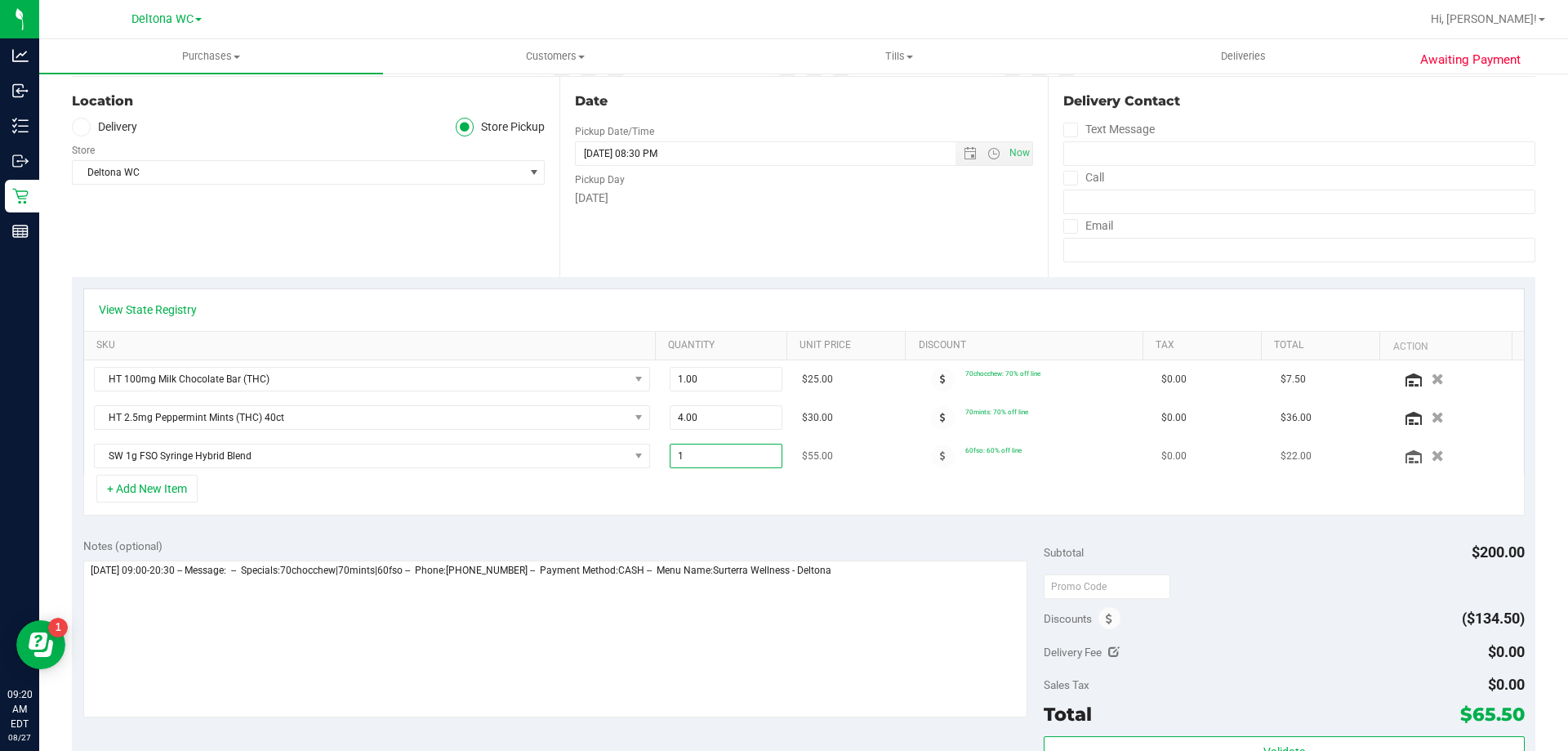
click at [688, 449] on span "1.00 1" at bounding box center [727, 455] width 114 height 24
type input "2"
type input "2.00"
drag, startPoint x: 858, startPoint y: 500, endPoint x: 874, endPoint y: 490, distance: 18.9
click at [860, 500] on div "+ Add New Item" at bounding box center [803, 495] width 1441 height 40
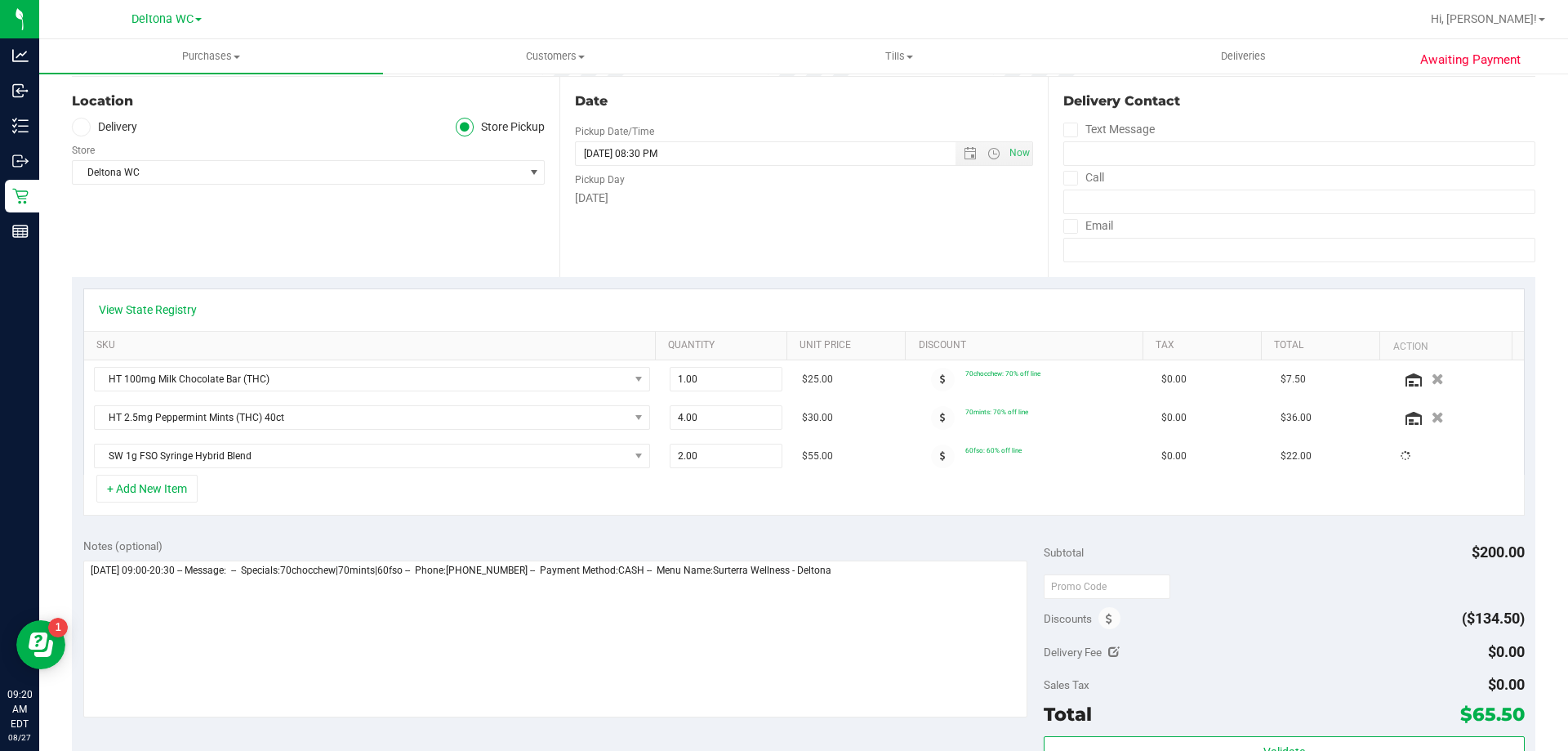
scroll to position [0, 0]
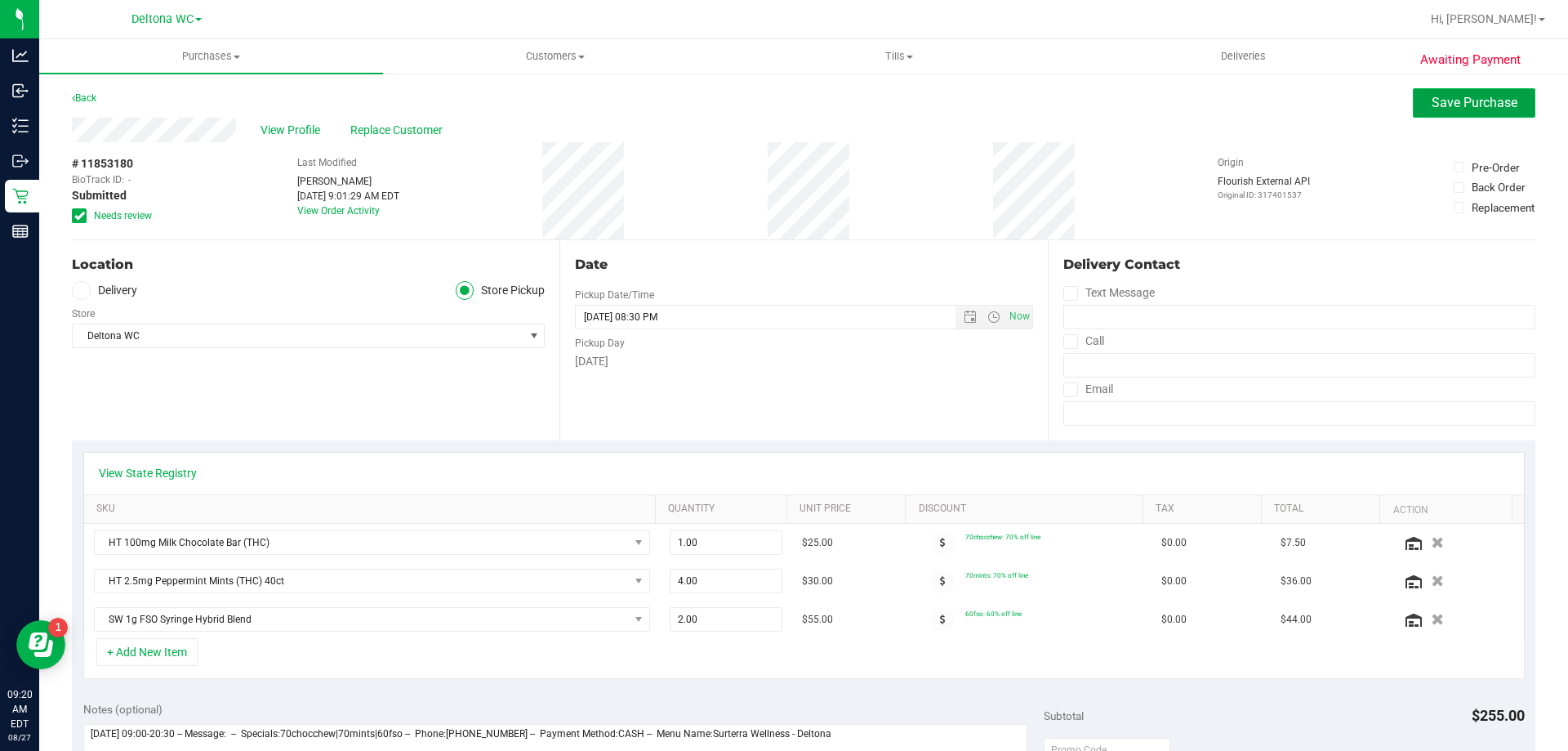
click at [1435, 97] on span "Save Purchase" at bounding box center [1474, 102] width 86 height 15
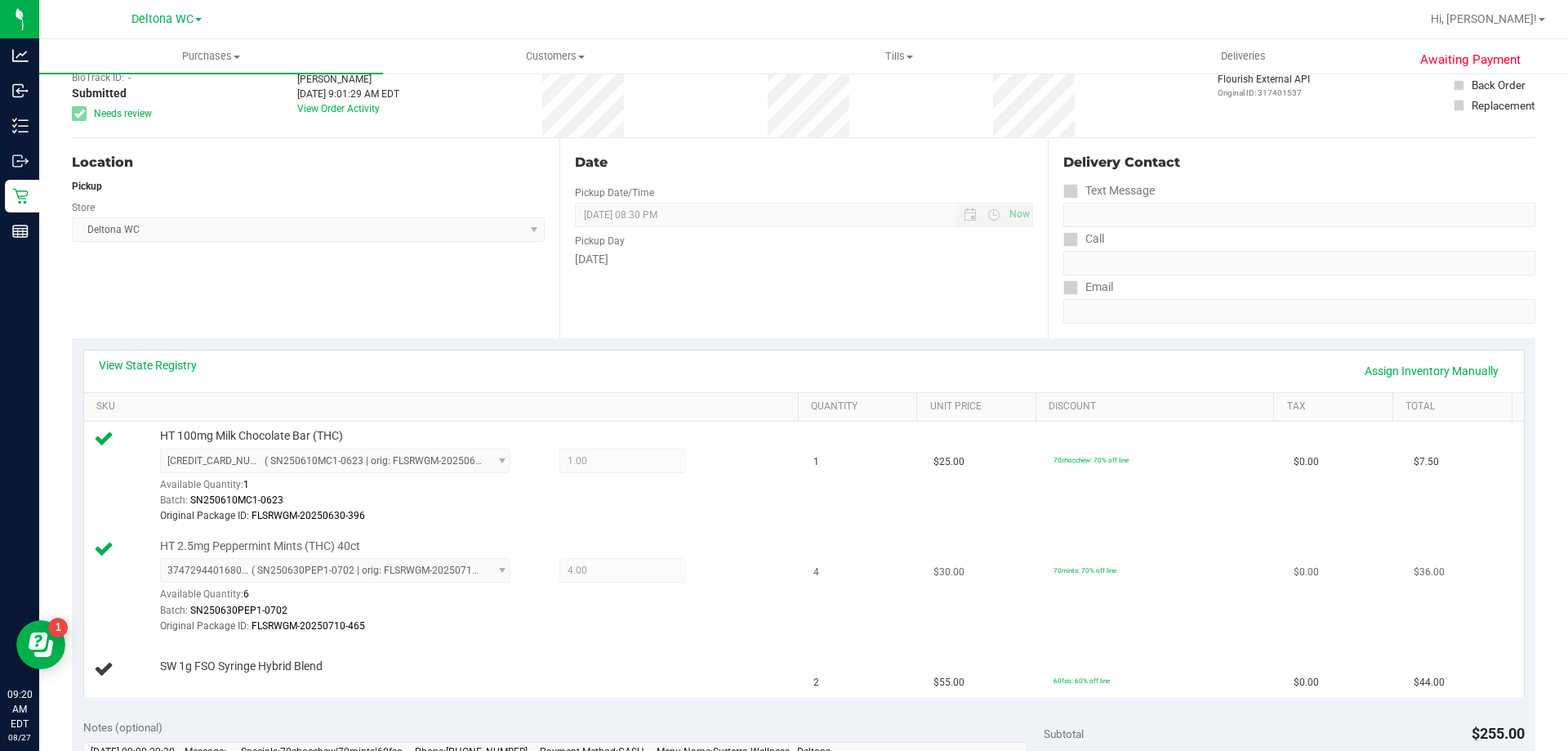
scroll to position [327, 0]
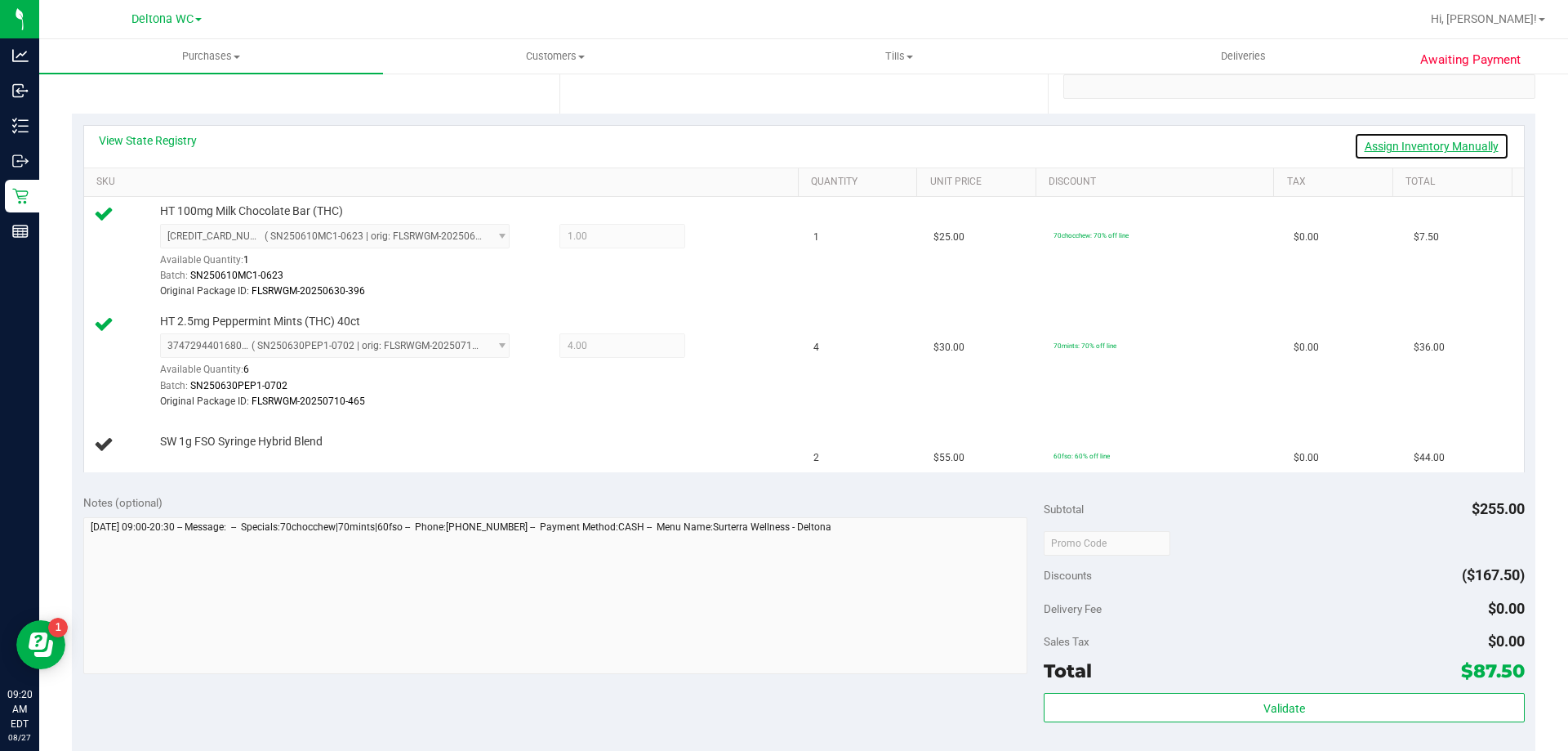
click at [1374, 142] on link "Assign Inventory Manually" at bounding box center [1431, 146] width 155 height 28
click at [203, 450] on link "Add Package" at bounding box center [189, 452] width 59 height 12
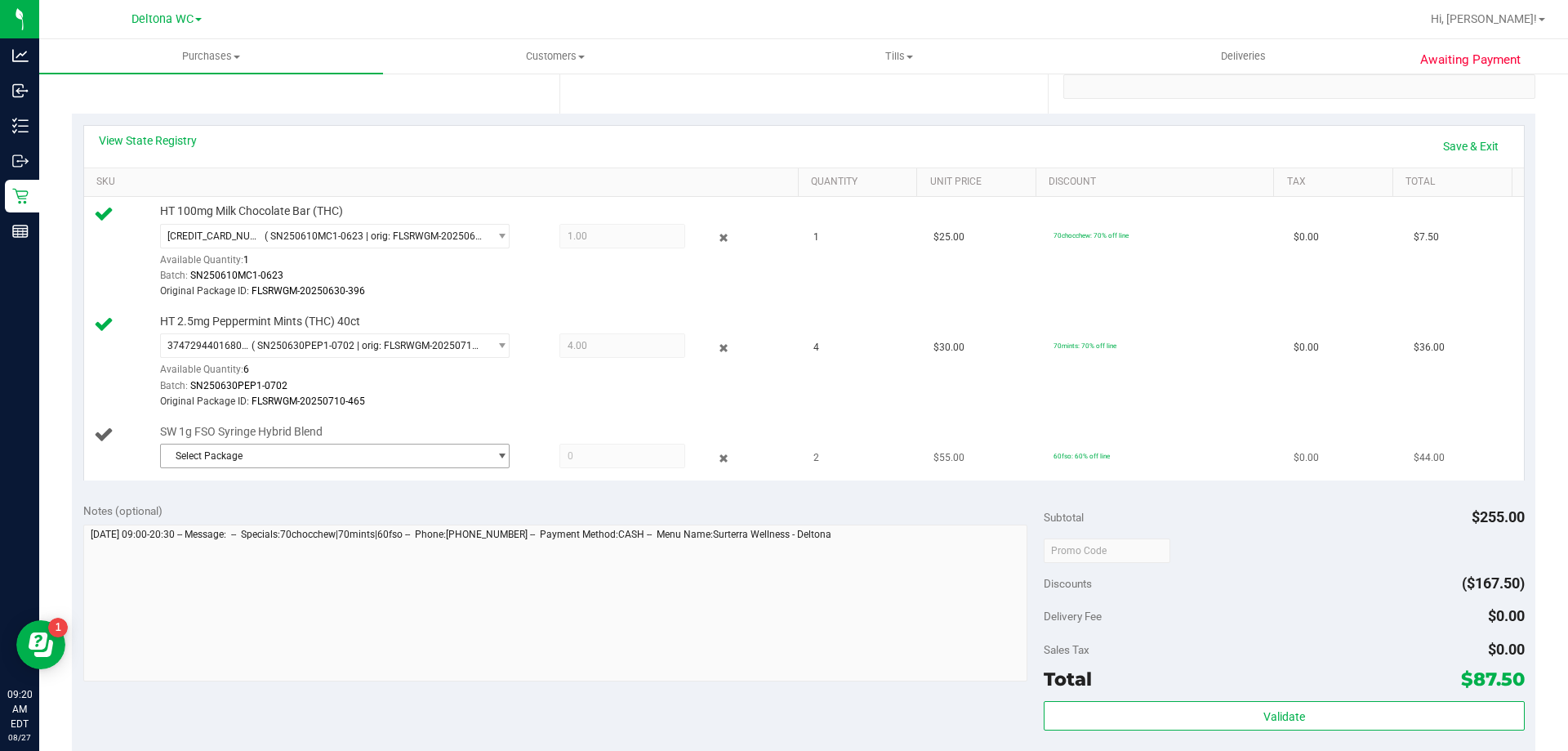
click at [244, 457] on span "Select Package" at bounding box center [325, 456] width 328 height 23
drag, startPoint x: 273, startPoint y: 528, endPoint x: 303, endPoint y: 525, distance: 30.1
click at [274, 527] on span "( O-AUG25HYB01-0811 | orig: FLSRWGM-20250815-1332 )" at bounding box center [391, 523] width 255 height 12
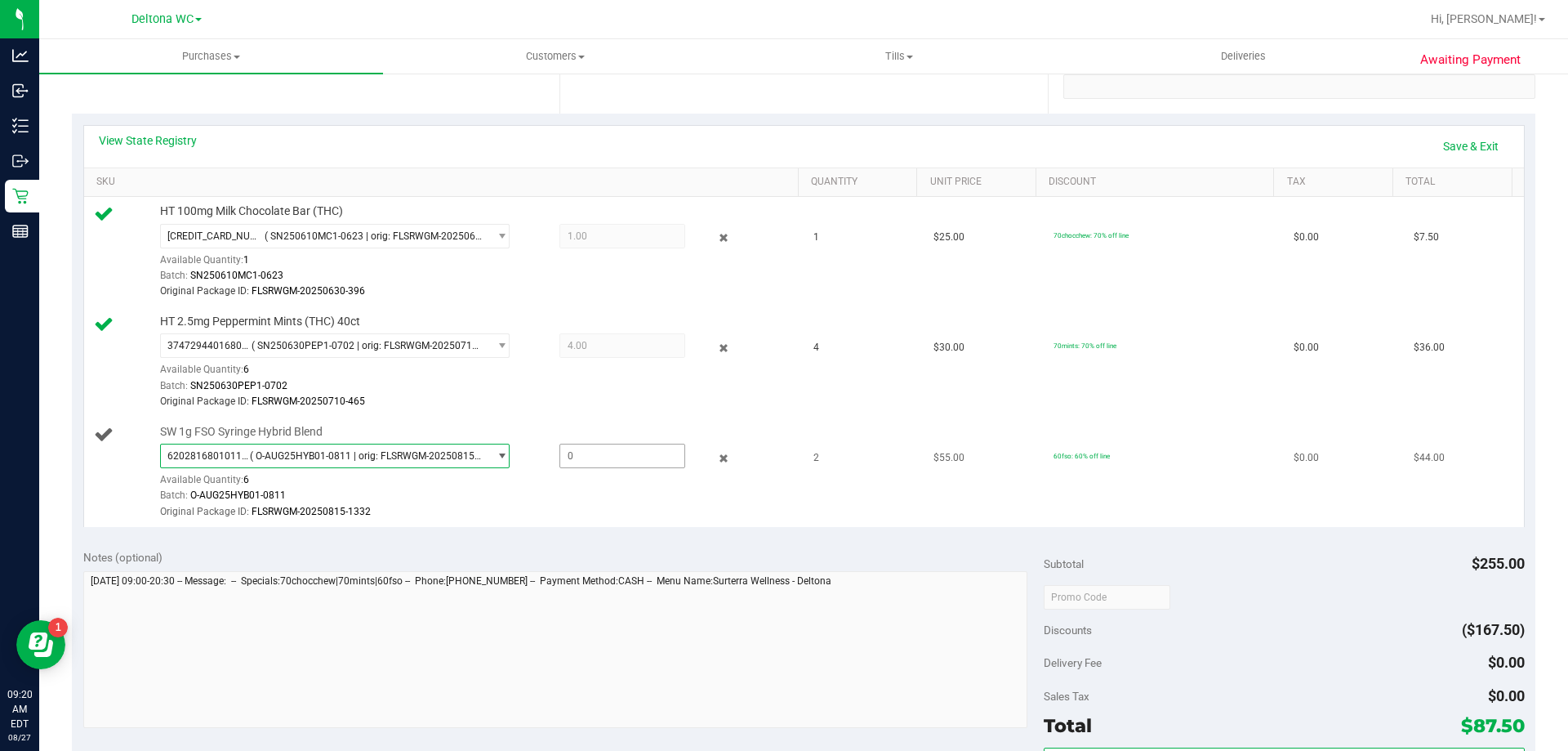
click at [575, 452] on span at bounding box center [622, 455] width 125 height 24
type input "2"
type input "2.0000"
drag, startPoint x: 685, startPoint y: 483, endPoint x: 695, endPoint y: 496, distance: 16.4
click at [688, 484] on div "6202816801011319 ( O-AUG25HYB01-0811 | orig: FLSRWGM-20250815-1332 ) 6202816801…" at bounding box center [475, 481] width 630 height 76
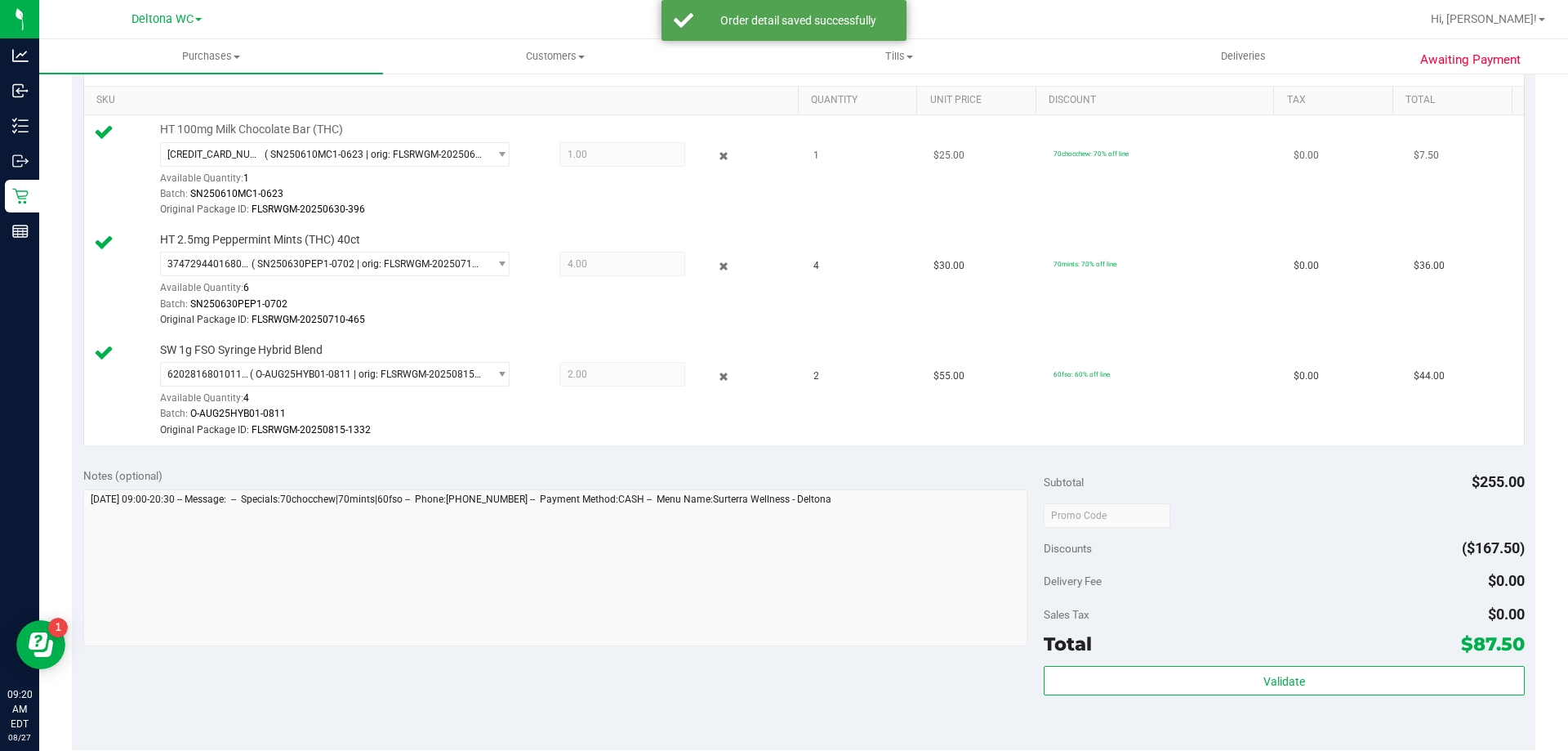
scroll to position [245, 0]
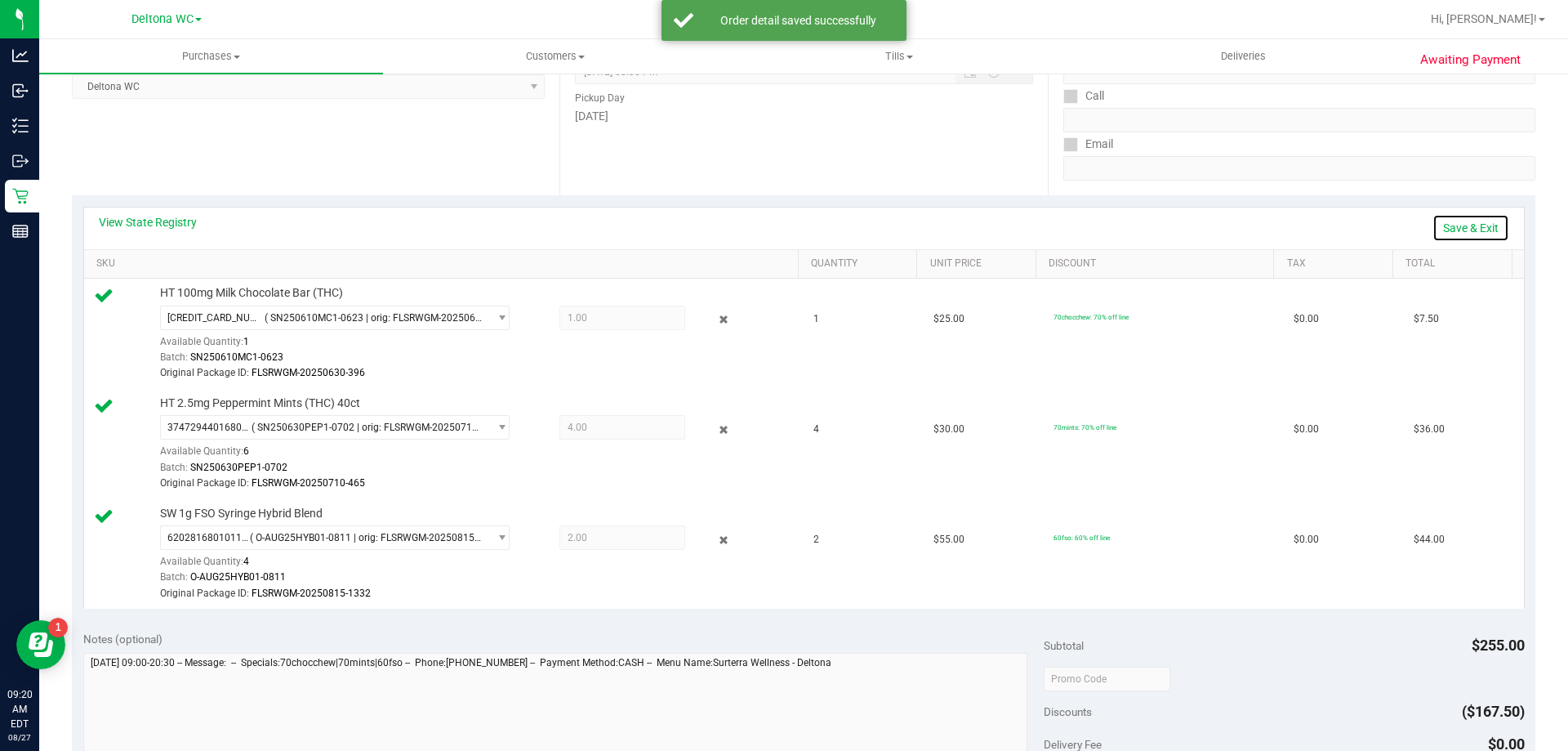
click at [1472, 229] on link "Save & Exit" at bounding box center [1471, 228] width 77 height 28
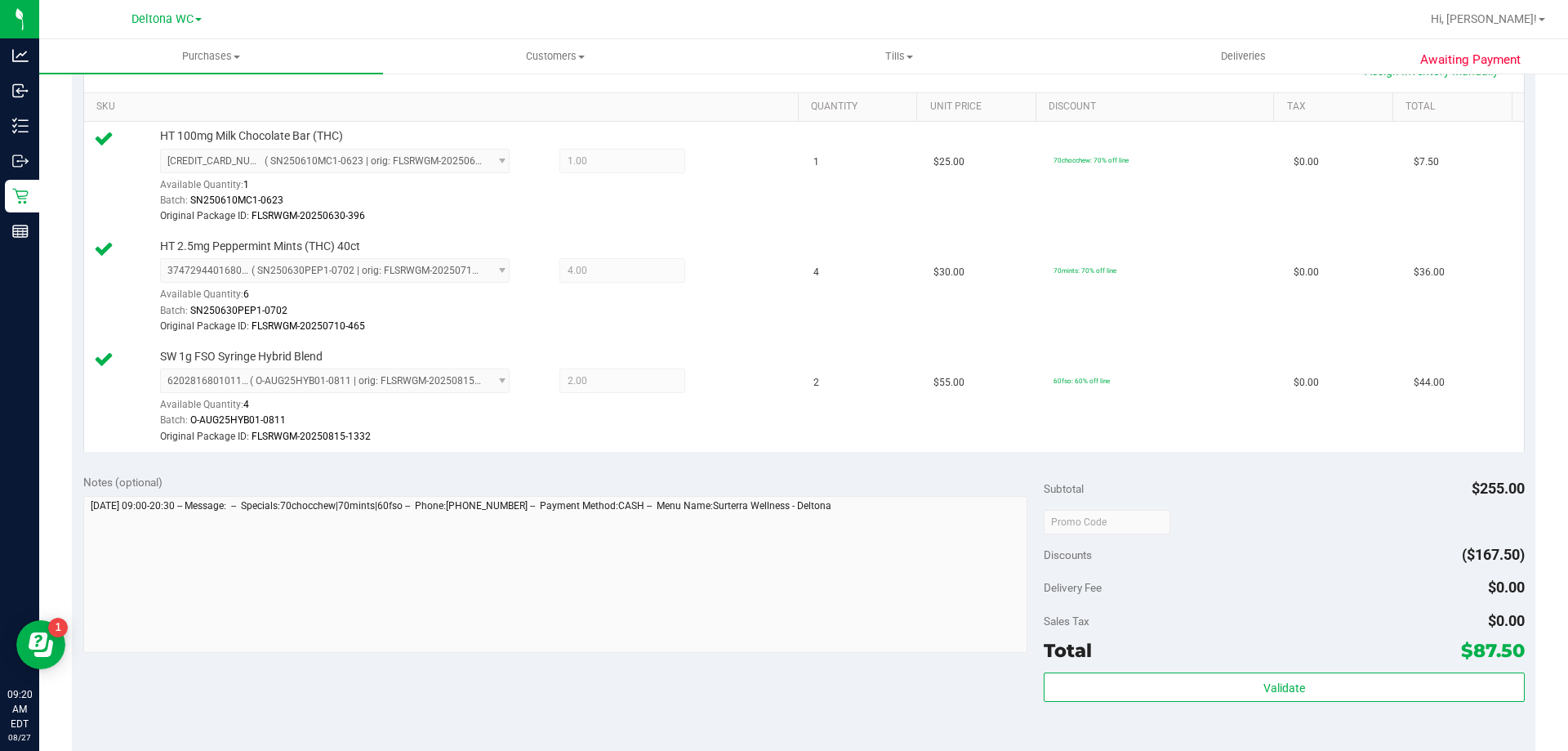
scroll to position [572, 0]
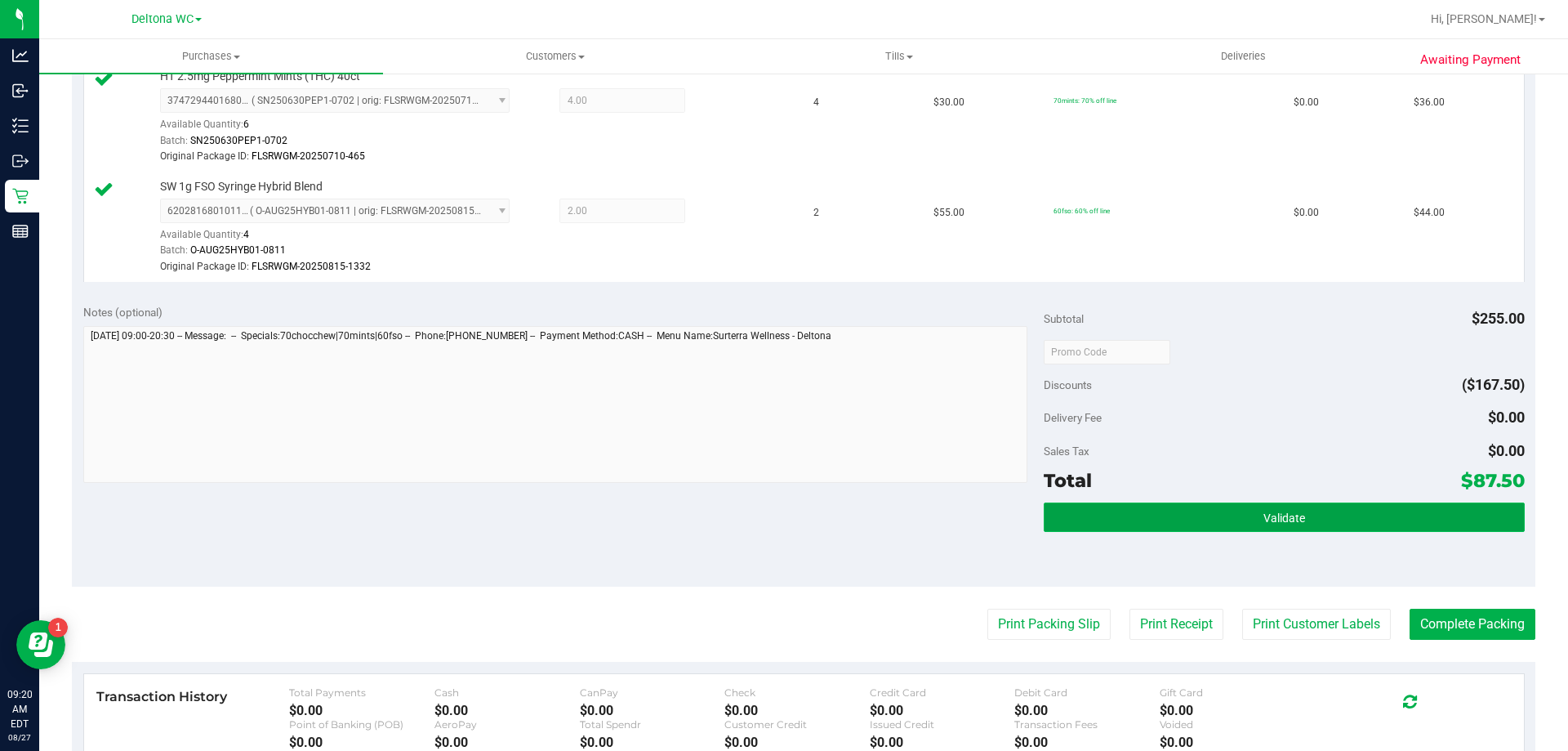
drag, startPoint x: 1134, startPoint y: 520, endPoint x: 1171, endPoint y: 525, distance: 37.3
click at [1137, 519] on button "Validate" at bounding box center [1284, 517] width 480 height 30
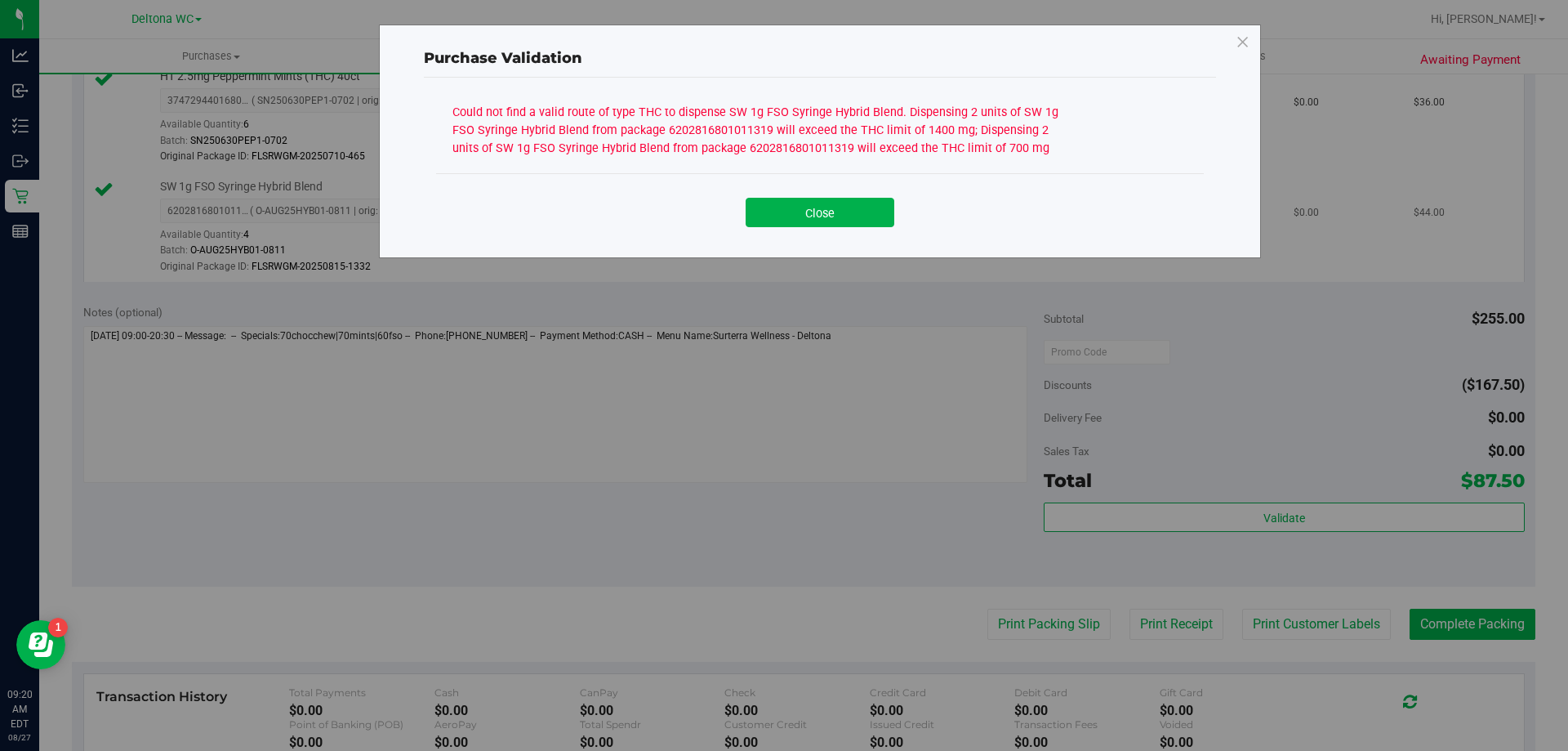
drag, startPoint x: 790, startPoint y: 221, endPoint x: 800, endPoint y: 226, distance: 11.2
click at [790, 221] on button "Close" at bounding box center [820, 212] width 148 height 30
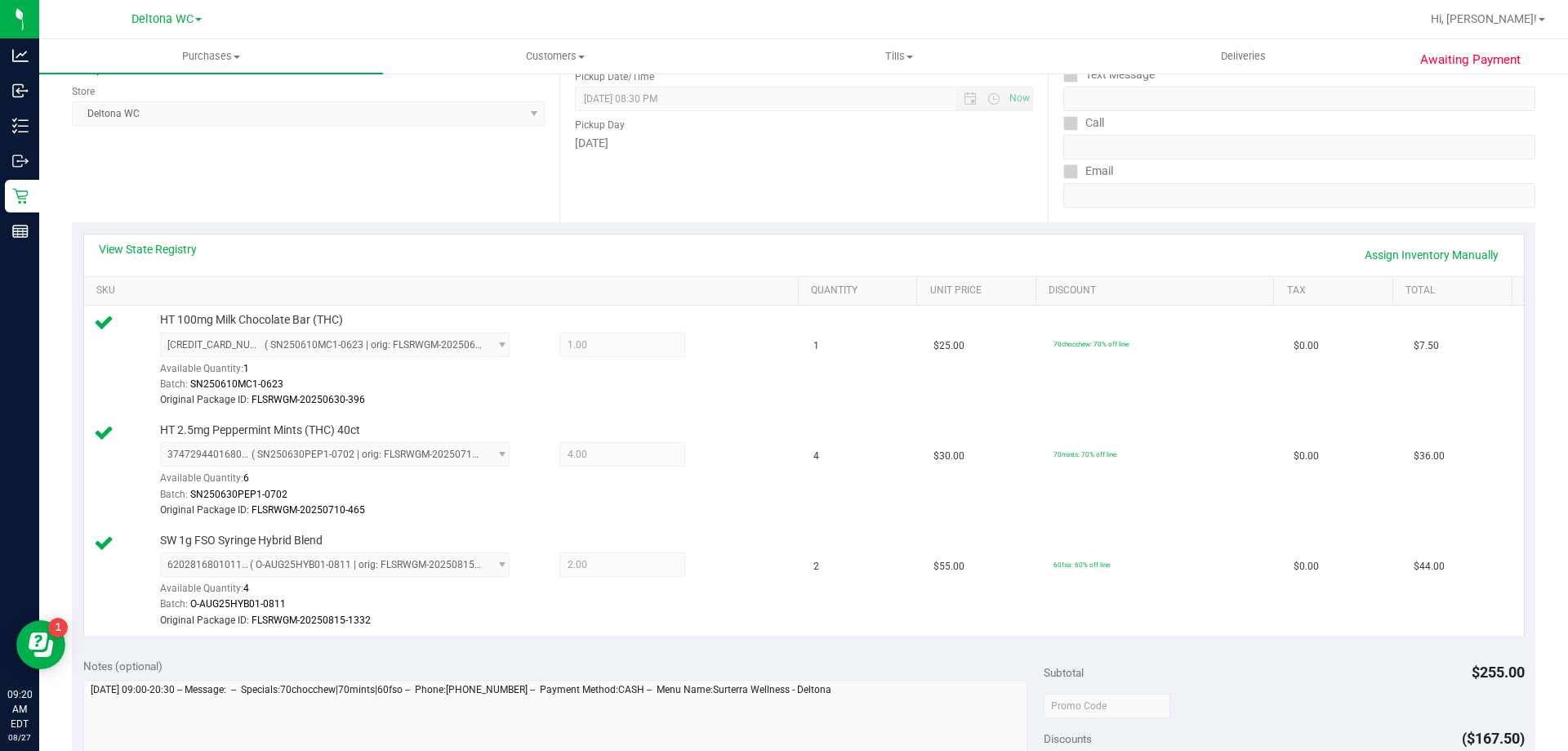
scroll to position [0, 0]
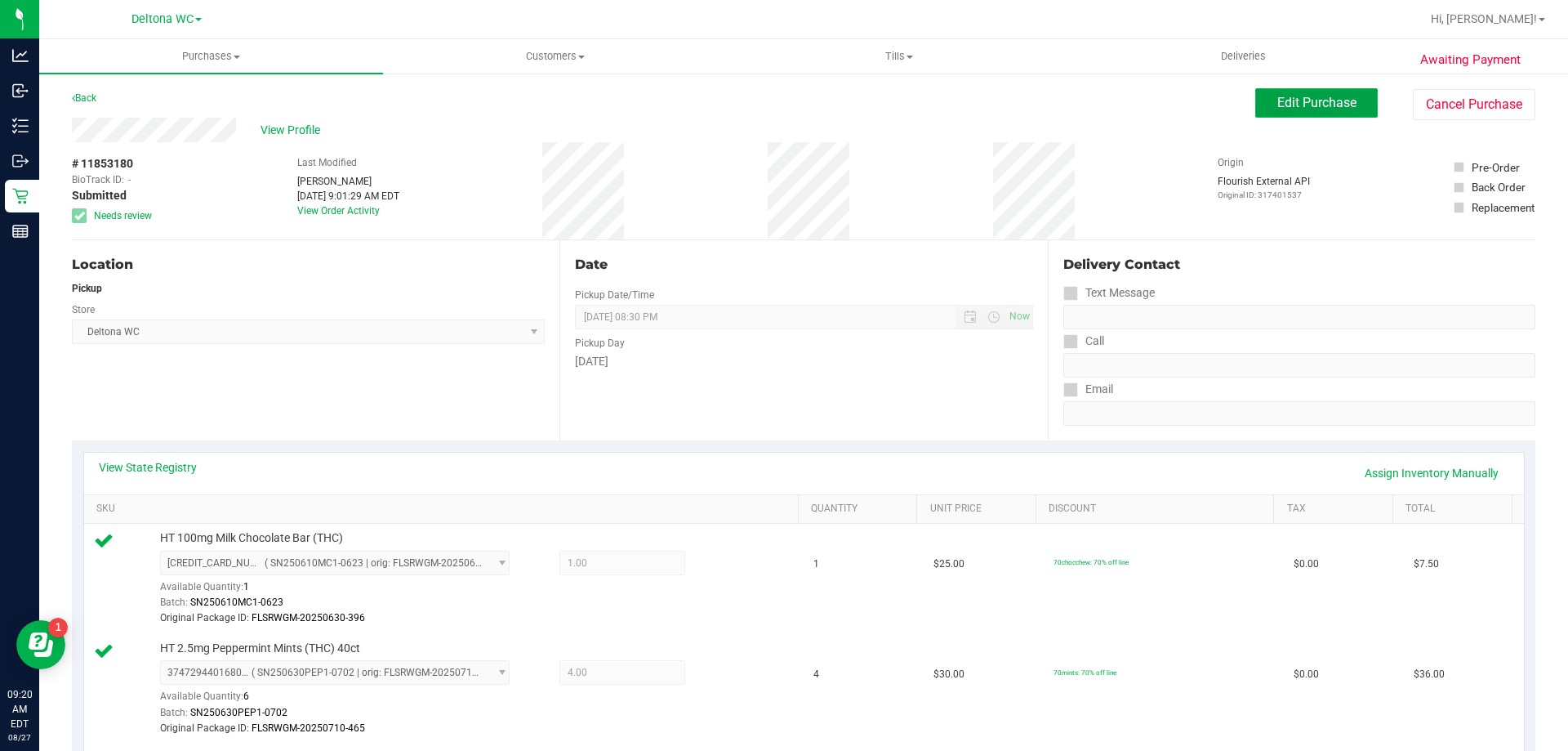
drag, startPoint x: 1335, startPoint y: 99, endPoint x: 1338, endPoint y: 112, distance: 13.3
click at [1336, 102] on span "Edit Purchase" at bounding box center [1316, 102] width 79 height 15
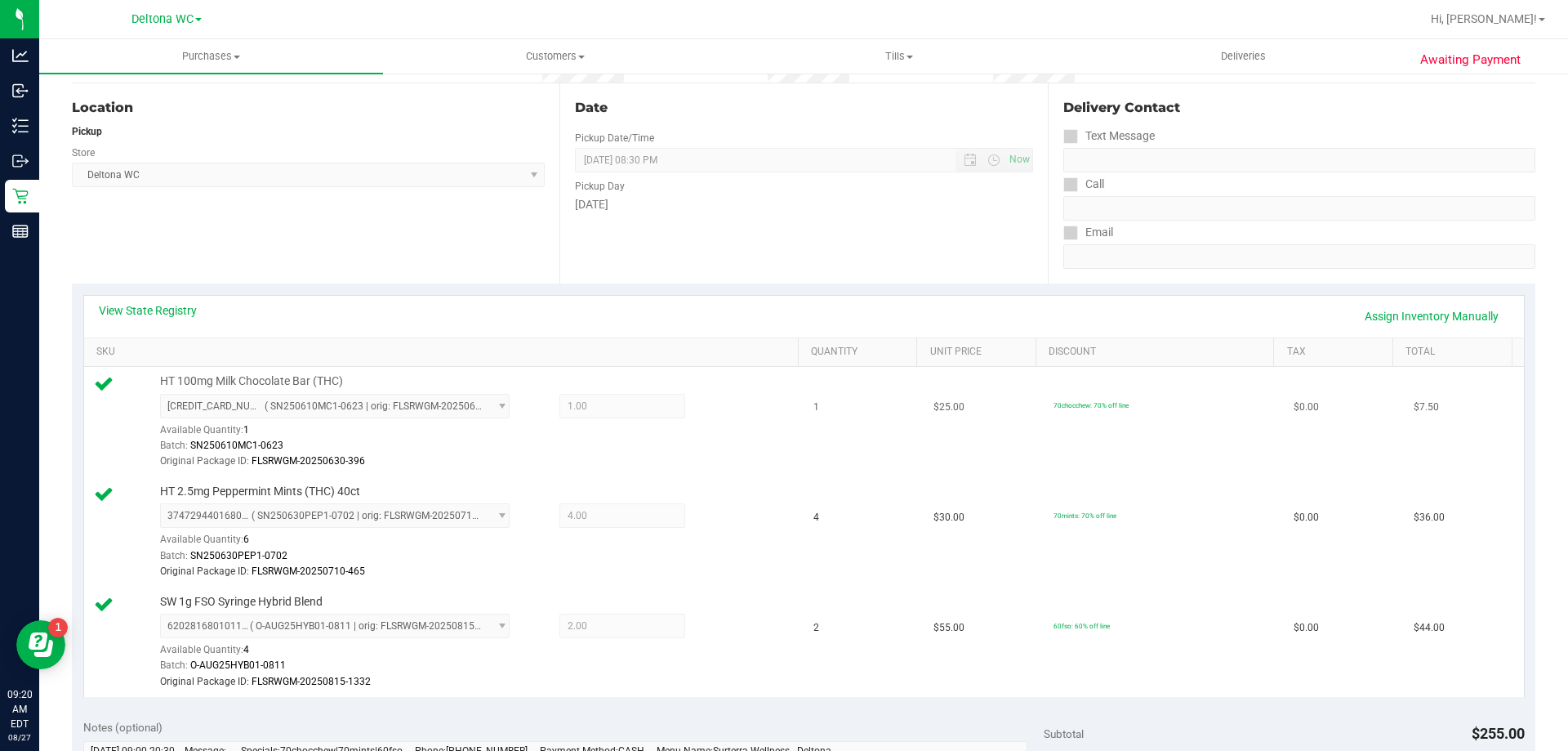
scroll to position [163, 0]
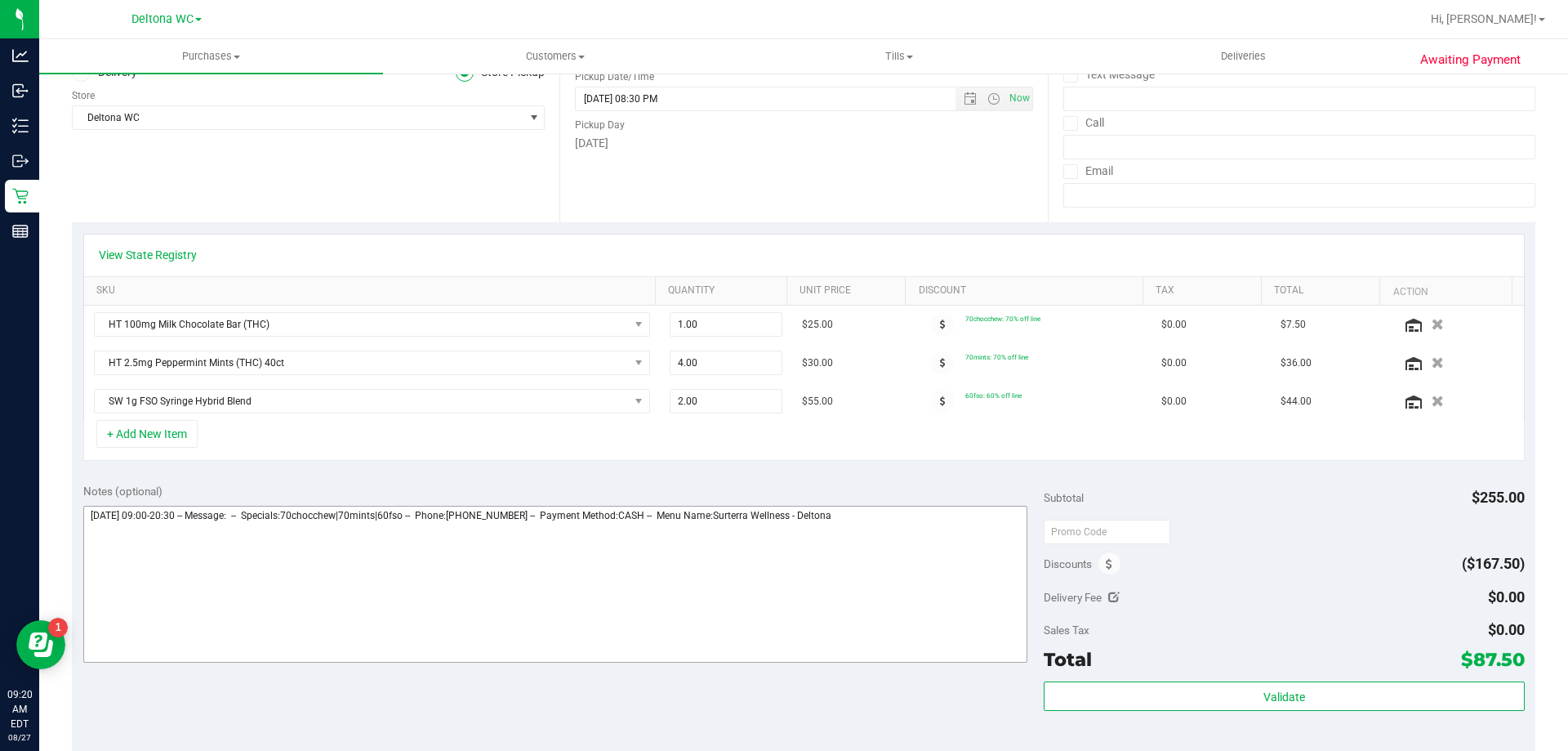
scroll to position [245, 0]
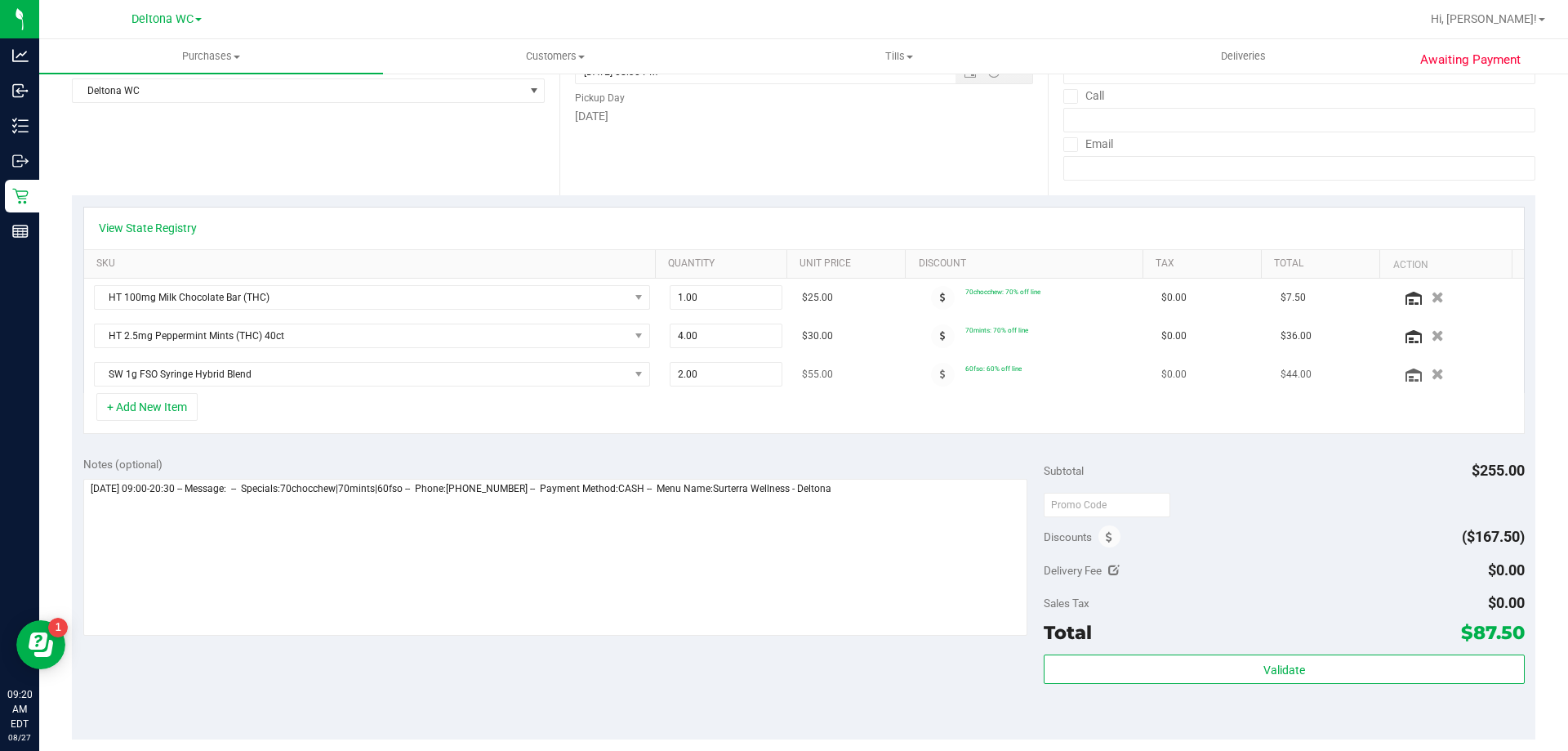
click at [1431, 372] on icon "button" at bounding box center [1437, 374] width 13 height 12
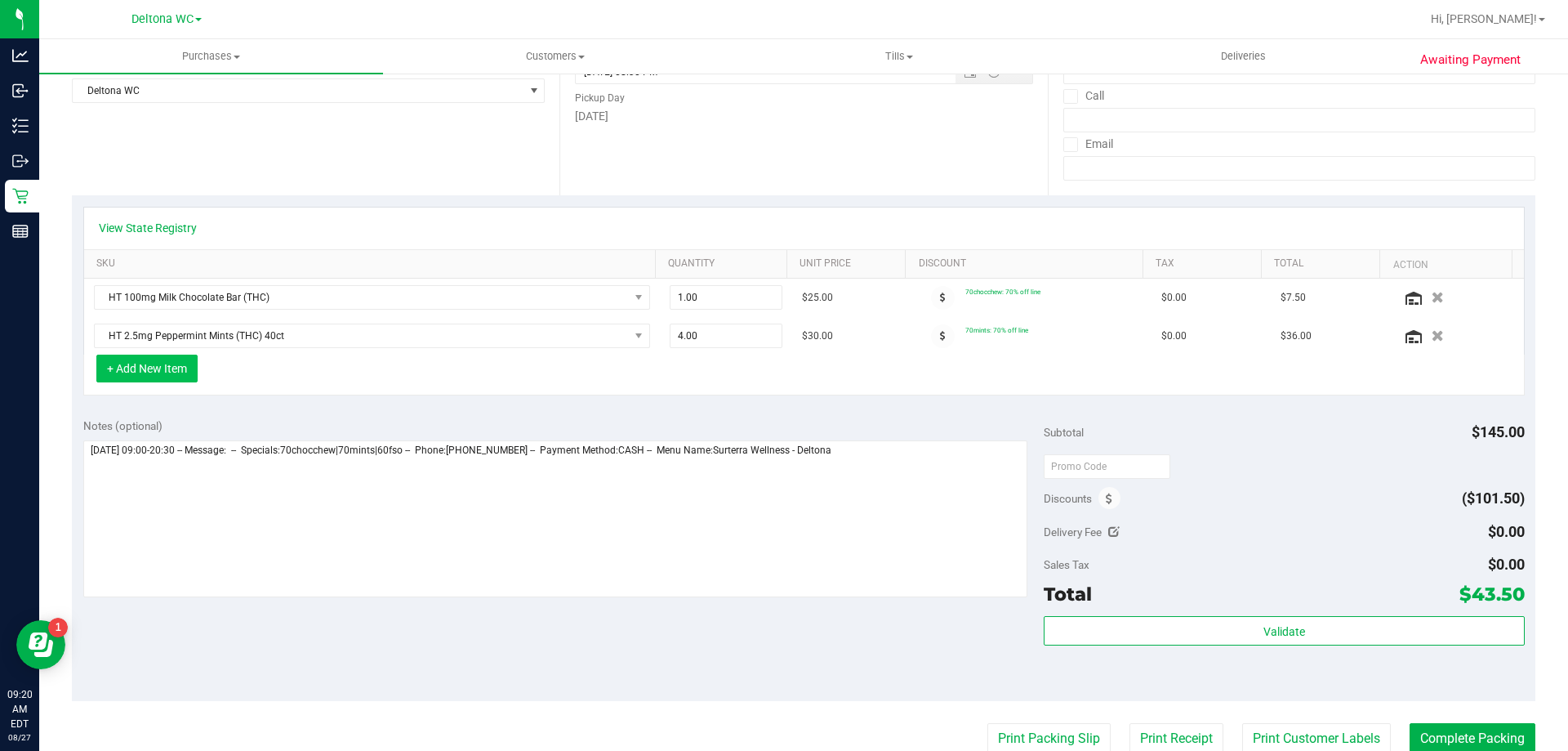
click at [151, 372] on button "+ Add New Item" at bounding box center [146, 368] width 101 height 28
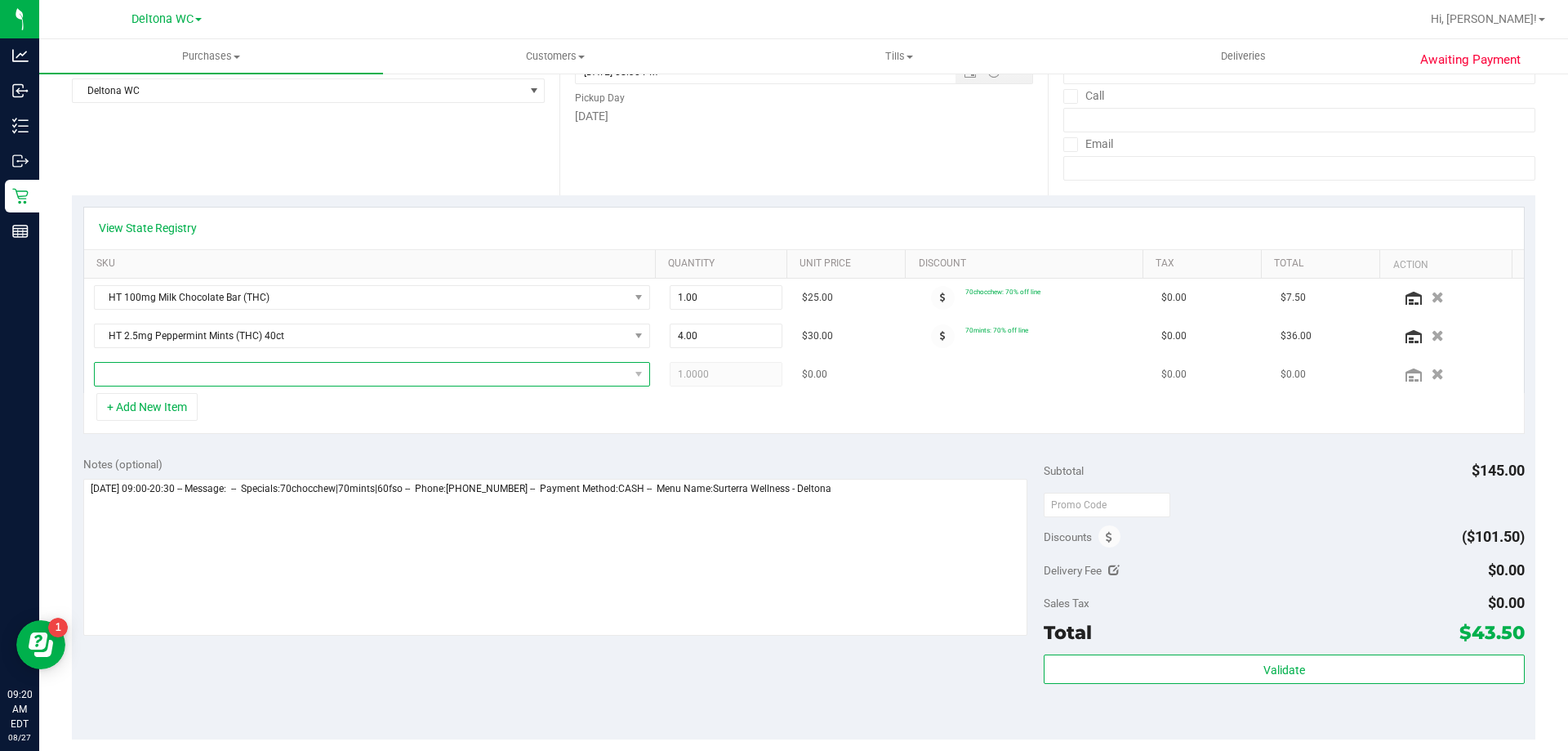
click at [237, 374] on span "NO DATA FOUND" at bounding box center [361, 374] width 534 height 23
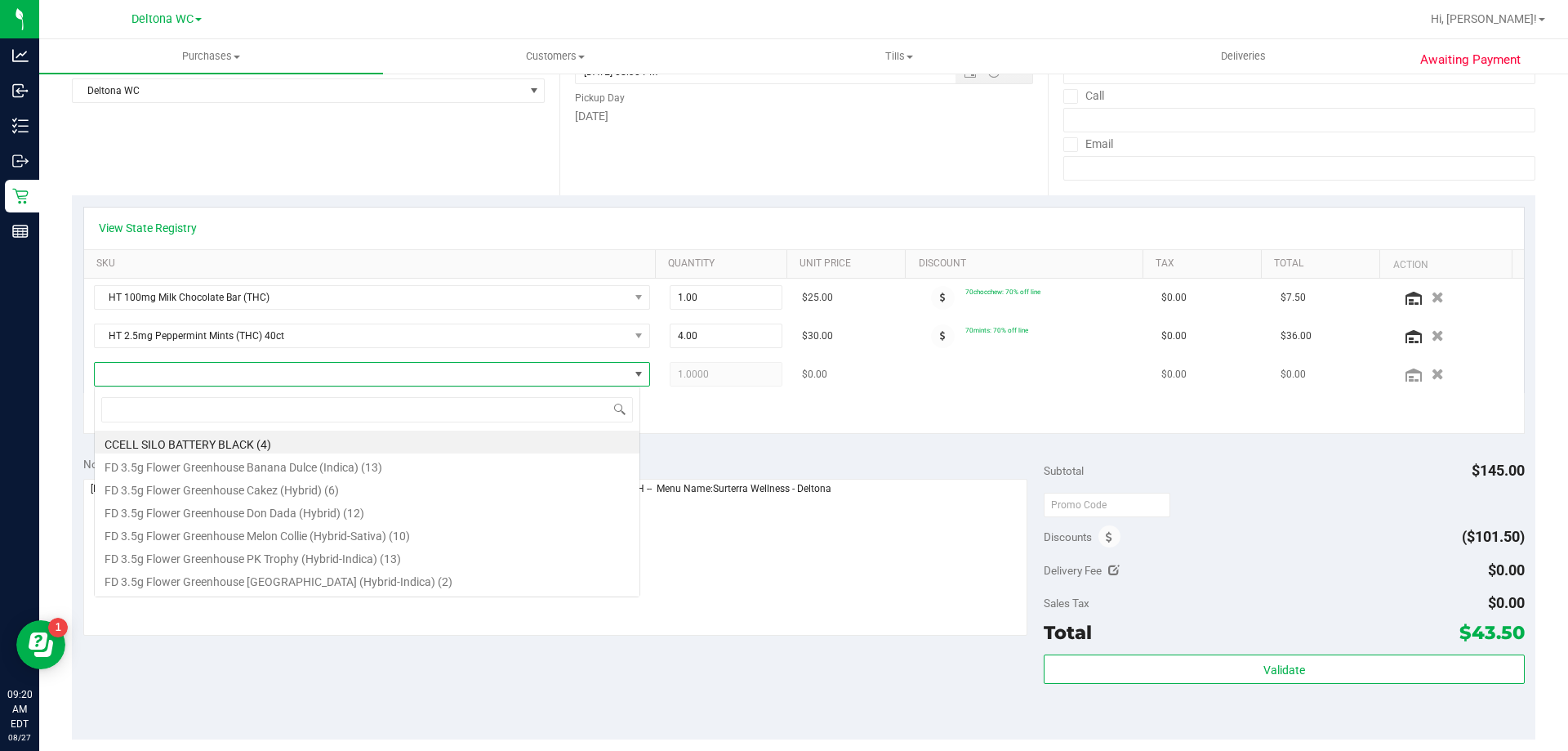
scroll to position [24, 546]
type input "fso"
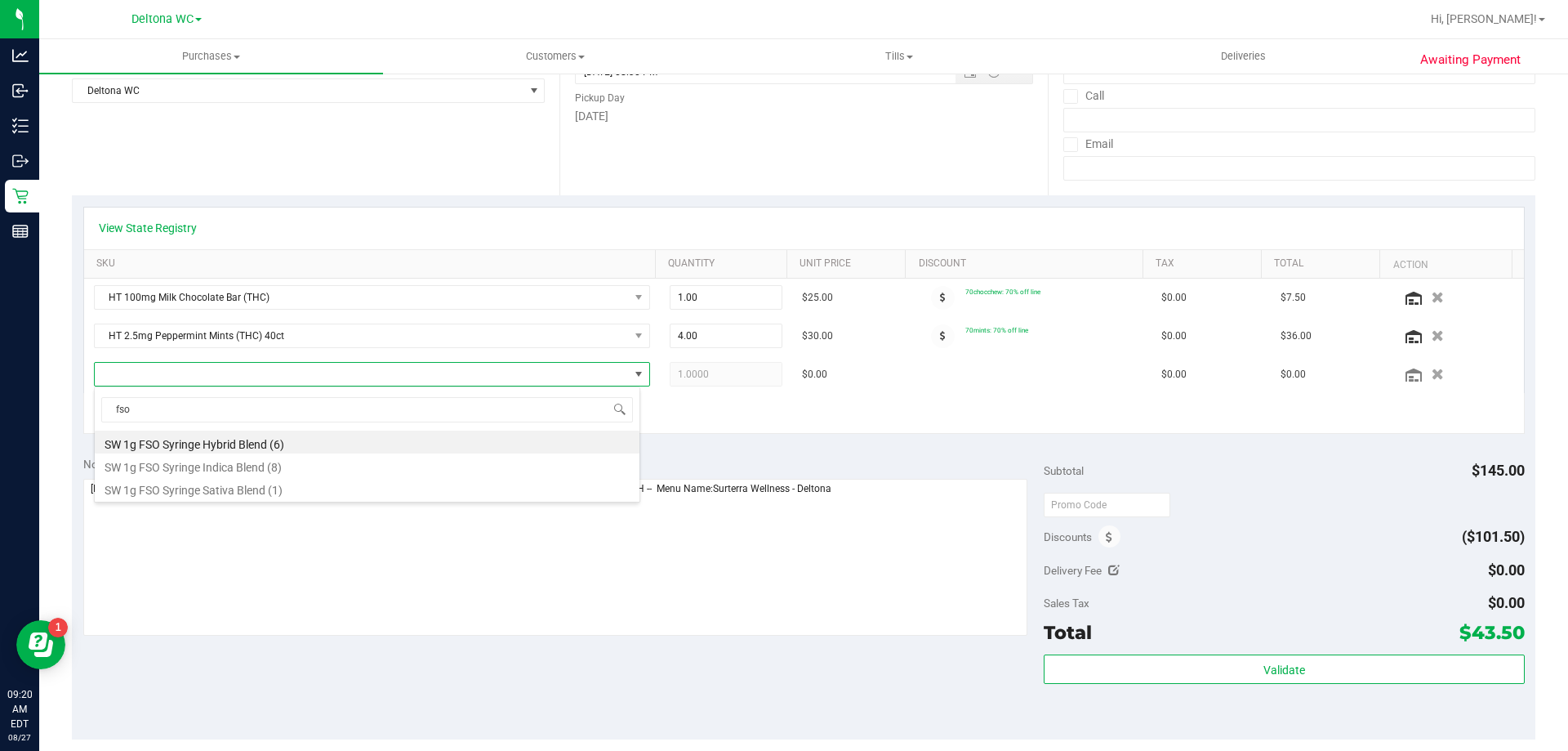
drag, startPoint x: 243, startPoint y: 443, endPoint x: 265, endPoint y: 445, distance: 22.1
click at [245, 443] on li "SW 1g FSO Syringe Hybrid Blend (6)" at bounding box center [366, 443] width 545 height 23
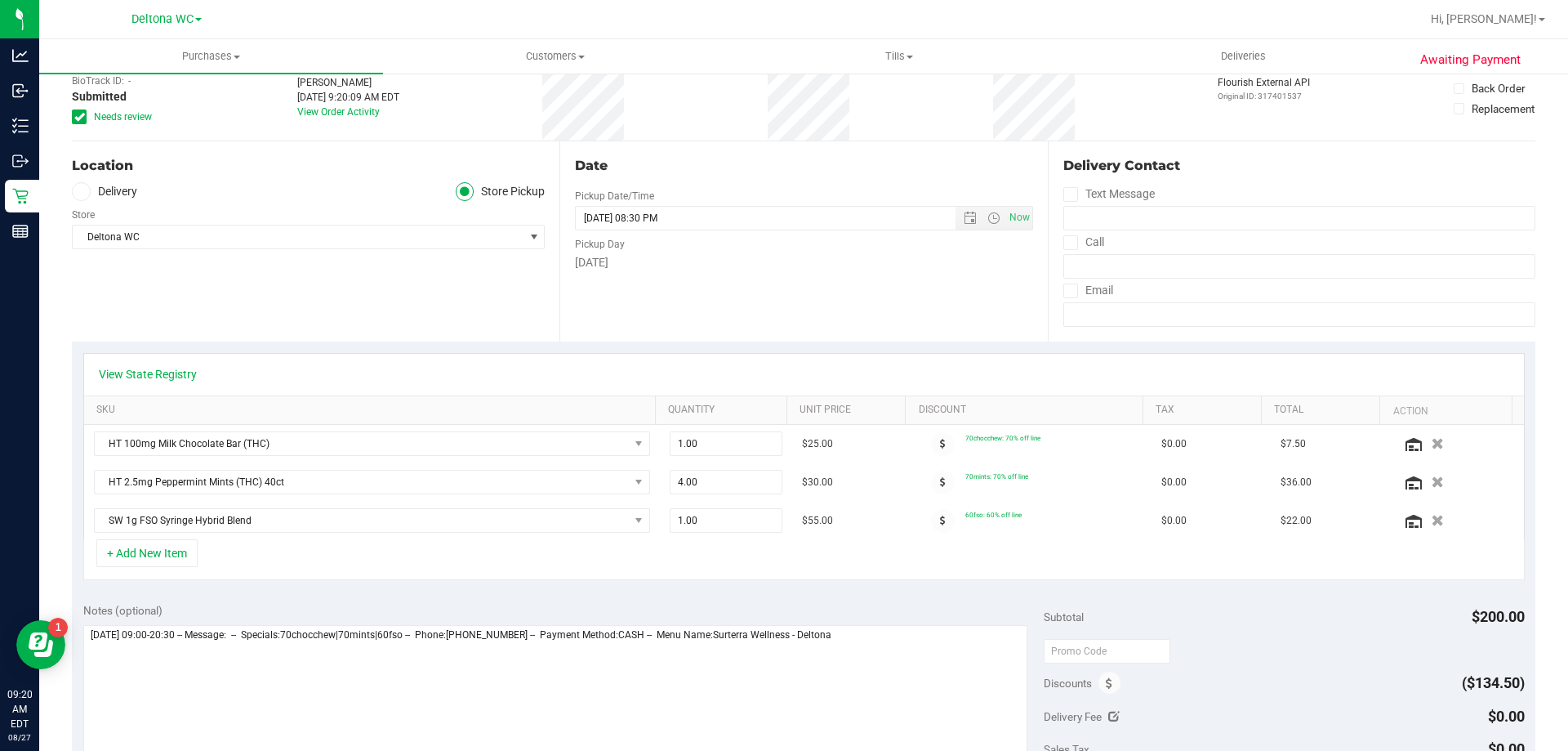
scroll to position [0, 0]
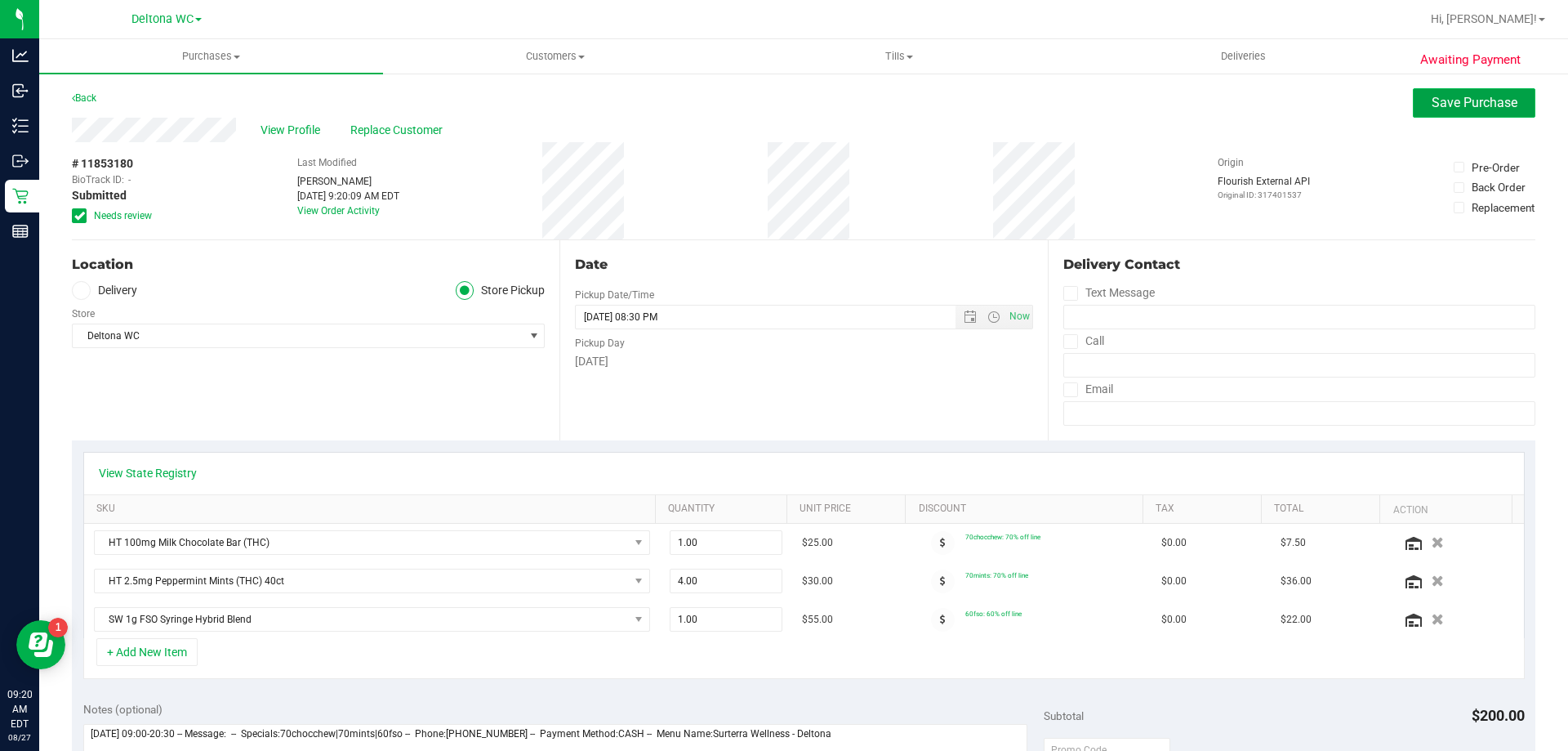
click at [1469, 104] on span "Save Purchase" at bounding box center [1474, 102] width 86 height 15
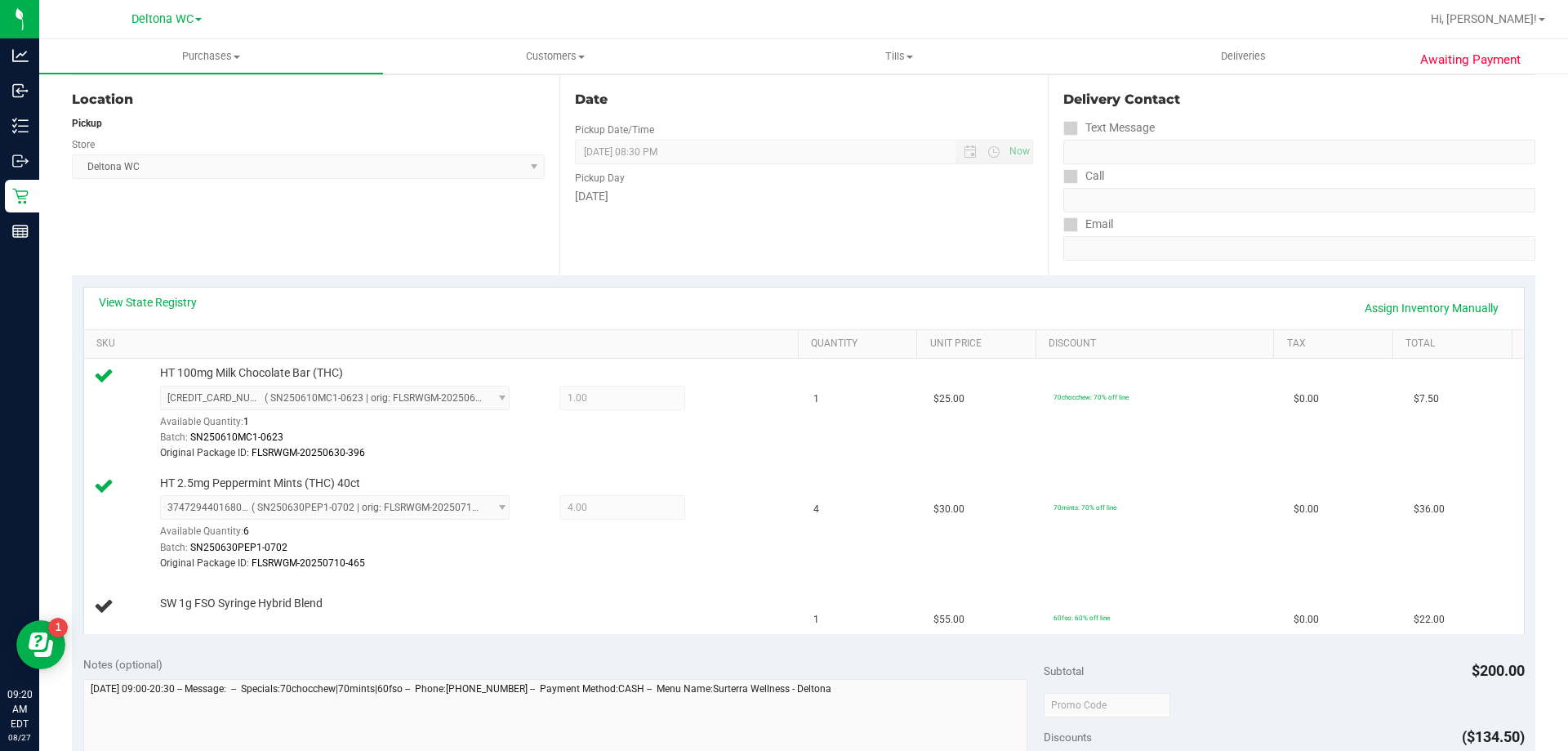
scroll to position [163, 0]
click at [1444, 299] on link "Assign Inventory Manually" at bounding box center [1431, 309] width 155 height 28
click at [203, 611] on link "Add Package" at bounding box center [189, 616] width 59 height 12
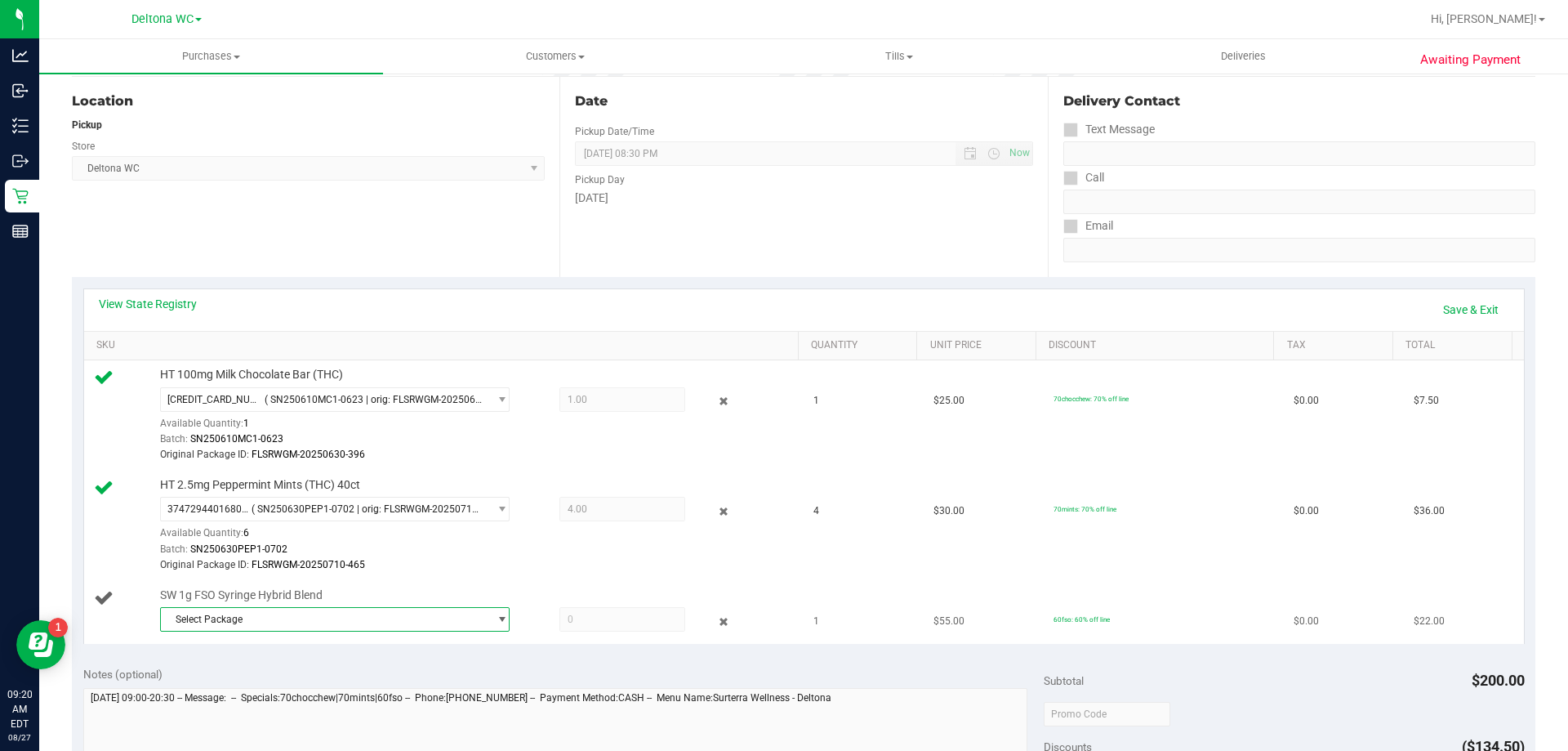
click at [263, 623] on span "Select Package" at bounding box center [325, 619] width 328 height 23
click at [264, 686] on span "( O-AUG25HYB01-0811 | orig: FLSRWGM-20250815-1332 )" at bounding box center [391, 687] width 255 height 12
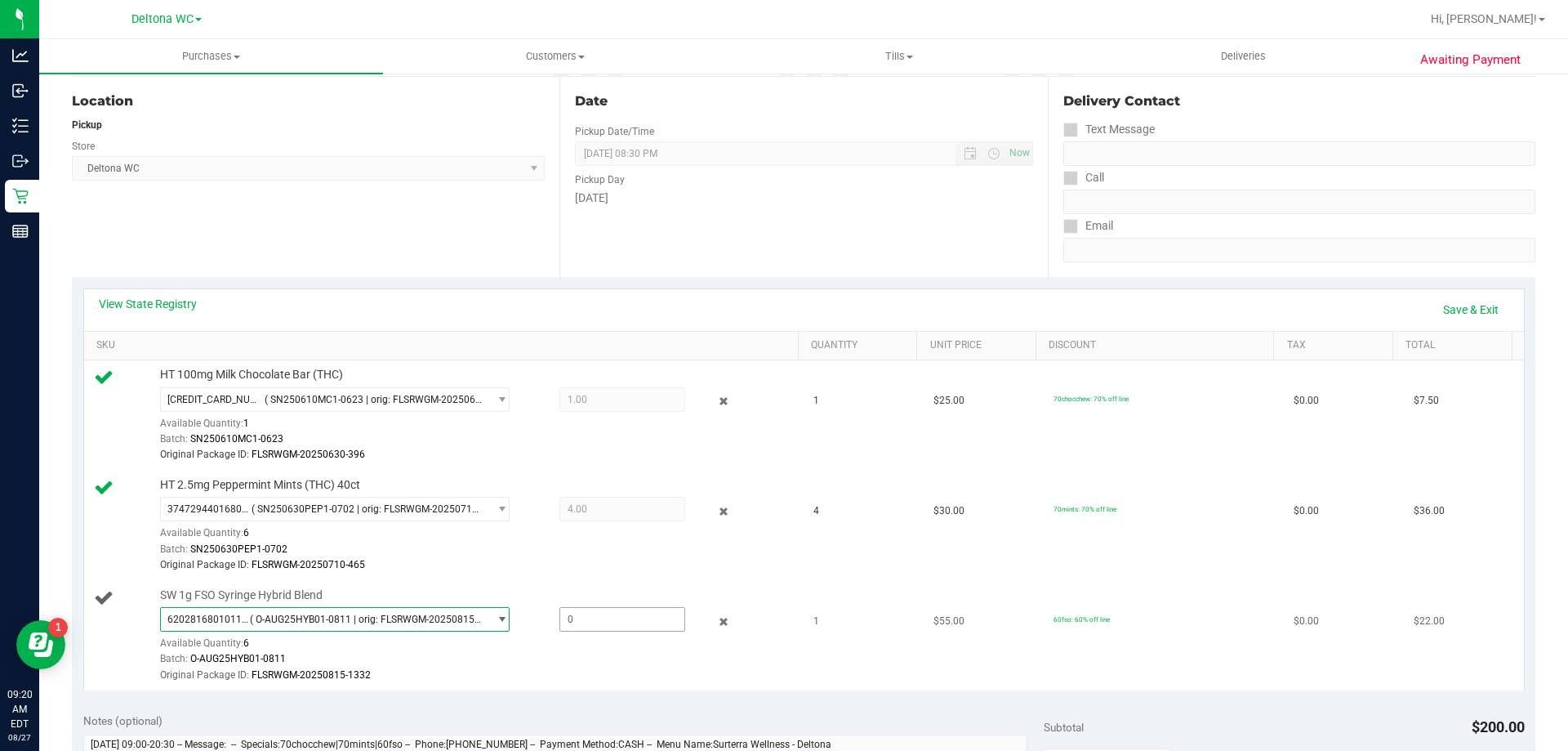
click at [593, 621] on span at bounding box center [622, 619] width 125 height 24
type input "1"
type input "1.0000"
click at [1432, 309] on link "Save & Exit" at bounding box center [1471, 309] width 77 height 28
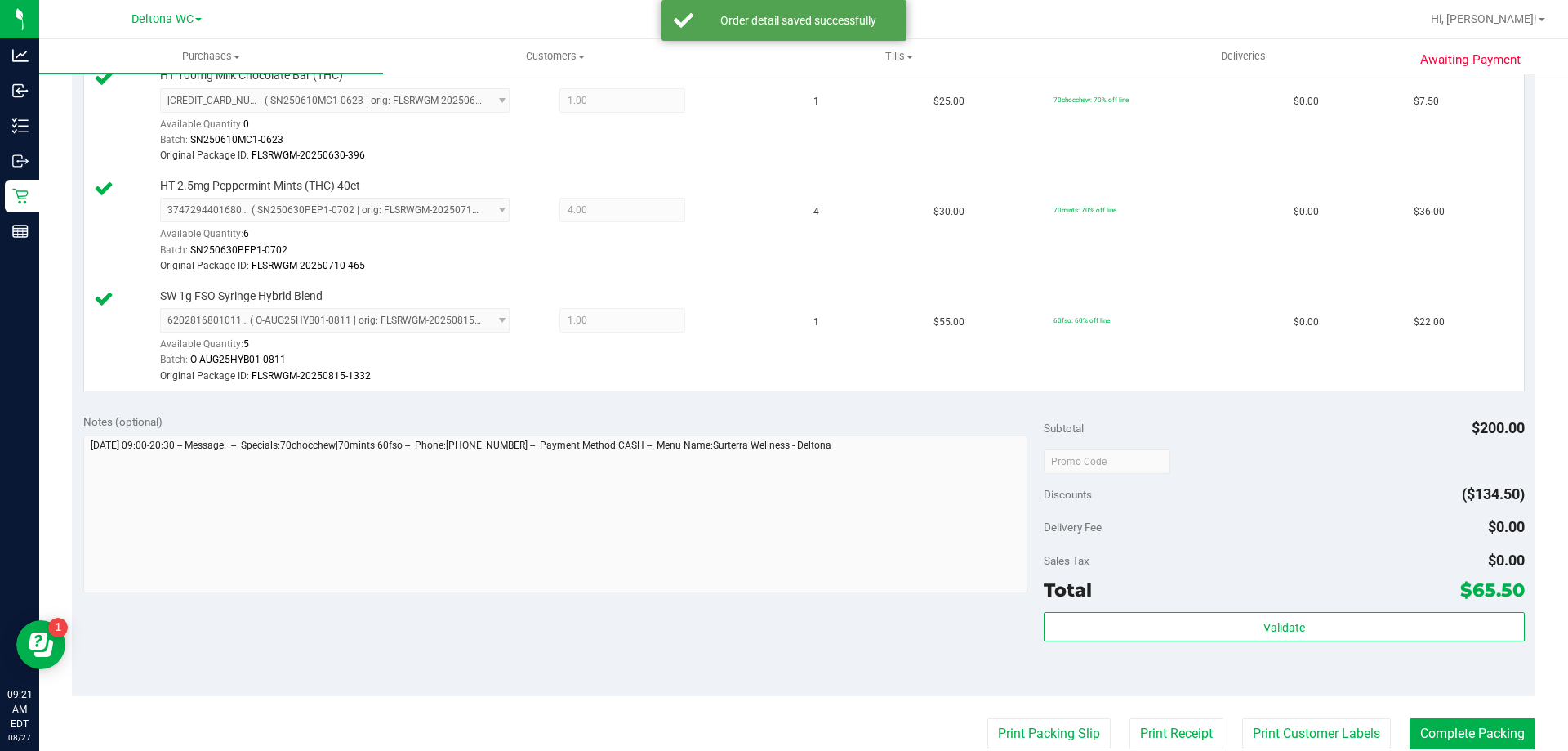
scroll to position [654, 0]
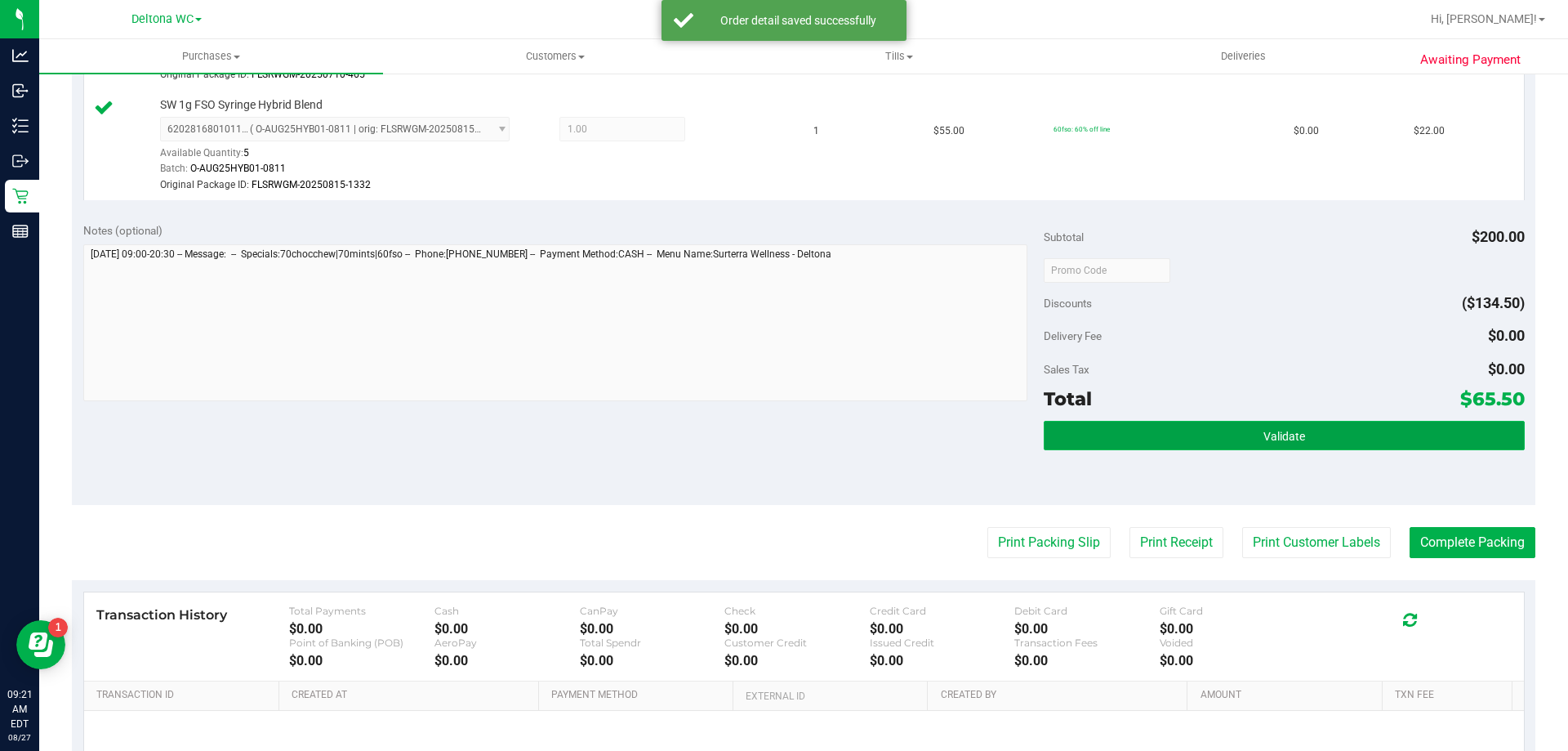
click at [1208, 435] on button "Validate" at bounding box center [1284, 435] width 480 height 30
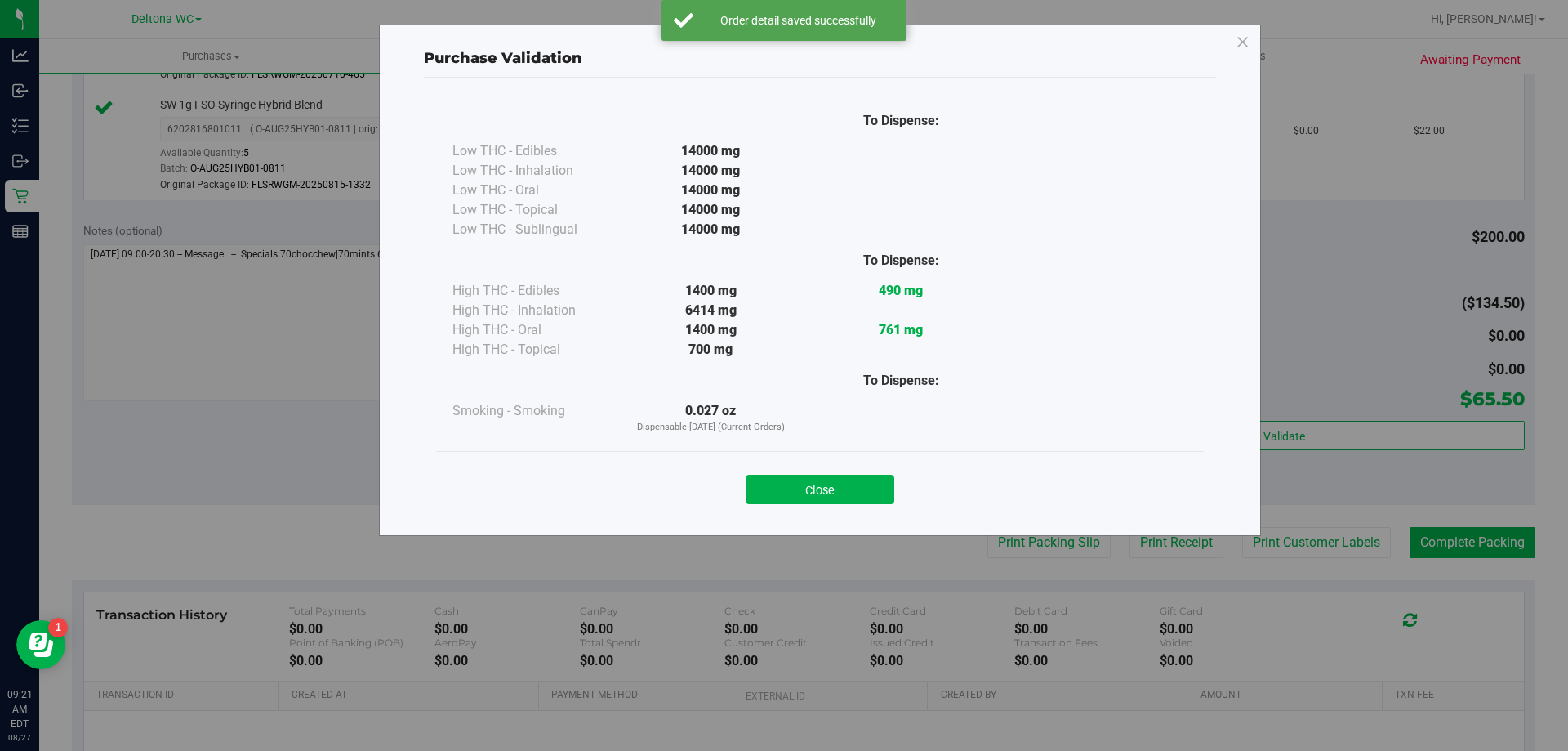
drag, startPoint x: 870, startPoint y: 481, endPoint x: 884, endPoint y: 469, distance: 18.4
click at [884, 469] on div "Close" at bounding box center [819, 484] width 743 height 40
click at [793, 473] on div "Close" at bounding box center [819, 484] width 743 height 40
drag, startPoint x: 799, startPoint y: 479, endPoint x: 811, endPoint y: 463, distance: 20.0
click at [808, 477] on button "Close" at bounding box center [820, 489] width 148 height 30
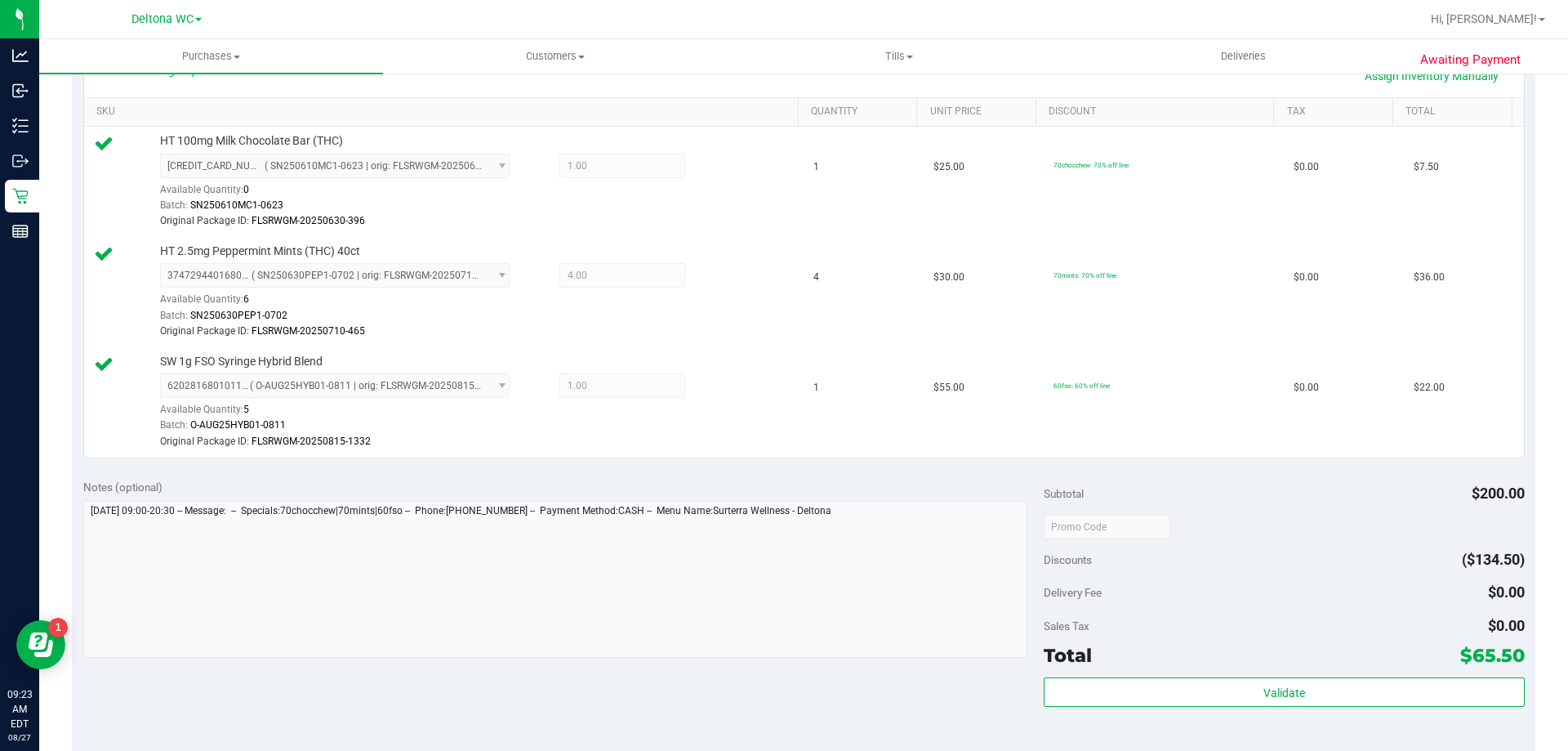
scroll to position [572, 0]
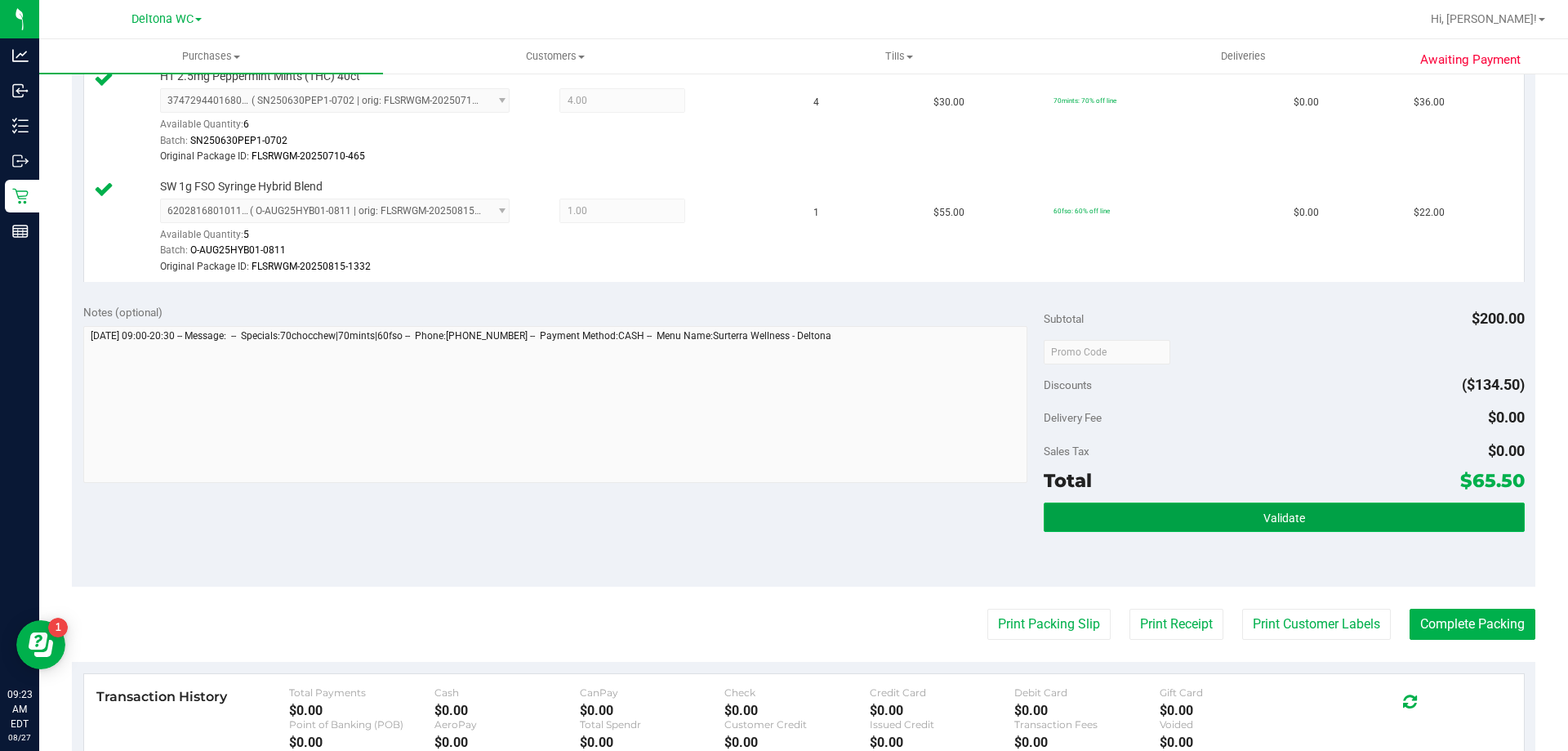
click at [1253, 525] on button "Validate" at bounding box center [1284, 517] width 480 height 30
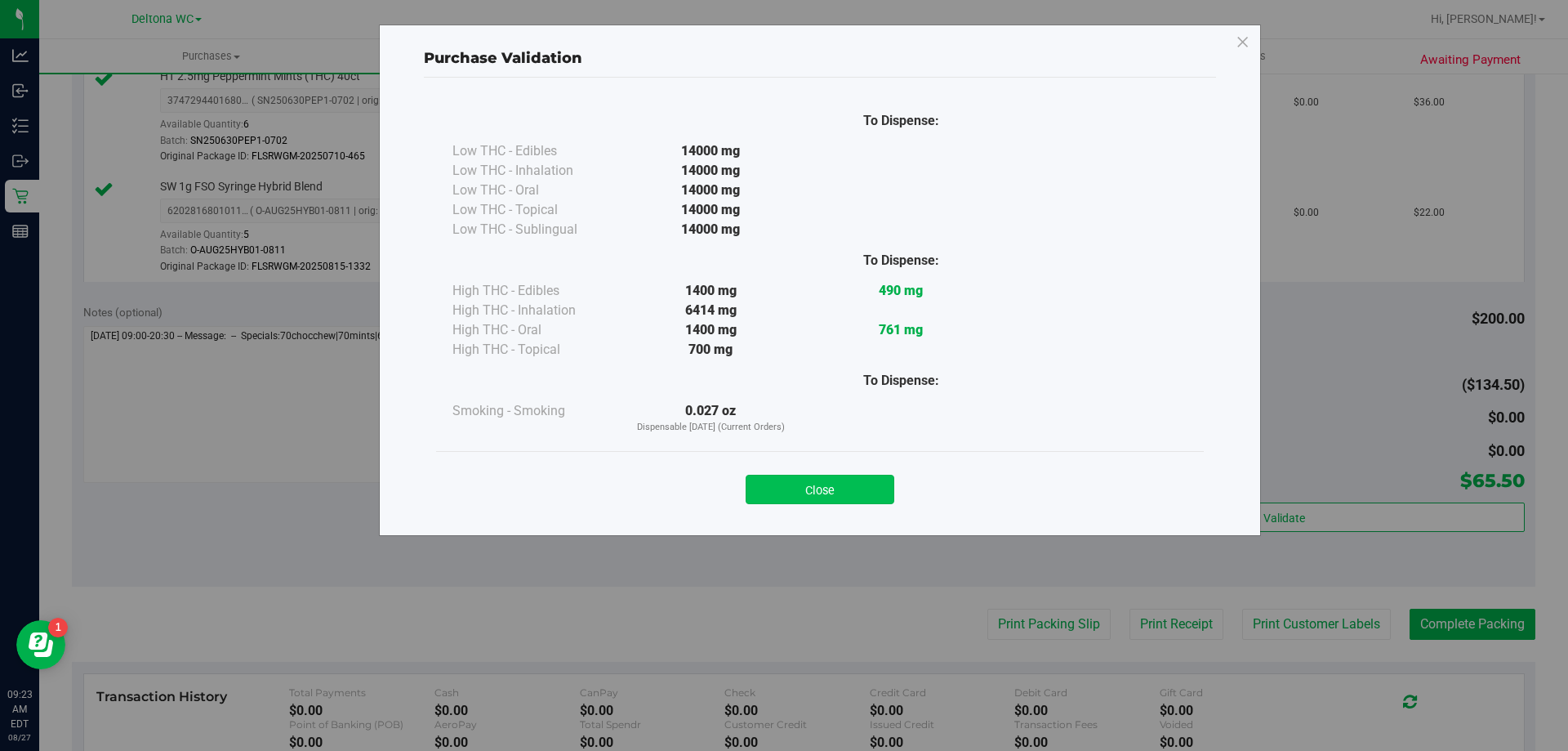
click at [863, 481] on button "Close" at bounding box center [820, 489] width 148 height 30
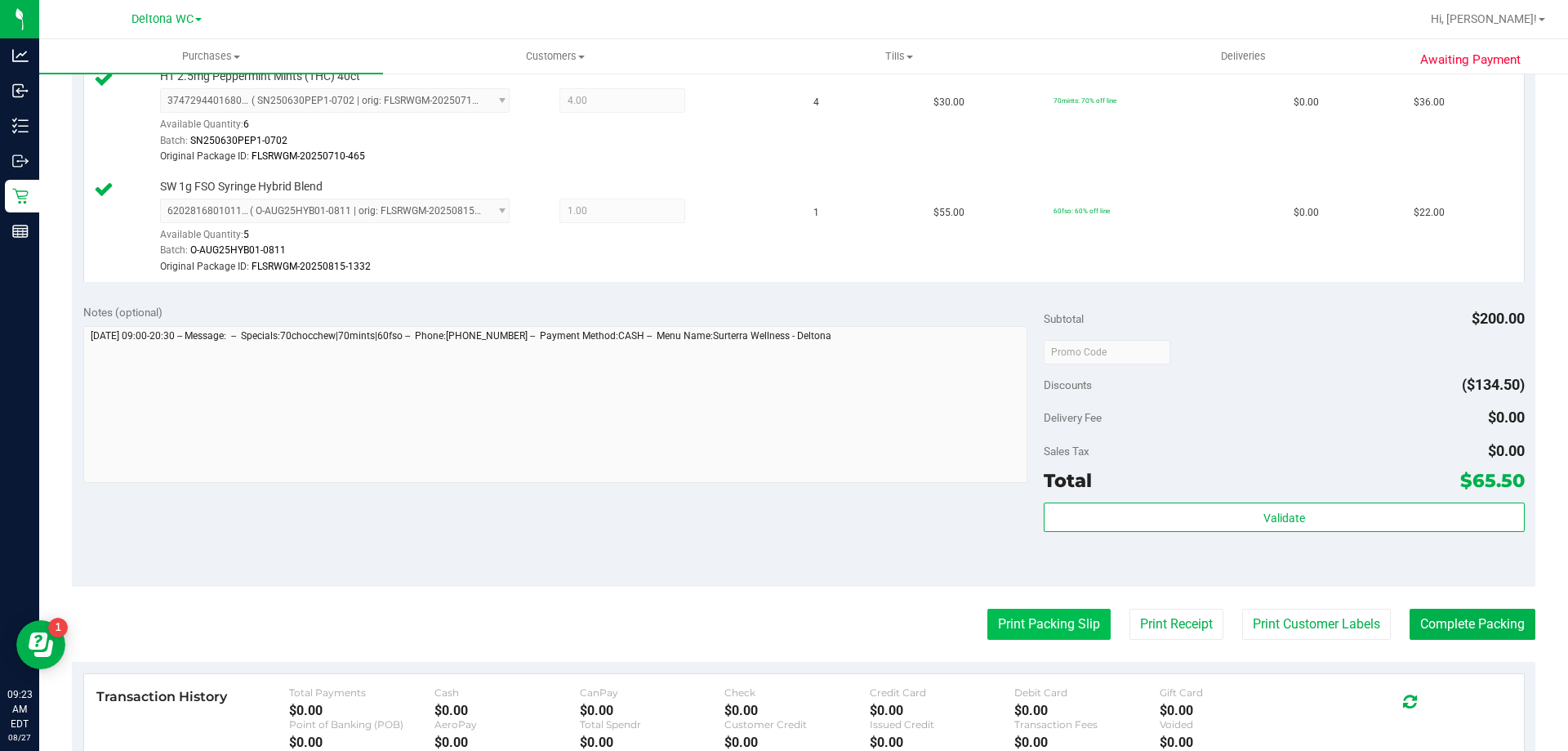
click at [1014, 633] on button "Print Packing Slip" at bounding box center [1049, 624] width 123 height 31
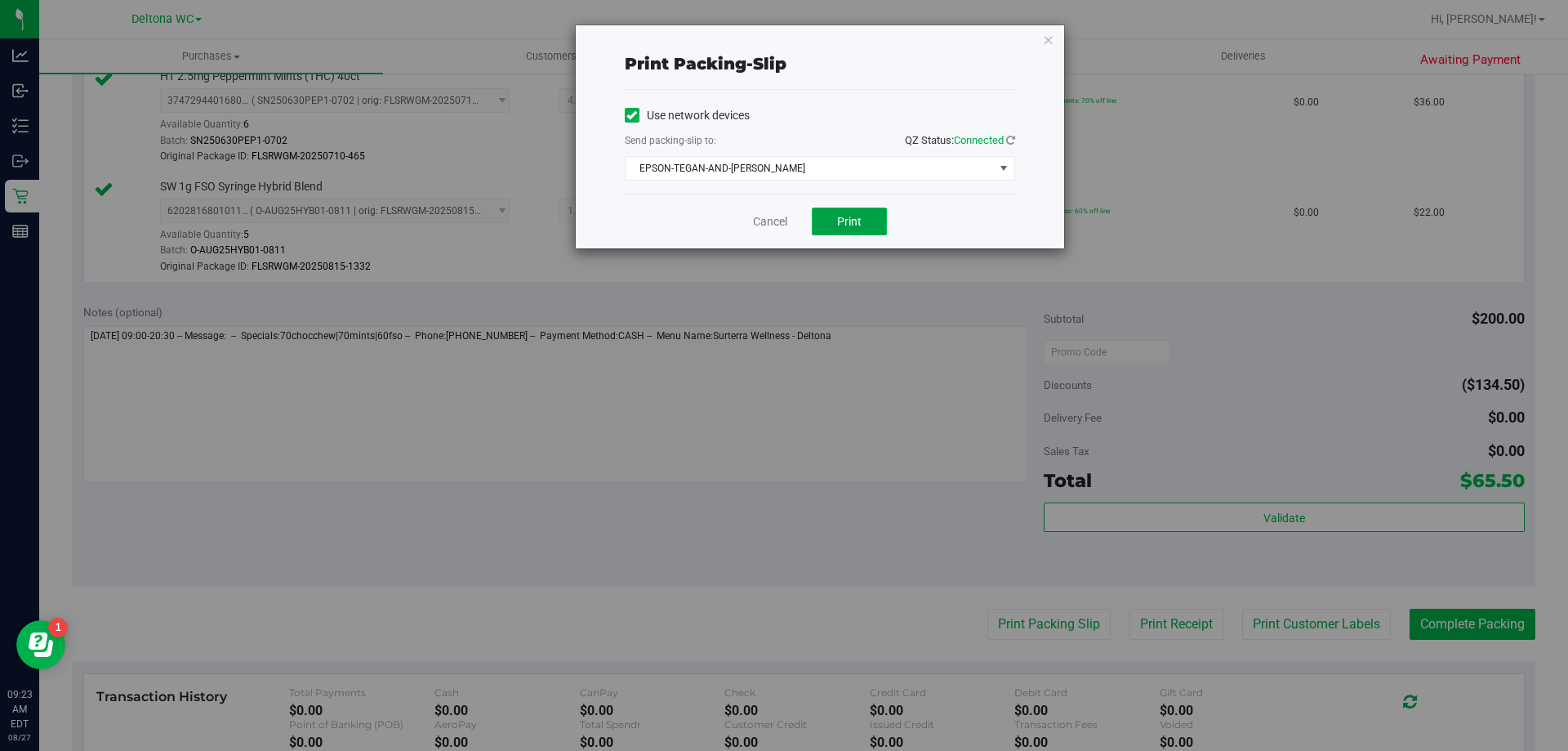
click at [830, 216] on button "Print" at bounding box center [849, 221] width 75 height 28
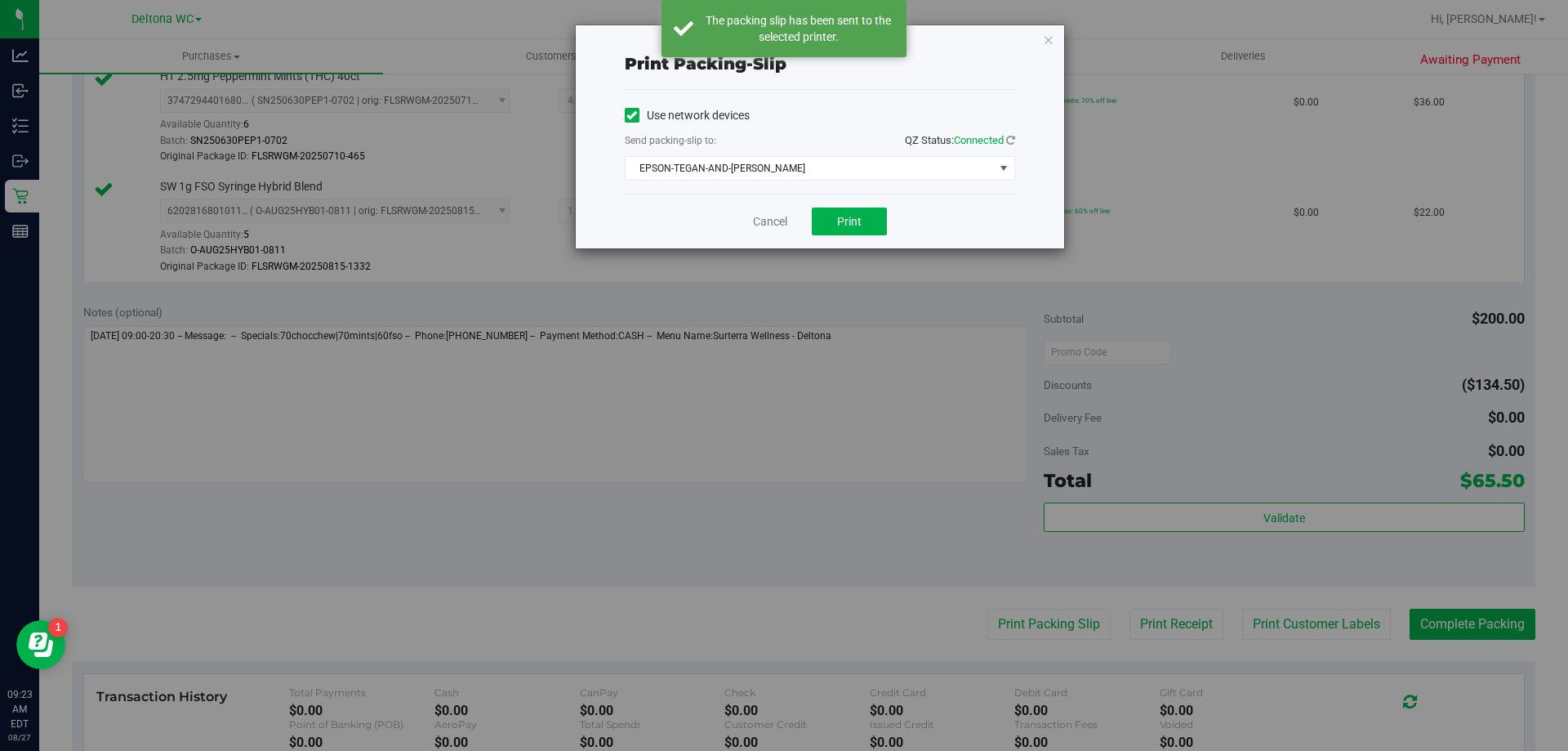
click at [1049, 40] on icon "button" at bounding box center [1049, 40] width 12 height 19
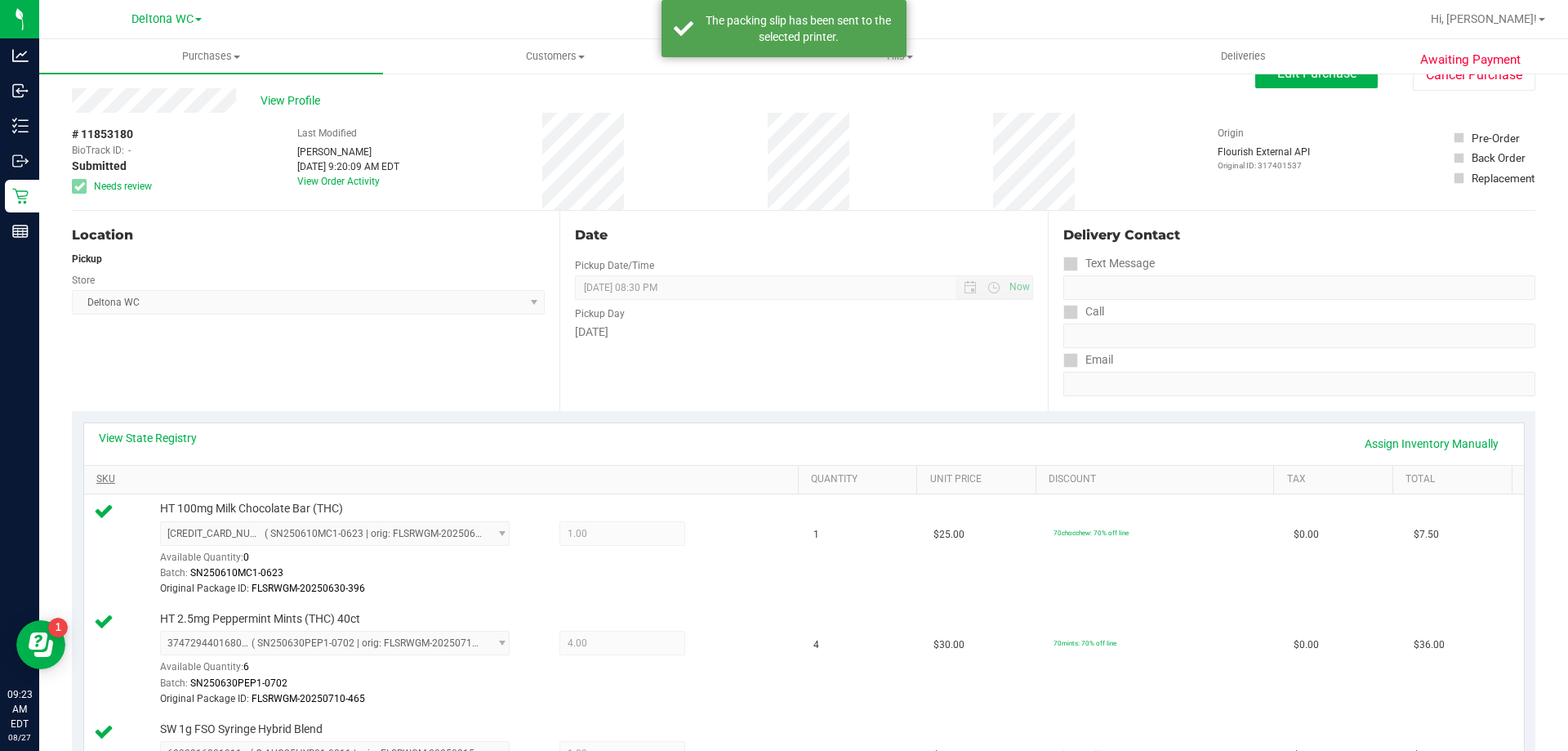
scroll to position [0, 0]
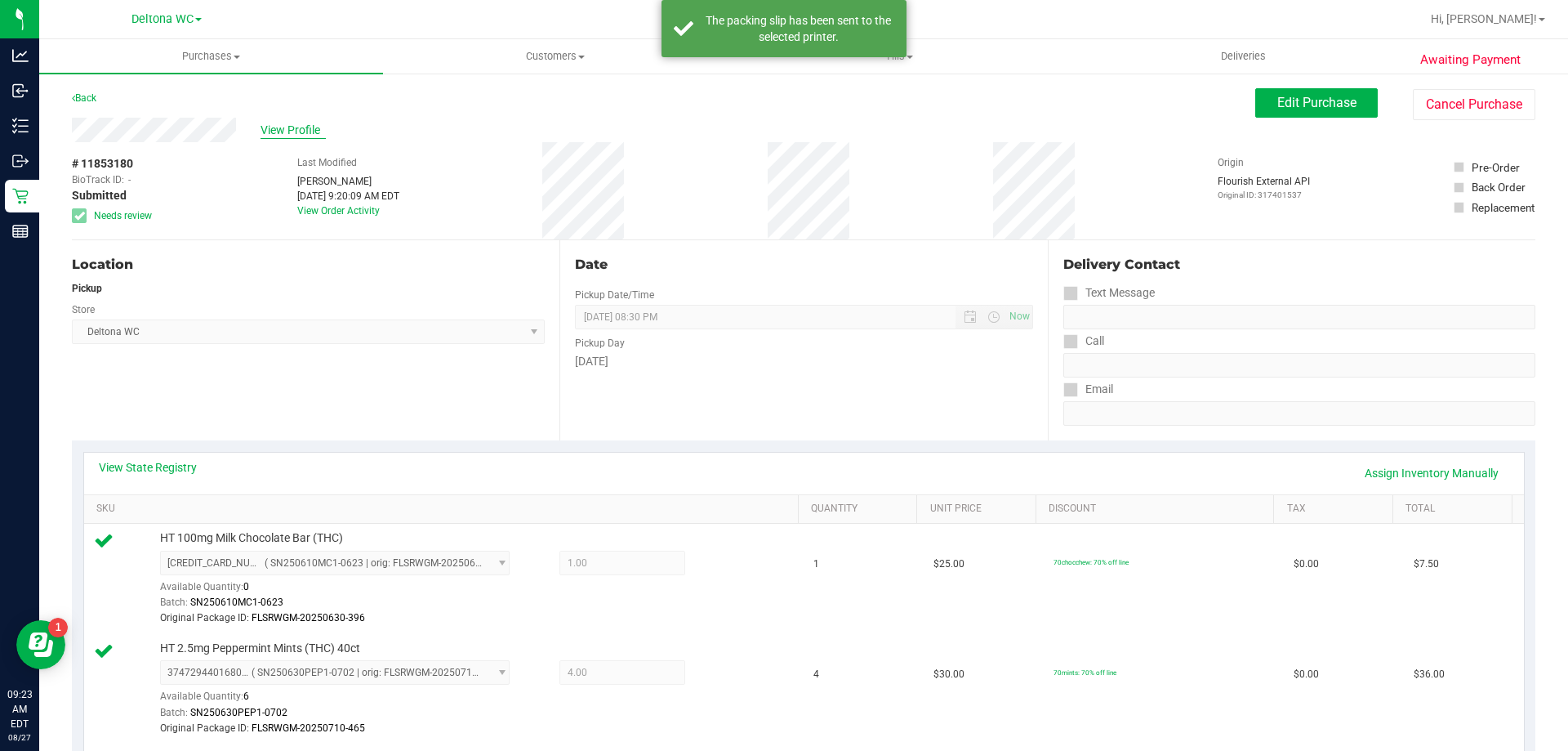
click at [300, 131] on span "View Profile" at bounding box center [293, 130] width 66 height 17
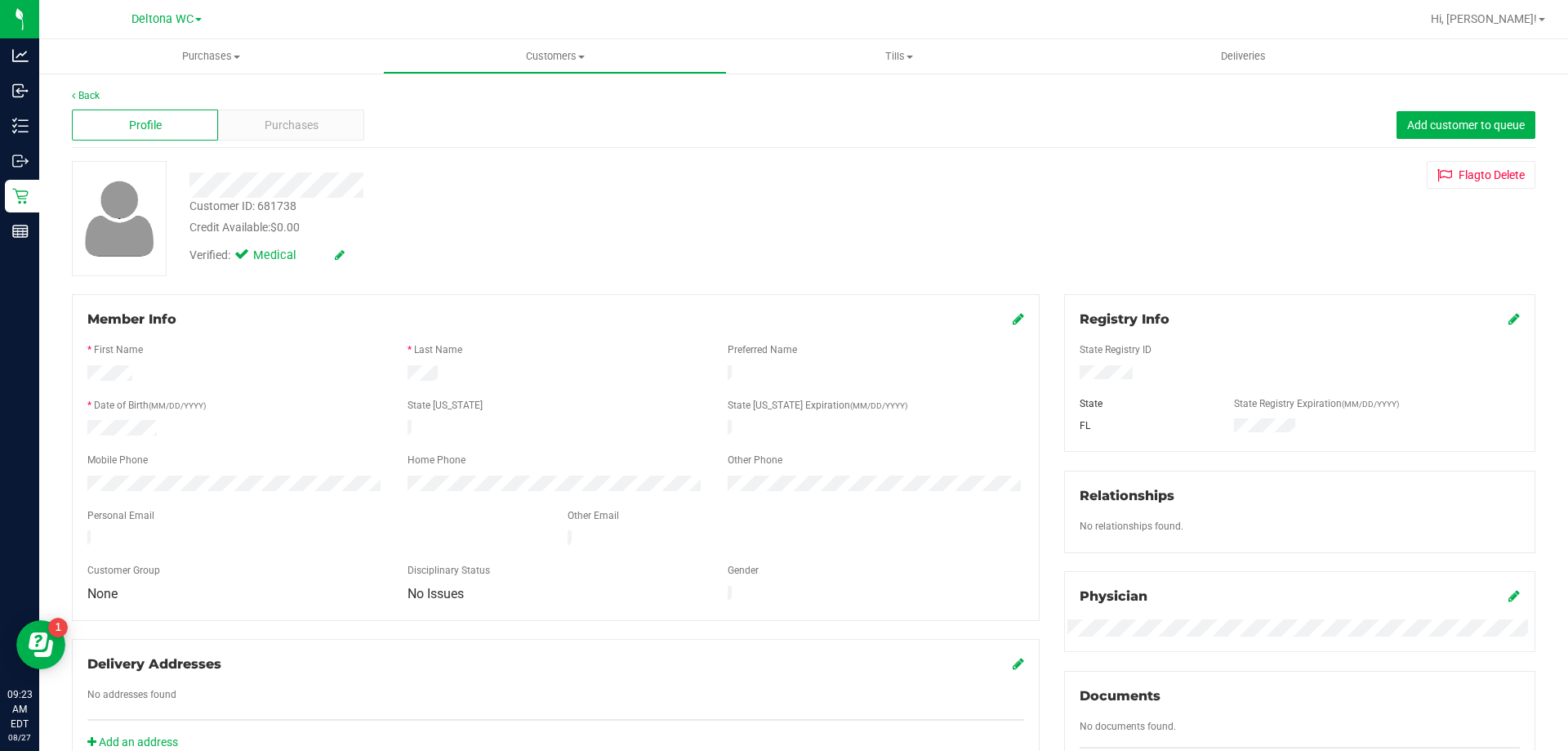
click at [286, 201] on div "Customer ID: 681738" at bounding box center [243, 206] width 107 height 17
copy div "681738"
click at [598, 229] on div "Credit Available: $0.00" at bounding box center [549, 228] width 719 height 17
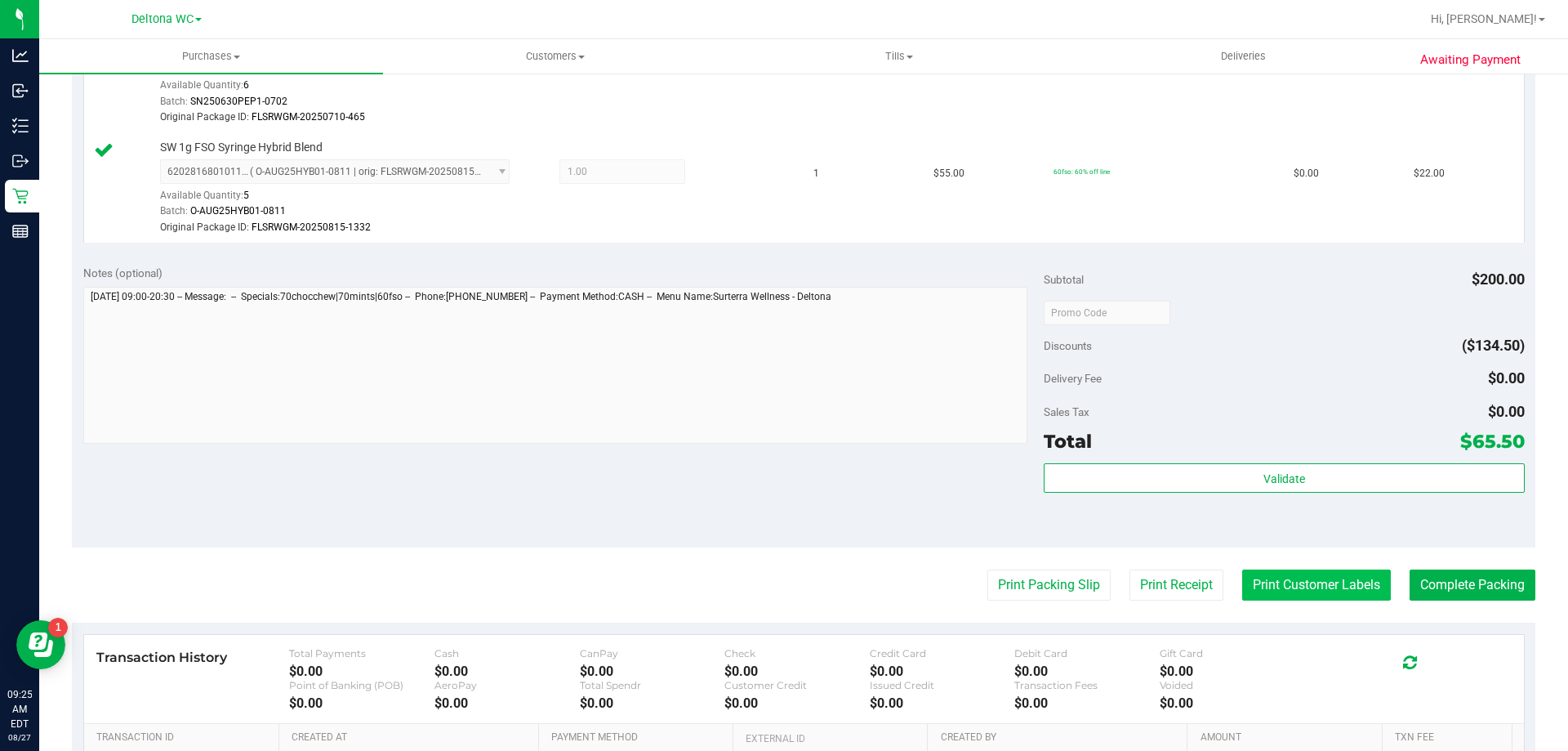
scroll to position [736, 0]
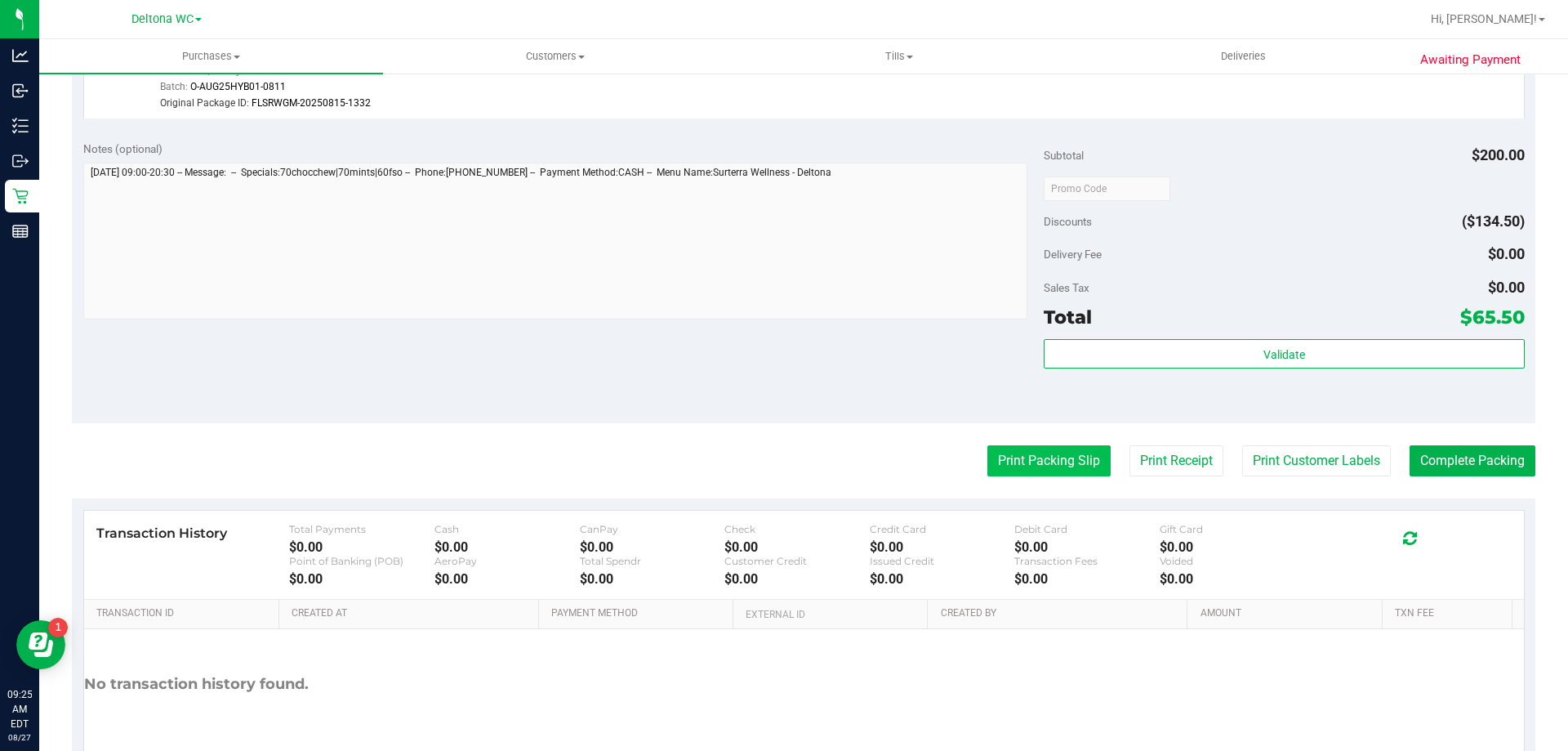
click at [1070, 452] on button "Print Packing Slip" at bounding box center [1049, 461] width 123 height 31
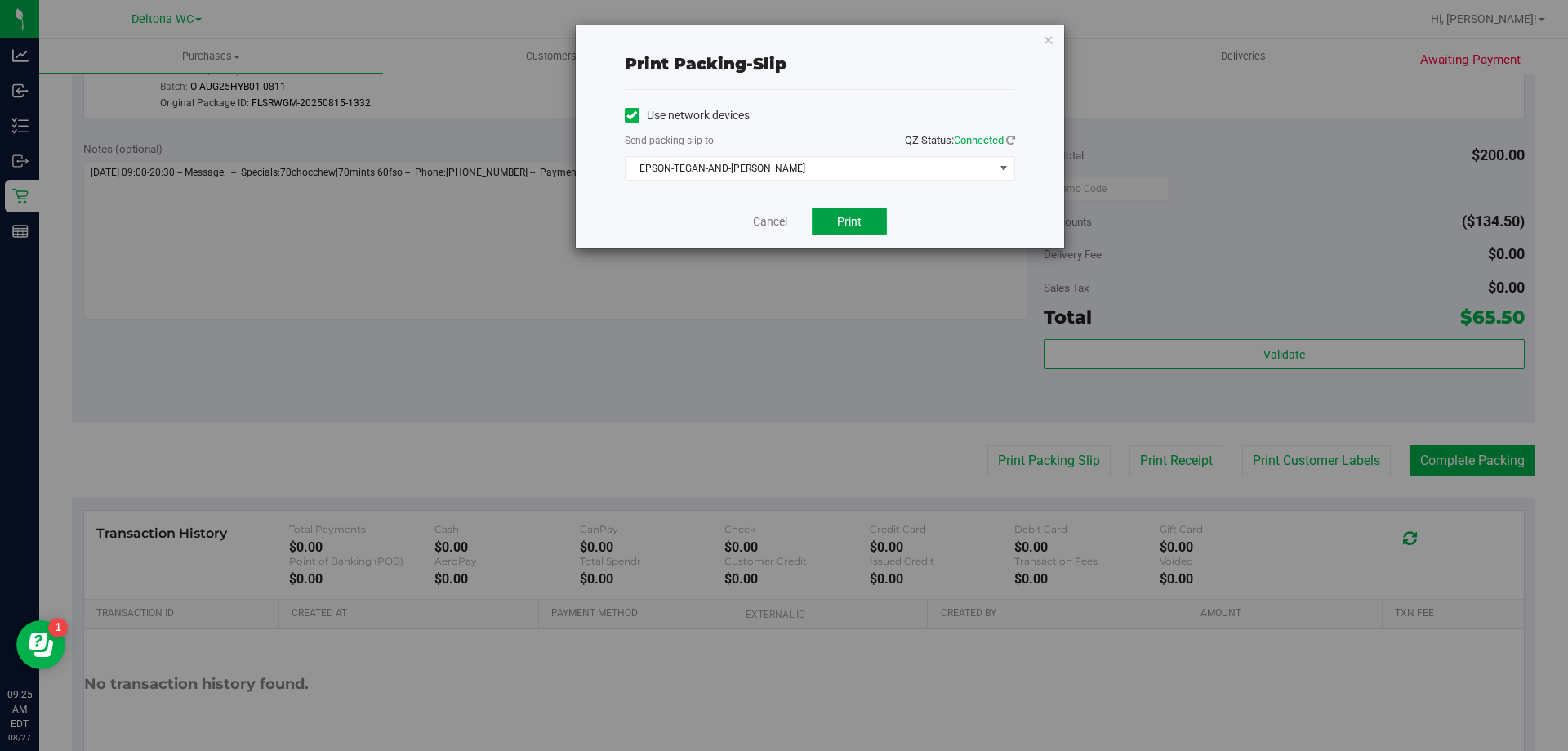
click at [862, 221] on button "Print" at bounding box center [849, 221] width 75 height 28
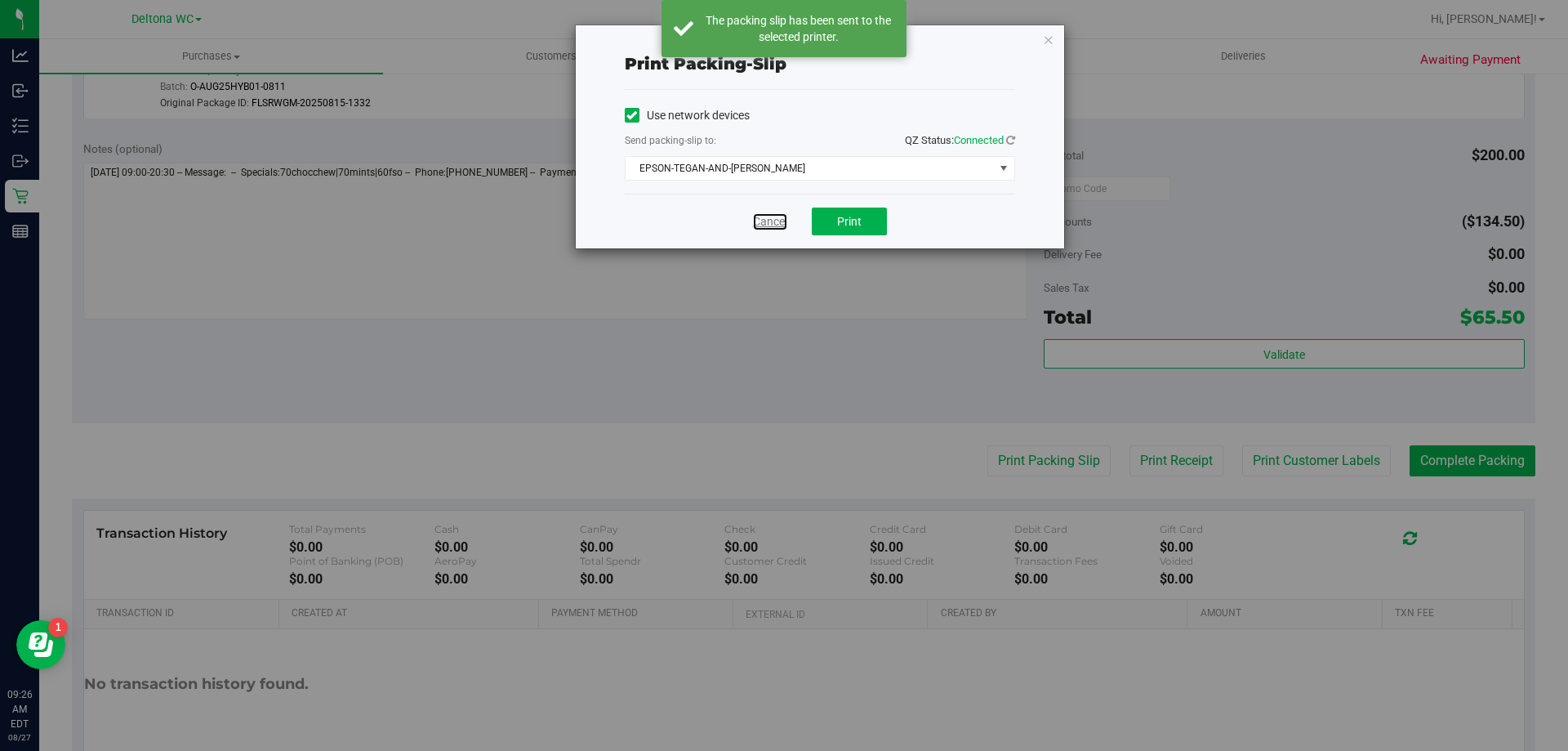
click at [767, 226] on link "Cancel" at bounding box center [770, 222] width 35 height 17
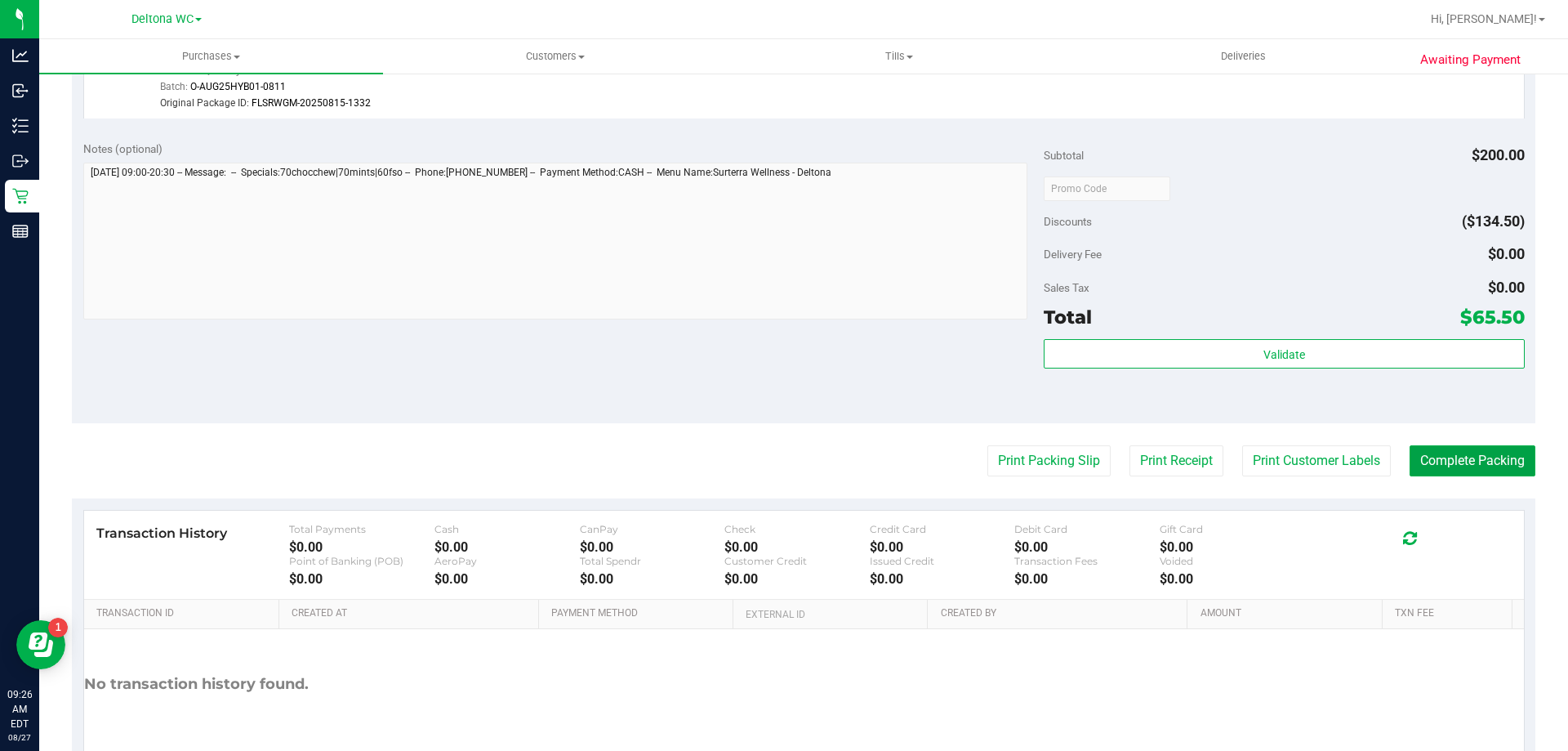
drag, startPoint x: 1490, startPoint y: 453, endPoint x: 1465, endPoint y: 478, distance: 35.4
click at [1465, 478] on purchase-details "Back Edit Purchase Cancel Purchase View Profile # 11853180 BioTrack ID: - Submi…" at bounding box center [804, 78] width 1463 height 1451
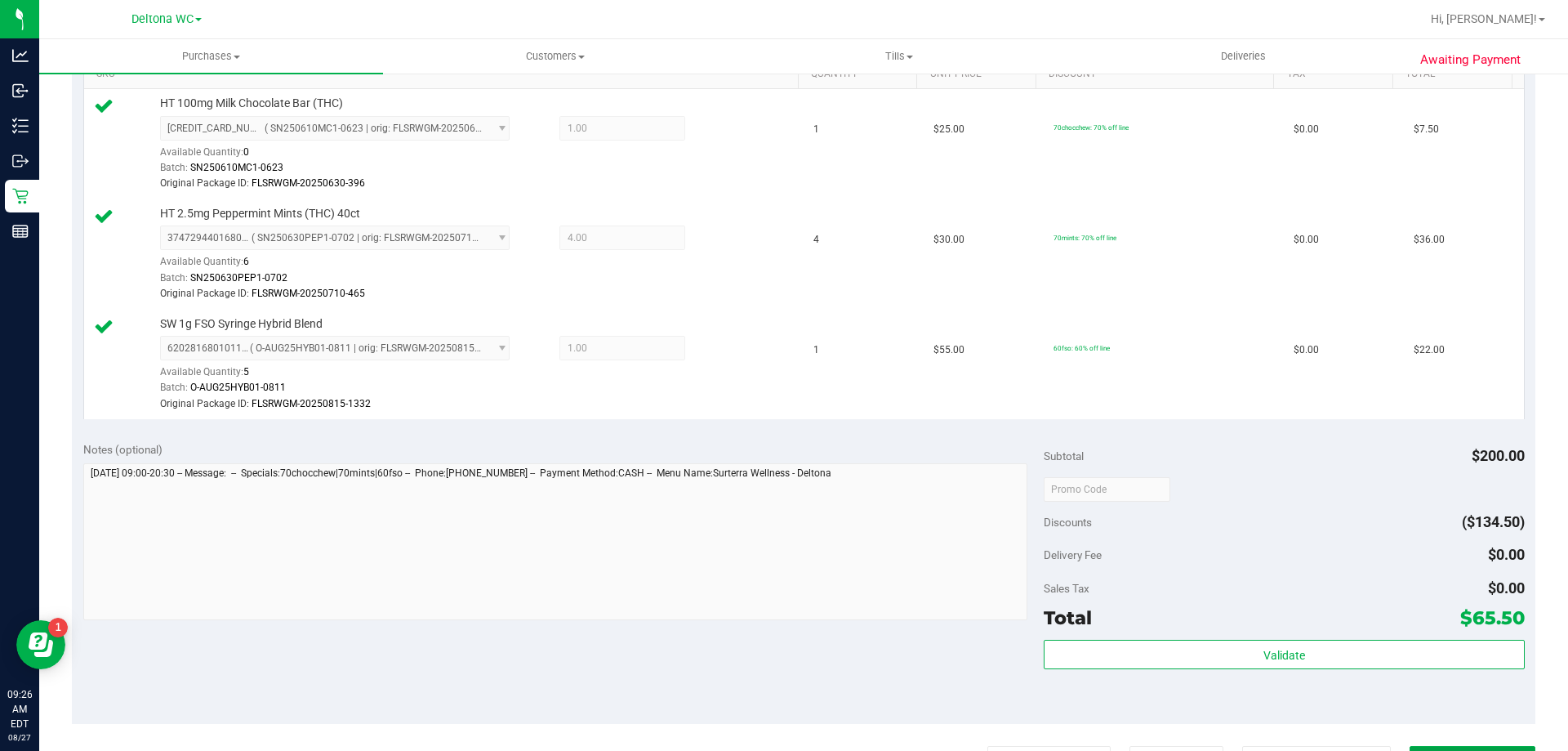
scroll to position [572, 0]
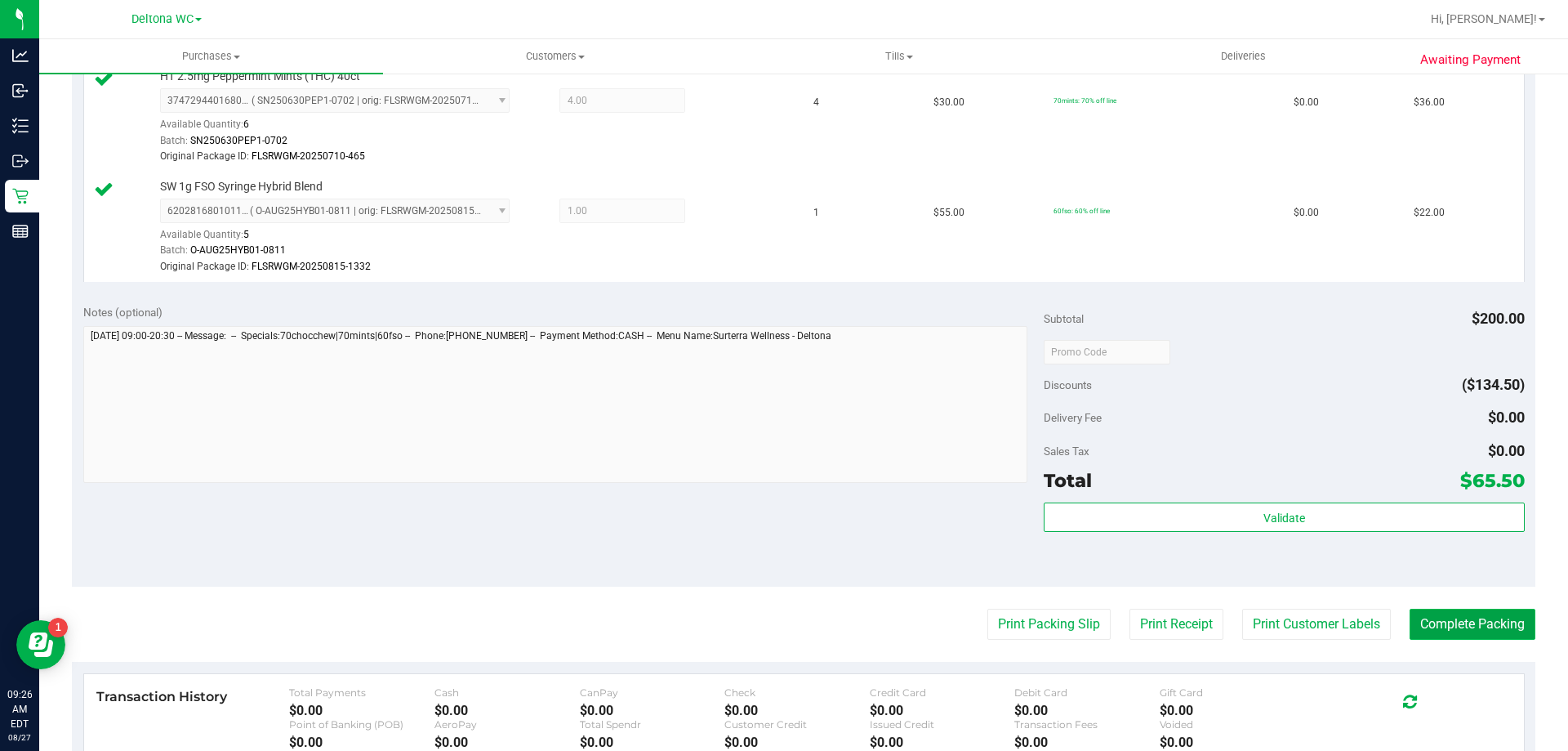
click at [1480, 621] on button "Complete Packing" at bounding box center [1472, 624] width 125 height 31
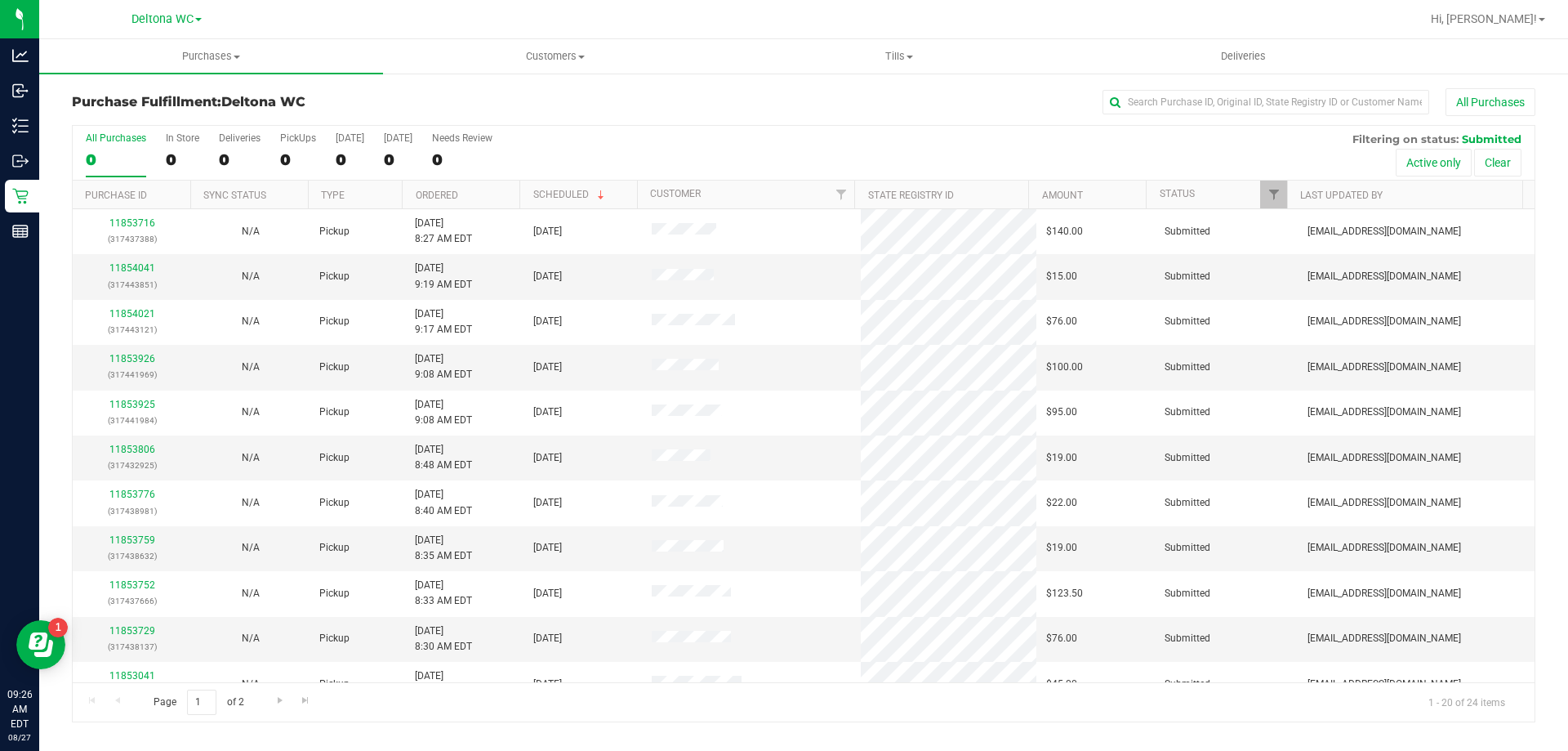
click at [489, 197] on th "Ordered" at bounding box center [461, 195] width 118 height 29
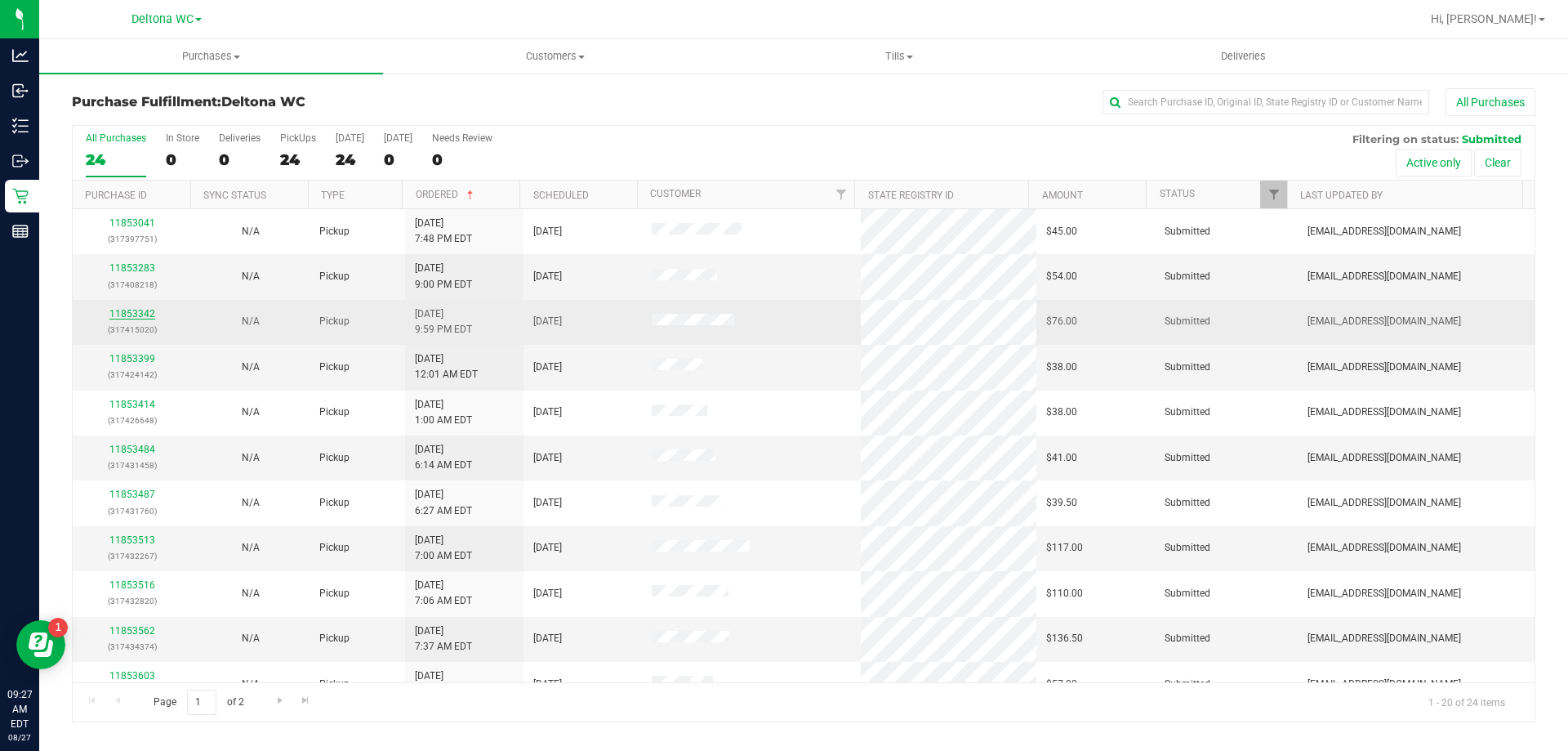
click at [132, 315] on link "11853342" at bounding box center [132, 313] width 45 height 12
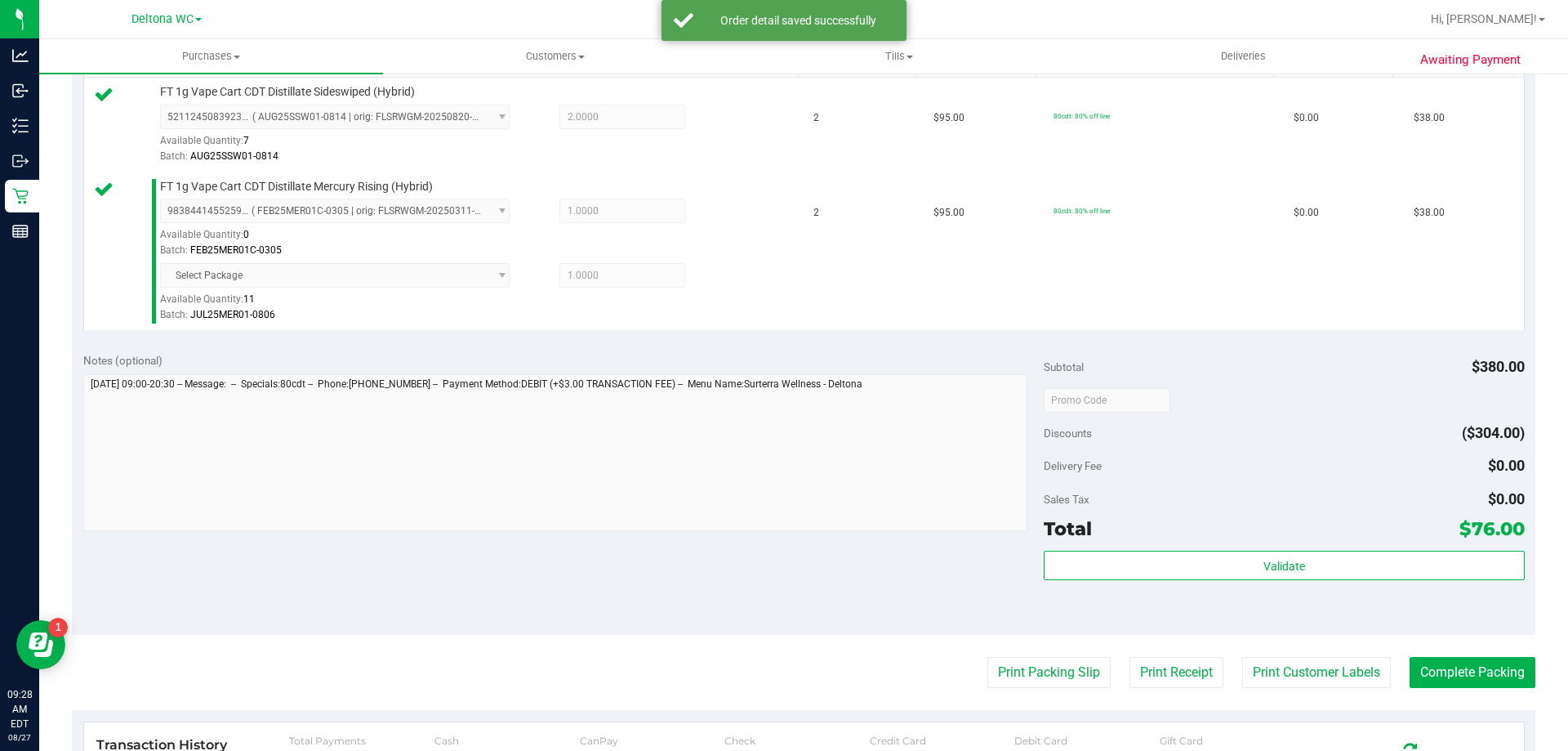
scroll to position [572, 0]
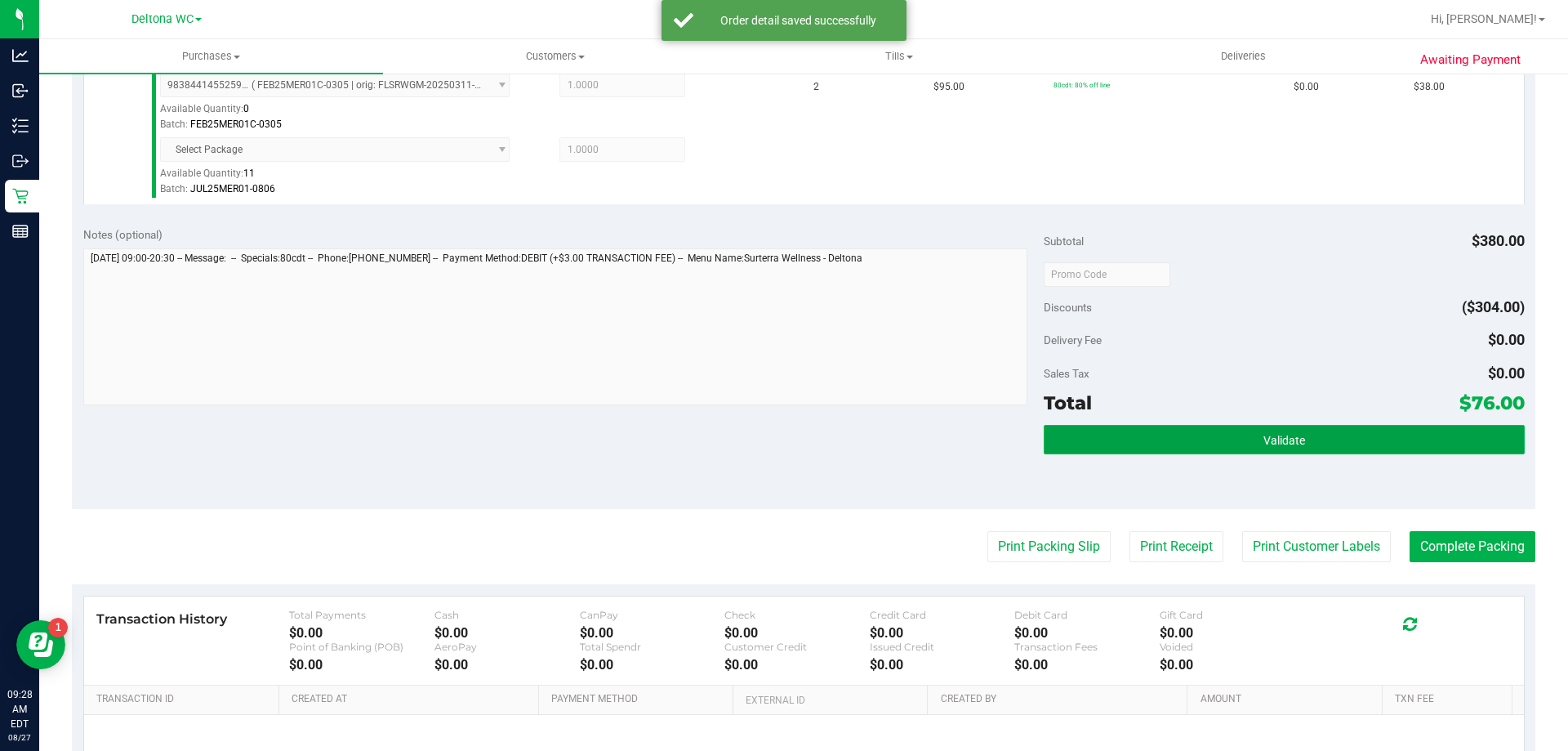
click at [1114, 438] on button "Validate" at bounding box center [1284, 440] width 480 height 30
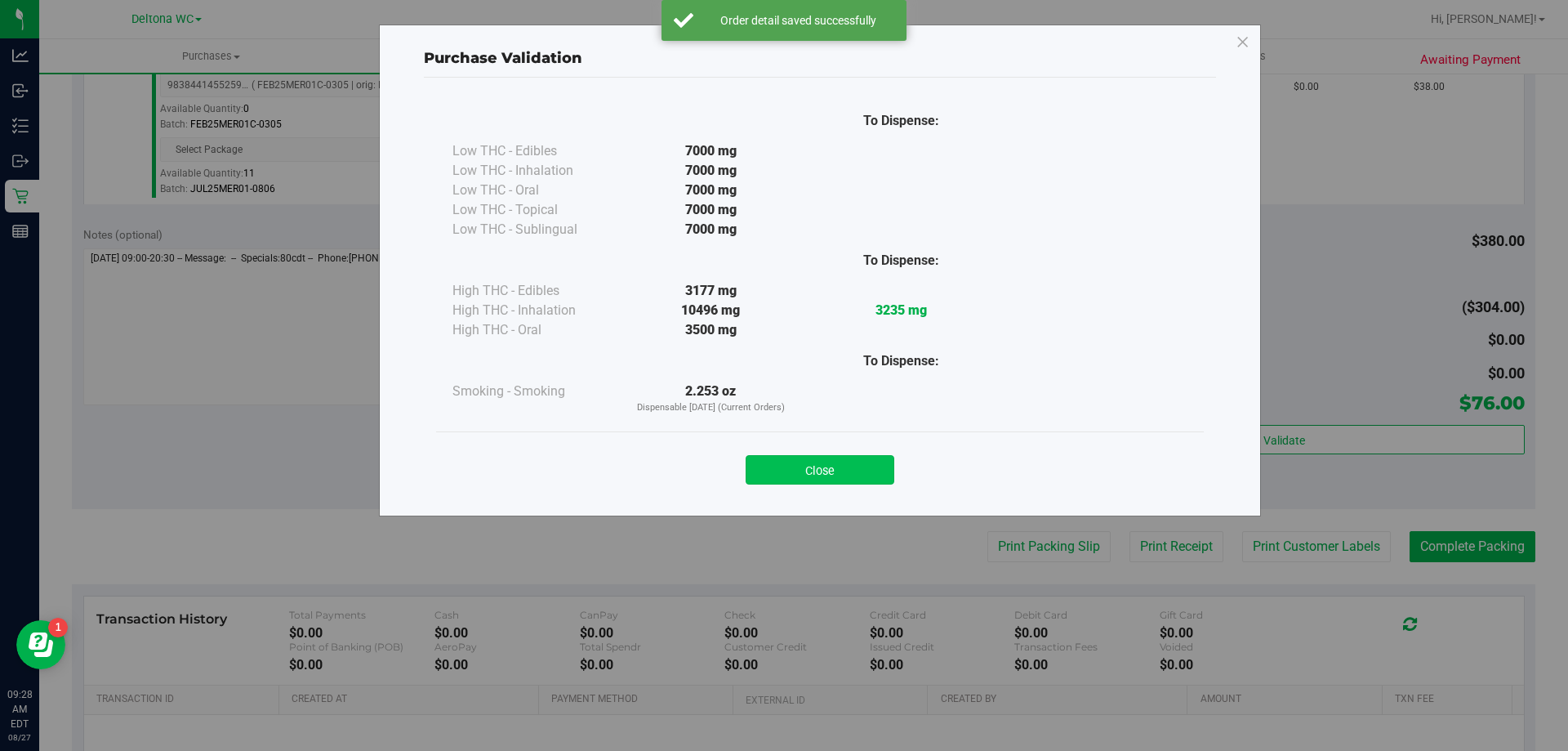
click at [814, 473] on button "Close" at bounding box center [820, 469] width 148 height 30
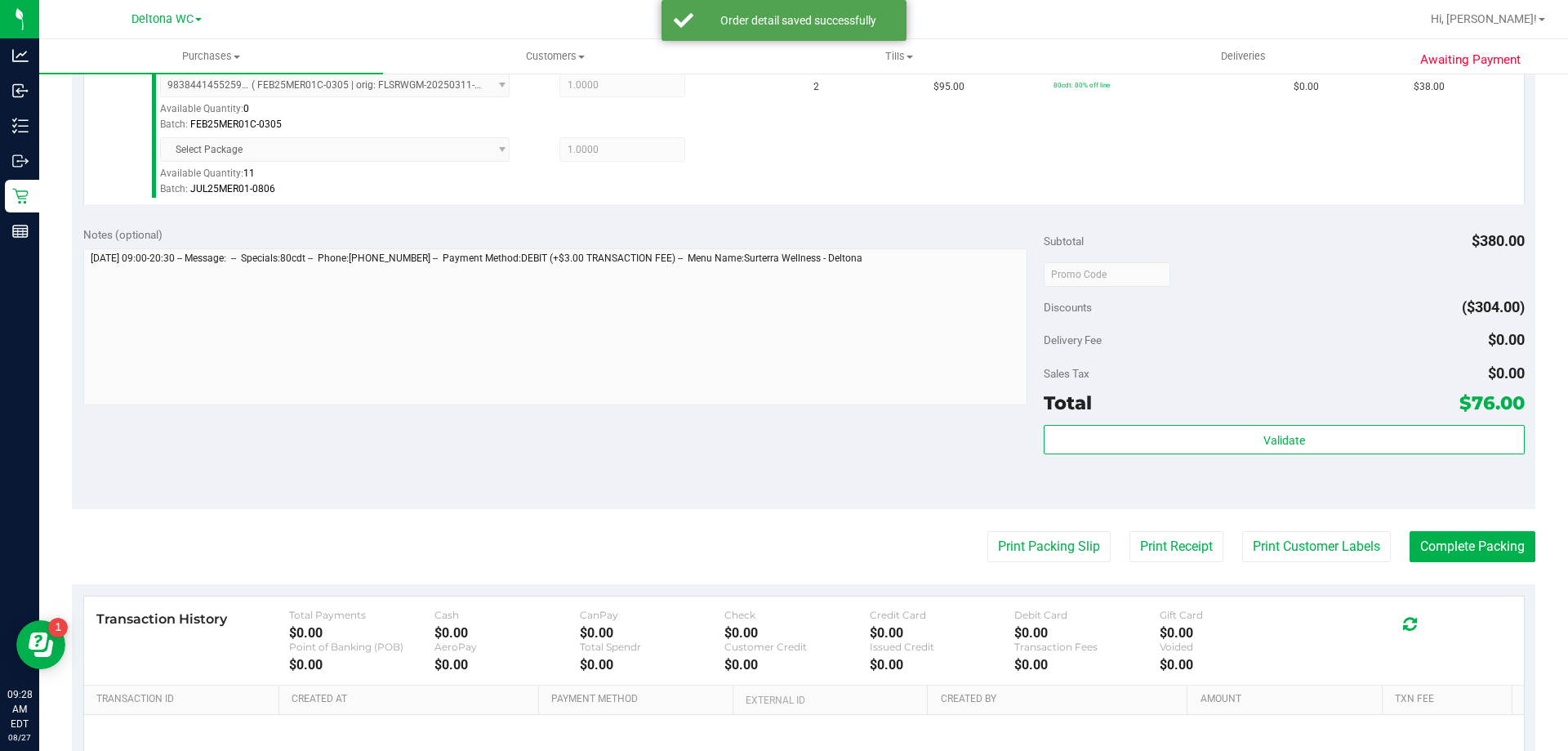
scroll to position [743, 0]
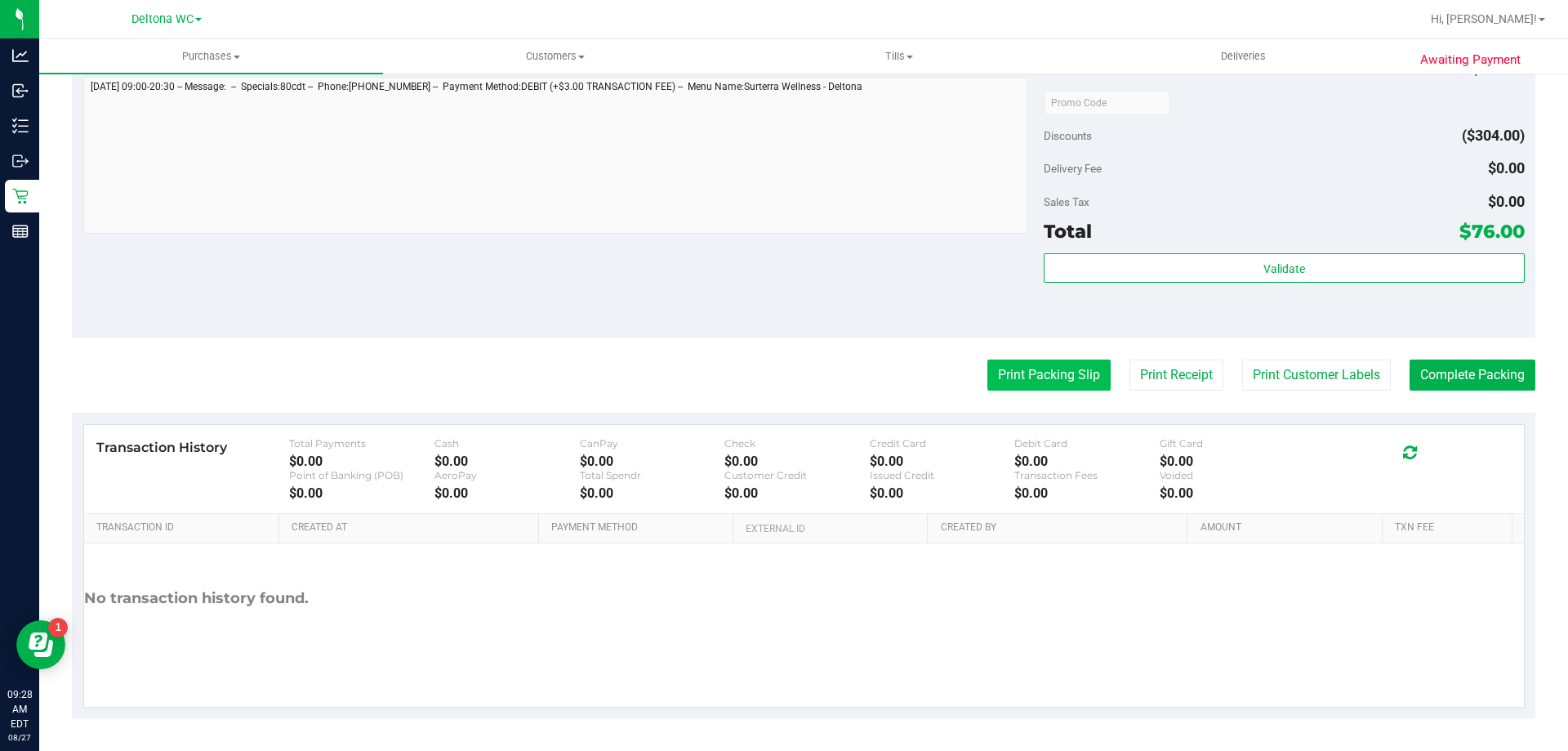
click at [1054, 365] on button "Print Packing Slip" at bounding box center [1049, 375] width 123 height 31
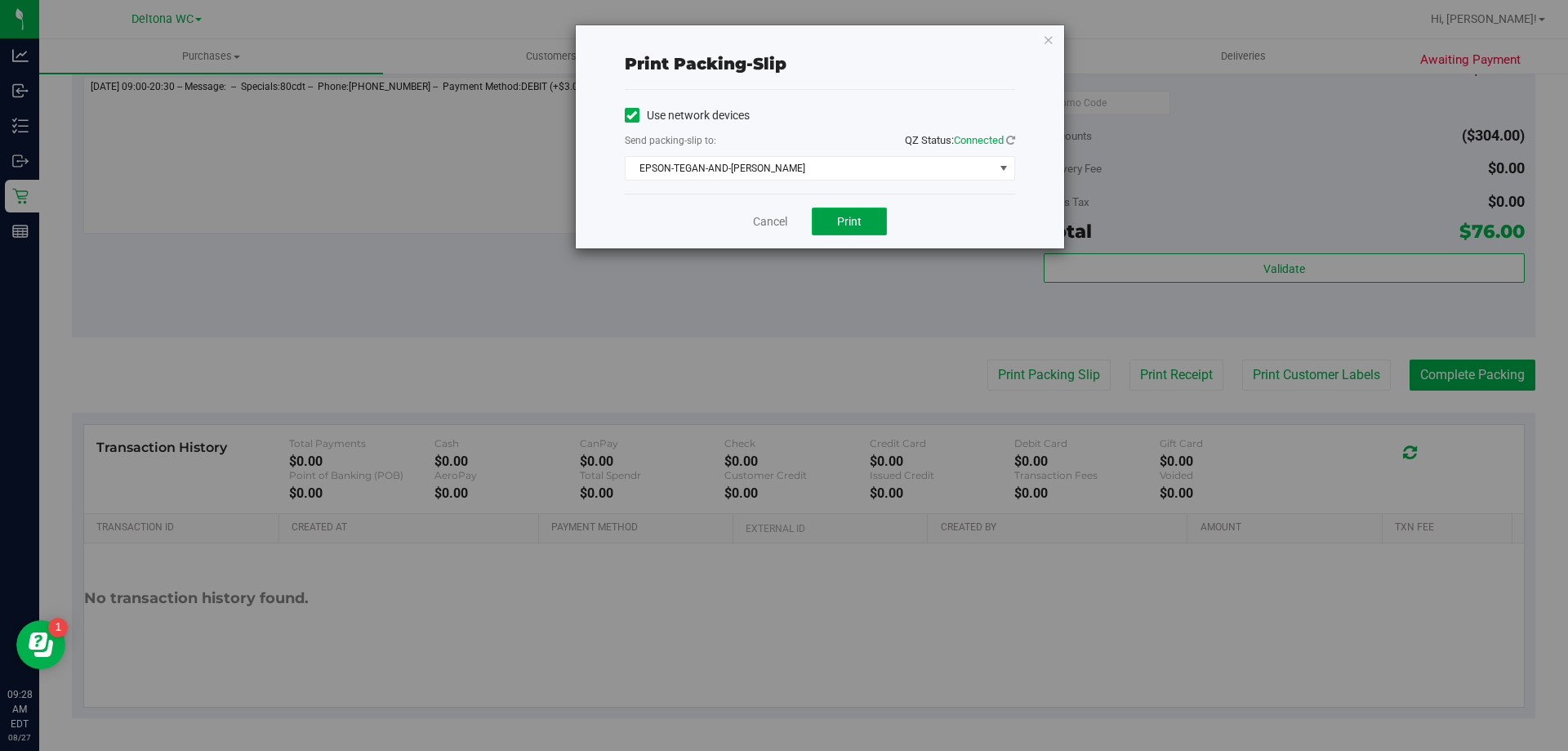
click at [826, 228] on button "Print" at bounding box center [849, 221] width 75 height 28
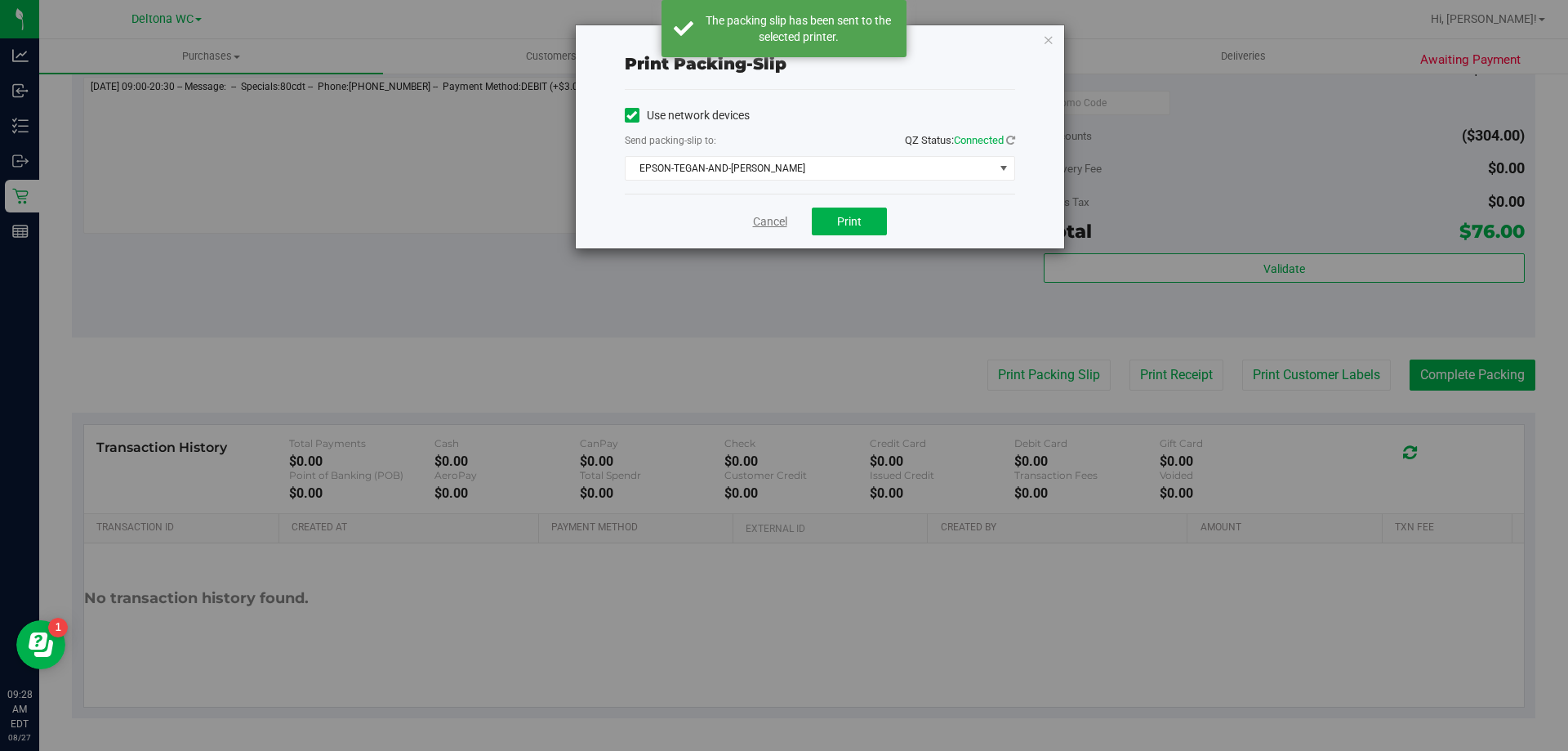
click at [769, 222] on link "Cancel" at bounding box center [770, 222] width 35 height 17
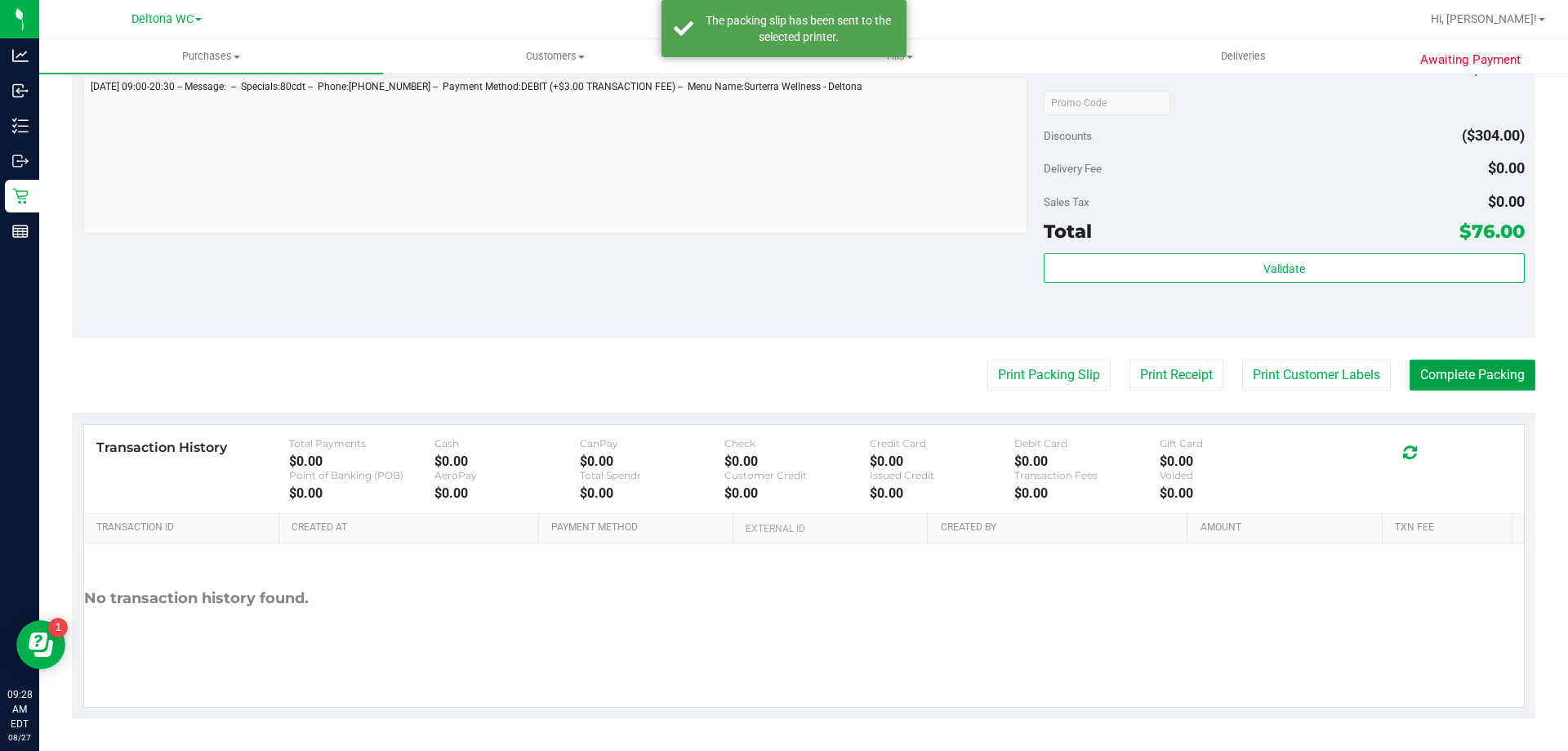
click at [1449, 381] on button "Complete Packing" at bounding box center [1472, 375] width 125 height 31
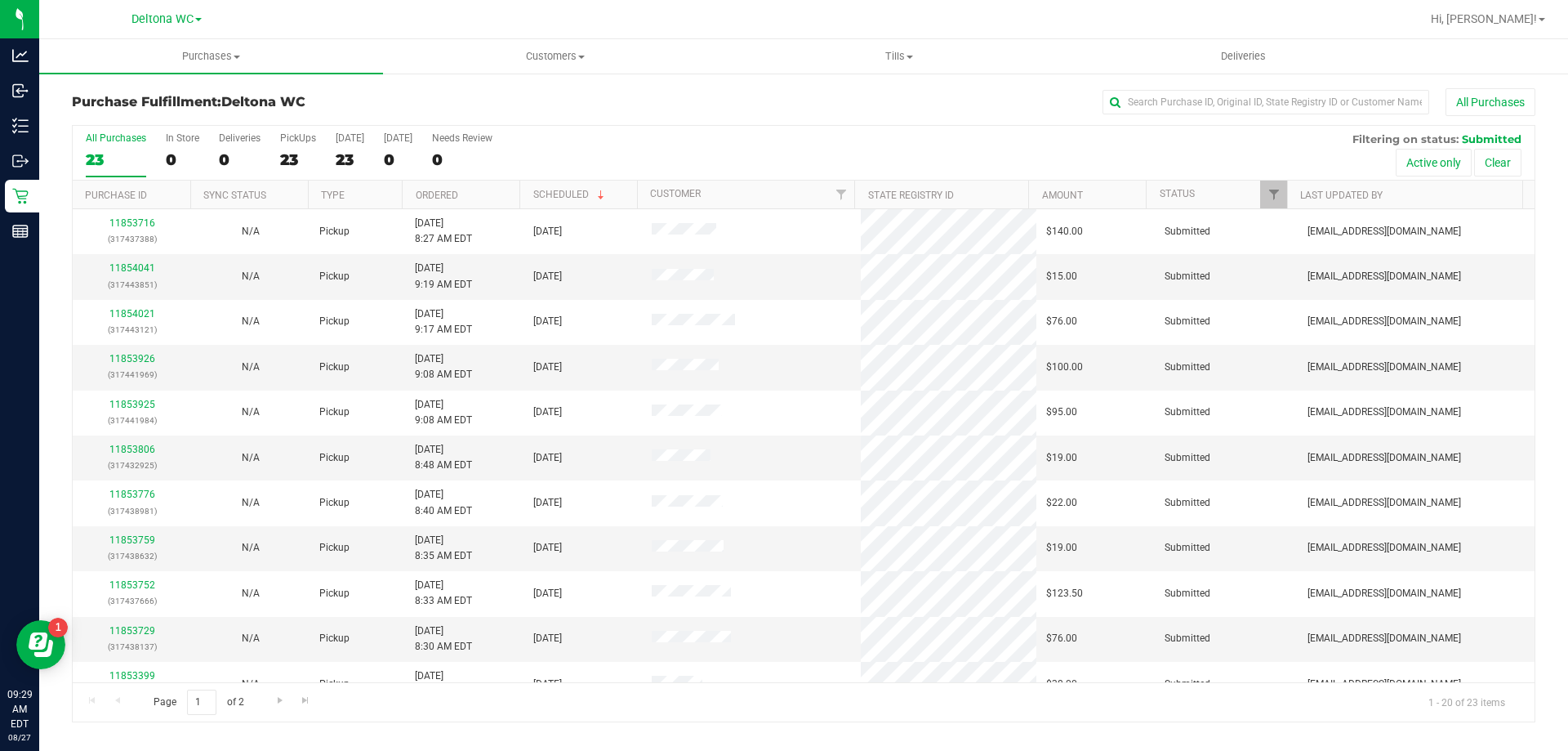
click at [497, 192] on th "Ordered" at bounding box center [461, 195] width 118 height 29
click at [131, 267] on link "11853399" at bounding box center [132, 268] width 45 height 12
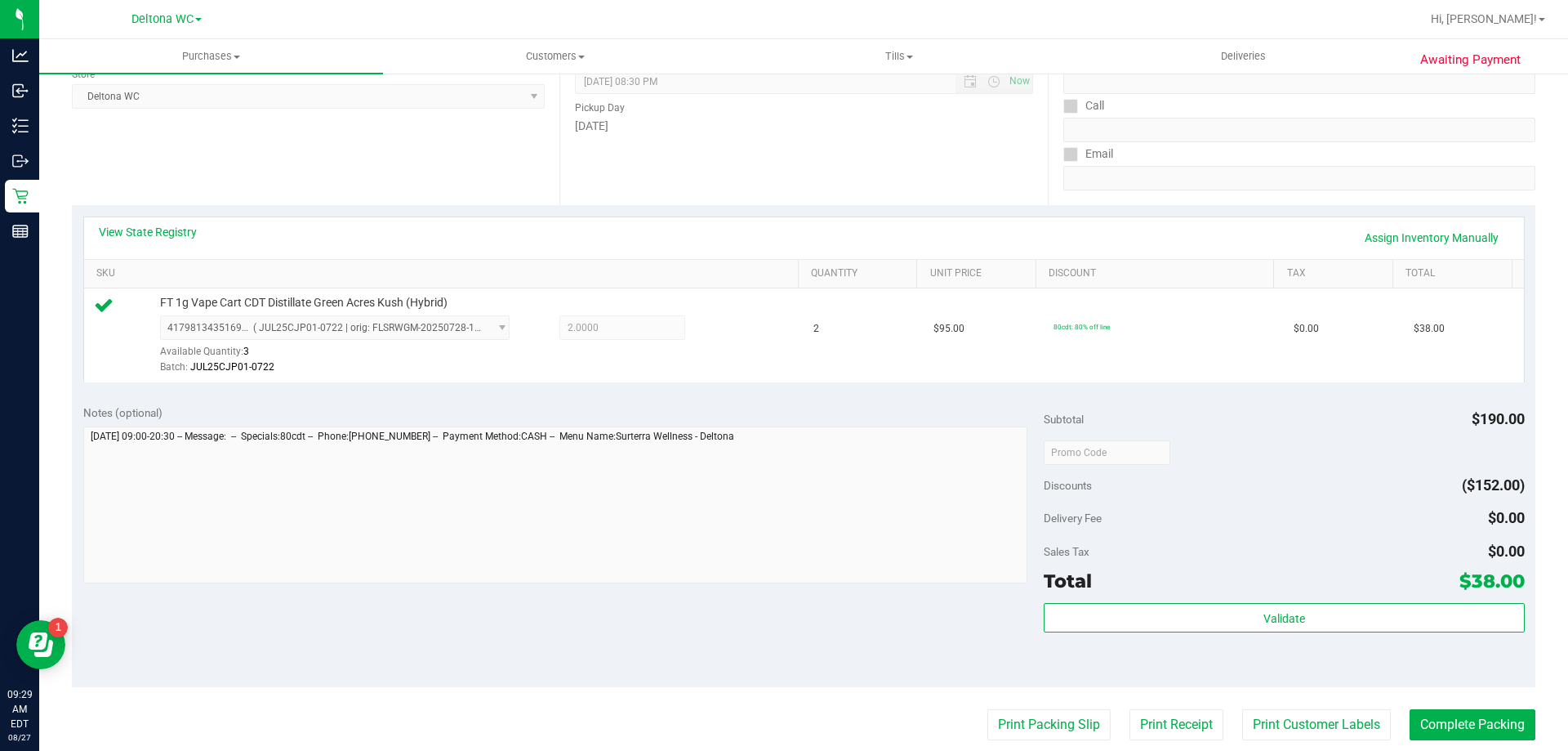
scroll to position [245, 0]
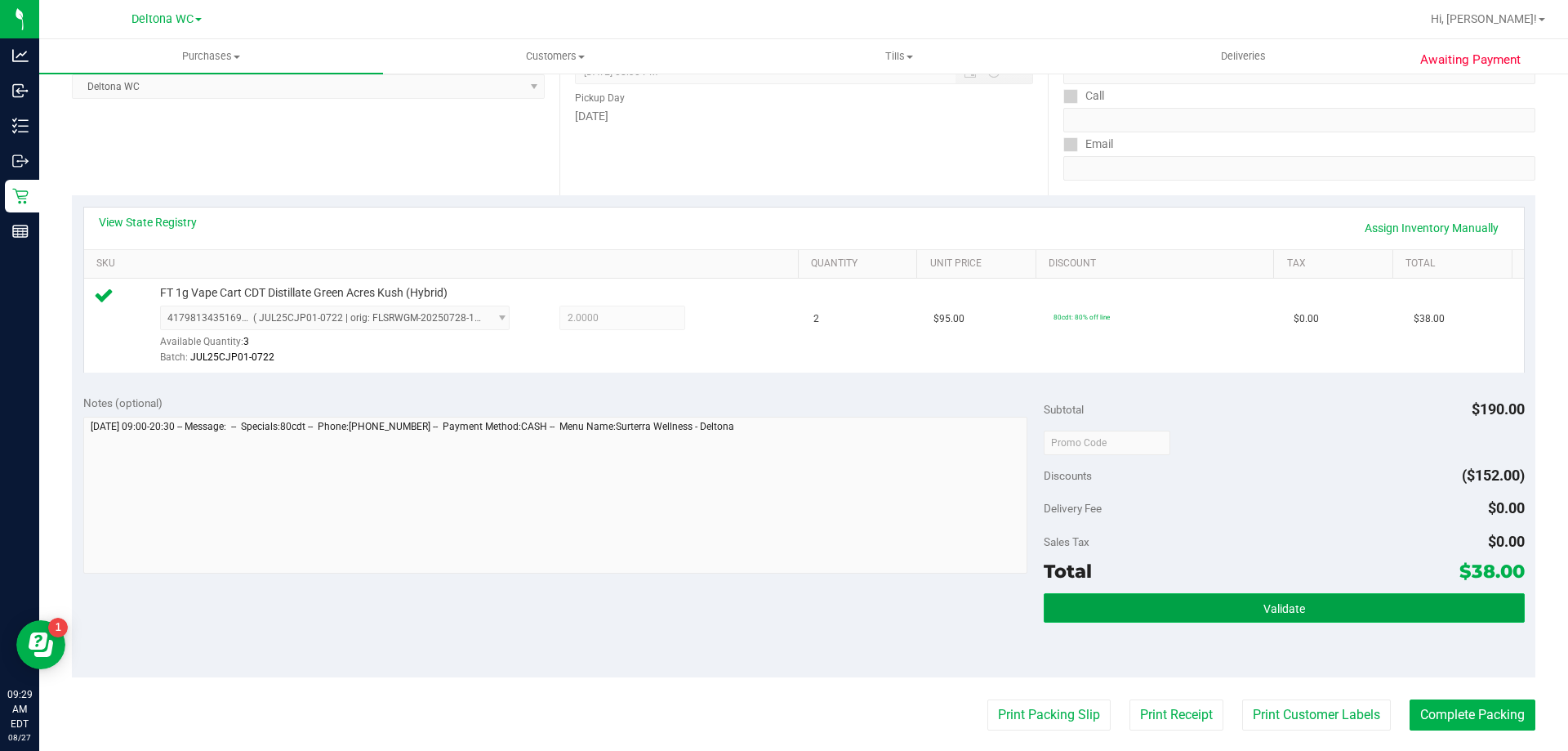
click at [1099, 603] on button "Validate" at bounding box center [1284, 607] width 480 height 30
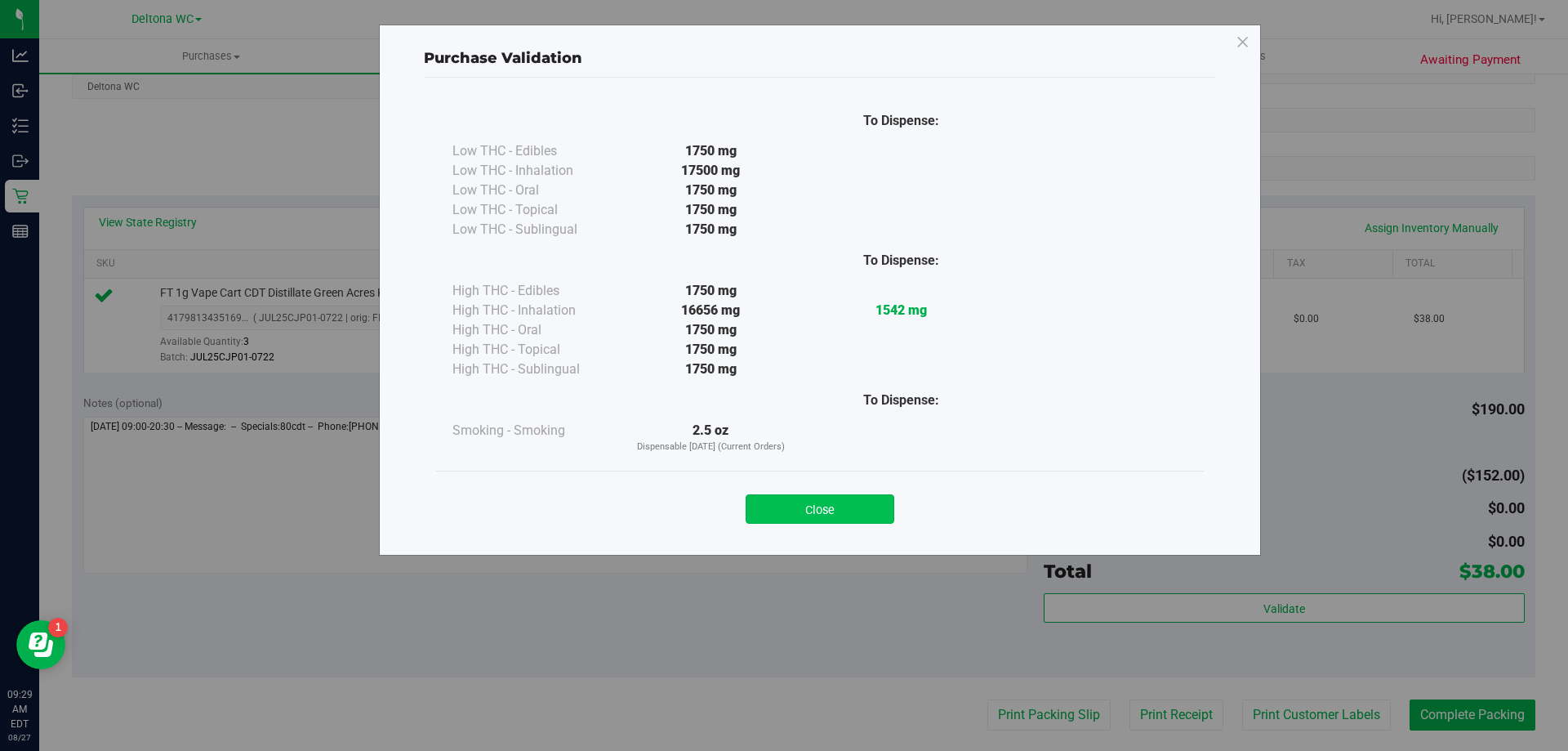
click at [814, 511] on button "Close" at bounding box center [820, 509] width 148 height 30
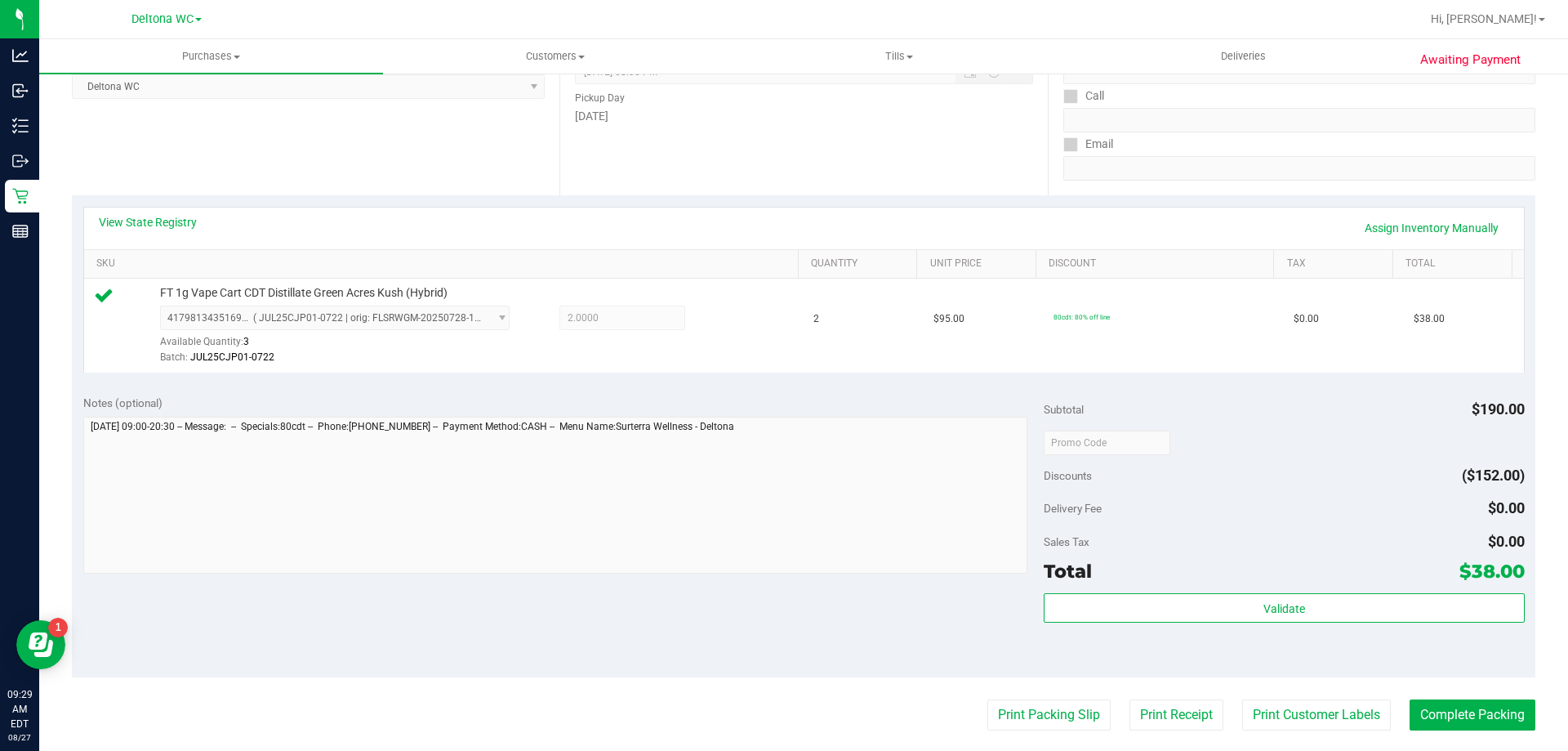
scroll to position [409, 0]
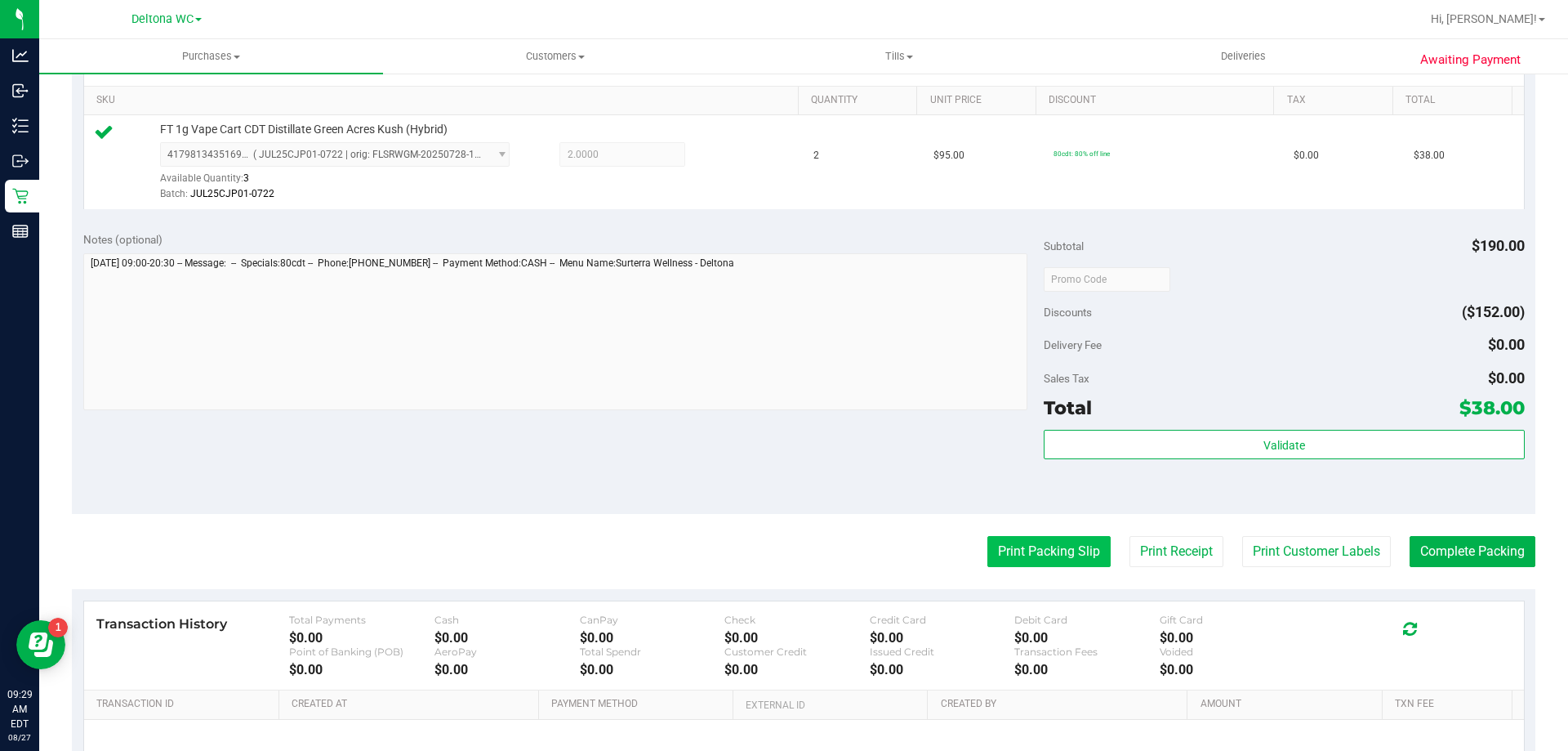
click at [1019, 547] on button "Print Packing Slip" at bounding box center [1049, 551] width 123 height 31
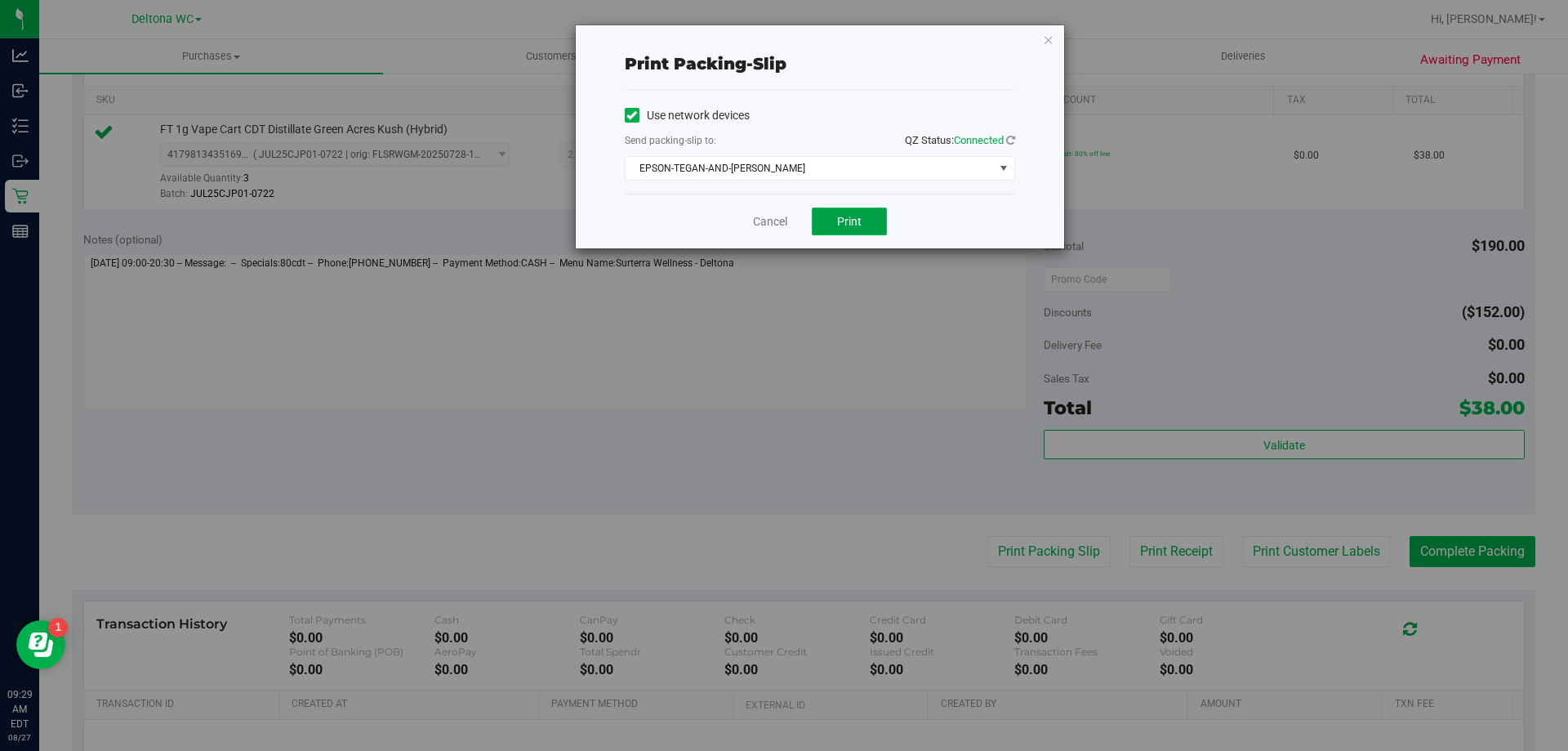
click at [854, 228] on button "Print" at bounding box center [849, 221] width 75 height 28
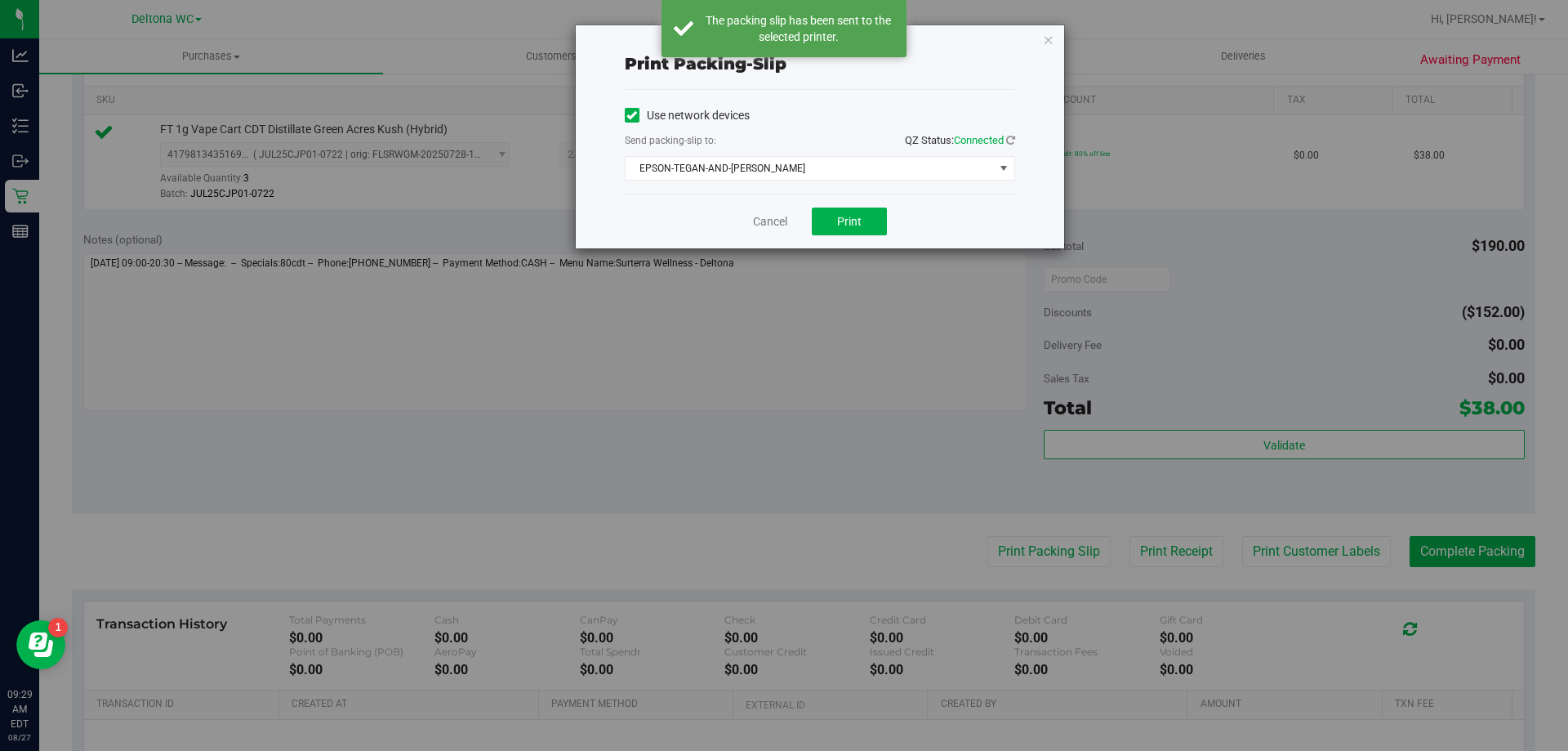
drag, startPoint x: 1048, startPoint y: 41, endPoint x: 1050, endPoint y: 57, distance: 16.1
click at [1048, 43] on icon "button" at bounding box center [1049, 40] width 12 height 19
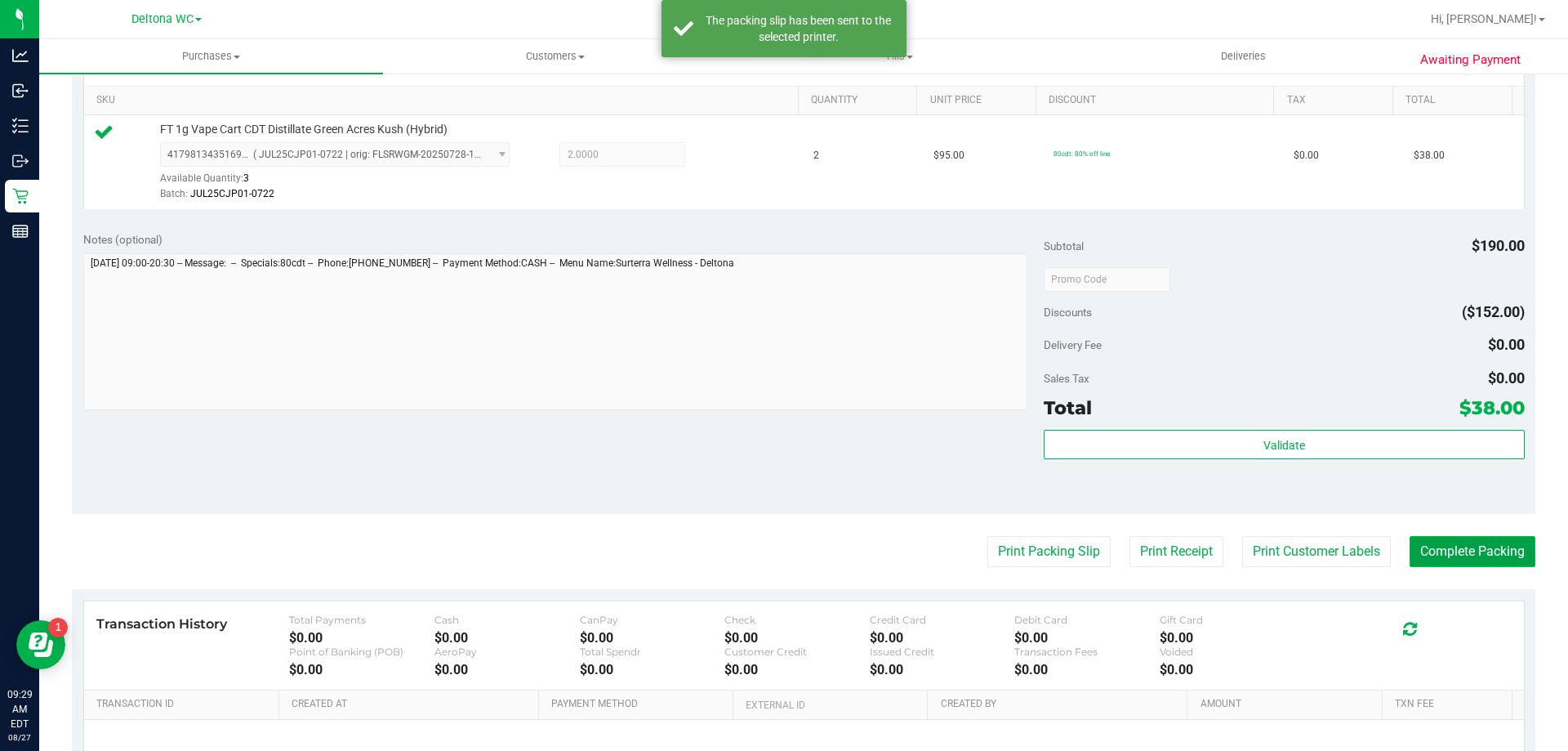
click at [1432, 552] on button "Complete Packing" at bounding box center [1472, 551] width 125 height 31
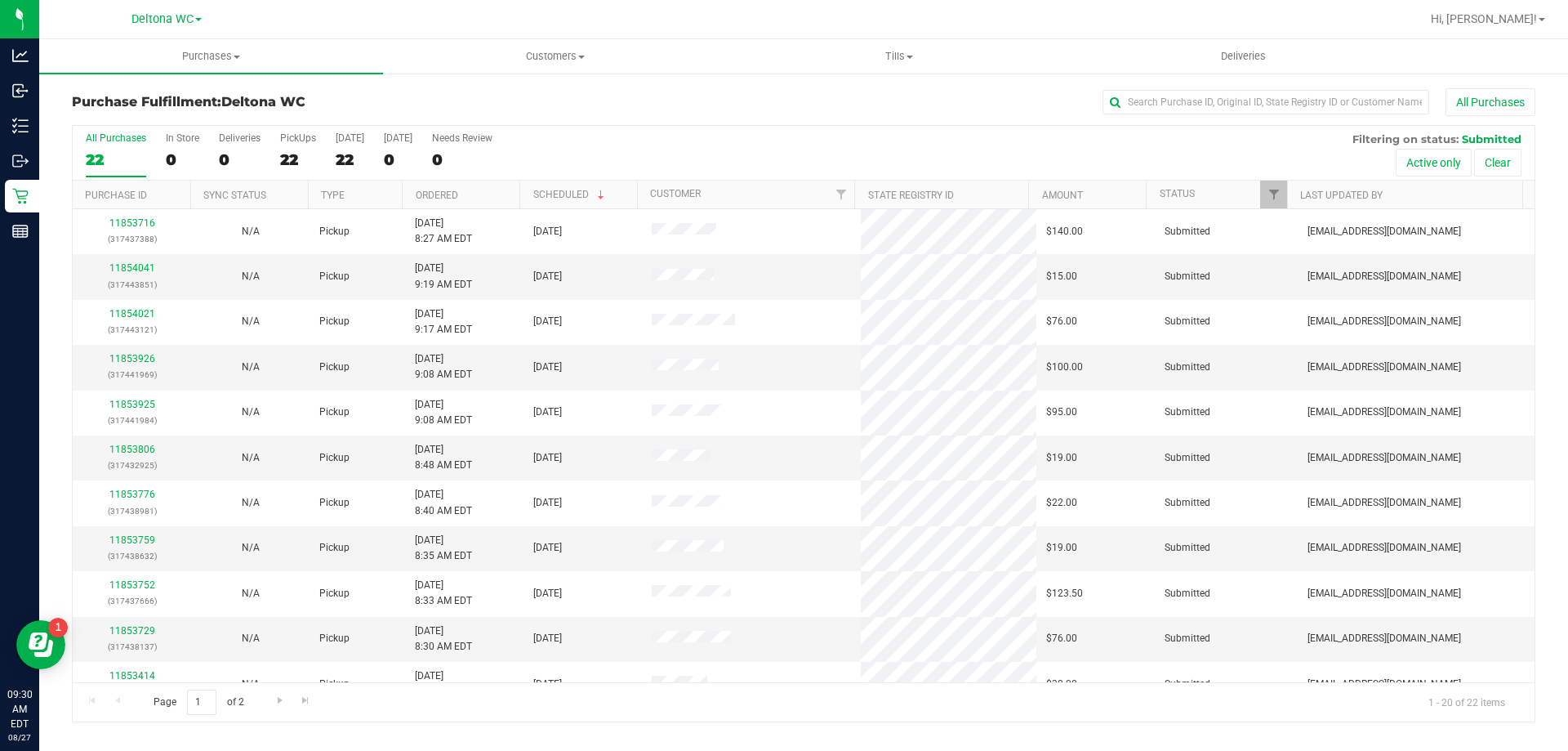
click at [498, 195] on th "Ordered" at bounding box center [461, 195] width 118 height 29
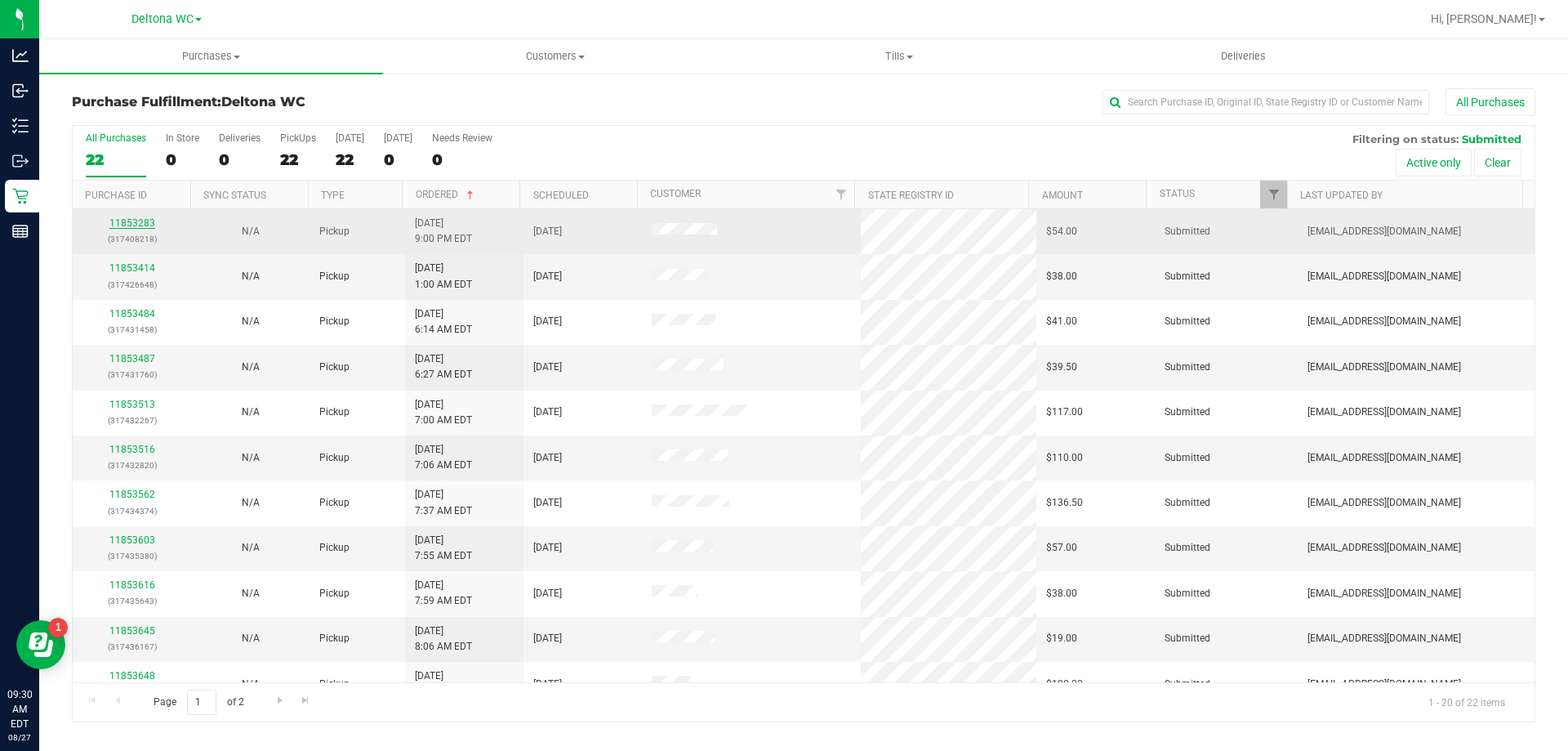
click at [135, 221] on link "11853283" at bounding box center [132, 223] width 45 height 12
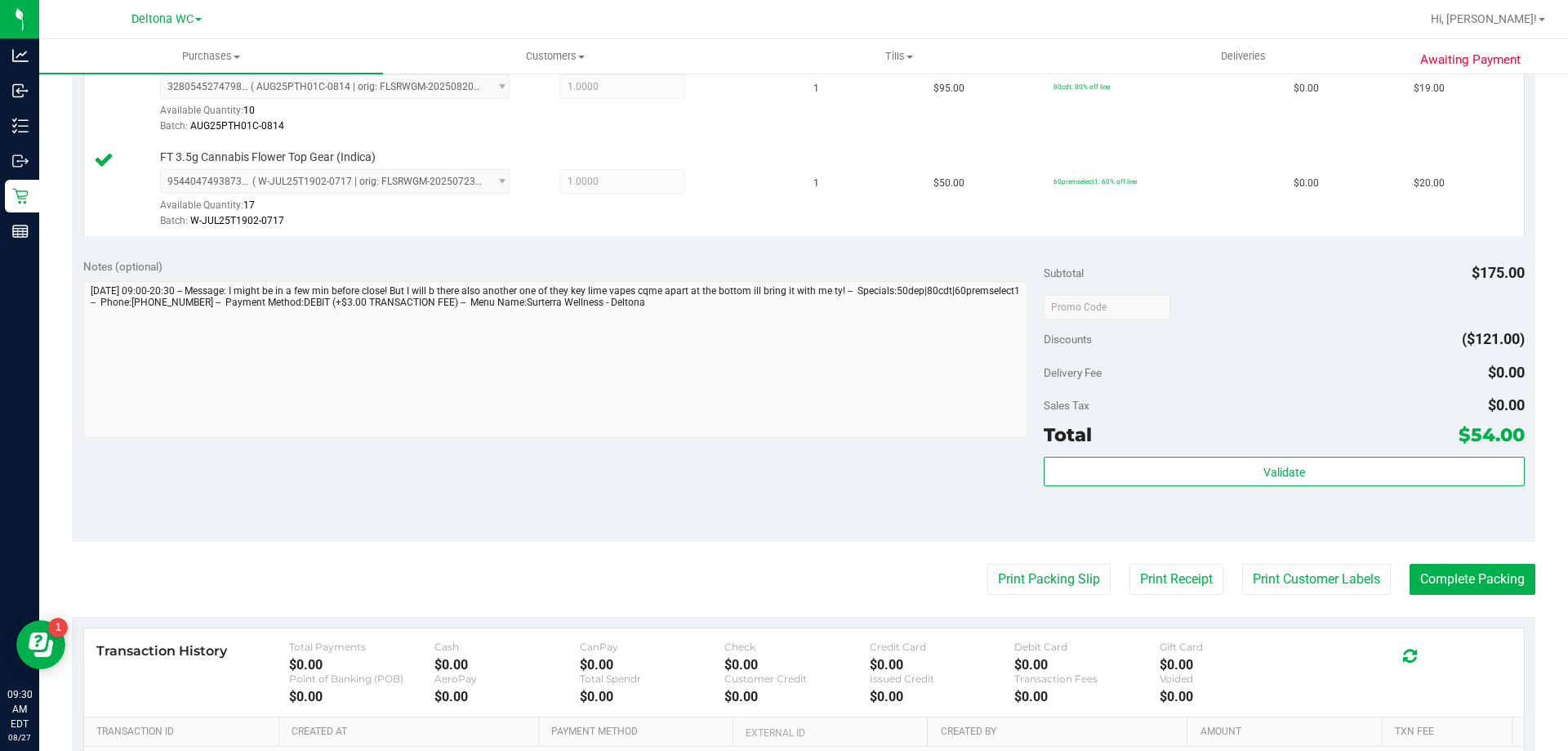
scroll to position [572, 0]
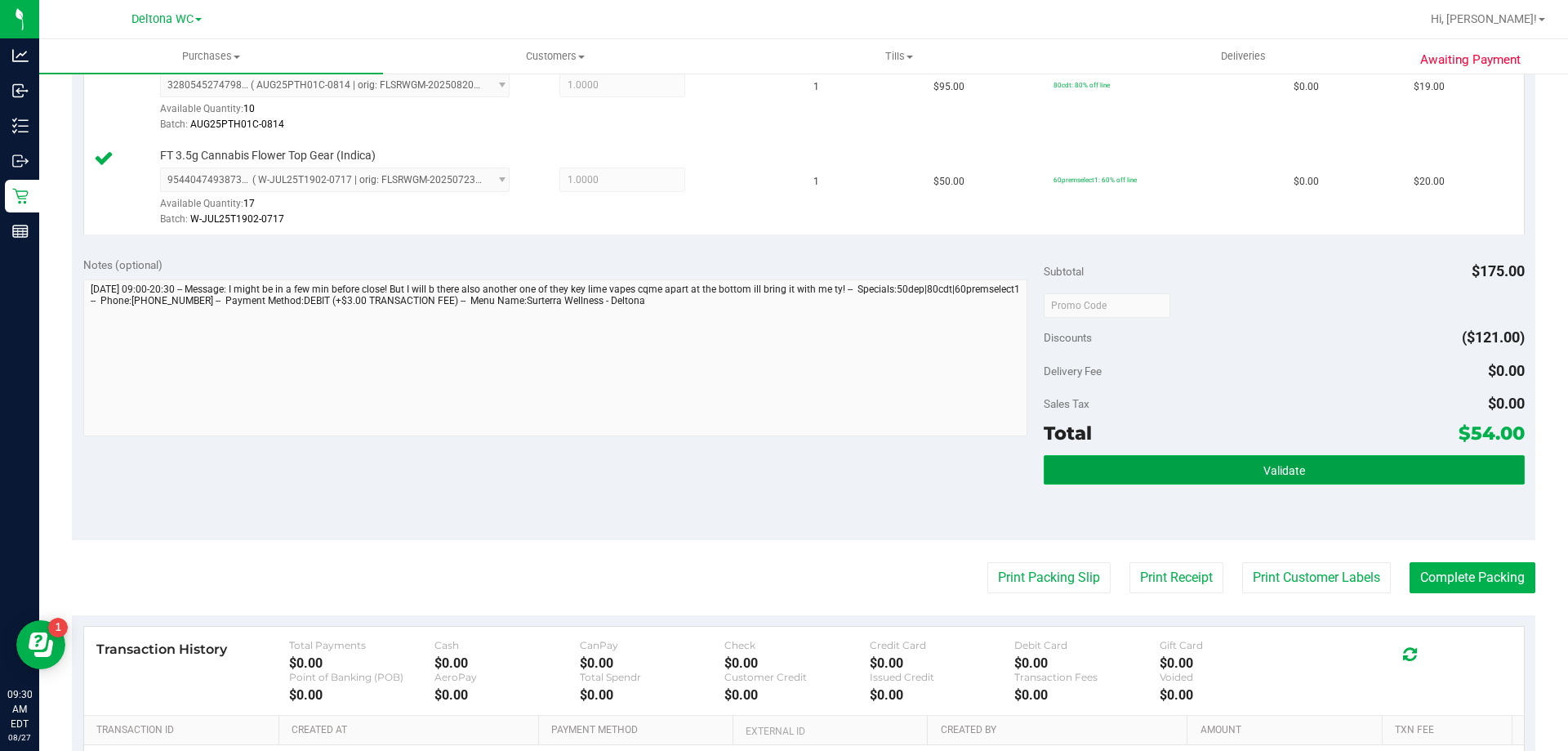
click at [1136, 462] on button "Validate" at bounding box center [1284, 469] width 480 height 30
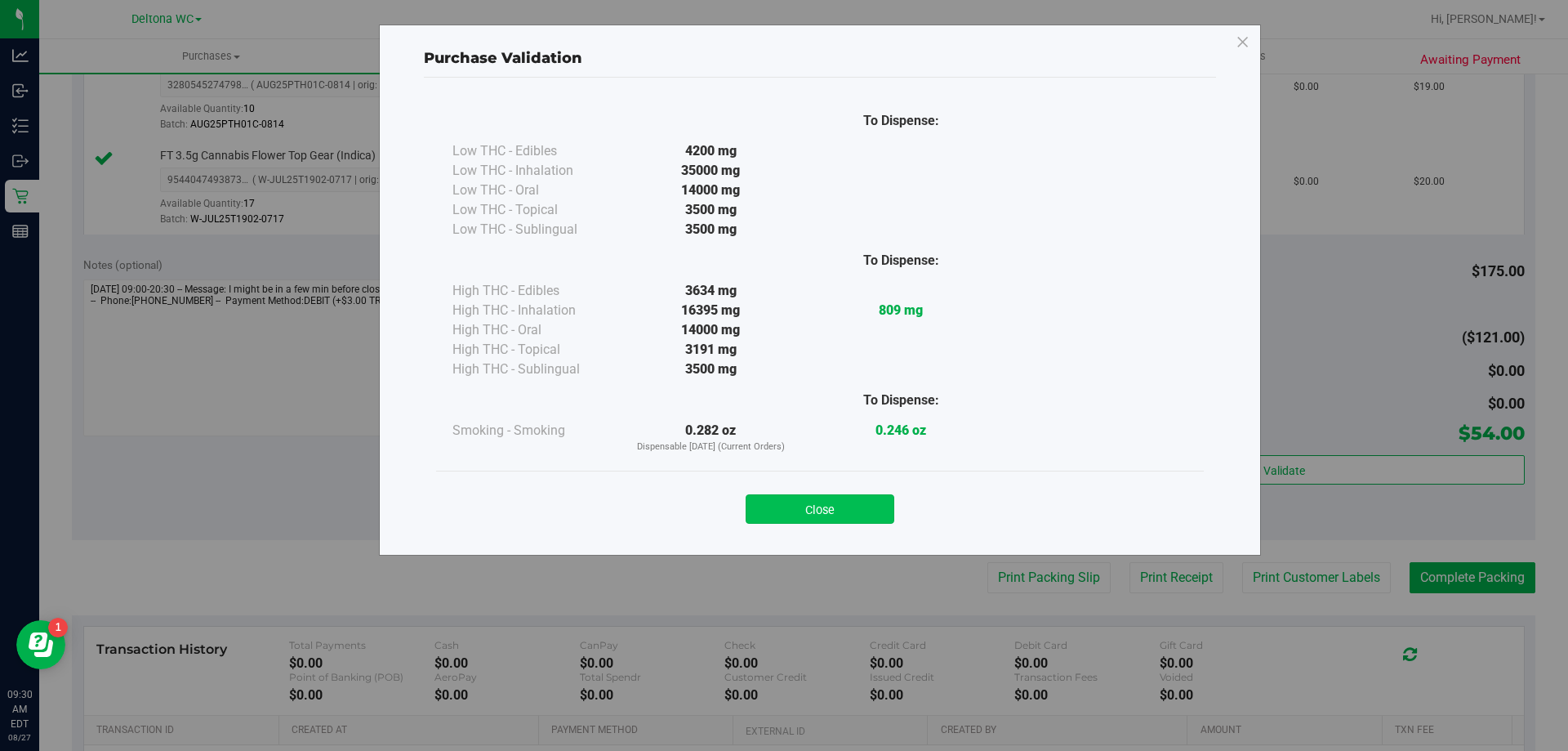
click at [803, 505] on button "Close" at bounding box center [820, 509] width 148 height 30
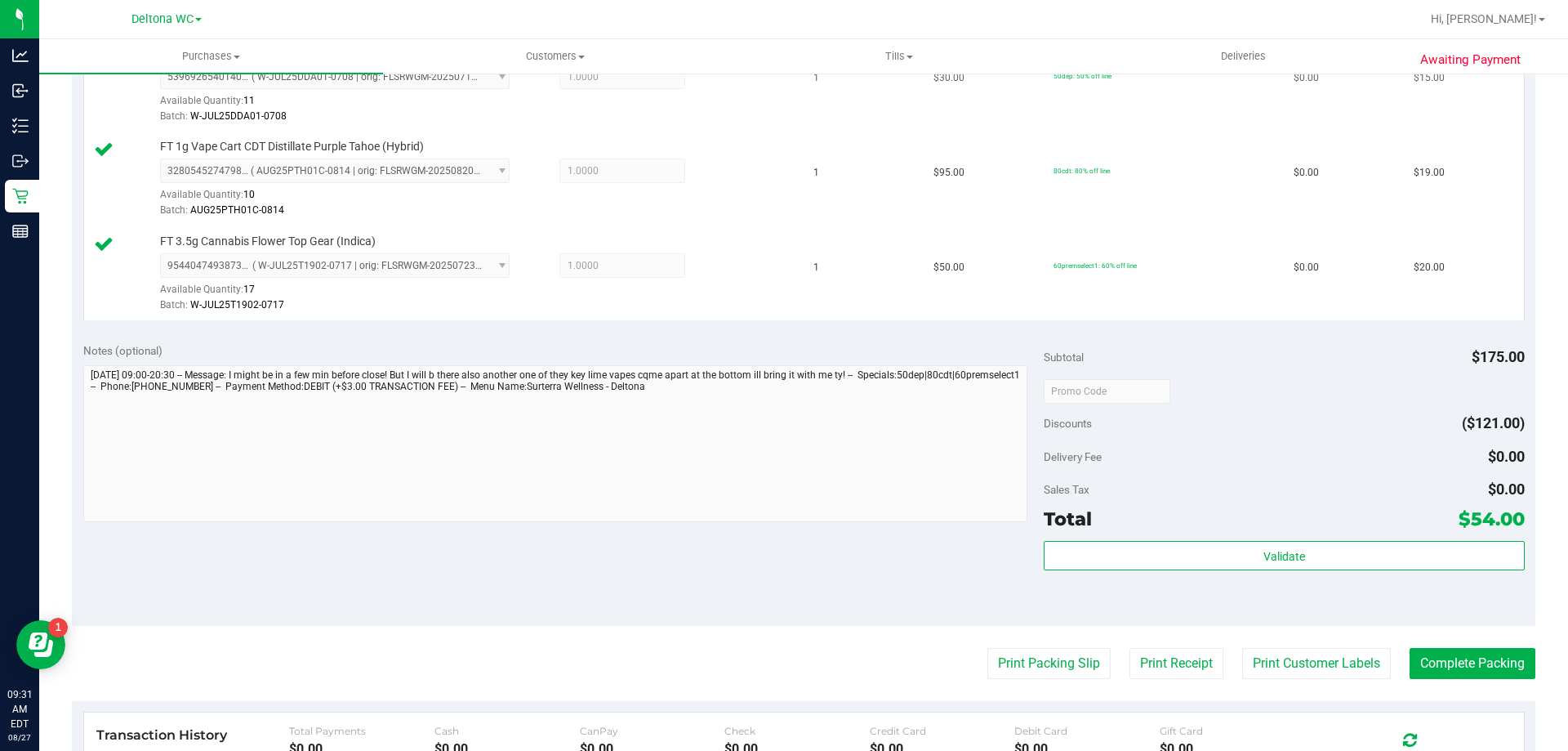
scroll to position [654, 0]
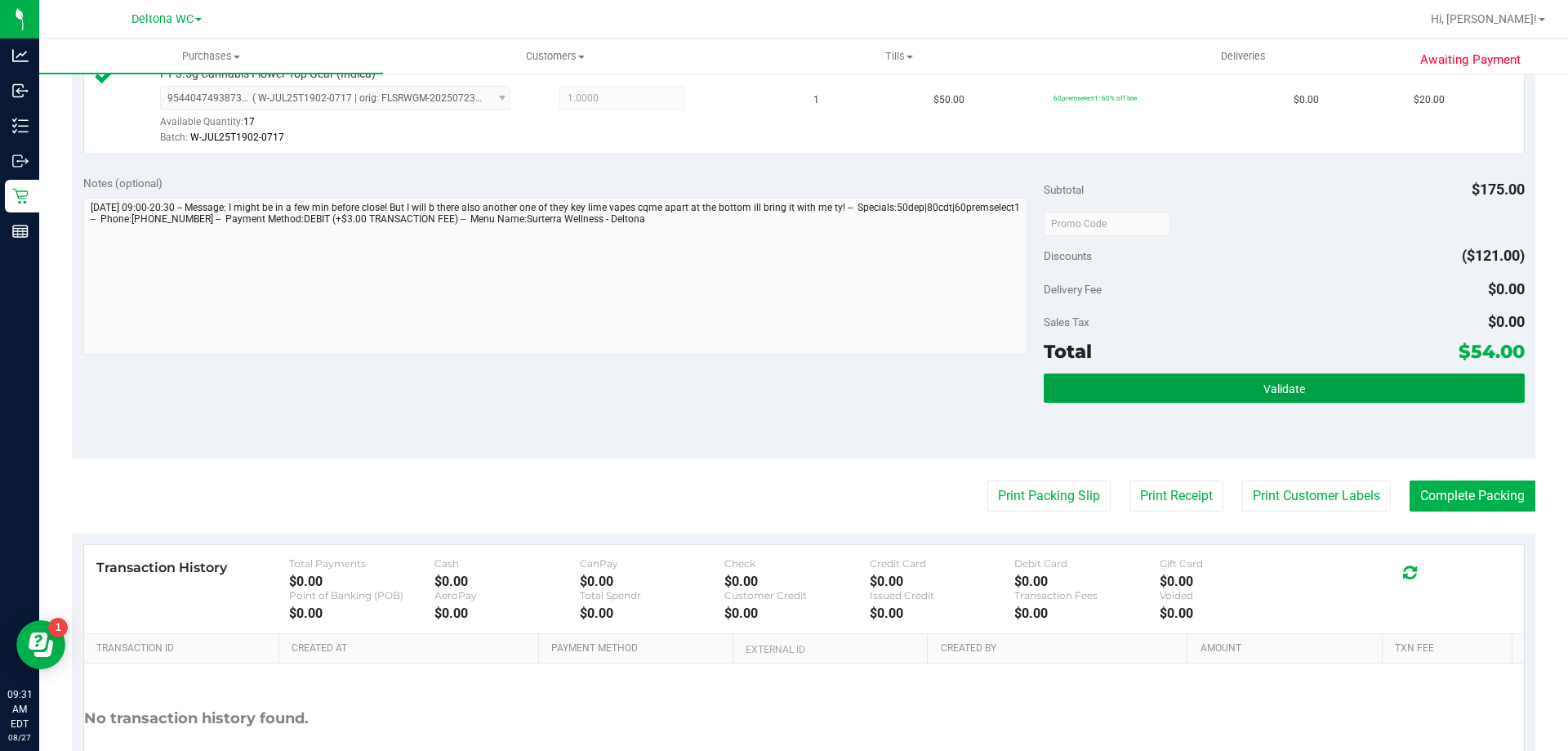
click at [1133, 374] on button "Validate" at bounding box center [1284, 388] width 480 height 30
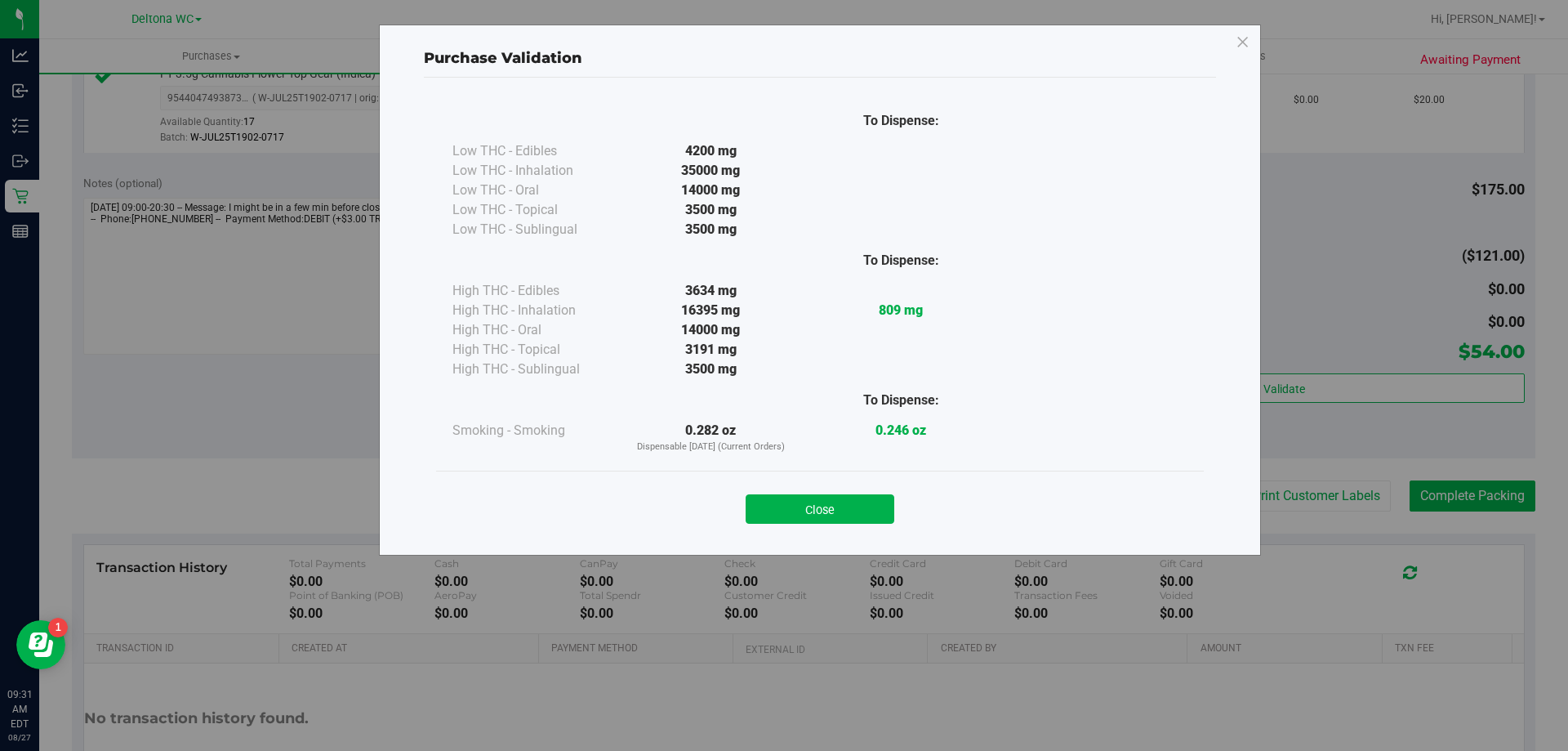
click at [861, 516] on button "Close" at bounding box center [820, 509] width 148 height 30
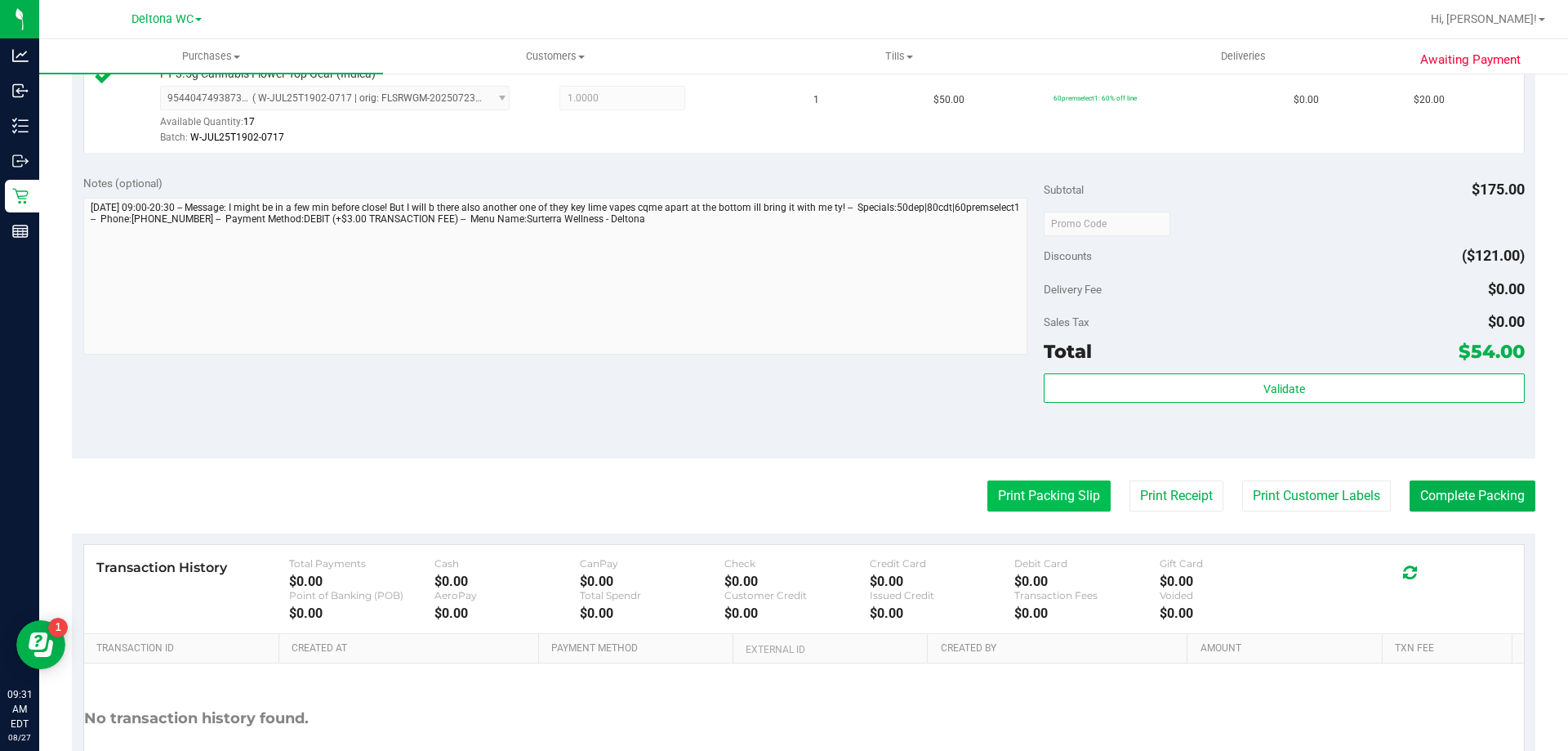
click at [1039, 496] on button "Print Packing Slip" at bounding box center [1049, 496] width 123 height 31
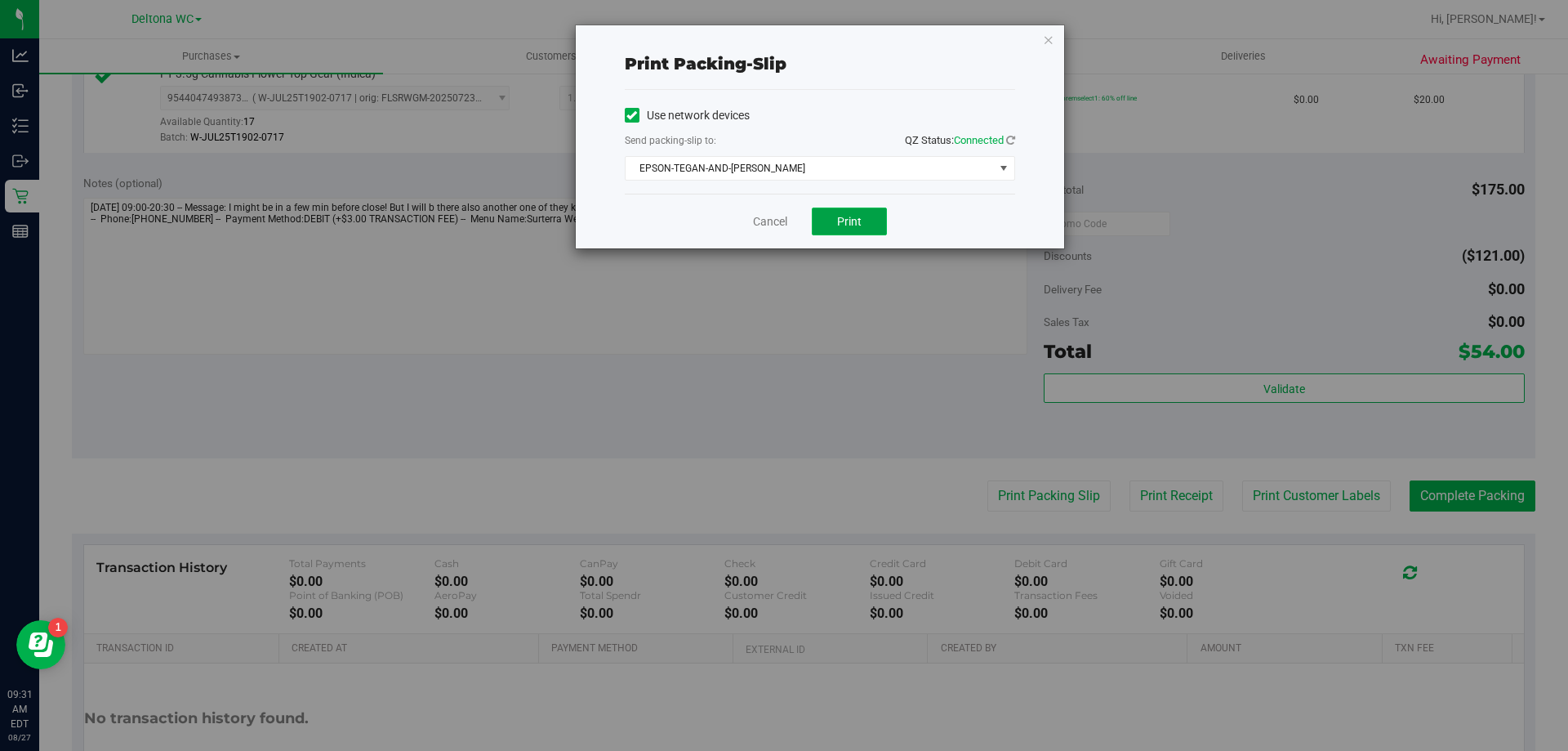
click at [831, 213] on button "Print" at bounding box center [849, 221] width 75 height 28
drag, startPoint x: 772, startPoint y: 214, endPoint x: 843, endPoint y: 230, distance: 72.8
click at [773, 215] on link "Cancel" at bounding box center [770, 222] width 35 height 17
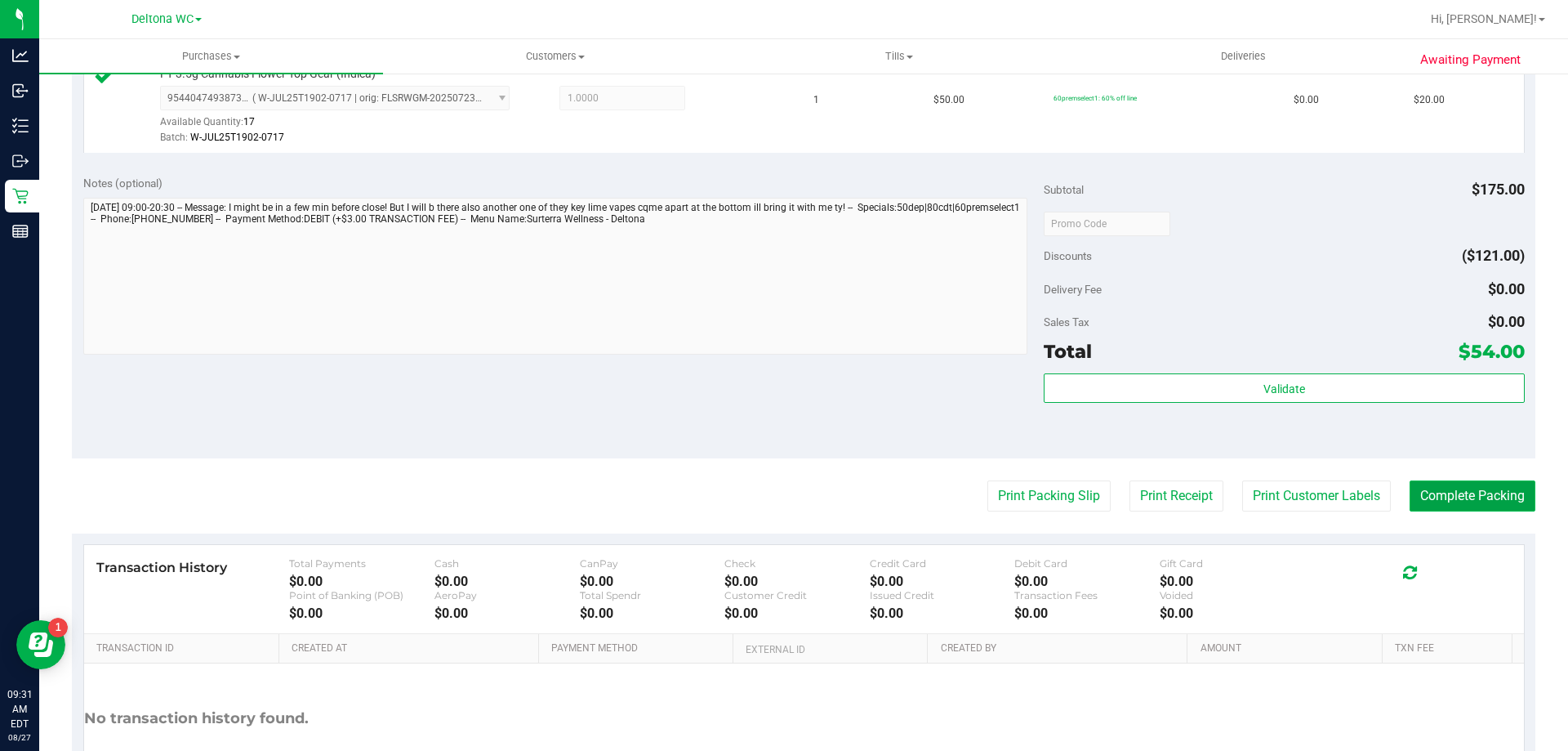
click at [1444, 487] on button "Complete Packing" at bounding box center [1472, 496] width 125 height 31
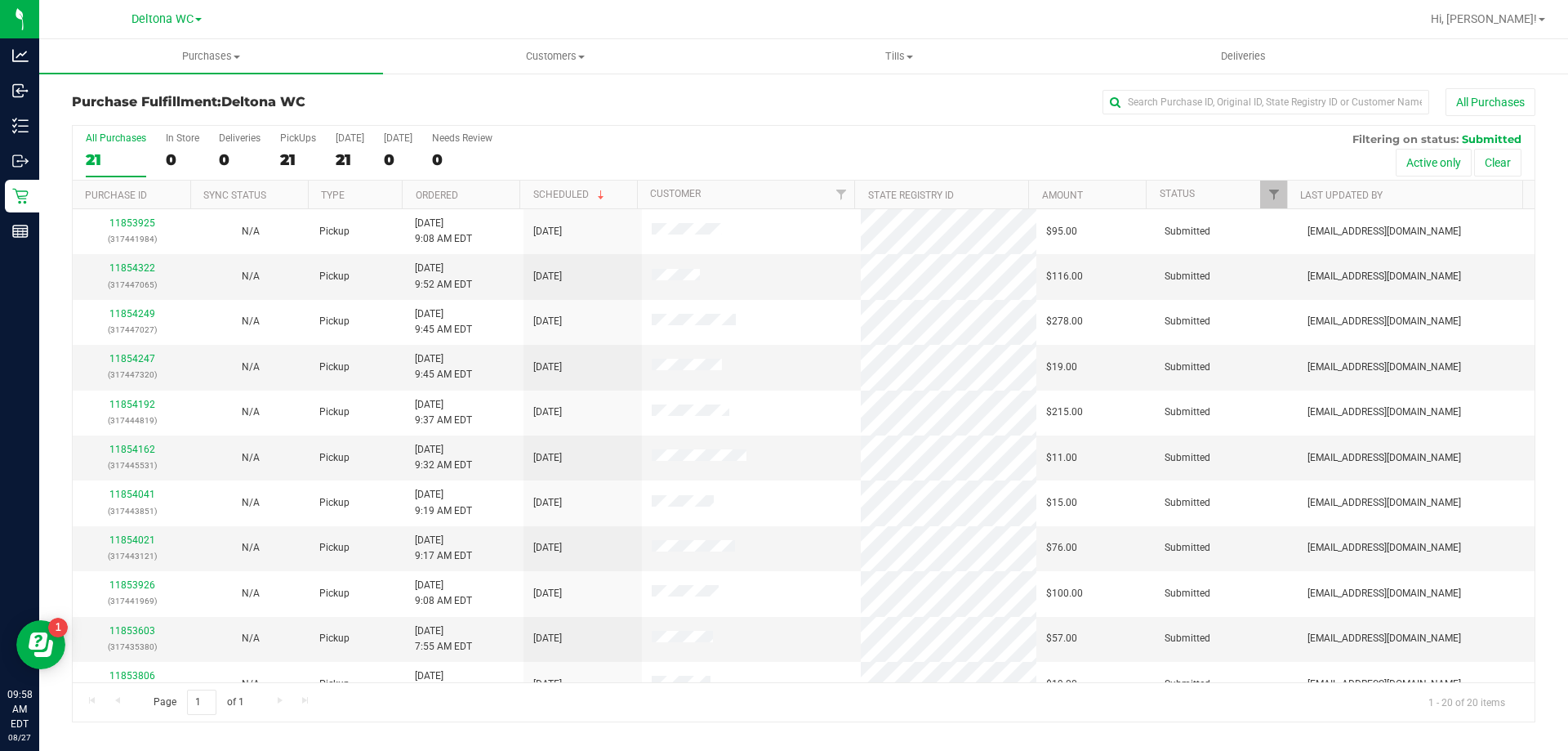
click at [498, 191] on th "Ordered" at bounding box center [461, 195] width 118 height 29
click at [504, 186] on th "Ordered" at bounding box center [461, 195] width 118 height 29
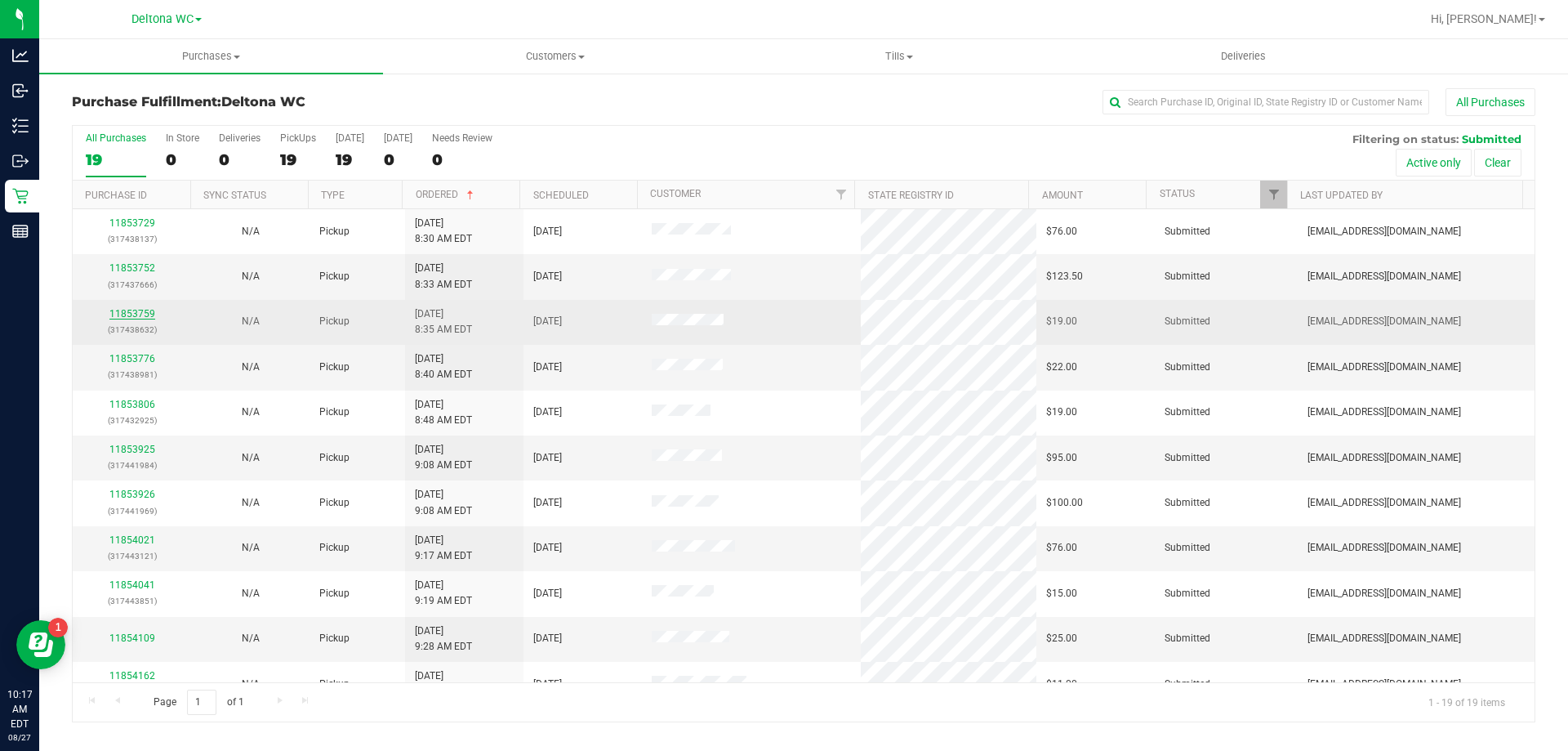
click at [126, 316] on link "11853759" at bounding box center [132, 313] width 45 height 12
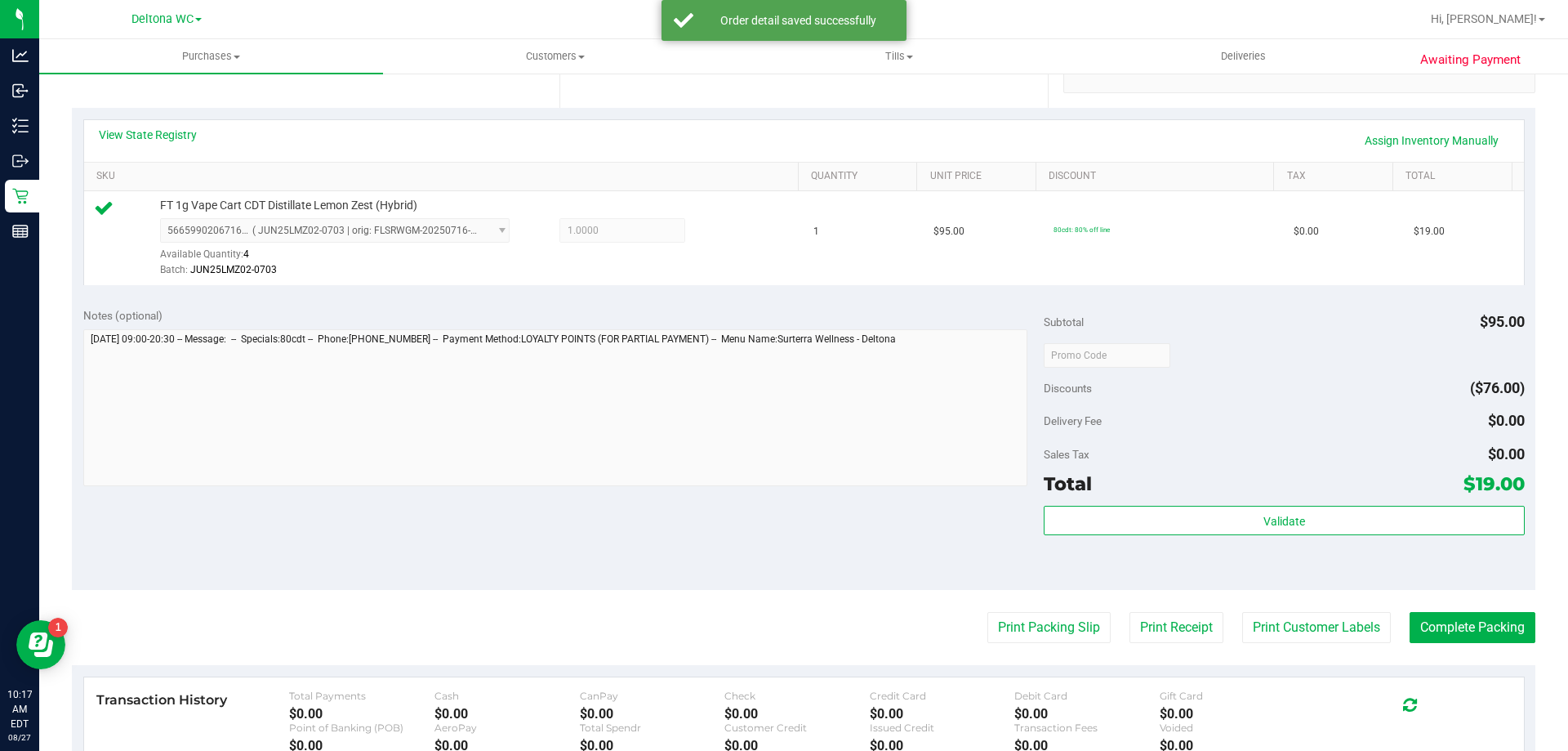
scroll to position [490, 0]
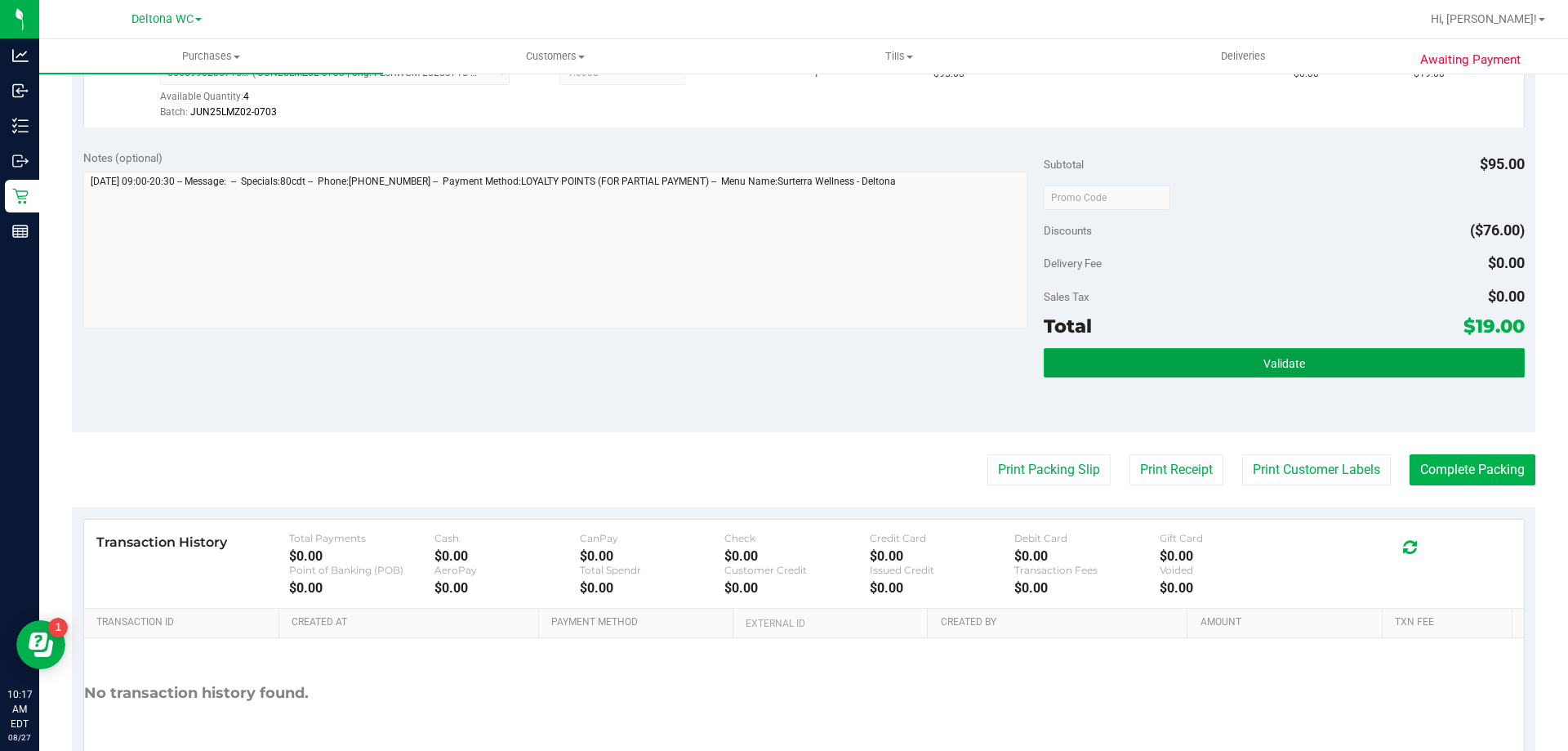
click at [1227, 372] on button "Validate" at bounding box center [1284, 362] width 480 height 30
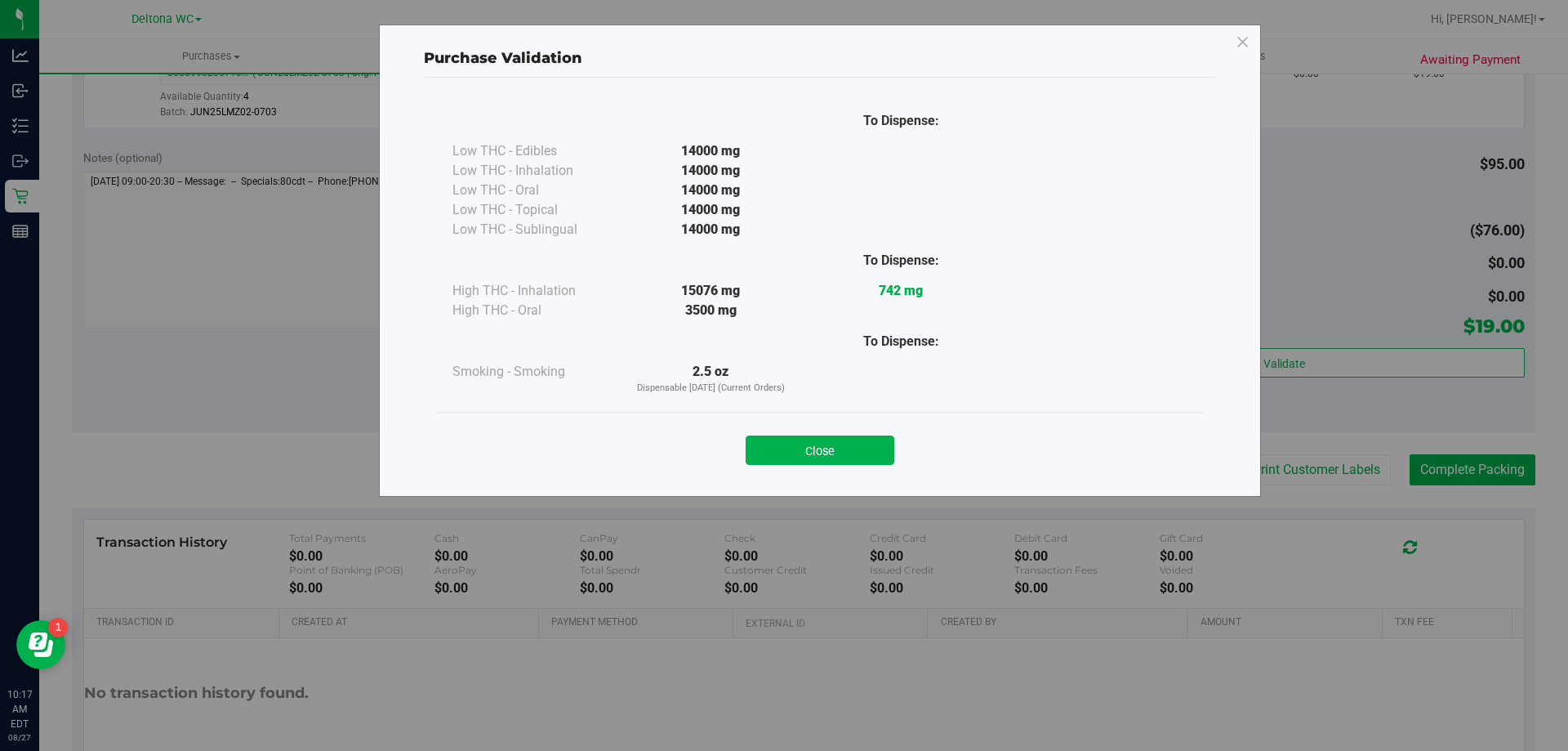
drag, startPoint x: 828, startPoint y: 457, endPoint x: 852, endPoint y: 449, distance: 25.3
click at [829, 456] on button "Close" at bounding box center [820, 450] width 148 height 30
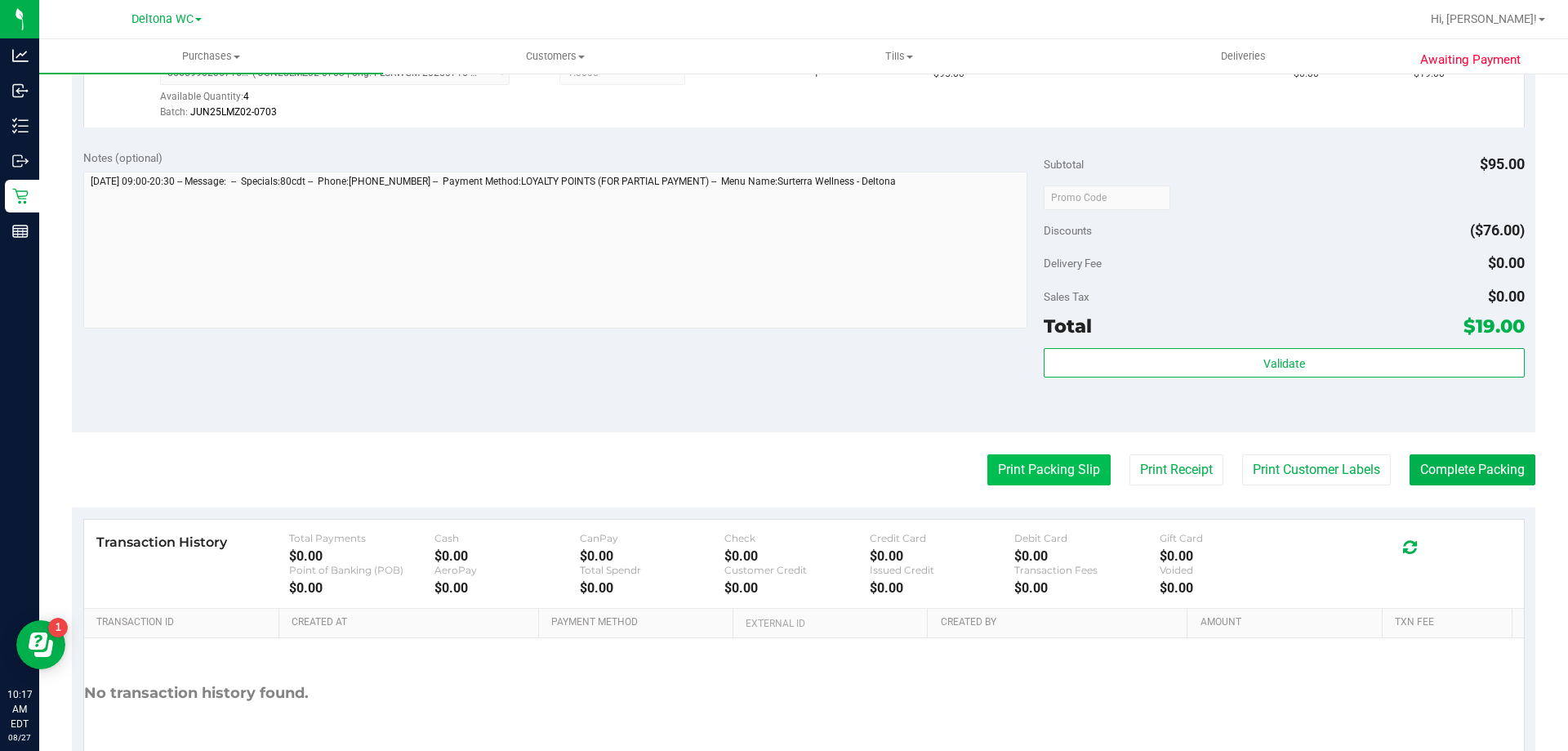
click at [1076, 469] on button "Print Packing Slip" at bounding box center [1049, 469] width 123 height 31
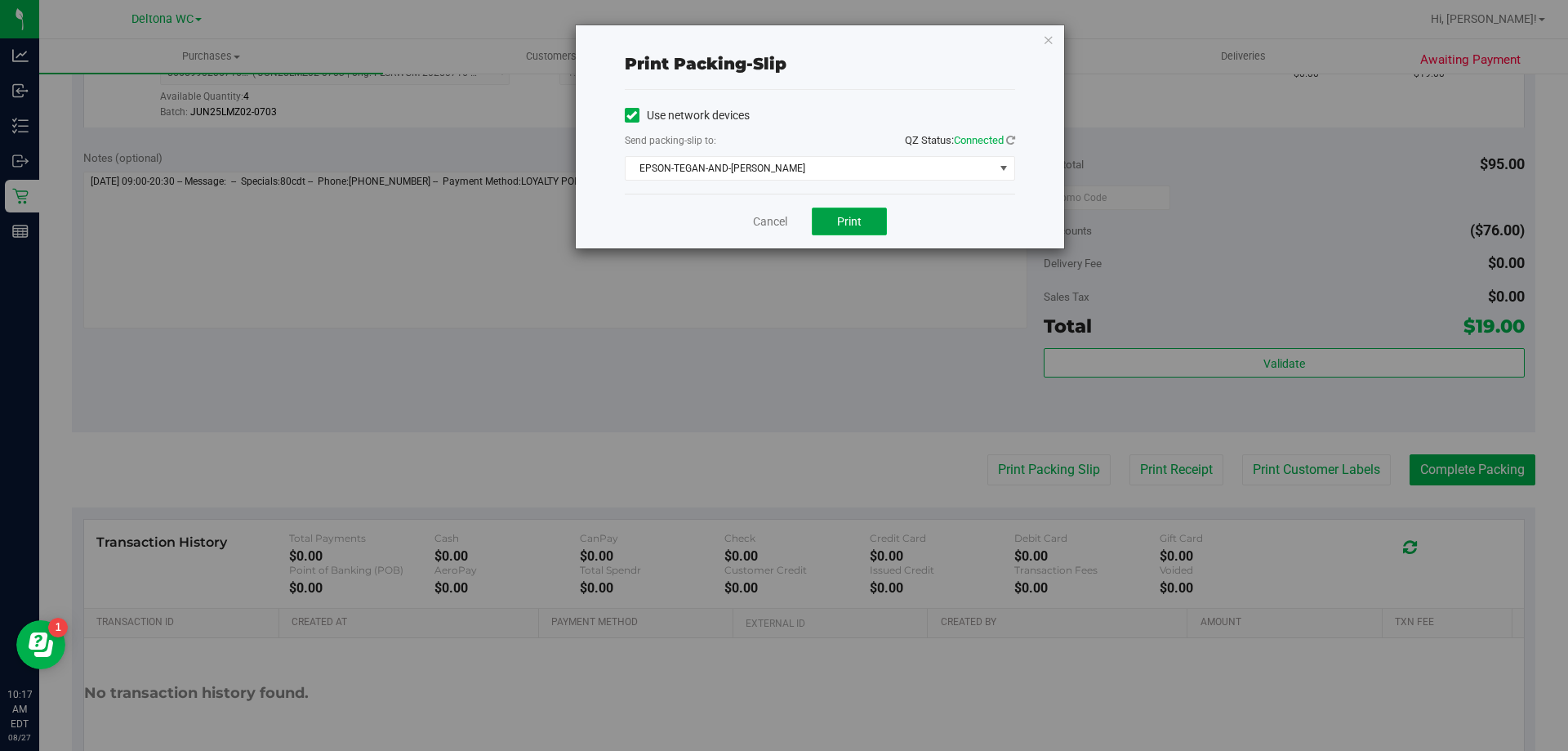
click at [852, 219] on span "Print" at bounding box center [848, 222] width 24 height 13
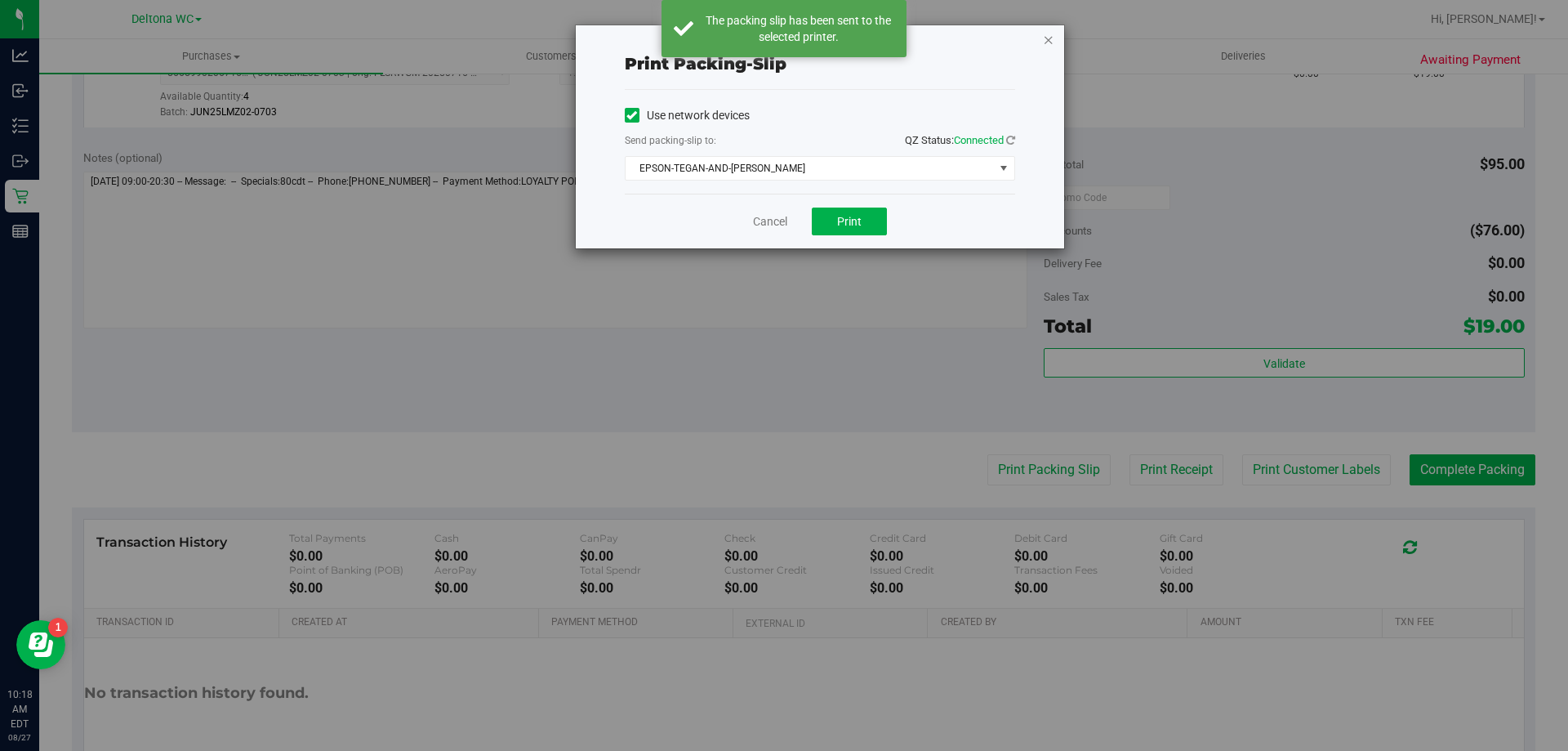
click at [1051, 41] on icon "button" at bounding box center [1049, 40] width 12 height 19
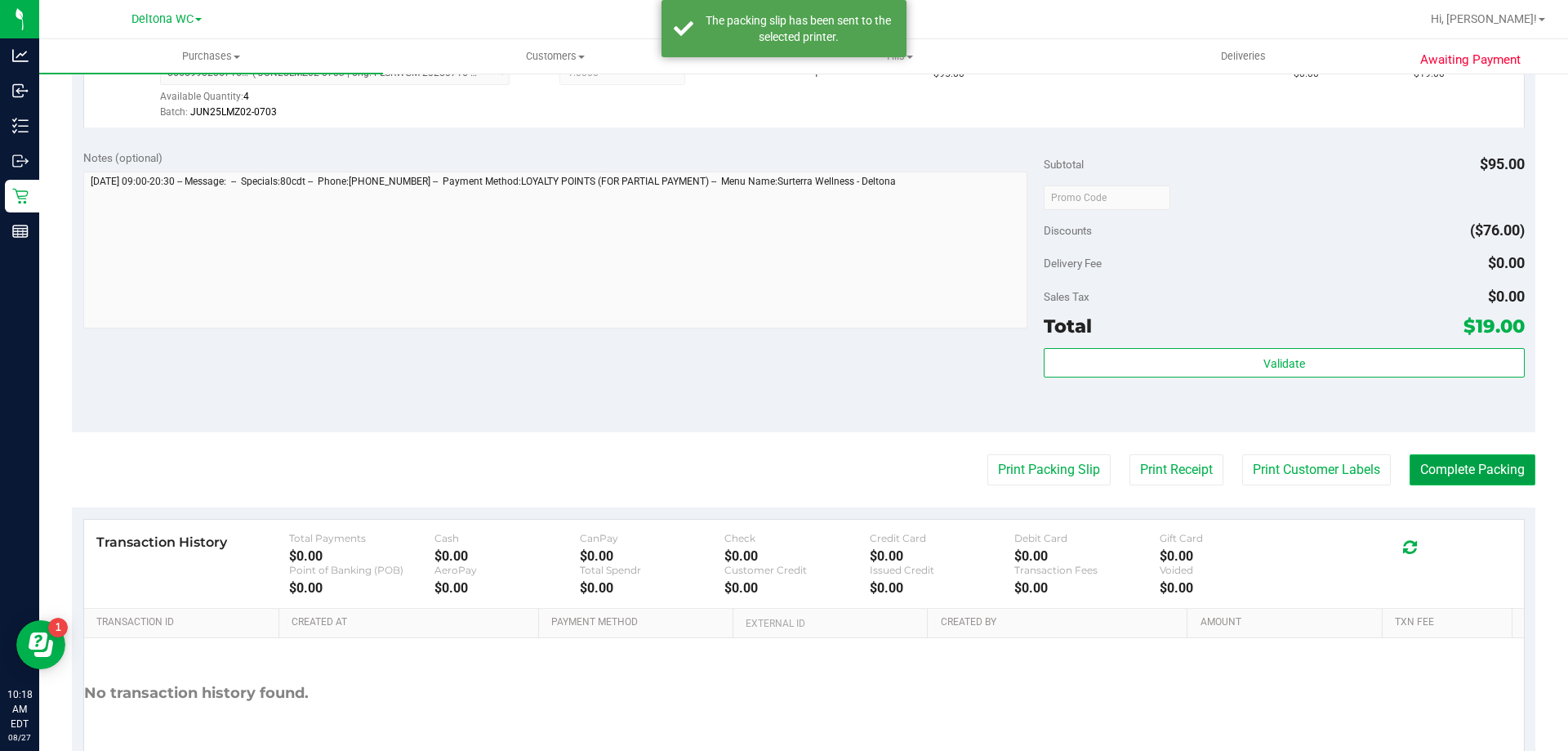
click at [1478, 471] on button "Complete Packing" at bounding box center [1472, 469] width 125 height 31
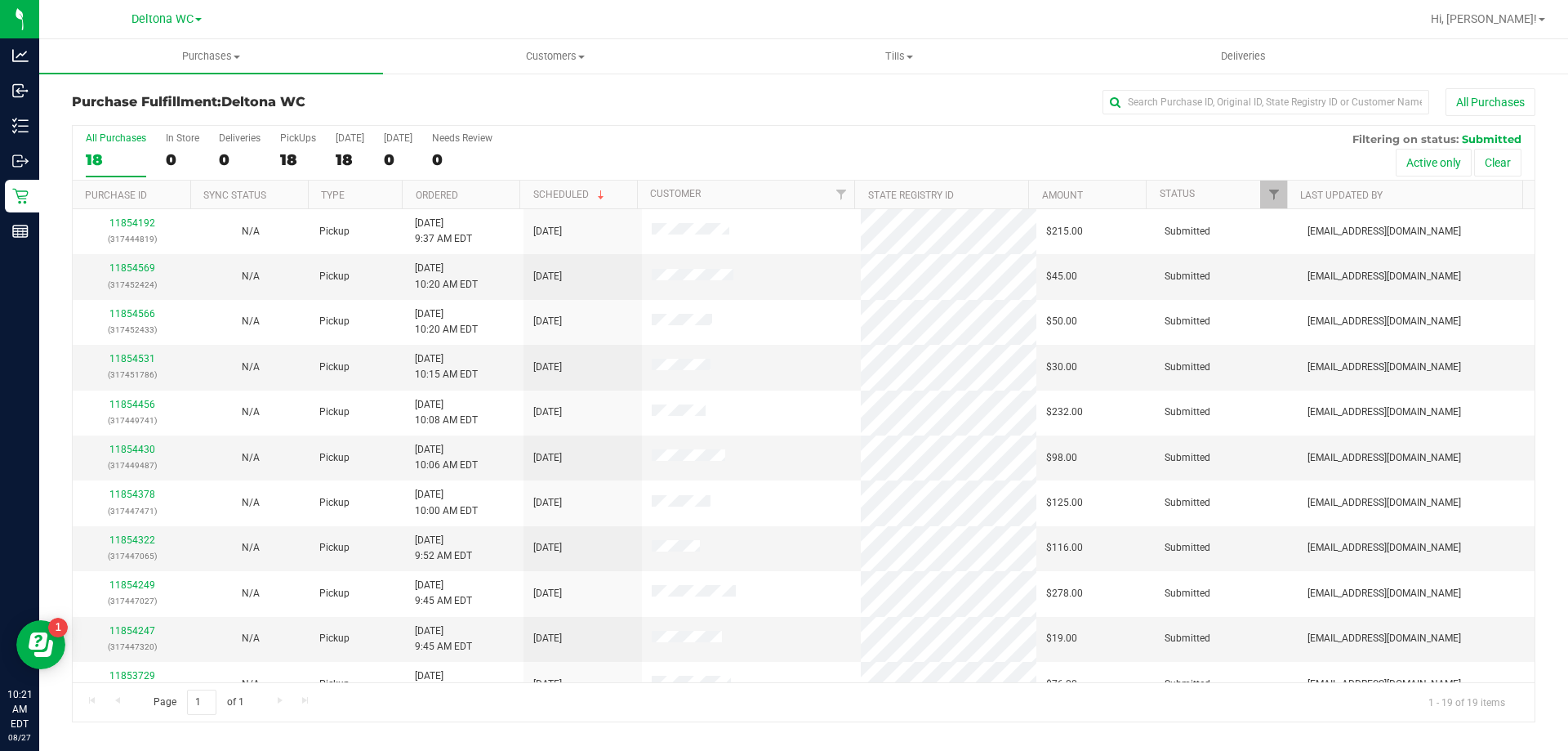
click at [505, 196] on th "Ordered" at bounding box center [461, 195] width 118 height 29
click at [132, 275] on div "11853776 (317438981)" at bounding box center [132, 276] width 99 height 31
click at [139, 265] on link "11853776" at bounding box center [132, 268] width 45 height 12
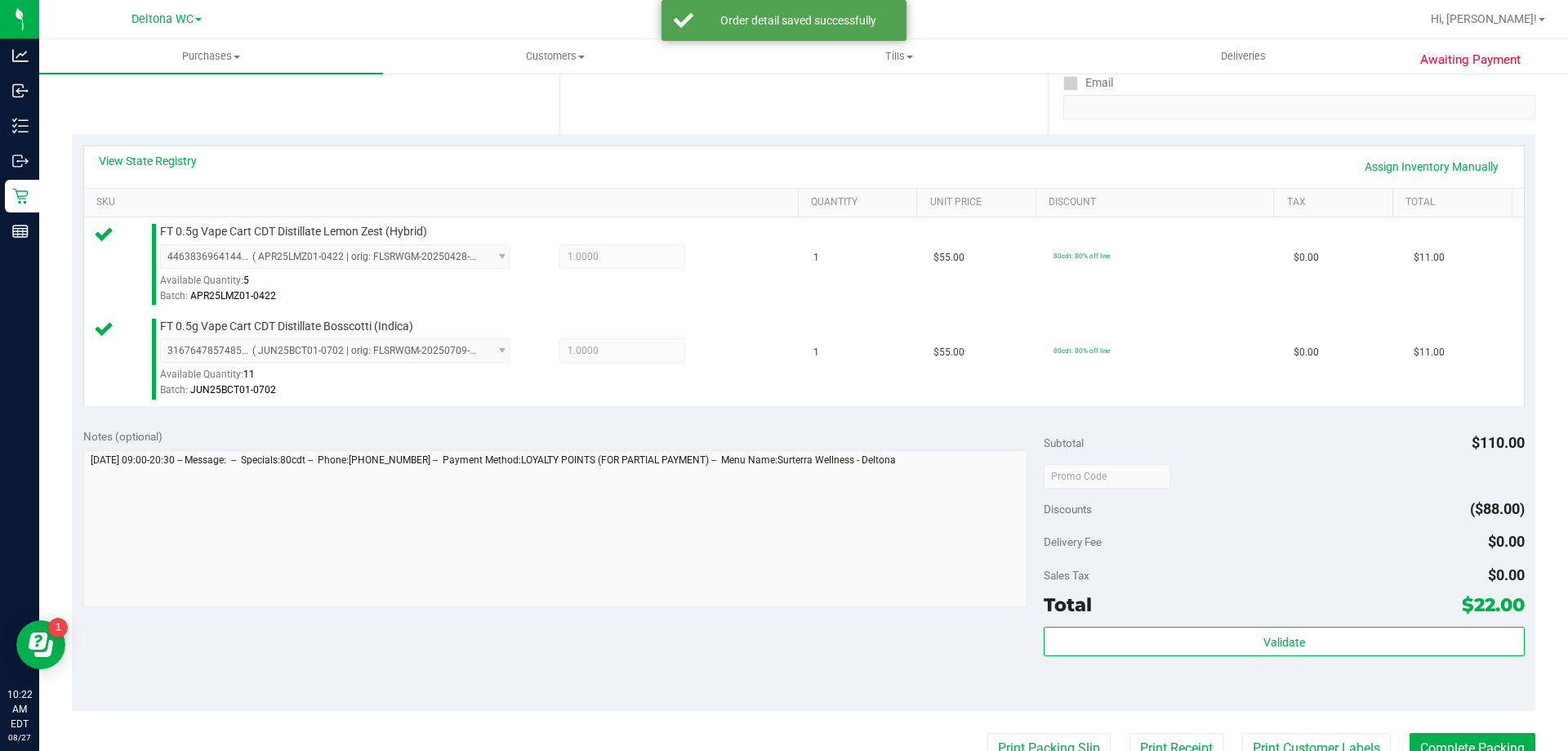
scroll to position [409, 0]
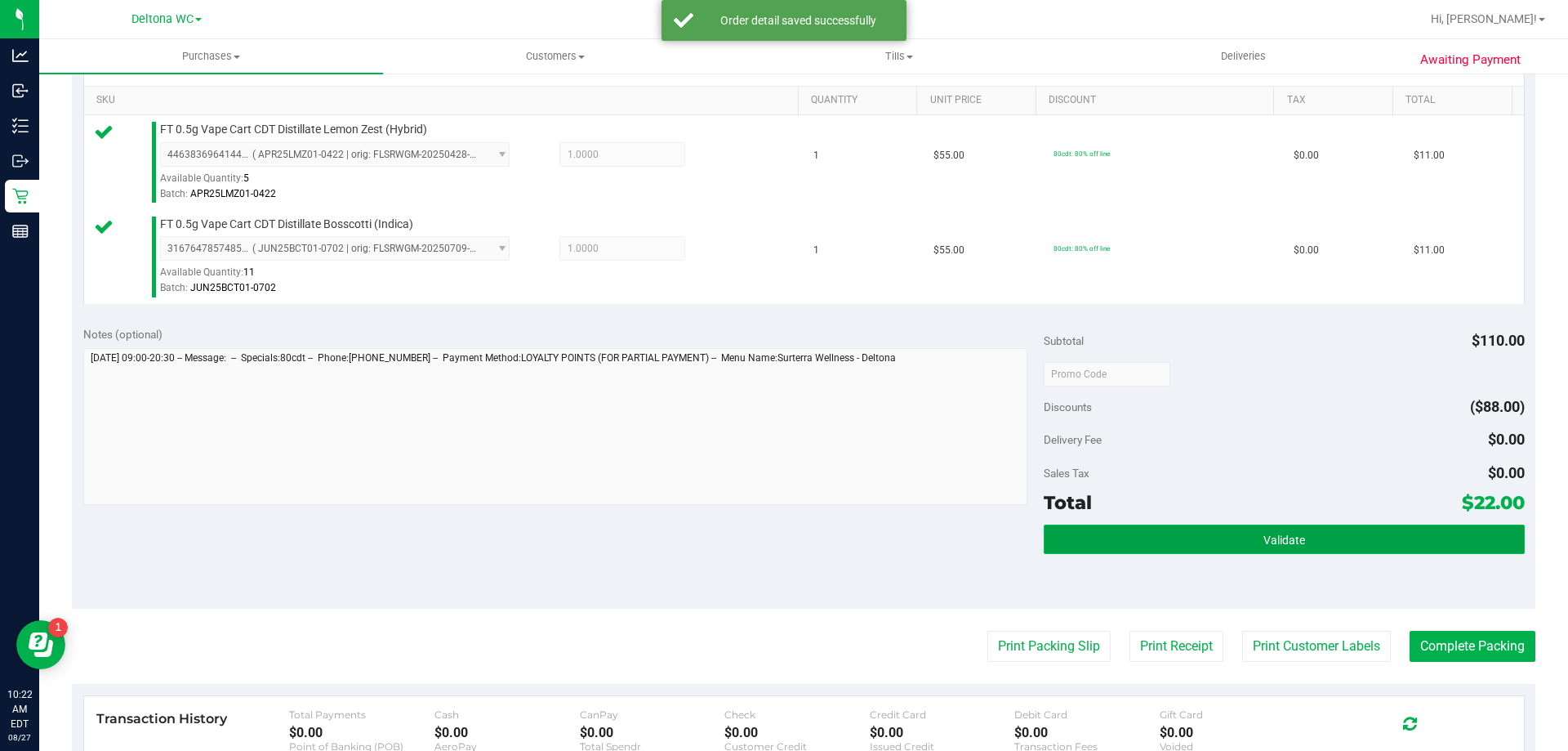
click at [1197, 532] on button "Validate" at bounding box center [1284, 539] width 480 height 30
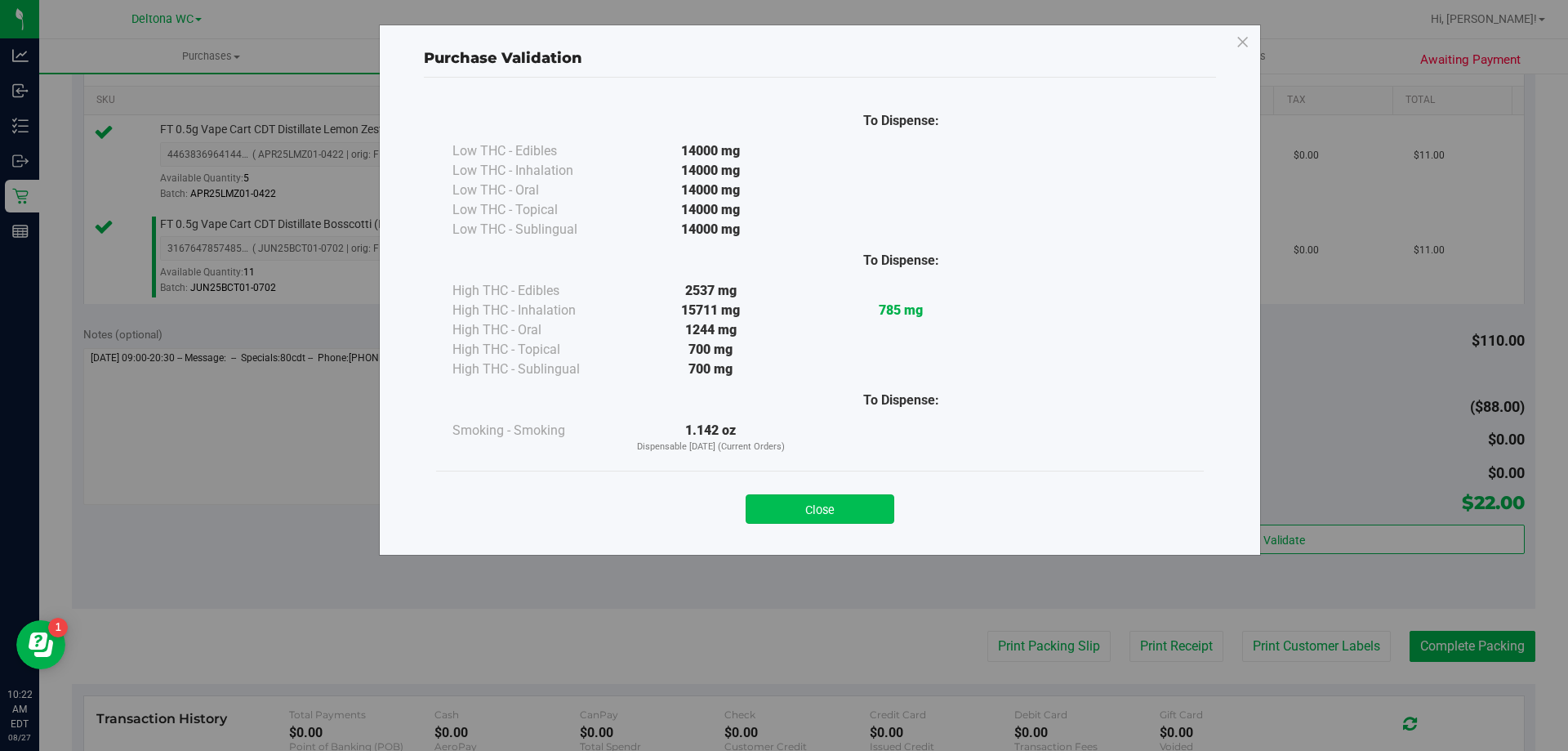
click at [862, 497] on button "Close" at bounding box center [820, 509] width 148 height 30
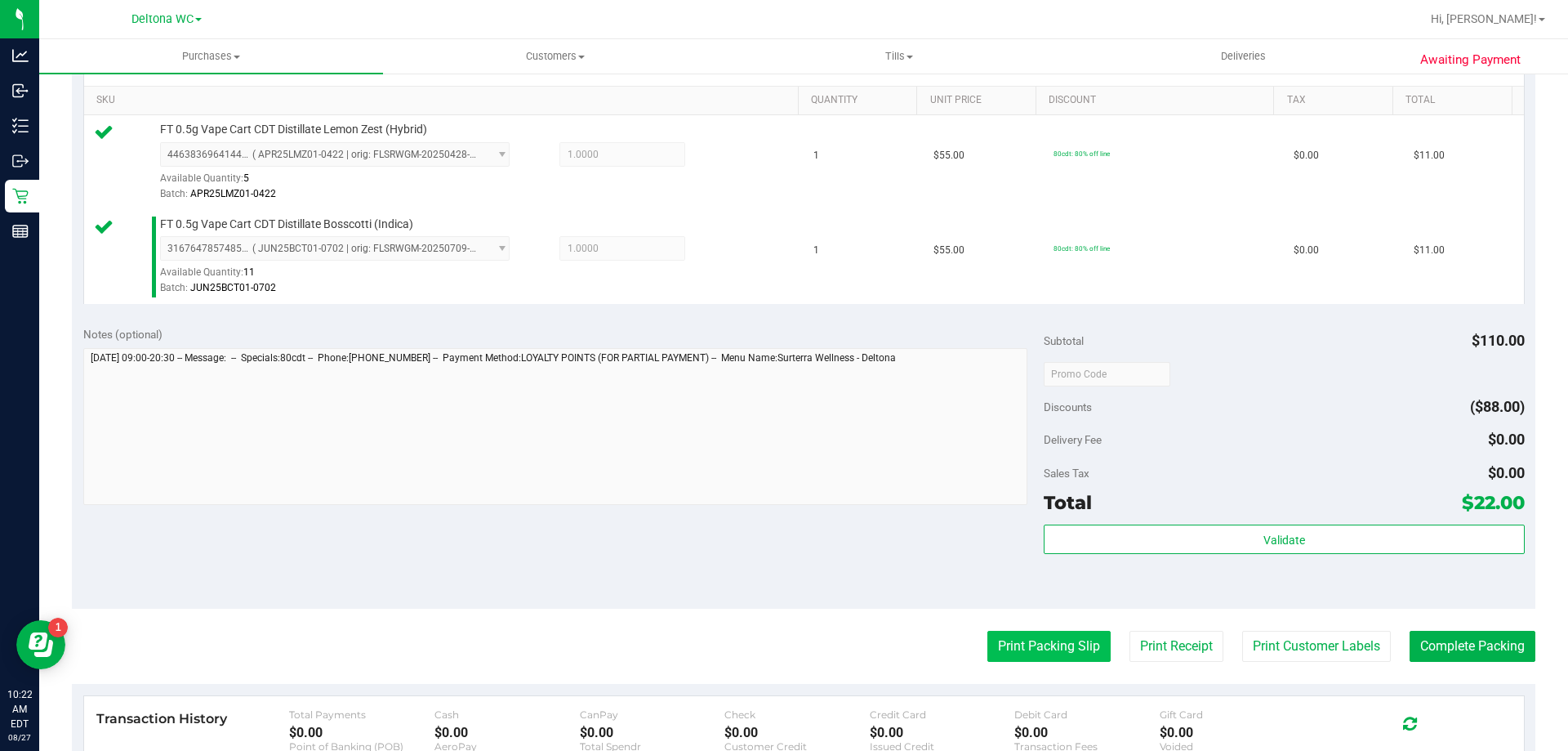
click at [1007, 647] on button "Print Packing Slip" at bounding box center [1049, 646] width 123 height 31
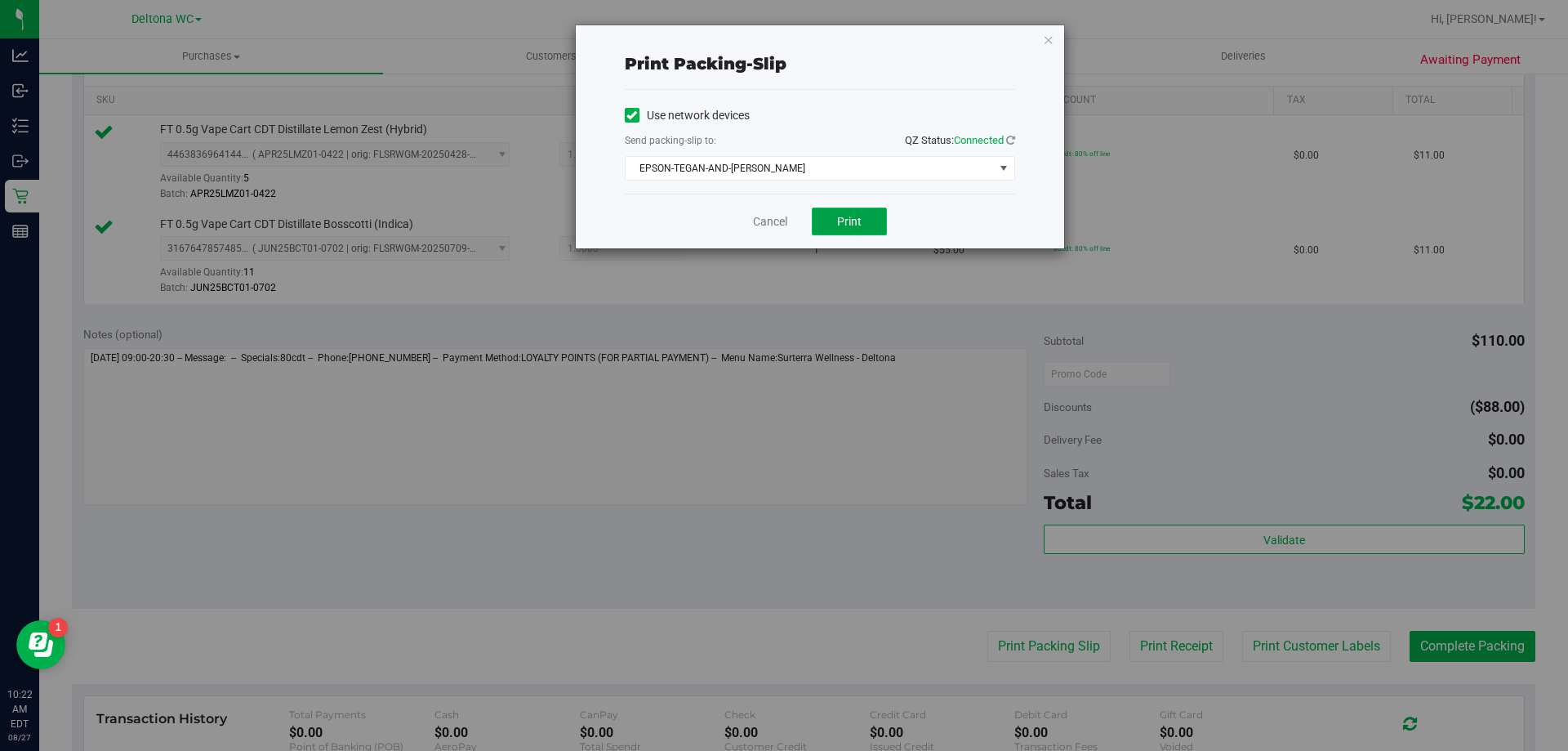
click at [871, 218] on button "Print" at bounding box center [849, 221] width 75 height 28
click at [772, 217] on link "Cancel" at bounding box center [770, 222] width 35 height 17
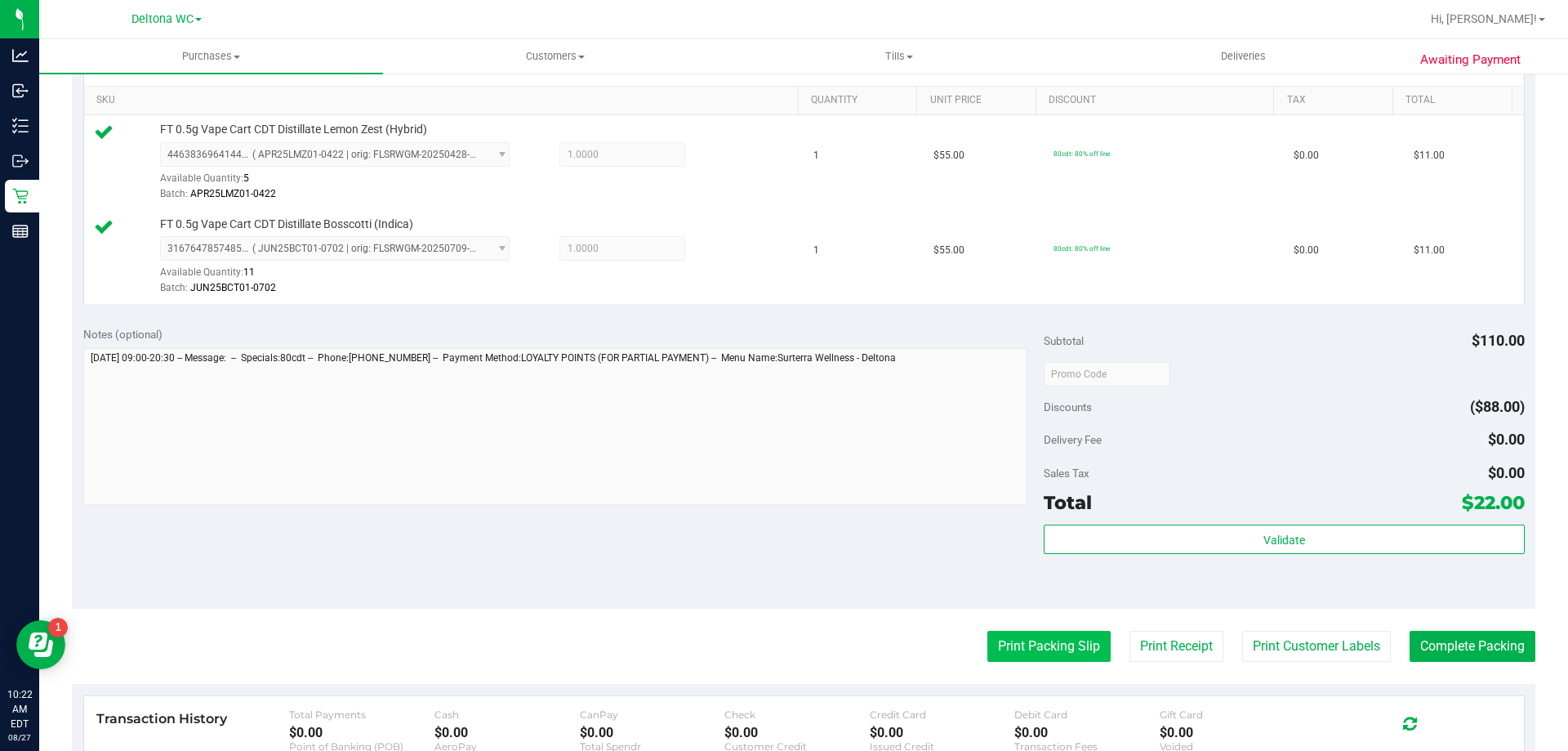
click at [1072, 644] on button "Print Packing Slip" at bounding box center [1049, 646] width 123 height 31
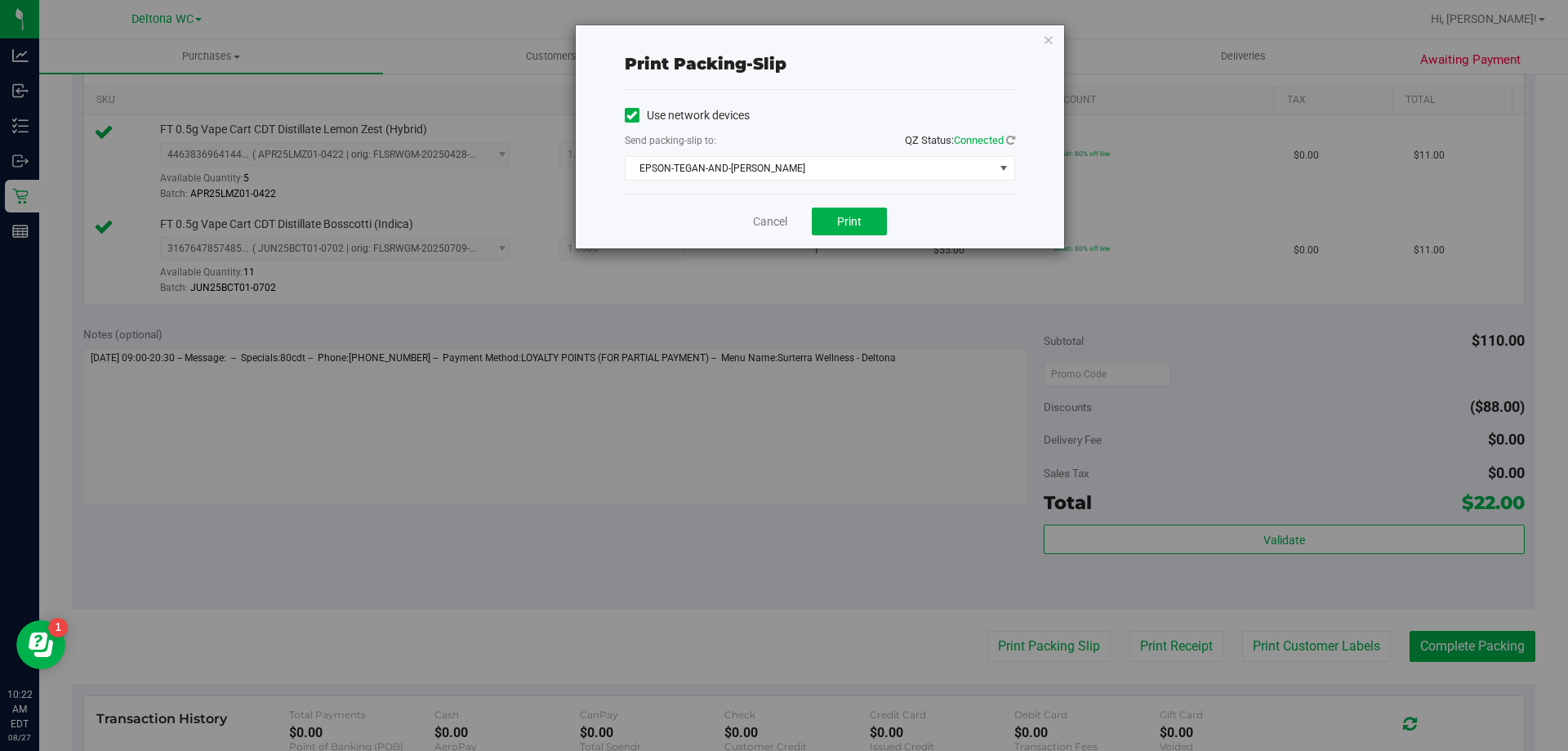
click at [860, 203] on div "Cancel Print" at bounding box center [819, 221] width 390 height 55
click at [851, 215] on span "Print" at bounding box center [848, 222] width 24 height 13
click at [1051, 40] on icon "button" at bounding box center [1049, 40] width 12 height 19
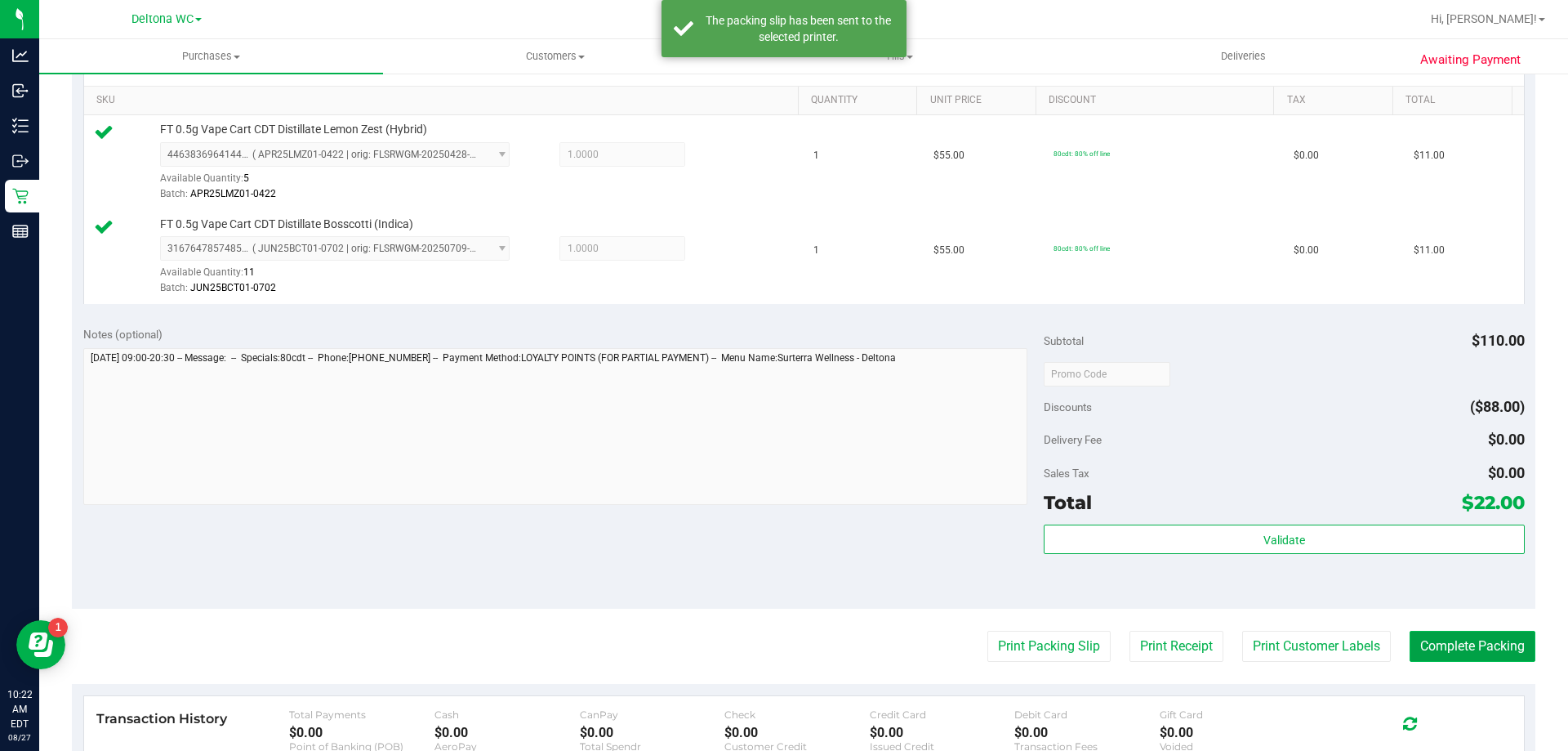
click at [1473, 651] on button "Complete Packing" at bounding box center [1472, 646] width 125 height 31
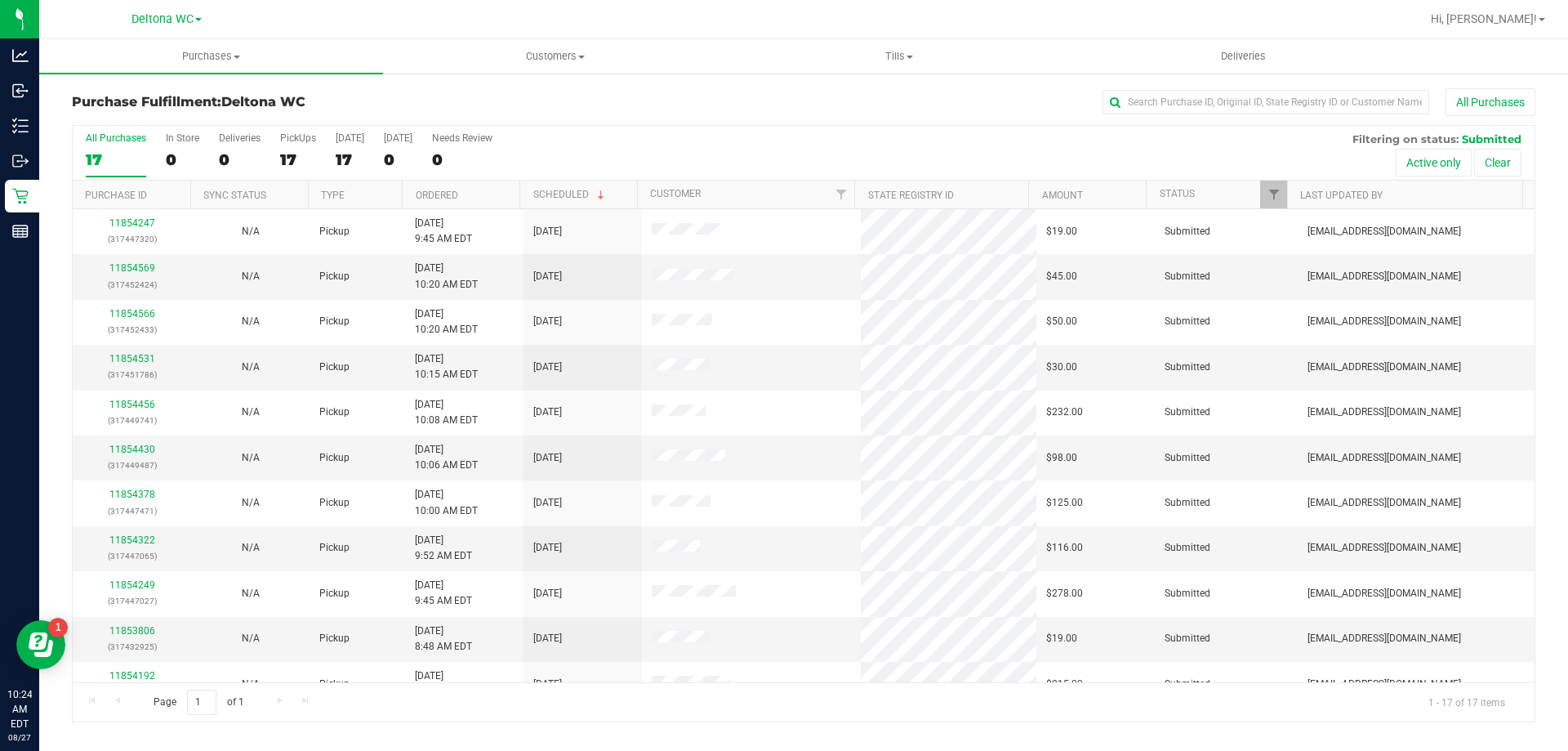
click at [500, 184] on th "Ordered" at bounding box center [461, 195] width 118 height 29
click at [129, 262] on link "11853926" at bounding box center [132, 268] width 45 height 12
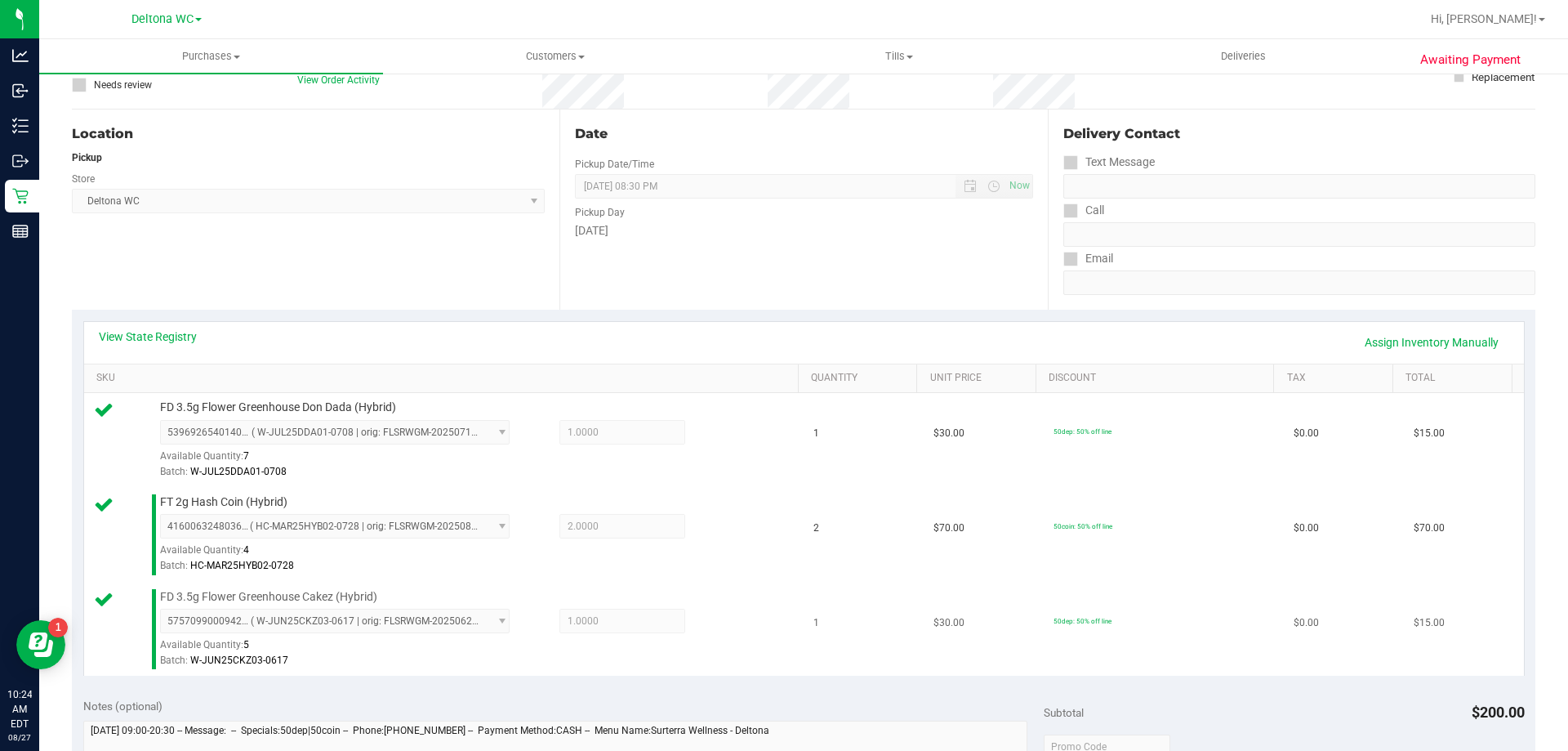
scroll to position [490, 0]
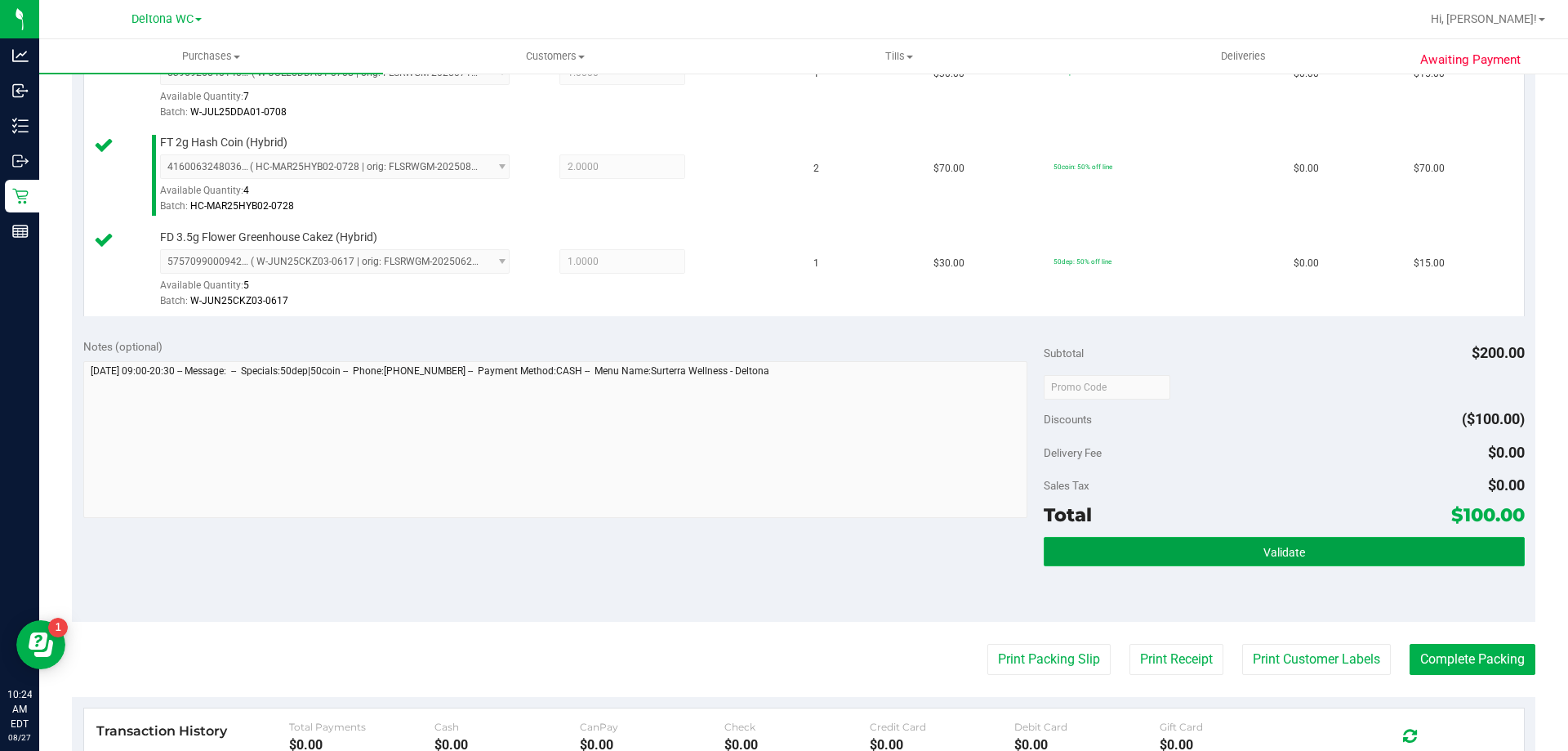
click at [1089, 543] on button "Validate" at bounding box center [1284, 551] width 480 height 30
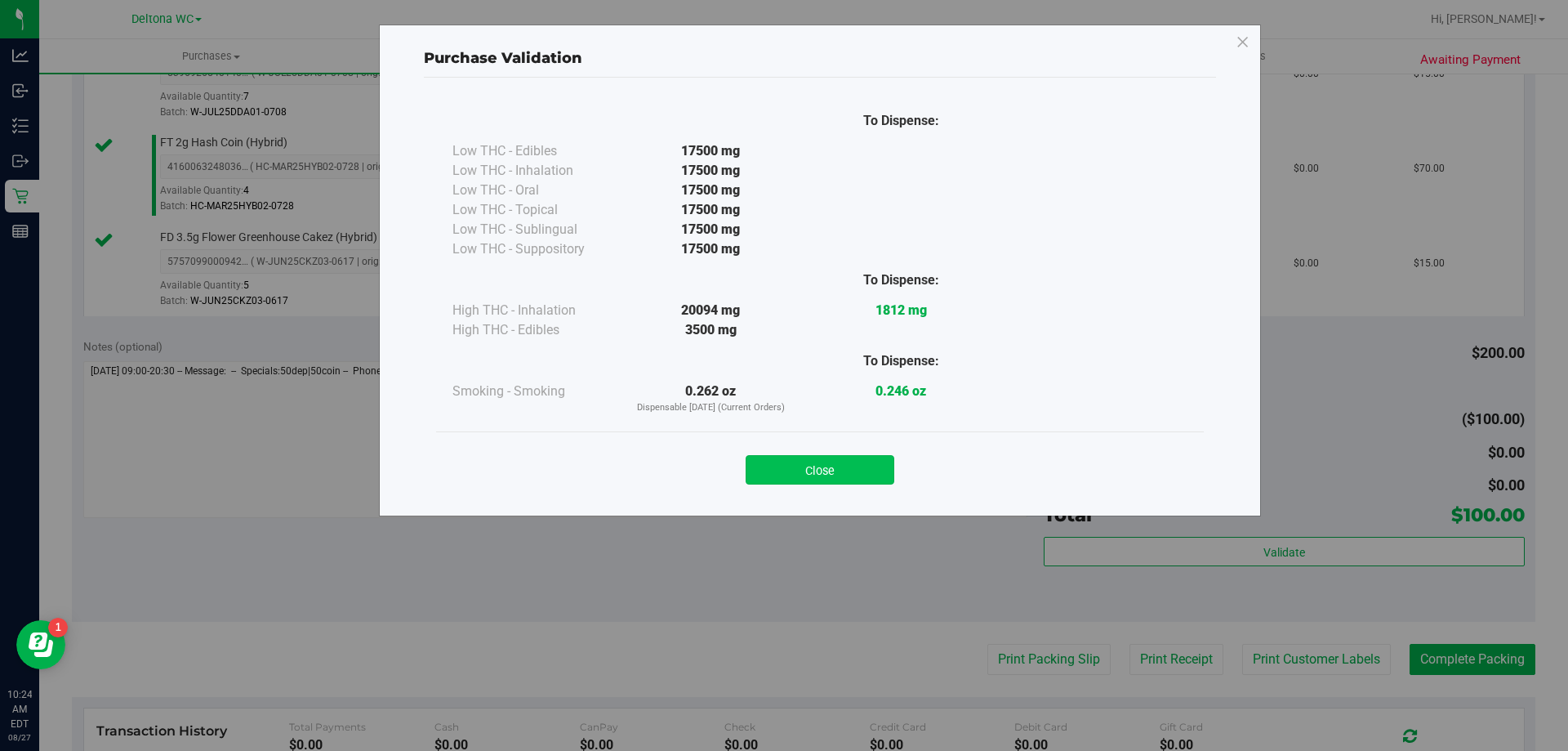
click at [859, 467] on button "Close" at bounding box center [820, 469] width 148 height 30
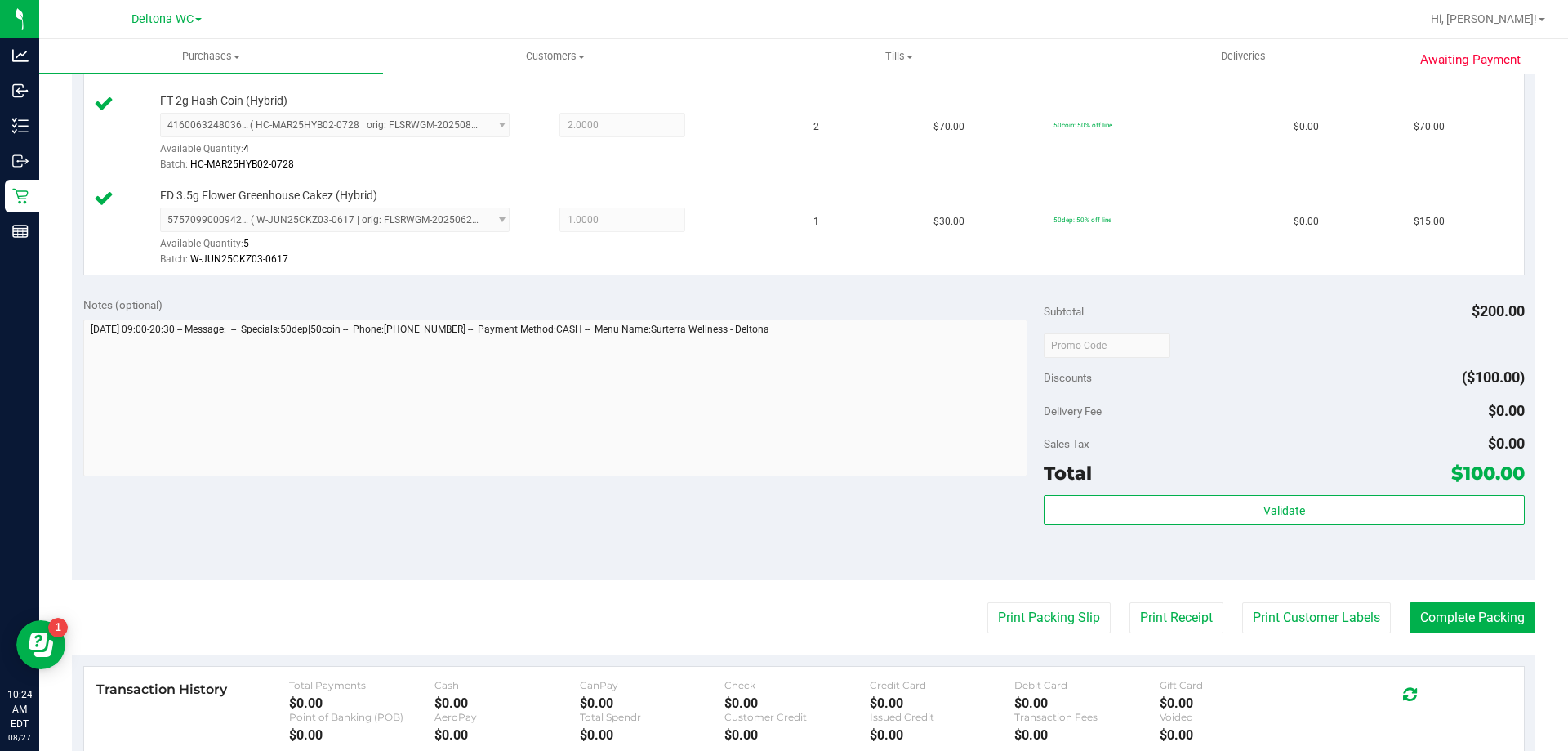
scroll to position [572, 0]
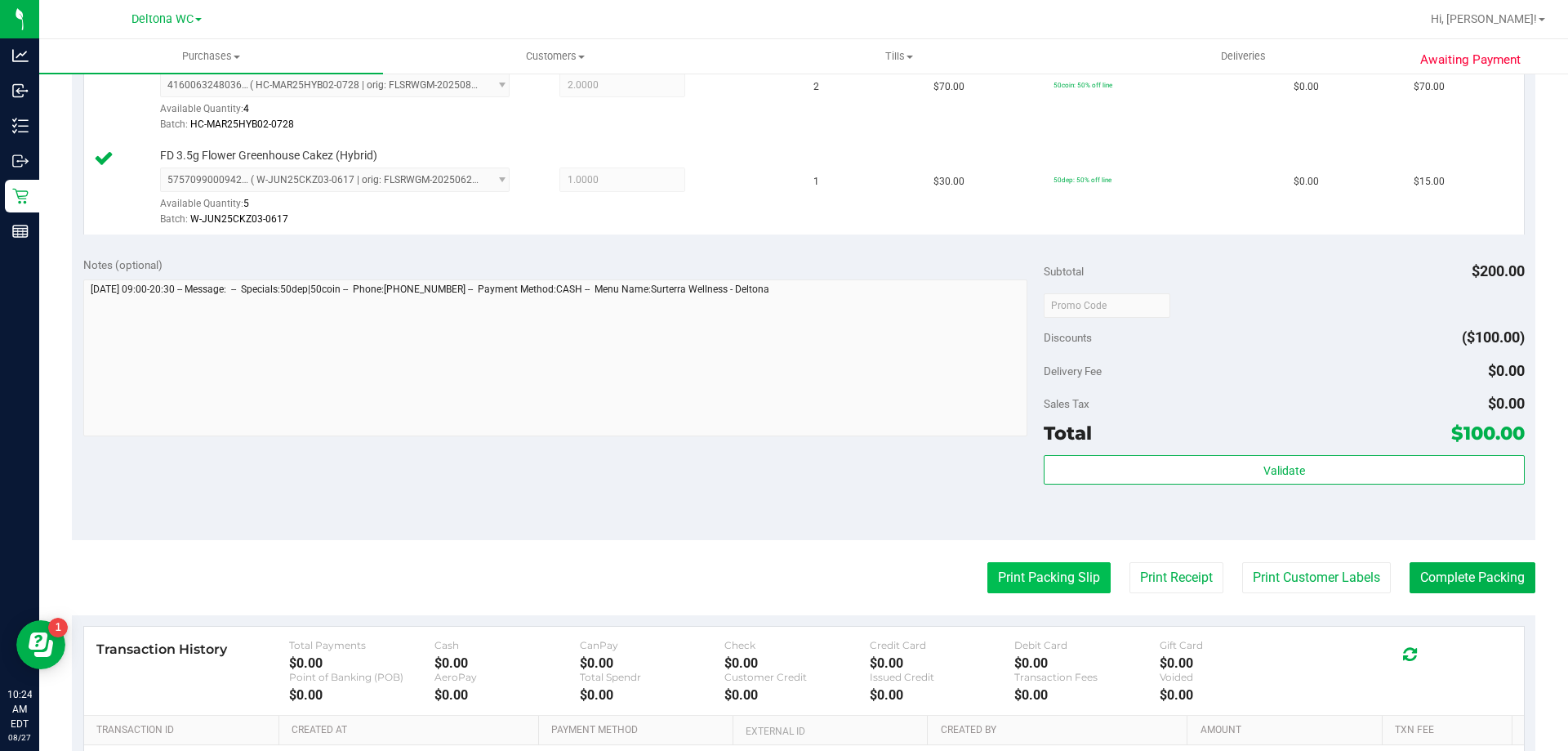
click at [1027, 574] on button "Print Packing Slip" at bounding box center [1049, 577] width 123 height 31
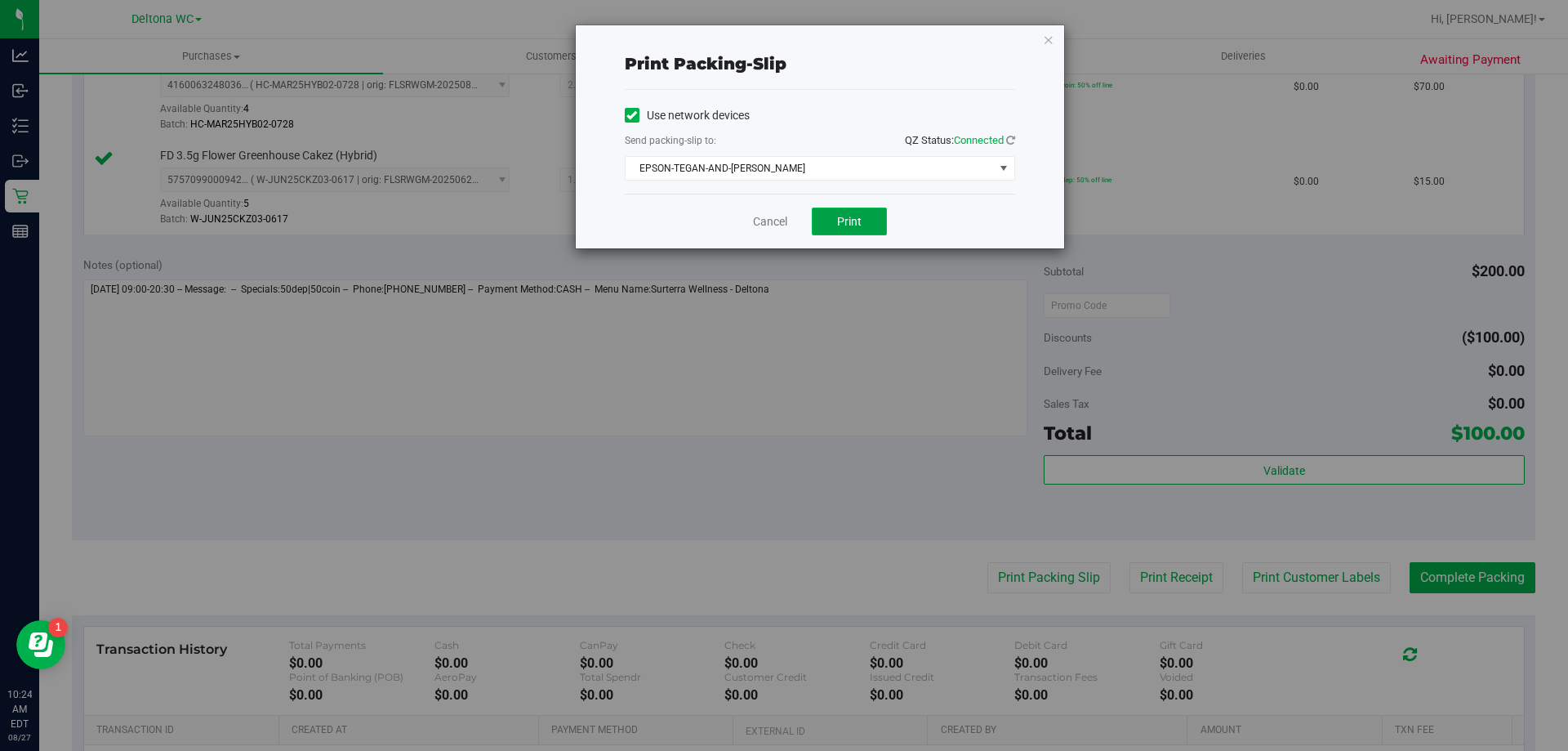
click at [871, 219] on button "Print" at bounding box center [849, 221] width 75 height 28
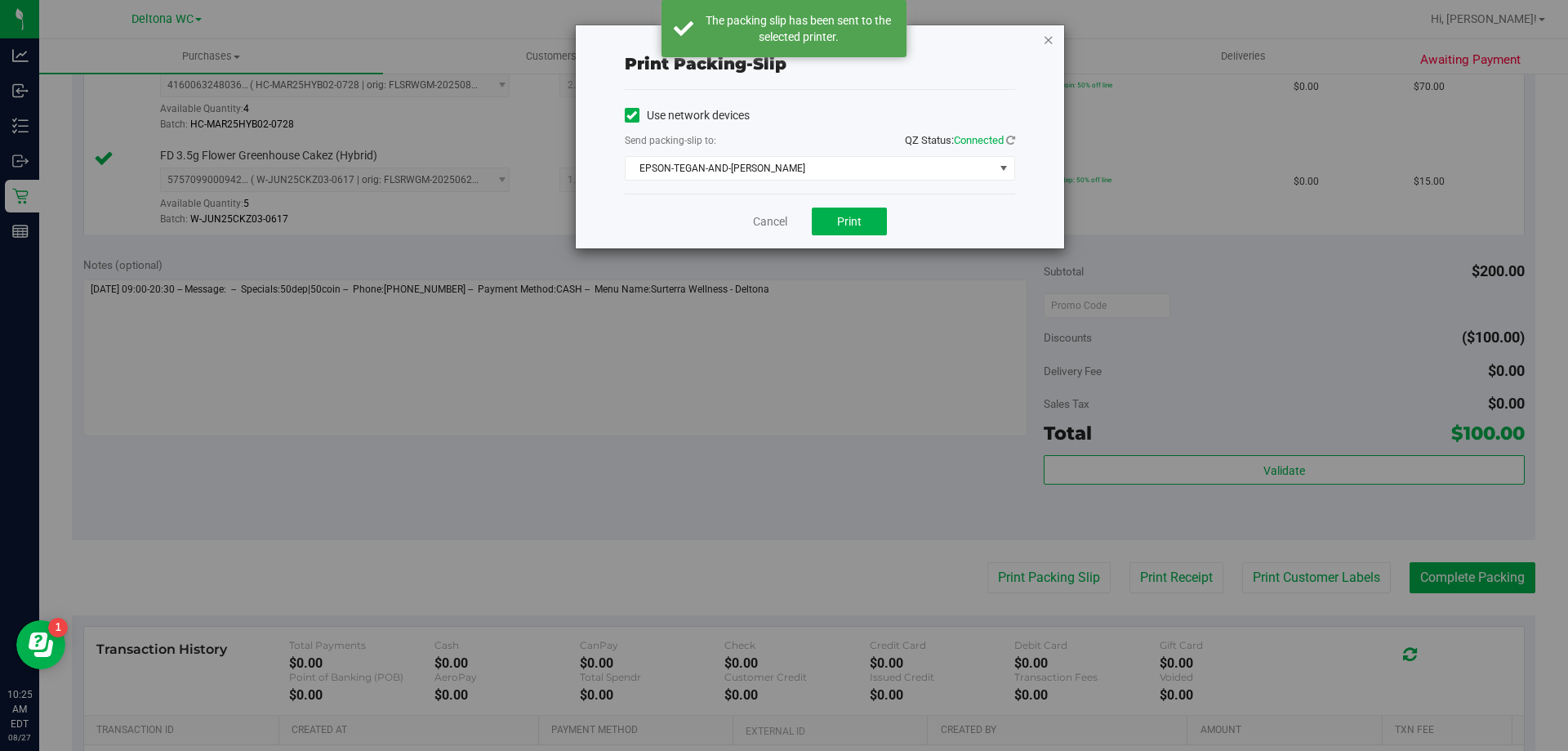
click at [1049, 42] on icon "button" at bounding box center [1049, 40] width 12 height 19
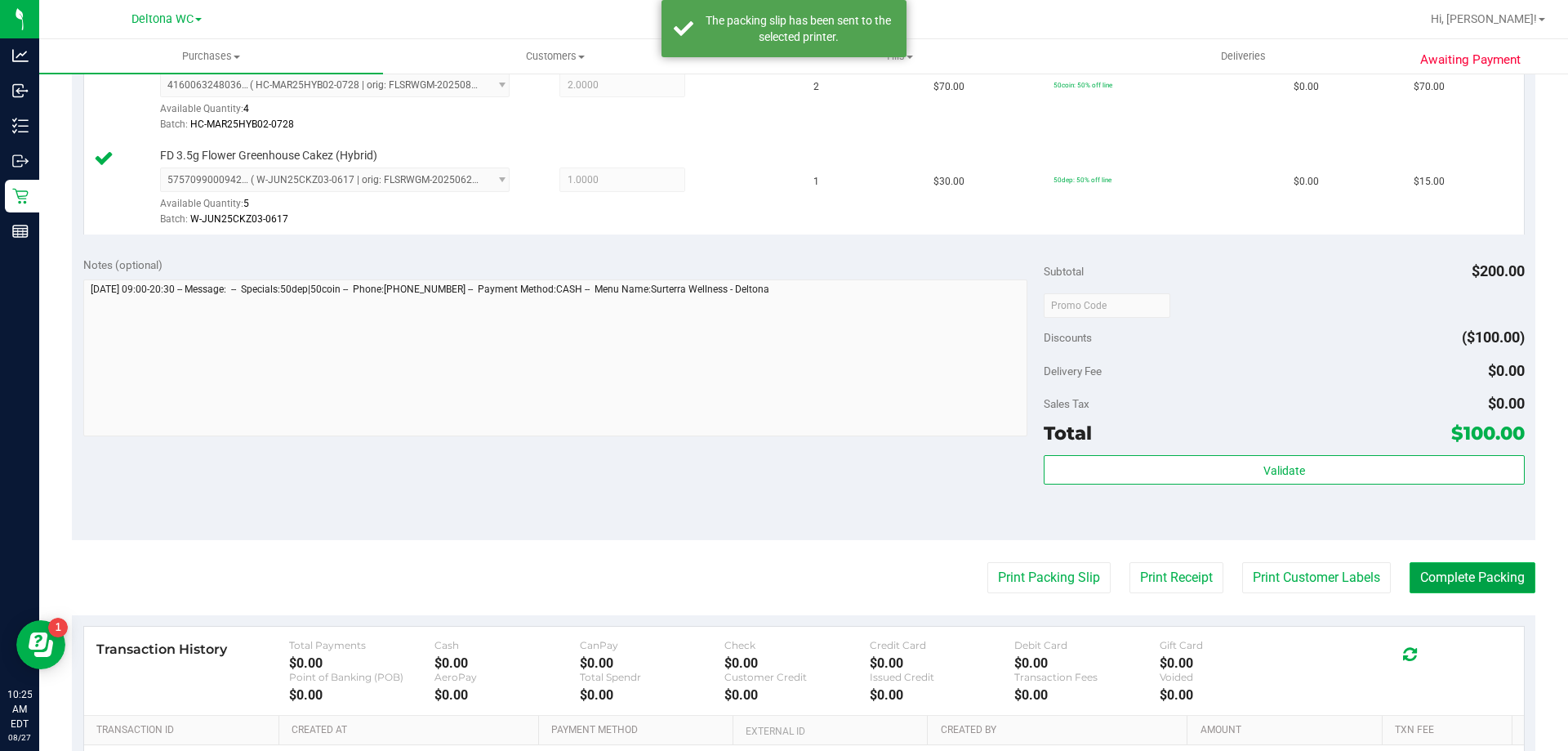
drag, startPoint x: 1472, startPoint y: 577, endPoint x: 1463, endPoint y: 564, distance: 15.8
click at [1472, 578] on button "Complete Packing" at bounding box center [1472, 577] width 125 height 31
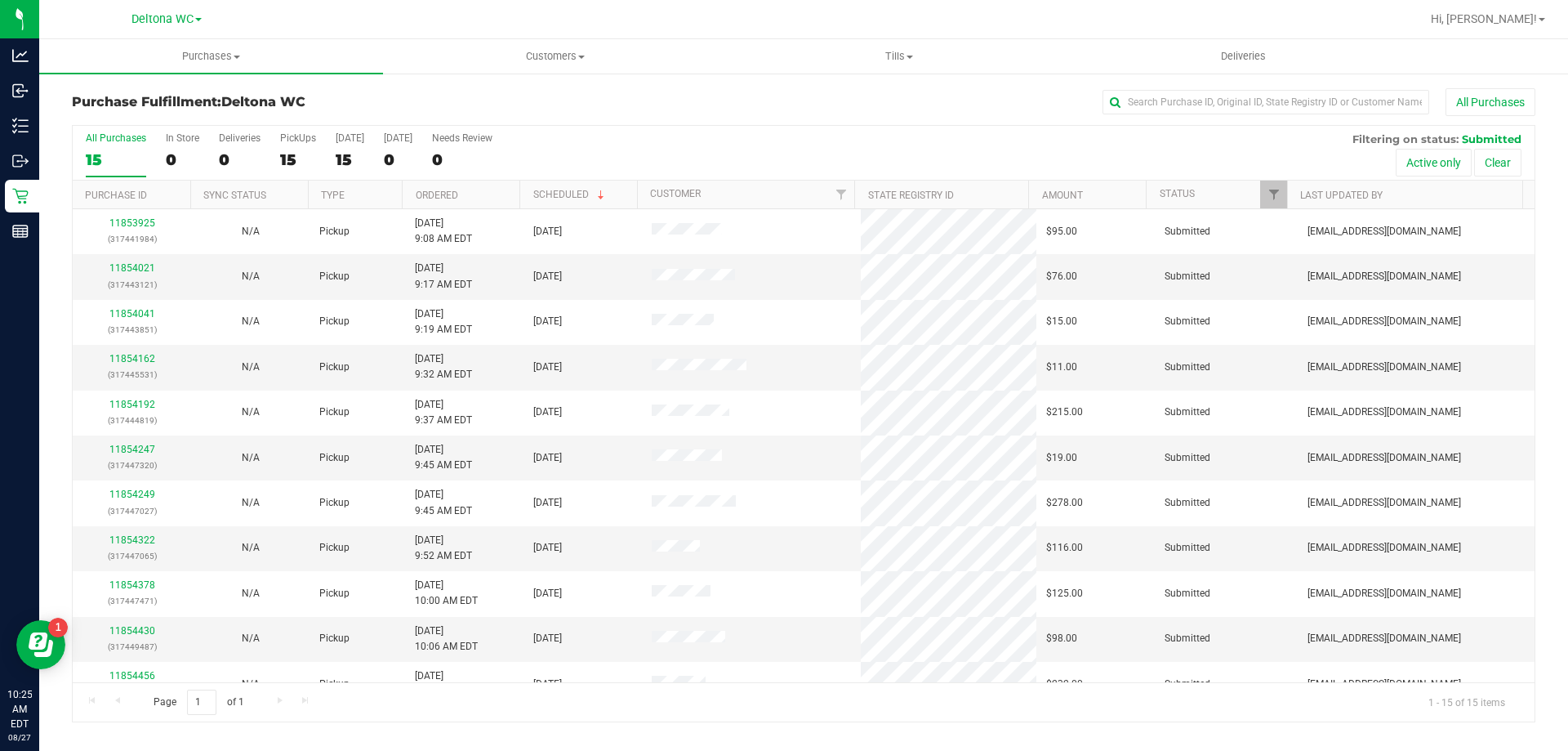
click at [477, 199] on th "Ordered" at bounding box center [461, 195] width 118 height 29
click at [133, 266] on link "11854021" at bounding box center [132, 268] width 45 height 12
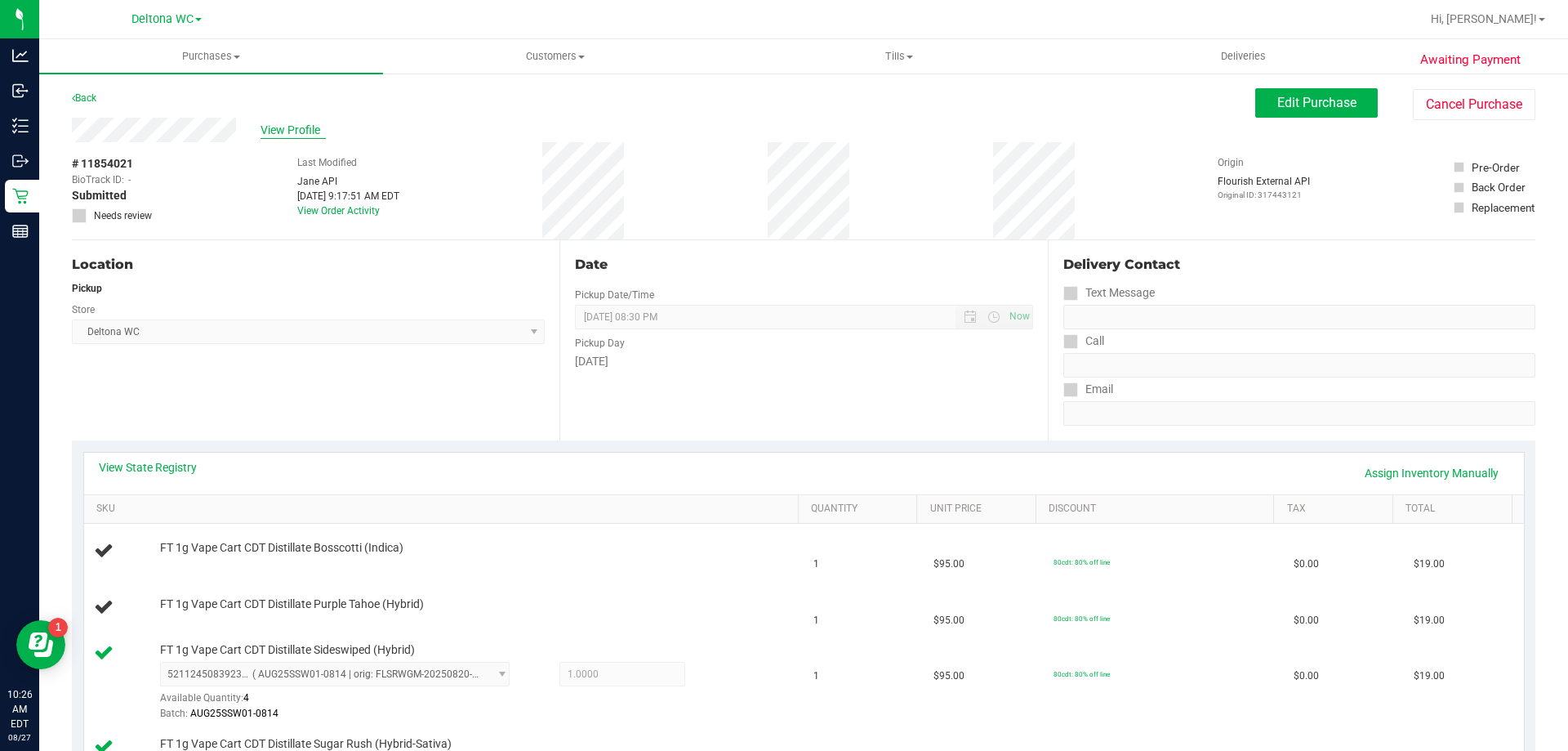
click at [279, 135] on span "View Profile" at bounding box center [293, 130] width 66 height 17
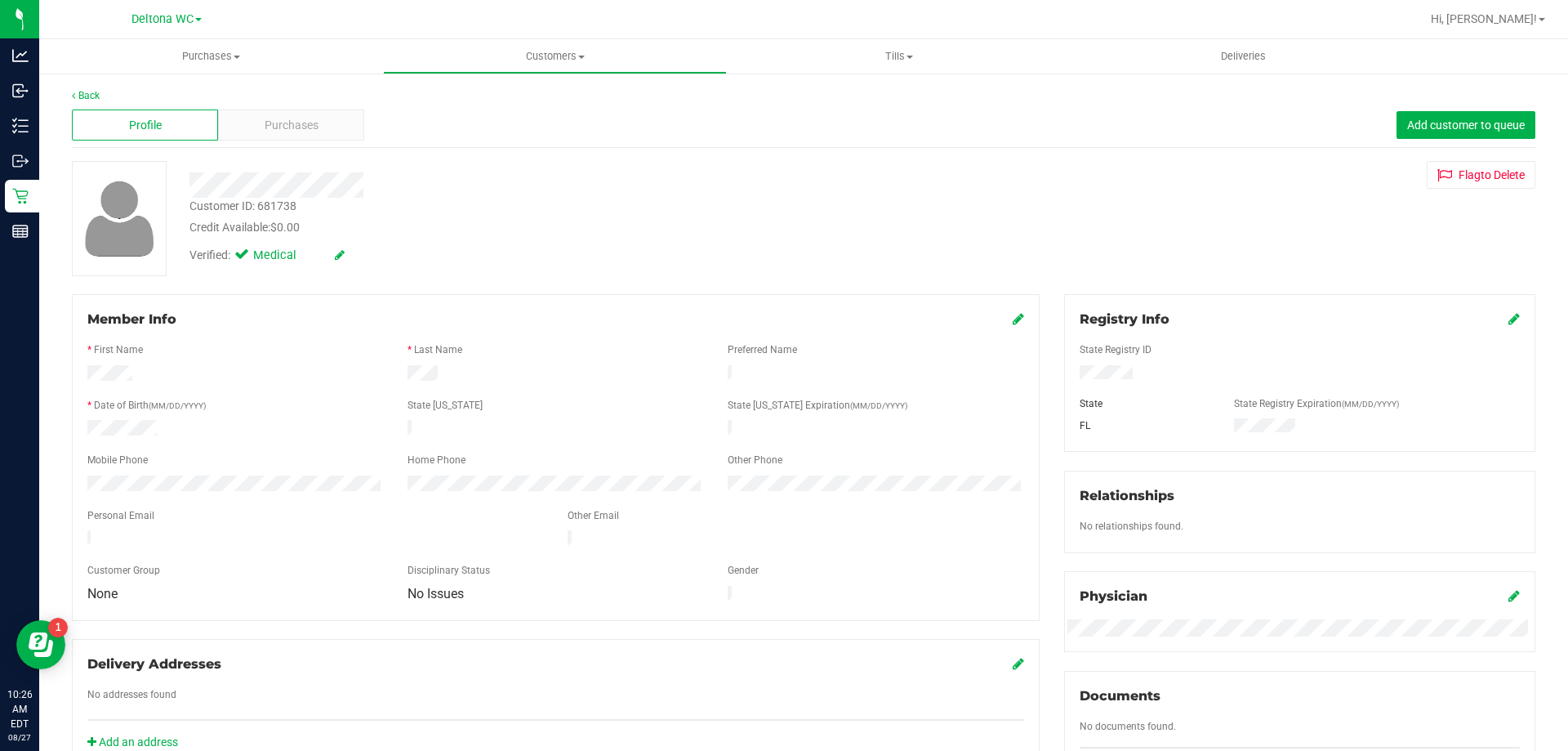
click at [291, 206] on div "Customer ID: 681738" at bounding box center [243, 206] width 107 height 17
copy div "681738"
click at [716, 223] on div "Credit Available: $0.00" at bounding box center [549, 228] width 719 height 17
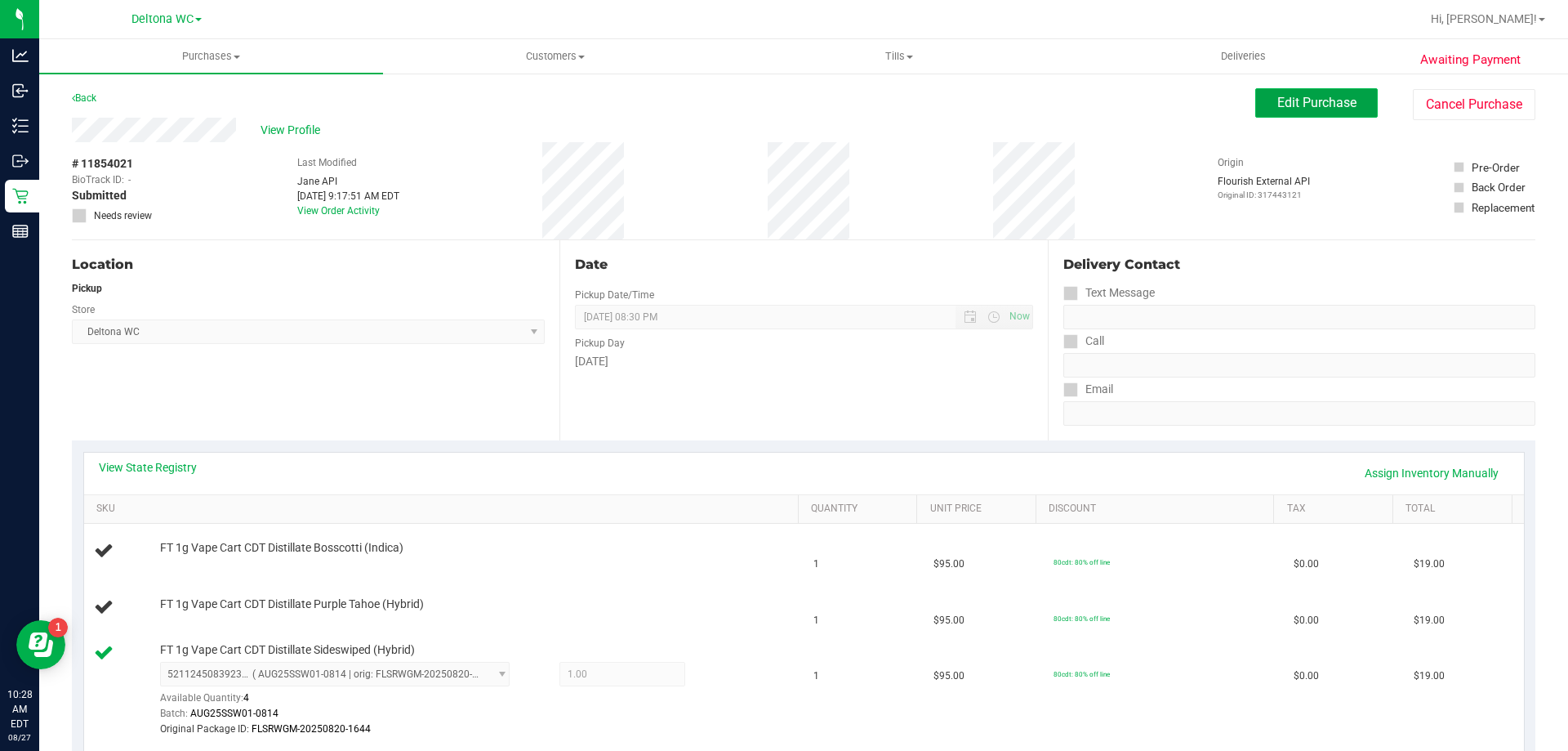
click at [1335, 105] on span "Edit Purchase" at bounding box center [1316, 102] width 79 height 15
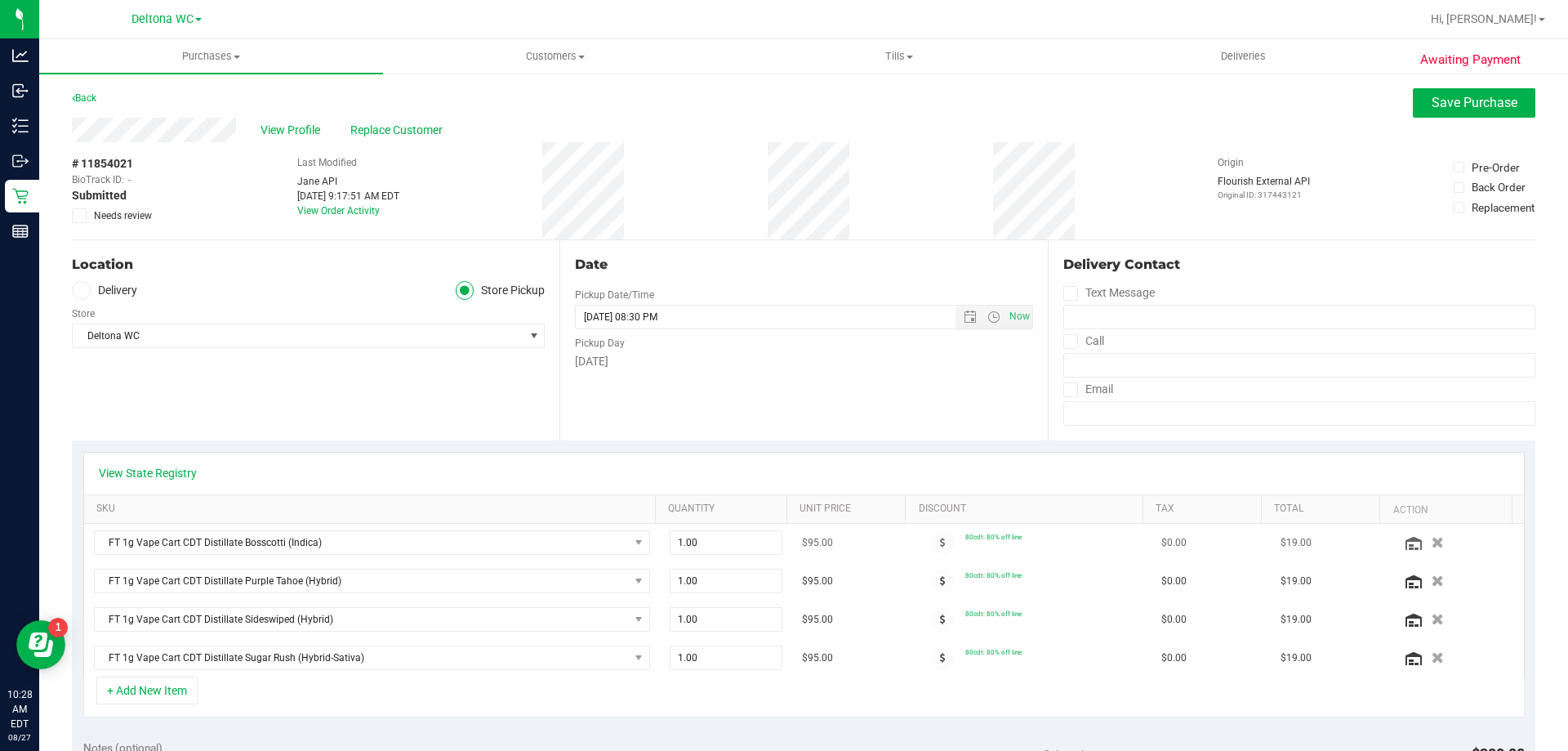
drag, startPoint x: 1414, startPoint y: 541, endPoint x: 1460, endPoint y: 535, distance: 46.4
click at [1431, 541] on icon "button" at bounding box center [1437, 543] width 13 height 12
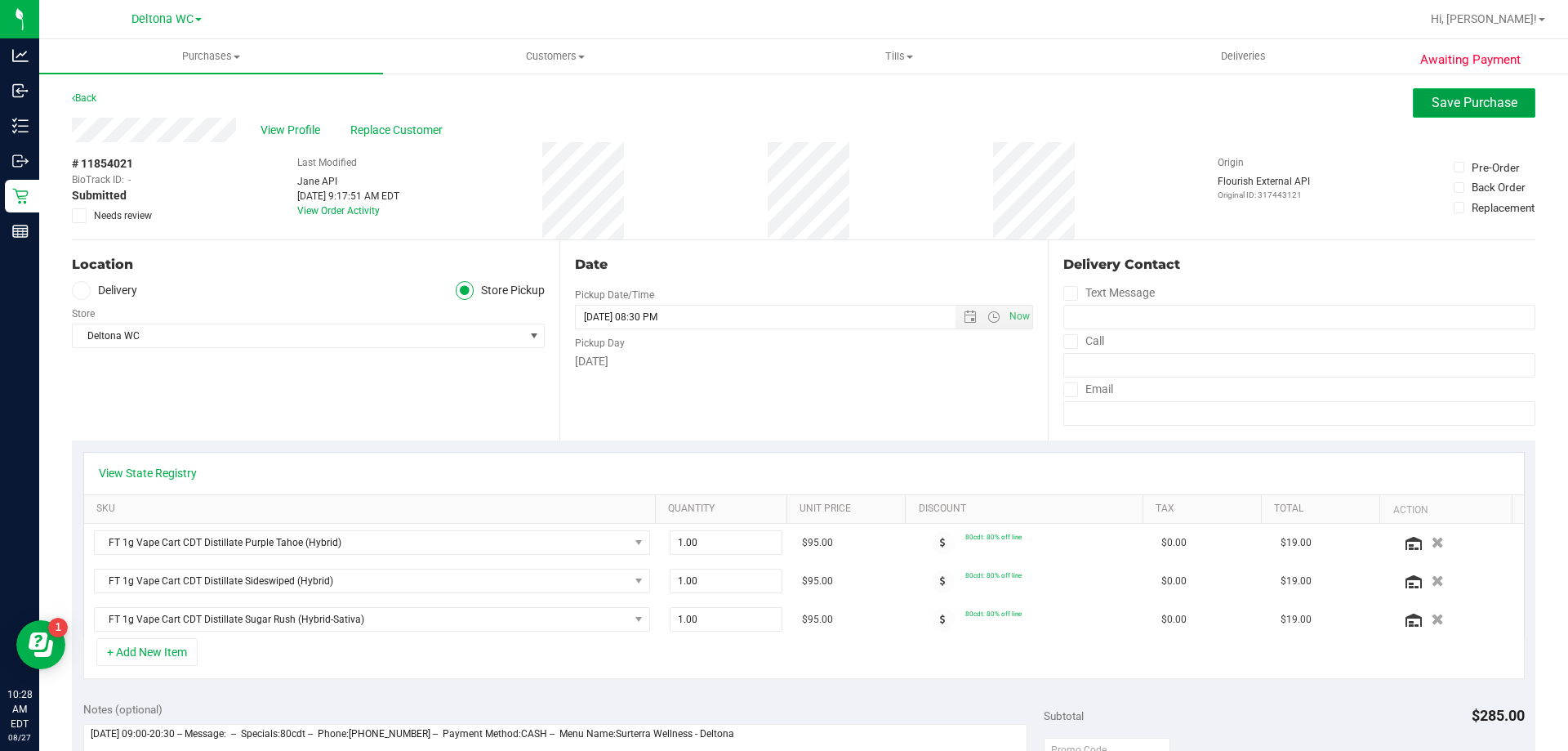
click at [1497, 110] on button "Save Purchase" at bounding box center [1474, 103] width 122 height 30
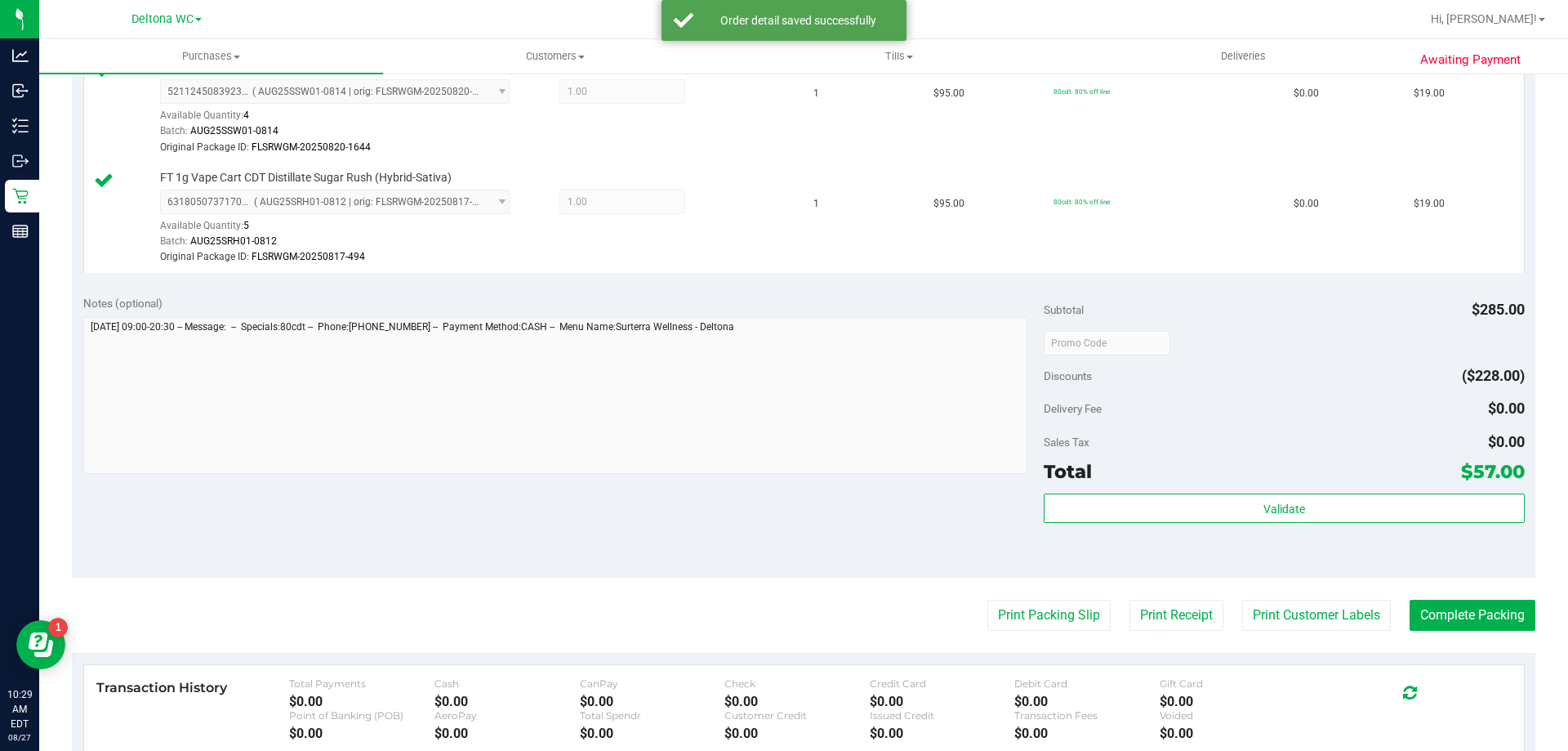
scroll to position [654, 0]
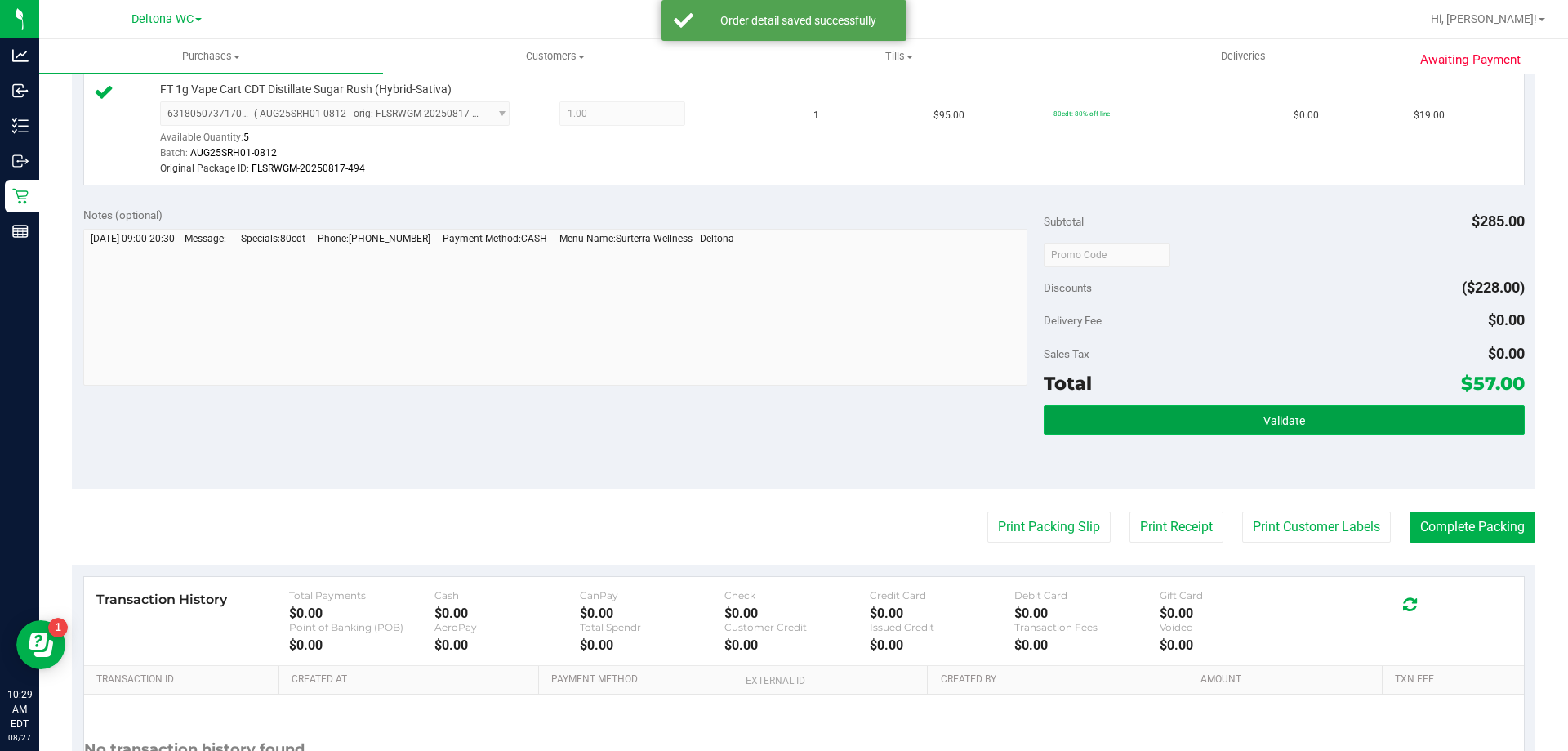
click at [1150, 416] on button "Validate" at bounding box center [1284, 419] width 480 height 30
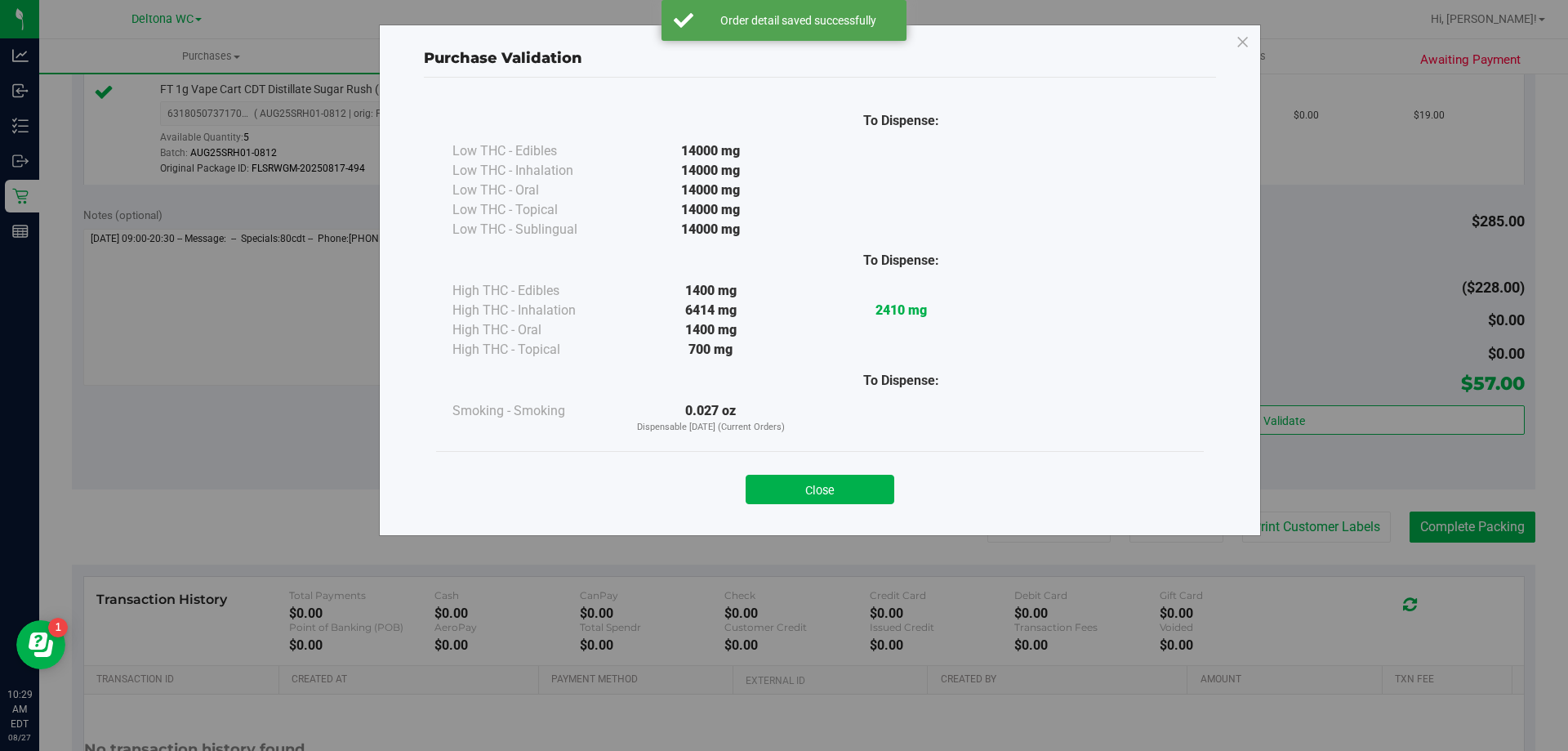
click at [860, 471] on div "Close" at bounding box center [819, 484] width 743 height 40
click at [858, 474] on button "Close" at bounding box center [820, 489] width 148 height 30
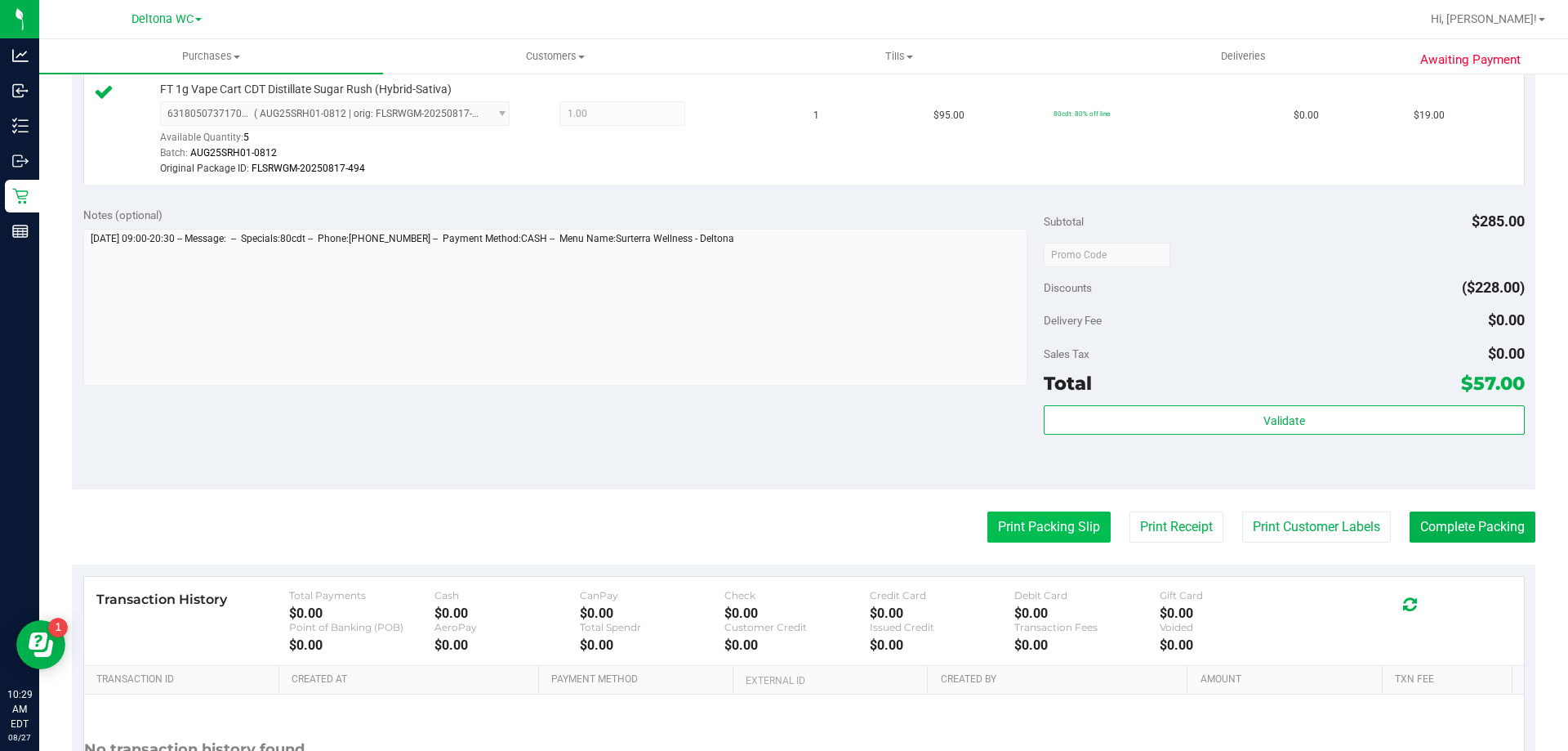
click at [987, 522] on button "Print Packing Slip" at bounding box center [1049, 526] width 123 height 31
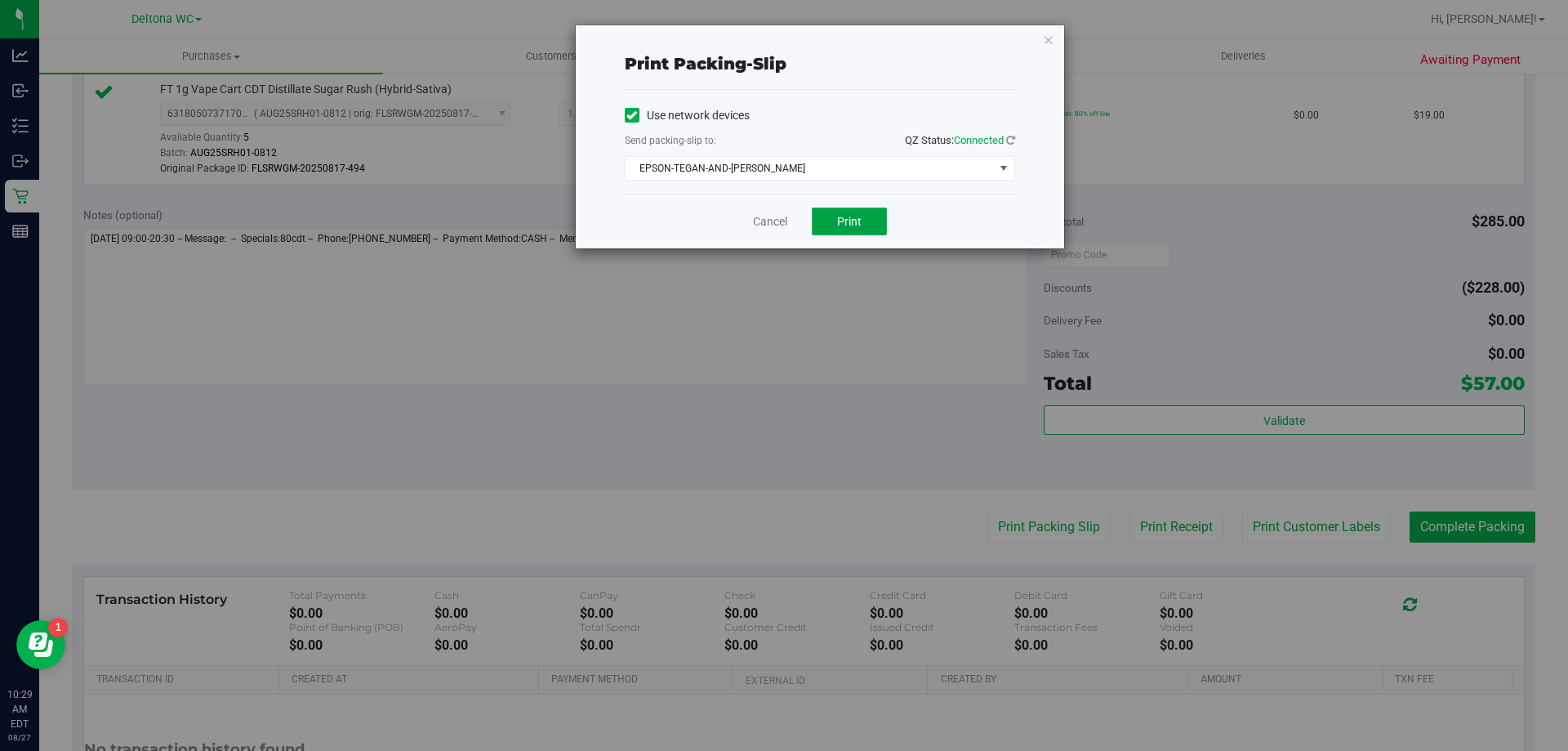
click at [842, 217] on span "Print" at bounding box center [848, 222] width 24 height 13
click at [772, 219] on link "Cancel" at bounding box center [770, 222] width 35 height 17
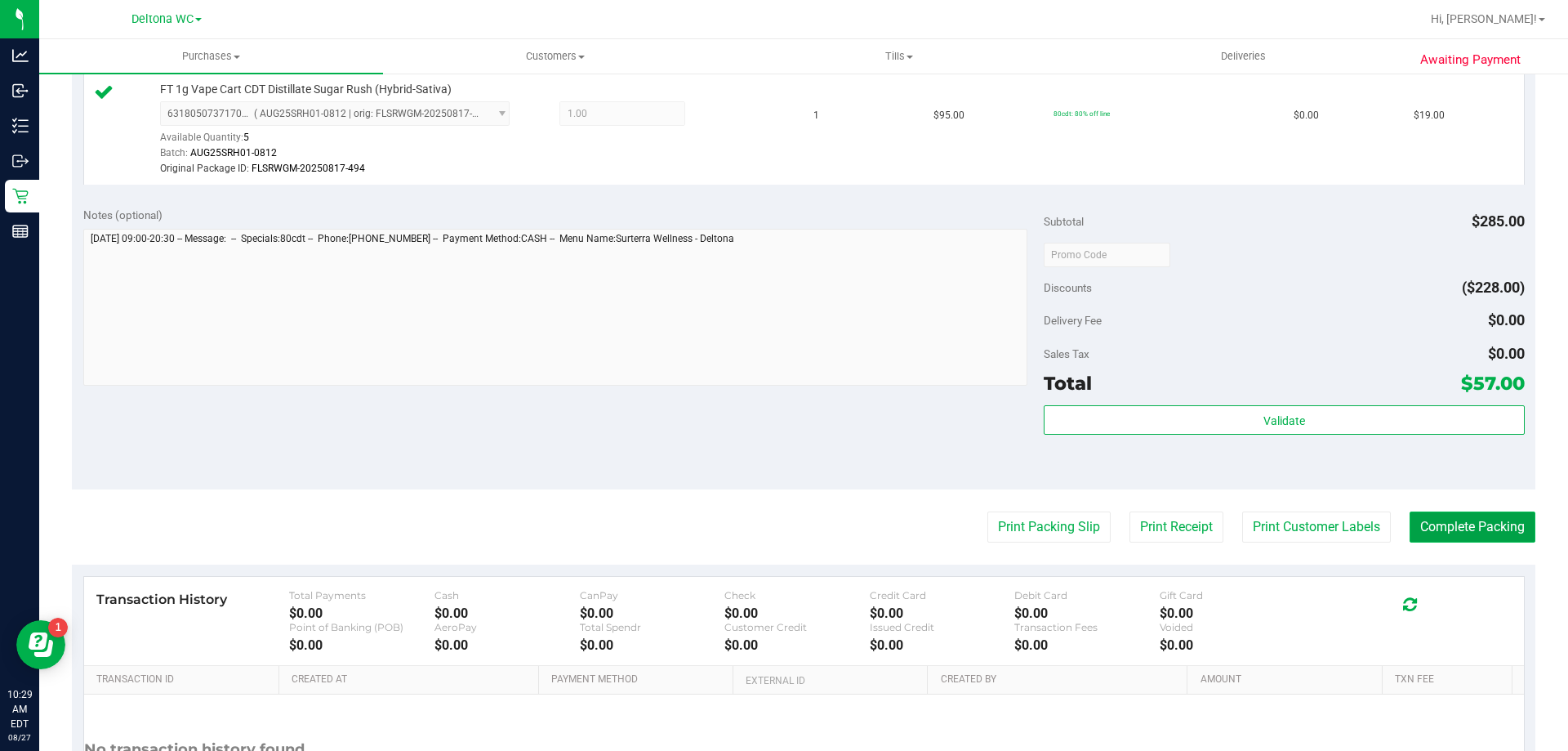
click at [1491, 527] on button "Complete Packing" at bounding box center [1472, 526] width 125 height 31
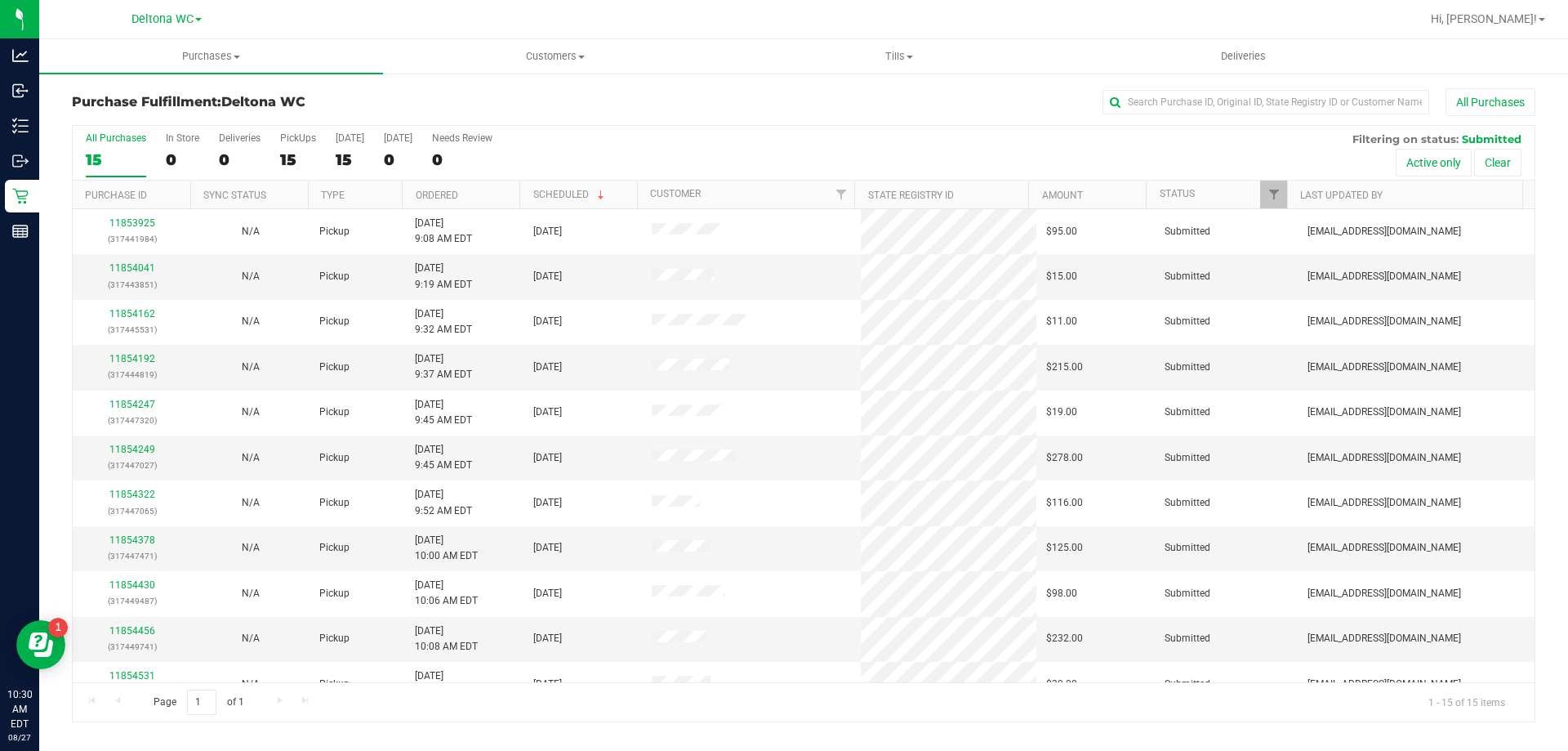
click at [481, 194] on th "Ordered" at bounding box center [461, 195] width 118 height 29
click at [131, 261] on div "11854041 (317443851)" at bounding box center [132, 276] width 99 height 31
click at [147, 263] on link "11854041" at bounding box center [132, 268] width 45 height 12
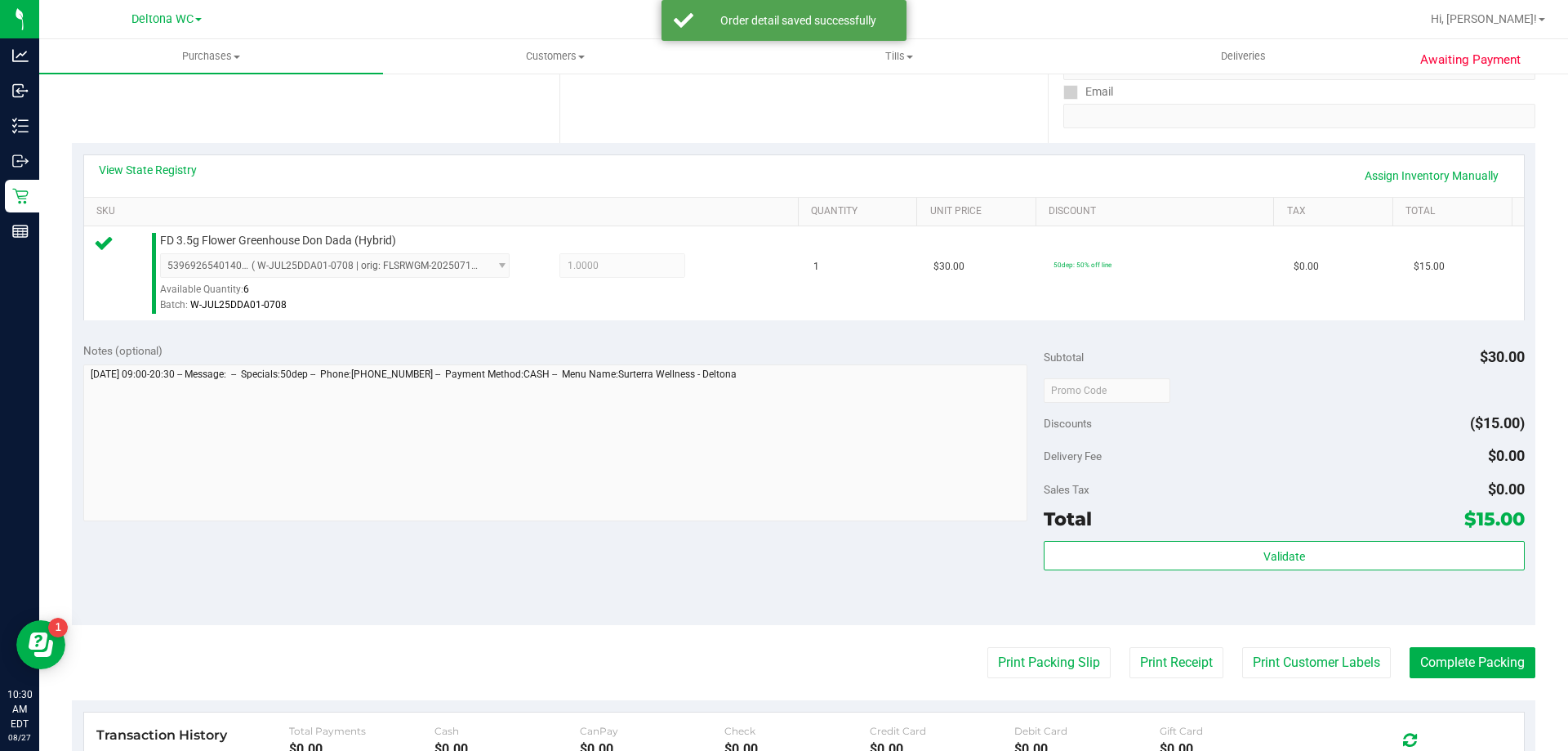
scroll to position [327, 0]
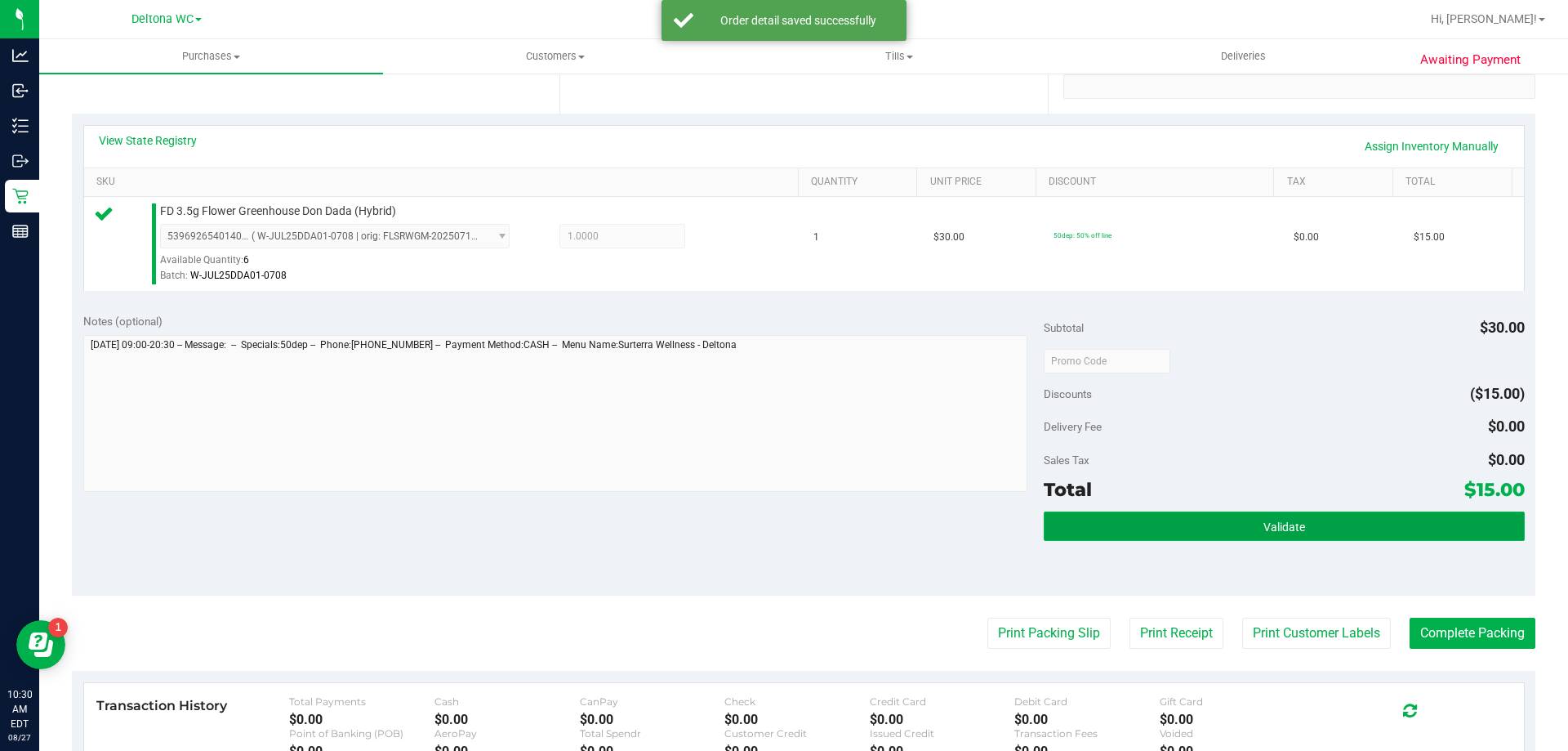
drag, startPoint x: 1260, startPoint y: 530, endPoint x: 1279, endPoint y: 537, distance: 20.2
click at [1263, 530] on span "Validate" at bounding box center [1284, 527] width 41 height 13
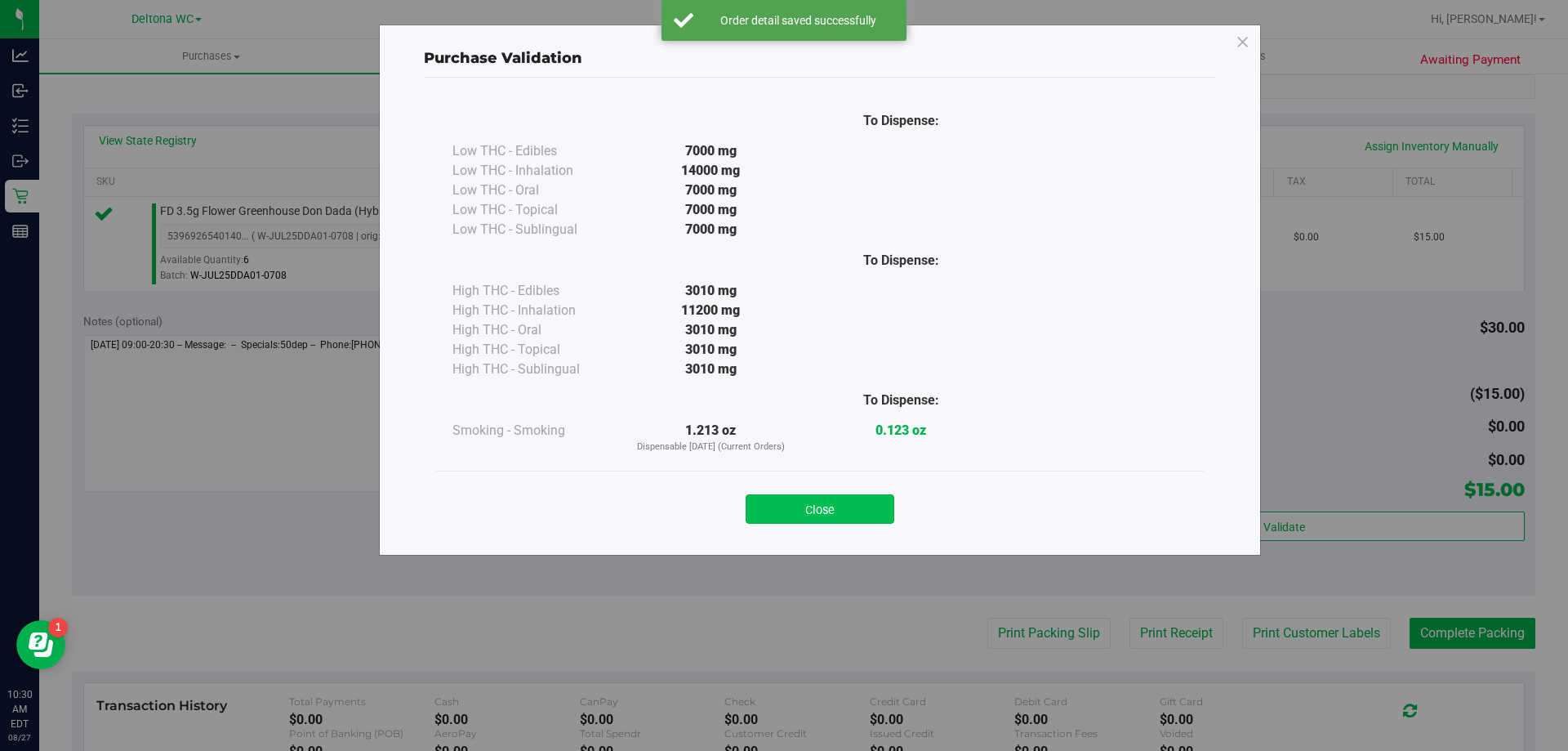
click at [805, 521] on button "Close" at bounding box center [820, 509] width 148 height 30
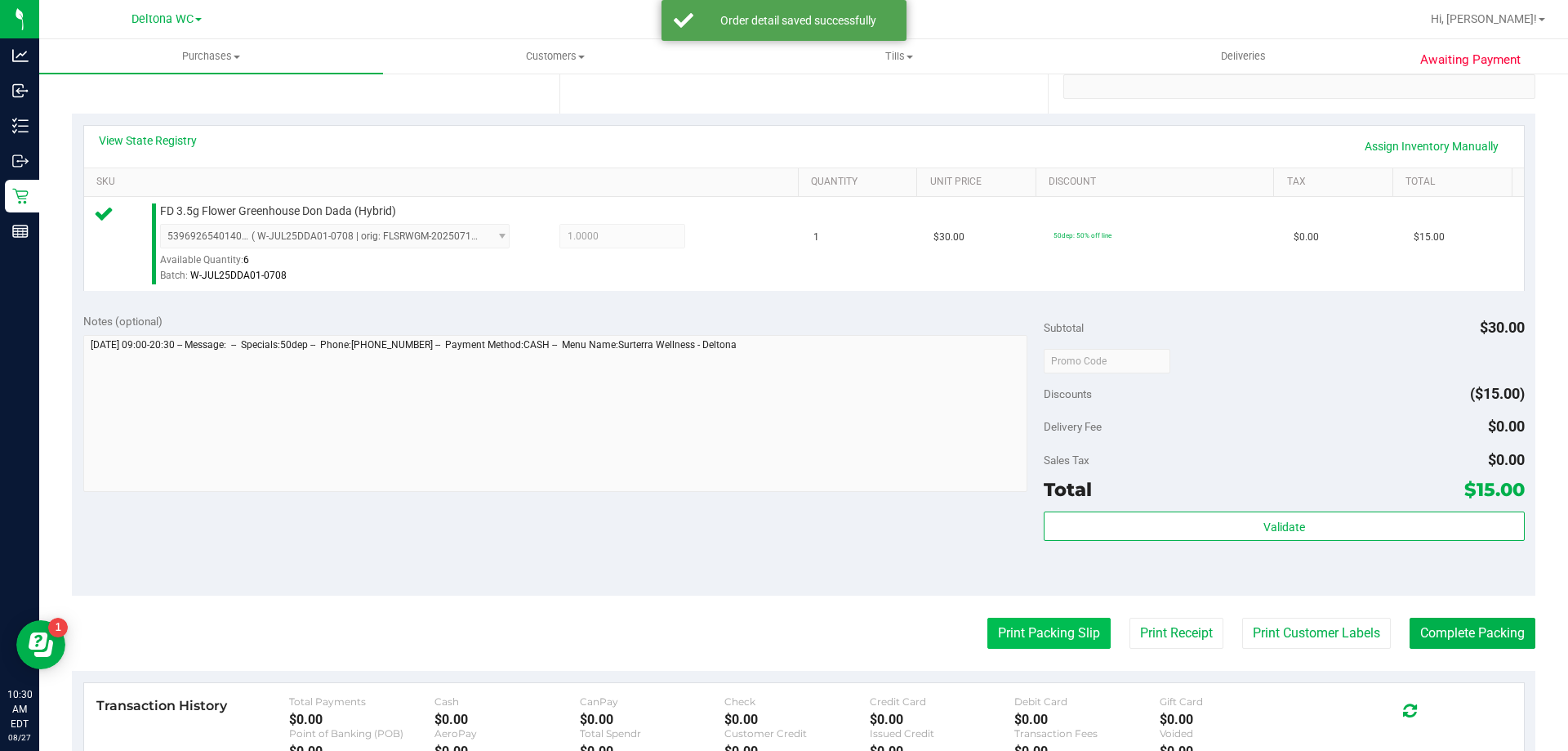
click at [987, 629] on button "Print Packing Slip" at bounding box center [1049, 633] width 123 height 31
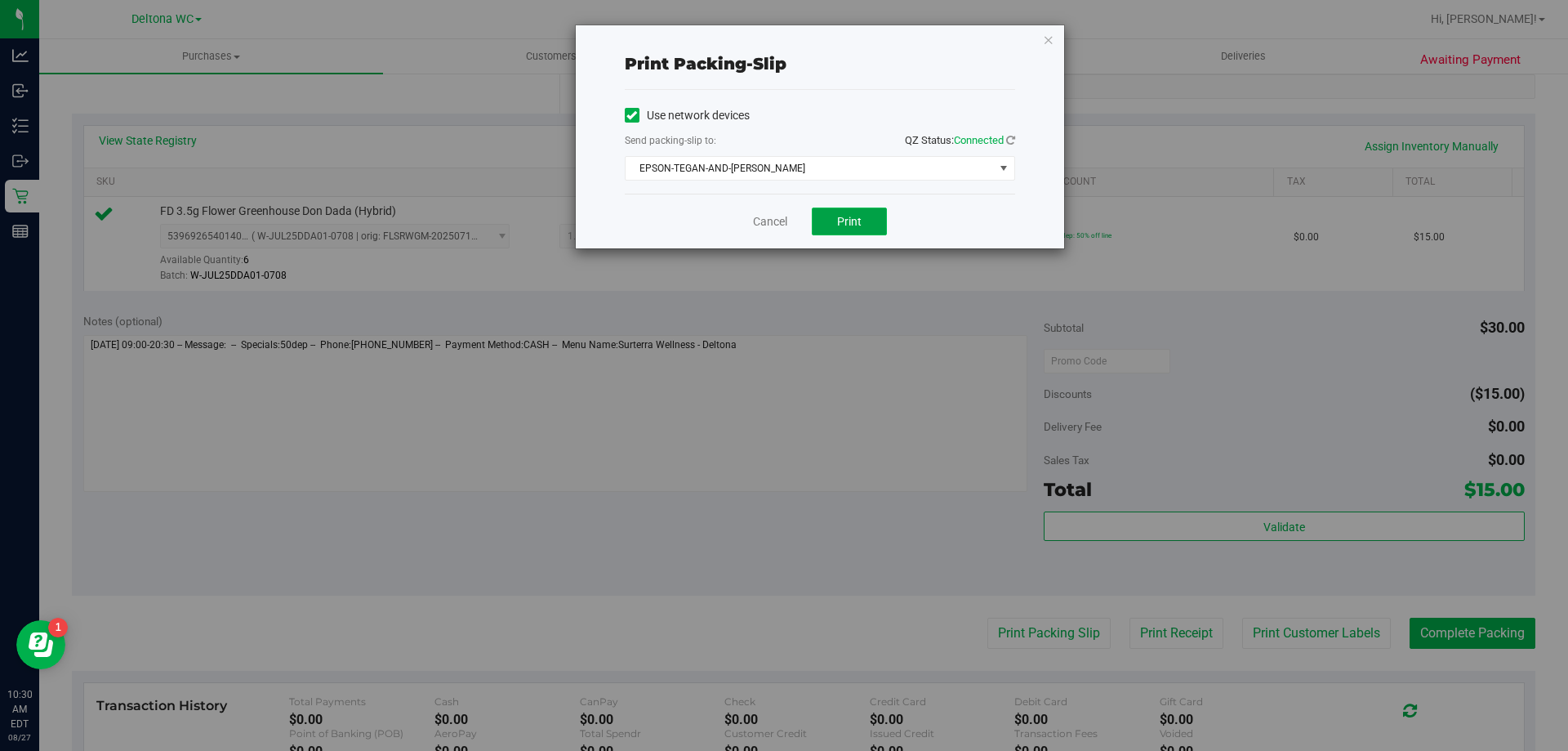
click at [837, 221] on span "Print" at bounding box center [848, 222] width 24 height 13
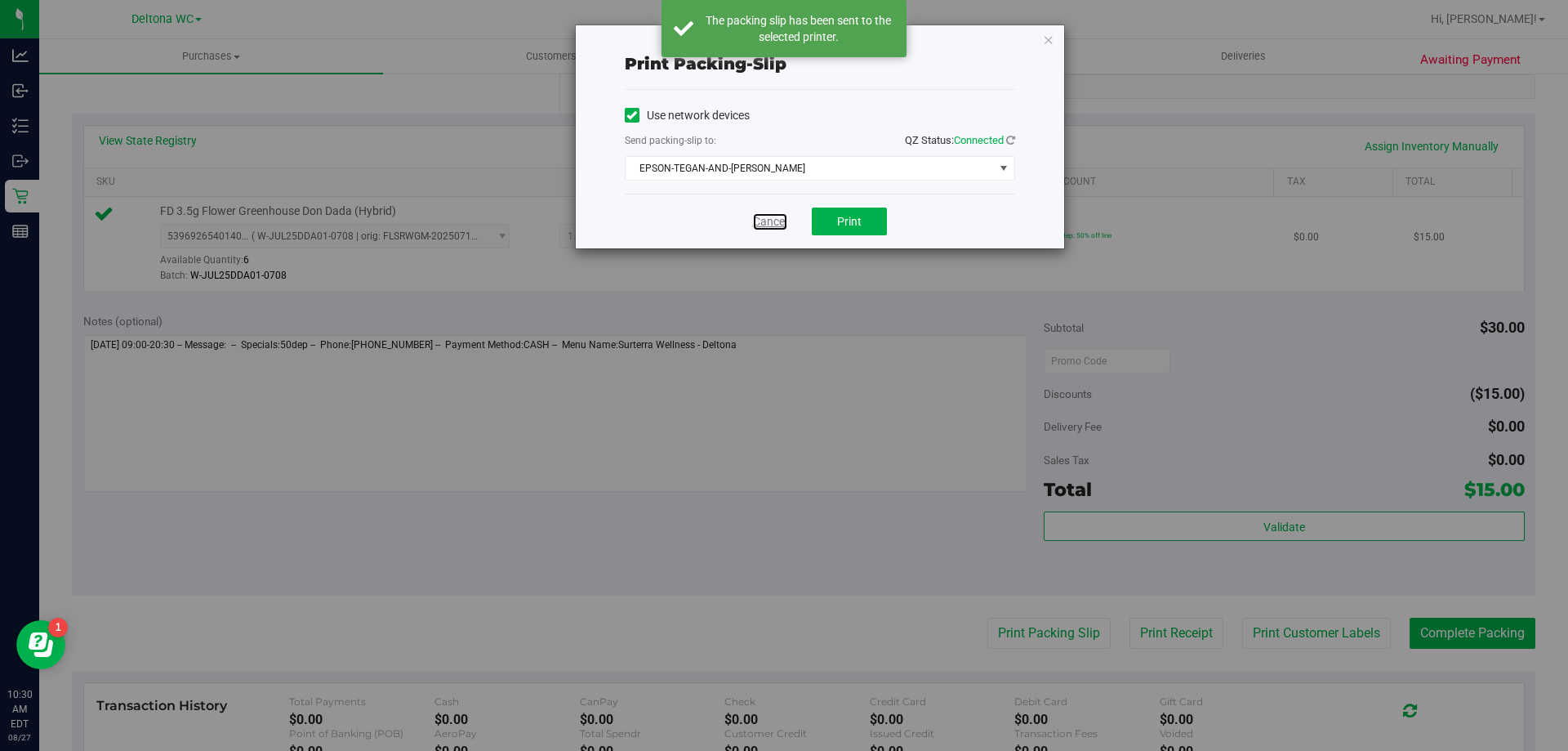
click at [778, 223] on link "Cancel" at bounding box center [770, 222] width 35 height 17
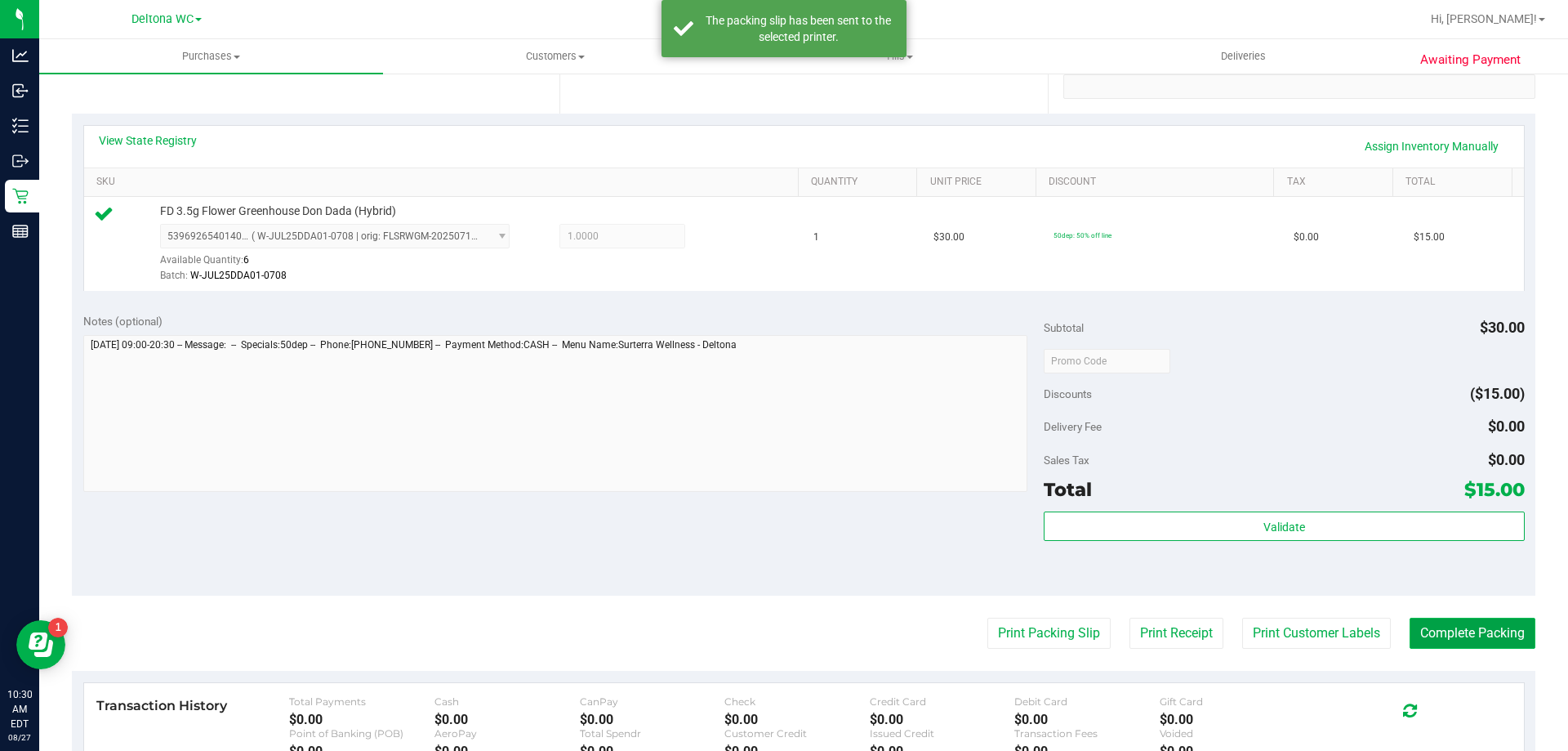
click at [1442, 634] on button "Complete Packing" at bounding box center [1472, 633] width 125 height 31
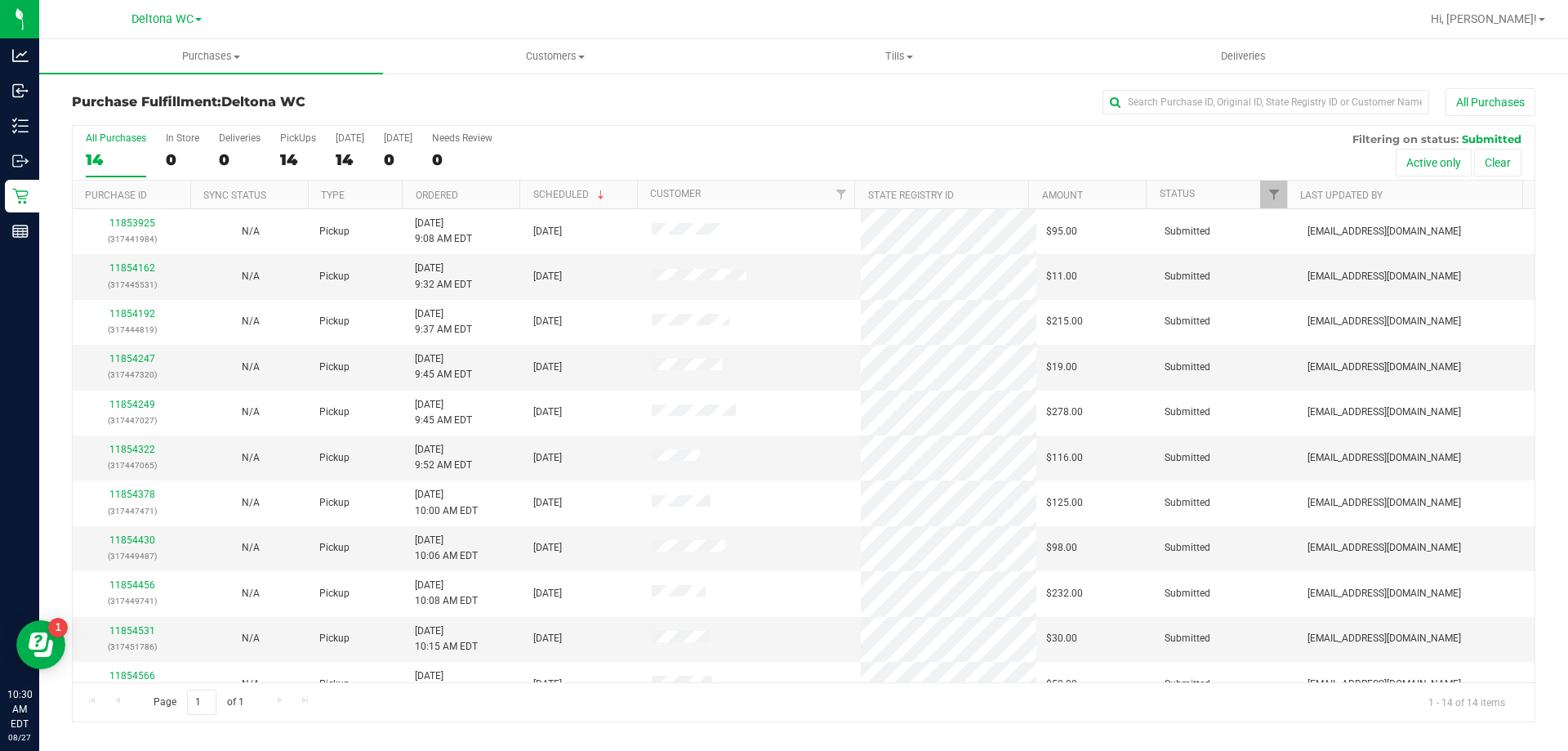
click at [498, 199] on th "Ordered" at bounding box center [461, 195] width 118 height 29
click at [133, 273] on link "11854109" at bounding box center [132, 276] width 45 height 12
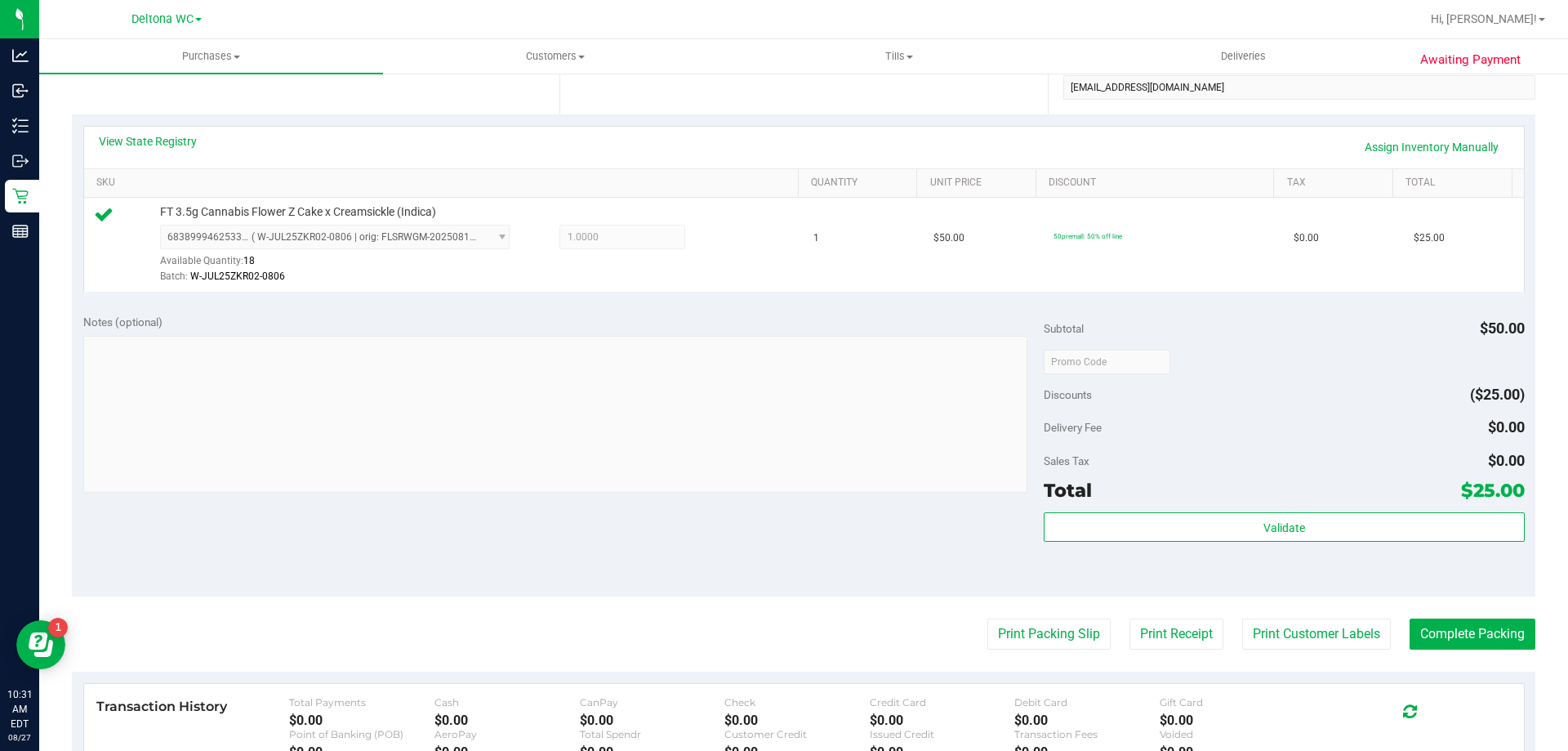
scroll to position [327, 0]
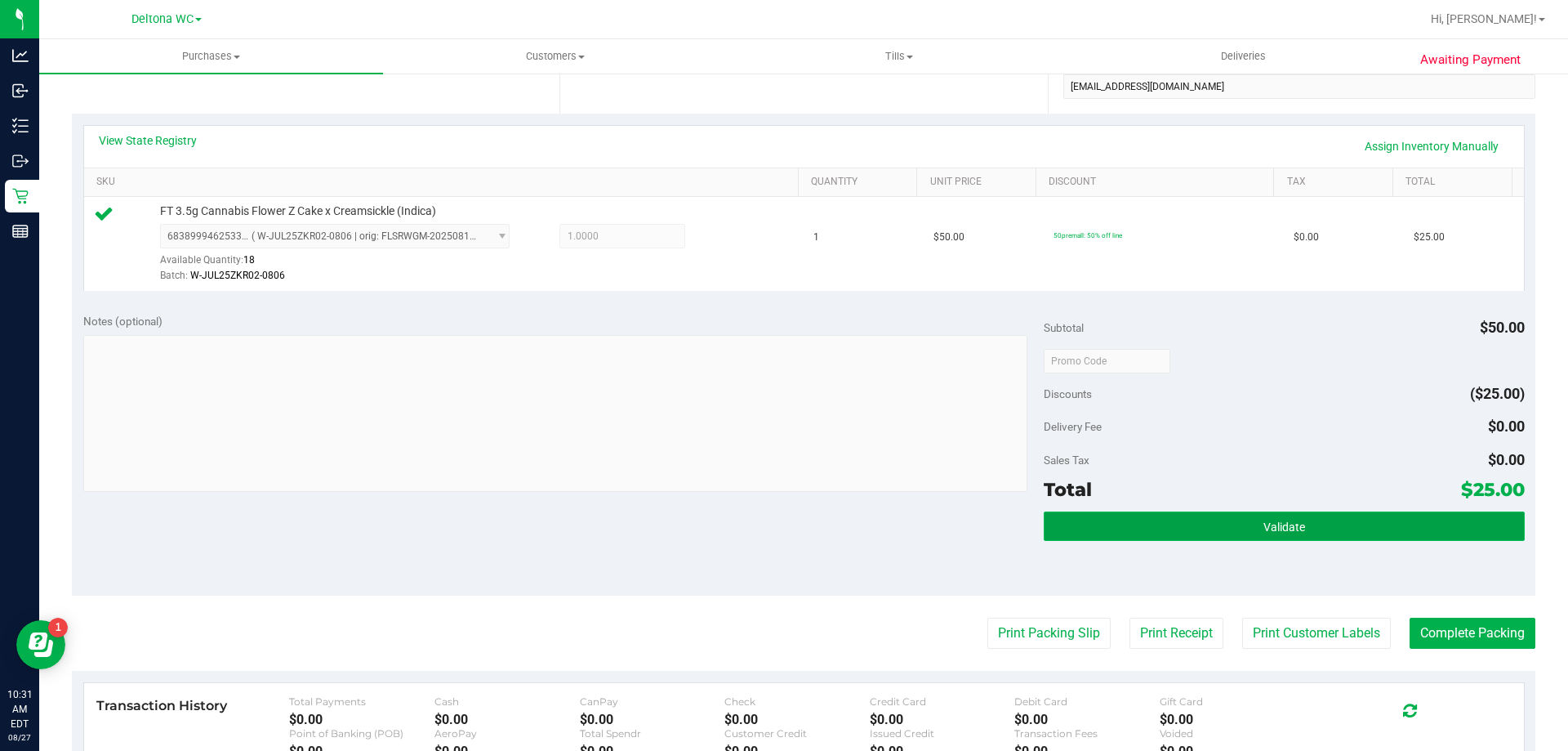
click at [1166, 532] on button "Validate" at bounding box center [1284, 525] width 480 height 30
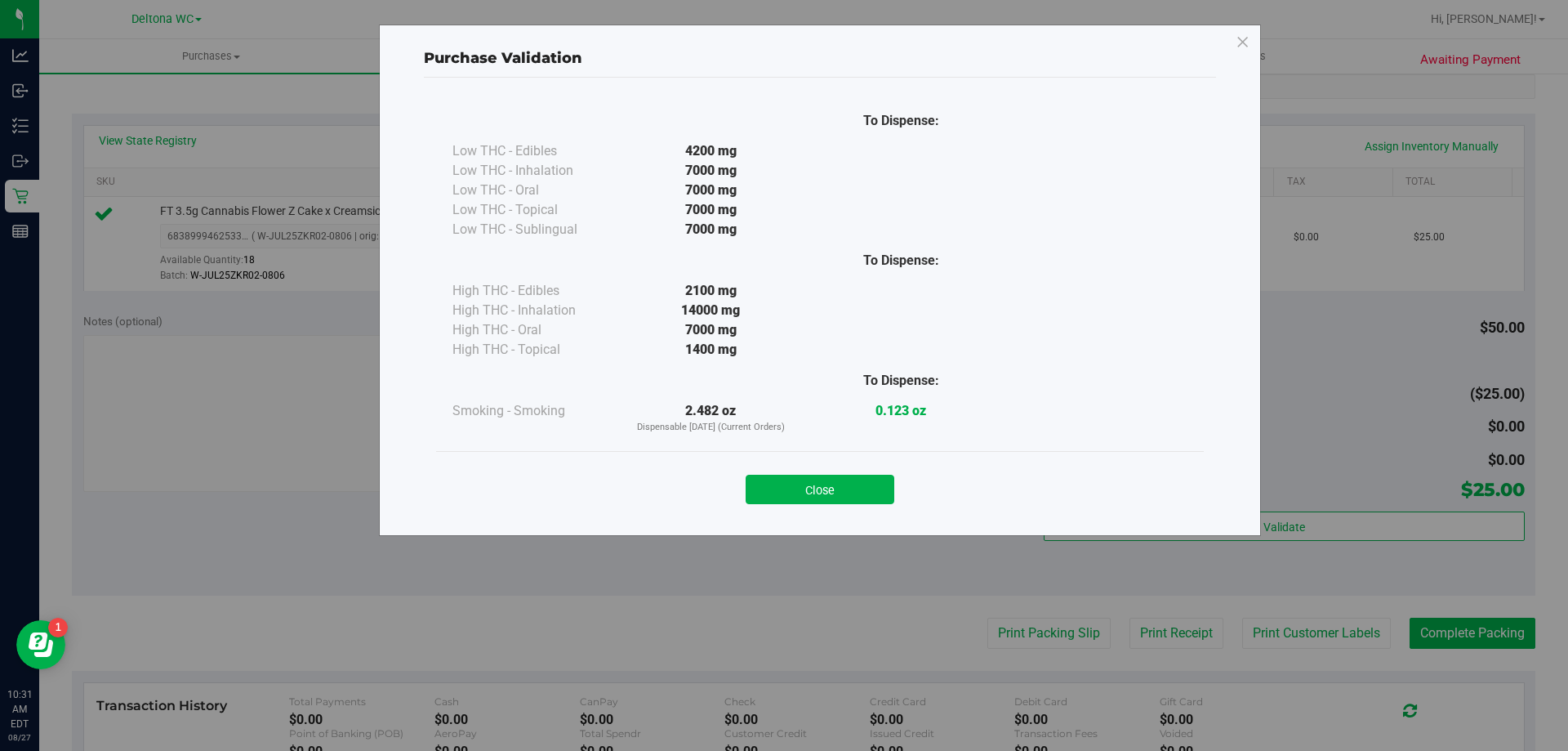
drag, startPoint x: 817, startPoint y: 490, endPoint x: 795, endPoint y: 478, distance: 25.1
click at [818, 484] on button "Close" at bounding box center [820, 489] width 148 height 30
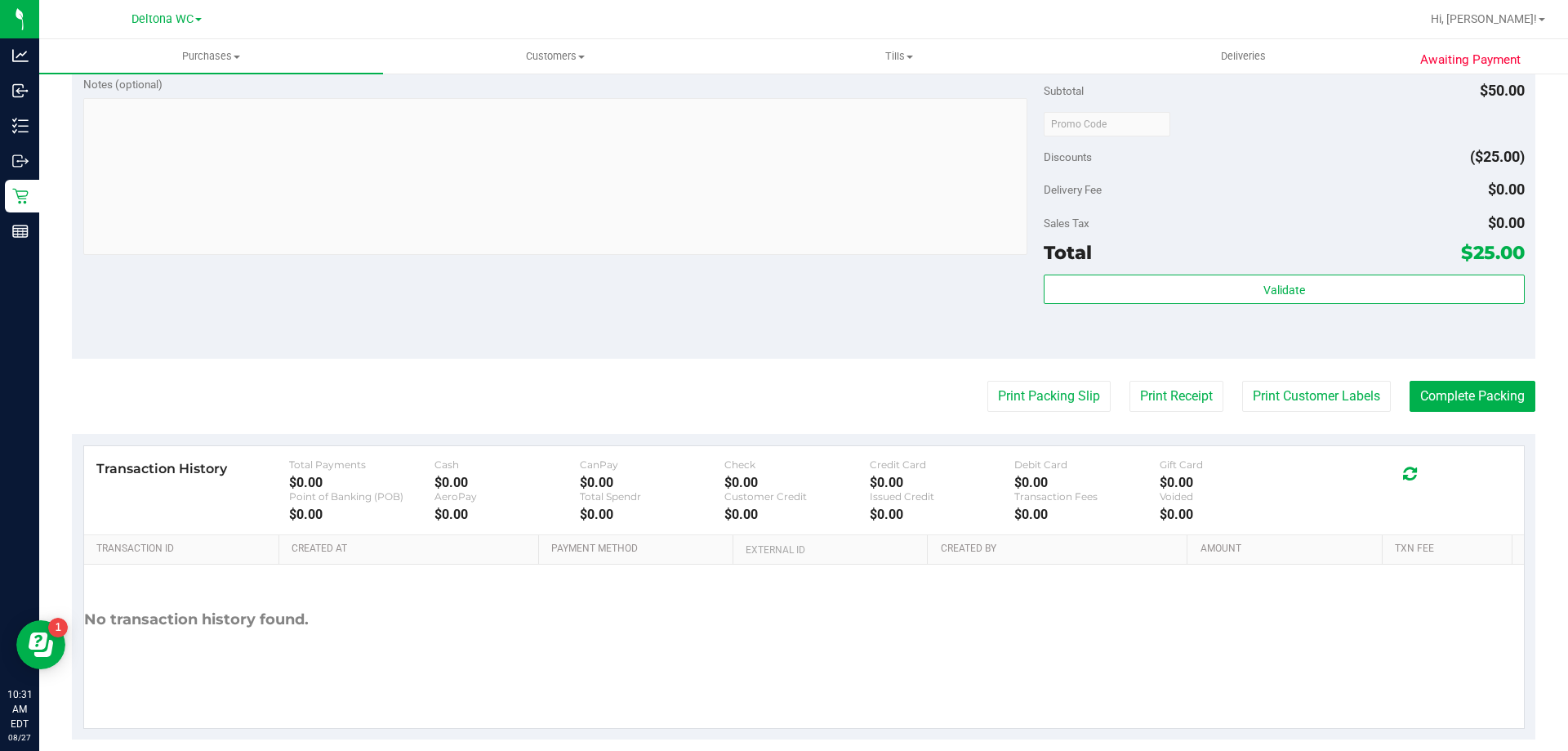
scroll to position [572, 0]
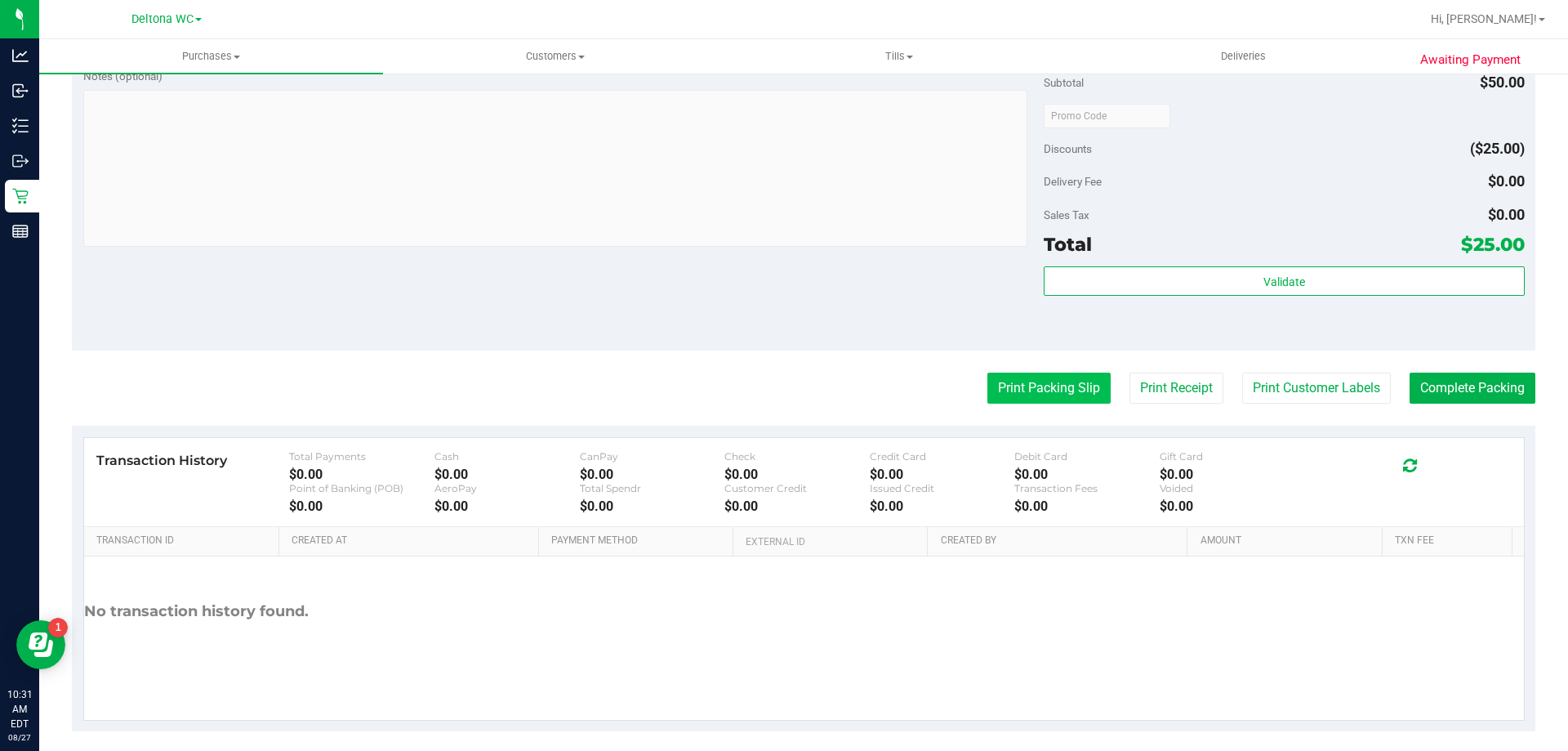
click at [1014, 388] on button "Print Packing Slip" at bounding box center [1049, 388] width 123 height 31
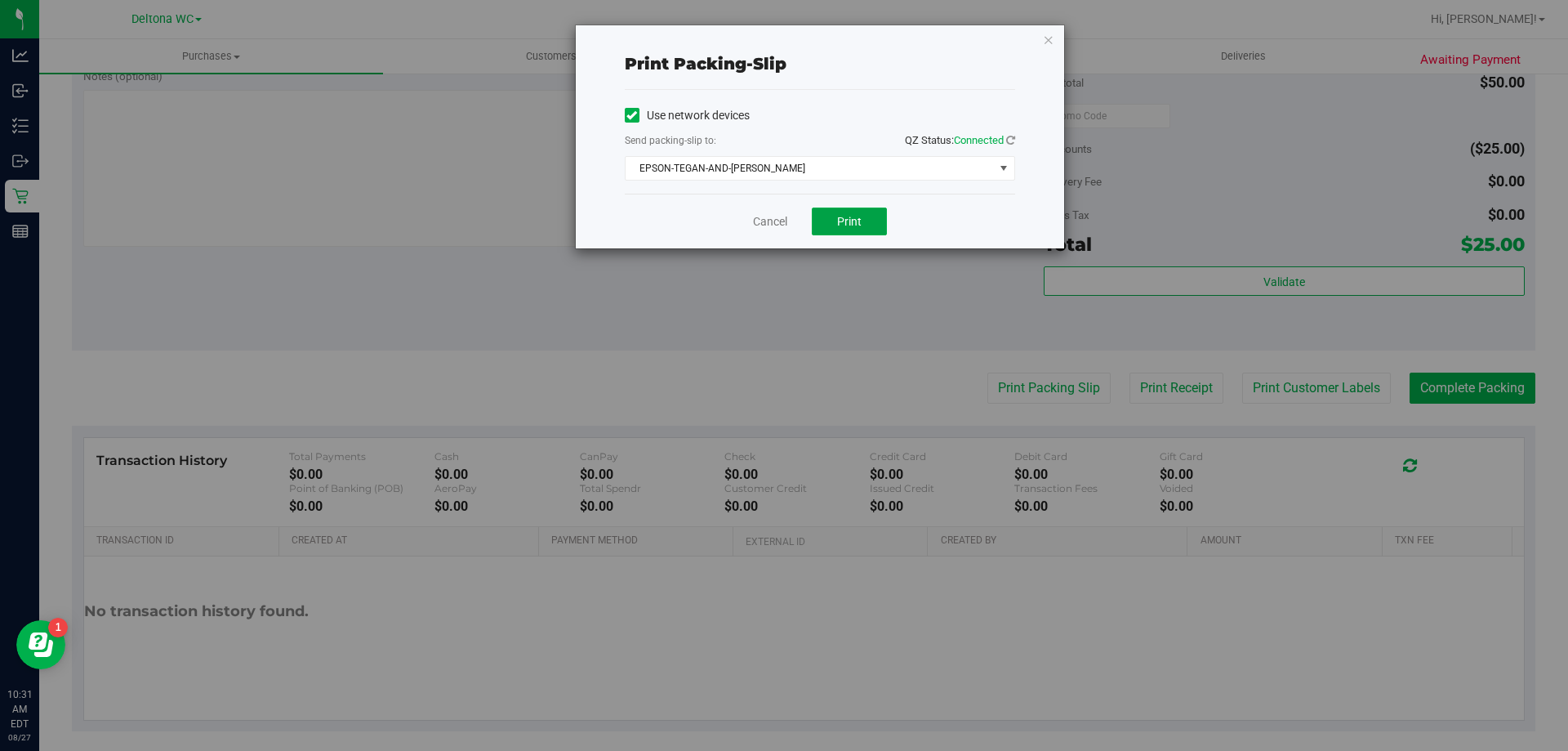
drag, startPoint x: 825, startPoint y: 214, endPoint x: 847, endPoint y: 236, distance: 31.1
click at [826, 216] on button "Print" at bounding box center [849, 221] width 75 height 28
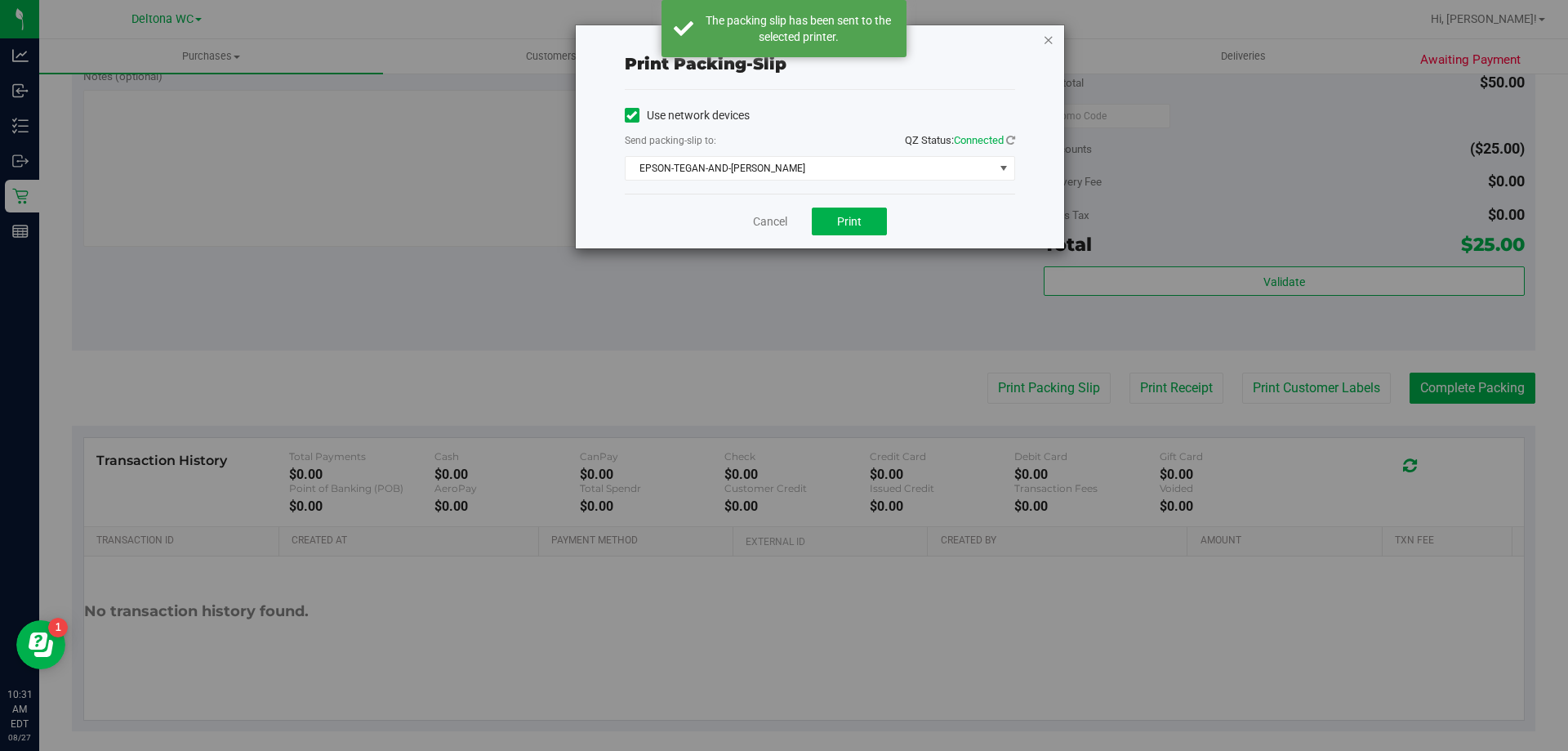
click at [1049, 39] on icon "button" at bounding box center [1049, 40] width 12 height 19
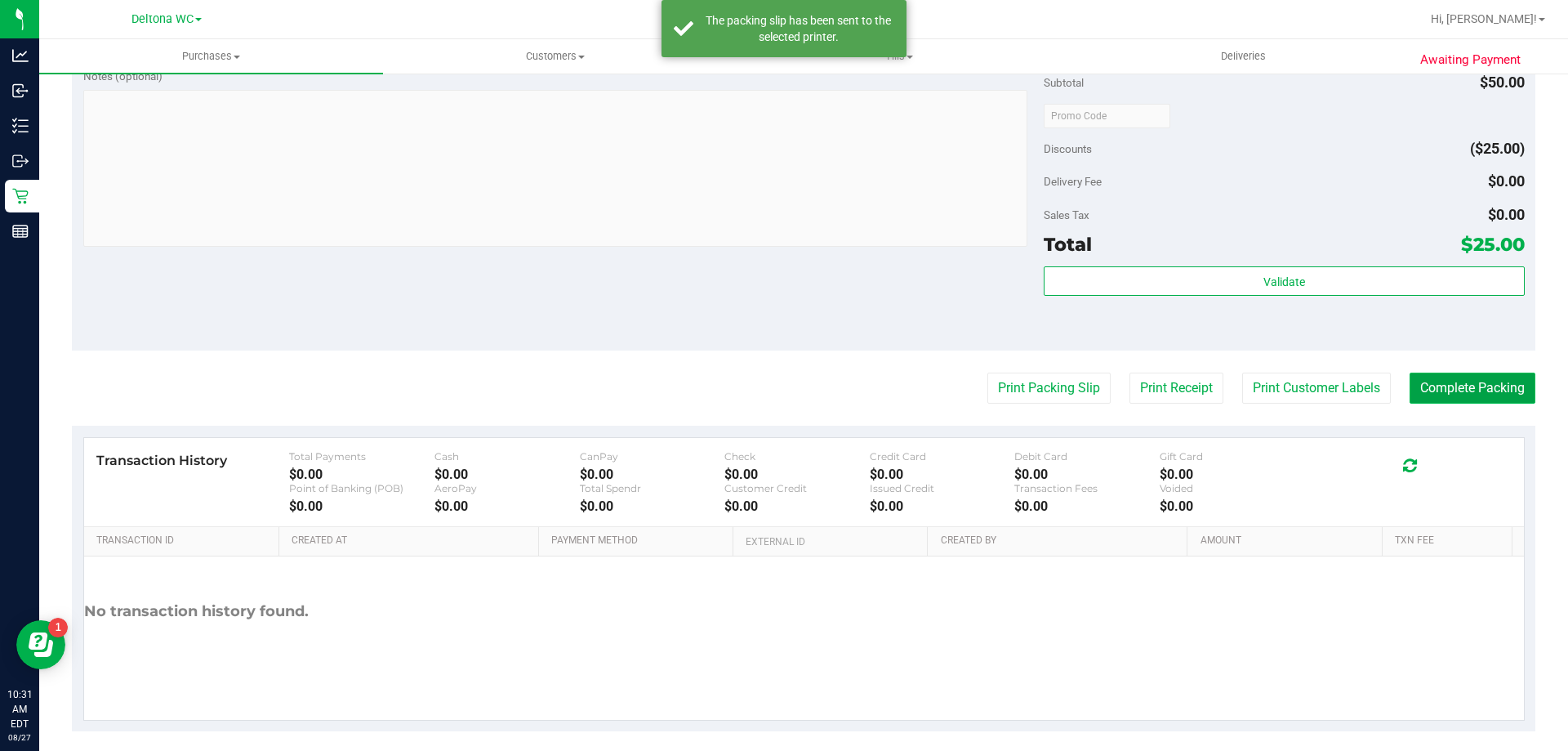
click at [1488, 390] on button "Complete Packing" at bounding box center [1472, 388] width 125 height 31
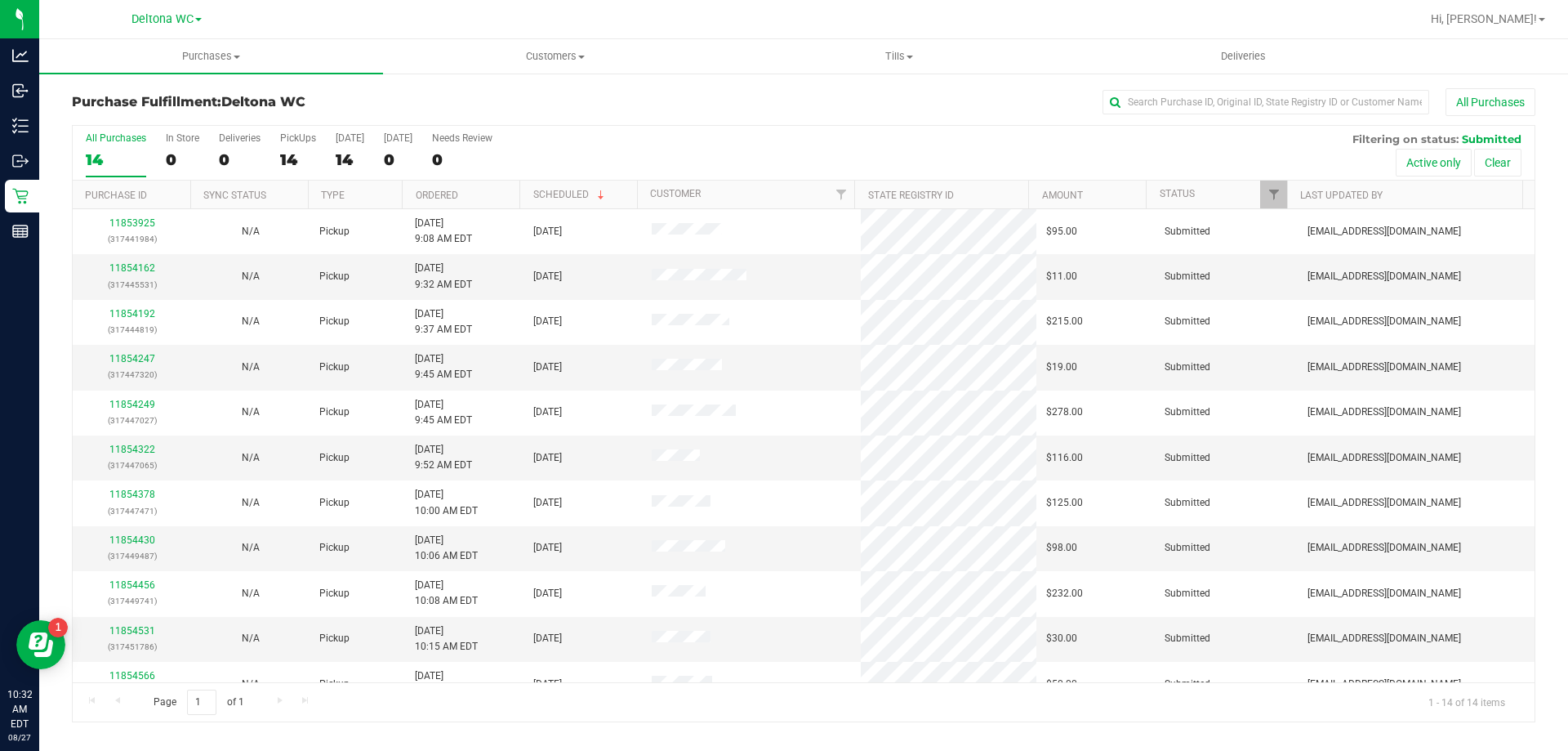
click at [488, 191] on th "Ordered" at bounding box center [461, 195] width 118 height 29
click at [136, 268] on link "11854162" at bounding box center [132, 268] width 45 height 12
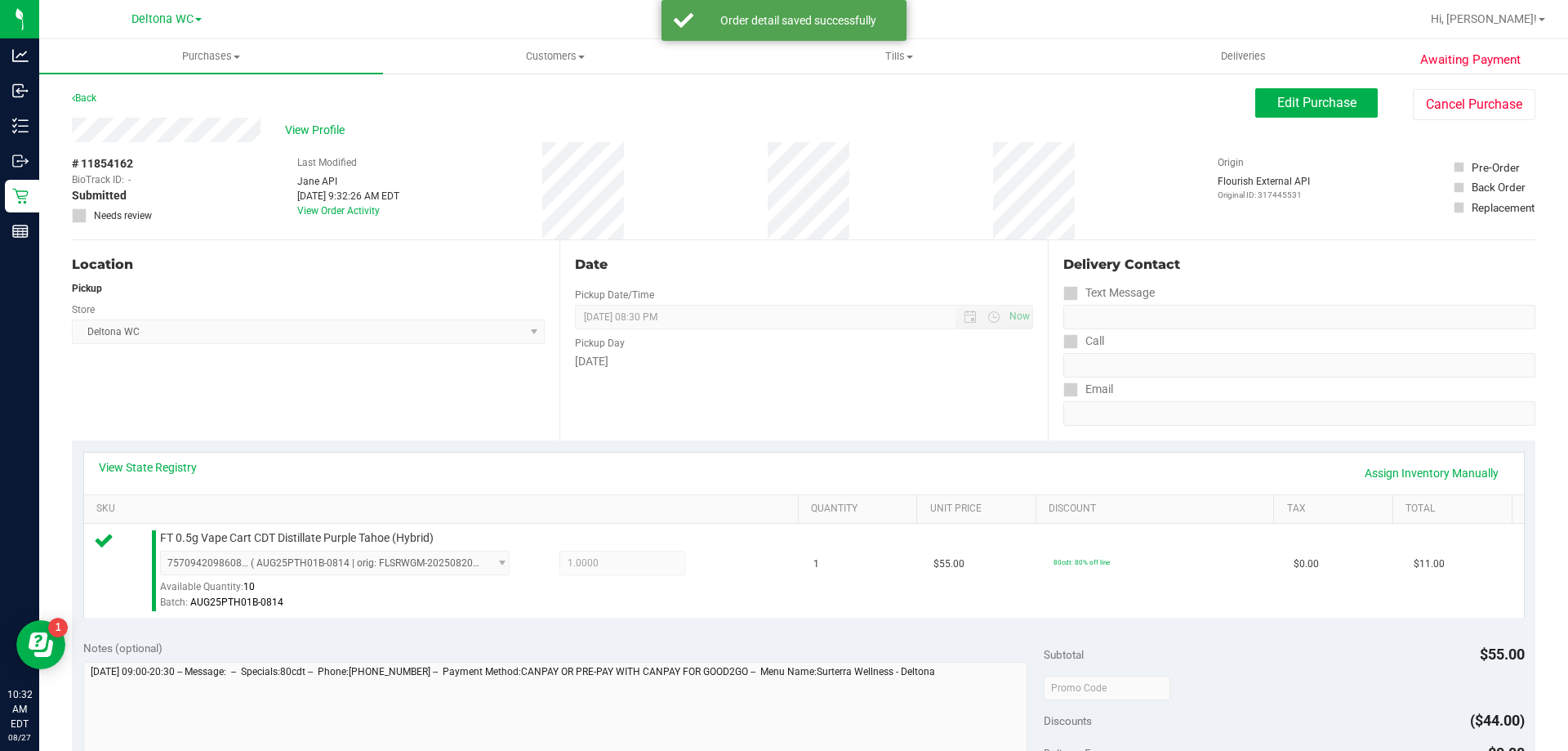
scroll to position [409, 0]
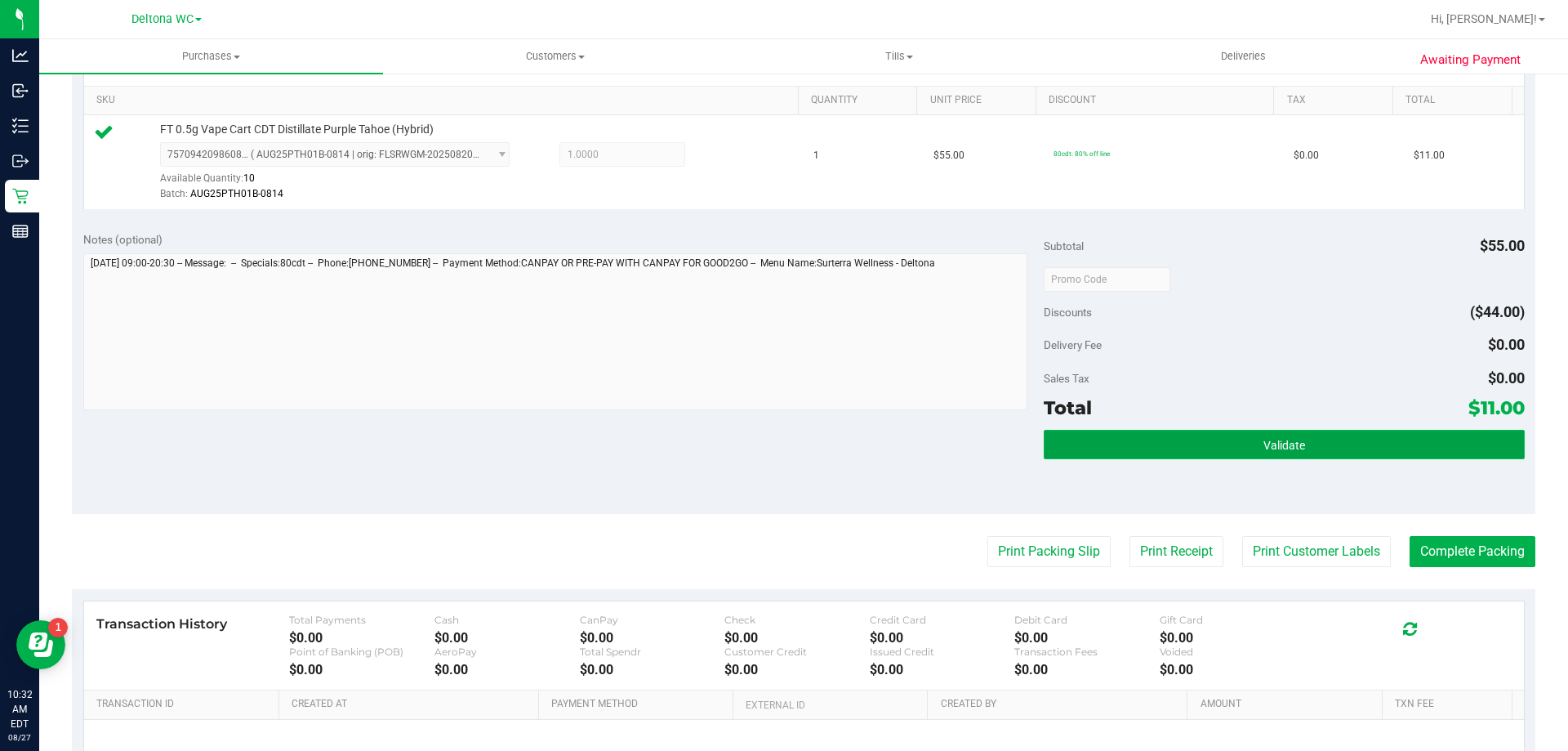
click at [1137, 433] on button "Validate" at bounding box center [1284, 444] width 480 height 30
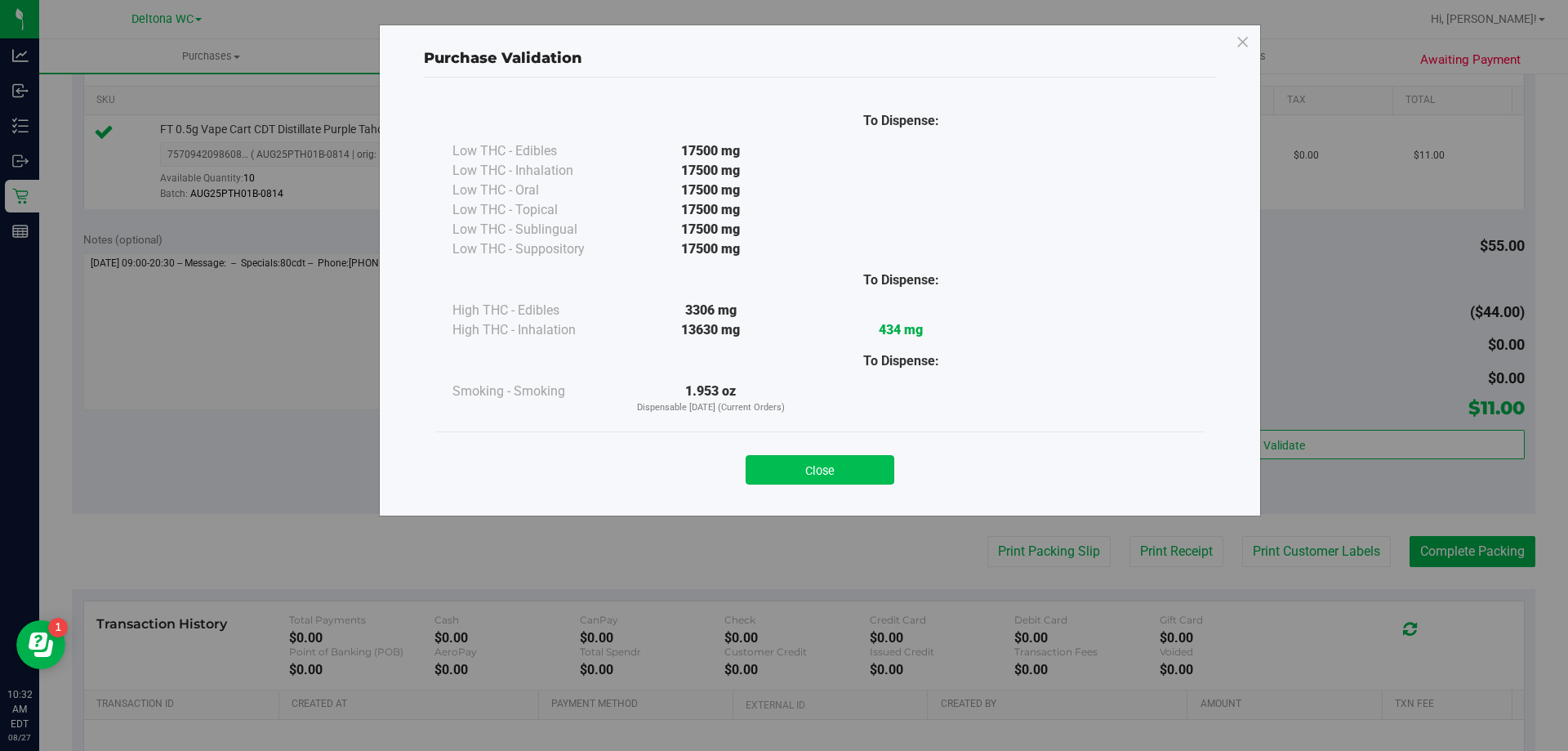
click at [871, 463] on button "Close" at bounding box center [820, 469] width 148 height 30
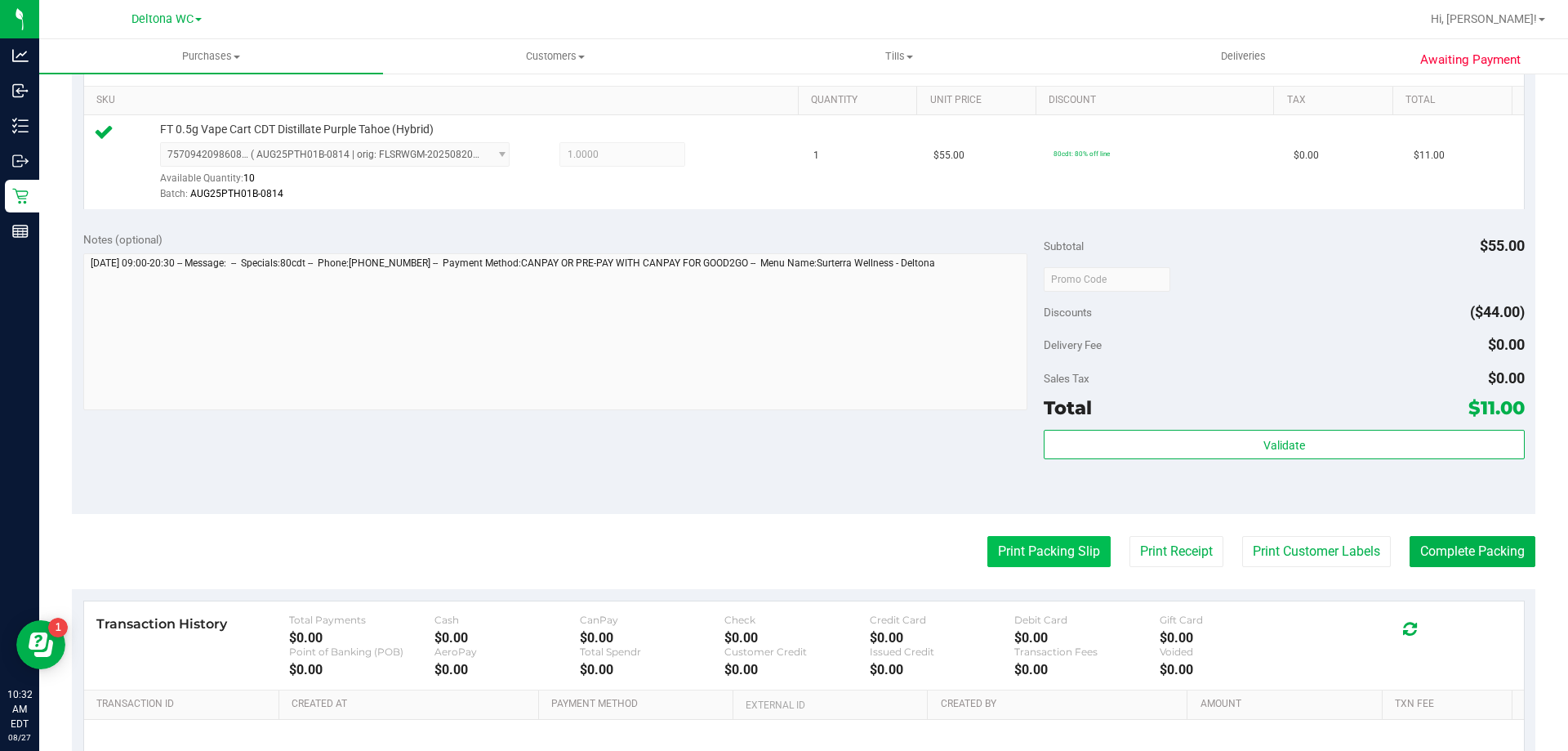
click at [1040, 537] on button "Print Packing Slip" at bounding box center [1049, 551] width 123 height 31
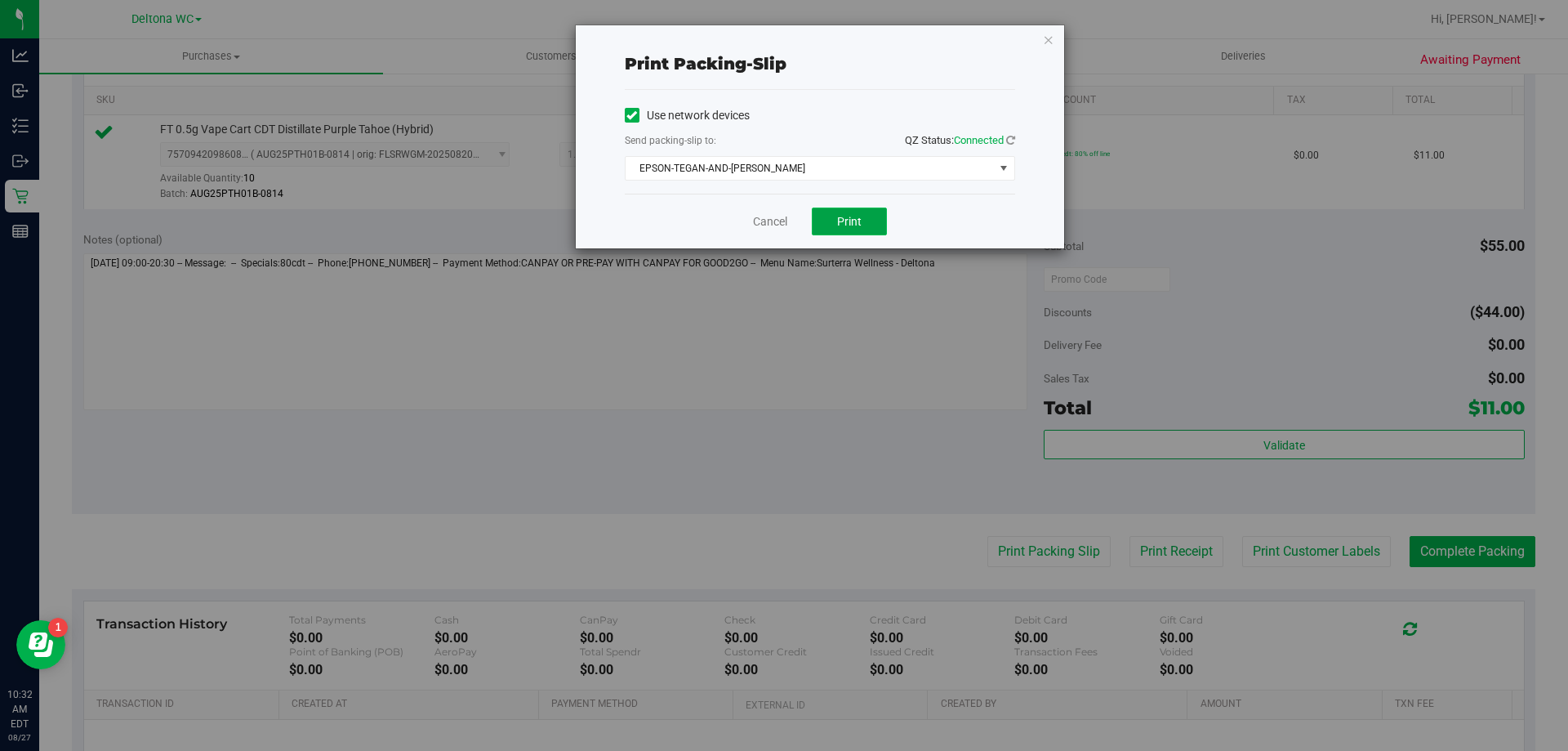
click at [875, 219] on button "Print" at bounding box center [849, 221] width 75 height 28
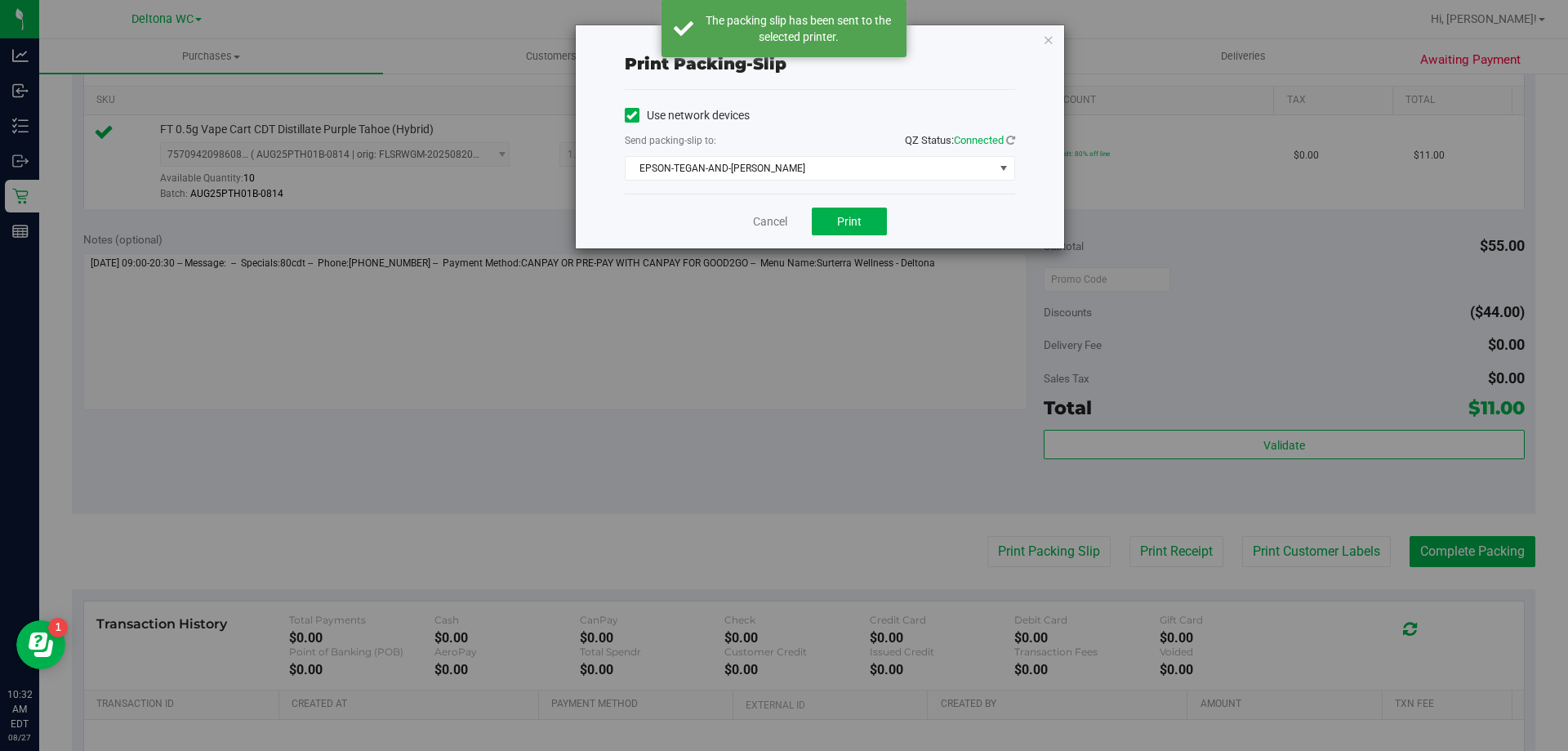
click at [1049, 40] on icon "button" at bounding box center [1049, 40] width 12 height 19
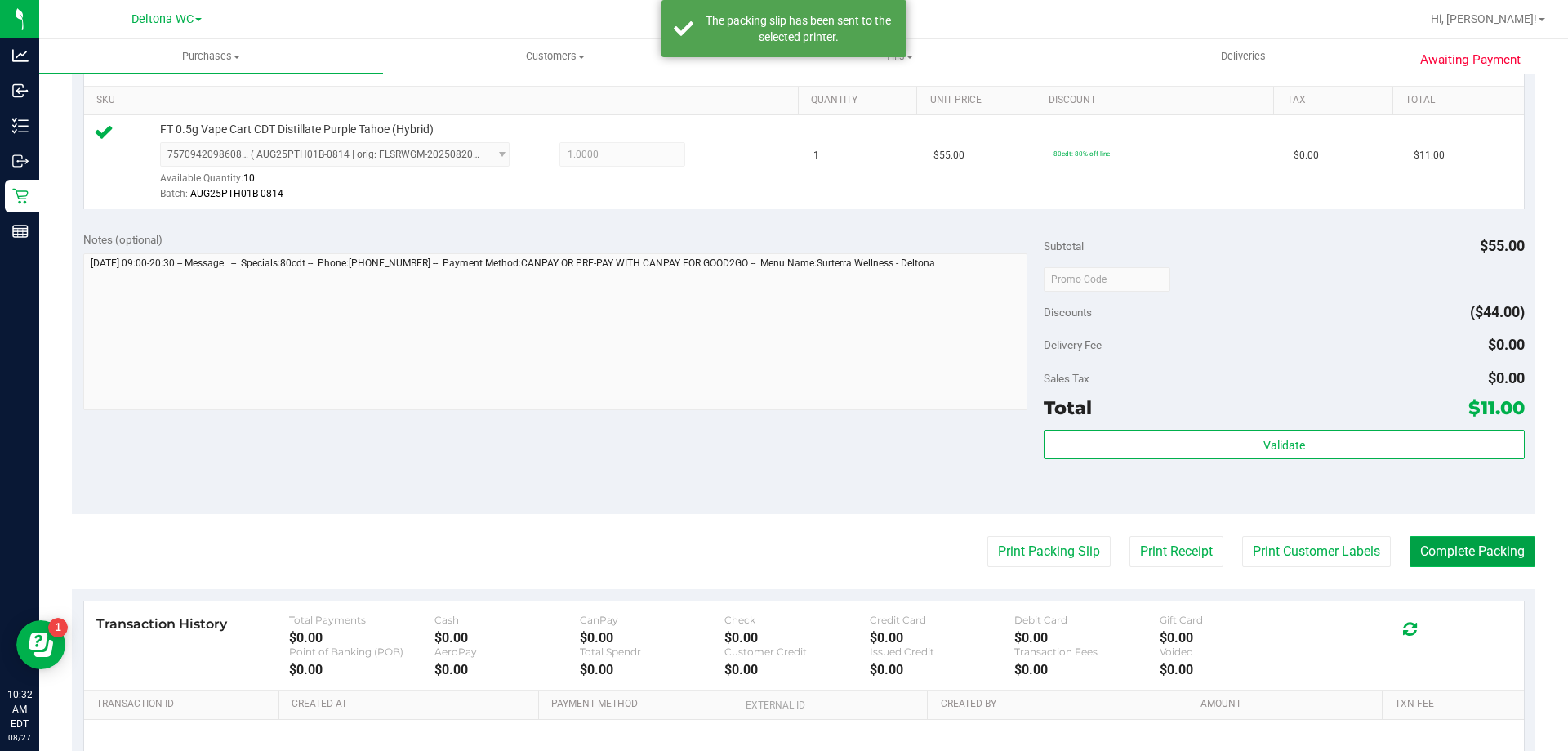
click at [1445, 560] on button "Complete Packing" at bounding box center [1472, 551] width 125 height 31
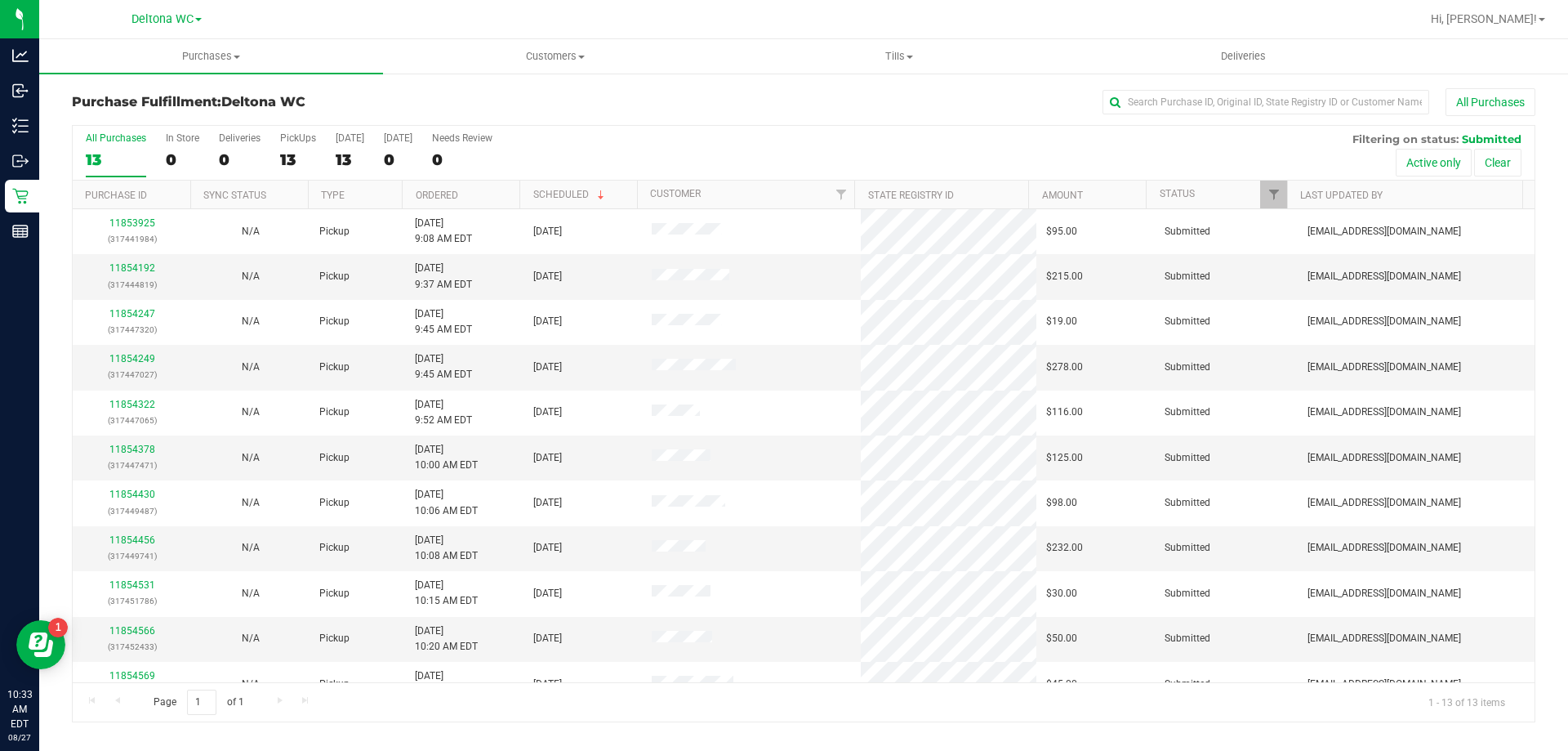
click at [508, 193] on th "Ordered" at bounding box center [461, 195] width 118 height 29
click at [119, 265] on link "11854192" at bounding box center [132, 268] width 45 height 12
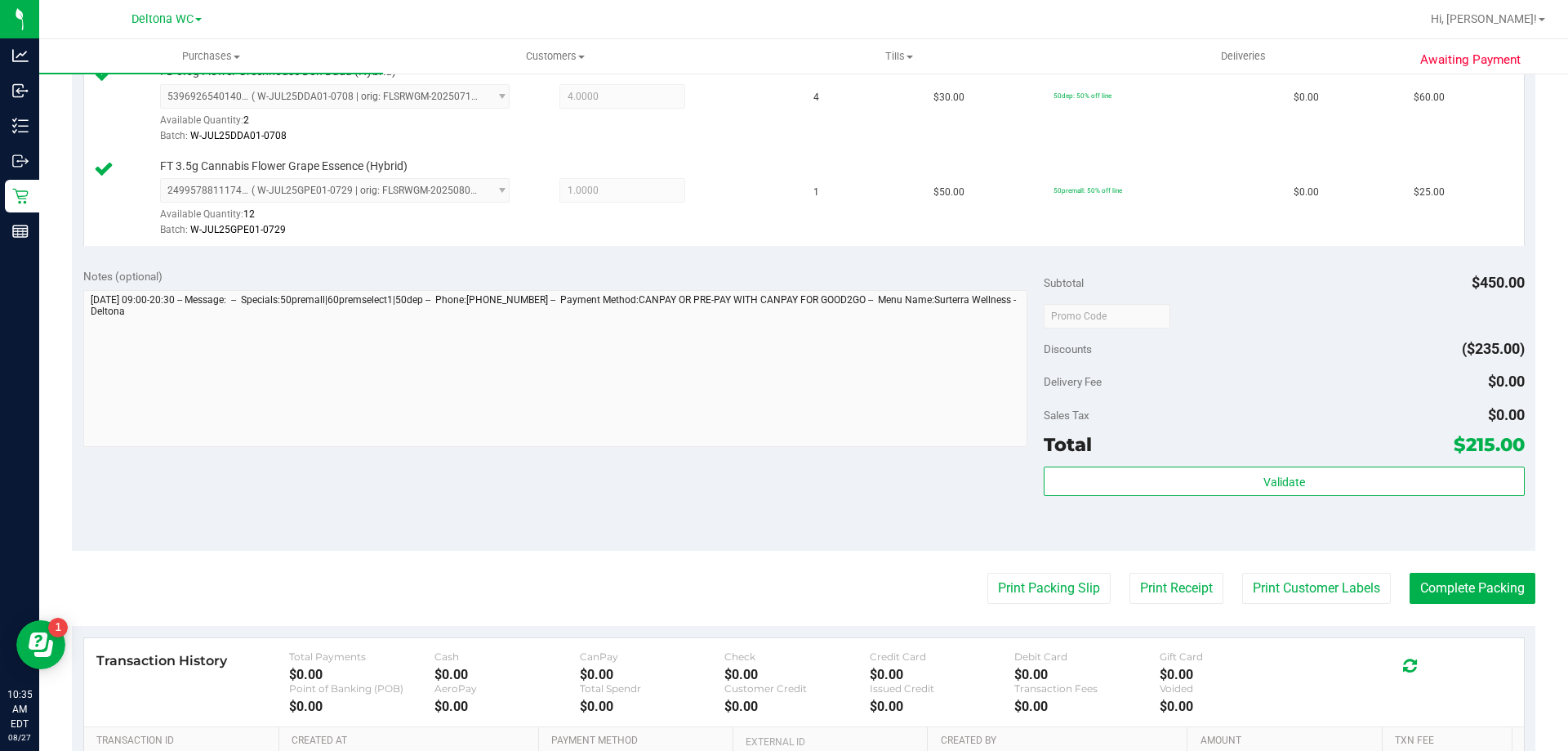
scroll to position [1061, 0]
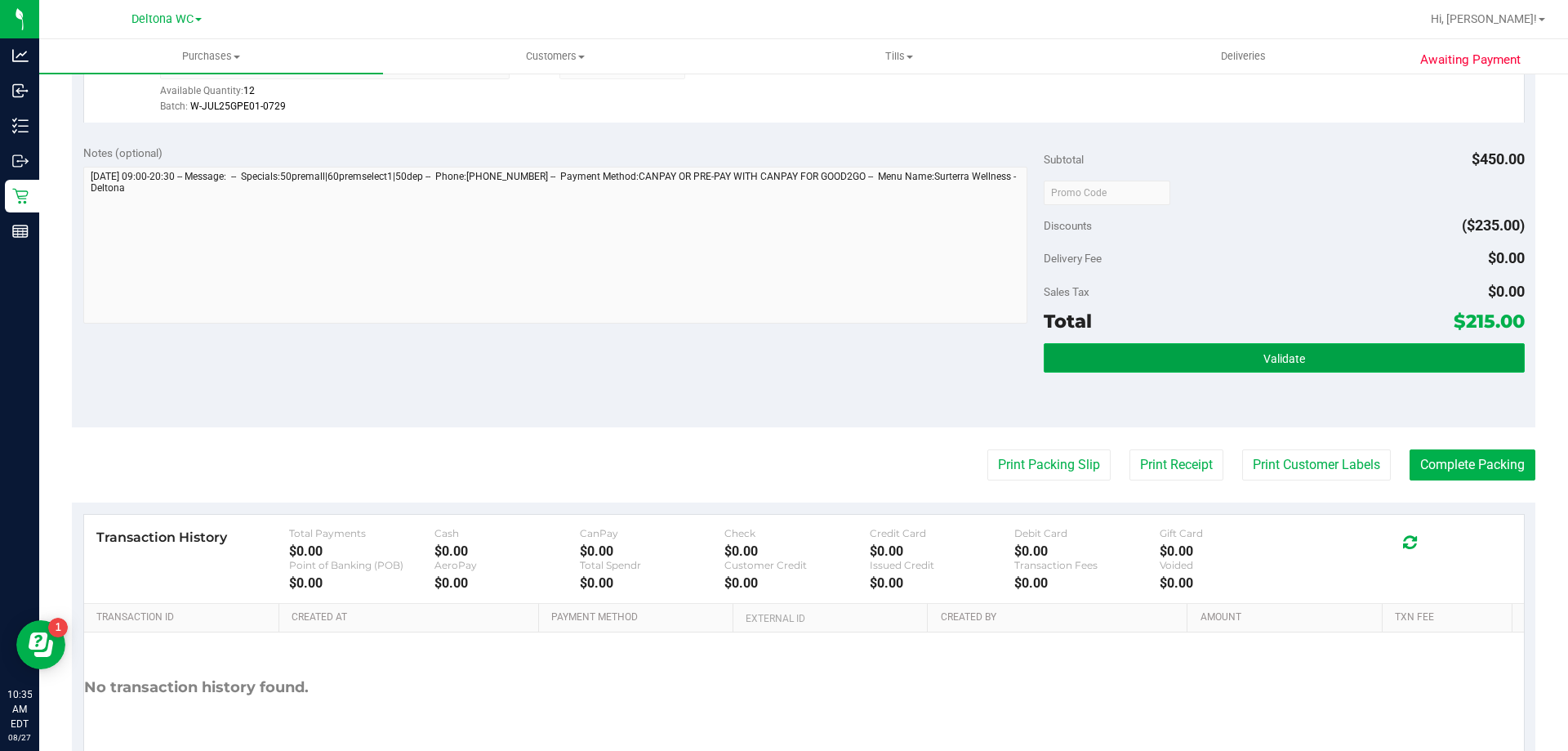
click at [1128, 353] on button "Validate" at bounding box center [1284, 358] width 480 height 30
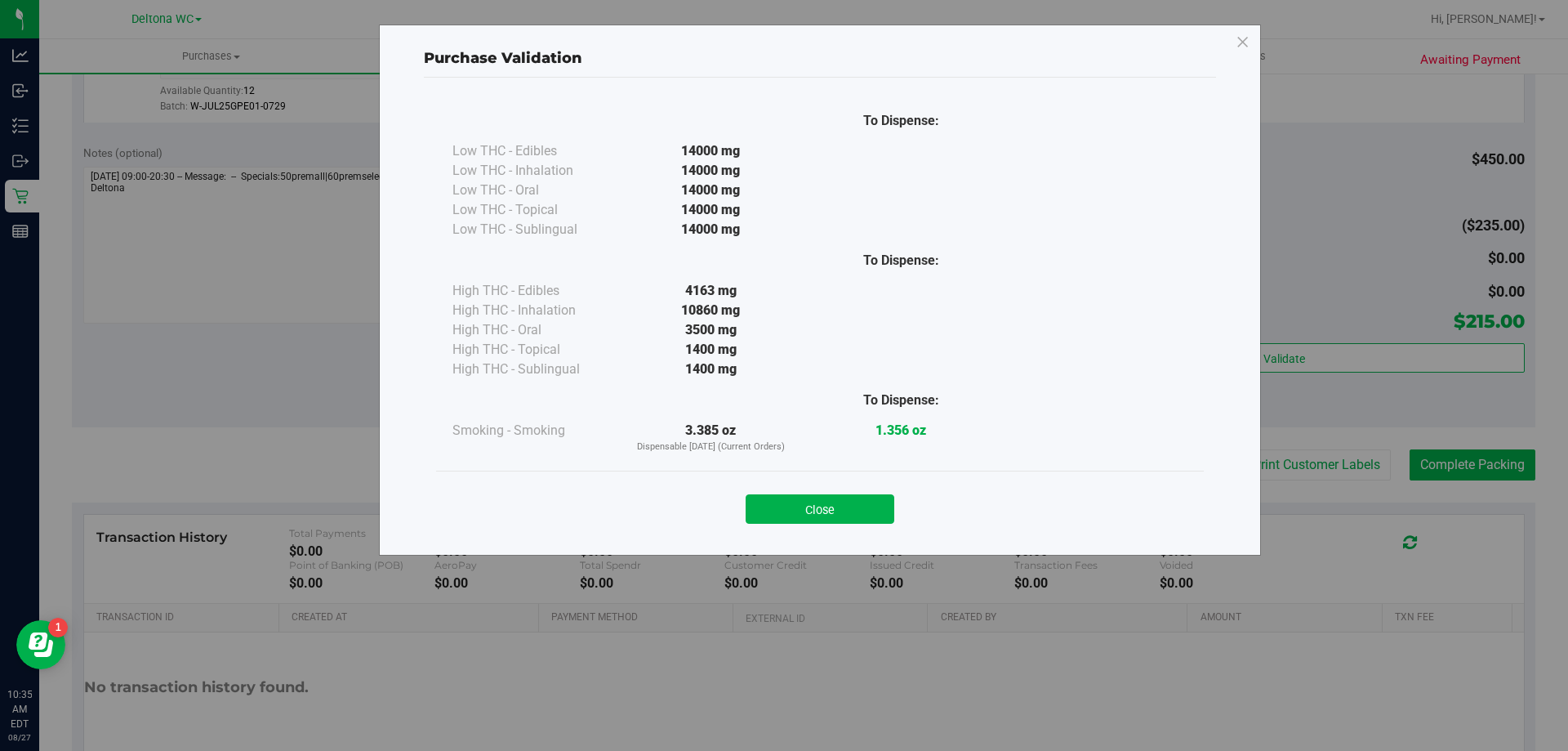
click at [852, 526] on div "Close" at bounding box center [819, 503] width 767 height 67
drag, startPoint x: 853, startPoint y: 522, endPoint x: 902, endPoint y: 511, distance: 50.2
click at [854, 522] on button "Close" at bounding box center [820, 509] width 148 height 30
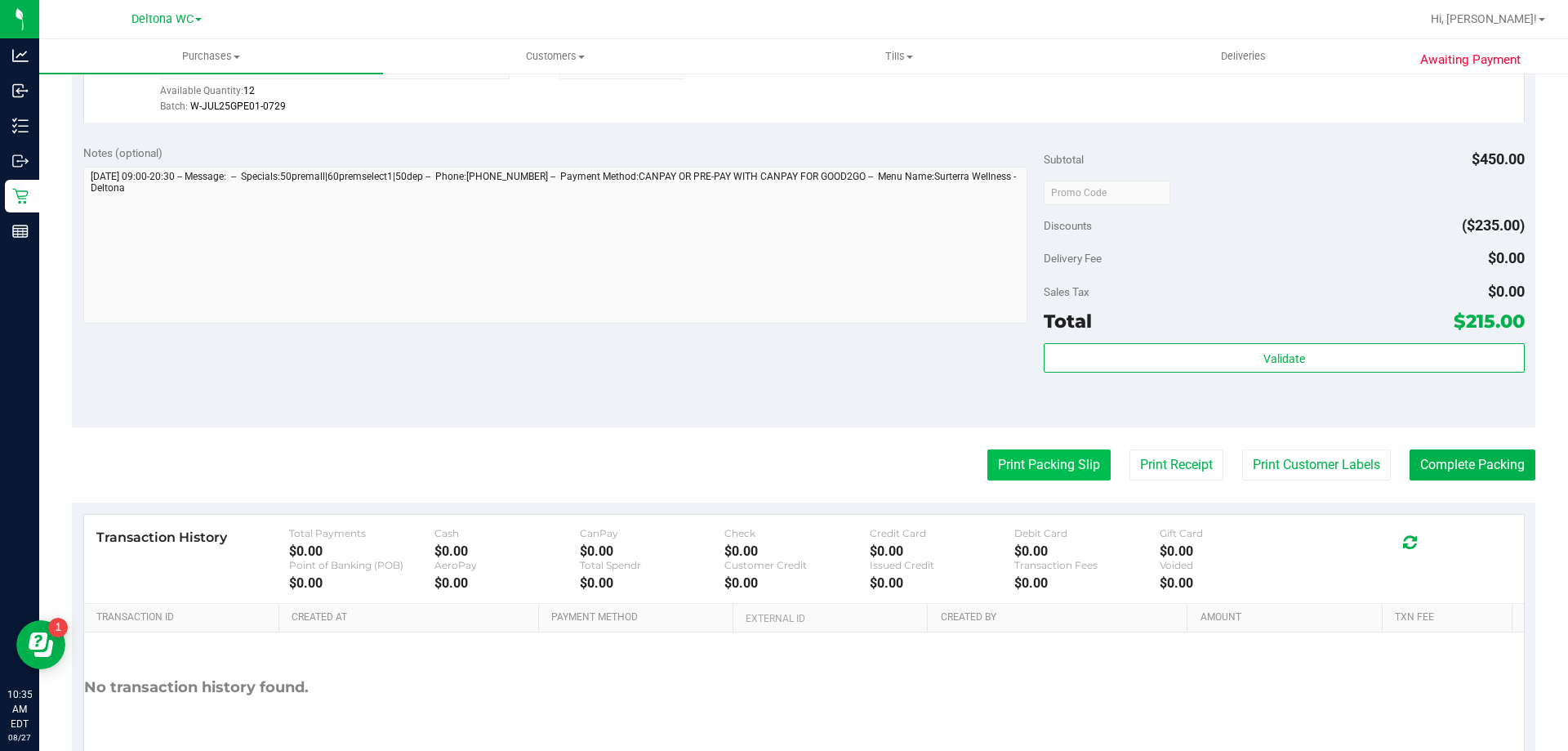
click at [1041, 470] on button "Print Packing Slip" at bounding box center [1049, 465] width 123 height 31
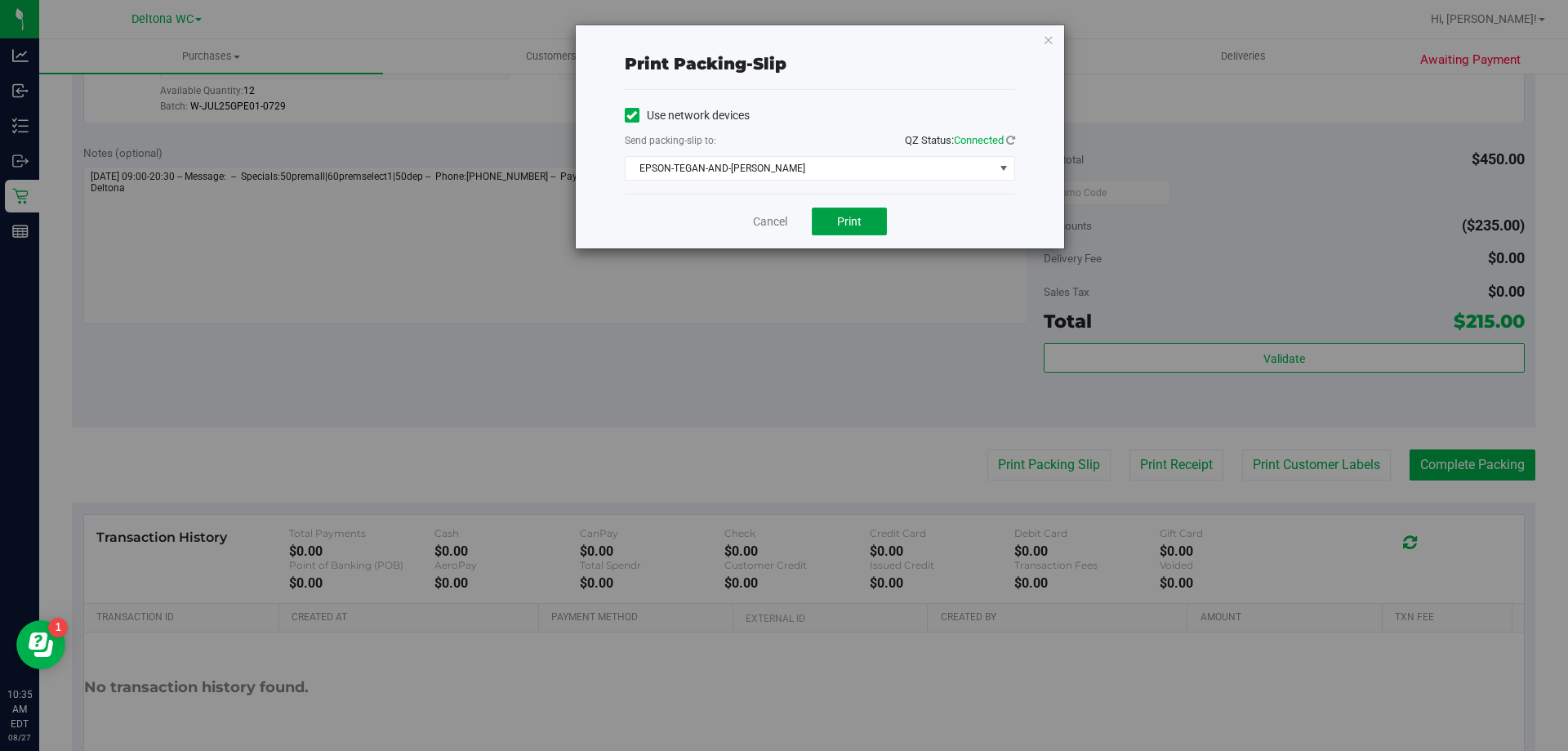
drag, startPoint x: 867, startPoint y: 217, endPoint x: 939, endPoint y: 235, distance: 74.2
click at [868, 216] on button "Print" at bounding box center [849, 221] width 75 height 28
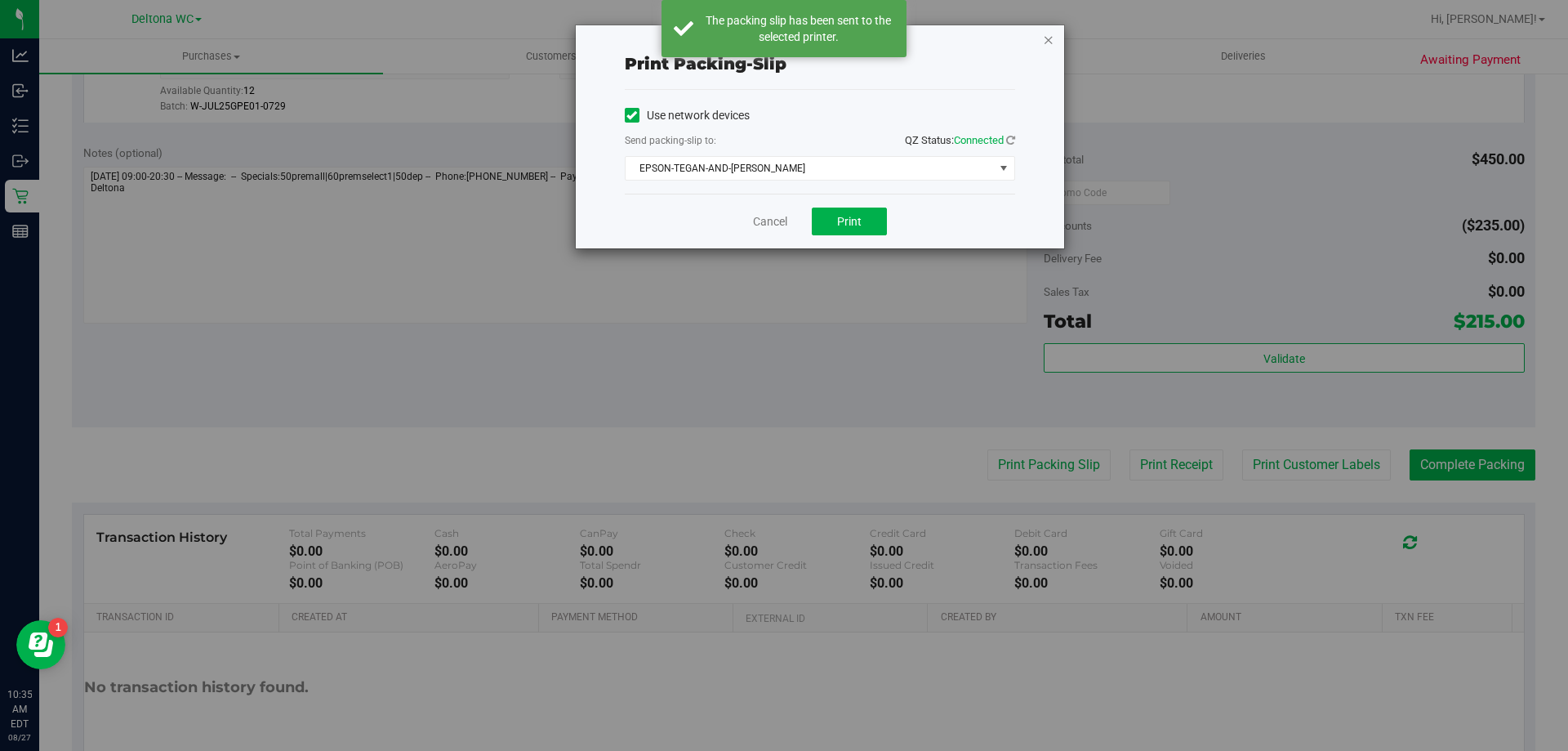
click at [1046, 40] on icon "button" at bounding box center [1049, 40] width 12 height 19
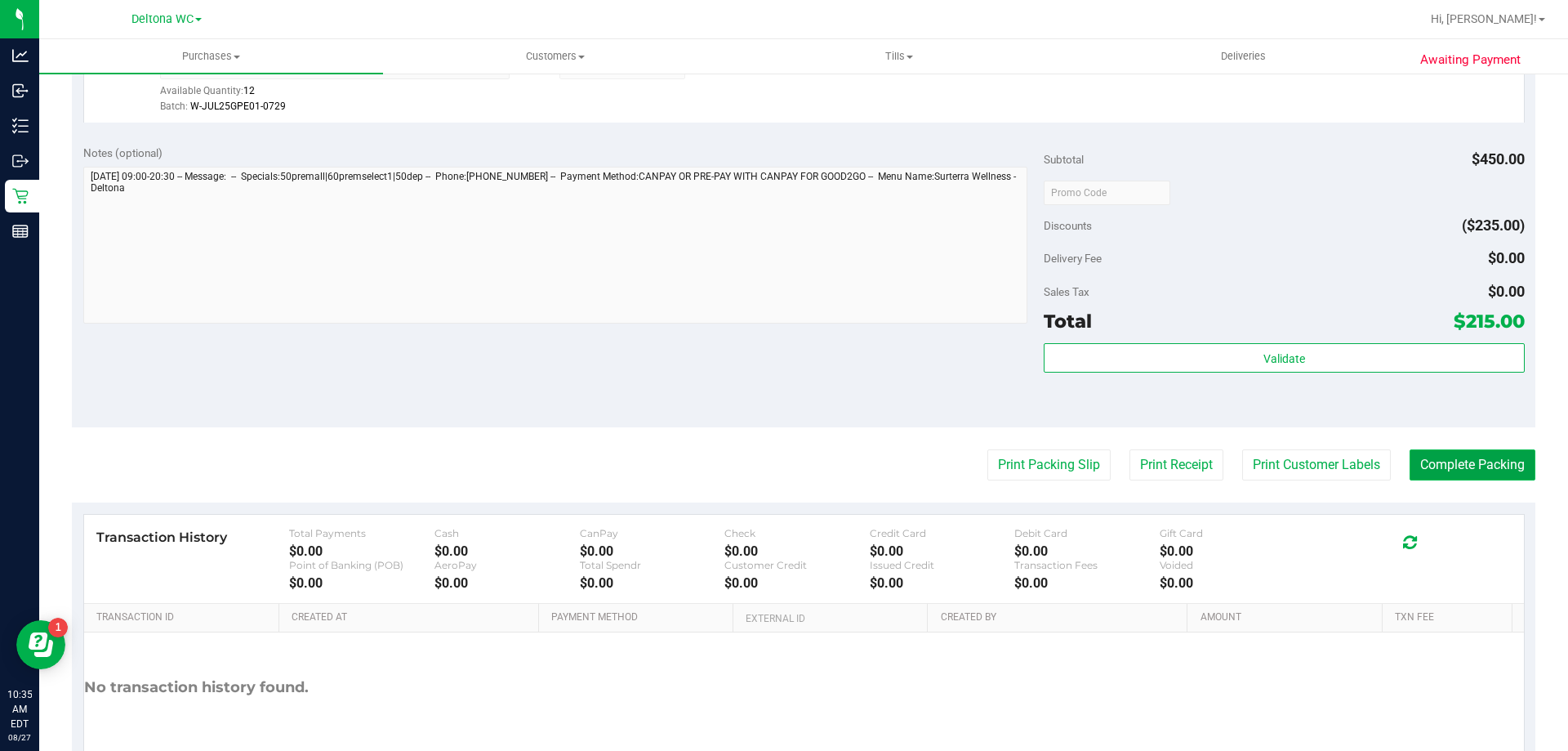
click at [1433, 469] on button "Complete Packing" at bounding box center [1472, 465] width 125 height 31
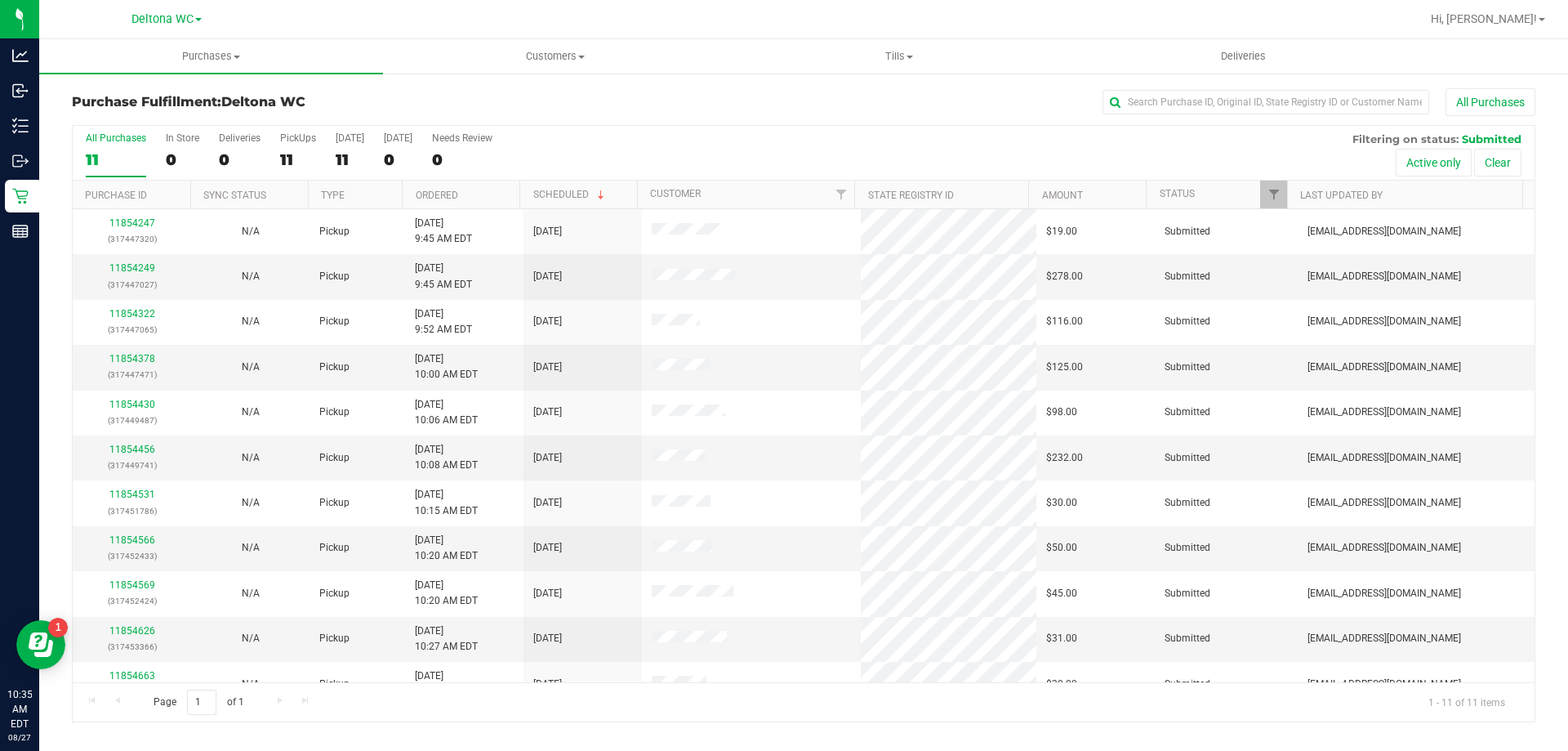
click at [505, 188] on th "Ordered" at bounding box center [461, 195] width 118 height 29
click at [124, 265] on link "11854249" at bounding box center [132, 268] width 45 height 12
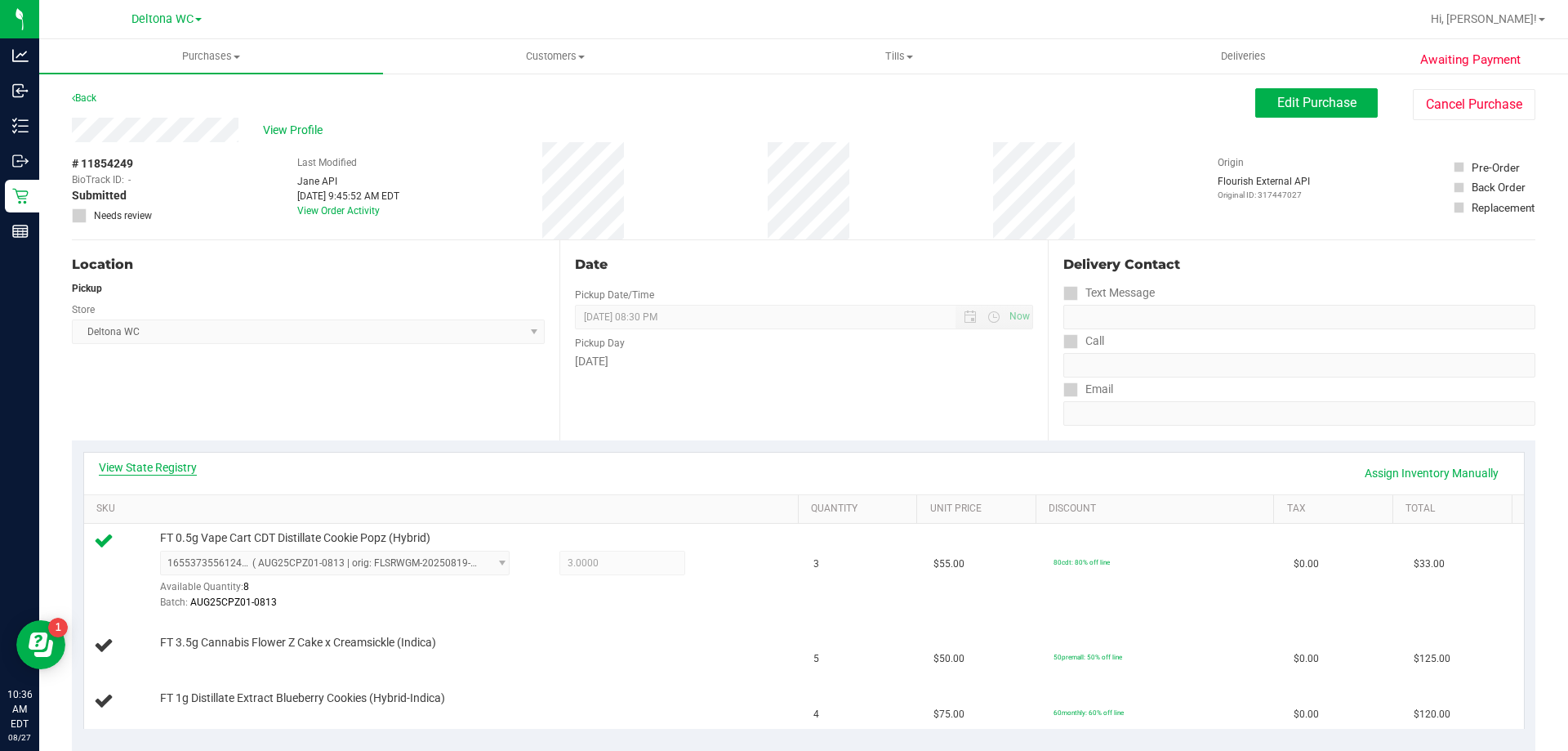
click at [178, 469] on link "View State Registry" at bounding box center [148, 467] width 98 height 16
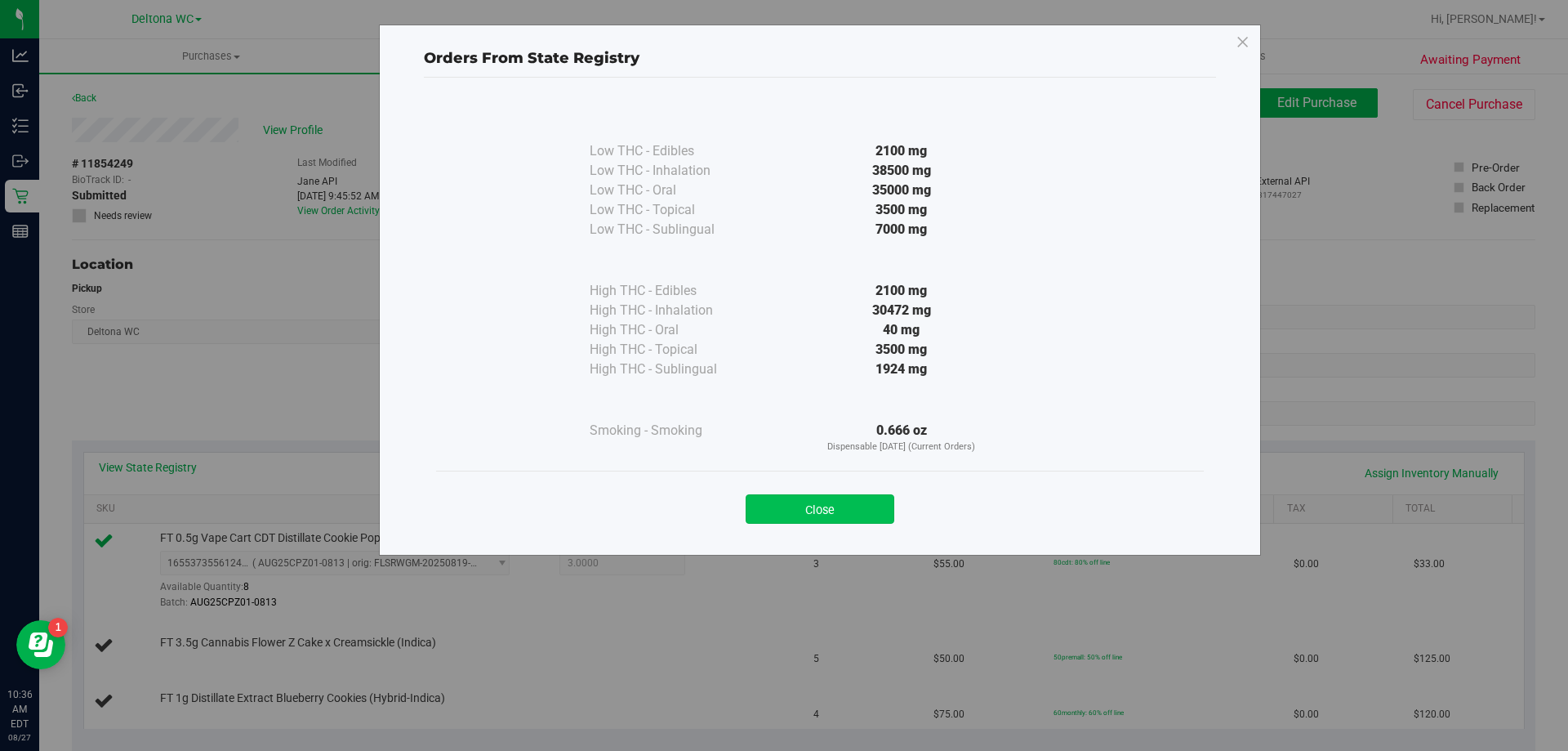
click at [814, 504] on button "Close" at bounding box center [820, 509] width 148 height 30
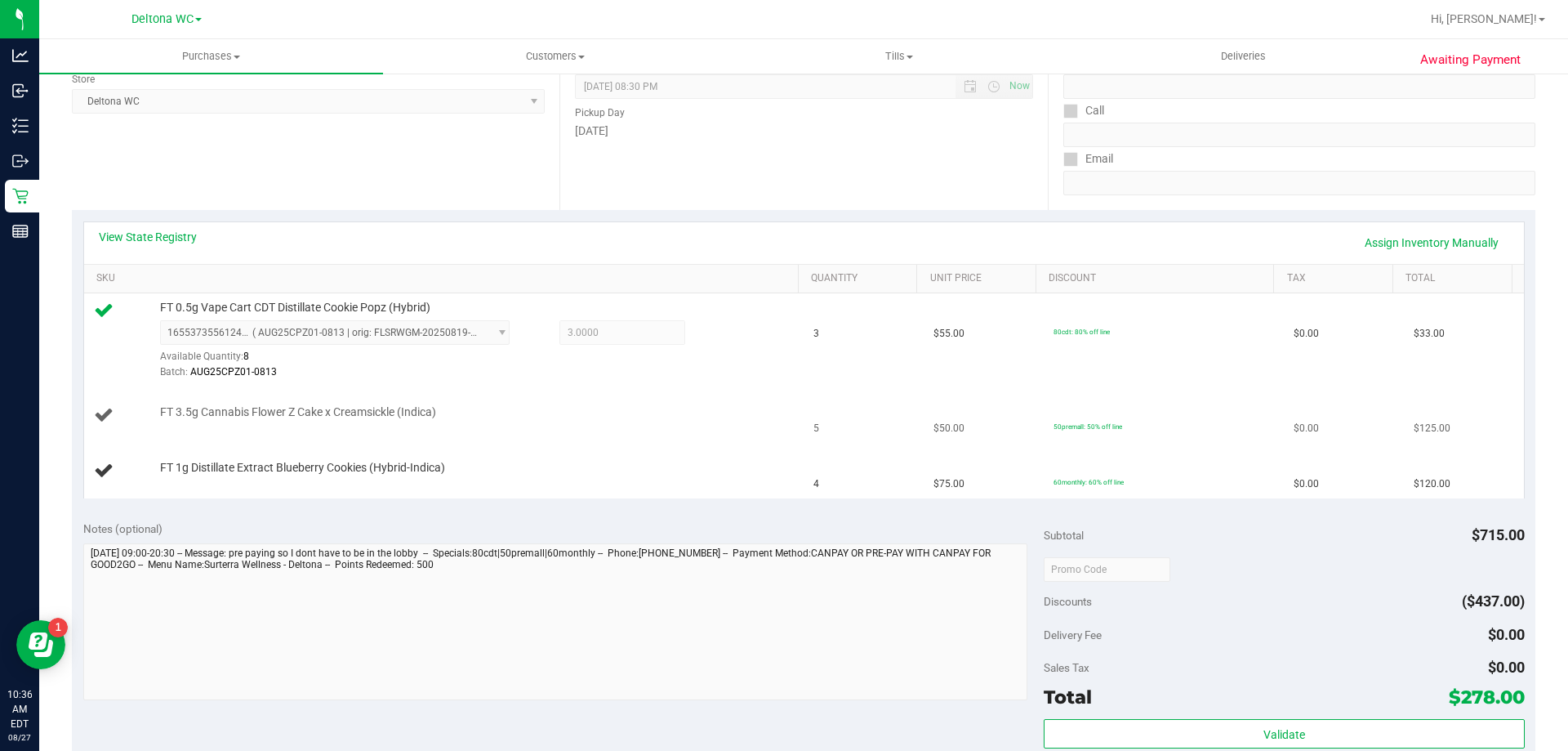
scroll to position [245, 0]
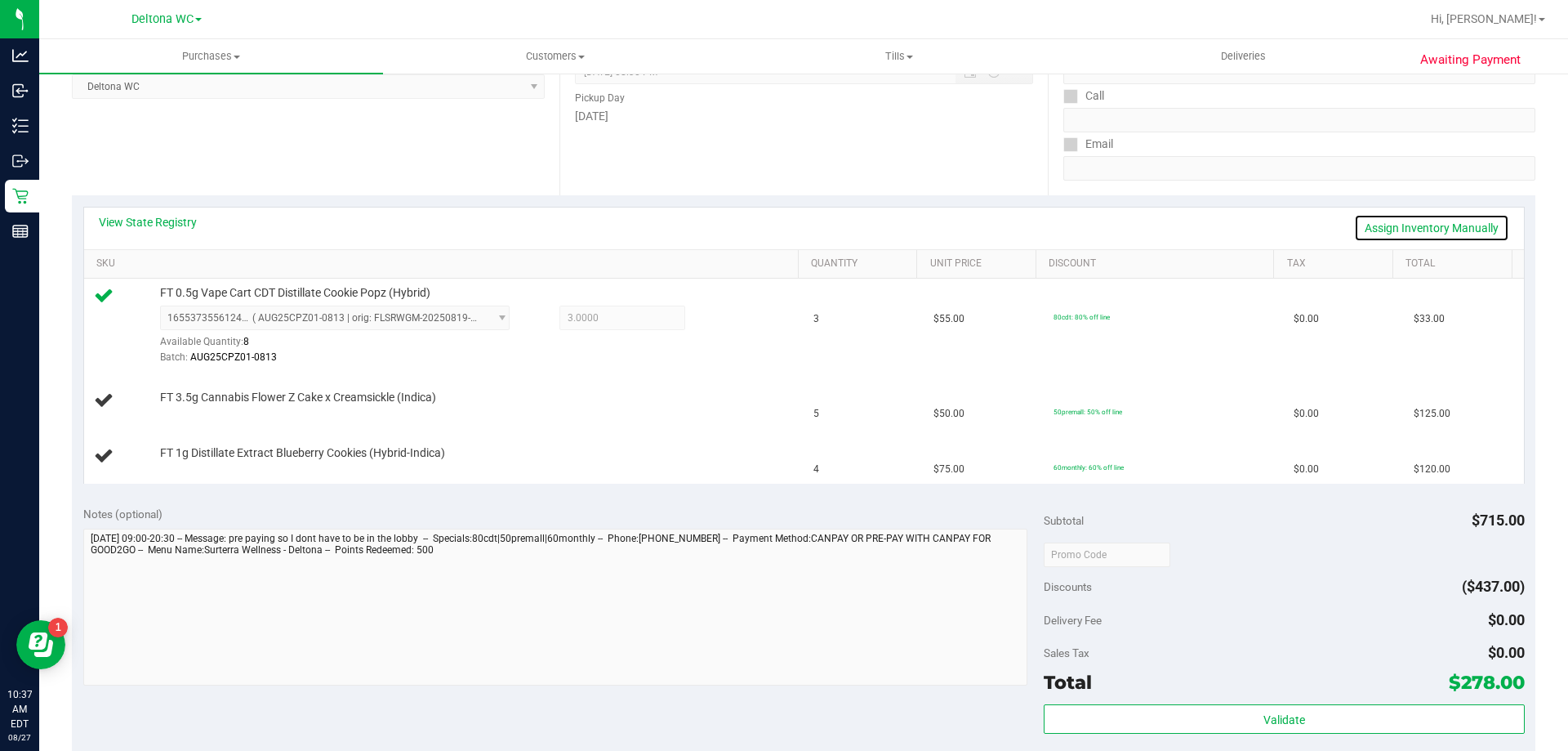
click at [1418, 232] on link "Assign Inventory Manually" at bounding box center [1431, 228] width 155 height 28
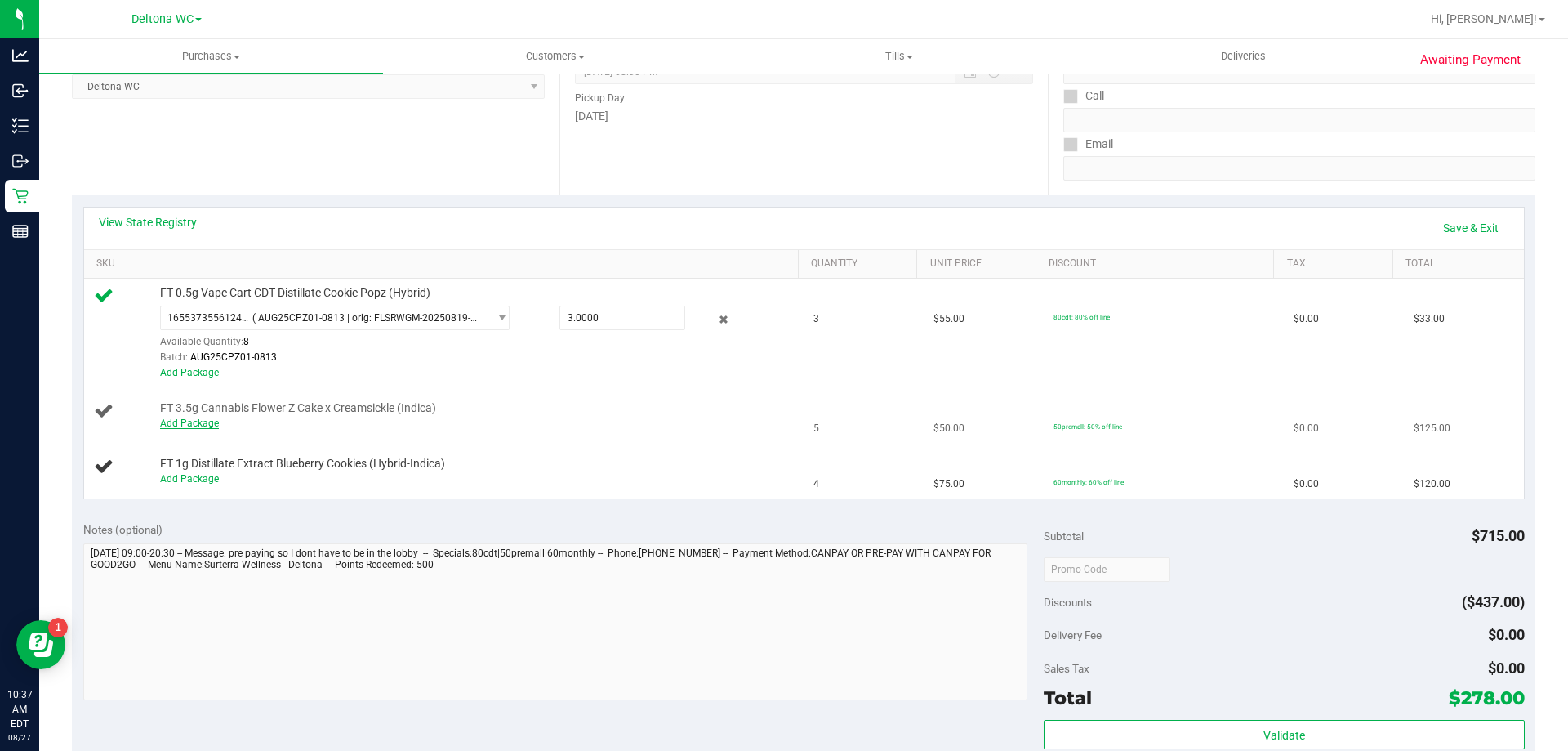
click at [190, 427] on link "Add Package" at bounding box center [189, 423] width 59 height 12
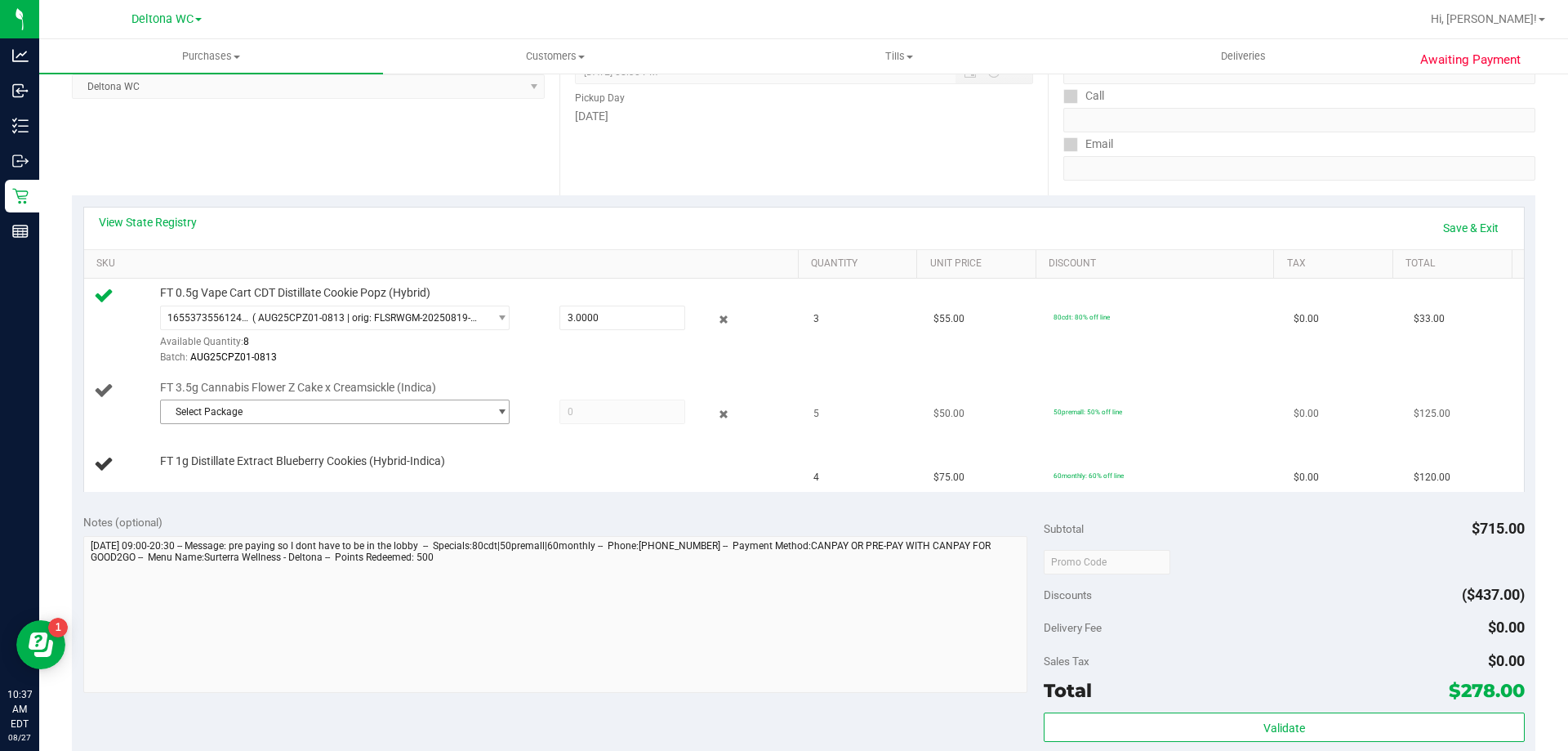
drag, startPoint x: 461, startPoint y: 408, endPoint x: 466, endPoint y: 416, distance: 9.4
click at [464, 408] on span "Select Package" at bounding box center [325, 412] width 328 height 23
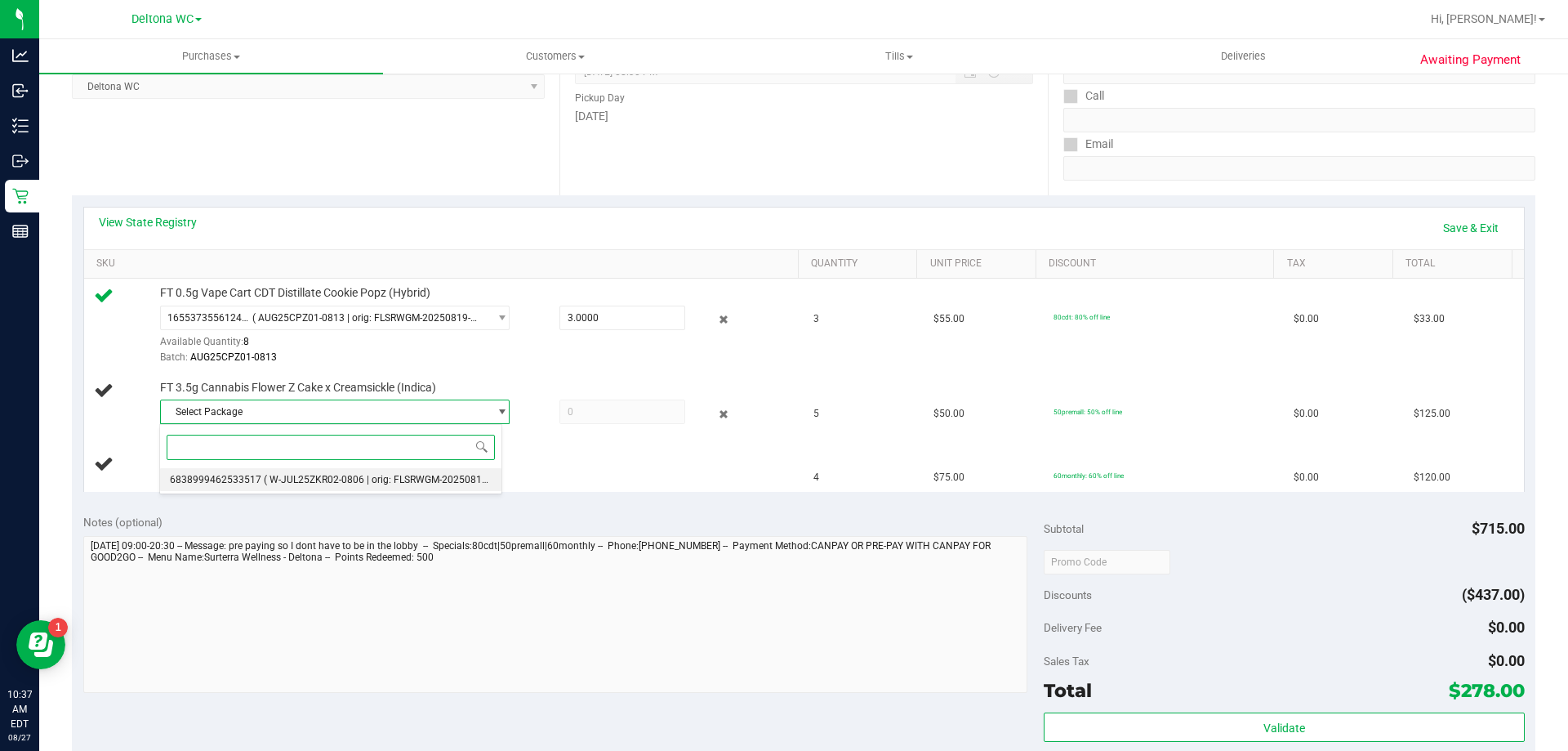
click at [264, 477] on span "( W-JUL25ZKR02-0806 | orig: FLSRWGM-20250813-453 )" at bounding box center [388, 479] width 249 height 12
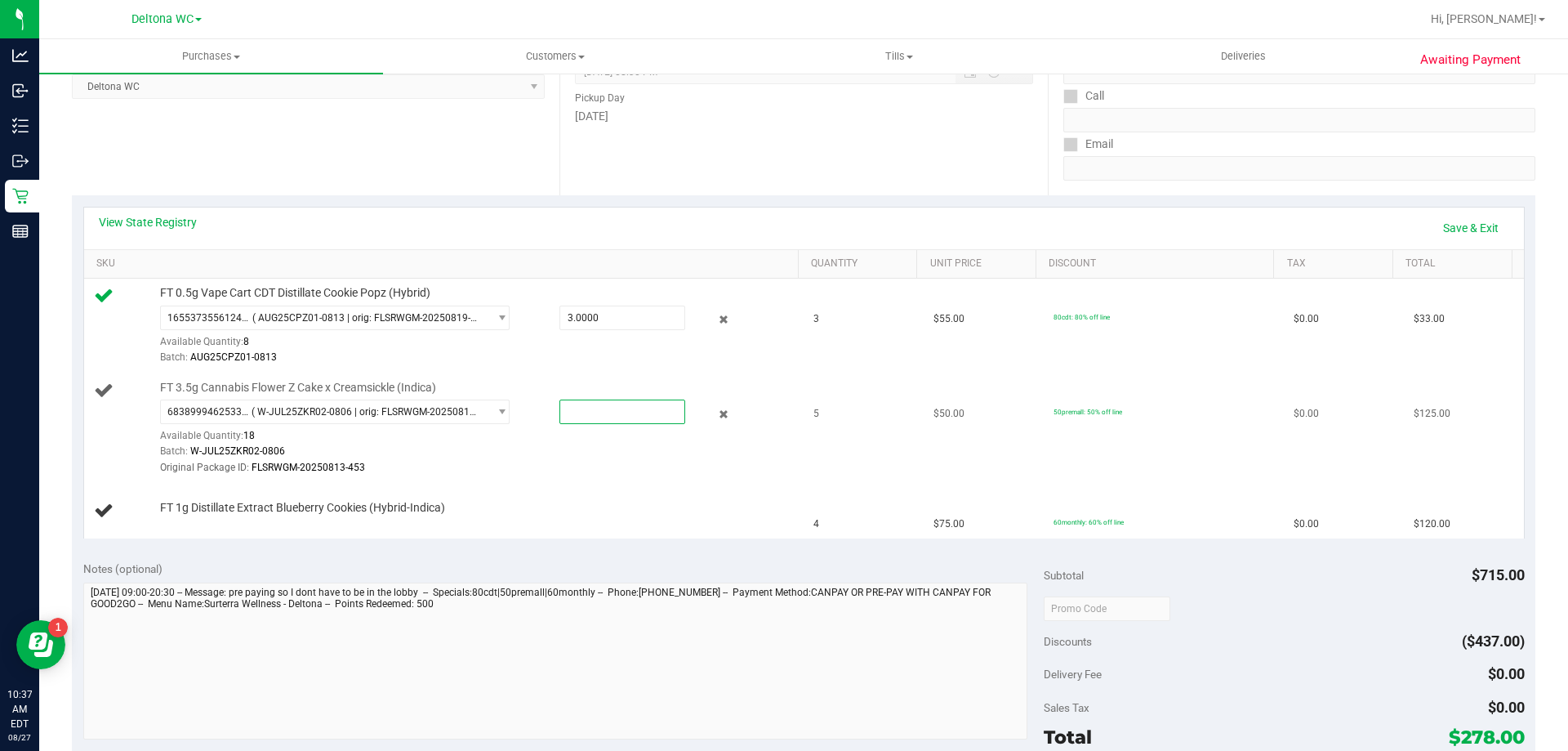
click at [592, 412] on span at bounding box center [622, 411] width 125 height 24
type input "5"
type input "5.0000"
click at [607, 463] on div "Original Package ID: FLSRWGM-20250813-453" at bounding box center [475, 468] width 630 height 15
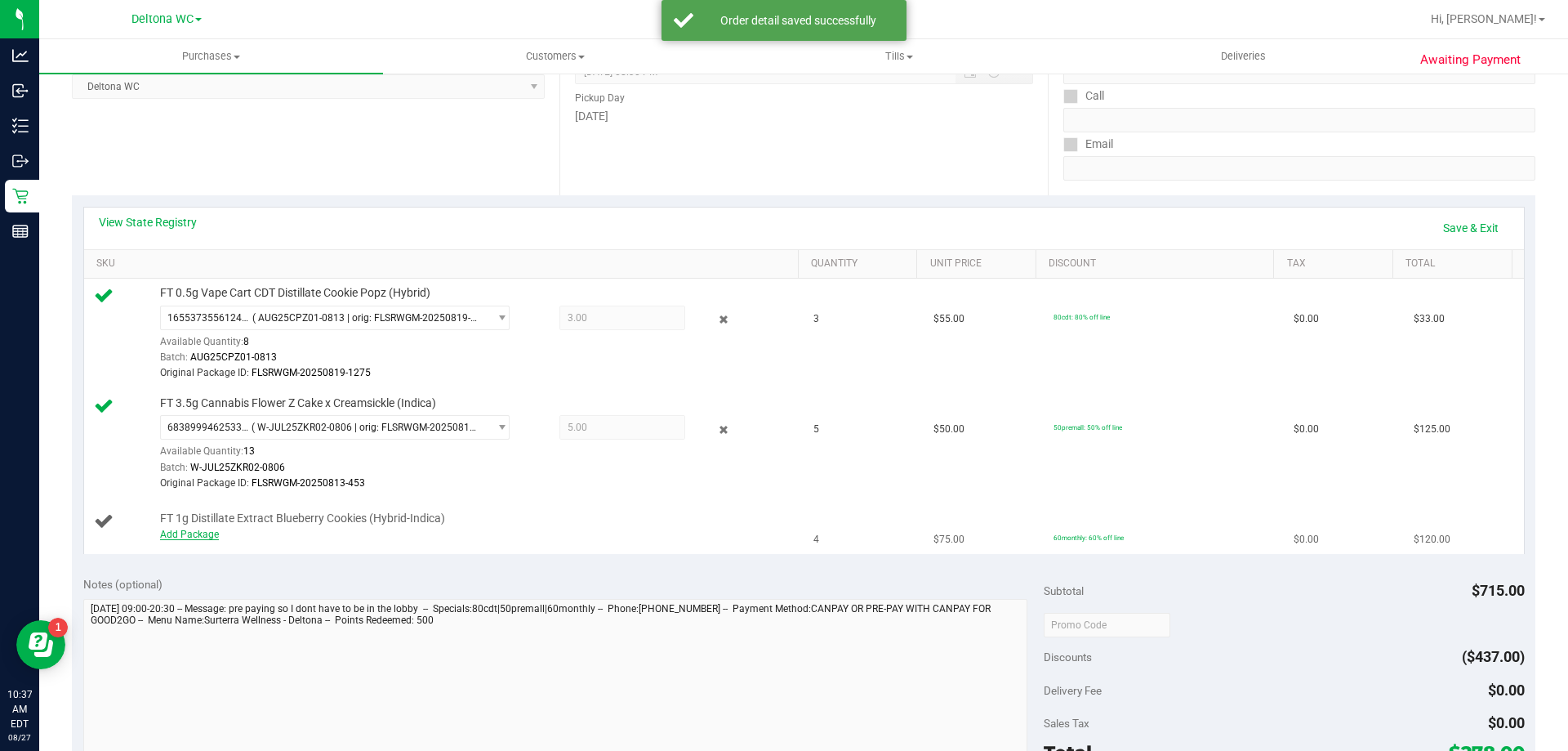
click at [173, 538] on link "Add Package" at bounding box center [189, 534] width 59 height 12
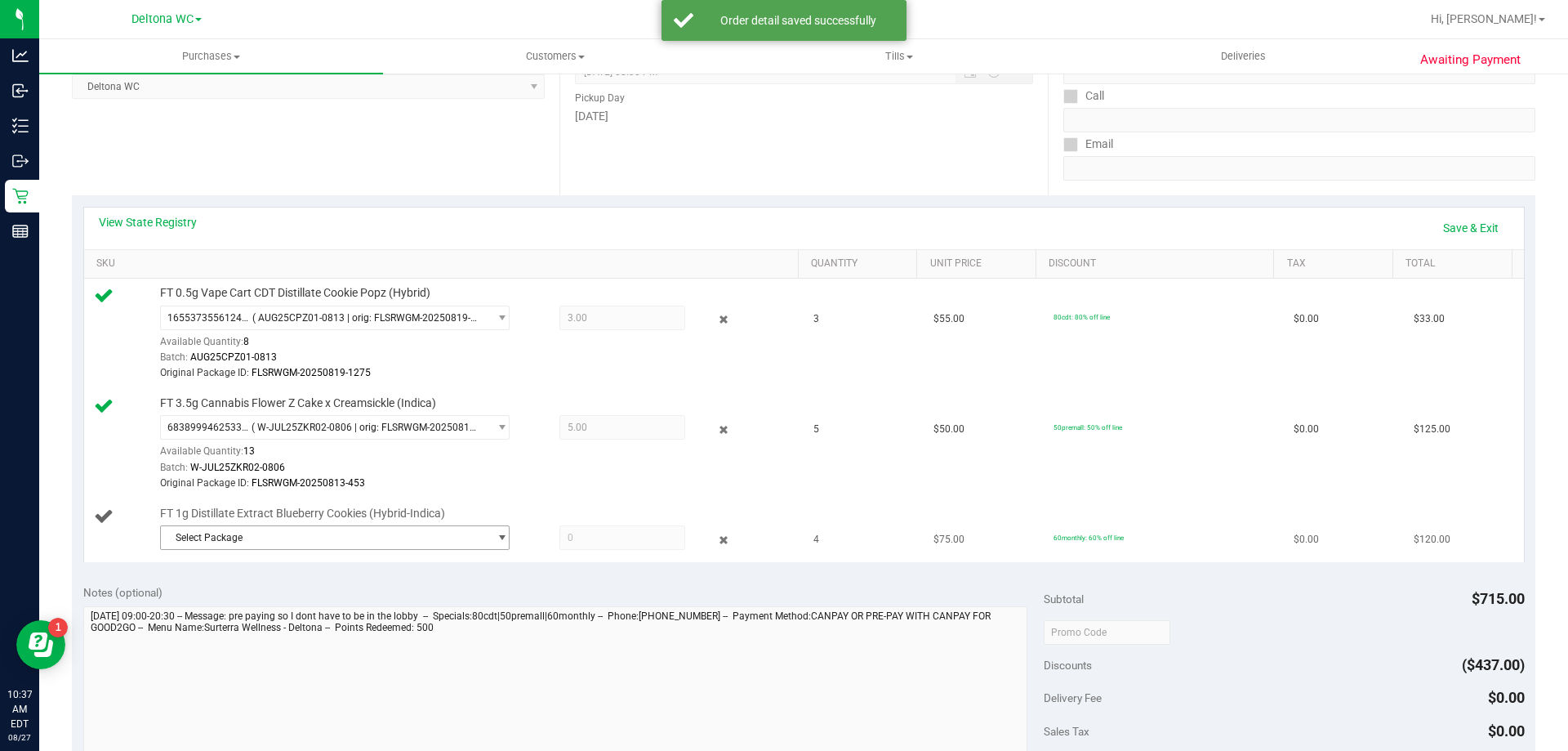
click at [192, 537] on span "Select Package" at bounding box center [325, 538] width 328 height 23
drag, startPoint x: 295, startPoint y: 605, endPoint x: 453, endPoint y: 576, distance: 160.6
click at [296, 604] on span "( AUG25BBC01-0812 | orig: FLSRWGM-20250817-1127 )" at bounding box center [386, 605] width 246 height 12
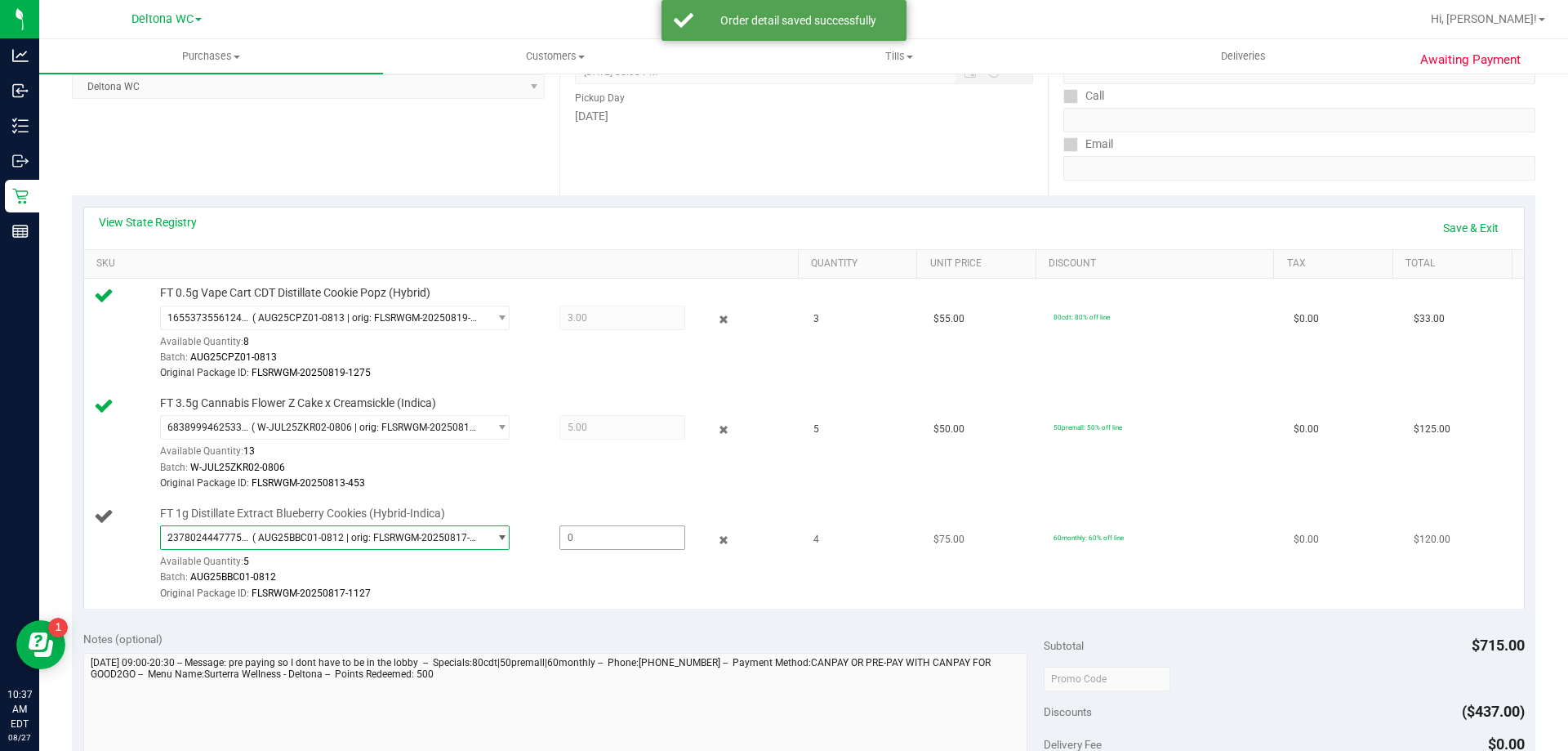
click at [574, 541] on span at bounding box center [622, 537] width 125 height 24
type input "4"
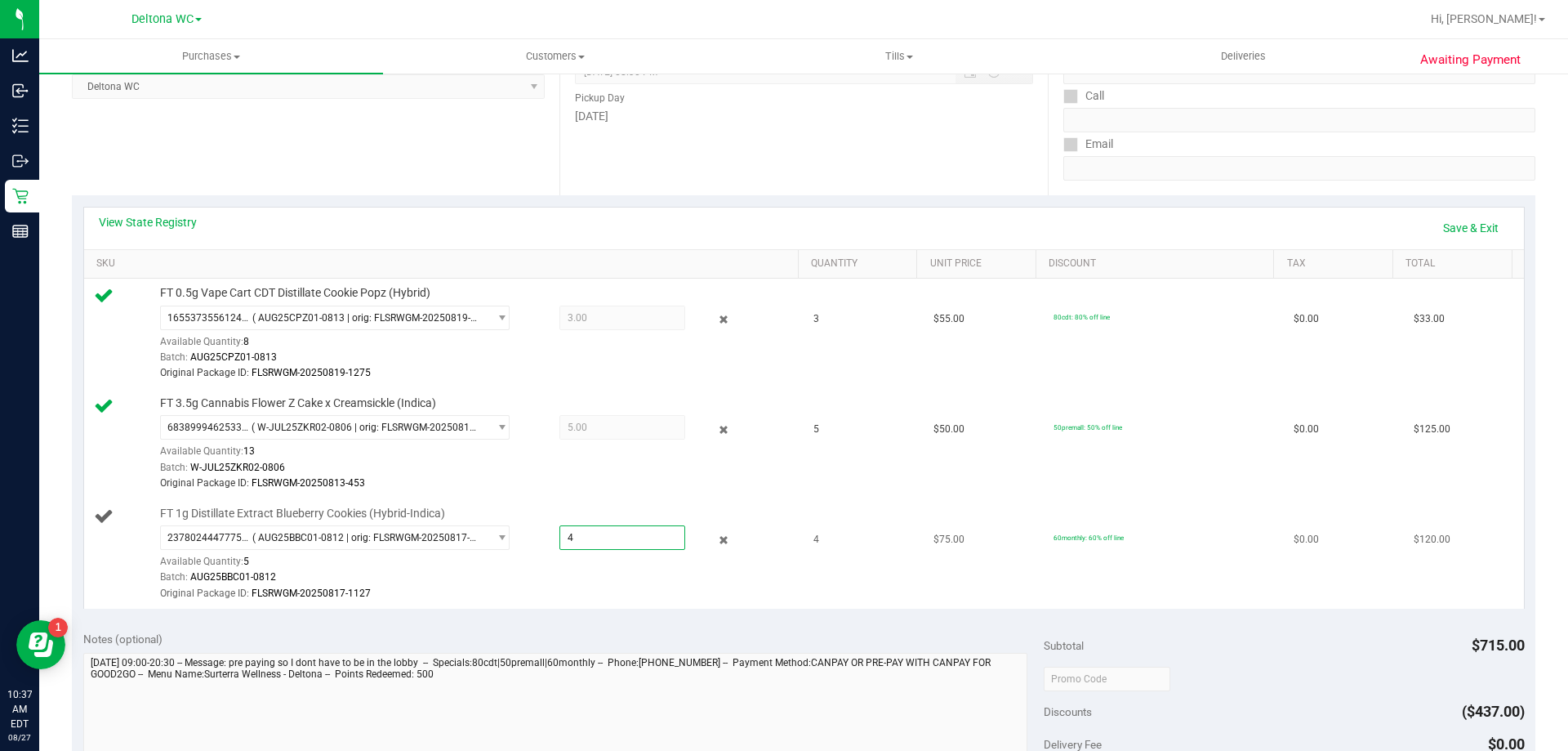
type input "4.0000"
click at [639, 590] on div "Original Package ID: FLSRWGM-20250817-1127" at bounding box center [475, 593] width 630 height 15
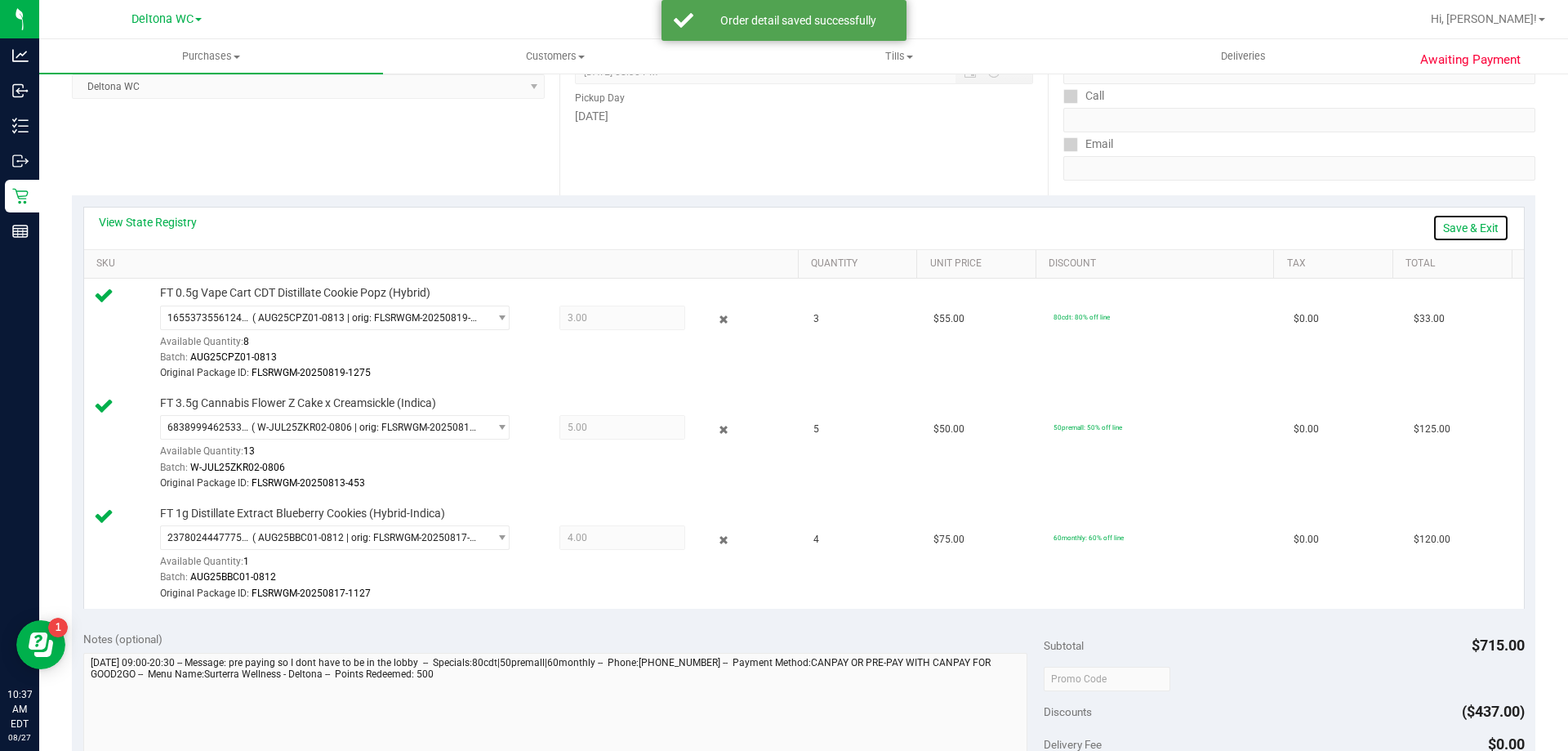
click at [1483, 228] on link "Save & Exit" at bounding box center [1471, 228] width 77 height 28
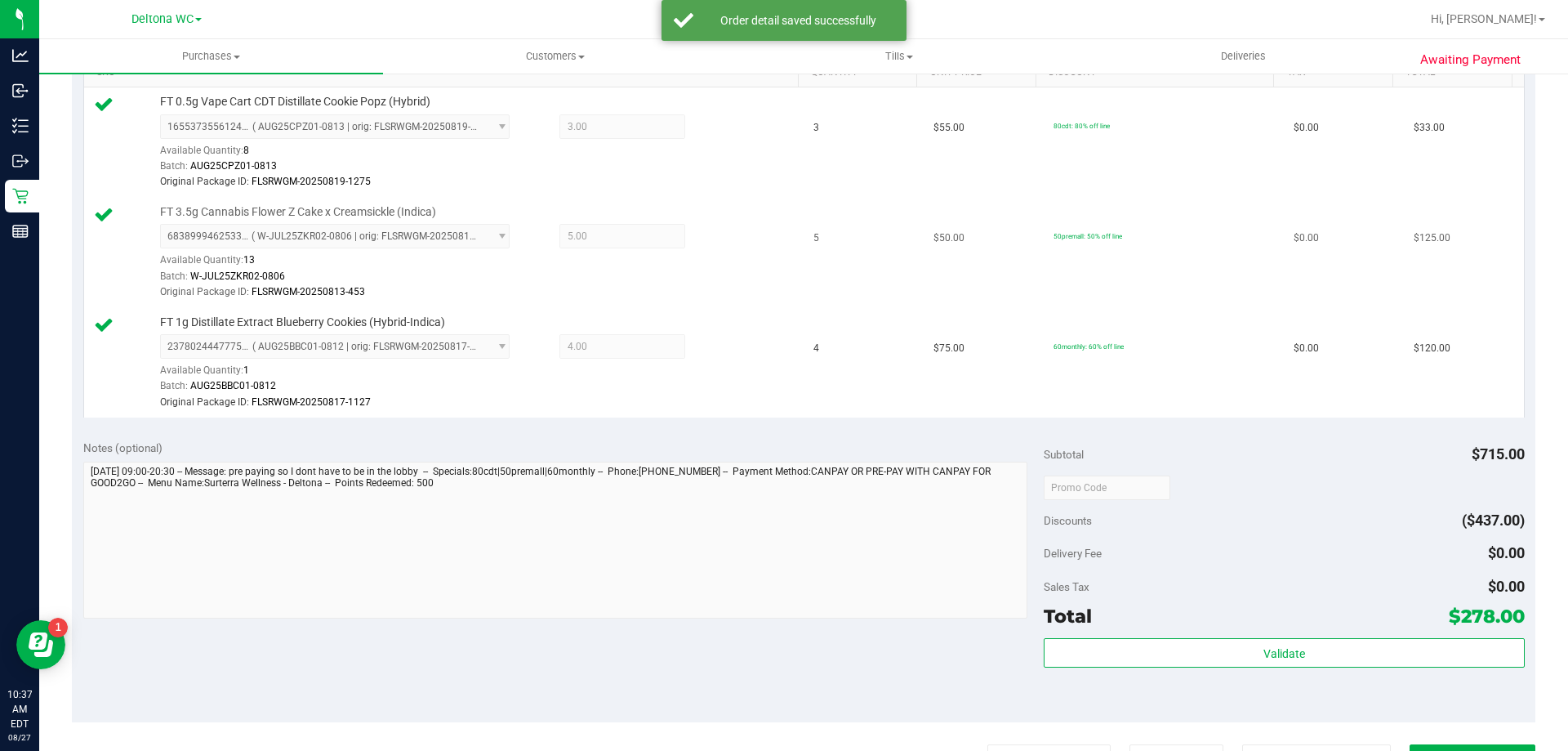
scroll to position [572, 0]
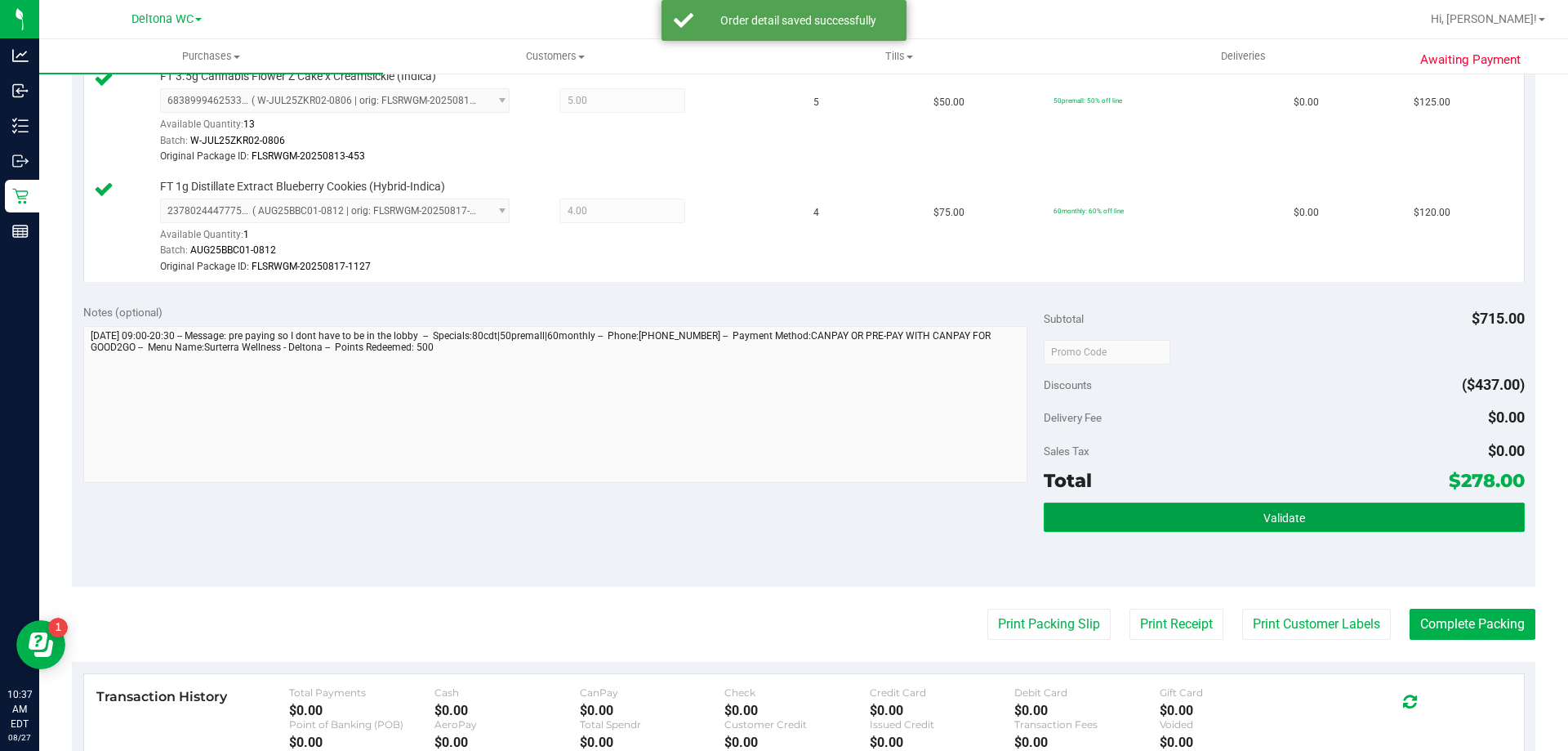
click at [1241, 517] on button "Validate" at bounding box center [1284, 517] width 480 height 30
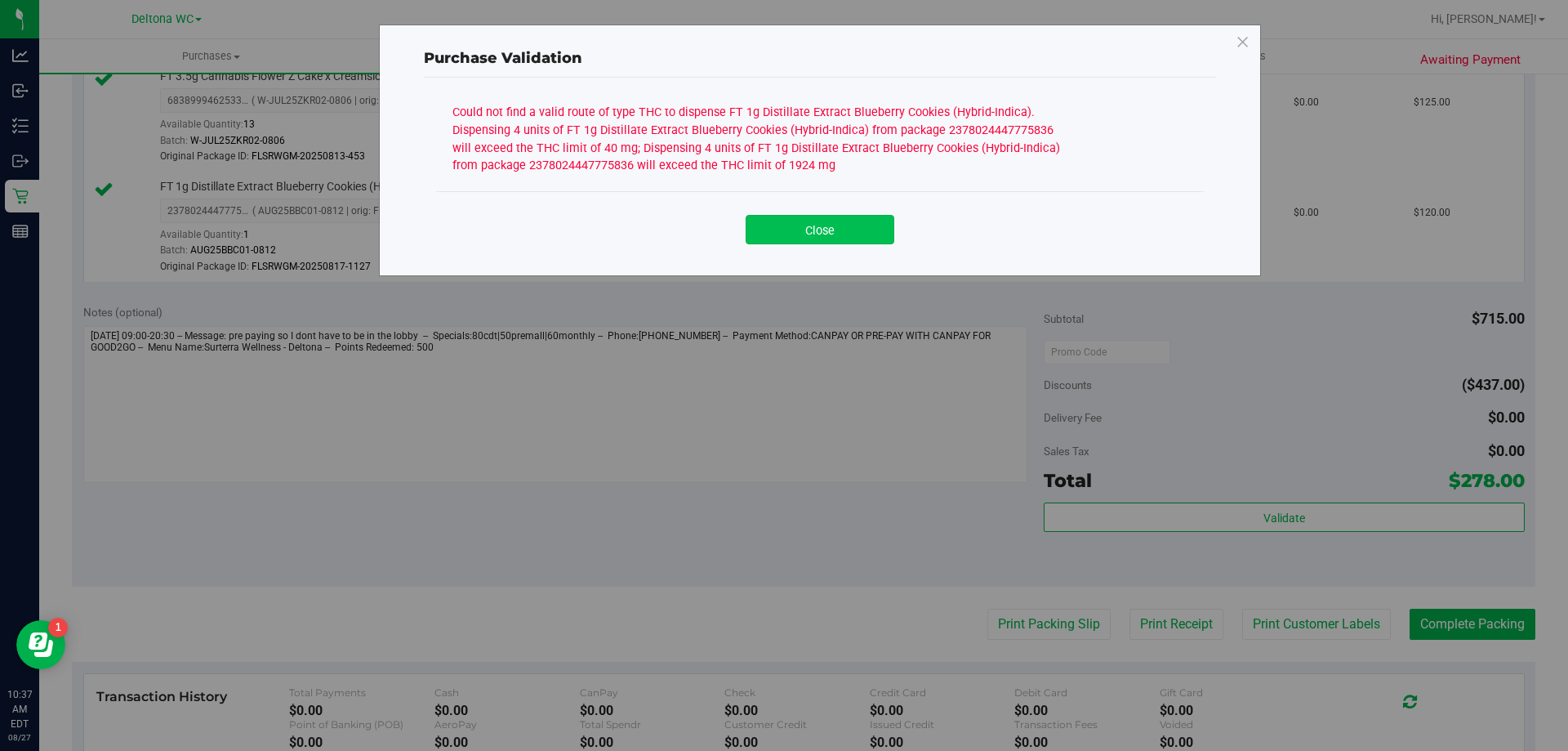
click at [794, 229] on button "Close" at bounding box center [820, 229] width 148 height 30
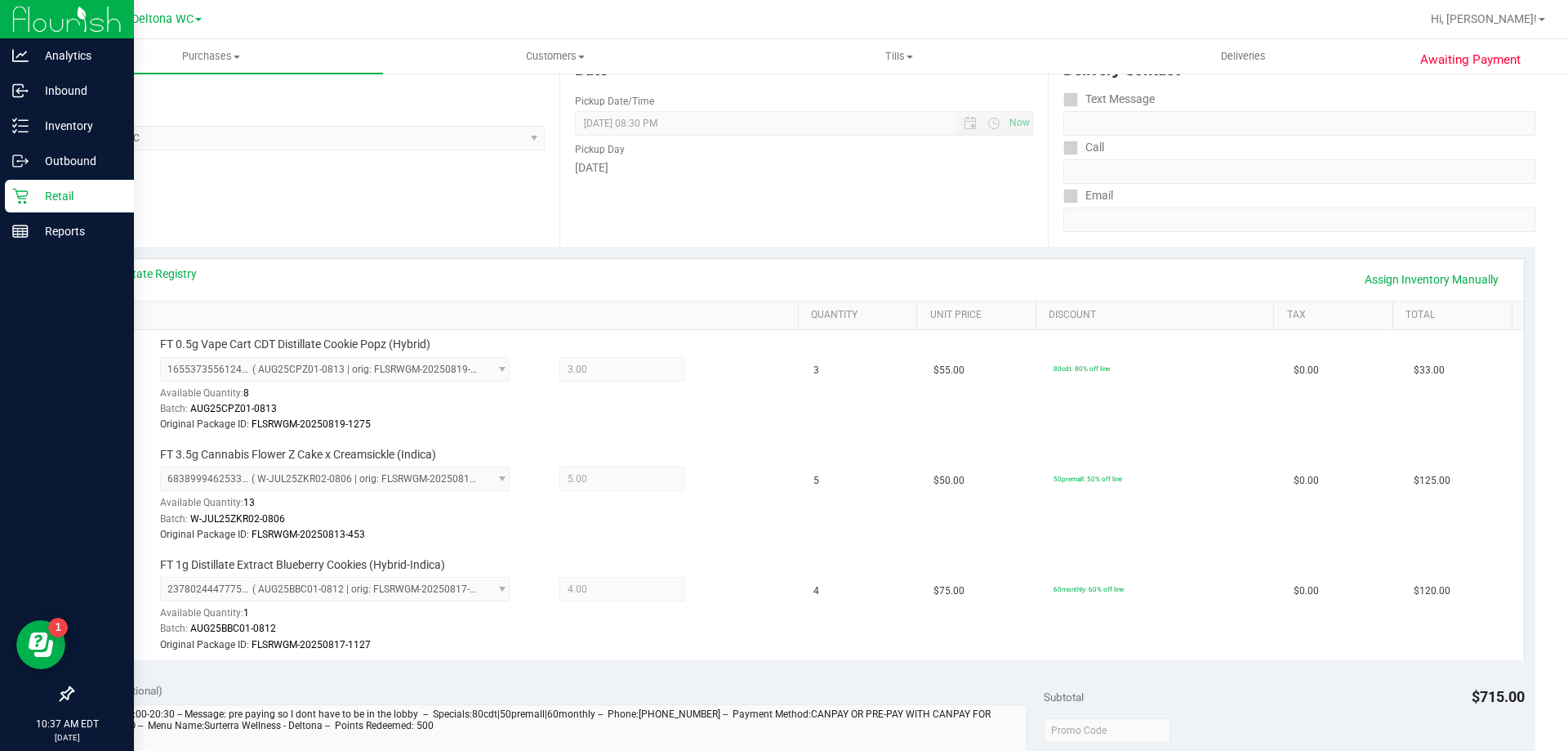
scroll to position [163, 0]
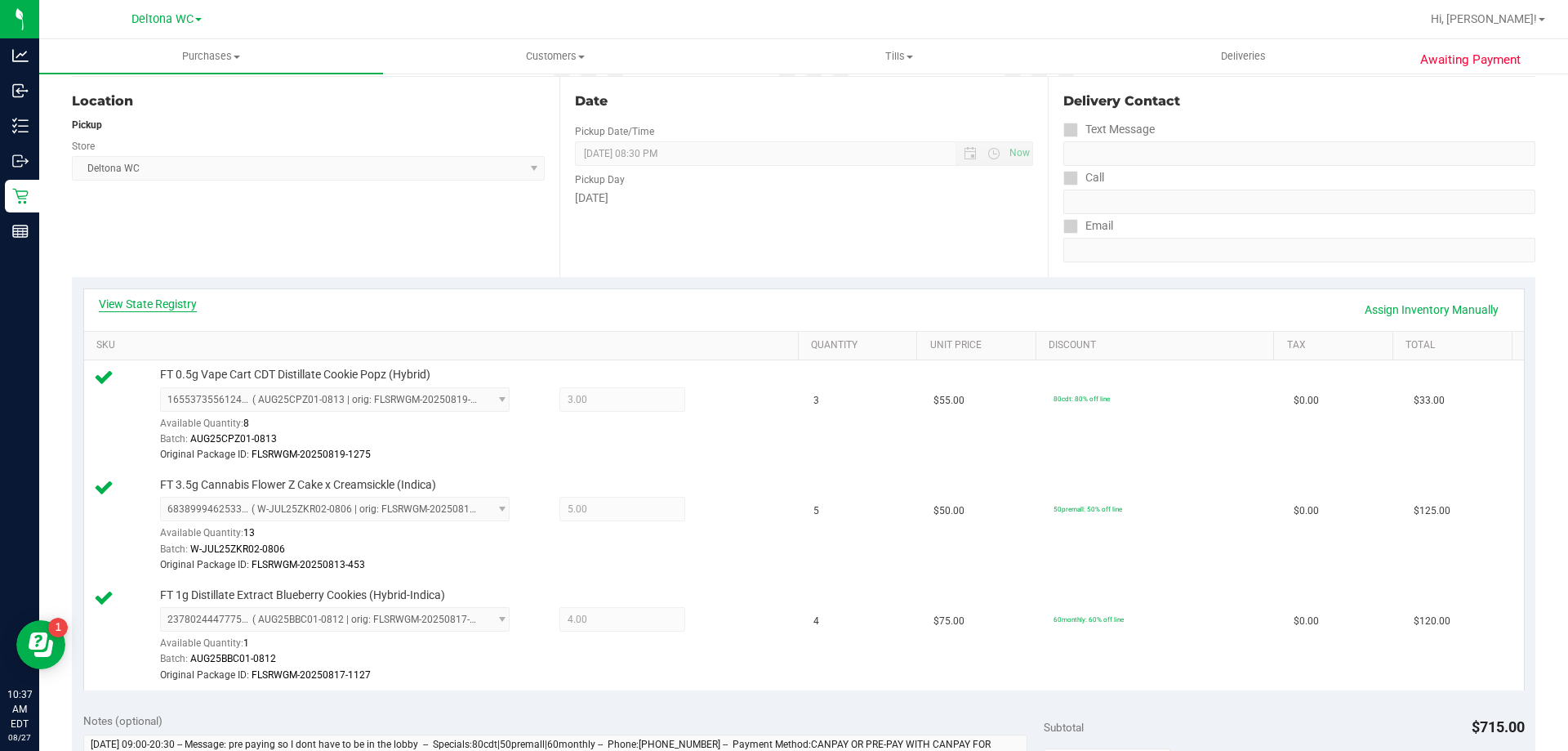
click at [184, 302] on link "View State Registry" at bounding box center [148, 304] width 98 height 16
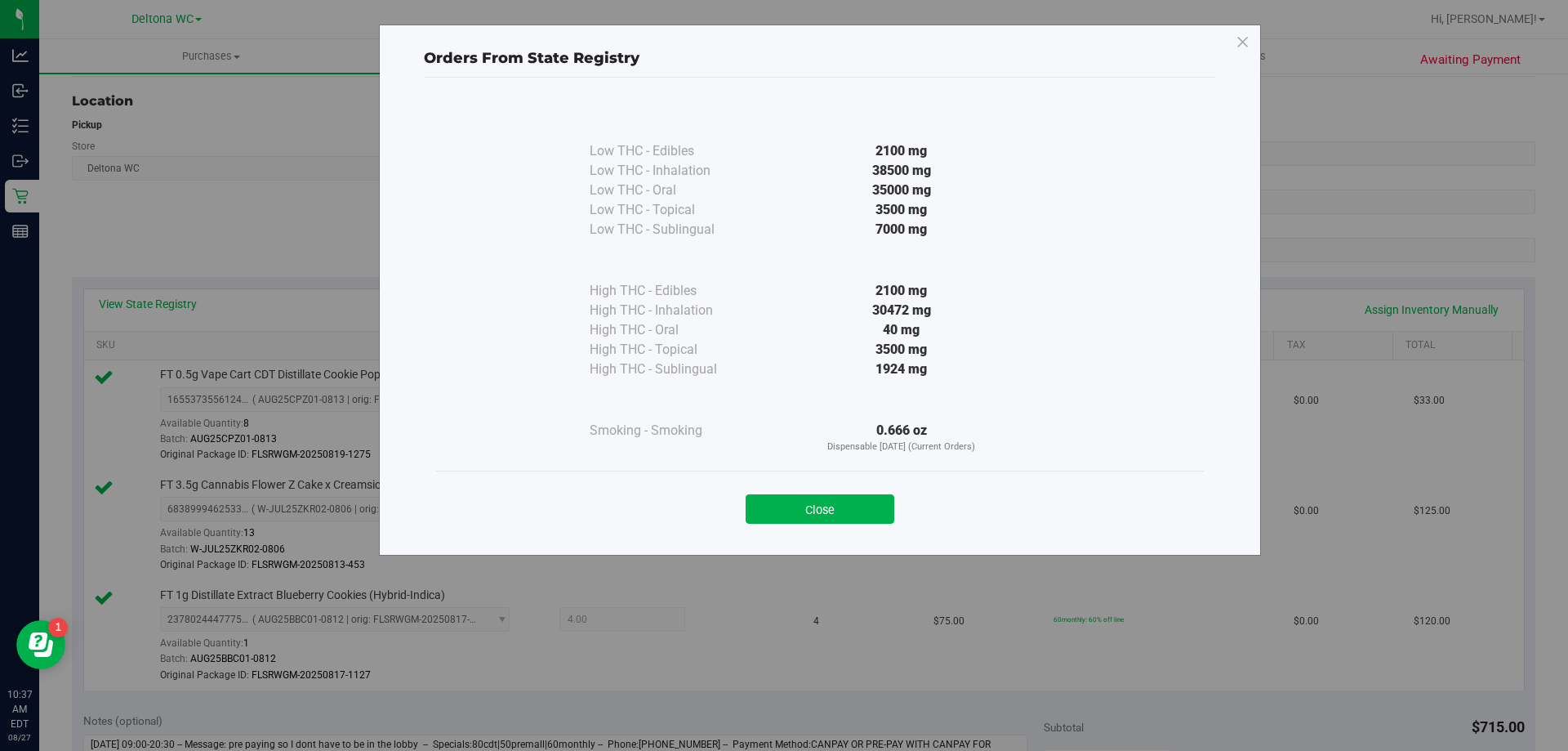
drag, startPoint x: 915, startPoint y: 329, endPoint x: 879, endPoint y: 337, distance: 36.9
click at [879, 337] on div "40 mg" at bounding box center [901, 330] width 297 height 19
drag, startPoint x: 967, startPoint y: 373, endPoint x: 882, endPoint y: 377, distance: 85.1
click at [882, 377] on div "1924 mg" at bounding box center [901, 369] width 297 height 19
click at [1265, 292] on div "Orders From State Registry Low THC - Edibles 2100 mg" at bounding box center [789, 375] width 1580 height 751
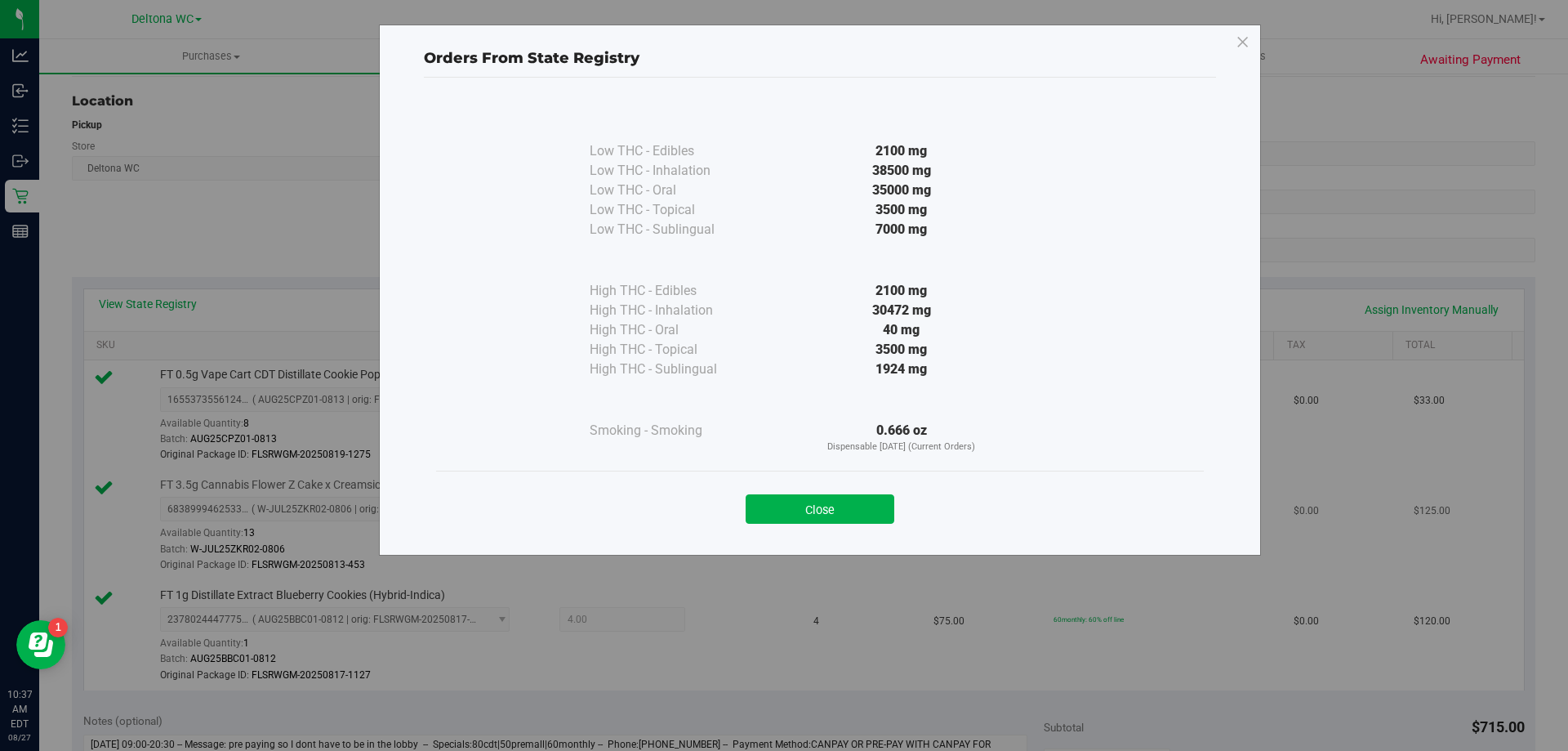
drag, startPoint x: 831, startPoint y: 512, endPoint x: 853, endPoint y: 505, distance: 23.1
click at [843, 509] on button "Close" at bounding box center [820, 509] width 148 height 30
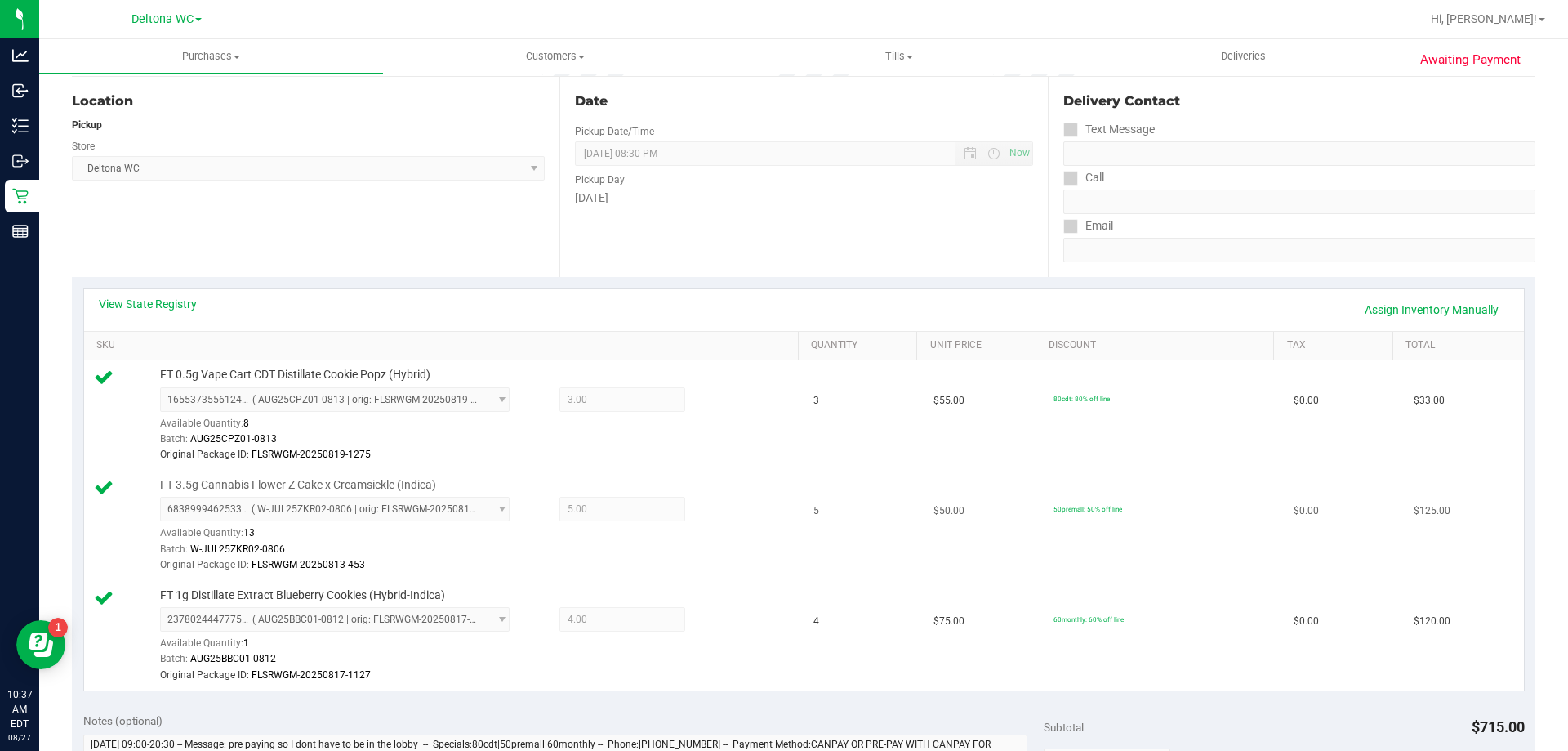
click at [881, 521] on td "5" at bounding box center [864, 525] width 120 height 110
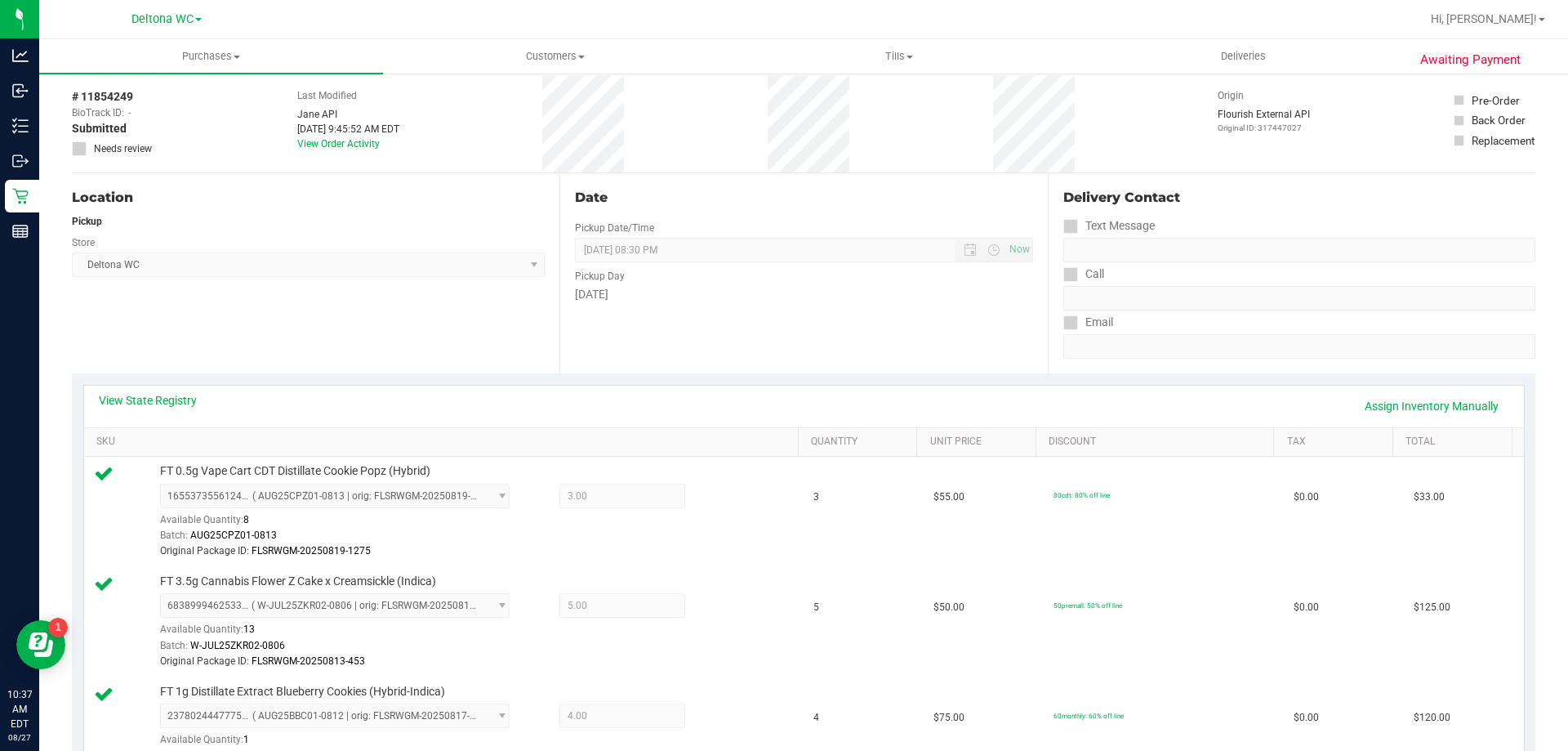
scroll to position [0, 0]
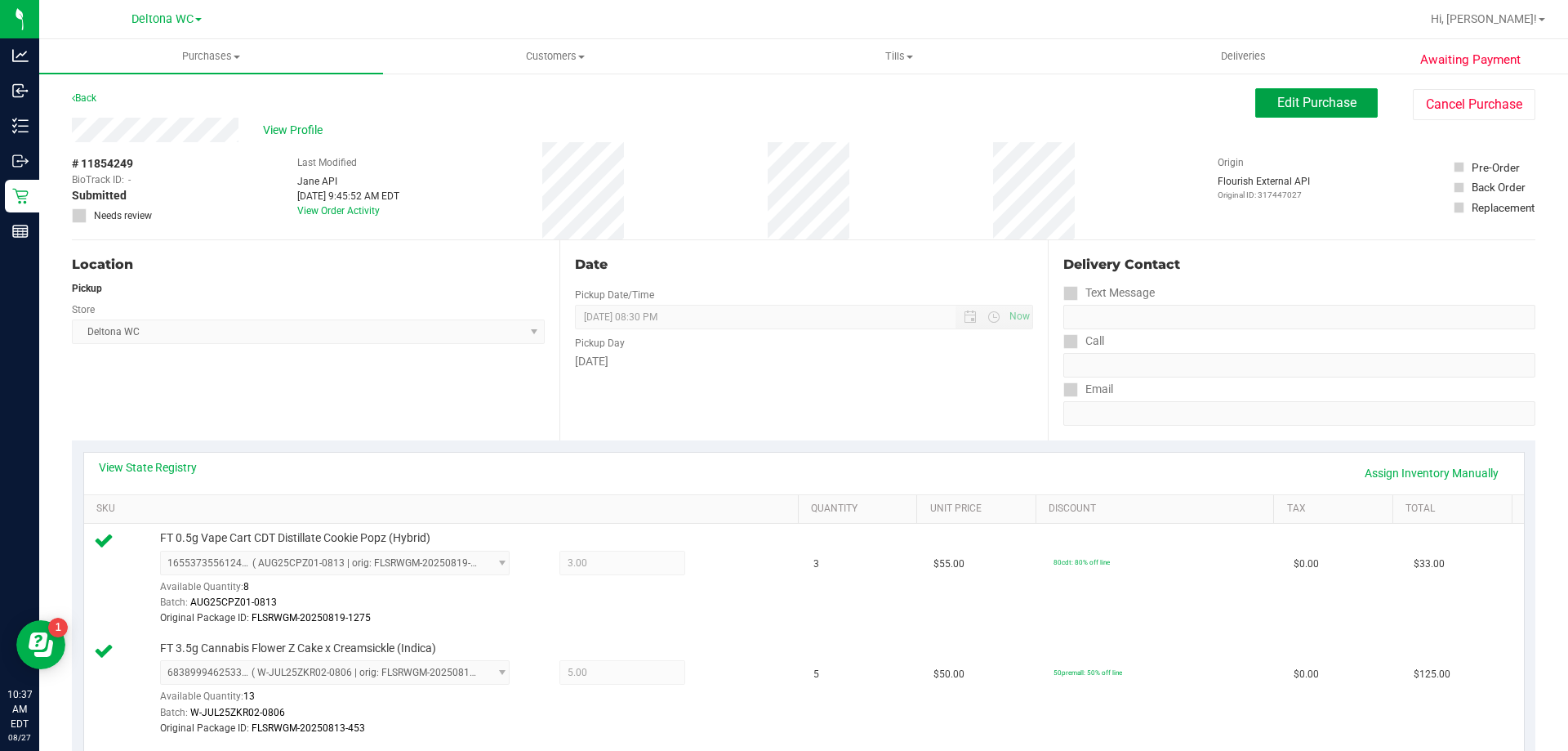
drag, startPoint x: 1331, startPoint y: 109, endPoint x: 1360, endPoint y: 118, distance: 30.4
click at [1334, 110] on button "Edit Purchase" at bounding box center [1316, 103] width 122 height 30
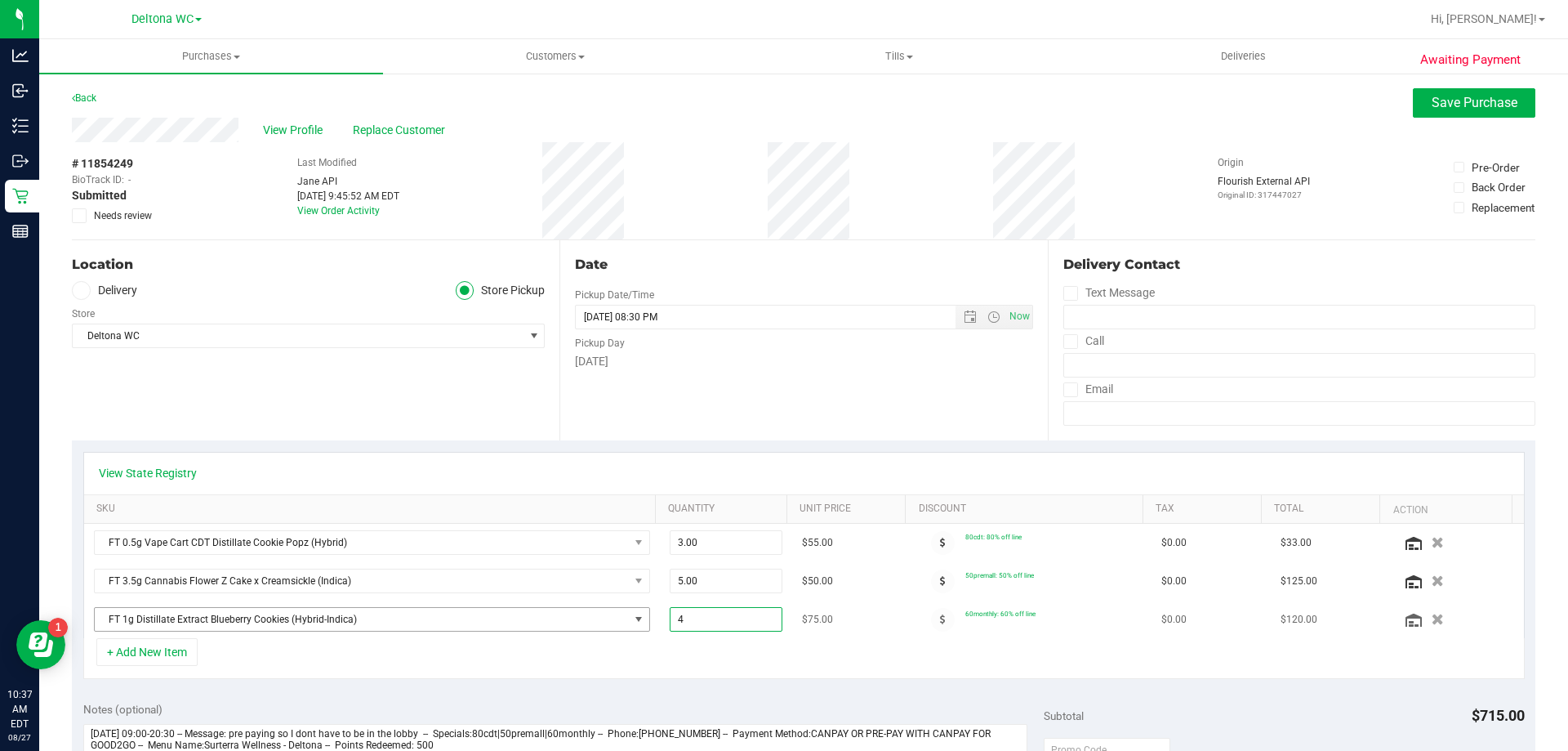
drag, startPoint x: 669, startPoint y: 620, endPoint x: 632, endPoint y: 623, distance: 37.1
click at [634, 621] on tr "FT 1g Distillate Extract Blueberry Cookies (Hybrid-Indica) 4.00 4 $75.00 60mont…" at bounding box center [804, 619] width 1440 height 38
type input "2"
type input "4.00"
click at [1409, 465] on div "View State Registry" at bounding box center [804, 472] width 1410 height 16
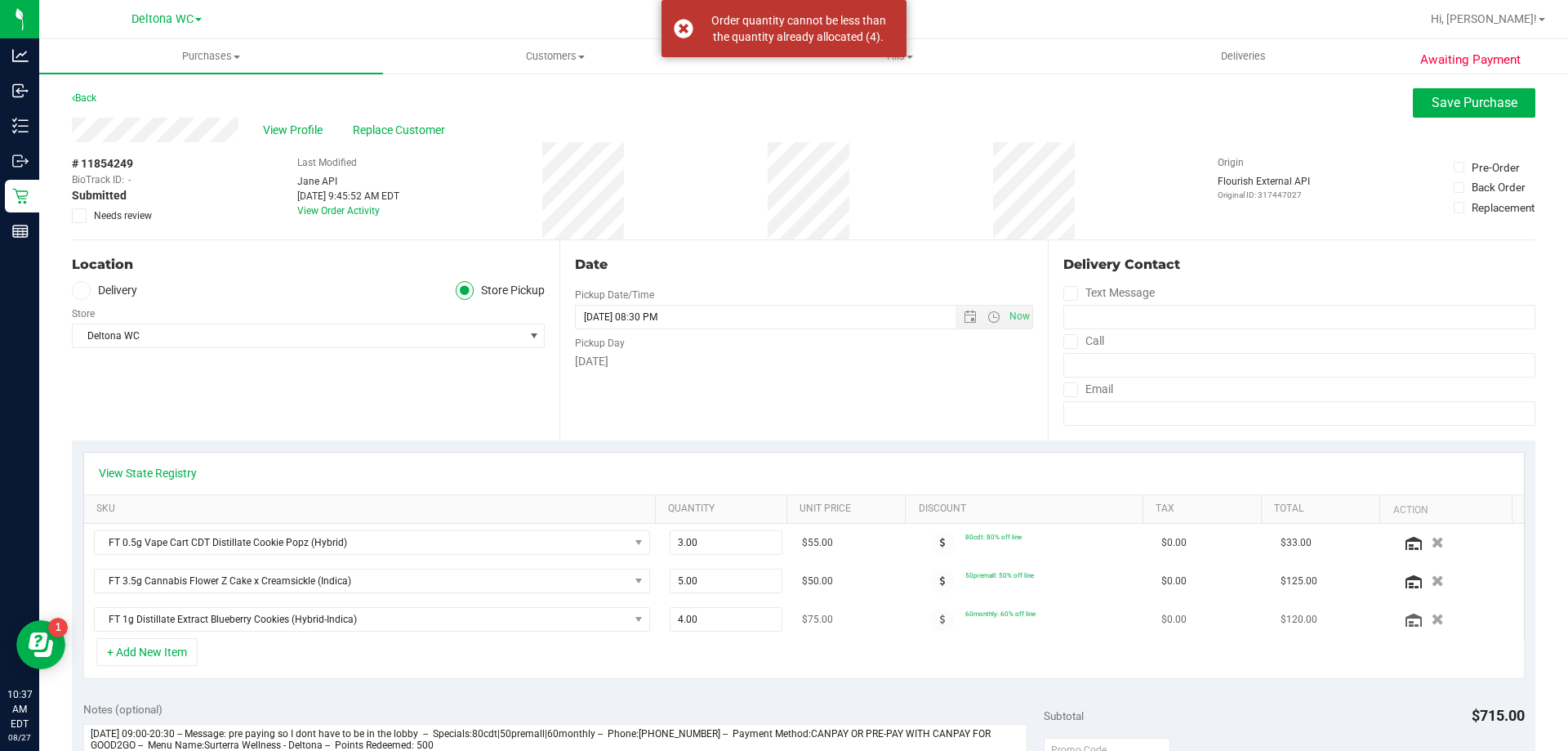
click at [1431, 622] on icon "button" at bounding box center [1437, 619] width 13 height 12
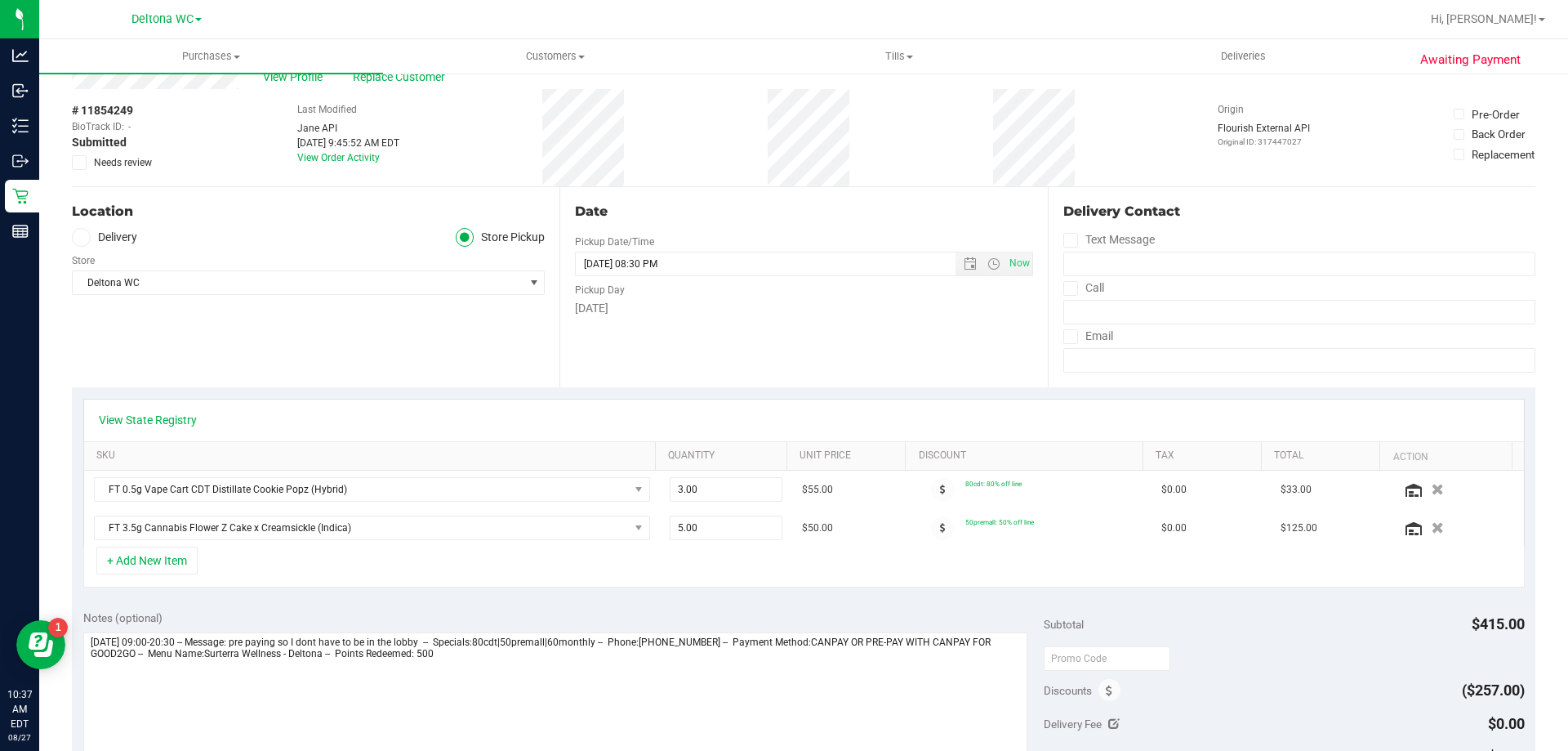
scroll to position [82, 0]
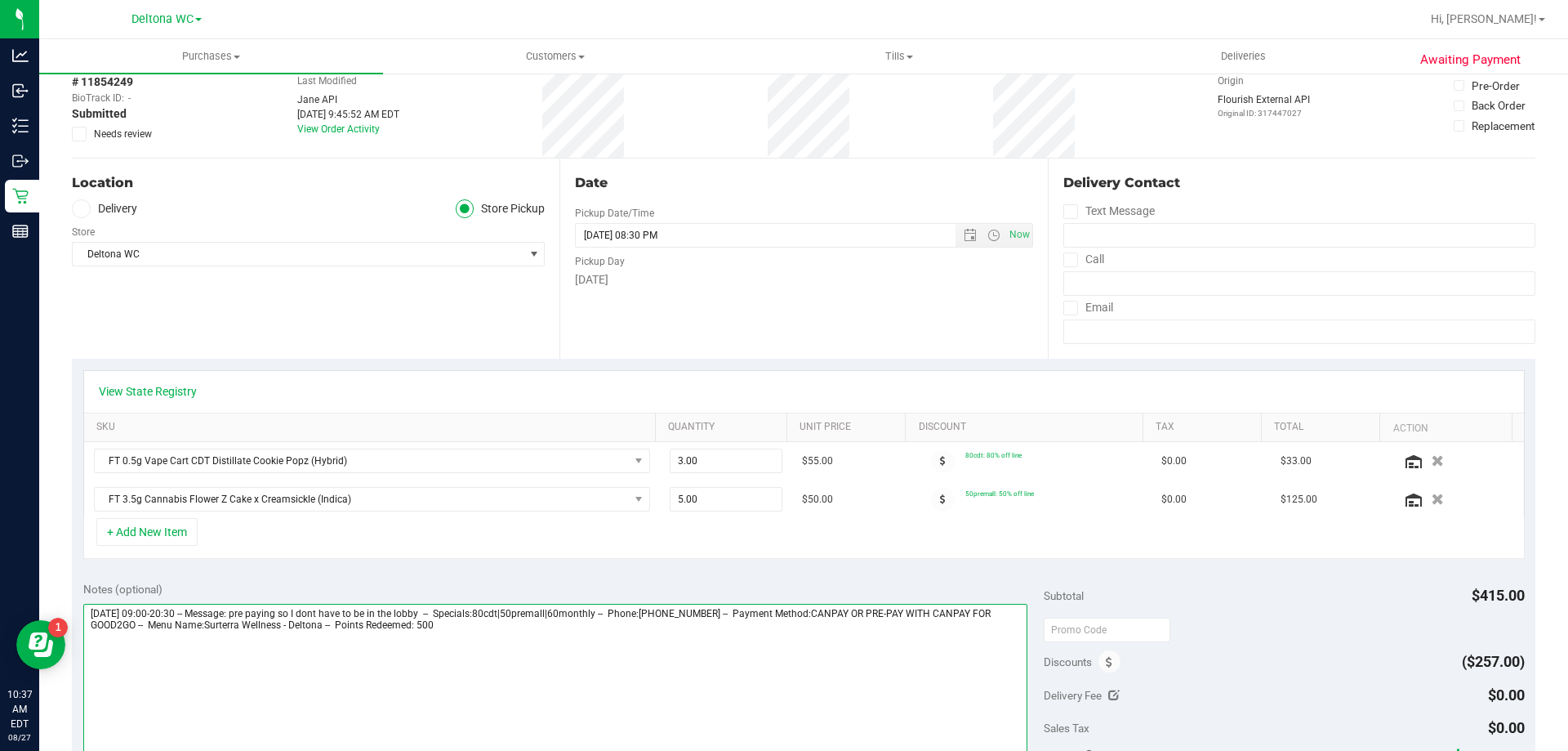
drag, startPoint x: 300, startPoint y: 611, endPoint x: 605, endPoint y: 677, distance: 312.1
click at [503, 605] on textarea at bounding box center [555, 682] width 944 height 157
click at [636, 678] on textarea at bounding box center [555, 682] width 944 height 157
click at [184, 524] on button "+ Add New Item" at bounding box center [146, 531] width 101 height 28
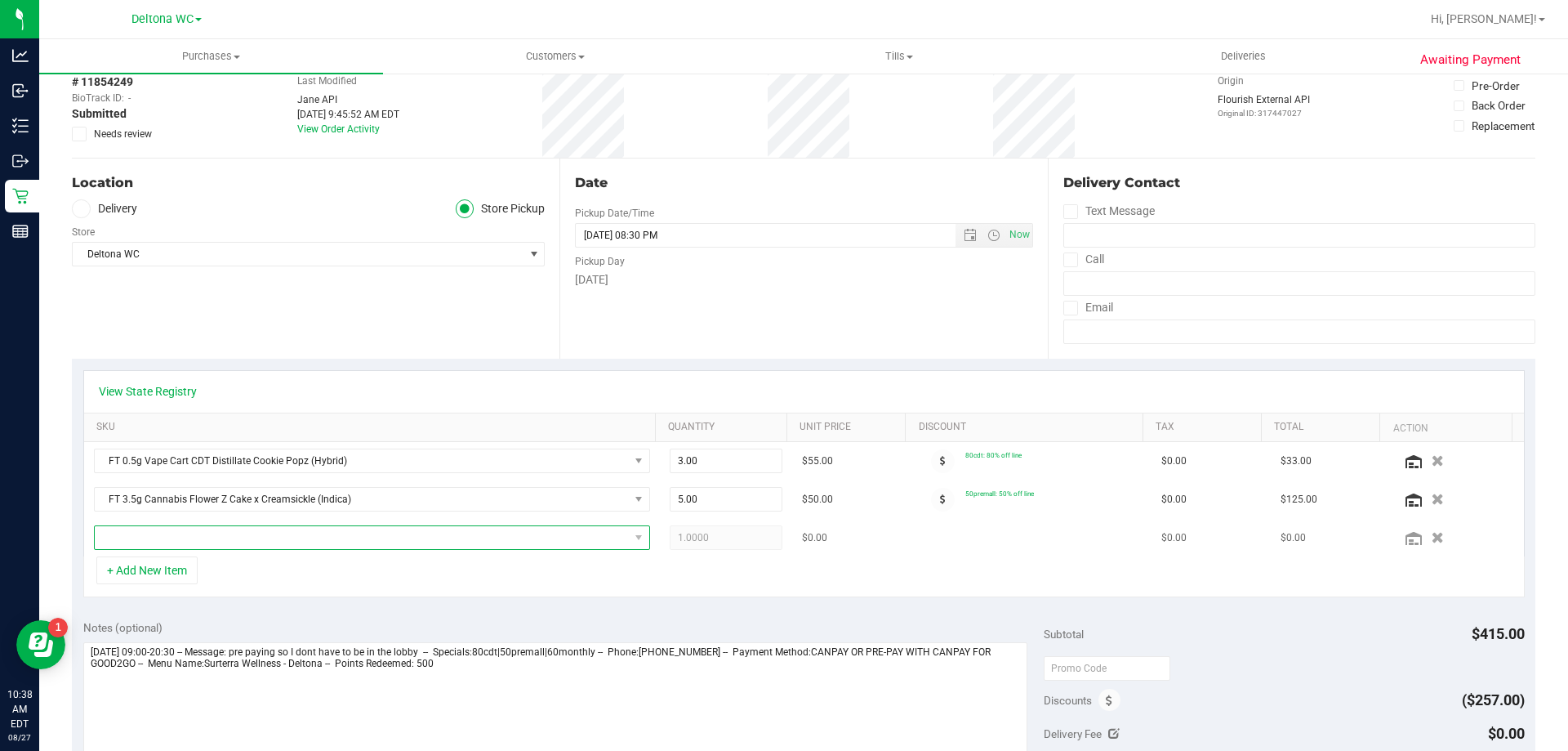
click at [213, 533] on span "NO DATA FOUND" at bounding box center [361, 538] width 534 height 23
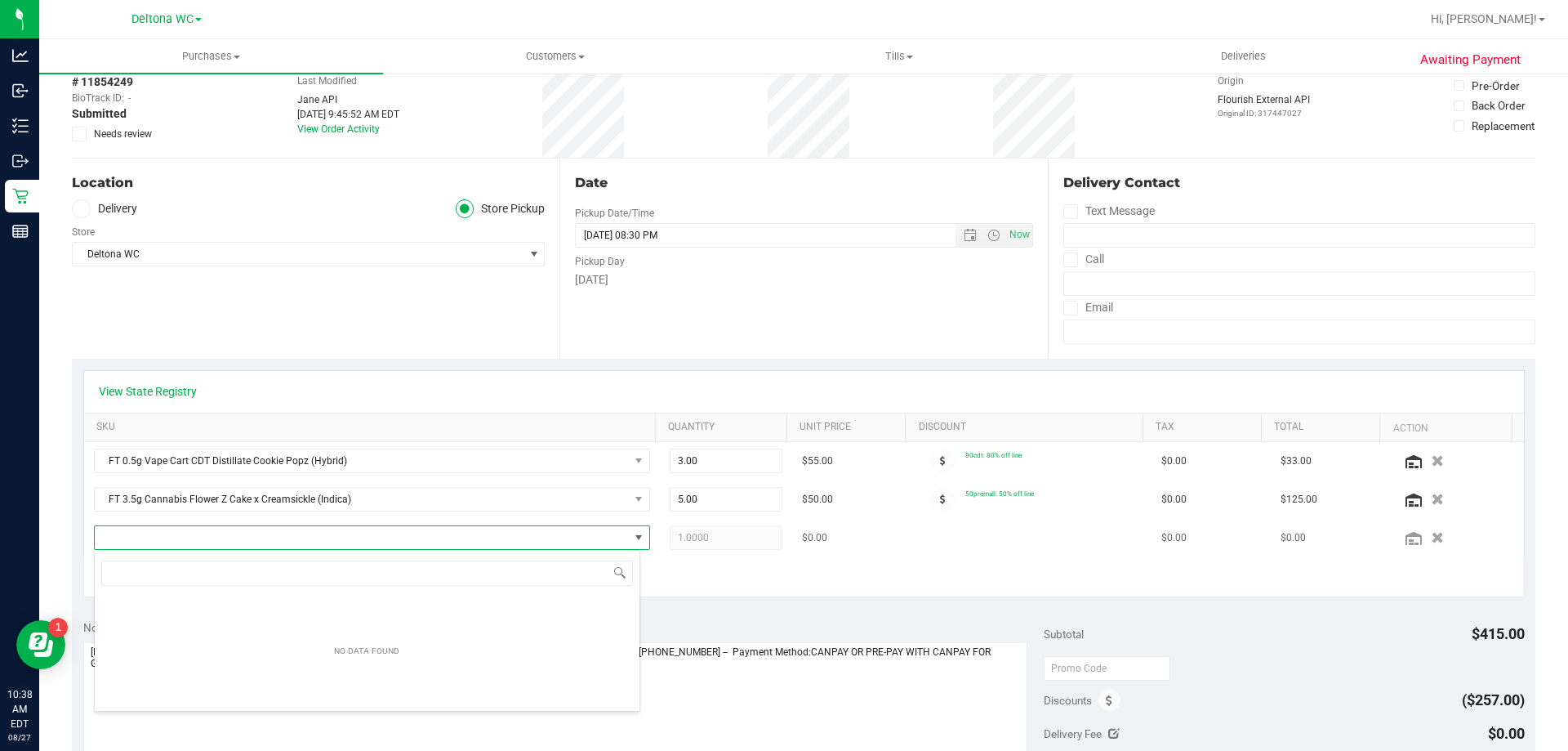
scroll to position [24, 542]
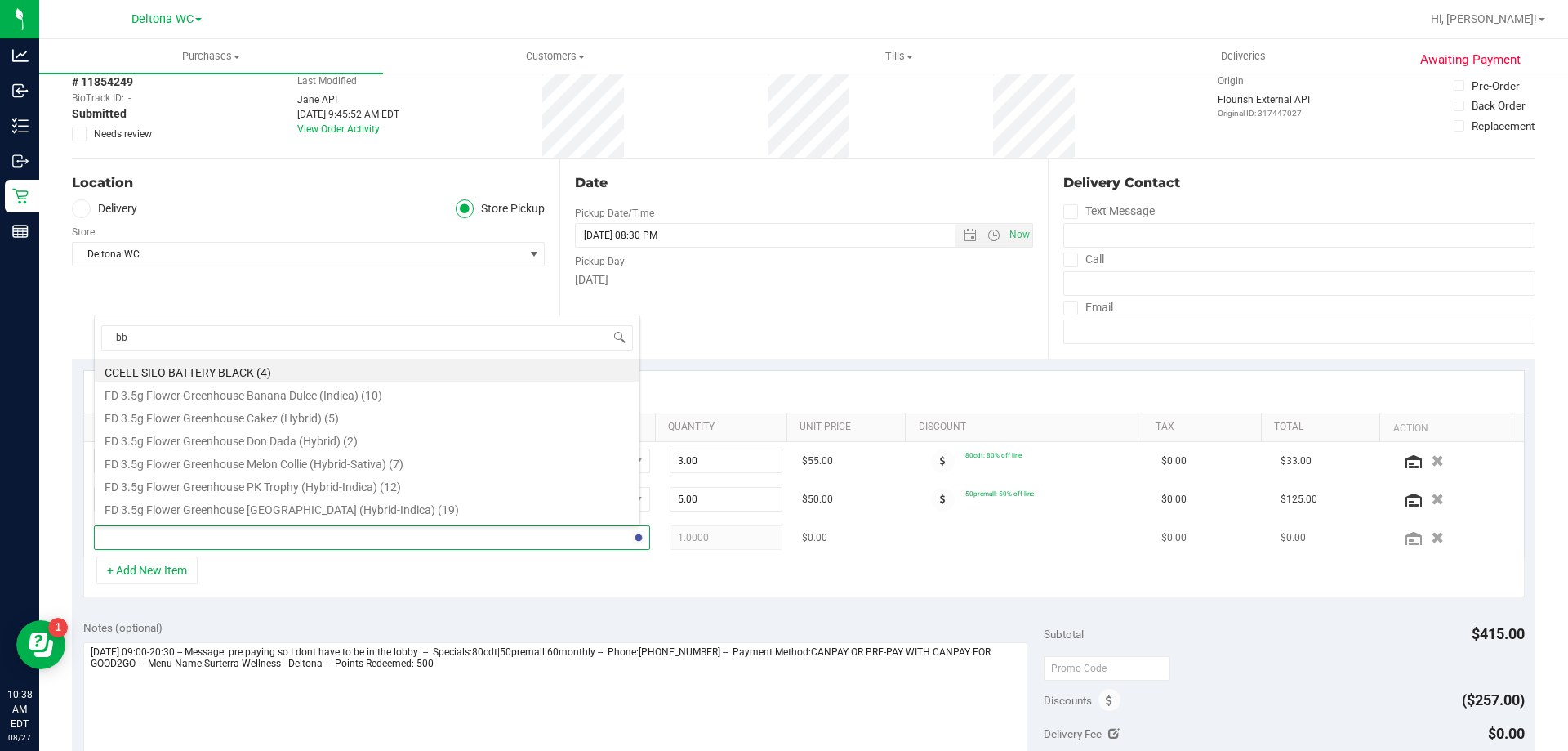
type input "bbc"
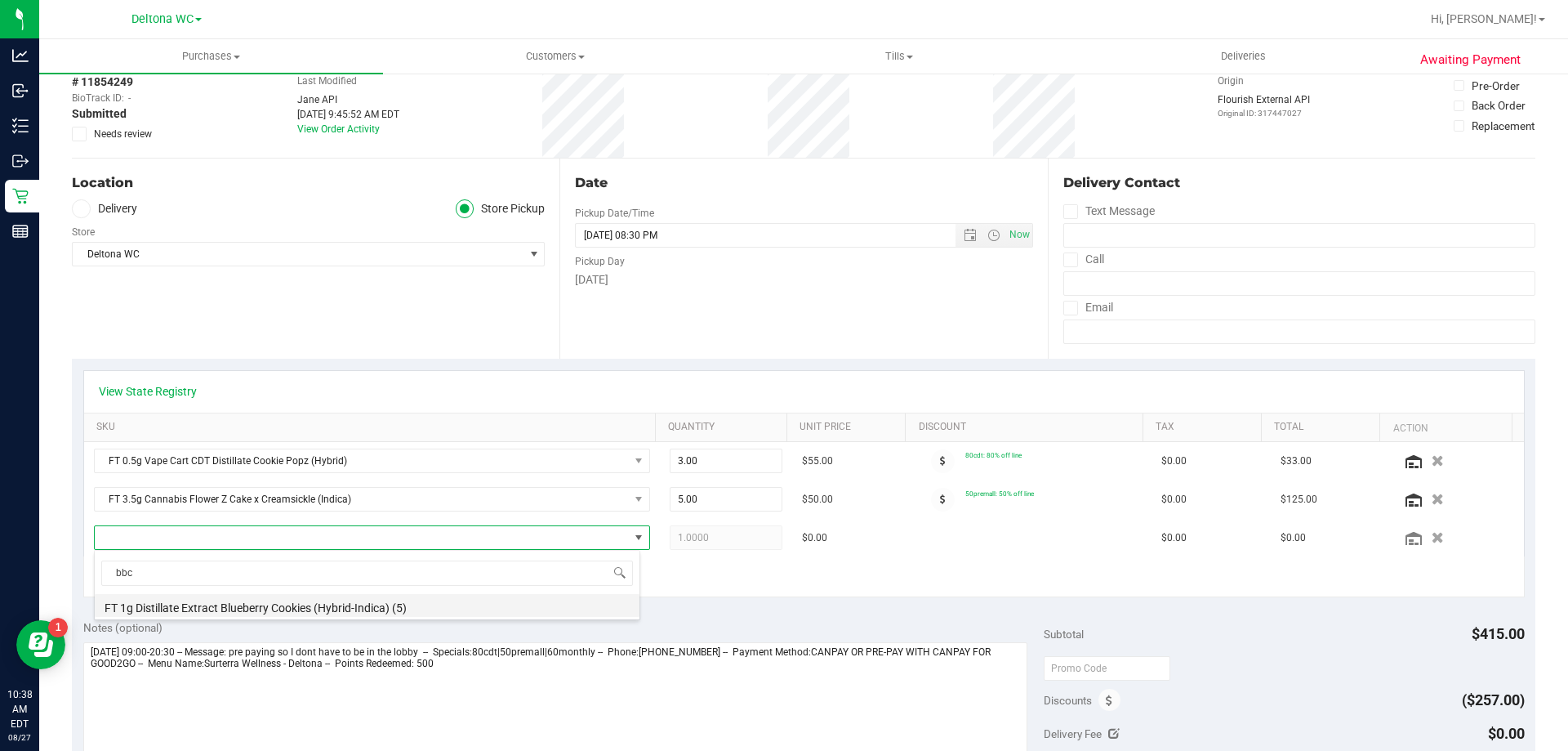
click at [221, 604] on li "FT 1g Distillate Extract Blueberry Cookies (Hybrid-Indica) (5)" at bounding box center [366, 605] width 545 height 23
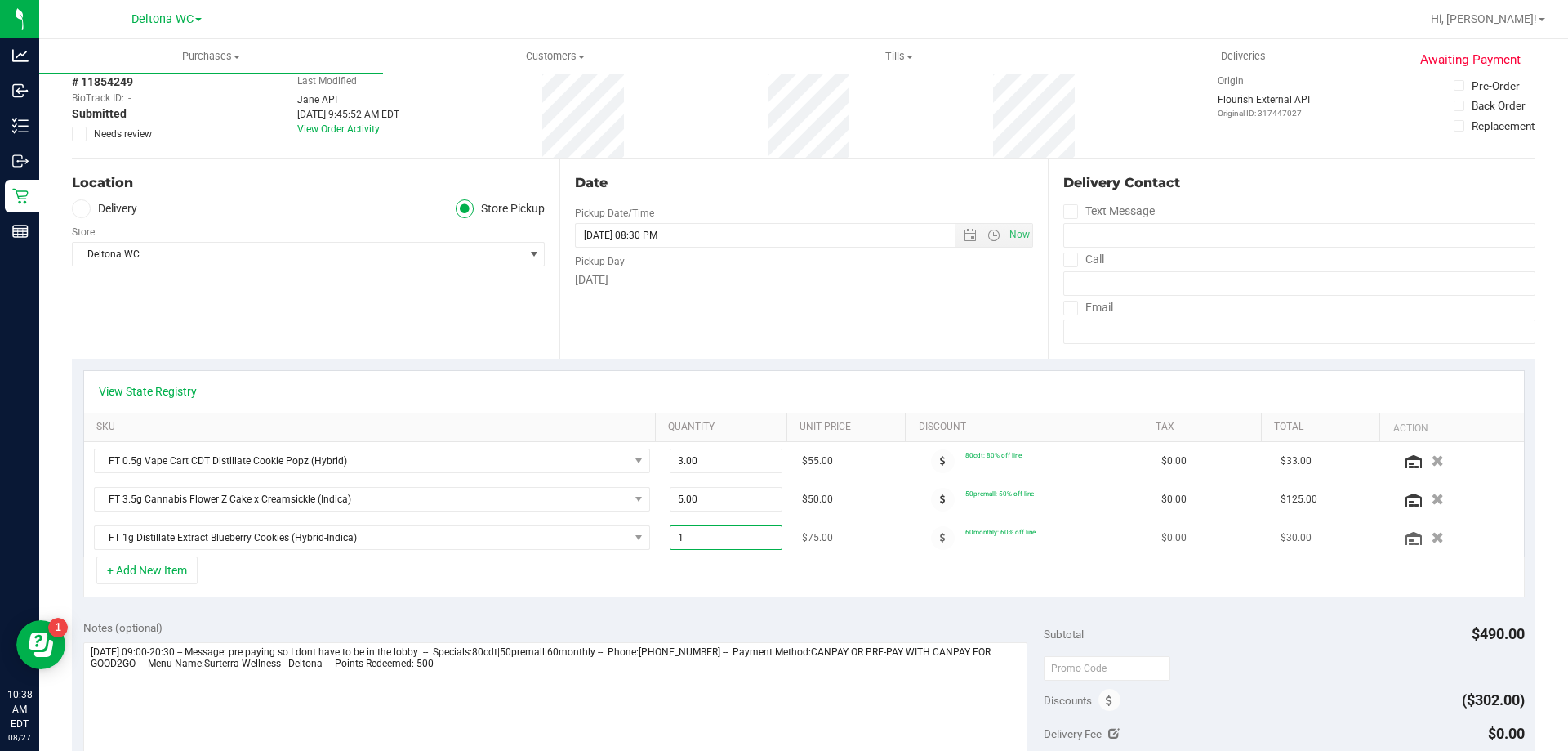
click at [709, 530] on span "1.00 1" at bounding box center [727, 537] width 114 height 24
type input "2"
type input "2.00"
click at [750, 585] on div "+ Add New Item" at bounding box center [803, 577] width 1441 height 40
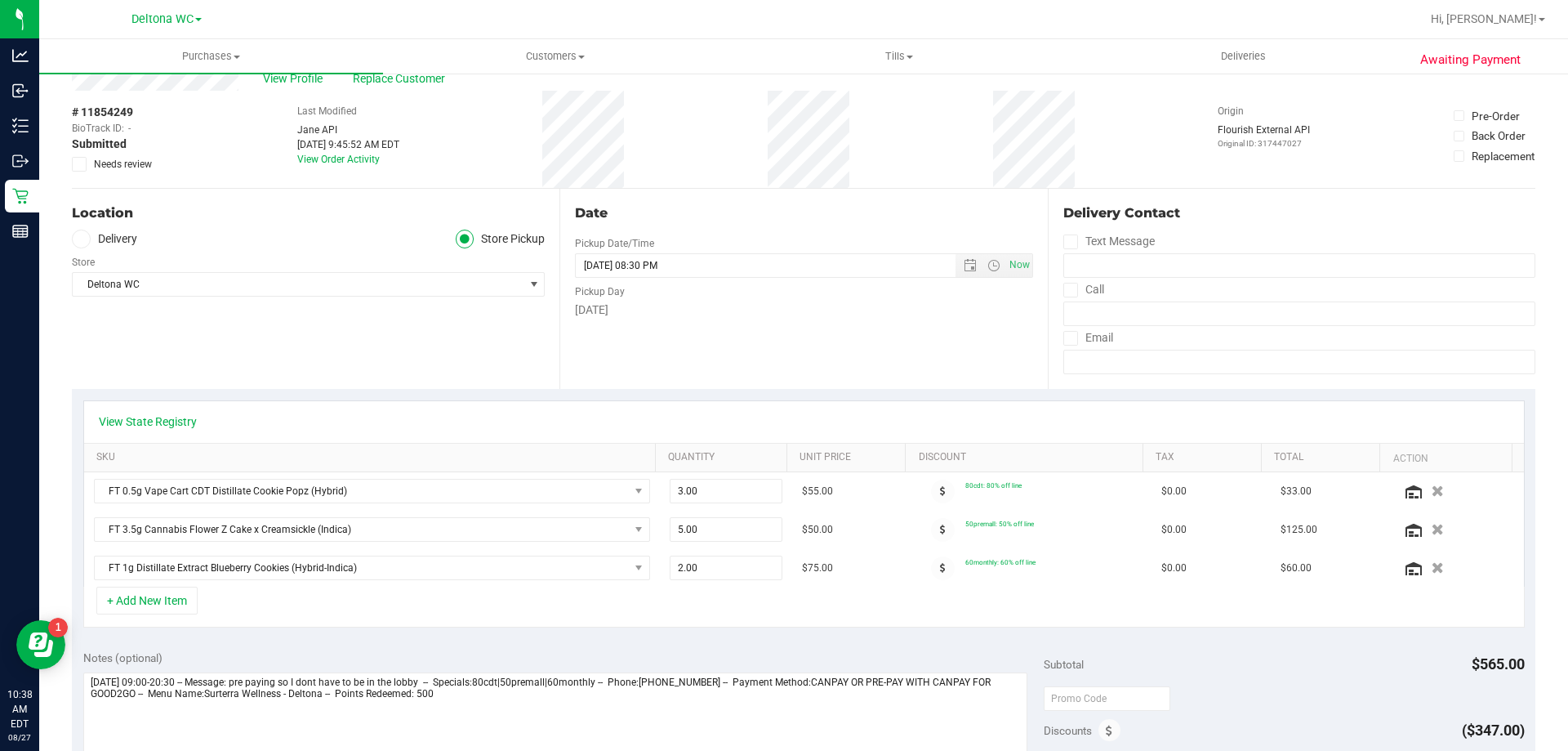
scroll to position [0, 0]
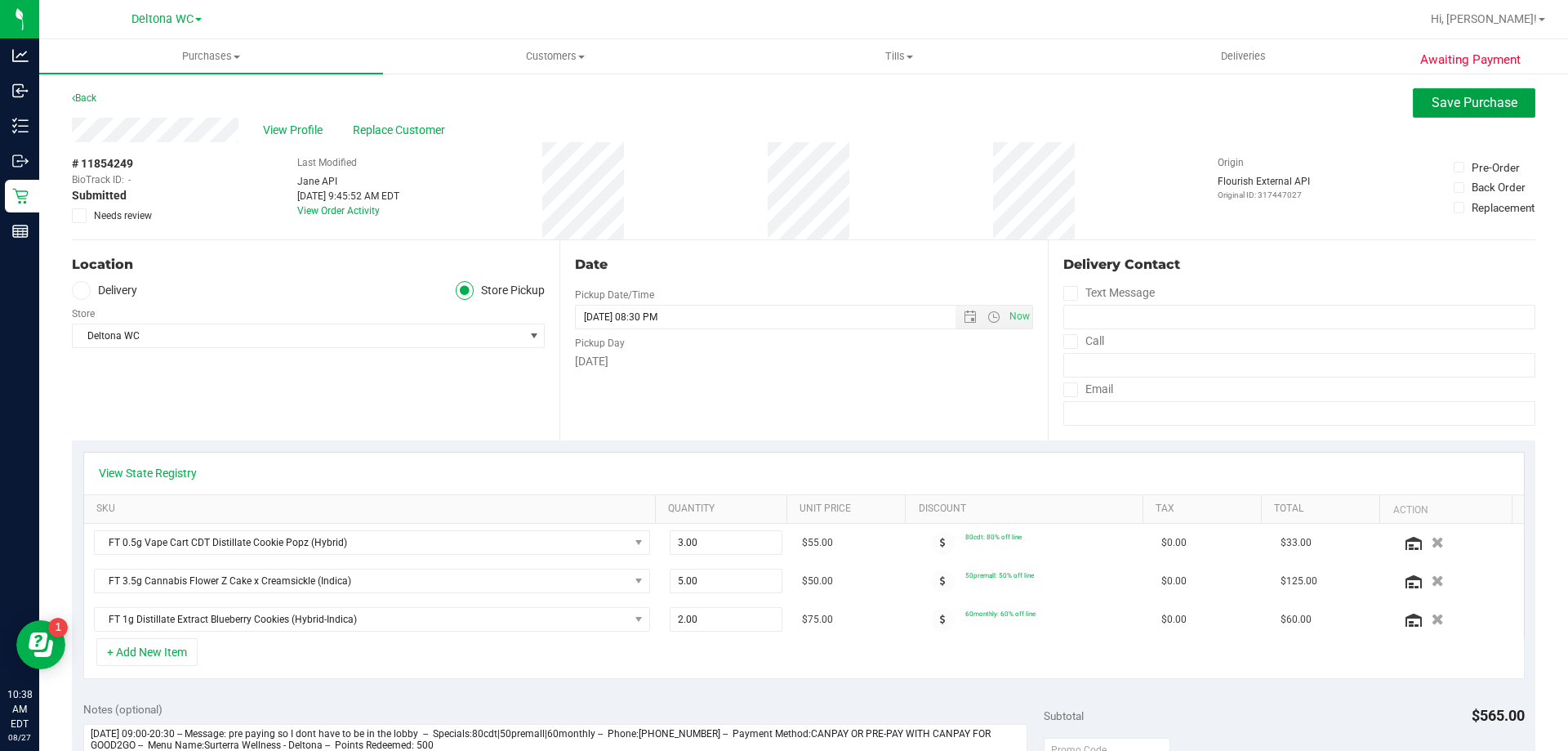
drag, startPoint x: 1420, startPoint y: 112, endPoint x: 1424, endPoint y: 120, distance: 8.9
click at [1420, 115] on button "Save Purchase" at bounding box center [1474, 103] width 122 height 30
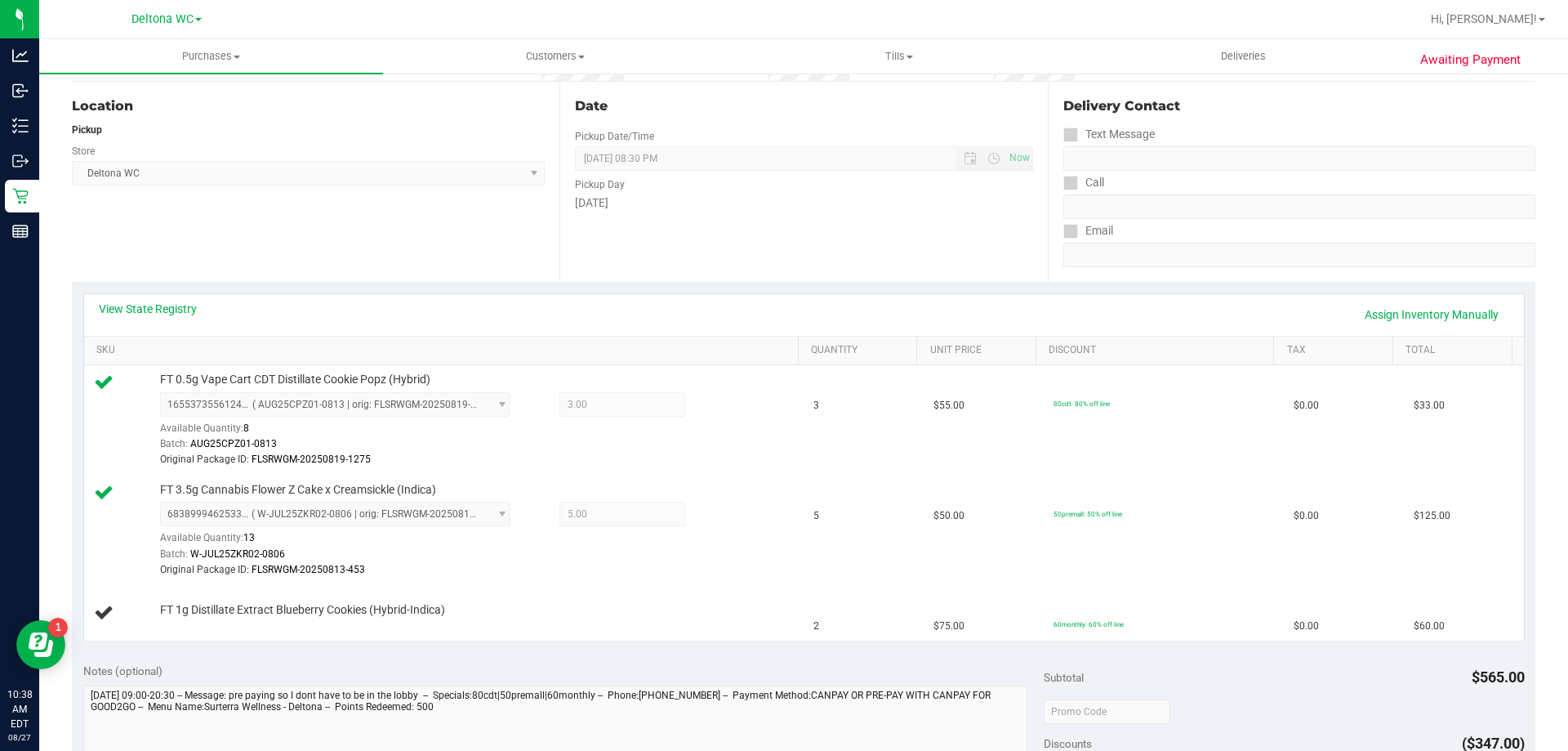
scroll to position [114, 0]
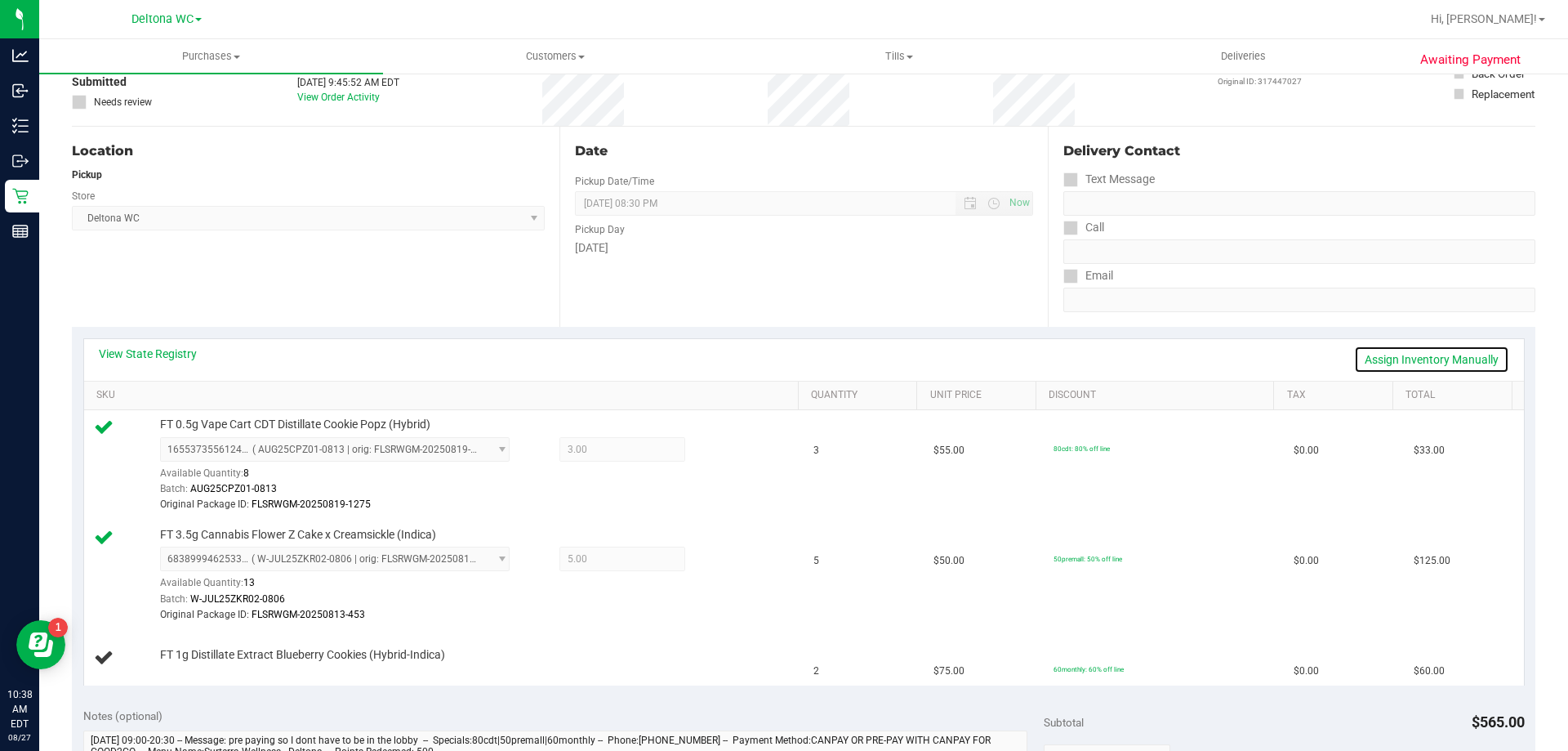
click at [1418, 362] on link "Assign Inventory Manually" at bounding box center [1431, 359] width 155 height 28
click at [199, 669] on link "Add Package" at bounding box center [189, 666] width 59 height 12
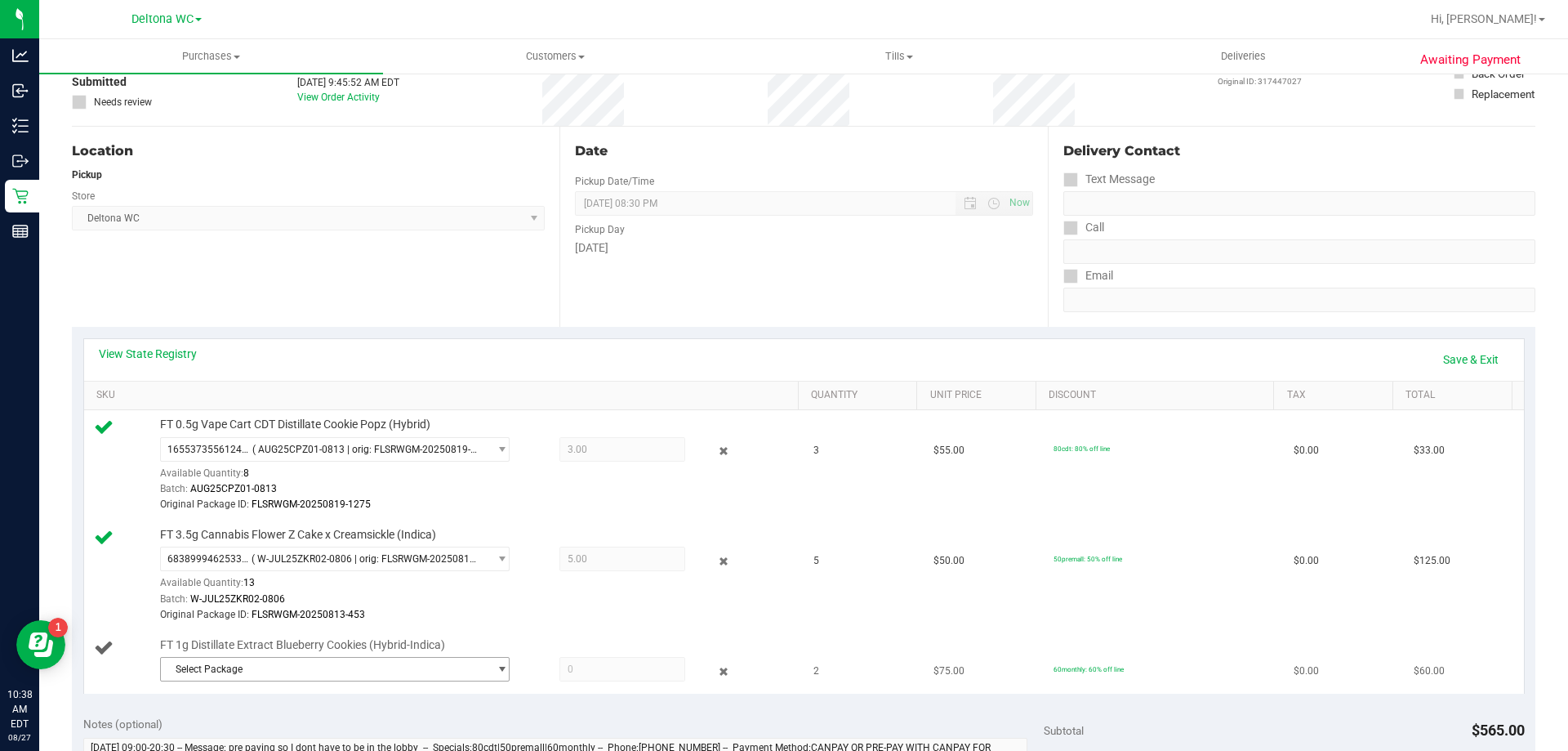
click at [279, 660] on span "Select Package" at bounding box center [325, 669] width 328 height 23
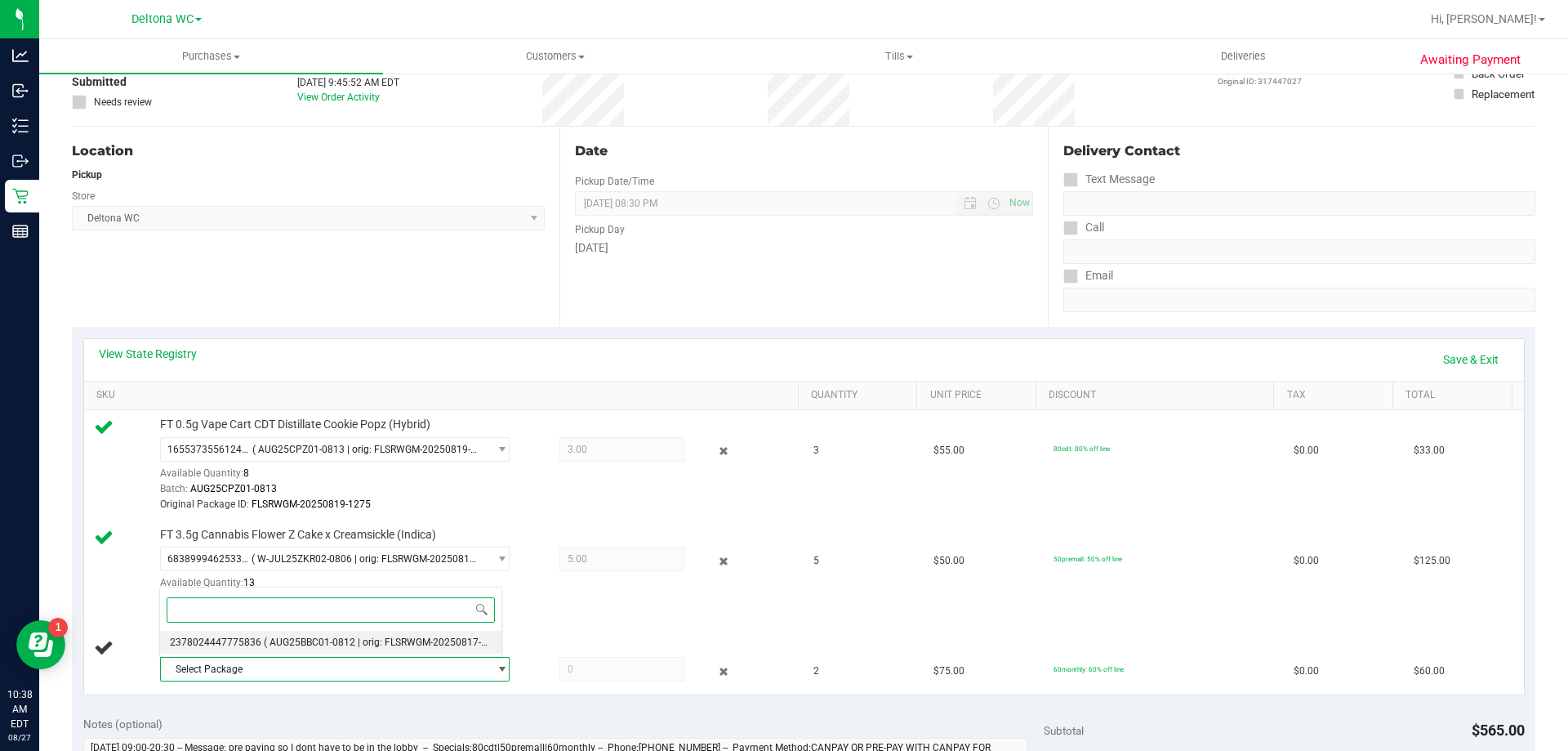
click at [317, 636] on span "( AUG25BBC01-0812 | orig: FLSRWGM-20250817-1127 )" at bounding box center [386, 642] width 246 height 12
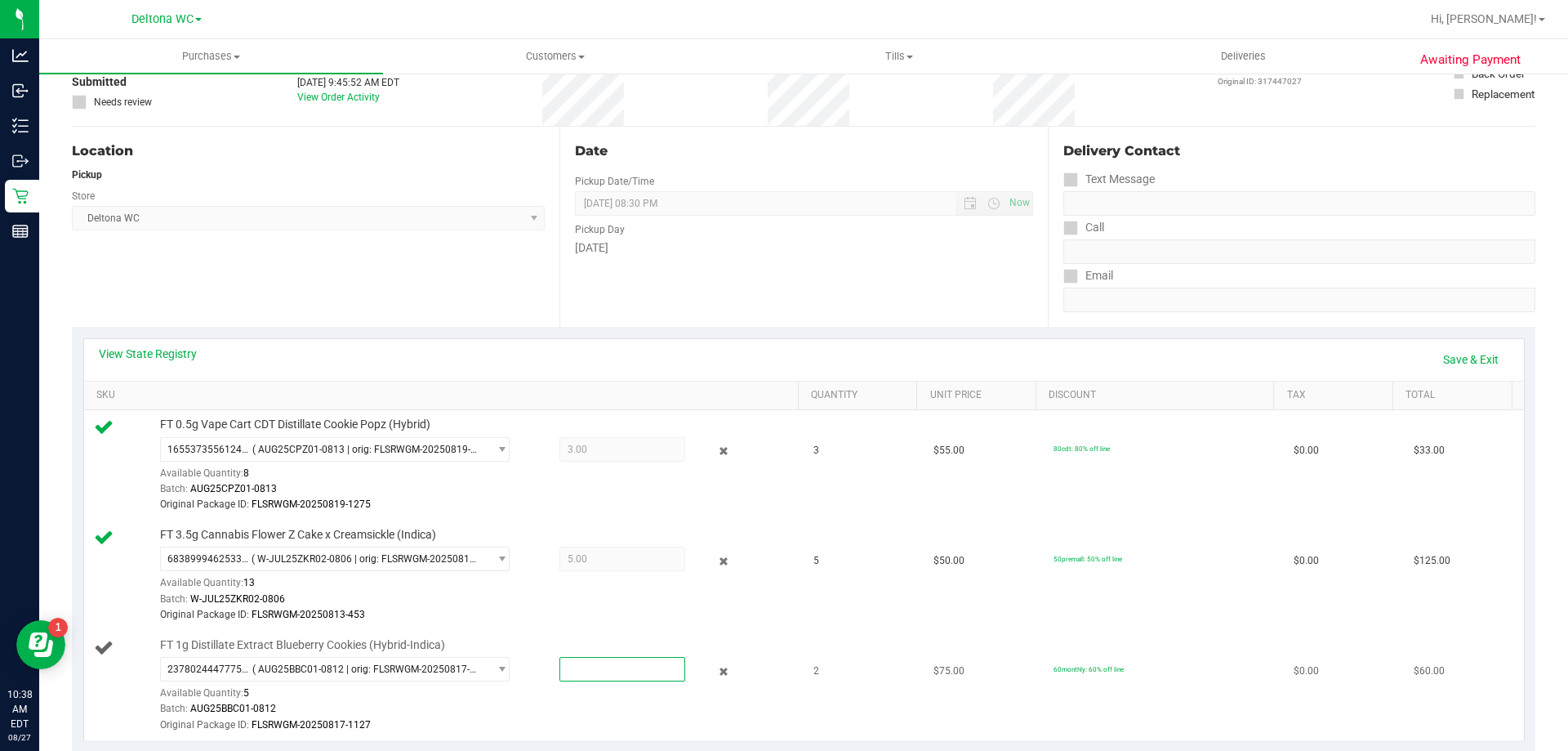
drag, startPoint x: 635, startPoint y: 664, endPoint x: 628, endPoint y: 673, distance: 11.4
click at [633, 667] on span at bounding box center [622, 668] width 125 height 24
type input "2"
type input "2.0000"
drag, startPoint x: 639, startPoint y: 625, endPoint x: 675, endPoint y: 634, distance: 37.1
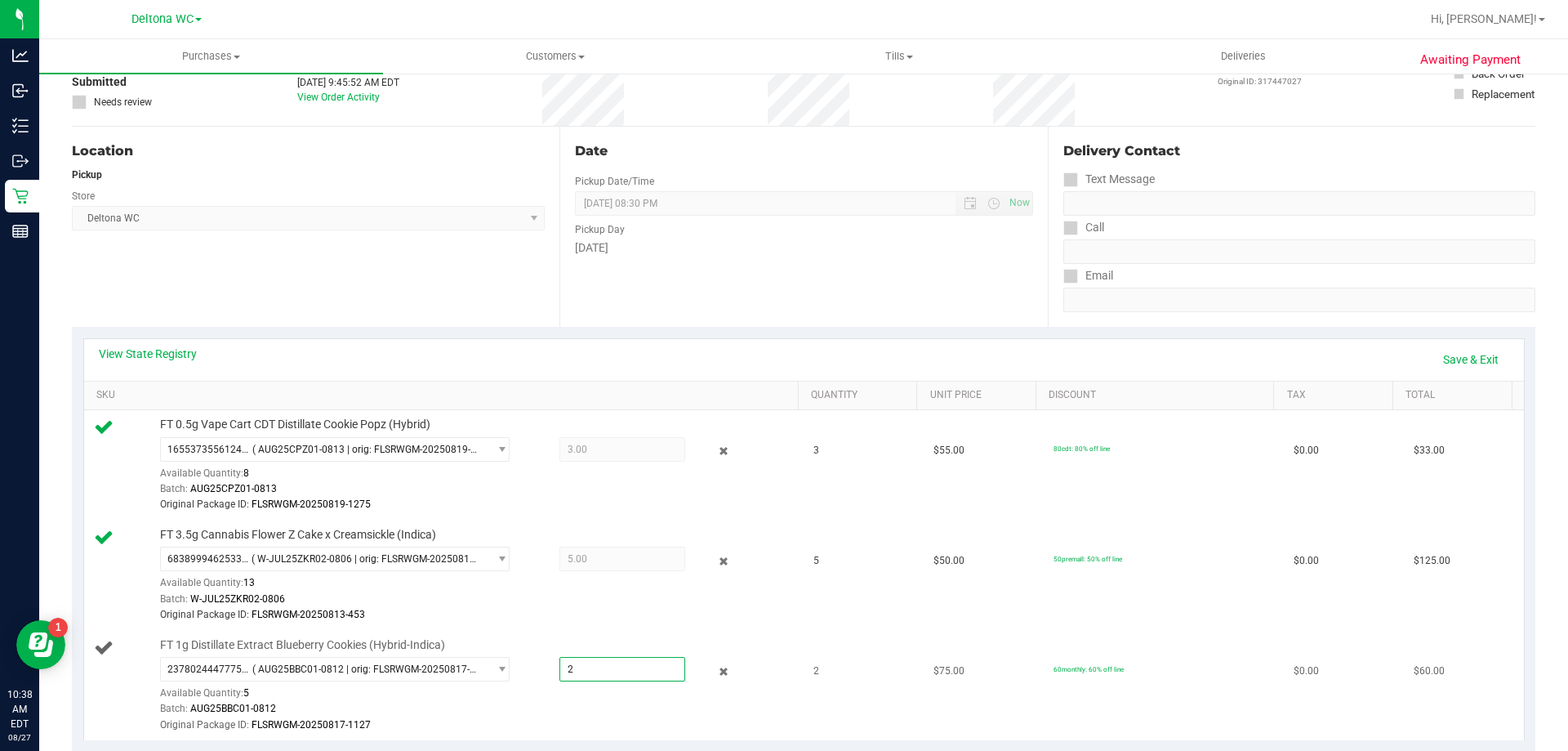
click at [639, 626] on td "FT 3.5g Cannabis Flower Z Cake x Creamsickle (Indica) 6838999462533517 ( W-JUL2…" at bounding box center [443, 576] width 720 height 110
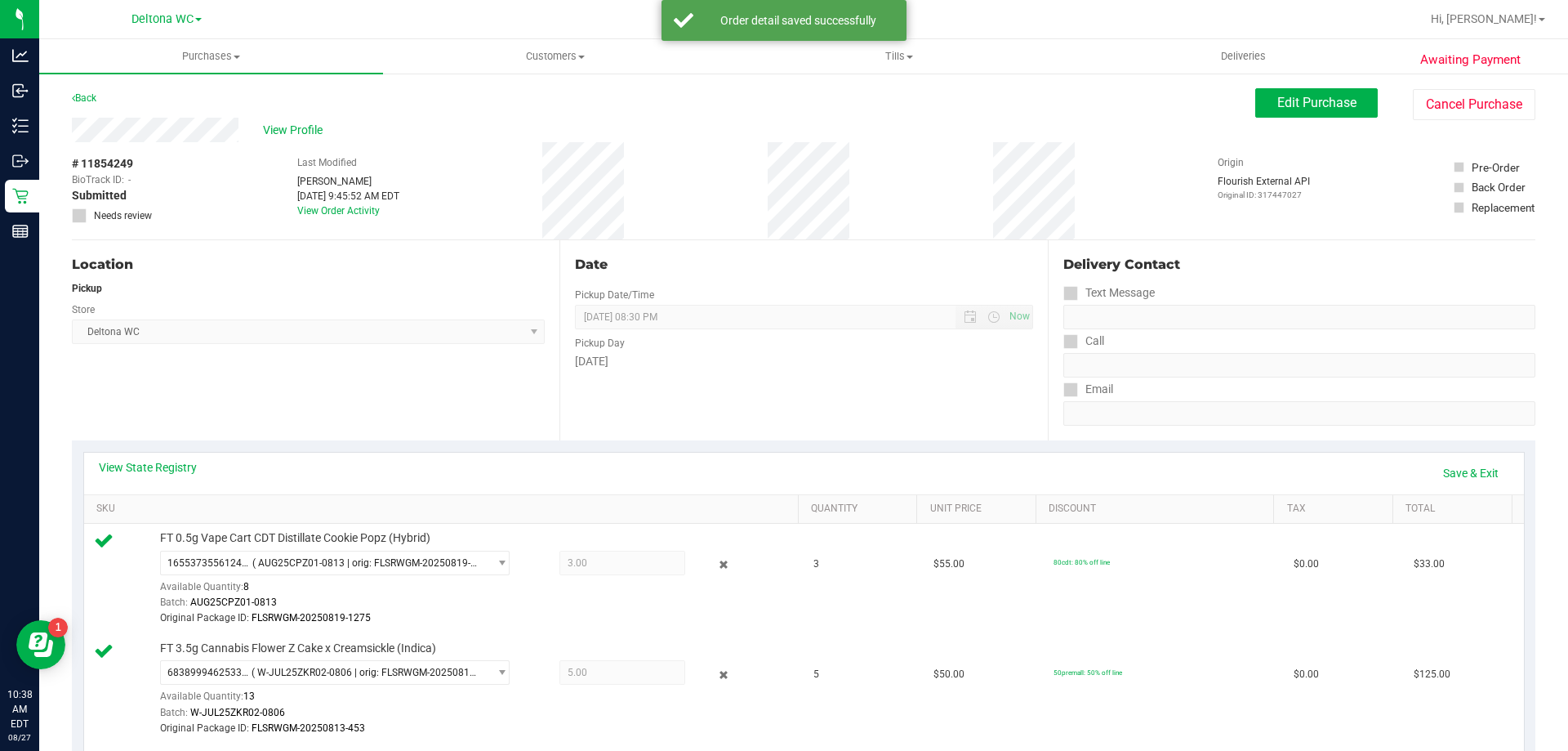
scroll to position [245, 0]
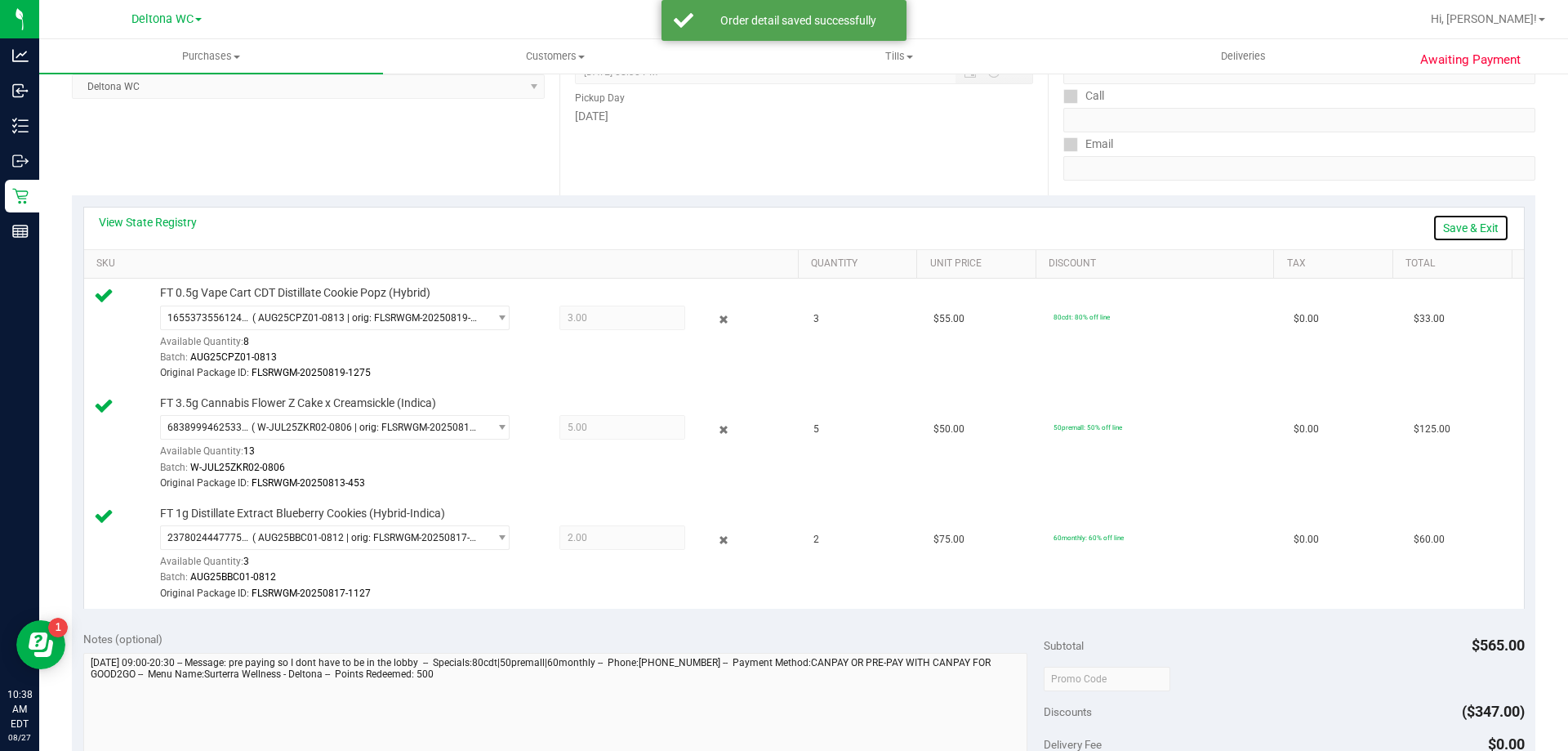
click at [1451, 229] on link "Save & Exit" at bounding box center [1471, 228] width 77 height 28
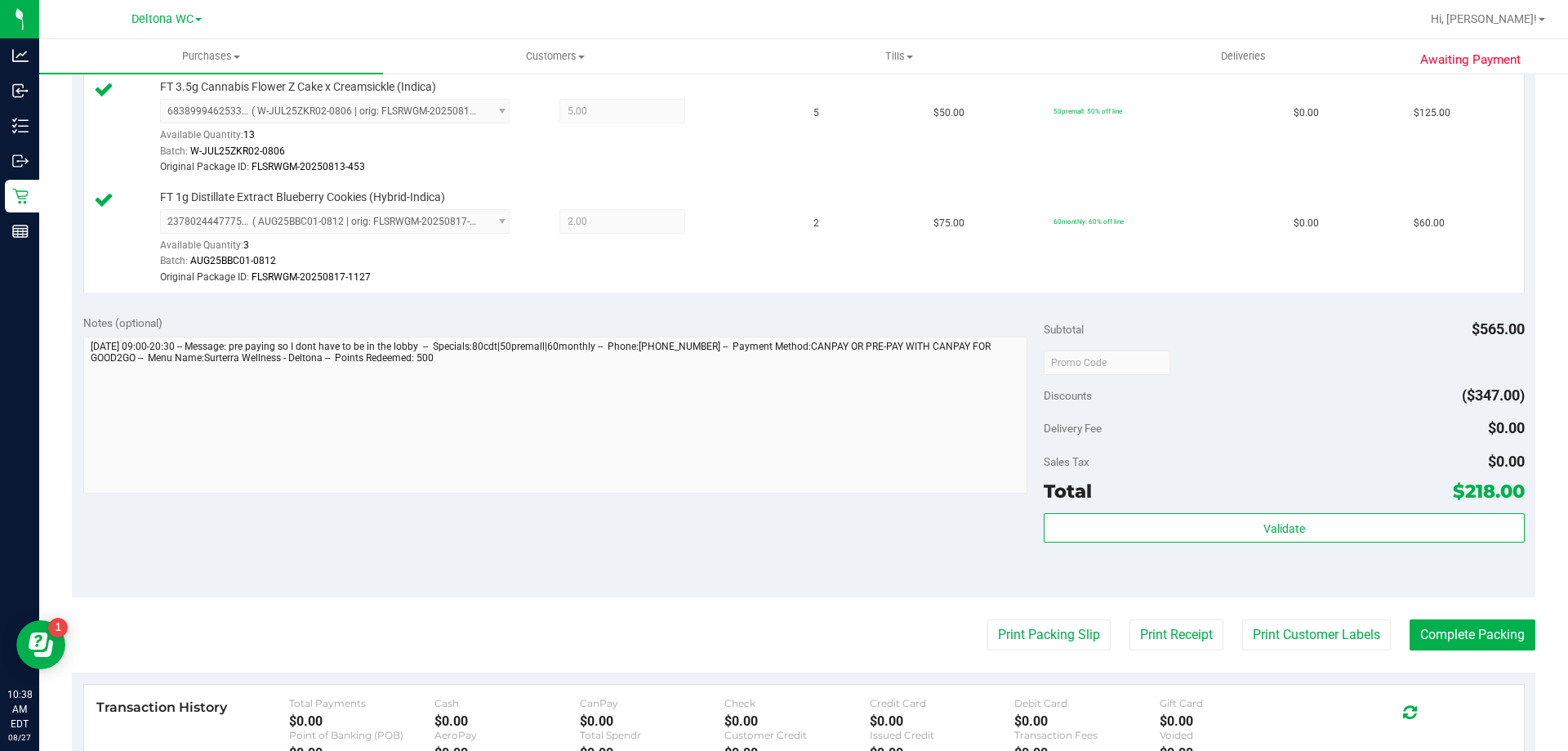
scroll to position [572, 0]
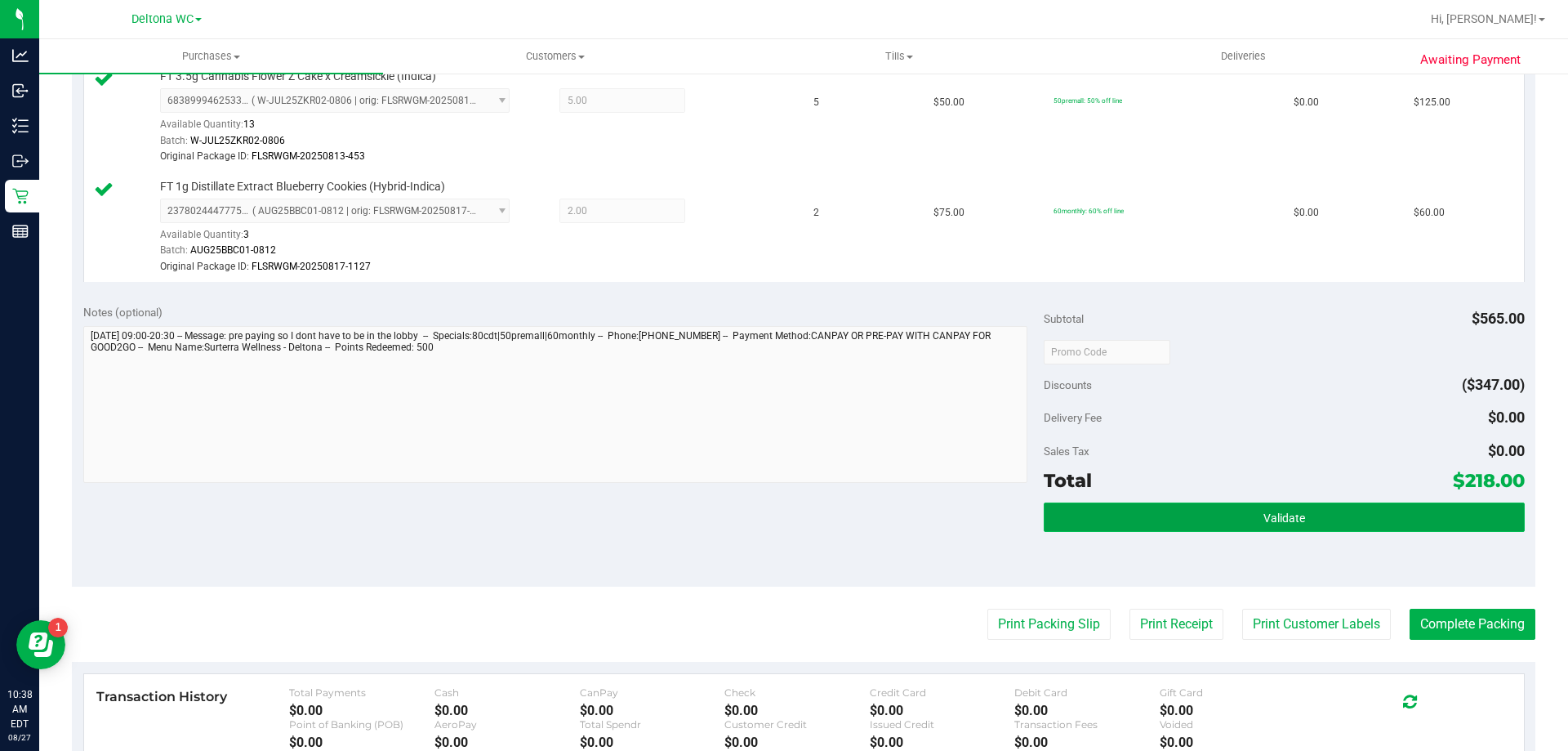
click at [1157, 508] on button "Validate" at bounding box center [1284, 517] width 480 height 30
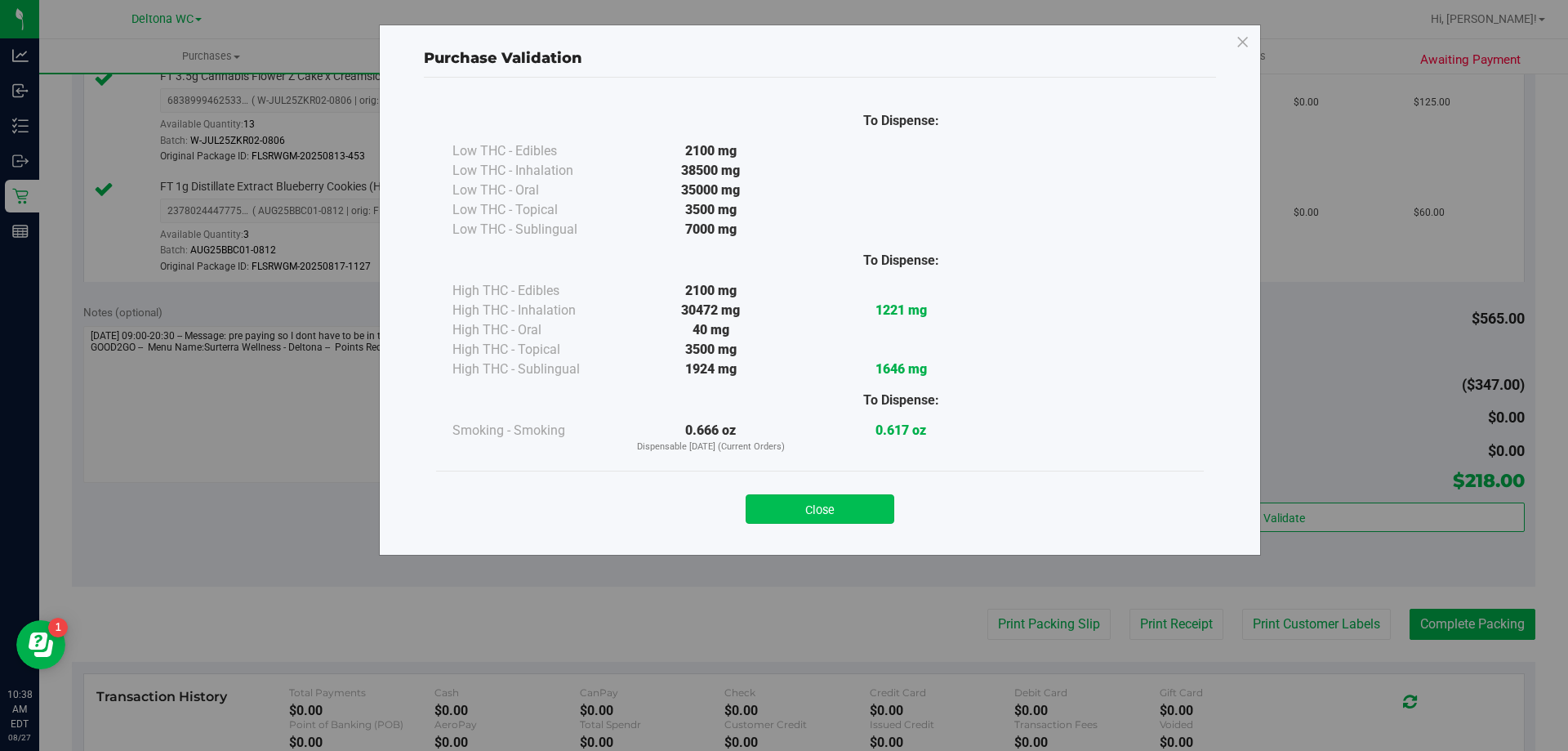
click at [863, 507] on button "Close" at bounding box center [820, 509] width 148 height 30
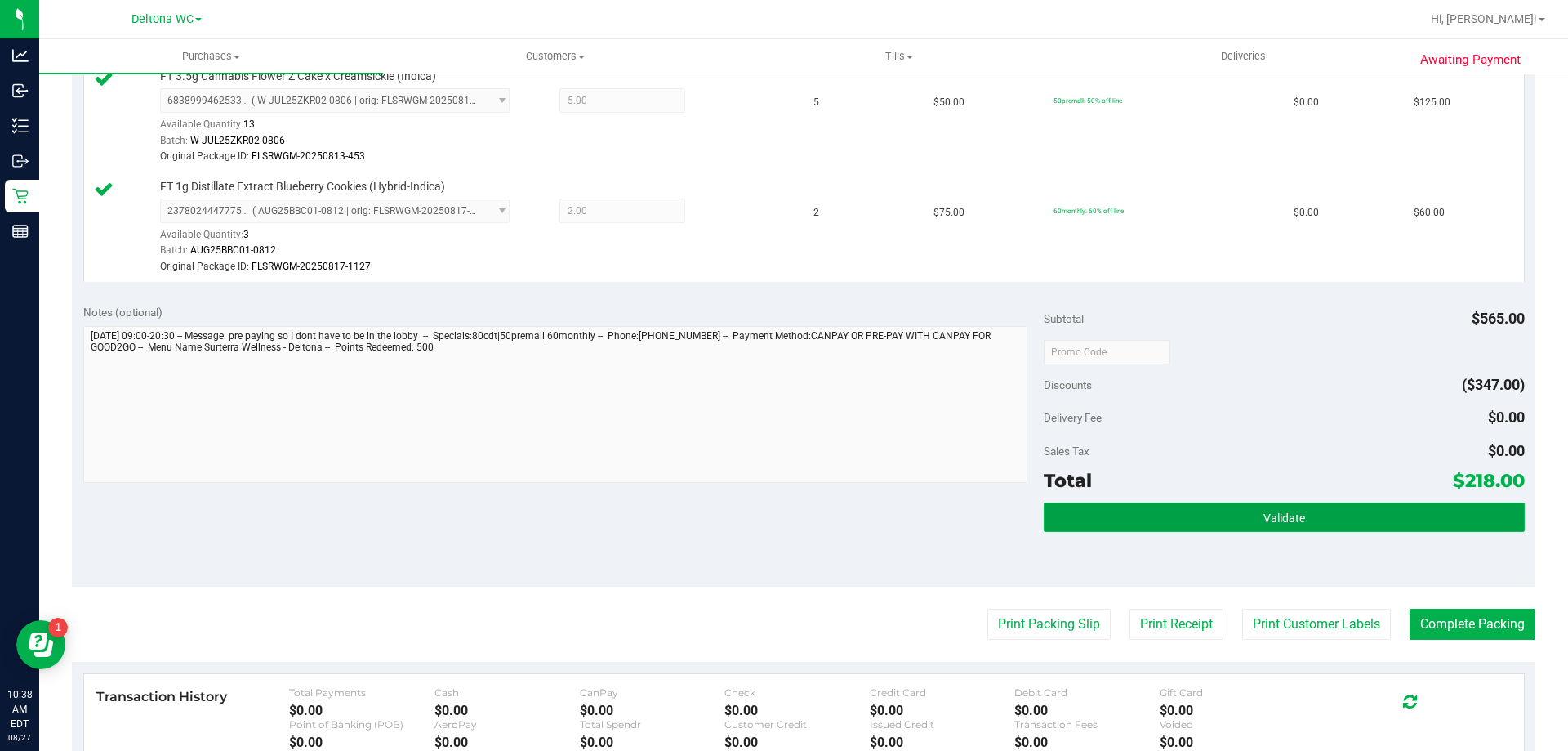
drag, startPoint x: 1217, startPoint y: 512, endPoint x: 1228, endPoint y: 512, distance: 11.0
click at [1218, 511] on button "Validate" at bounding box center [1284, 517] width 480 height 30
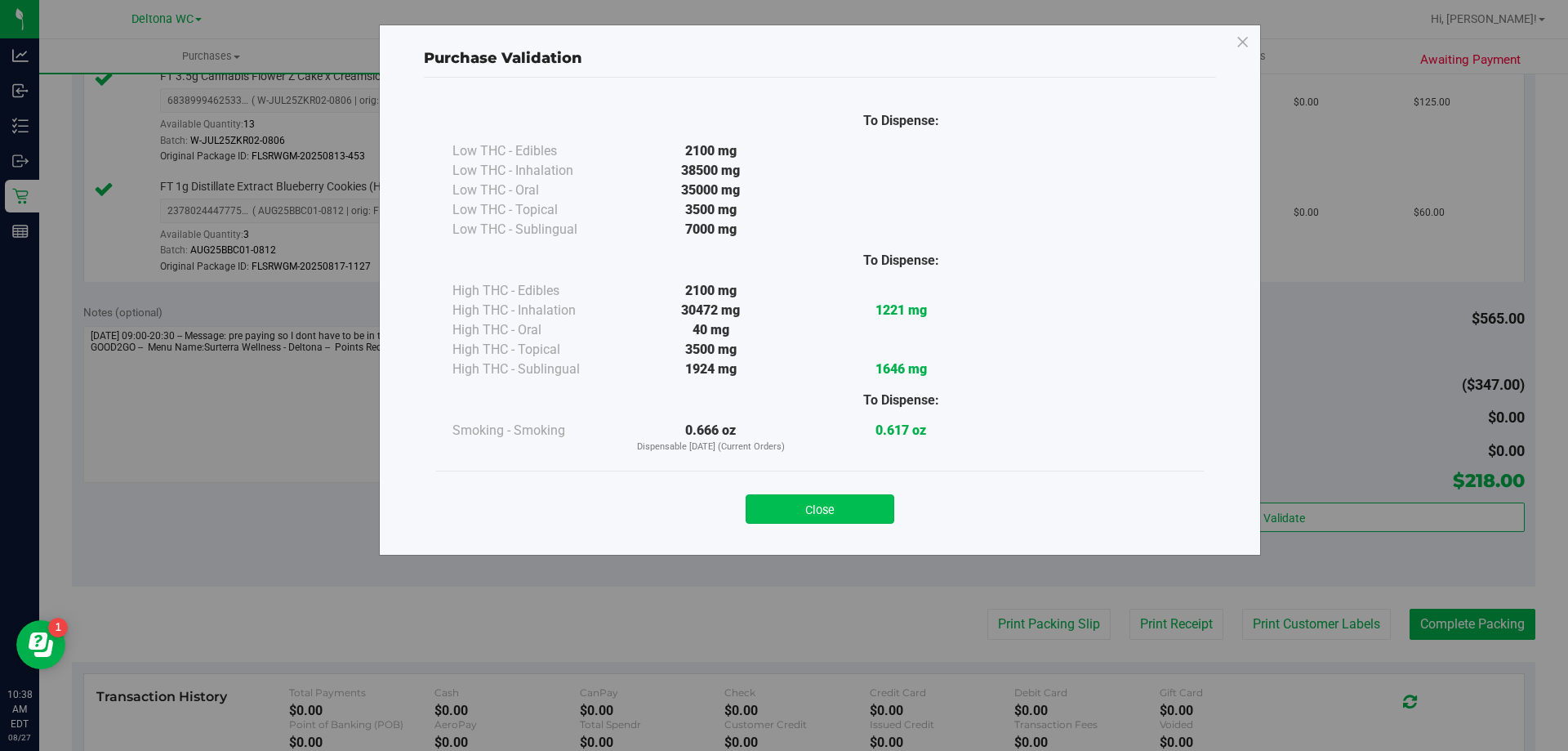
click at [820, 522] on button "Close" at bounding box center [820, 509] width 148 height 30
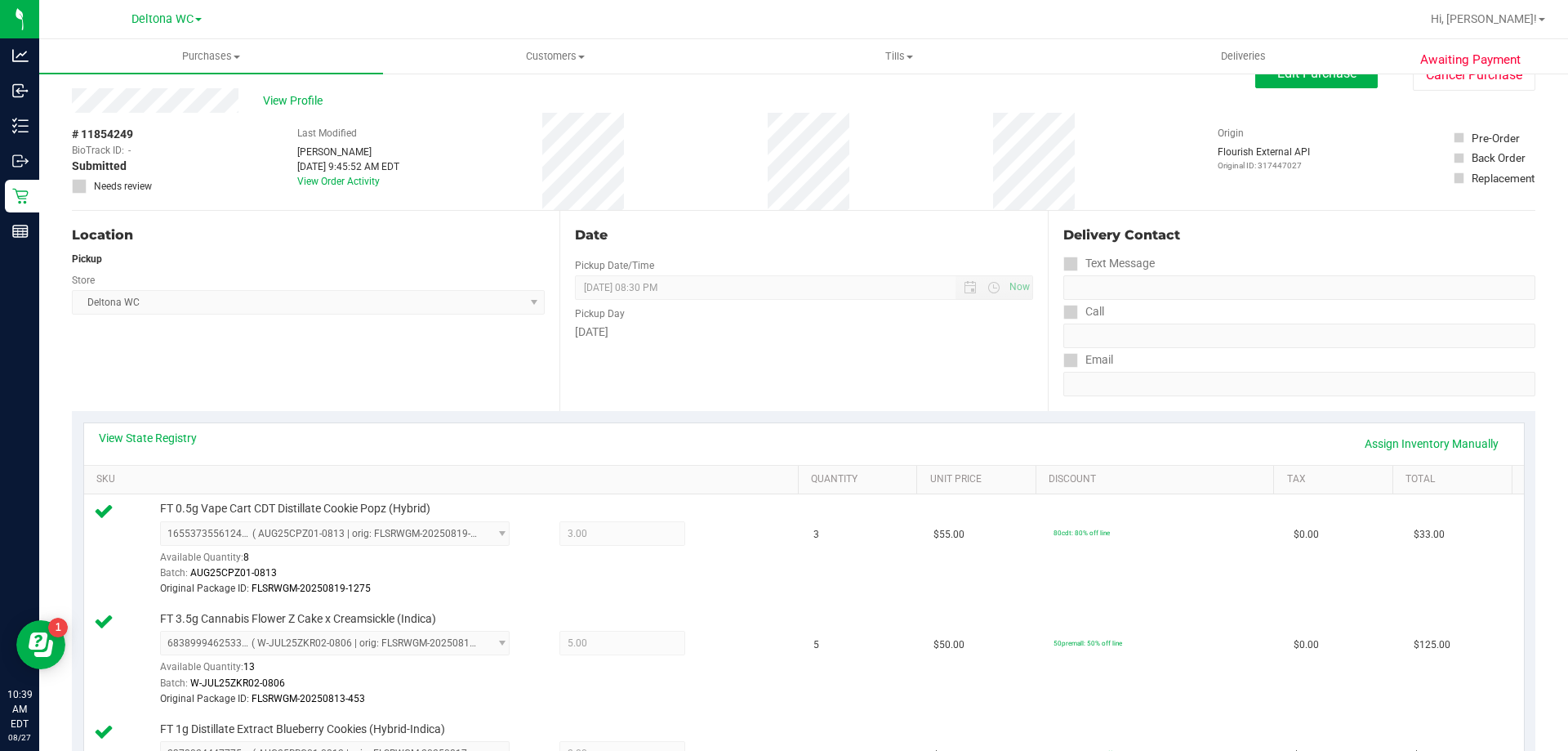
scroll to position [0, 0]
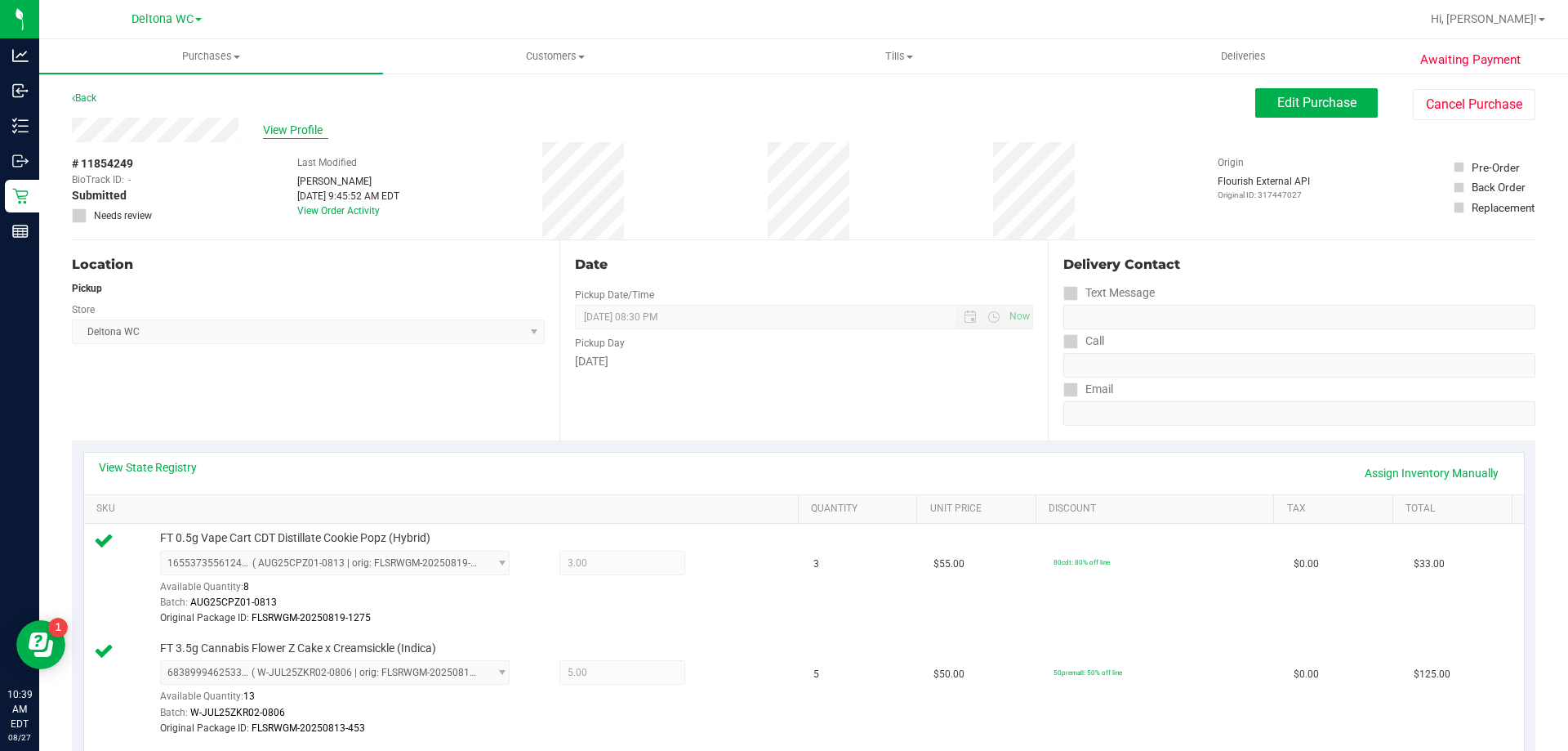
click at [290, 123] on span "View Profile" at bounding box center [296, 130] width 66 height 17
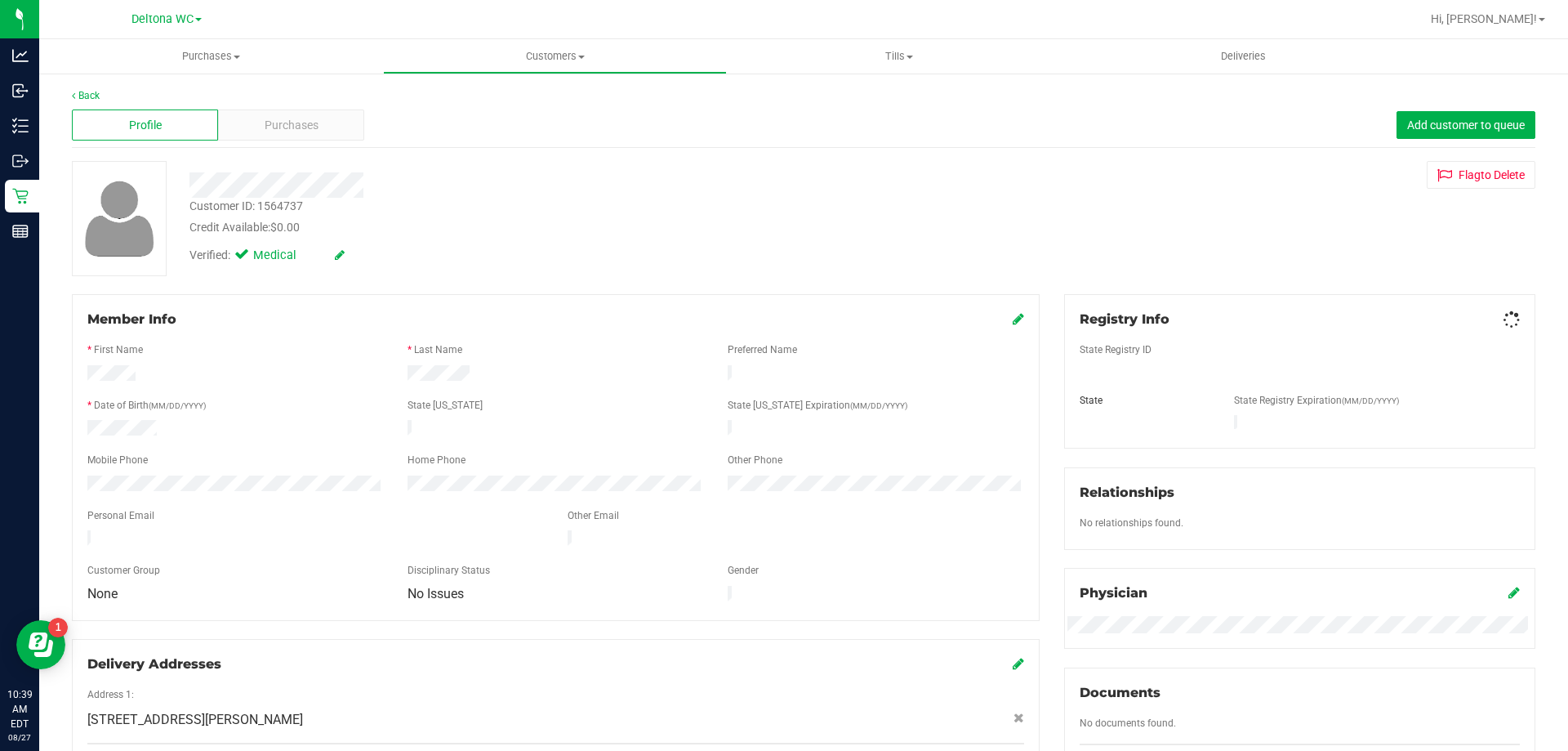
click at [291, 204] on div "Customer ID: 1564737" at bounding box center [247, 206] width 114 height 17
click at [291, 202] on div "Customer ID: 1564737" at bounding box center [247, 206] width 114 height 17
copy div "1564737"
click at [610, 110] on div "Profile Purchases Add customer to queue" at bounding box center [804, 125] width 1463 height 45
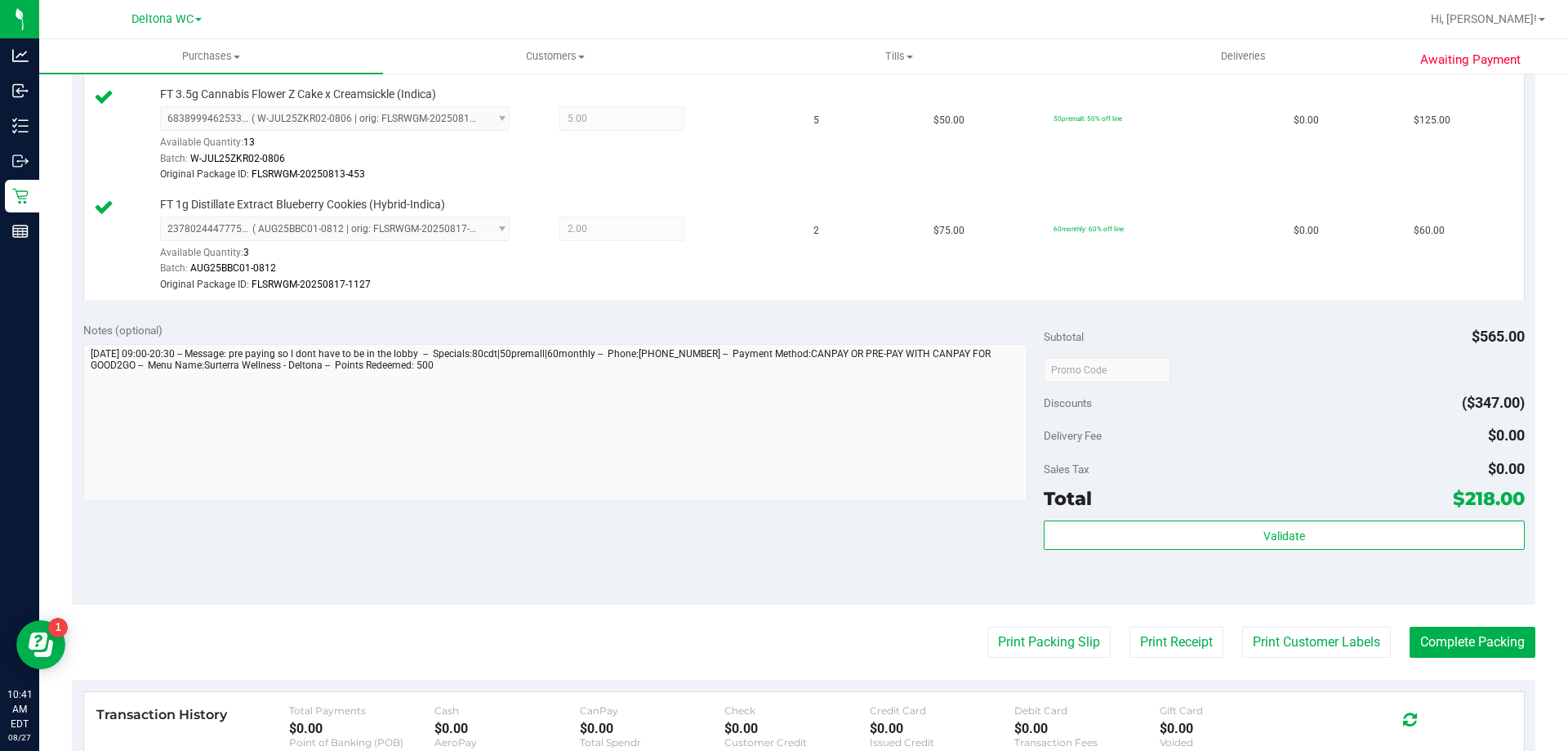
scroll to position [572, 0]
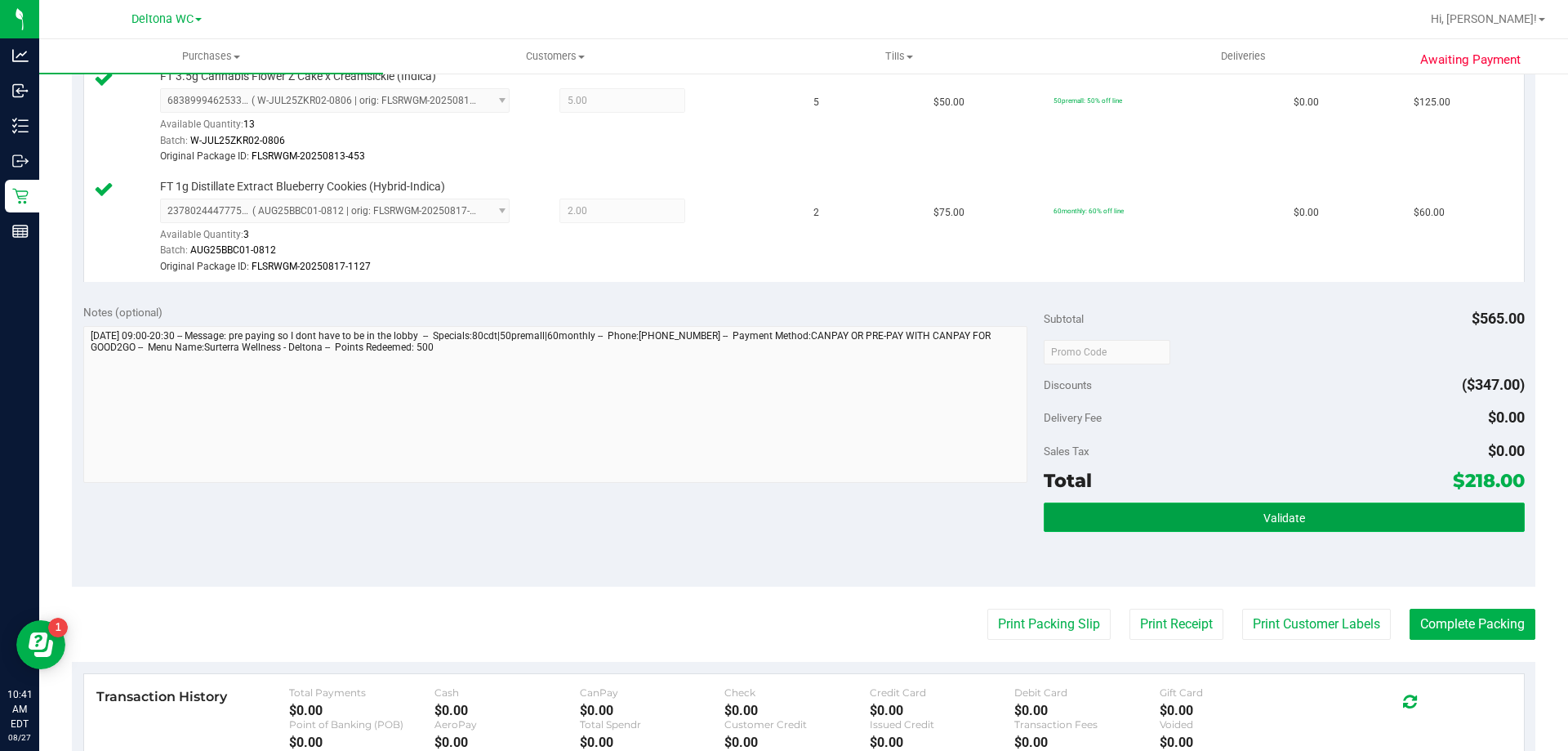
click at [1236, 525] on button "Validate" at bounding box center [1284, 517] width 480 height 30
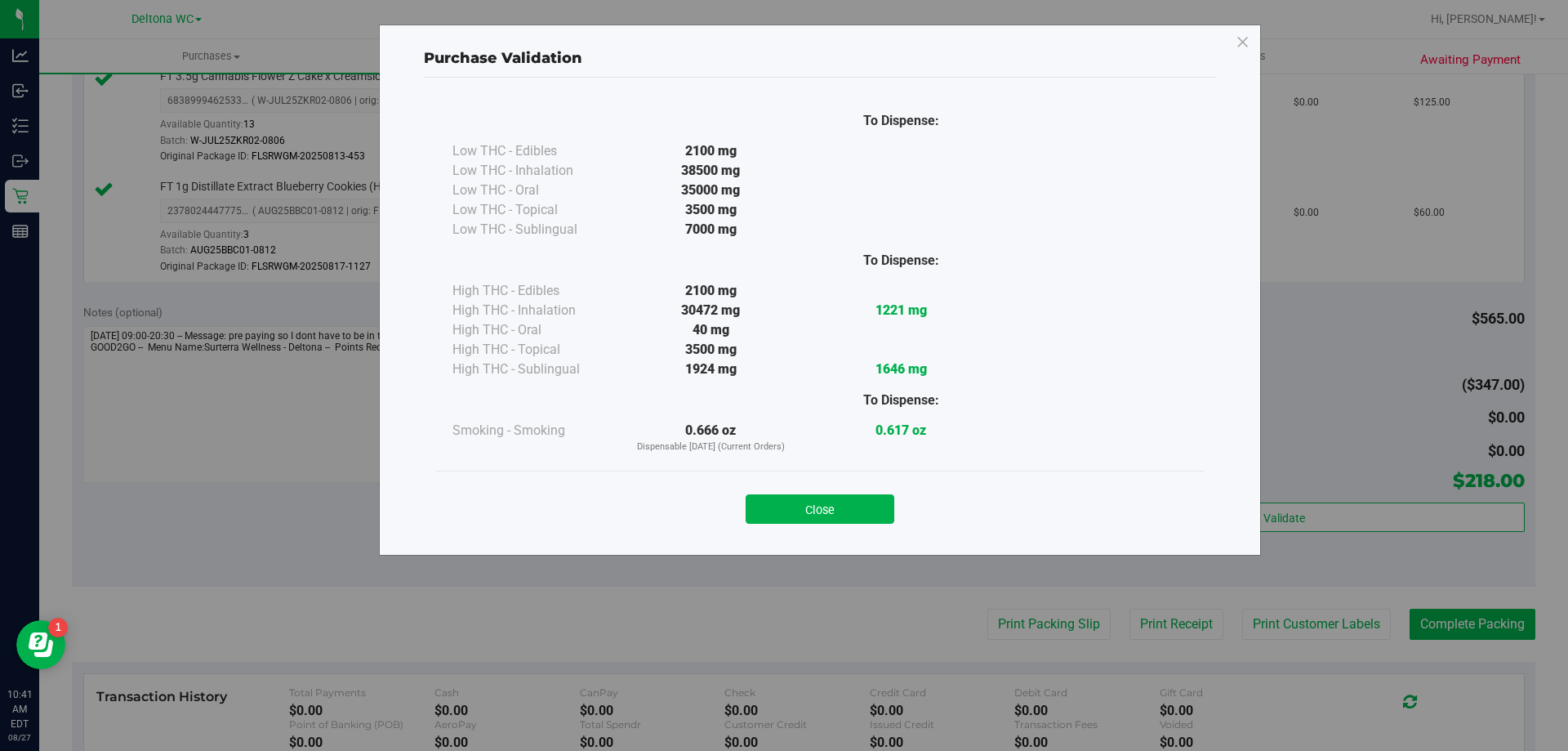
click at [856, 517] on button "Close" at bounding box center [820, 509] width 148 height 30
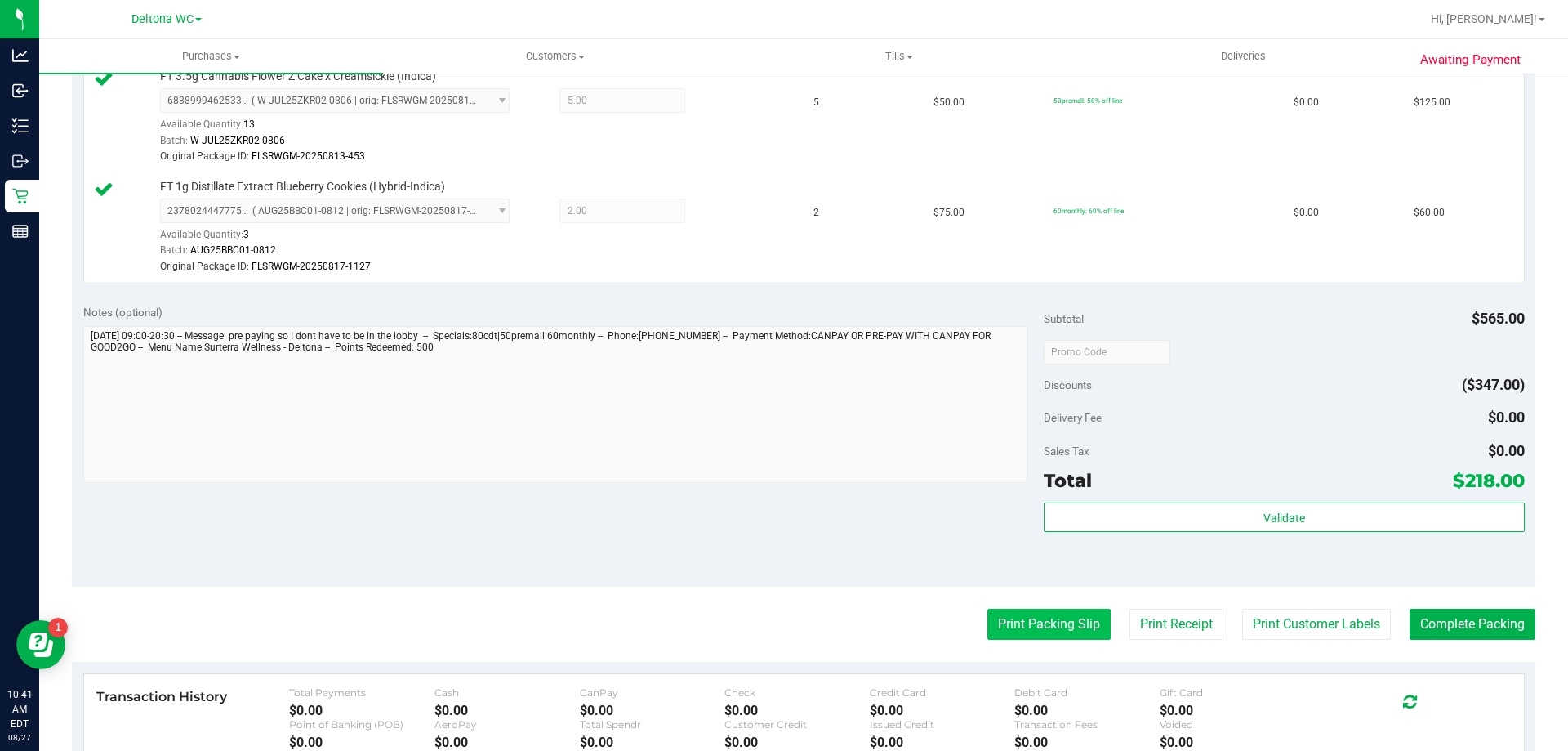
click at [987, 613] on button "Print Packing Slip" at bounding box center [1049, 624] width 123 height 31
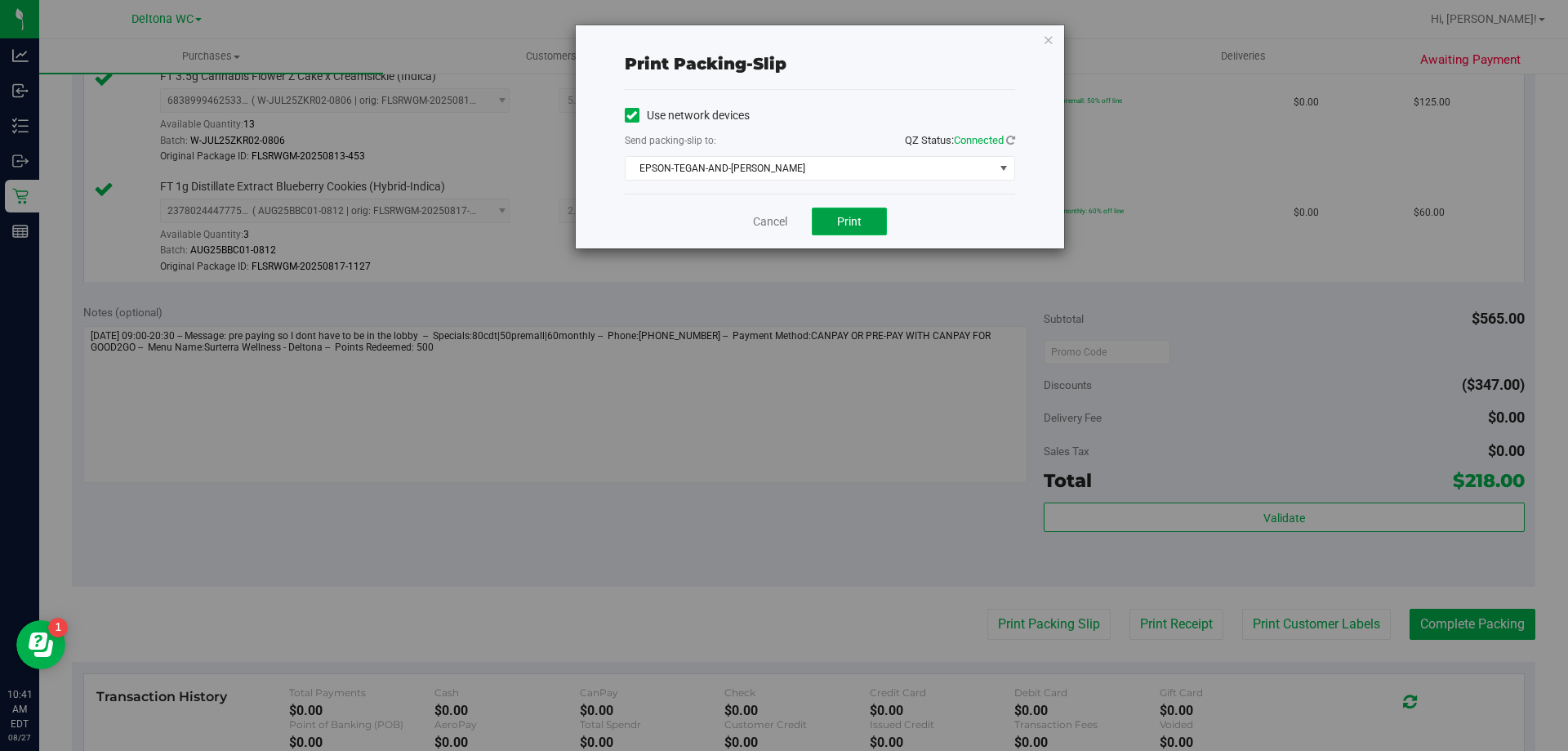
click at [856, 218] on span "Print" at bounding box center [848, 222] width 24 height 13
click at [784, 219] on link "Cancel" at bounding box center [770, 222] width 35 height 17
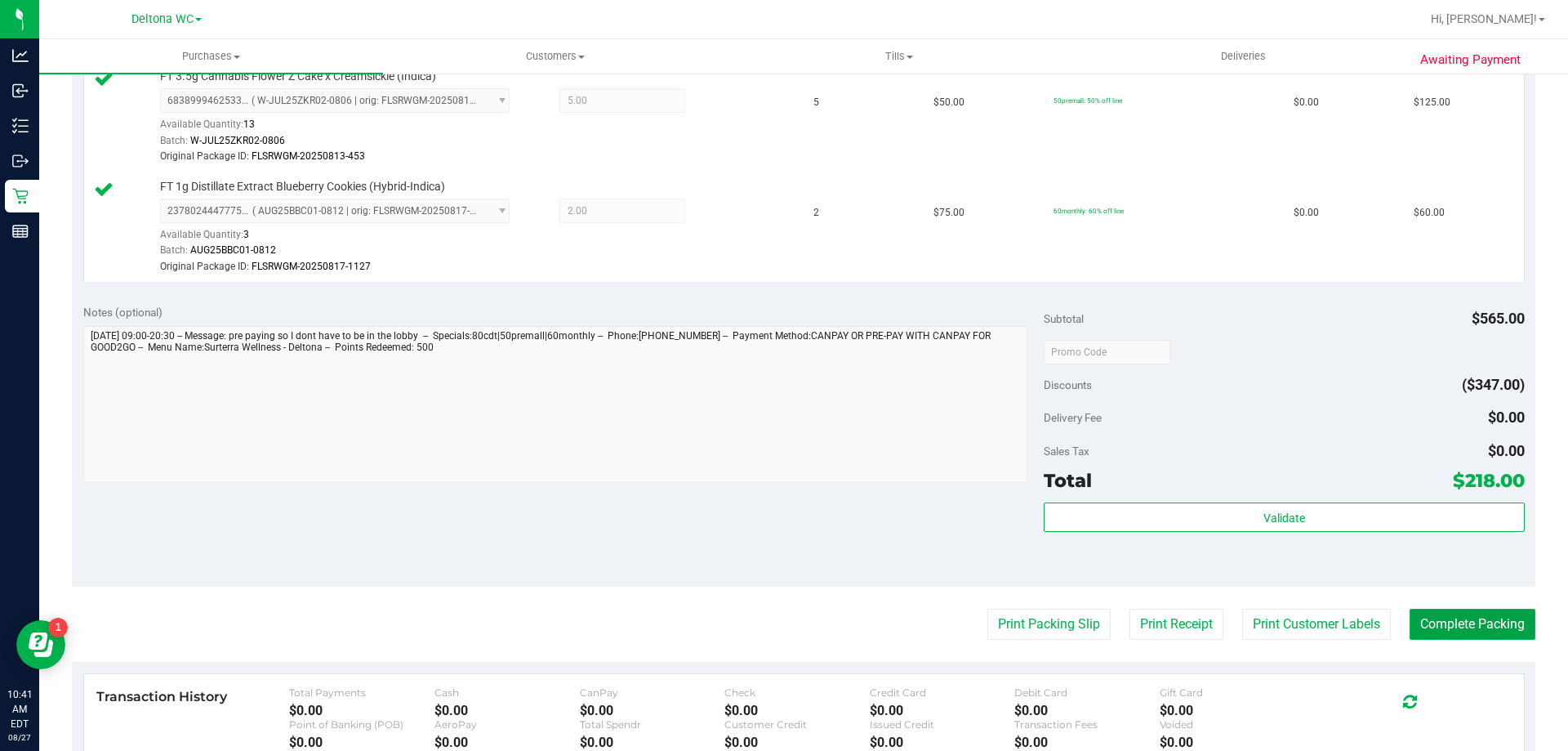
click at [1456, 612] on button "Complete Packing" at bounding box center [1472, 624] width 125 height 31
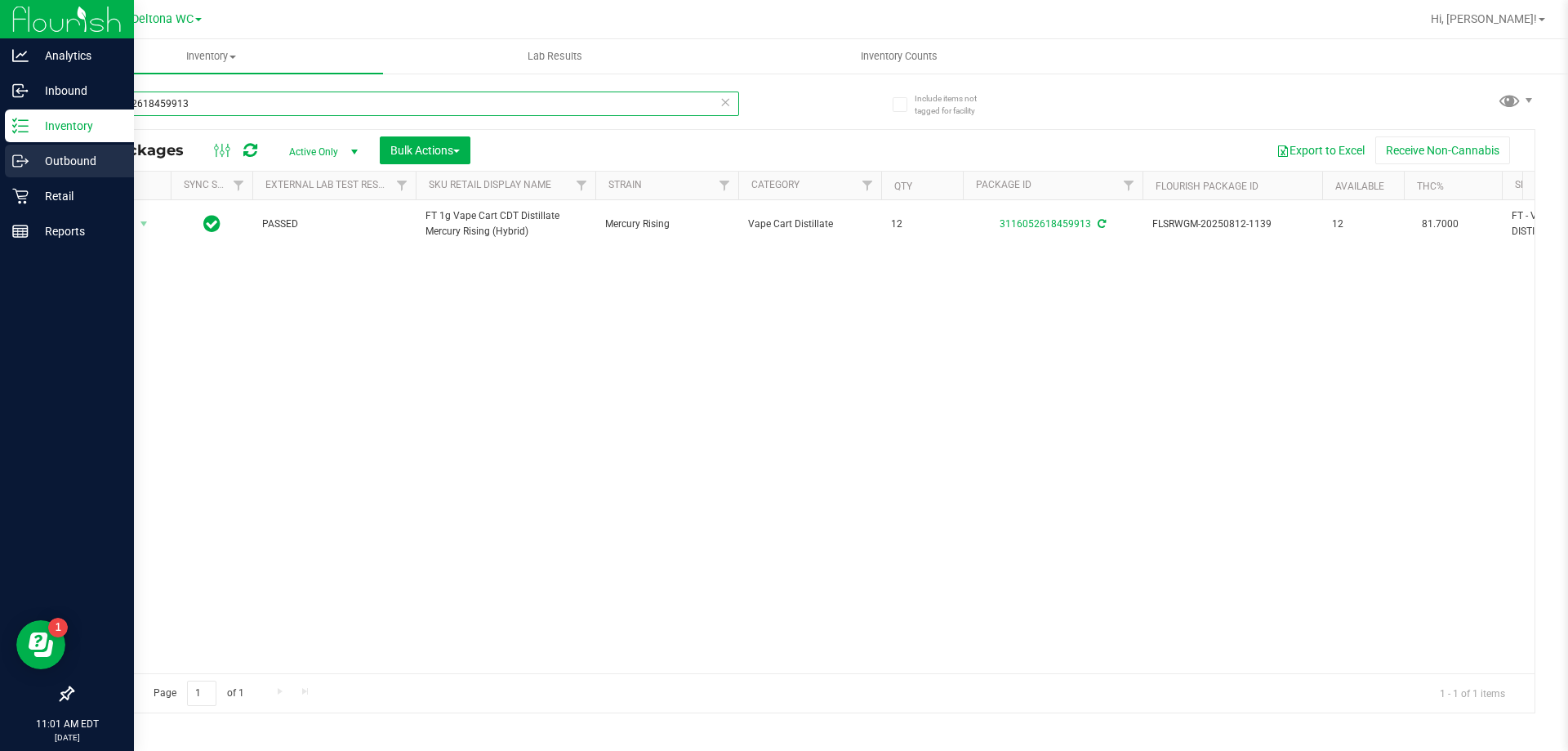
drag, startPoint x: 278, startPoint y: 111, endPoint x: 0, endPoint y: 169, distance: 284.0
click at [0, 169] on div "Analytics Inbound Inventory Outbound Retail Reports 11:01 AM EDT [DATE] 08/27 D…" at bounding box center [784, 375] width 1568 height 751
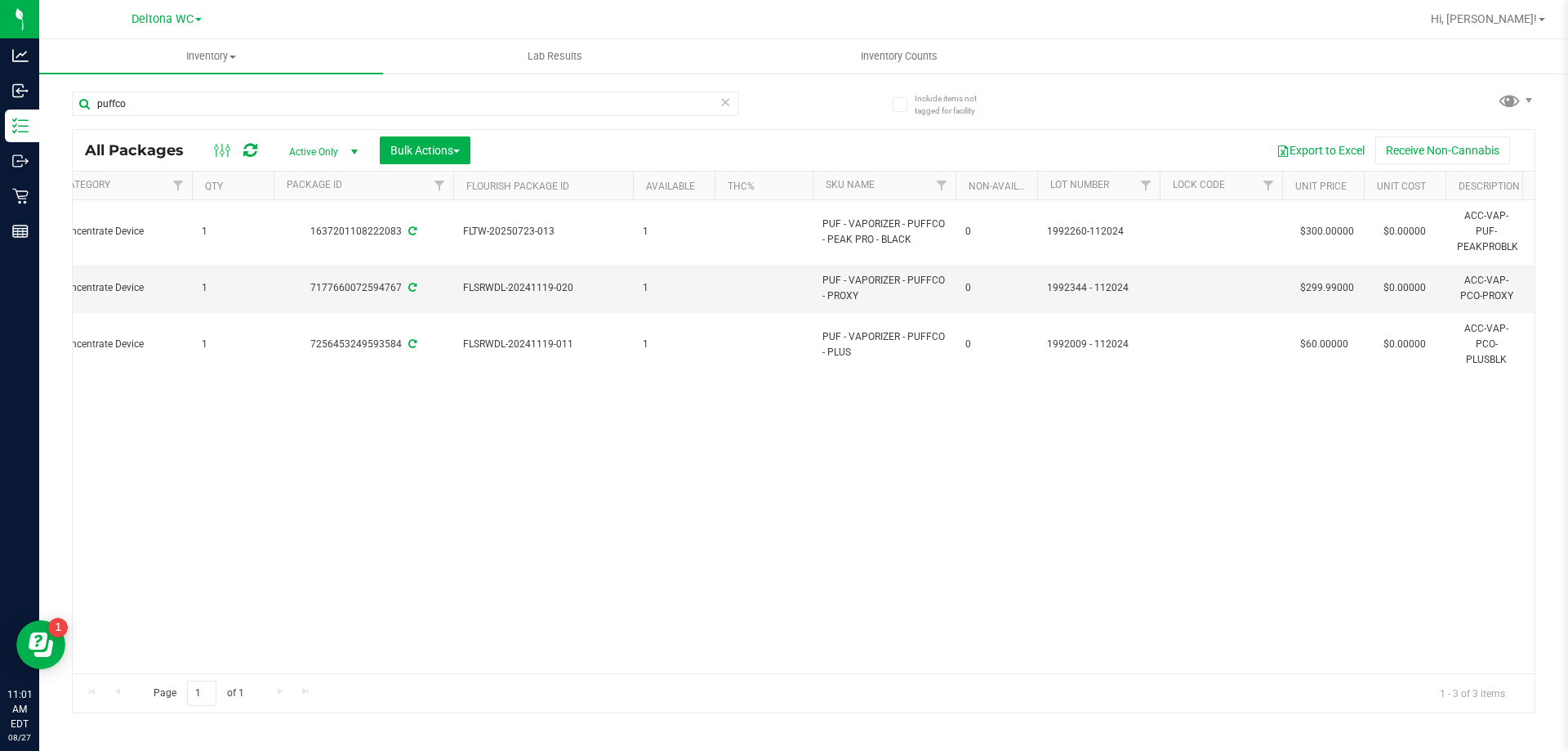
drag, startPoint x: 1082, startPoint y: 469, endPoint x: 1170, endPoint y: 475, distance: 88.2
click at [1092, 463] on div "Action Action Adjust qty Create package Edit attributes Global inventory Locate…" at bounding box center [803, 437] width 1462 height 473
drag, startPoint x: 227, startPoint y: 92, endPoint x: 42, endPoint y: 104, distance: 185.4
click at [42, 104] on div "Include items not tagged for facility puffco All Packages Active Only Active On…" at bounding box center [804, 321] width 1528 height 498
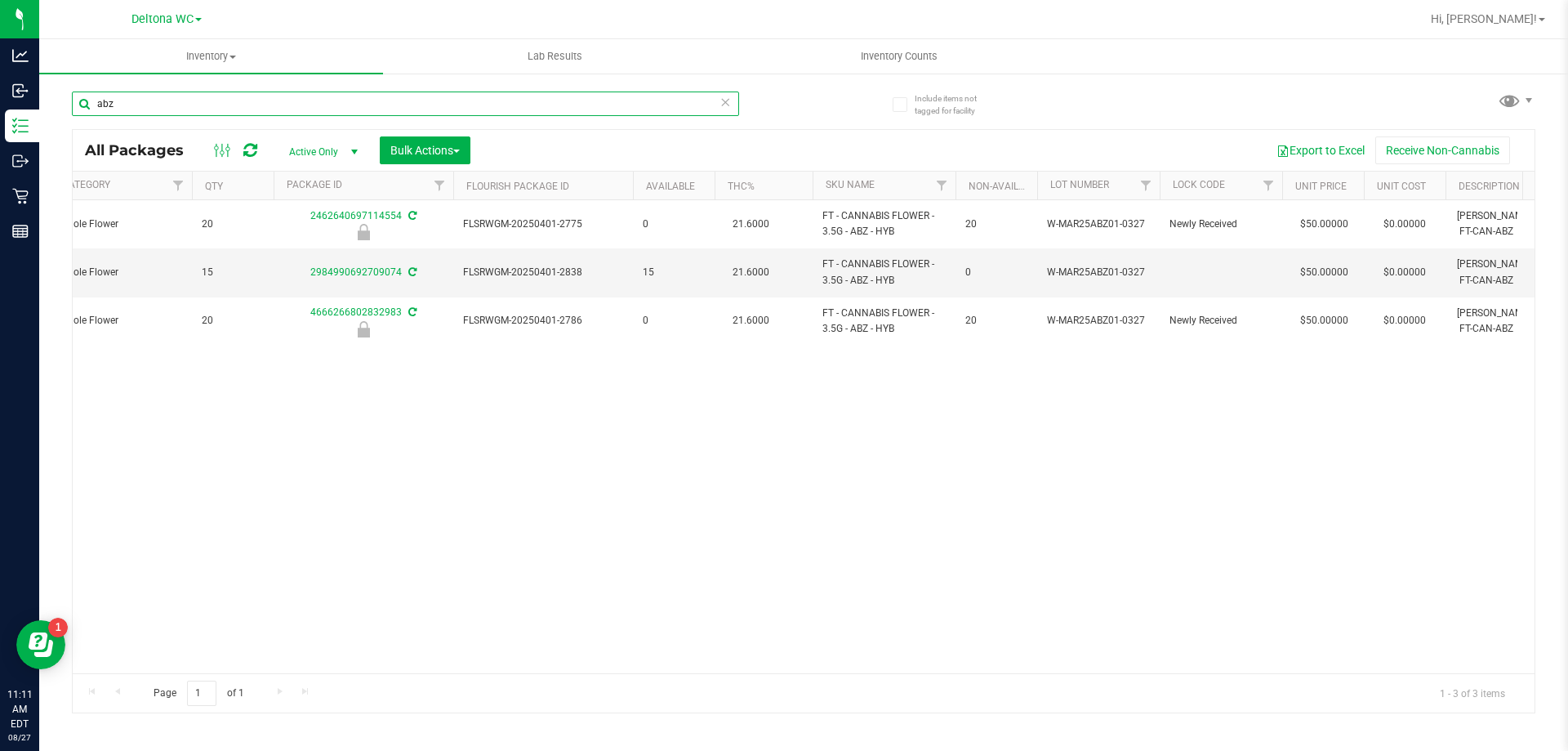
click at [153, 99] on input "abz" at bounding box center [406, 103] width 667 height 24
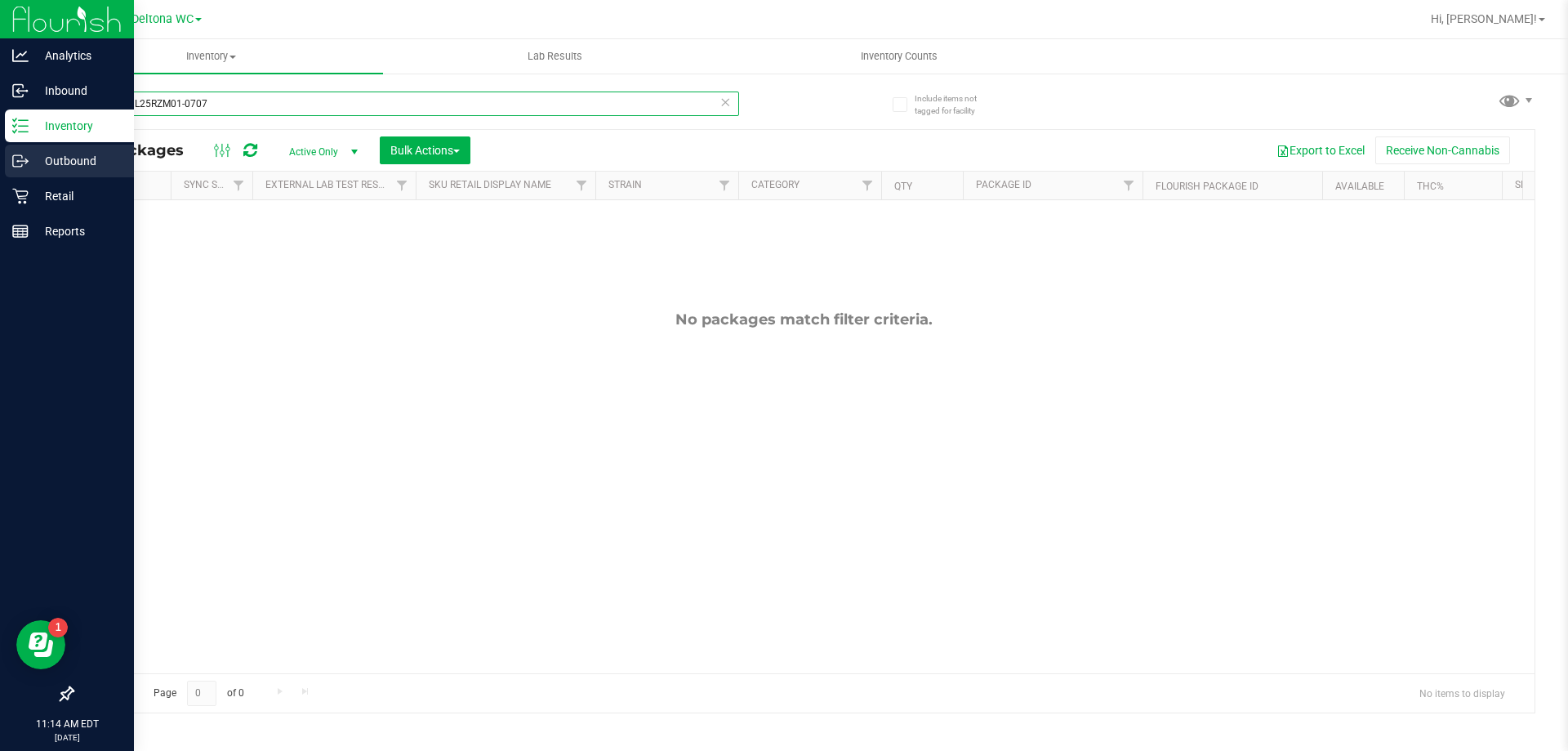
drag, startPoint x: 265, startPoint y: 104, endPoint x: 0, endPoint y: 172, distance: 273.6
click at [0, 172] on div "Analytics Inbound Inventory Outbound Retail Reports 11:14 AM EDT [DATE] 08/27 D…" at bounding box center [784, 375] width 1568 height 751
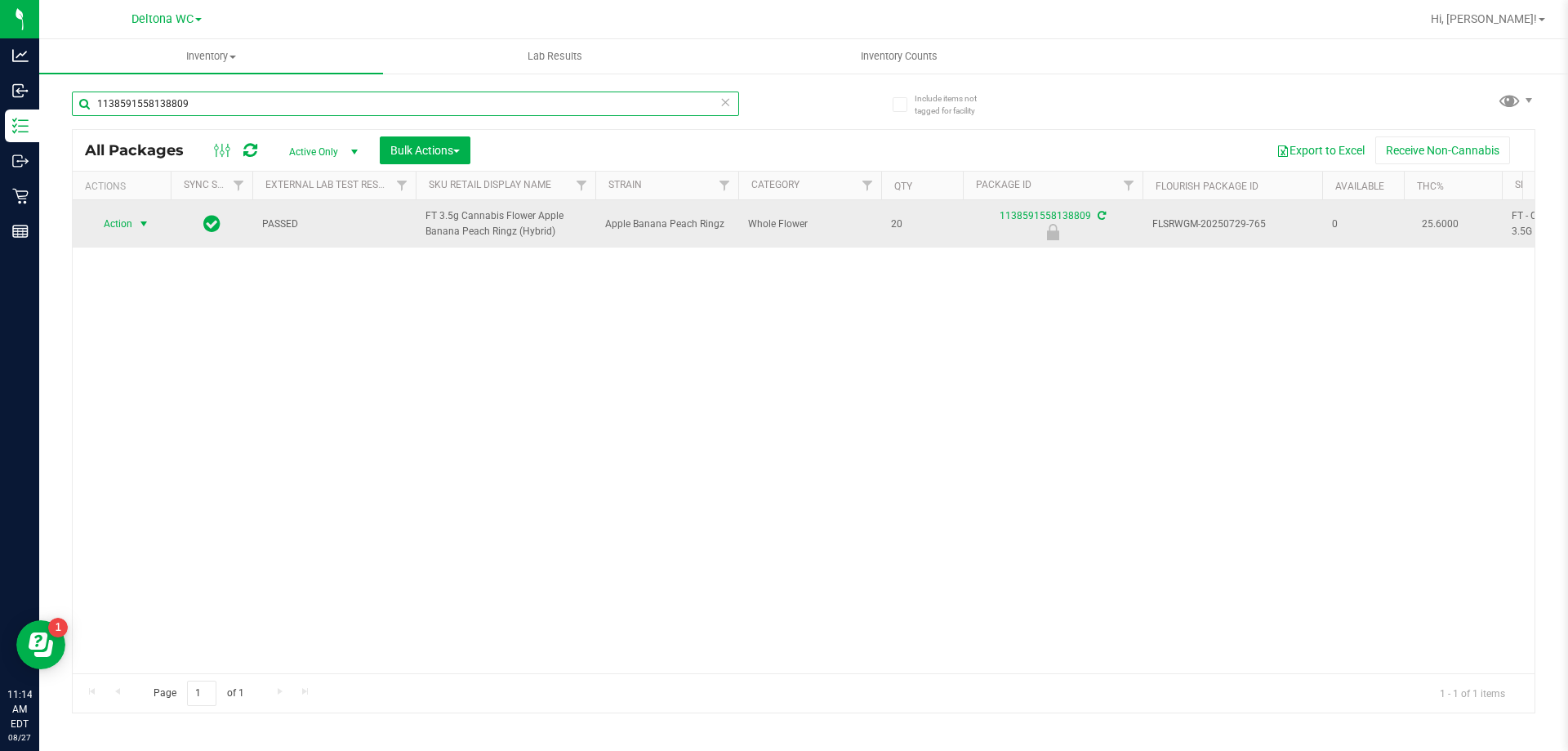
type input "1138591558138809"
click at [134, 224] on span "select" at bounding box center [144, 224] width 20 height 23
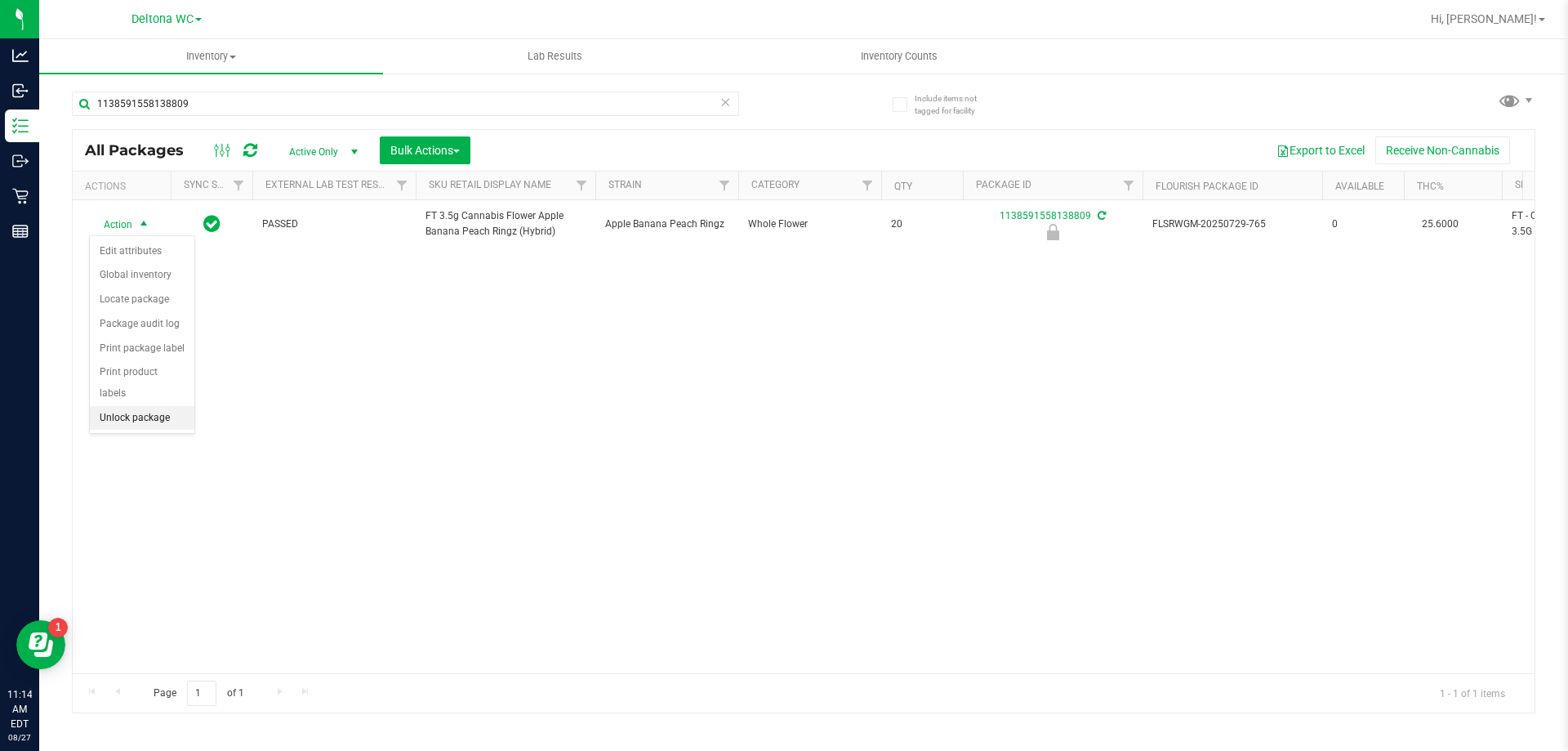
click at [130, 406] on li "Unlock package" at bounding box center [142, 417] width 104 height 24
drag, startPoint x: 377, startPoint y: 366, endPoint x: 133, endPoint y: 1, distance: 439.0
click at [376, 362] on div "Action Action Adjust qty Create package Edit attributes Global inventory Locate…" at bounding box center [803, 437] width 1462 height 473
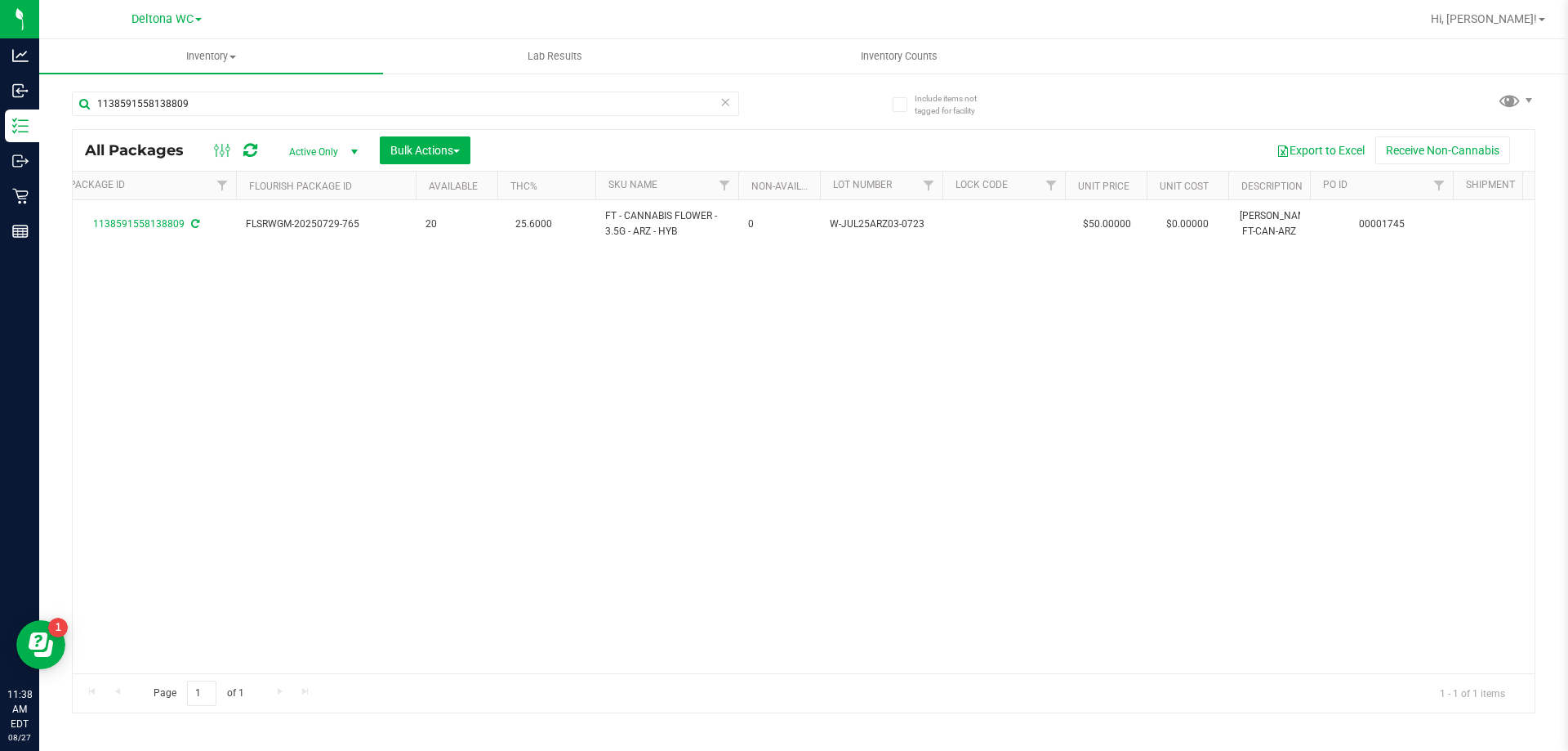
scroll to position [0, 905]
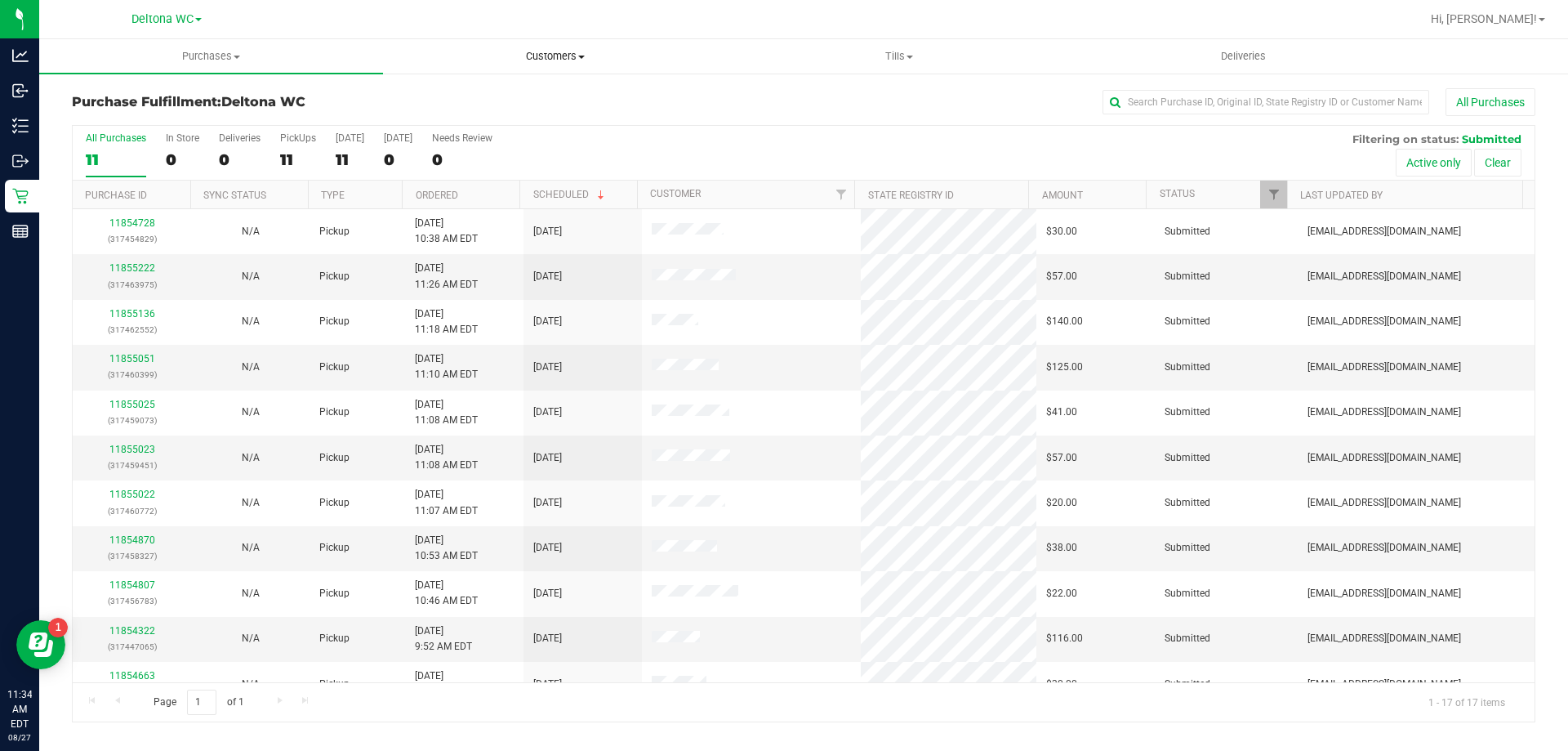
click at [558, 52] on span "Customers" at bounding box center [554, 56] width 342 height 14
click at [484, 99] on span "All customers" at bounding box center [441, 98] width 118 height 13
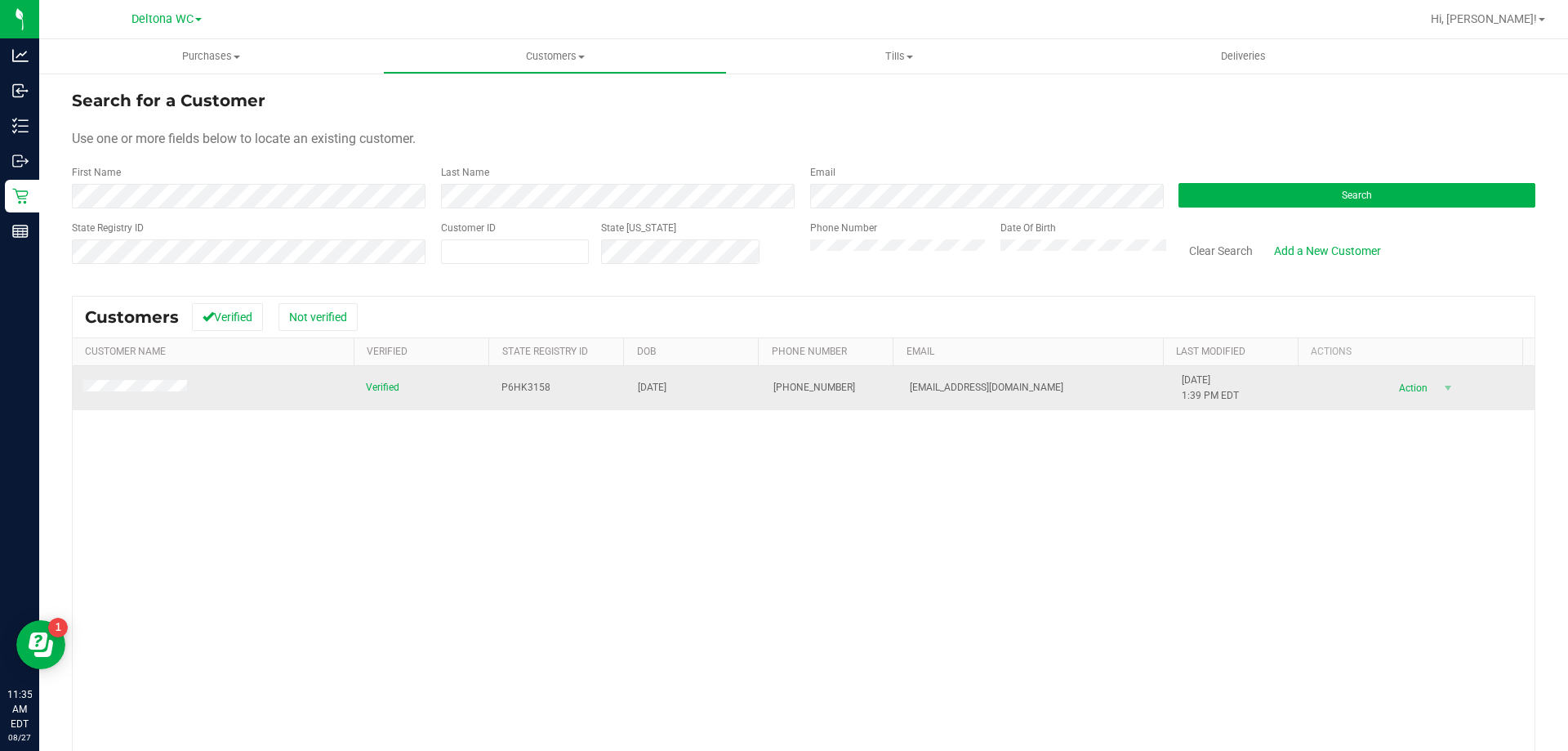
click at [381, 388] on span "Verified" at bounding box center [383, 388] width 34 height 15
click at [1395, 390] on span "Action" at bounding box center [1410, 389] width 53 height 23
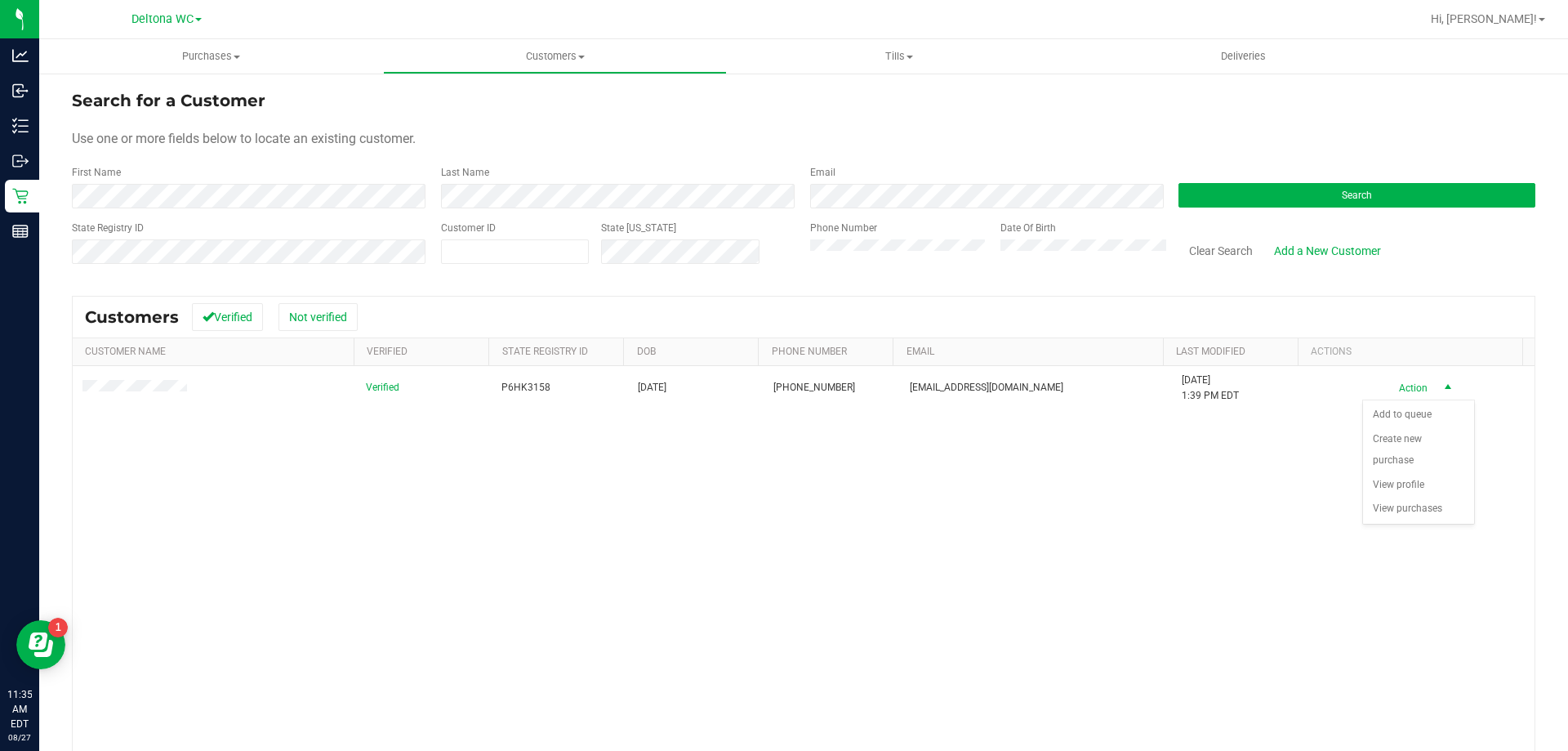
drag, startPoint x: 1038, startPoint y: 577, endPoint x: 962, endPoint y: 516, distance: 97.5
click at [1037, 576] on div "Verified P6HK3158 [DATE] (786) 397-3831 [EMAIL_ADDRESS][DOMAIN_NAME] [DATE] 1:3…" at bounding box center [803, 603] width 1462 height 473
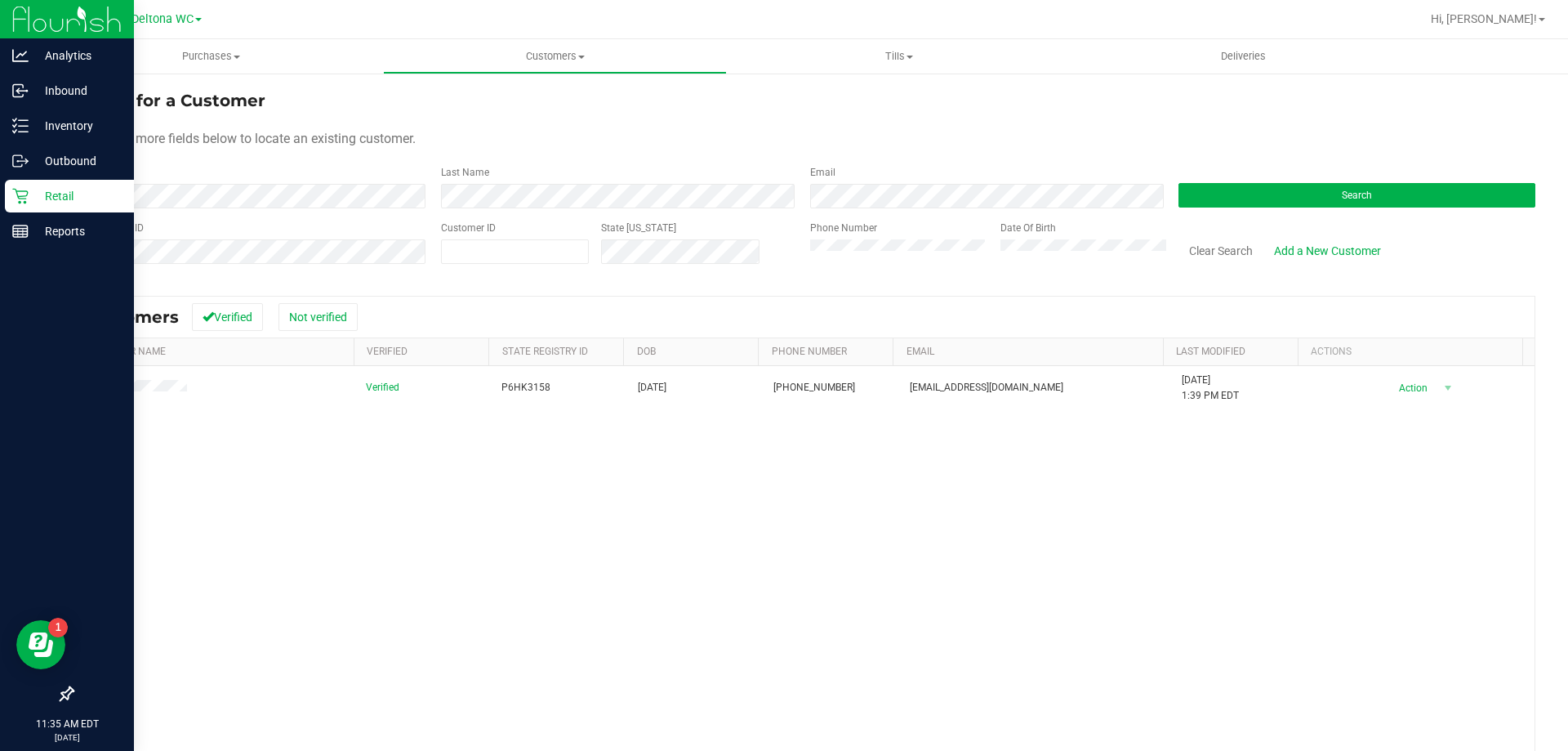
click at [85, 190] on p "Retail" at bounding box center [78, 196] width 98 height 19
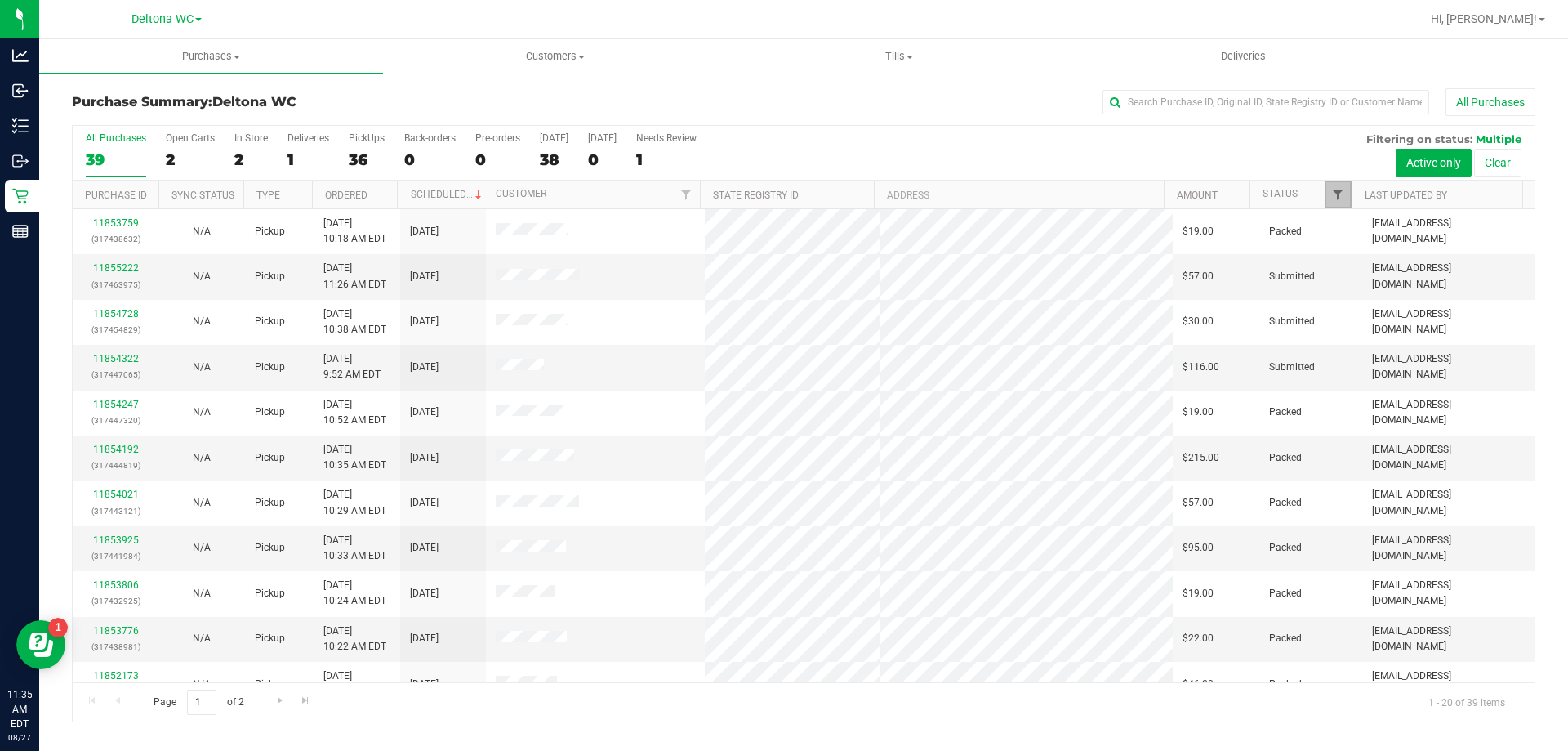
click at [1336, 193] on span "Filter" at bounding box center [1338, 195] width 13 height 13
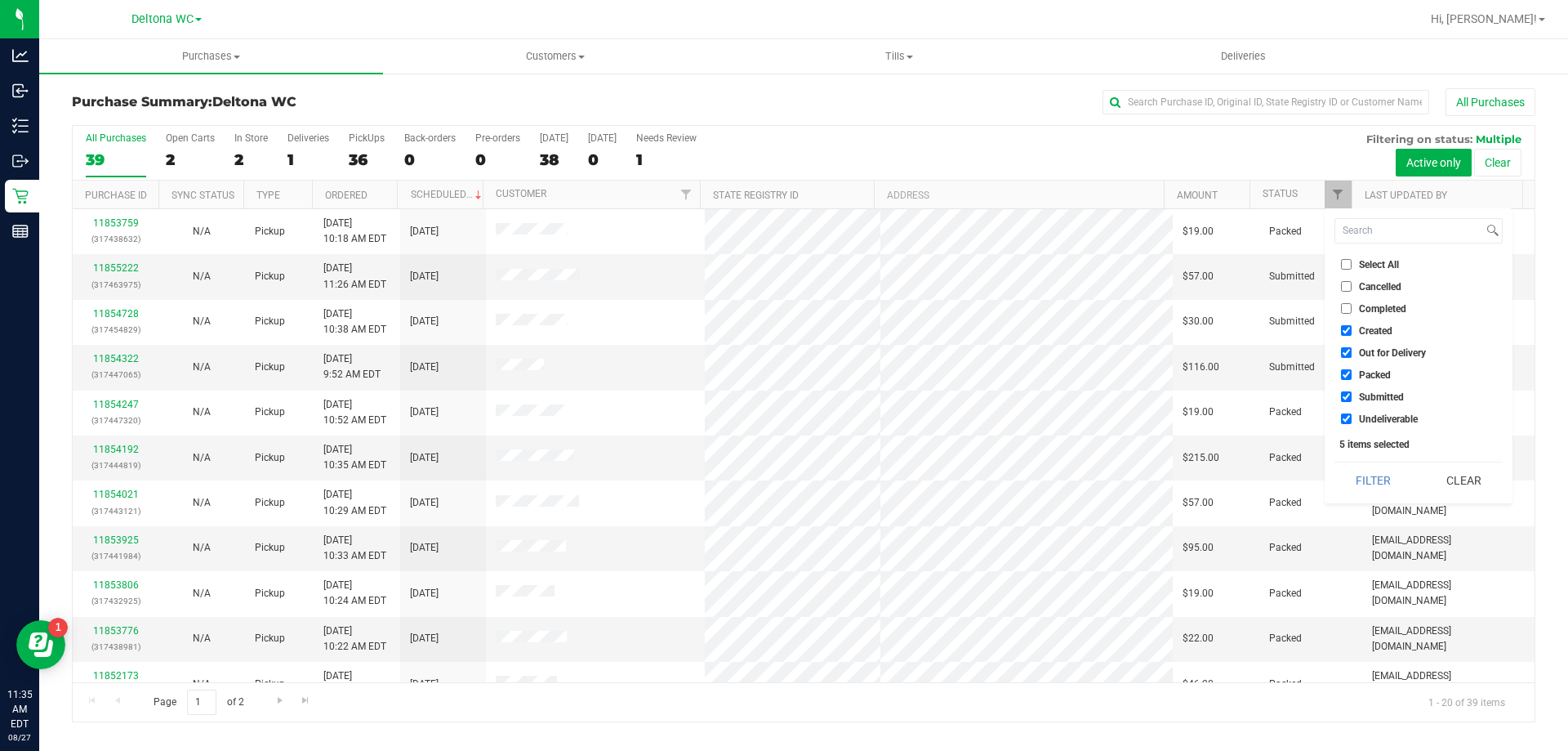
click at [1343, 326] on input "Created" at bounding box center [1345, 330] width 11 height 11
checkbox input "false"
click at [1345, 351] on input "Out for Delivery" at bounding box center [1345, 352] width 11 height 11
checkbox input "false"
click at [1349, 373] on input "Packed" at bounding box center [1345, 374] width 11 height 11
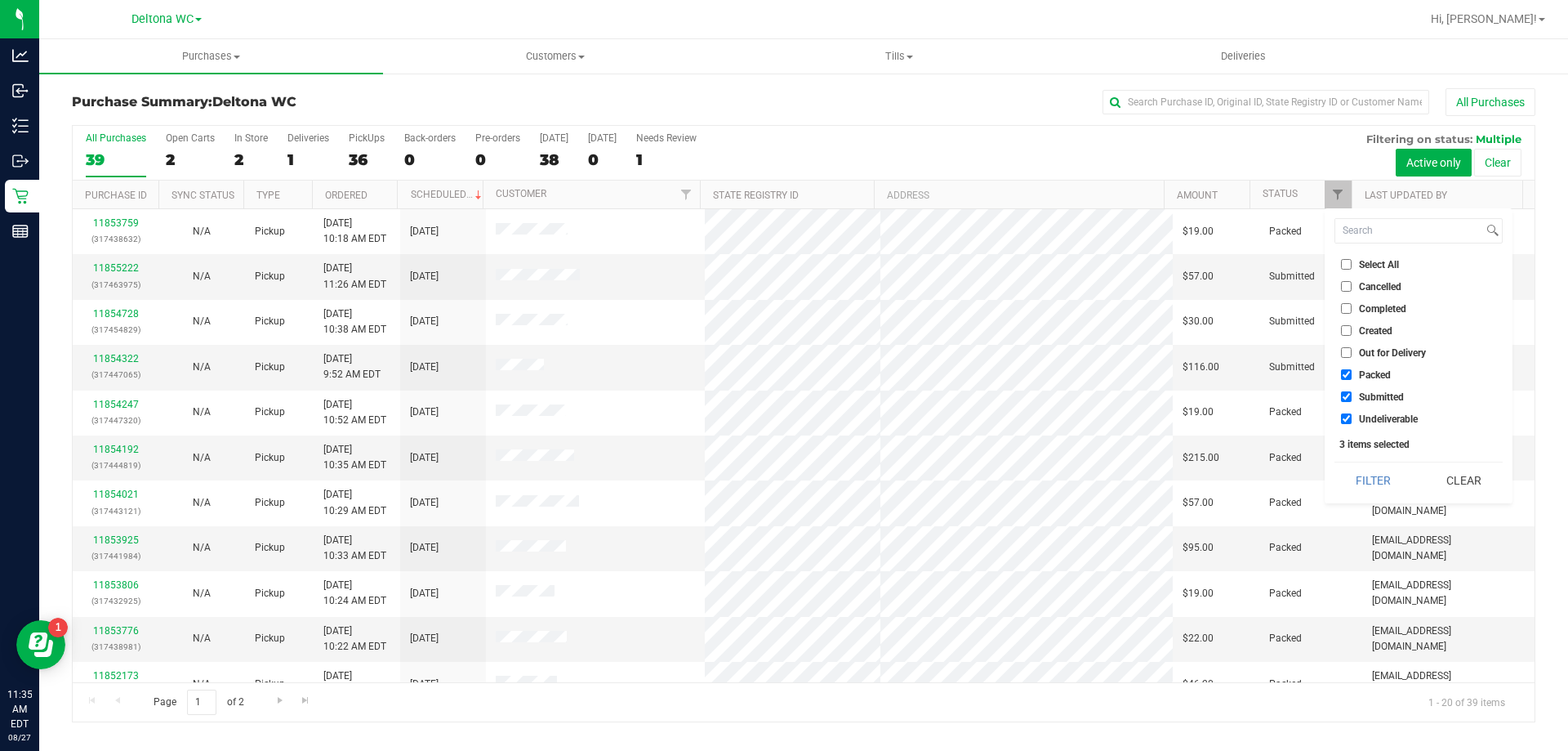
checkbox input "false"
click at [1349, 418] on input "Undeliverable" at bounding box center [1345, 418] width 11 height 11
checkbox input "false"
click at [1369, 471] on button "Filter" at bounding box center [1372, 480] width 78 height 36
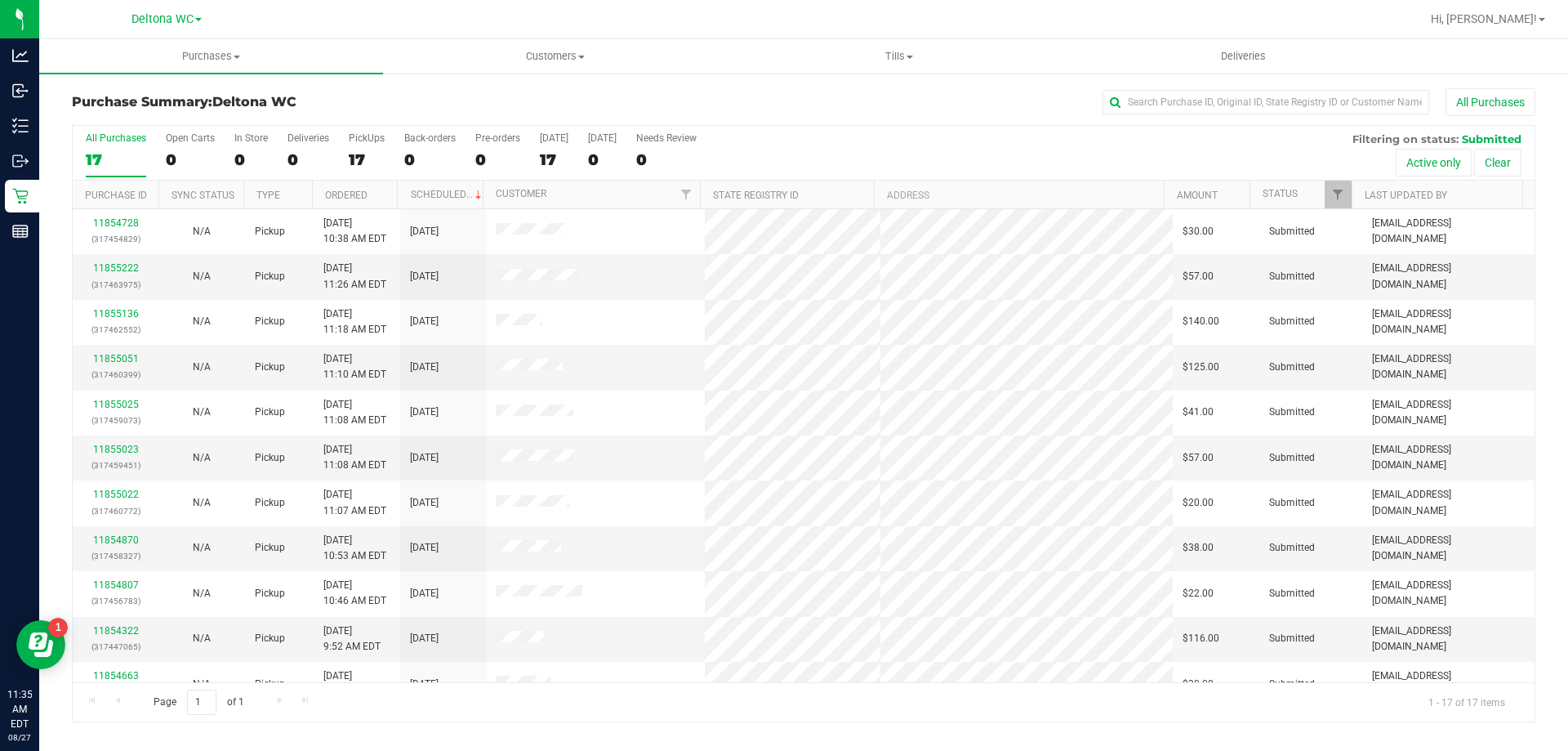
click at [386, 196] on th "Ordered" at bounding box center [355, 195] width 86 height 29
click at [866, 89] on div "All Purchases" at bounding box center [1047, 102] width 975 height 28
click at [804, 125] on div "All Purchases 17 Open Carts 0 In Store 0 Deliveries 0 PickUps 17 Back-orders 0 …" at bounding box center [804, 423] width 1463 height 597
click at [837, 151] on div "All Purchases 17 Open Carts 0 In Store 0 Deliveries 0 PickUps 17 Back-orders 0 …" at bounding box center [803, 152] width 1462 height 55
click at [935, 130] on div "All Purchases 17 Open Carts 0 In Store 0 Deliveries 0 PickUps 17 Back-orders 0 …" at bounding box center [803, 132] width 1462 height 13
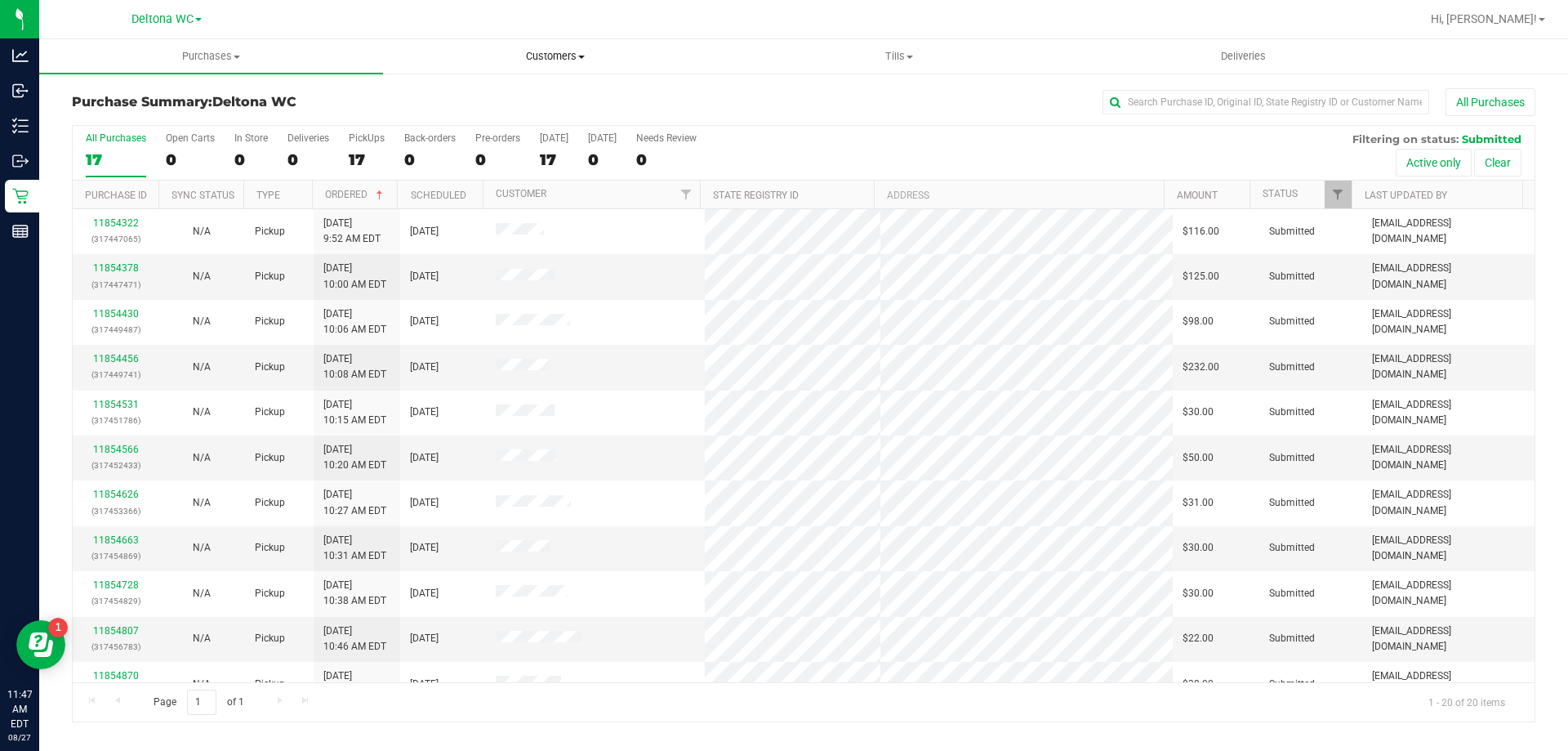
click at [589, 59] on span "Customers" at bounding box center [554, 56] width 342 height 14
click at [487, 103] on span "All customers" at bounding box center [441, 98] width 118 height 13
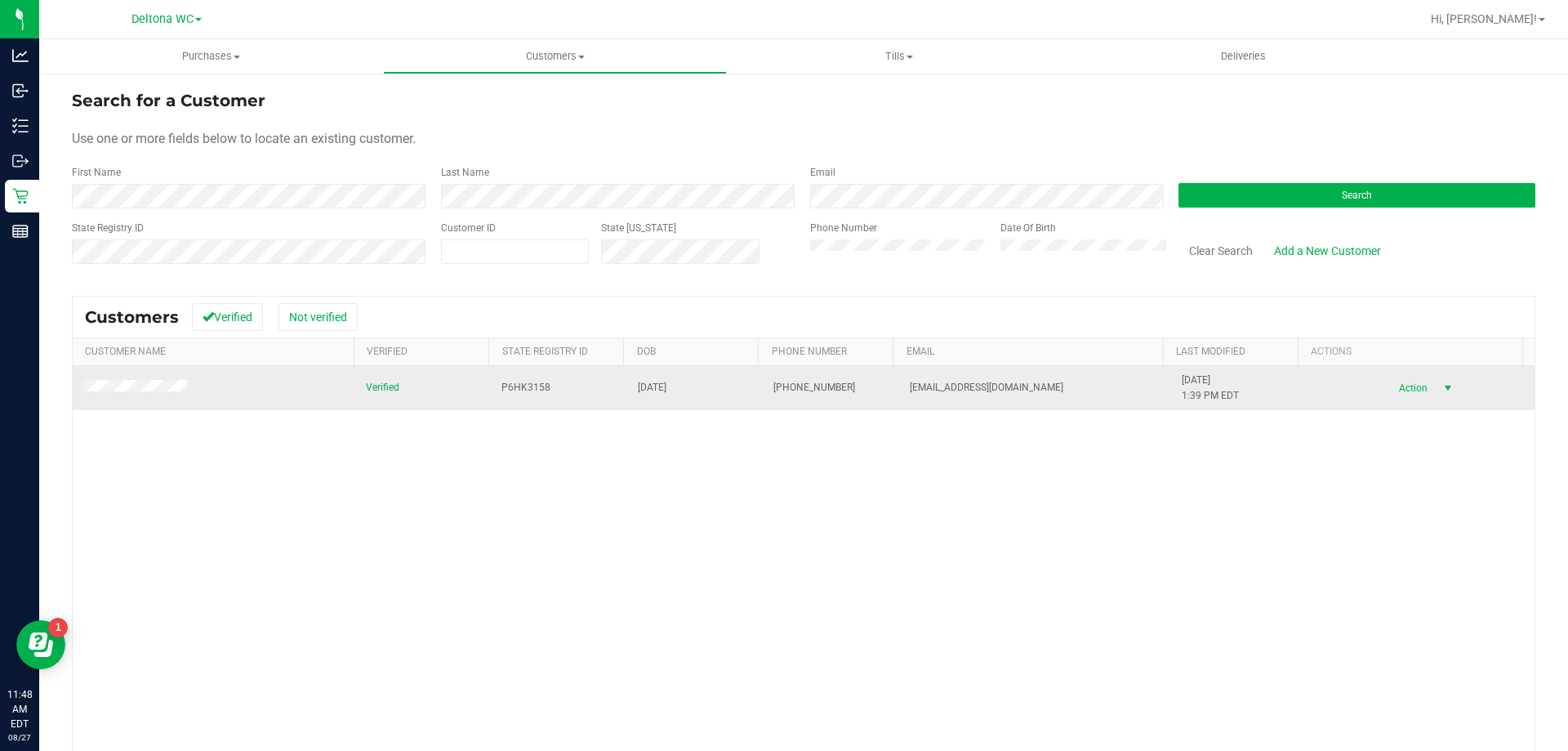
click at [1404, 393] on span "Action" at bounding box center [1410, 389] width 53 height 23
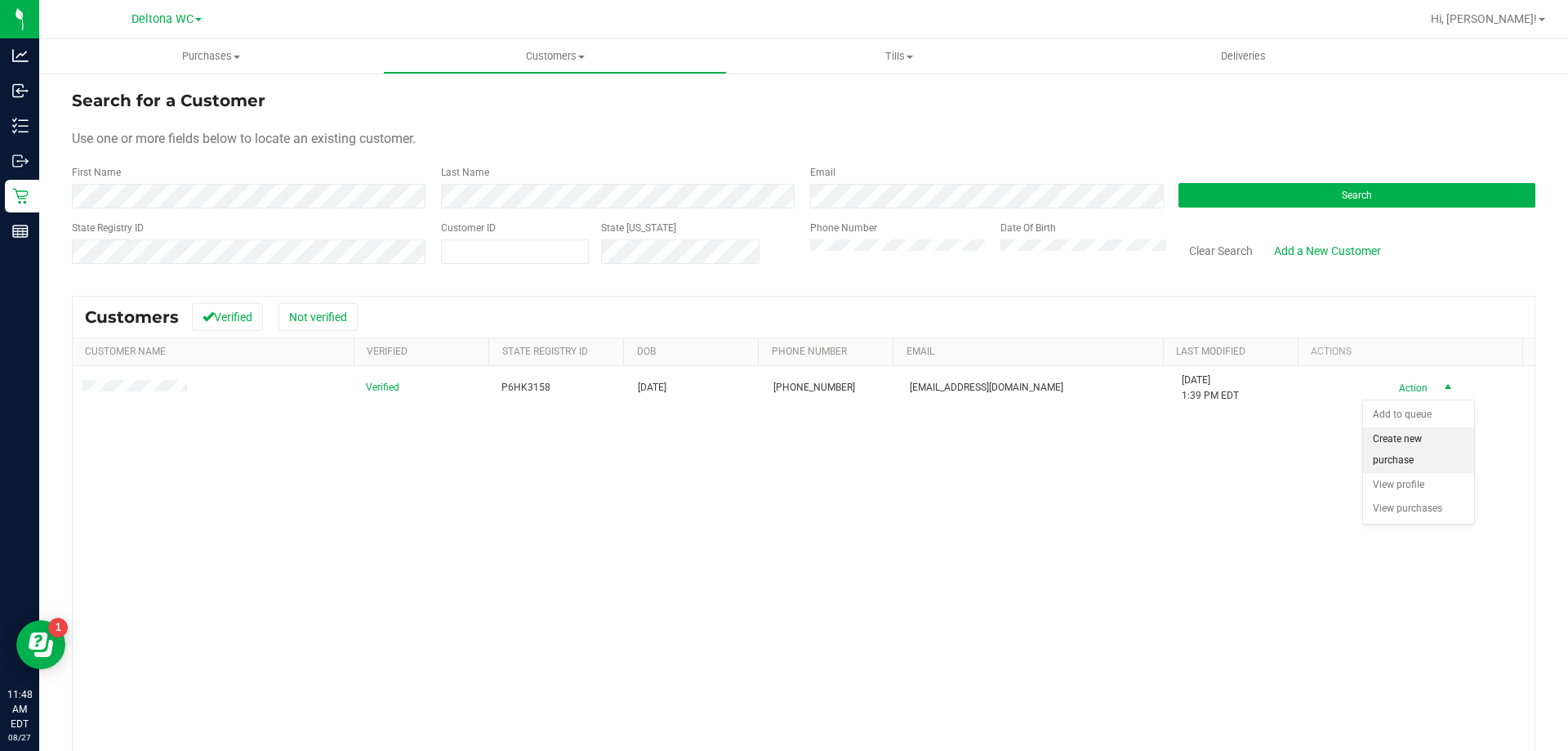
drag, startPoint x: 1400, startPoint y: 452, endPoint x: 1359, endPoint y: 452, distance: 41.0
click at [1396, 452] on li "Create new purchase" at bounding box center [1418, 449] width 111 height 45
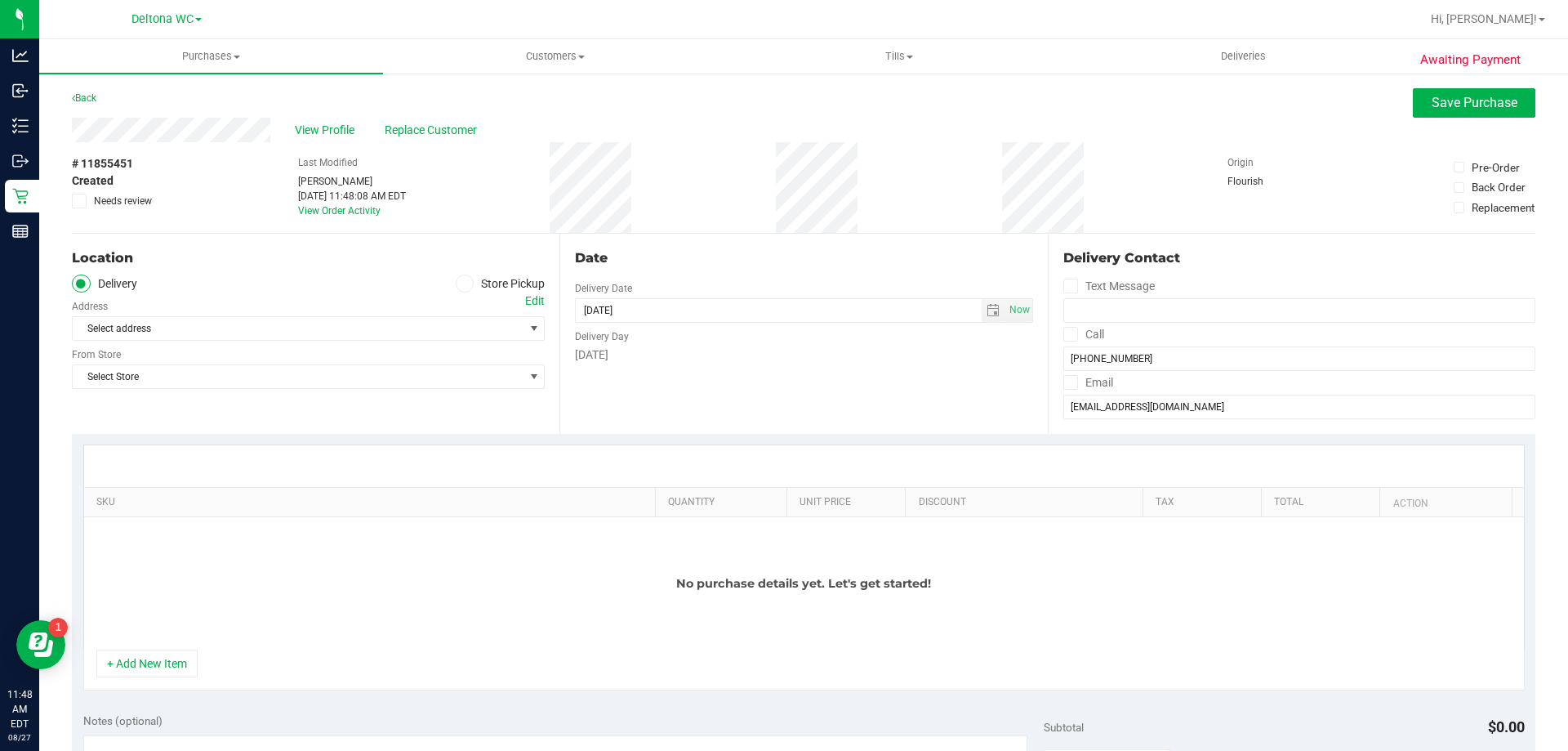
click at [460, 283] on icon at bounding box center [465, 283] width 10 height 0
click at [0, 0] on input "Store Pickup" at bounding box center [0, 0] width 0 height 0
click at [457, 329] on span "Select Store" at bounding box center [298, 329] width 451 height 23
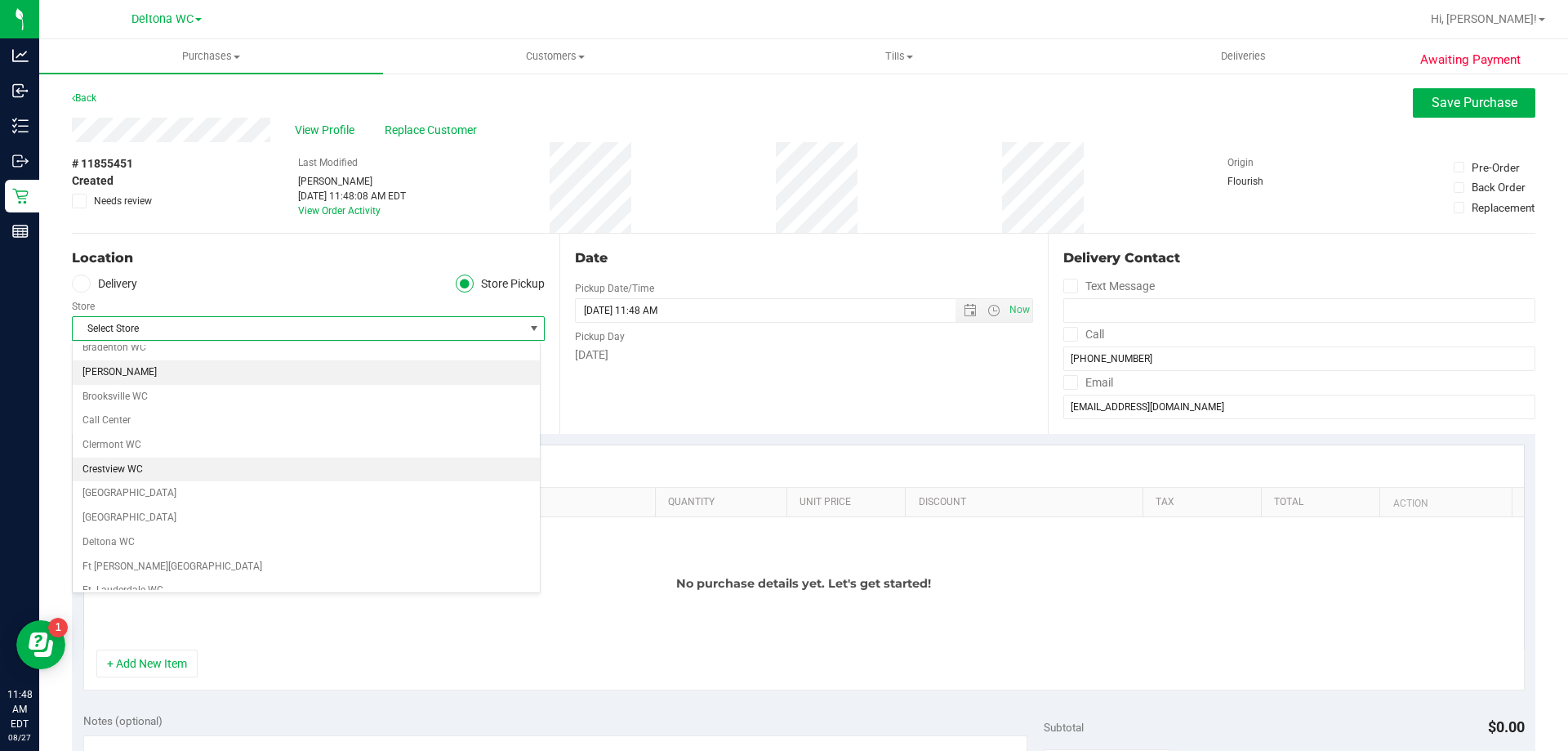
scroll to position [82, 0]
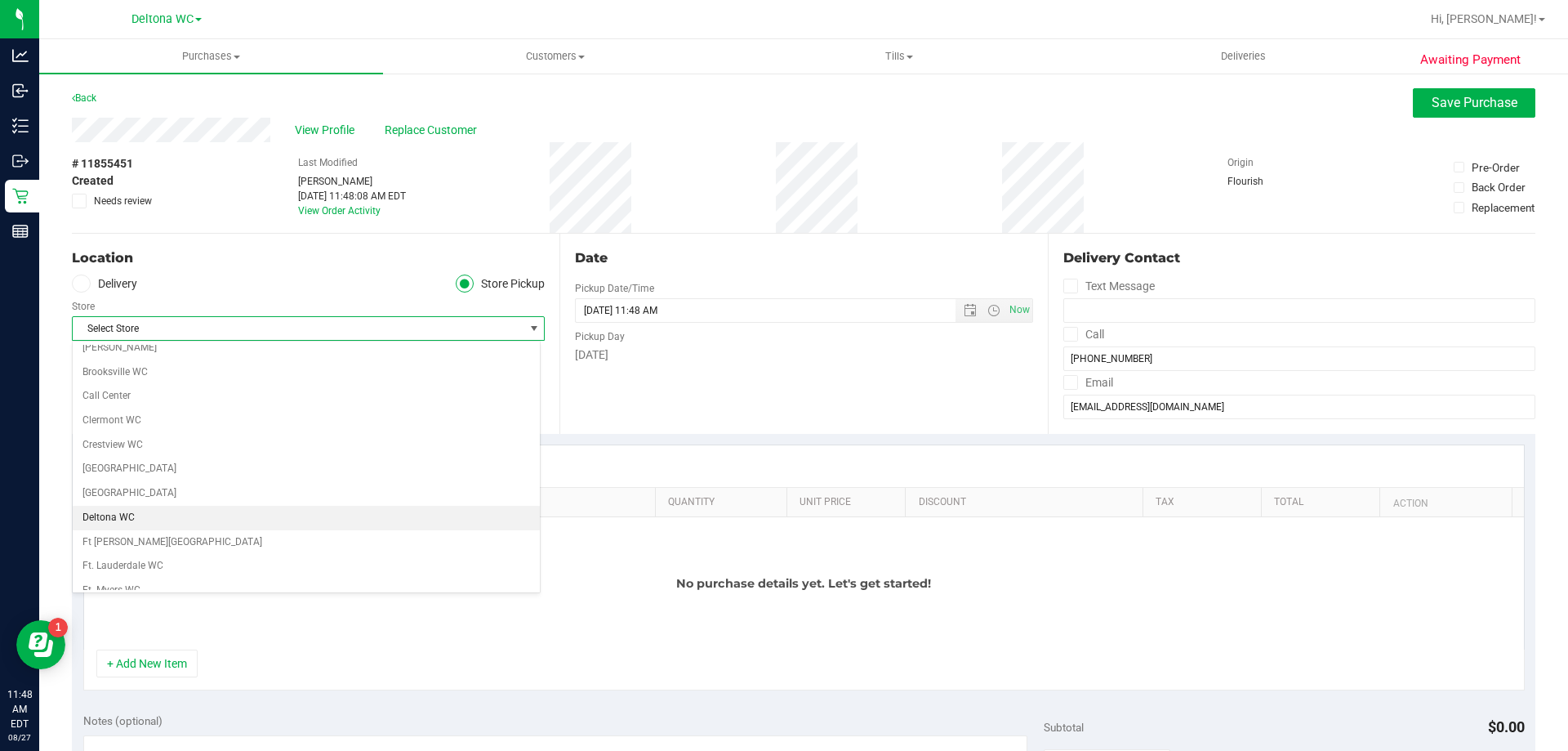
click at [98, 522] on li "Deltona WC" at bounding box center [306, 517] width 467 height 24
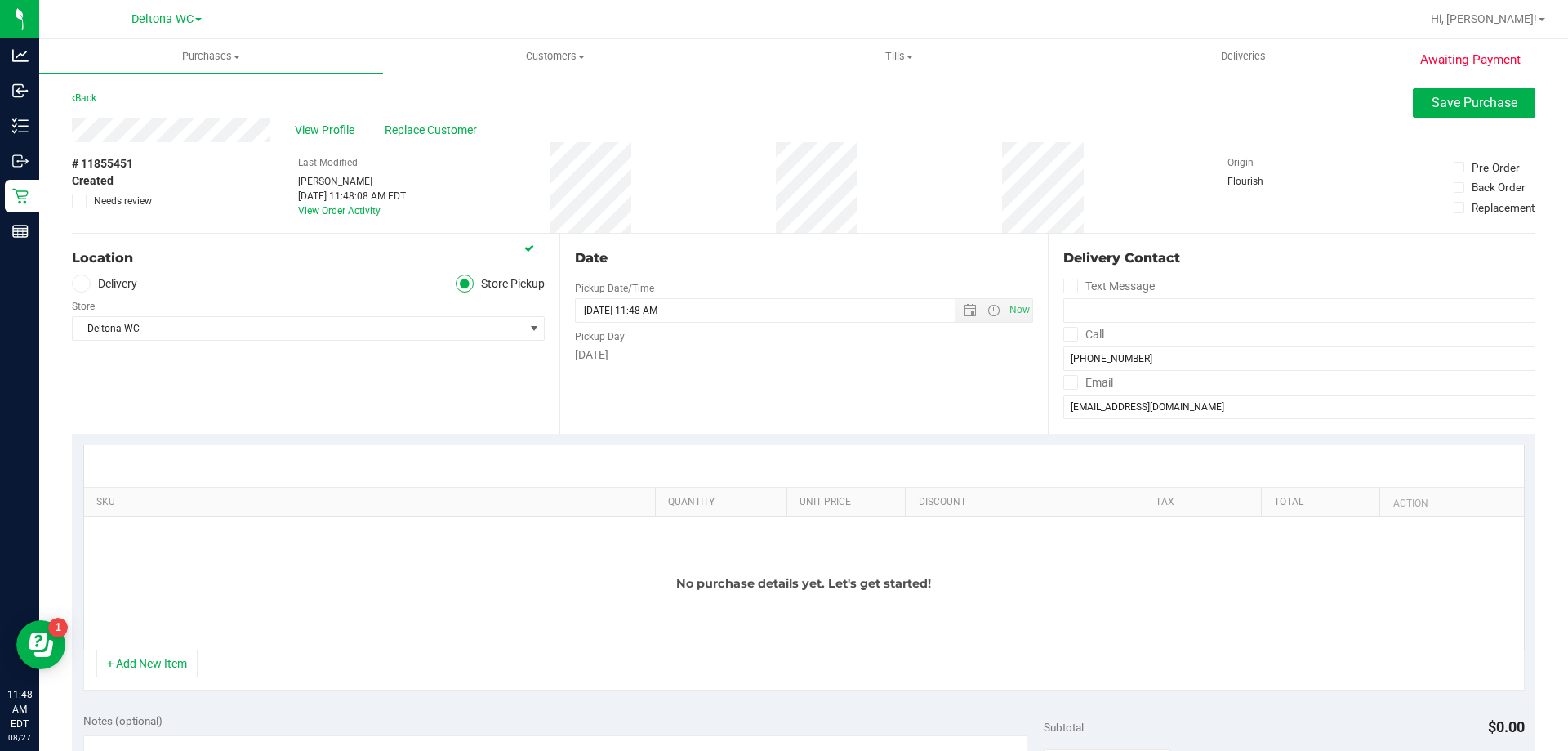
drag, startPoint x: 807, startPoint y: 370, endPoint x: 791, endPoint y: 379, distance: 18.4
click at [807, 372] on div "Date Pickup Date/Time 08/27/2025 Now 08/27/2025 11:48 AM Now Pickup Day Wednesd…" at bounding box center [803, 334] width 488 height 201
click at [179, 656] on button "+ Add New Item" at bounding box center [146, 663] width 101 height 28
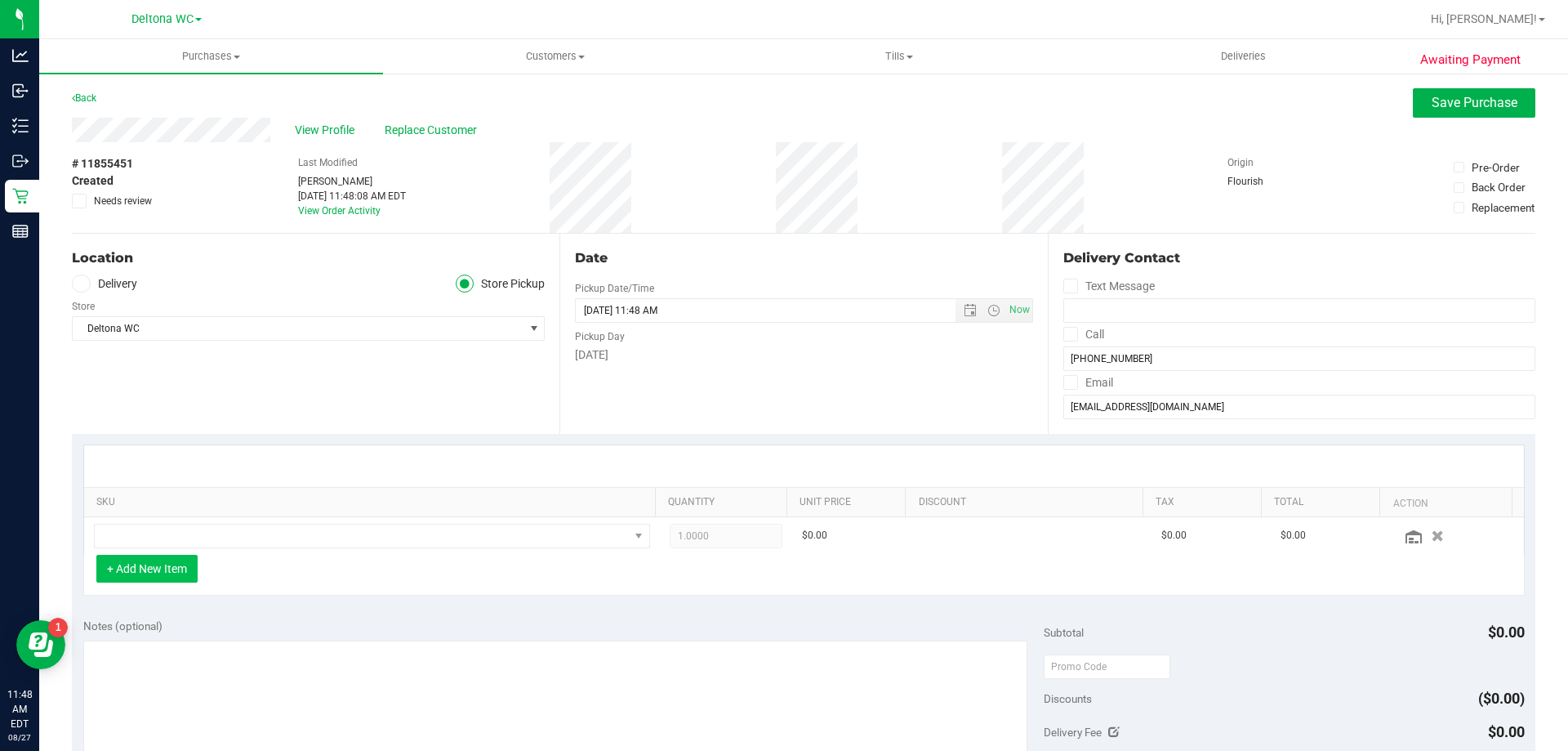
click at [172, 573] on button "+ Add New Item" at bounding box center [146, 568] width 101 height 28
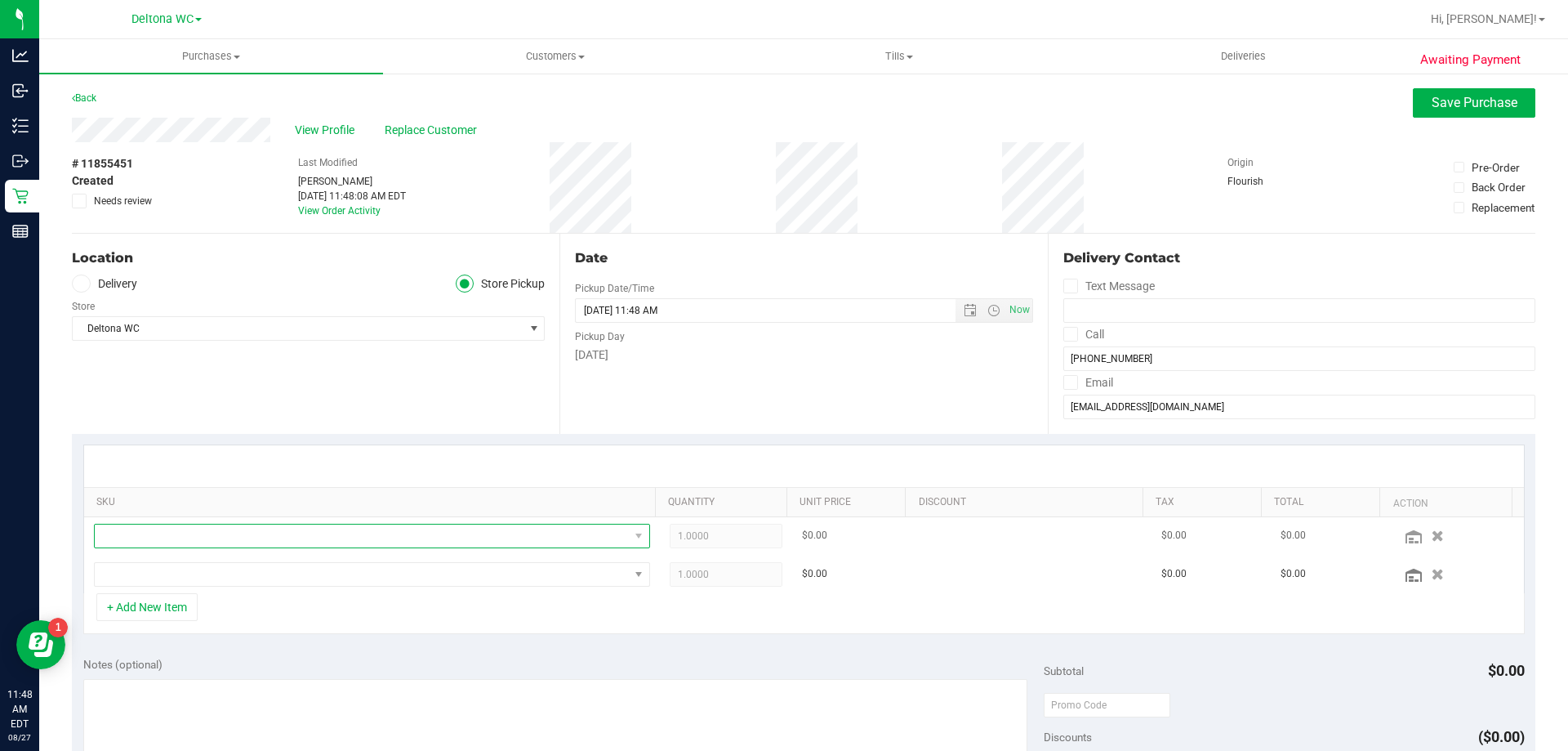
click at [307, 533] on span "NO DATA FOUND" at bounding box center [361, 536] width 534 height 23
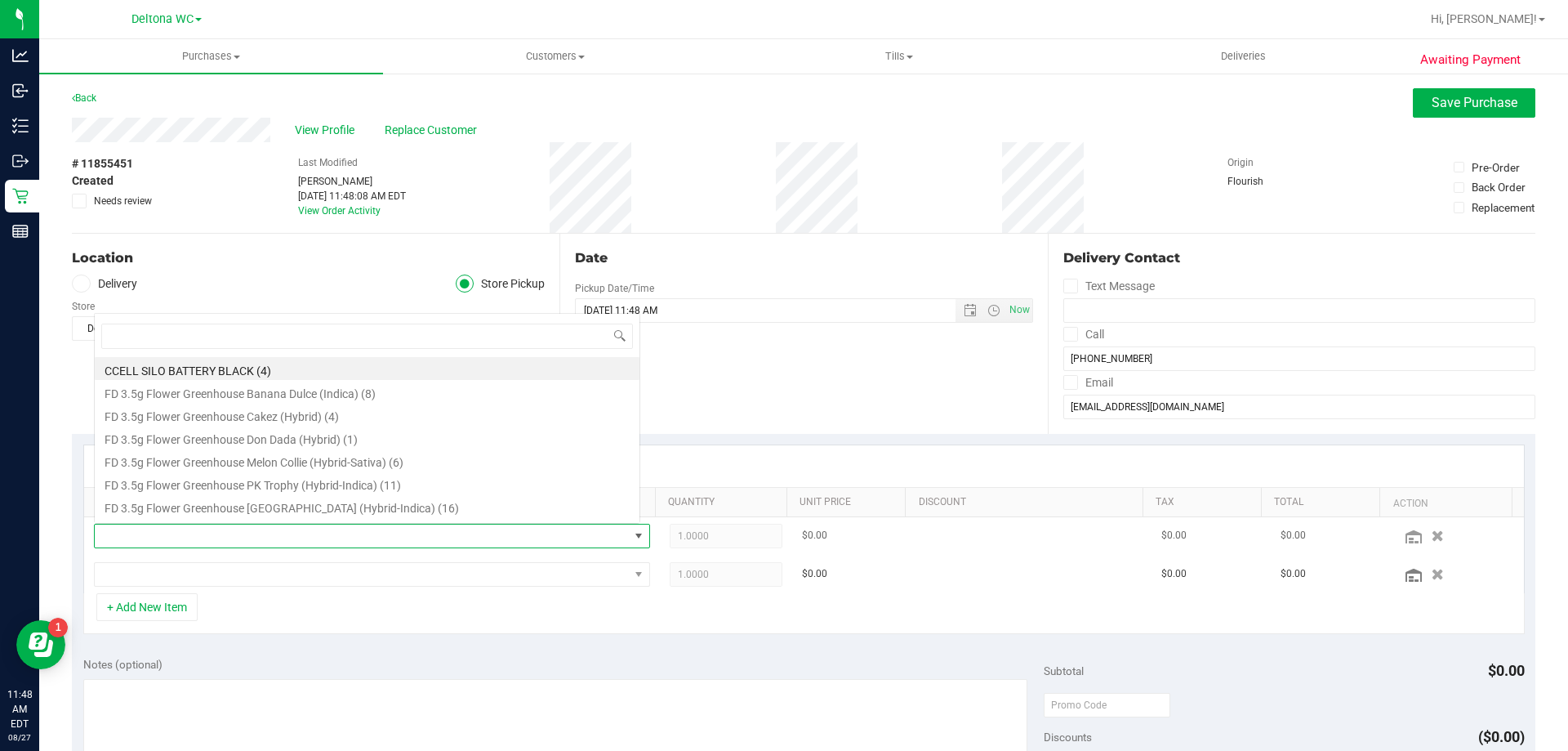
scroll to position [24, 542]
type input "side"
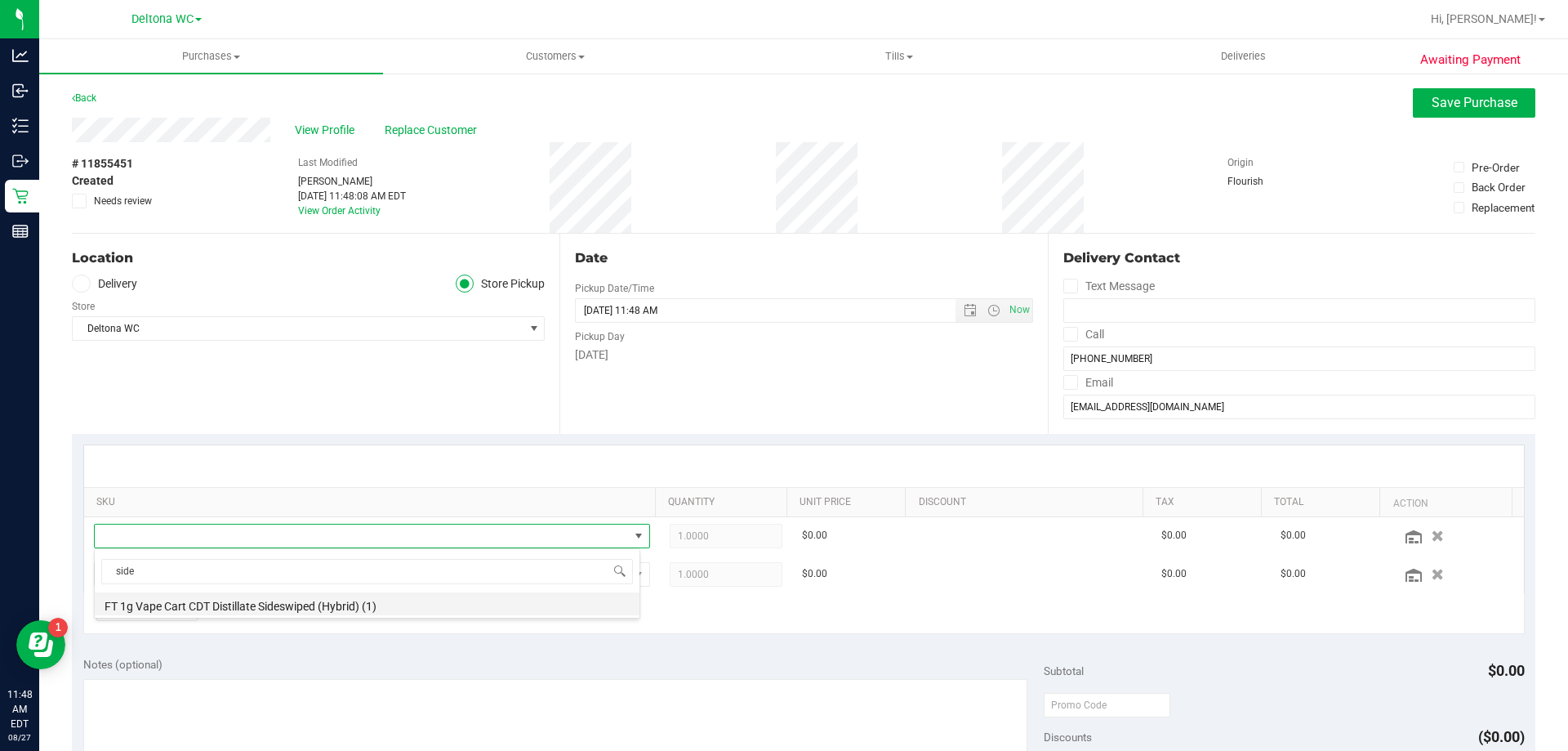
click at [259, 609] on li "FT 1g Vape Cart CDT Distillate Sideswiped (Hybrid) (1)" at bounding box center [366, 603] width 545 height 23
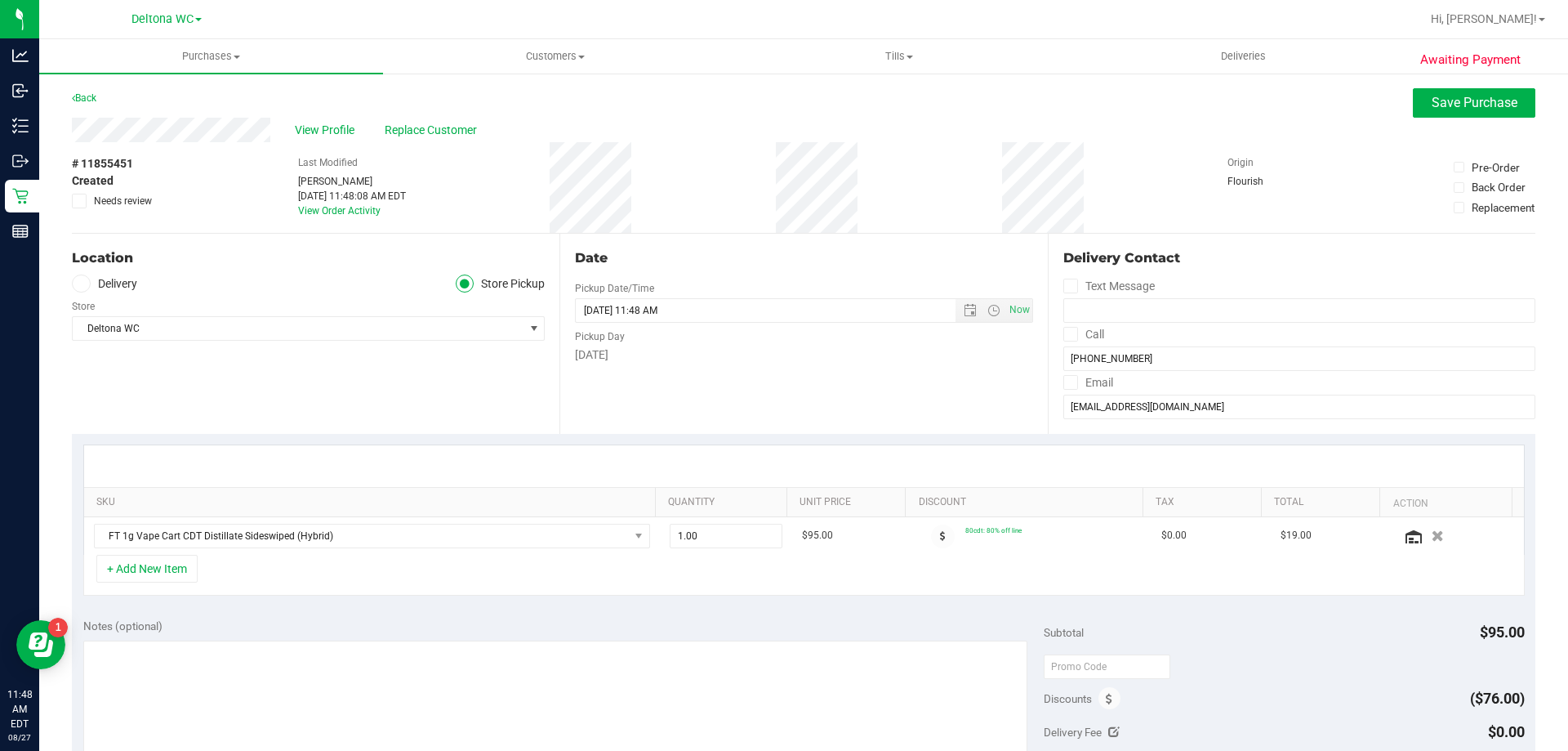
click at [276, 573] on div "+ Add New Item" at bounding box center [803, 575] width 1441 height 40
click at [171, 570] on button "+ Add New Item" at bounding box center [146, 568] width 101 height 28
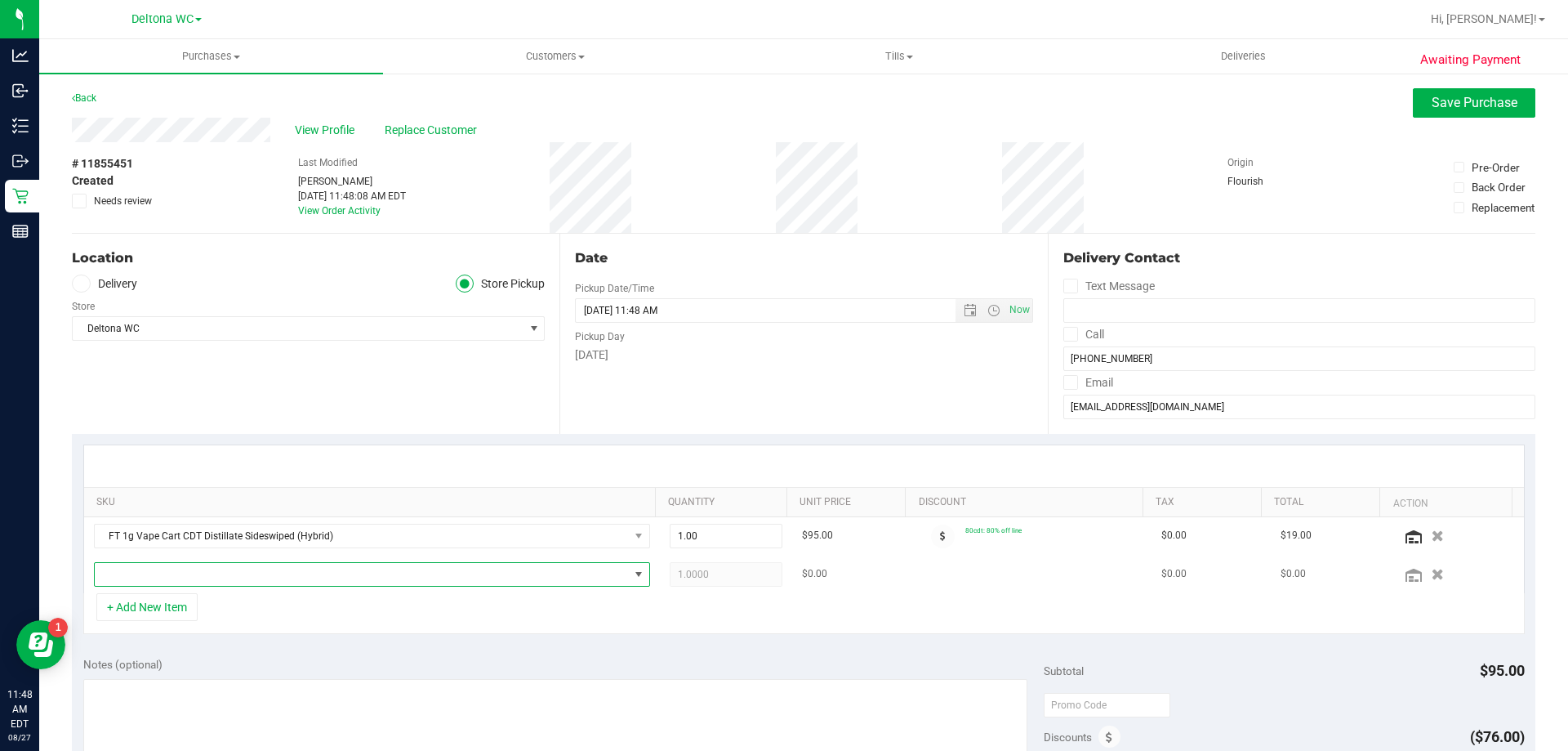
click at [197, 578] on span "NO DATA FOUND" at bounding box center [361, 575] width 534 height 23
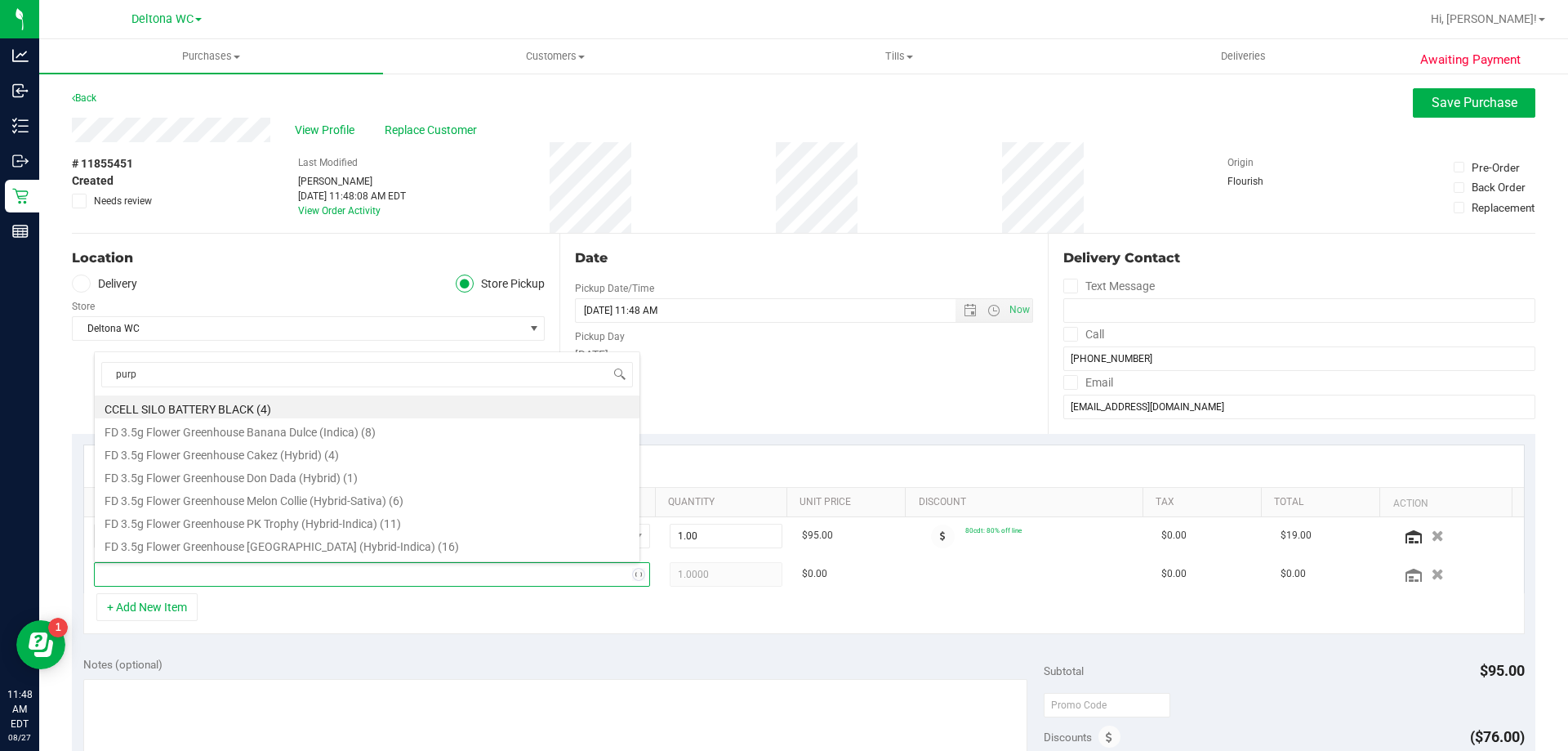
type input "purpl"
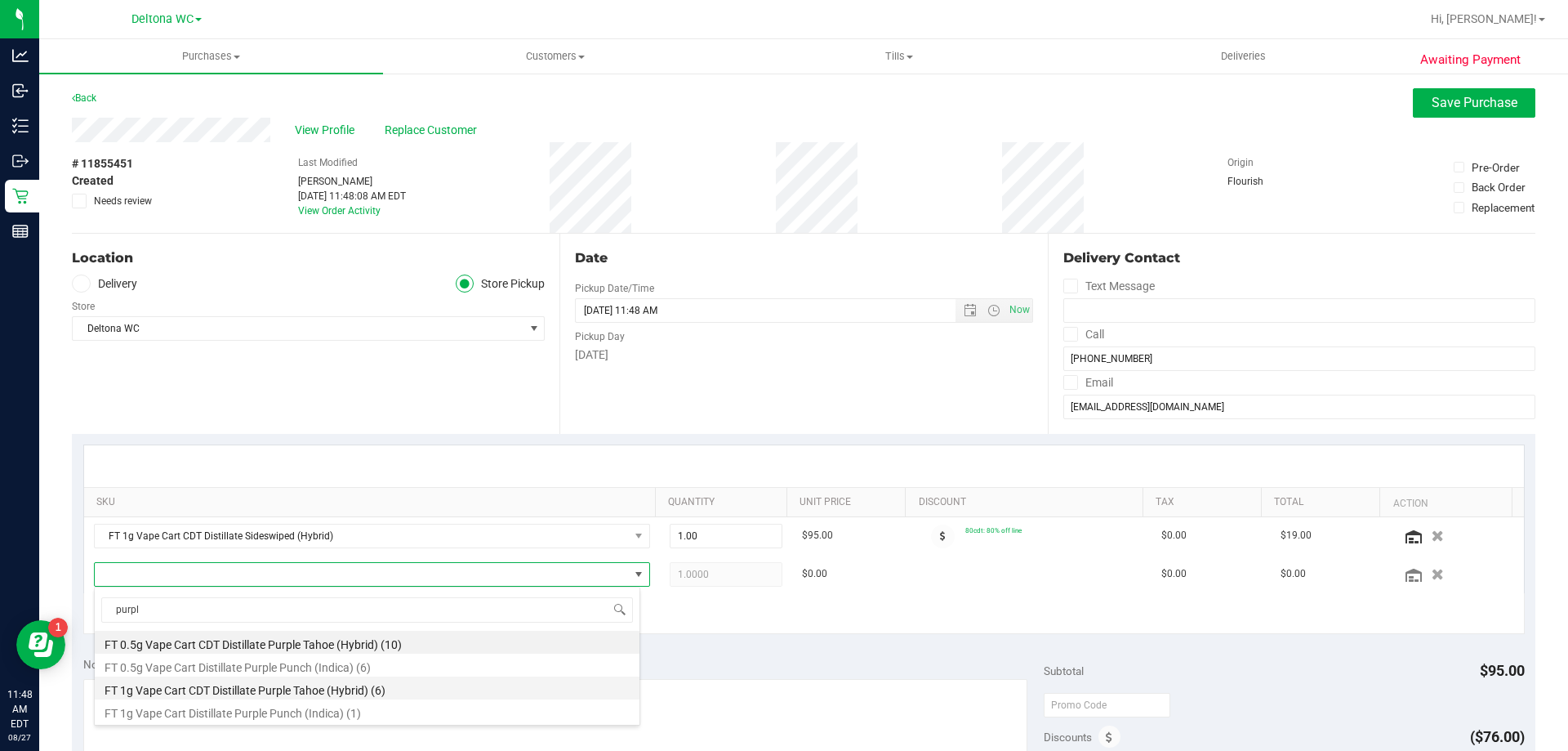
click at [205, 695] on li "FT 1g Vape Cart CDT Distillate Purple Tahoe (Hybrid) (6)" at bounding box center [366, 688] width 545 height 23
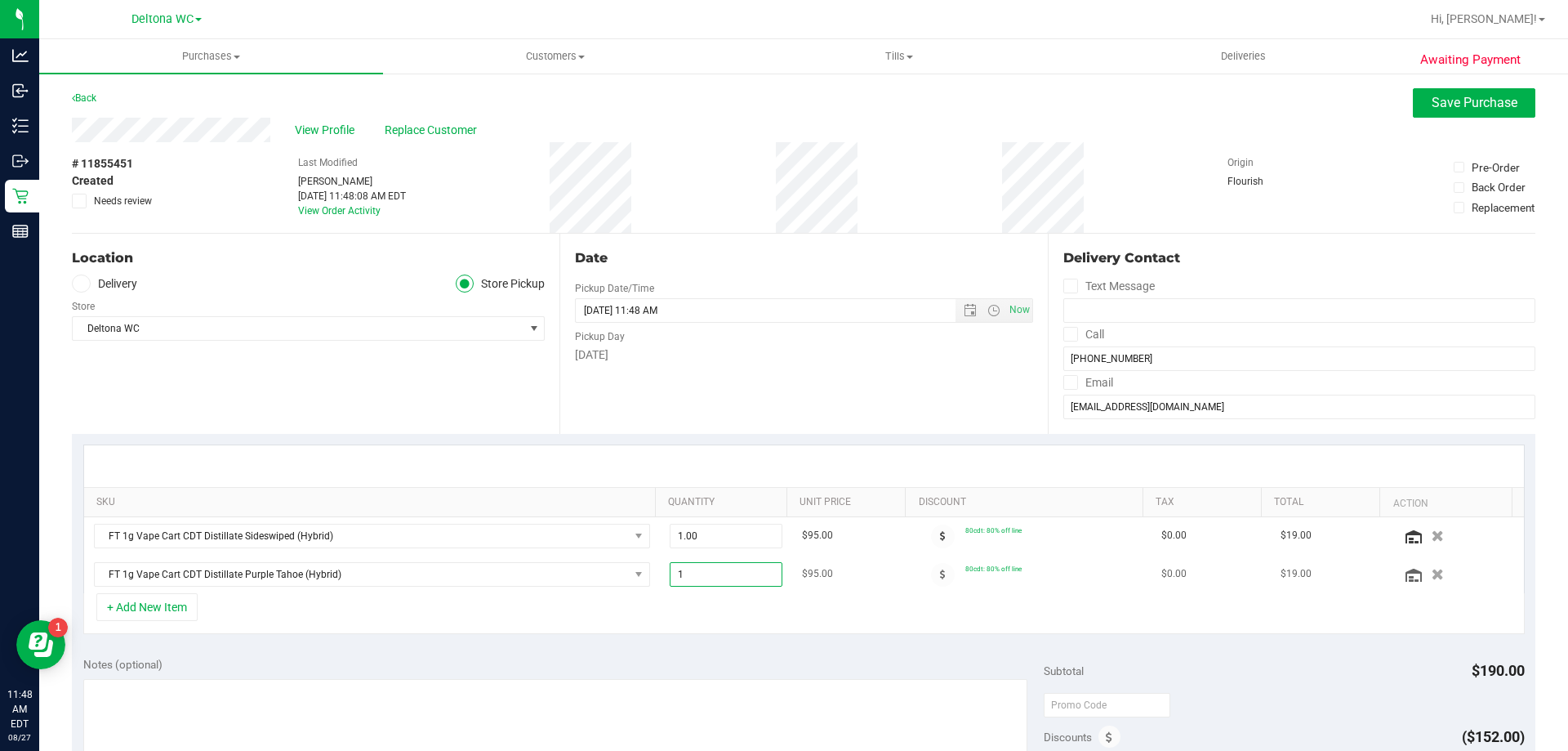
click at [695, 566] on span "1.00 1" at bounding box center [727, 574] width 114 height 24
type input "2"
type input "2.00"
click at [736, 607] on div "+ Add New Item" at bounding box center [803, 613] width 1441 height 40
click at [1441, 104] on span "Save Purchase" at bounding box center [1474, 102] width 86 height 15
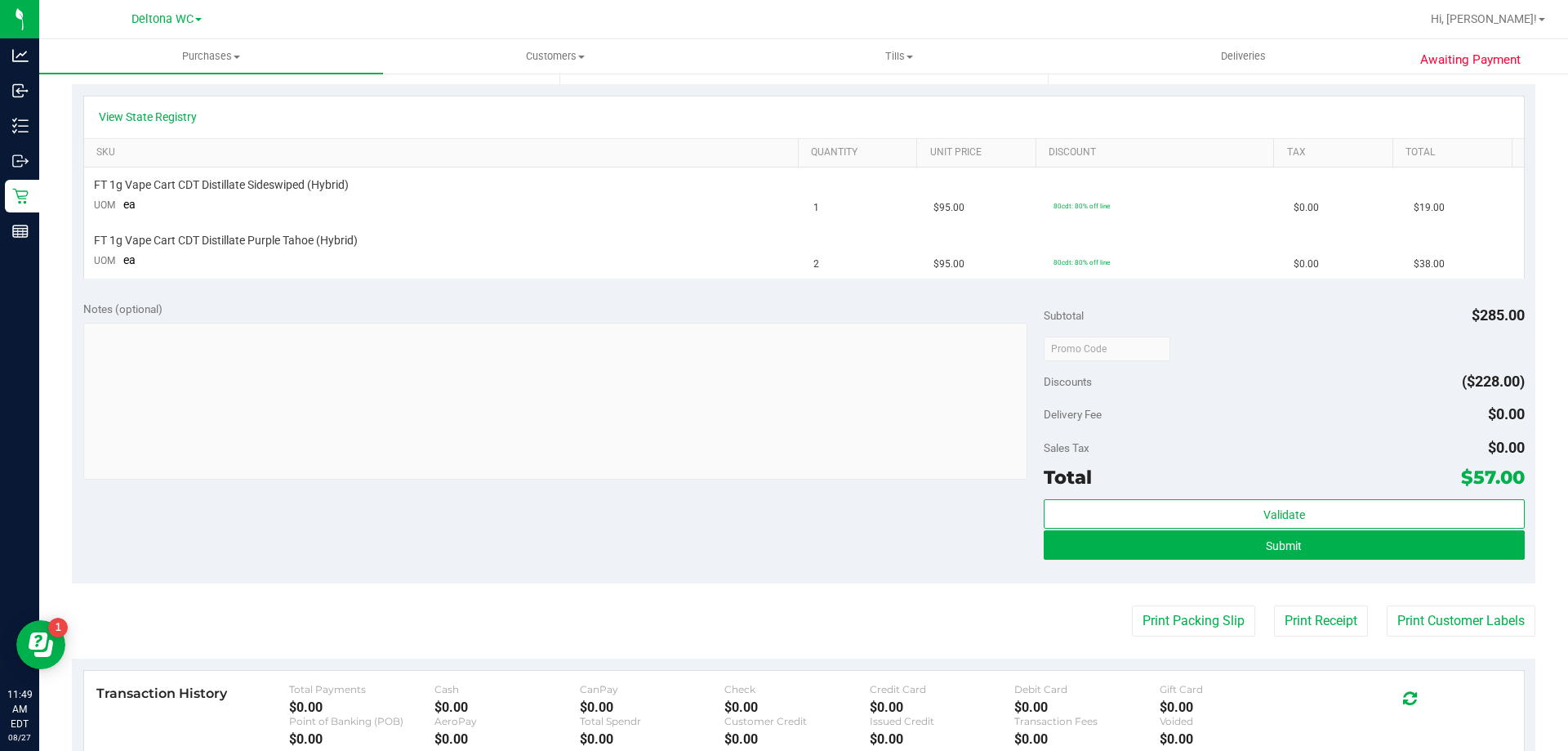
scroll to position [409, 0]
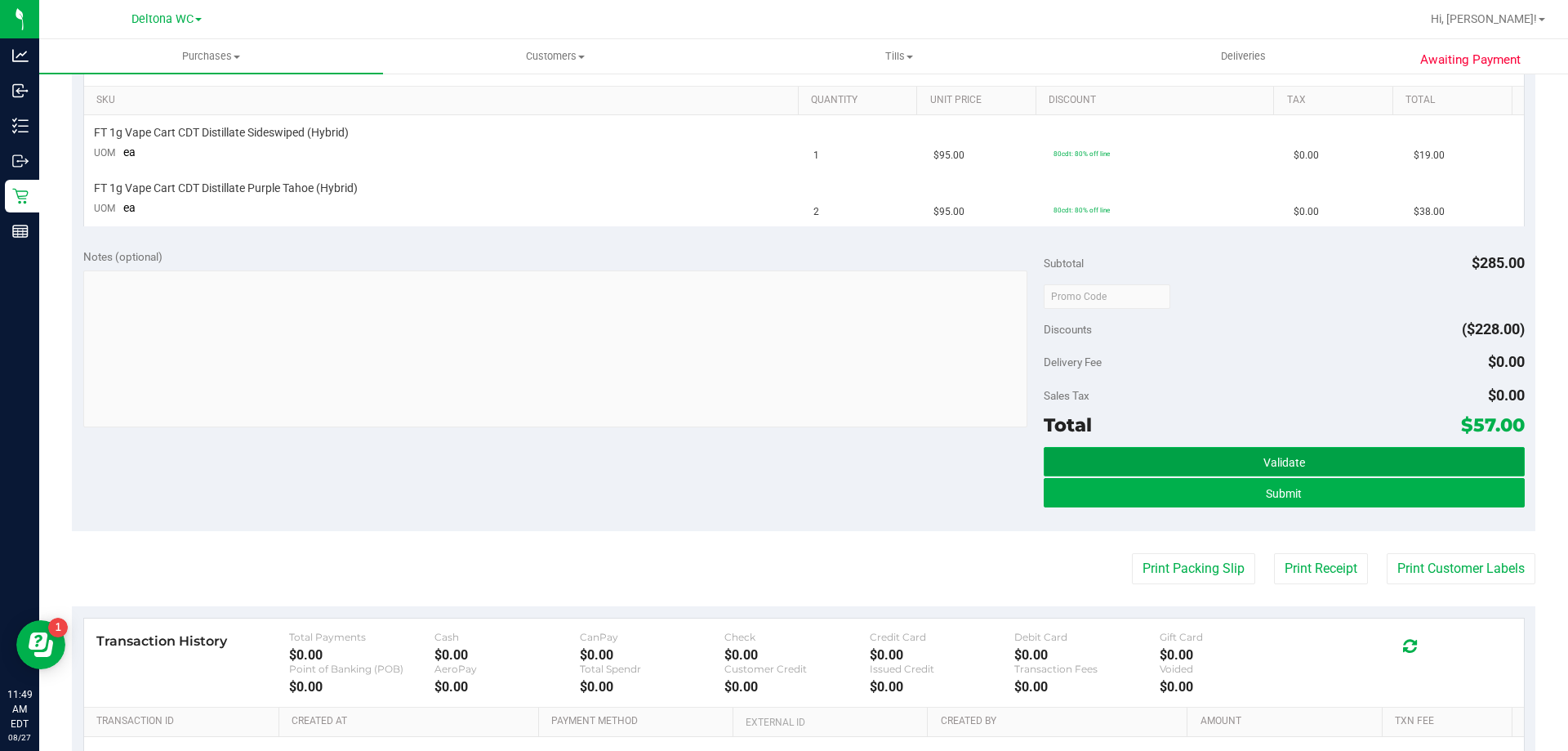
click at [1106, 463] on button "Validate" at bounding box center [1284, 461] width 480 height 30
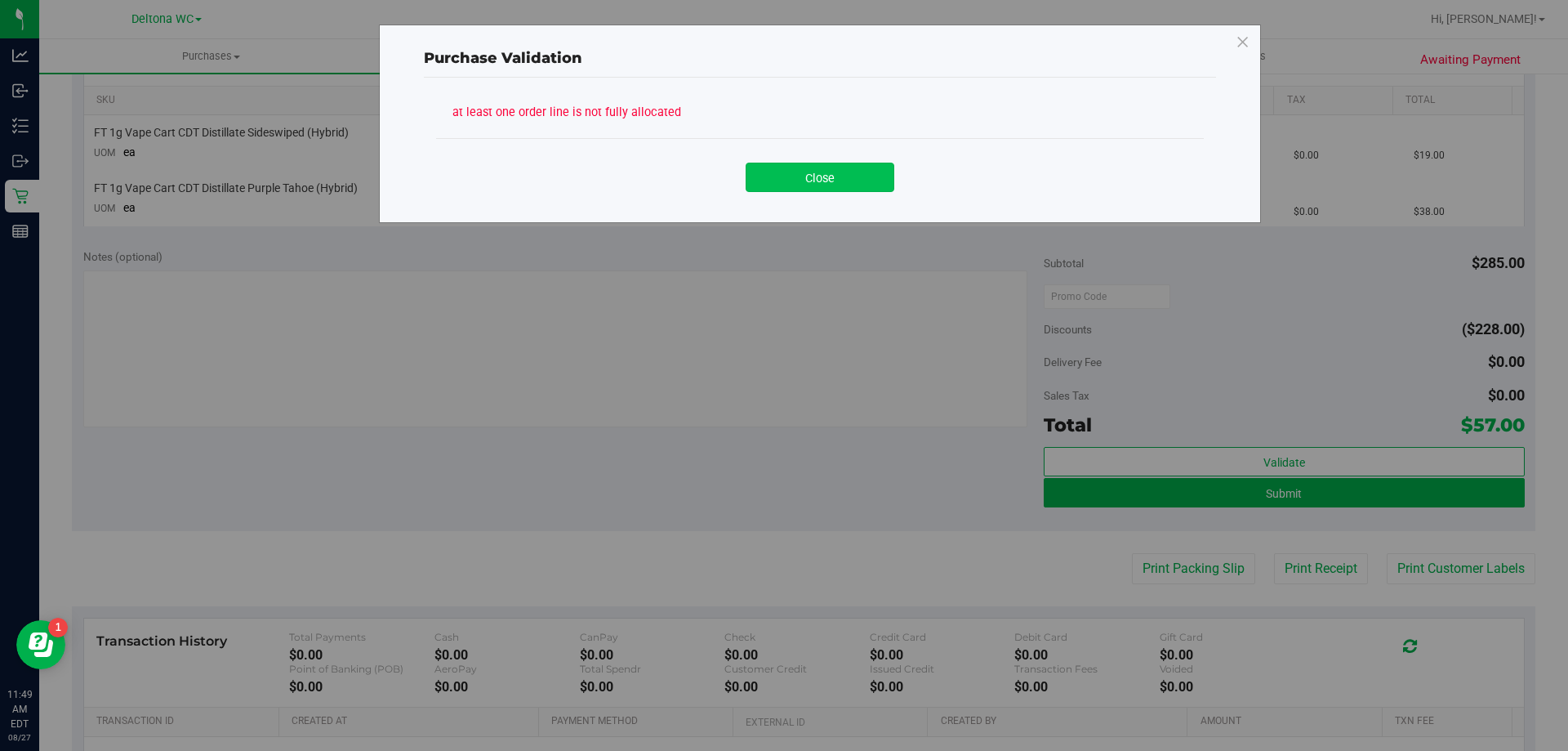
click at [815, 184] on button "Close" at bounding box center [820, 177] width 148 height 30
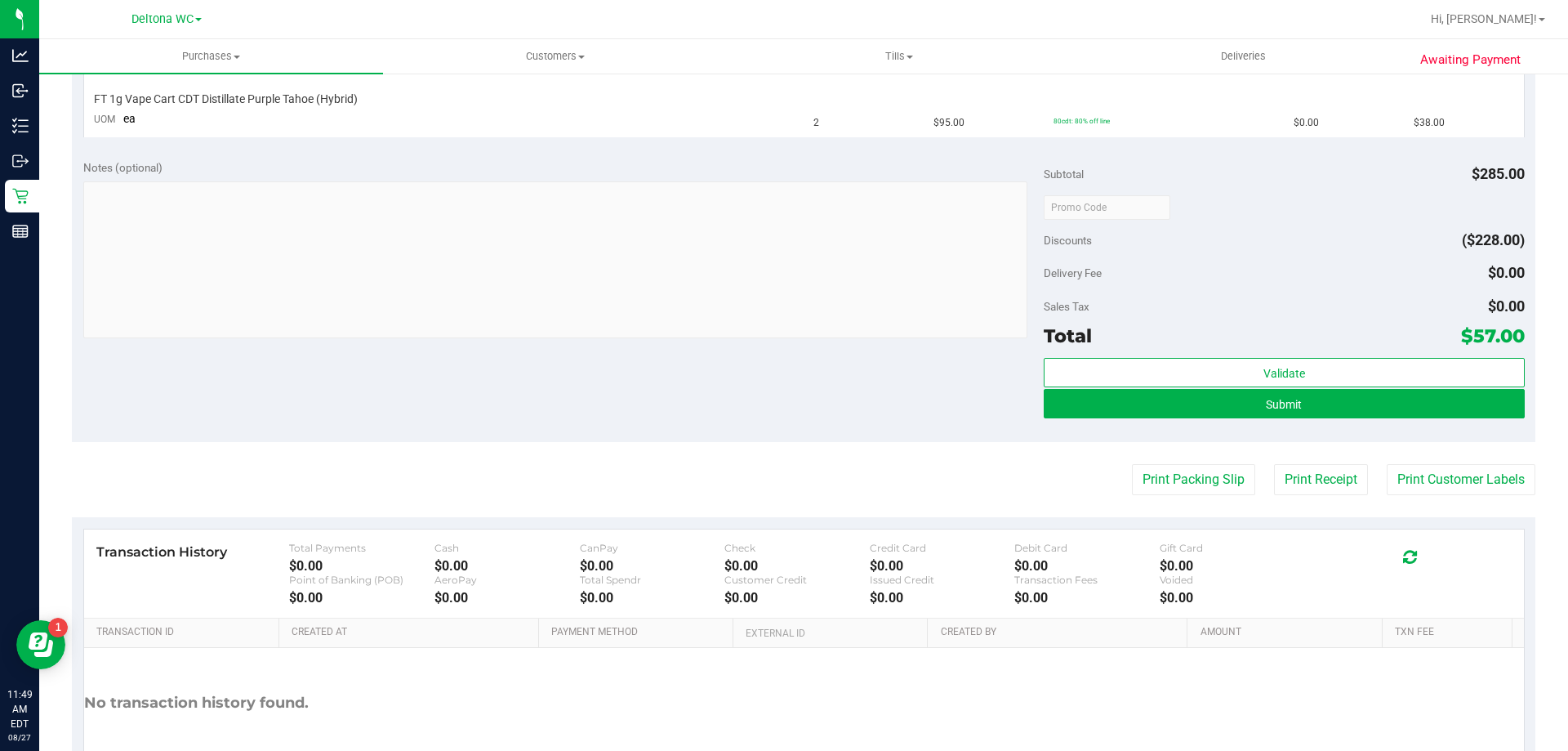
scroll to position [602, 0]
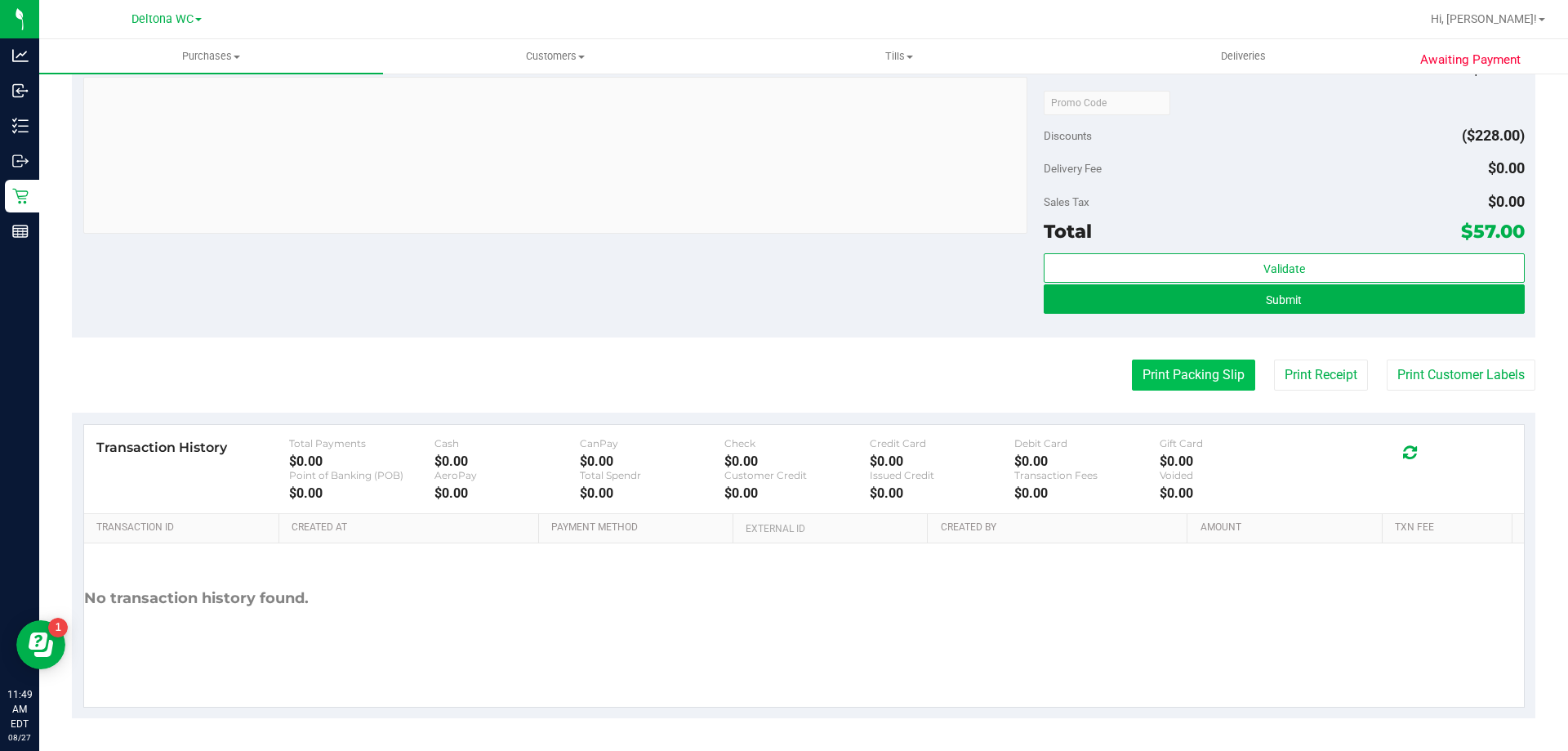
click at [1198, 382] on button "Print Packing Slip" at bounding box center [1193, 375] width 123 height 31
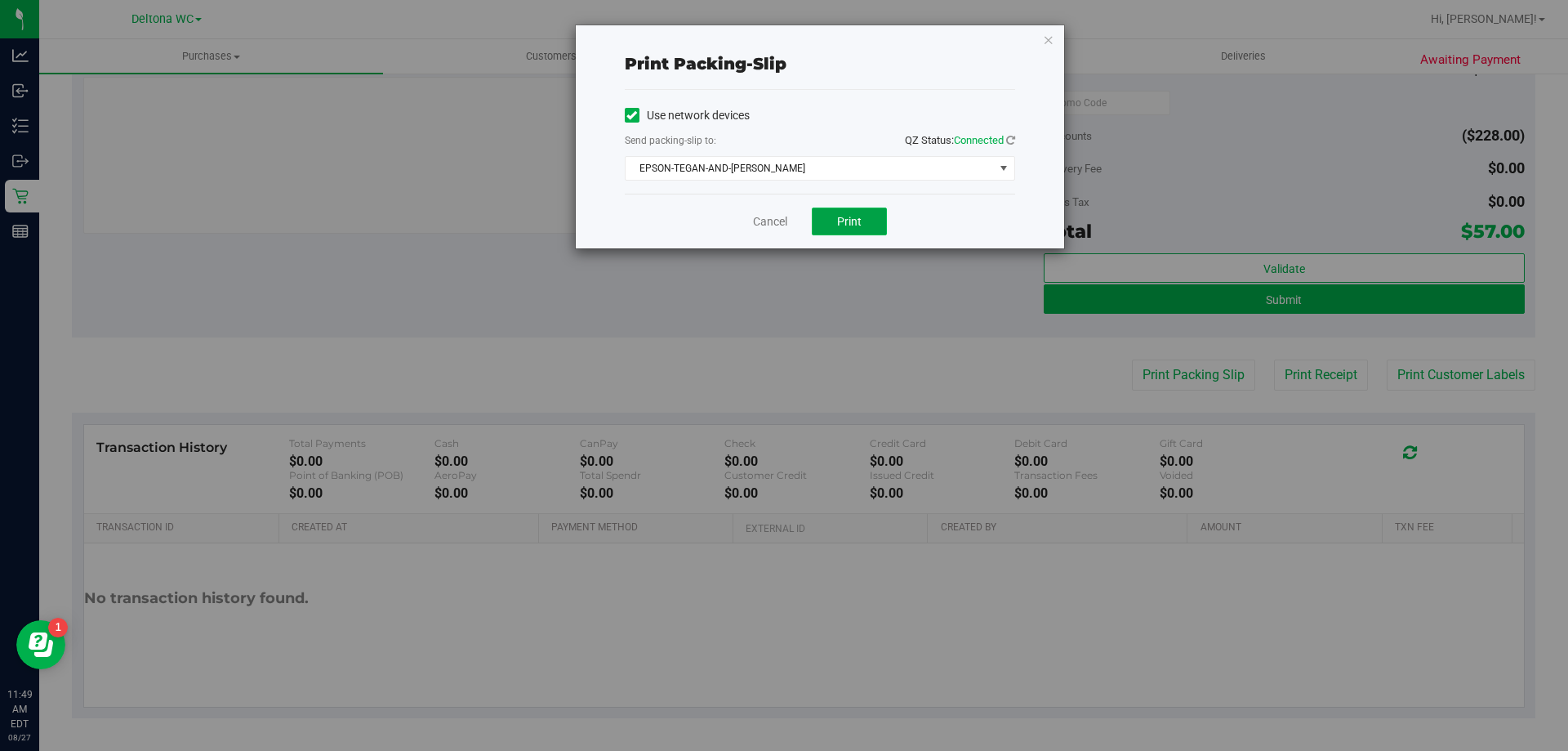
click at [853, 225] on span "Print" at bounding box center [848, 222] width 24 height 13
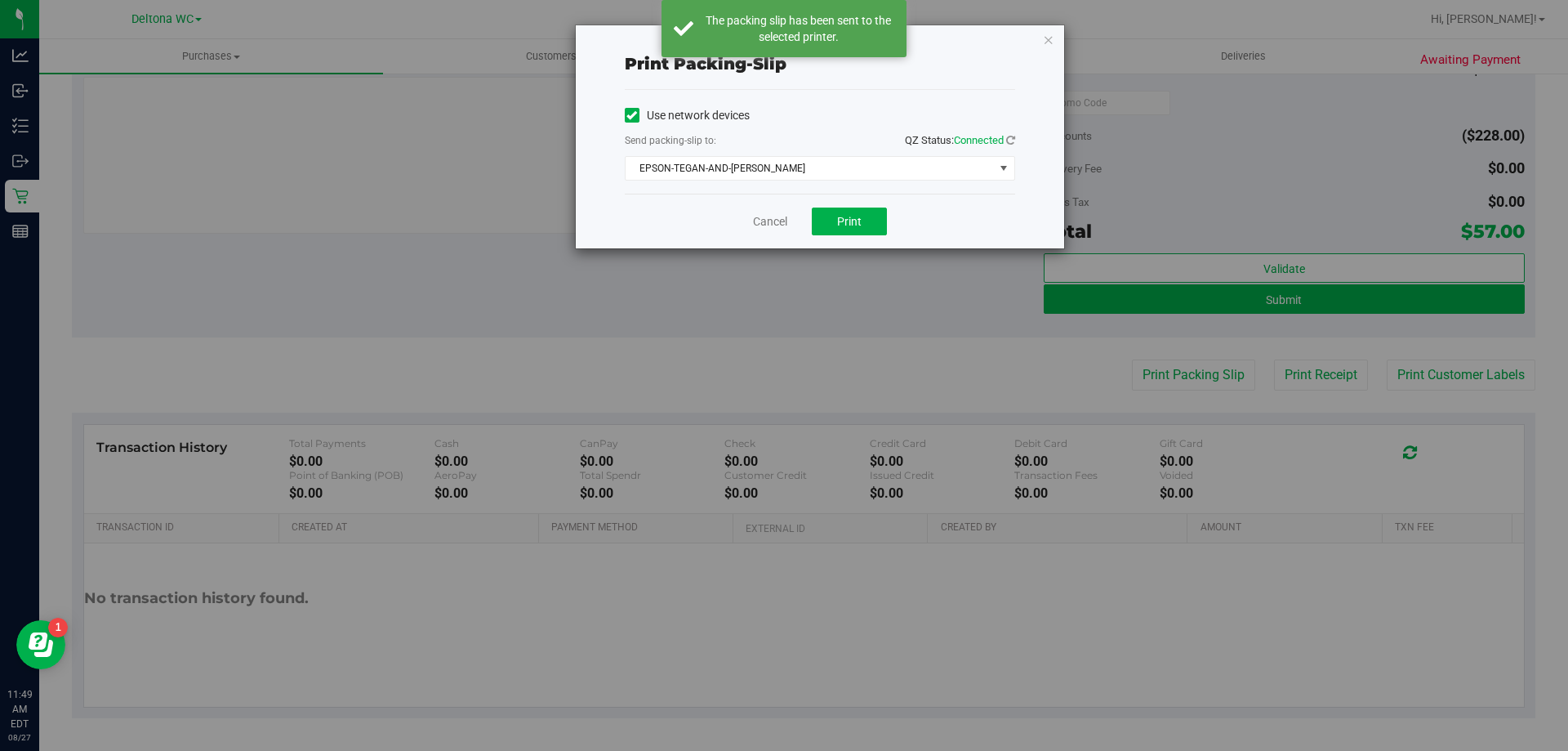
click at [1046, 33] on icon "button" at bounding box center [1049, 40] width 12 height 19
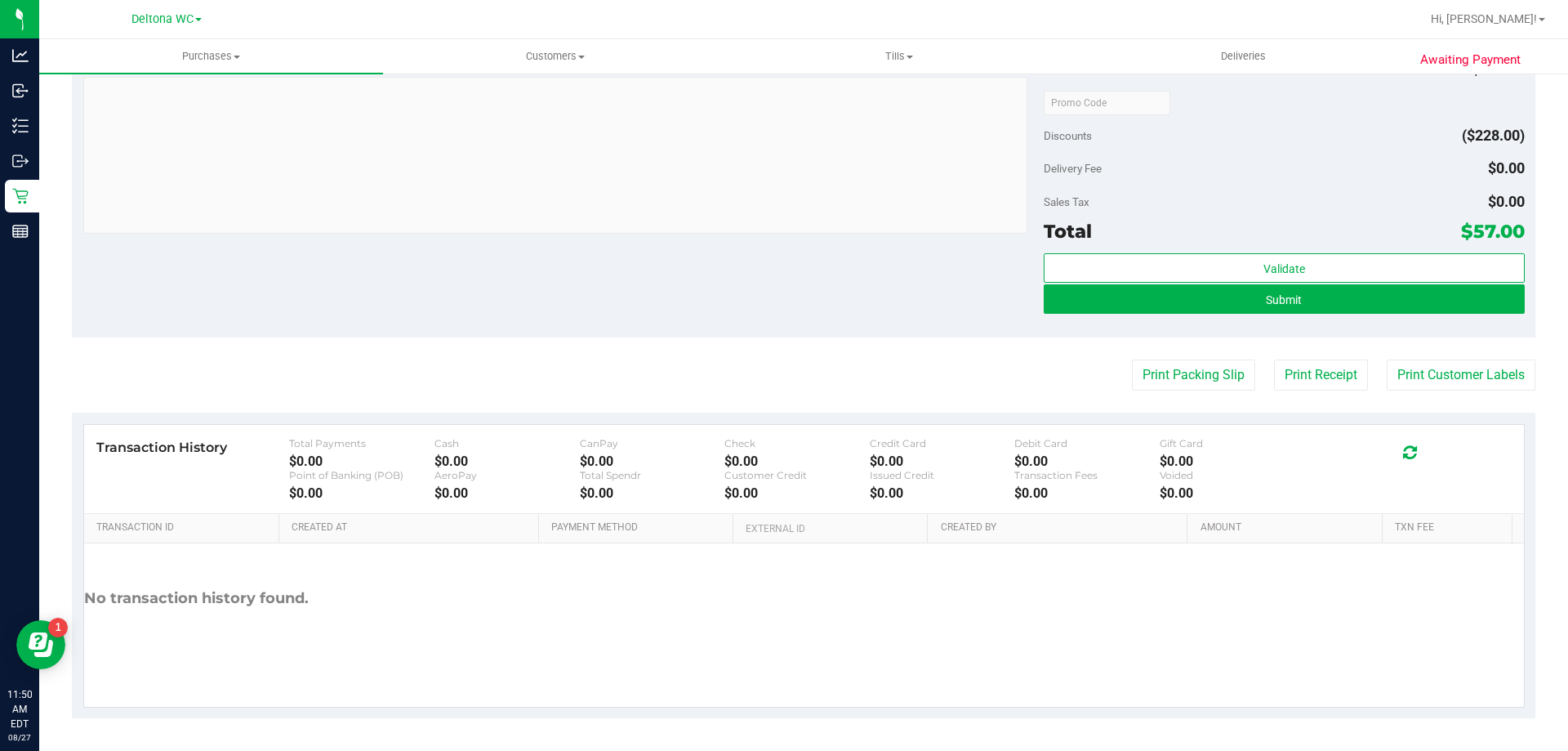
scroll to position [276, 0]
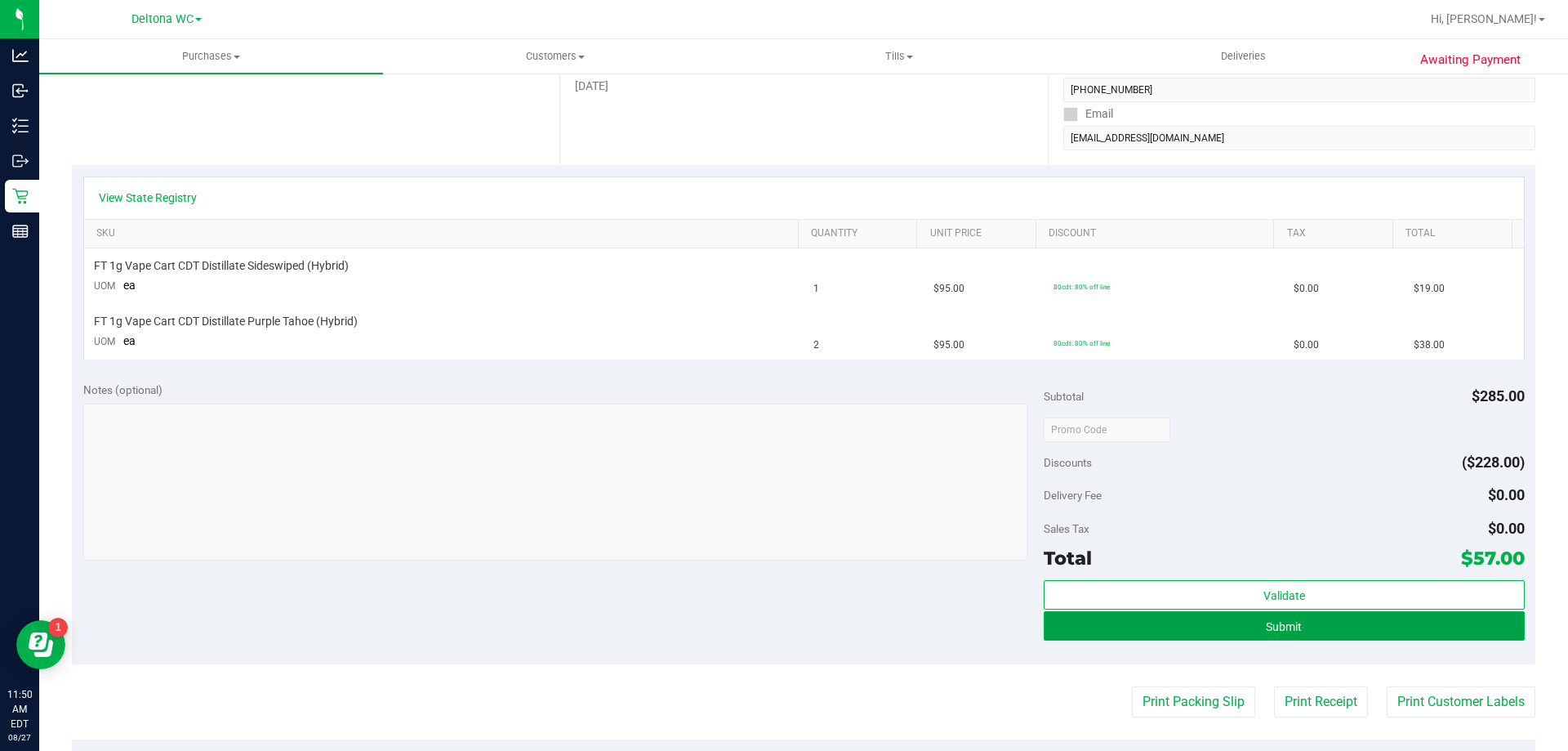
drag, startPoint x: 1226, startPoint y: 628, endPoint x: 1204, endPoint y: 628, distance: 22.0
click at [1226, 628] on button "Submit" at bounding box center [1284, 626] width 480 height 30
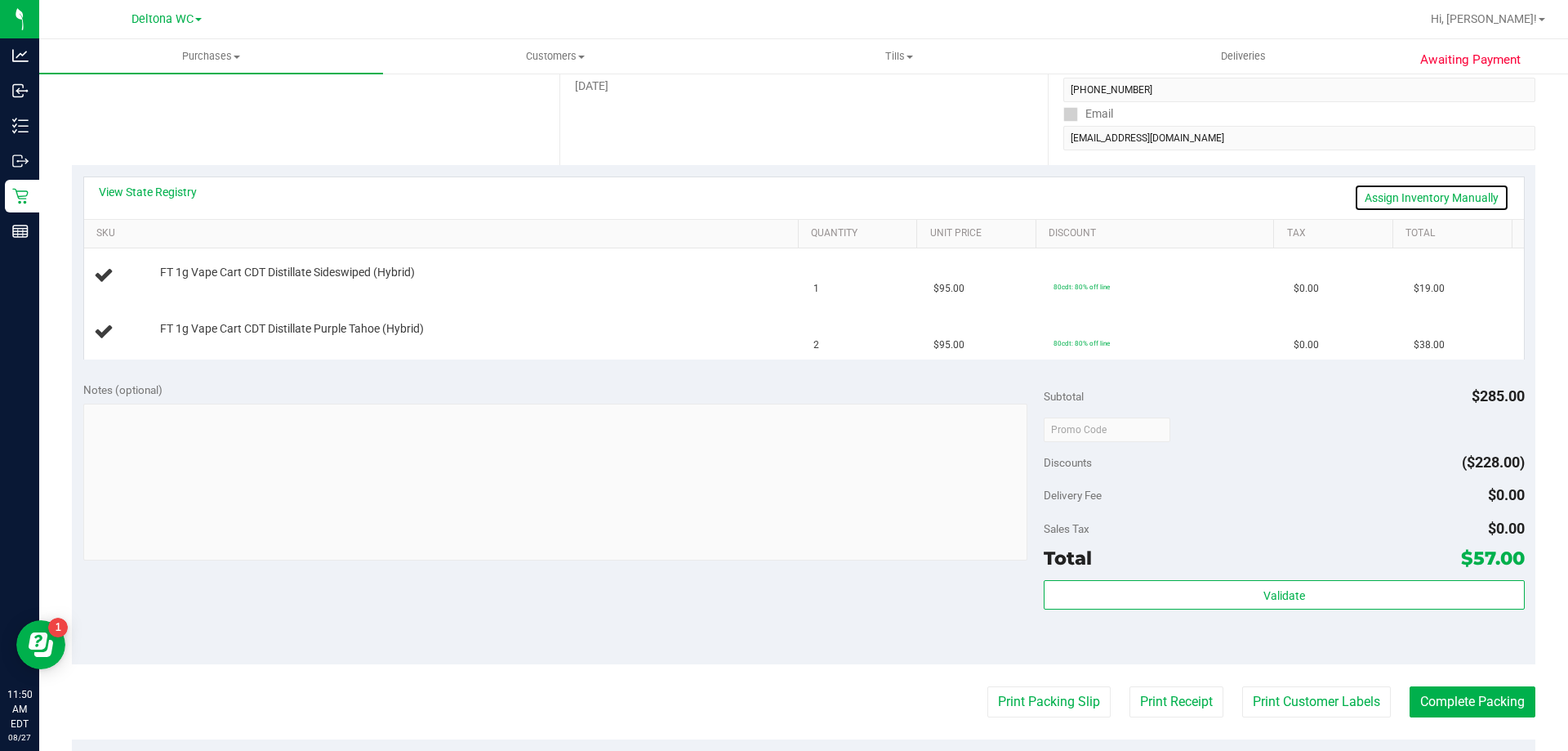
click at [1369, 203] on link "Assign Inventory Manually" at bounding box center [1431, 198] width 155 height 28
click at [187, 283] on link "Add Package" at bounding box center [189, 283] width 59 height 12
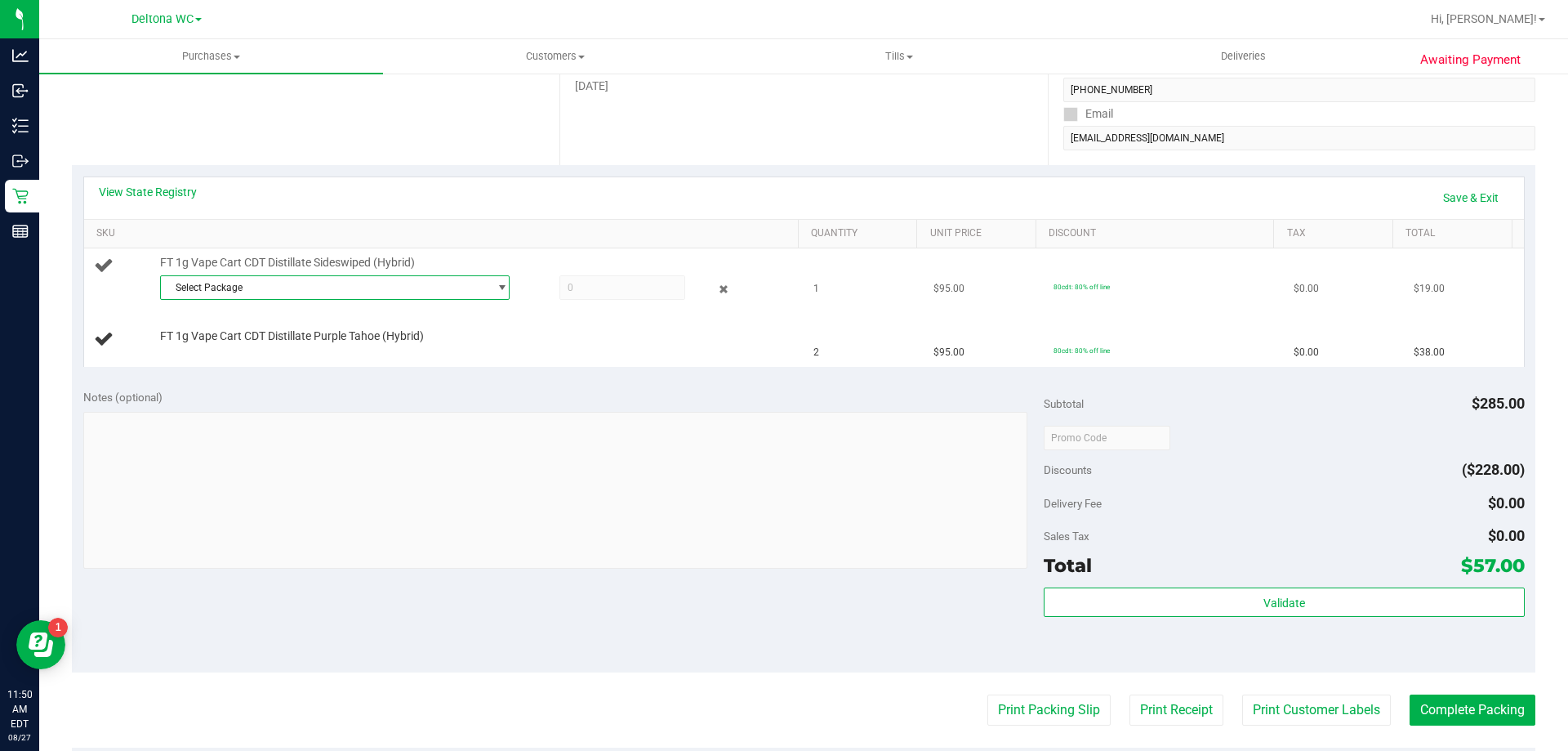
click at [246, 282] on span "Select Package" at bounding box center [325, 287] width 328 height 23
click at [284, 350] on span "( AUG25SSW01-0814 | orig: FLSRWGM-20250820-1644 )" at bounding box center [388, 355] width 249 height 12
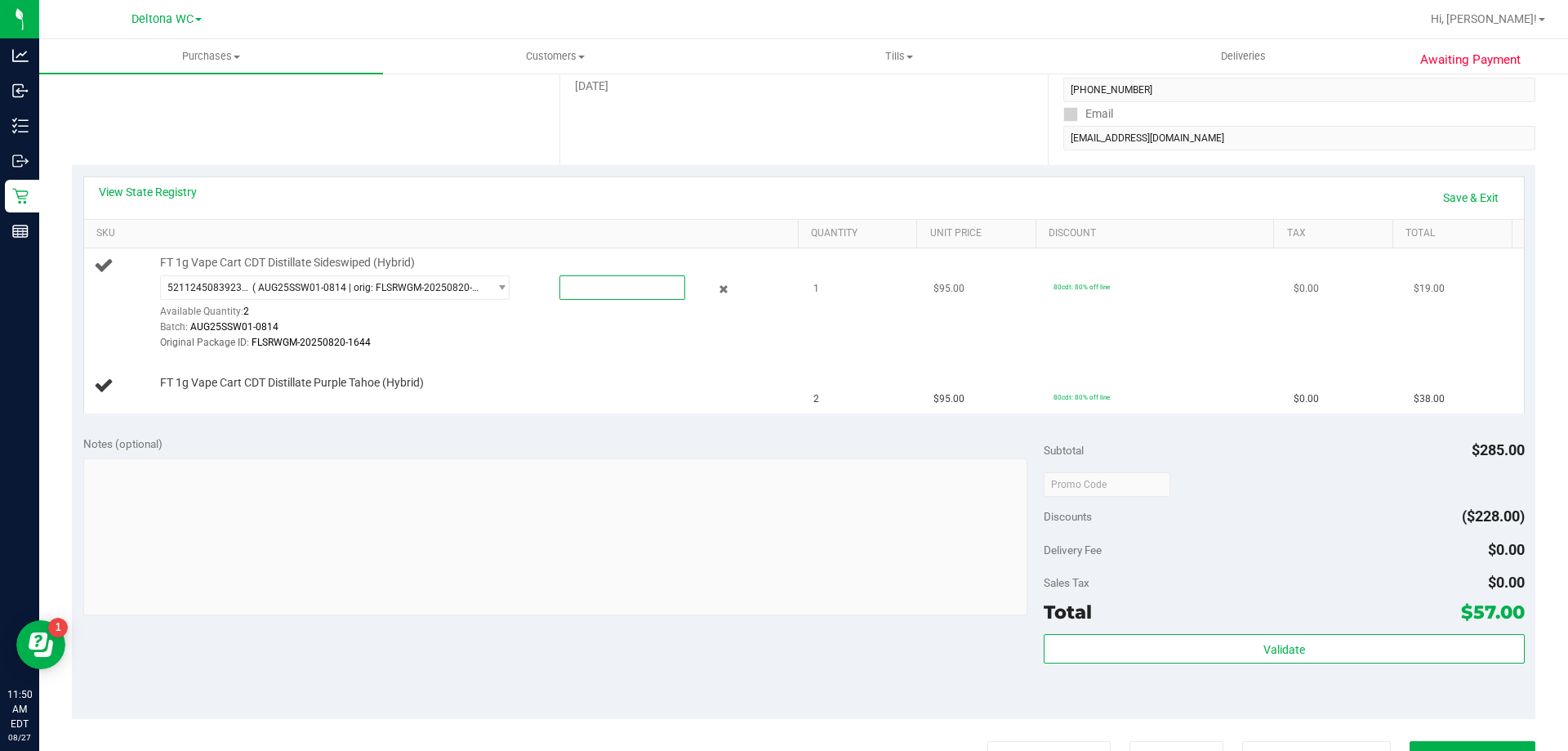
click at [601, 281] on span at bounding box center [622, 287] width 125 height 24
type input "1"
type input "1.0000"
click at [600, 345] on div "Original Package ID: FLSRWGM-20250820-1644" at bounding box center [475, 342] width 630 height 15
click at [192, 394] on link "Add Package" at bounding box center [189, 393] width 59 height 12
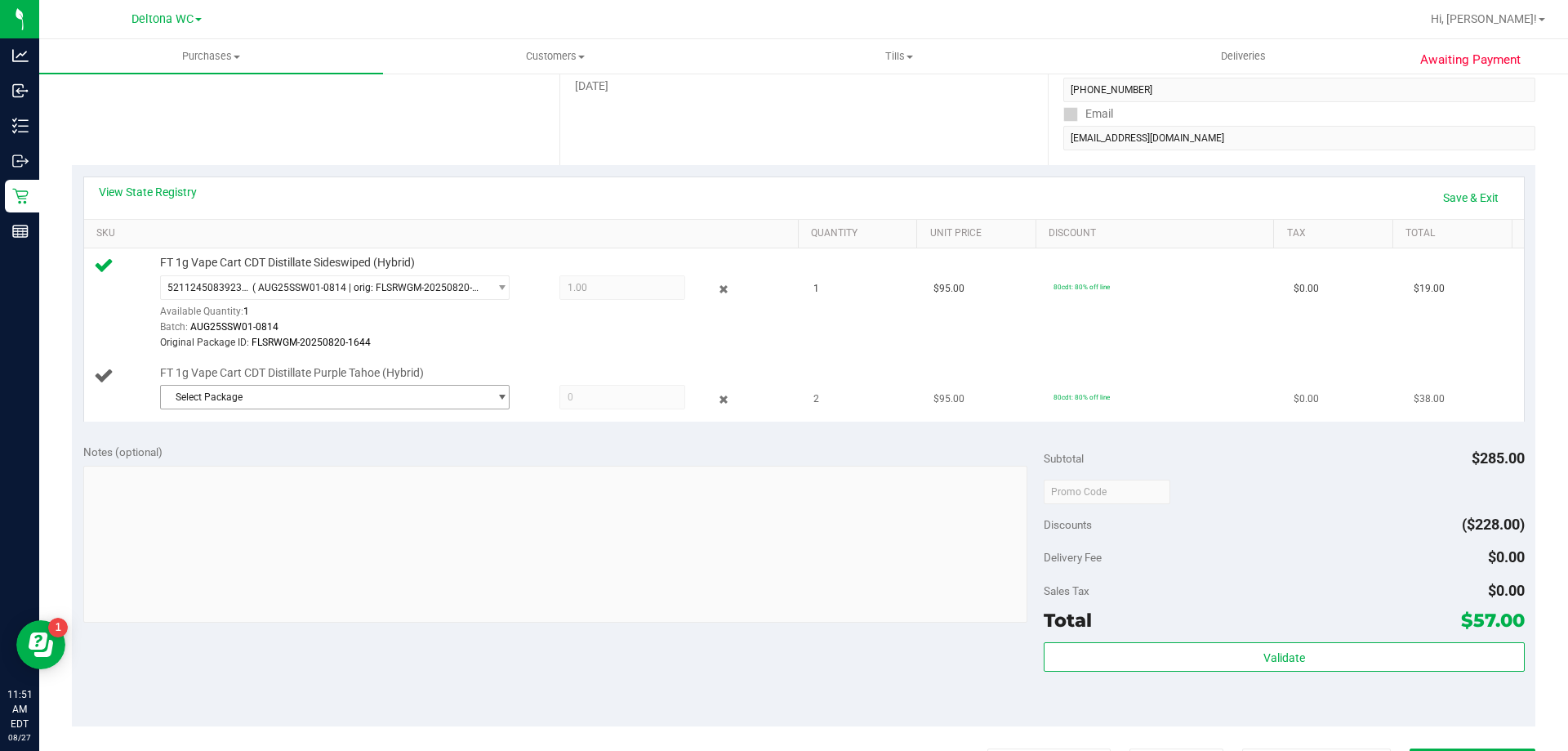
click at [262, 395] on span "Select Package" at bounding box center [325, 397] width 328 height 23
drag, startPoint x: 270, startPoint y: 468, endPoint x: 338, endPoint y: 445, distance: 71.8
click at [273, 467] on span "( AUG25PTH01C-0814 | orig: FLSRWGM-20250820-1846 )" at bounding box center [391, 465] width 254 height 12
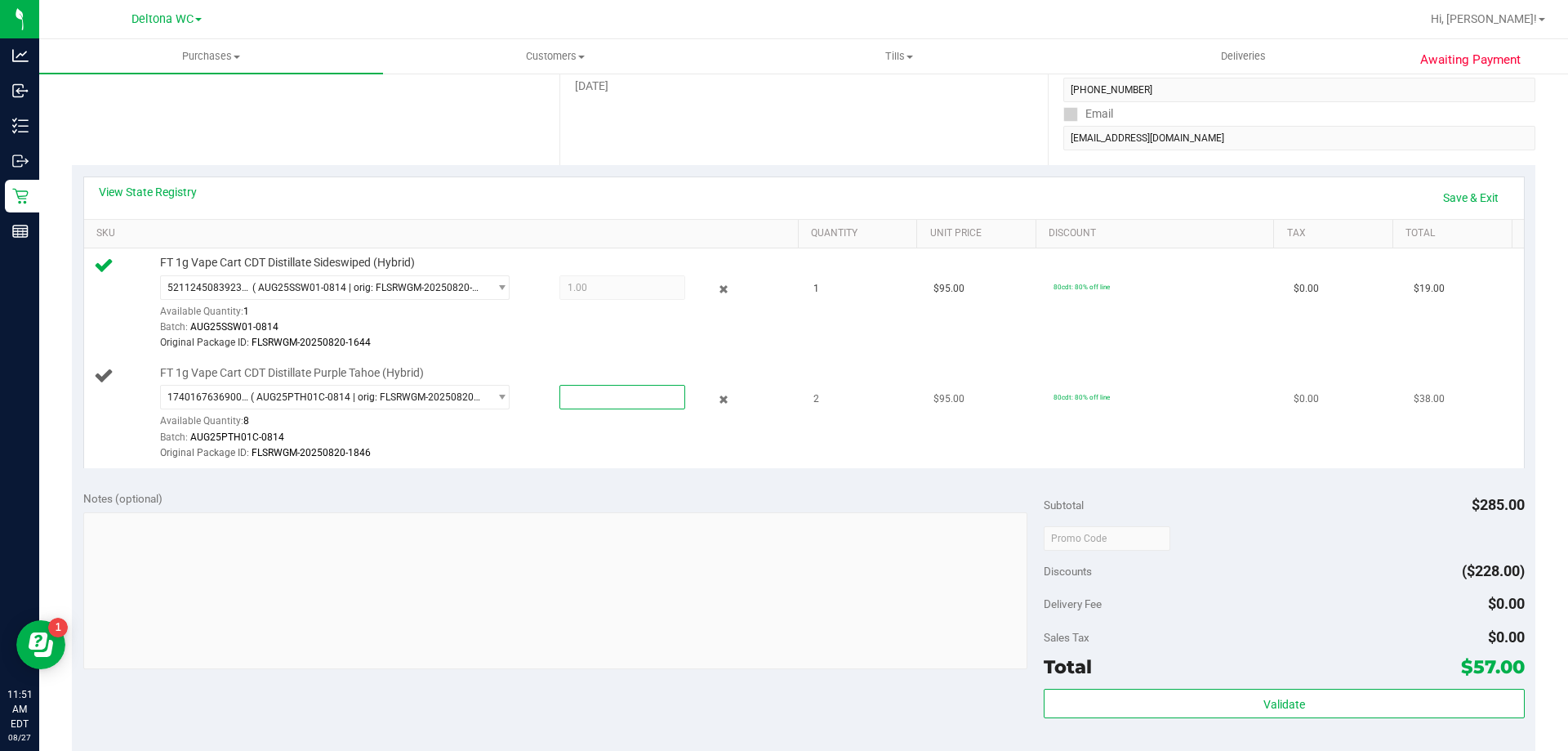
click at [595, 386] on span at bounding box center [622, 396] width 125 height 24
type input "2"
type input "2.0000"
drag, startPoint x: 711, startPoint y: 443, endPoint x: 735, endPoint y: 425, distance: 30.0
click at [735, 425] on div "1740167636900977 ( AUG25PTH01C-0814 | orig: FLSRWGM-20250820-1846 ) 17401676369…" at bounding box center [475, 422] width 630 height 76
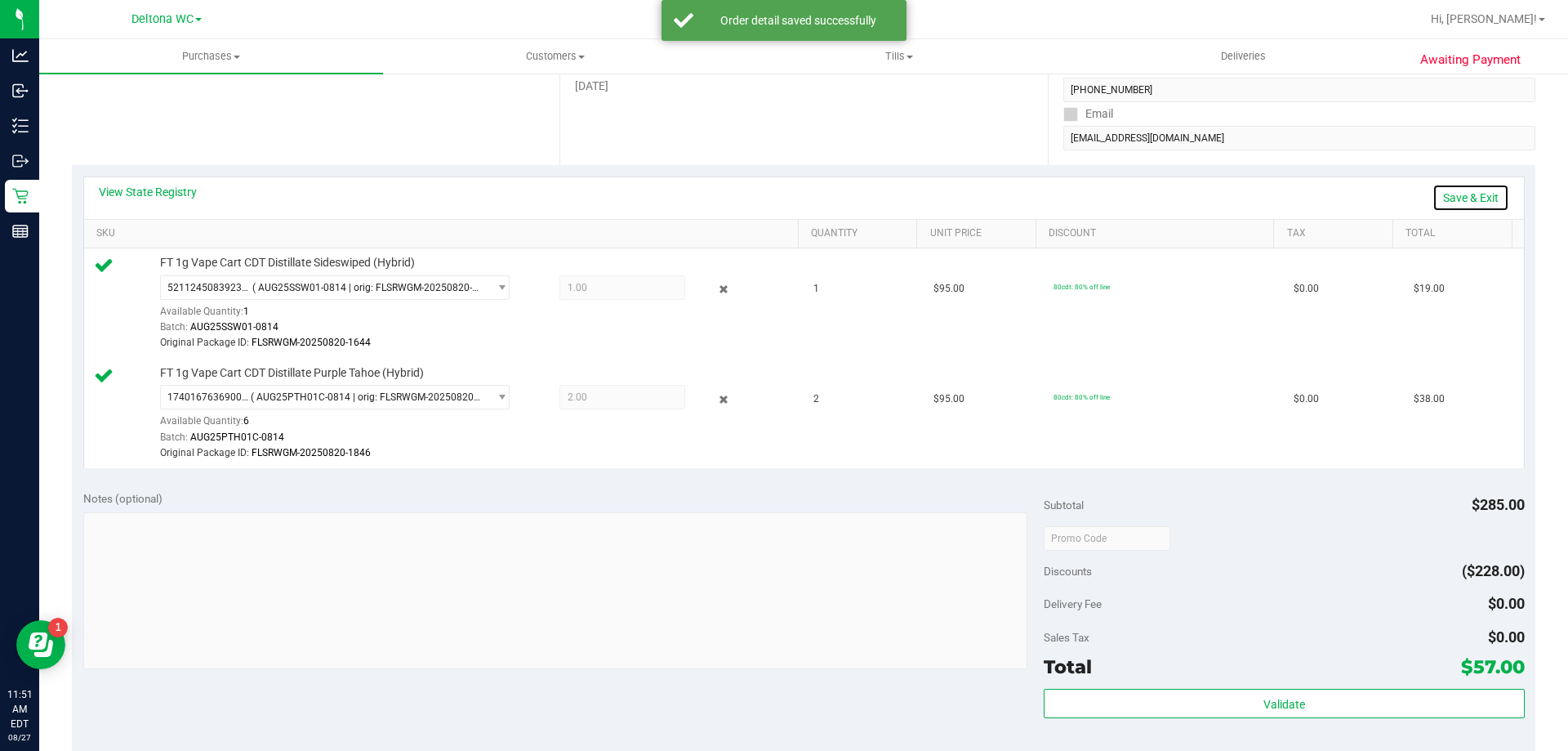
click at [1467, 195] on link "Save & Exit" at bounding box center [1471, 198] width 77 height 28
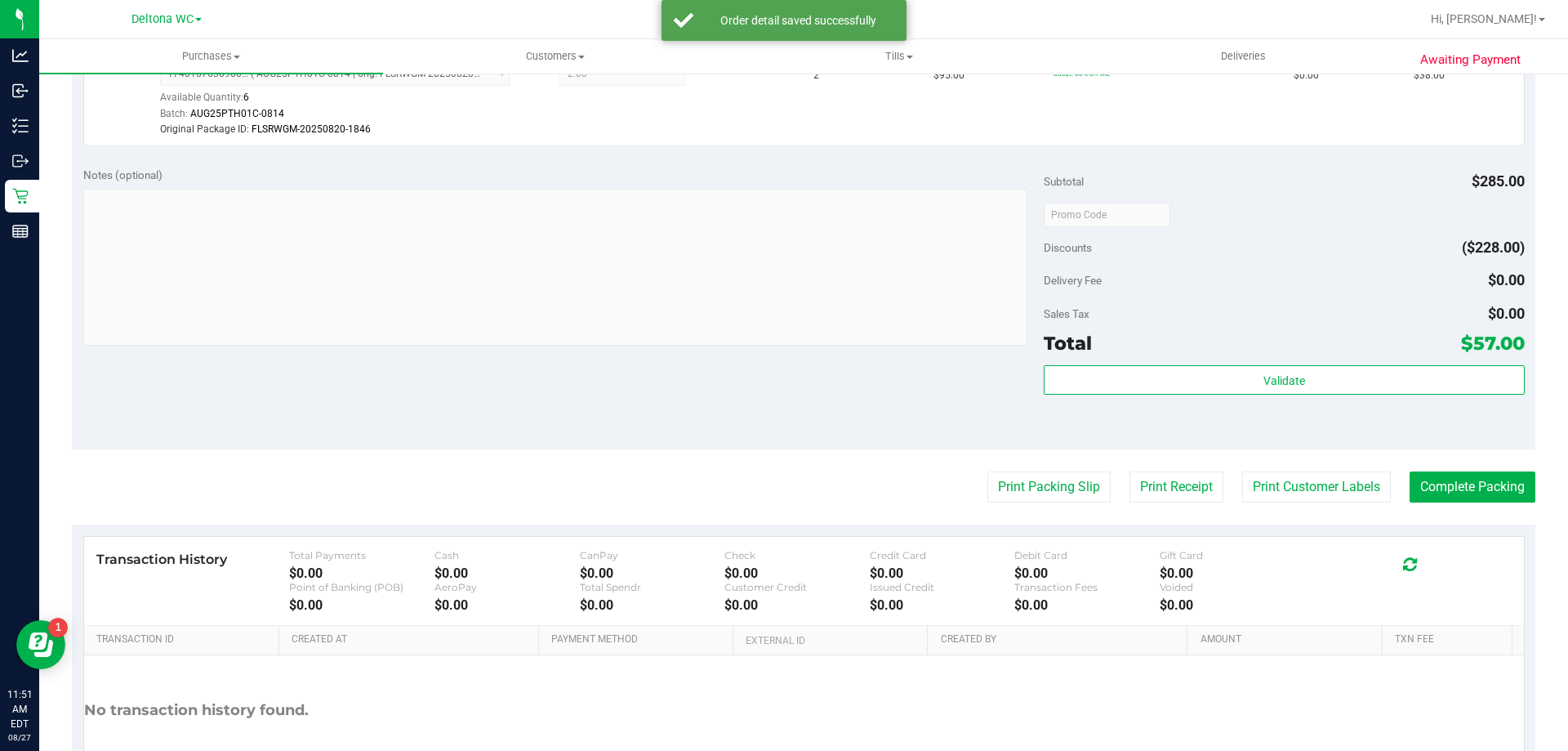
scroll to position [602, 0]
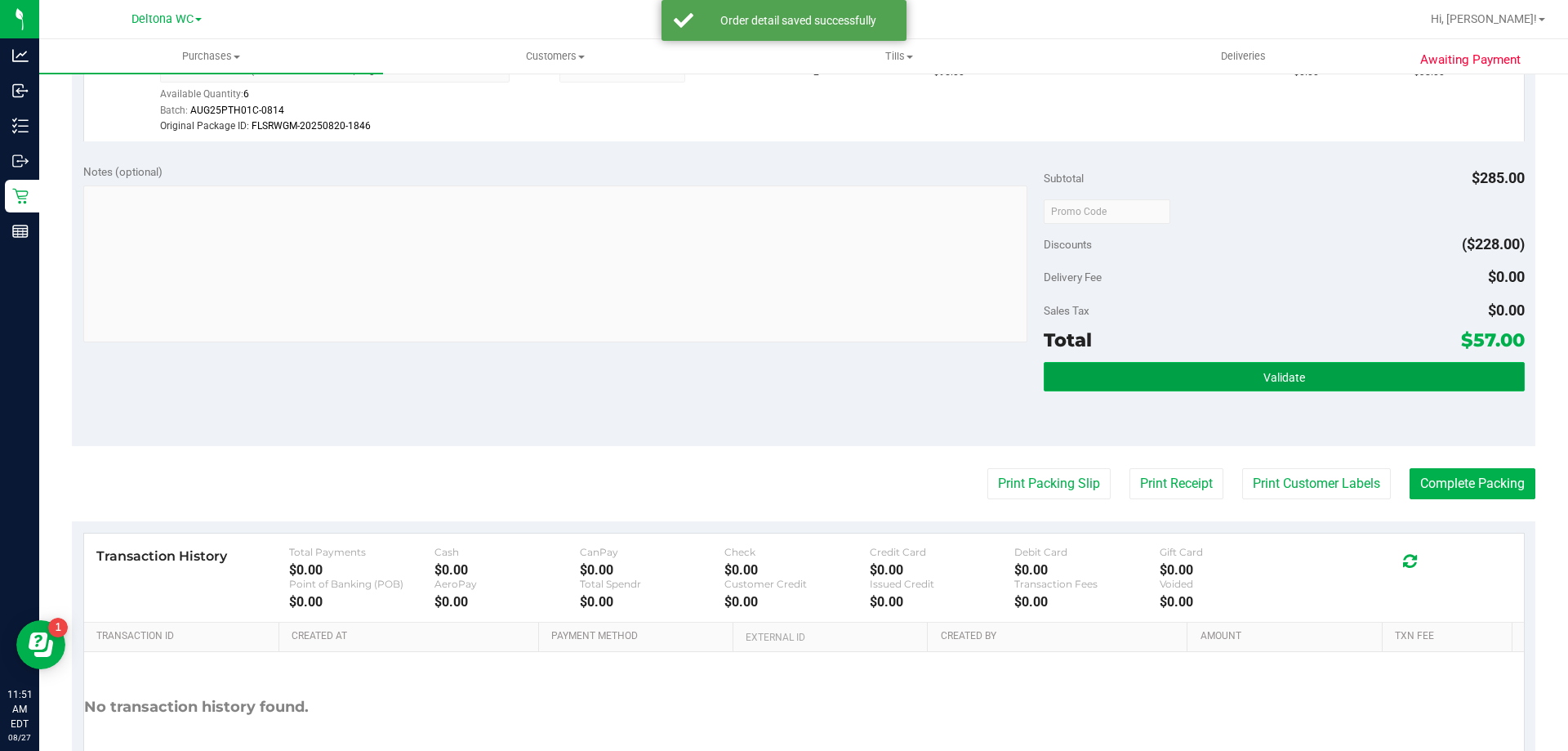
click at [1263, 371] on span "Validate" at bounding box center [1284, 378] width 41 height 13
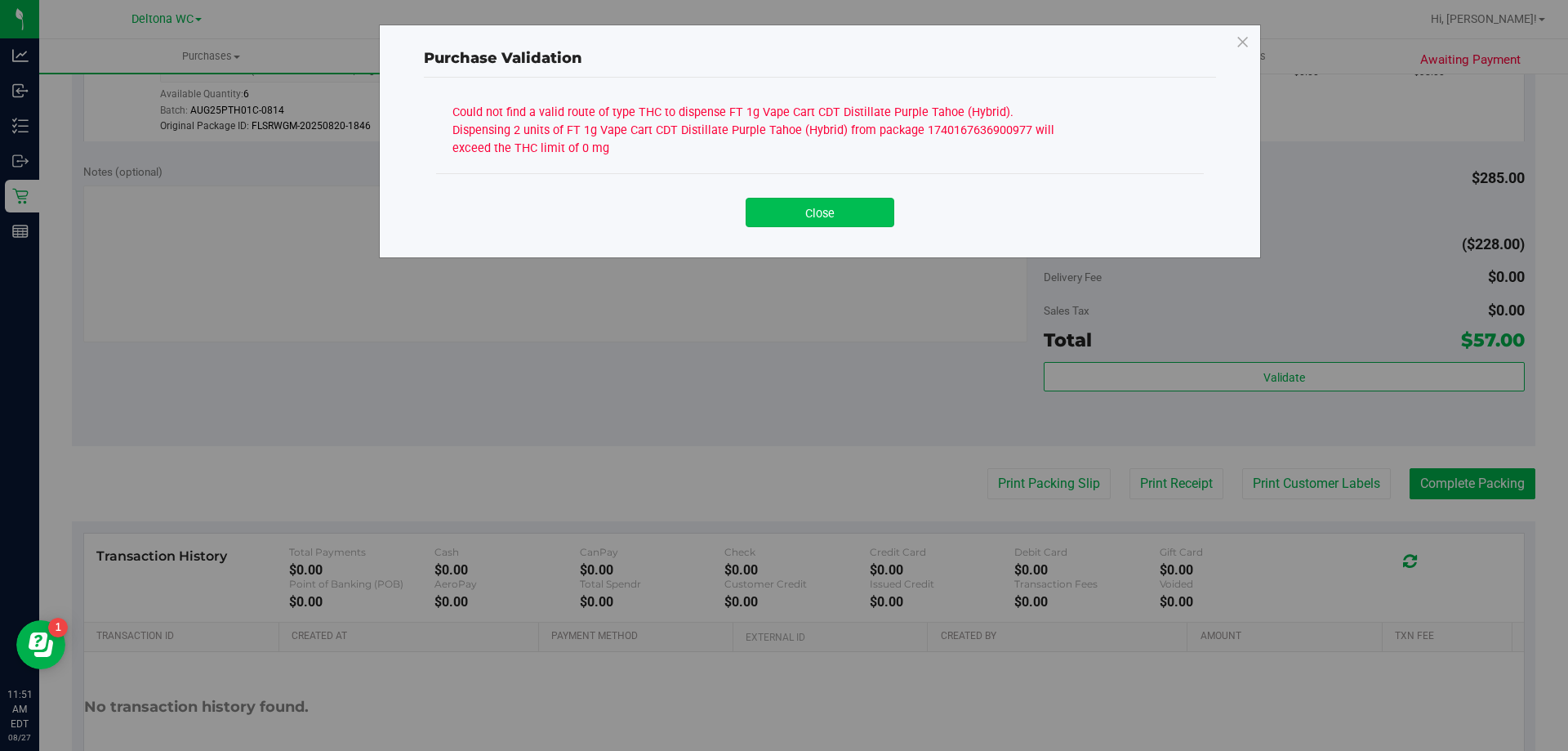
click at [862, 223] on button "Close" at bounding box center [820, 212] width 148 height 30
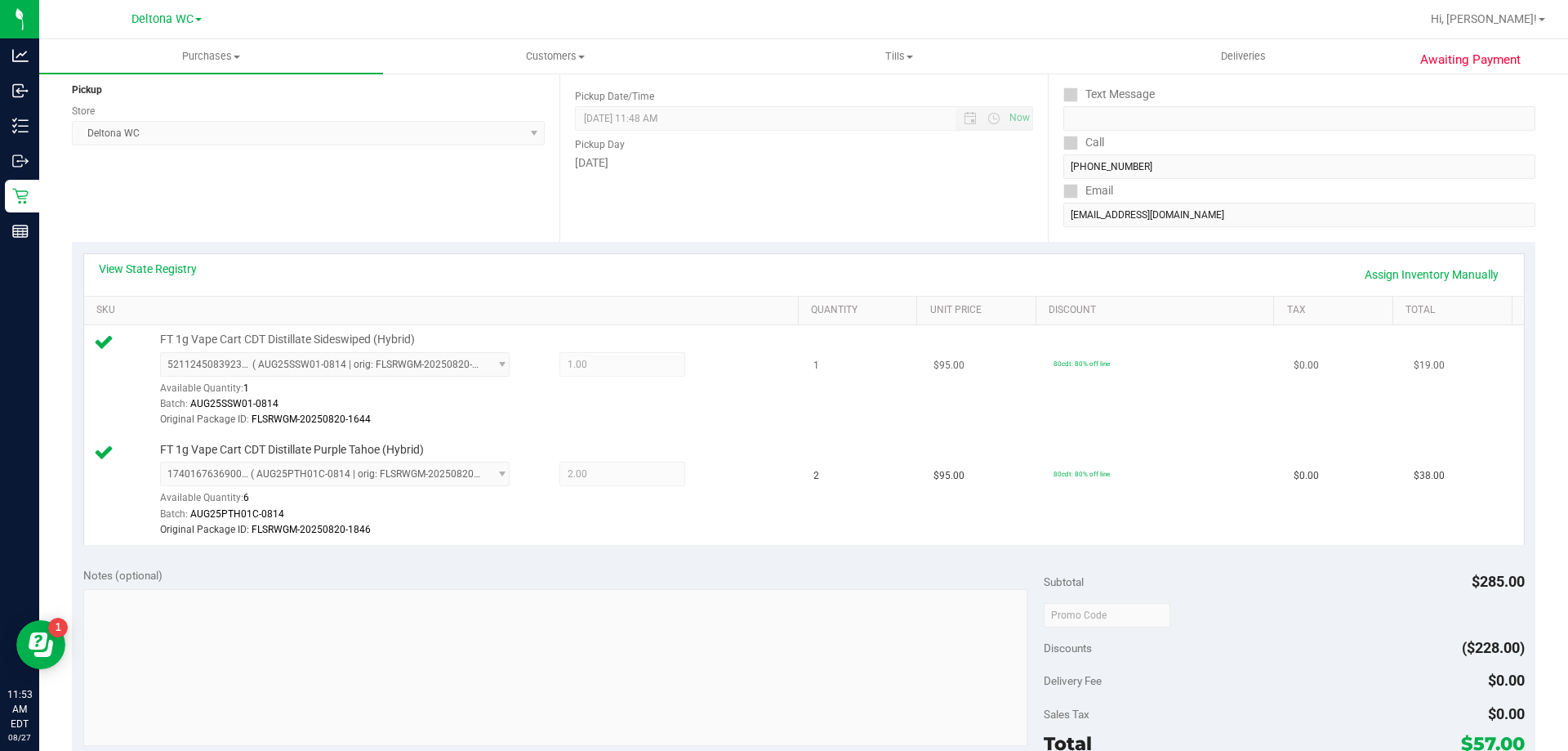
scroll to position [409, 0]
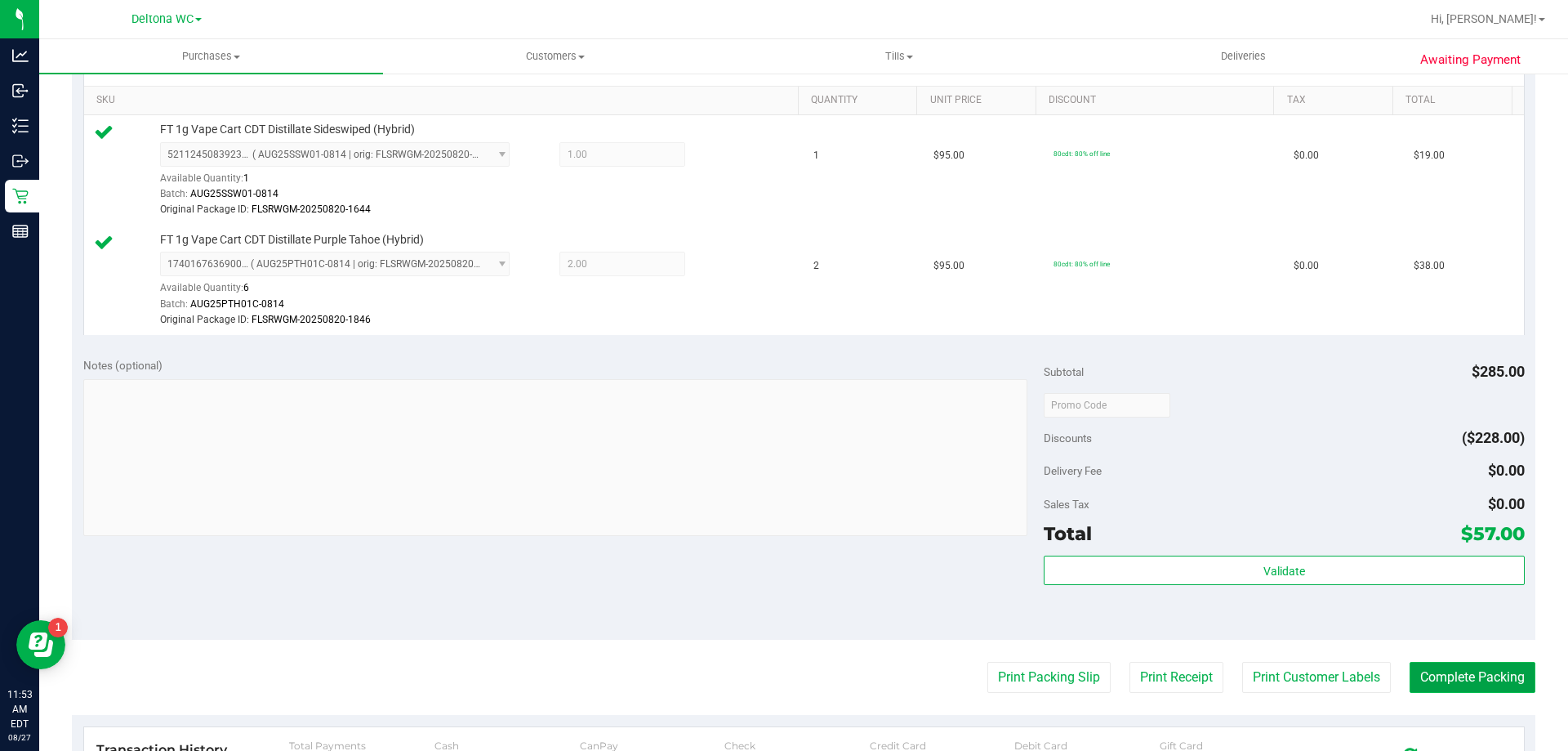
click at [1478, 681] on button "Complete Packing" at bounding box center [1472, 677] width 125 height 31
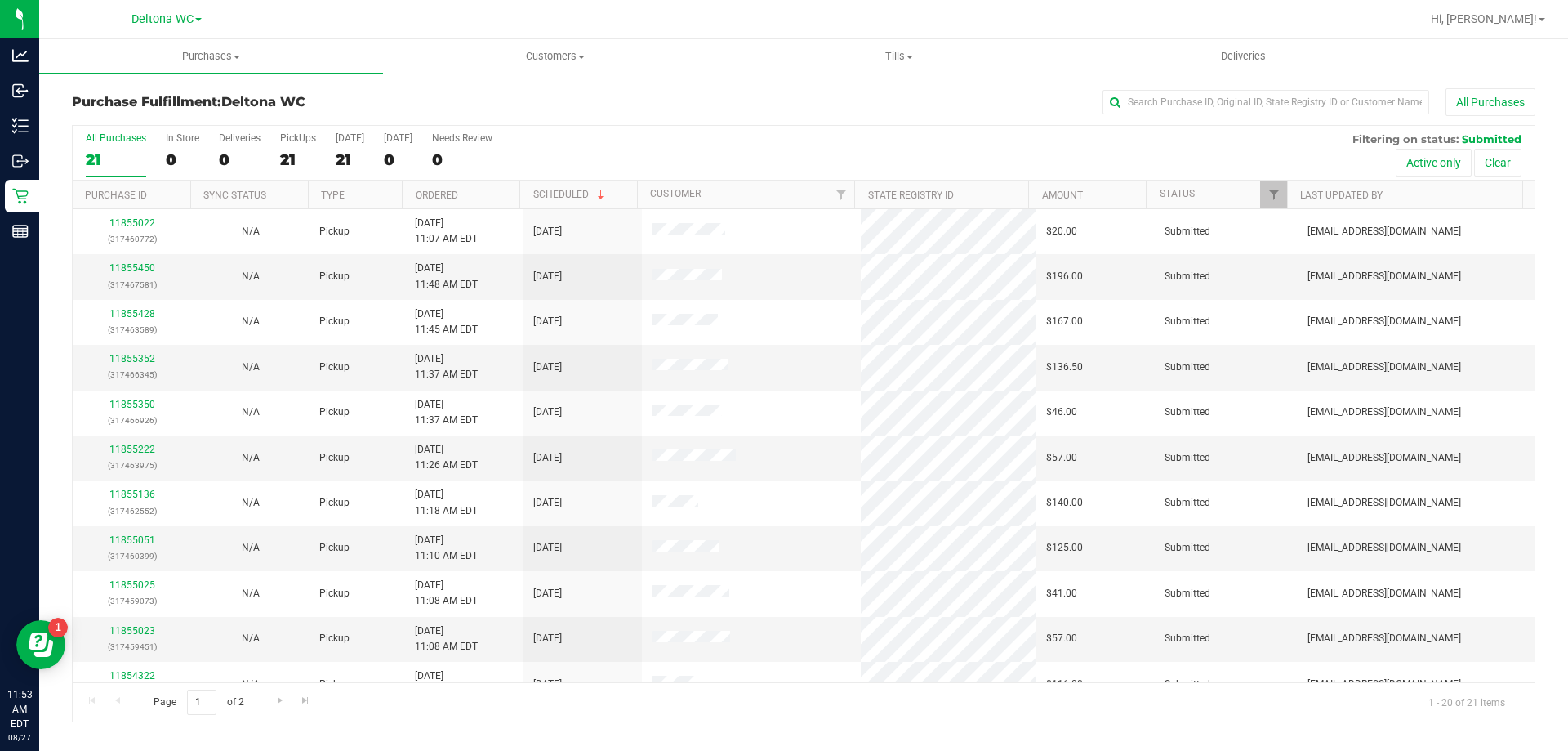
click at [500, 183] on th "Ordered" at bounding box center [461, 195] width 118 height 29
click at [654, 145] on div "All Purchases 21 In Store 0 Deliveries 0 PickUps 21 [DATE] 21 [DATE] 0 Needs Re…" at bounding box center [803, 152] width 1462 height 55
